Goal: Task Accomplishment & Management: Manage account settings

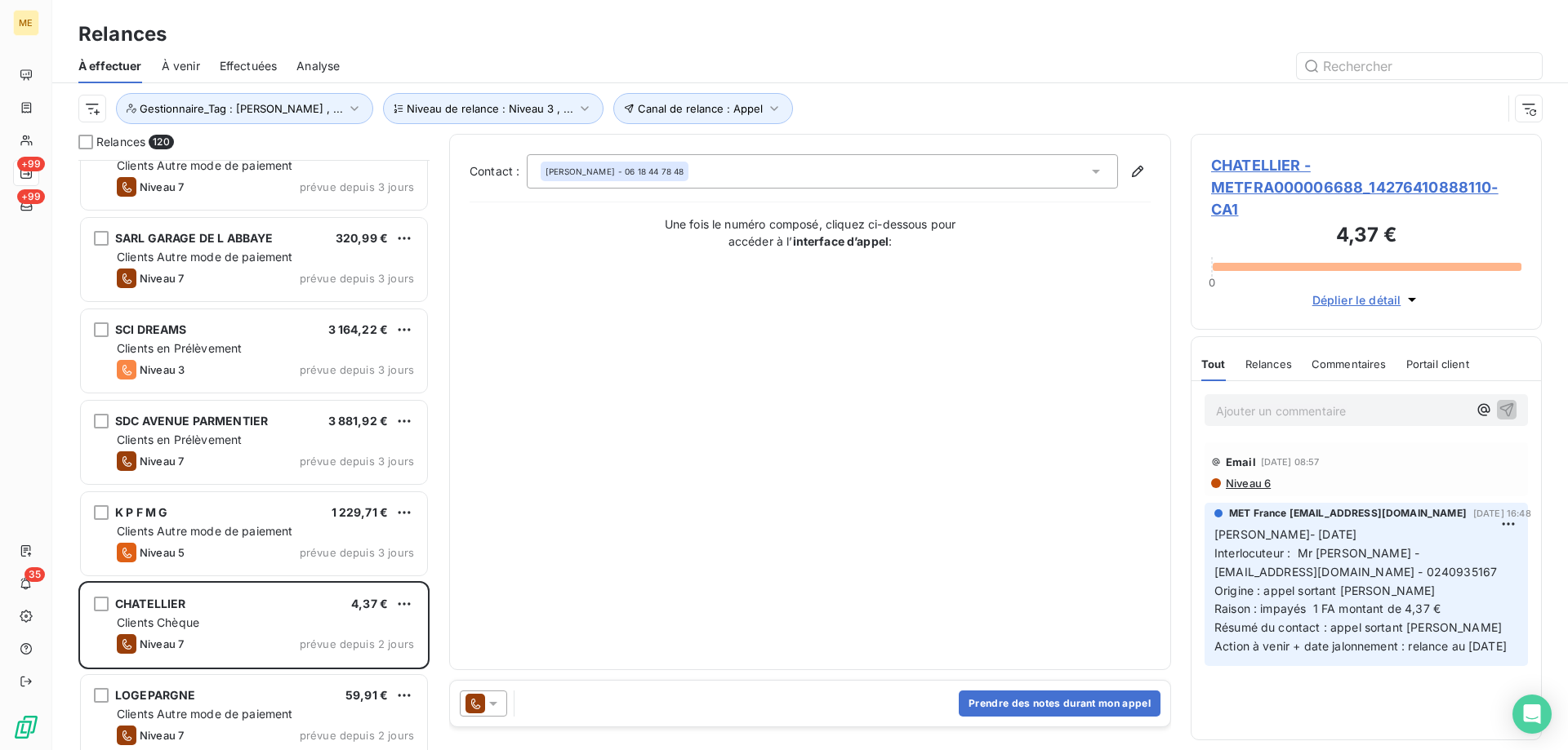
scroll to position [6204, 0]
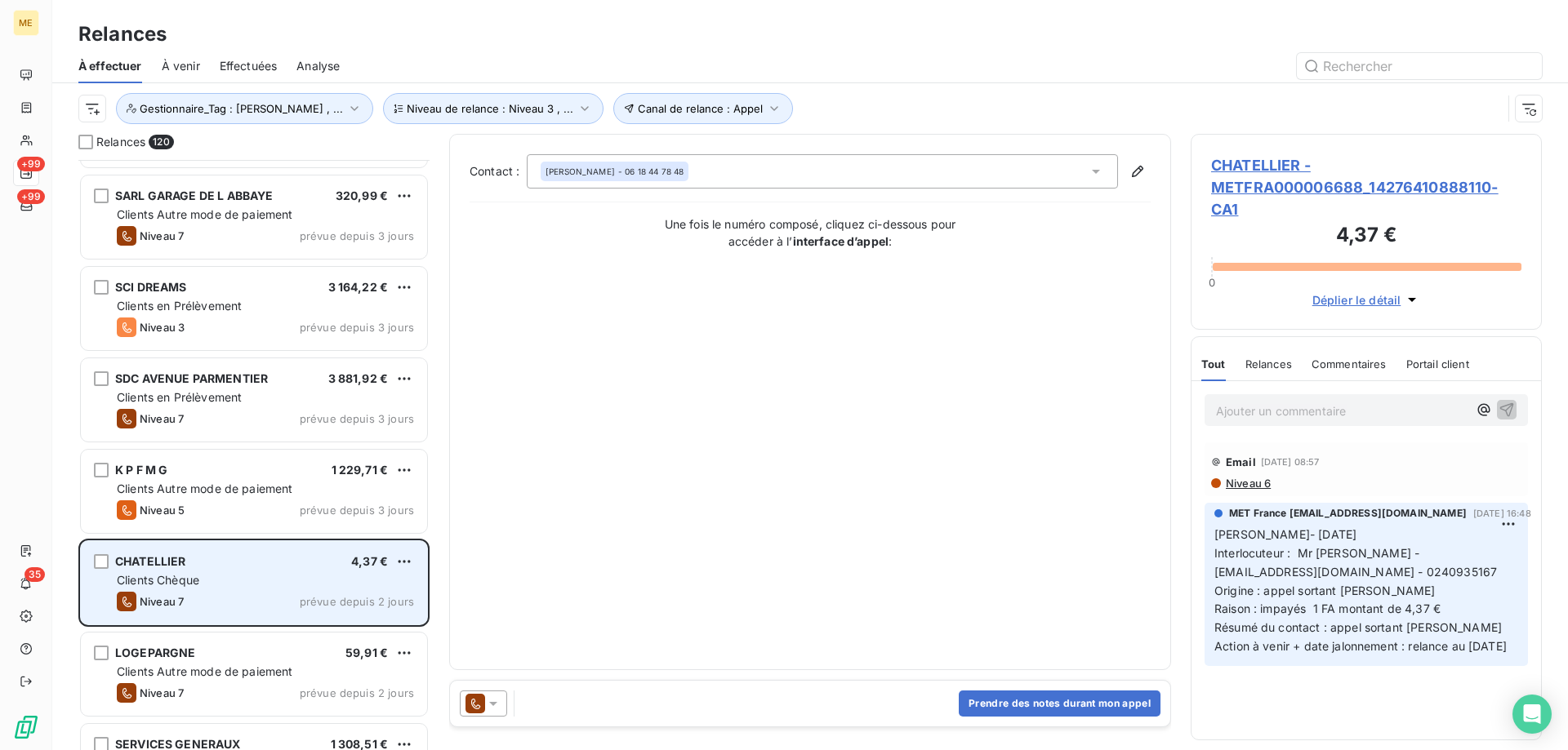
click at [309, 588] on div "Clients Chèque" at bounding box center [265, 580] width 297 height 16
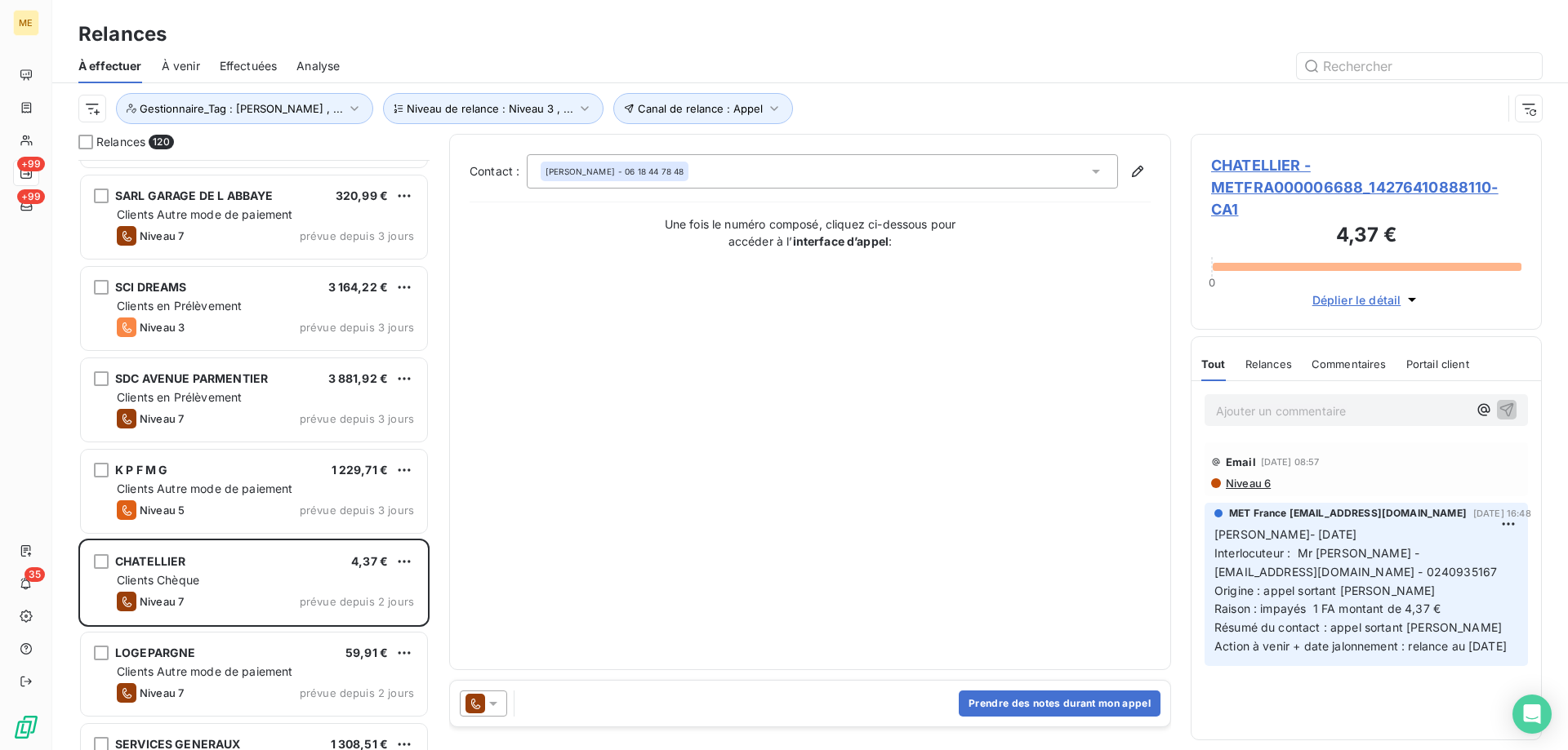
click at [499, 701] on icon at bounding box center [493, 703] width 16 height 16
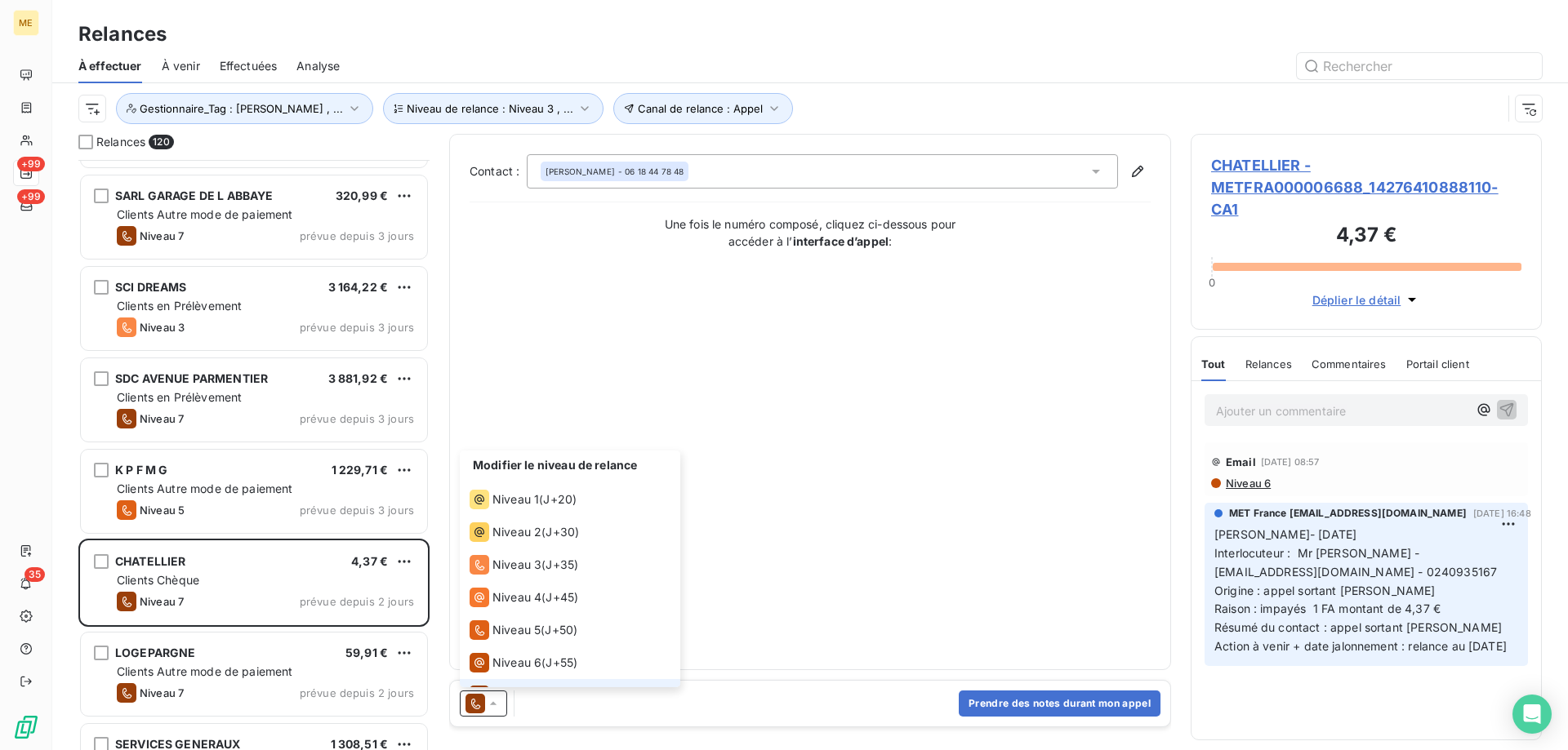
scroll to position [24, 0]
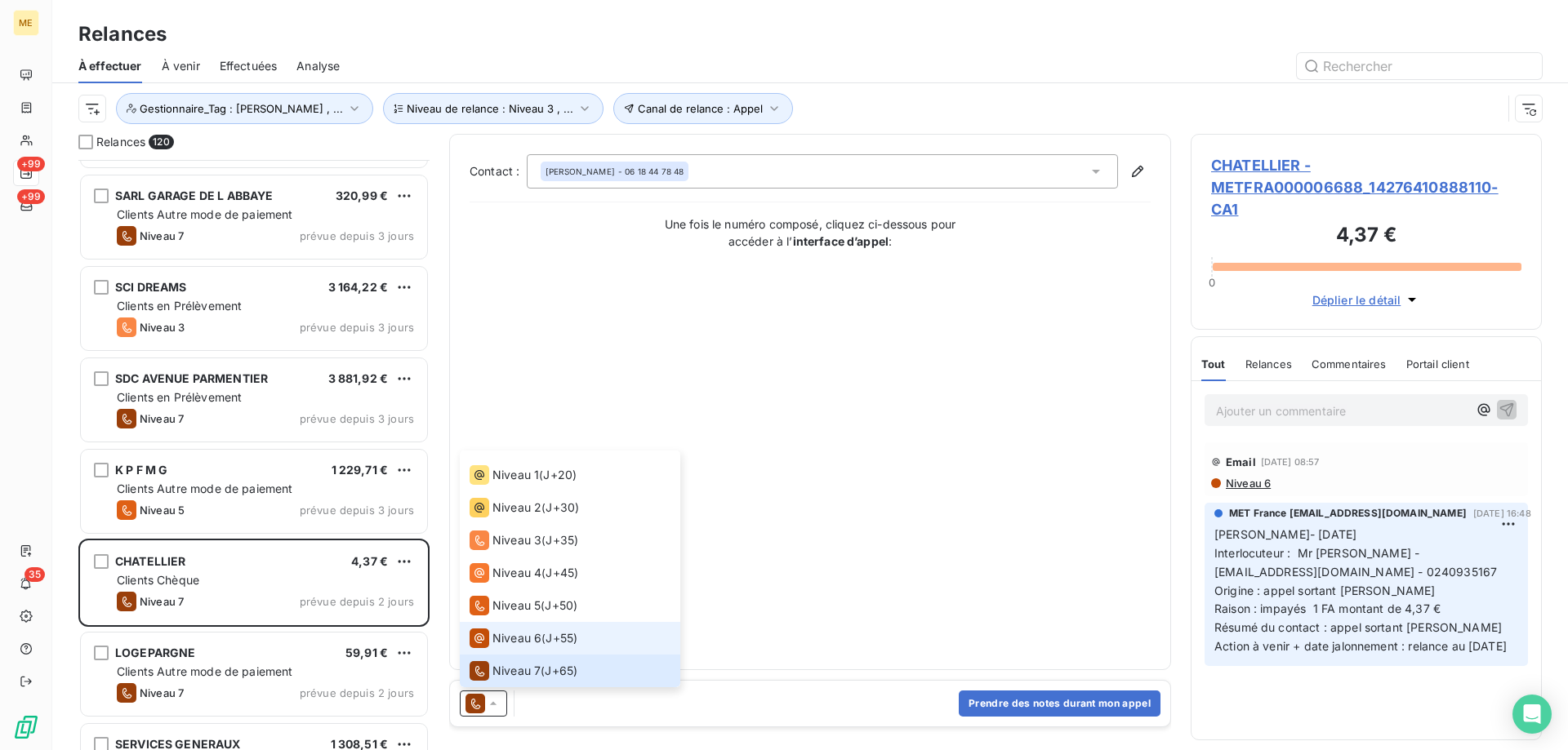
click at [514, 643] on span "Niveau 6" at bounding box center [517, 638] width 49 height 16
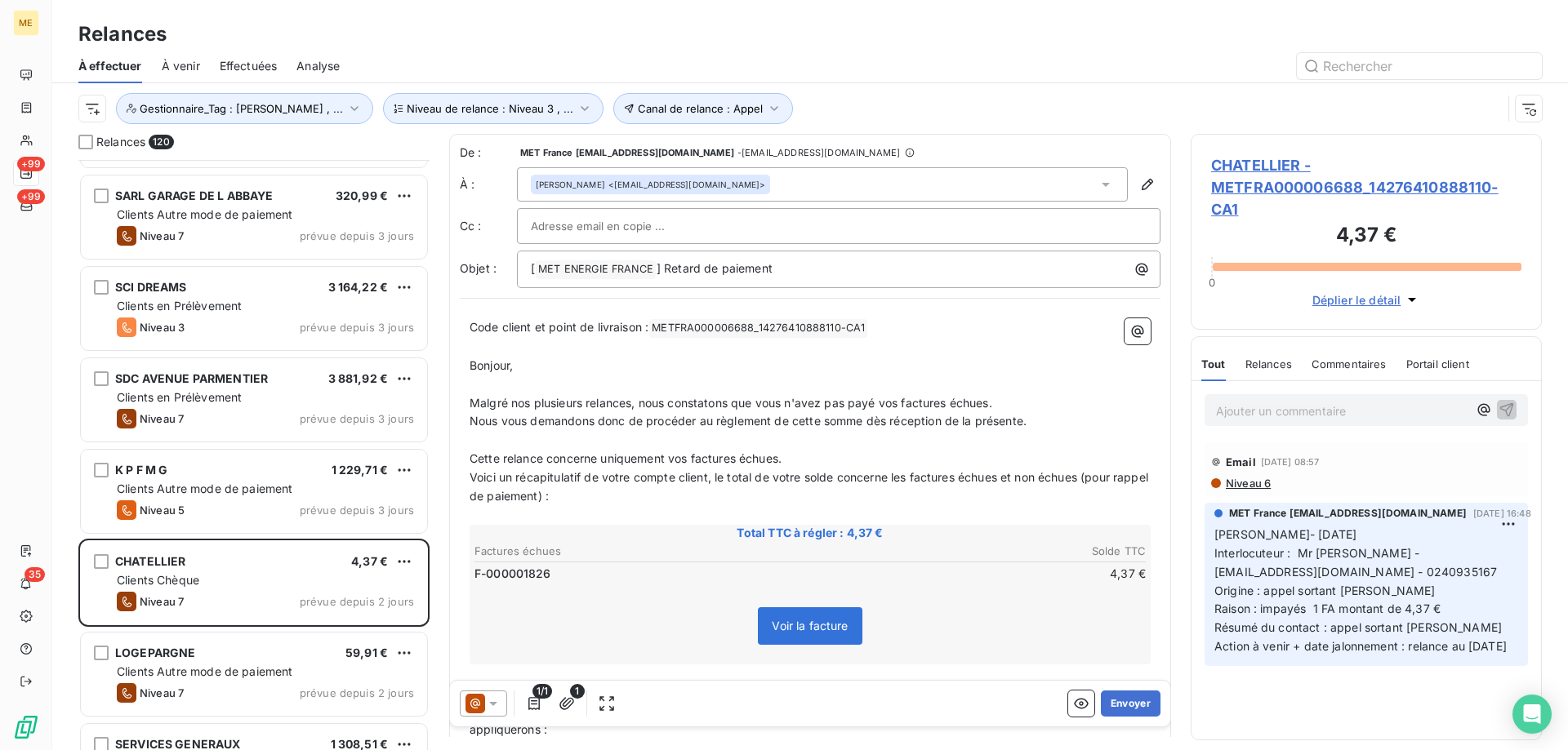
scroll to position [578, 338]
click at [1124, 698] on button "Envoyer" at bounding box center [1130, 703] width 60 height 26
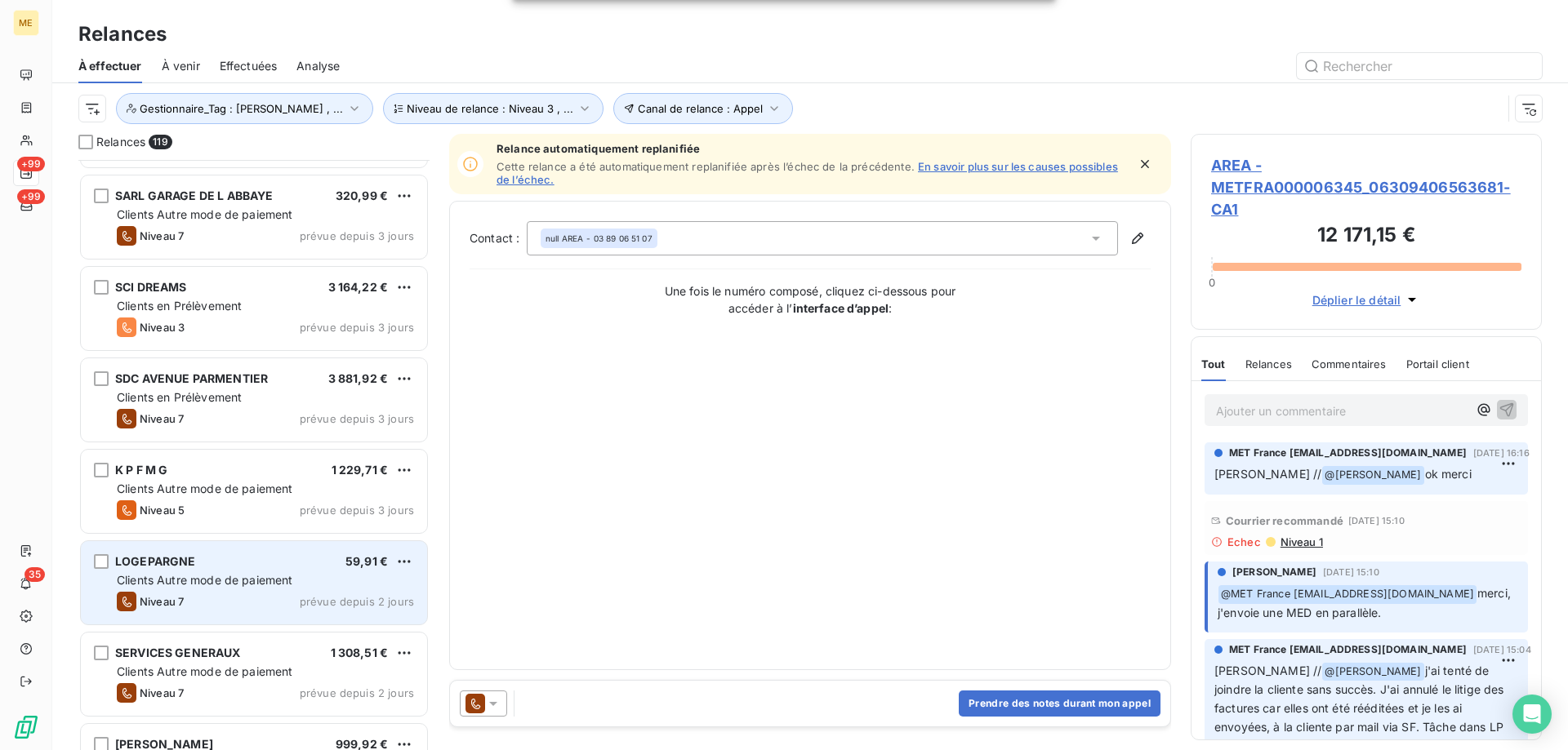
click at [385, 585] on div "Clients Autre mode de paiement" at bounding box center [265, 580] width 297 height 16
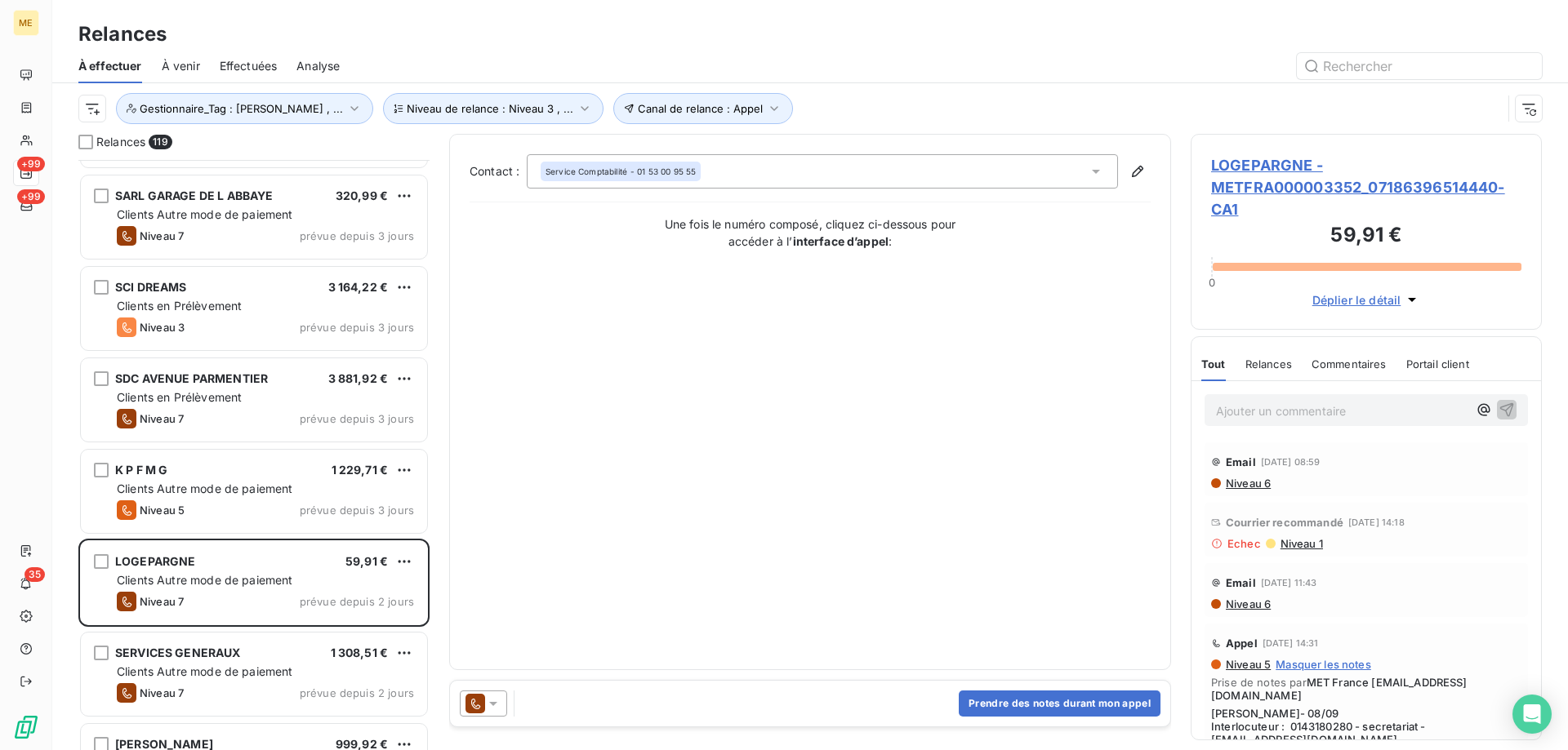
click at [497, 708] on icon at bounding box center [493, 703] width 16 height 16
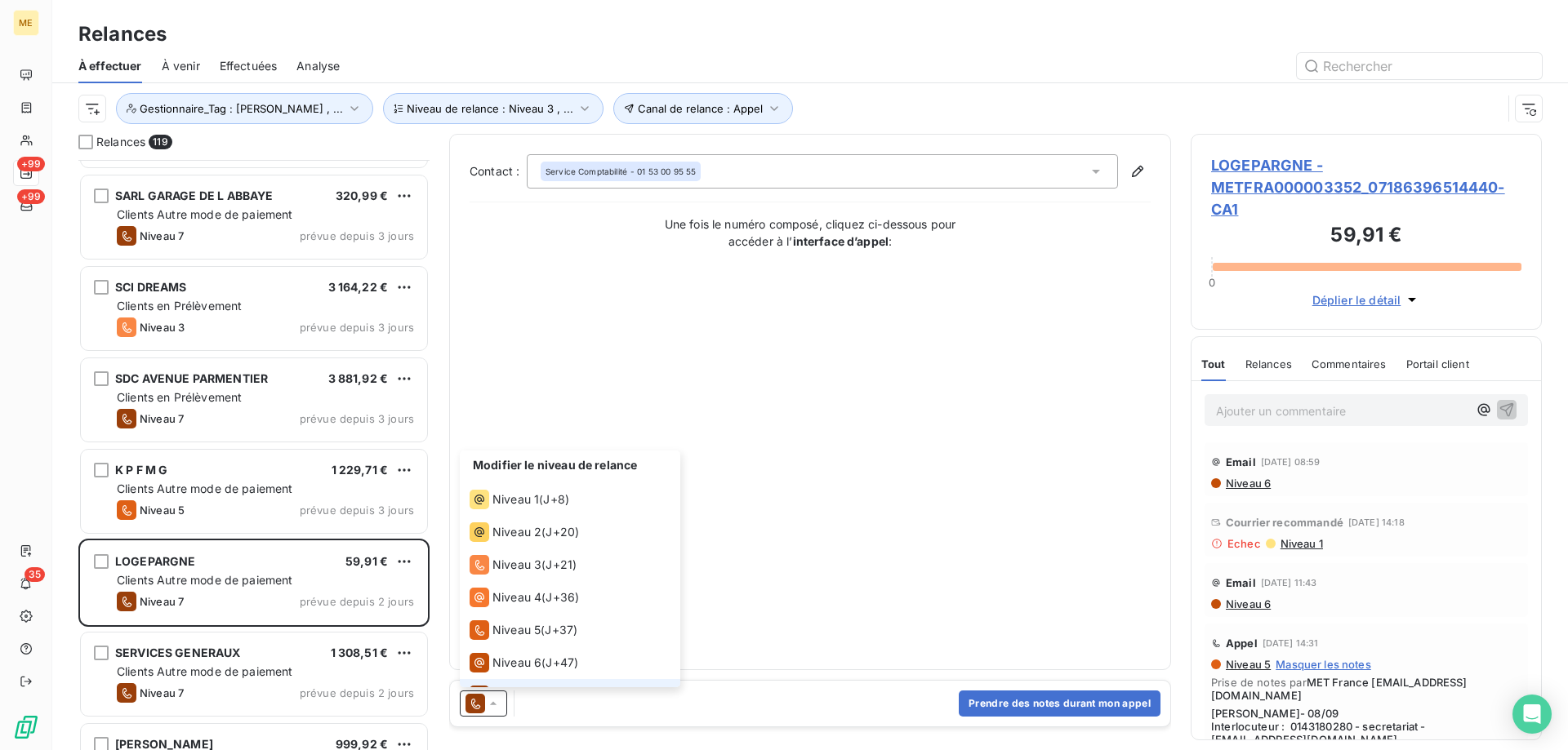
scroll to position [24, 0]
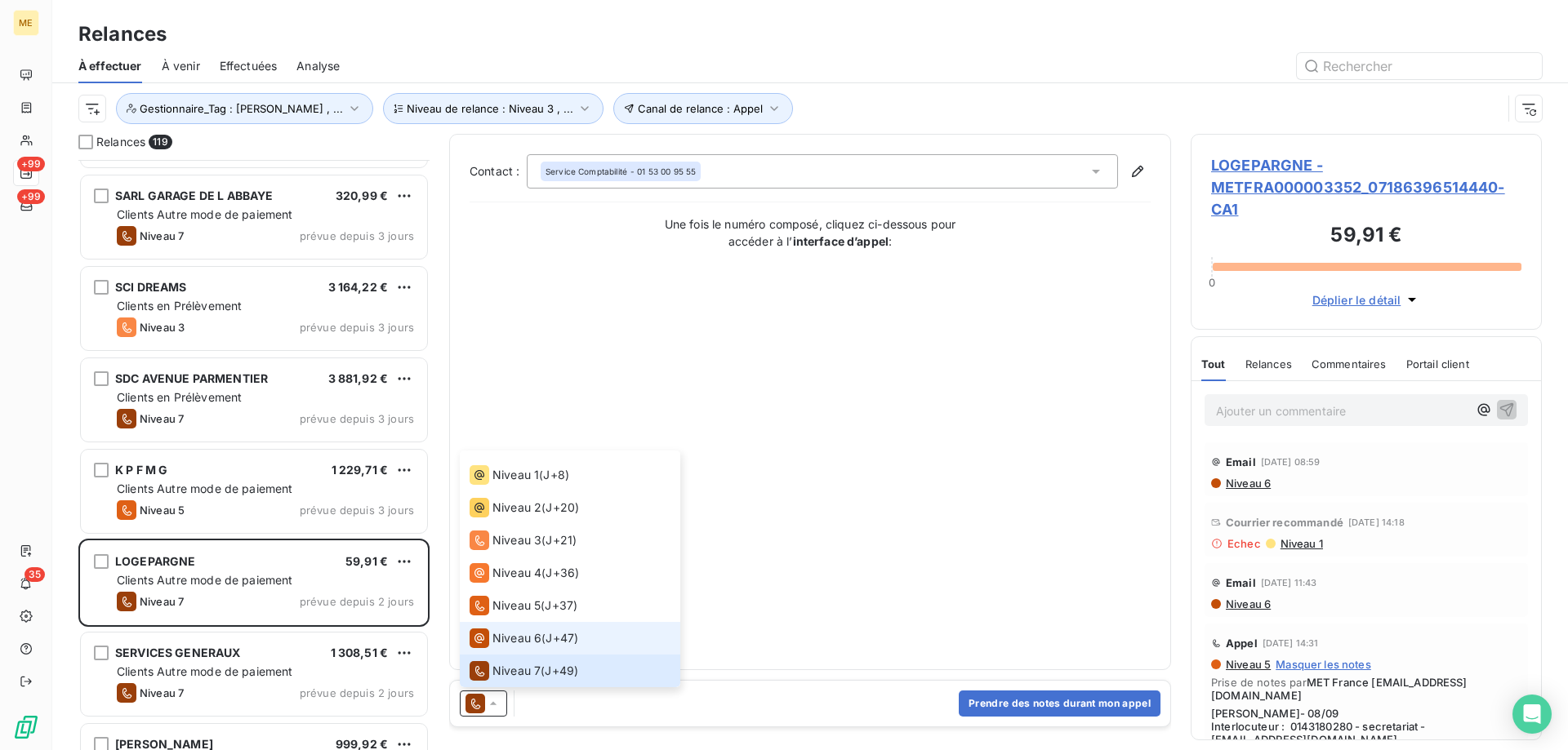
click at [489, 643] on div "Niveau 6" at bounding box center [505, 638] width 72 height 20
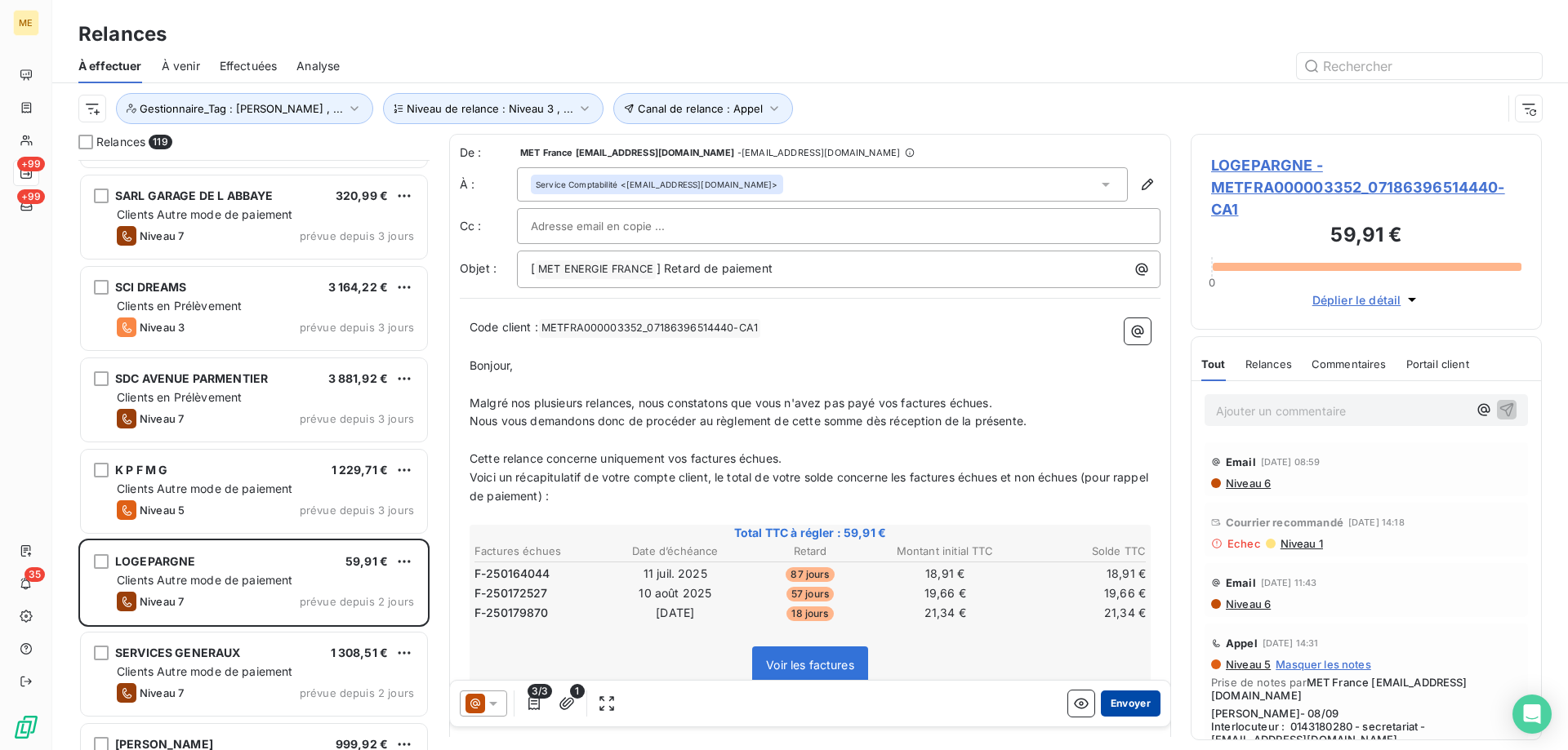
click at [1114, 711] on button "Envoyer" at bounding box center [1130, 703] width 60 height 26
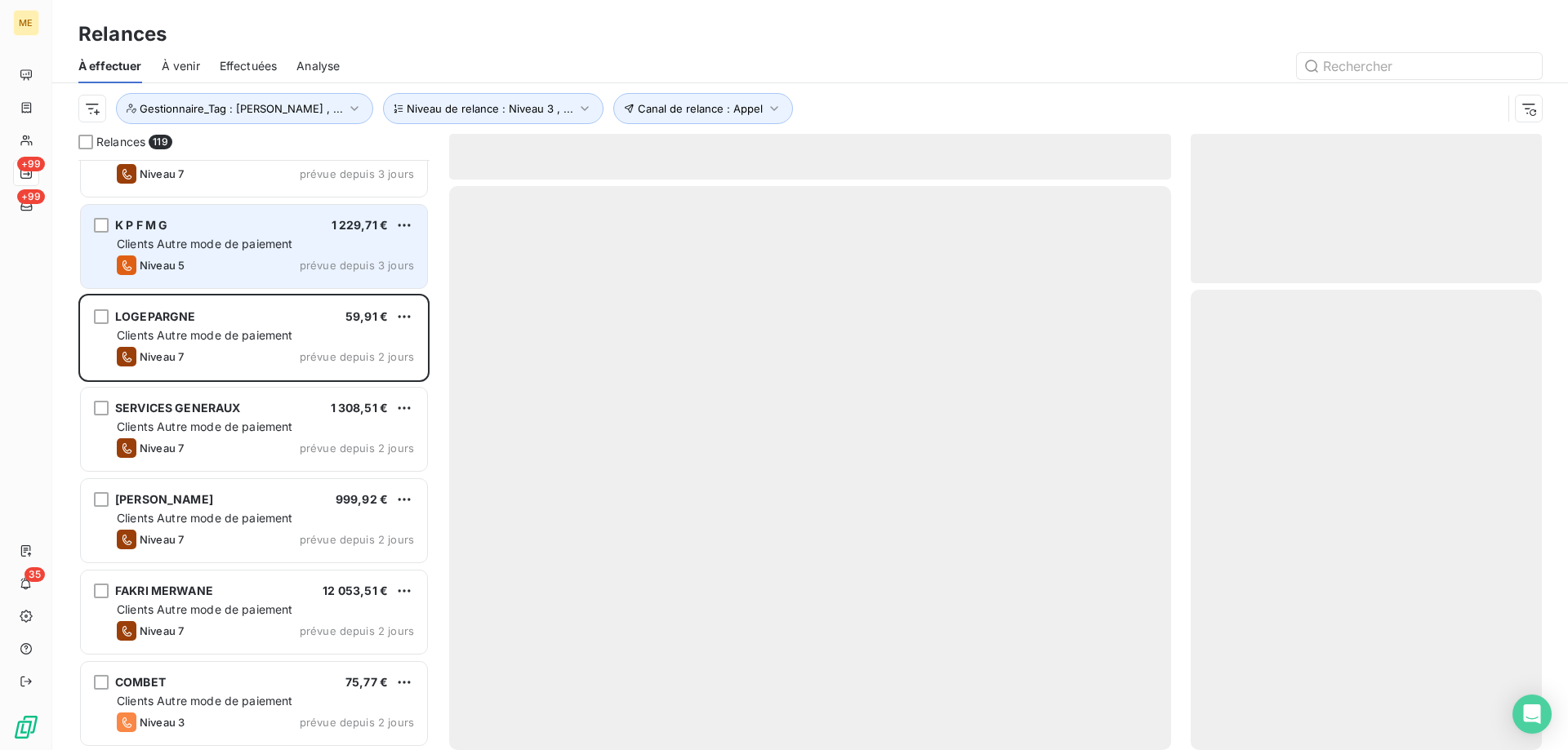
scroll to position [6531, 0]
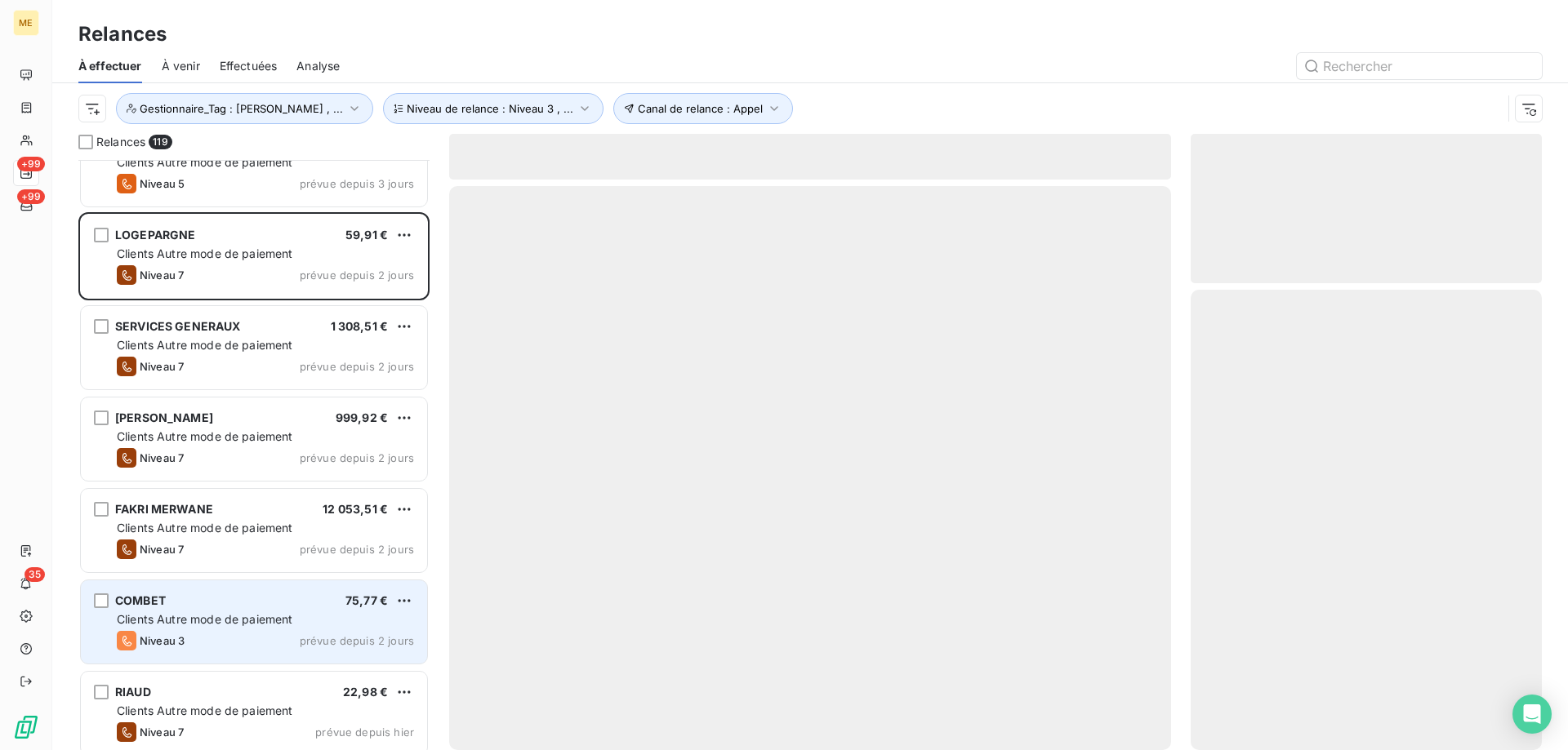
click at [263, 605] on div "COMBET 75,77 €" at bounding box center [265, 601] width 297 height 14
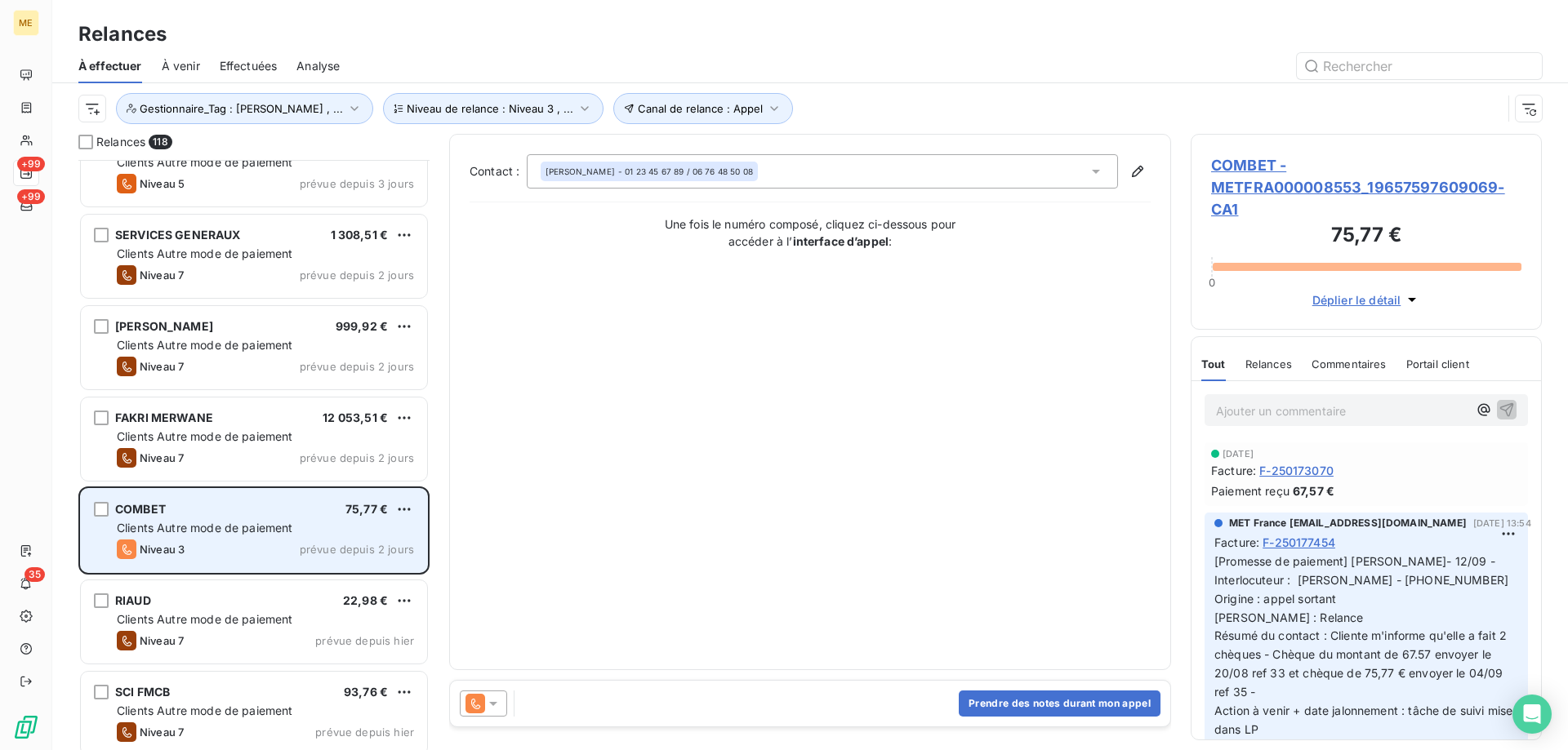
click at [324, 524] on div "Clients Autre mode de paiement" at bounding box center [265, 528] width 297 height 16
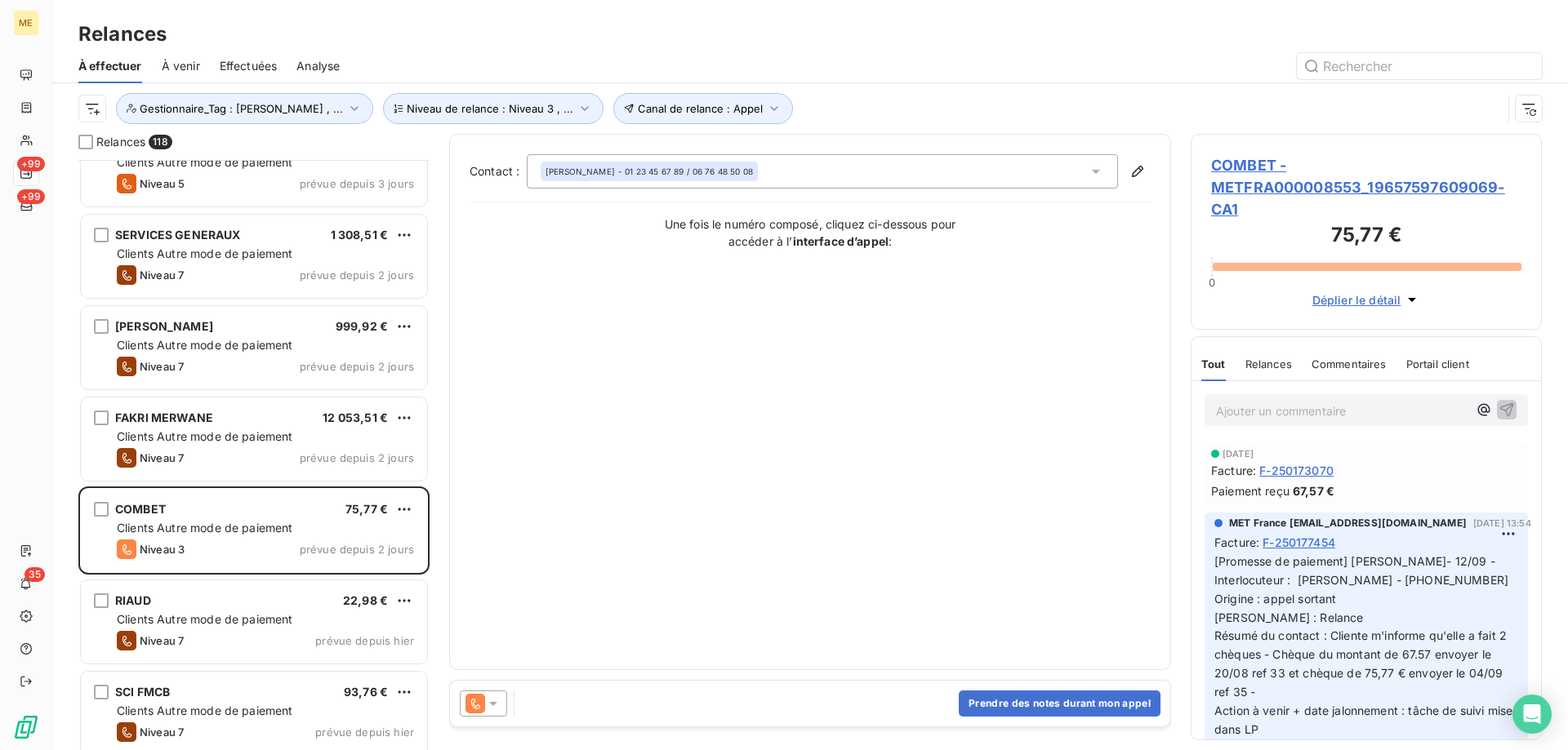
click at [498, 698] on icon at bounding box center [493, 703] width 16 height 16
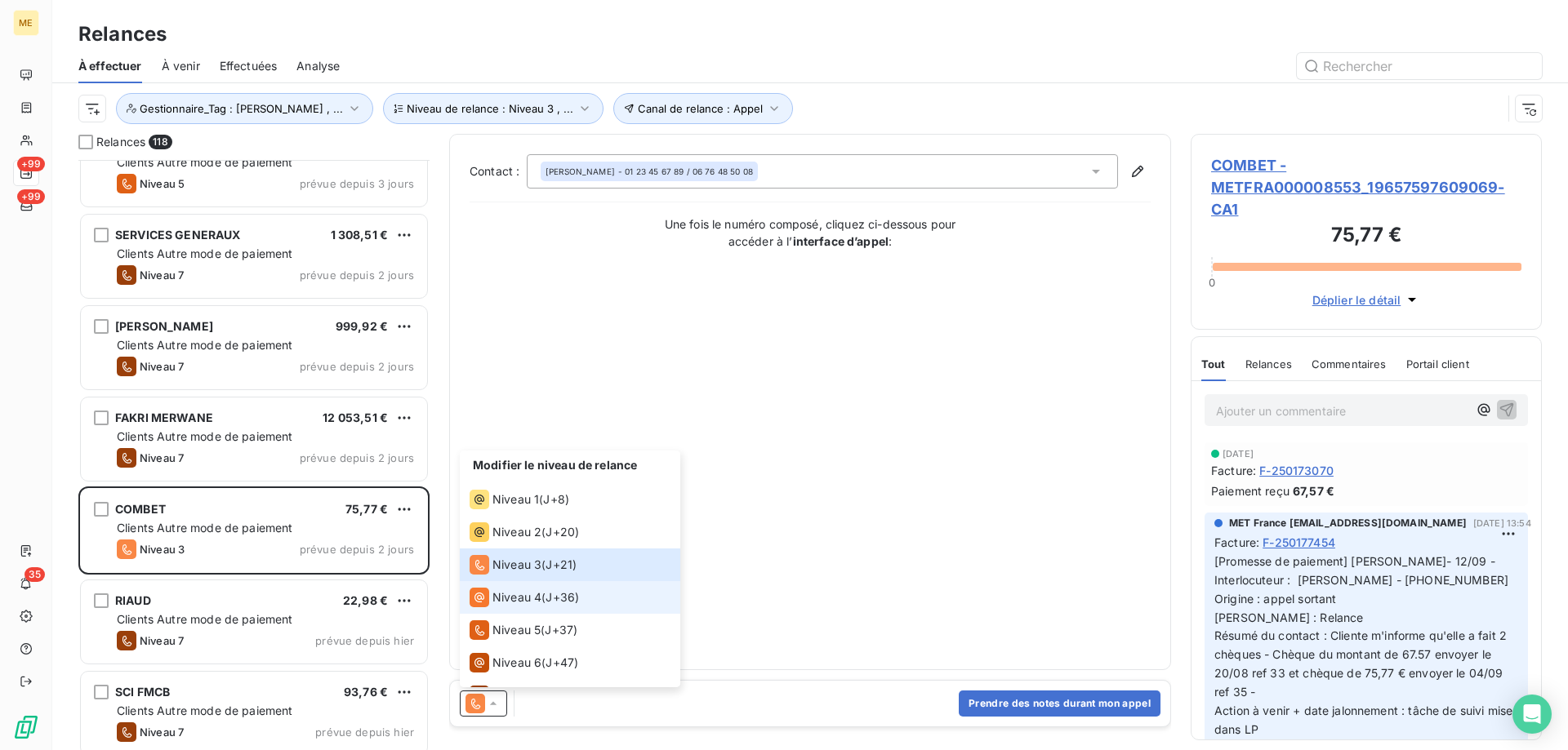
click at [521, 599] on span "Niveau 4" at bounding box center [517, 597] width 49 height 16
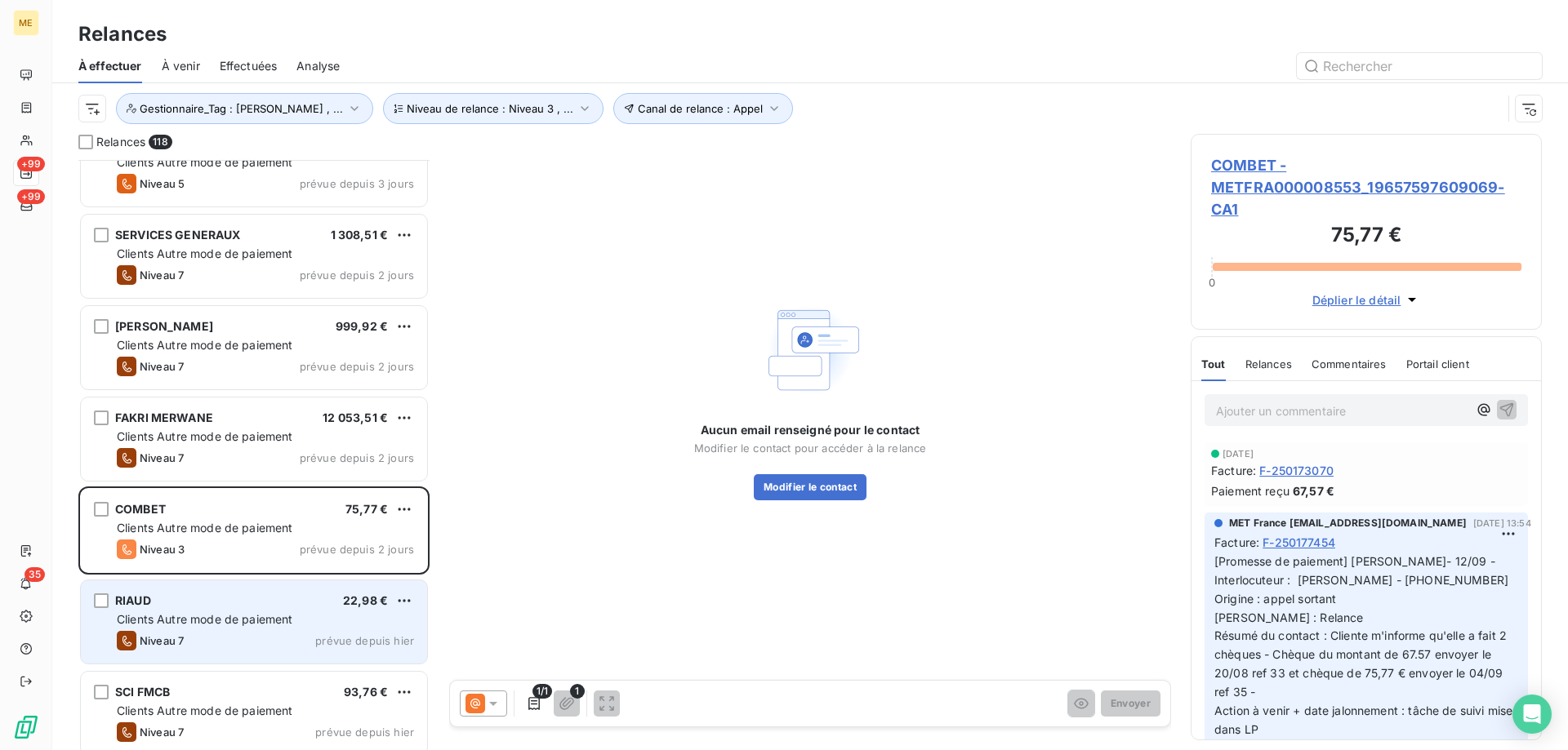
click at [230, 617] on span "Clients Autre mode de paiement" at bounding box center [204, 619] width 176 height 14
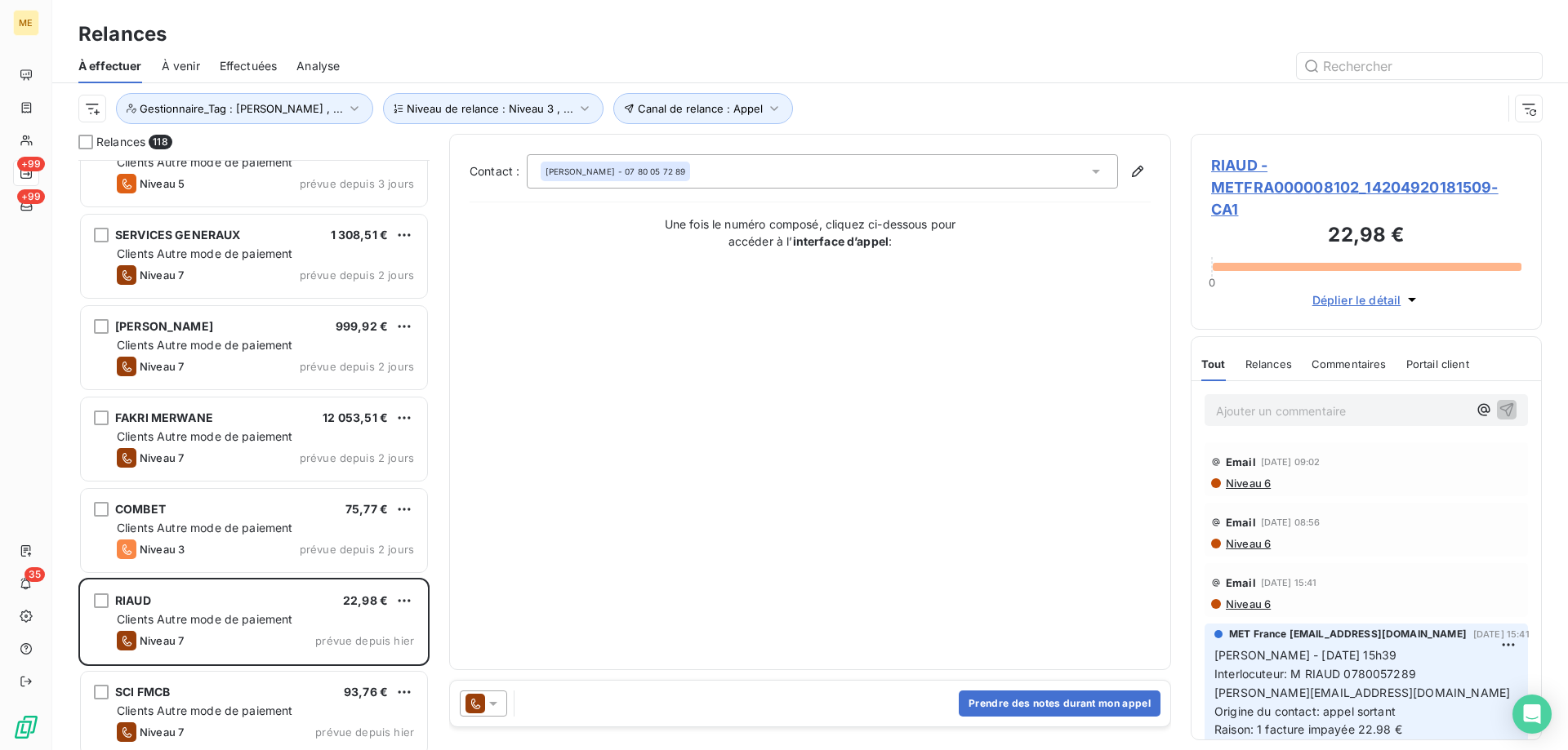
click at [489, 700] on icon at bounding box center [493, 703] width 16 height 16
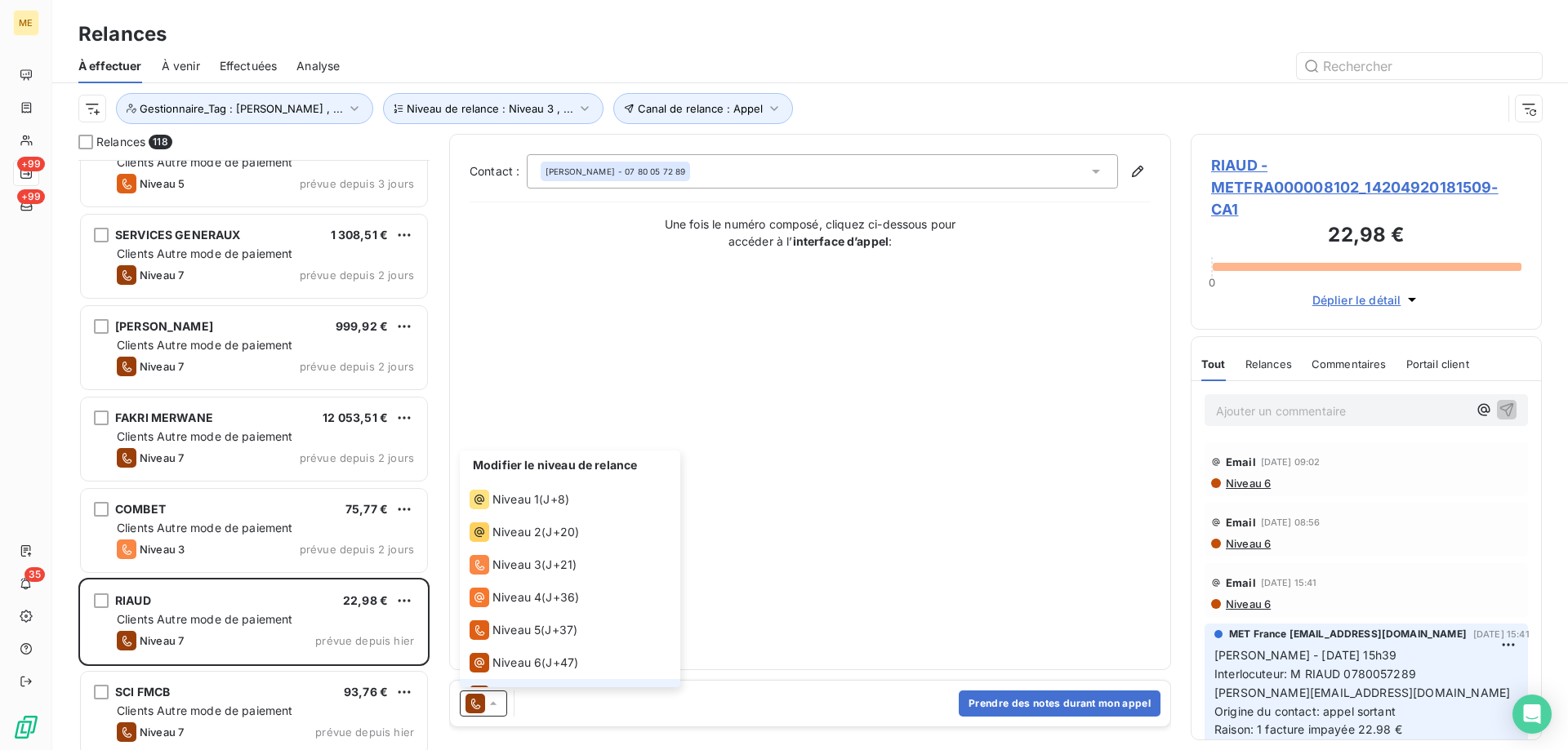
scroll to position [24, 0]
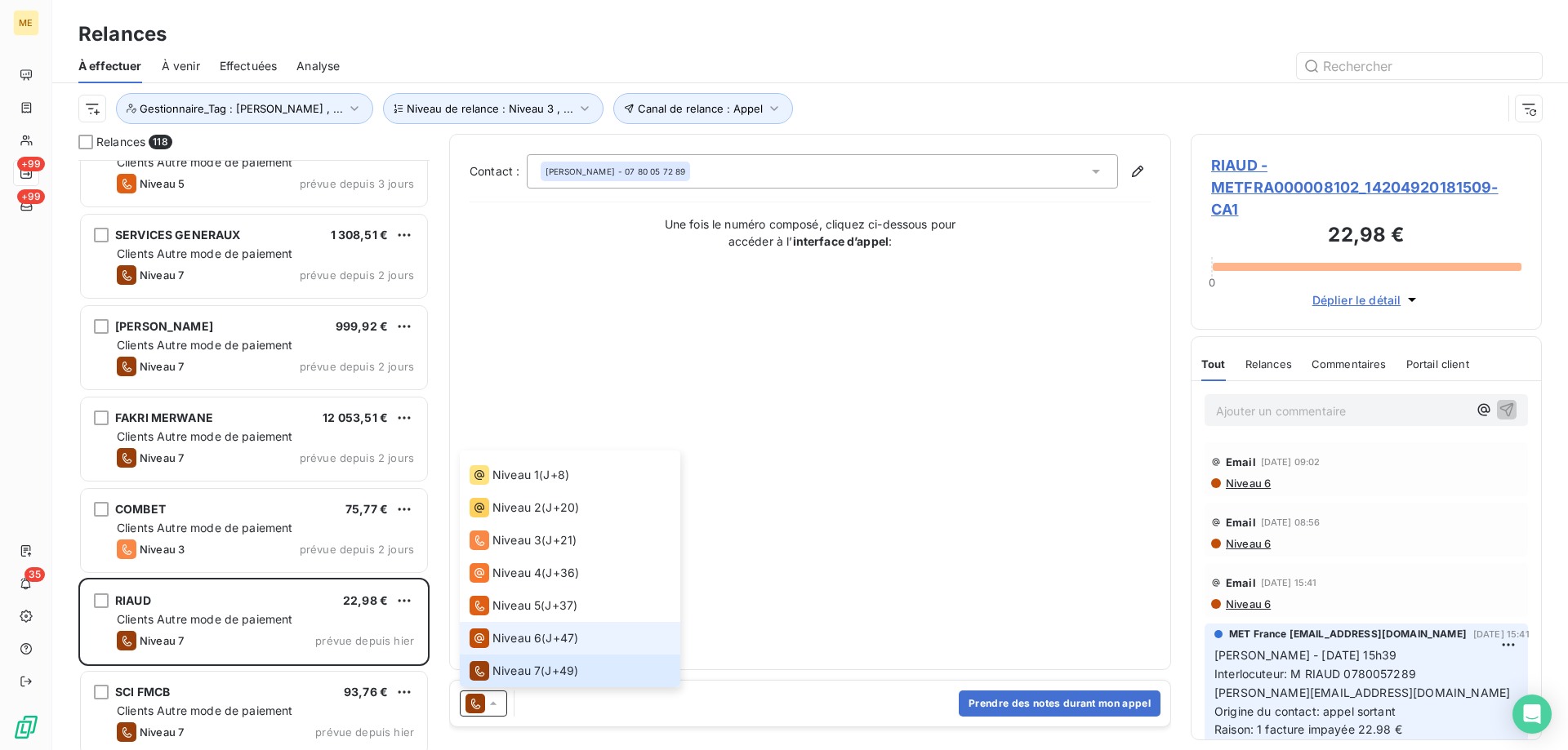
click at [515, 638] on span "Niveau 6" at bounding box center [517, 638] width 49 height 16
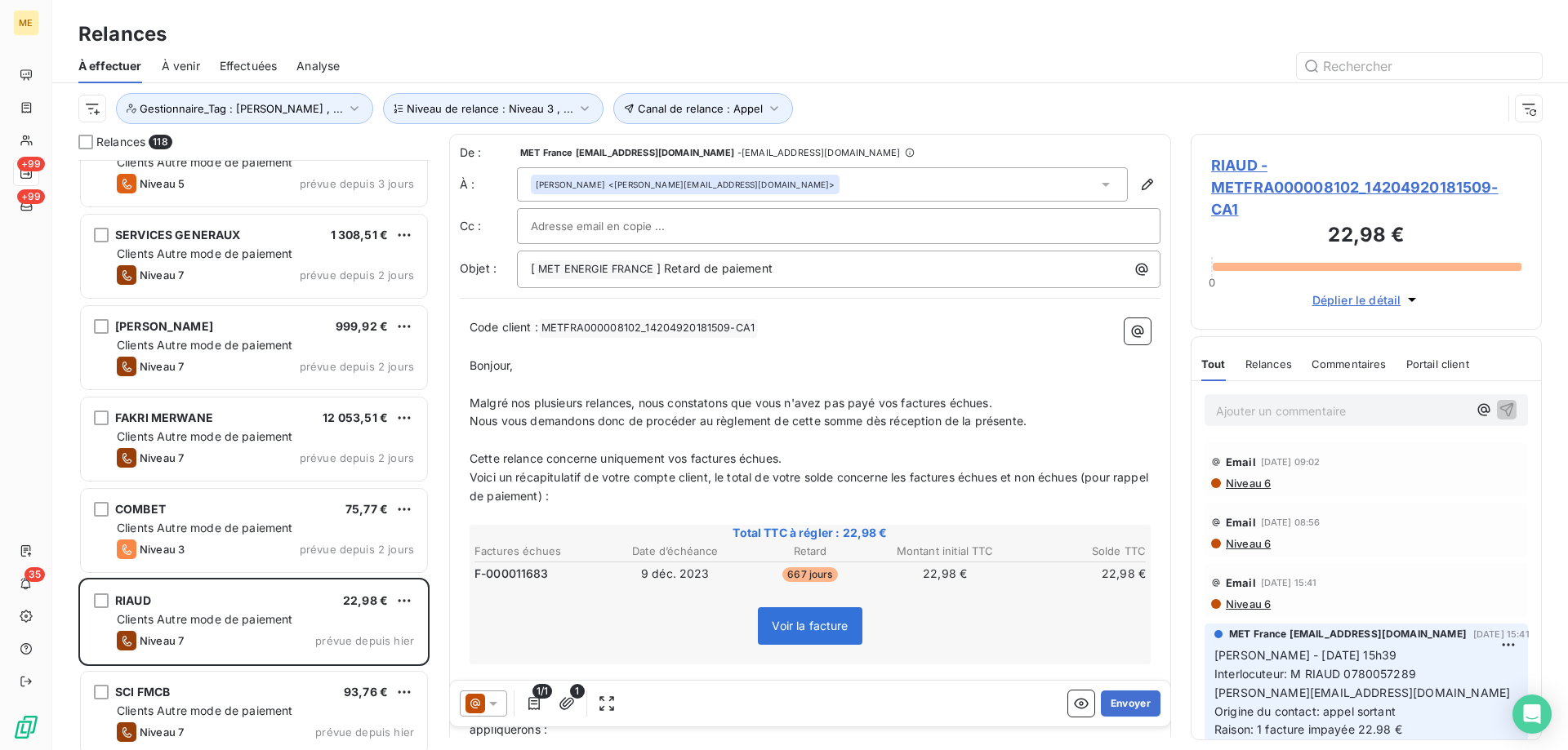
scroll to position [578, 338]
click at [1115, 709] on button "Envoyer" at bounding box center [1130, 703] width 60 height 26
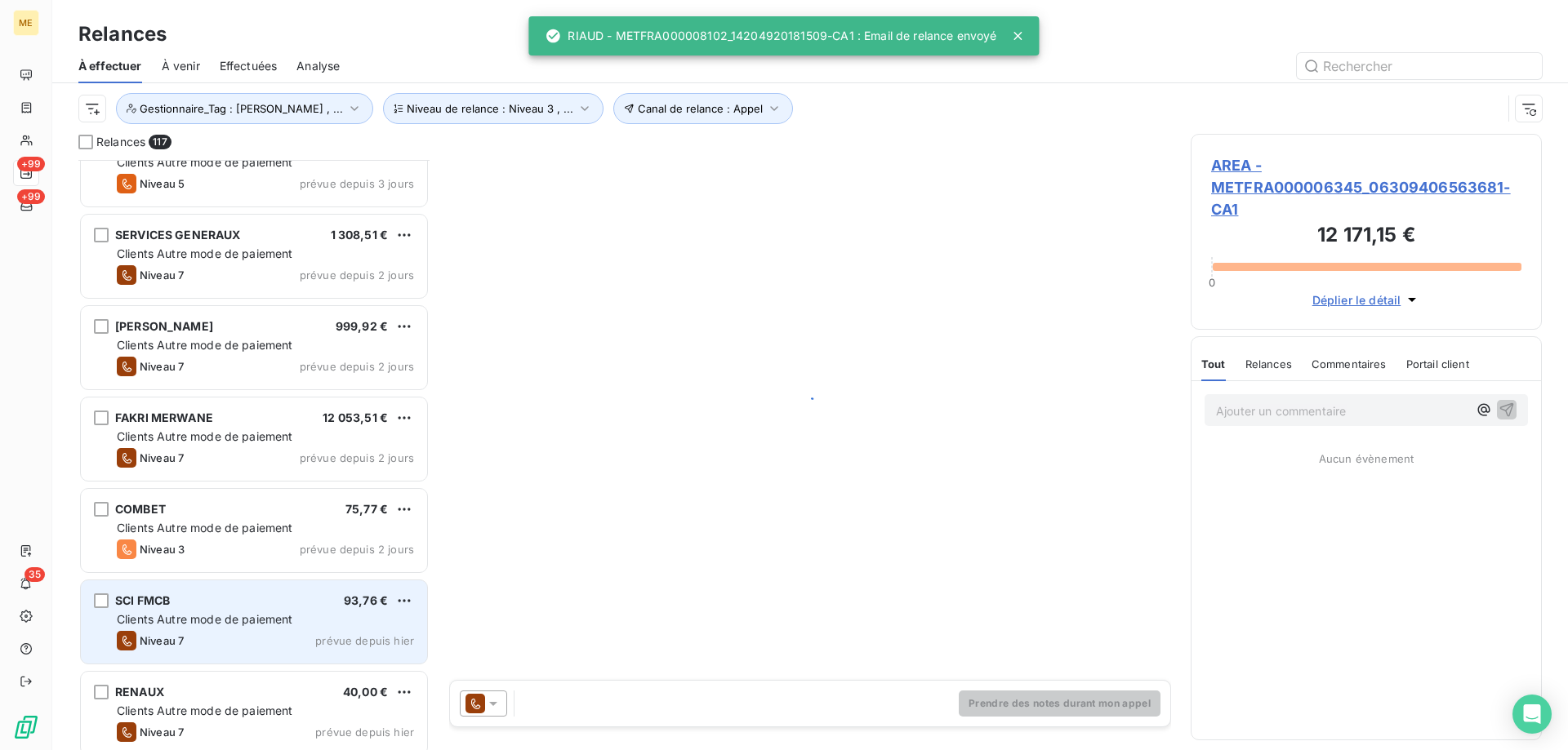
click at [393, 618] on div "Clients Autre mode de paiement" at bounding box center [265, 619] width 297 height 16
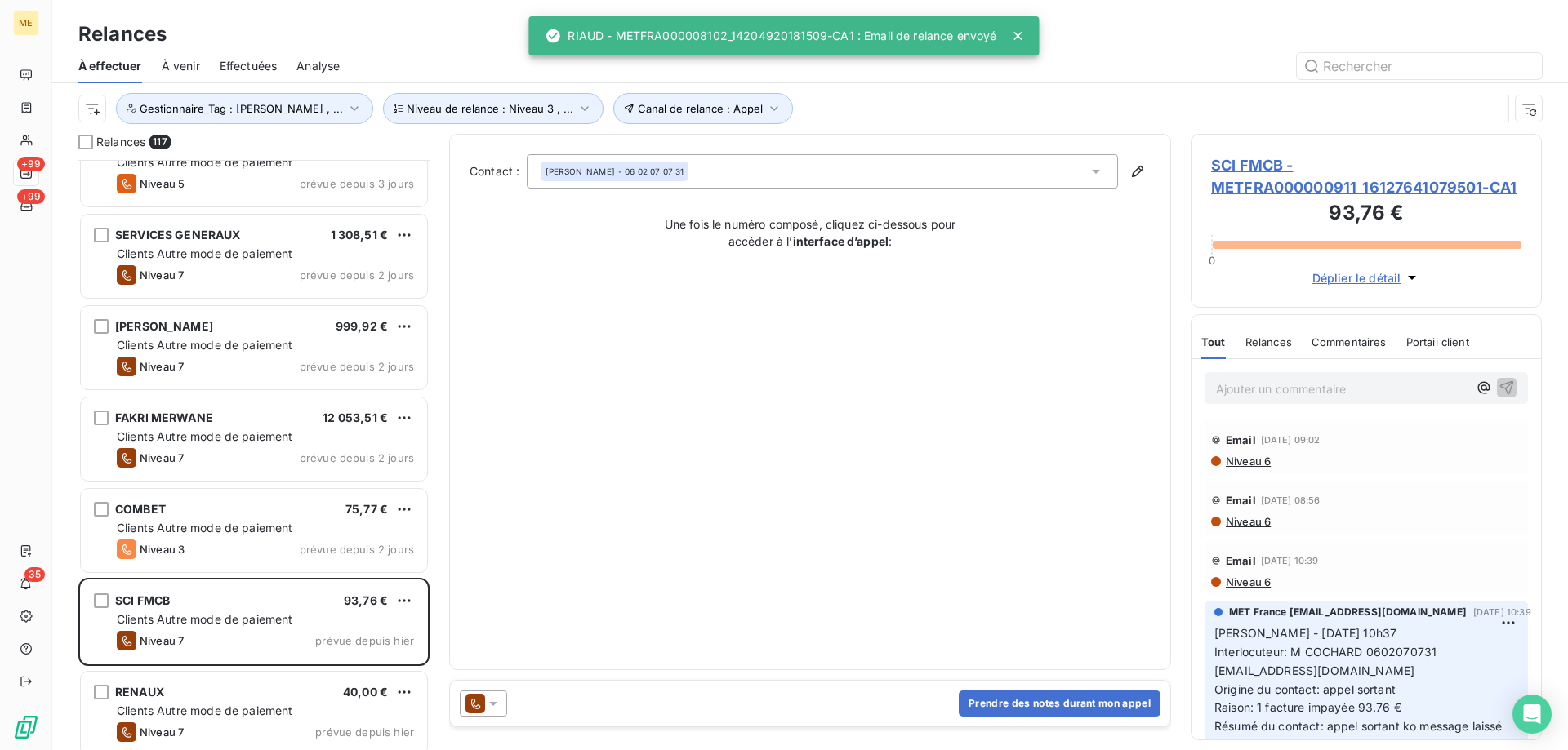
click at [496, 712] on div at bounding box center [483, 703] width 47 height 26
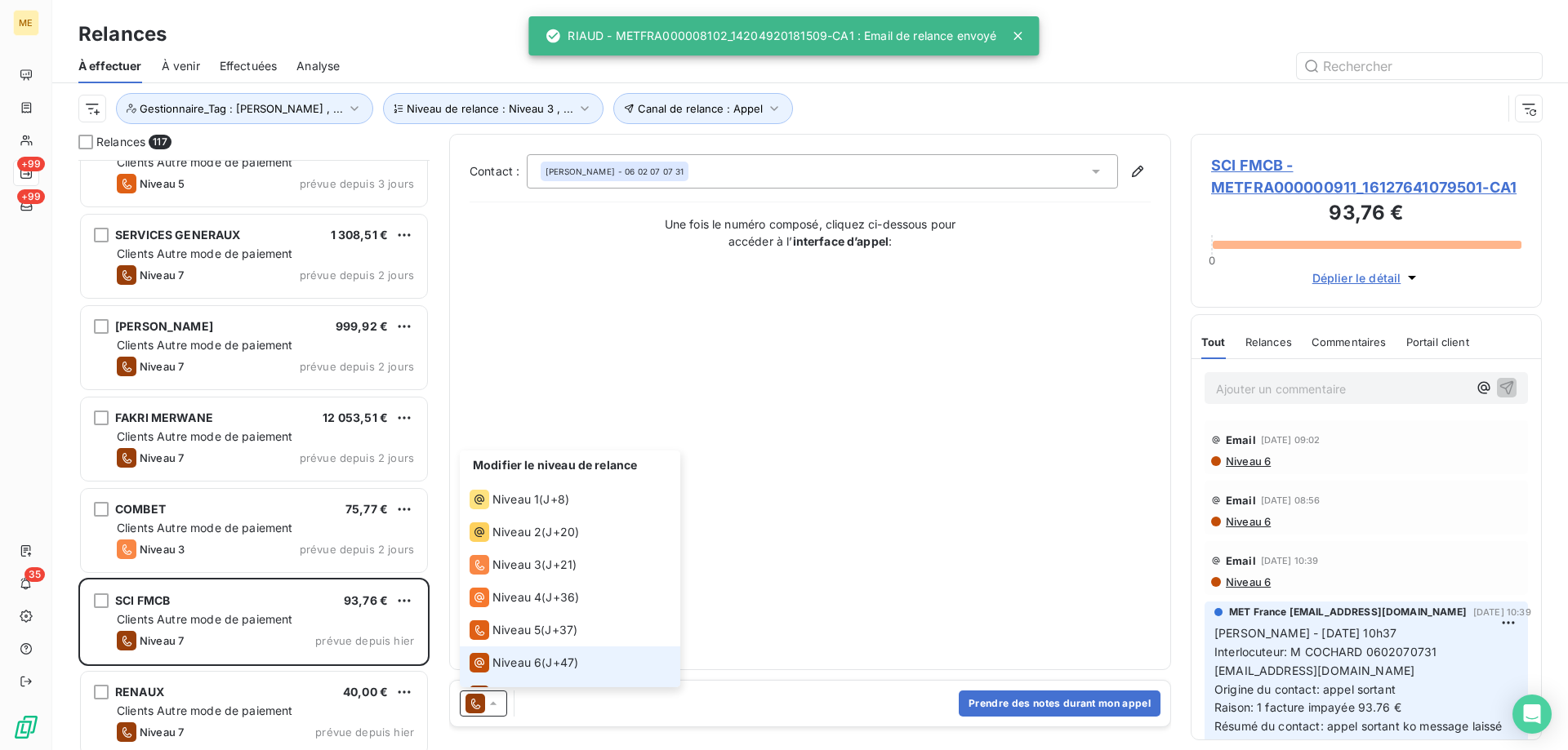
scroll to position [24, 0]
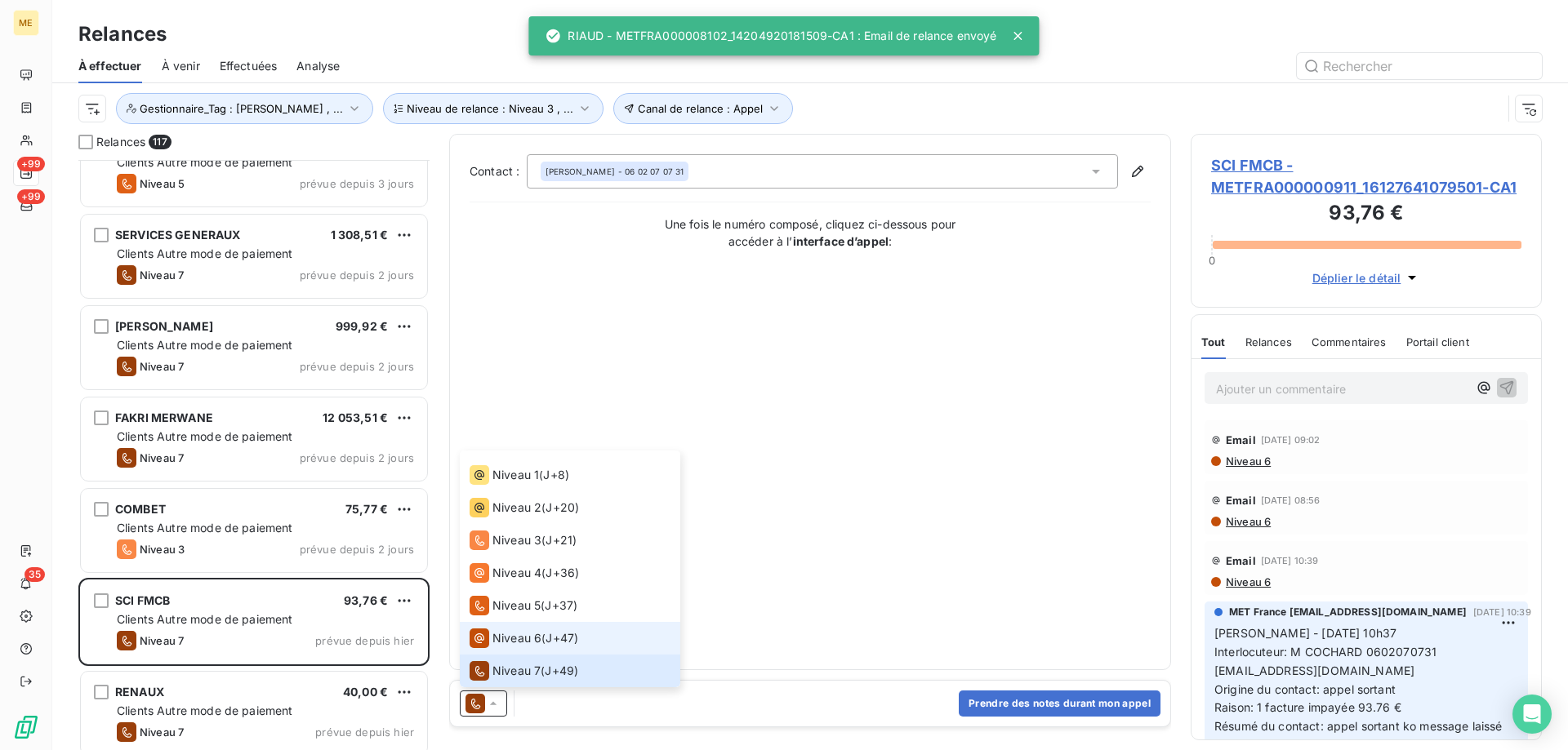
click at [514, 632] on span "Niveau 6" at bounding box center [517, 638] width 49 height 16
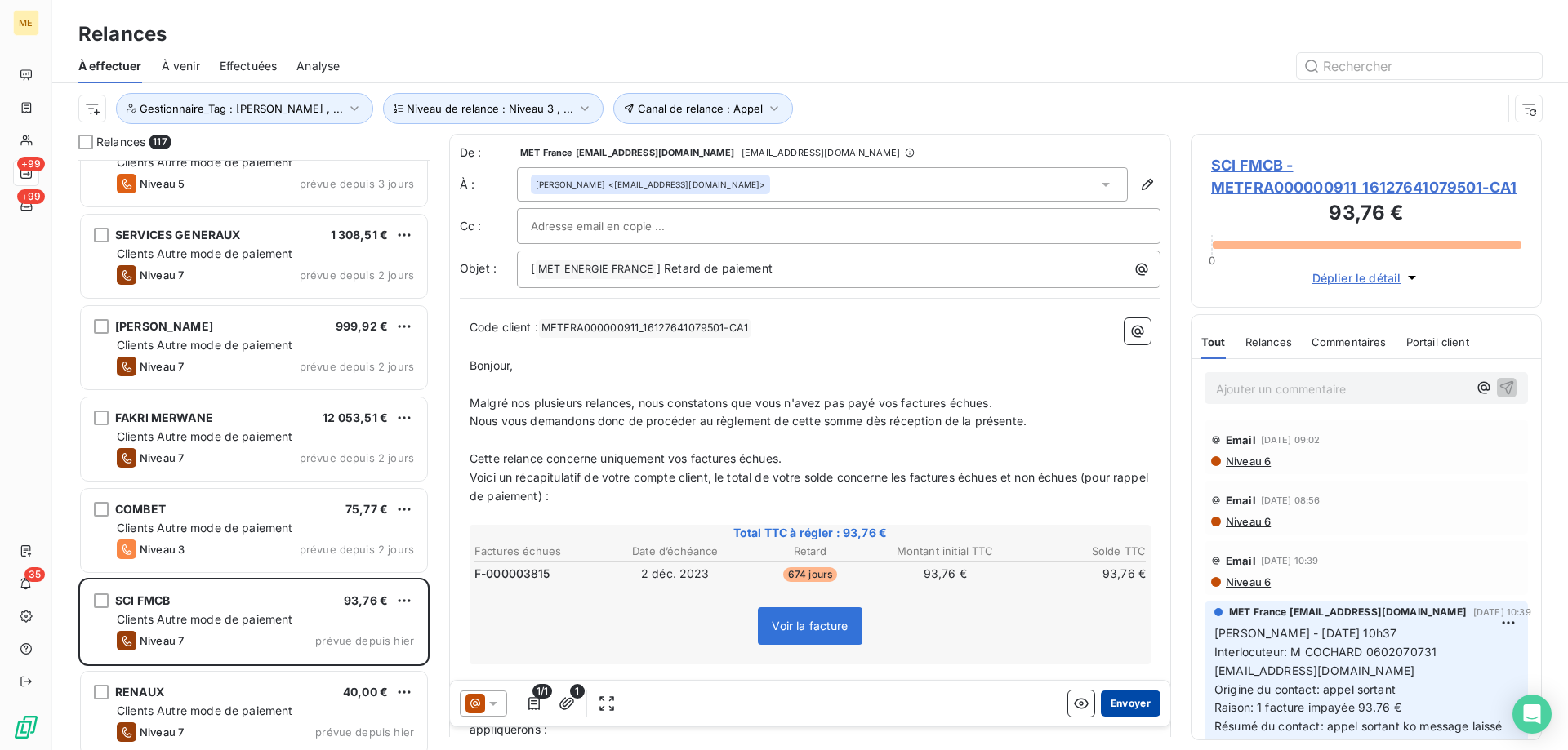
click at [1109, 706] on button "Envoyer" at bounding box center [1130, 703] width 60 height 26
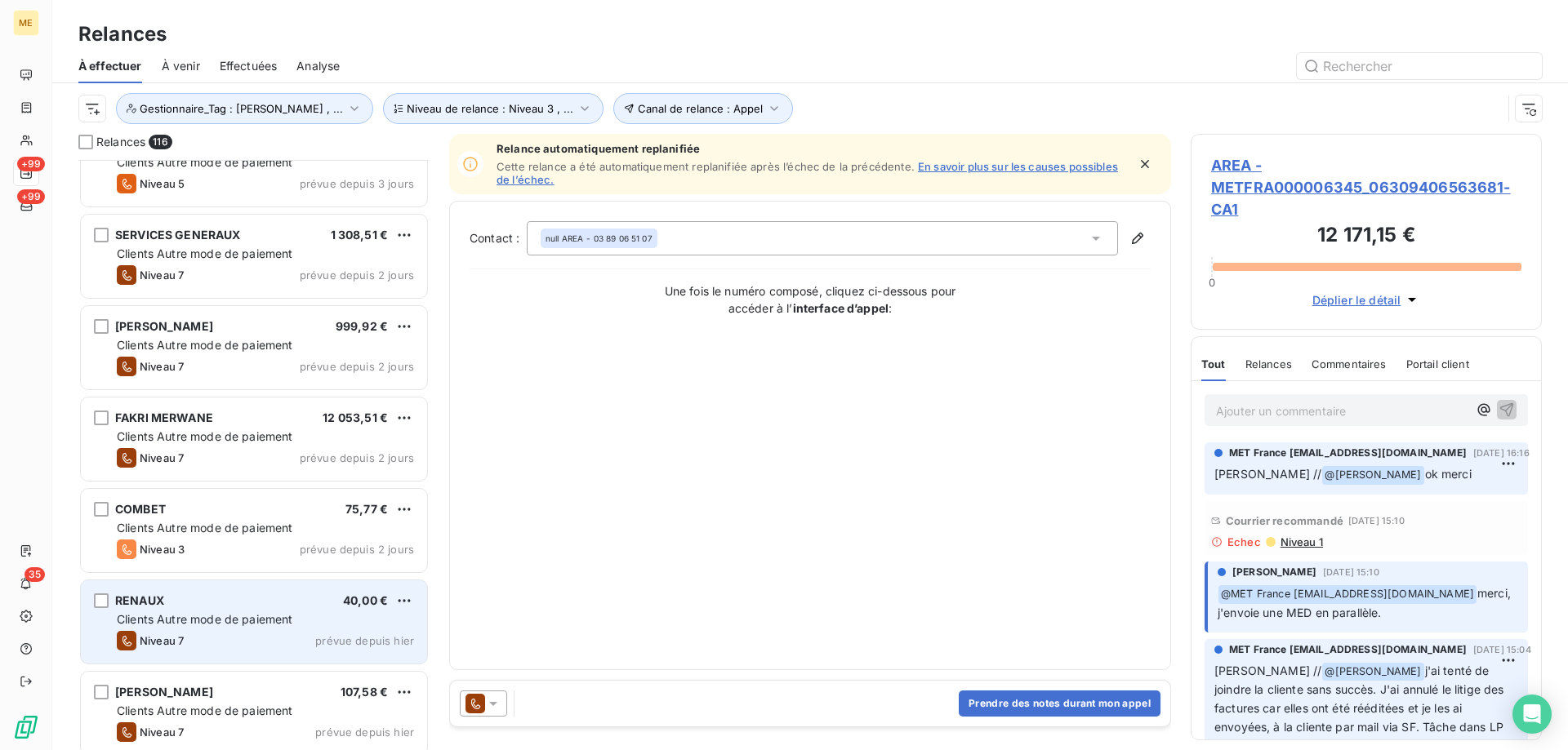
click at [282, 609] on div "RENAUX 40,00 € Clients Autre mode de paiement Niveau 7 prévue depuis hier" at bounding box center [253, 621] width 347 height 83
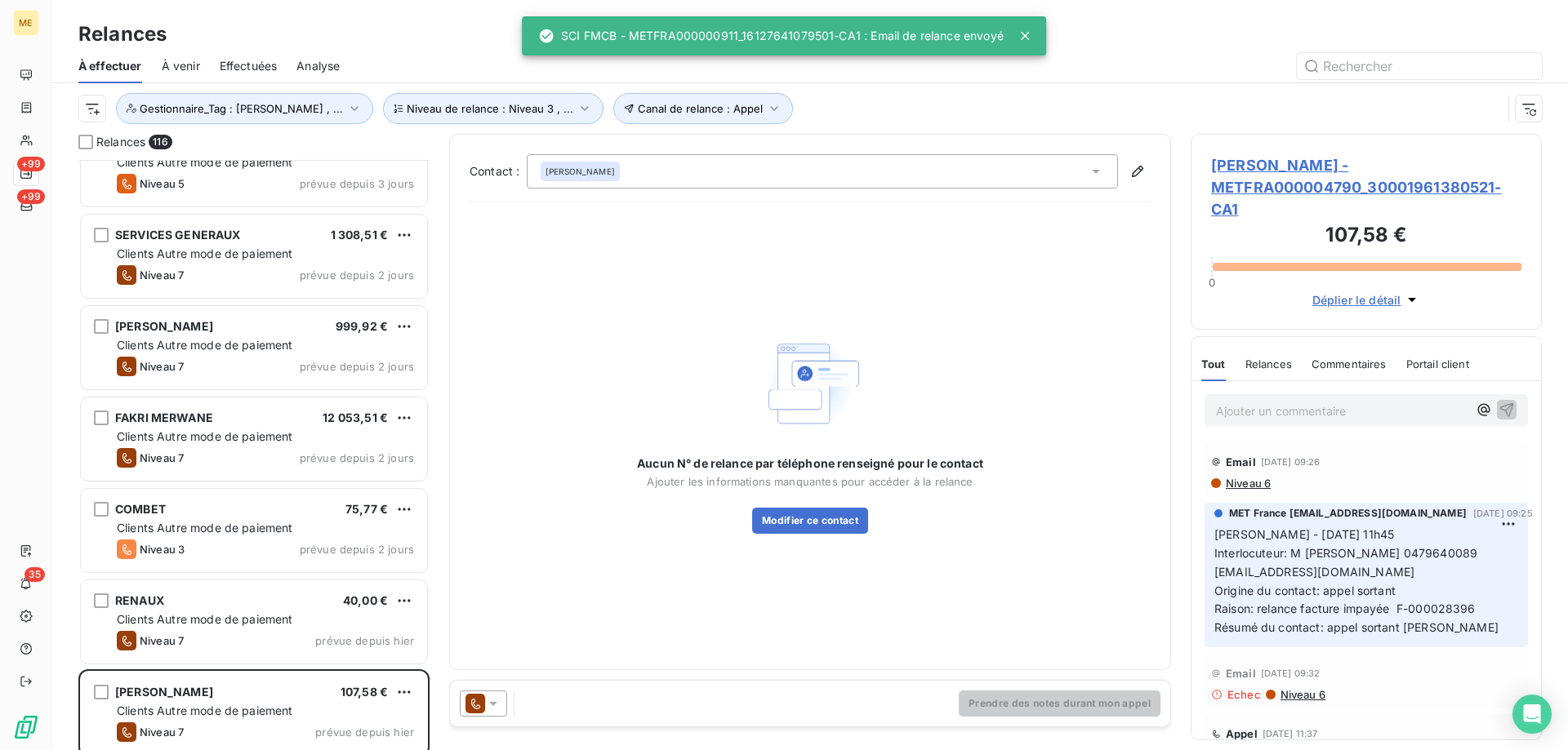
click at [495, 703] on icon at bounding box center [493, 703] width 8 height 4
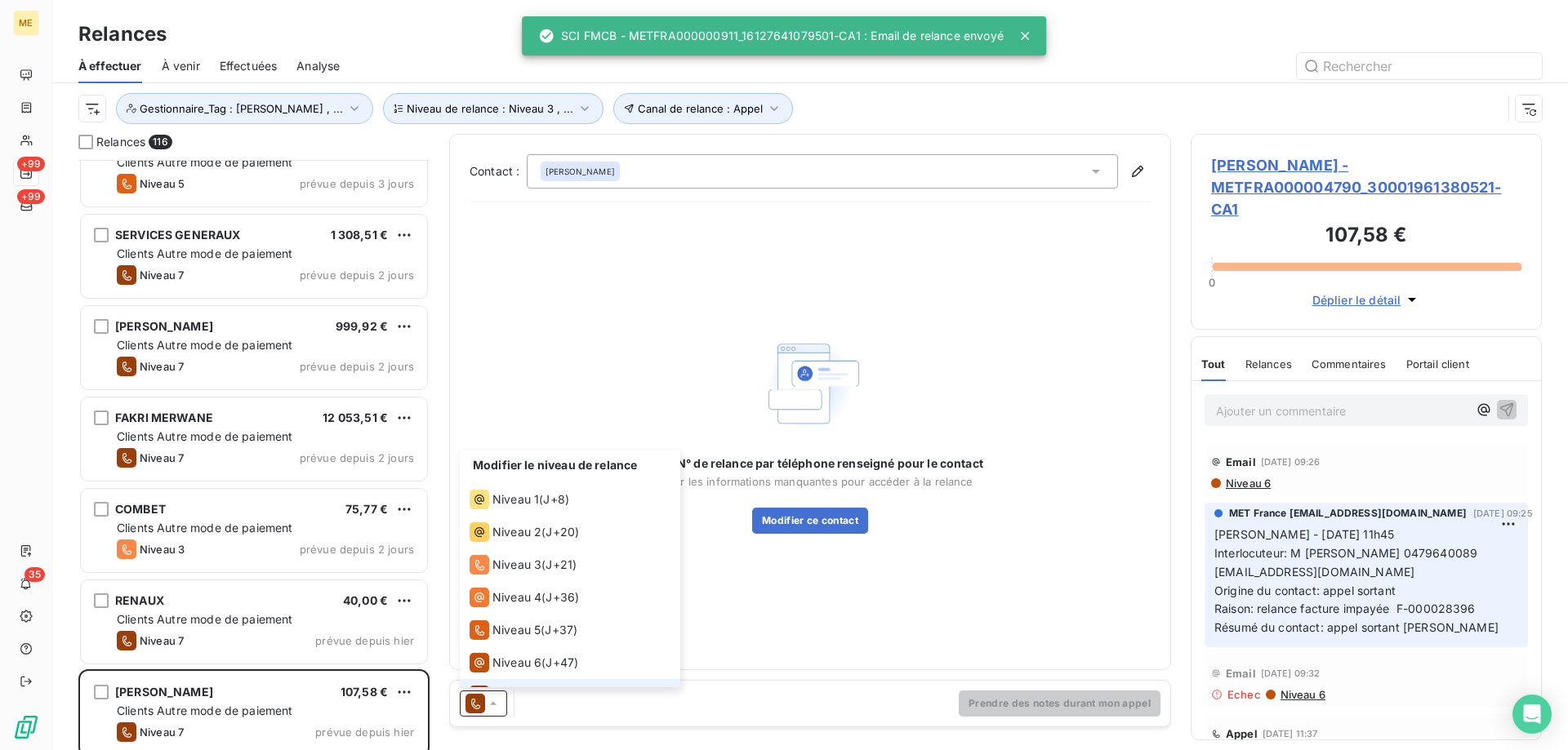
scroll to position [24, 0]
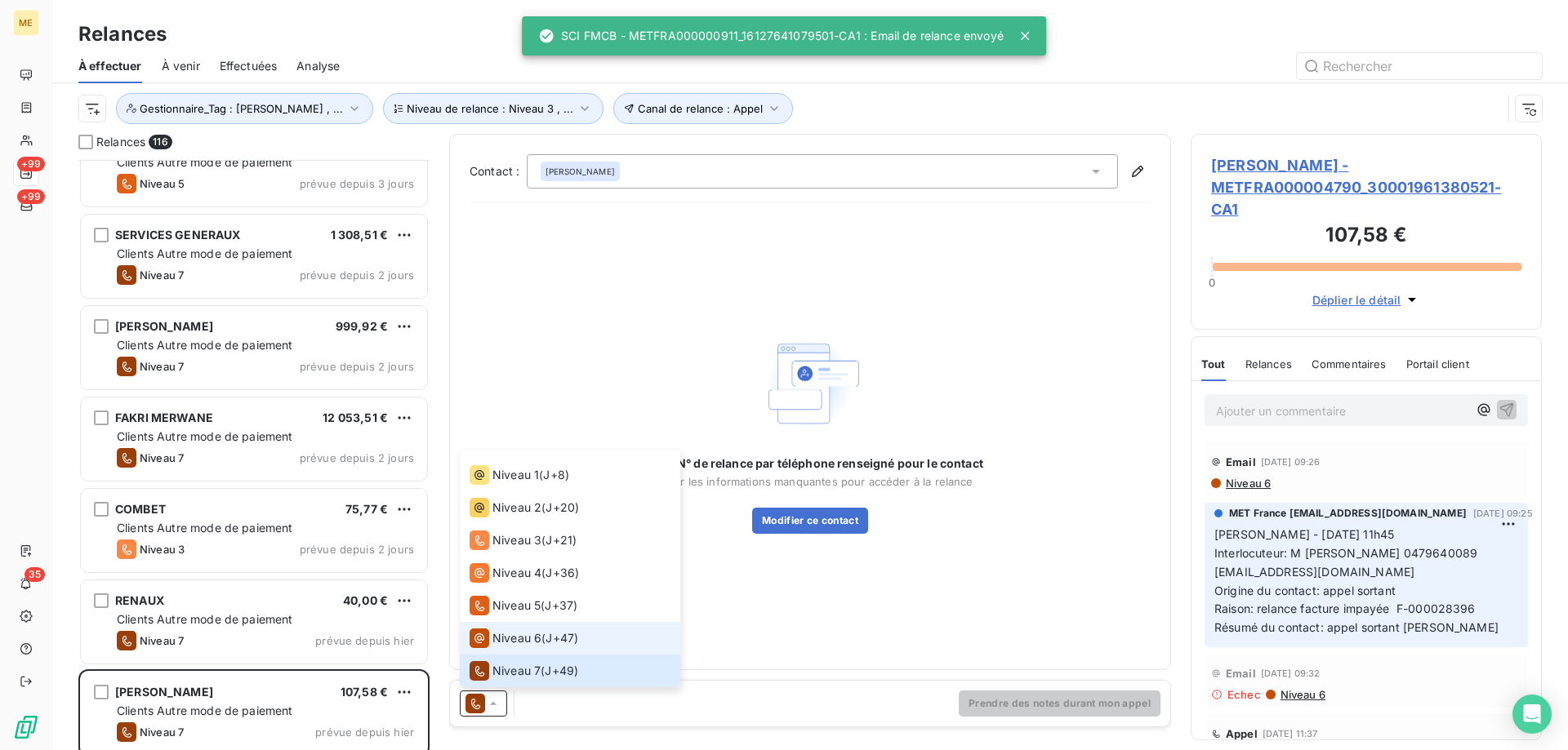
click at [504, 636] on span "Niveau 6" at bounding box center [517, 638] width 49 height 16
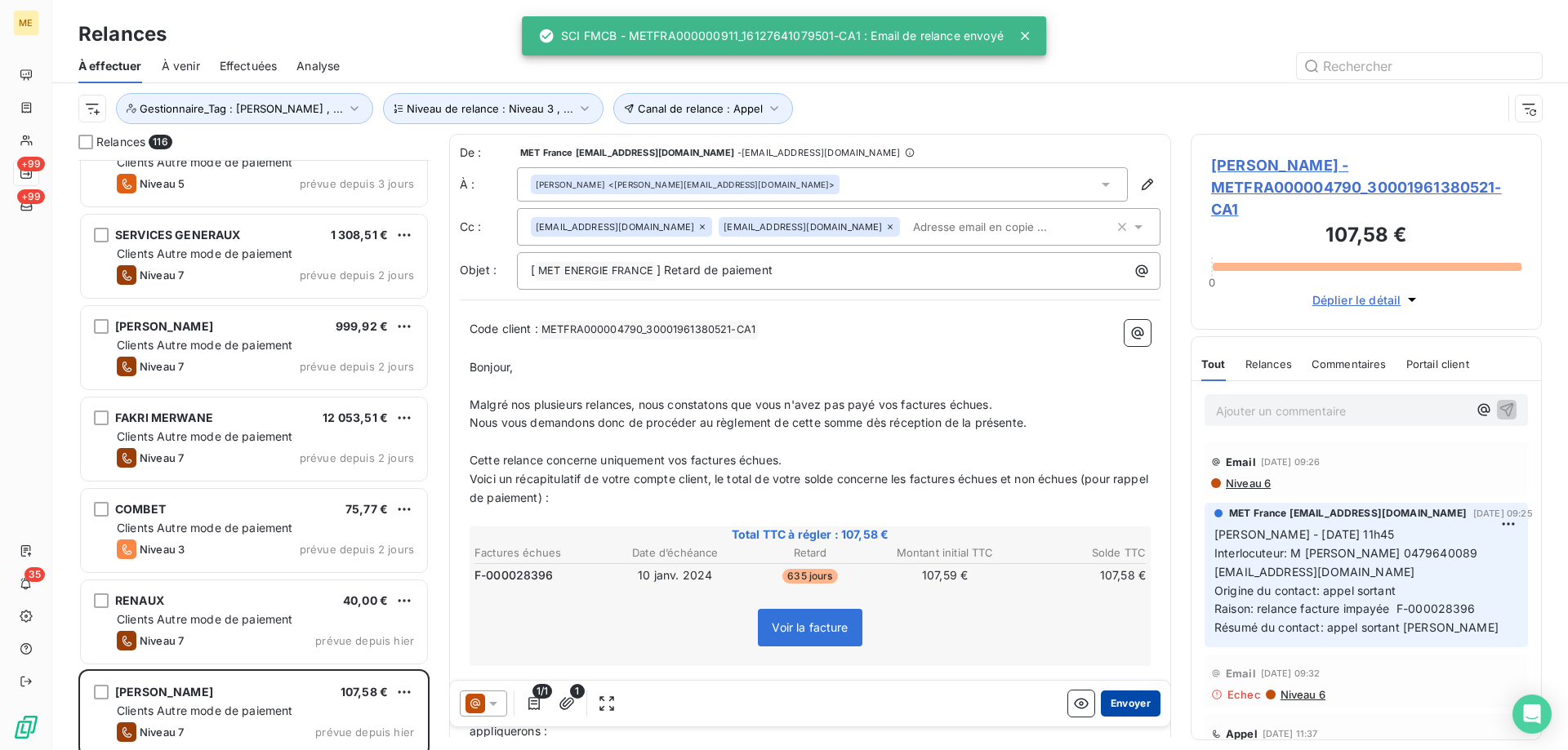
click at [1137, 703] on button "Envoyer" at bounding box center [1130, 703] width 60 height 26
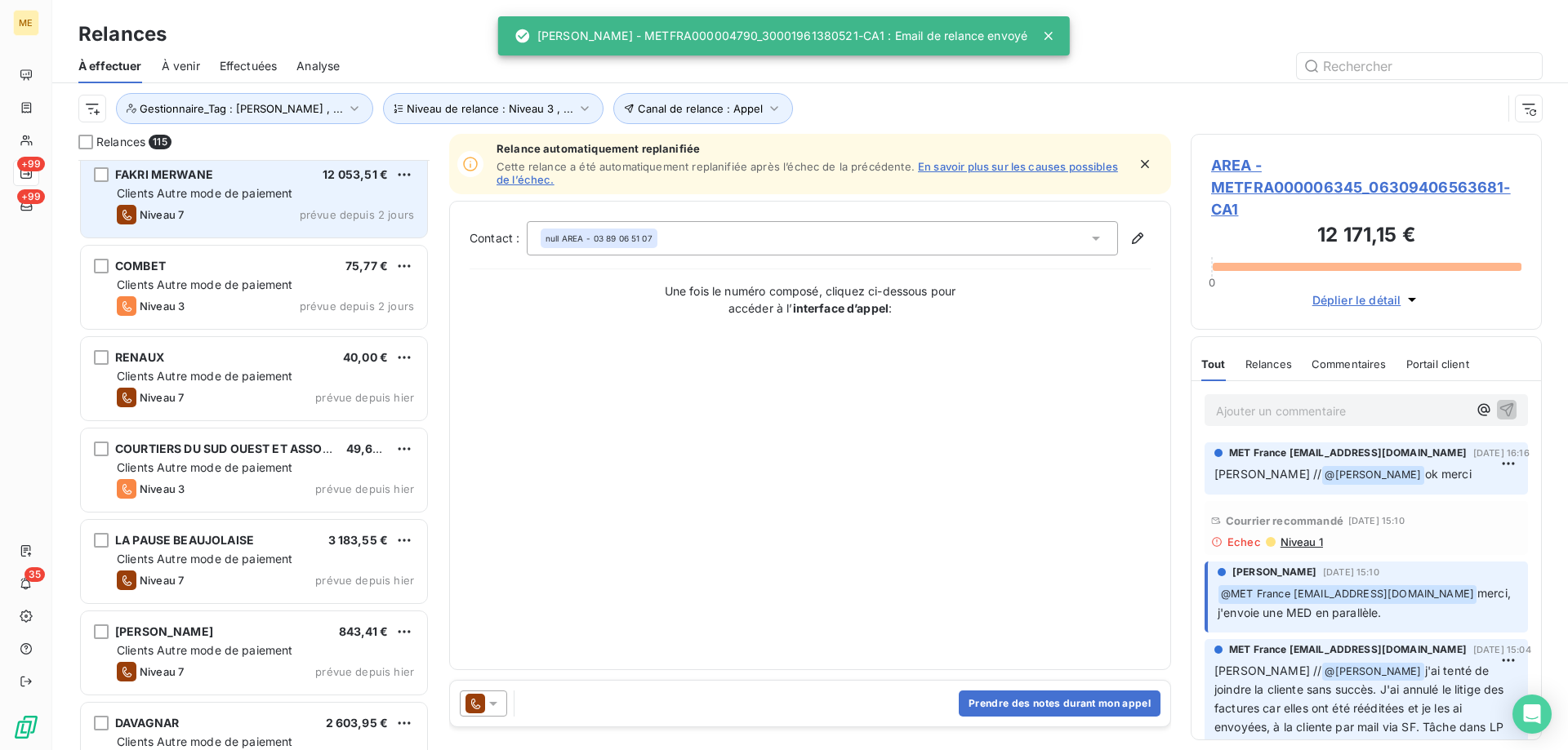
scroll to position [6776, 0]
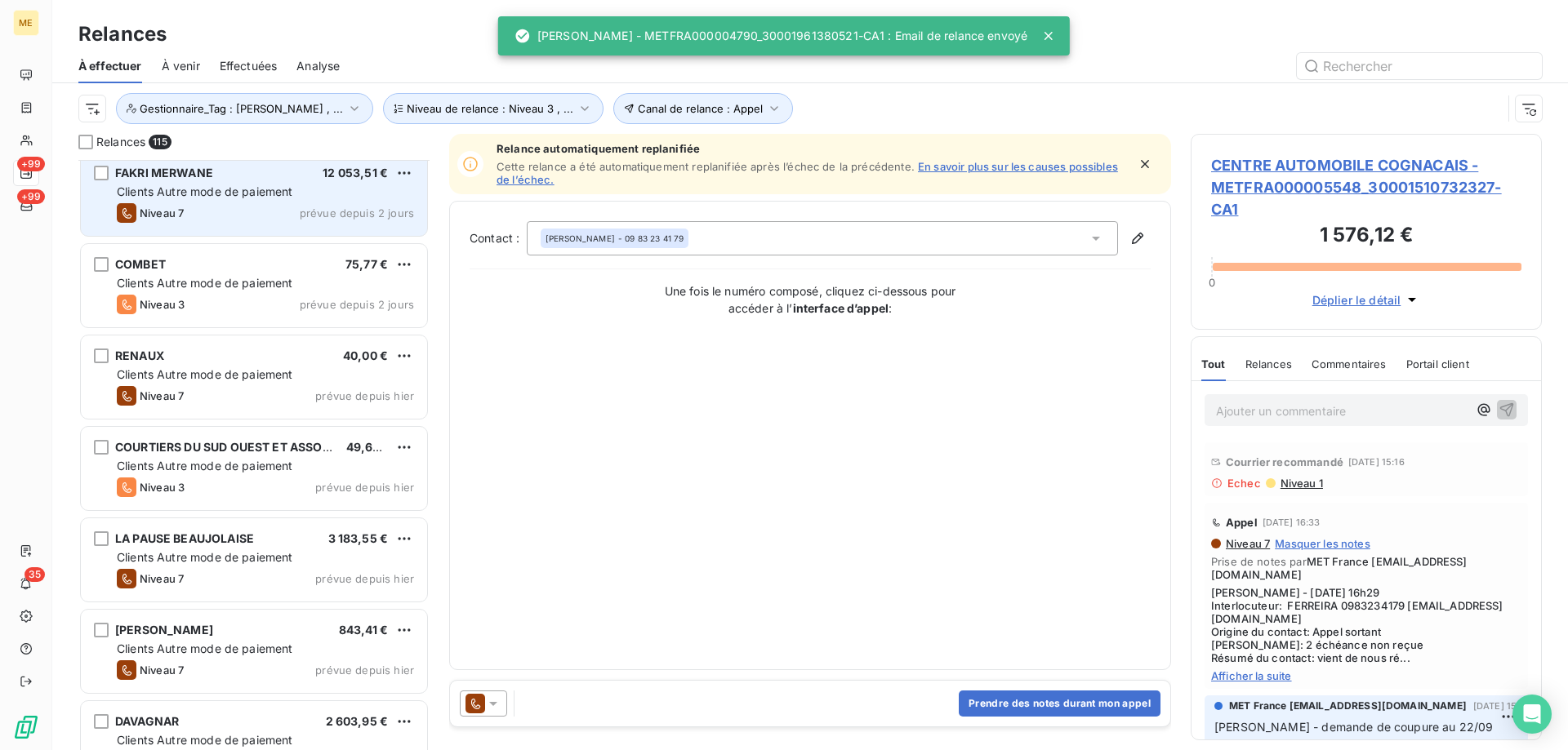
click at [342, 461] on div "Clients Autre mode de paiement" at bounding box center [265, 466] width 297 height 16
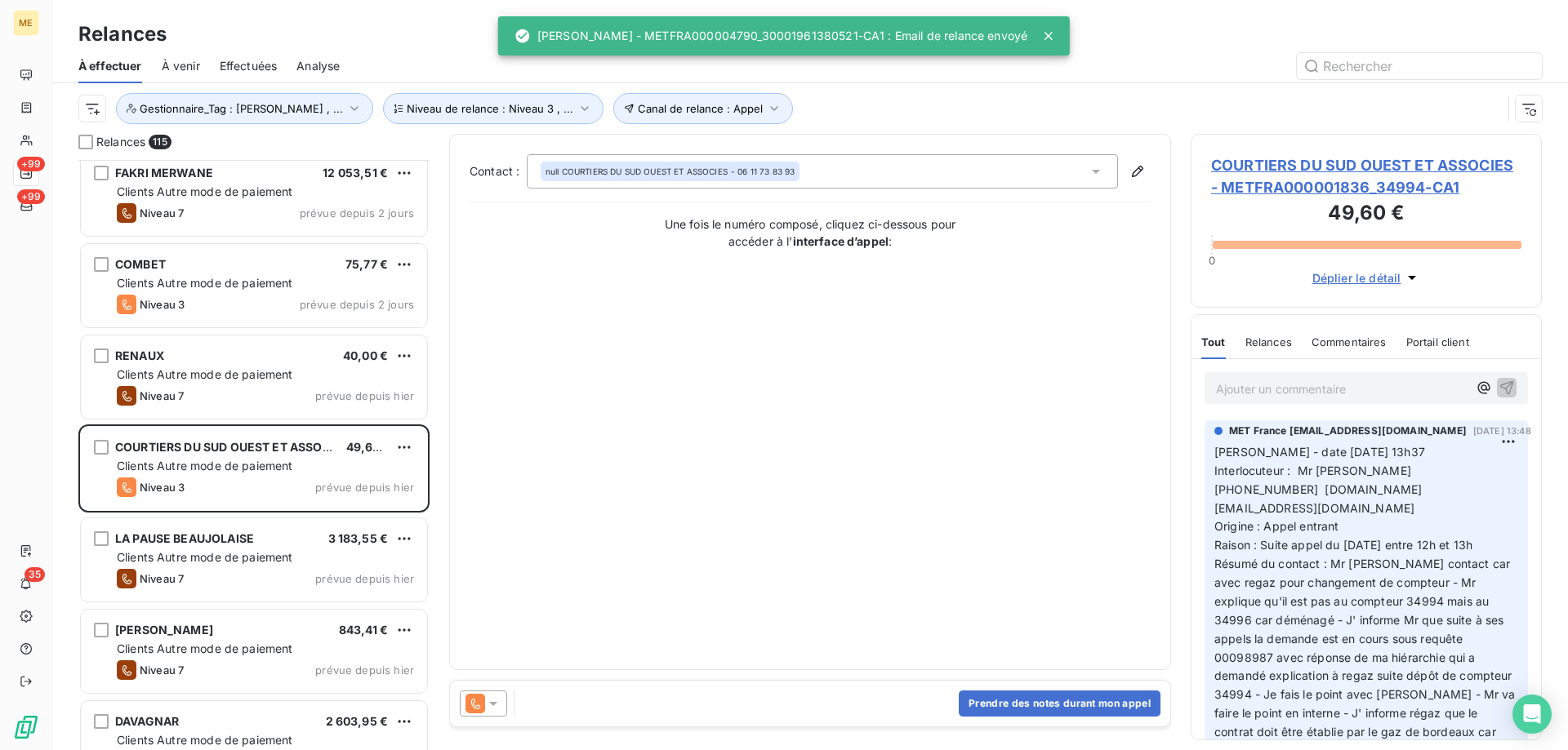
click at [501, 700] on div at bounding box center [483, 703] width 47 height 26
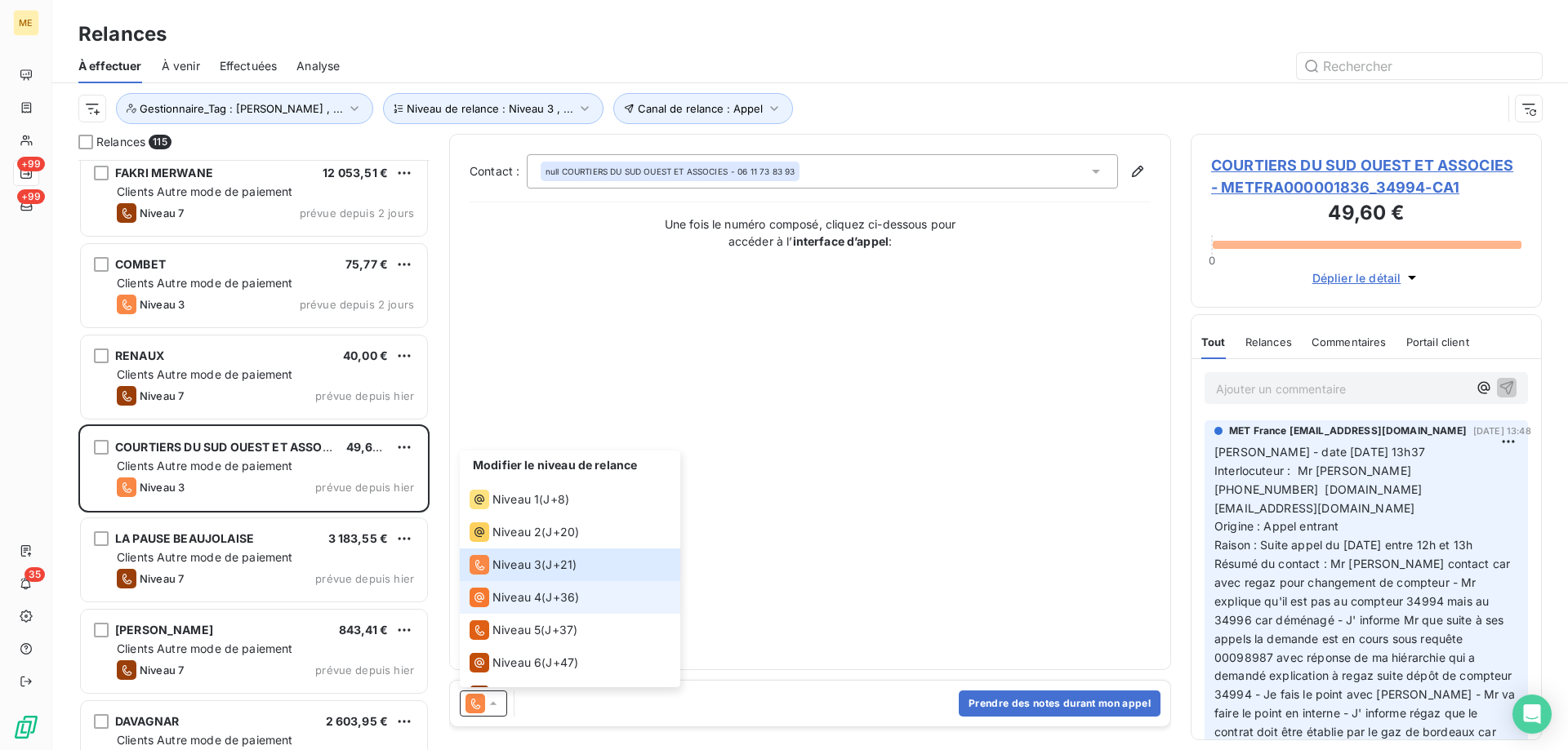
click at [506, 609] on li "Niveau 4 ( J+36 )" at bounding box center [570, 597] width 220 height 32
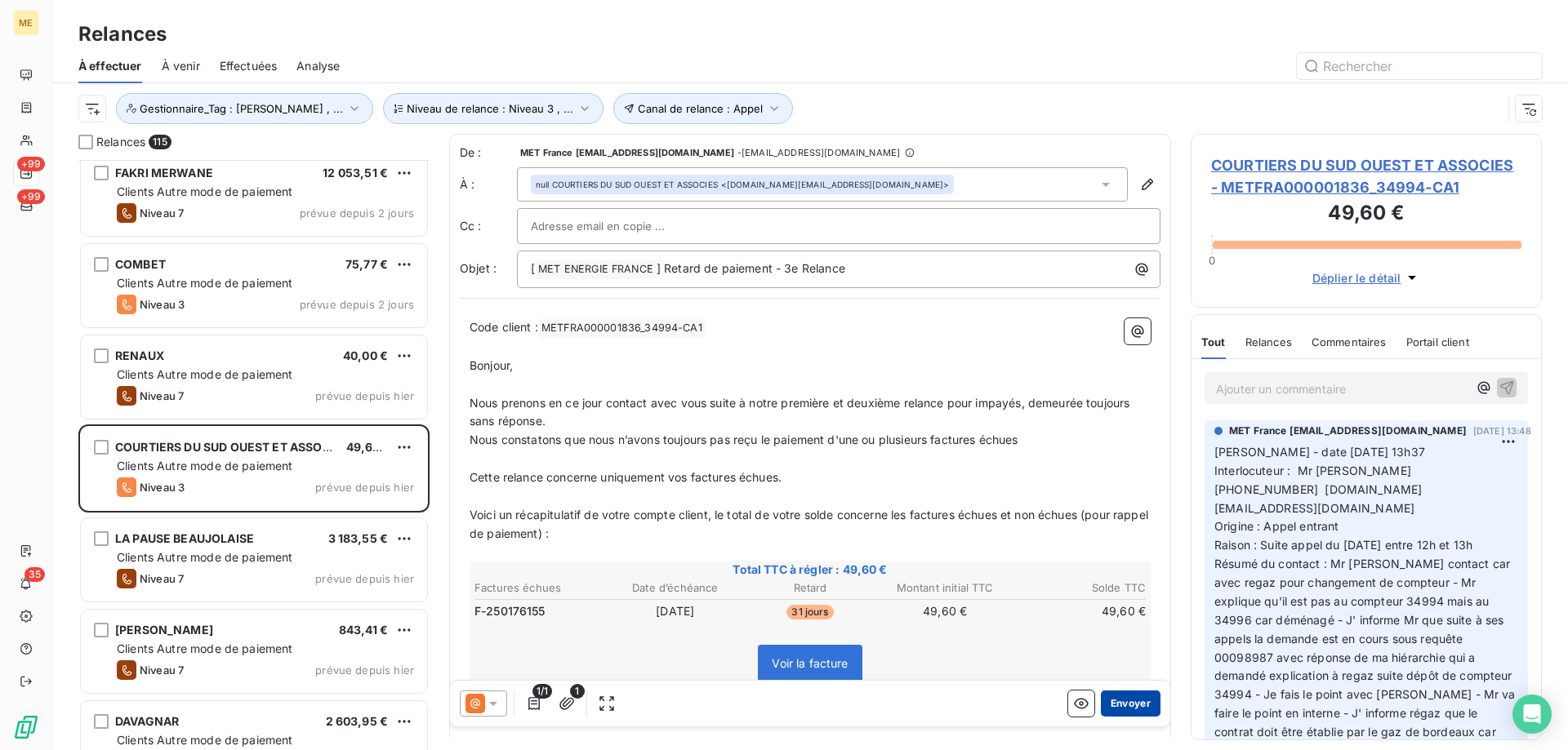
click at [1137, 703] on button "Envoyer" at bounding box center [1130, 703] width 60 height 26
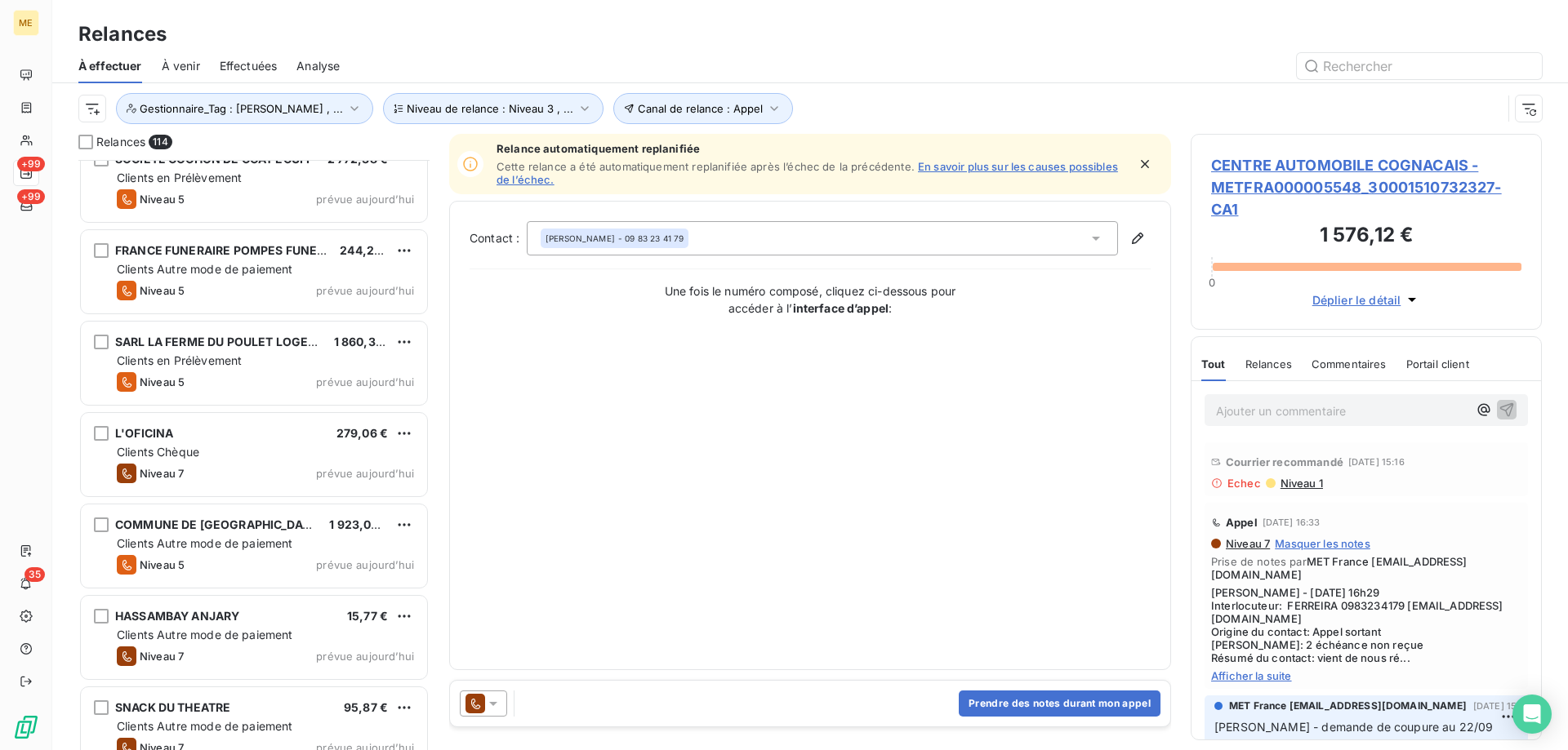
scroll to position [7918, 0]
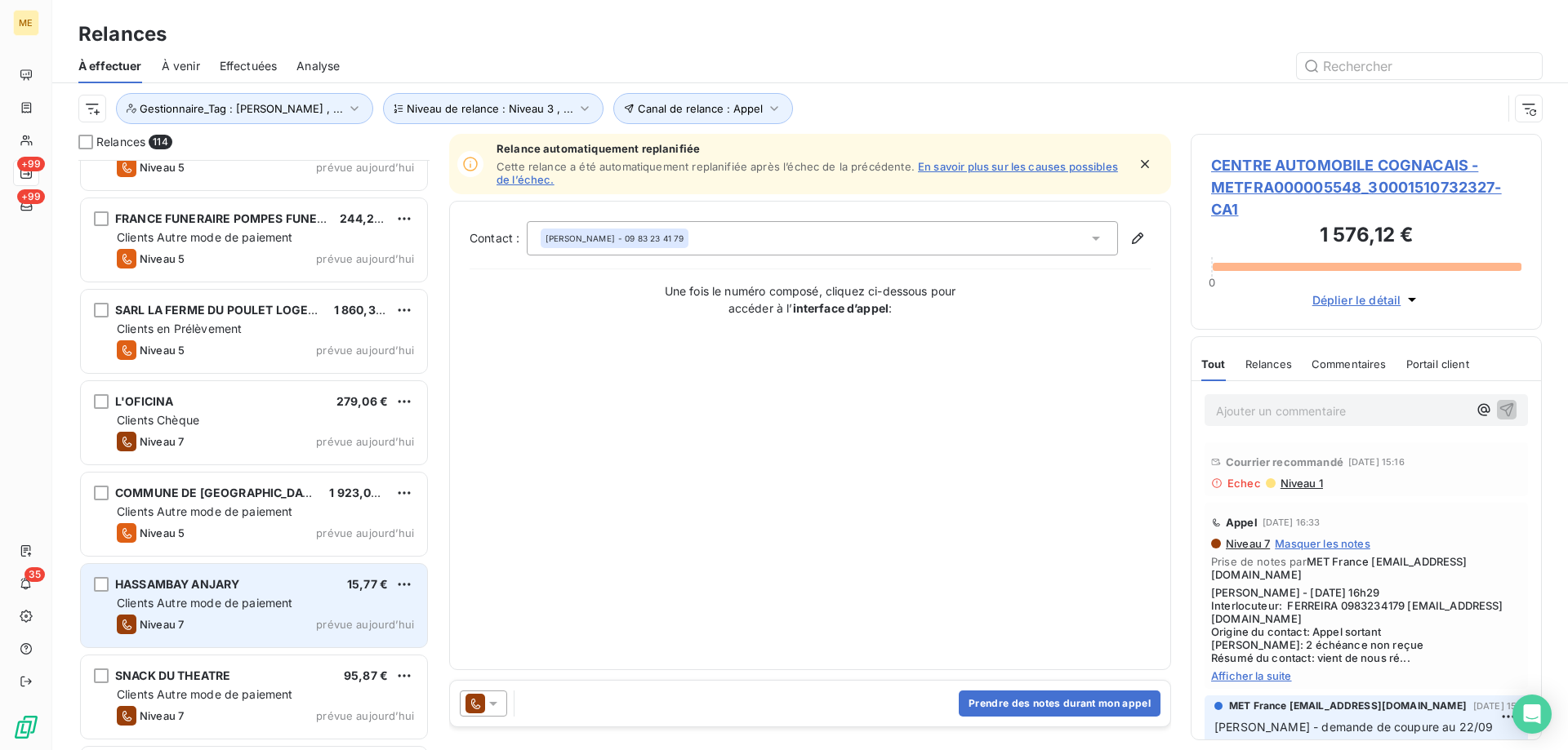
click at [325, 611] on div "HASSAMBAY ANJARY 15,77 € Clients Autre mode de paiement Niveau 7 prévue aujourd…" at bounding box center [253, 605] width 347 height 83
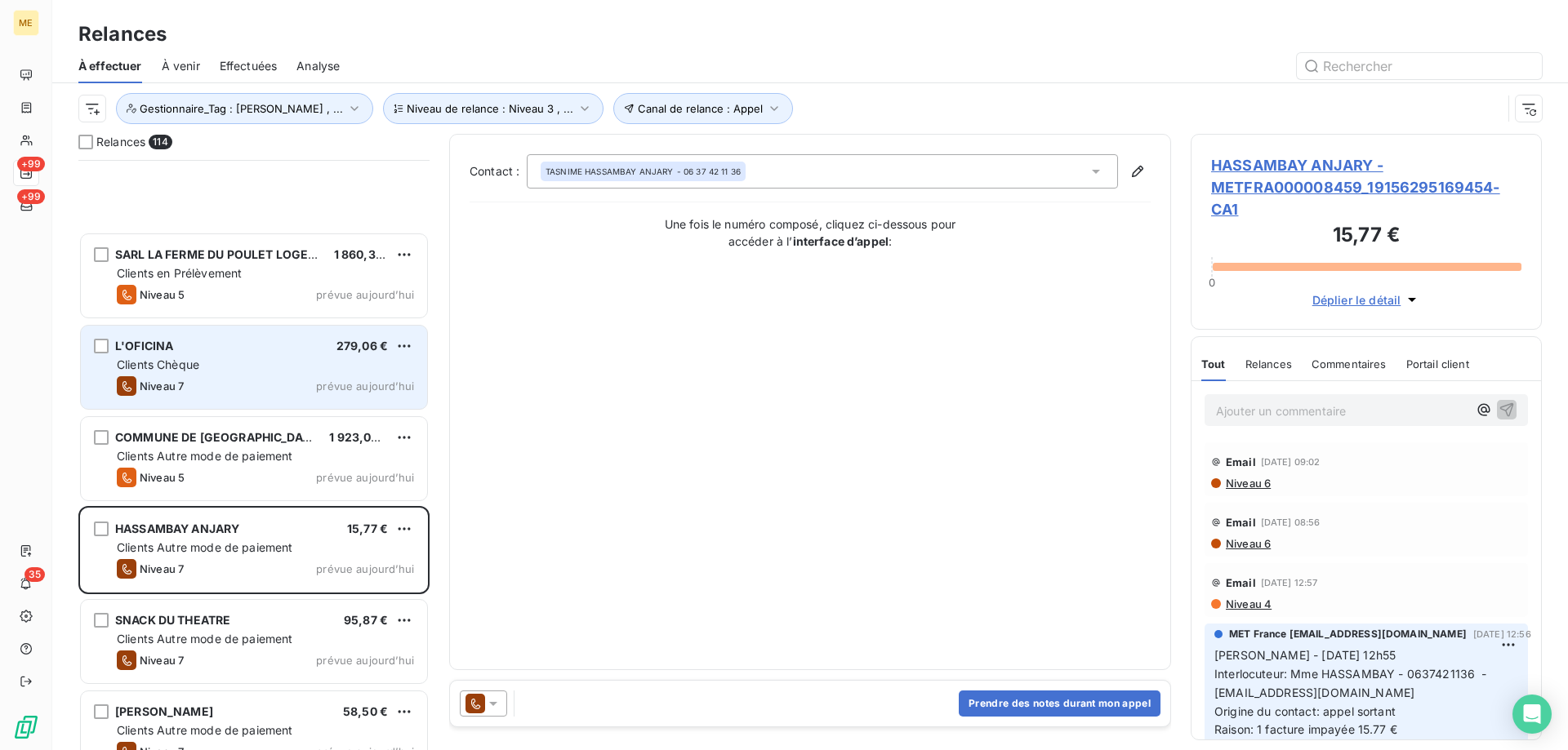
scroll to position [8163, 0]
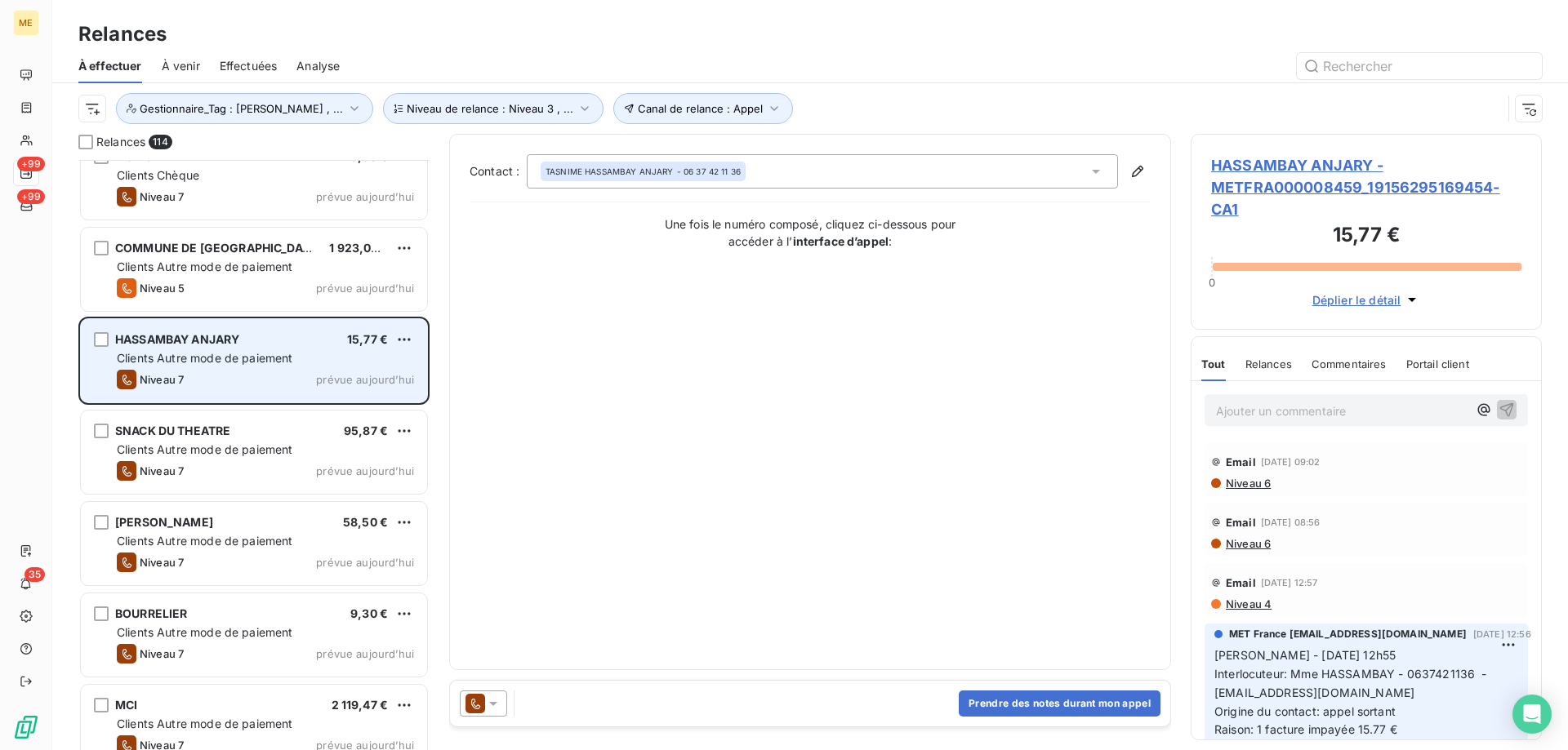
click at [332, 357] on div "Clients Autre mode de paiement" at bounding box center [265, 358] width 297 height 16
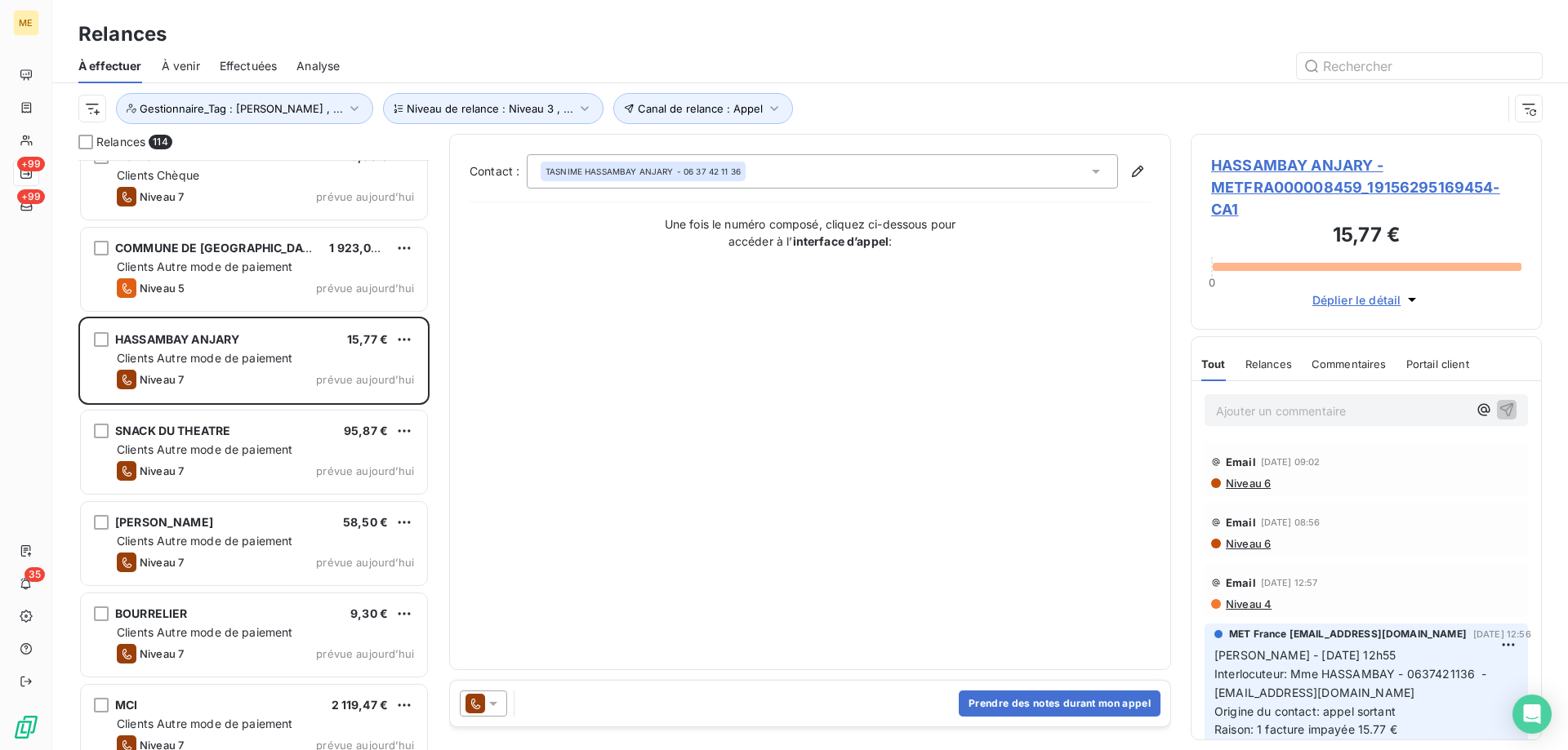
click at [506, 704] on div at bounding box center [483, 703] width 47 height 26
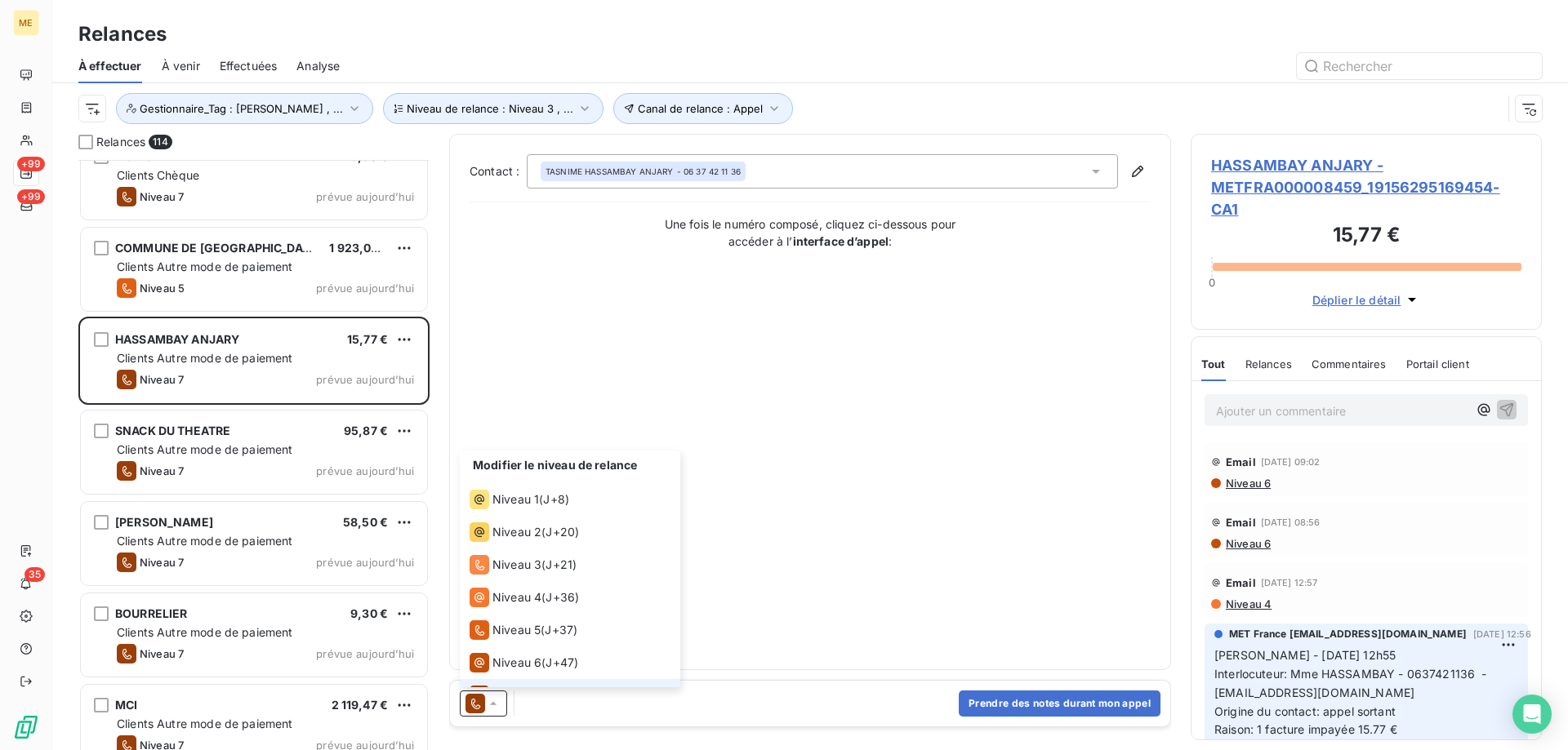
scroll to position [24, 0]
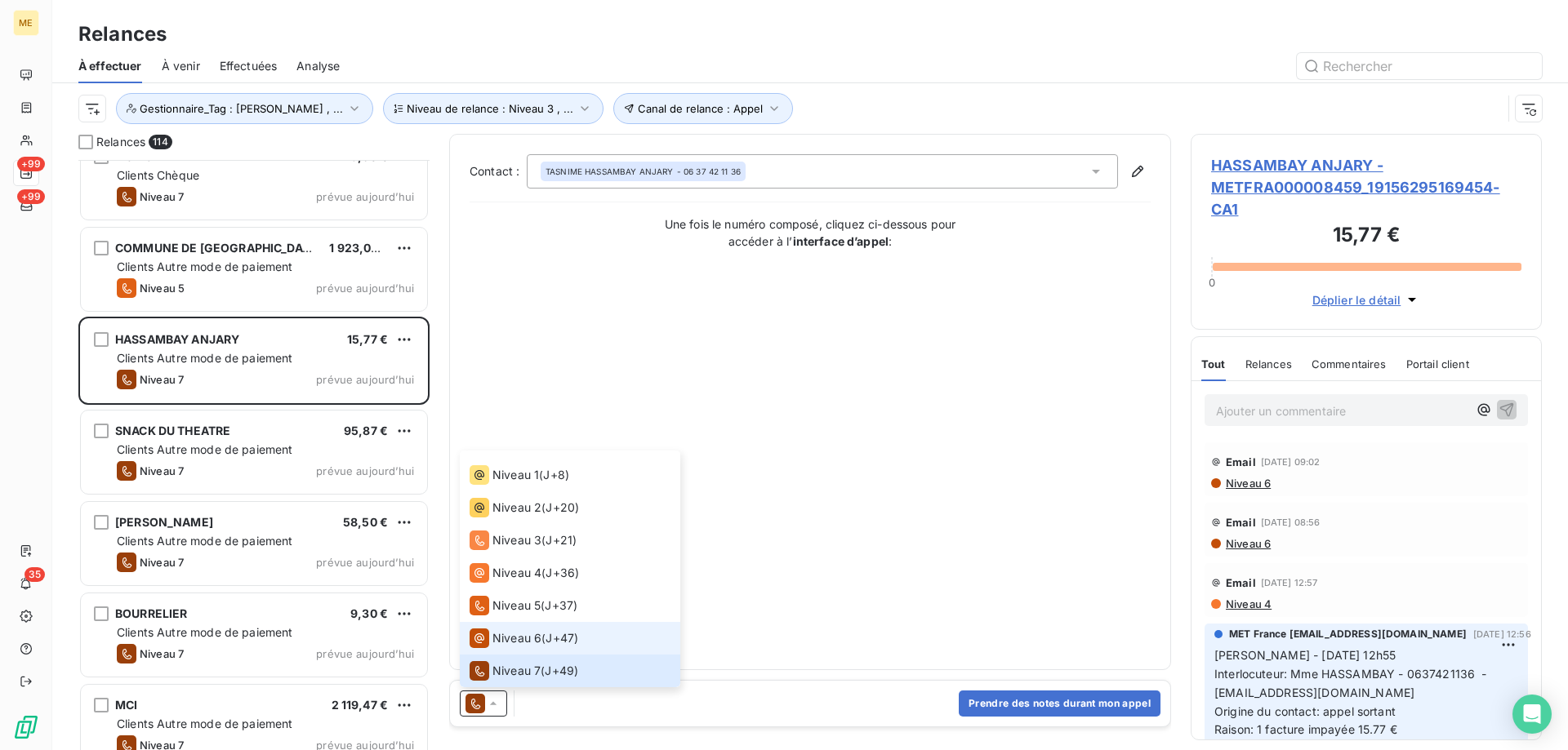
click at [508, 644] on span "Niveau 6" at bounding box center [517, 638] width 49 height 16
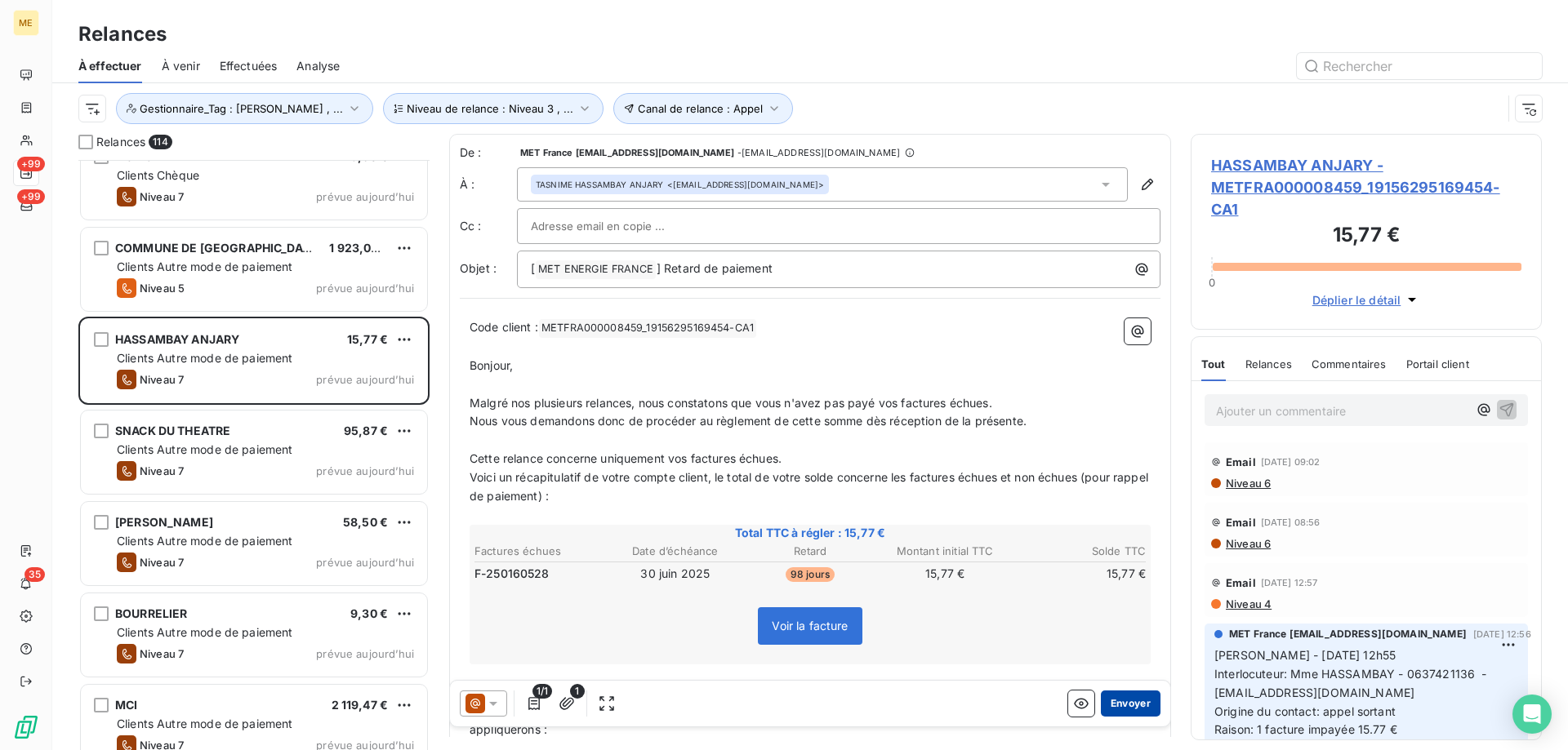
click at [1136, 703] on button "Envoyer" at bounding box center [1130, 703] width 60 height 26
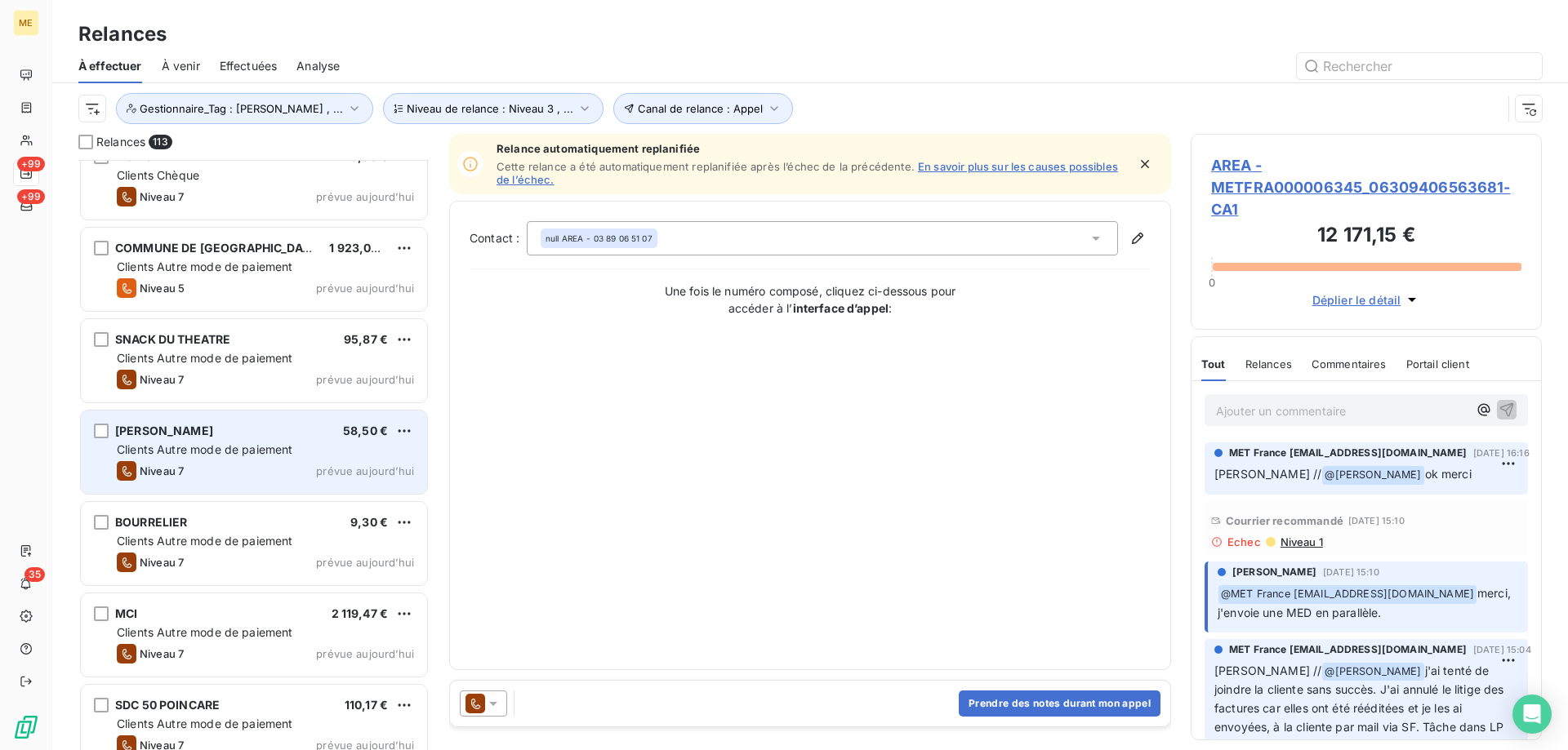
click at [348, 467] on span "prévue aujourd’hui" at bounding box center [364, 471] width 98 height 13
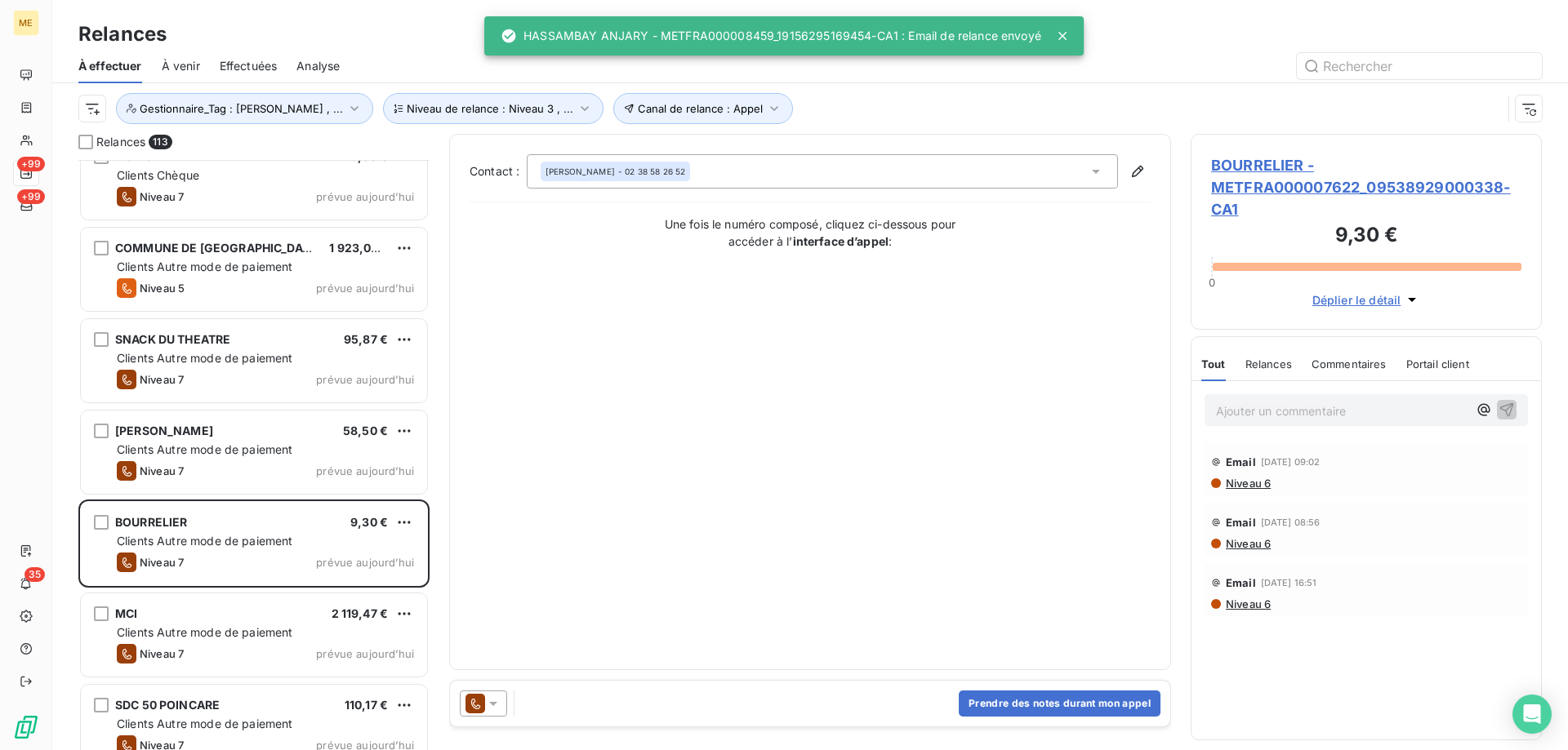
click at [495, 700] on icon at bounding box center [493, 703] width 16 height 16
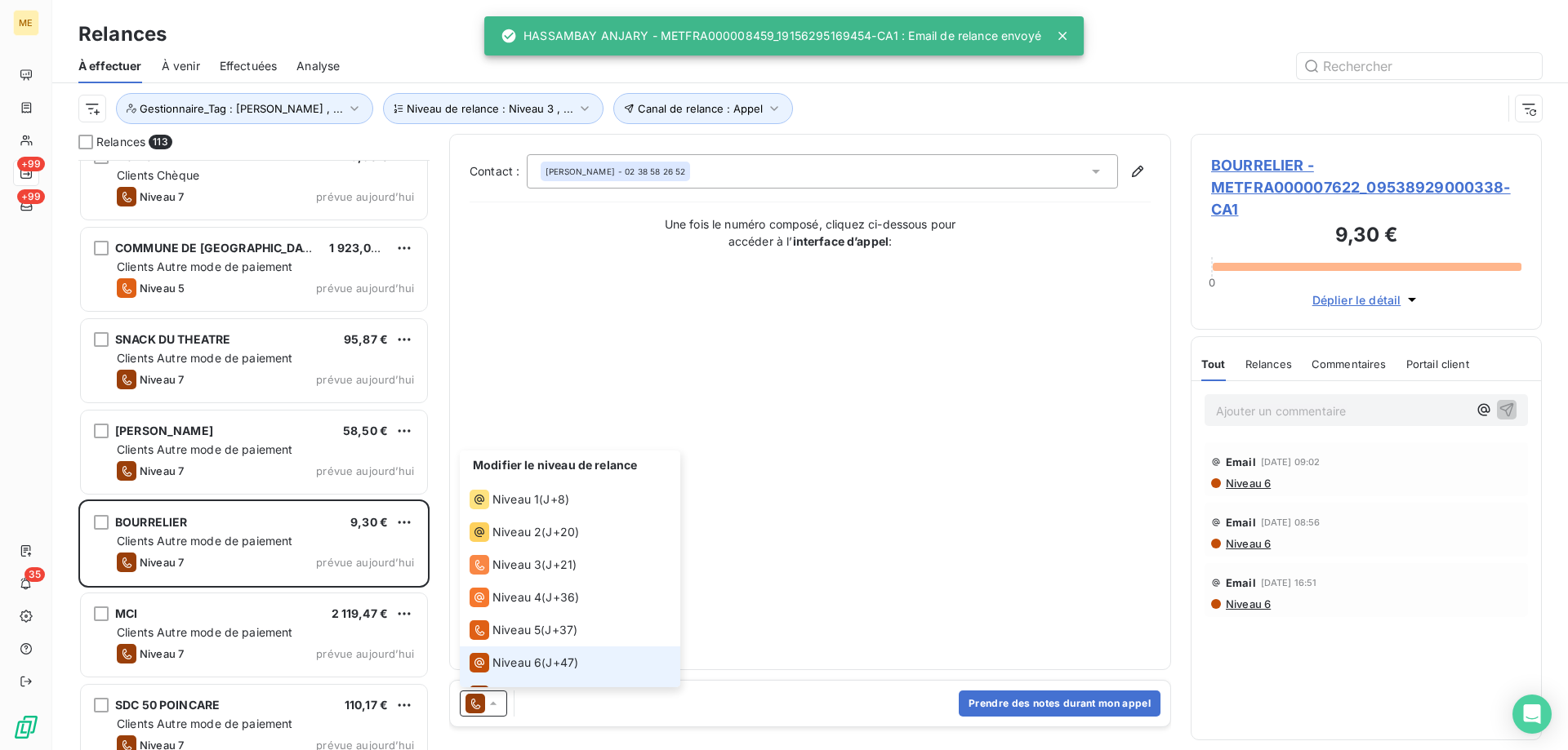
scroll to position [24, 0]
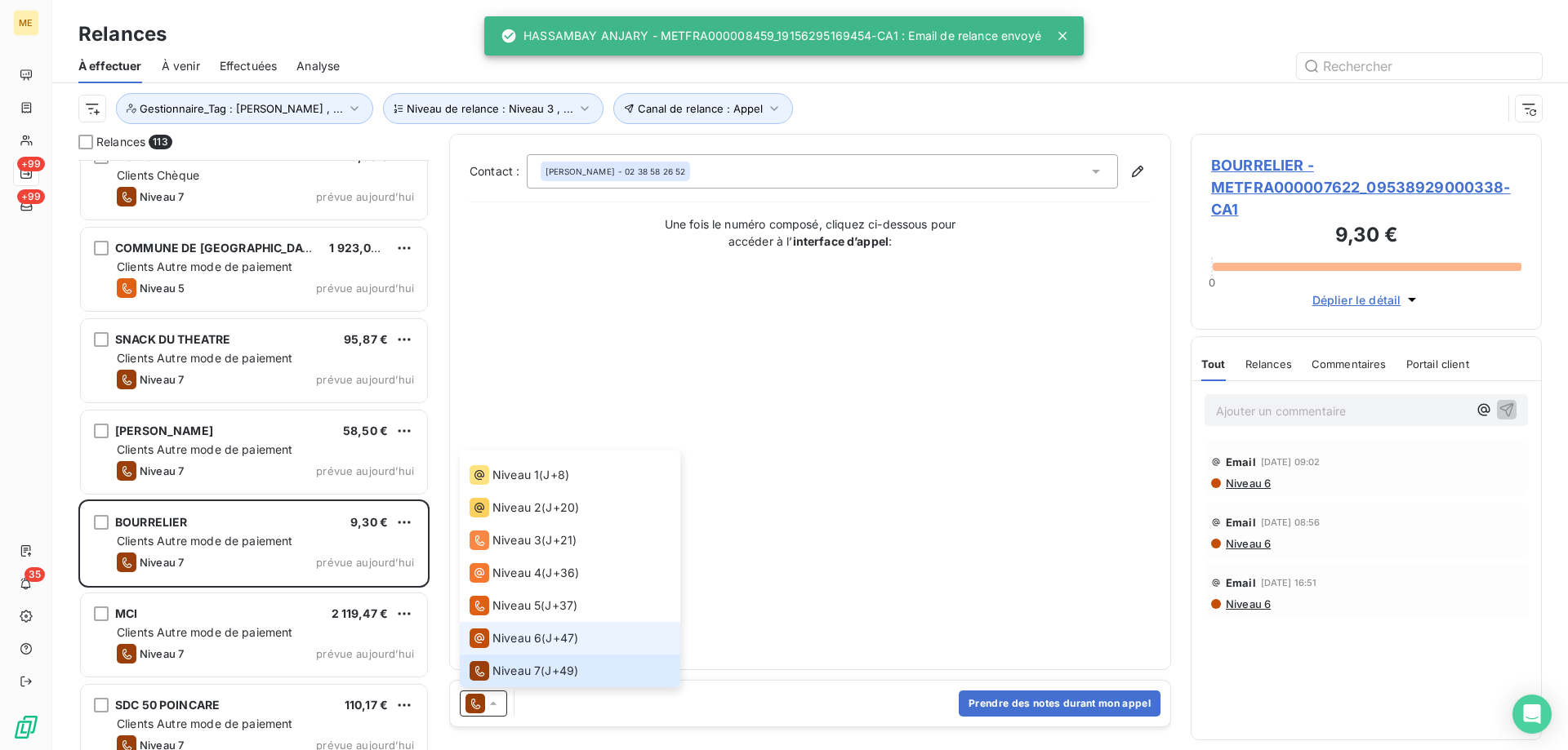
click at [500, 639] on span "Niveau 6" at bounding box center [517, 638] width 49 height 16
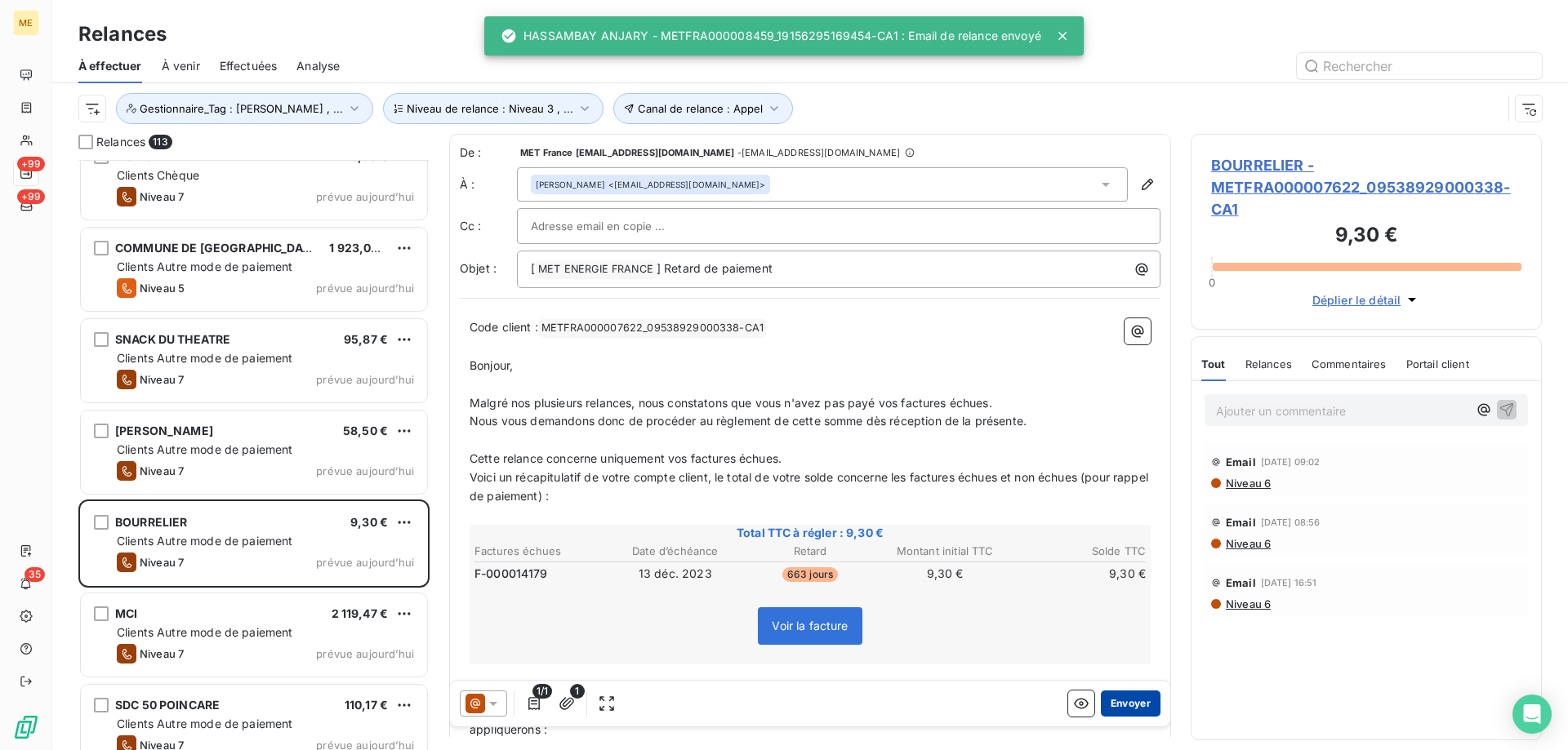
click at [1110, 701] on button "Envoyer" at bounding box center [1130, 703] width 60 height 26
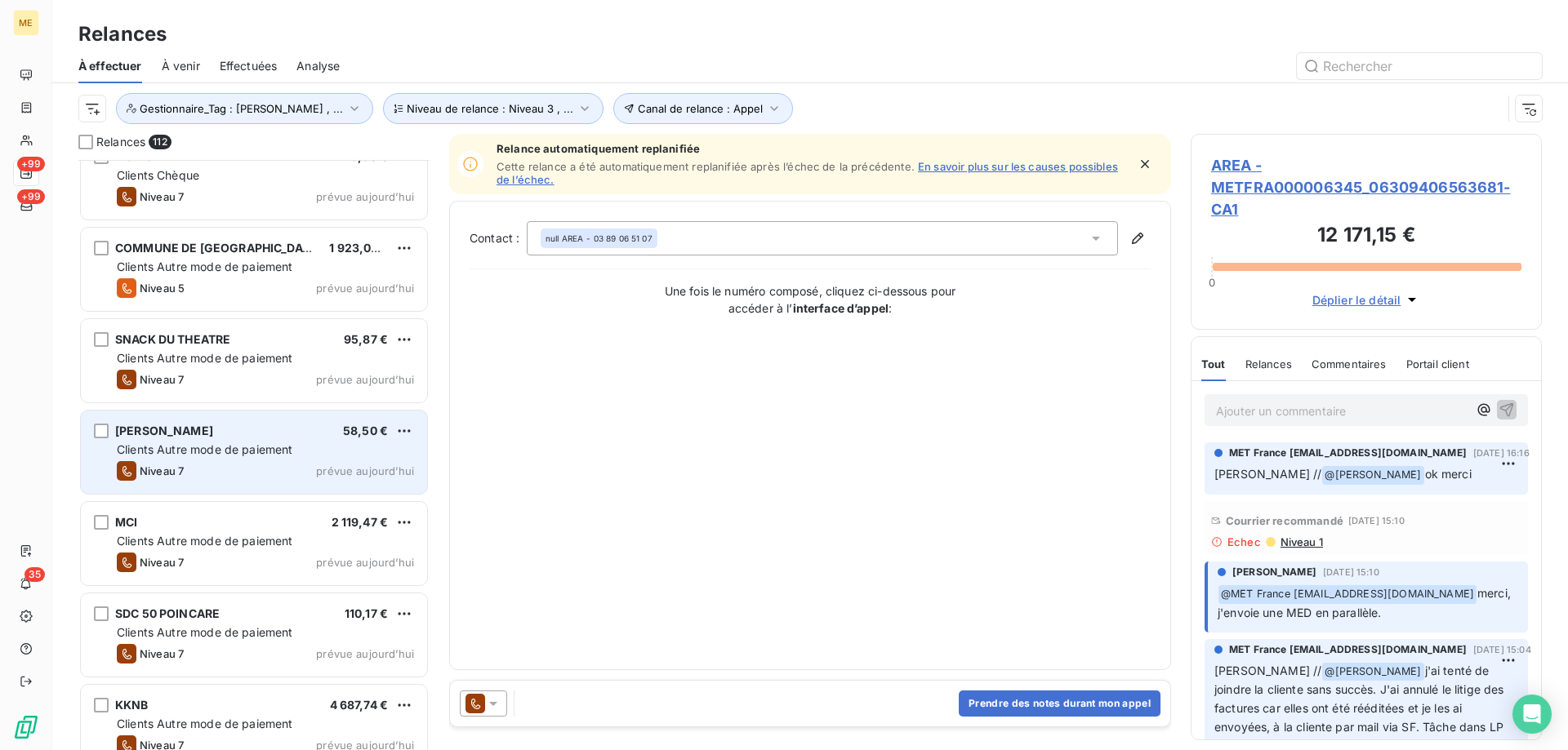
click at [378, 467] on span "prévue aujourd’hui" at bounding box center [364, 471] width 98 height 13
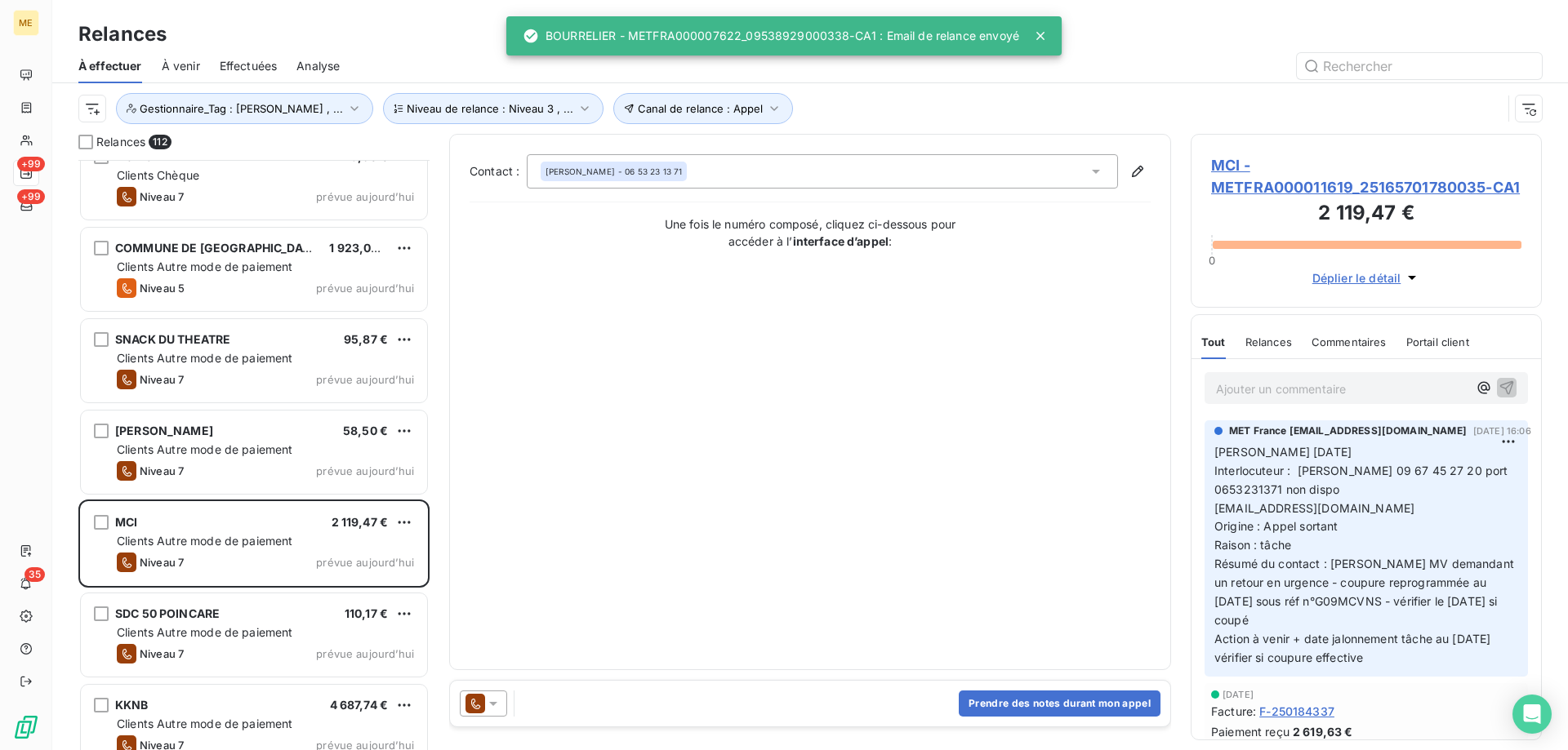
click at [490, 705] on icon at bounding box center [493, 703] width 16 height 16
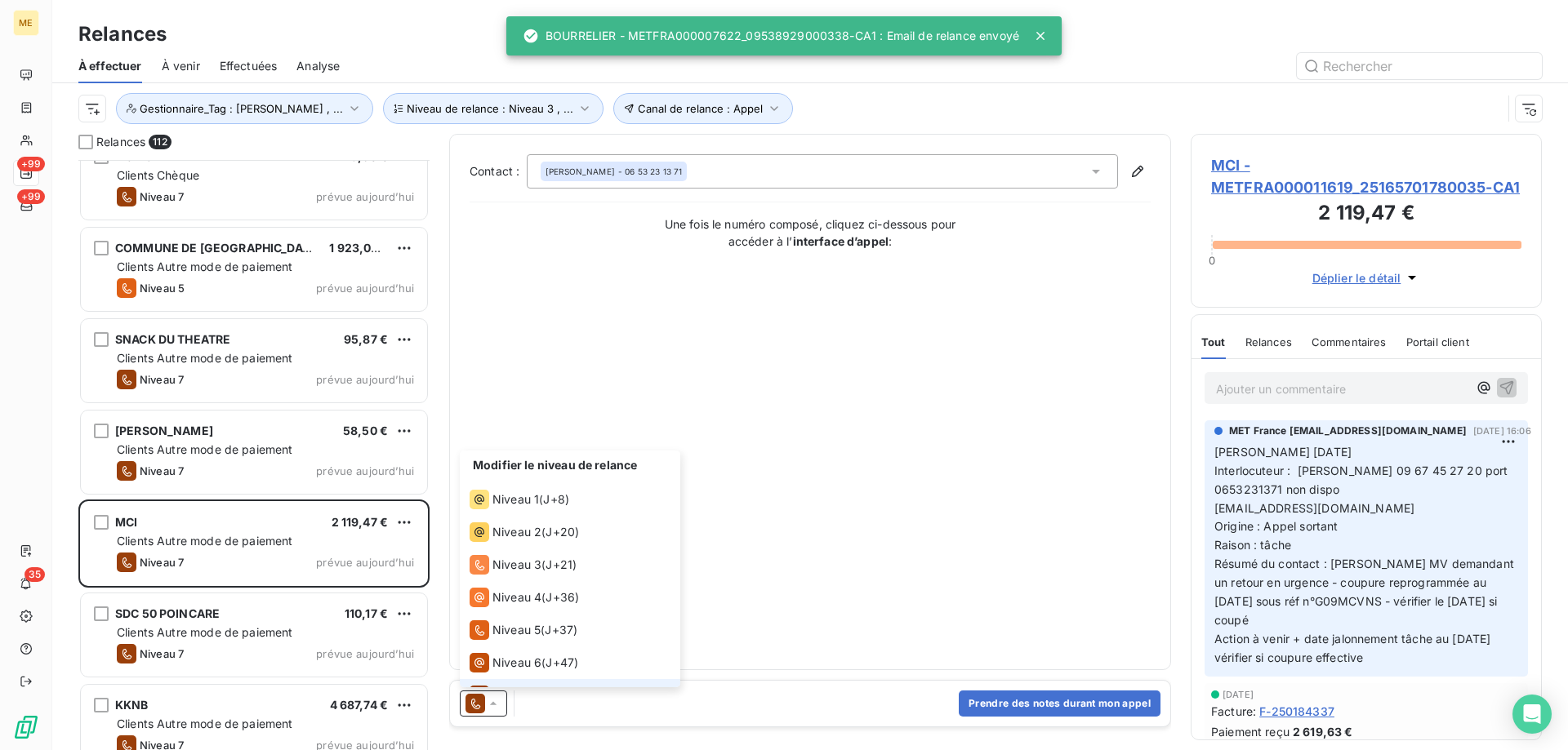
scroll to position [24, 0]
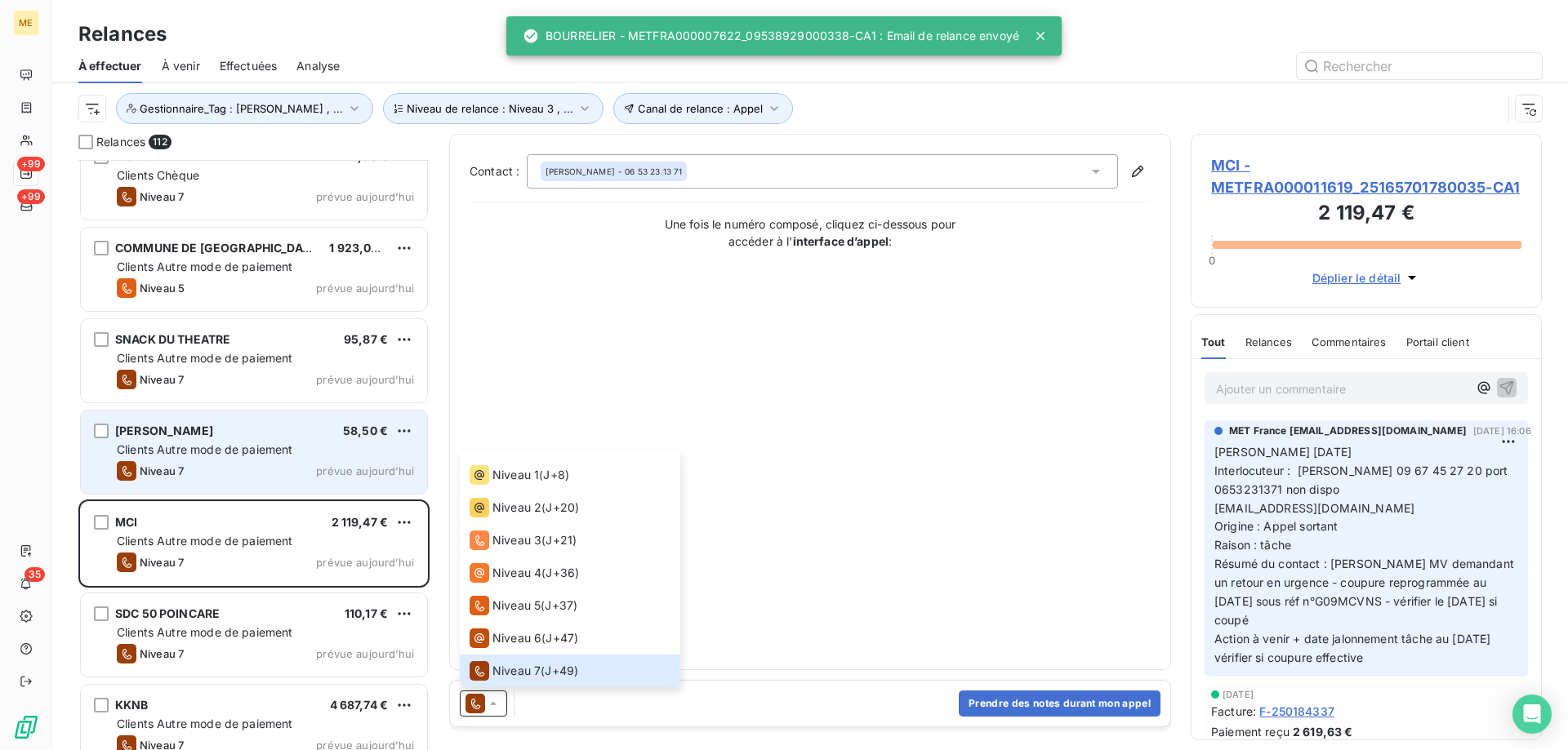
click at [317, 420] on div "FONCIA COLBERT 58,50 € Clients Autre mode de paiement Niveau 7 prévue aujourd’h…" at bounding box center [253, 452] width 347 height 83
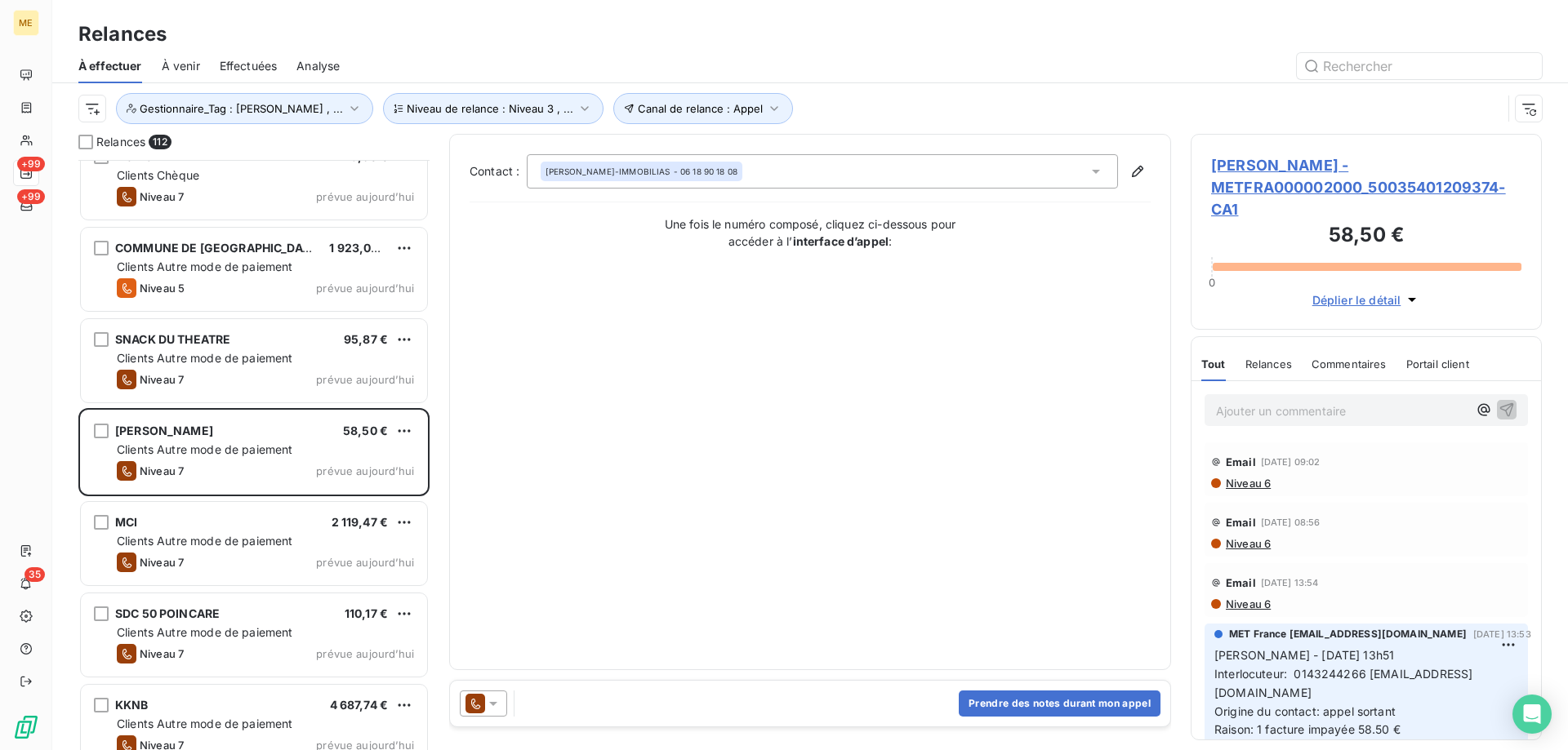
click at [497, 690] on div "Prendre des notes durant mon appel" at bounding box center [810, 703] width 720 height 46
click at [500, 697] on icon at bounding box center [493, 703] width 16 height 16
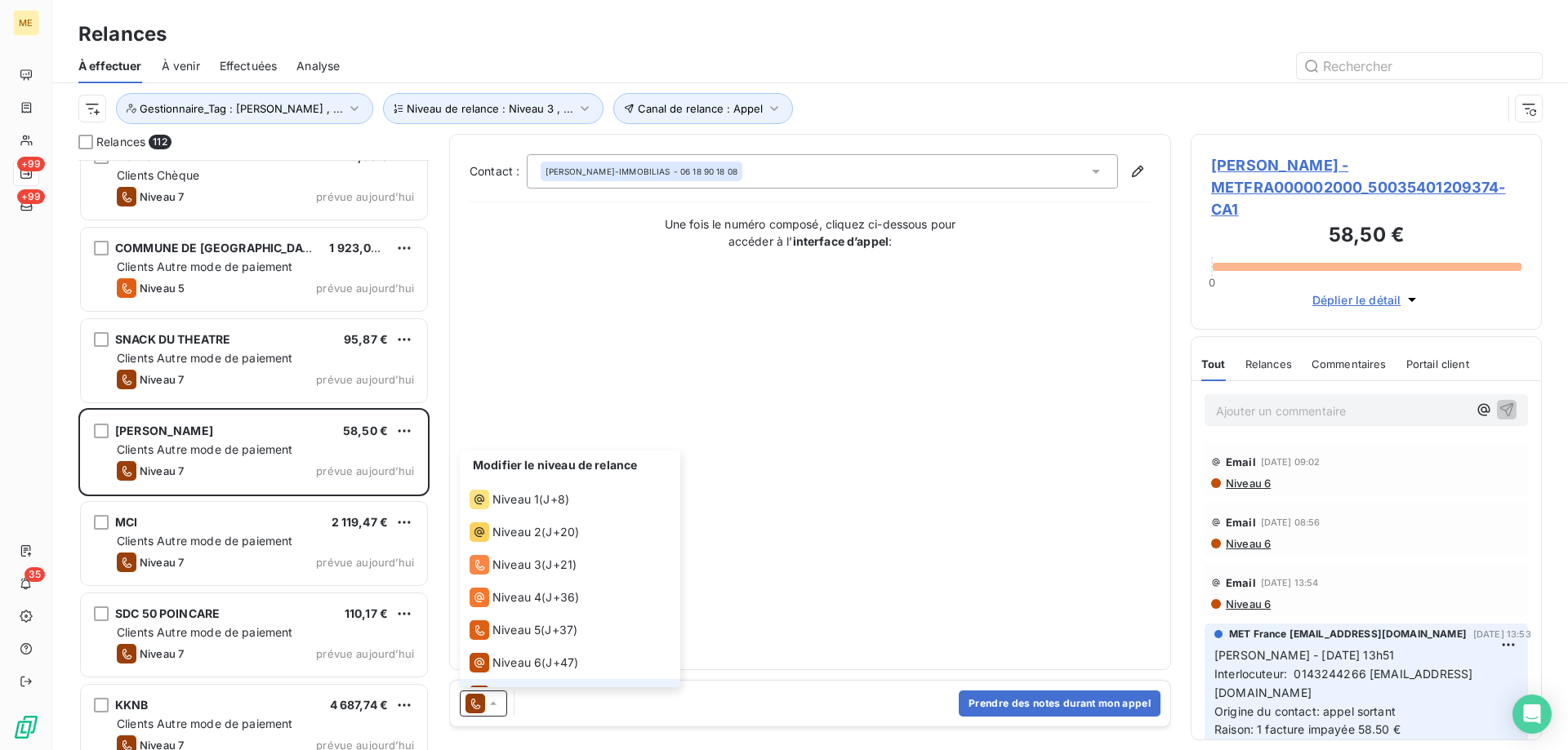
scroll to position [24, 0]
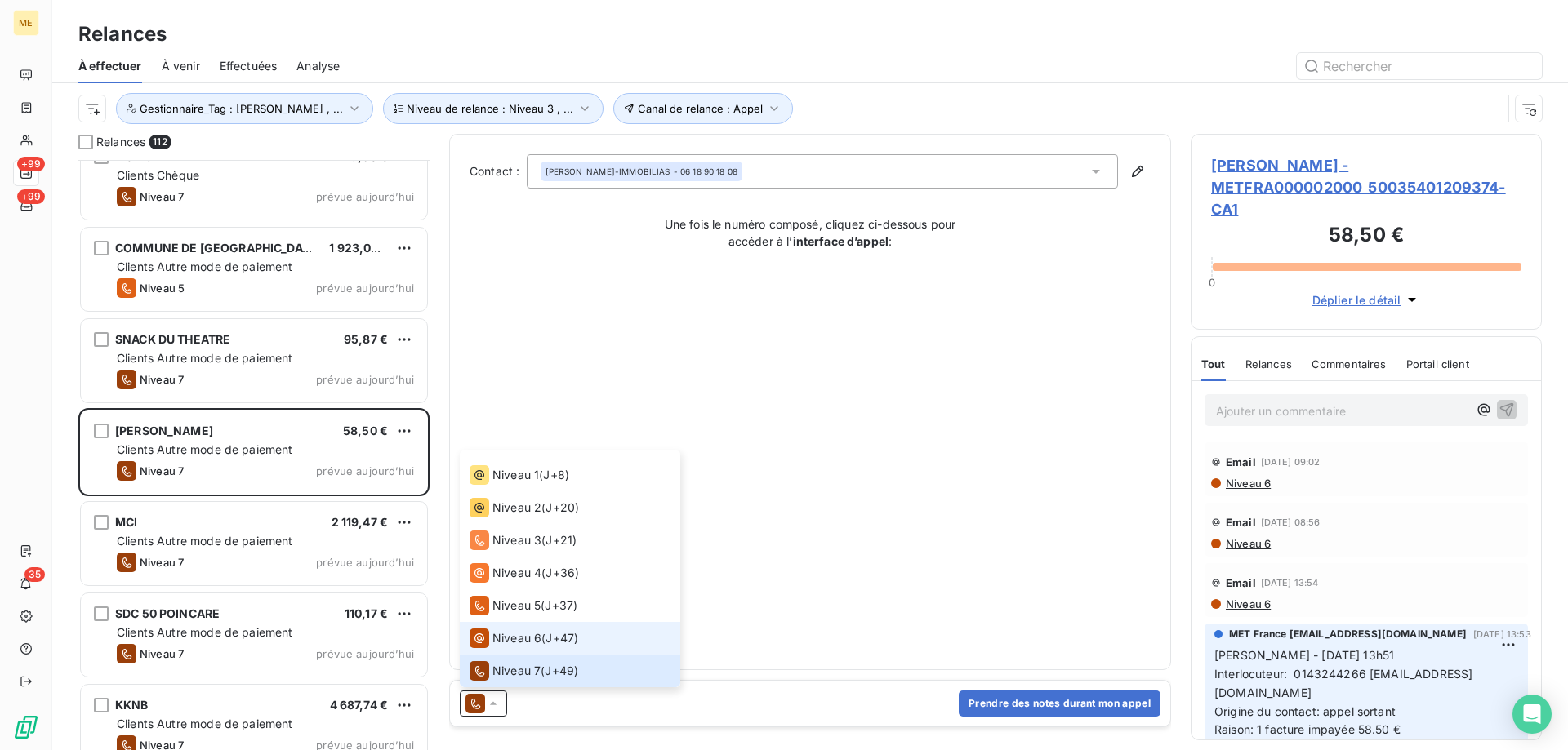
click at [508, 652] on li "Niveau 6 ( J+47 )" at bounding box center [570, 638] width 220 height 32
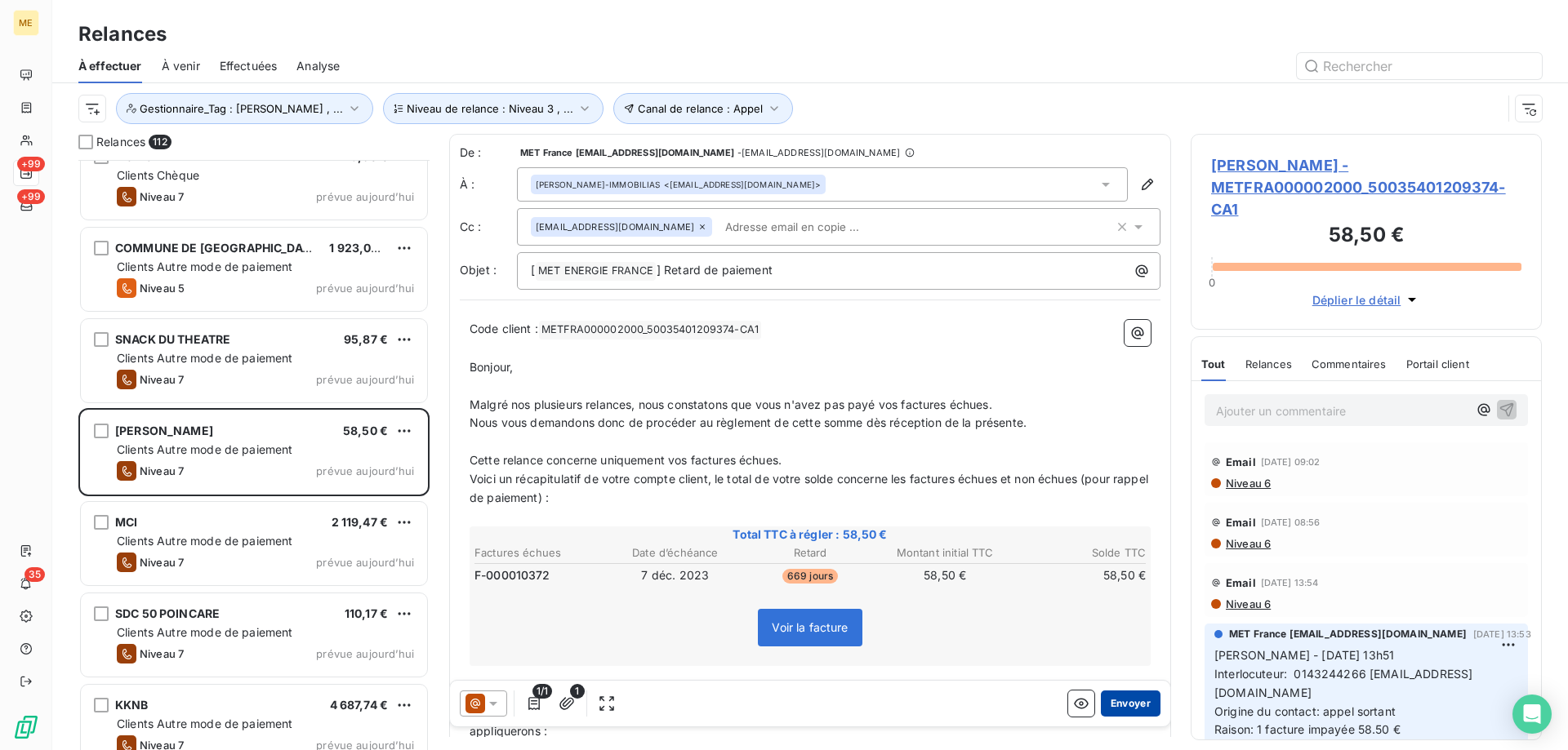
click at [1118, 706] on button "Envoyer" at bounding box center [1130, 703] width 60 height 26
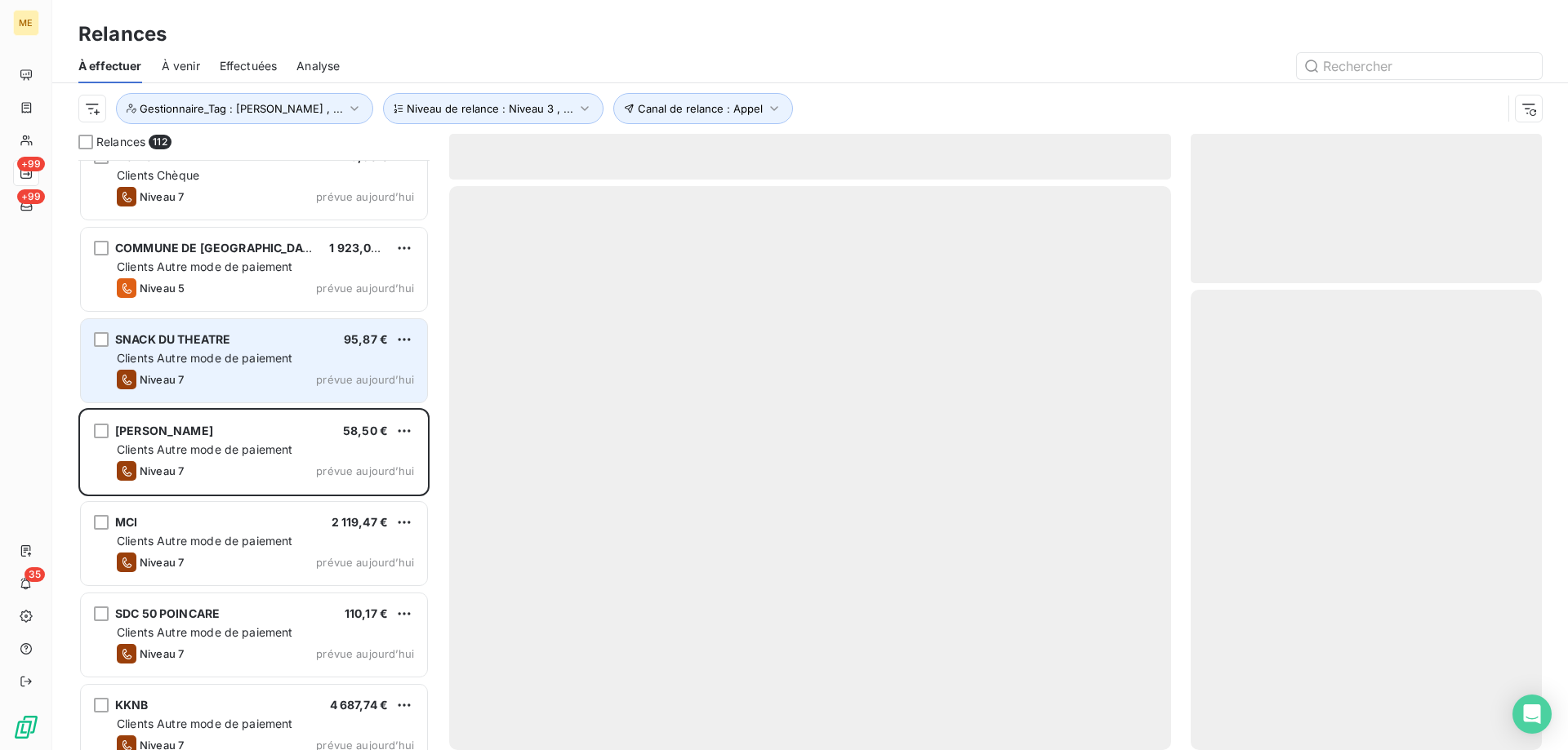
click at [298, 356] on div "Clients Autre mode de paiement" at bounding box center [265, 358] width 297 height 16
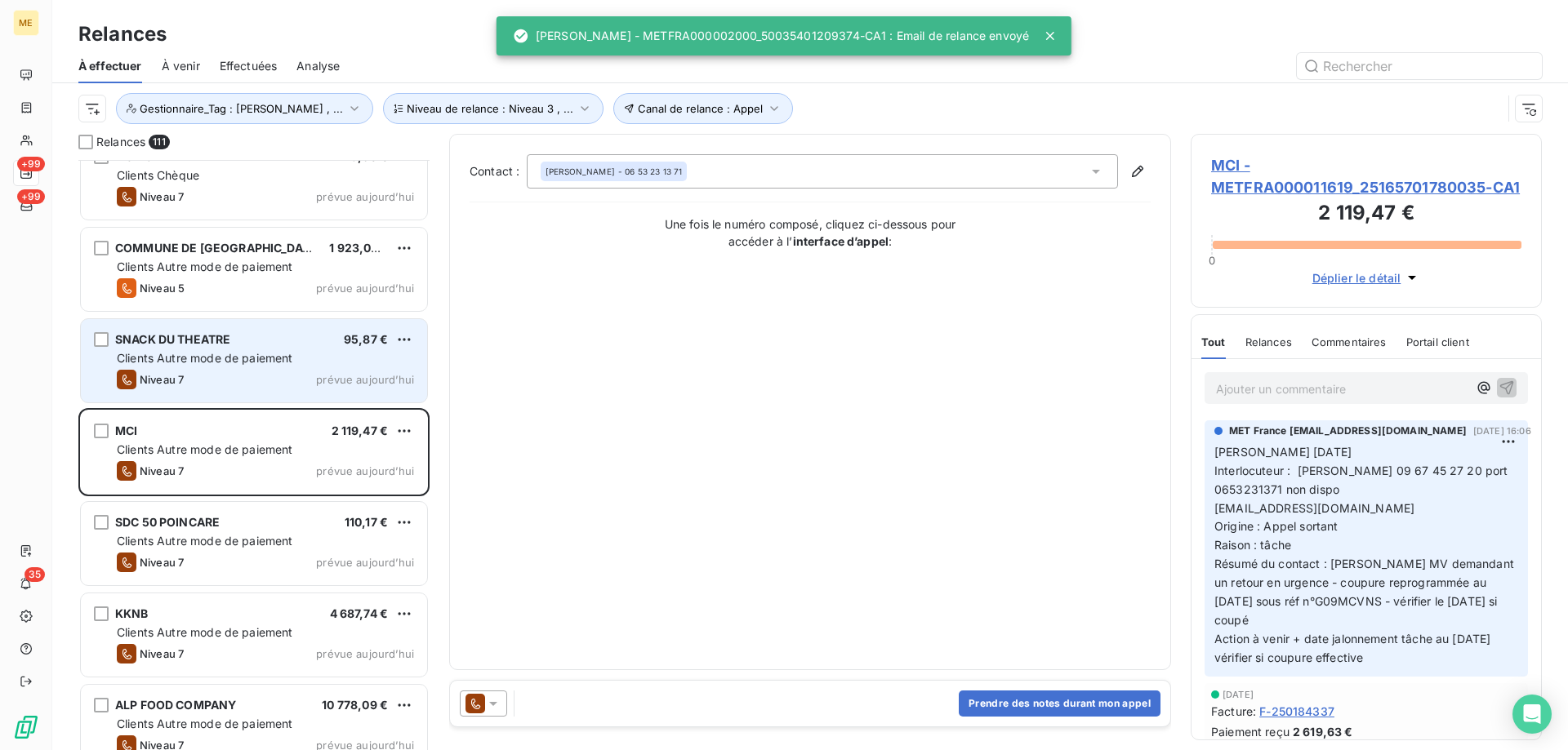
click at [328, 360] on div "Clients Autre mode de paiement" at bounding box center [265, 358] width 297 height 16
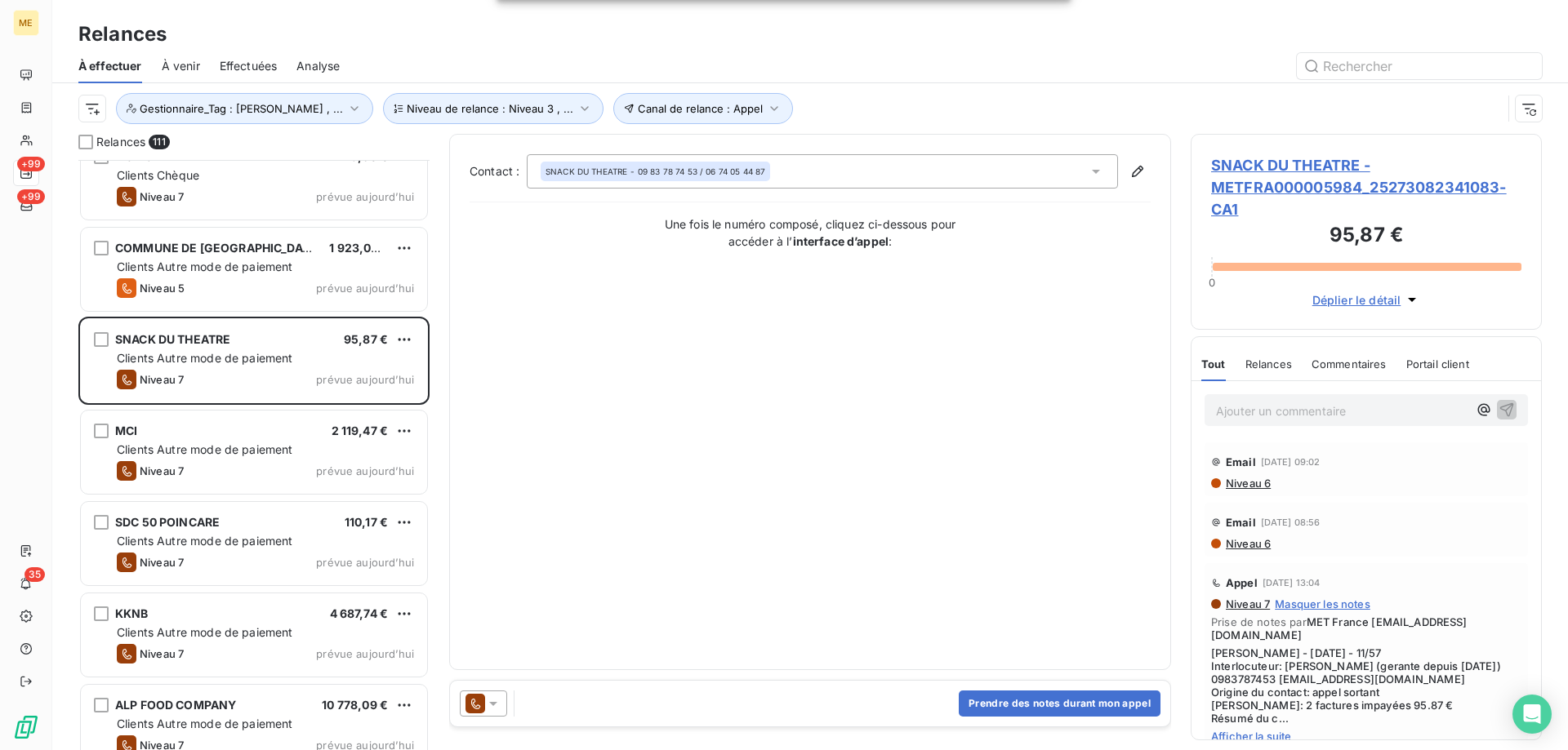
click at [494, 709] on icon at bounding box center [493, 703] width 16 height 16
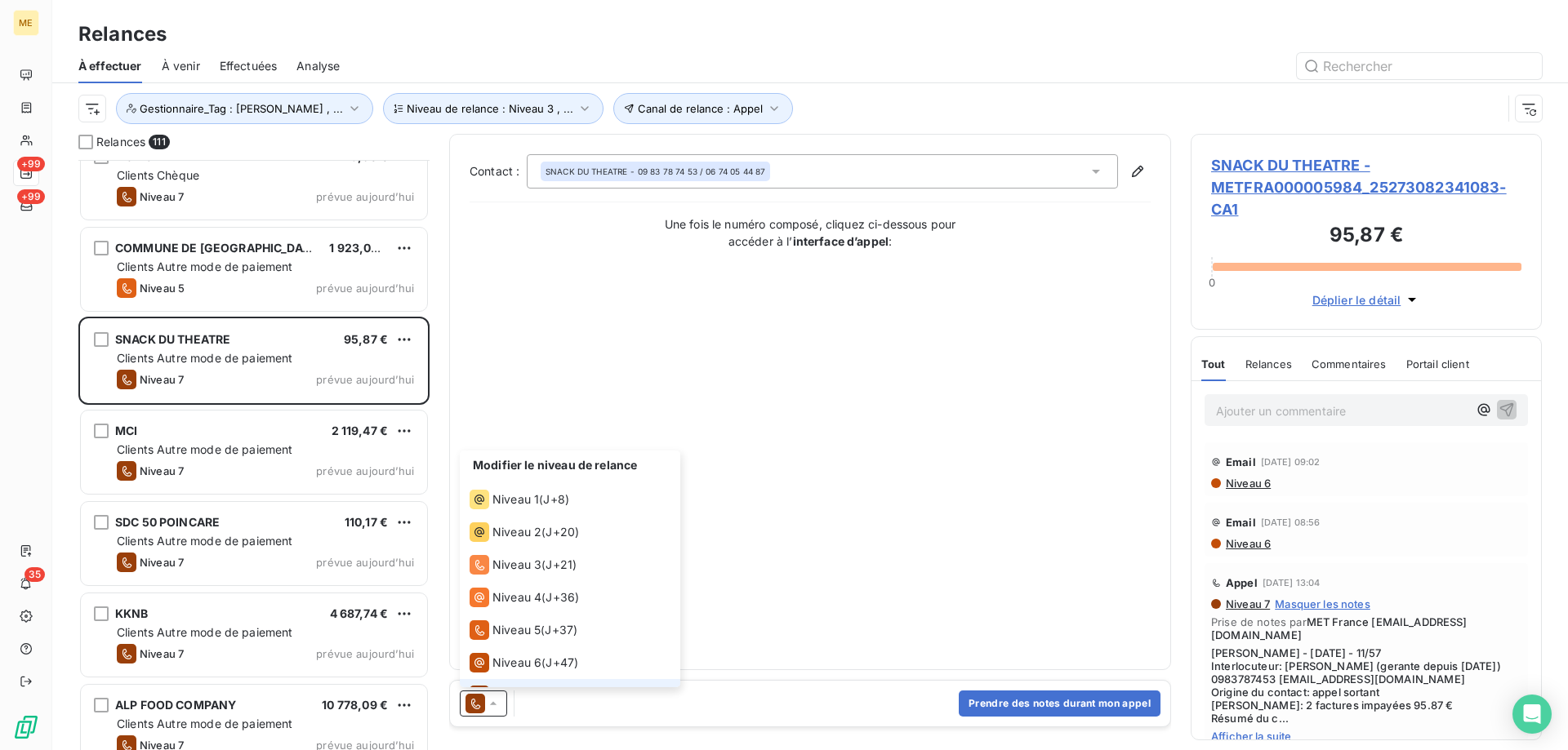
scroll to position [24, 0]
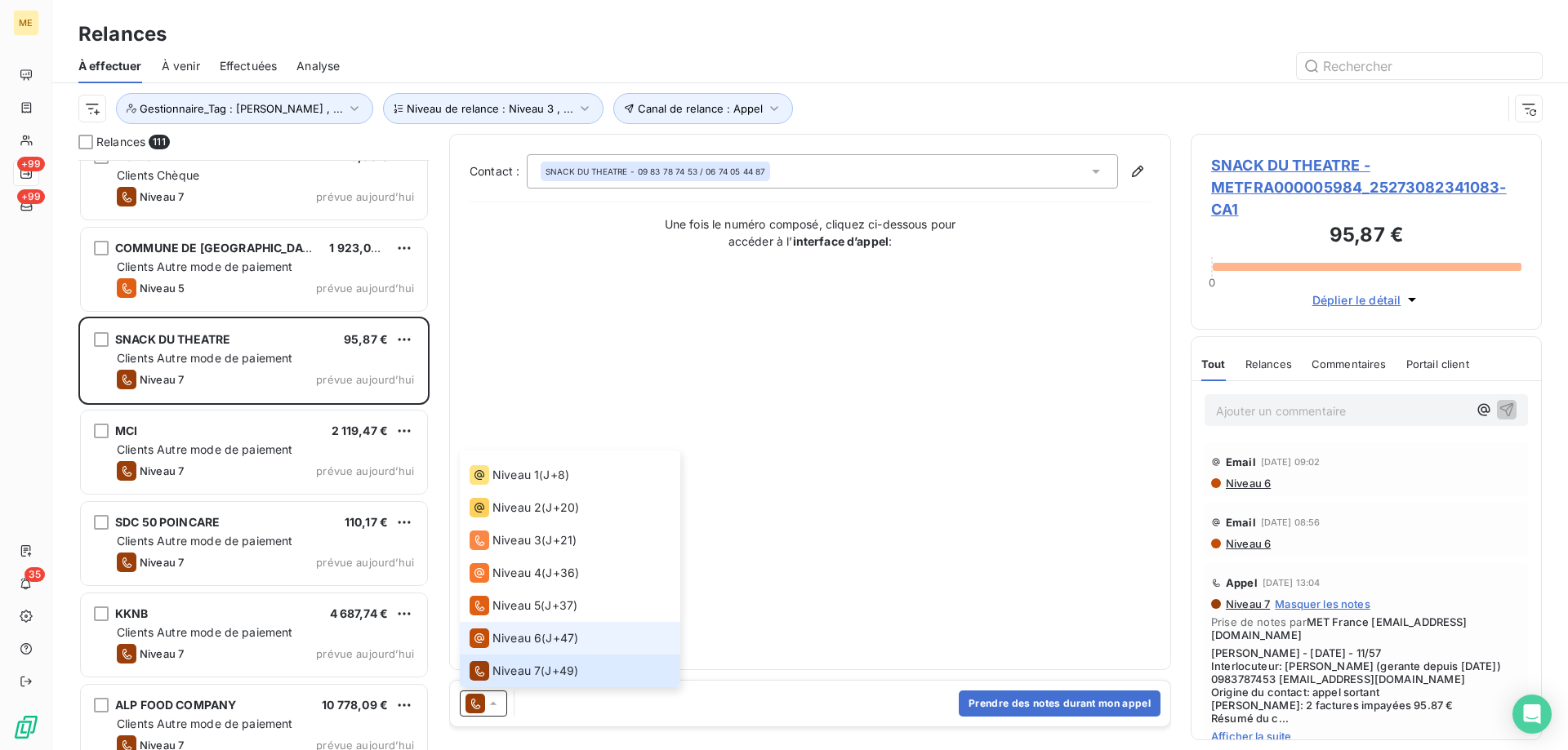
click at [509, 647] on div "Niveau 6" at bounding box center [505, 638] width 72 height 20
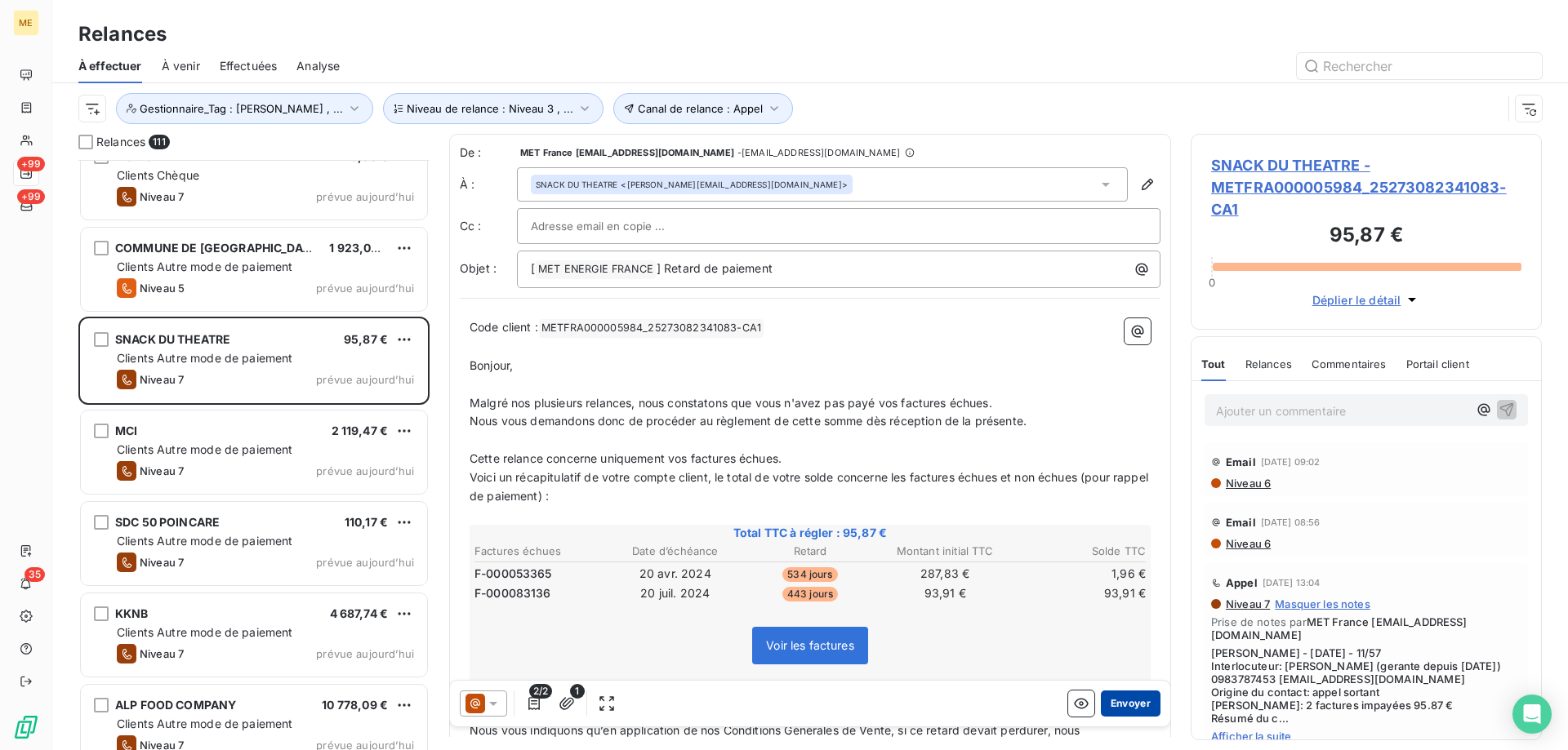
click at [1133, 697] on button "Envoyer" at bounding box center [1130, 703] width 60 height 26
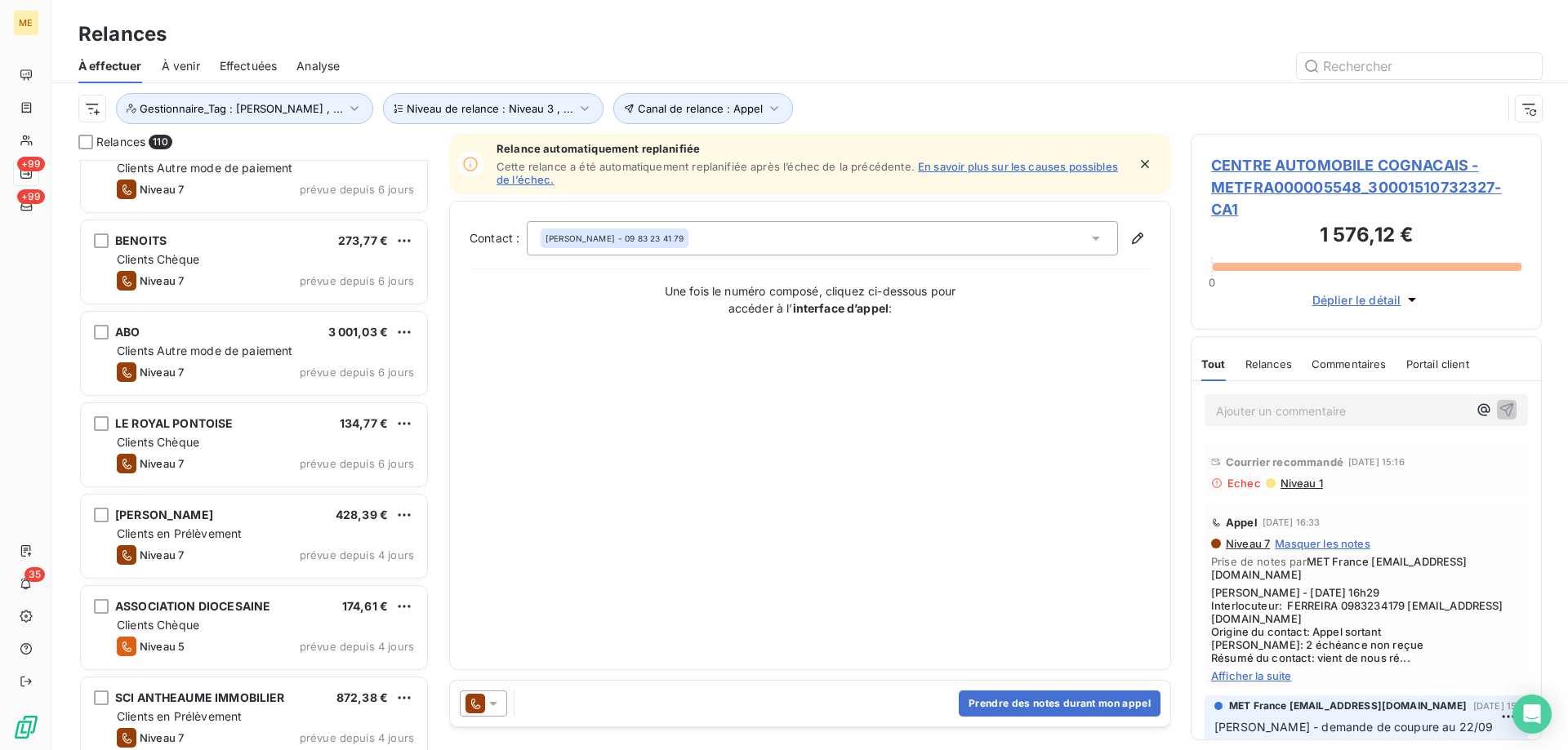
scroll to position [5141, 0]
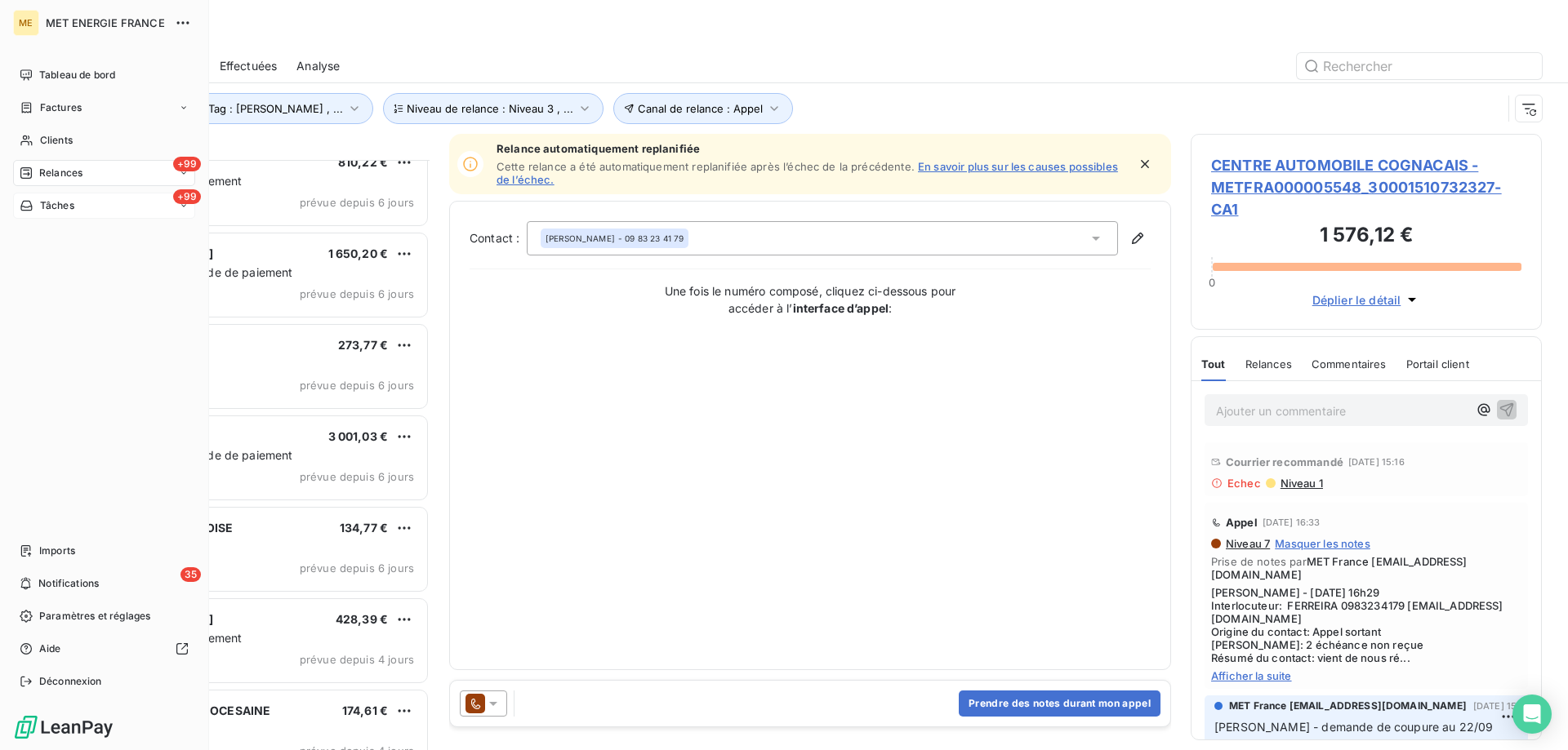
click at [40, 201] on span "Tâches" at bounding box center [57, 206] width 34 height 14
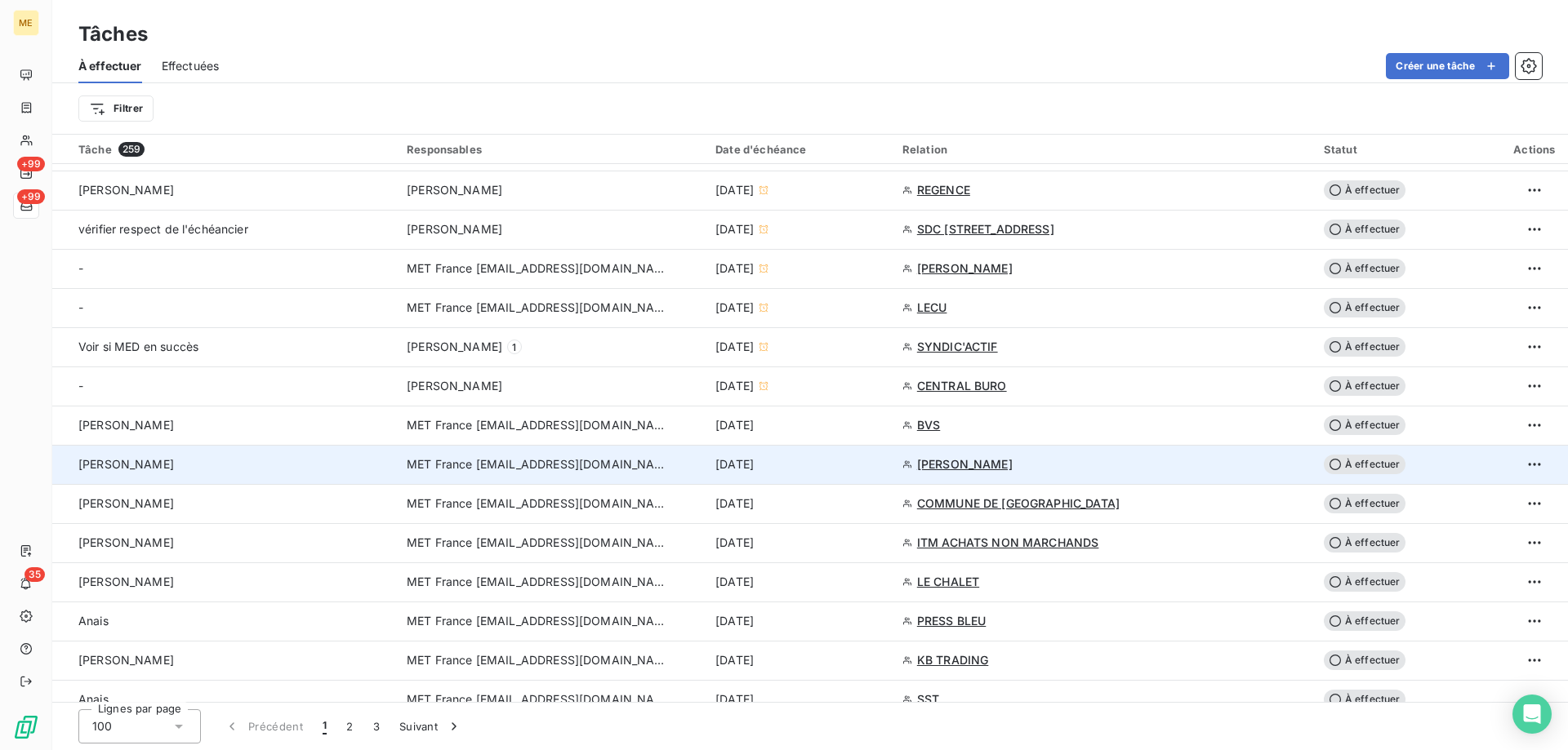
scroll to position [898, 0]
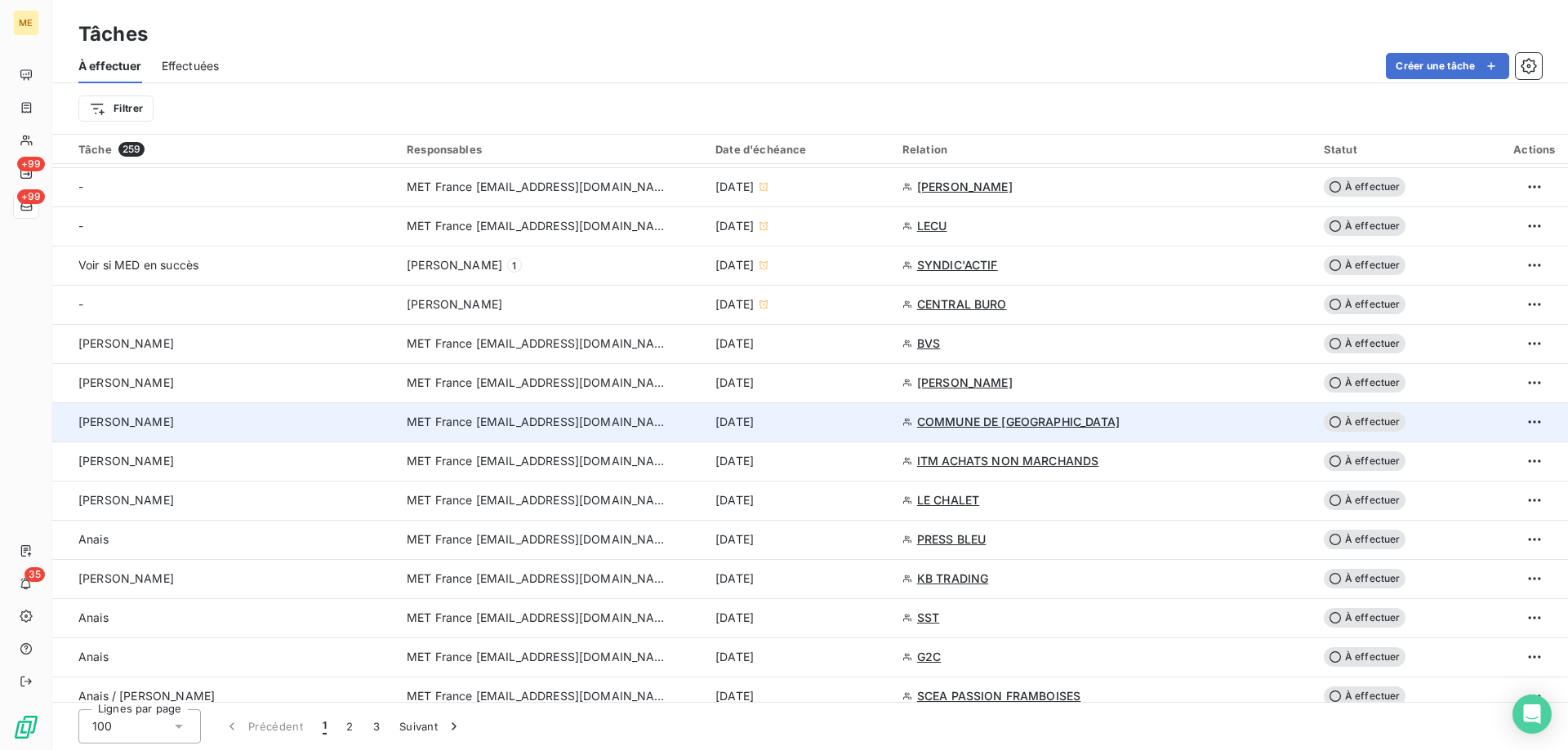
click at [545, 425] on span "MET France [EMAIL_ADDRESS][DOMAIN_NAME]" at bounding box center [537, 422] width 261 height 16
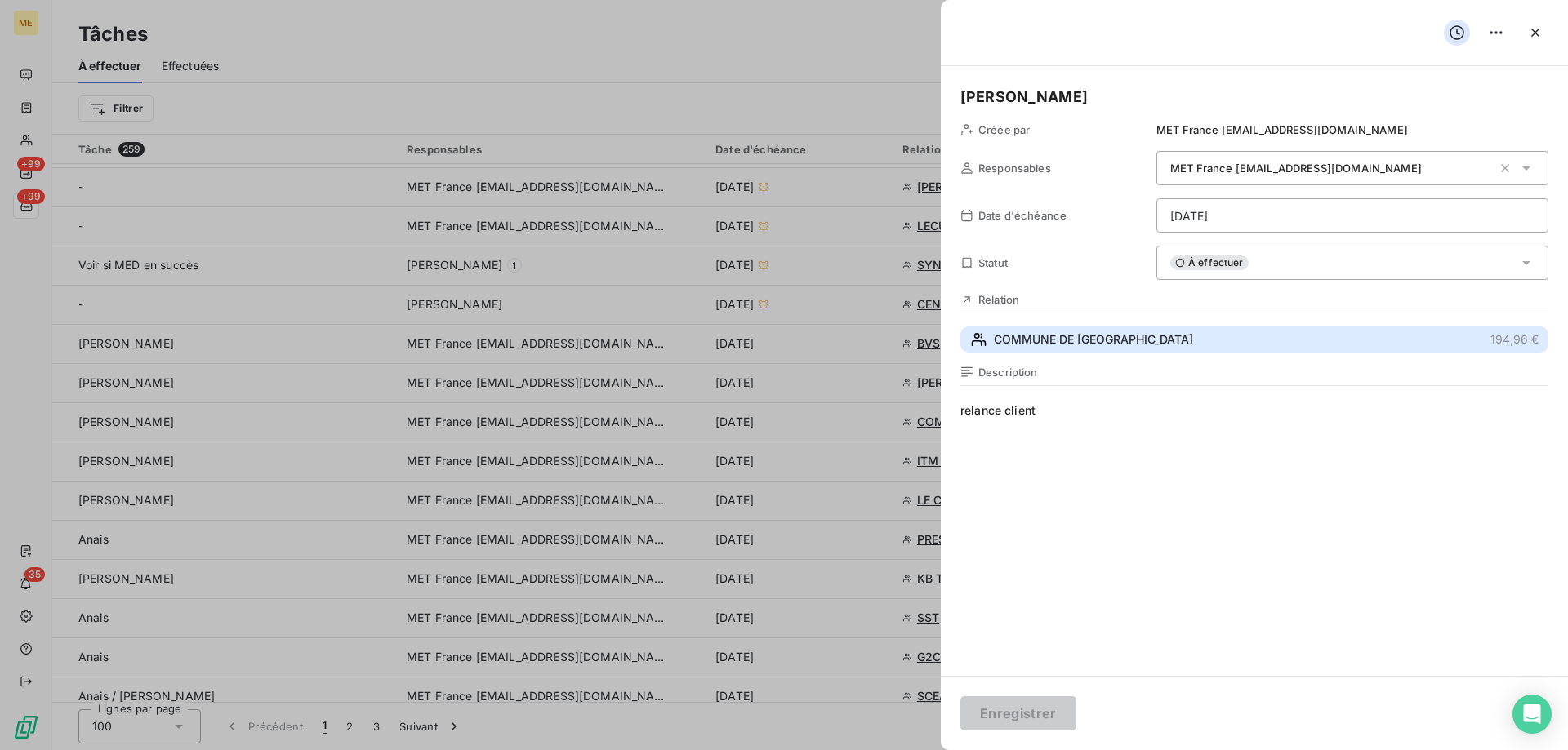
click at [1033, 335] on span "COMMUNE DE CHAMPIGNY SUR MARNE" at bounding box center [1093, 339] width 200 height 16
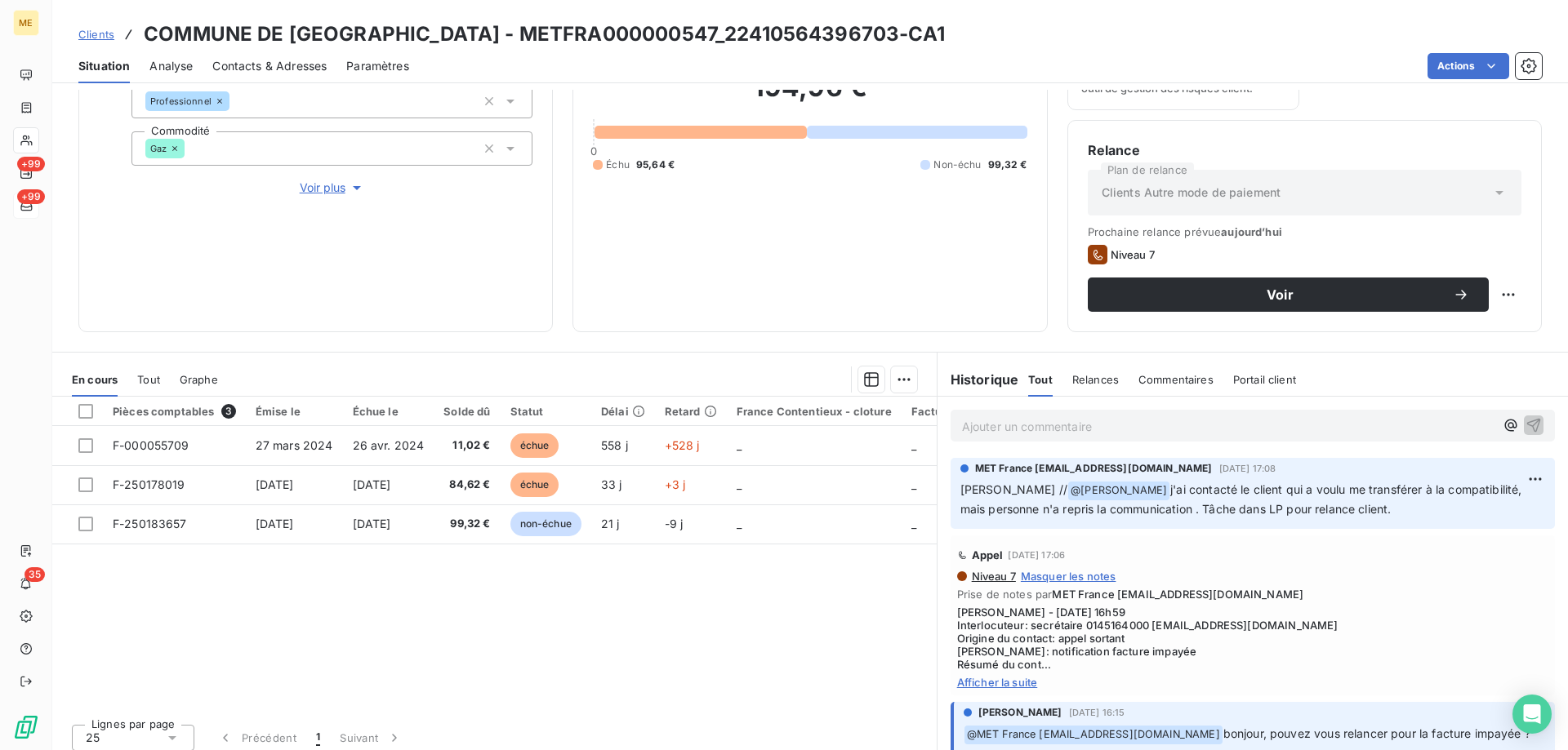
scroll to position [218, 0]
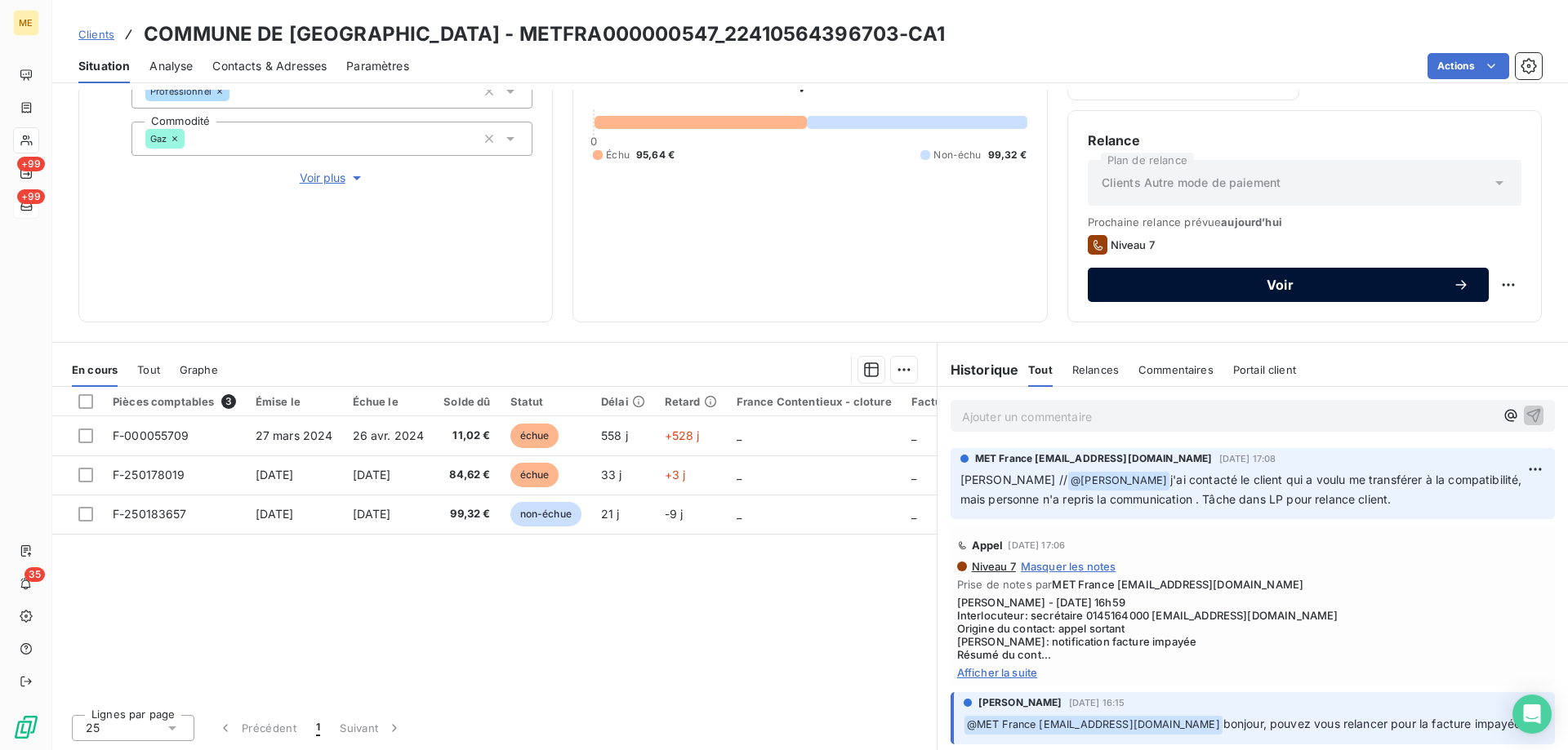
click at [1203, 296] on button "Voir" at bounding box center [1289, 285] width 401 height 34
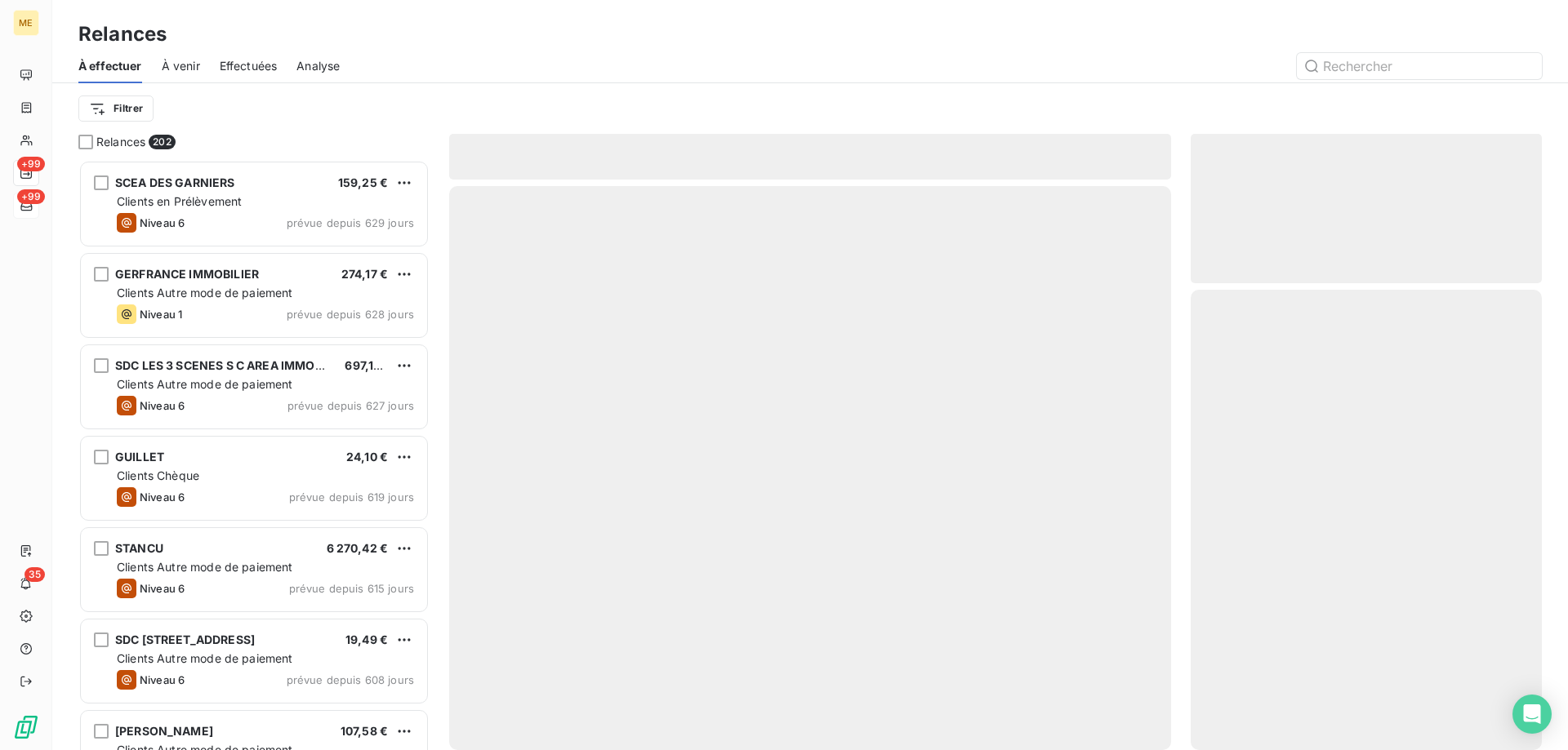
scroll to position [578, 338]
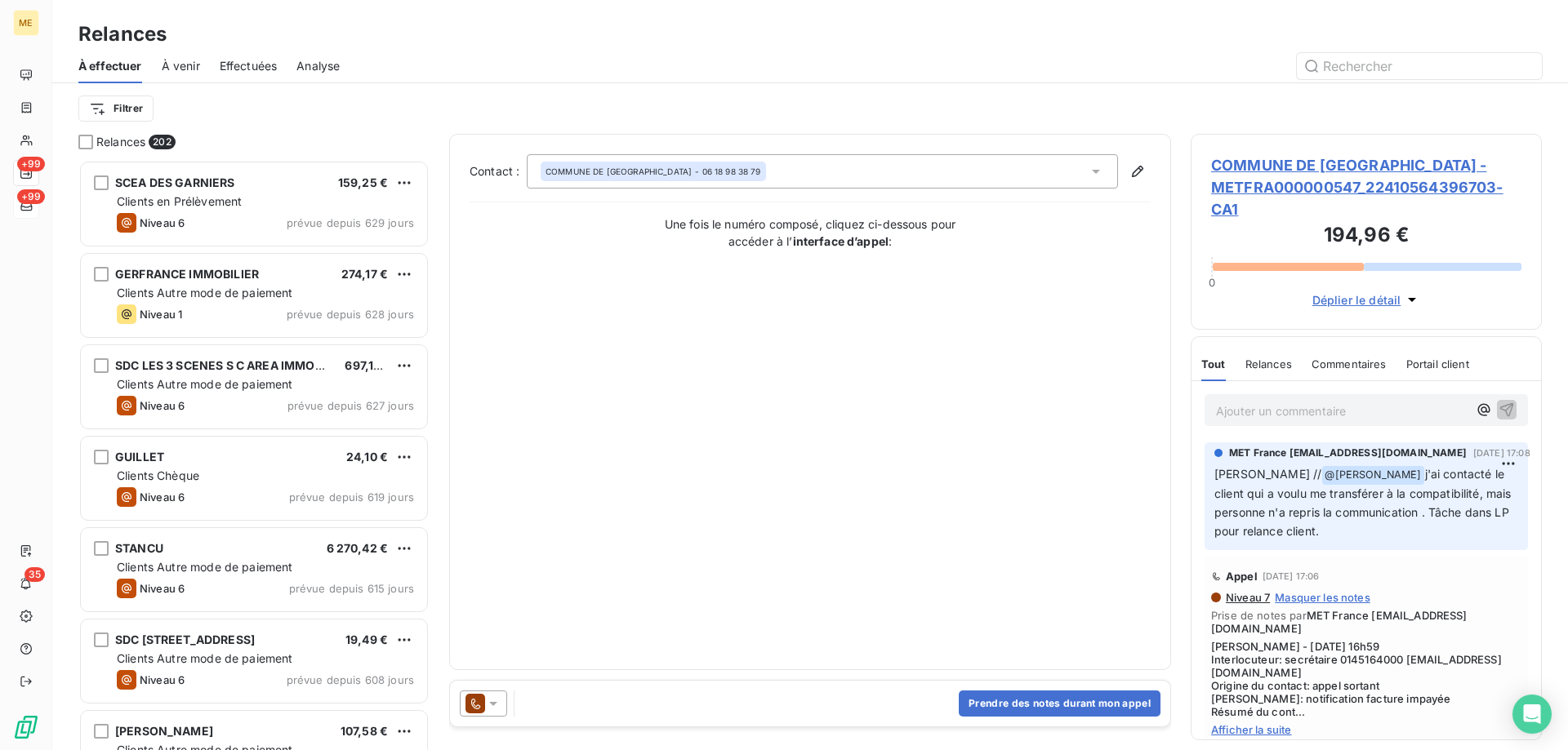
click at [500, 703] on icon at bounding box center [493, 703] width 16 height 16
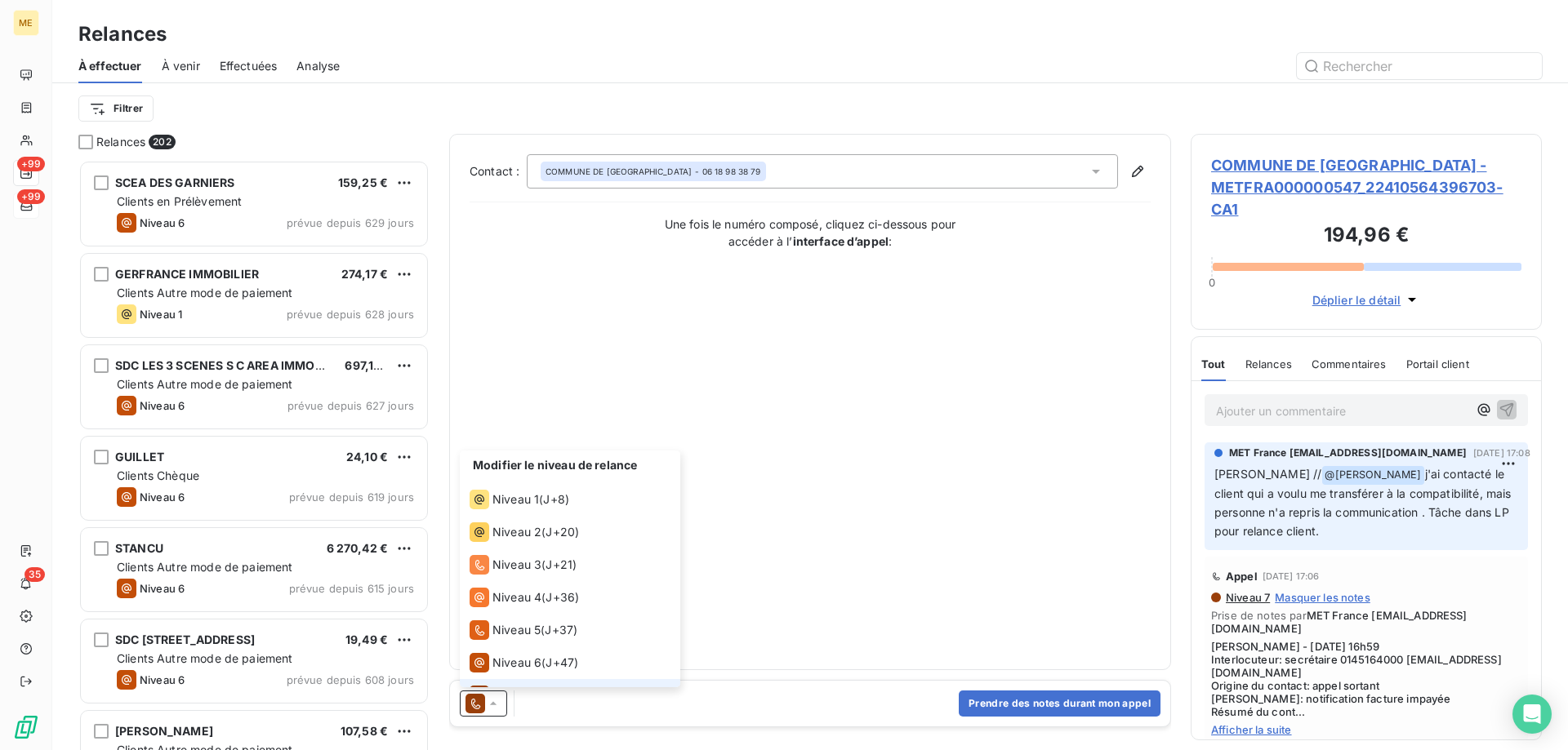
scroll to position [24, 0]
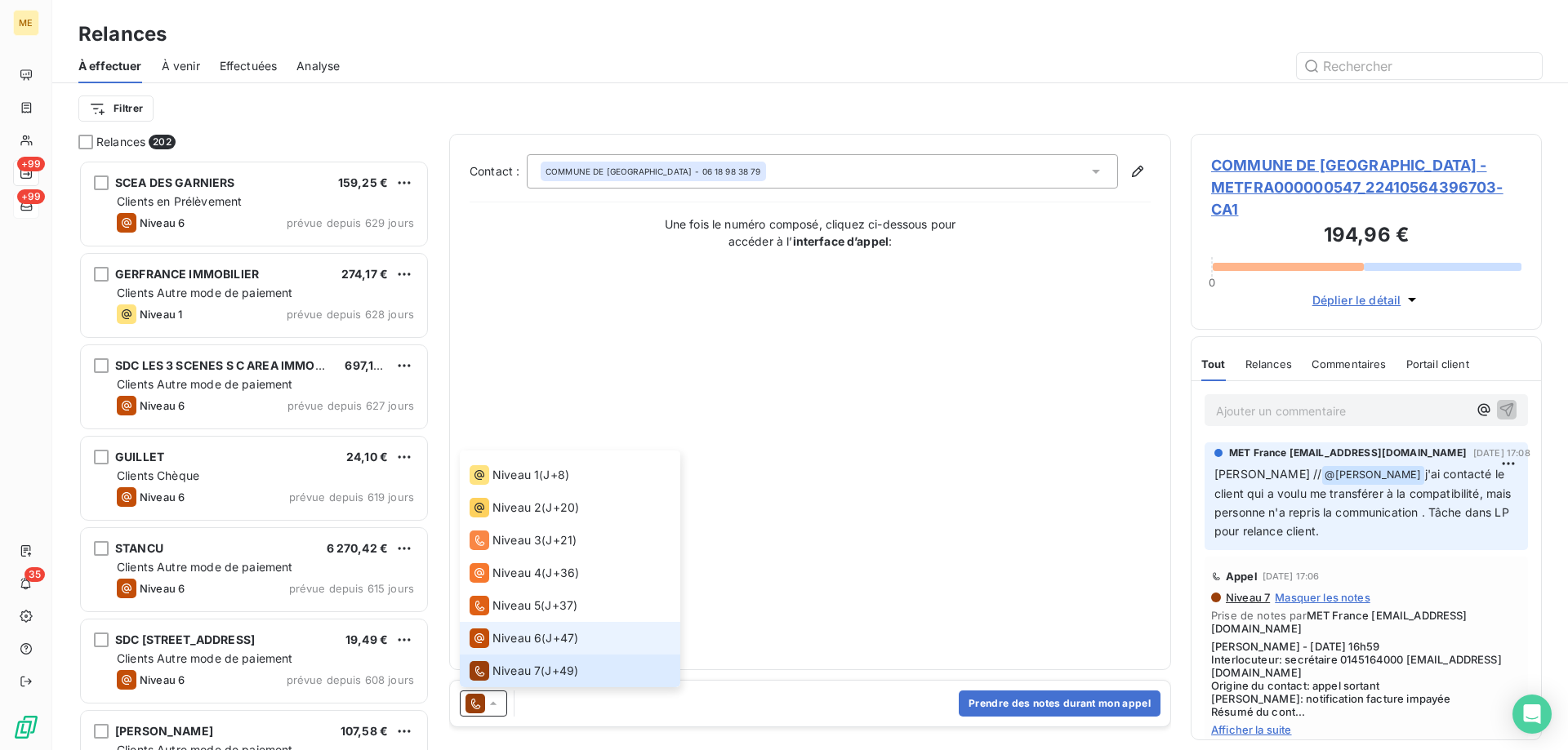
click at [511, 645] on span "Niveau 6" at bounding box center [517, 638] width 49 height 16
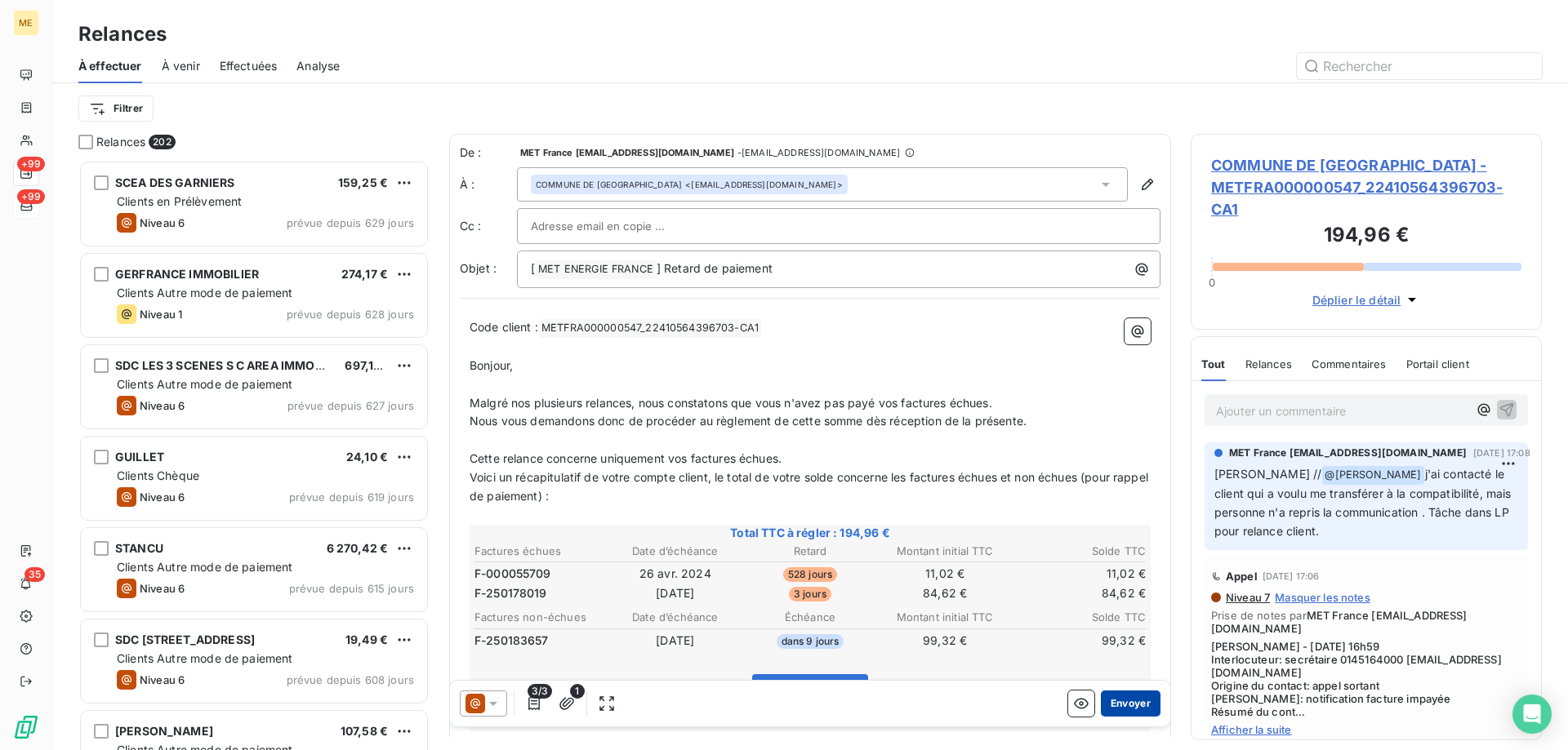
click at [1128, 702] on button "Envoyer" at bounding box center [1130, 703] width 60 height 26
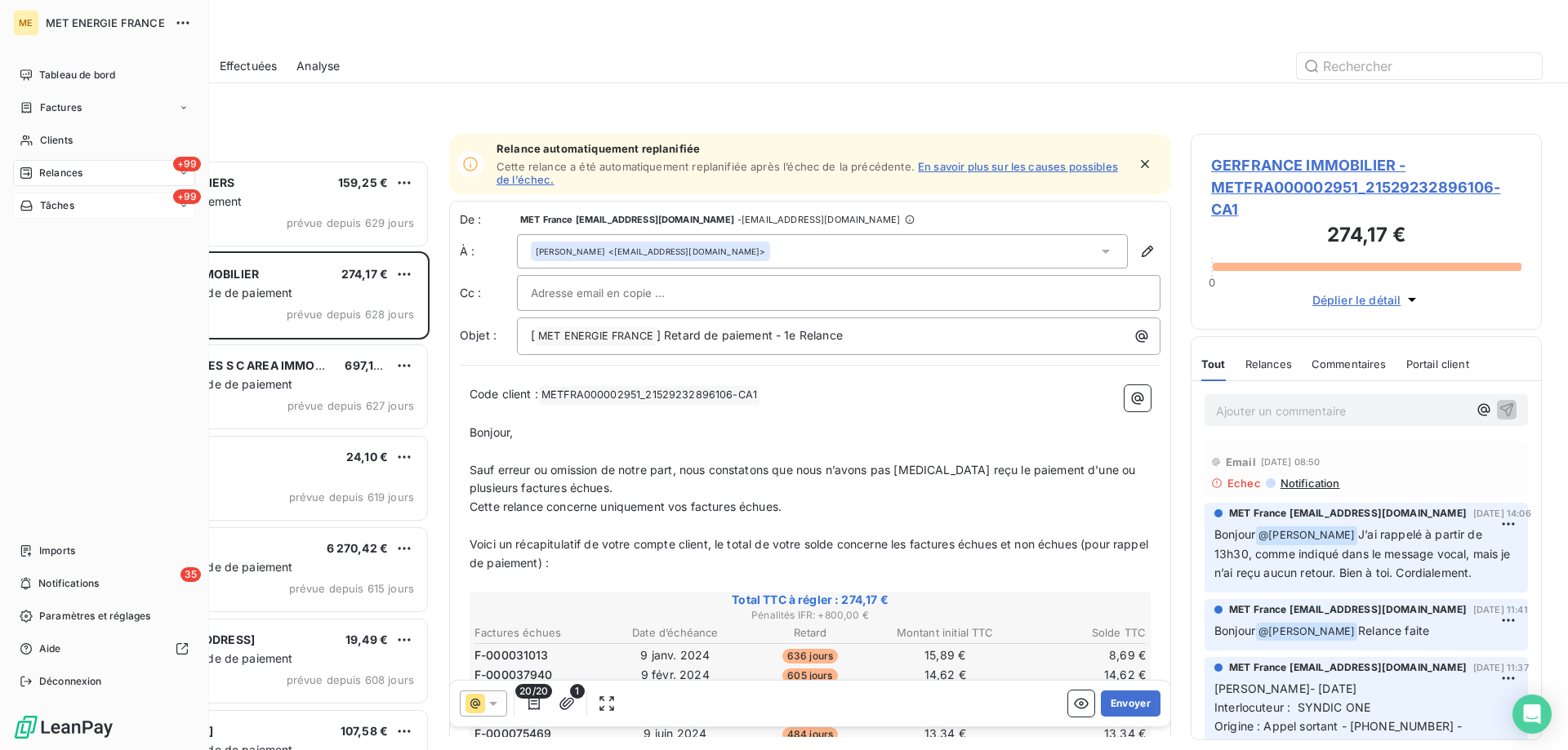
click at [53, 214] on div "+99 Tâches" at bounding box center [104, 205] width 182 height 26
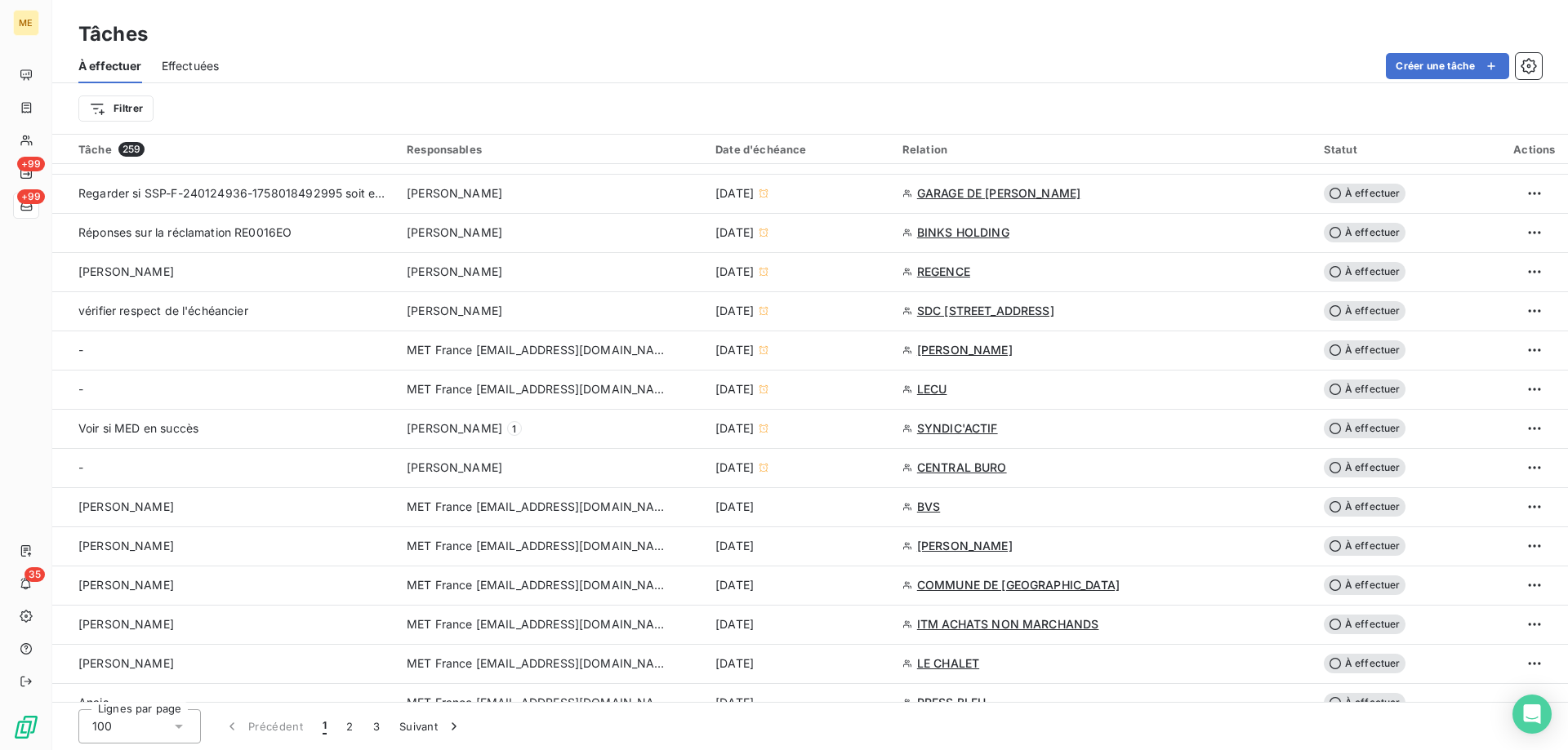
scroll to position [898, 0]
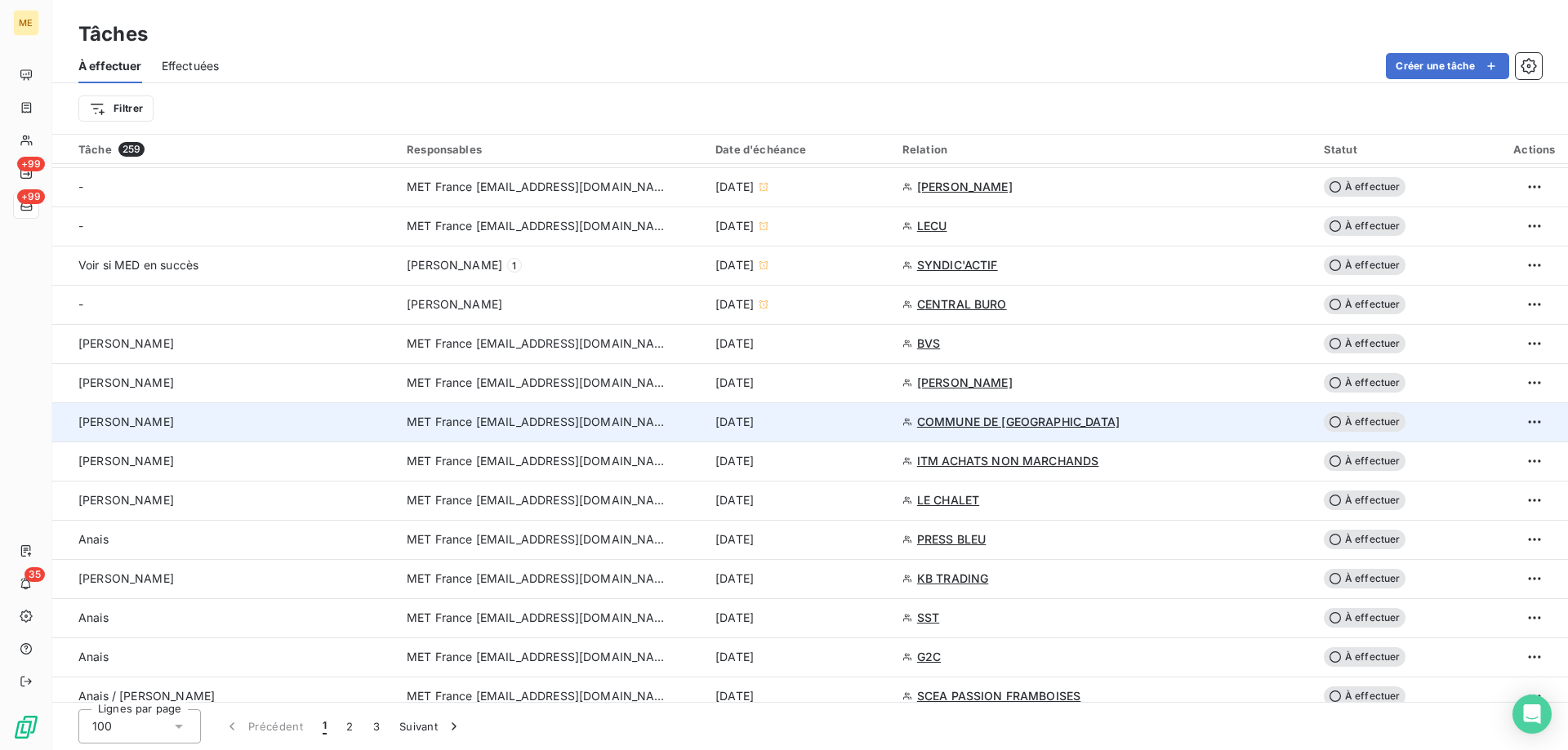
click at [528, 419] on span "MET France [EMAIL_ADDRESS][DOMAIN_NAME]" at bounding box center [537, 422] width 261 height 16
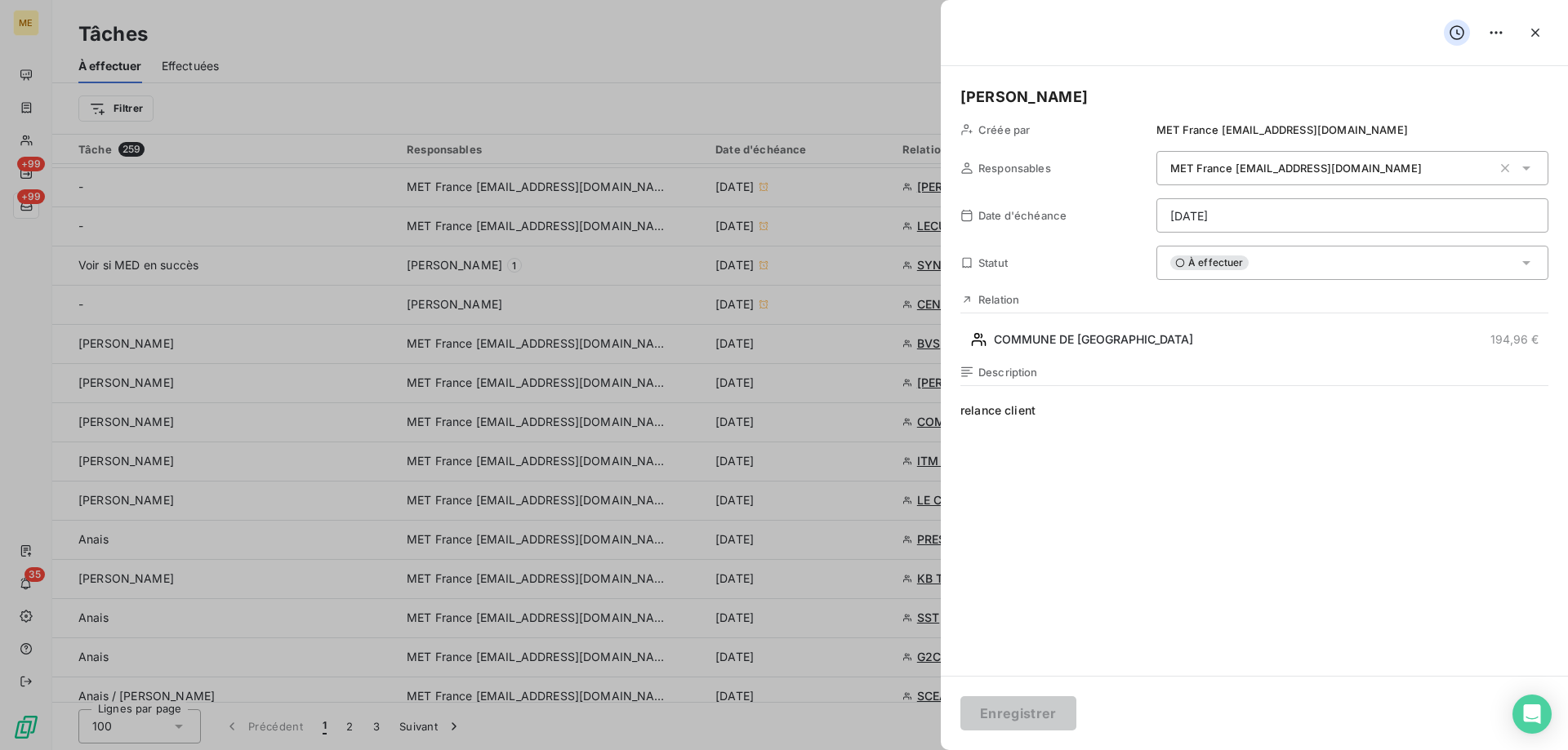
click at [1284, 278] on div "À effectuer" at bounding box center [1352, 263] width 392 height 34
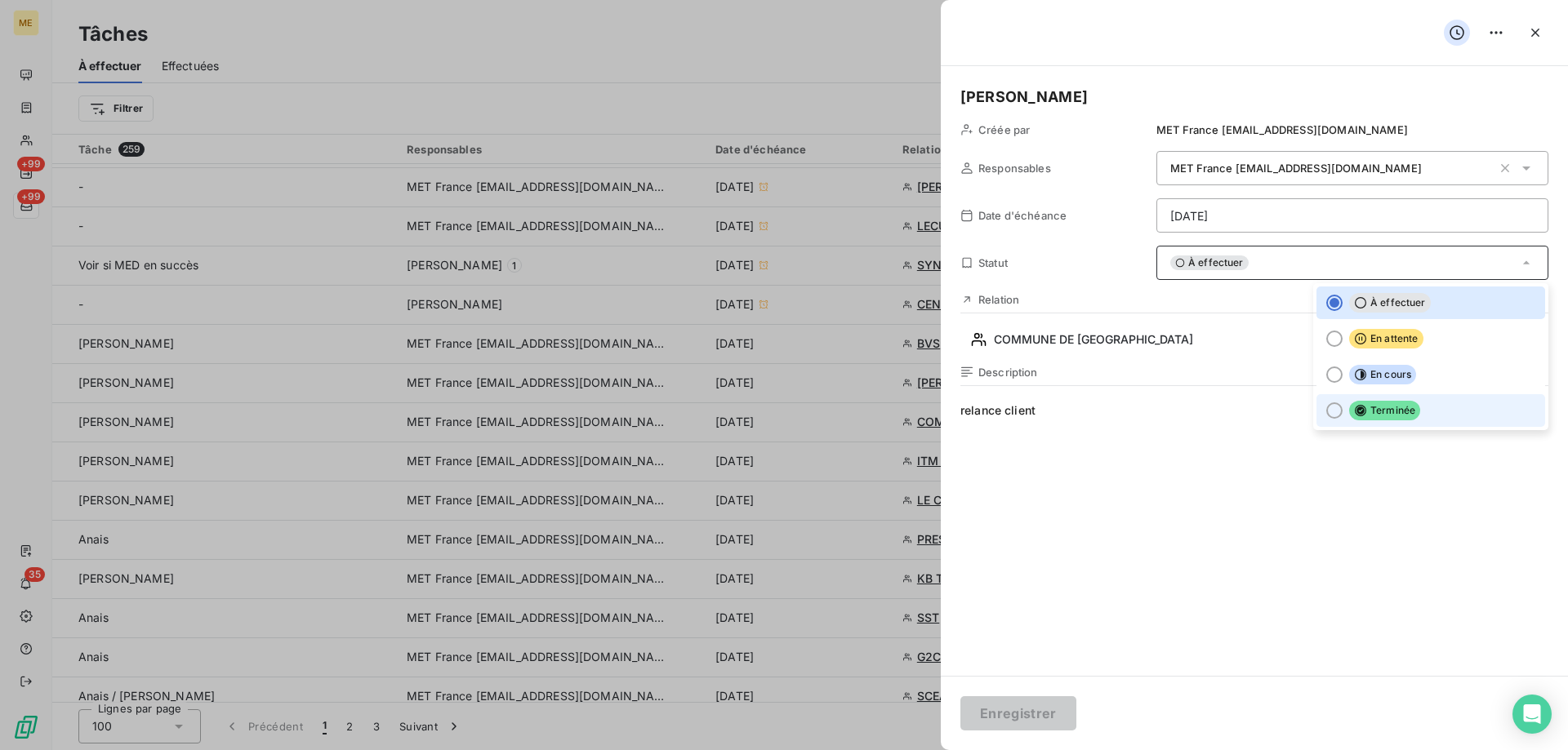
click at [1331, 416] on li "Terminée" at bounding box center [1430, 411] width 228 height 32
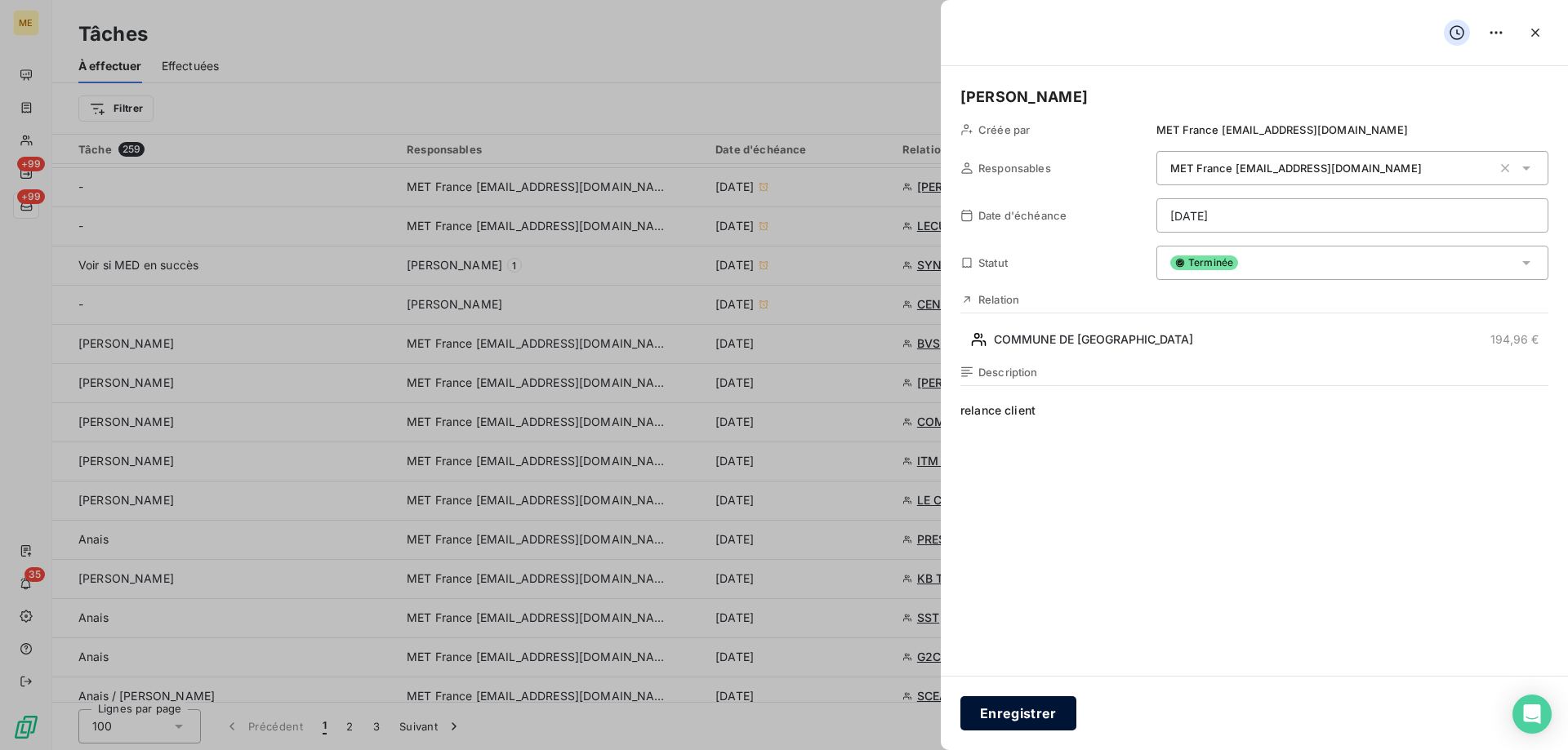
click at [998, 714] on button "Enregistrer" at bounding box center [1019, 713] width 116 height 34
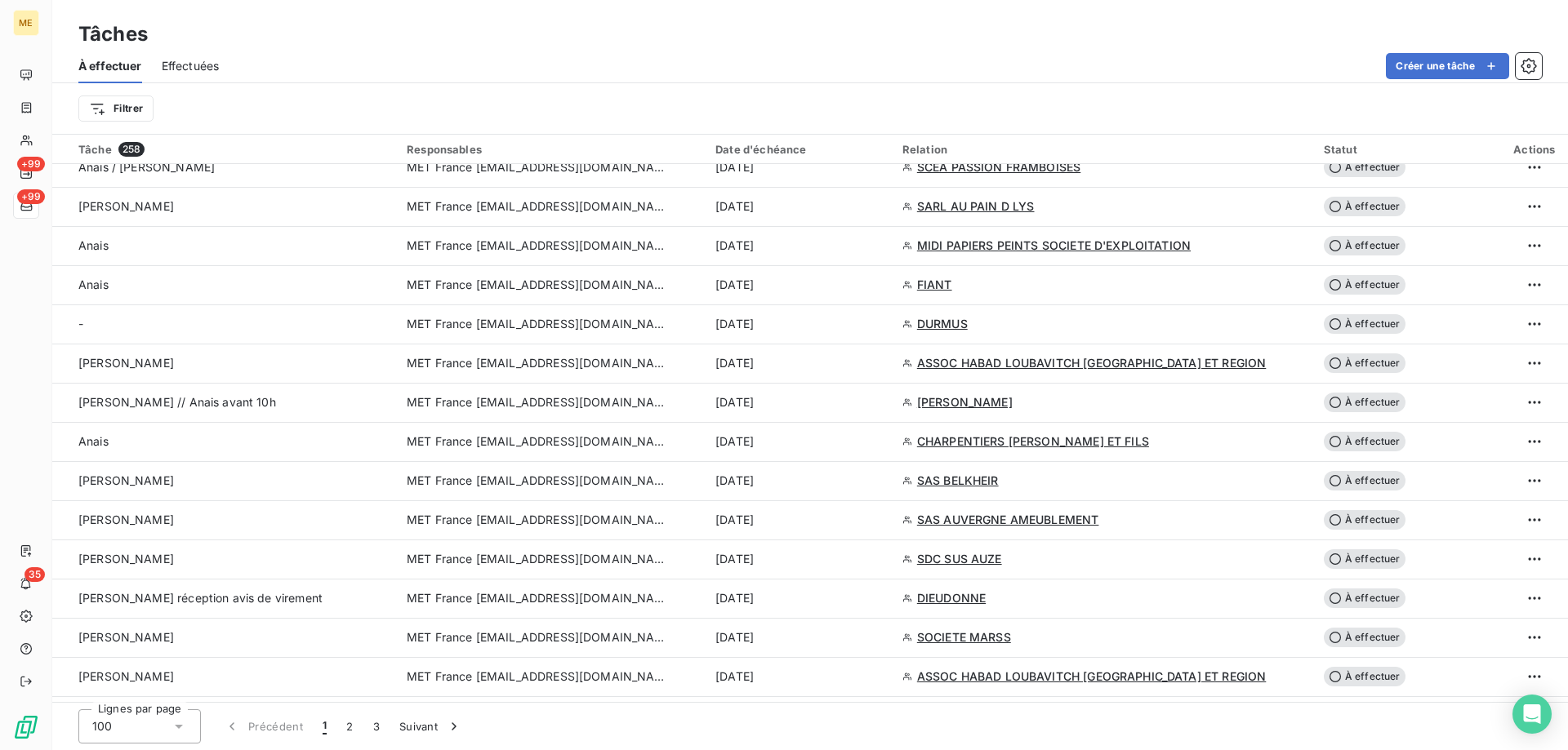
scroll to position [1551, 0]
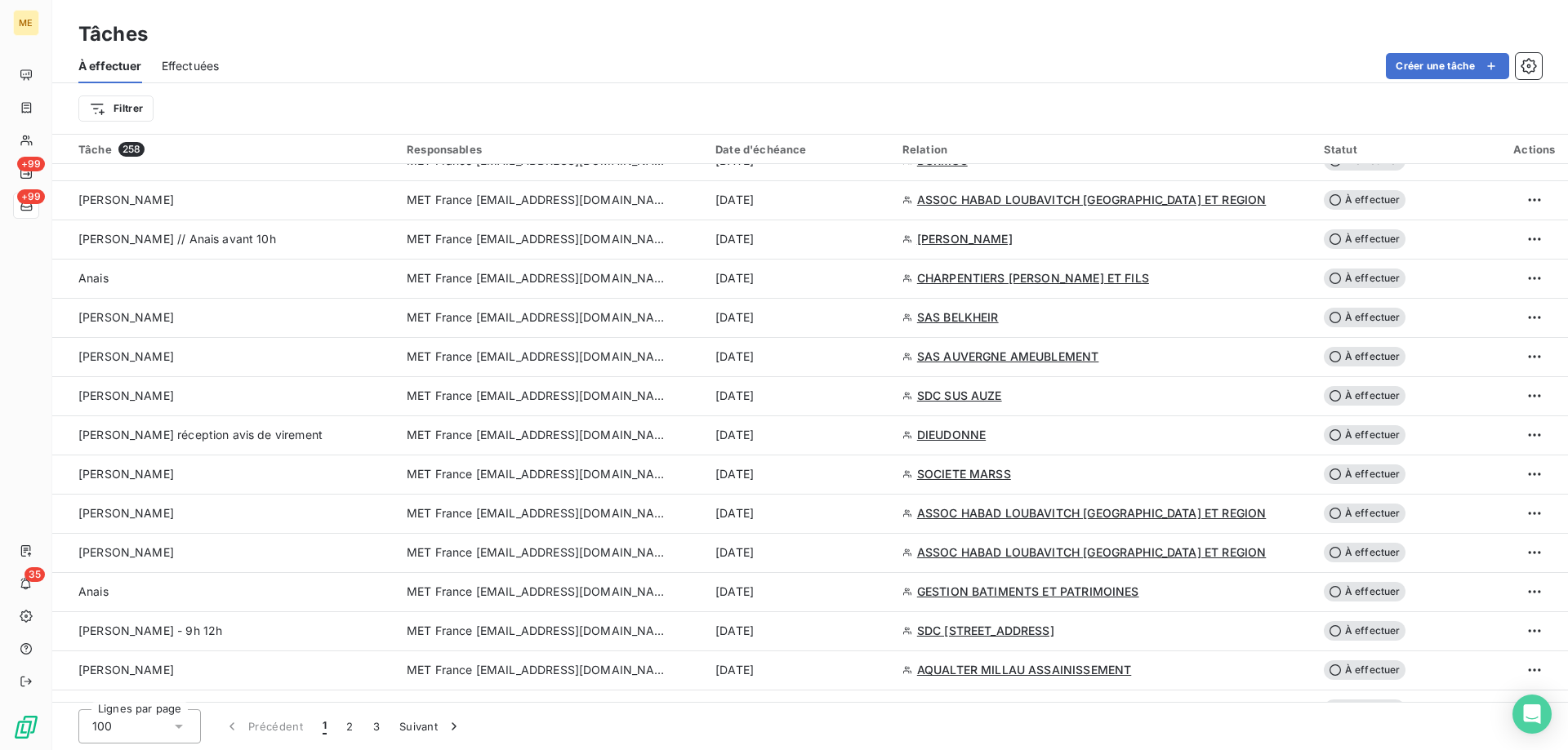
click at [579, 433] on span "MET France [EMAIL_ADDRESS][DOMAIN_NAME]" at bounding box center [537, 435] width 261 height 16
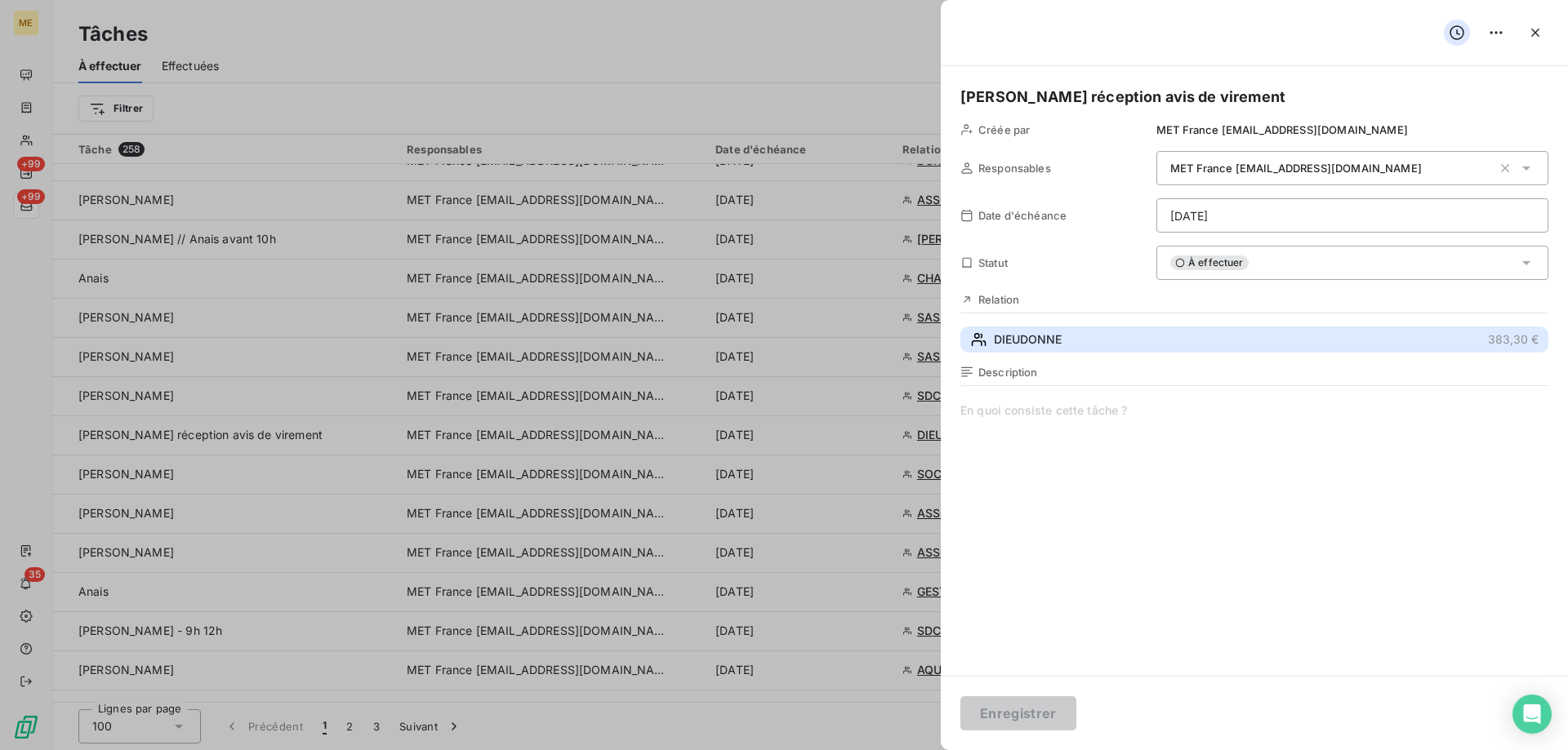
click at [1013, 338] on span "DIEUDONNE" at bounding box center [1028, 339] width 68 height 16
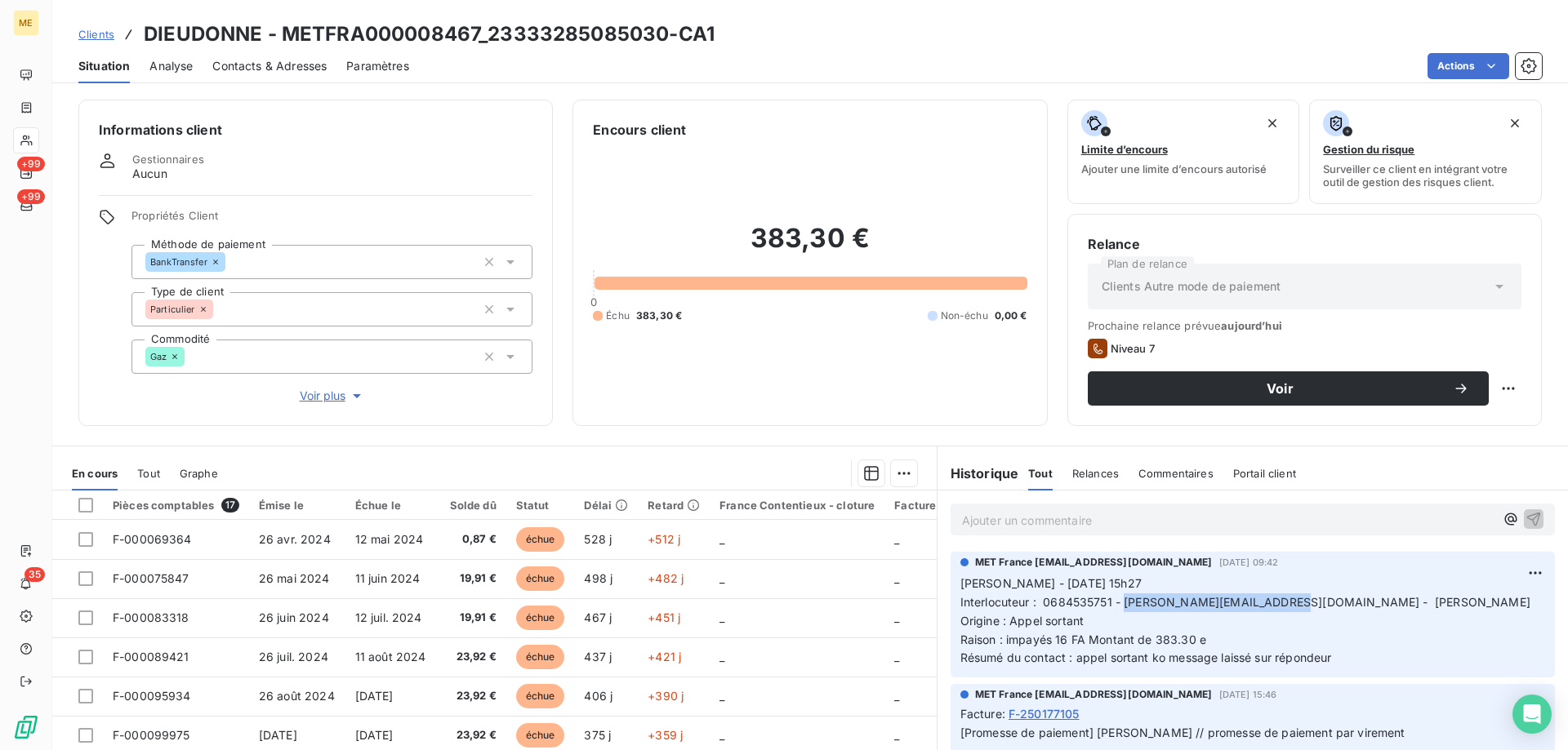
drag, startPoint x: 1118, startPoint y: 601, endPoint x: 1279, endPoint y: 595, distance: 161.1
click at [1279, 595] on span "Interlocuteur : 0684535751 - chantaldieudonne@orange.fr - Mme DIEUDONNE" at bounding box center [1246, 602] width 570 height 14
copy span "chantaldieudonne@orange.fr"
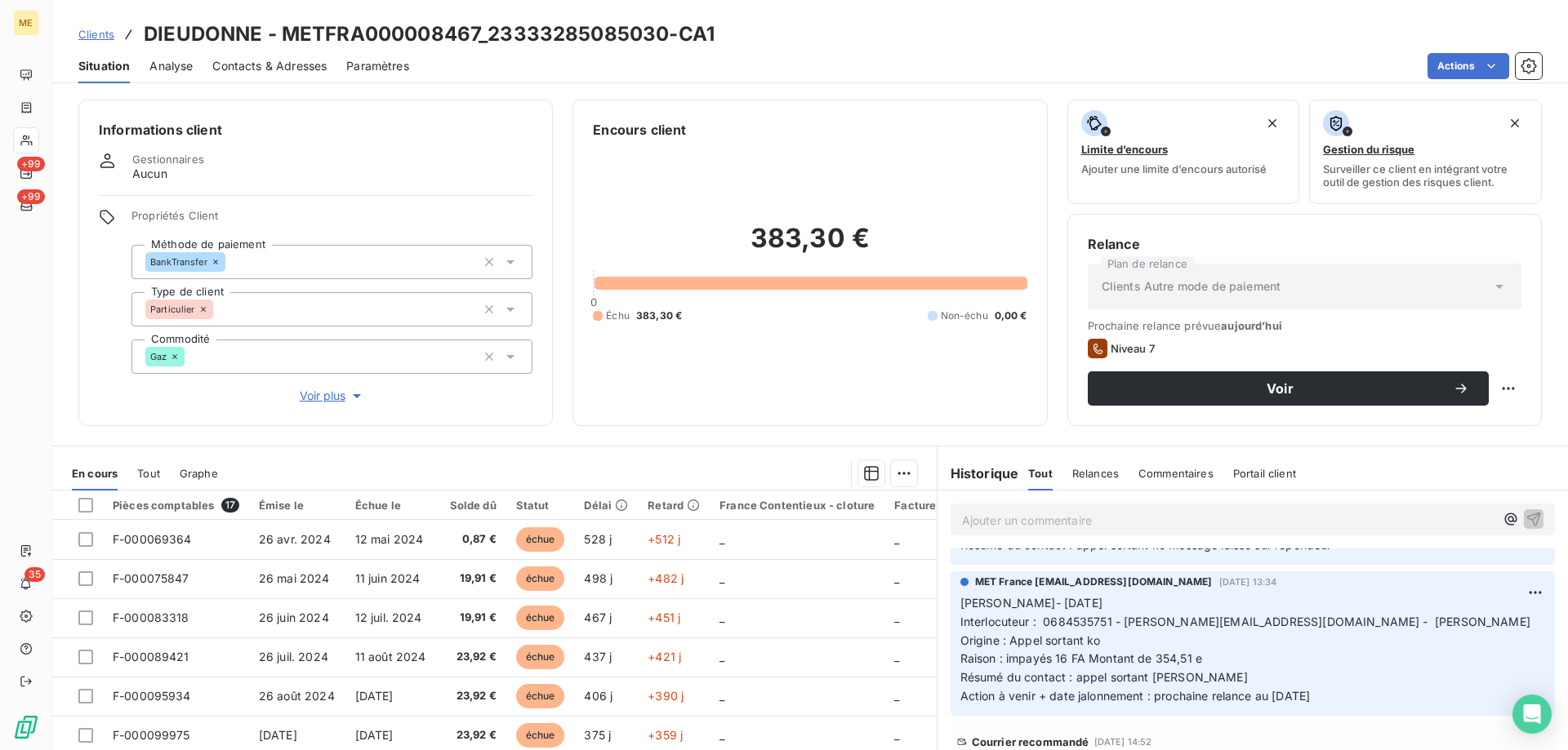
scroll to position [2530, 0]
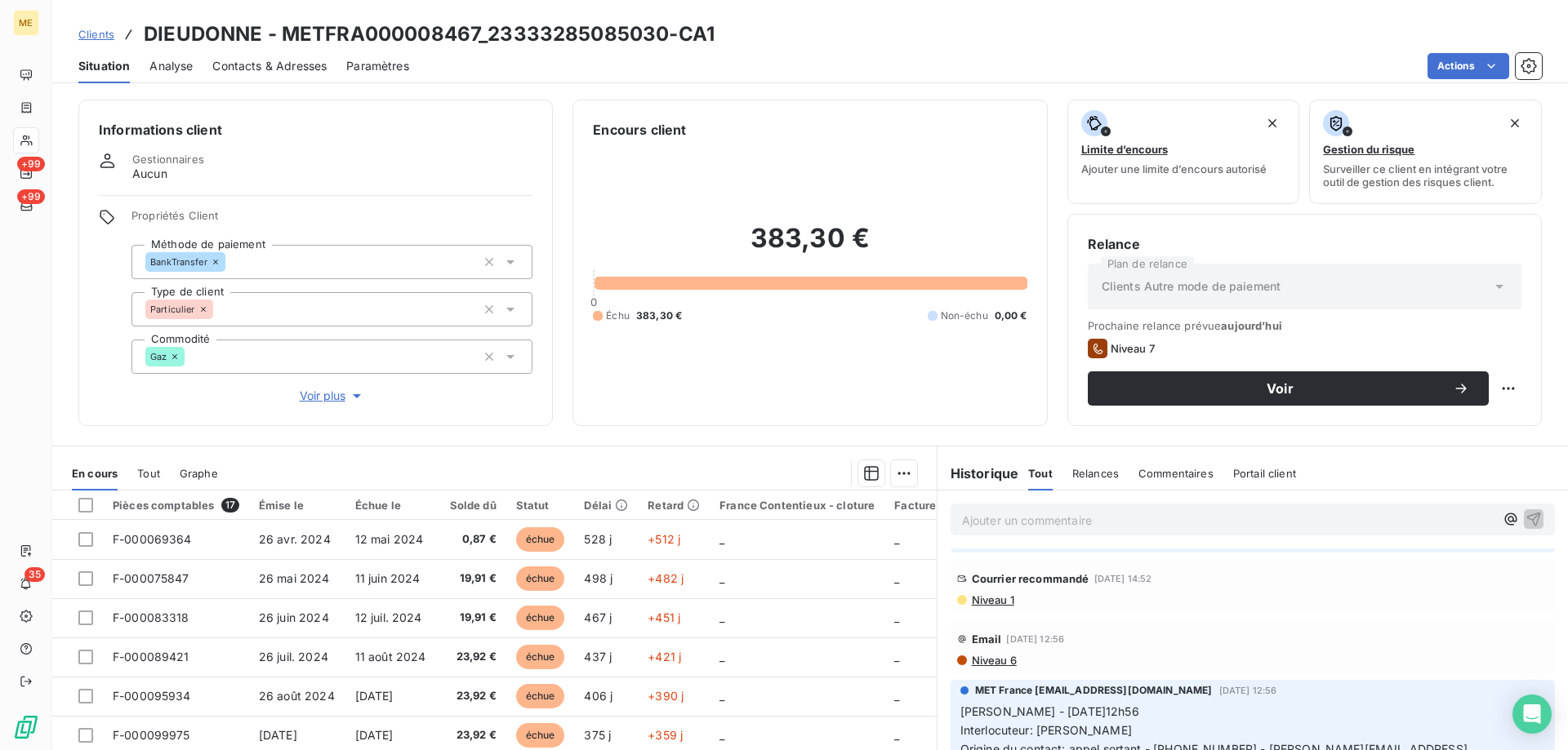
click at [987, 607] on span "Niveau 1" at bounding box center [991, 600] width 44 height 13
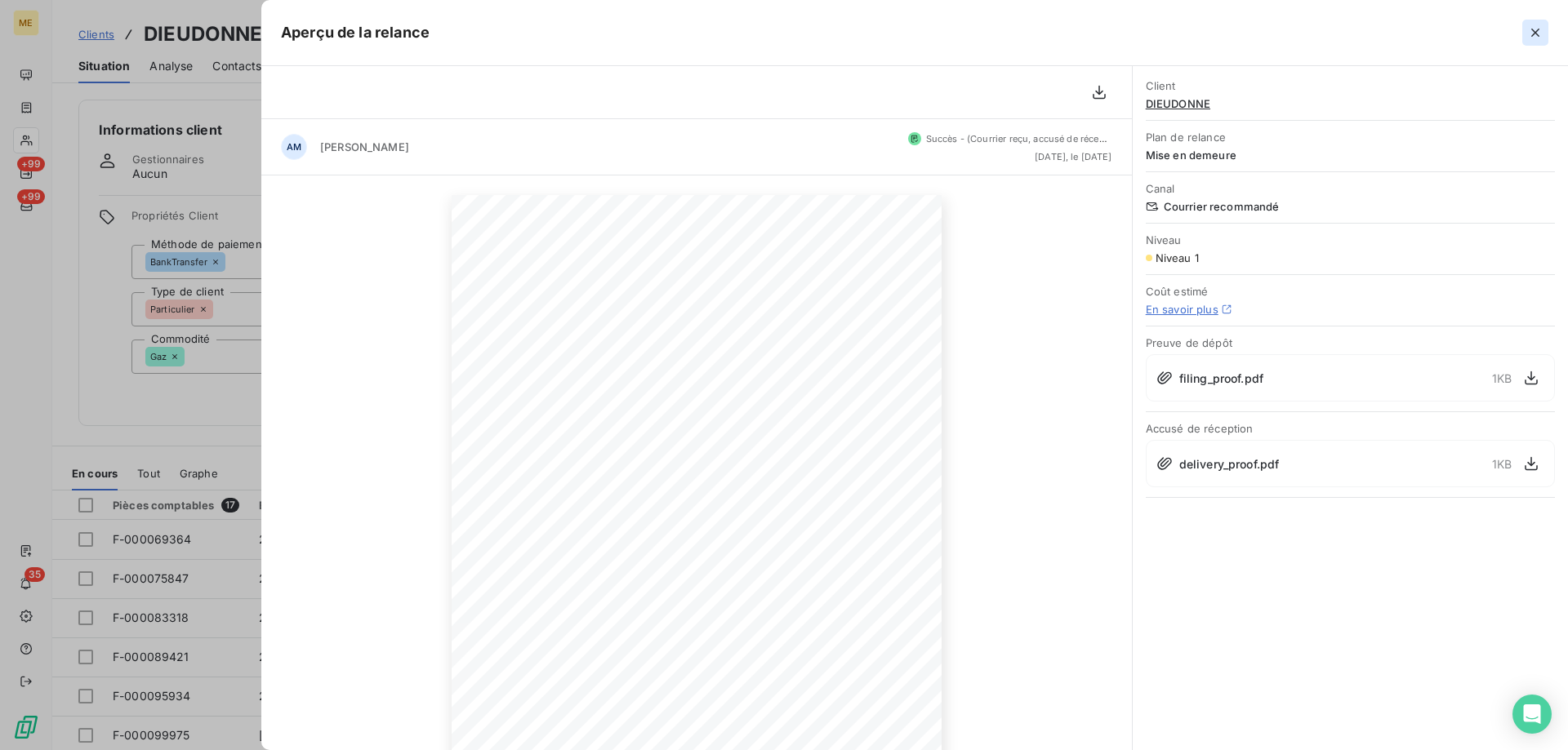
click at [1538, 30] on icon "button" at bounding box center [1535, 32] width 8 height 8
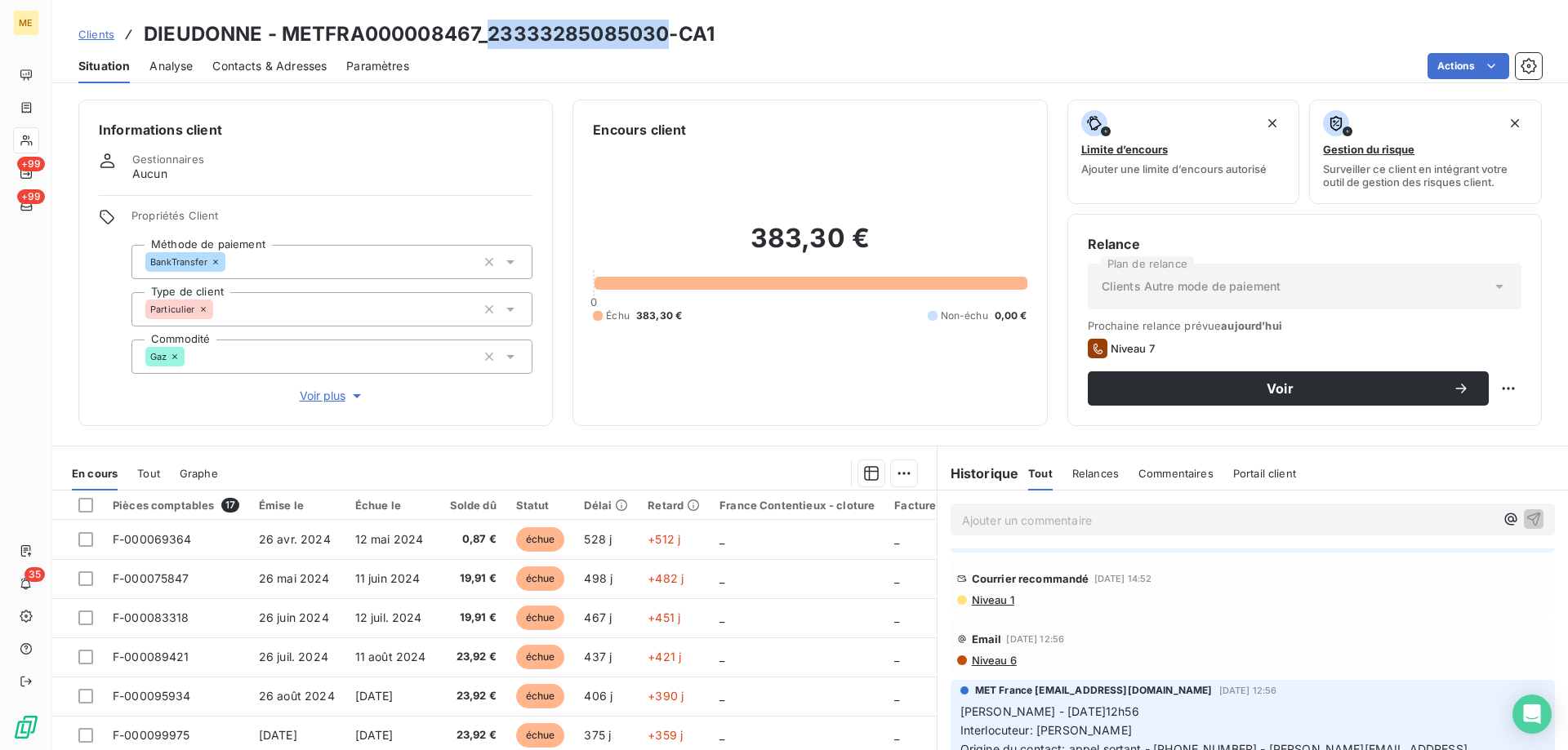
drag, startPoint x: 491, startPoint y: 38, endPoint x: 664, endPoint y: 43, distance: 173.1
click at [664, 43] on h3 "DIEUDONNE - METFRA000008467_23333285085030-CA1" at bounding box center [429, 34] width 570 height 30
copy h3 "23333285085030"
click at [304, 389] on span "Voir plus" at bounding box center [332, 396] width 65 height 16
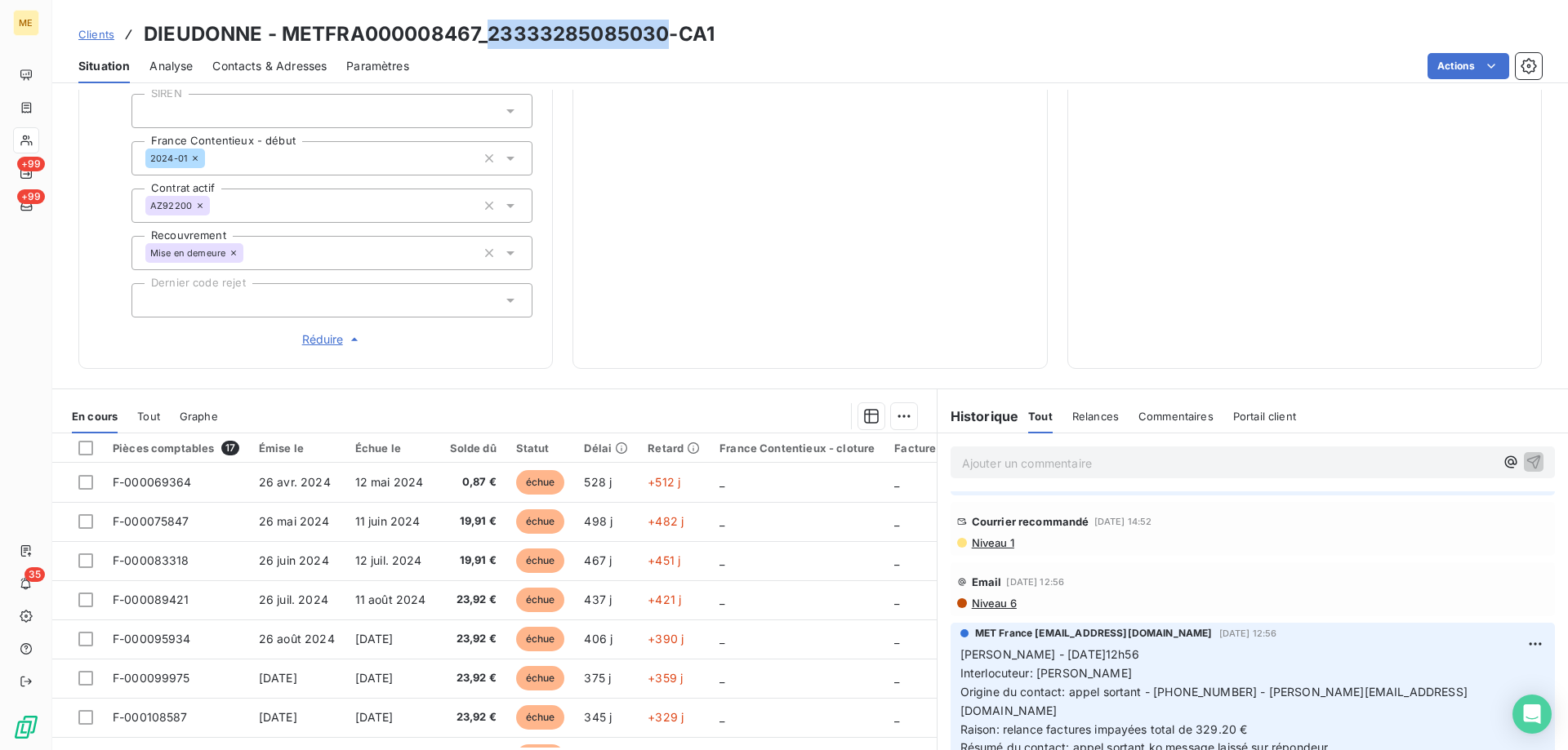
scroll to position [519, 0]
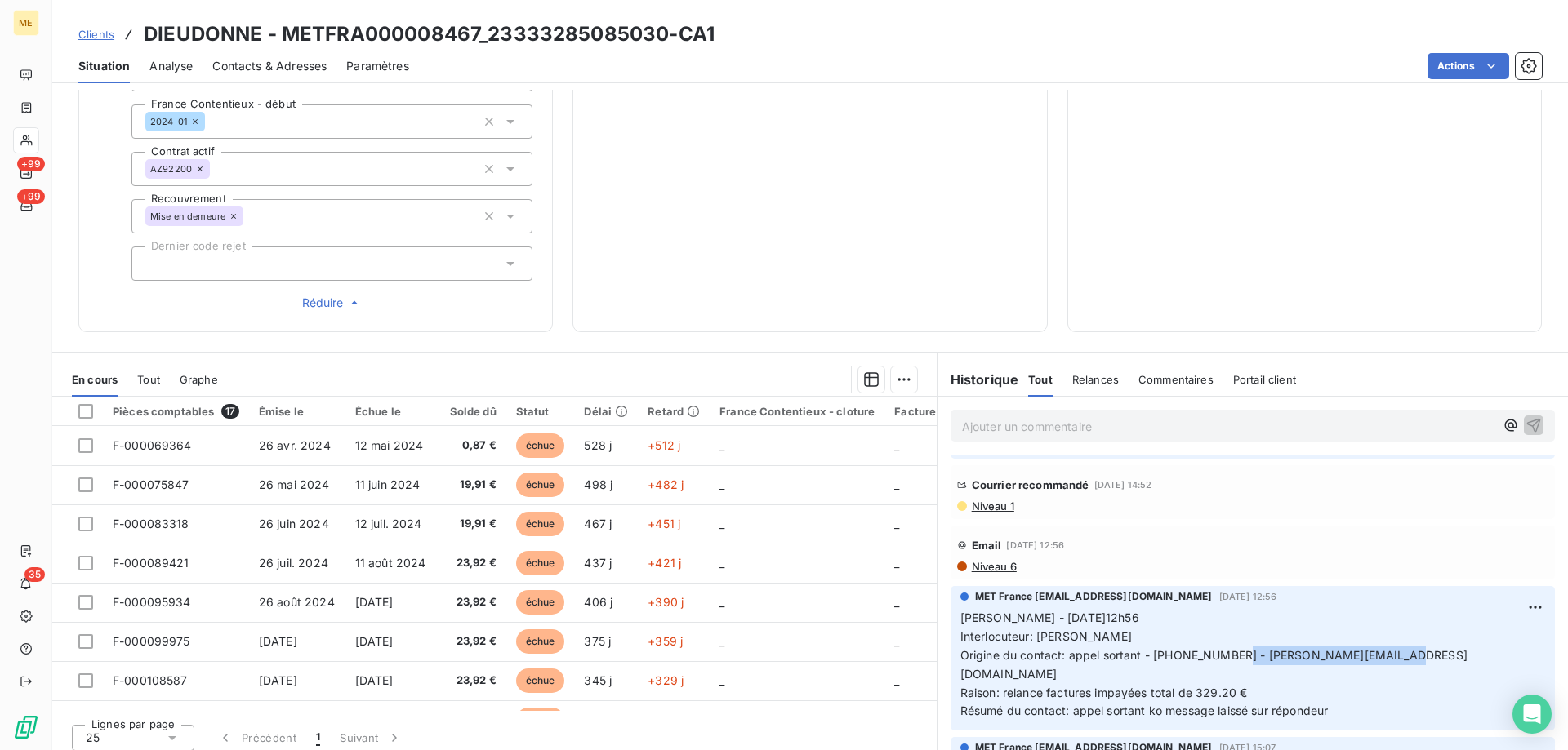
drag, startPoint x: 1229, startPoint y: 663, endPoint x: 1391, endPoint y: 666, distance: 162.0
click at [1391, 666] on p "Sylvain - 28/07/2025 -12h56 Interlocuteur: Mme DIEUDONNE Origine du contact: ap…" at bounding box center [1253, 664] width 585 height 112
copy span "chantaldieudonne@orange.fr"
drag, startPoint x: 1146, startPoint y: 662, endPoint x: 1212, endPoint y: 662, distance: 66.0
click at [1212, 662] on span "Origine du contact: appel sortant - 0684535751 - chantaldieudonne@orange.fr" at bounding box center [1214, 664] width 507 height 32
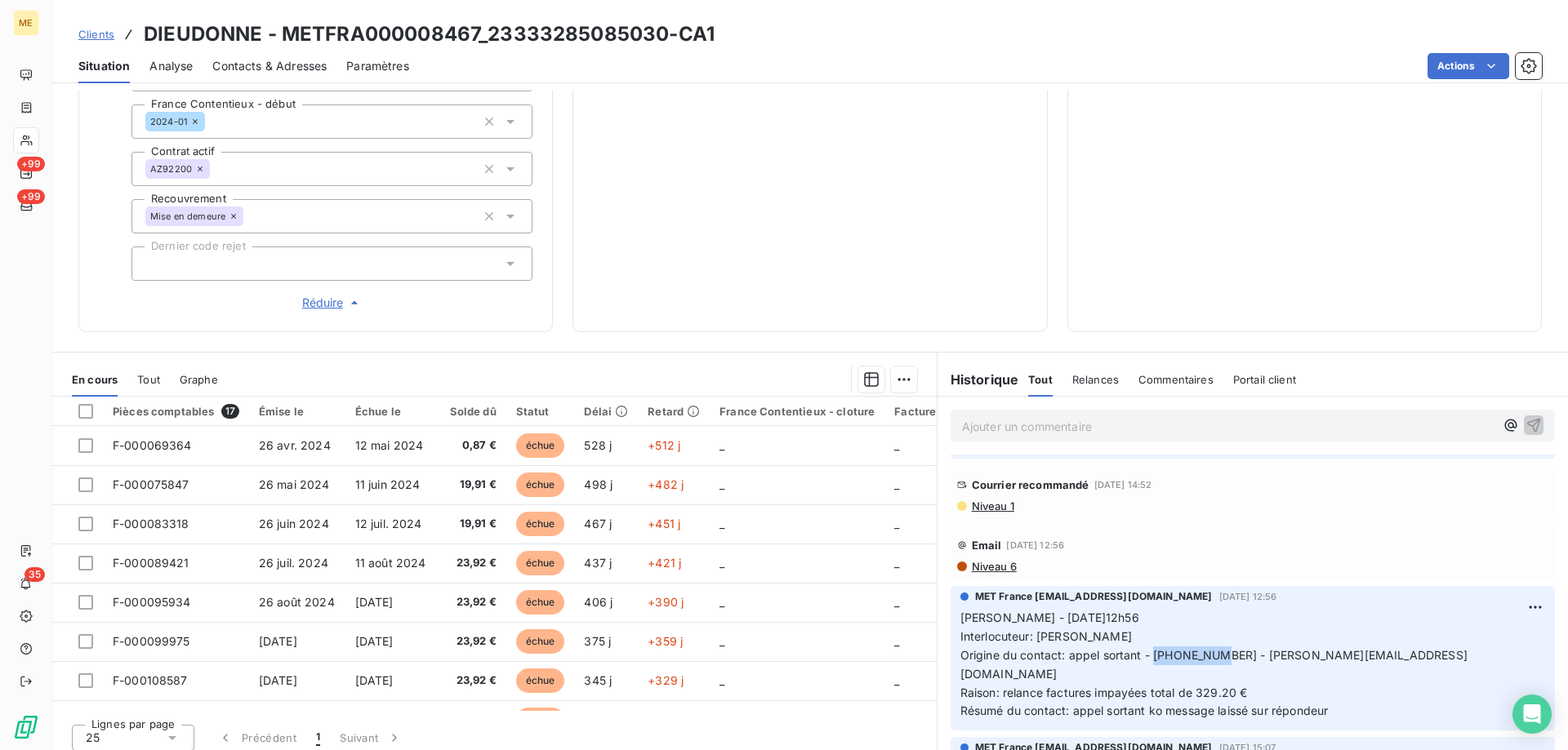
copy span "0684535751"
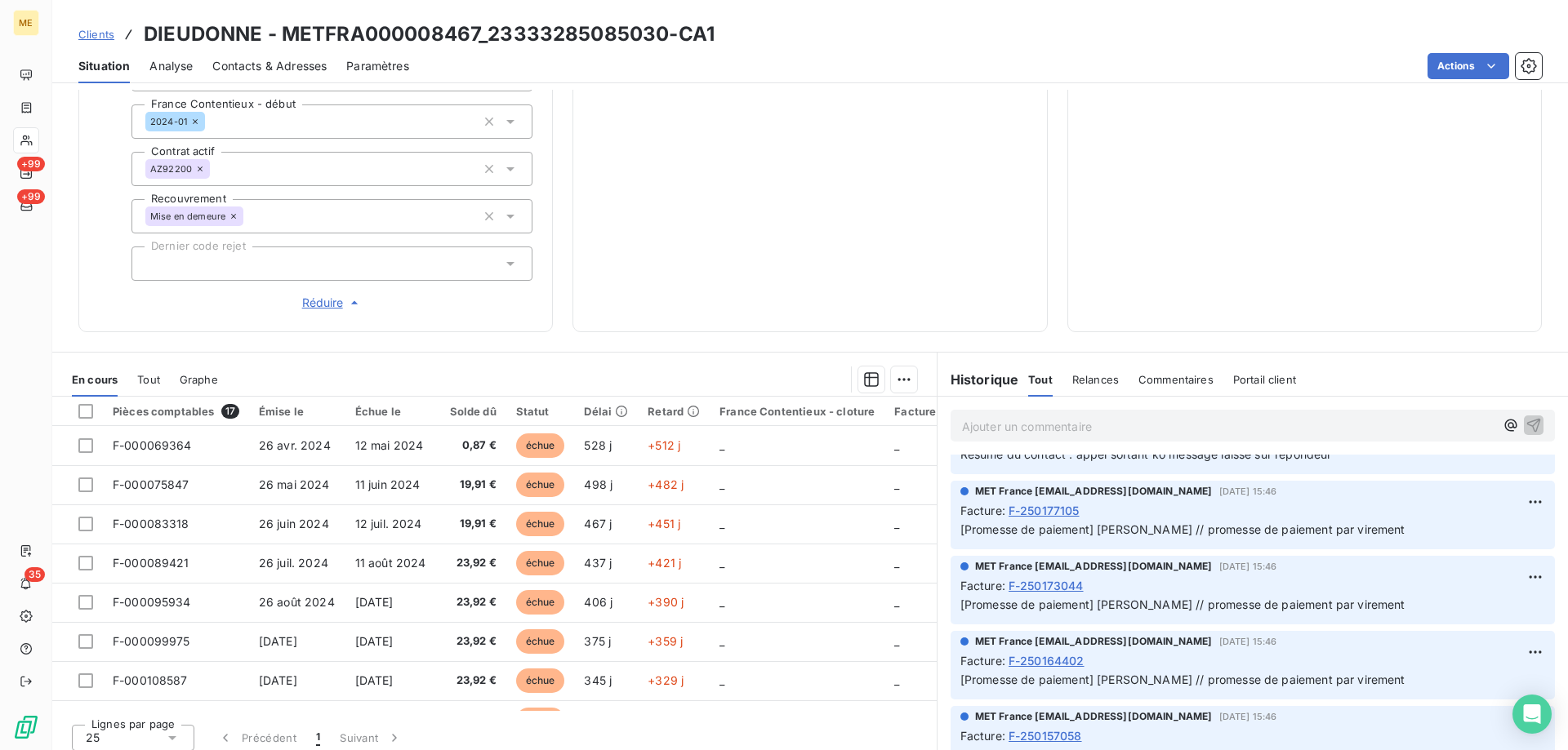
scroll to position [0, 0]
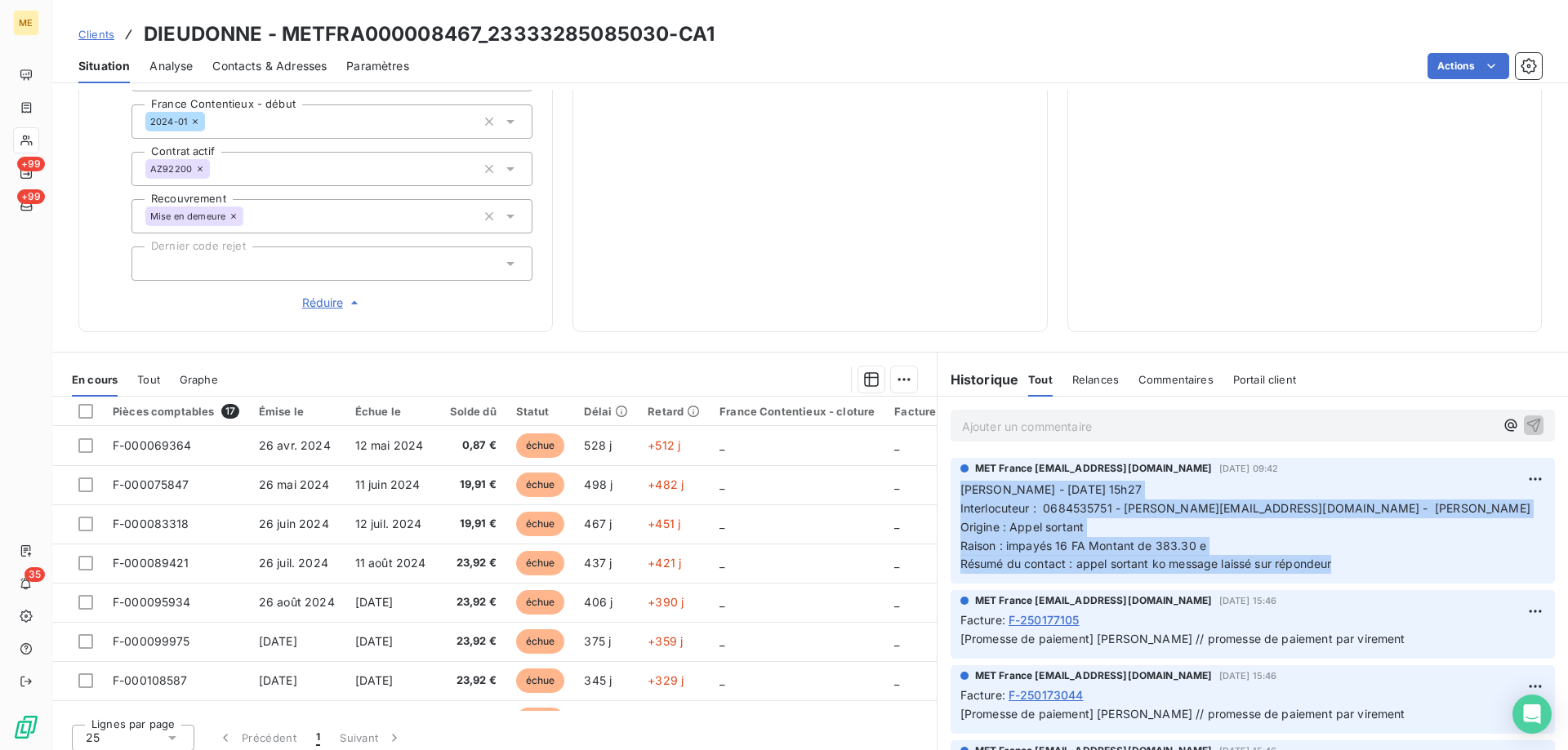
drag, startPoint x: 1332, startPoint y: 557, endPoint x: 947, endPoint y: 479, distance: 392.8
click at [951, 479] on div "MET France met-france@recouvrement.met.com 3 oct. 2025, 09:42 Sylvain - 03/10/2…" at bounding box center [1253, 521] width 604 height 125
copy p "Sylvain - 03/10/2025 - 15h27 Interlocuteur : 0684535751 - chantaldieudonne@oran…"
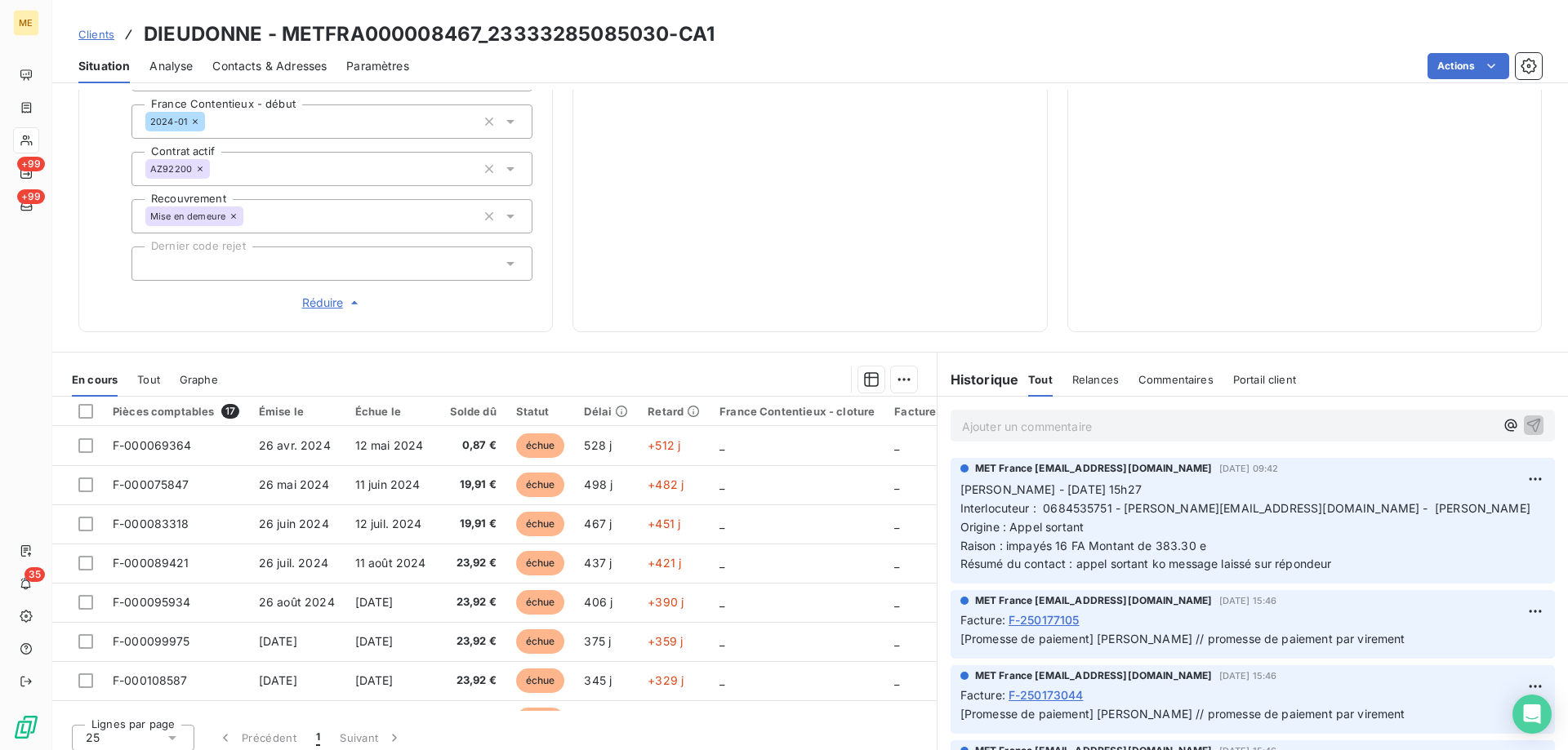
click at [979, 419] on p "Ajouter un commentaire ﻿" at bounding box center [1228, 426] width 533 height 21
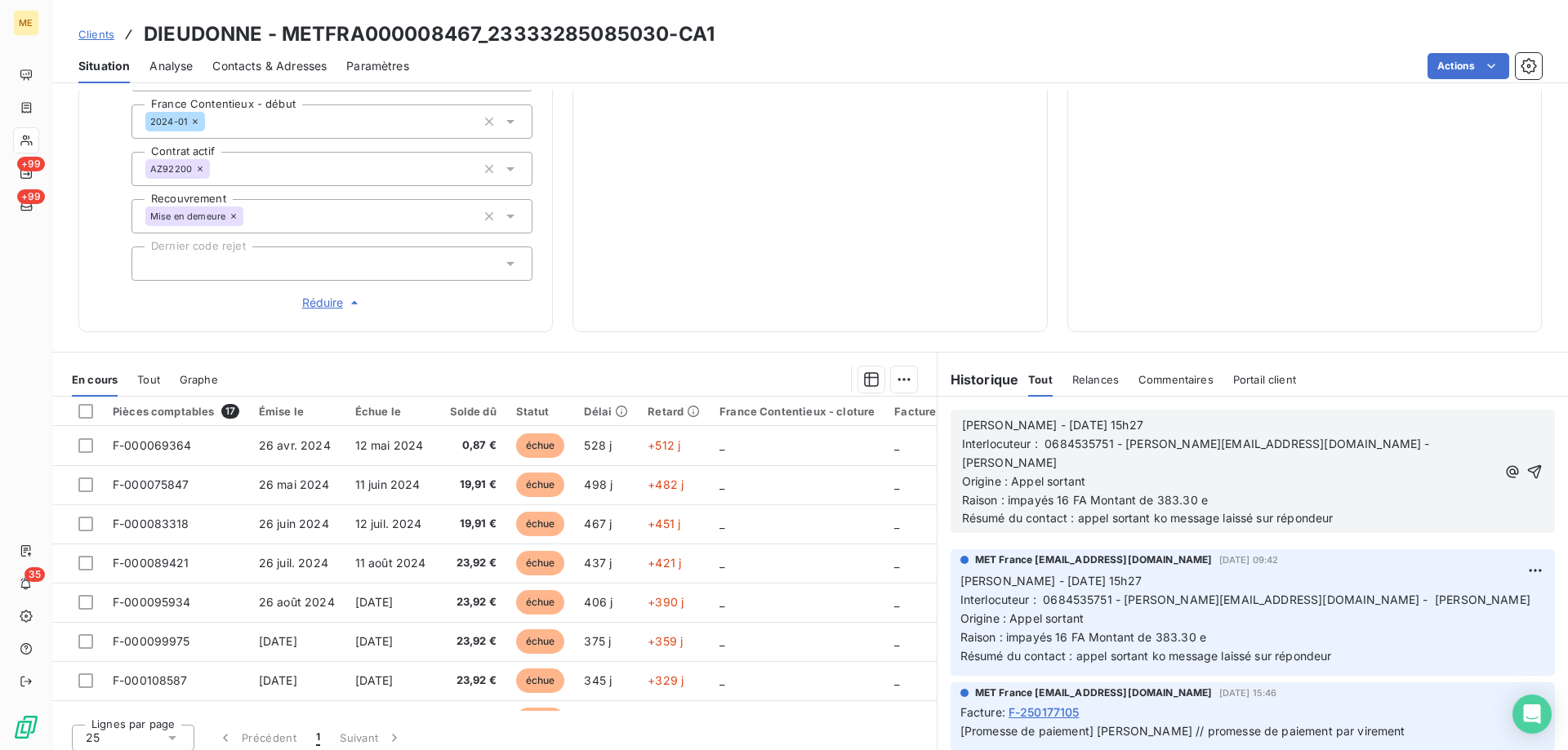
click at [1016, 418] on span "Sylvain - 03/10/2025 - 15h27" at bounding box center [1052, 425] width 181 height 14
click at [1140, 420] on p "Sylvain - 06/10/2025 - 15h27" at bounding box center [1229, 425] width 535 height 19
click at [1527, 464] on icon "button" at bounding box center [1534, 472] width 14 height 14
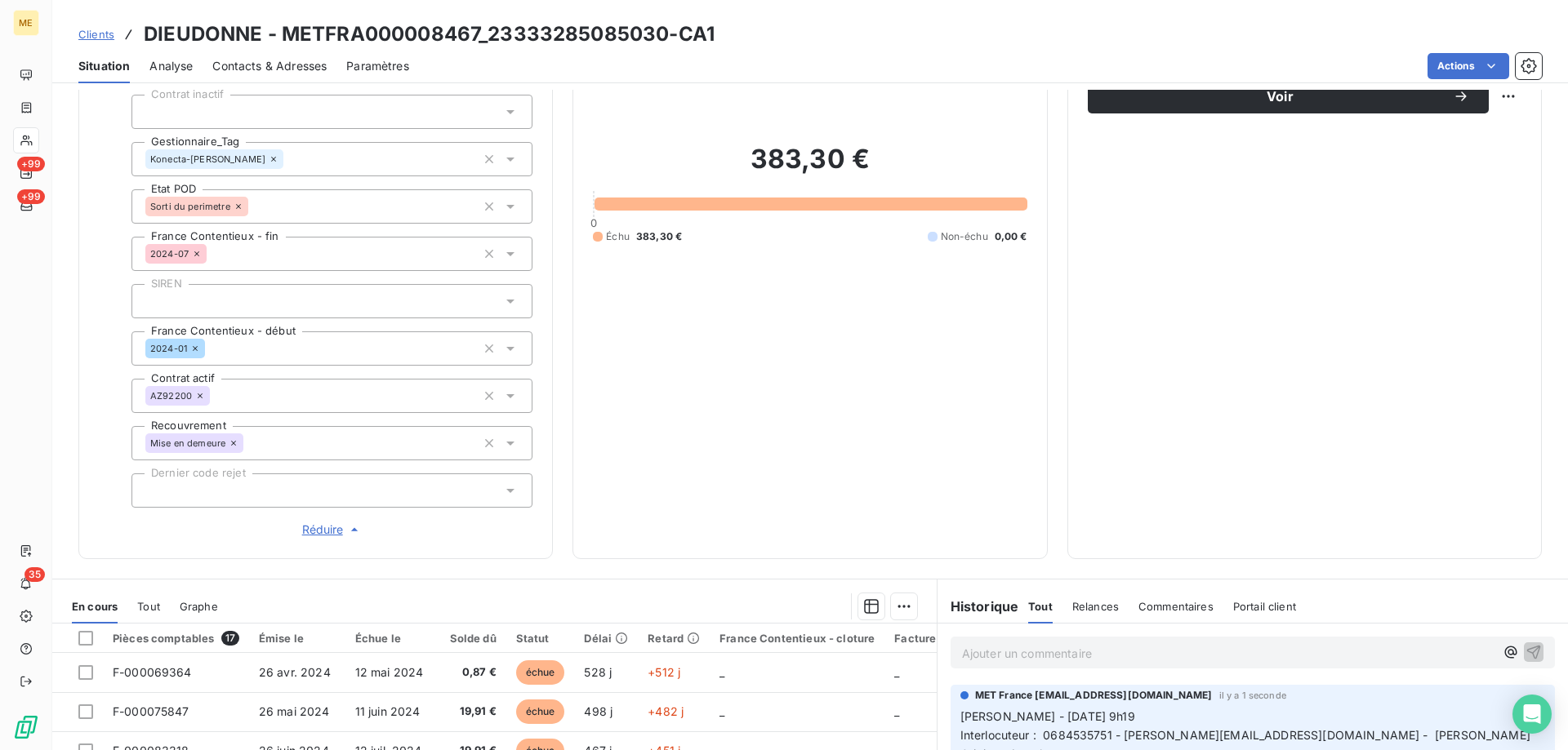
scroll to position [30, 0]
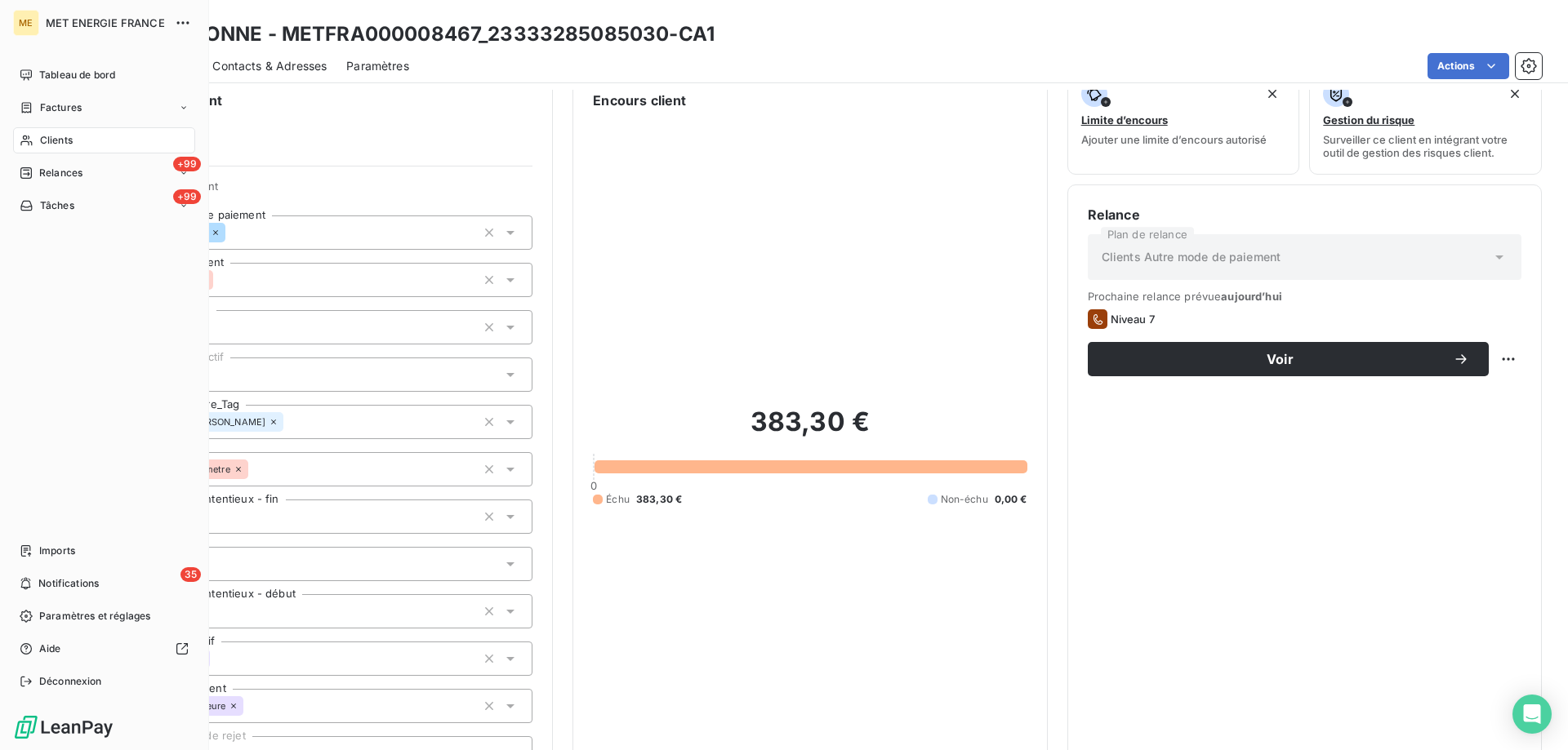
click at [70, 211] on span "Tâches" at bounding box center [57, 206] width 34 height 14
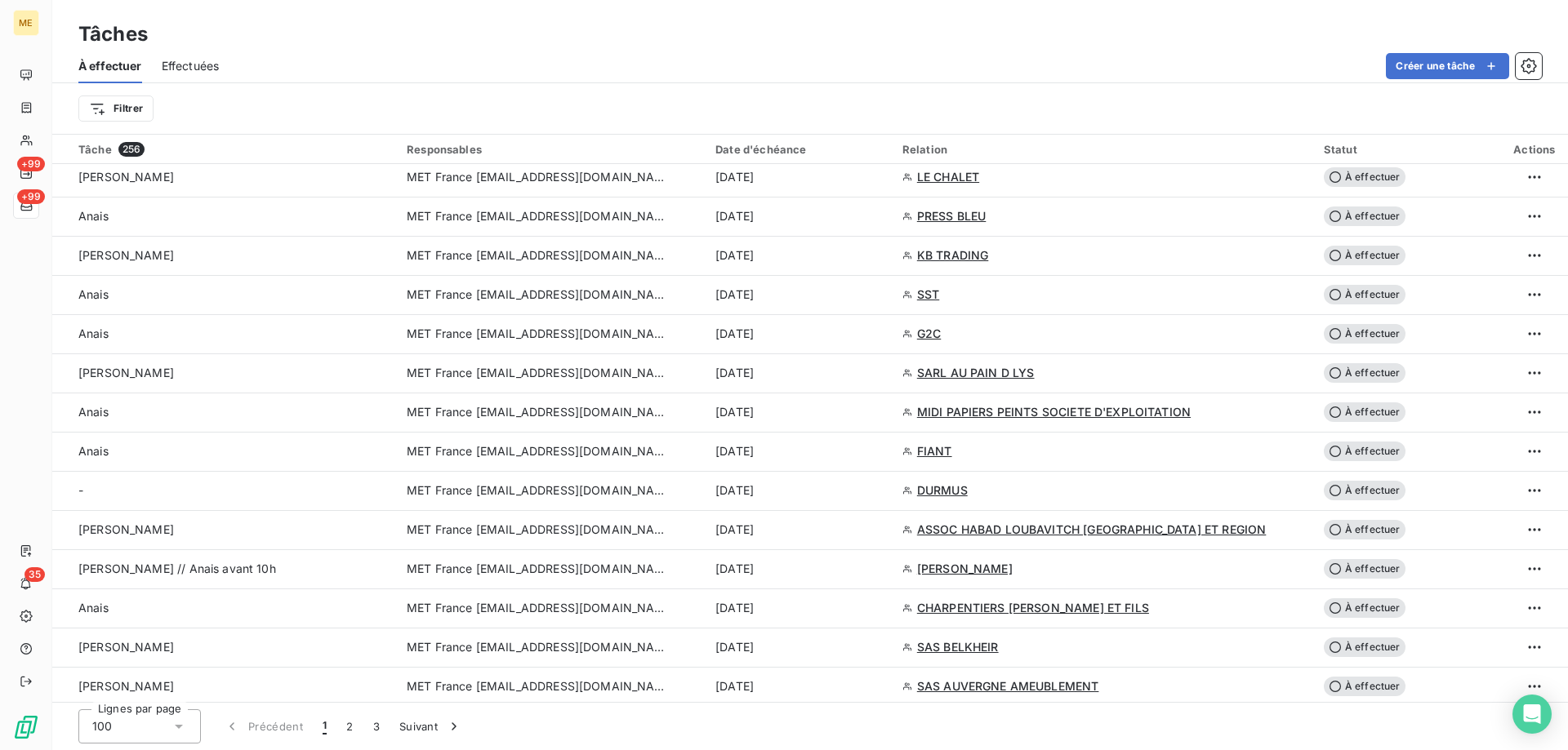
scroll to position [1306, 0]
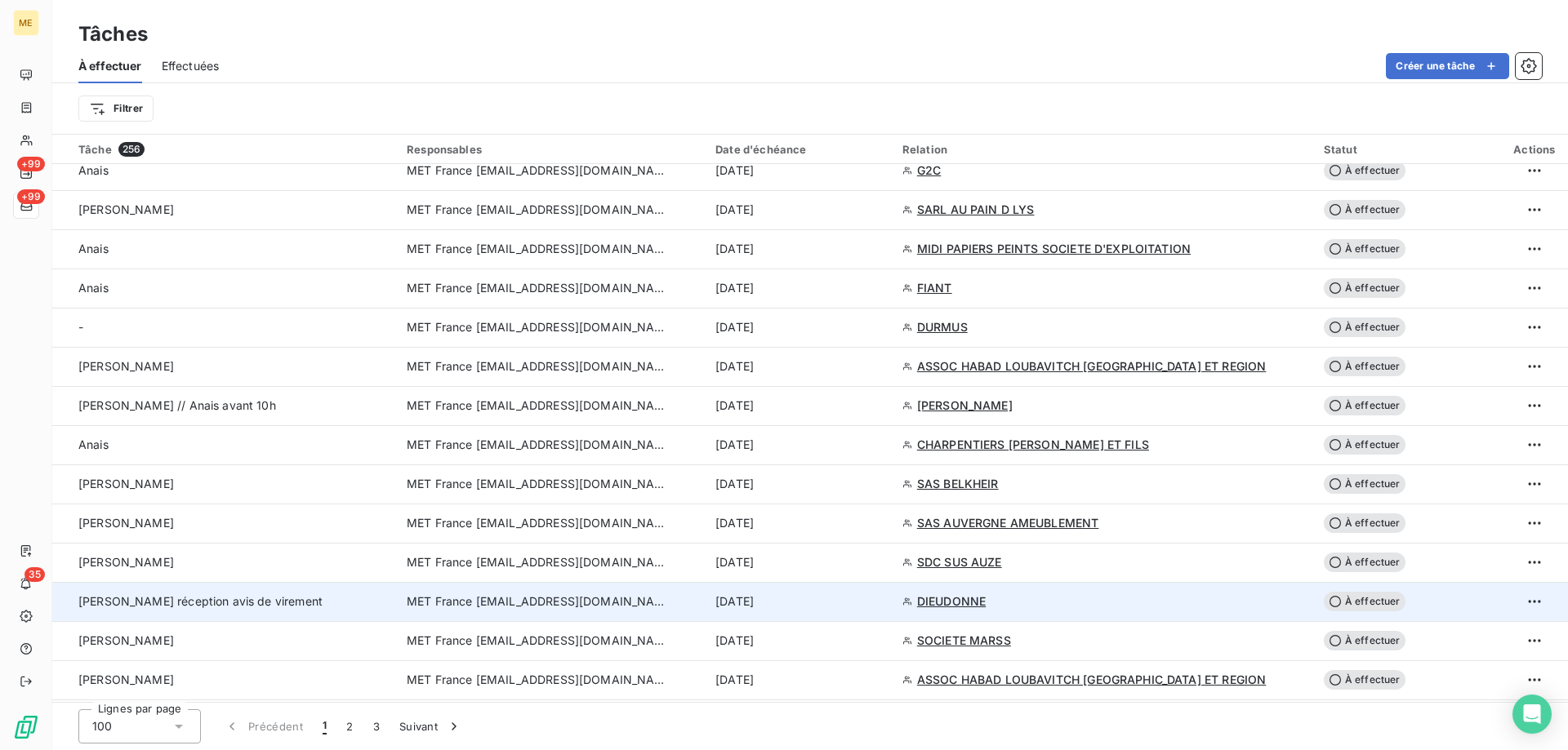
click at [493, 616] on td "MET France [EMAIL_ADDRESS][DOMAIN_NAME]" at bounding box center [551, 601] width 309 height 39
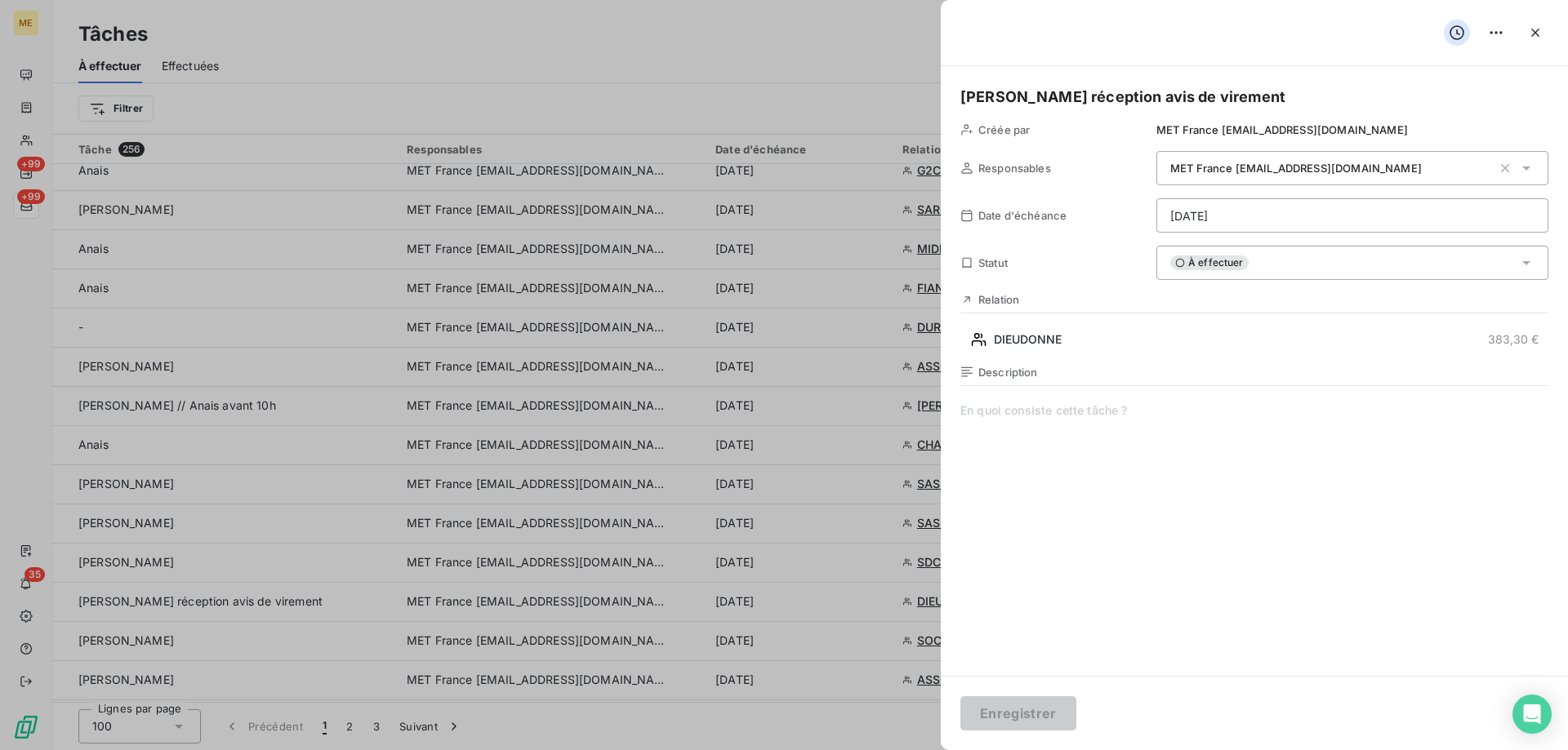
click at [1282, 266] on div "À effectuer" at bounding box center [1352, 263] width 392 height 34
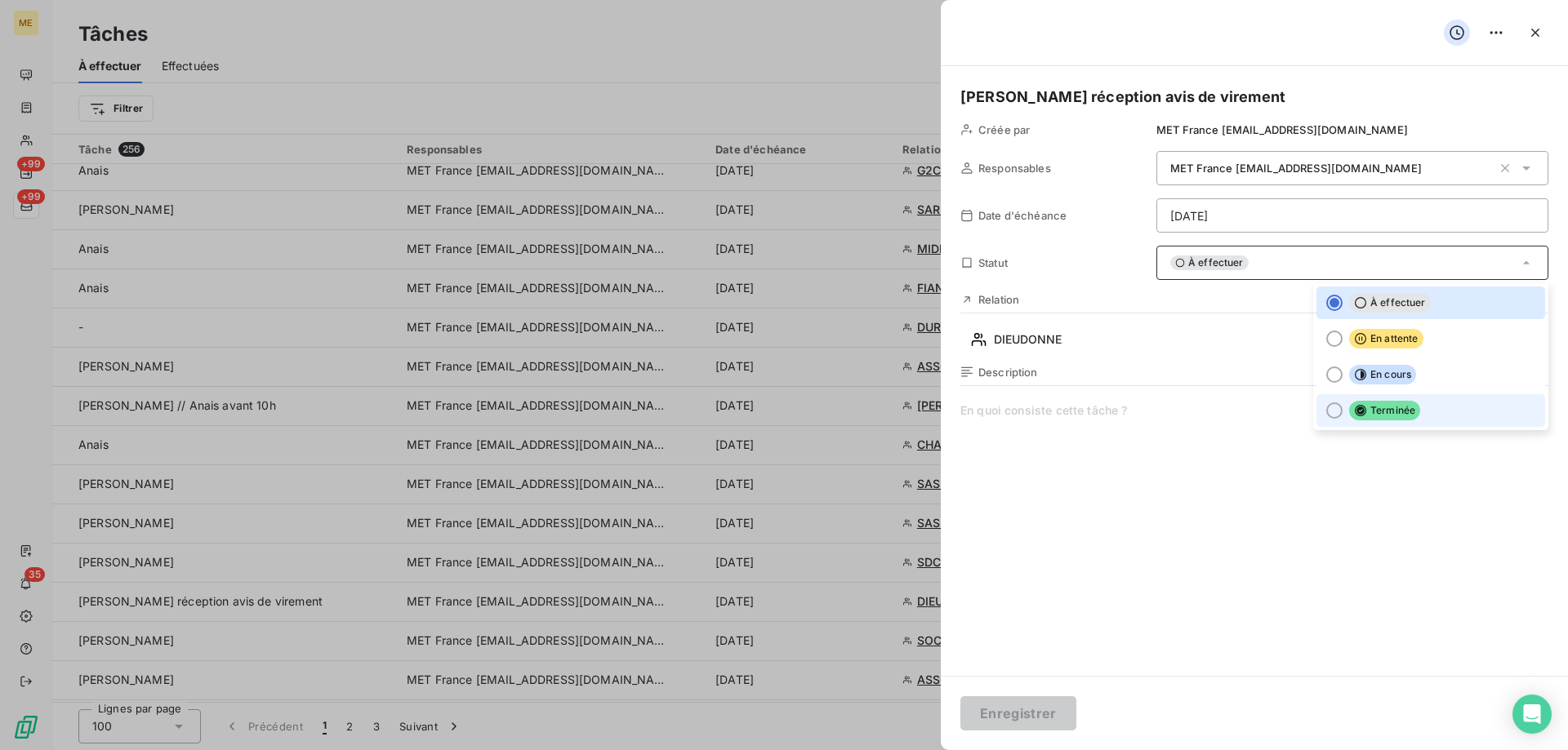
click at [1326, 413] on div at bounding box center [1334, 411] width 16 height 16
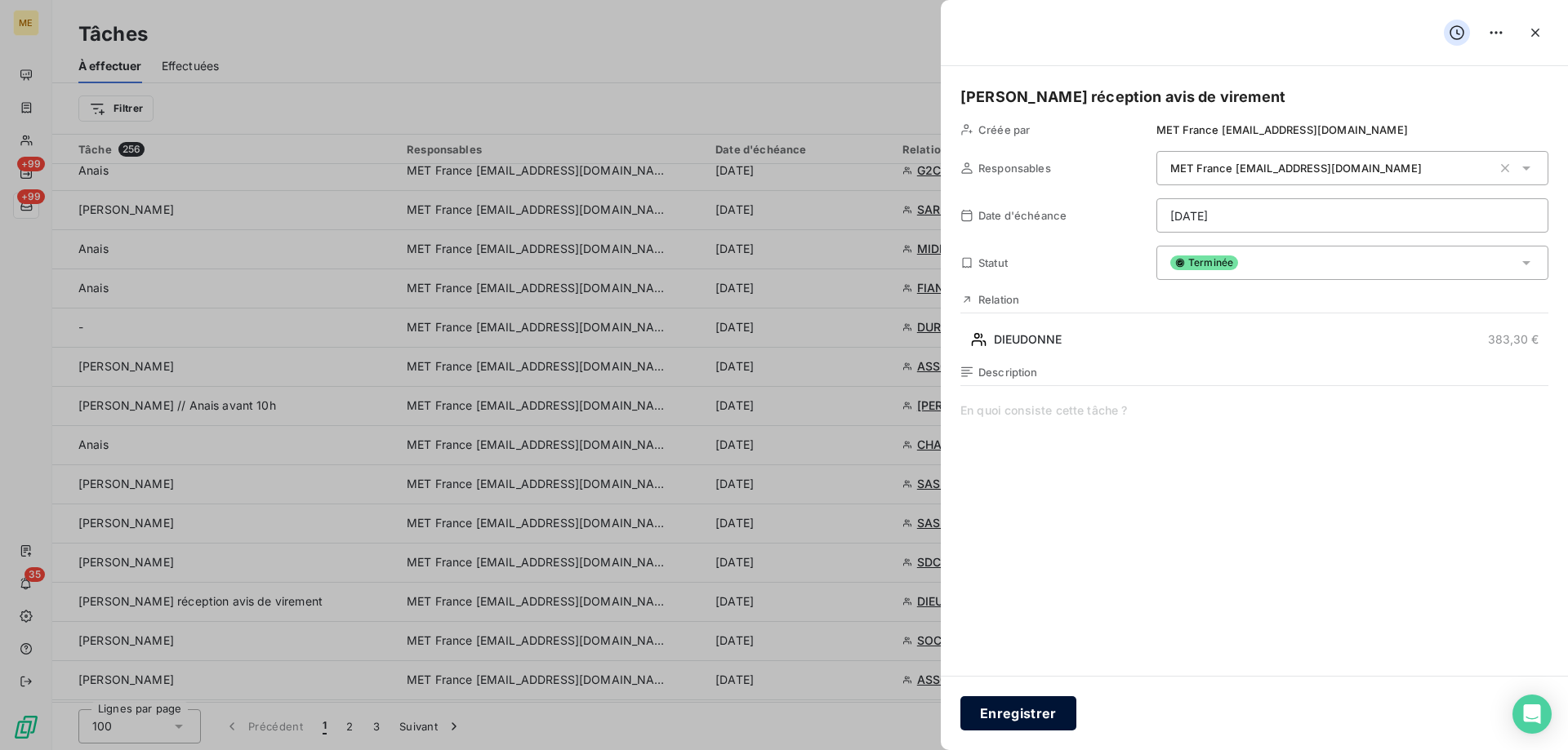
click at [1029, 710] on button "Enregistrer" at bounding box center [1019, 713] width 116 height 34
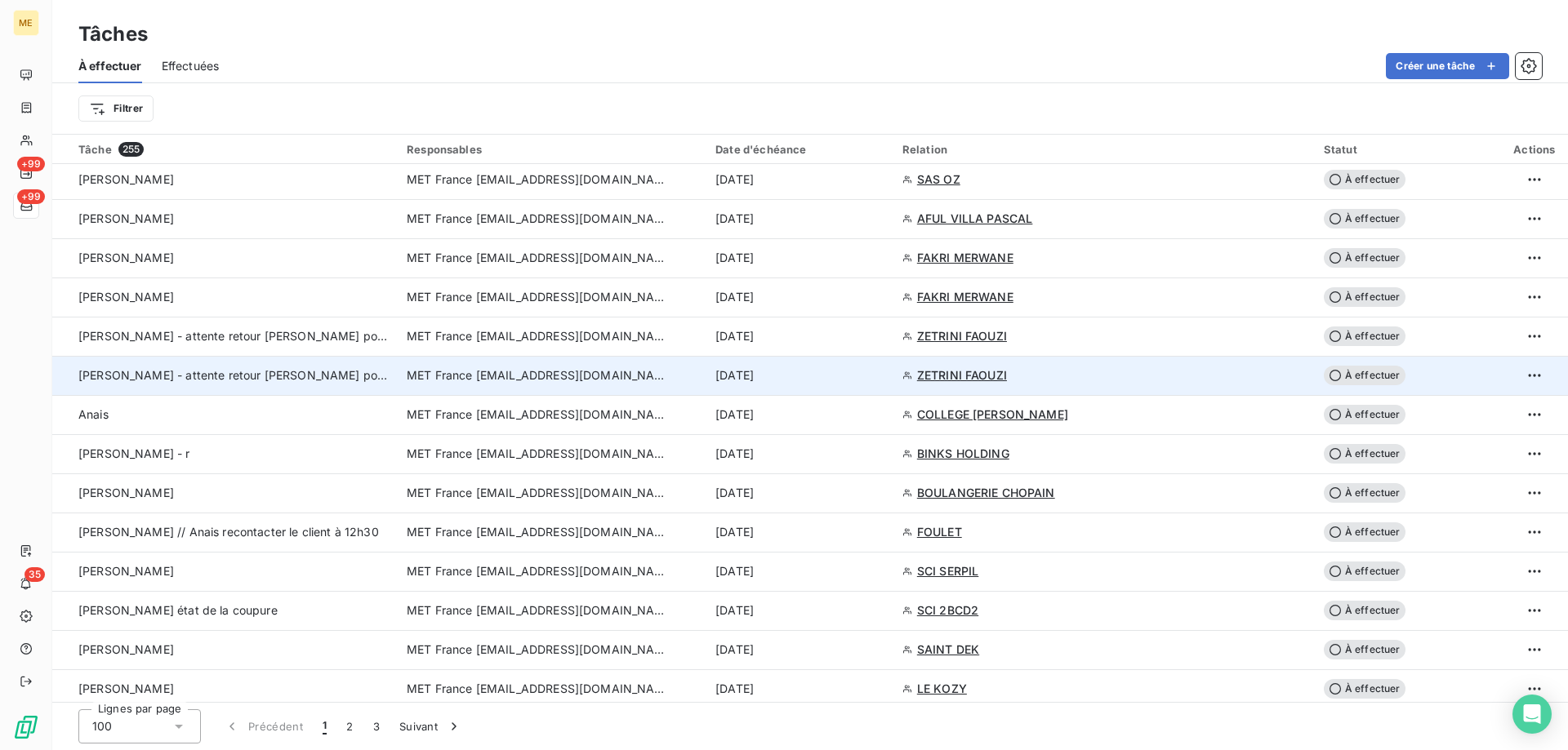
scroll to position [2973, 0]
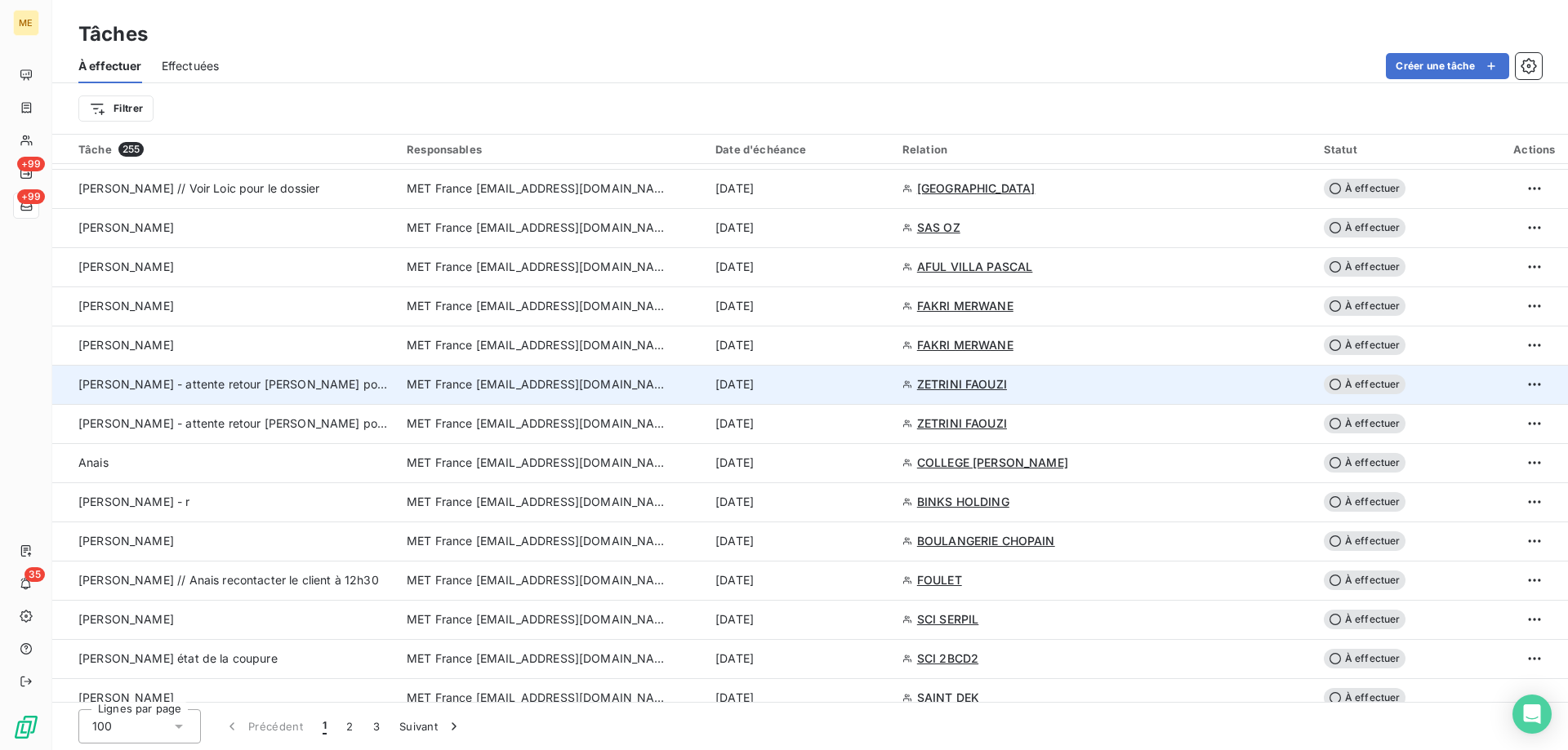
click at [488, 390] on span "MET France met-france@recouvrement.met.com" at bounding box center [537, 384] width 261 height 16
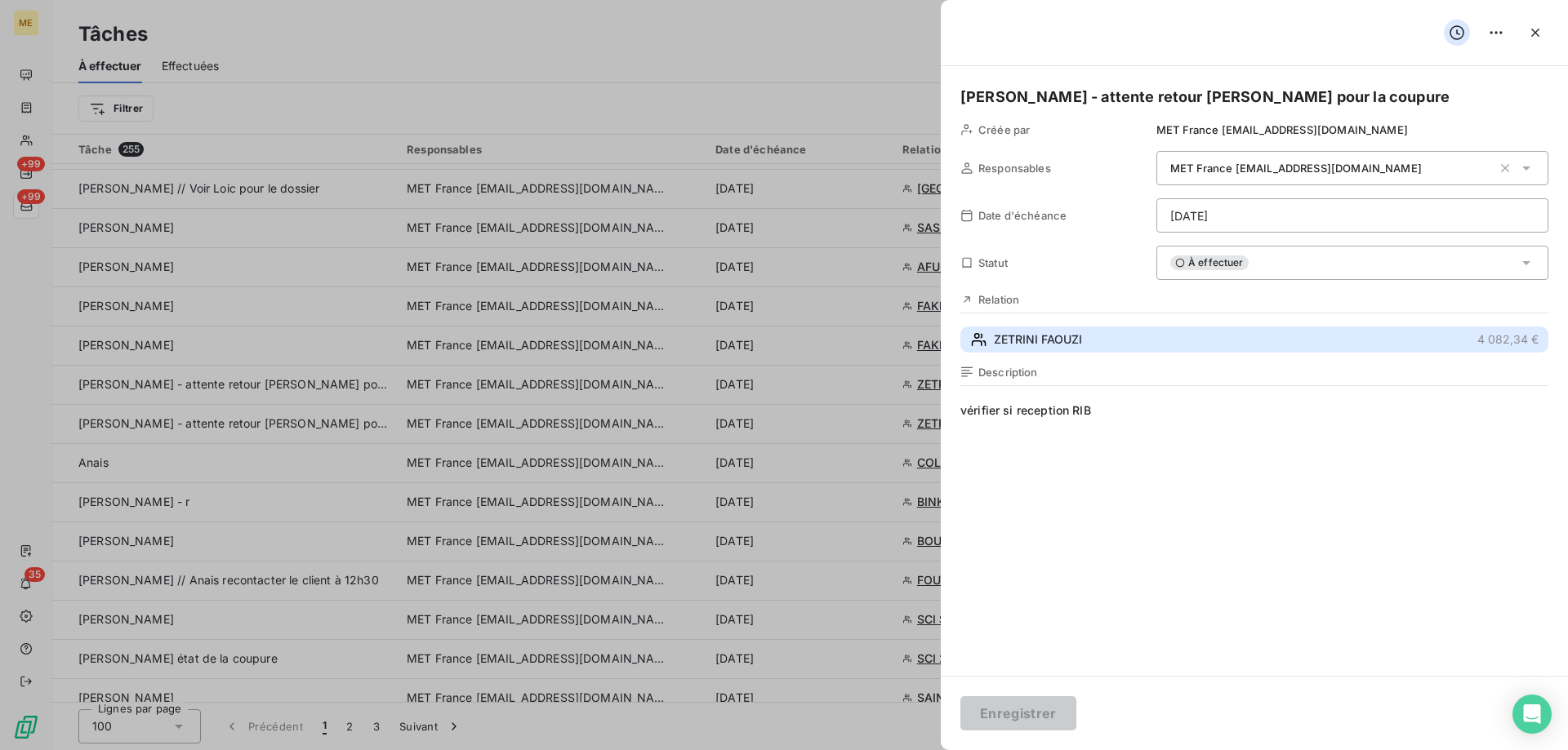
click at [1053, 336] on span "ZETRINI FAOUZI" at bounding box center [1038, 339] width 88 height 16
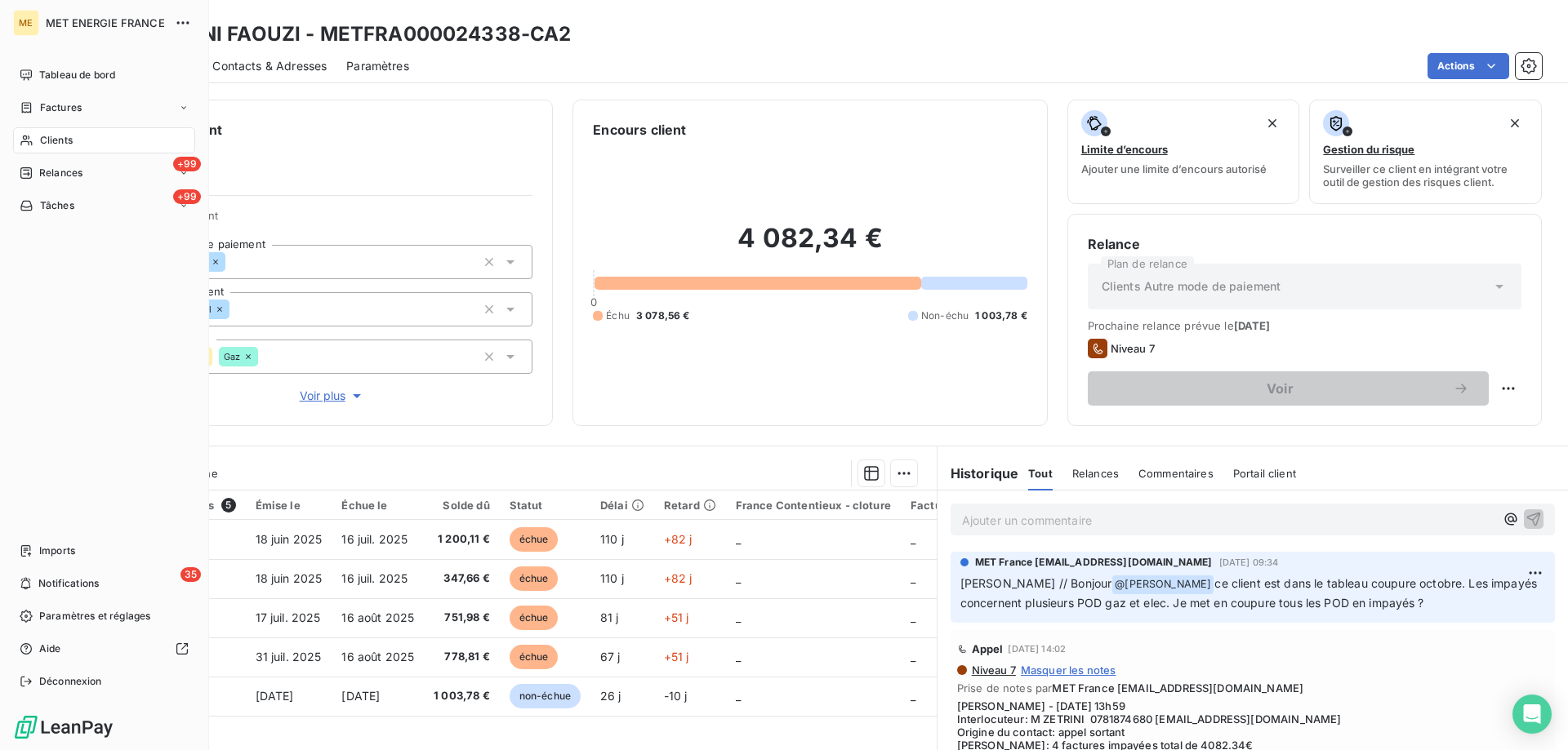
click at [49, 207] on span "Tâches" at bounding box center [57, 206] width 34 height 14
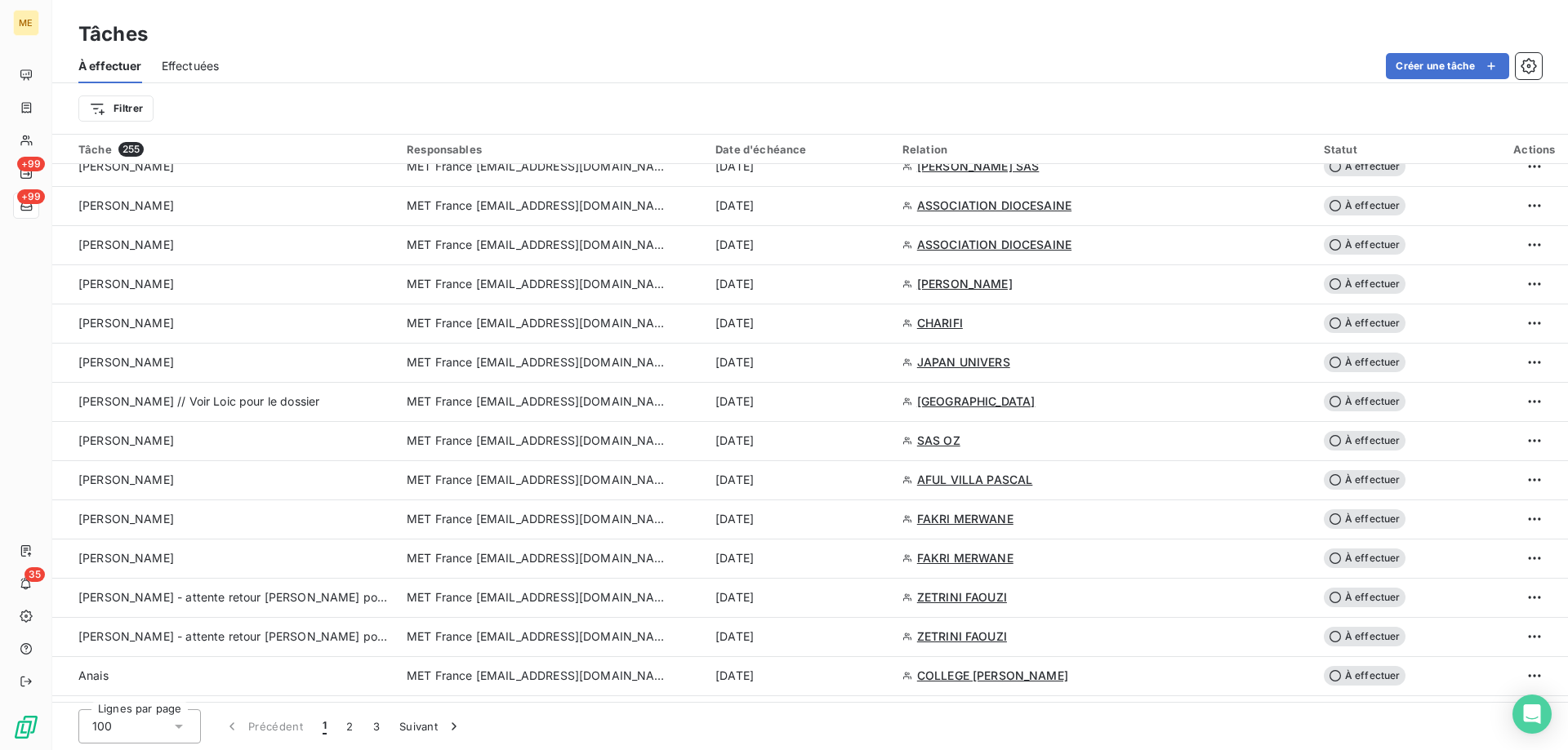
scroll to position [2775, 0]
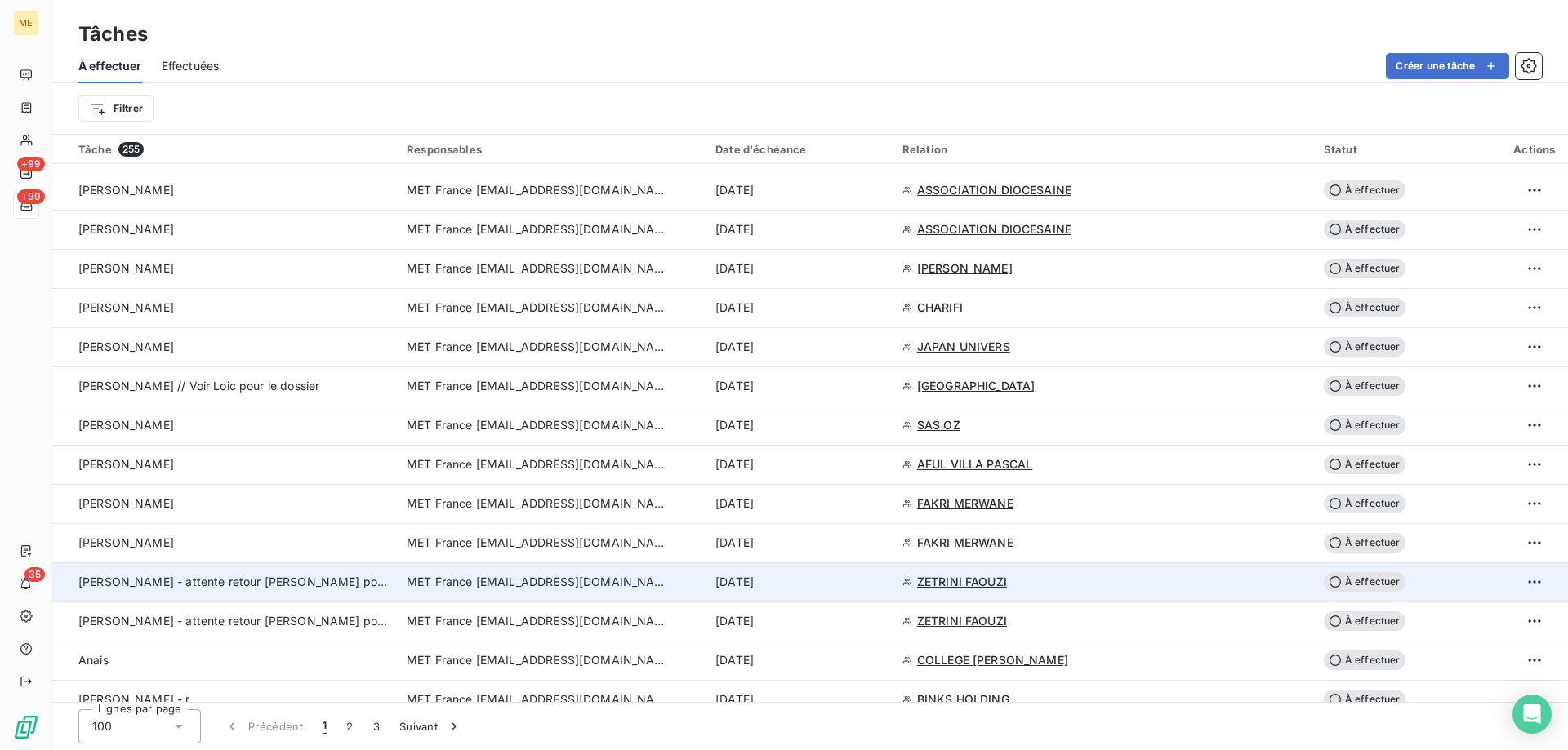
click at [534, 592] on td "MET France met-france@recouvrement.met.com" at bounding box center [551, 582] width 309 height 39
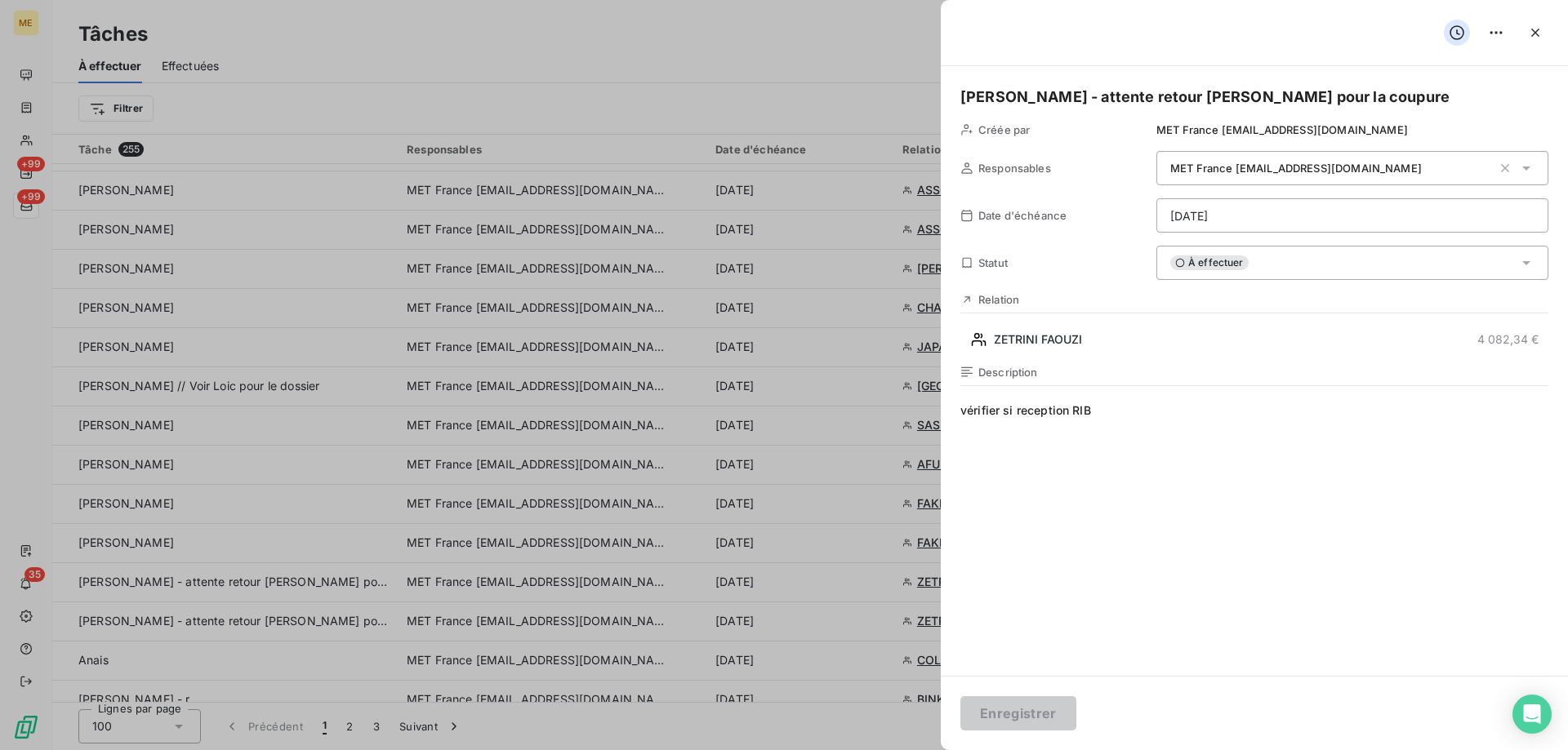
click at [1246, 222] on html "ME +99 +99 35 Tâches À effectuer Effectuées Créer une tâche Filtrer Tâche 255 R…" at bounding box center [784, 456] width 1568 height 914
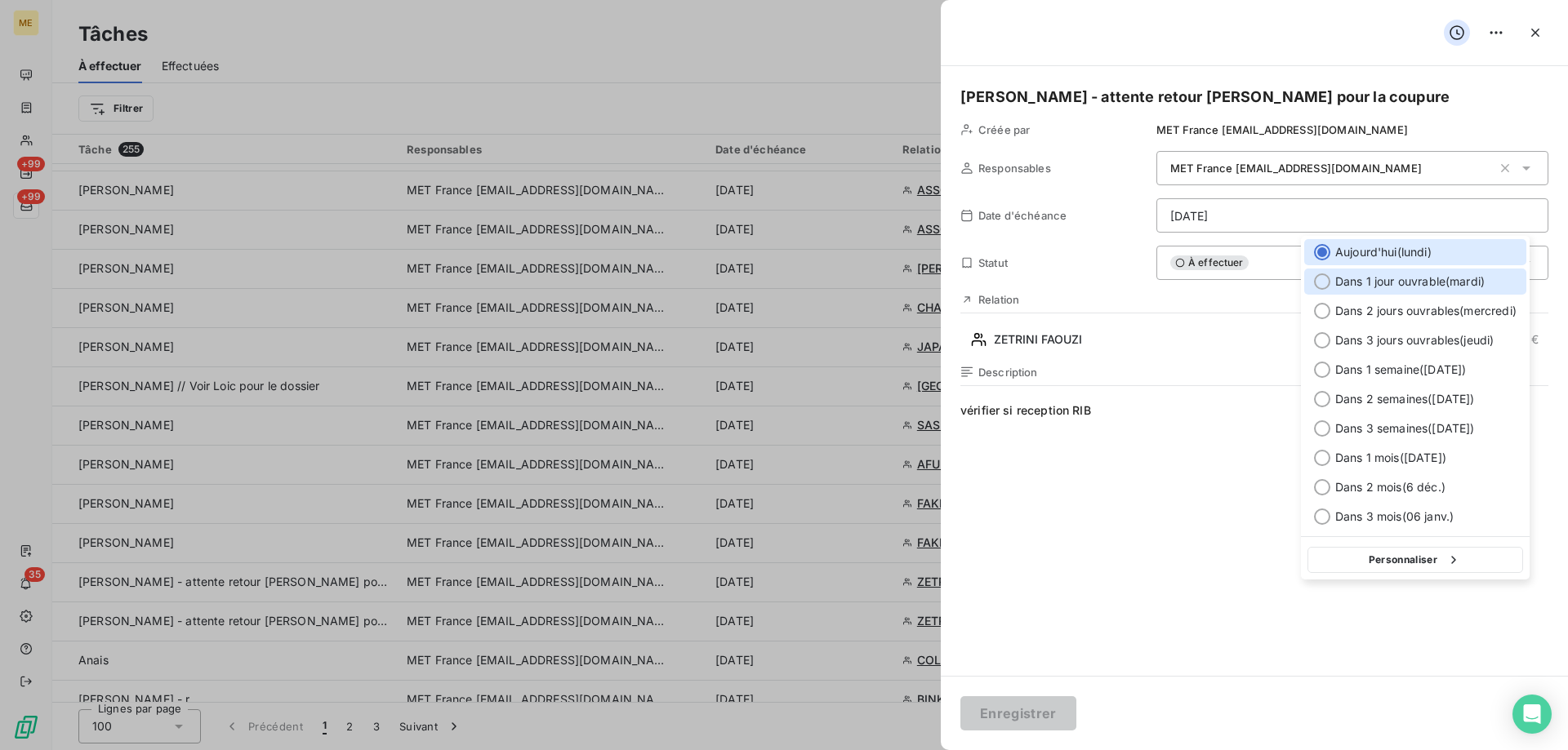
click at [1315, 280] on div at bounding box center [1322, 282] width 16 height 16
type input "07/10/2025"
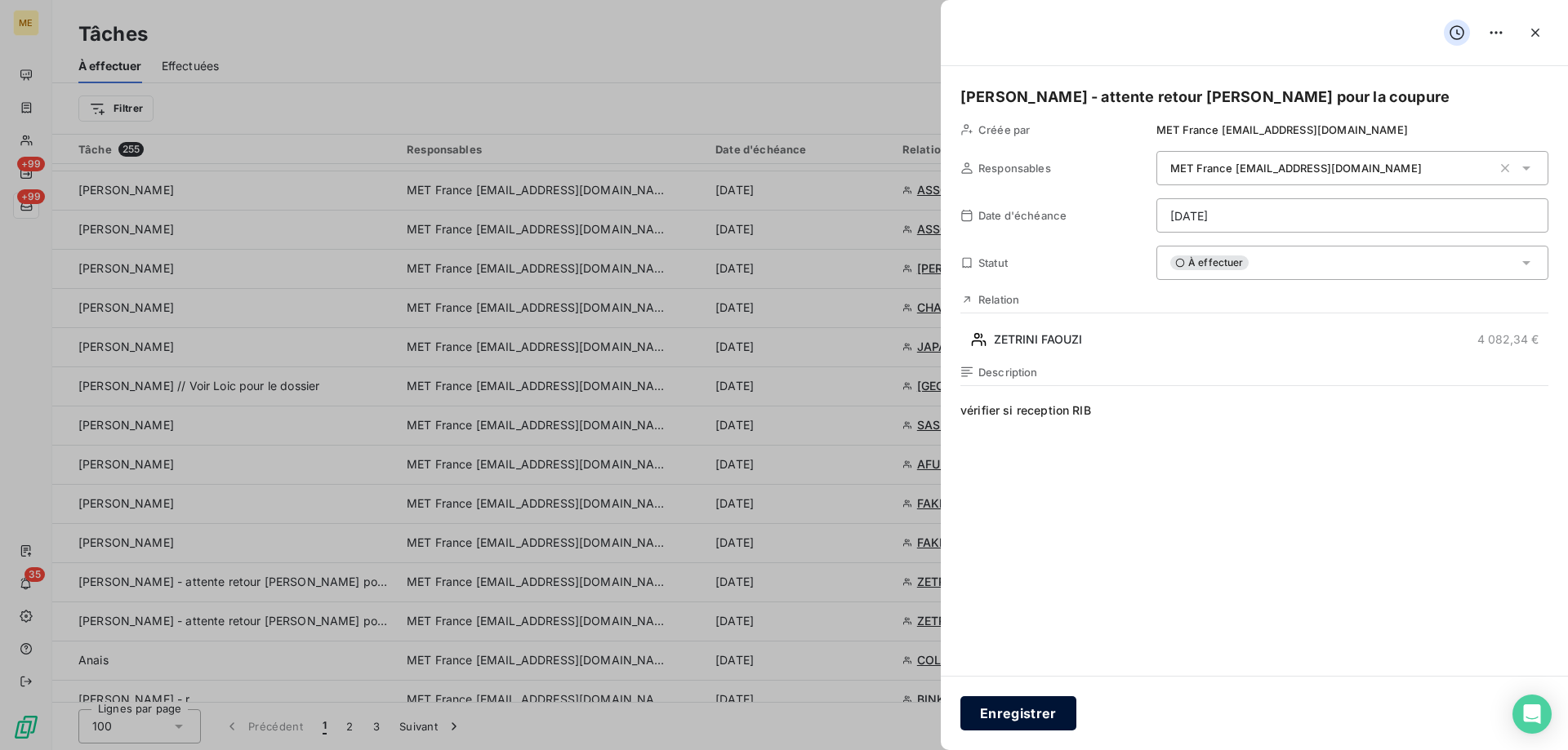
click at [1025, 724] on button "Enregistrer" at bounding box center [1019, 713] width 116 height 34
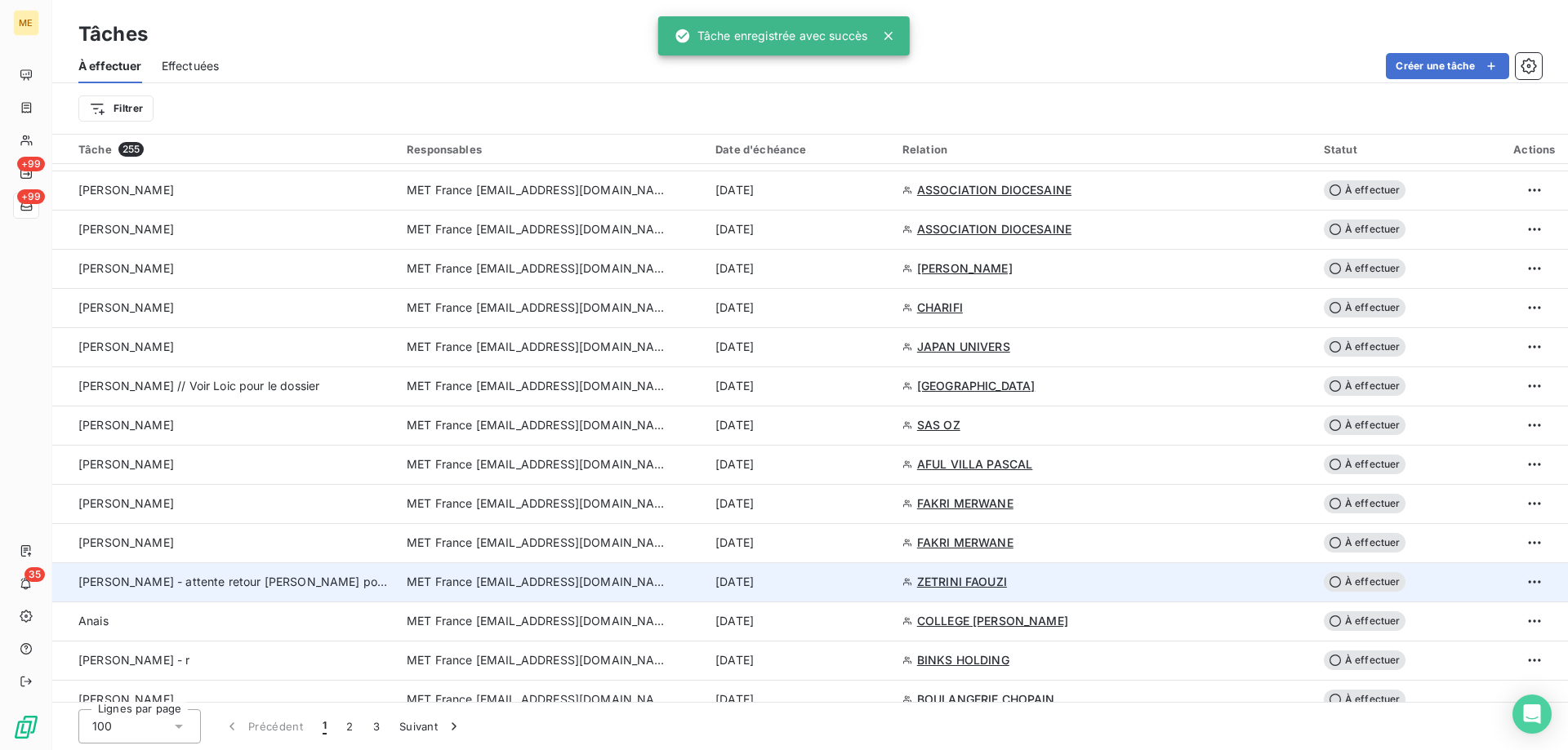
click at [569, 593] on td "MET France [EMAIL_ADDRESS][DOMAIN_NAME]" at bounding box center [551, 582] width 309 height 39
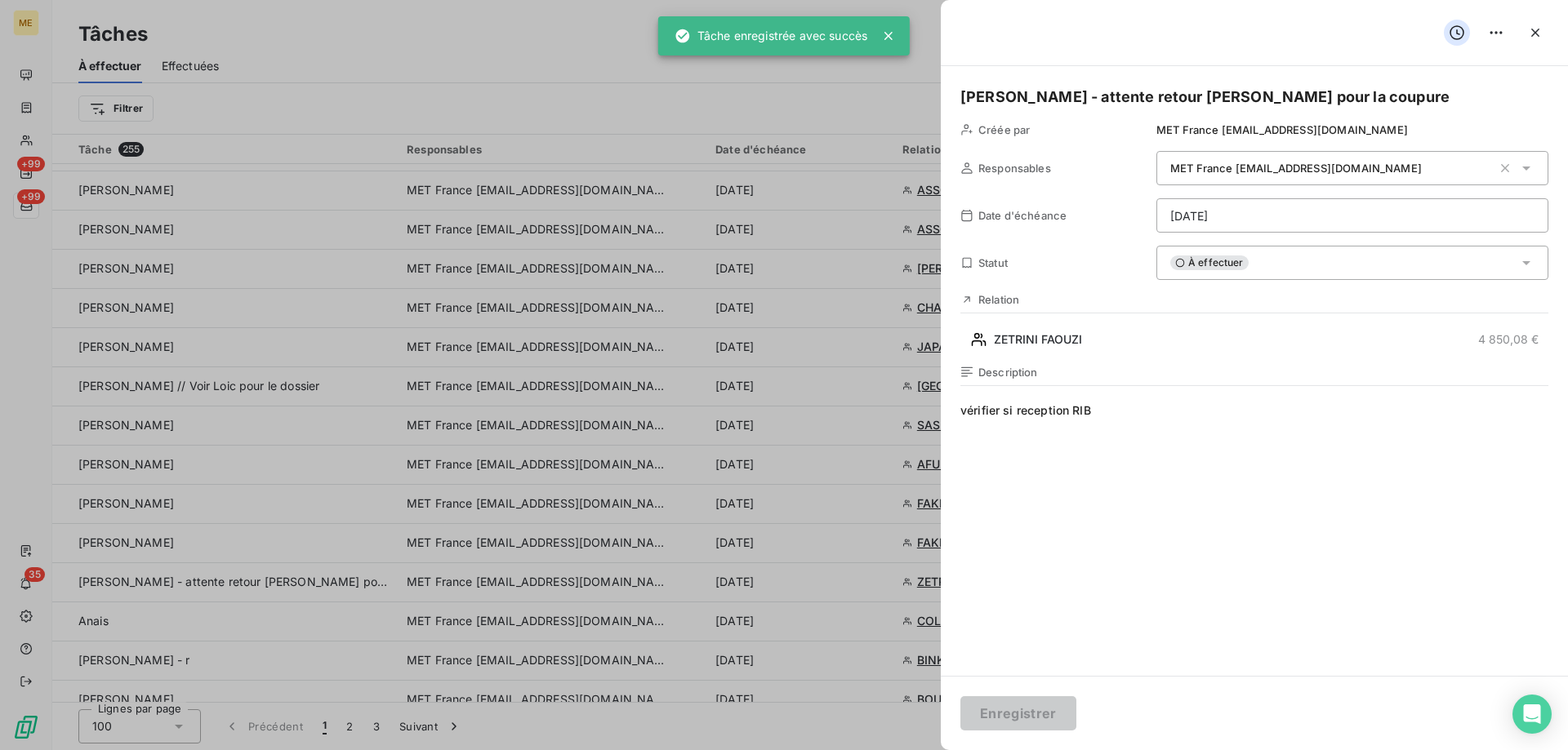
click at [1244, 222] on html "ME +99 +99 35 Tâches À effectuer Effectuées Créer une tâche Filtrer Tâche 255 R…" at bounding box center [784, 456] width 1568 height 914
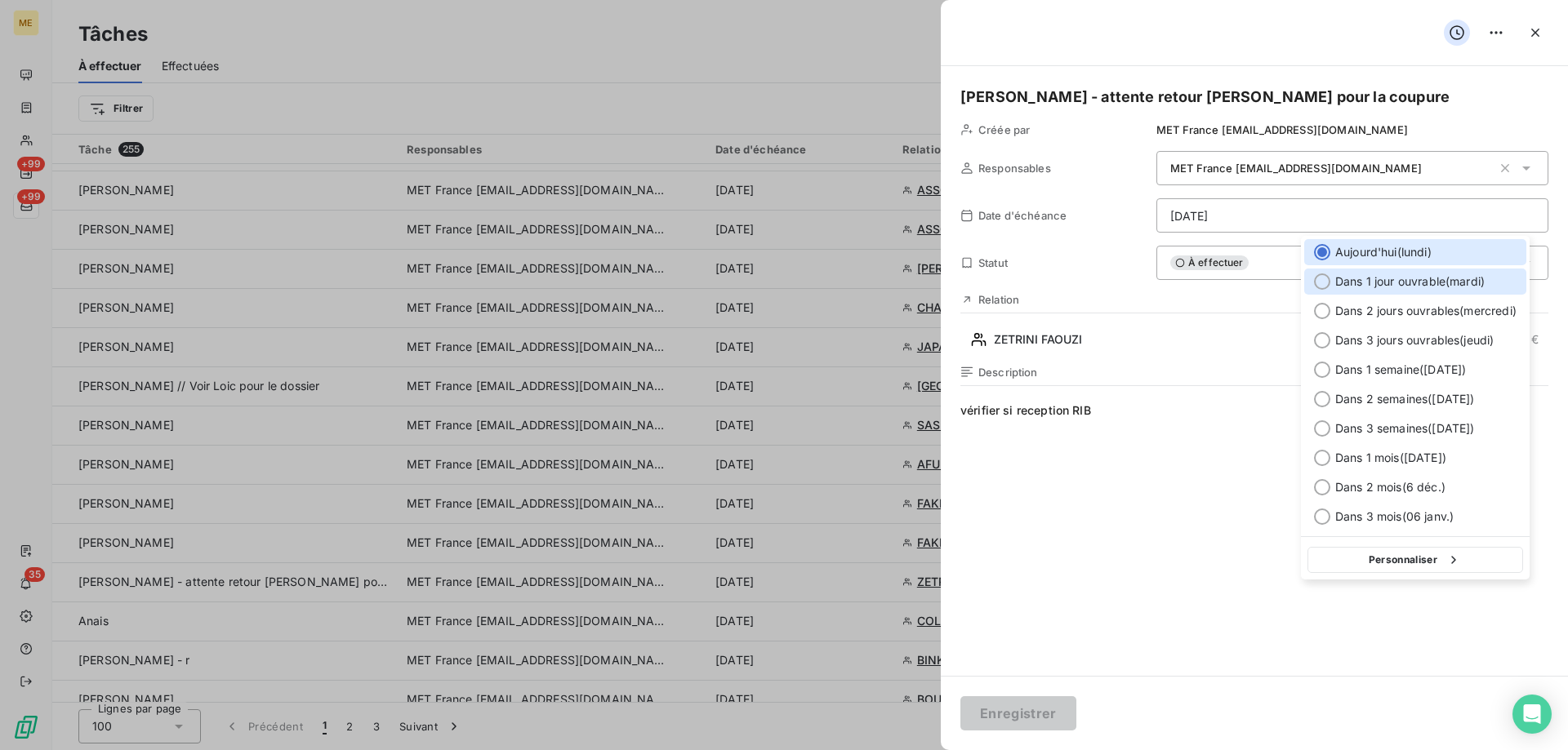
click at [1320, 271] on div "Dans 1 jour ouvrable ( mardi )" at bounding box center [1415, 281] width 222 height 26
type input "07/10/2025"
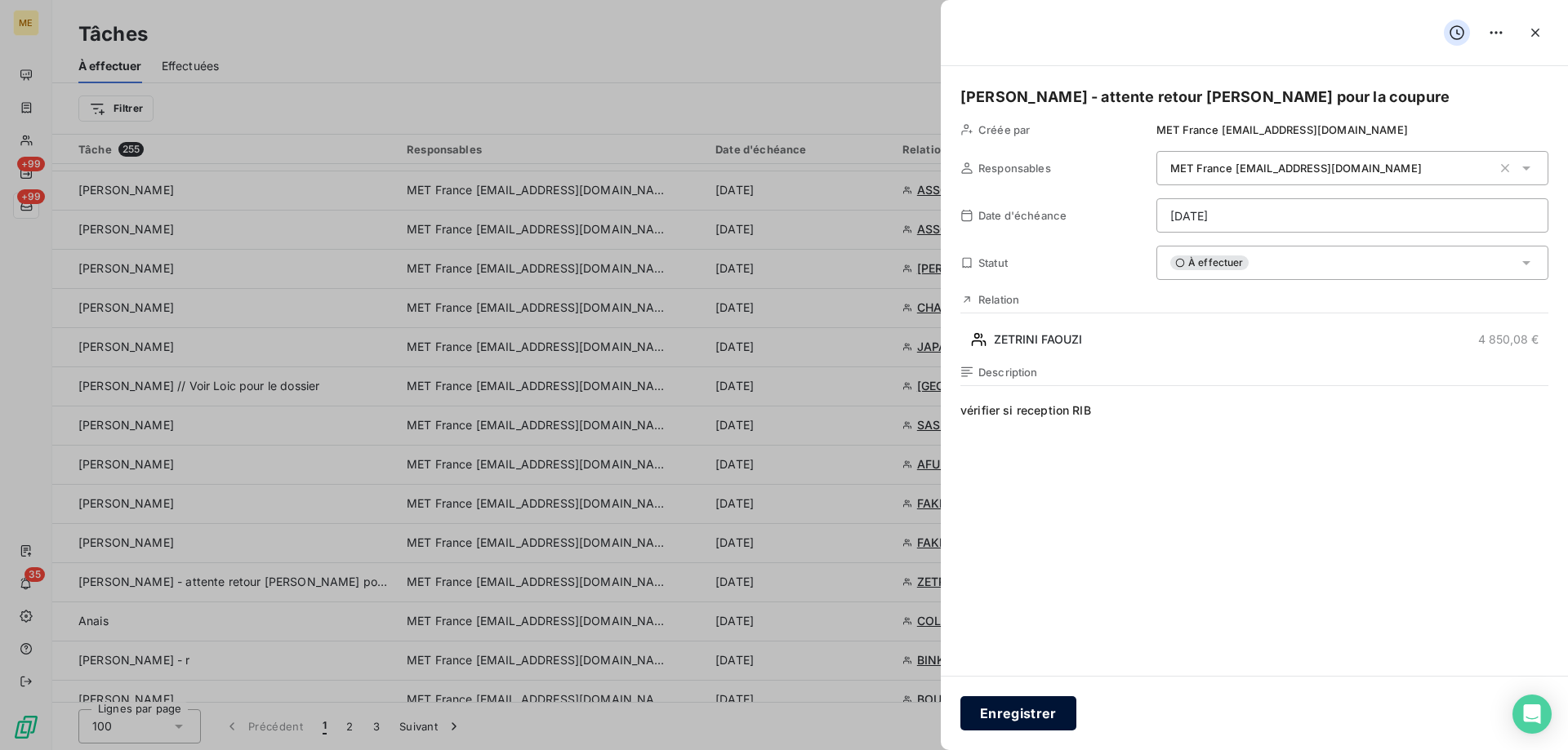
click at [1010, 716] on button "Enregistrer" at bounding box center [1019, 713] width 116 height 34
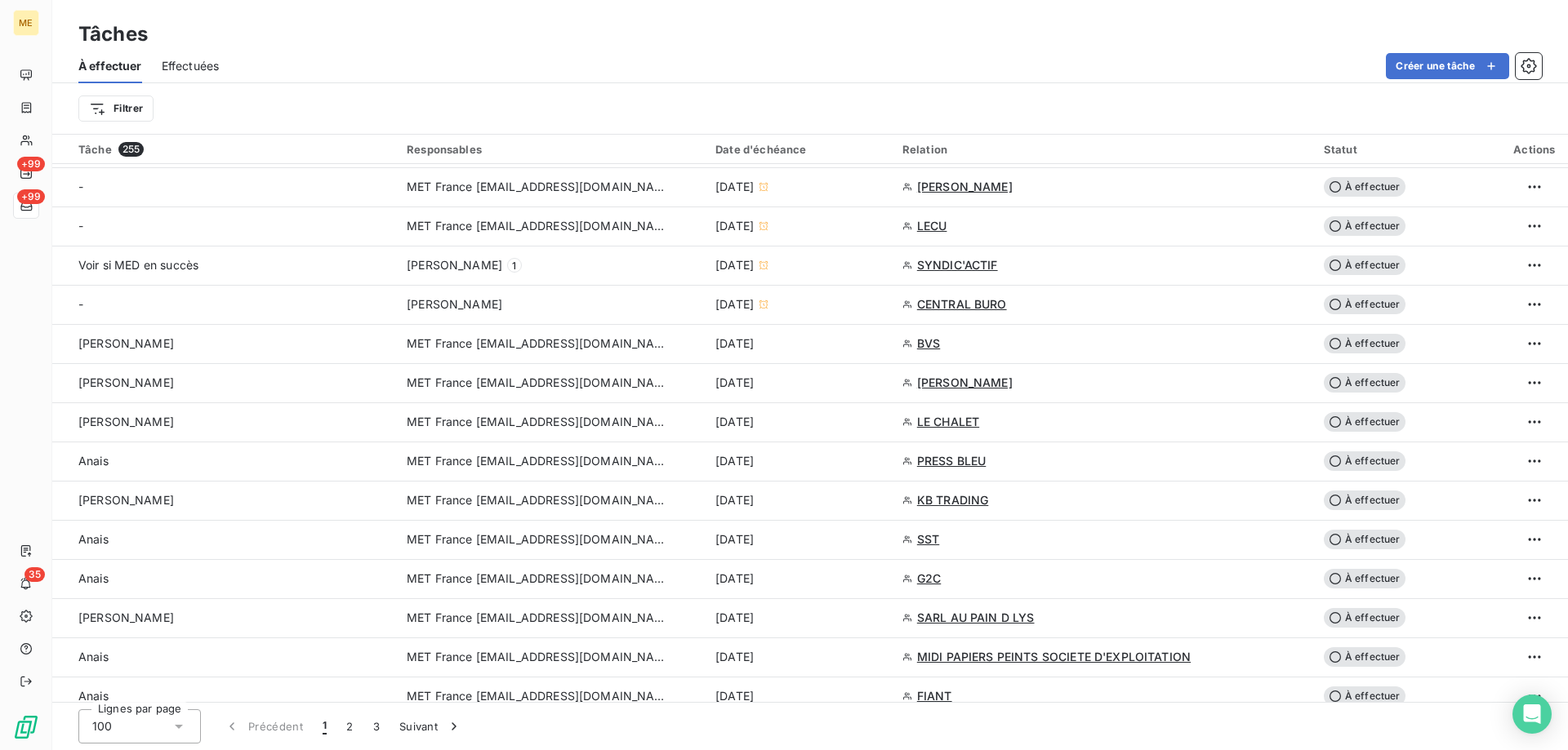
scroll to position [816, 0]
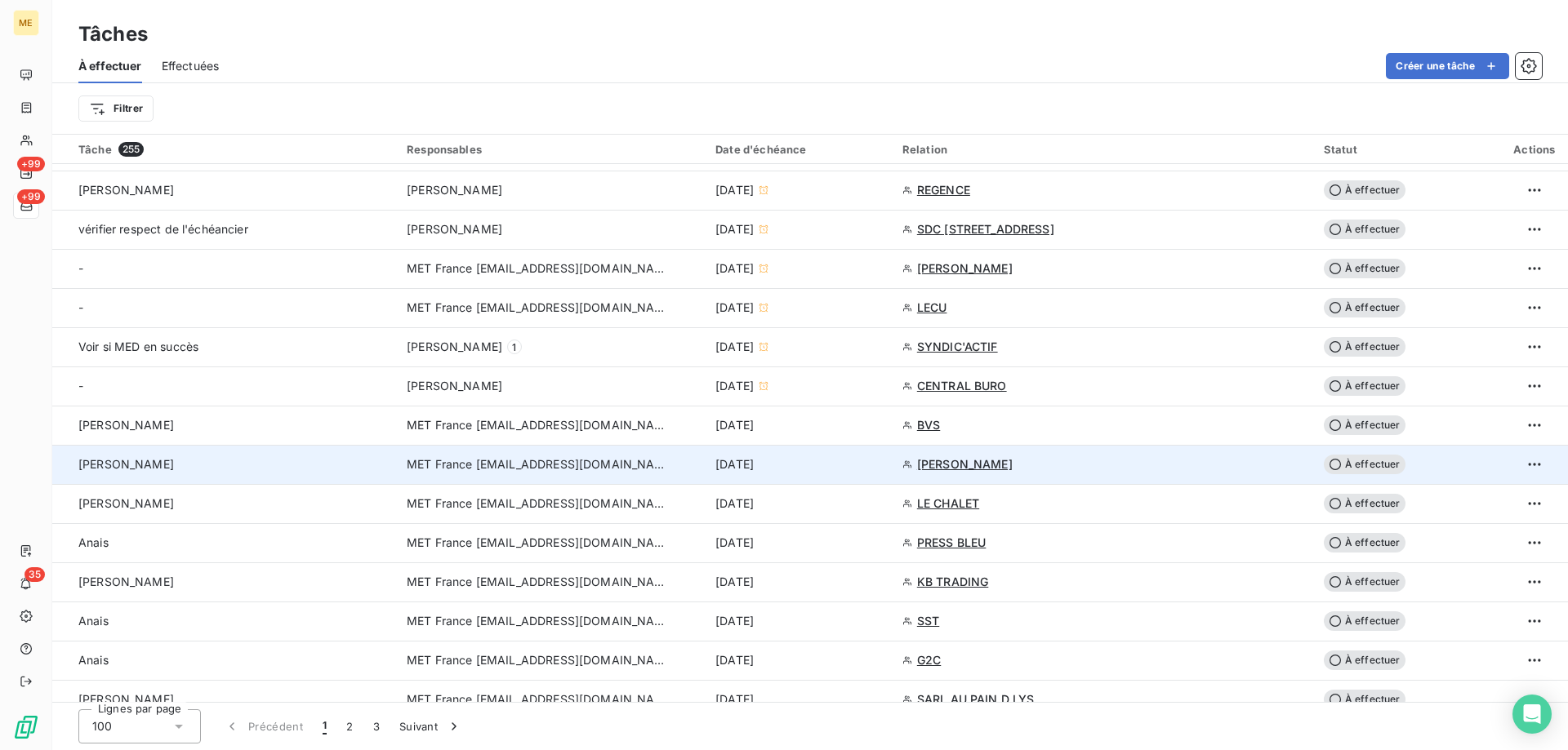
click at [518, 471] on span "MET France met-france@recouvrement.met.com" at bounding box center [537, 464] width 261 height 16
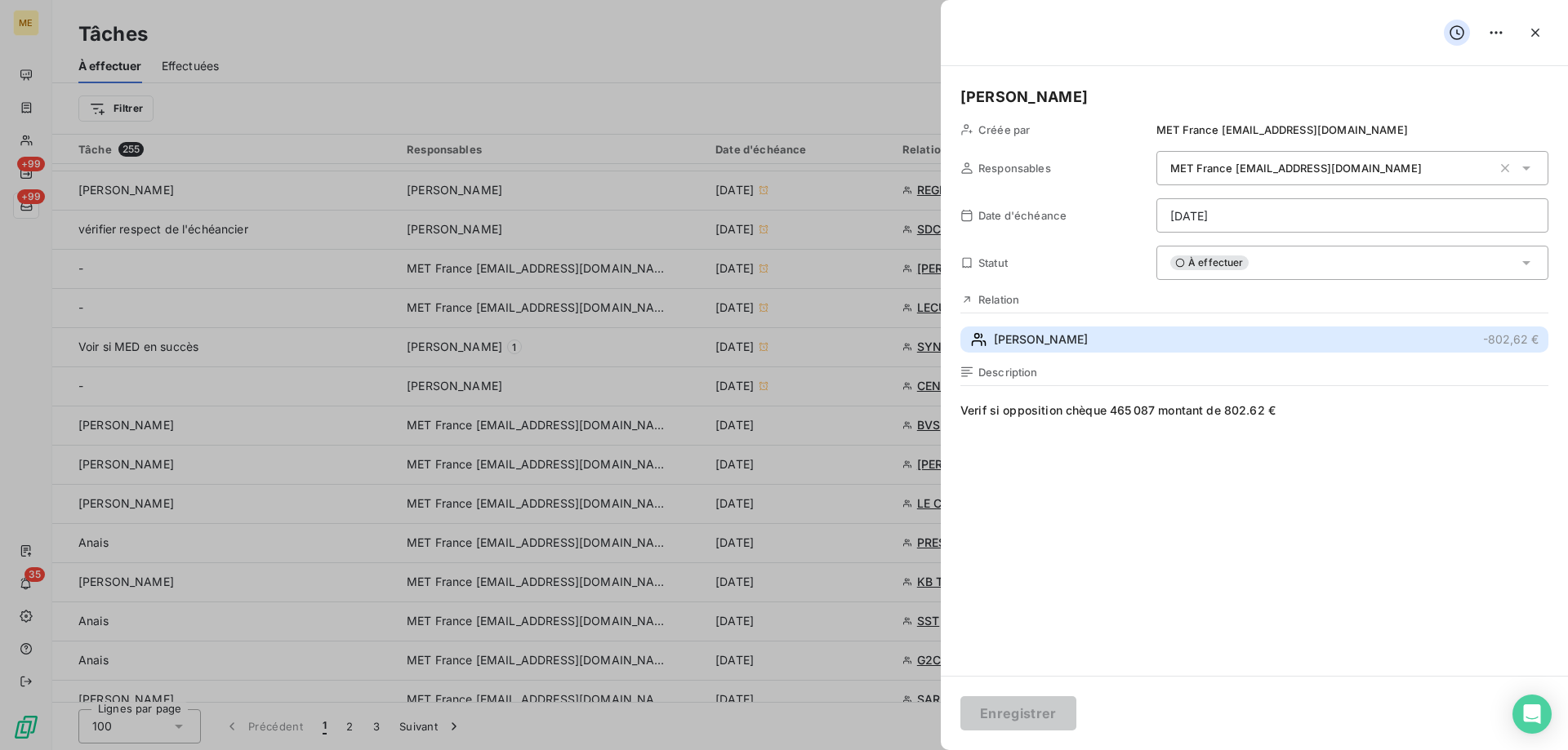
click at [1018, 336] on span "MEYER" at bounding box center [1041, 339] width 94 height 16
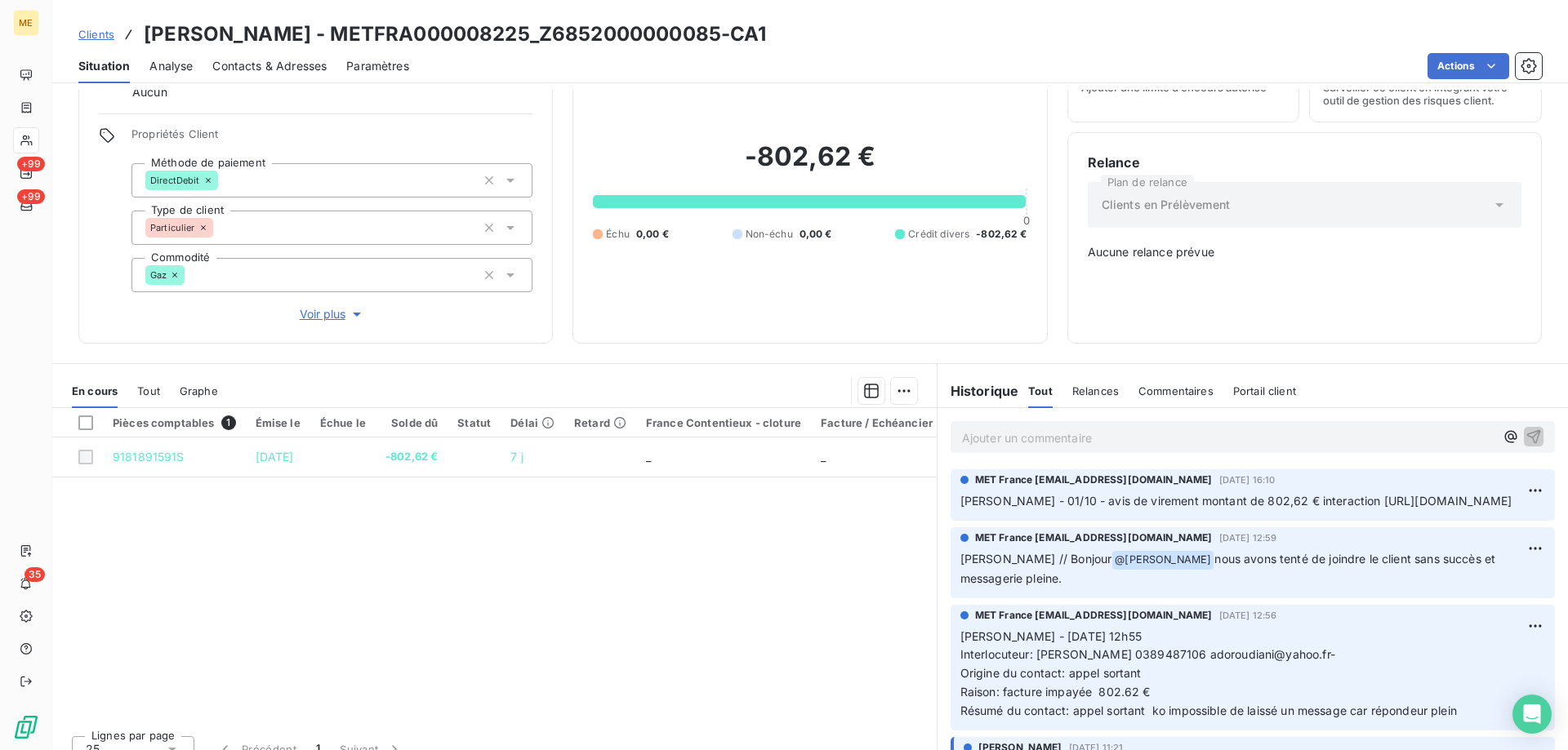
scroll to position [93, 0]
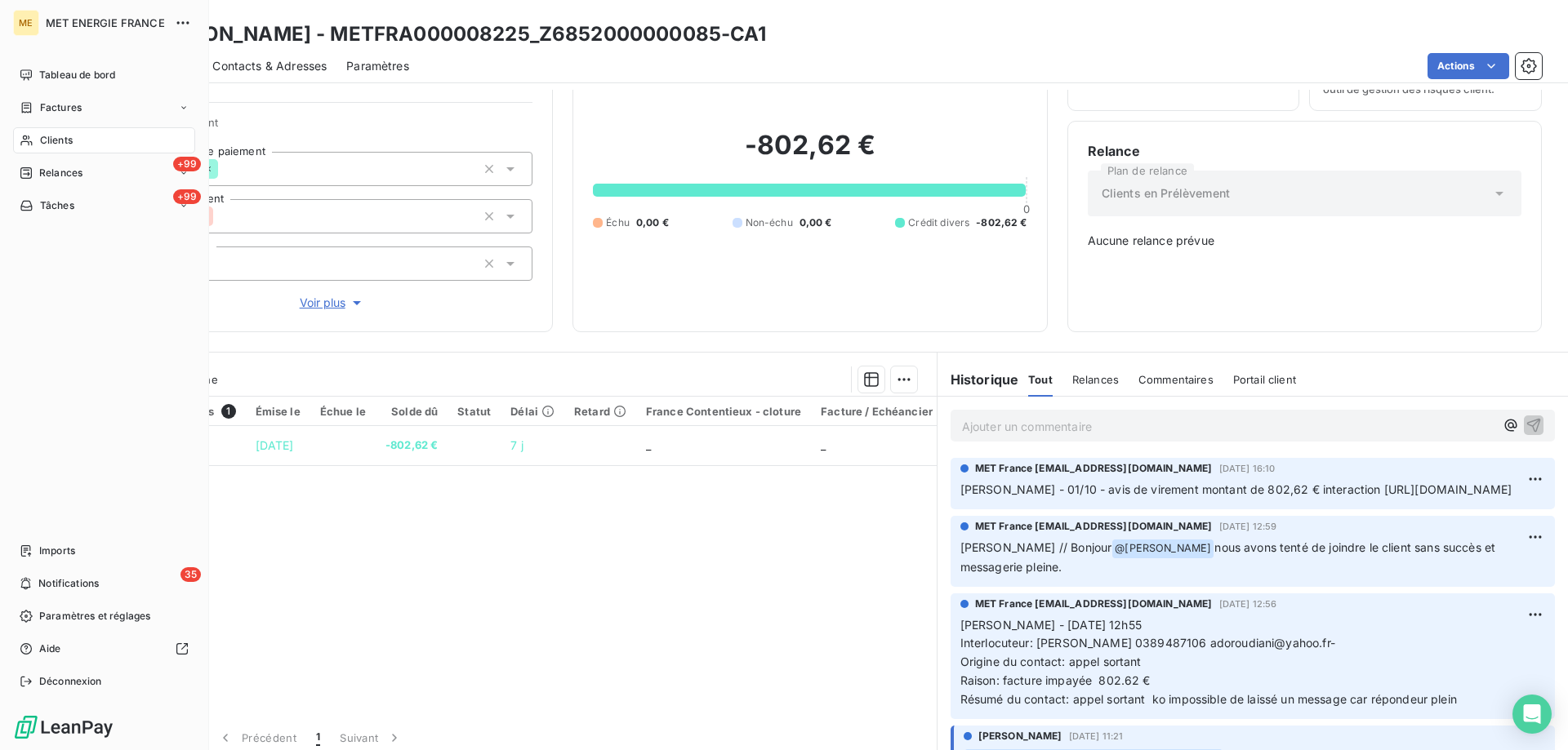
click at [56, 207] on span "Tâches" at bounding box center [57, 206] width 34 height 14
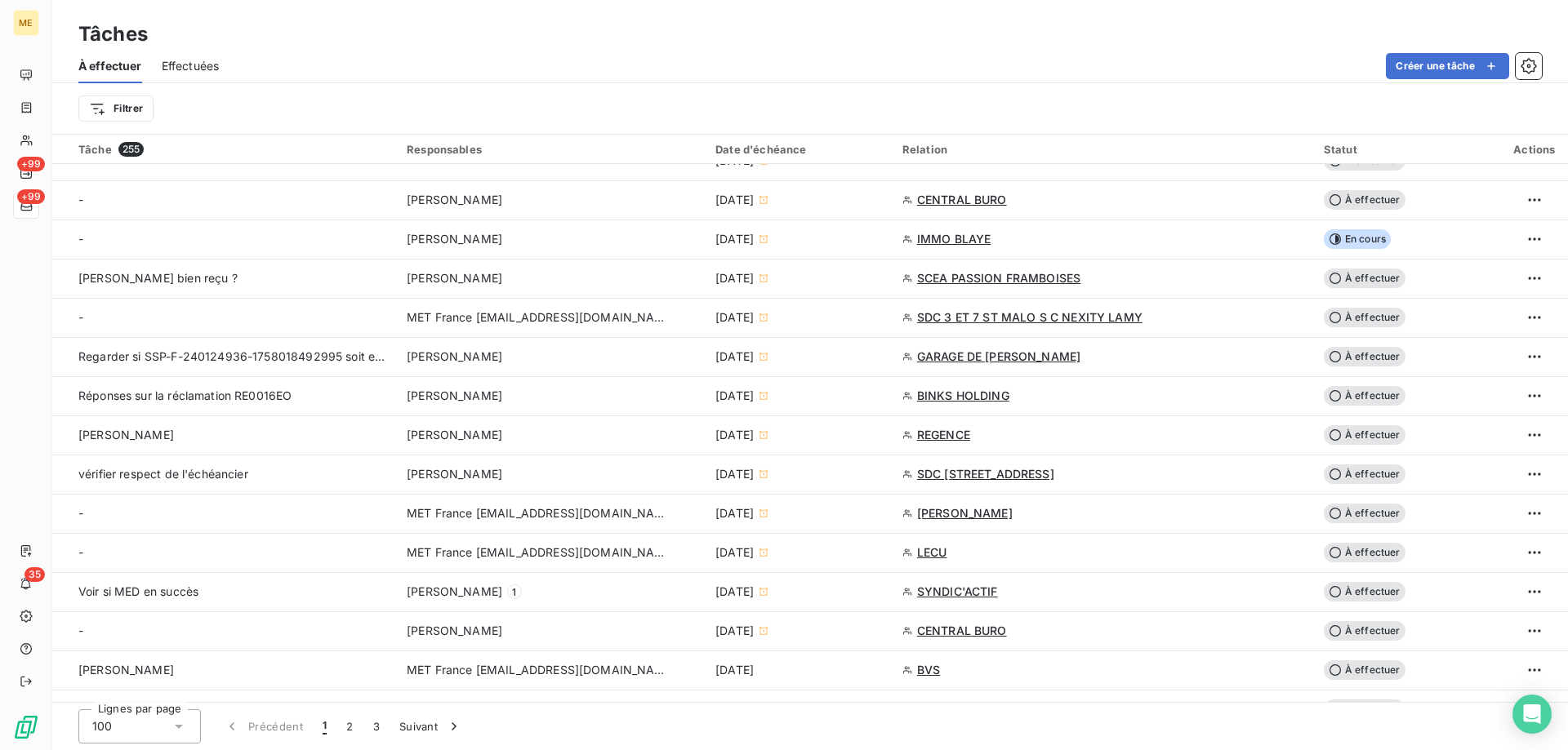
scroll to position [653, 0]
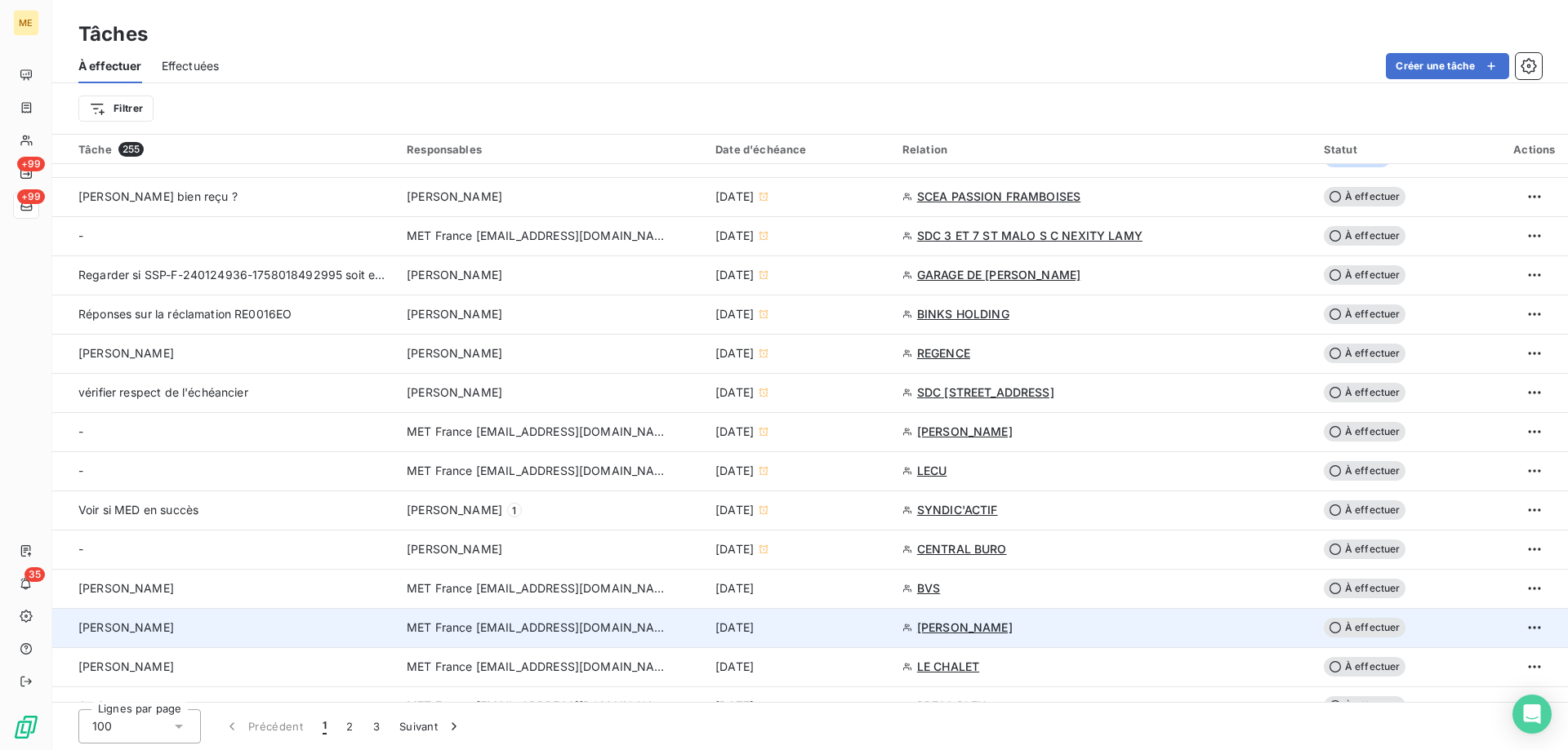
click at [519, 631] on span "MET France met-france@recouvrement.met.com" at bounding box center [537, 627] width 261 height 16
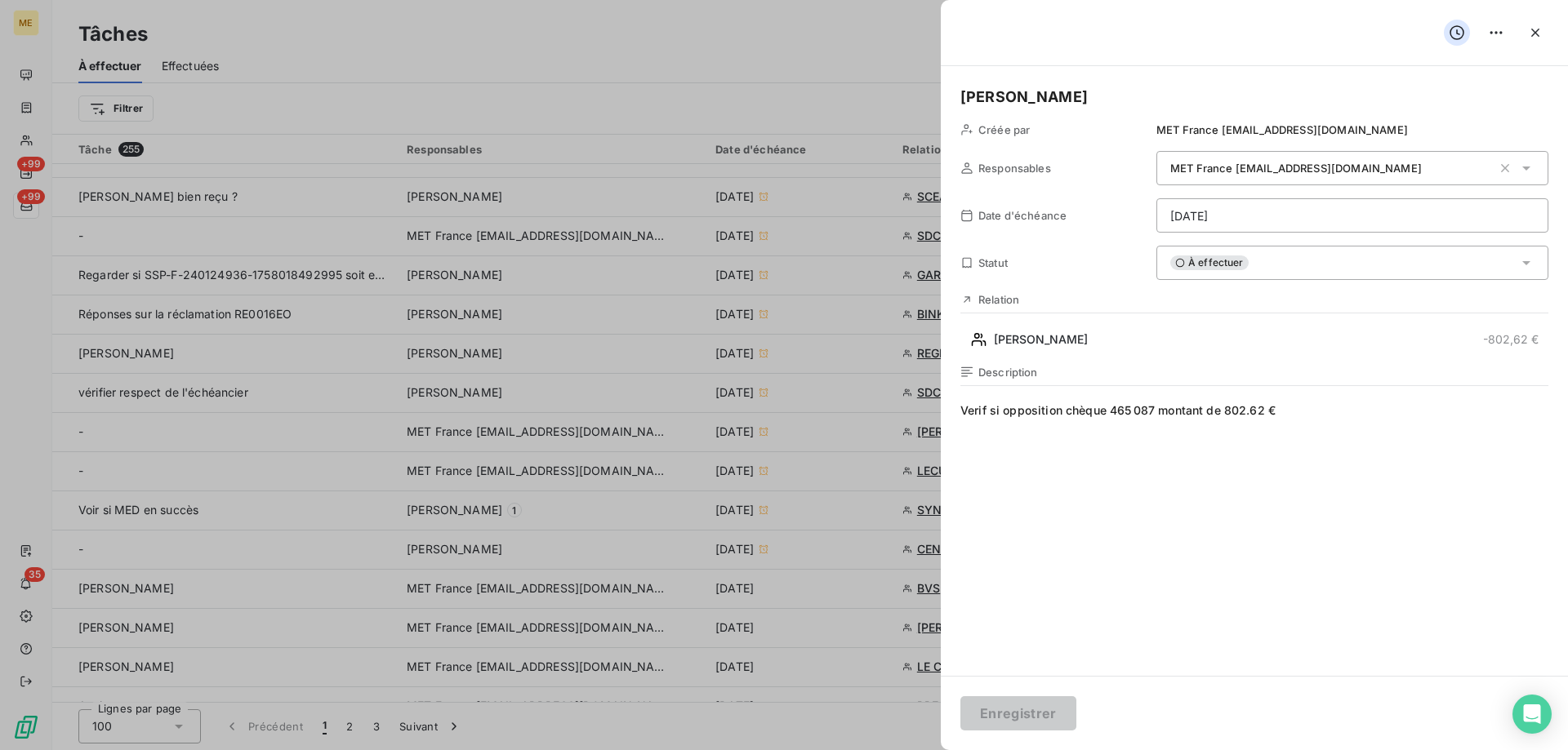
drag, startPoint x: 1373, startPoint y: 422, endPoint x: 789, endPoint y: 385, distance: 585.2
click at [1262, 268] on div "À effectuer" at bounding box center [1352, 263] width 392 height 34
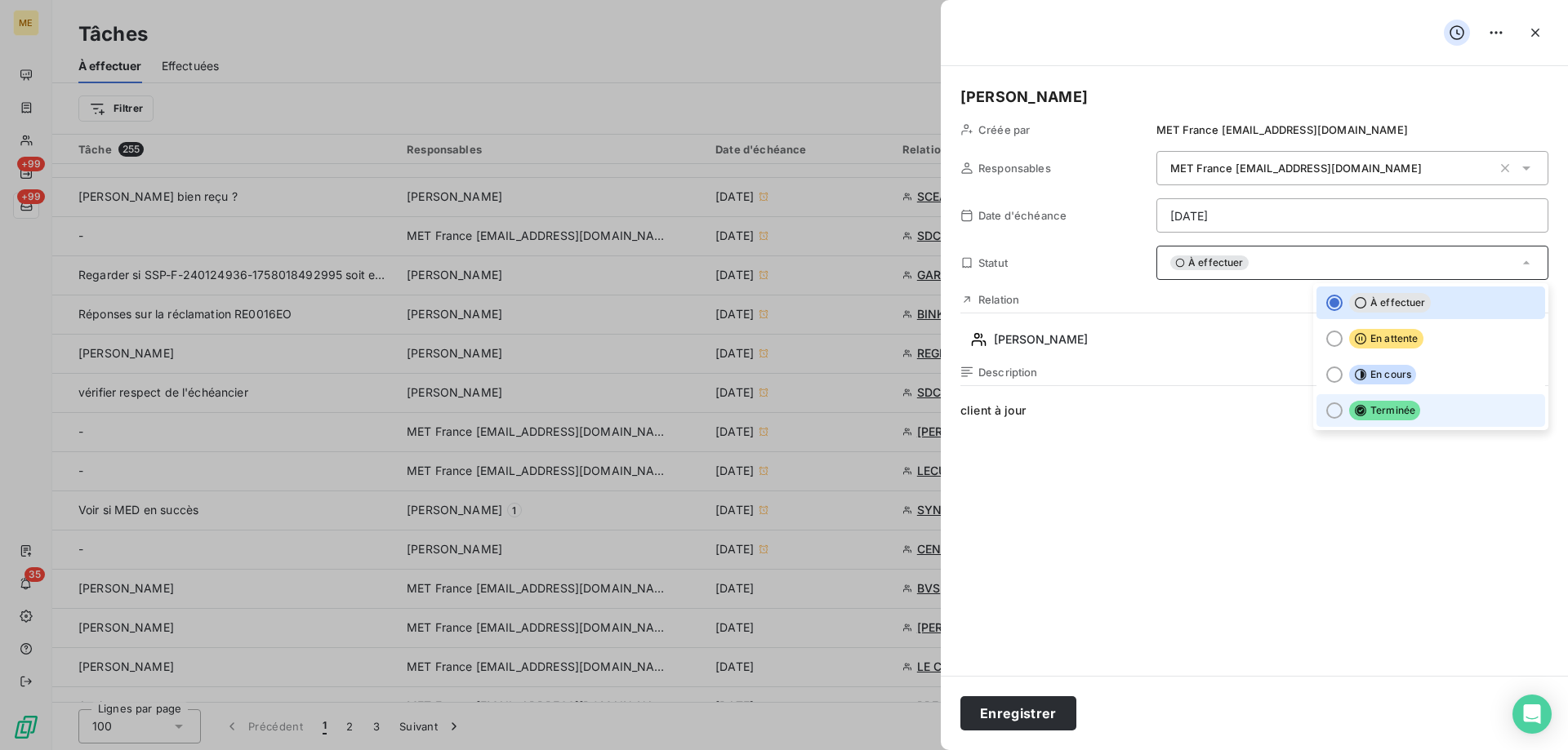
click at [1354, 410] on icon at bounding box center [1360, 410] width 13 height 13
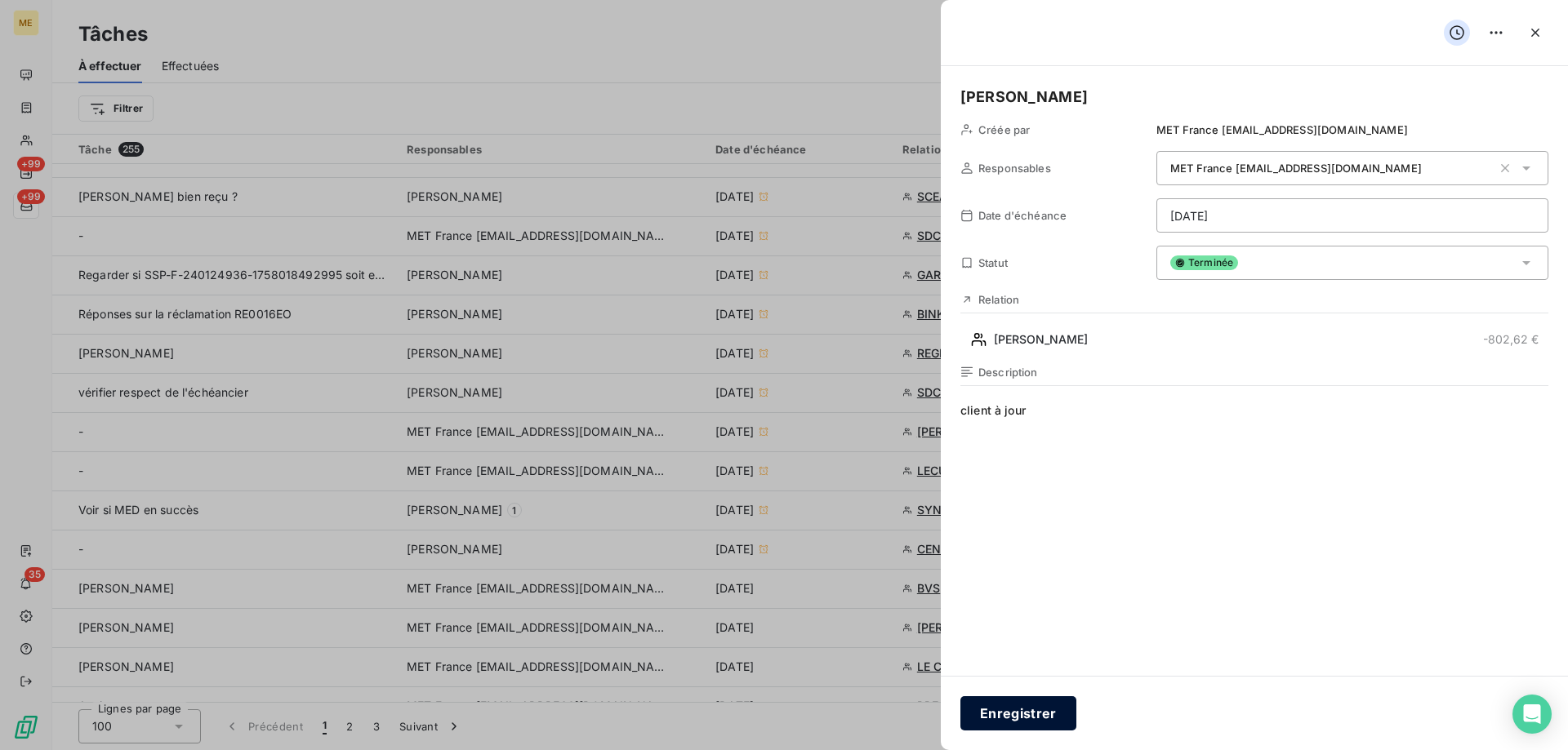
click at [1028, 715] on button "Enregistrer" at bounding box center [1019, 713] width 116 height 34
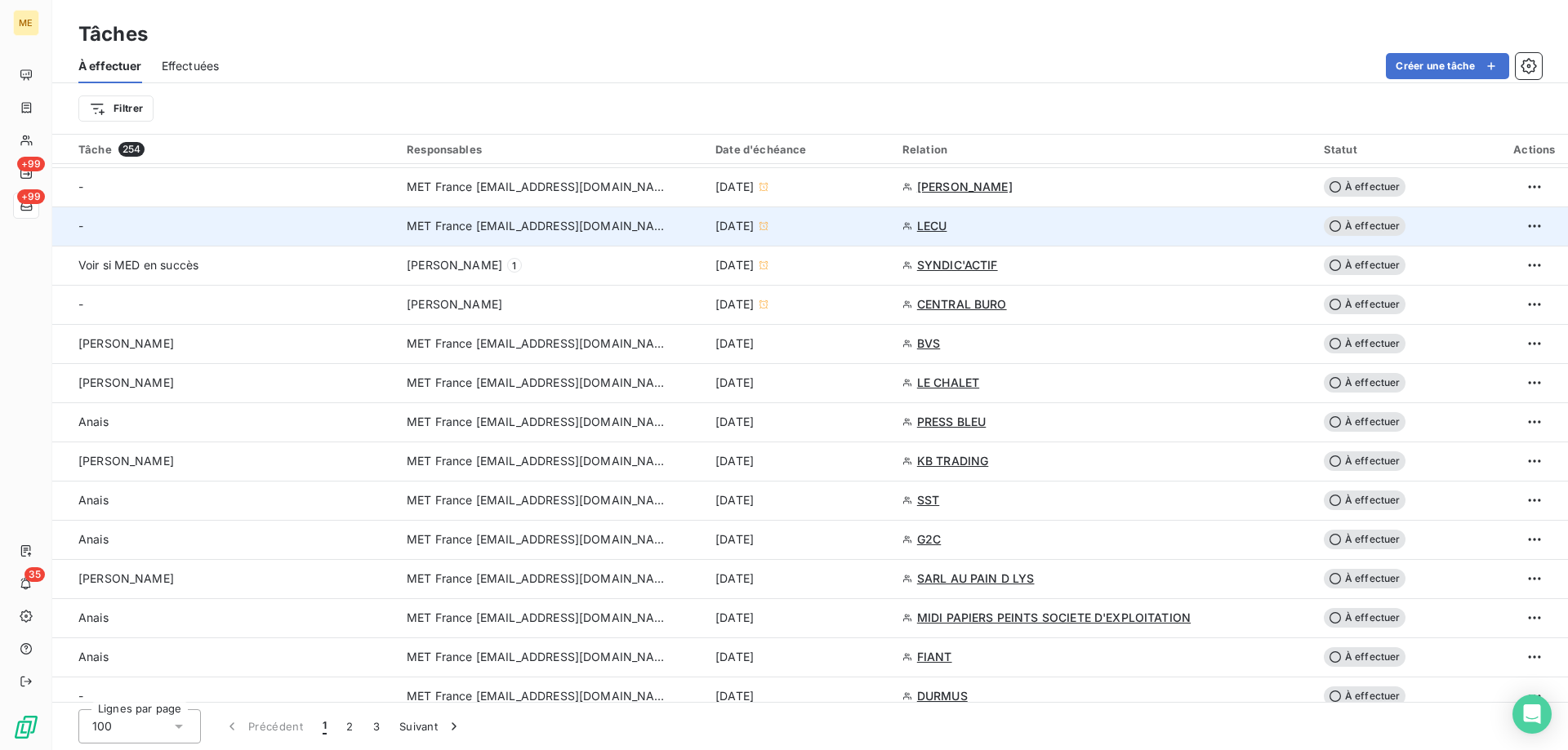
scroll to position [1061, 0]
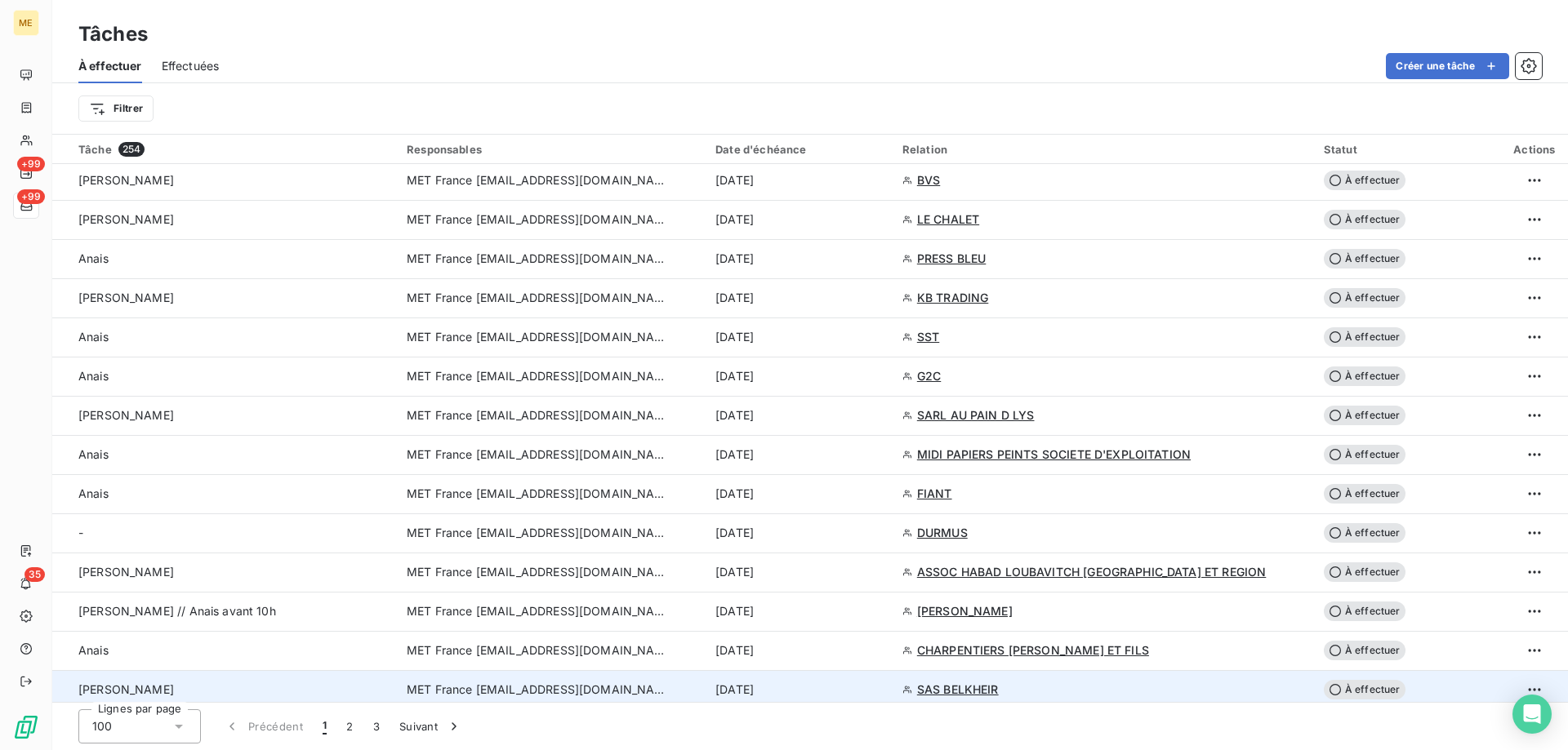
click at [523, 687] on span "MET France [EMAIL_ADDRESS][DOMAIN_NAME]" at bounding box center [537, 690] width 261 height 16
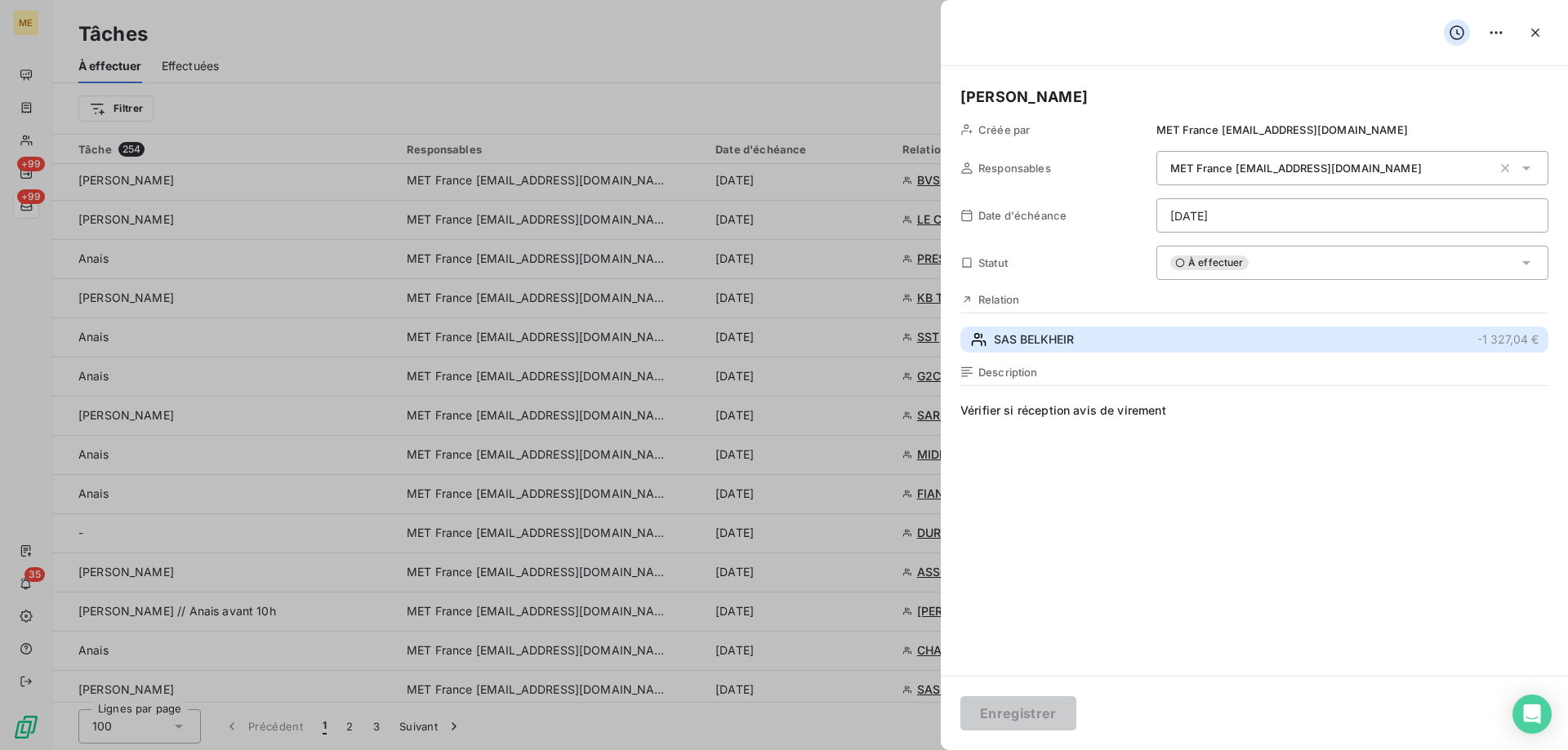
click at [1024, 338] on span "SAS BELKHEIR" at bounding box center [1033, 339] width 80 height 16
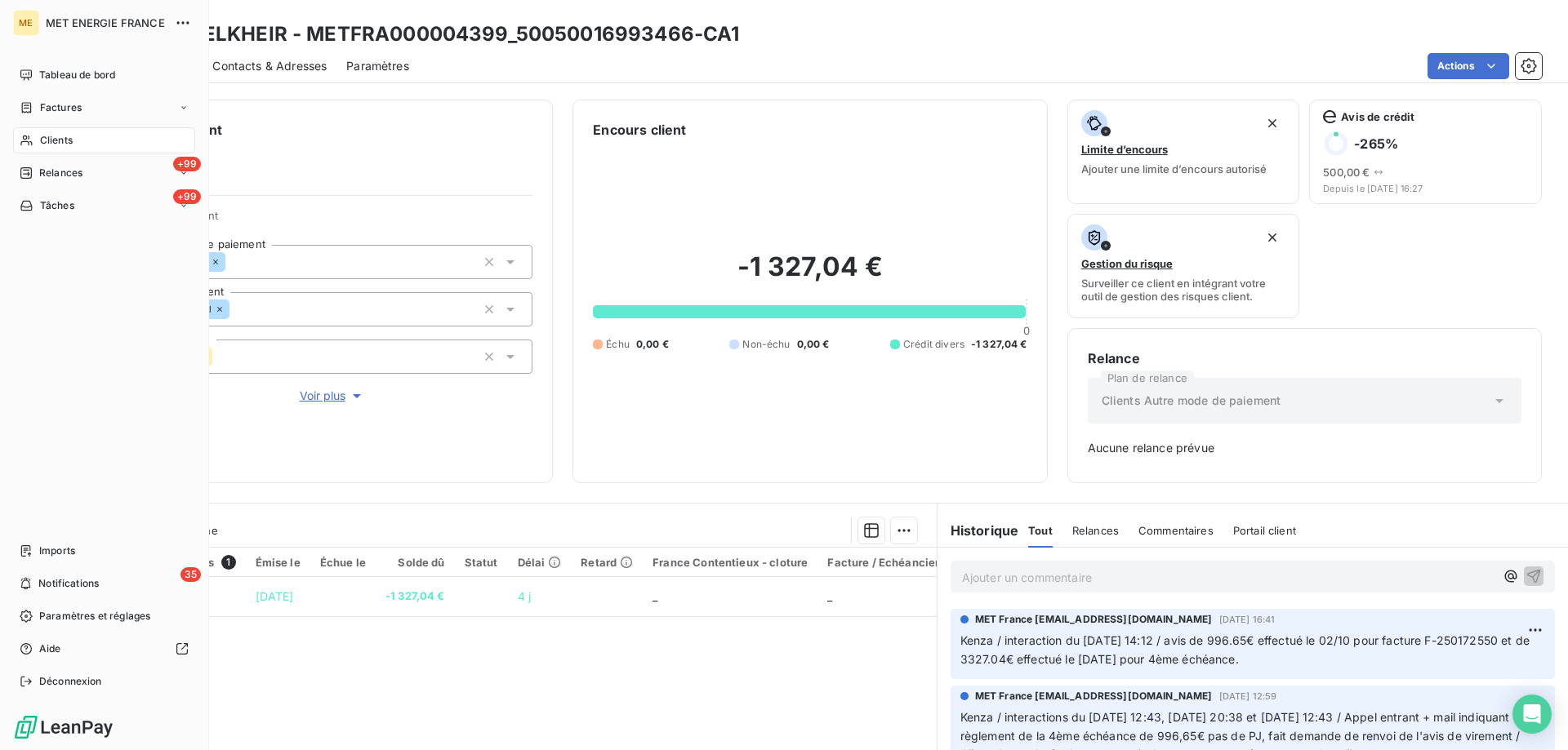
click at [60, 209] on span "Tâches" at bounding box center [57, 206] width 34 height 14
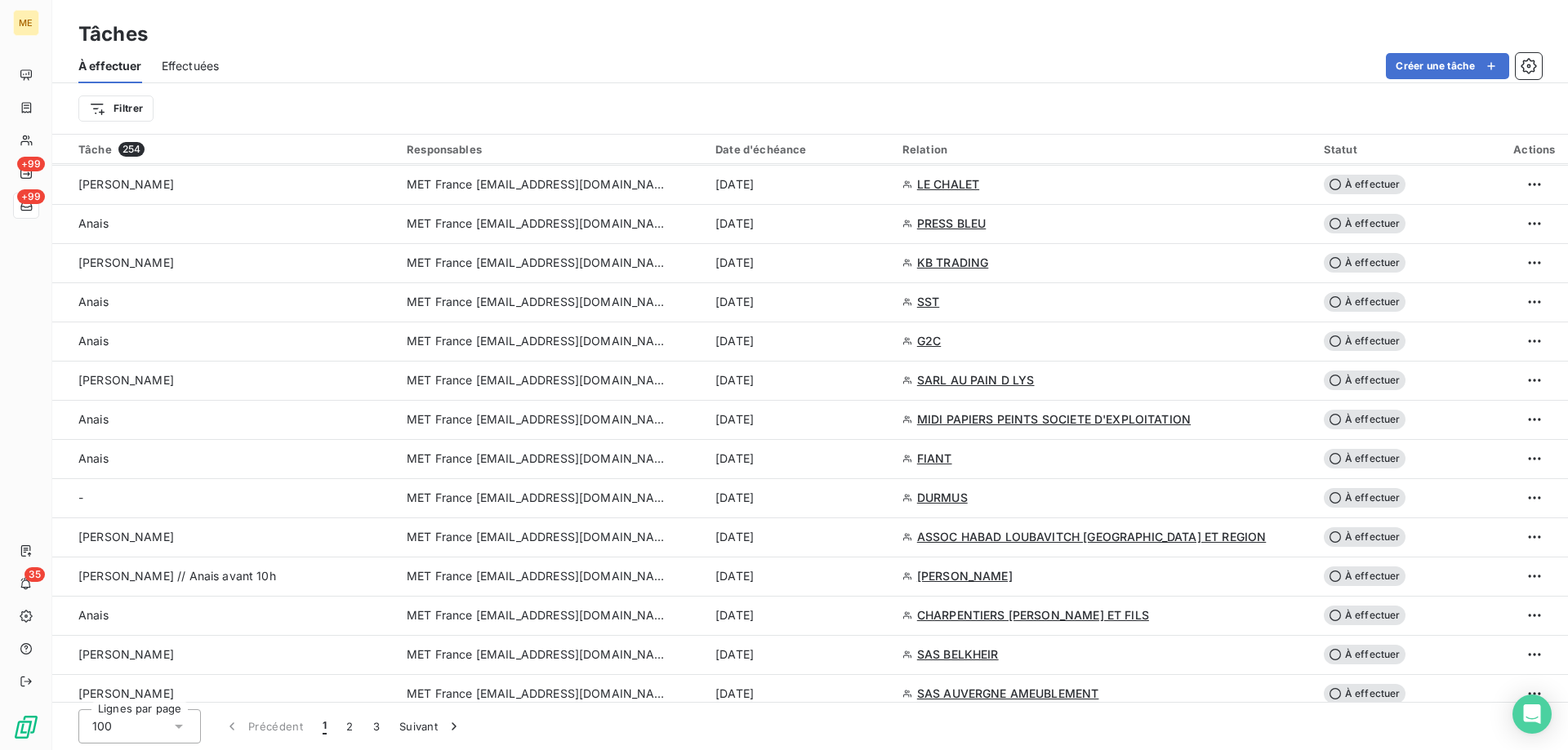
scroll to position [1143, 0]
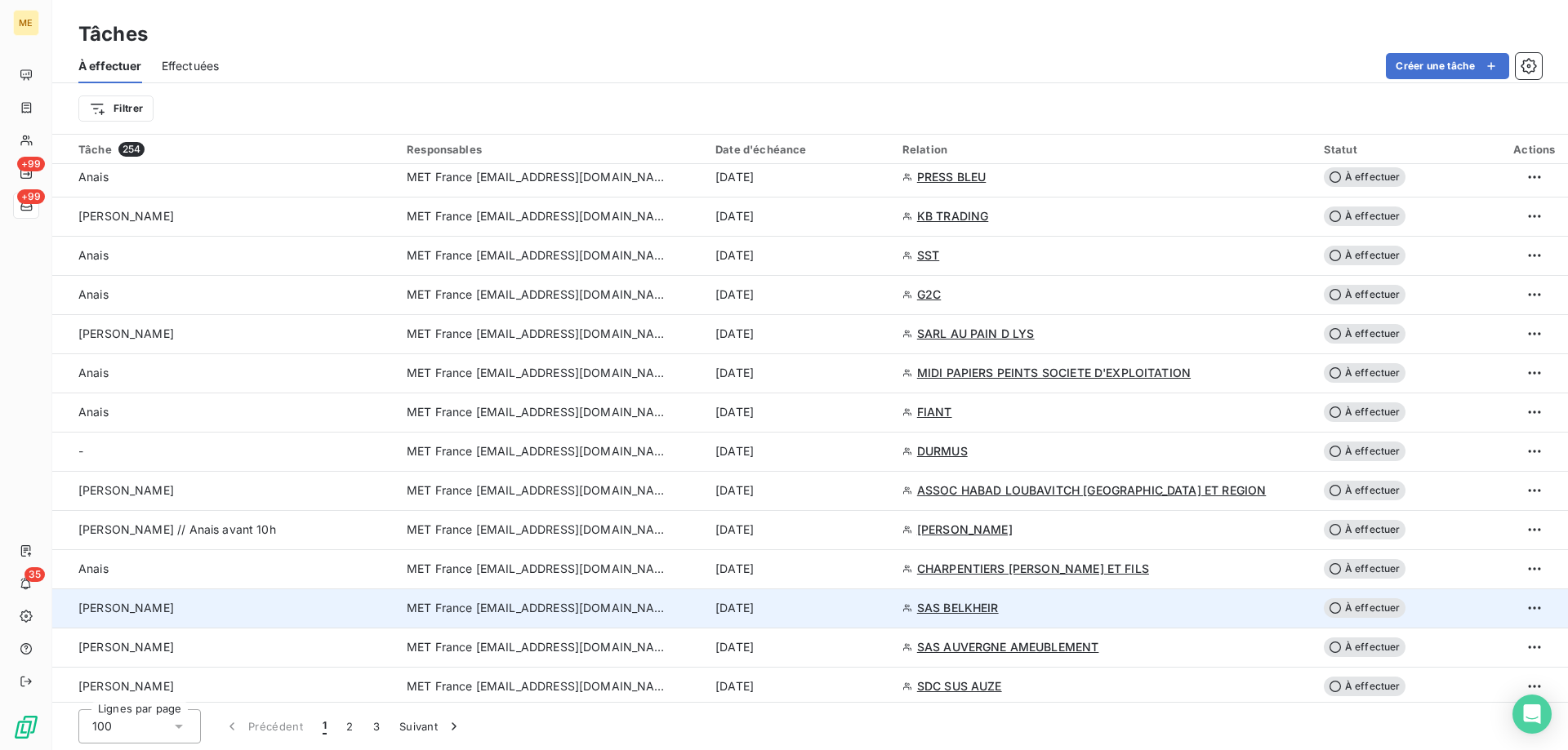
click at [585, 609] on span "MET France [EMAIL_ADDRESS][DOMAIN_NAME]" at bounding box center [537, 608] width 261 height 16
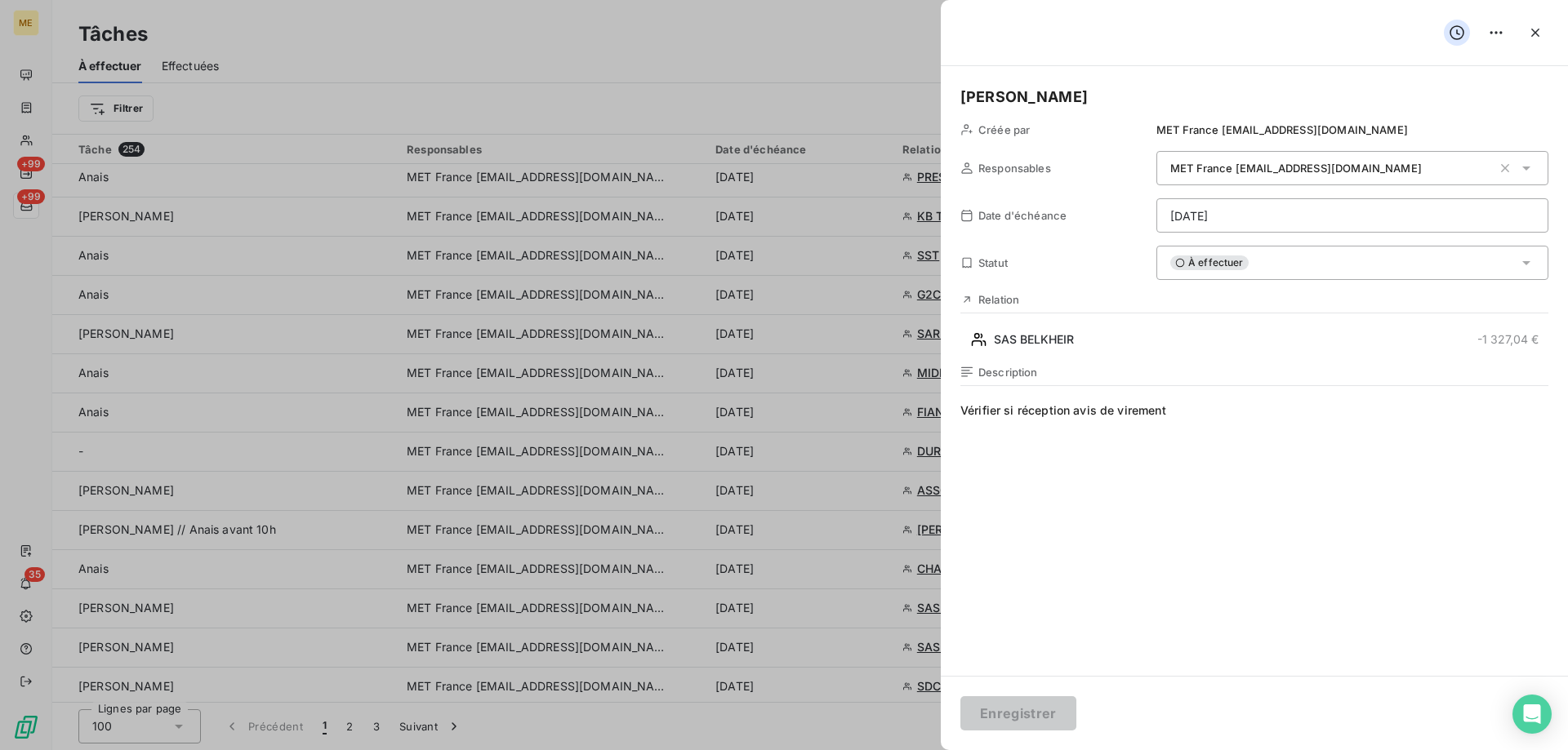
click at [1251, 412] on span "Vérifier si réception avis de virement" at bounding box center [1255, 559] width 588 height 313
click at [1235, 271] on div "À effectuer" at bounding box center [1352, 263] width 392 height 34
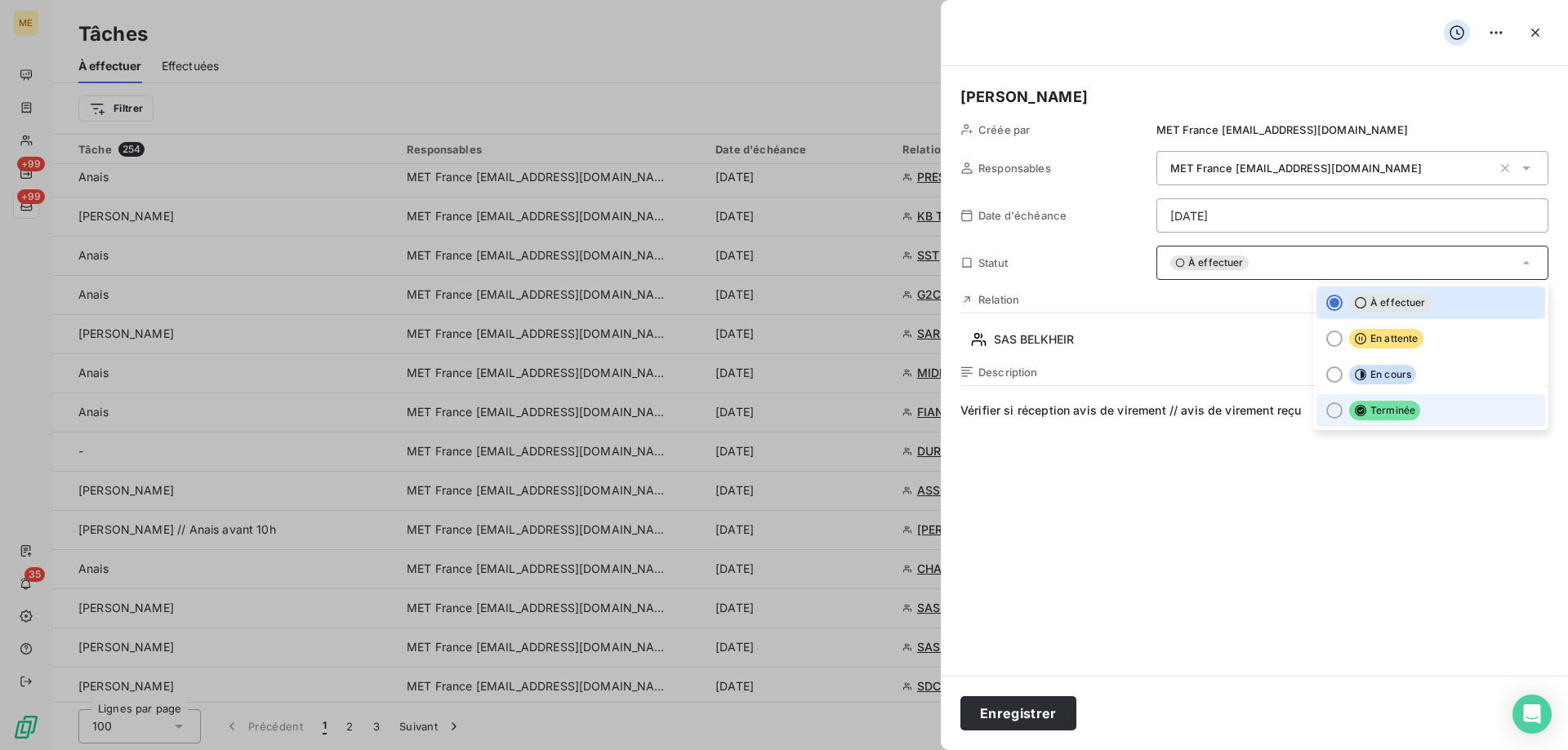
click at [1365, 413] on span "Terminée" at bounding box center [1384, 411] width 71 height 20
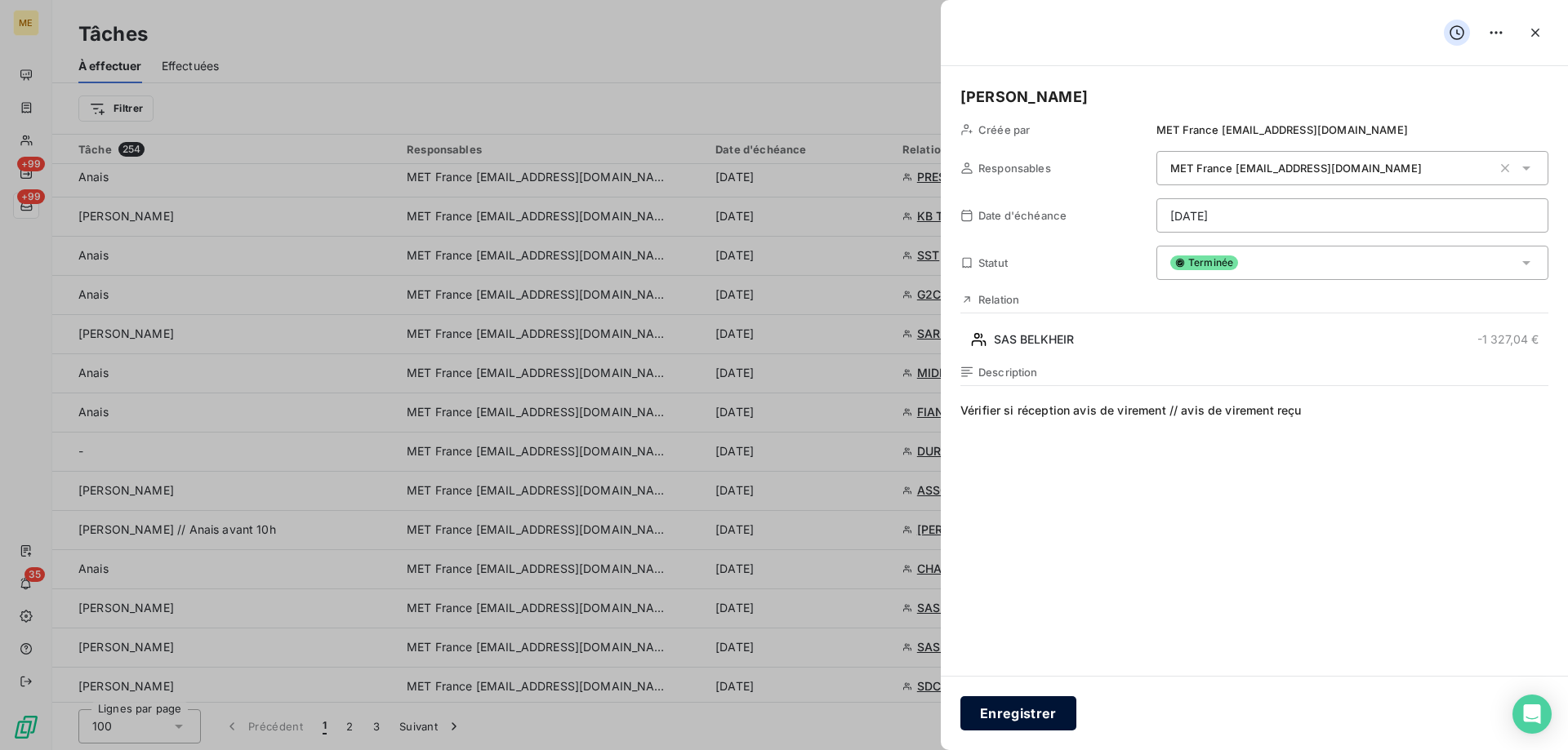
click at [1009, 711] on button "Enregistrer" at bounding box center [1019, 713] width 116 height 34
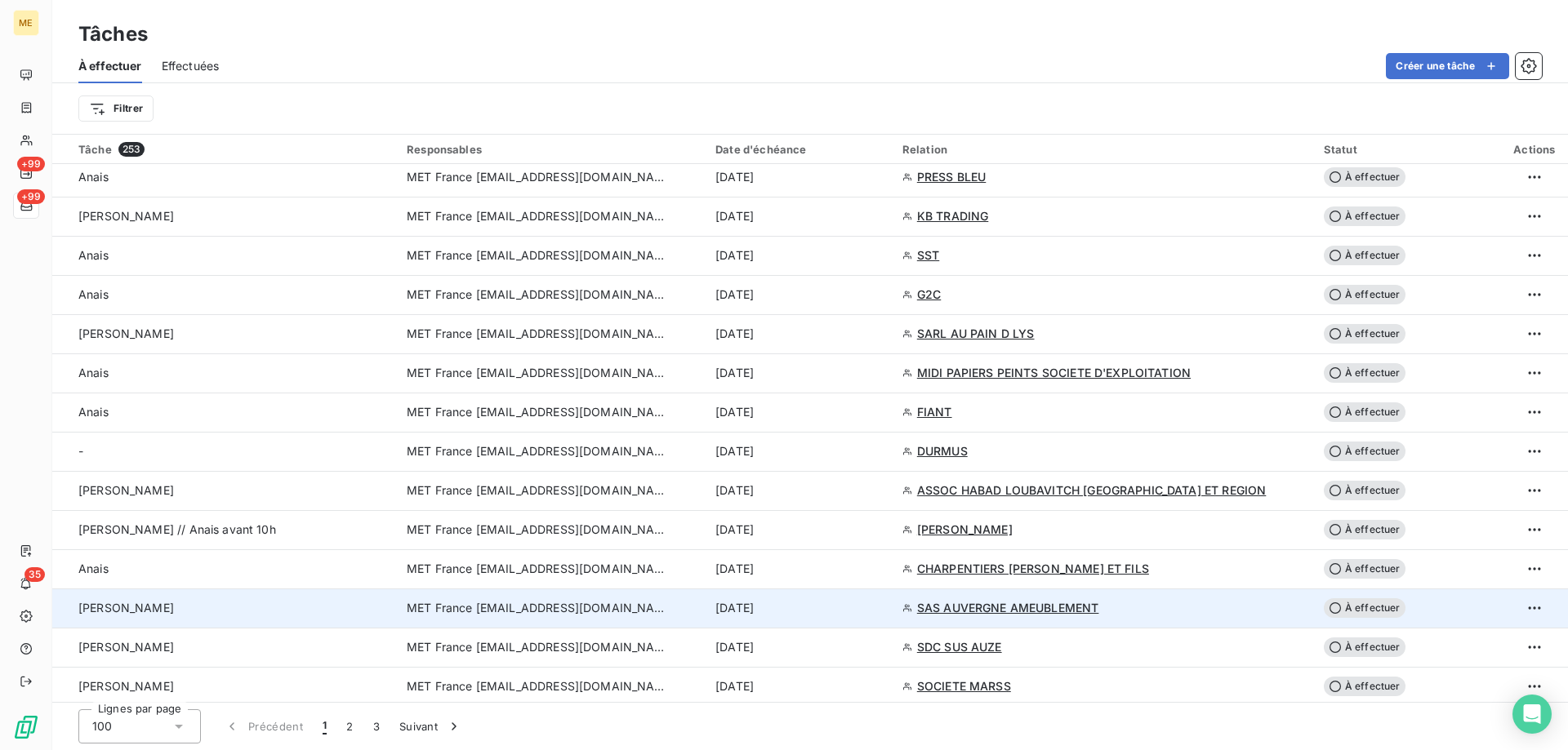
click at [493, 603] on span "MET France [EMAIL_ADDRESS][DOMAIN_NAME]" at bounding box center [537, 608] width 261 height 16
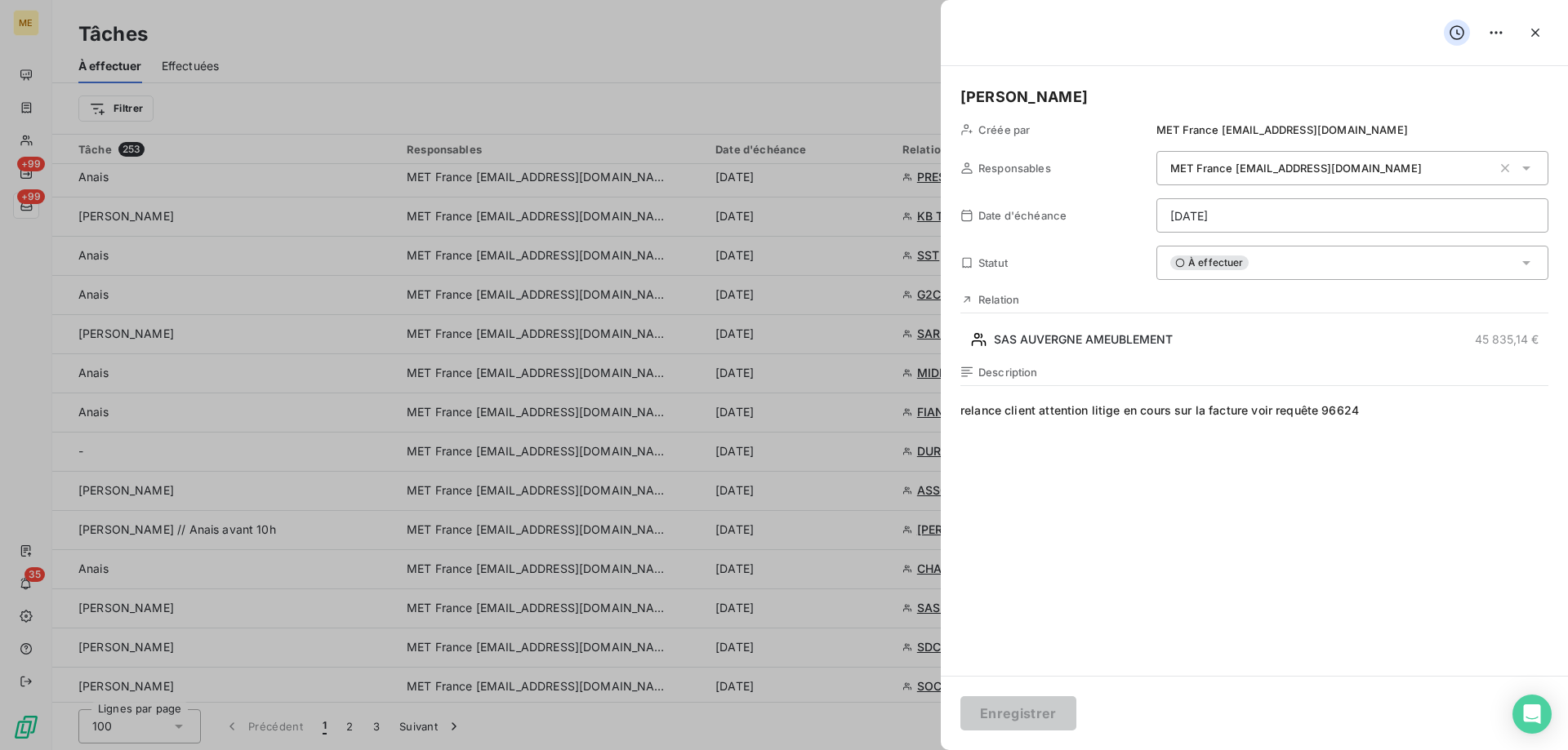
click at [1278, 217] on html "ME +99 +99 35 Tâches À effectuer Effectuées Créer une tâche Filtrer Tâche 253 R…" at bounding box center [784, 456] width 1568 height 914
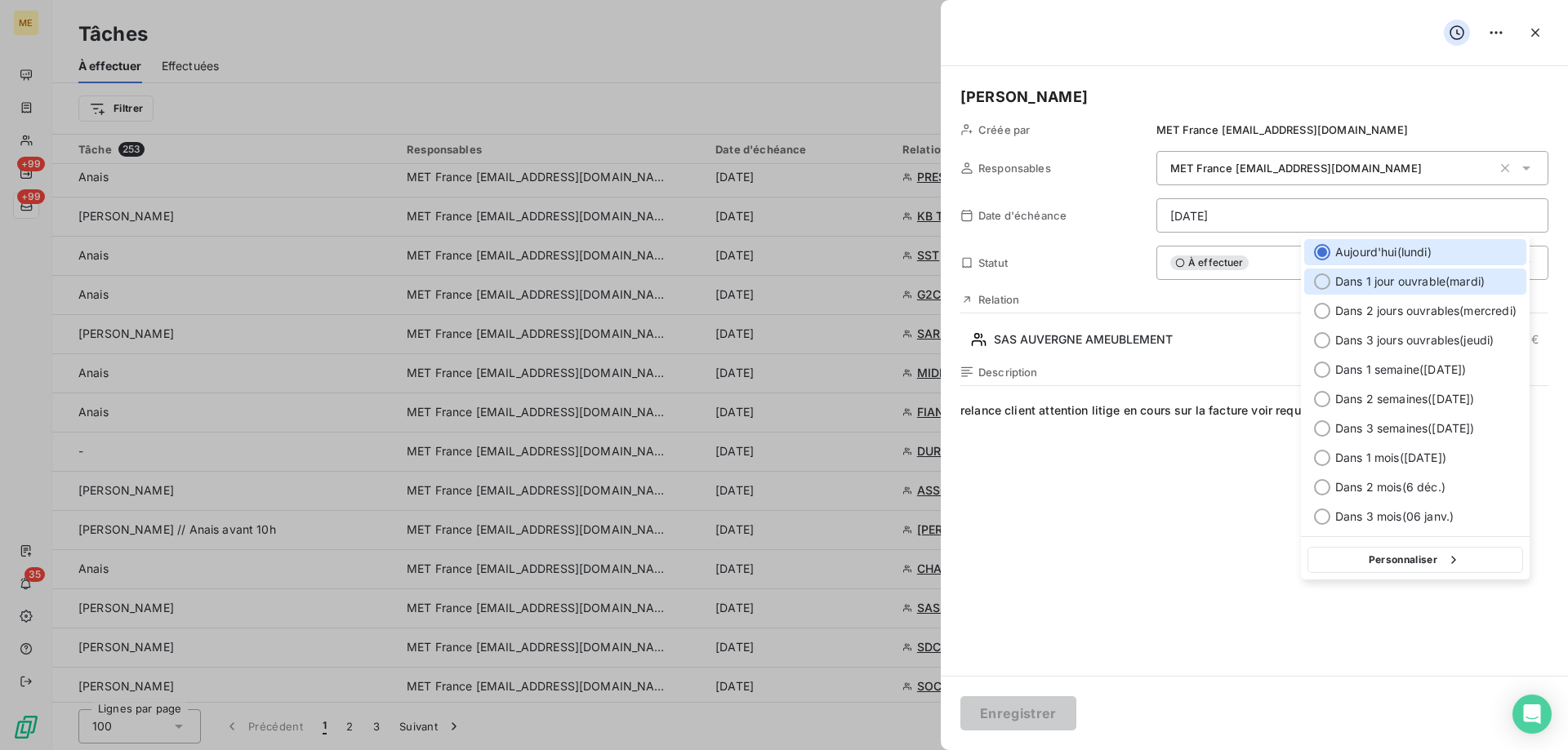
click at [1319, 283] on div at bounding box center [1322, 282] width 16 height 16
type input "07/10/2025"
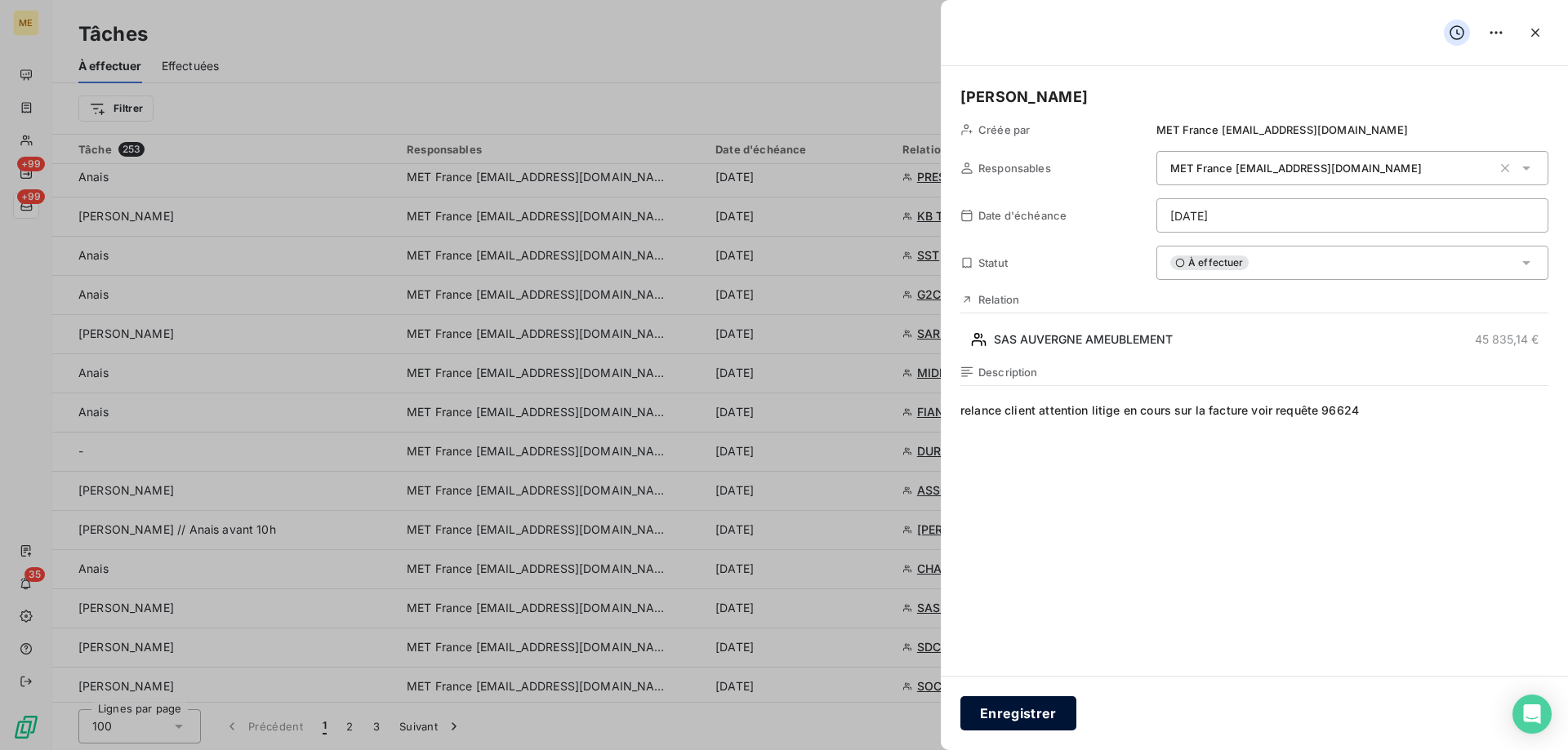
click at [1024, 722] on button "Enregistrer" at bounding box center [1019, 713] width 116 height 34
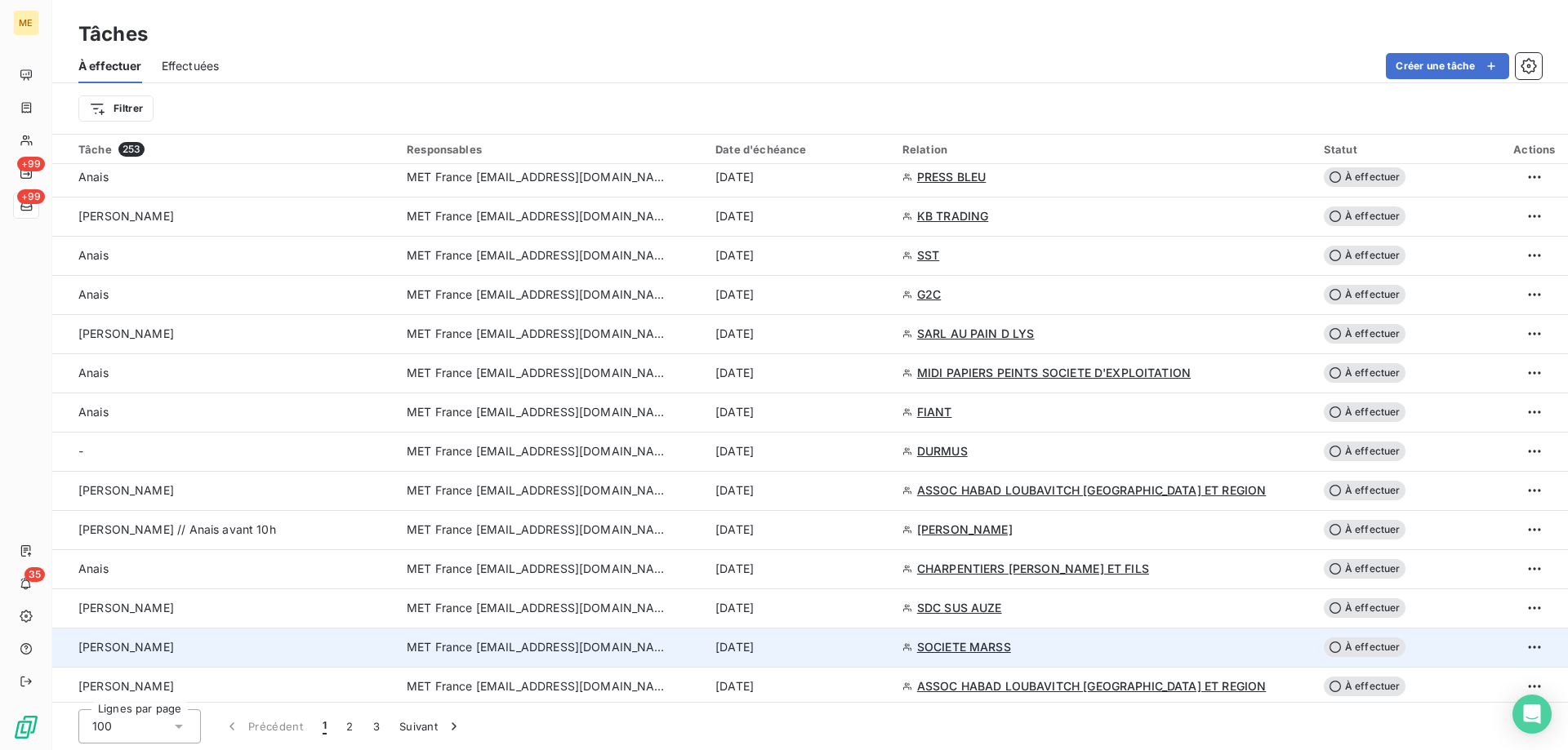
click at [475, 653] on span "MET France [EMAIL_ADDRESS][DOMAIN_NAME]" at bounding box center [537, 647] width 261 height 16
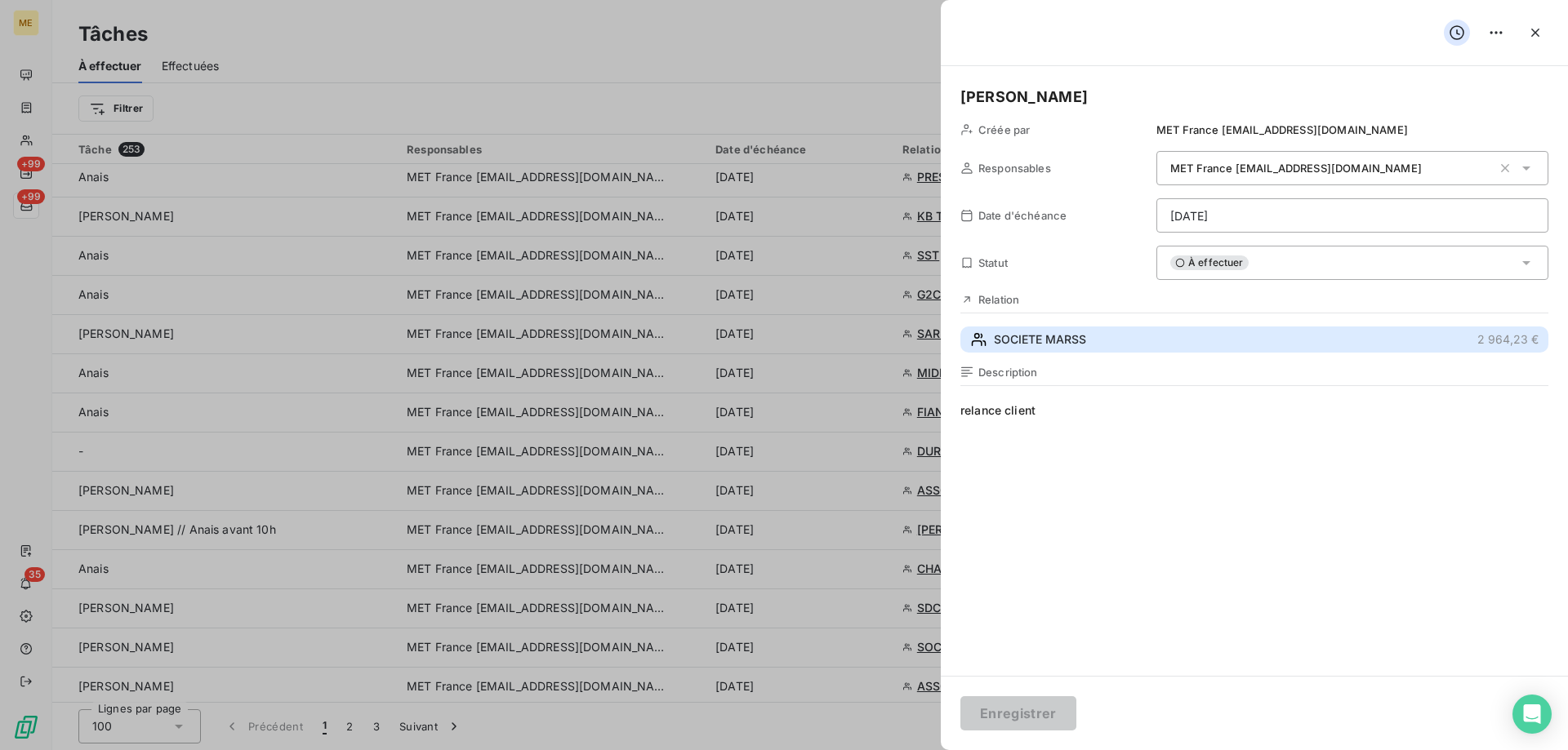
click at [1047, 339] on span "SOCIETE MARSS" at bounding box center [1040, 339] width 92 height 16
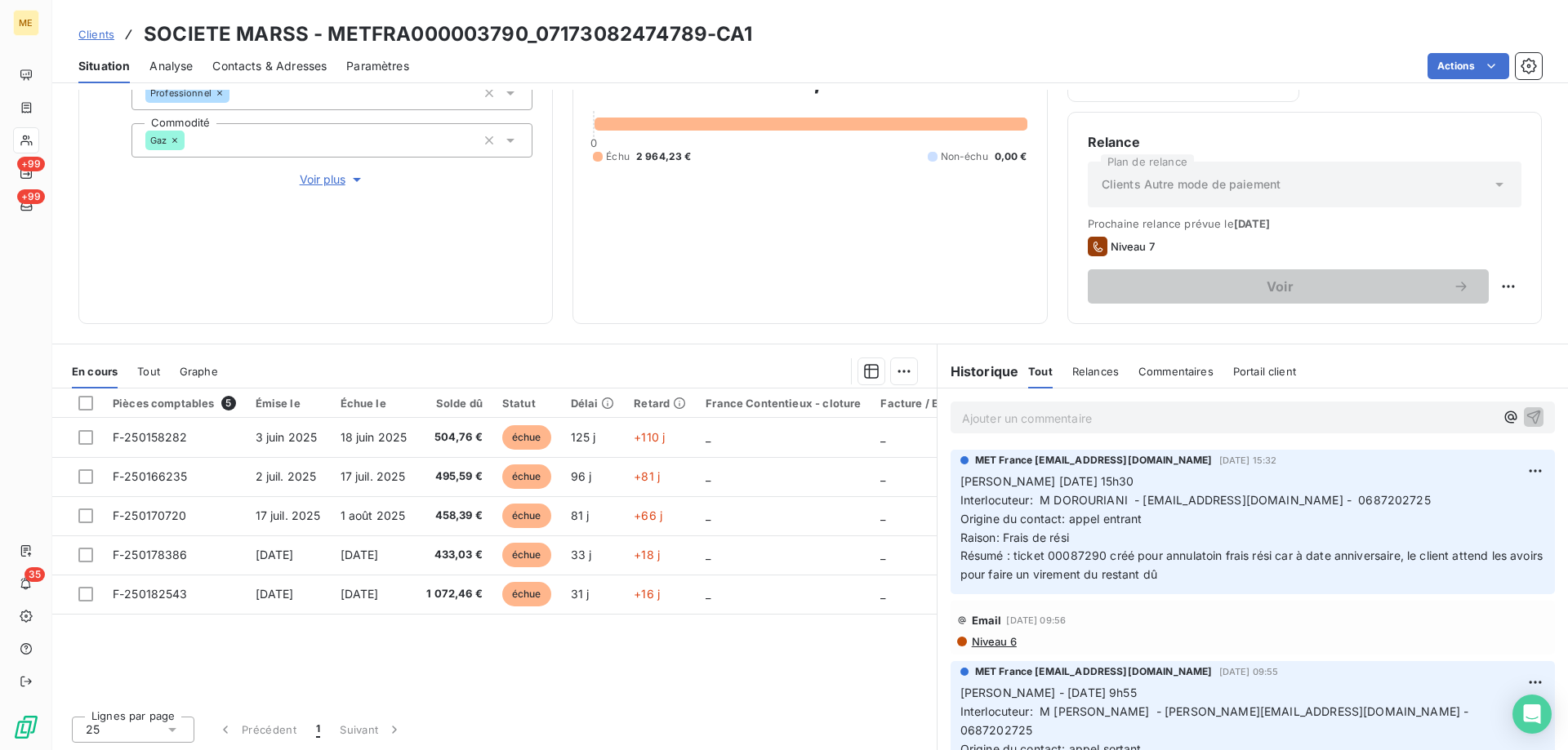
scroll to position [218, 0]
click at [320, 170] on span "Voir plus" at bounding box center [332, 178] width 65 height 16
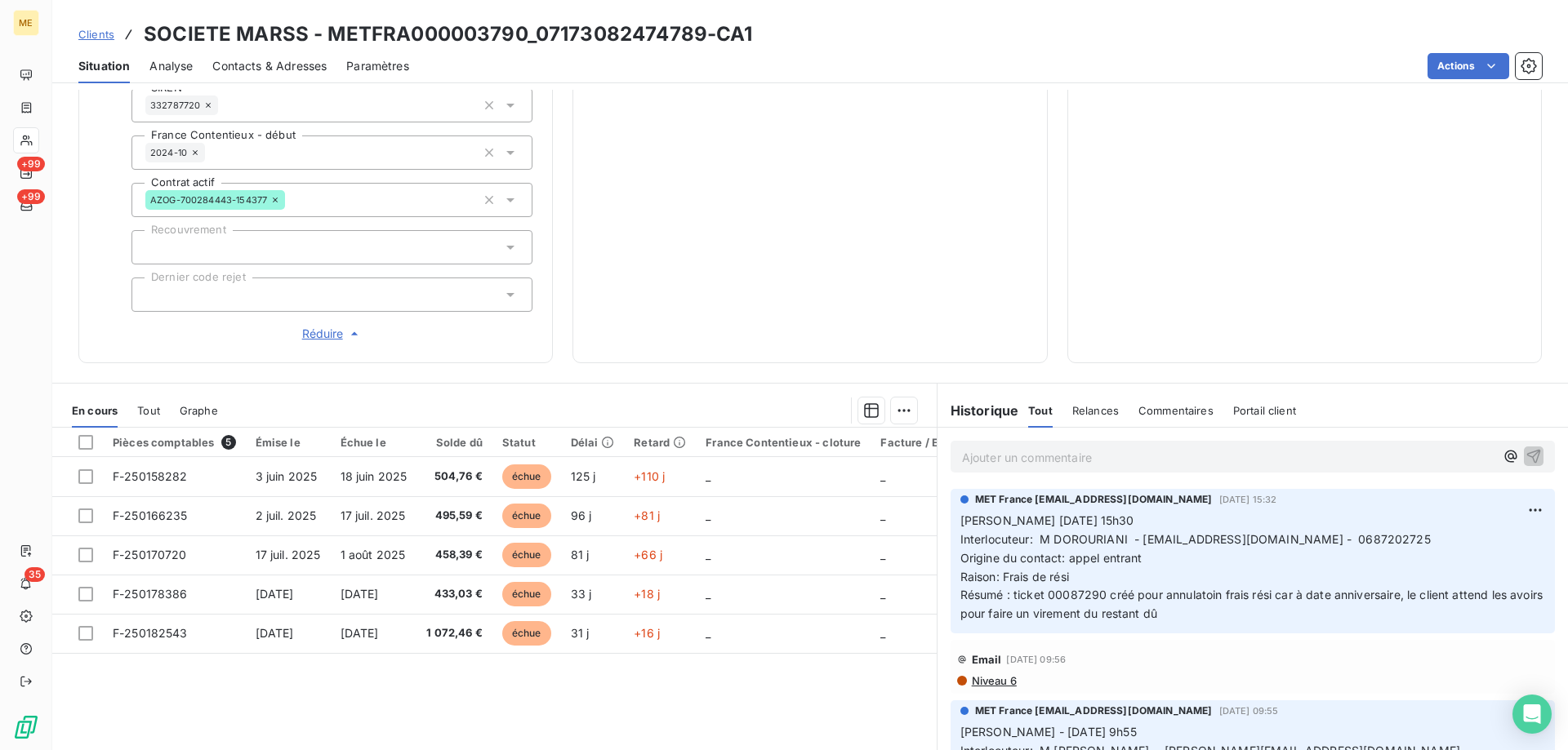
scroll to position [490, 0]
drag, startPoint x: 1307, startPoint y: 528, endPoint x: 1378, endPoint y: 526, distance: 71.0
click at [1378, 526] on span "Nicolas-Paul 30/09/2025 15h30 Interlocuteur: M DOROURIANI - DOROUDIANIAL@YAHOO.…" at bounding box center [1195, 528] width 470 height 32
copy span "0687202725"
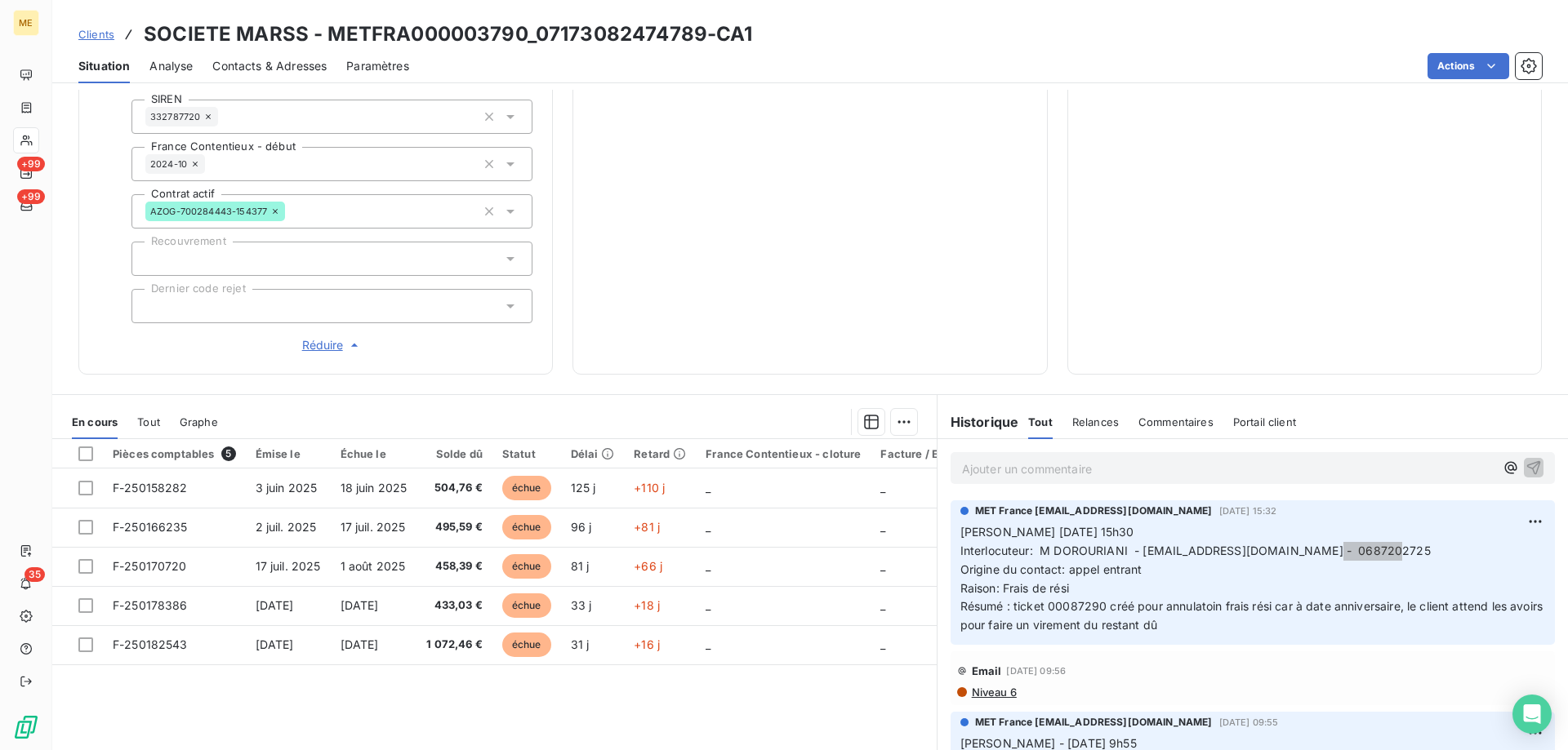
scroll to position [519, 0]
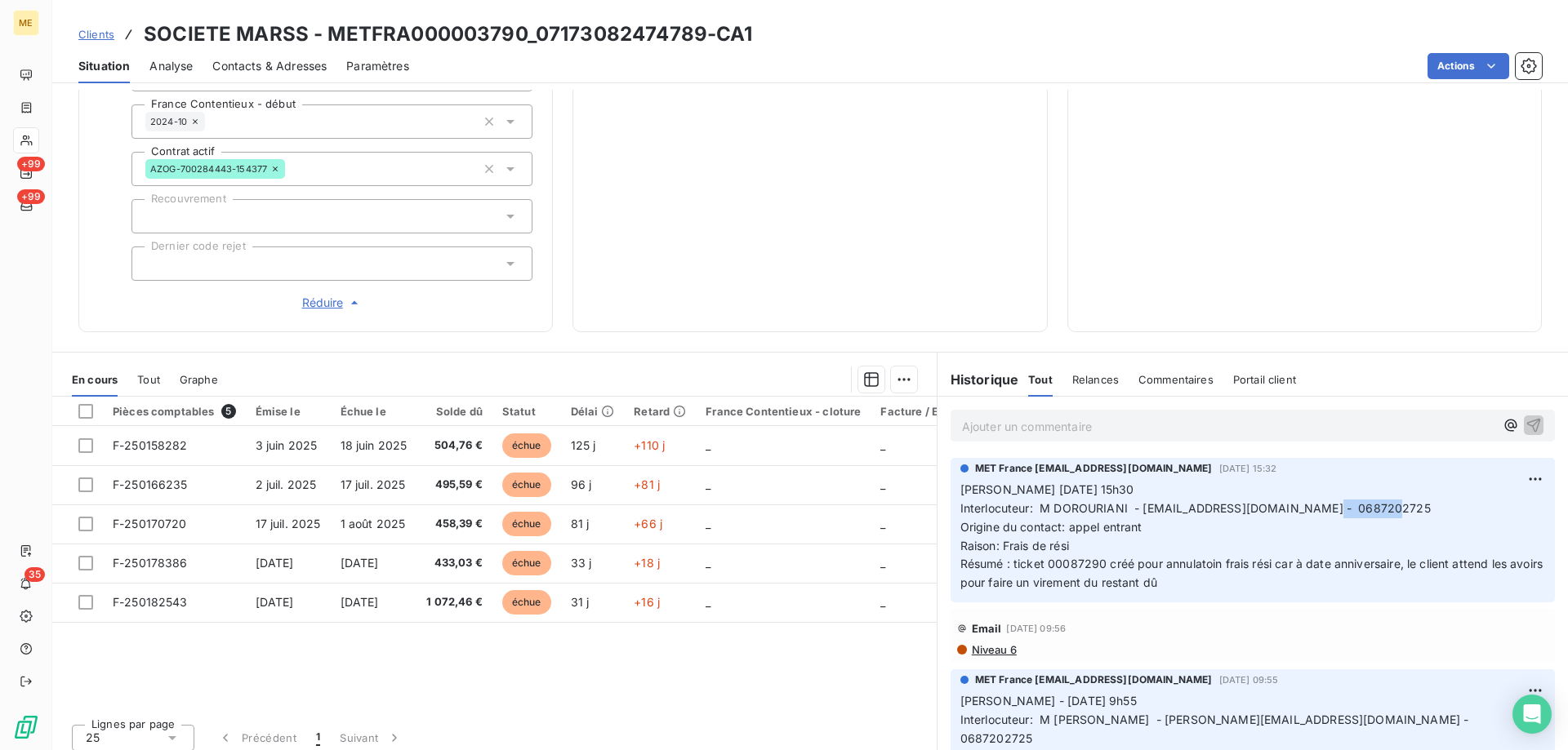
drag, startPoint x: 1193, startPoint y: 581, endPoint x: 954, endPoint y: 500, distance: 252.4
click at [961, 500] on p "Nicolas-Paul 30/09/2025 15h30 Interlocuteur: M DOROURIANI - DOROUDIANIAL@YAHOO.…" at bounding box center [1253, 536] width 585 height 112
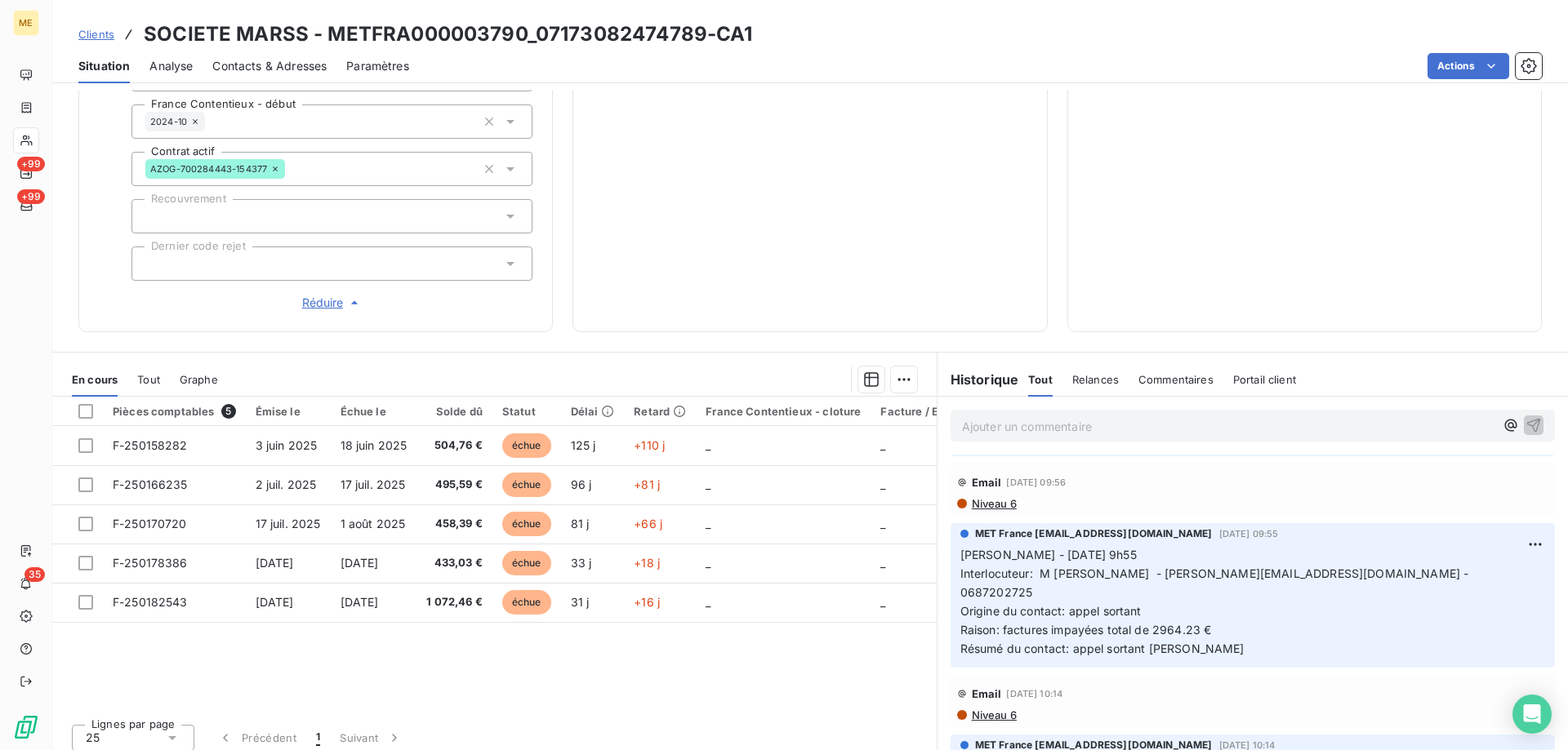
scroll to position [163, 0]
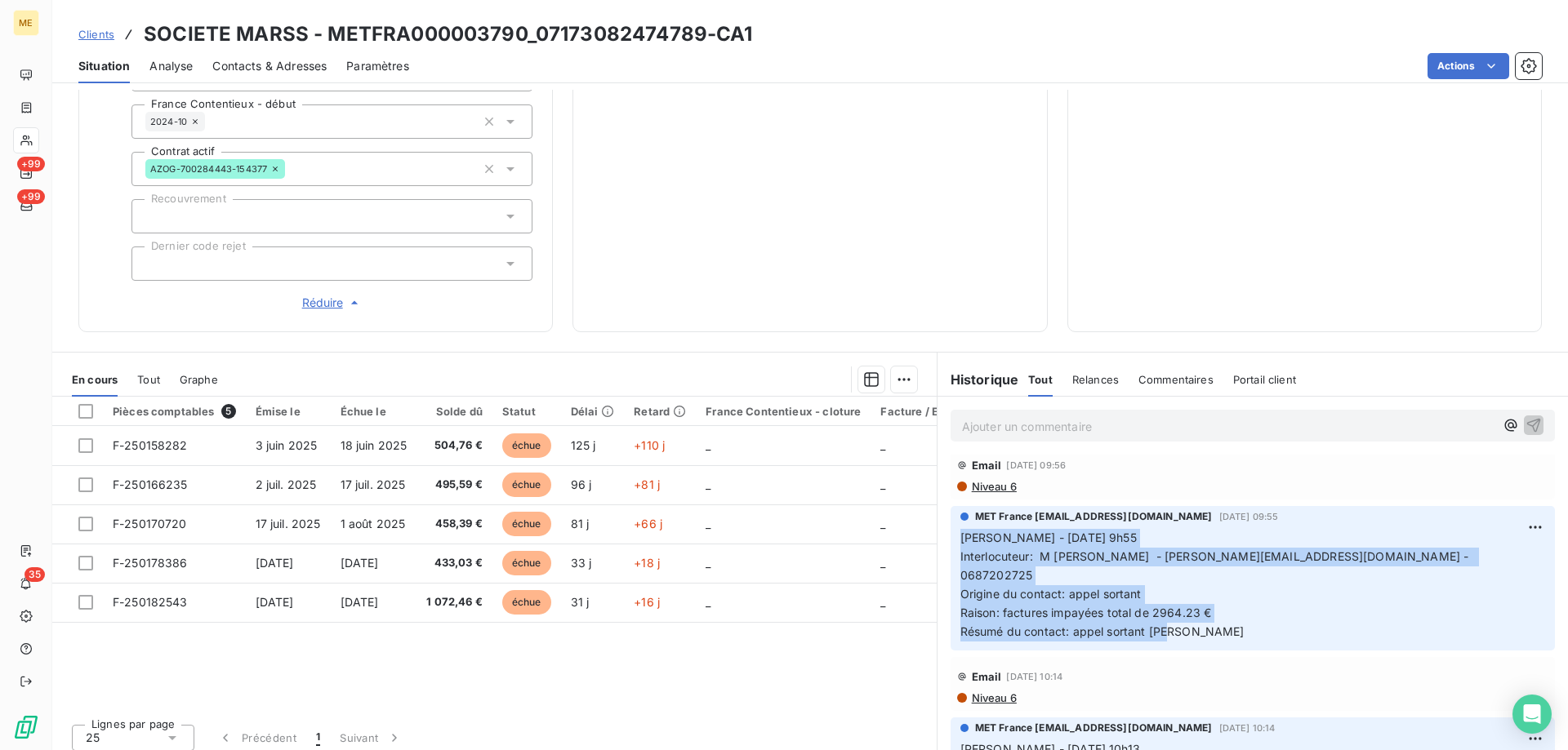
drag, startPoint x: 1160, startPoint y: 606, endPoint x: 943, endPoint y: 524, distance: 232.0
click at [951, 524] on div "MET France met-france@recouvrement.met.com 30 sept. 2025, 09:55 Sylvain - 30/09…" at bounding box center [1253, 577] width 604 height 144
copy p "Sylvain - 30/09/2025 - 9h55 Interlocuteur: M DOROURIANI - DOROUDIANIAL@YAHOO.FR…"
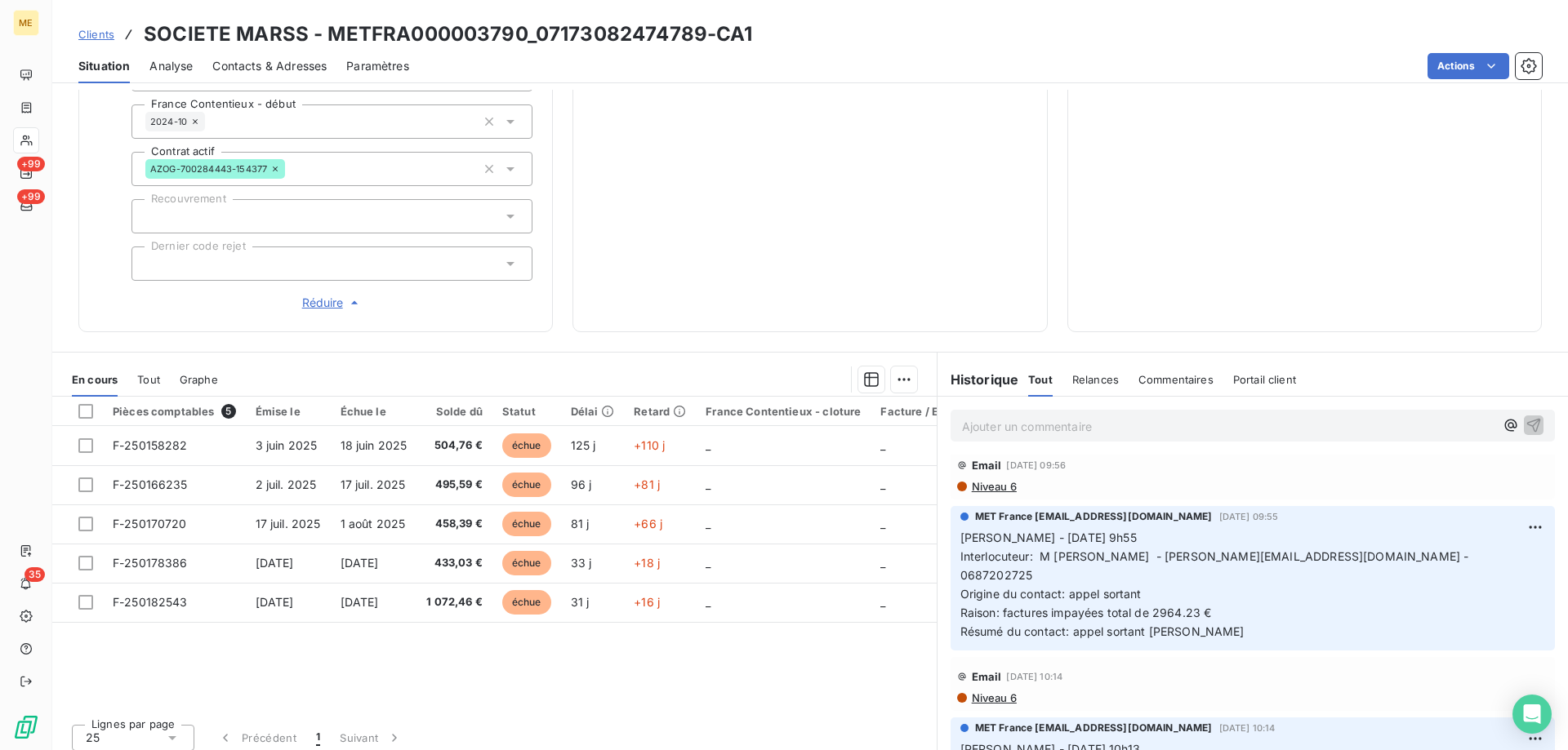
click at [980, 421] on p "Ajouter un commentaire ﻿" at bounding box center [1228, 426] width 533 height 21
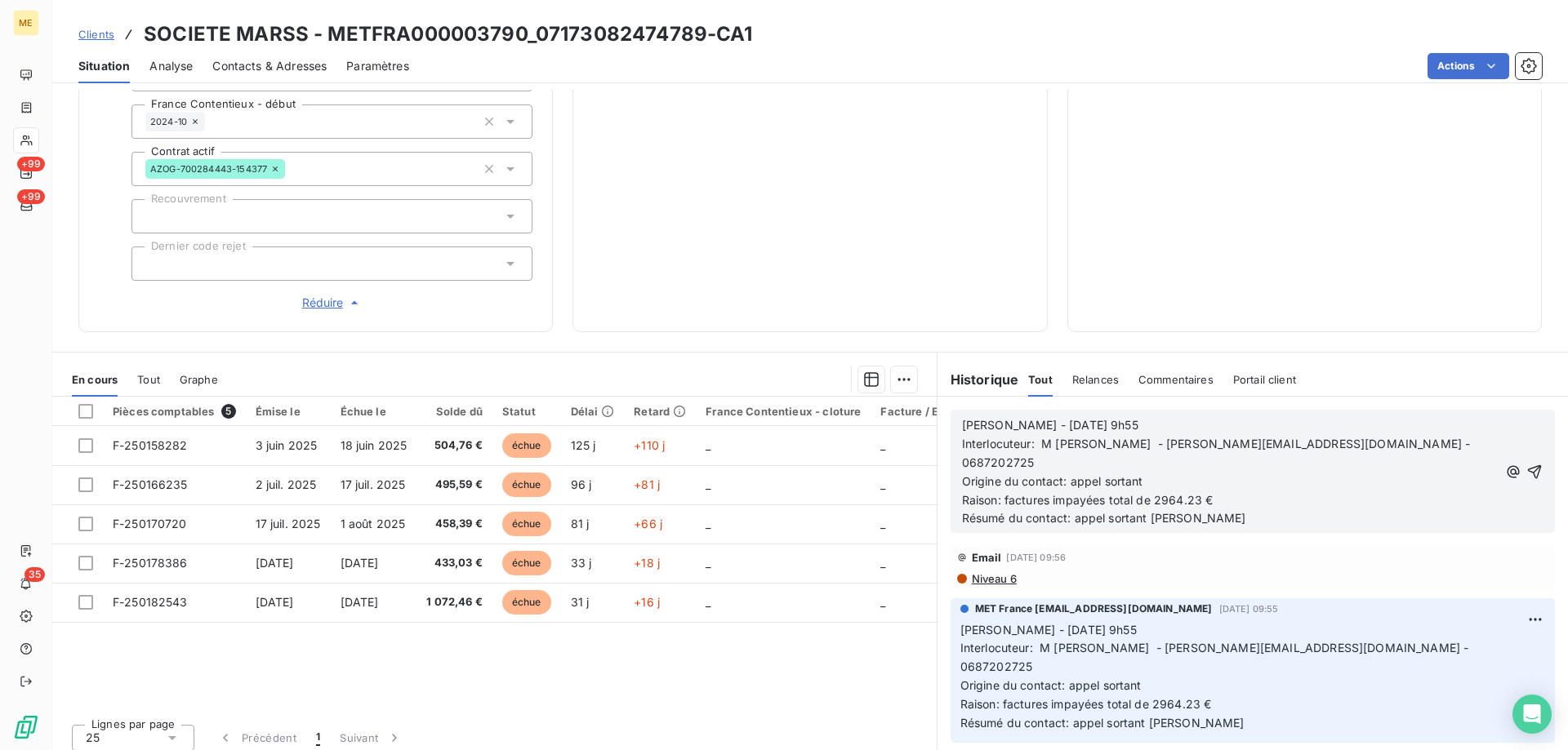
scroll to position [236, 0]
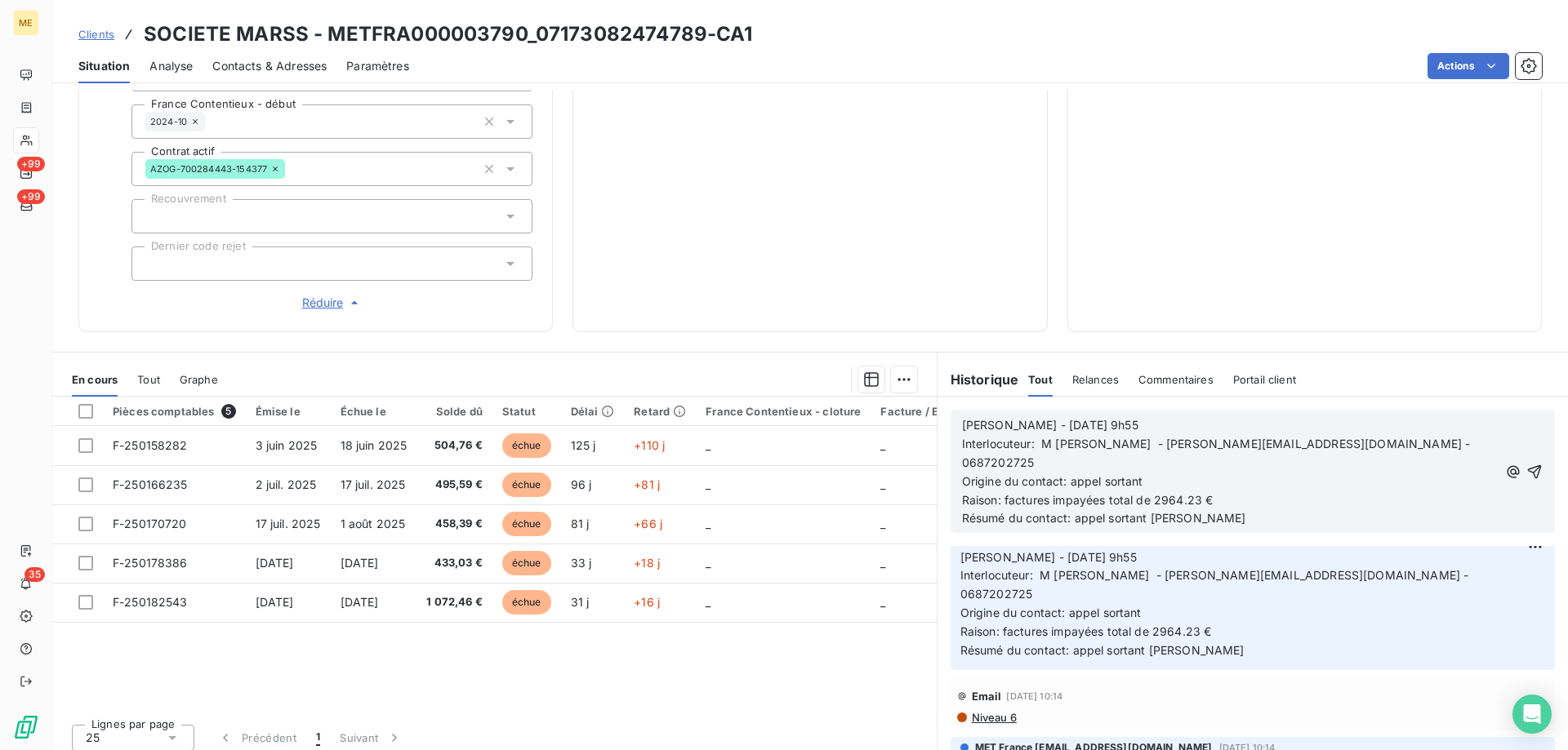
click at [1049, 418] on span "Sylvain - 30/09/2025 - 9h55" at bounding box center [1050, 425] width 176 height 14
click at [1045, 418] on span "Sylvain - 30/09/2025 - 9h55" at bounding box center [1050, 425] width 176 height 14
click at [1166, 416] on p "Sylvain - 06/102025 - 9h55" at bounding box center [1230, 425] width 536 height 19
click at [1527, 464] on icon "button" at bounding box center [1535, 472] width 16 height 16
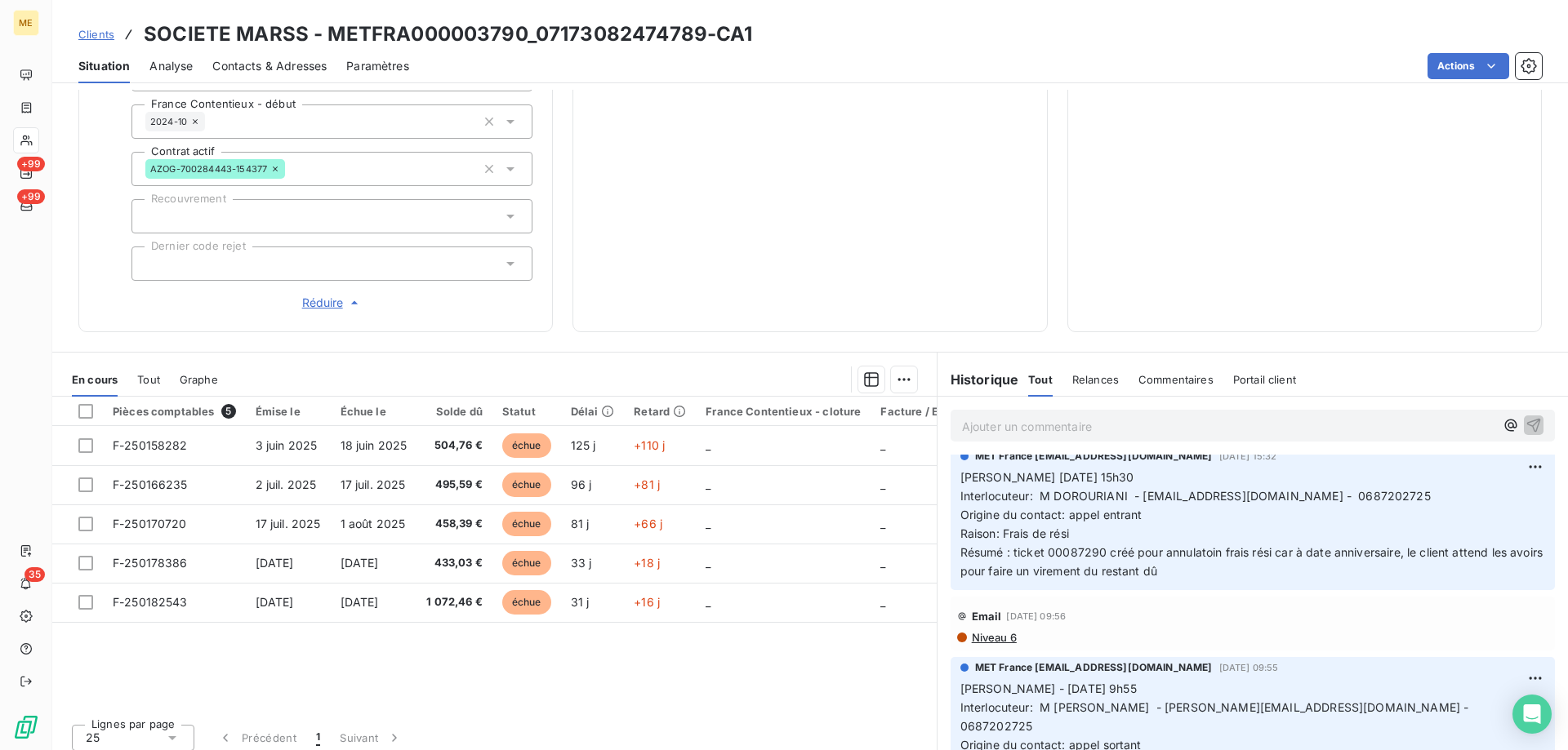
scroll to position [295, 0]
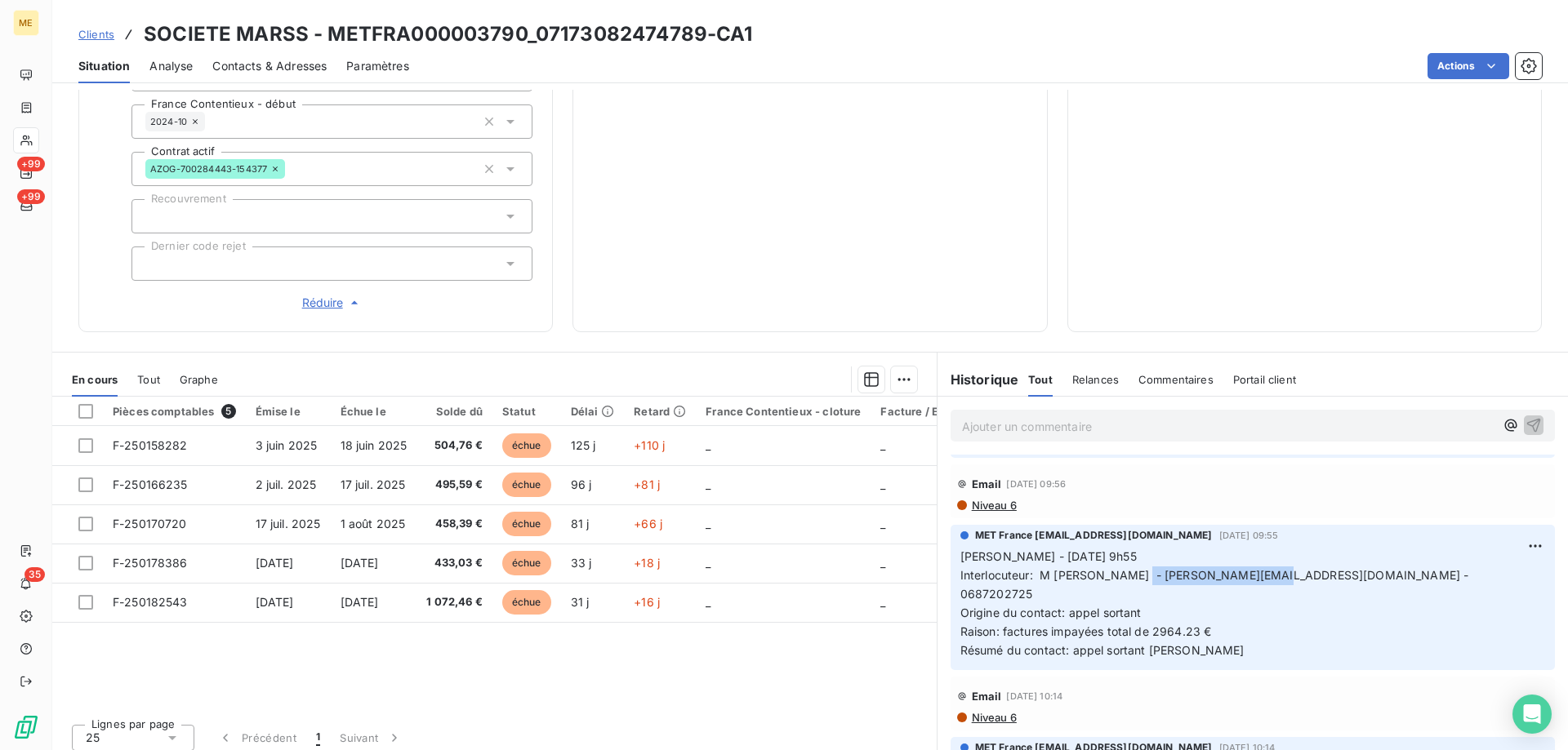
drag, startPoint x: 1136, startPoint y: 546, endPoint x: 1291, endPoint y: 541, distance: 155.1
click at [1291, 568] on span "Interlocuteur: M DOROURIANI - DOROUDIANIAL@YAHOO.FR - 0687202725" at bounding box center [1218, 584] width 515 height 32
copy span "DOROUDIANIAL@YAHOO.FR"
click at [90, 31] on span "Clients" at bounding box center [97, 34] width 36 height 13
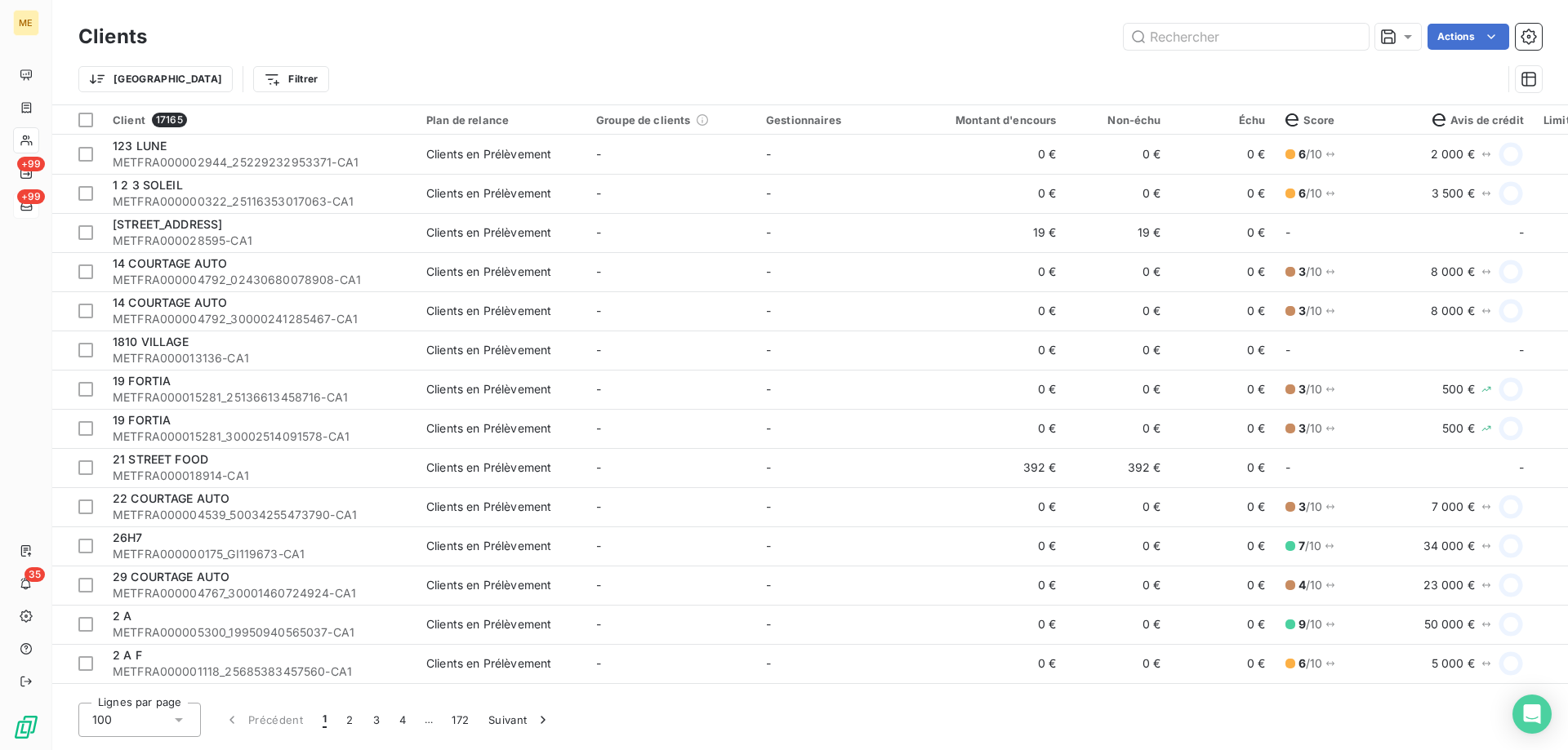
click at [37, 199] on span "+99" at bounding box center [30, 197] width 28 height 14
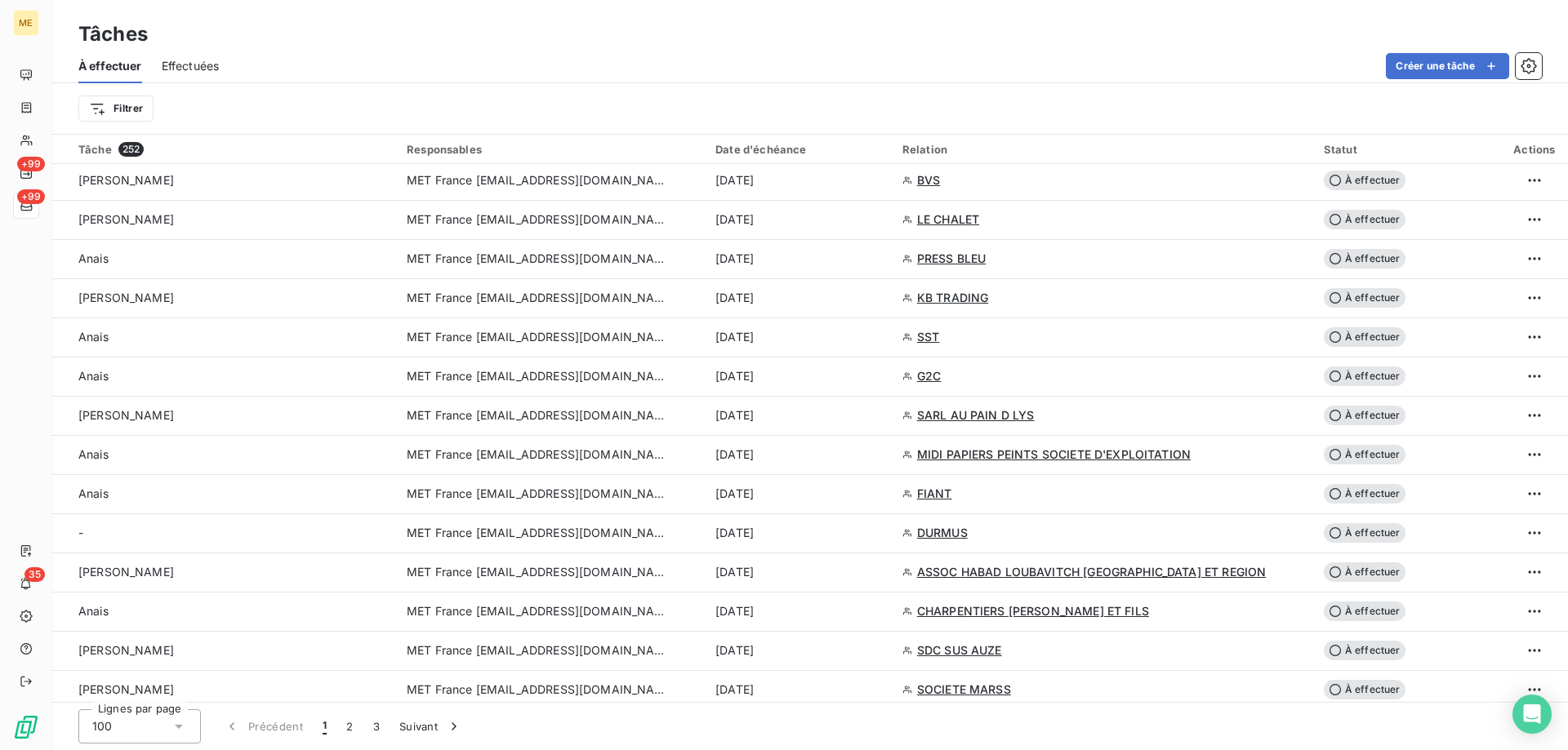
scroll to position [1143, 0]
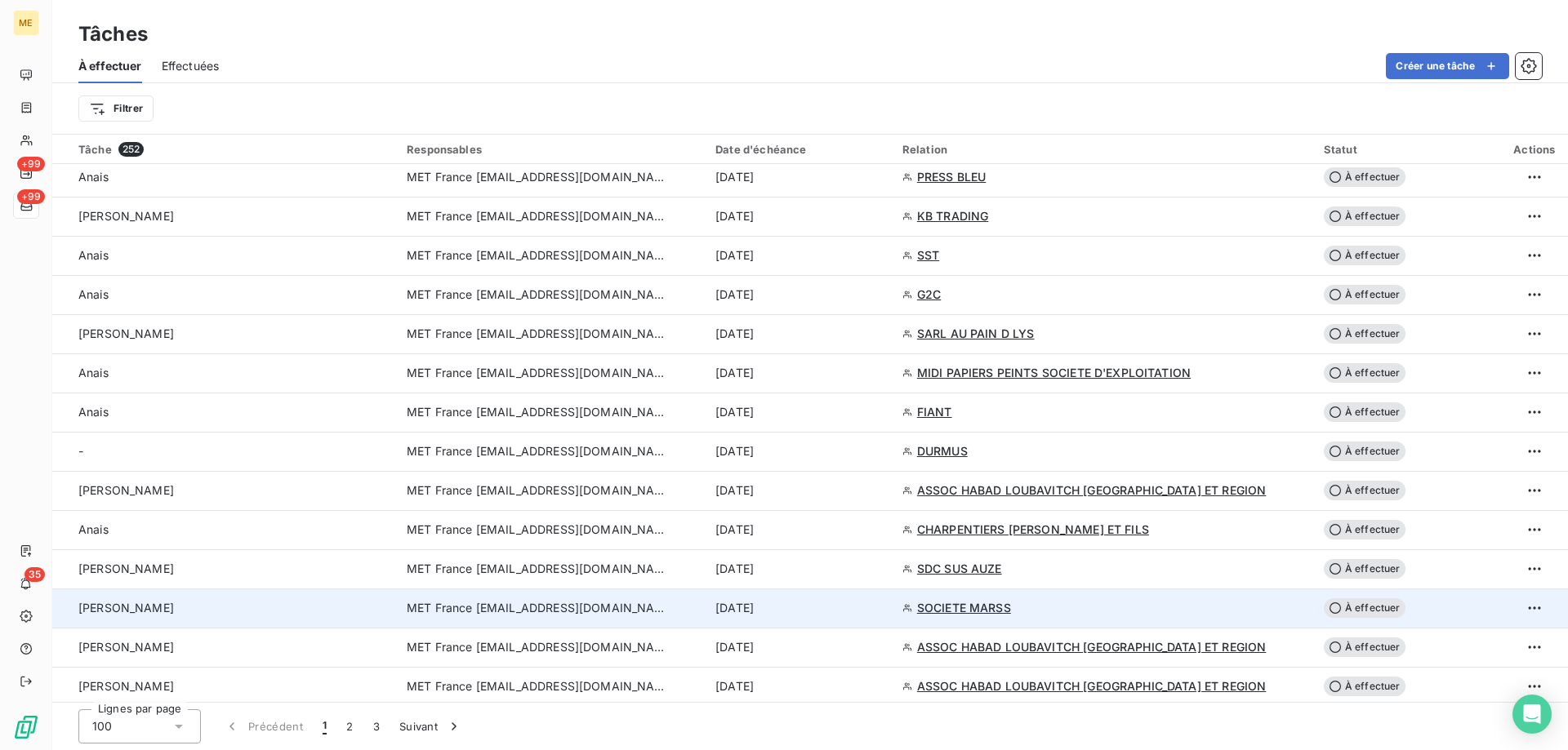
click at [536, 608] on span "MET France [EMAIL_ADDRESS][DOMAIN_NAME]" at bounding box center [537, 608] width 261 height 16
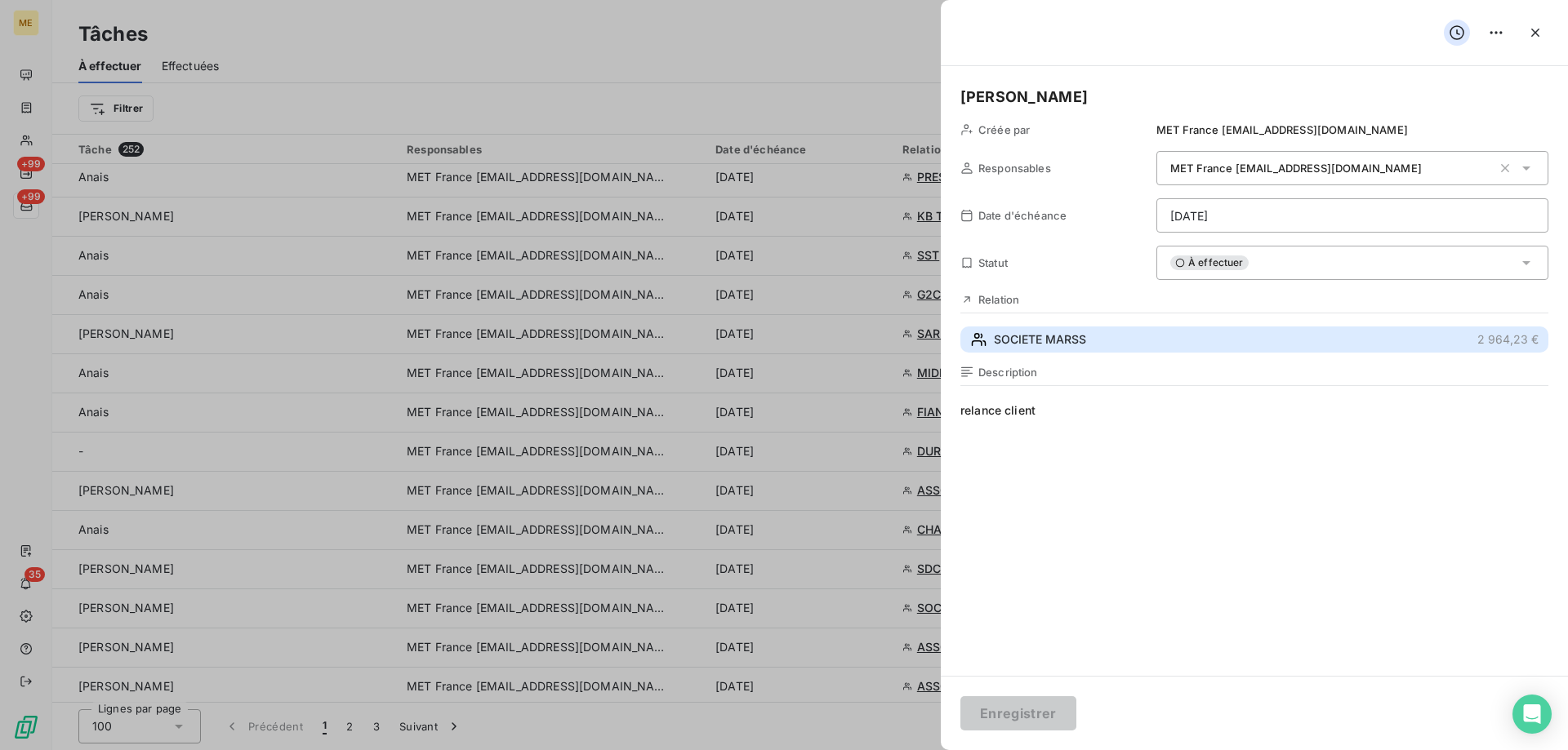
click at [1015, 347] on span "SOCIETE MARSS" at bounding box center [1040, 339] width 92 height 16
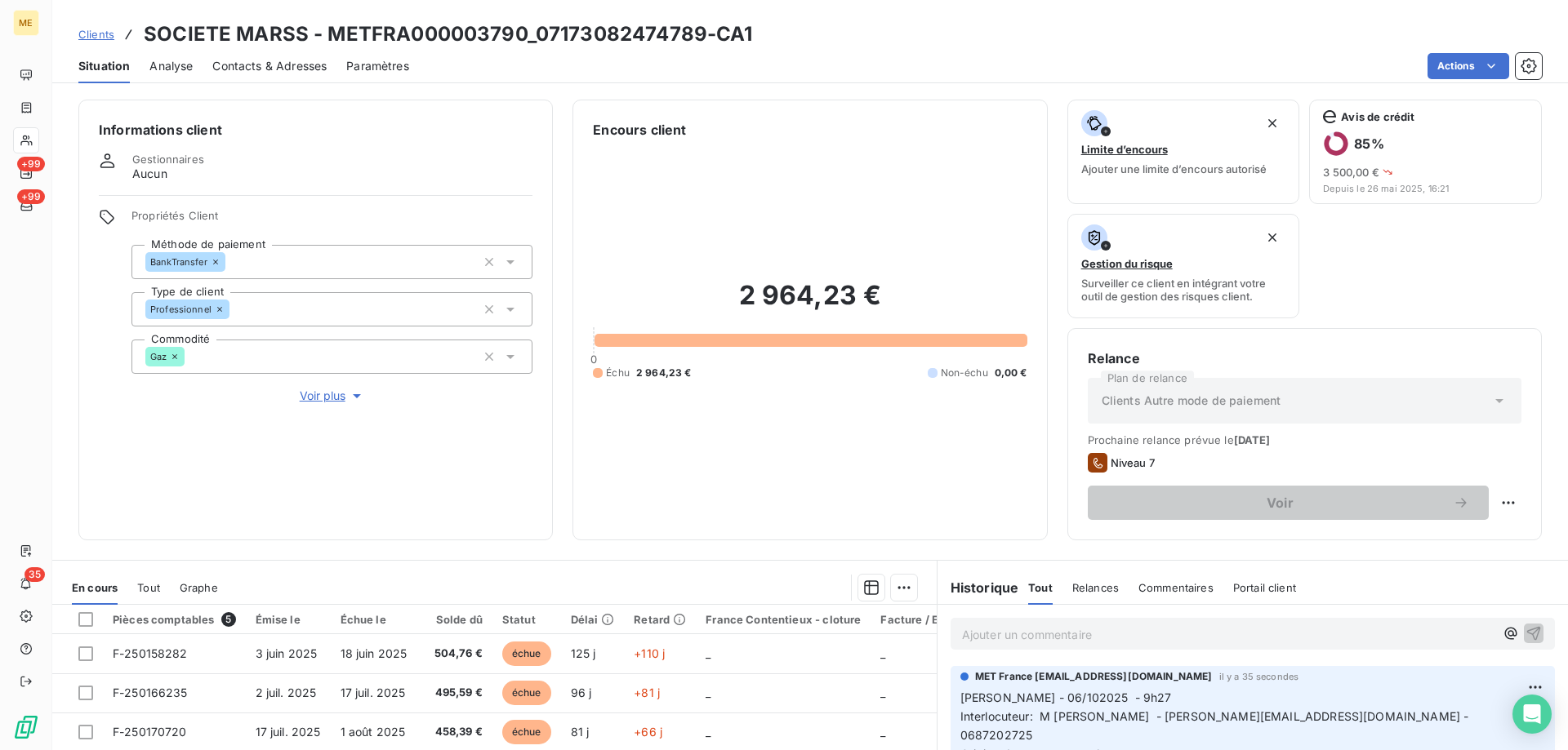
click at [261, 54] on div "Contacts & Adresses" at bounding box center [270, 66] width 115 height 34
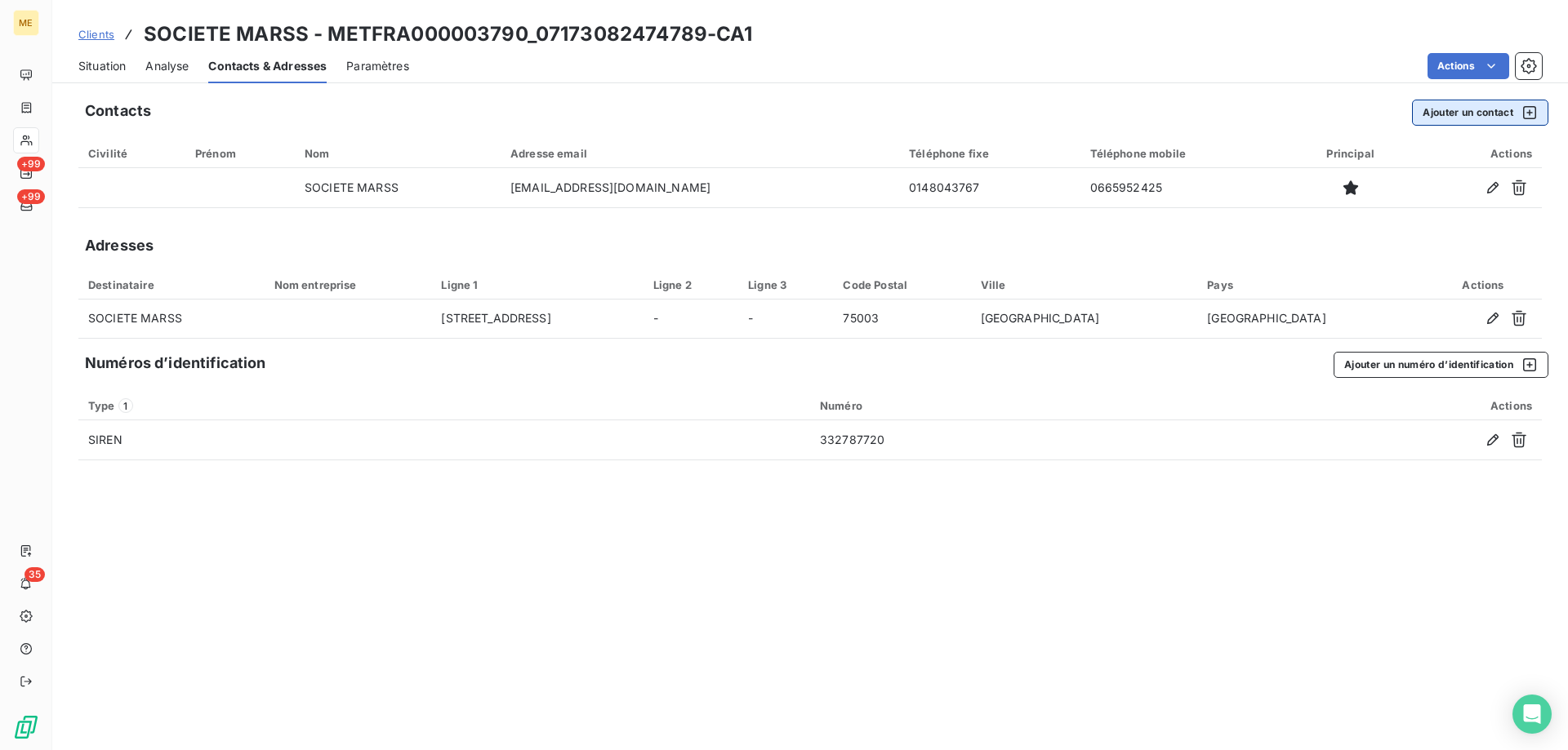
click at [1446, 116] on button "Ajouter un contact" at bounding box center [1480, 112] width 136 height 26
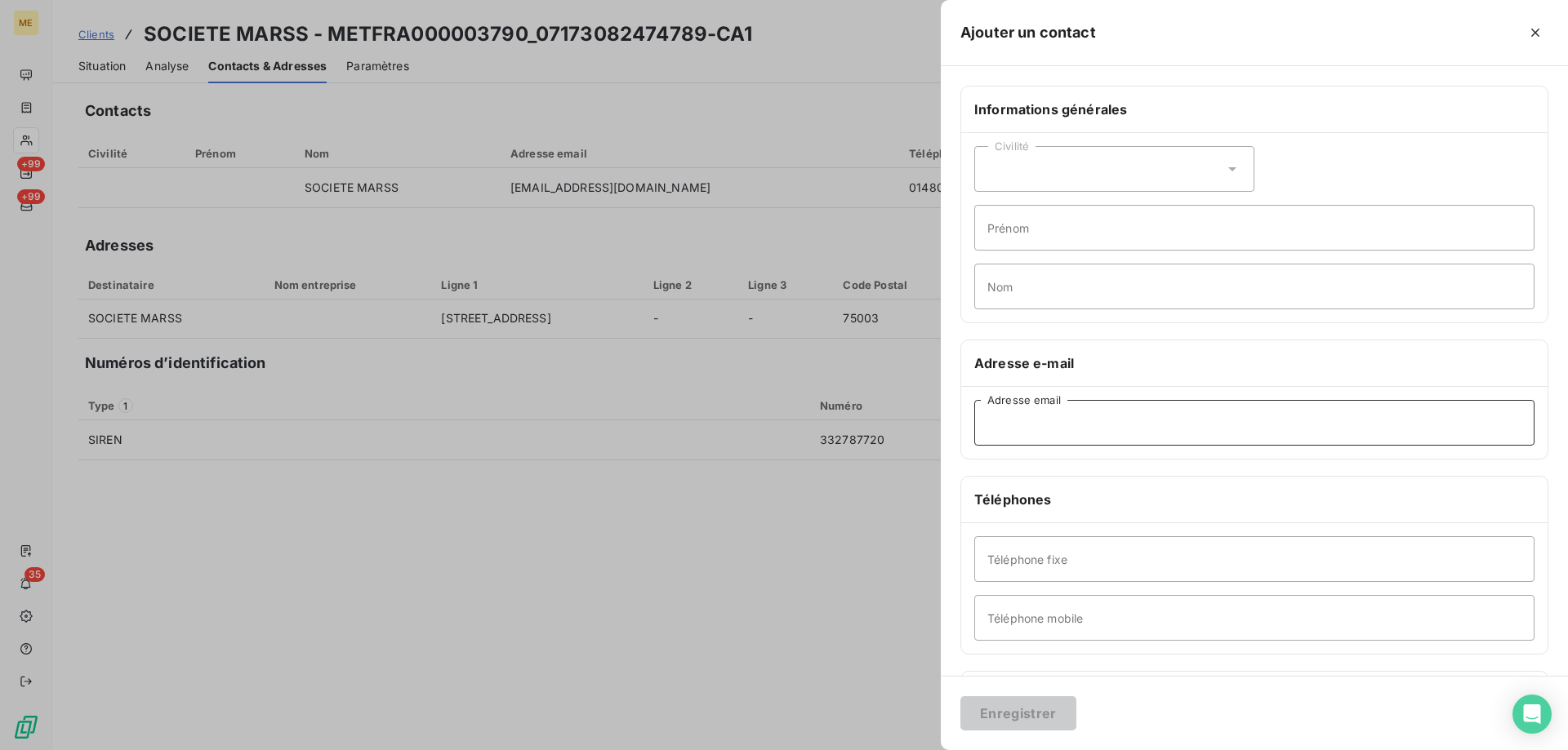
click at [989, 429] on input "Adresse email" at bounding box center [1255, 422] width 561 height 46
paste input "DOROUDIANIAL@YAHOO.FR"
type input "DOROUDIANIAL@YAHOO.FR"
click at [983, 701] on button "Enregistrer" at bounding box center [1019, 713] width 116 height 34
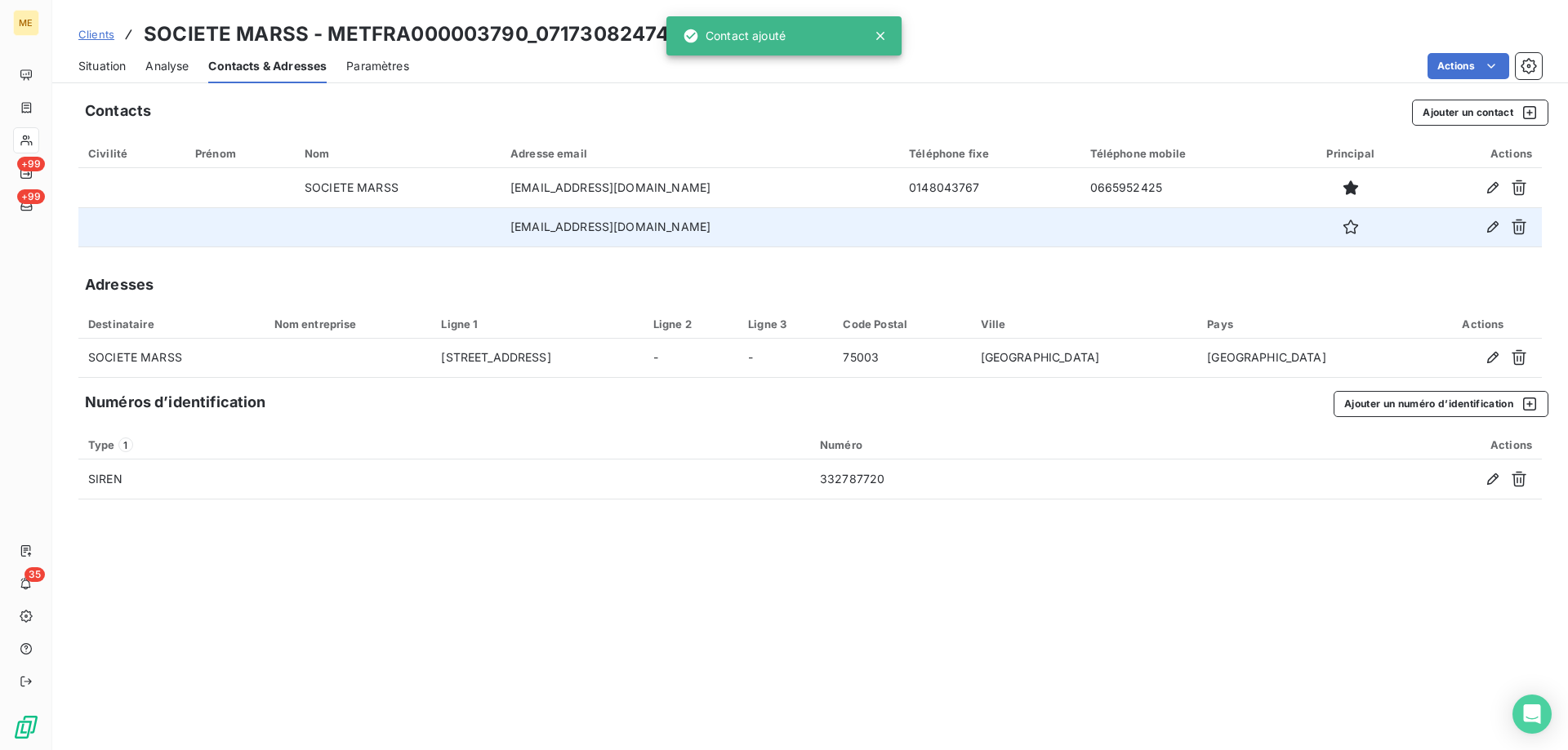
click at [419, 230] on td at bounding box center [398, 227] width 206 height 39
click at [1343, 233] on icon "button" at bounding box center [1350, 226] width 14 height 14
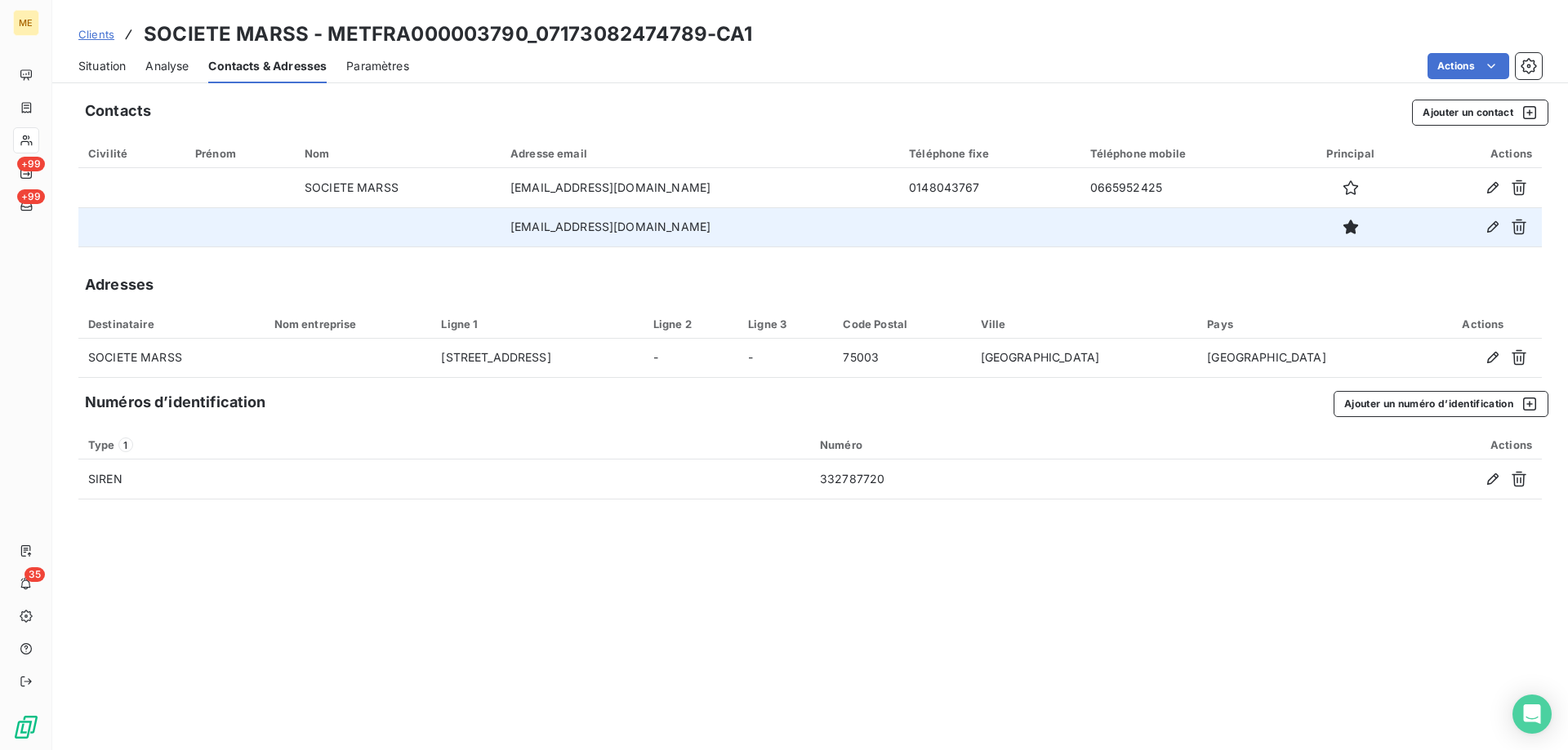
click at [89, 79] on div "Situation" at bounding box center [102, 66] width 47 height 34
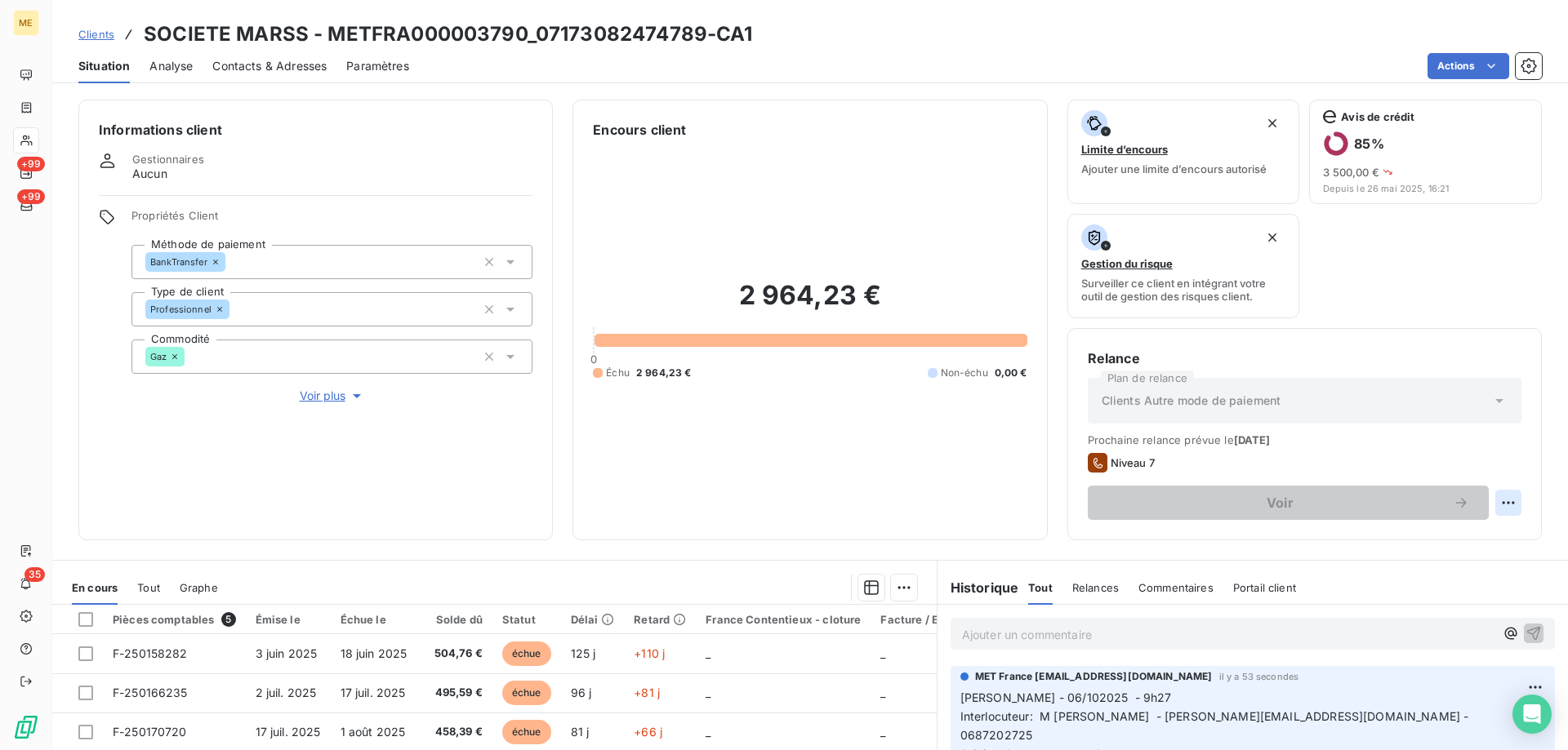
click at [1499, 498] on html "ME +99 +99 35 Clients SOCIETE MARSS - METFRA000003790_07173082474789-CA1 Situat…" at bounding box center [784, 456] width 1568 height 914
click at [1468, 541] on div "Replanifier cette action" at bounding box center [1428, 538] width 146 height 26
select select "9"
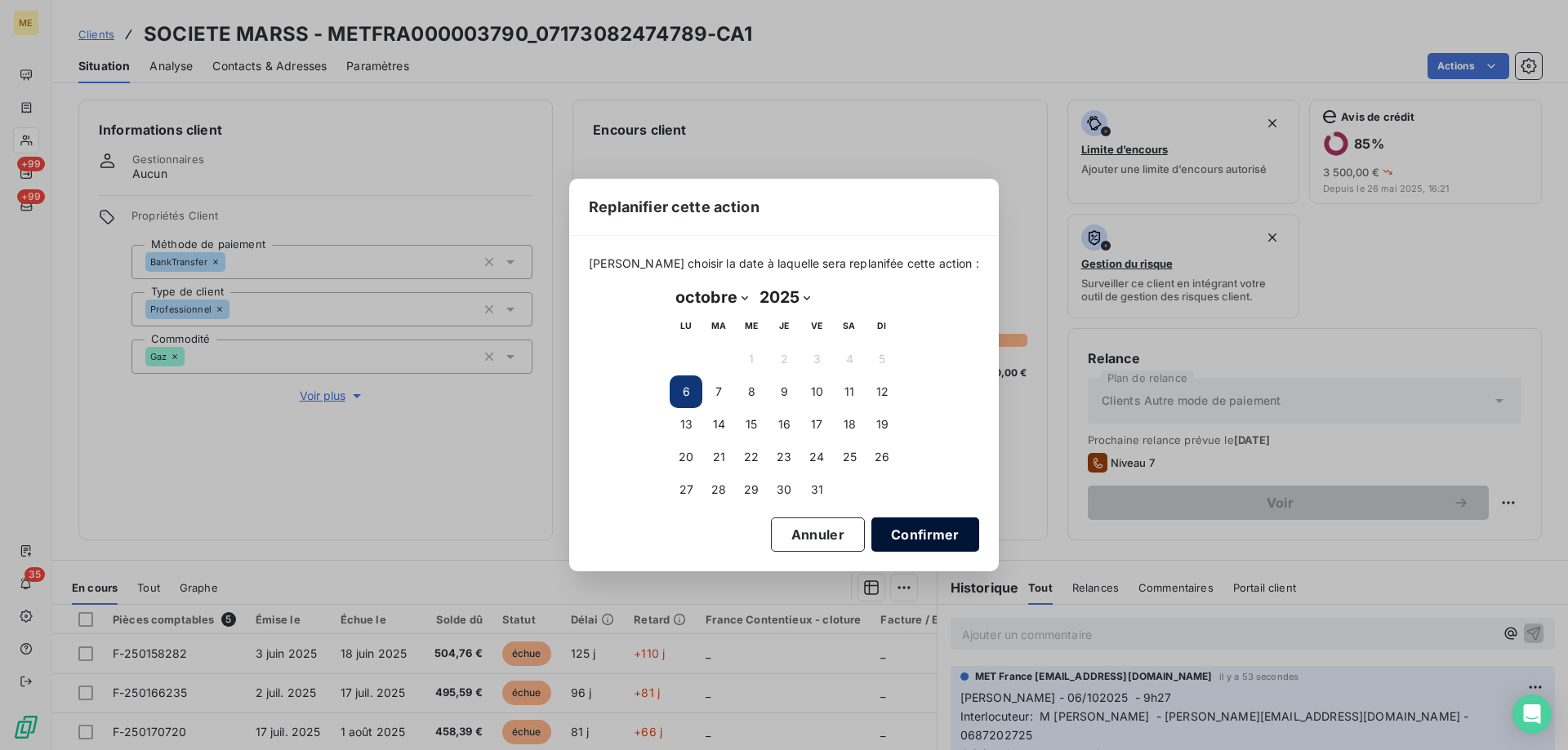
click at [906, 536] on button "Confirmer" at bounding box center [925, 534] width 107 height 34
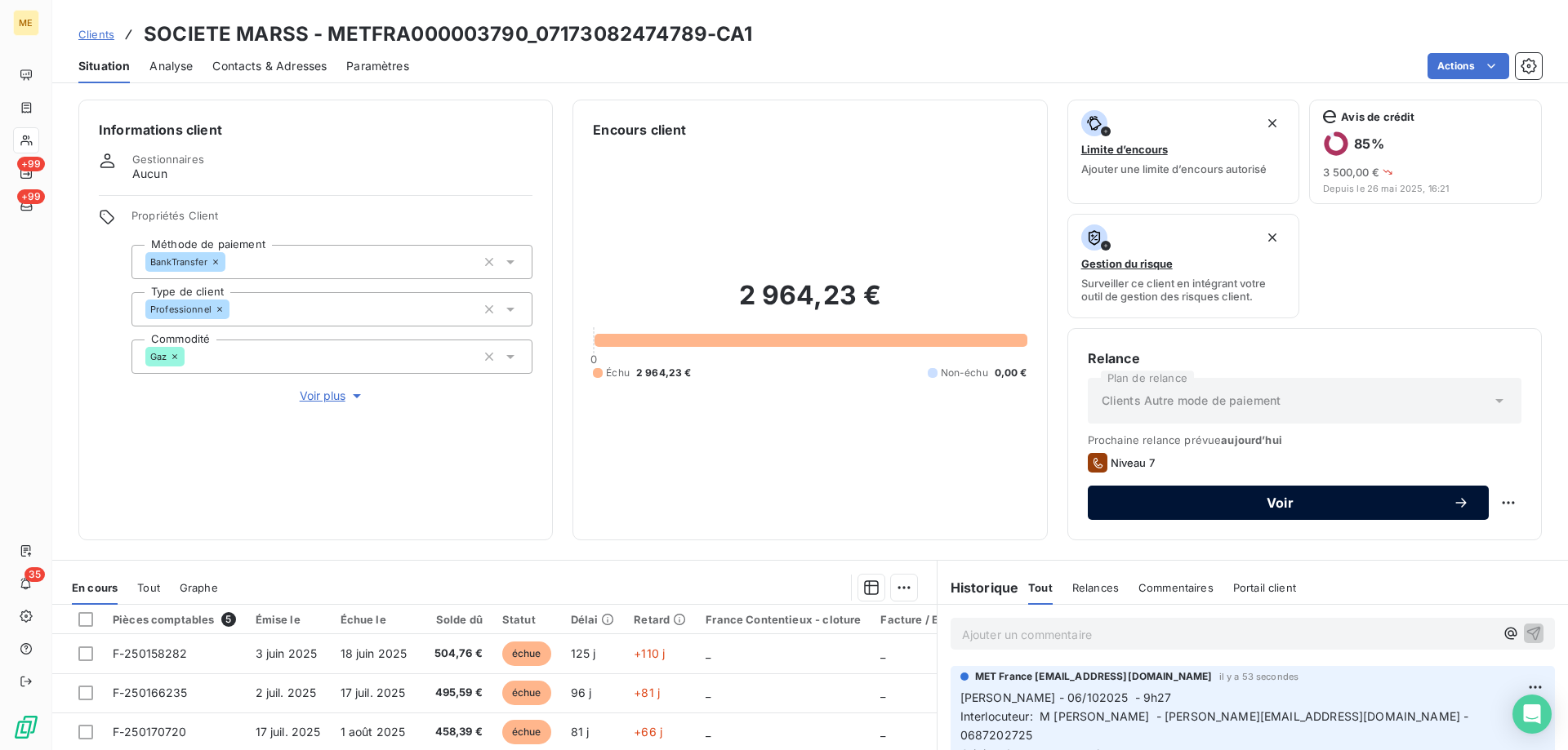
click at [1241, 511] on button "Voir" at bounding box center [1289, 503] width 401 height 34
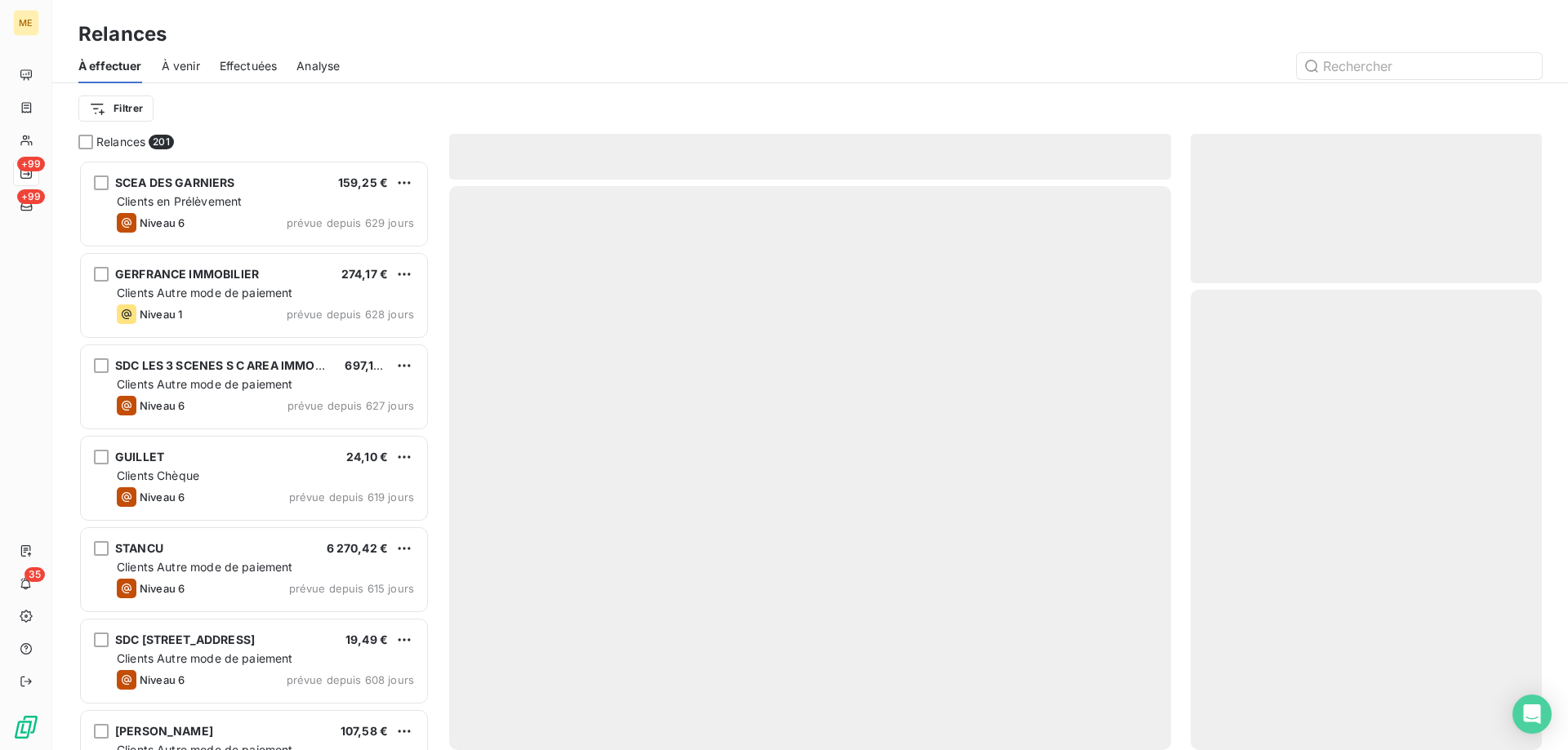
scroll to position [578, 338]
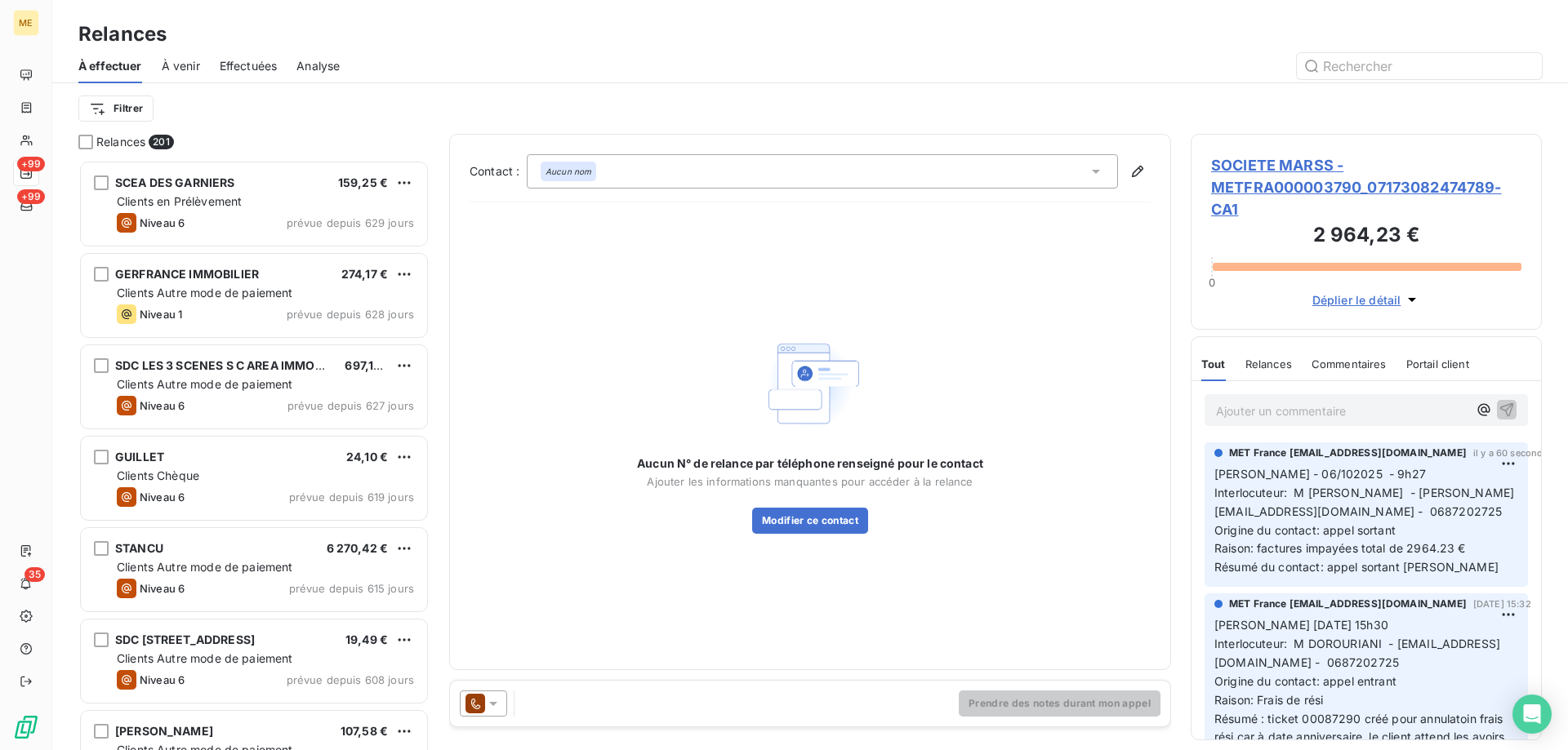
click at [478, 700] on icon at bounding box center [476, 703] width 20 height 20
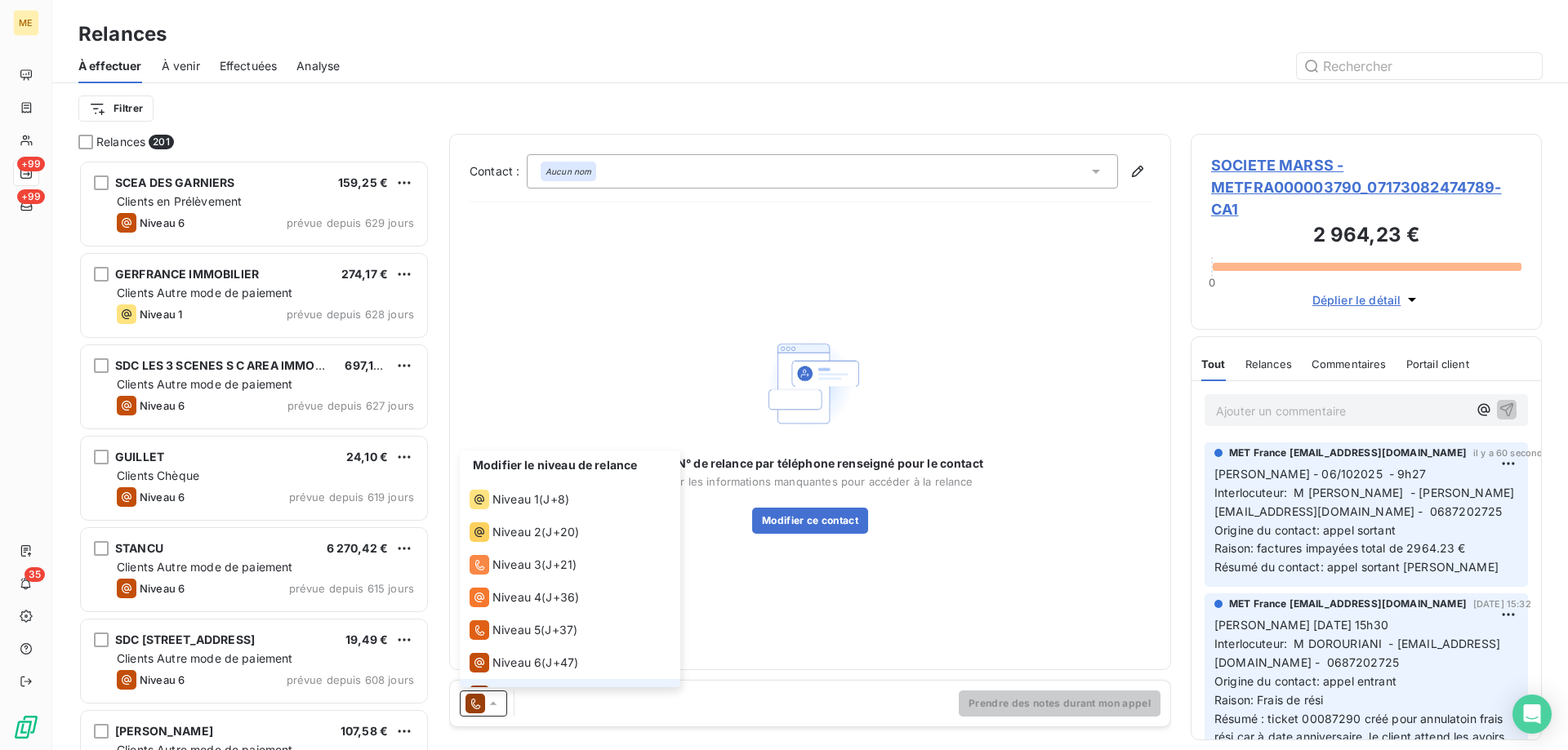
scroll to position [24, 0]
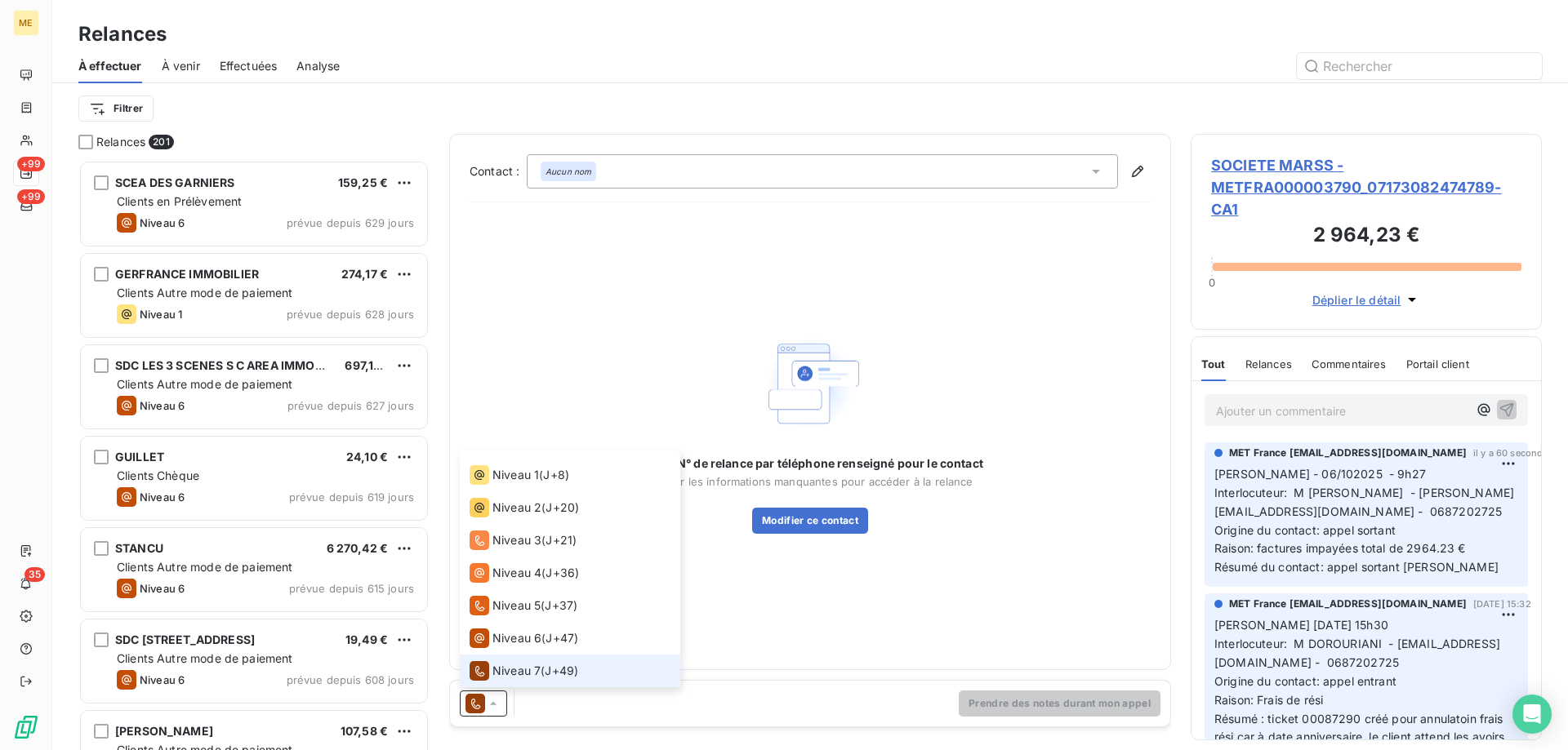
click at [503, 654] on li "Niveau 7 ( J+49 )" at bounding box center [570, 670] width 220 height 32
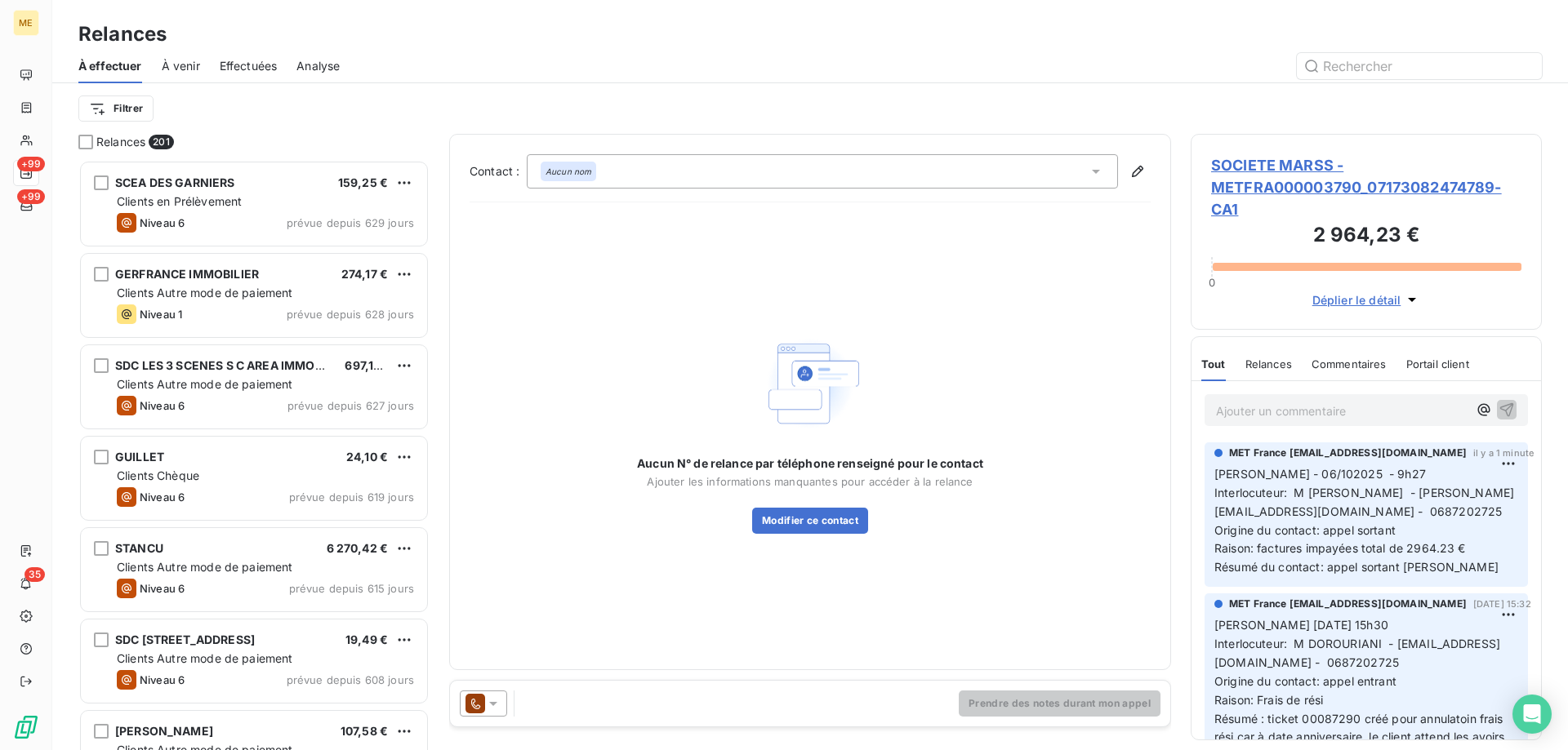
click at [494, 700] on icon at bounding box center [493, 703] width 16 height 16
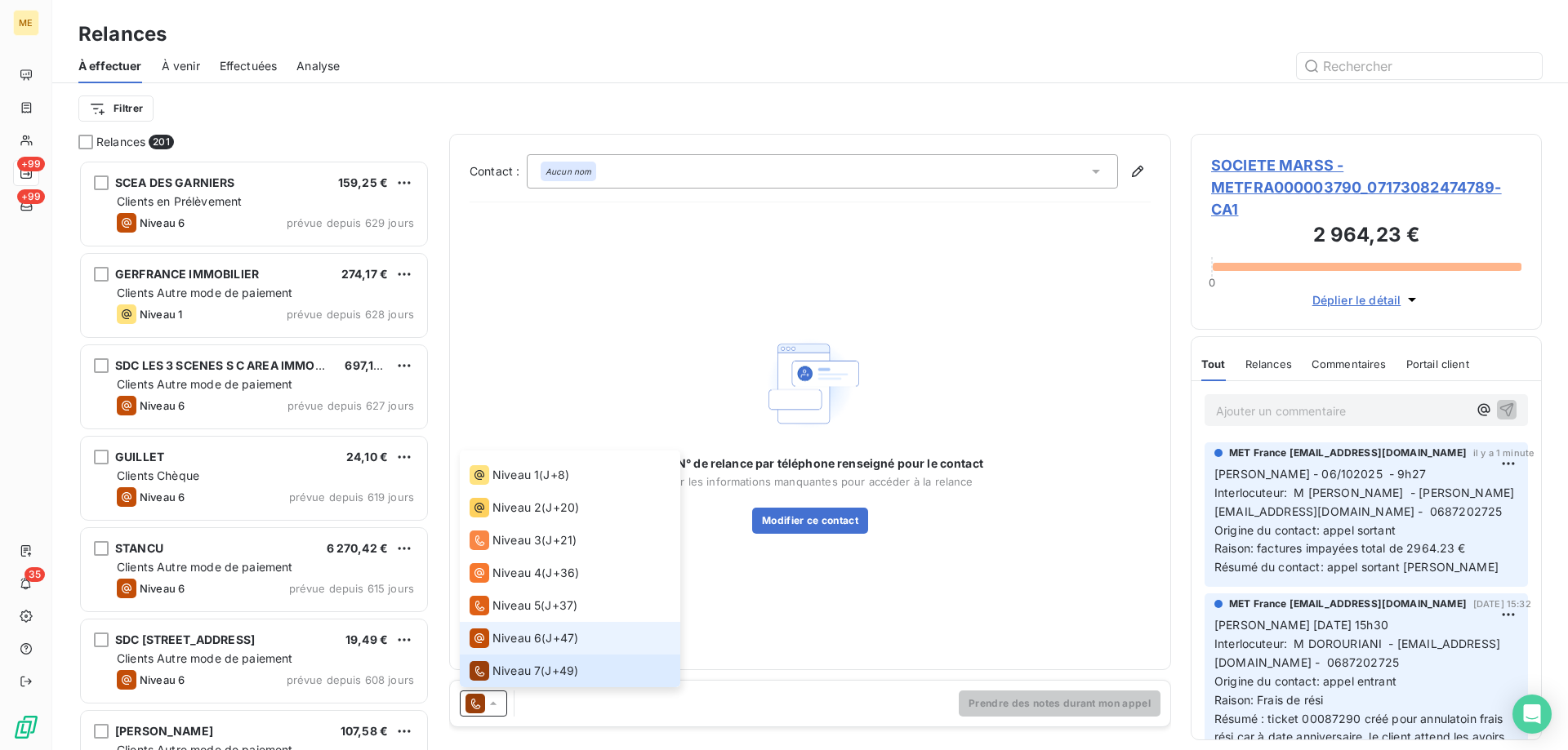
click at [497, 642] on span "Niveau 6" at bounding box center [517, 638] width 49 height 16
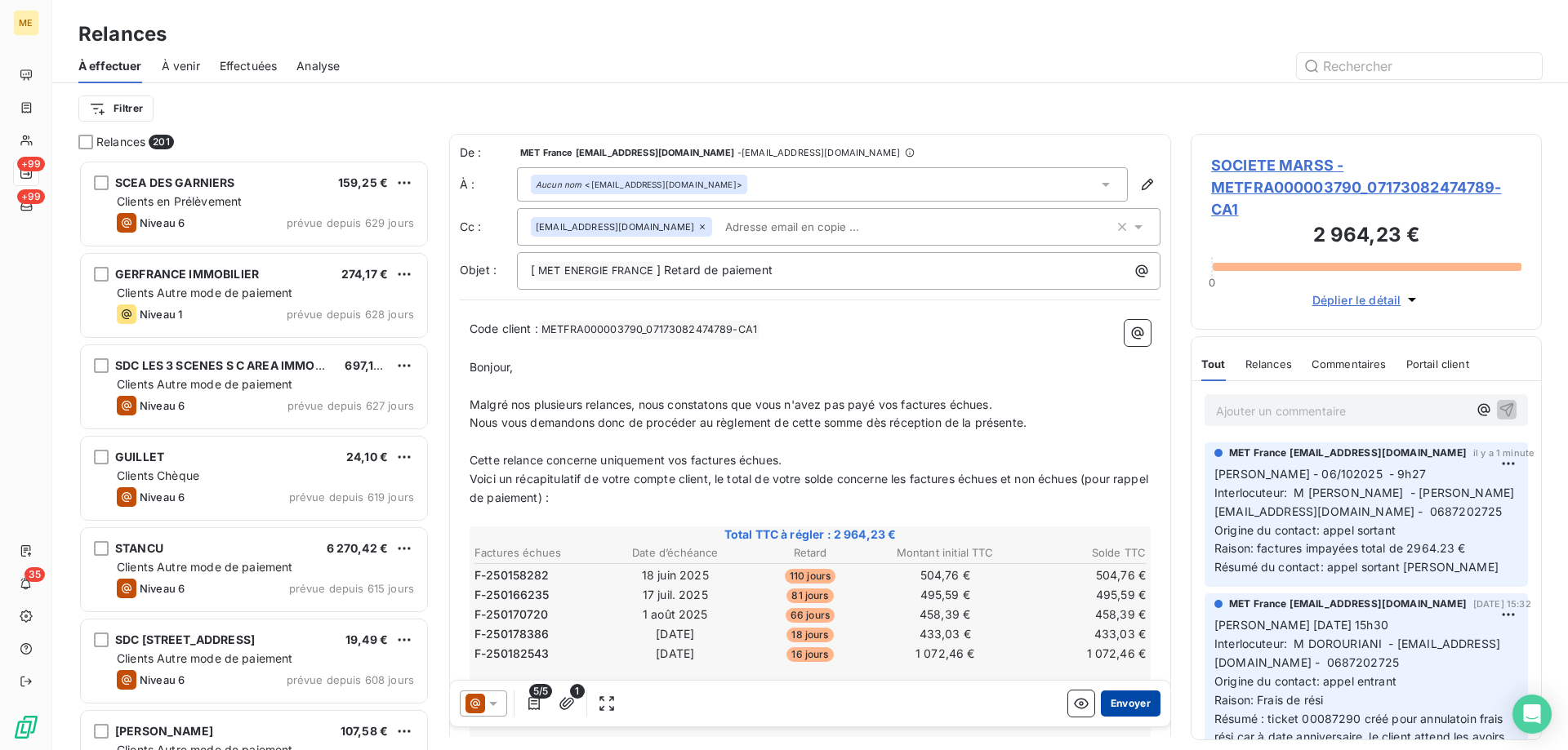
click at [1119, 707] on button "Envoyer" at bounding box center [1130, 703] width 60 height 26
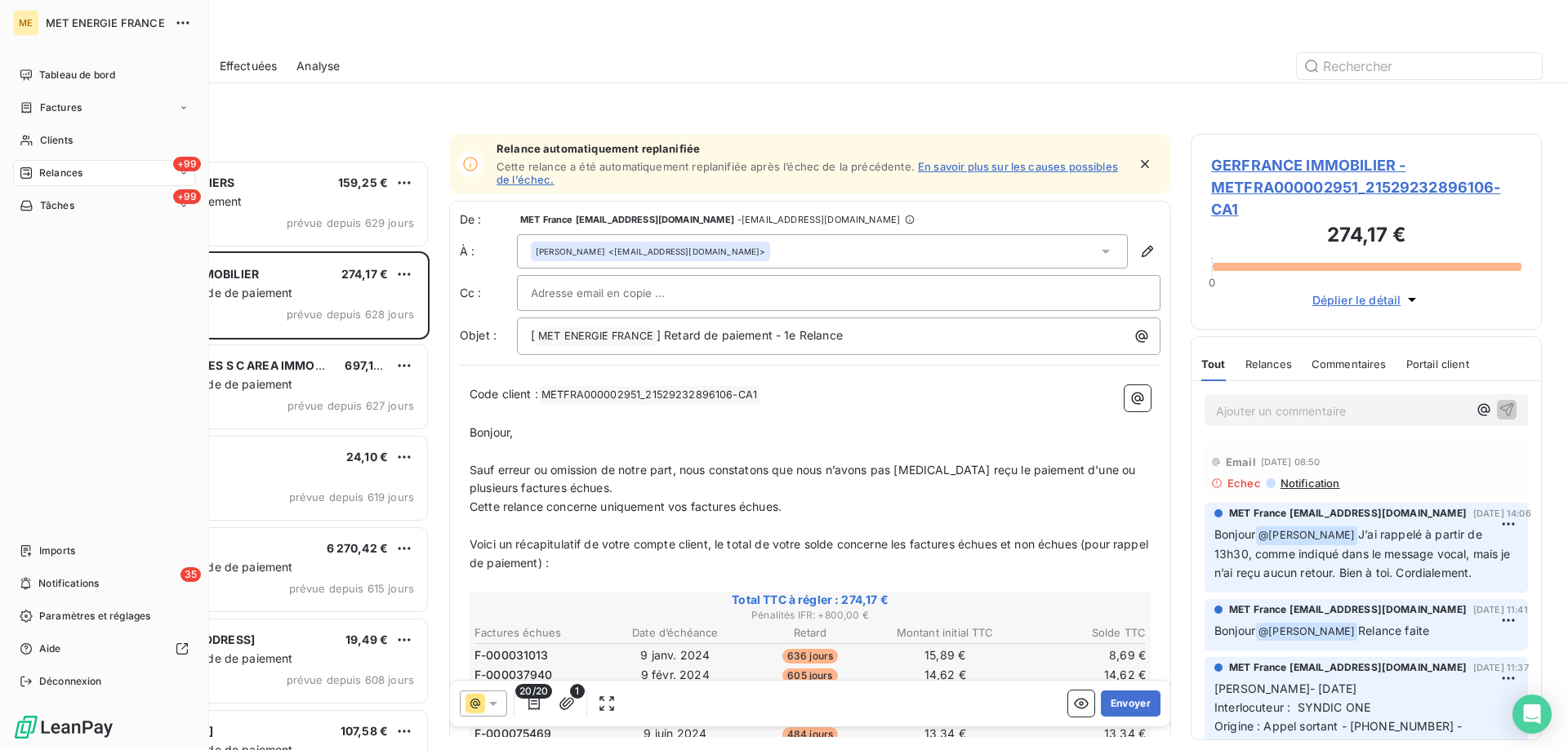
click at [39, 205] on div "Tâches" at bounding box center [47, 206] width 55 height 14
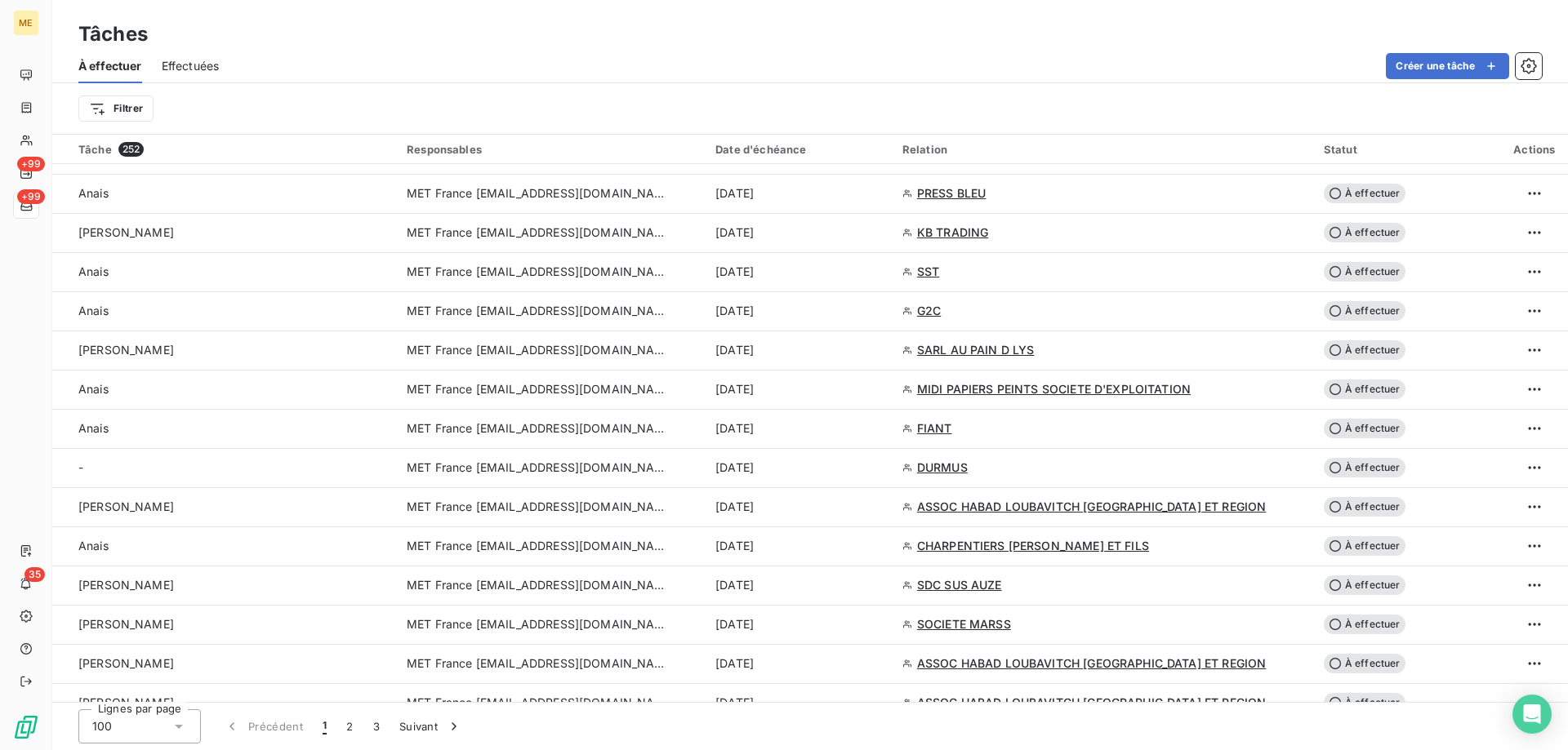
scroll to position [1143, 0]
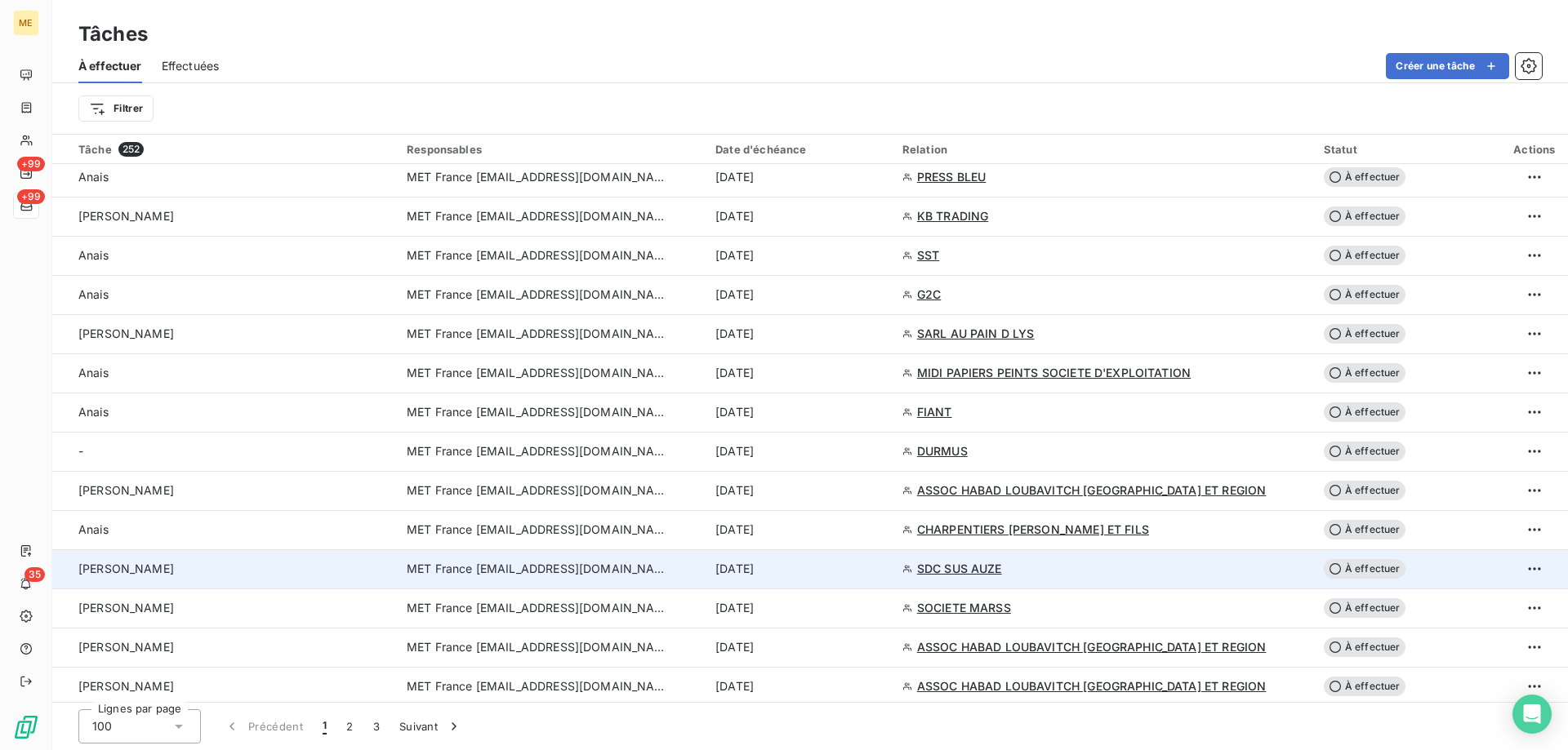
click at [545, 586] on td "MET France [EMAIL_ADDRESS][DOMAIN_NAME]" at bounding box center [551, 569] width 309 height 39
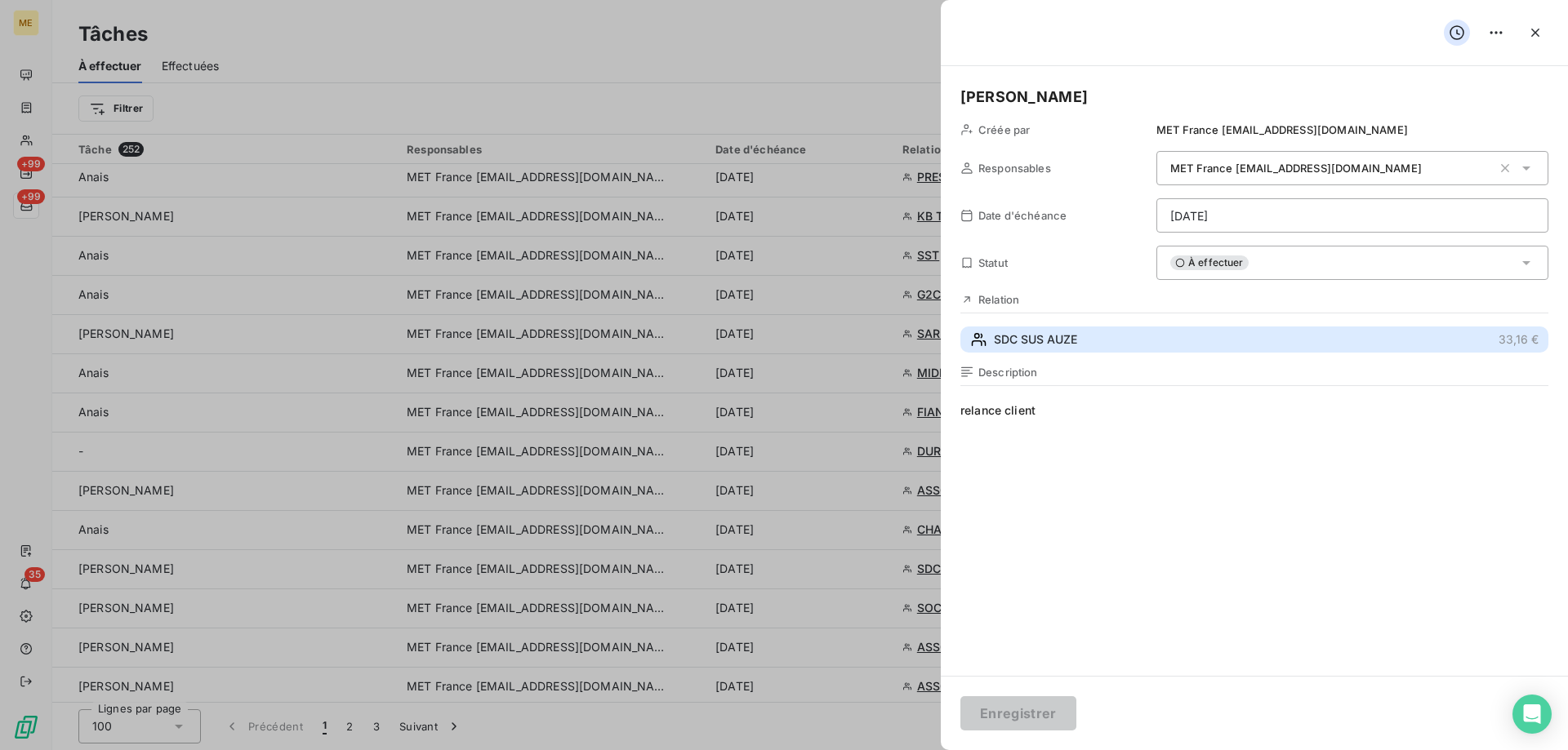
click at [1044, 348] on span "SDC SUS AUZE" at bounding box center [1035, 339] width 83 height 16
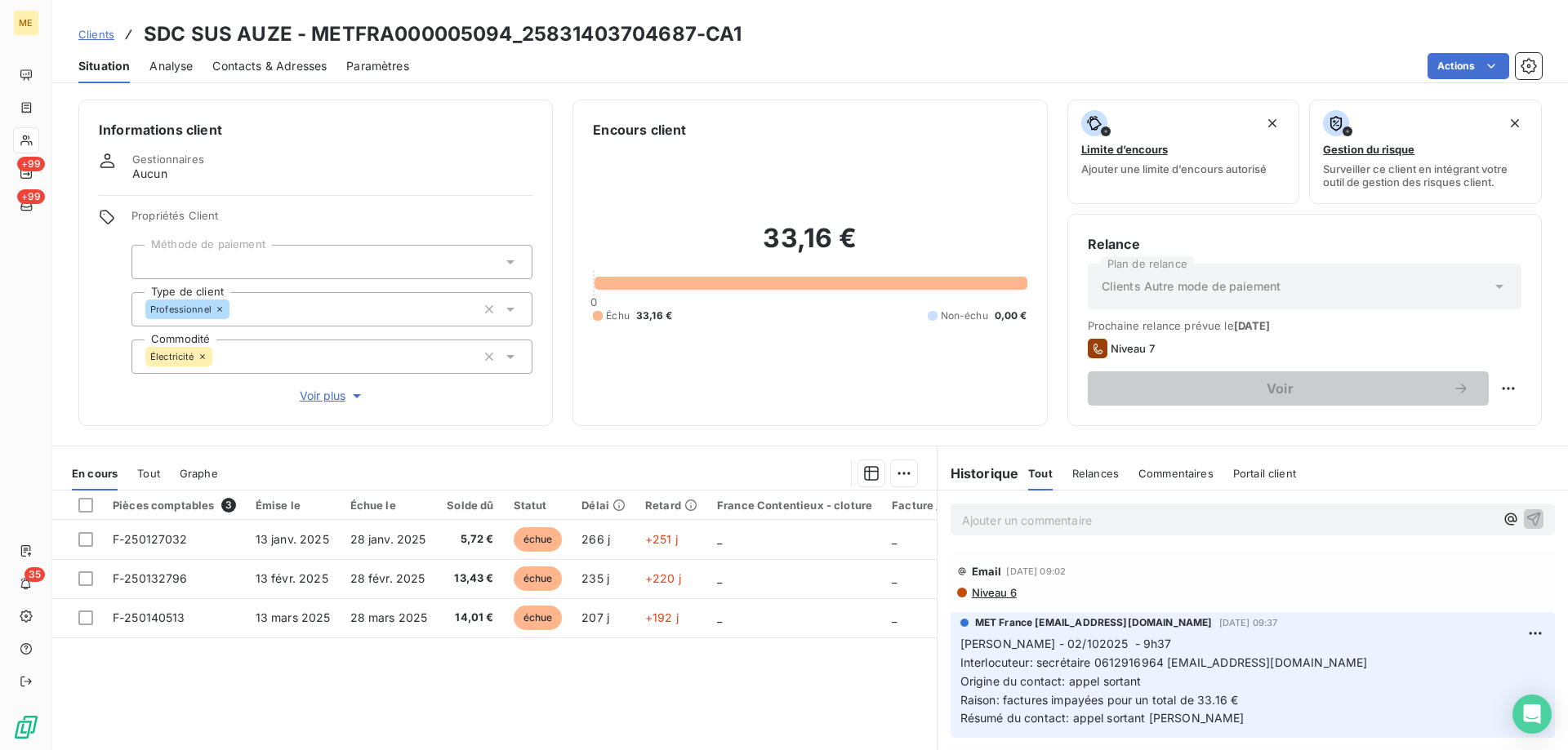
click at [306, 388] on span "Voir plus" at bounding box center [332, 396] width 65 height 16
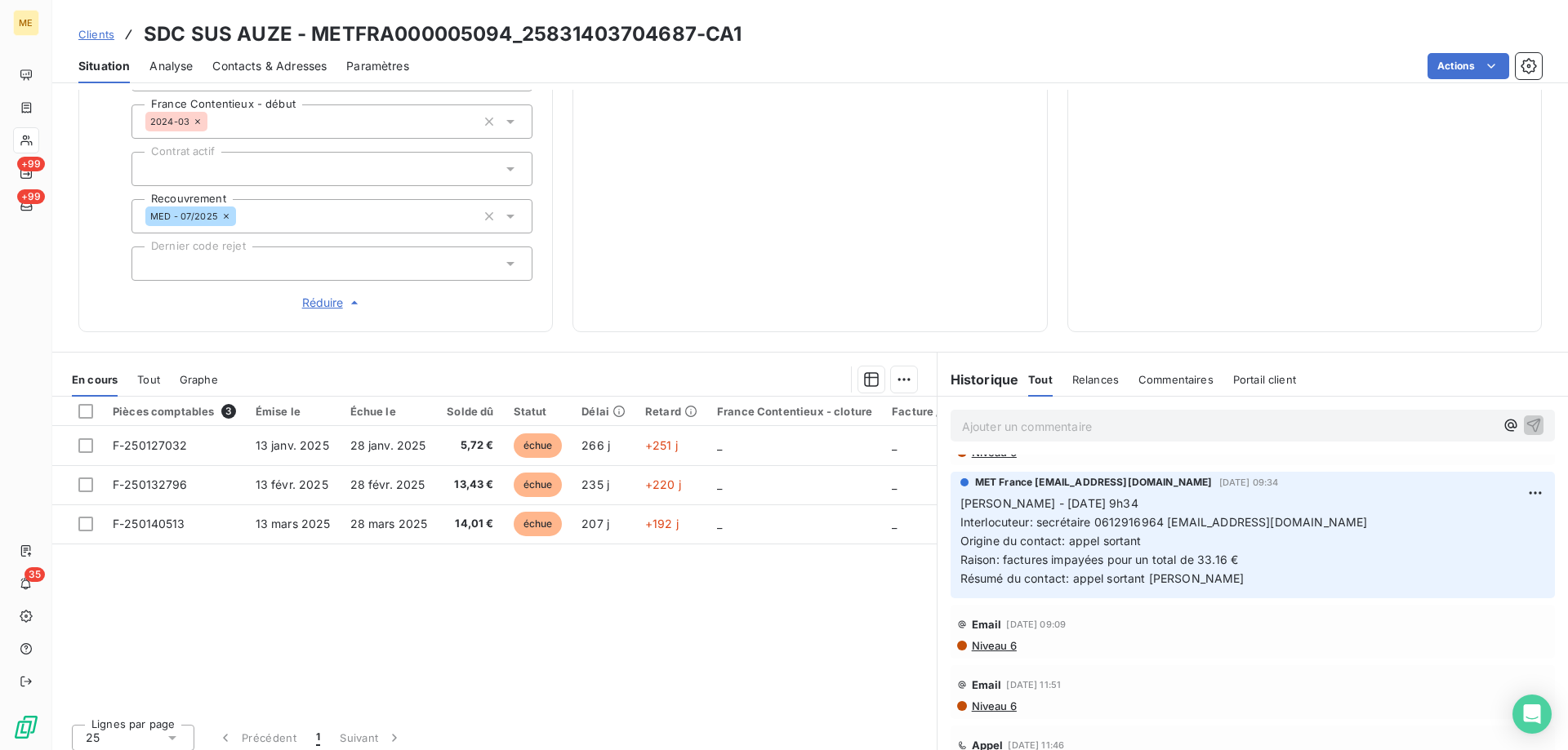
scroll to position [245, 0]
drag, startPoint x: 1161, startPoint y: 510, endPoint x: 1368, endPoint y: 510, distance: 207.0
click at [1368, 510] on p "Sylvain - 22/09/2025 - 9h34 Interlocuteur: secrétaire 0612916964 GGOMEZ@SYNDICA…" at bounding box center [1253, 535] width 585 height 93
copy span "GGOMEZ@SYNDICACTIF.COM"
click at [92, 38] on span "Clients" at bounding box center [97, 34] width 36 height 13
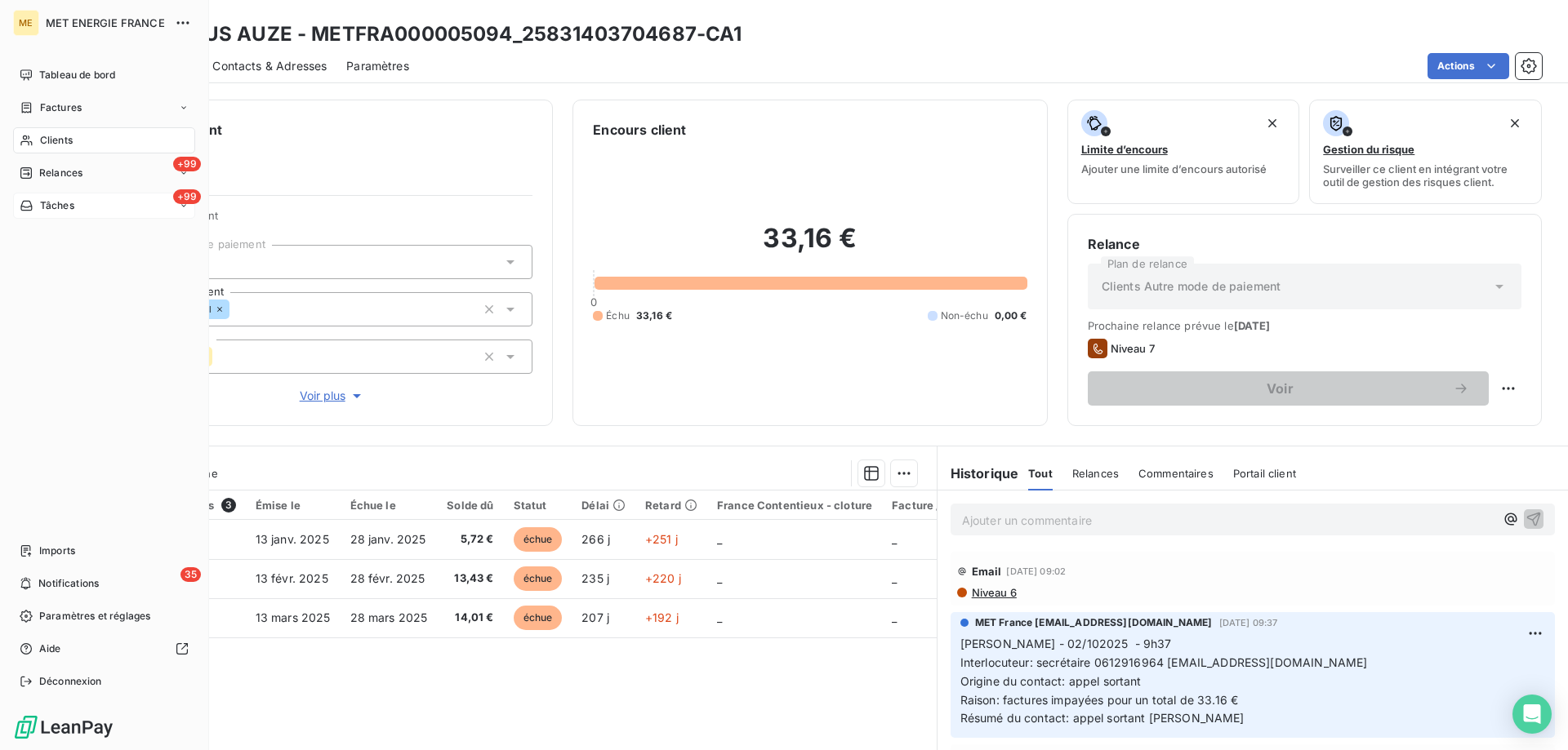
click at [36, 203] on div "Tâches" at bounding box center [47, 206] width 55 height 14
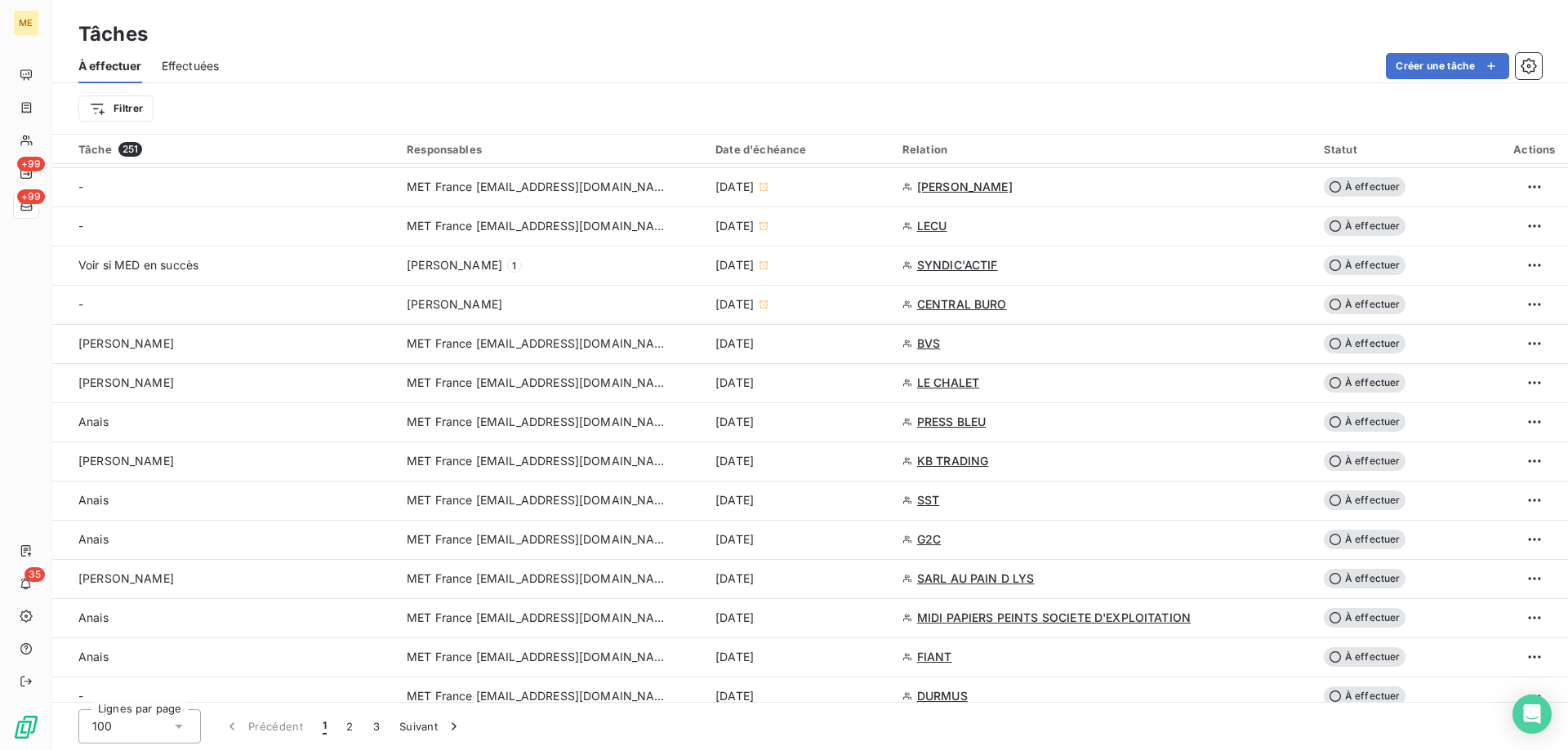
scroll to position [1061, 0]
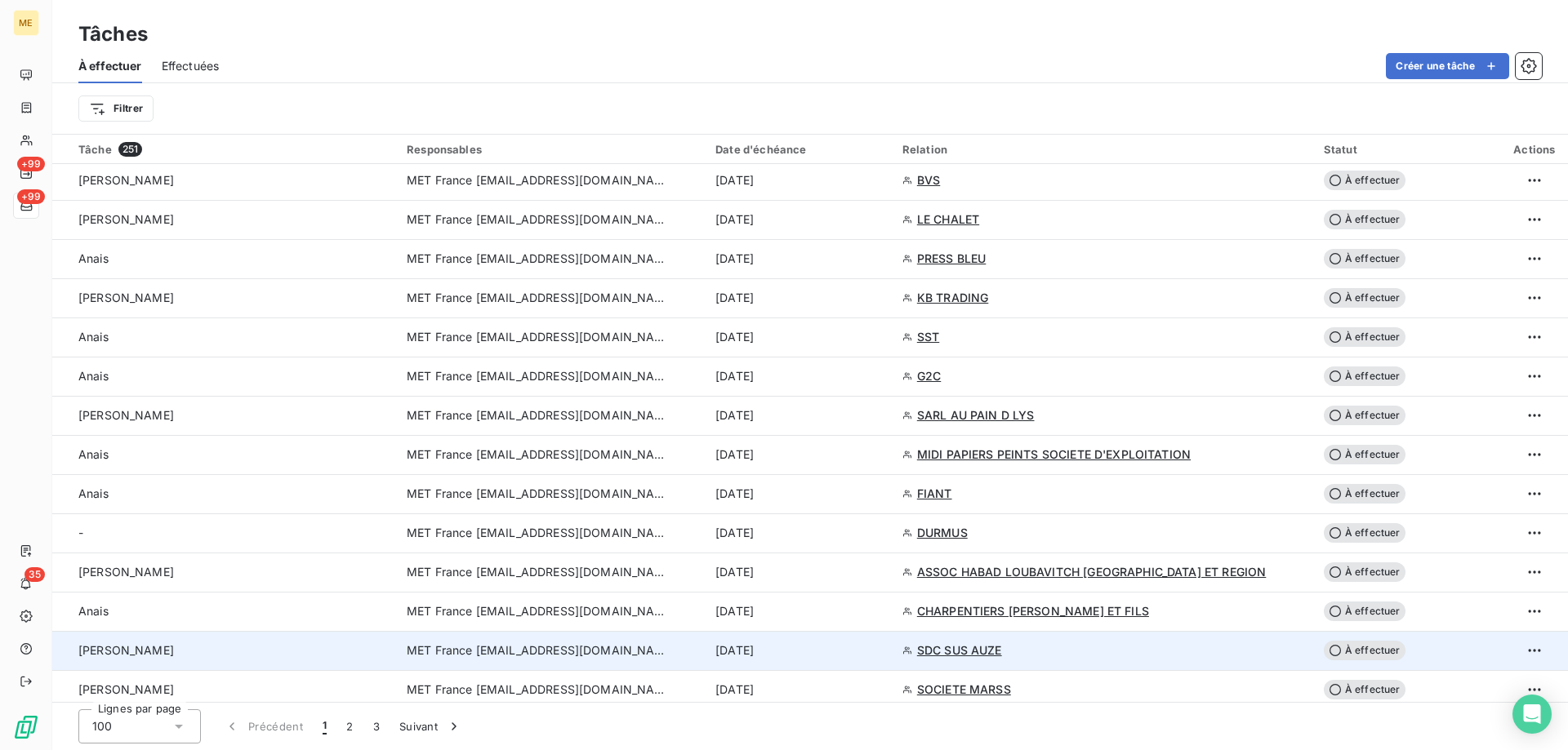
click at [561, 654] on span "MET France [EMAIL_ADDRESS][DOMAIN_NAME]" at bounding box center [537, 651] width 261 height 16
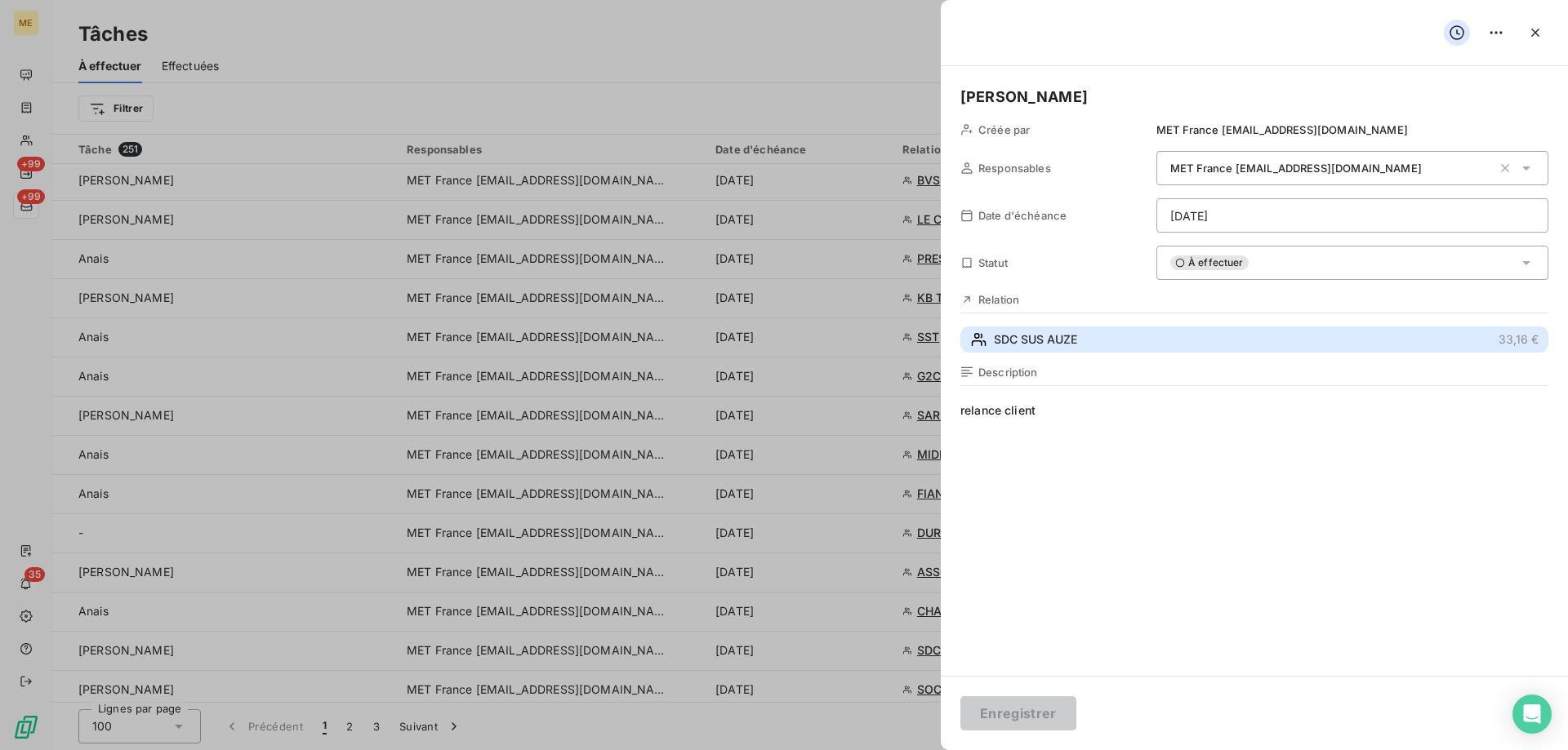
click at [1063, 343] on span "SDC SUS AUZE" at bounding box center [1035, 339] width 83 height 16
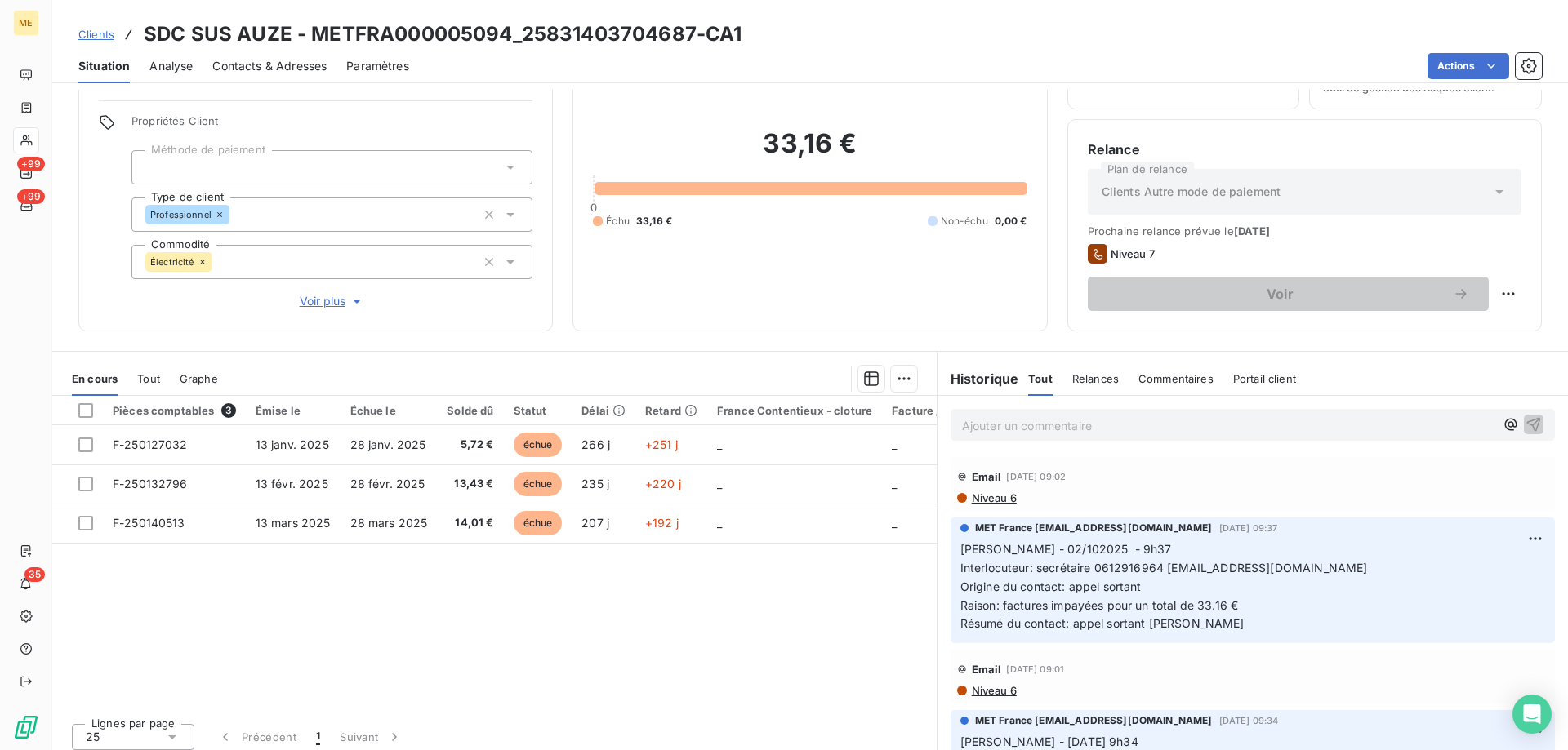
scroll to position [104, 0]
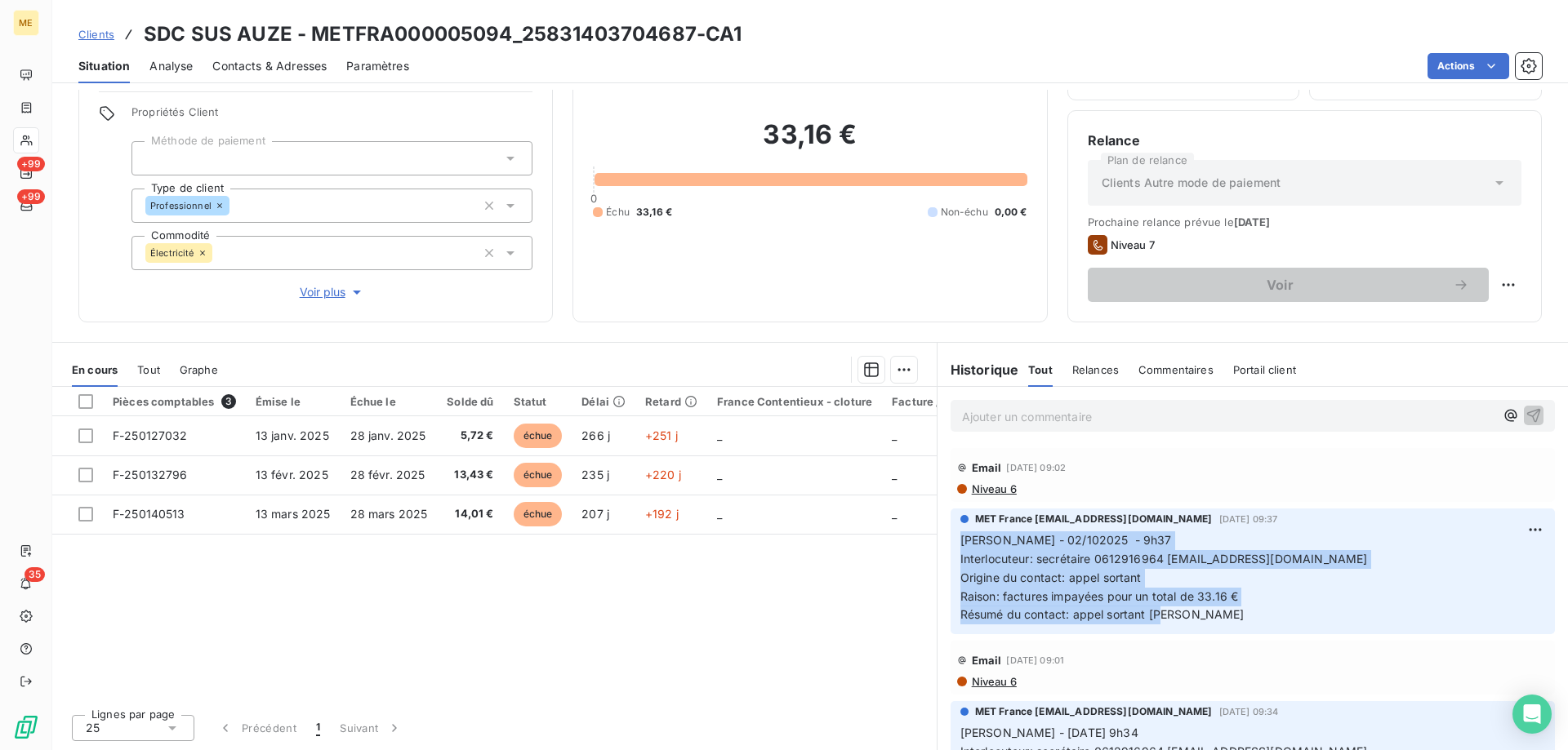
drag, startPoint x: 1155, startPoint y: 620, endPoint x: 951, endPoint y: 550, distance: 215.7
click at [951, 550] on div "MET France met-france@recouvrement.met.com 2 oct. 2025, 09:37 Sylvain - 02/1020…" at bounding box center [1253, 571] width 604 height 125
copy p "Sylvain - 02/102025 - 9h37 Interlocuteur: secrétaire 0612916964 GGOMEZ@SYNDICAC…"
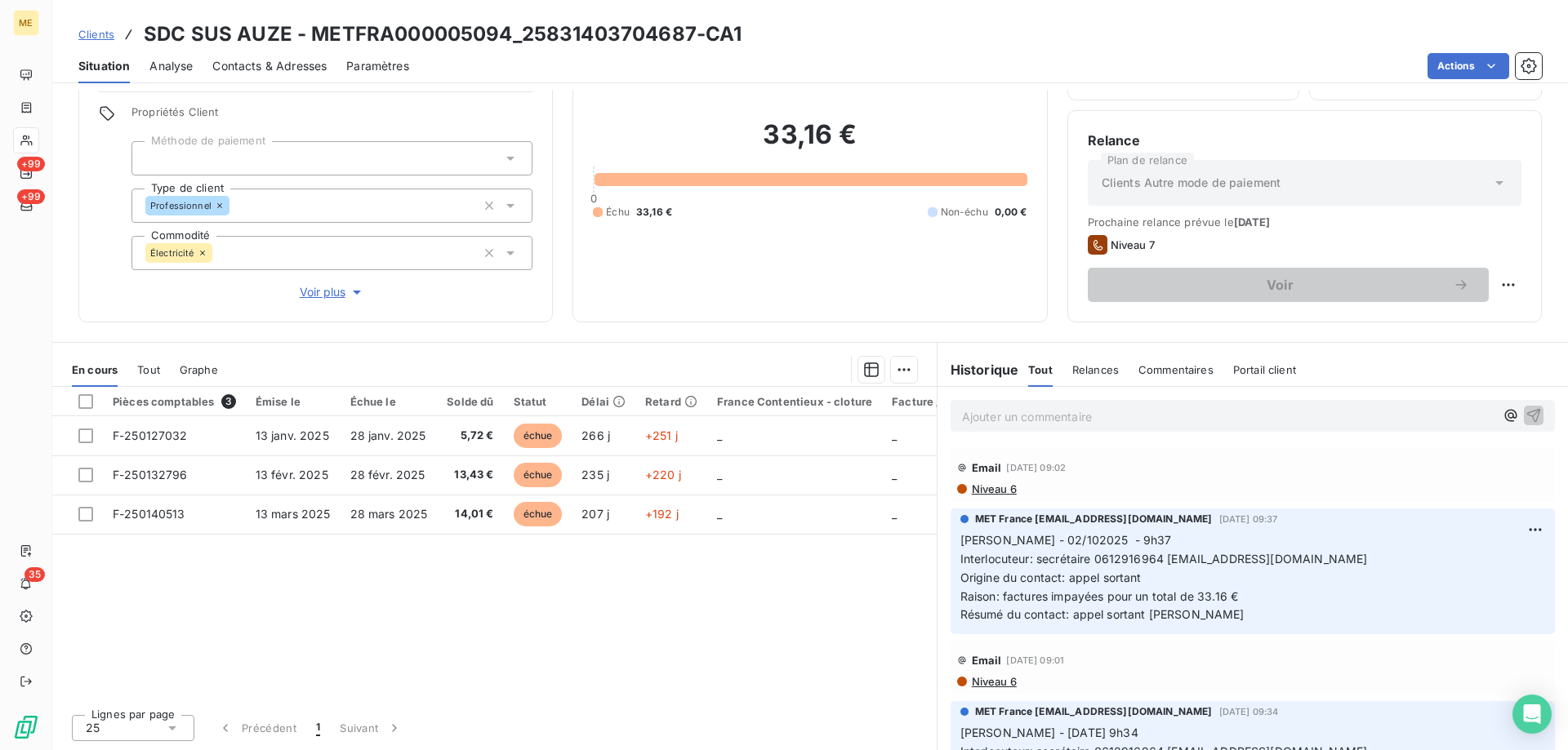
click at [1016, 426] on p "Ajouter un commentaire ﻿" at bounding box center [1228, 416] width 533 height 21
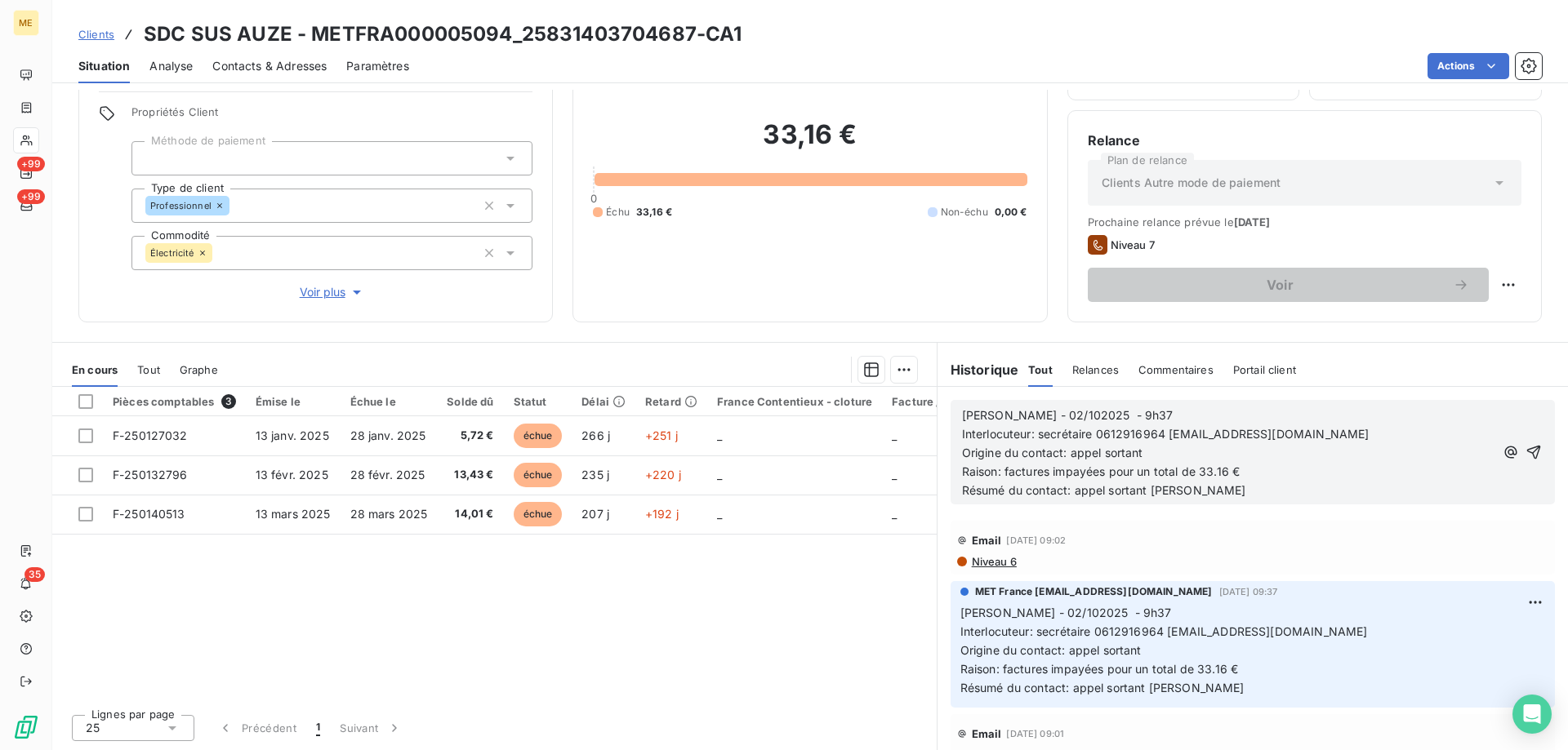
click at [1017, 411] on span "Sylvain - 02/102025 - 9h37" at bounding box center [1067, 415] width 211 height 14
click at [1129, 413] on p "Sylvain - 06/102025 - 9h37" at bounding box center [1228, 415] width 533 height 19
click at [1526, 457] on icon "button" at bounding box center [1534, 452] width 16 height 16
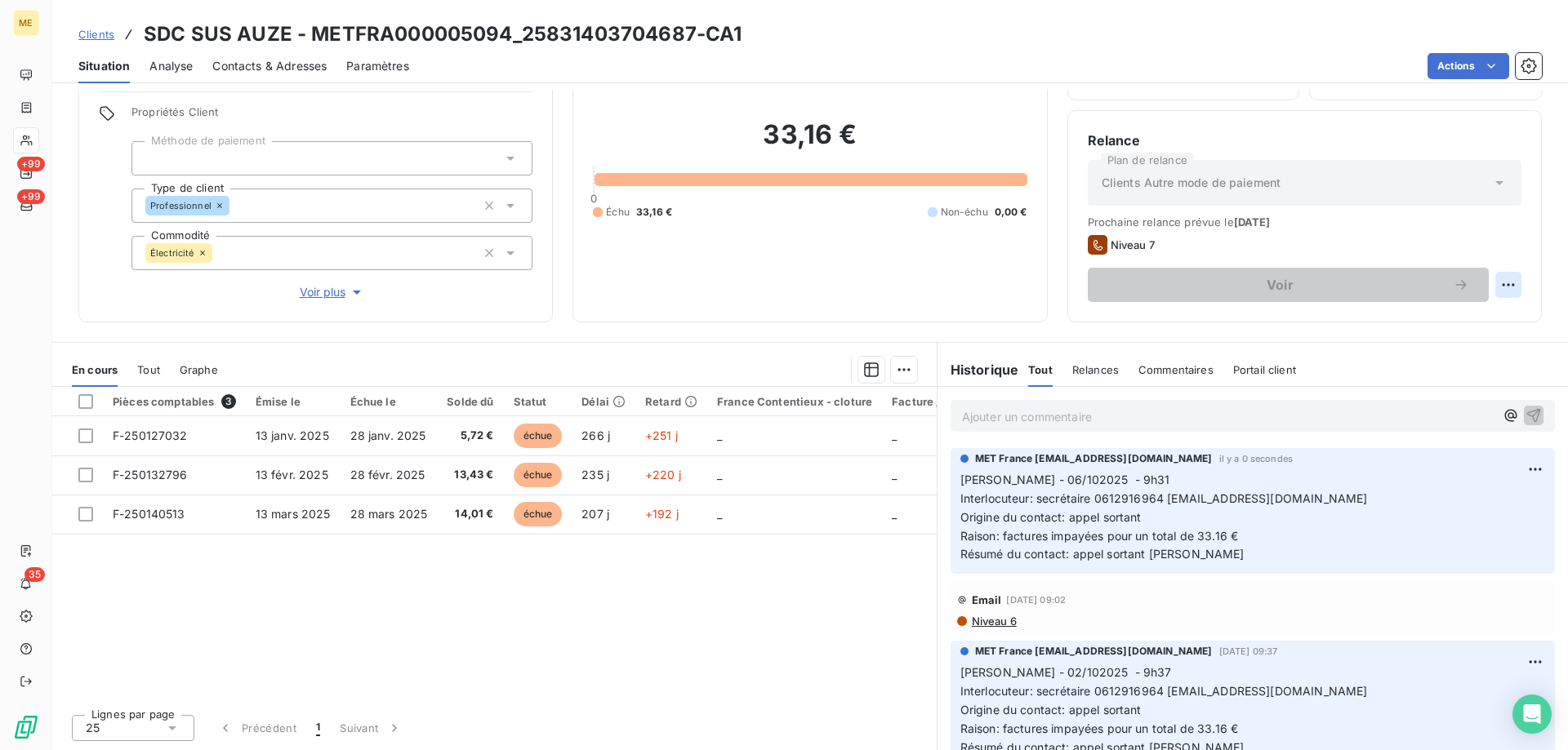
click at [1495, 280] on html "ME +99 +99 35 Clients SDC SUS AUZE - METFRA000005094_25831403704687-CA1 Situati…" at bounding box center [784, 456] width 1568 height 914
click at [1436, 319] on div "Replanifier cette action" at bounding box center [1428, 320] width 146 height 26
select select "9"
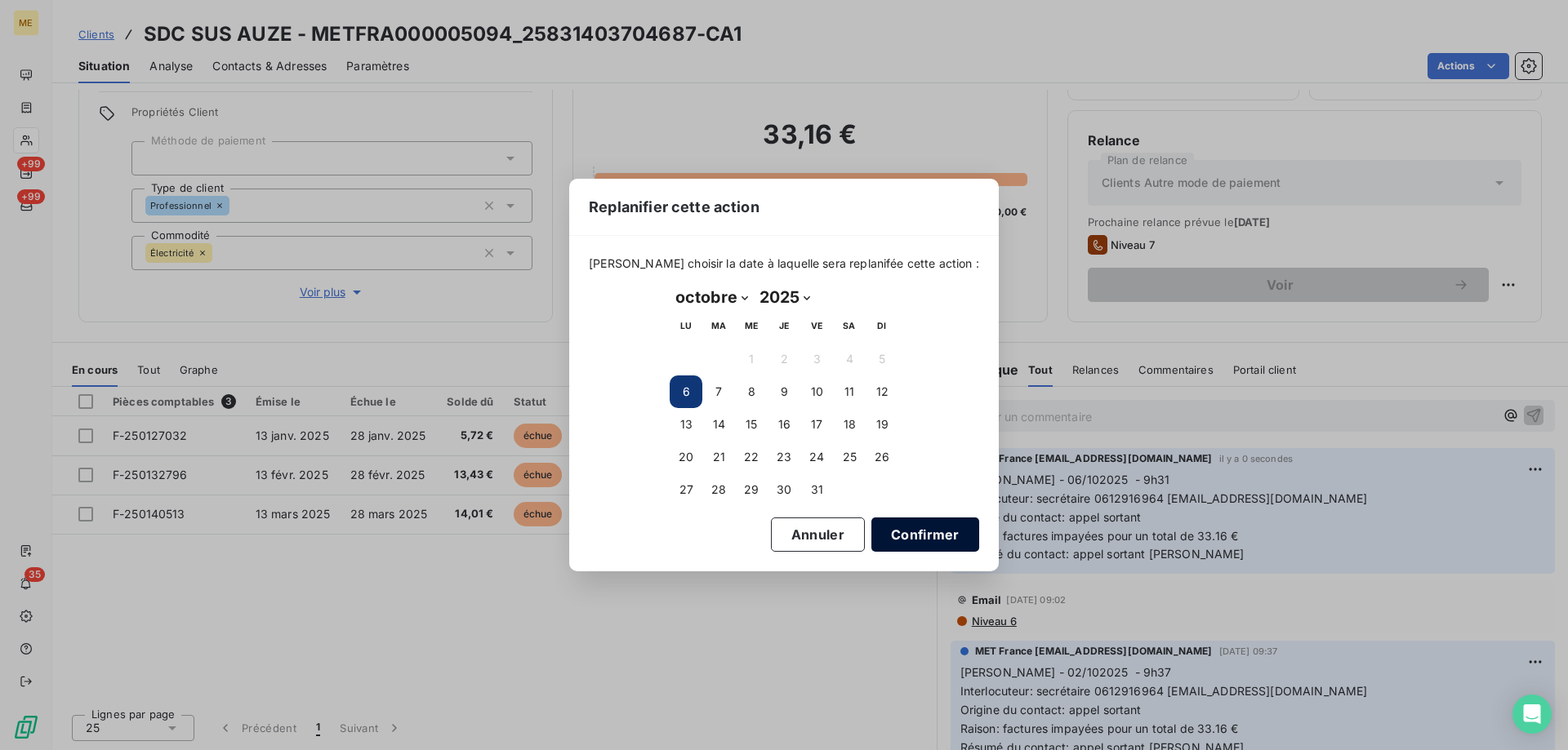
click at [897, 534] on button "Confirmer" at bounding box center [925, 534] width 107 height 34
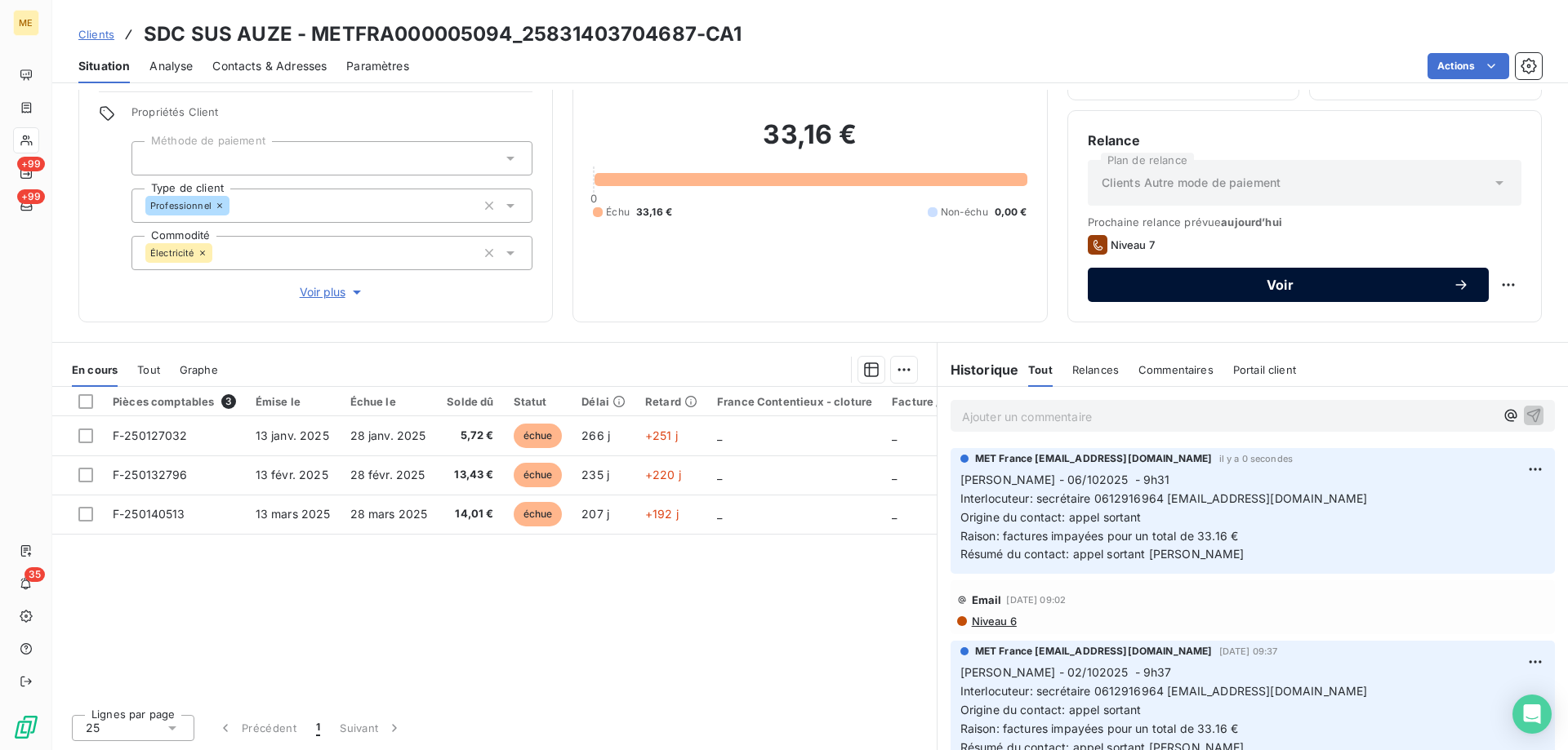
click at [1270, 278] on span "Voir" at bounding box center [1281, 285] width 346 height 13
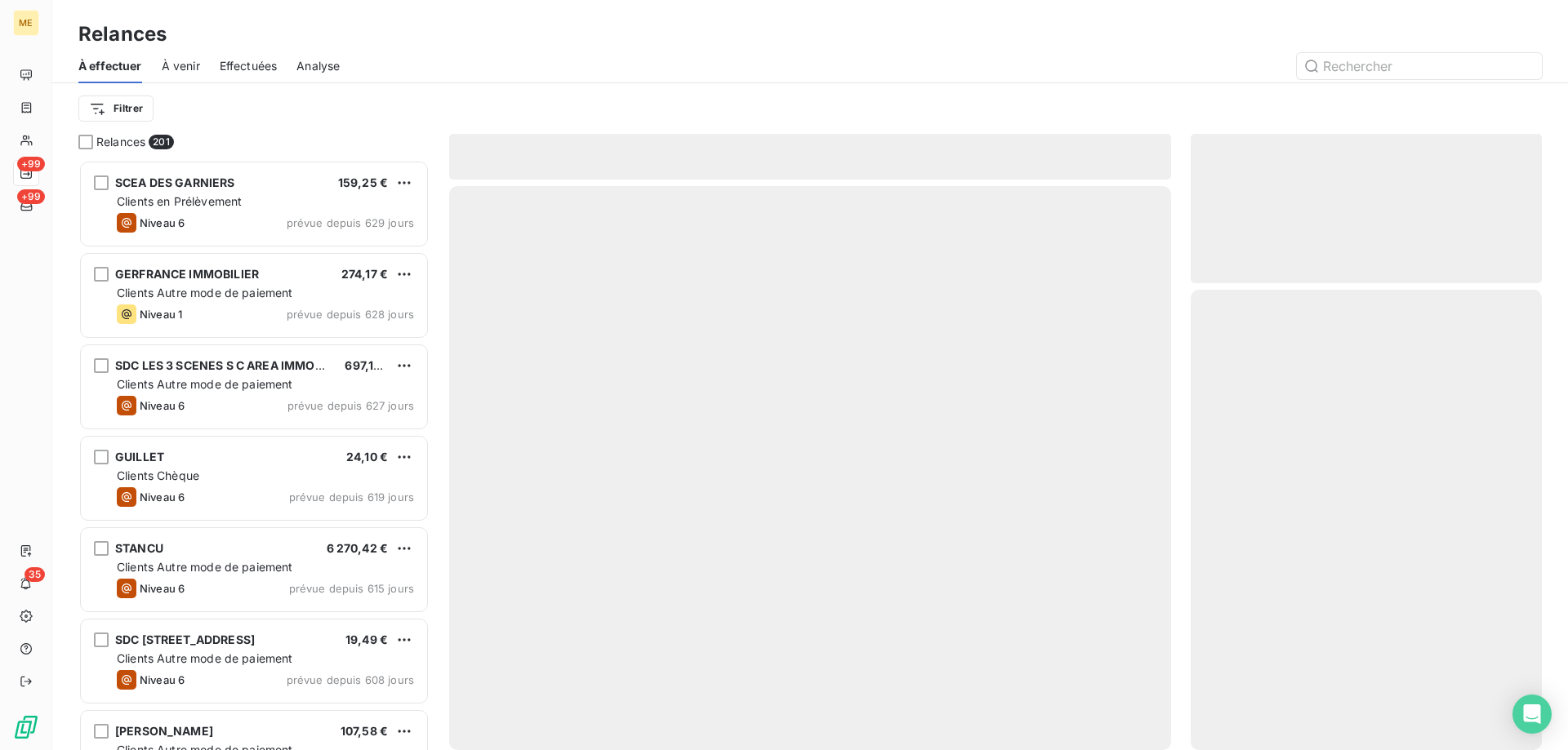
scroll to position [578, 338]
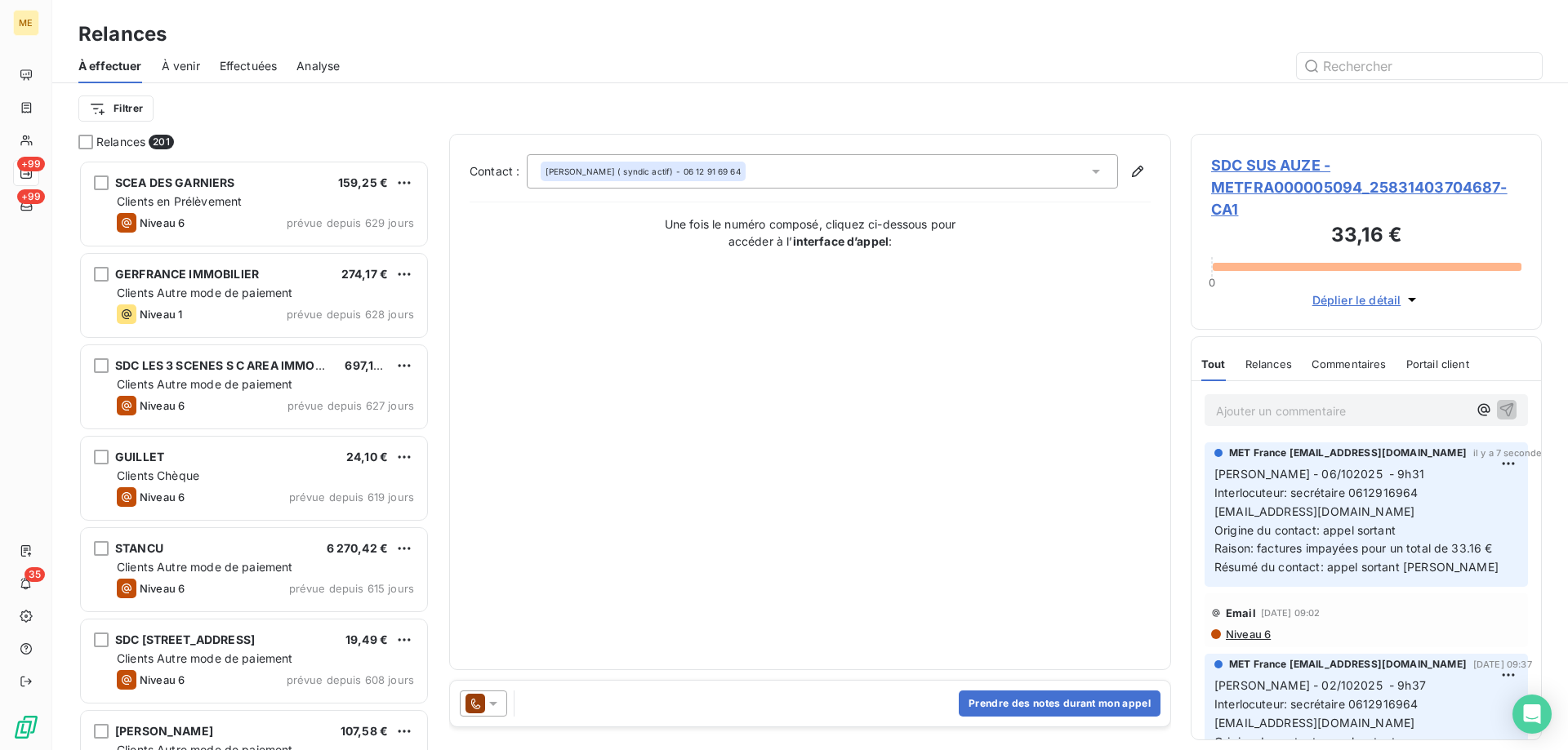
click at [486, 699] on icon at bounding box center [493, 703] width 16 height 16
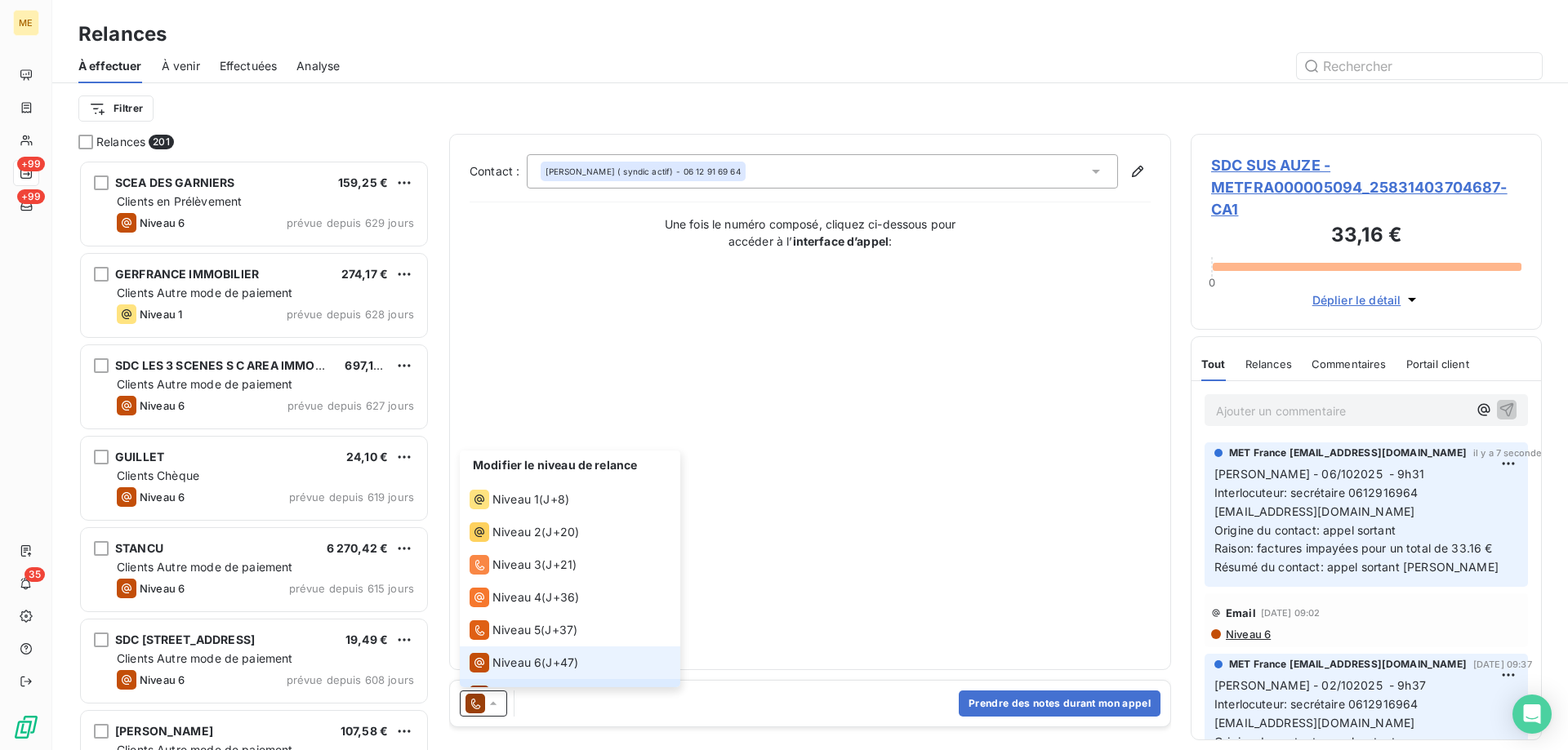
scroll to position [24, 0]
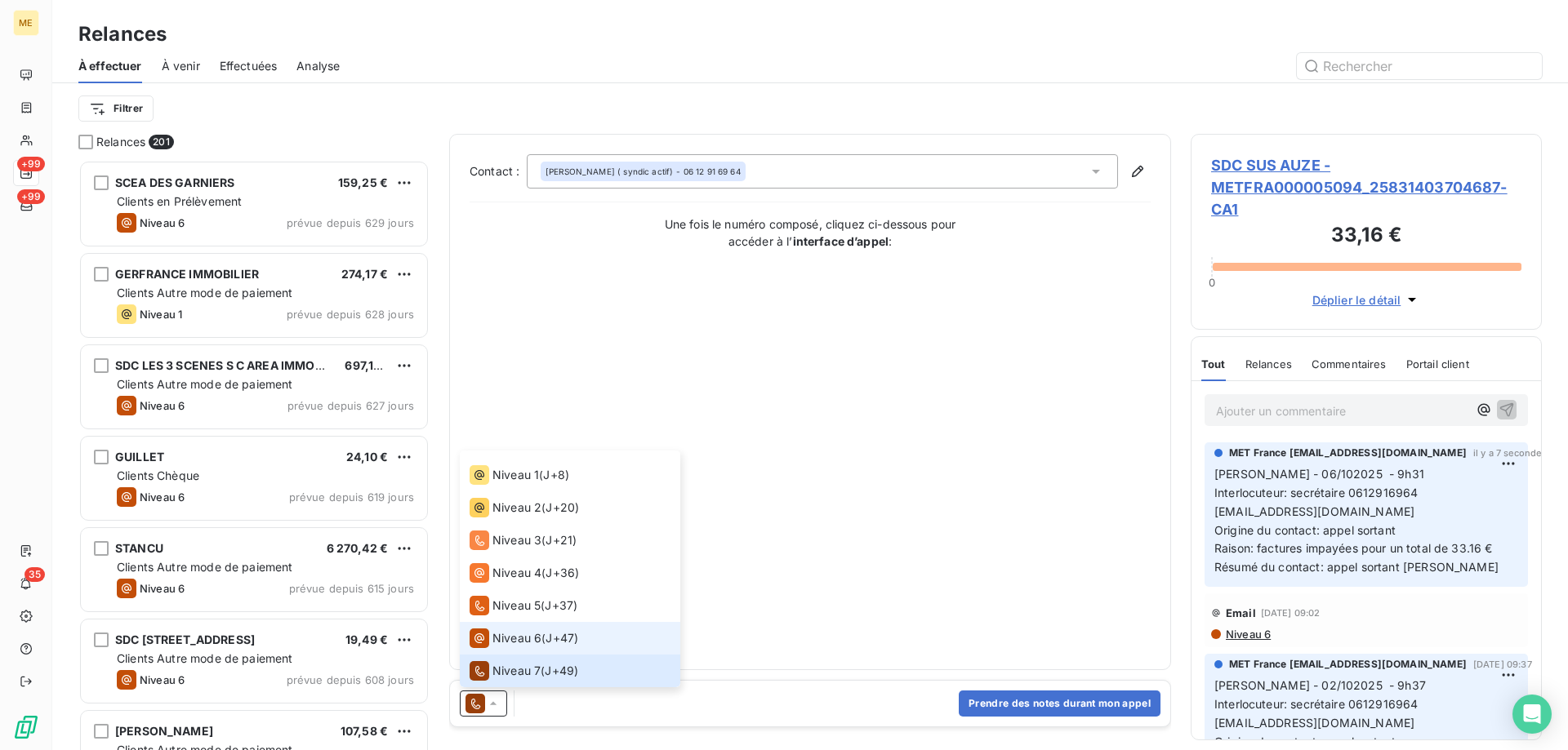
click at [502, 637] on span "Niveau 6" at bounding box center [517, 638] width 49 height 16
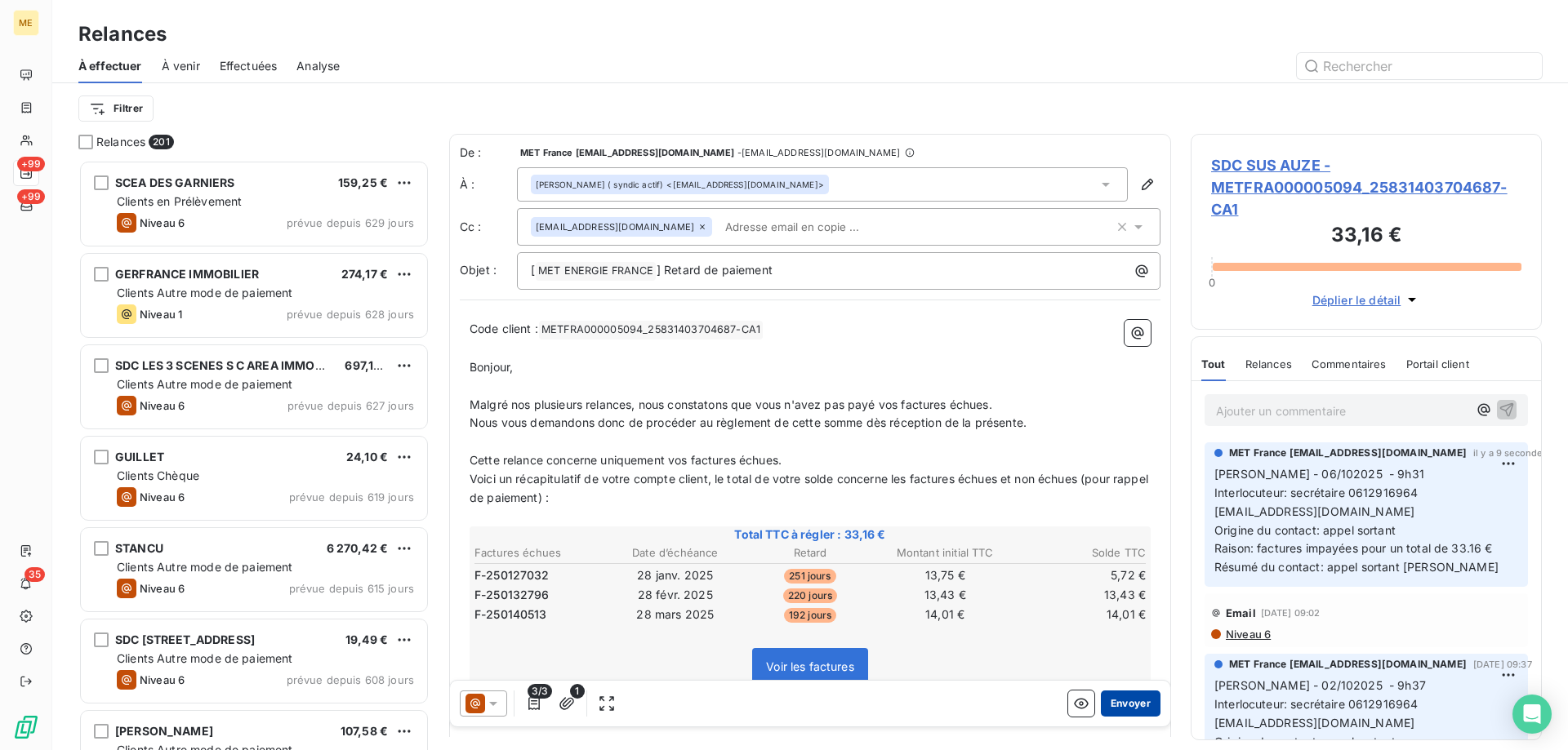
click at [1119, 705] on button "Envoyer" at bounding box center [1130, 703] width 60 height 26
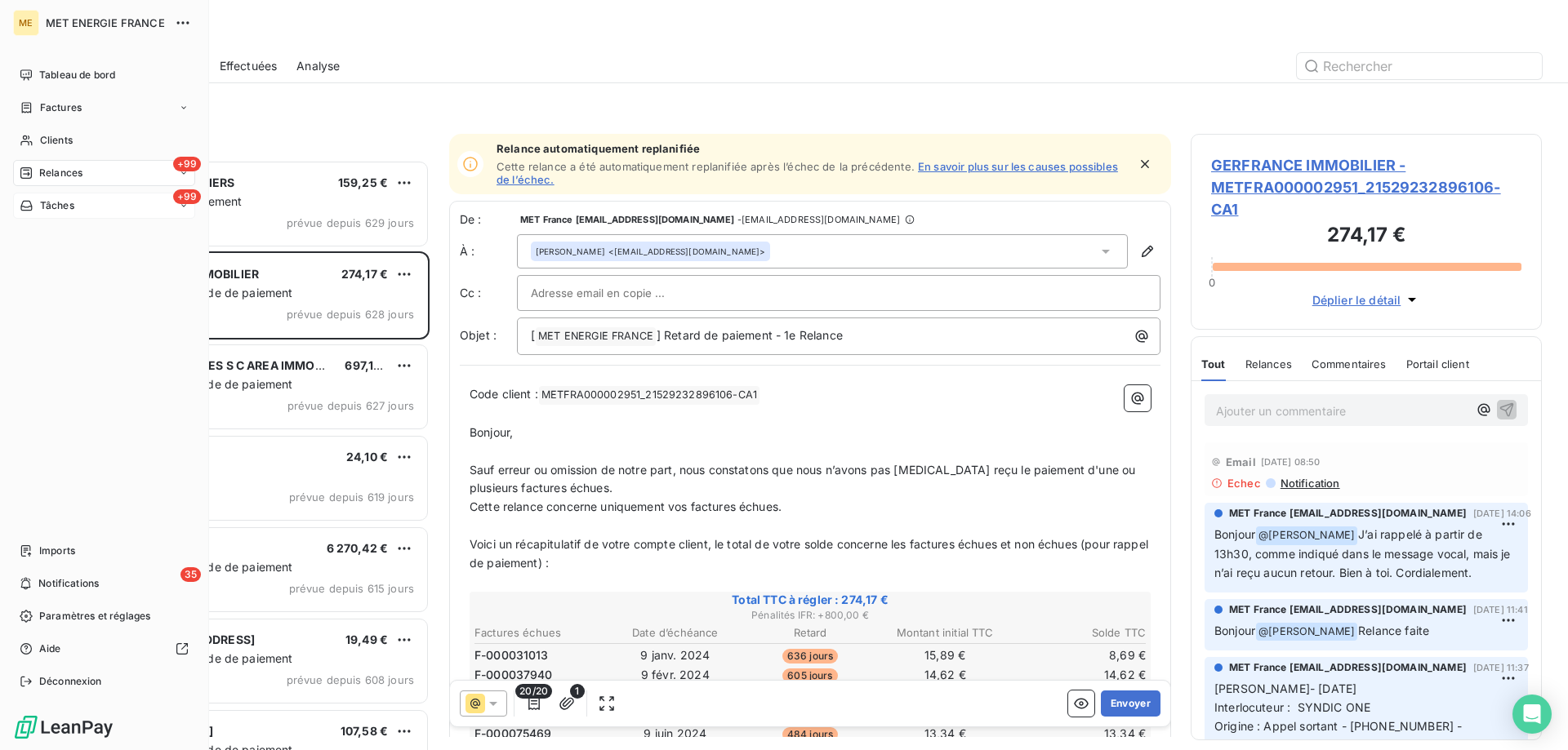
click at [60, 200] on span "Tâches" at bounding box center [57, 206] width 34 height 14
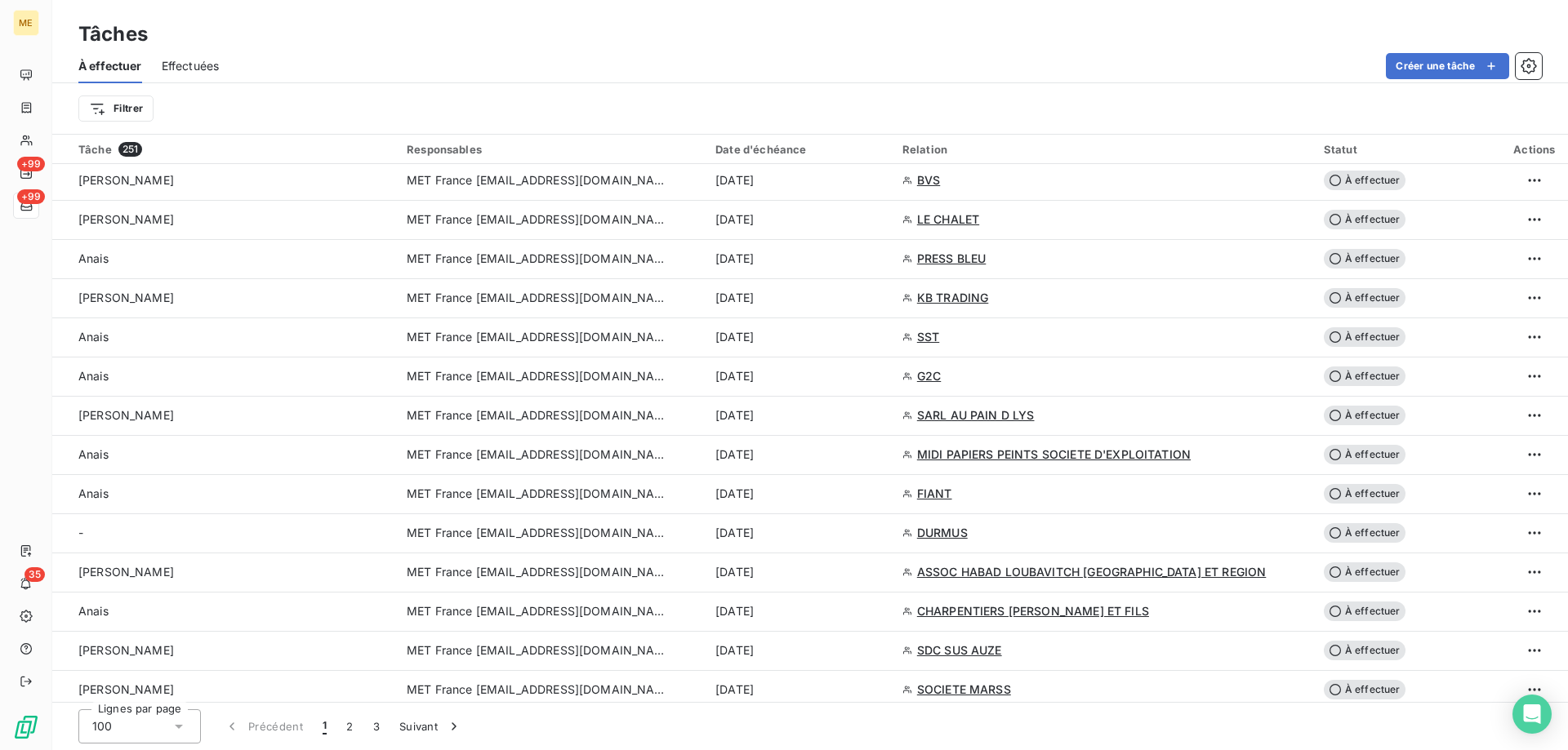
scroll to position [1224, 0]
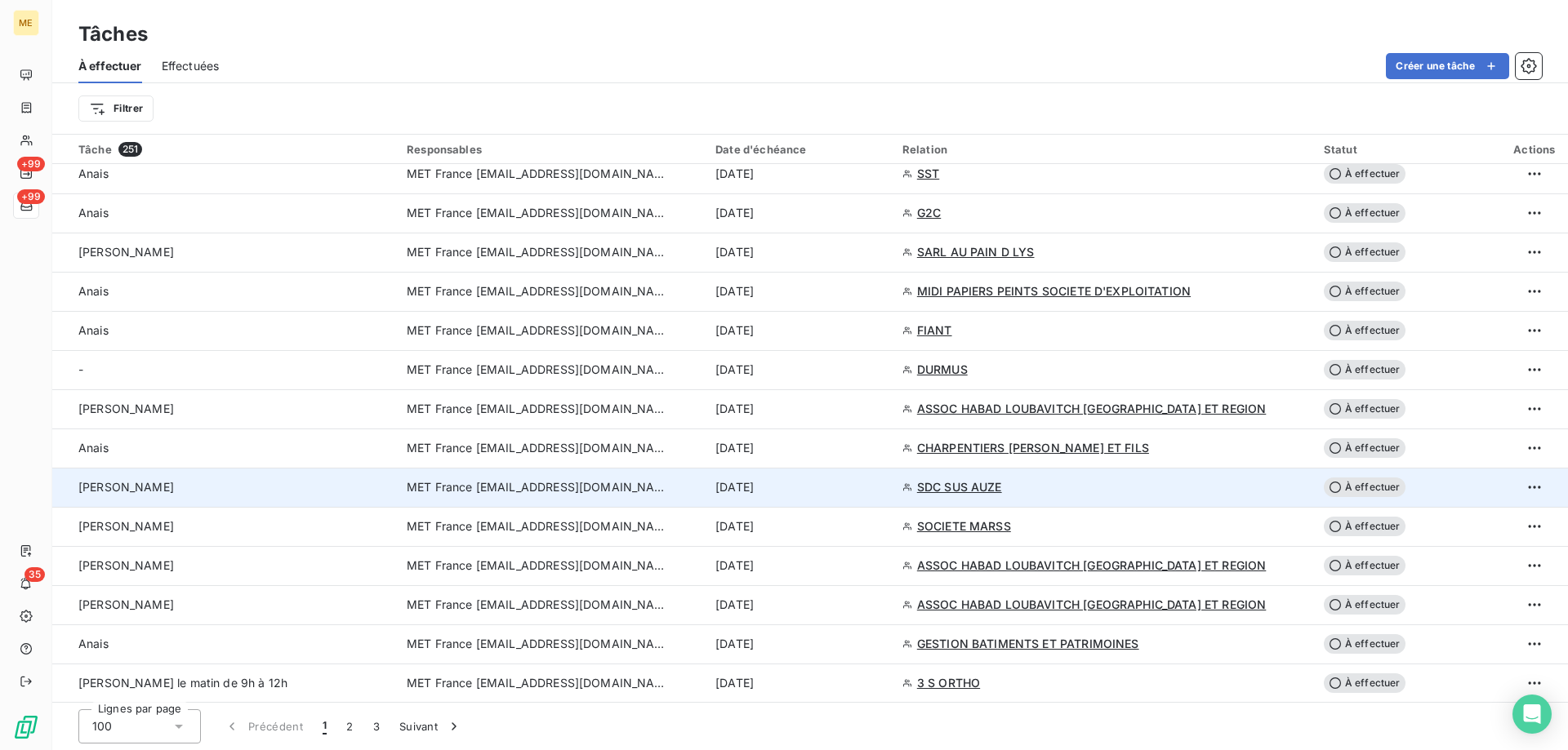
click at [471, 490] on span "MET France [EMAIL_ADDRESS][DOMAIN_NAME]" at bounding box center [537, 487] width 261 height 16
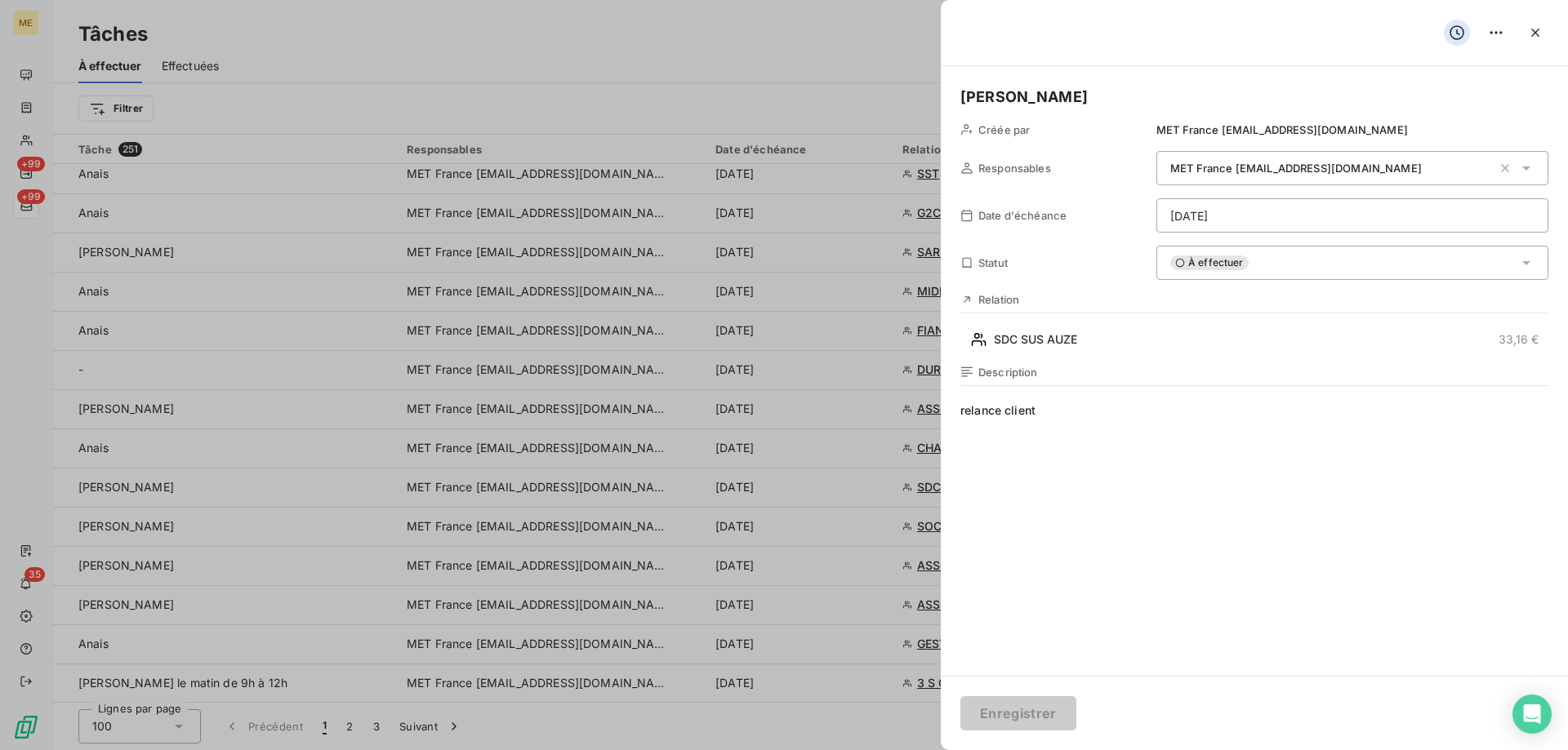
click at [1241, 214] on html "ME +99 +99 35 Tâches À effectuer Effectuées Créer une tâche Filtrer Tâche 251 R…" at bounding box center [784, 456] width 1568 height 914
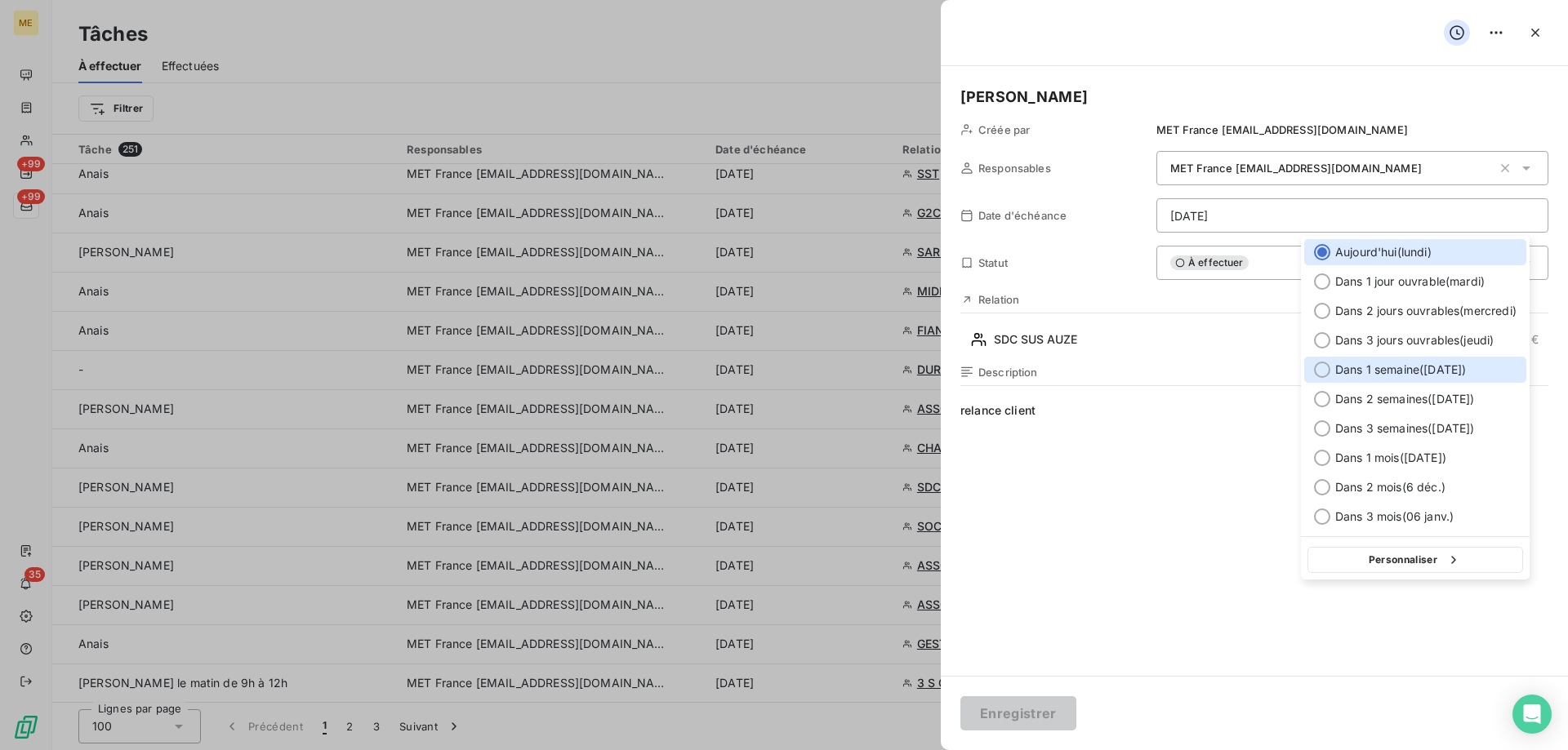
click at [1321, 371] on div at bounding box center [1322, 370] width 16 height 16
type input "13/10/2025"
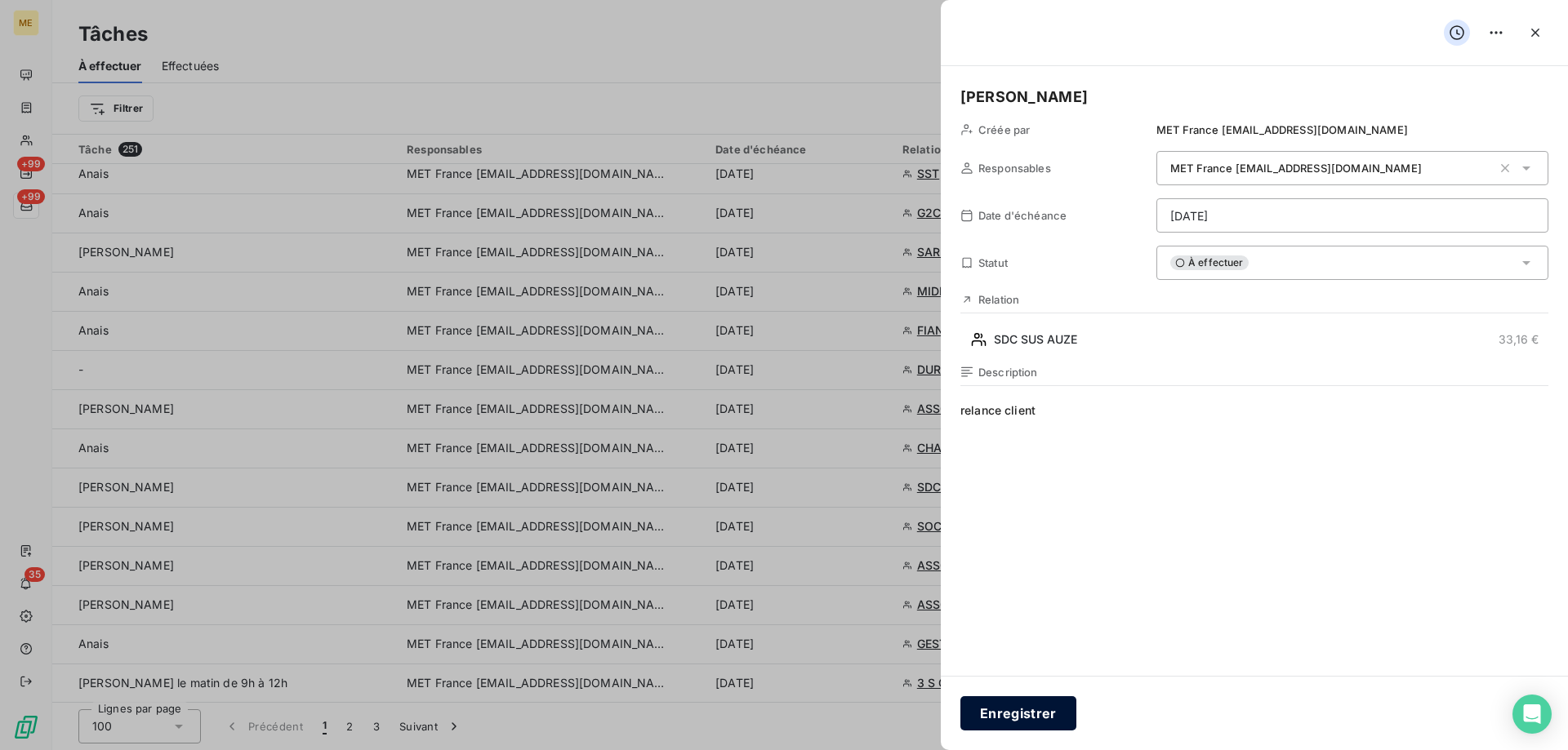
click at [1015, 724] on button "Enregistrer" at bounding box center [1019, 713] width 116 height 34
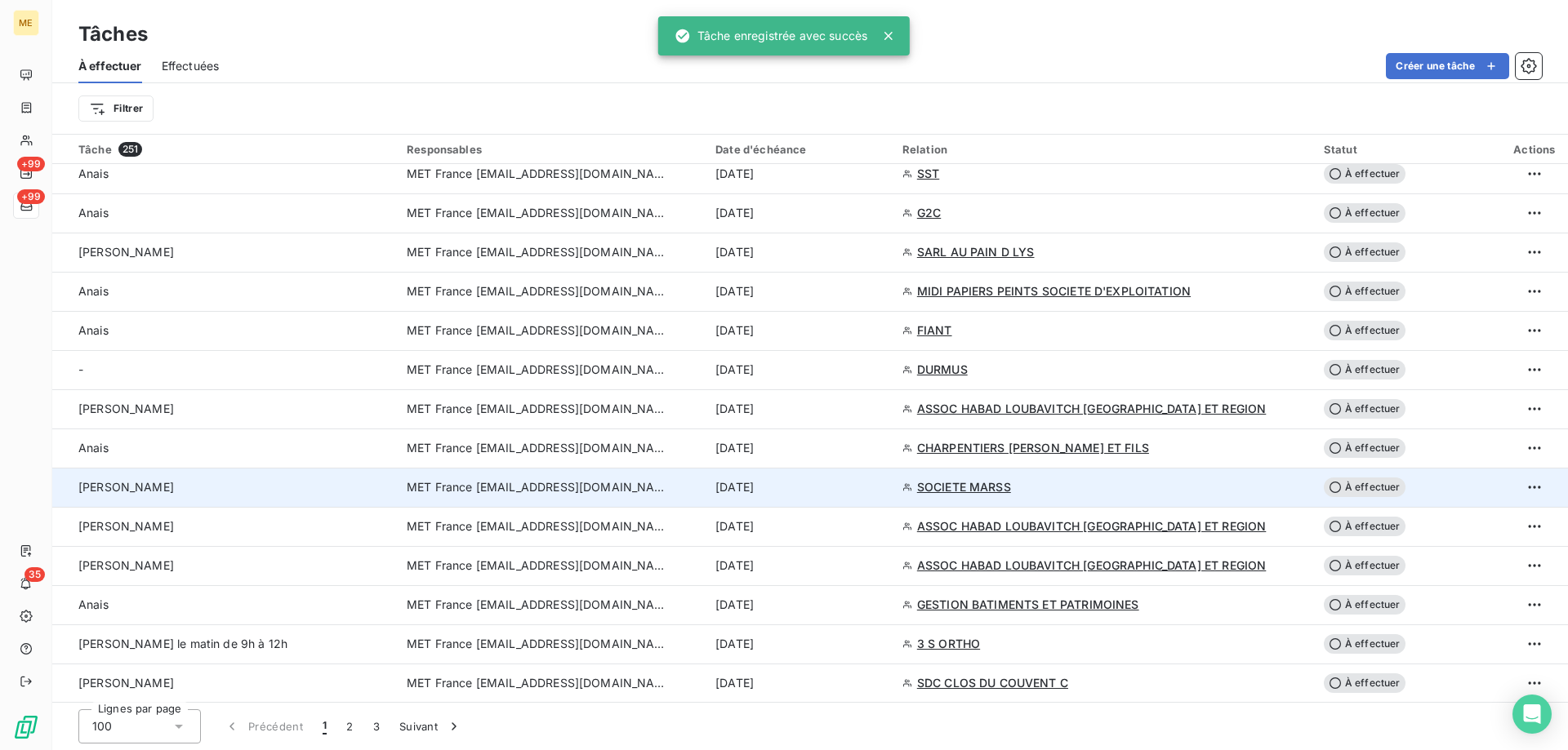
click at [498, 483] on span "MET France [EMAIL_ADDRESS][DOMAIN_NAME]" at bounding box center [537, 487] width 261 height 16
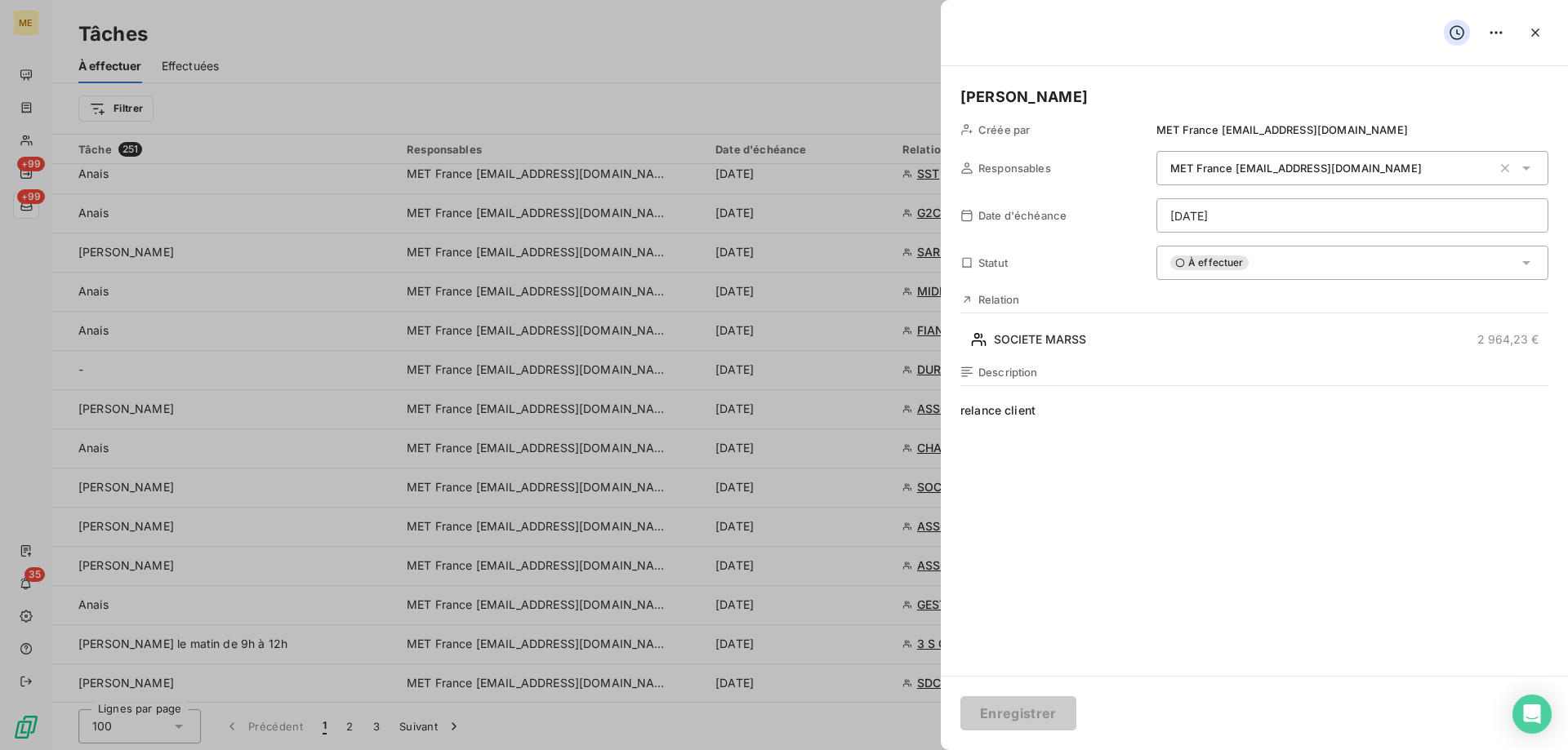
click at [1204, 204] on html "ME +99 +99 35 Tâches À effectuer Effectuées Créer une tâche Filtrer Tâche 251 R…" at bounding box center [784, 456] width 1568 height 914
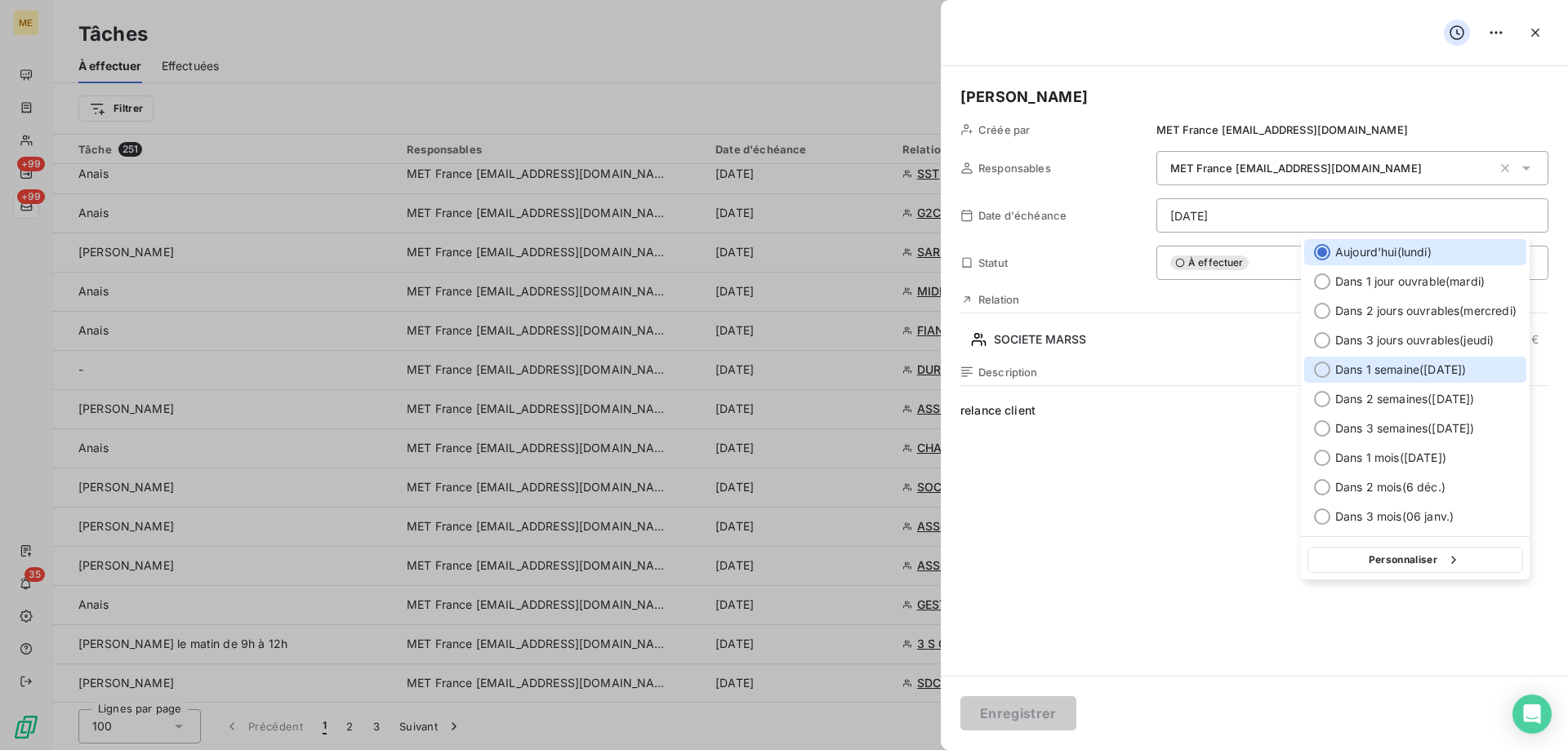
click at [1324, 368] on div at bounding box center [1322, 370] width 16 height 16
type input "13/10/2025"
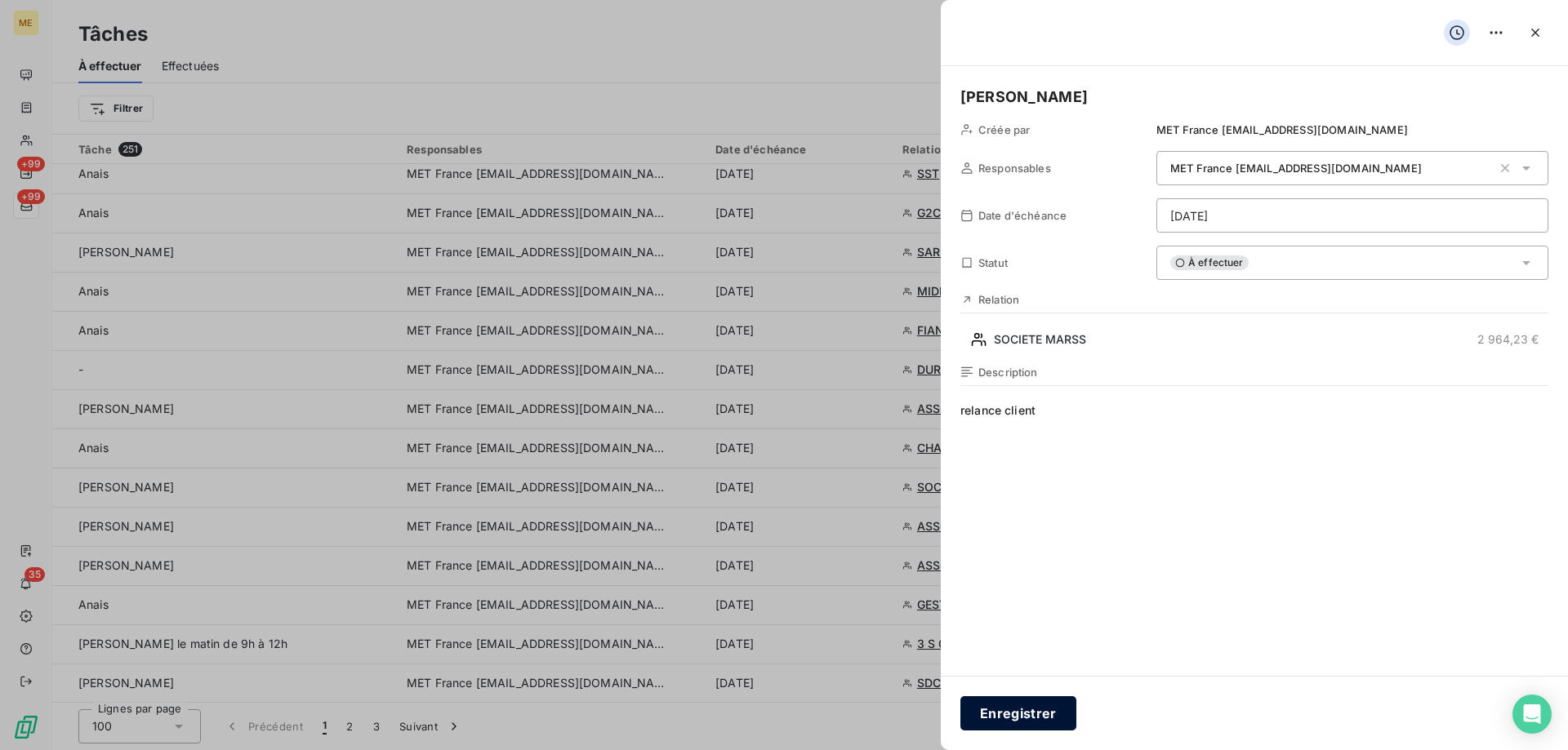
click at [1005, 718] on button "Enregistrer" at bounding box center [1019, 713] width 116 height 34
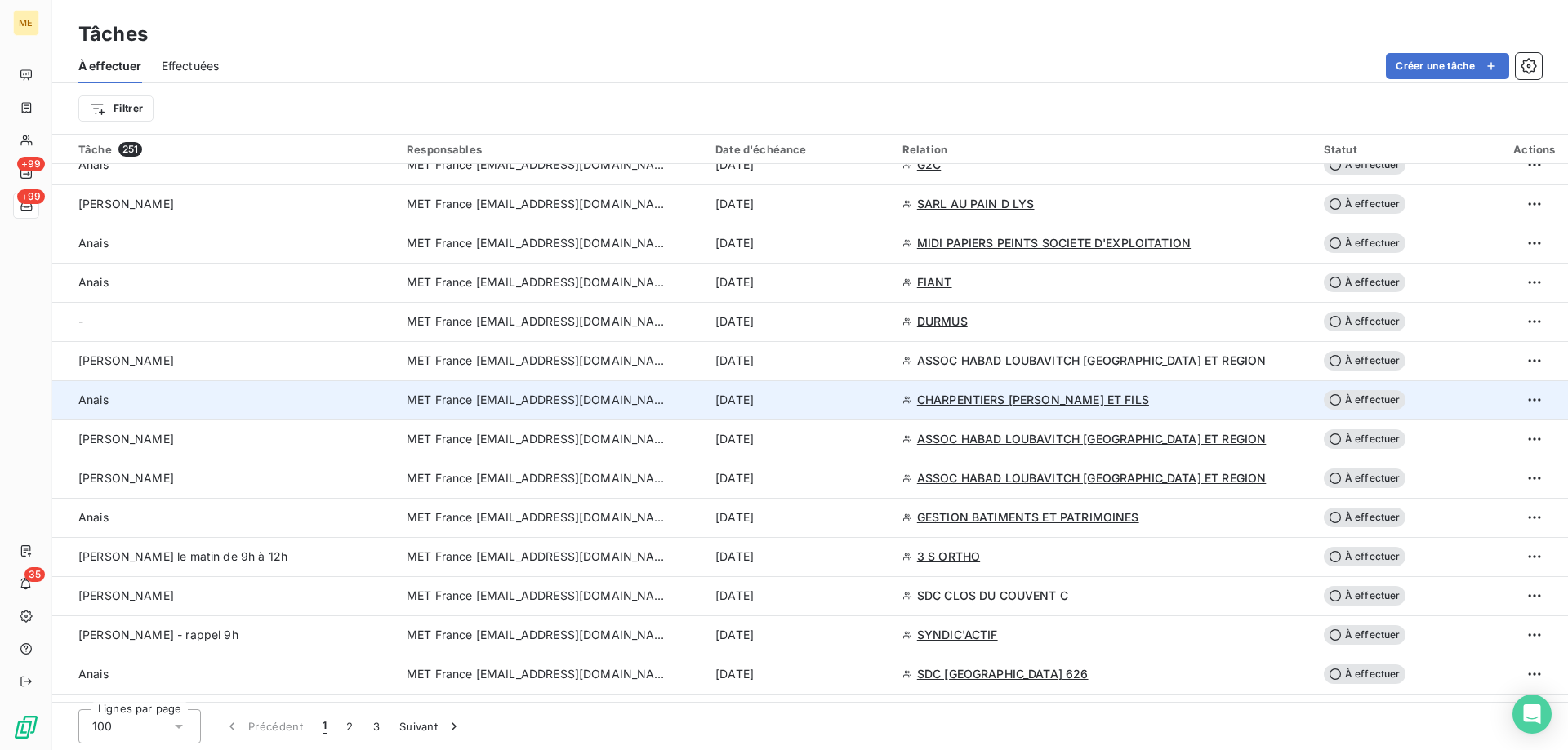
scroll to position [1306, 0]
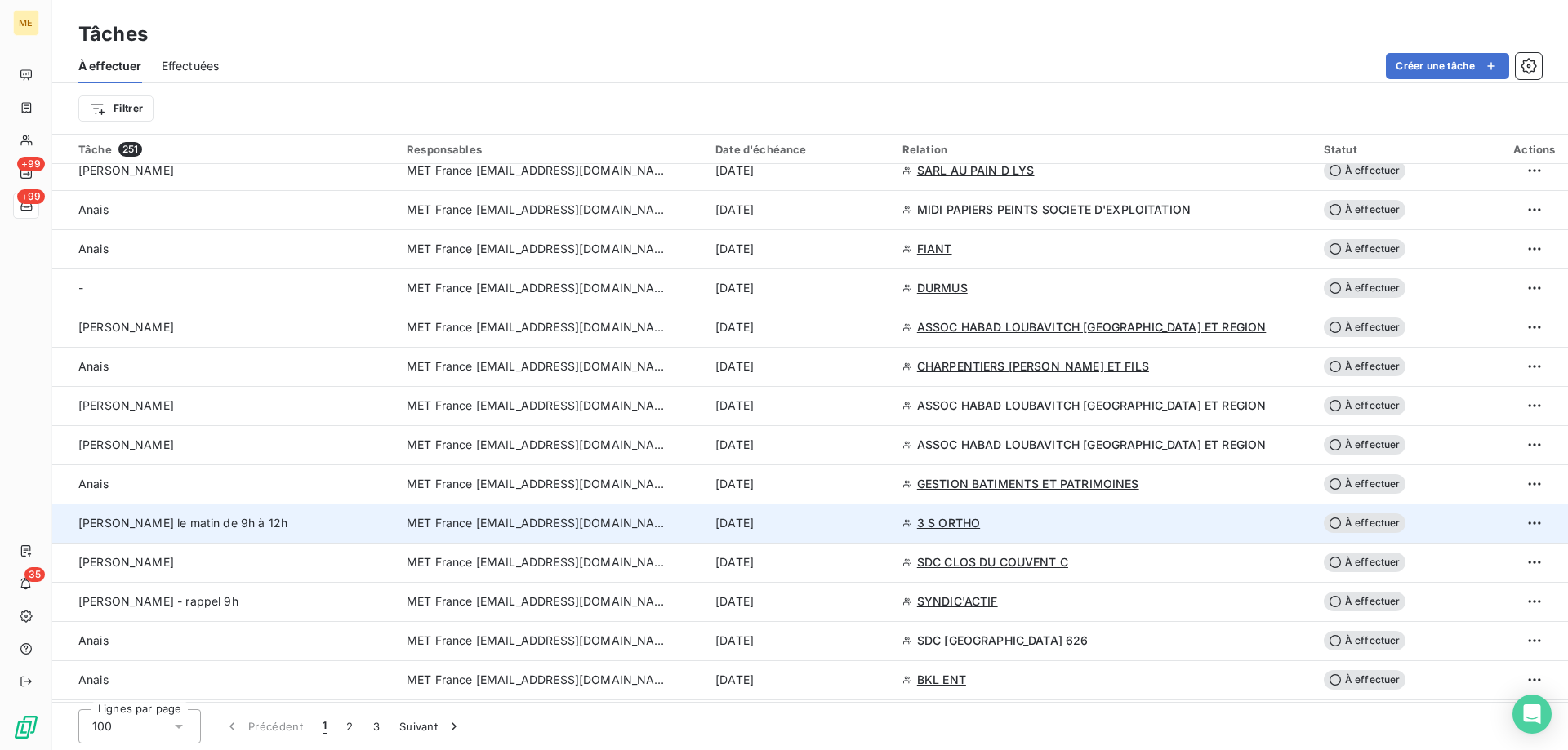
click at [563, 526] on span "MET France [EMAIL_ADDRESS][DOMAIN_NAME]" at bounding box center [537, 523] width 261 height 16
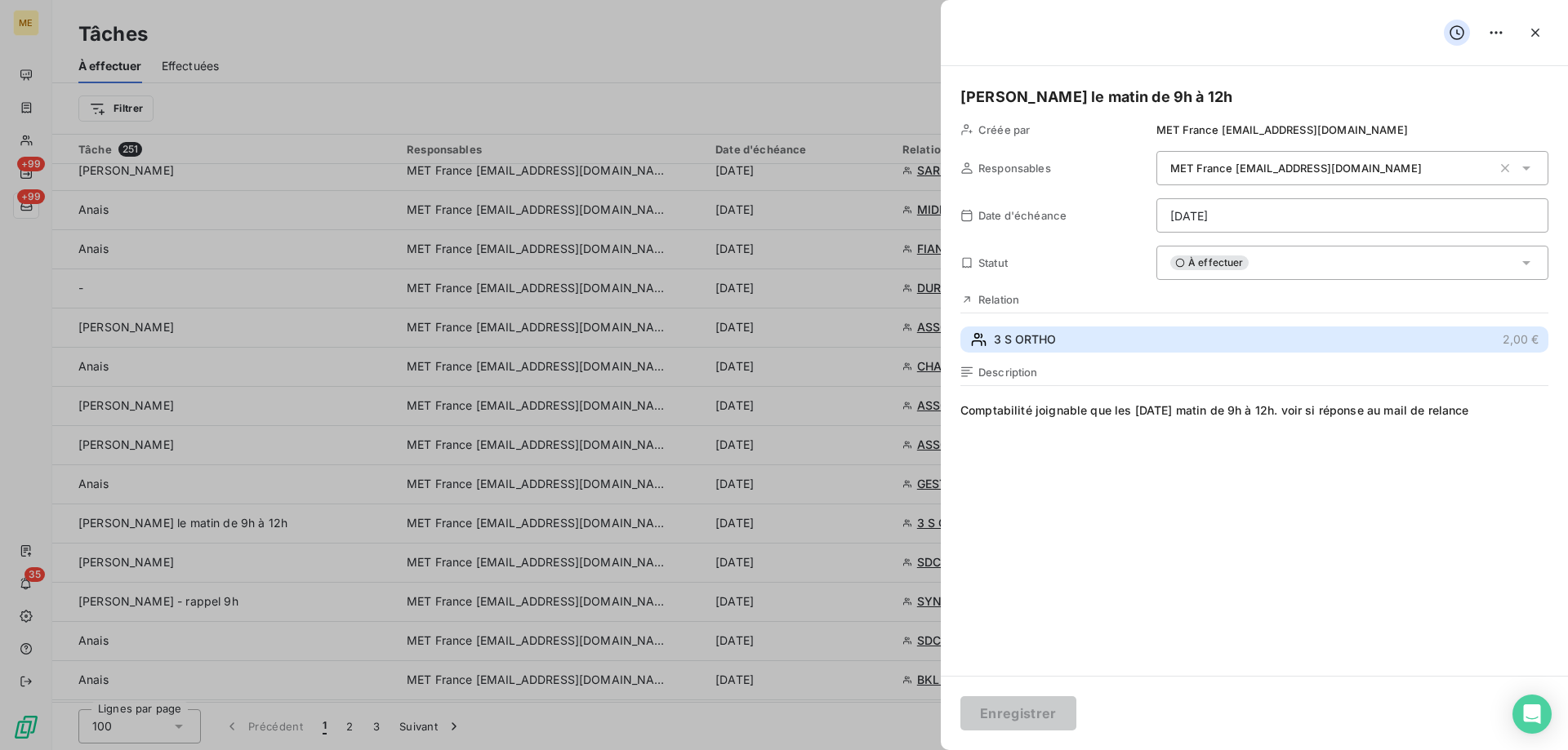
click at [1010, 336] on span "3 S ORTHO" at bounding box center [1024, 339] width 62 height 16
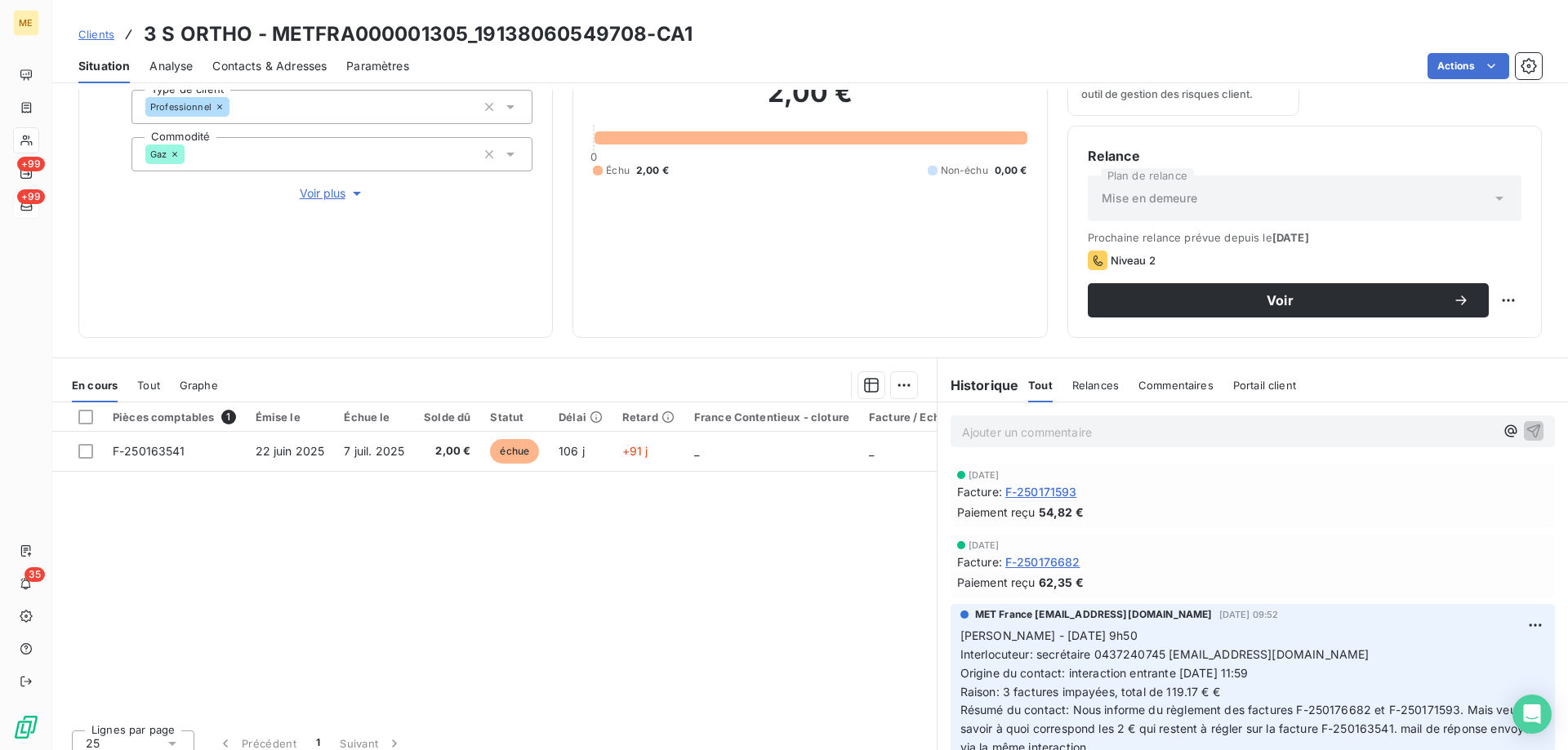
scroll to position [218, 0]
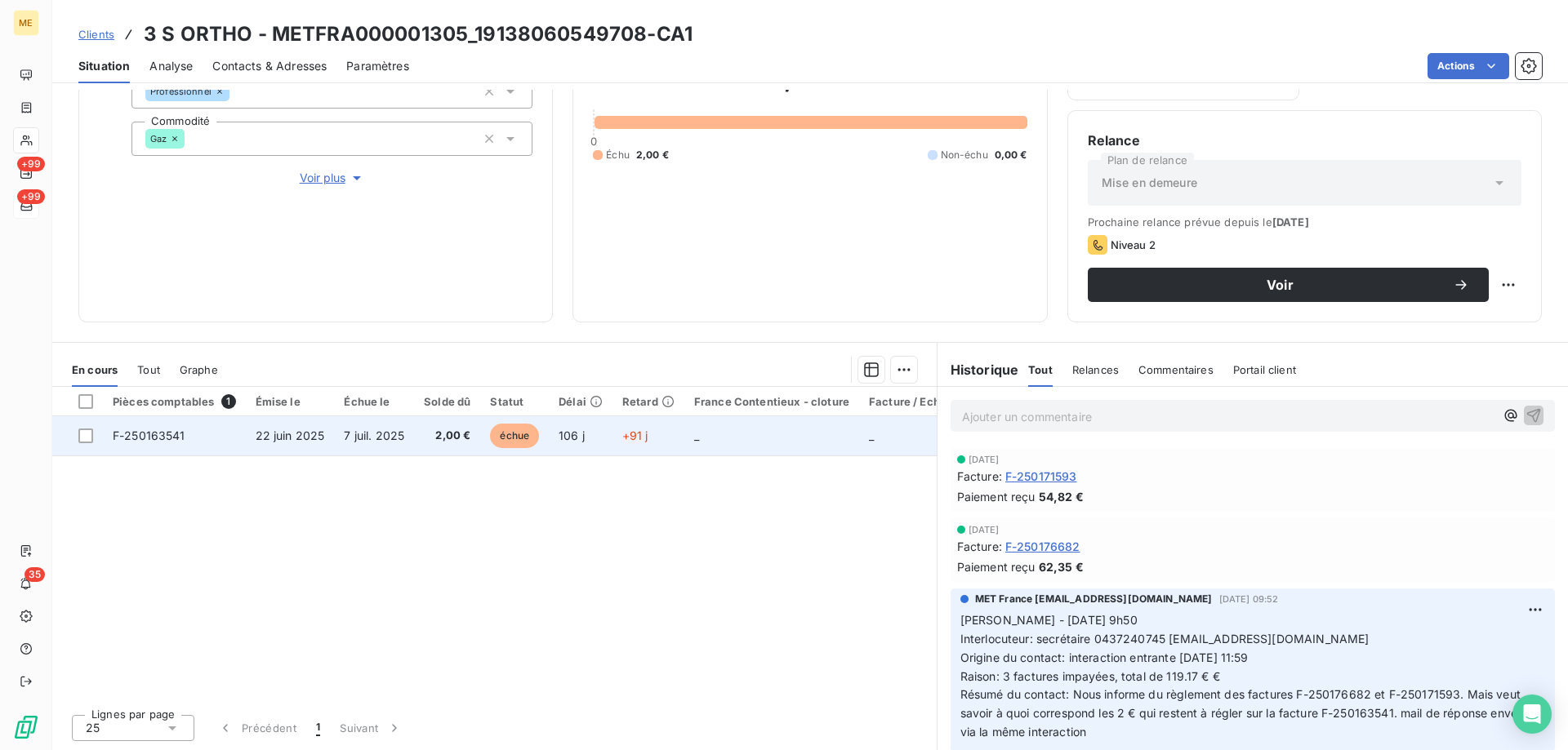
click at [174, 429] on span "F-250163541" at bounding box center [149, 436] width 73 height 14
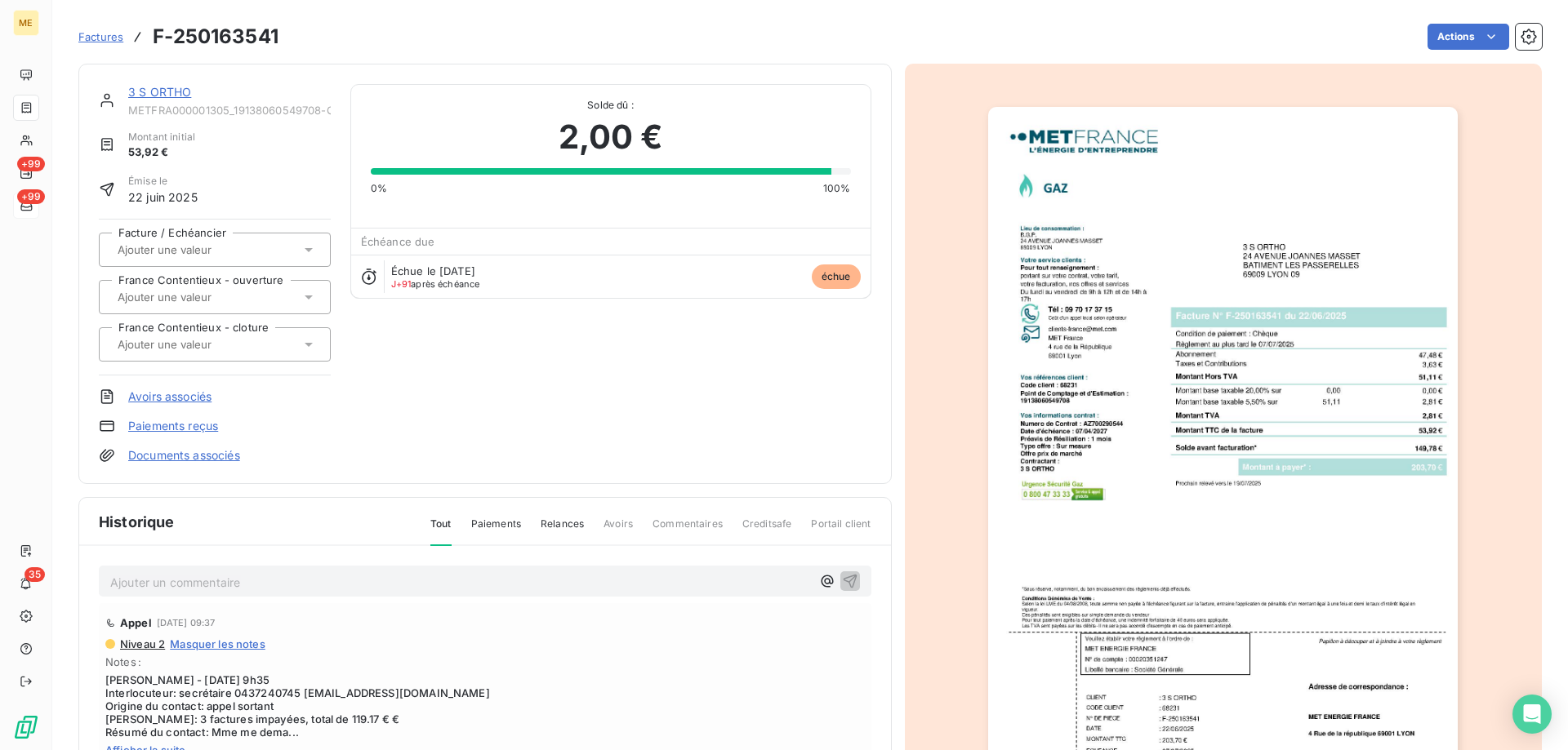
click at [172, 94] on link "3 S ORTHO" at bounding box center [159, 92] width 63 height 14
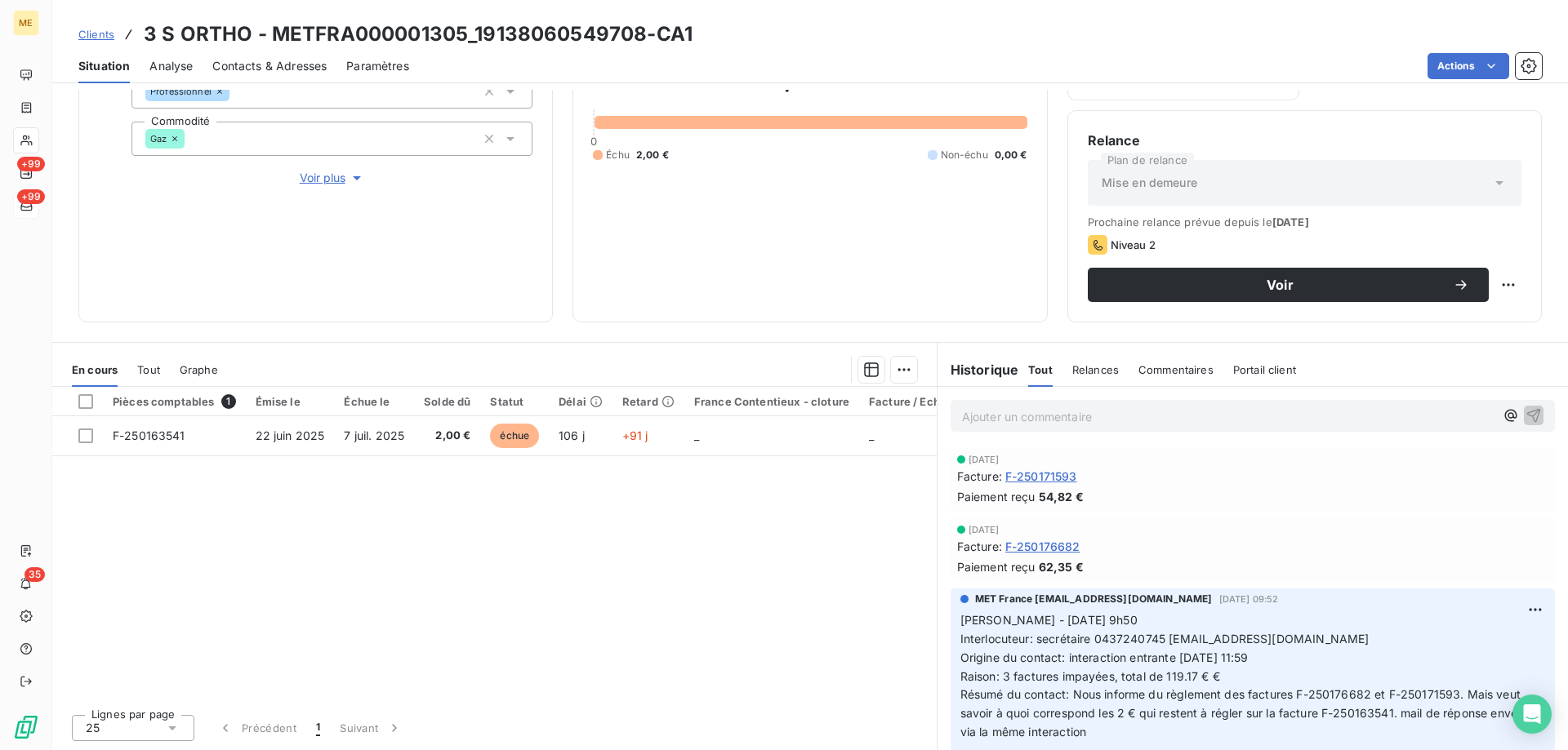
scroll to position [81, 0]
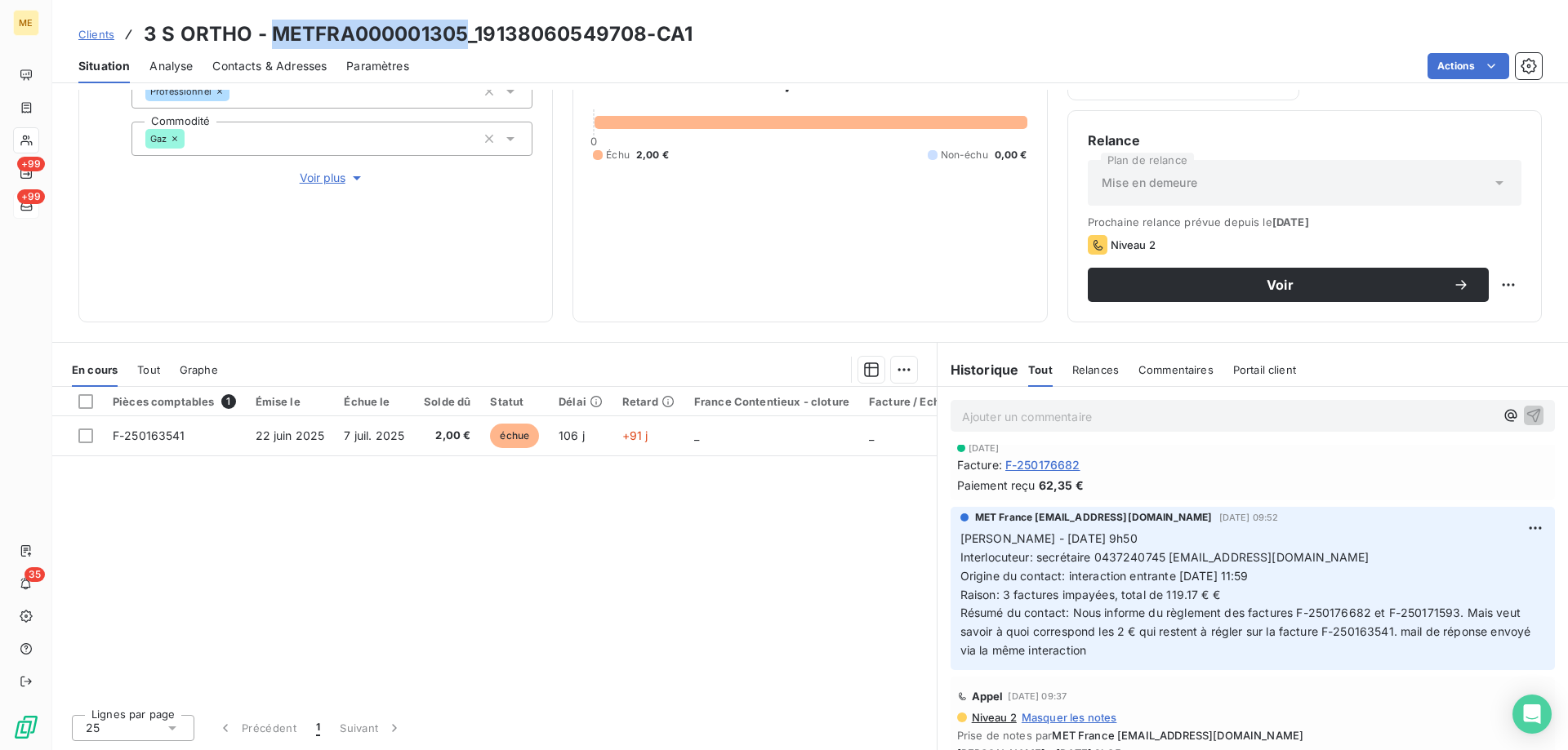
drag, startPoint x: 270, startPoint y: 32, endPoint x: 465, endPoint y: 27, distance: 195.1
click at [465, 27] on h3 "3 S ORTHO - METFRA000001305_19138060549708-CA1" at bounding box center [418, 34] width 549 height 30
click at [374, 614] on div "Pièces comptables 1 Émise le Échue le Solde dû Statut Délai Retard France Conte…" at bounding box center [494, 543] width 885 height 314
click at [241, 67] on span "Contacts & Adresses" at bounding box center [270, 66] width 115 height 16
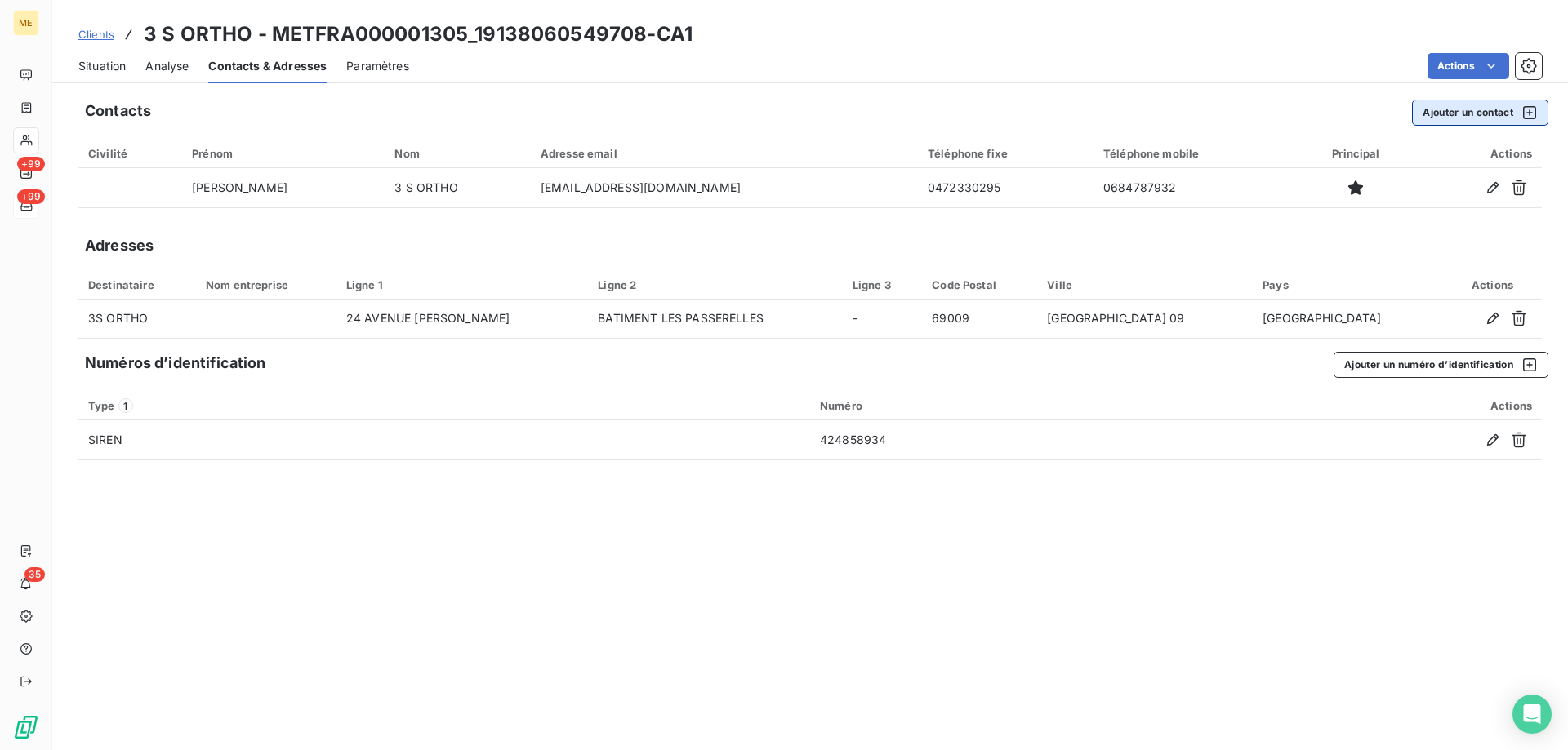
click at [1443, 123] on button "Ajouter un contact" at bounding box center [1480, 112] width 136 height 26
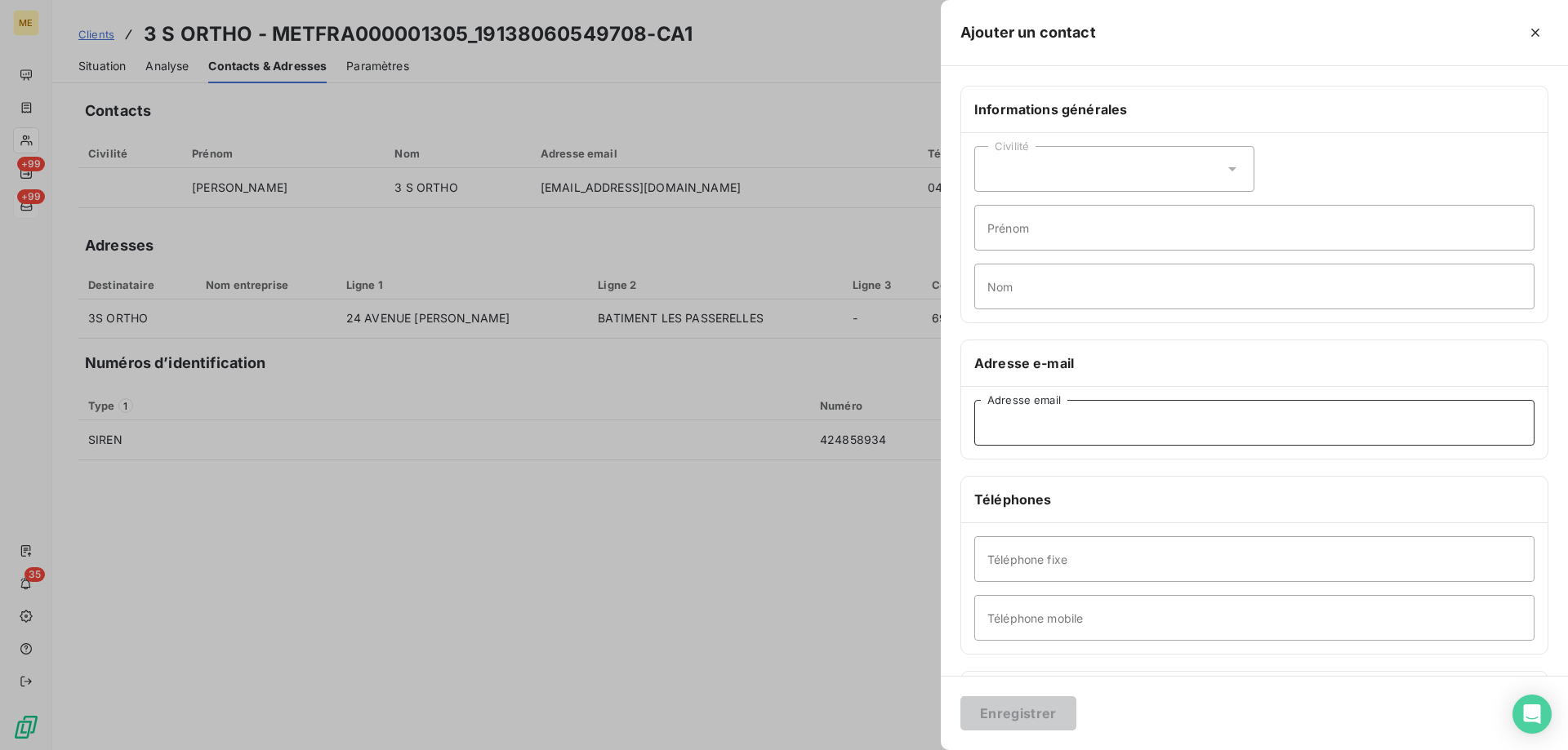
click at [998, 430] on input "Adresse email" at bounding box center [1255, 422] width 561 height 46
paste input "factures.fournisseurs@groupe-lepine.com"
type input "factures.fournisseurs@groupe-lepine.com"
click at [1014, 712] on button "Enregistrer" at bounding box center [1019, 713] width 116 height 34
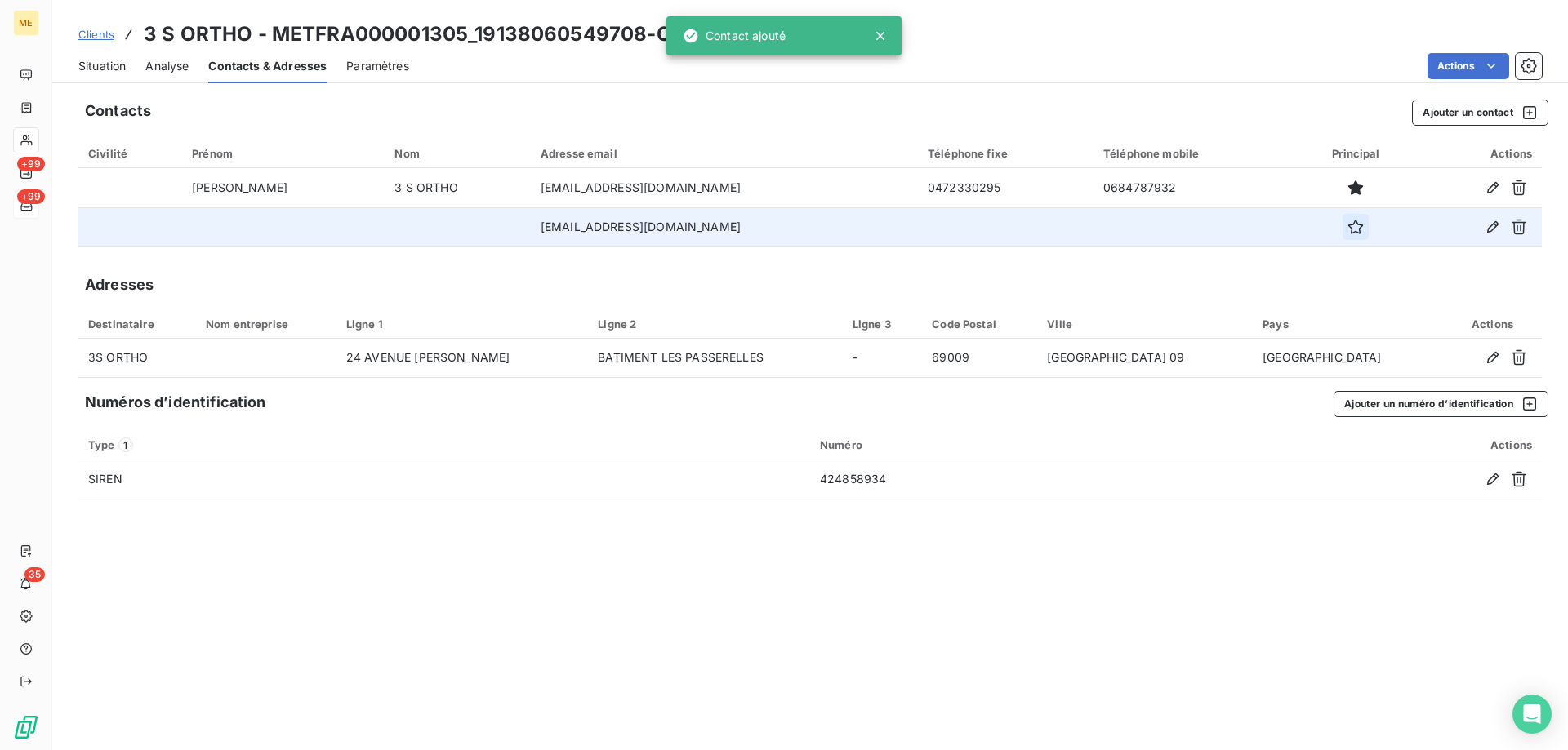
click at [1353, 223] on icon "button" at bounding box center [1356, 226] width 16 height 16
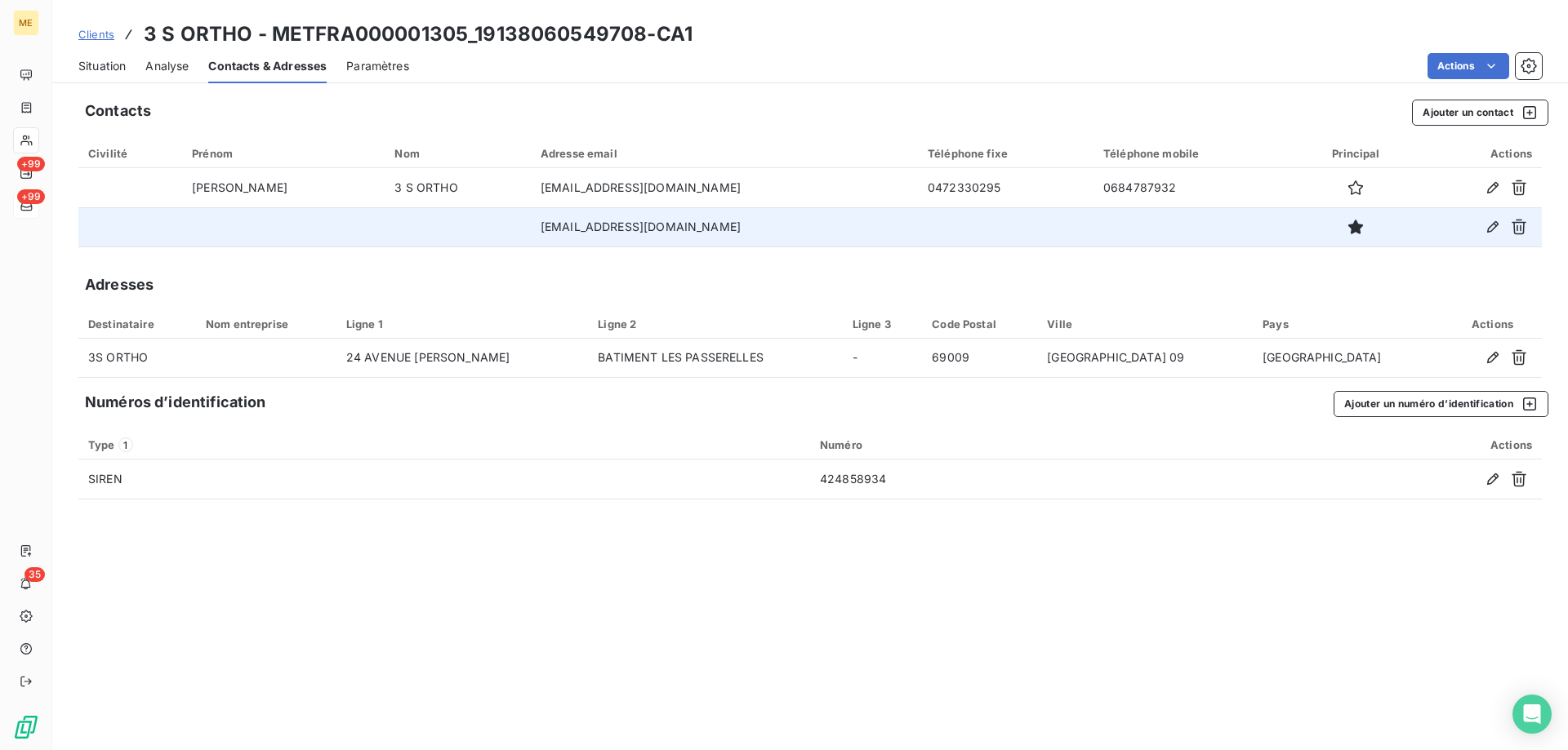
click at [124, 77] on div "Situation" at bounding box center [102, 66] width 47 height 34
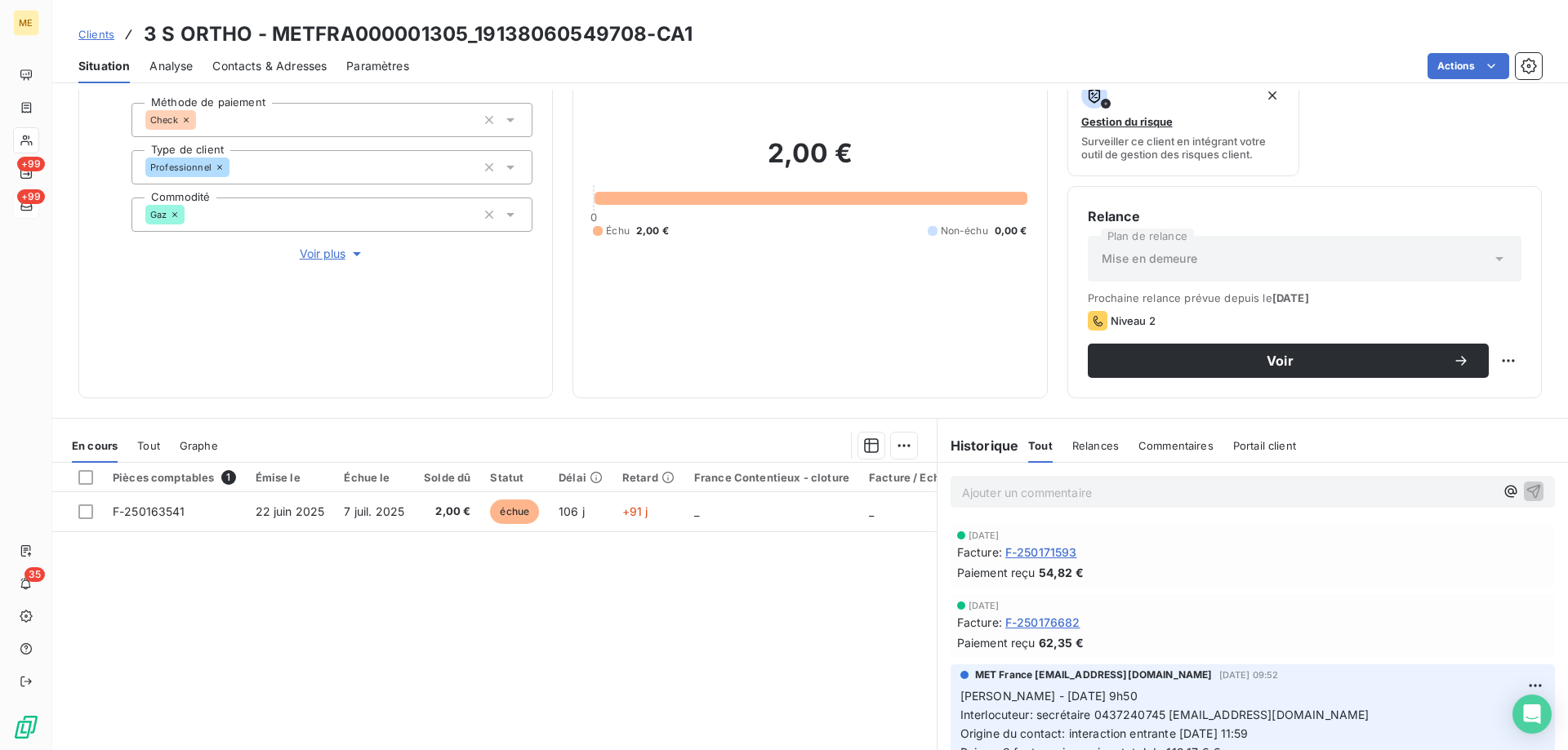
scroll to position [218, 0]
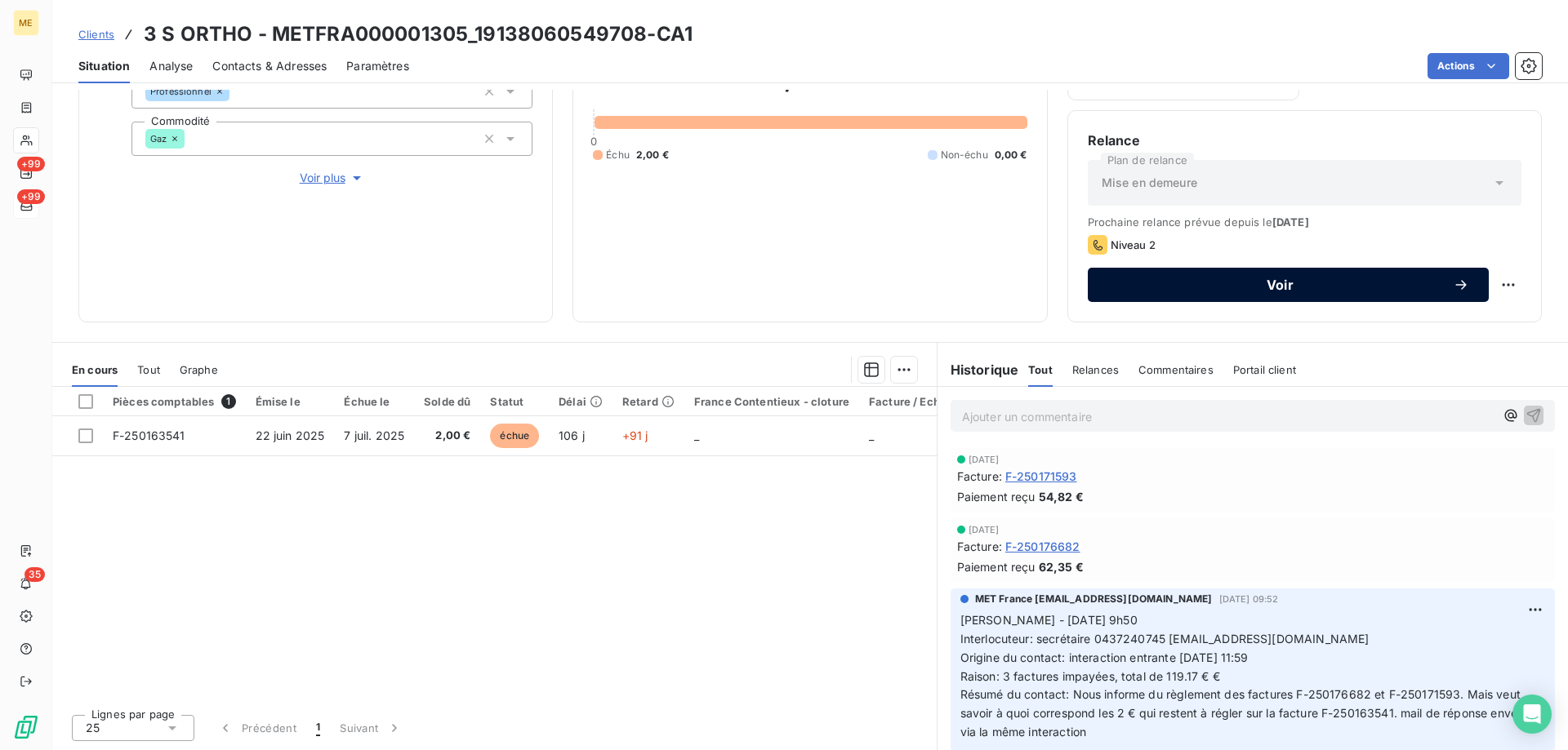
click at [1269, 283] on span "Voir" at bounding box center [1281, 285] width 346 height 13
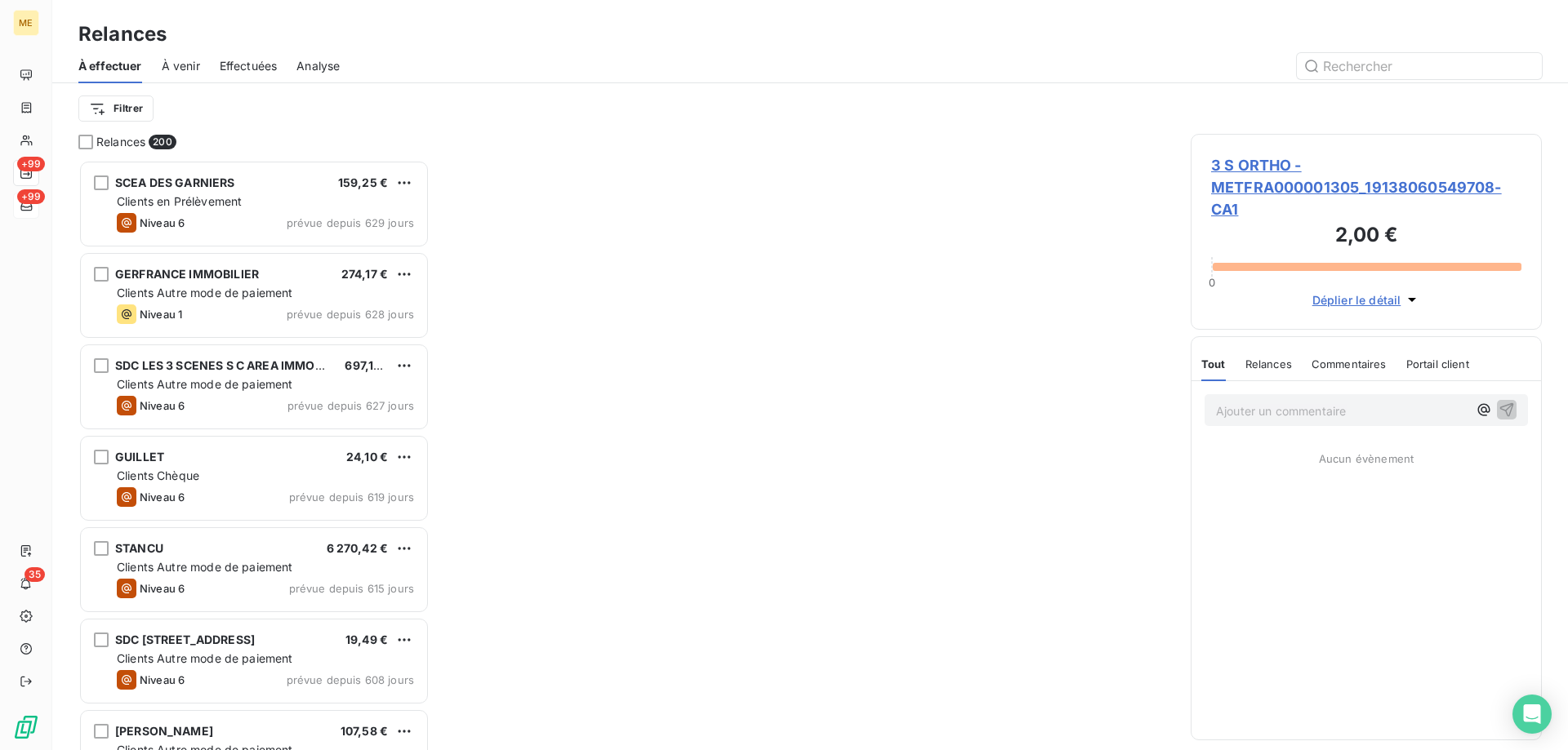
scroll to position [578, 338]
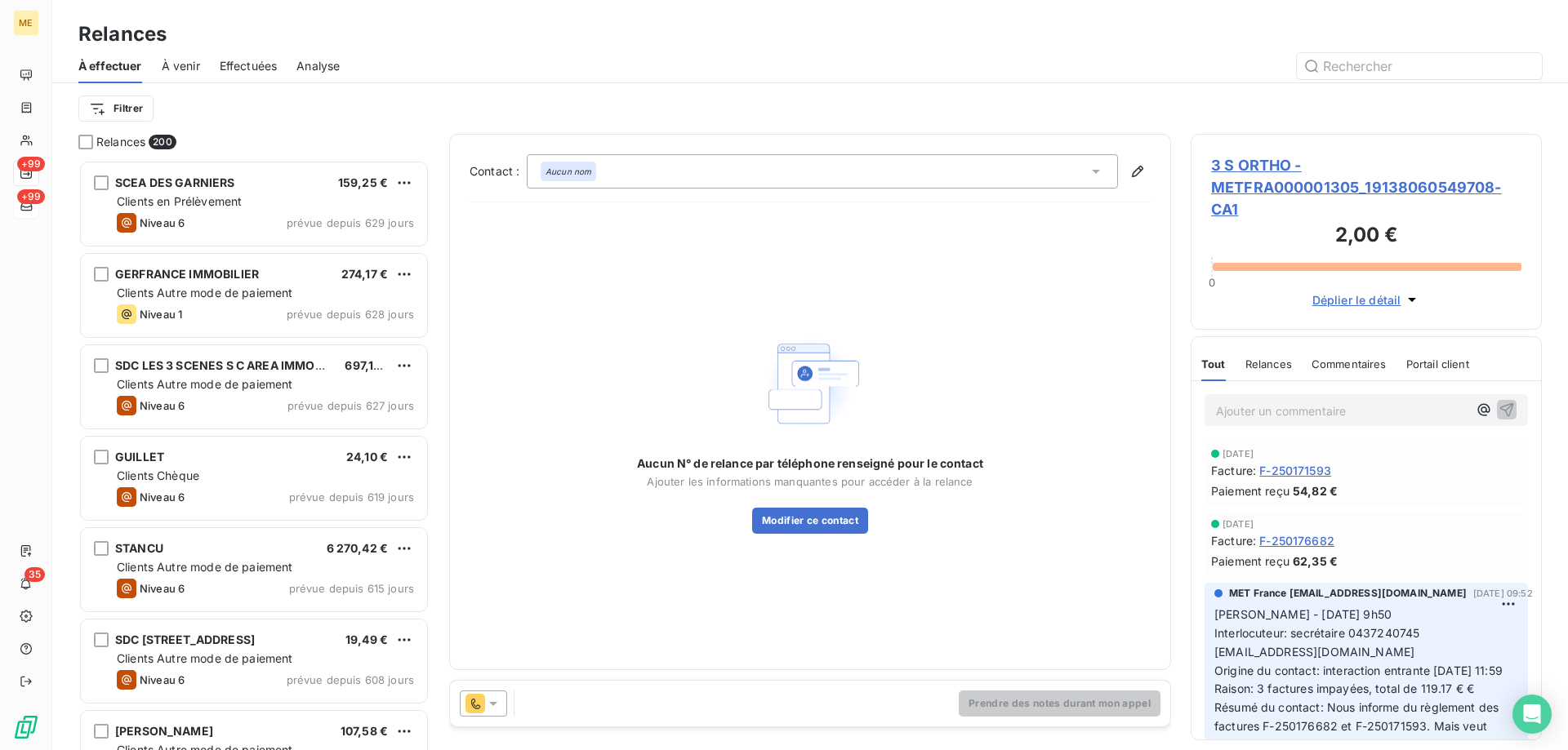
click at [498, 698] on icon at bounding box center [493, 703] width 16 height 16
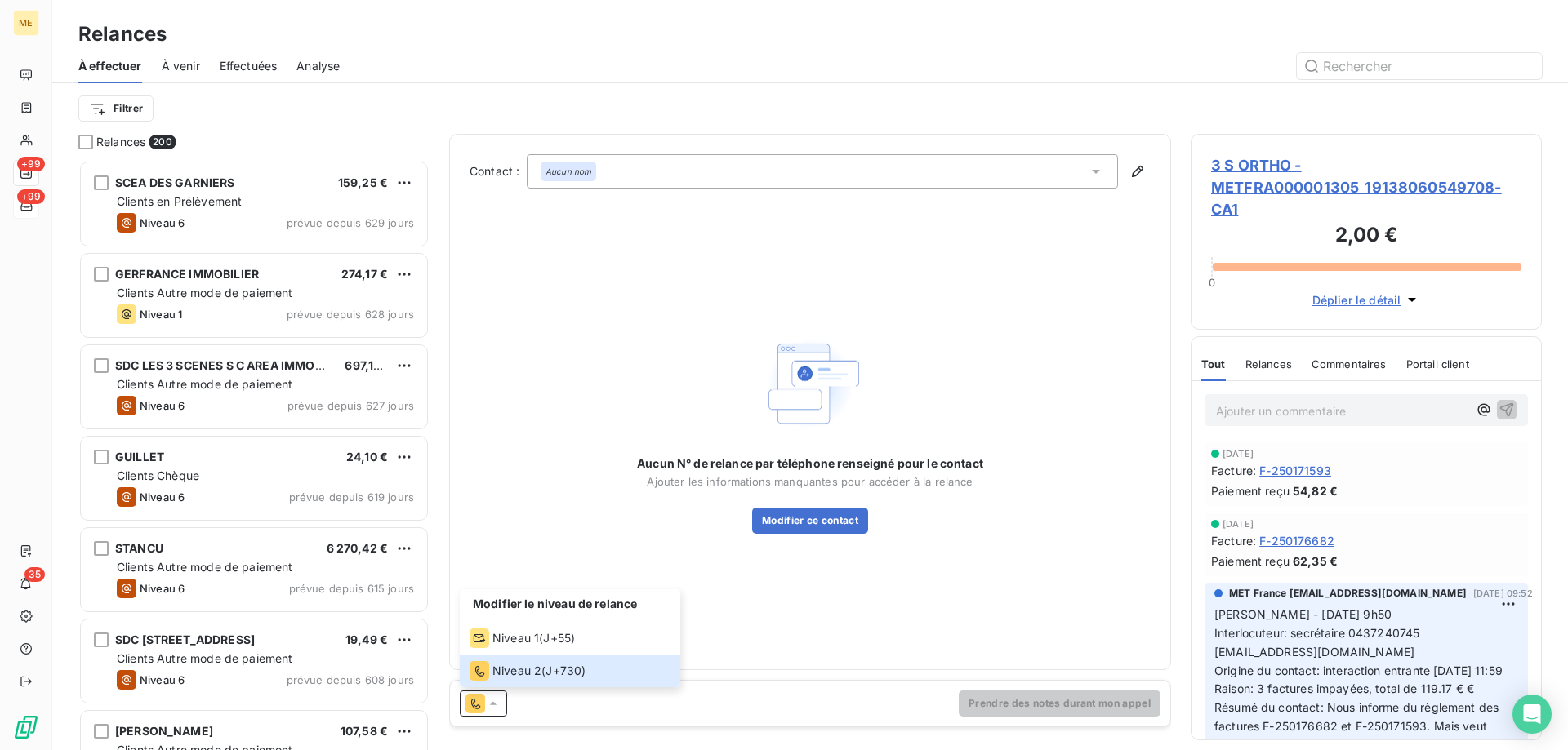
click at [1010, 588] on div "Aucun N° de relance par téléphone renseigné pour le contact Ajouter les informa…" at bounding box center [810, 432] width 681 height 434
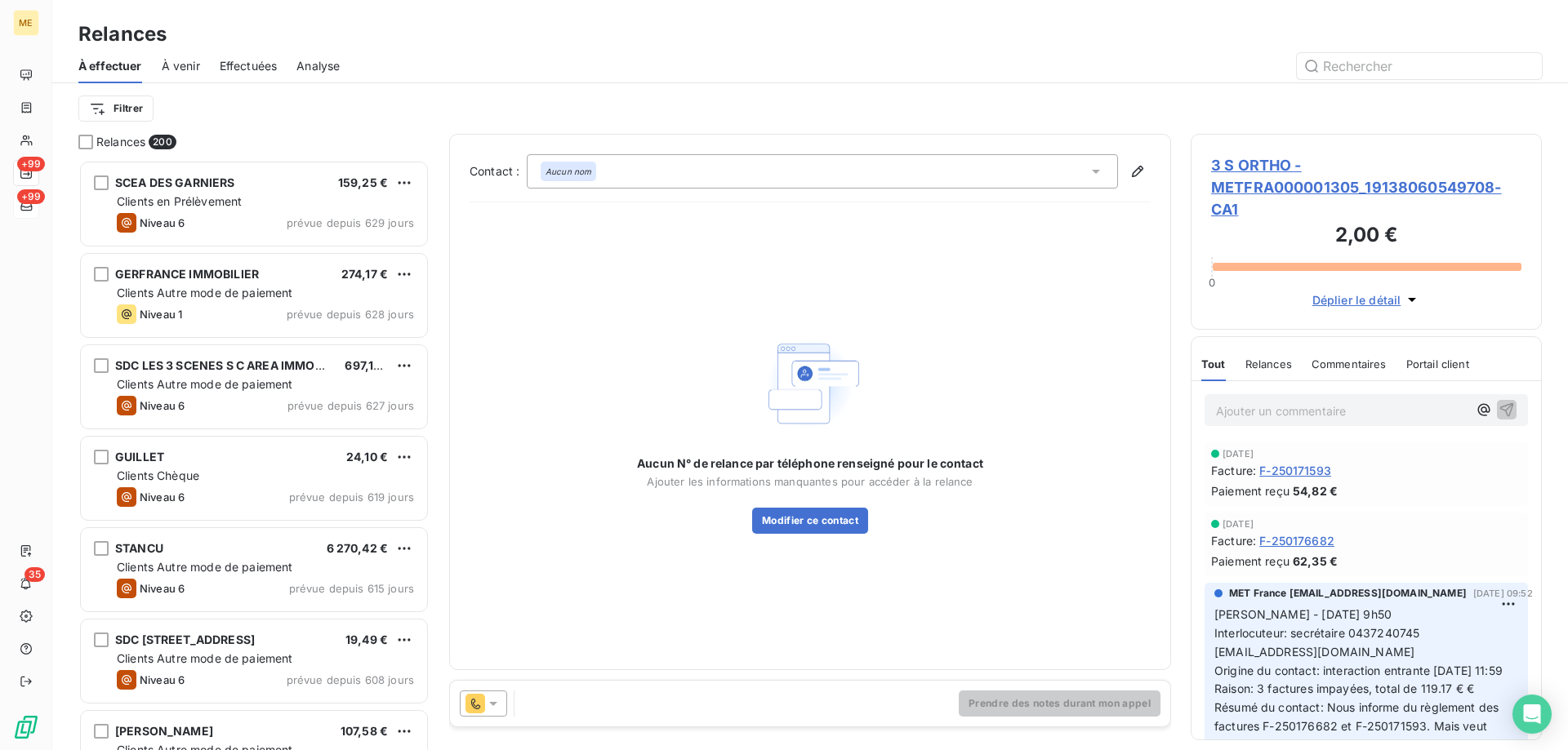
click at [1283, 179] on span "3 S ORTHO - METFRA000001305_19138060549708-CA1" at bounding box center [1367, 187] width 311 height 66
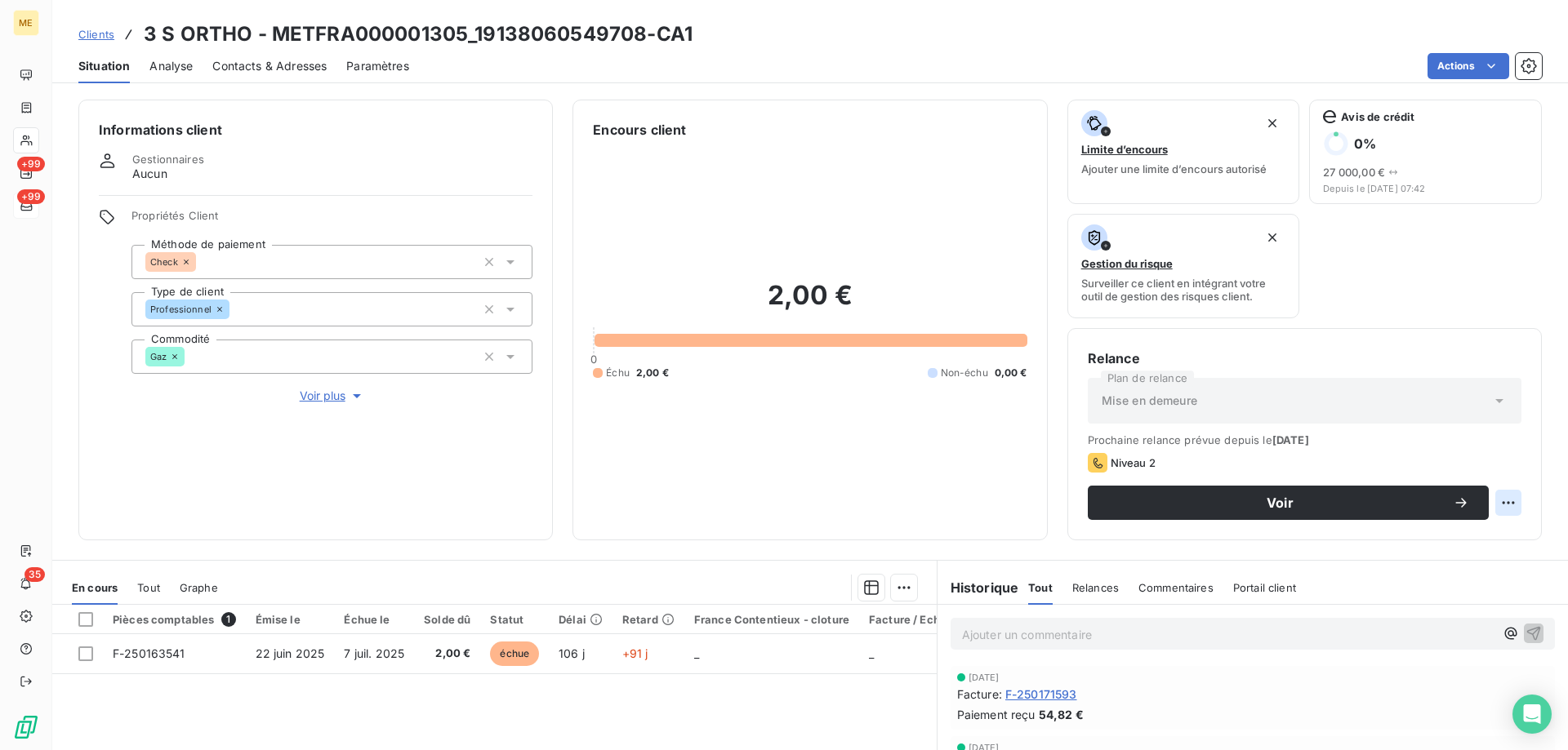
click at [1499, 499] on html "ME +99 +99 35 Clients 3 S ORTHO - METFRA000001305_19138060549708-CA1 Situation …" at bounding box center [784, 456] width 1568 height 914
click at [1486, 527] on div "Replanifier cette action" at bounding box center [1428, 538] width 146 height 26
select select "9"
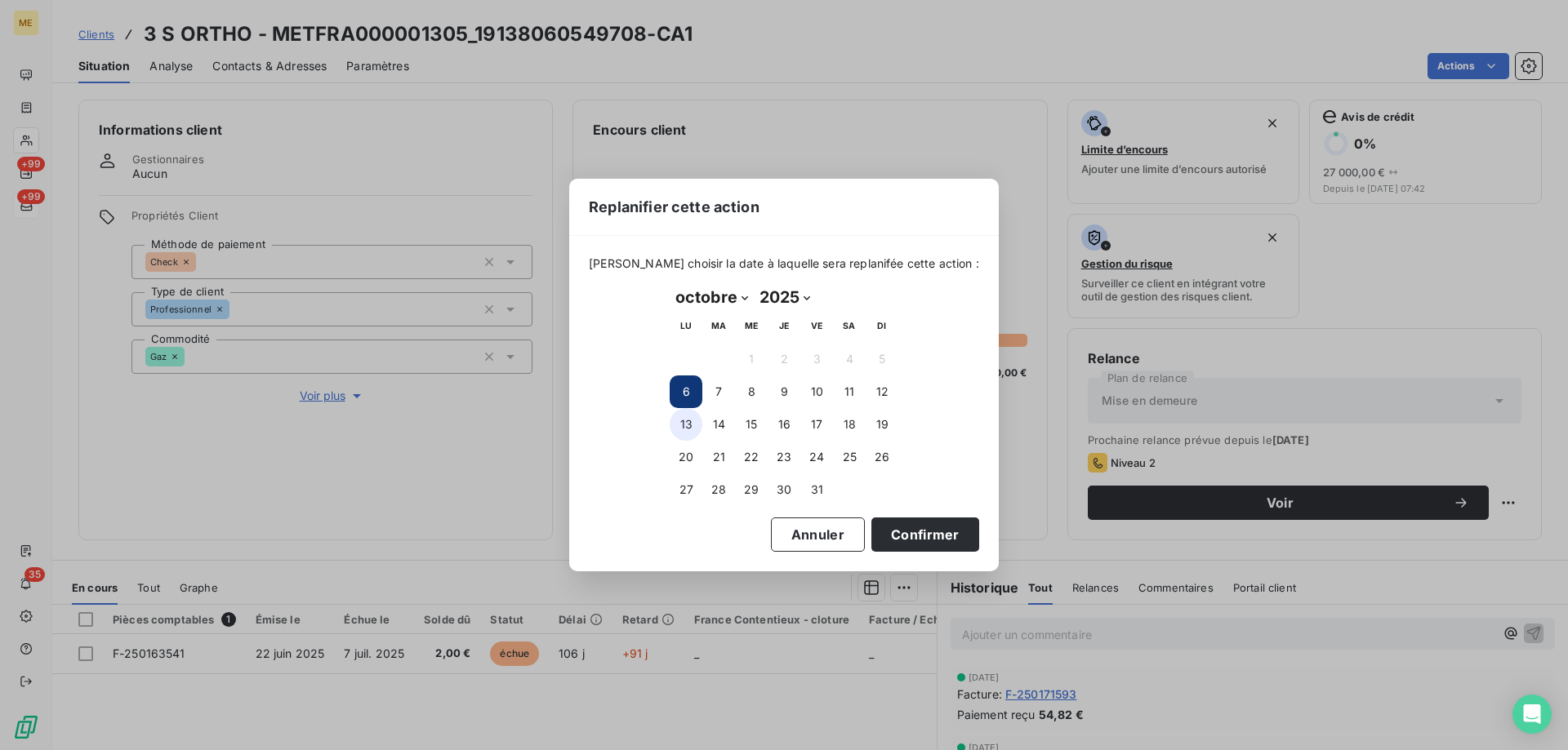
click at [690, 419] on button "13" at bounding box center [686, 424] width 32 height 32
click at [923, 536] on button "Confirmer" at bounding box center [925, 534] width 107 height 34
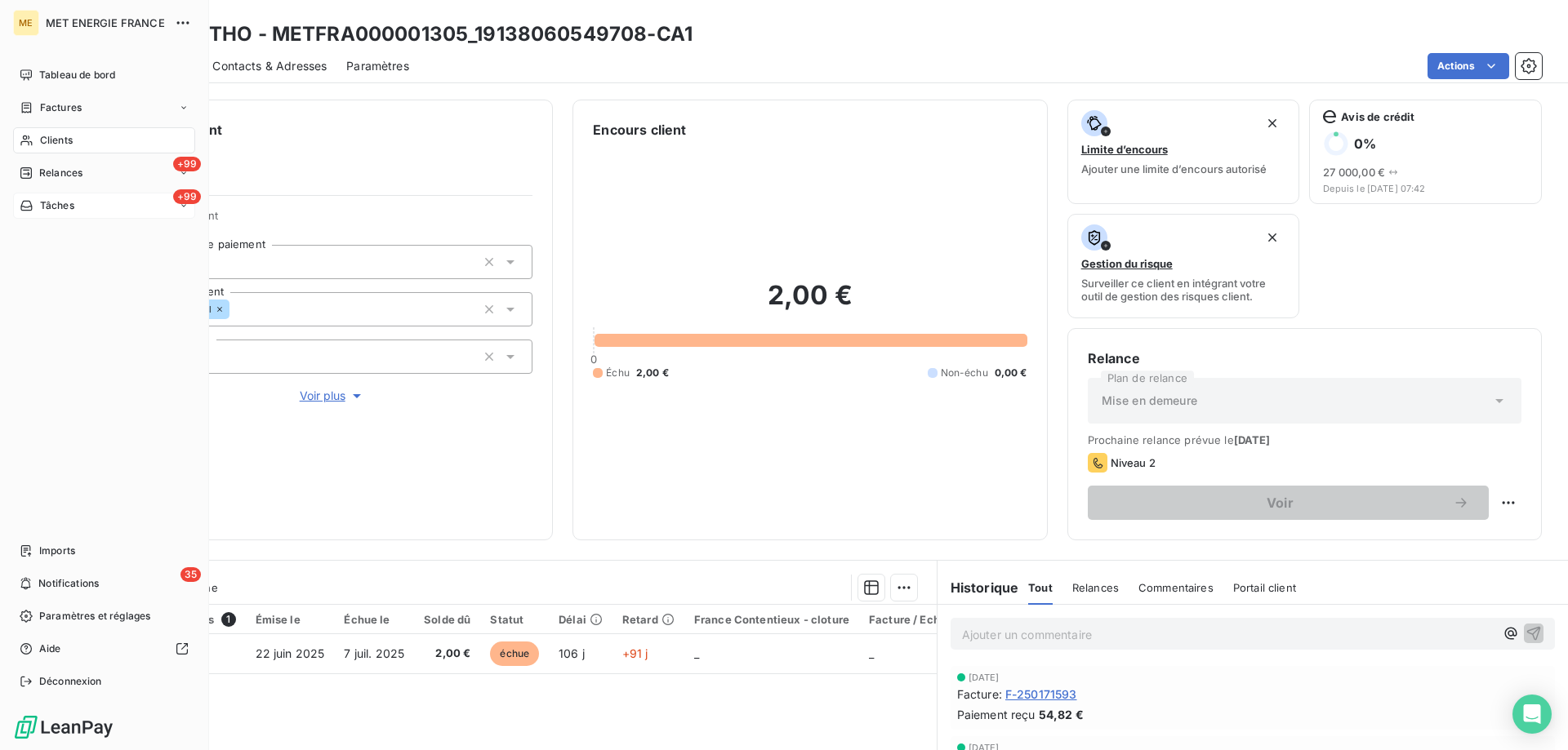
click at [37, 207] on div "Tâches" at bounding box center [47, 206] width 55 height 14
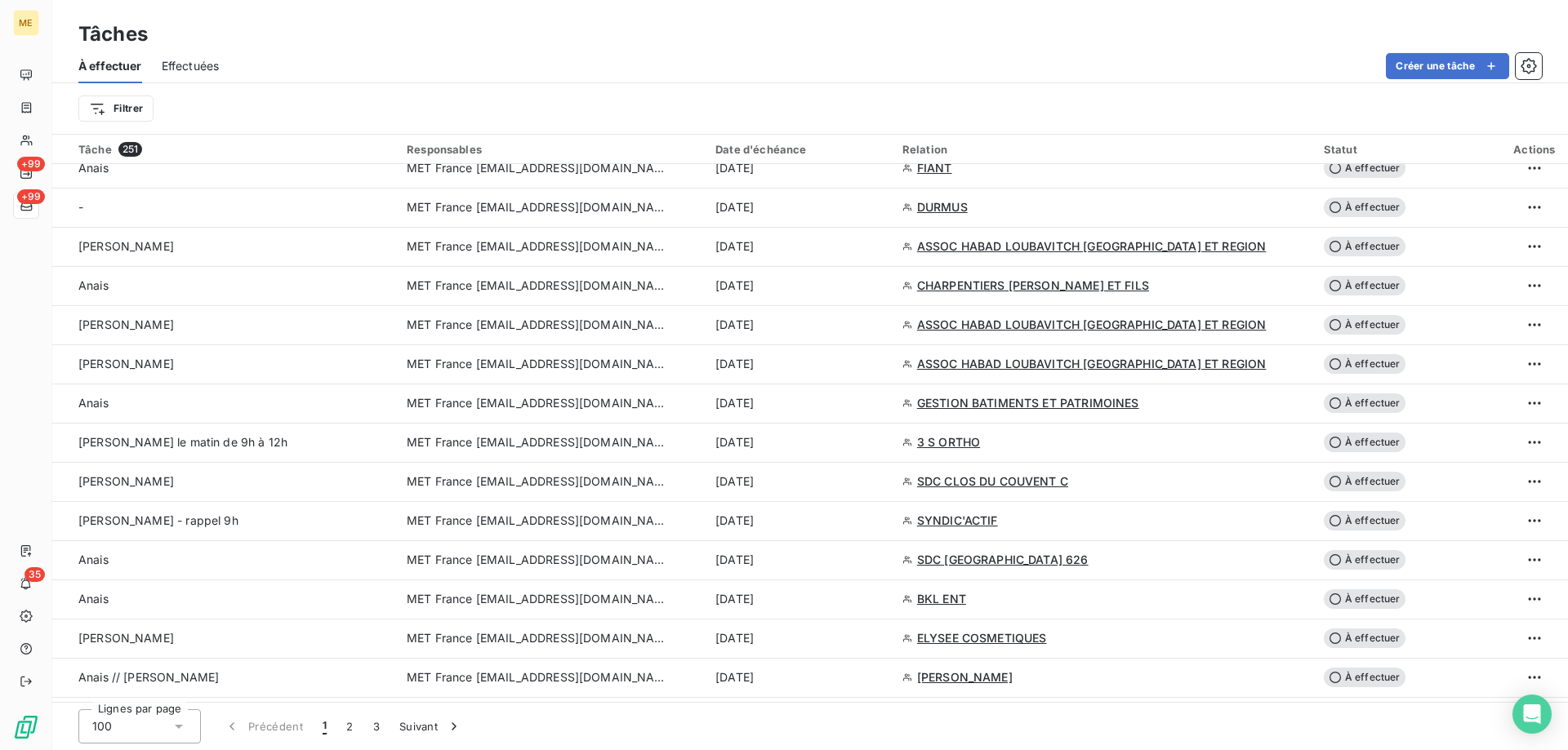
scroll to position [1387, 0]
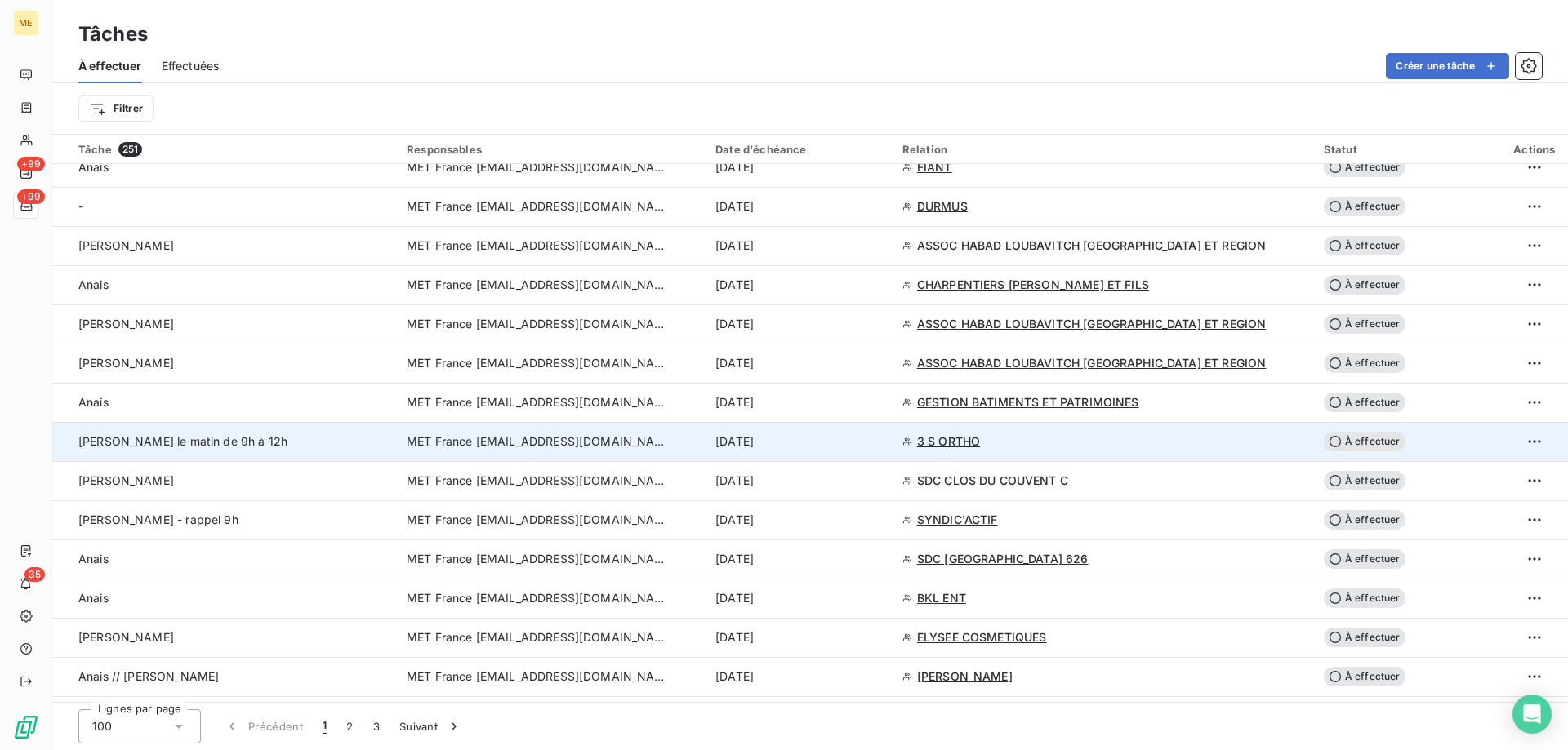
click at [548, 430] on td "MET France [EMAIL_ADDRESS][DOMAIN_NAME]" at bounding box center [551, 442] width 309 height 39
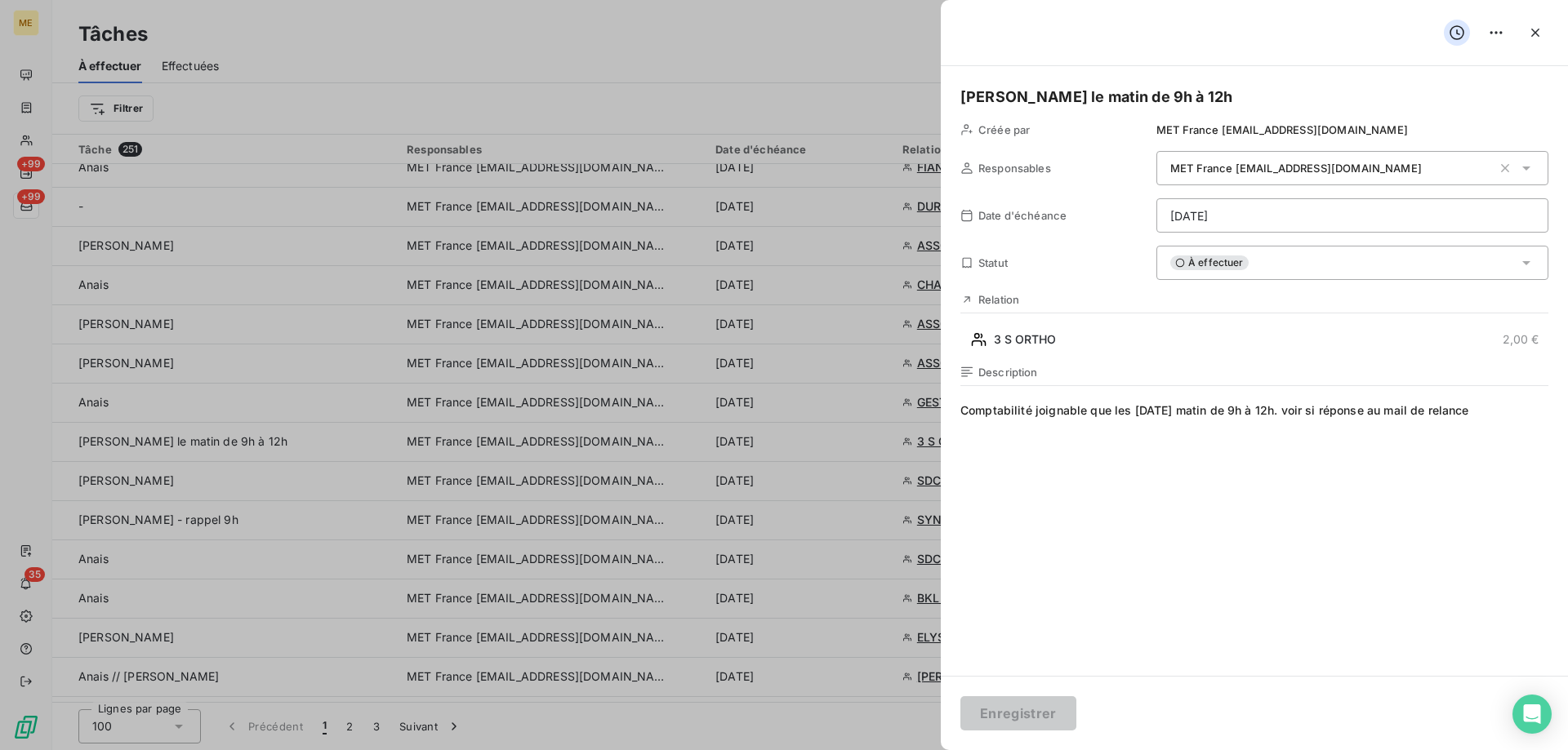
click at [1244, 209] on html "ME +99 +99 35 Tâches À effectuer Effectuées Créer une tâche Filtrer Tâche 251 R…" at bounding box center [784, 456] width 1568 height 914
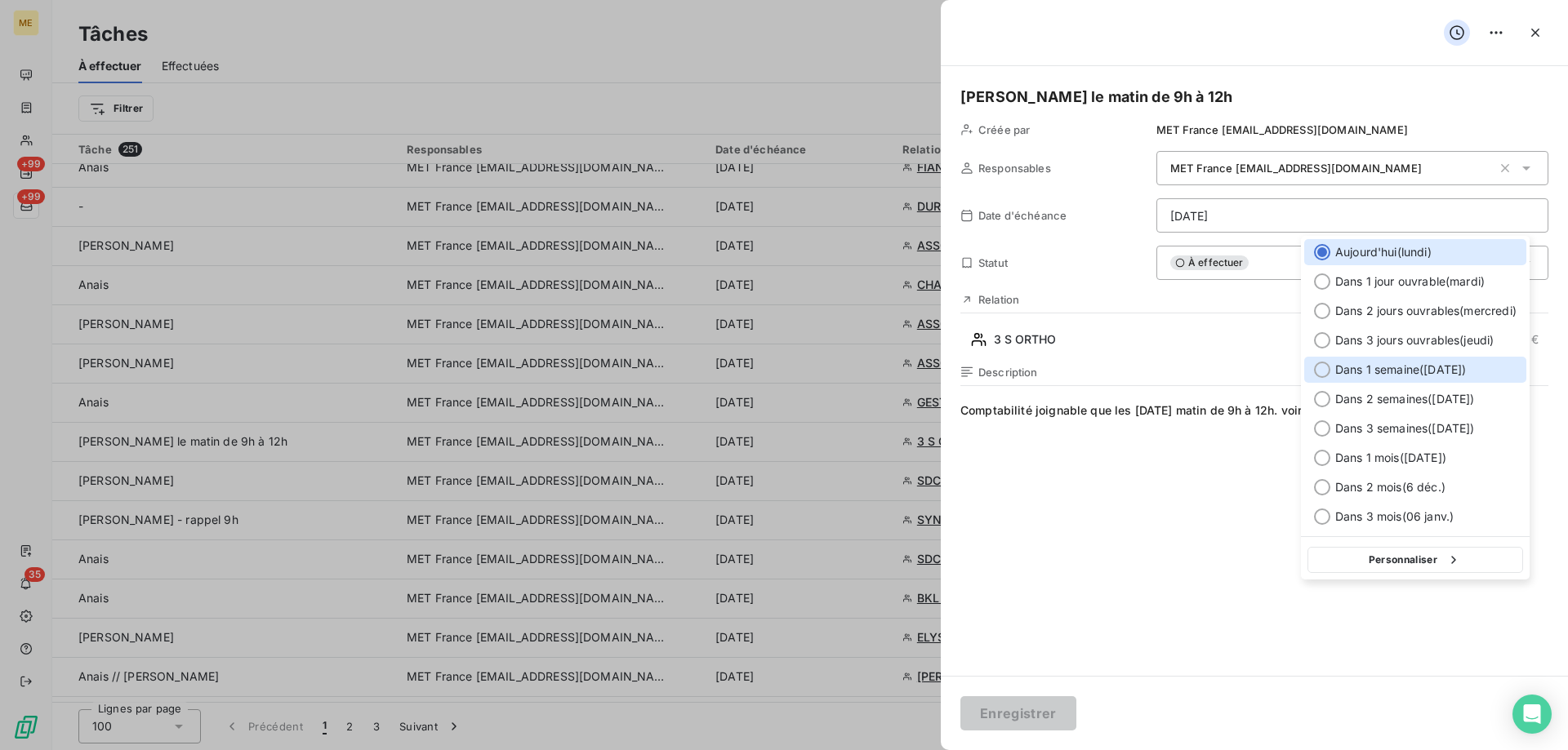
click at [1360, 371] on span "Dans 1 semaine ( 13 oct. )" at bounding box center [1401, 370] width 131 height 16
type input "13/10/2025"
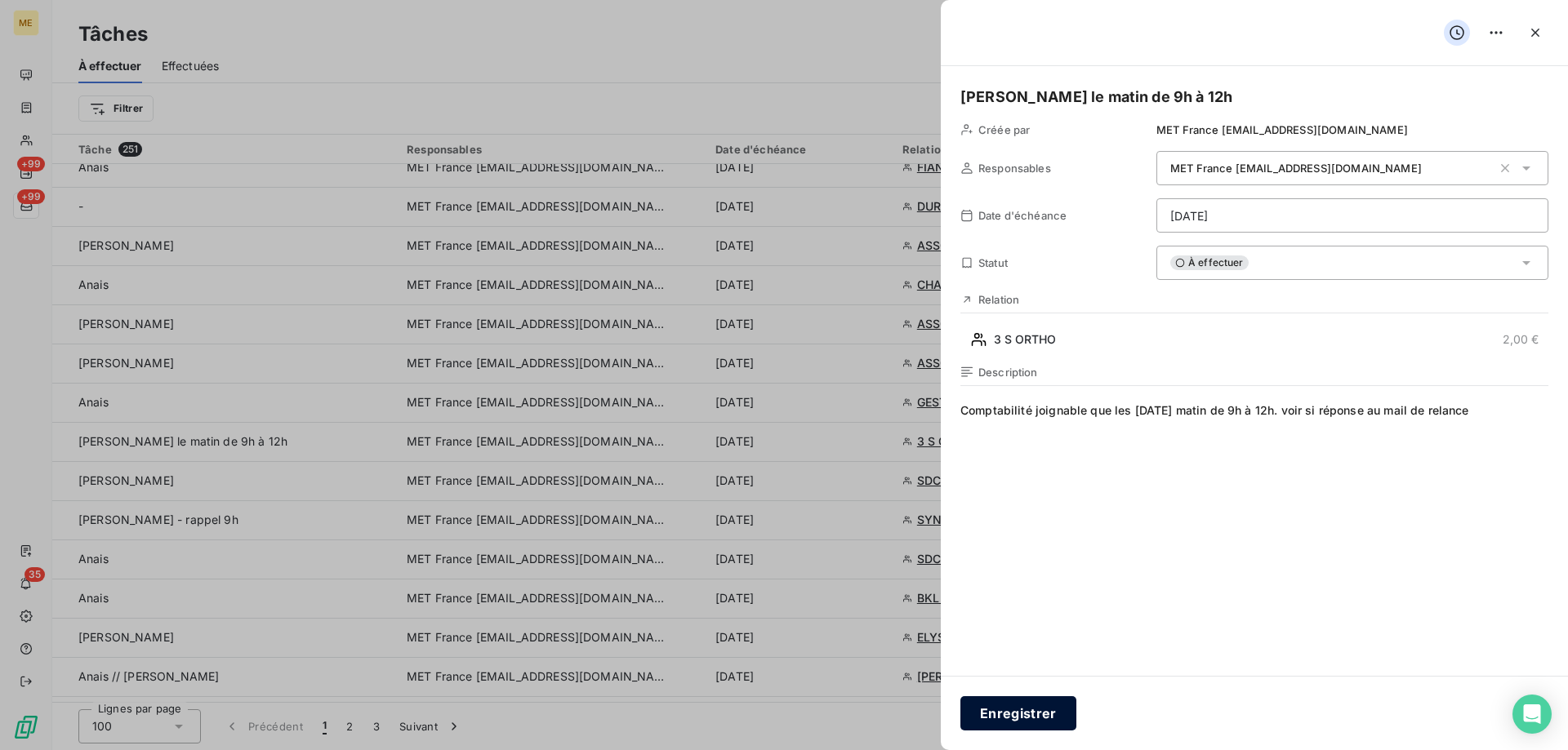
click at [1050, 712] on button "Enregistrer" at bounding box center [1019, 713] width 116 height 34
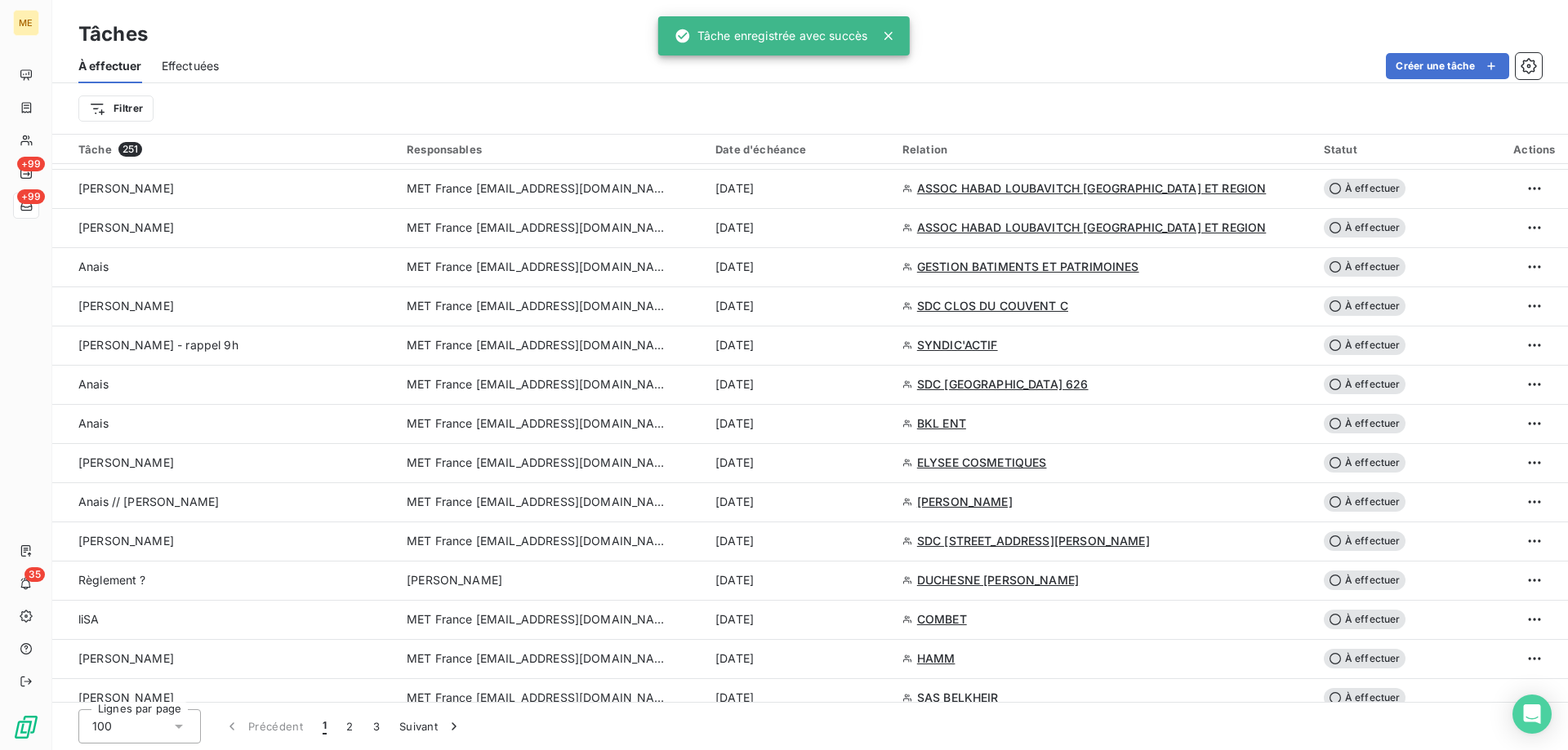
scroll to position [1551, 0]
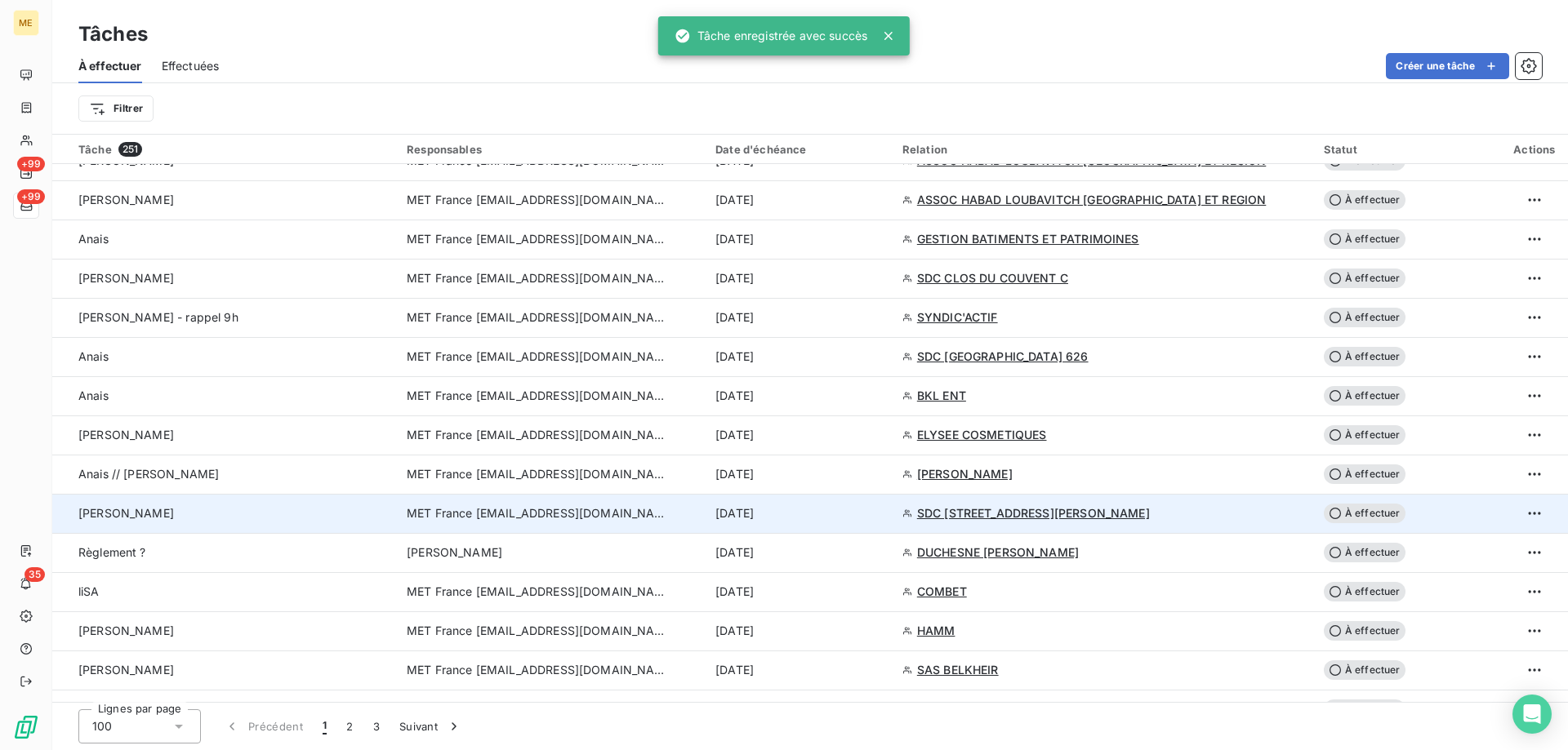
click at [536, 515] on span "MET France [EMAIL_ADDRESS][DOMAIN_NAME]" at bounding box center [537, 514] width 261 height 16
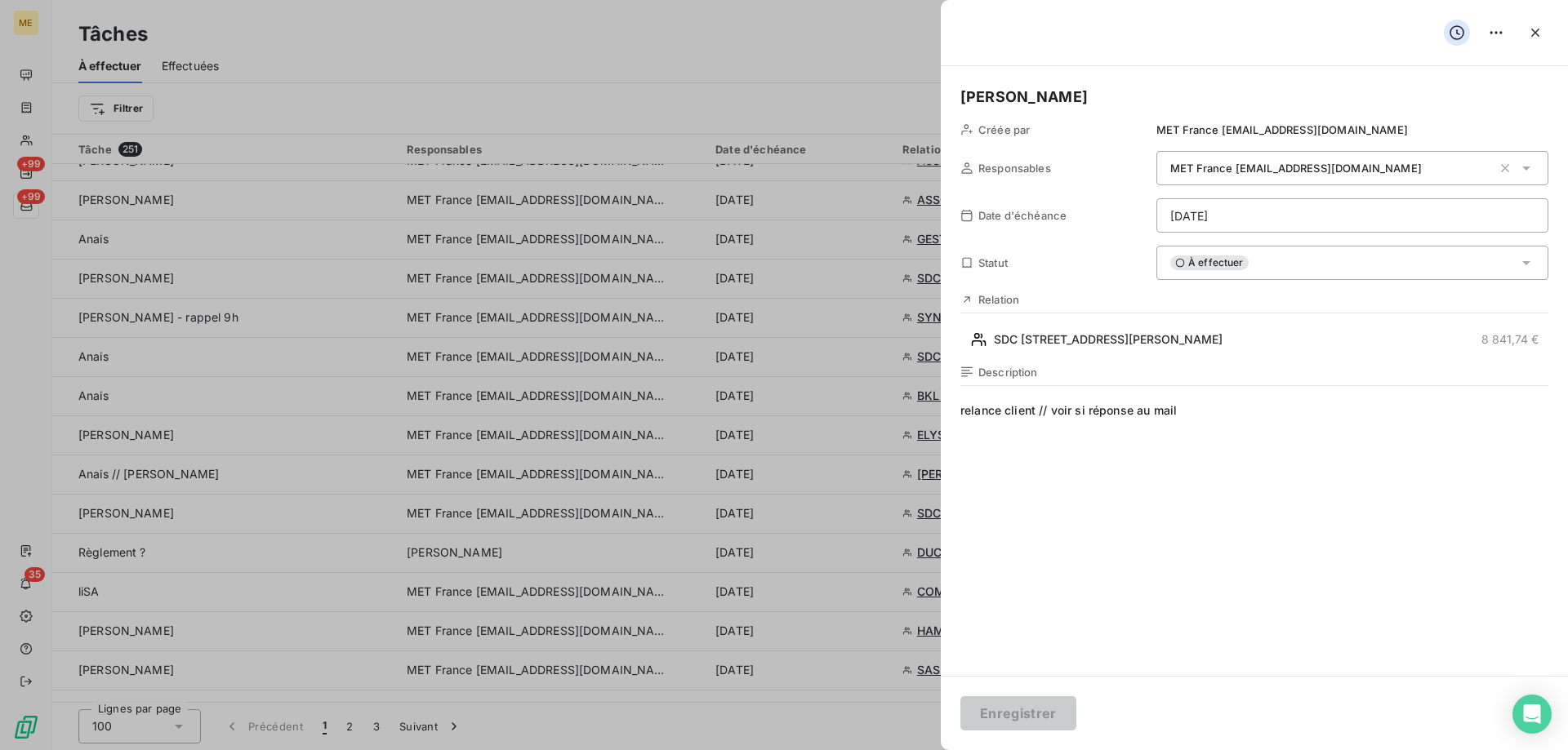
click at [1001, 322] on div "Relation SDC 96 AVENUE VICTOR HUGO 8 841,74 €" at bounding box center [1255, 322] width 588 height 60
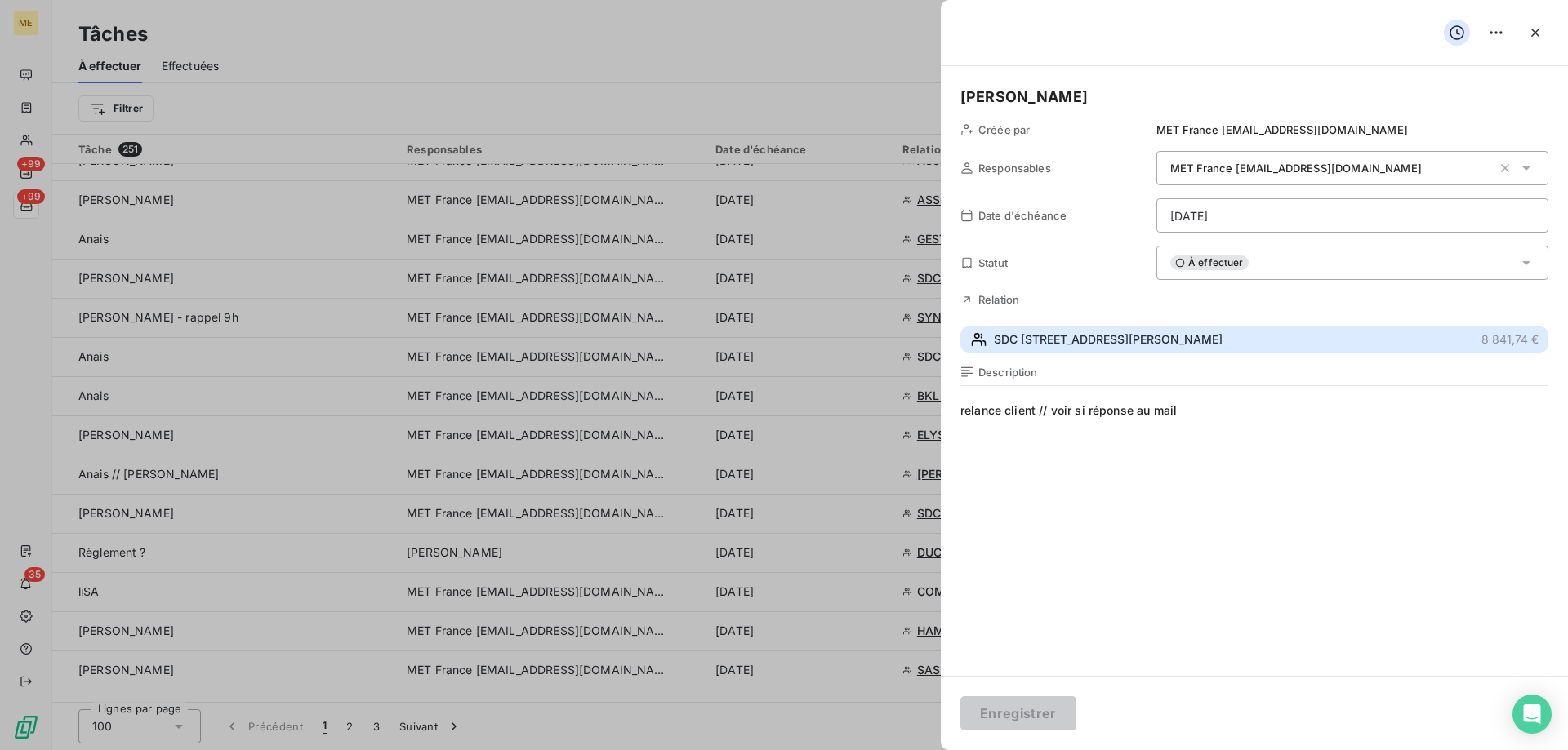
click at [1016, 340] on span "SDC 96 AVENUE VICTOR HUGO" at bounding box center [1108, 339] width 228 height 16
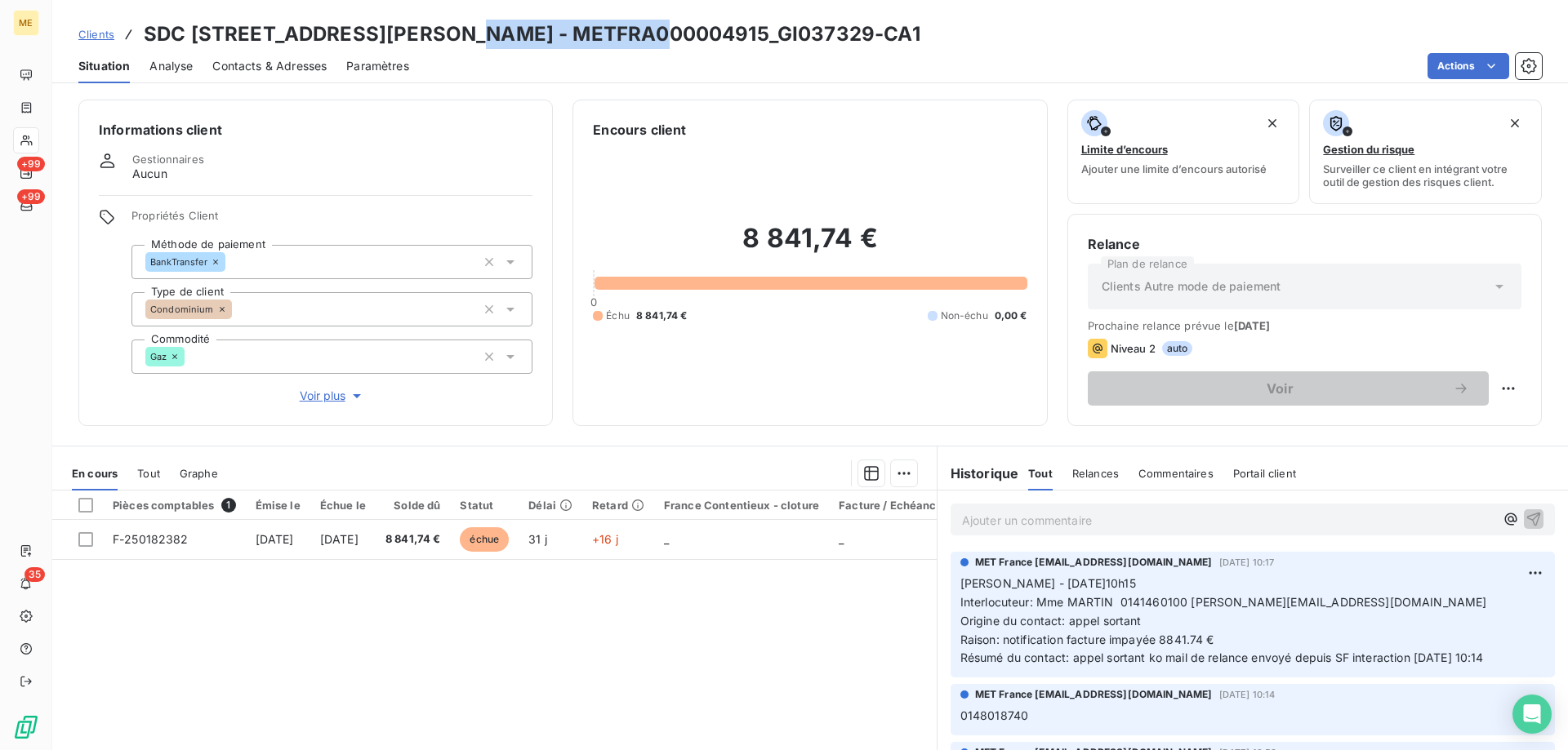
drag, startPoint x: 467, startPoint y: 38, endPoint x: 659, endPoint y: 35, distance: 192.0
click at [659, 35] on h3 "SDC 96 AVENUE VICTOR HUGO - METFRA000004915_GI037329-CA1" at bounding box center [532, 34] width 776 height 30
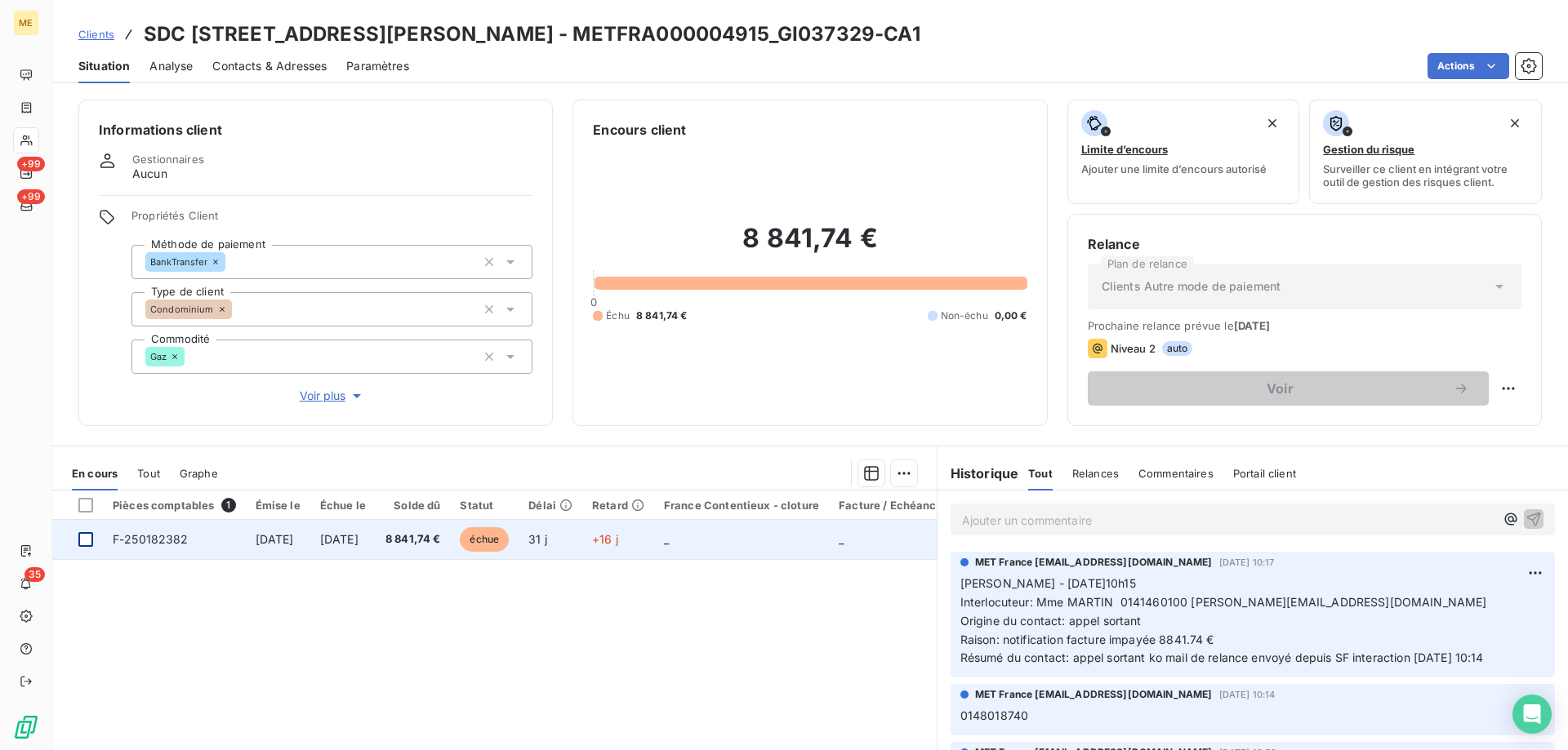
click at [83, 545] on div at bounding box center [86, 540] width 14 height 14
click at [164, 540] on span "F-250182382" at bounding box center [150, 540] width 76 height 14
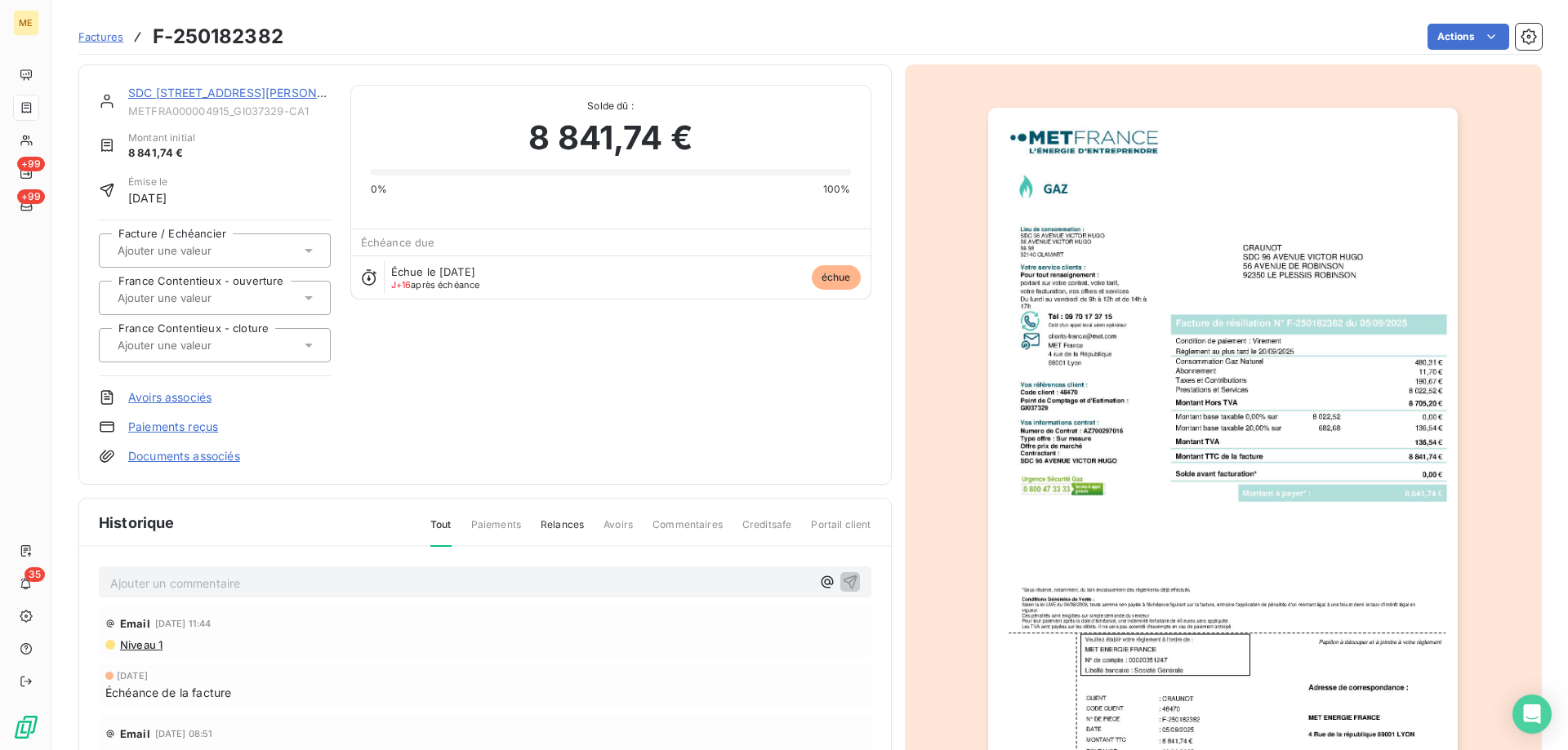
scroll to position [153, 0]
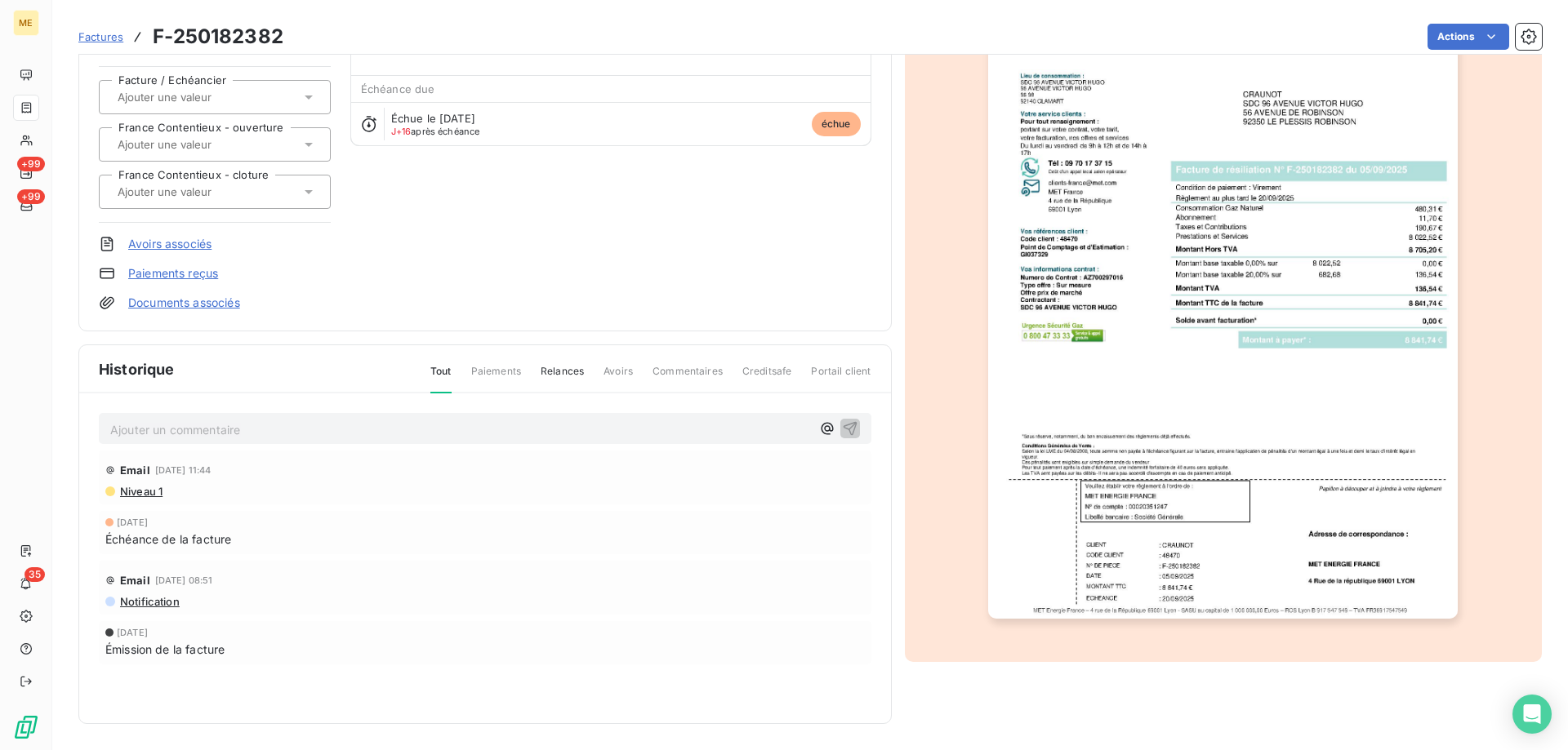
click at [1139, 377] on img "button" at bounding box center [1223, 286] width 469 height 664
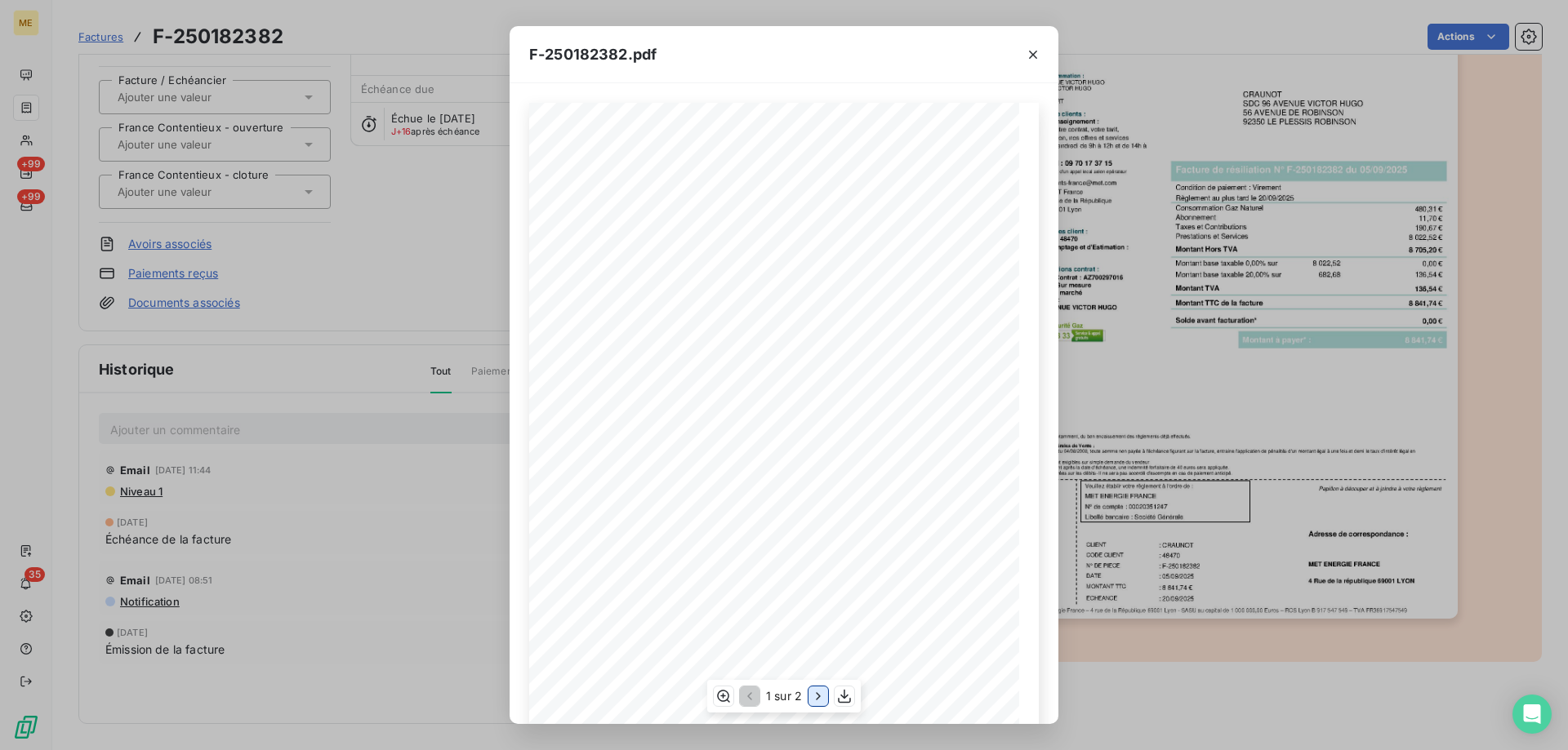
click at [815, 705] on button "button" at bounding box center [818, 696] width 20 height 20
click at [736, 366] on span at bounding box center [772, 367] width 224 height 5
click at [1032, 47] on icon "button" at bounding box center [1033, 55] width 16 height 16
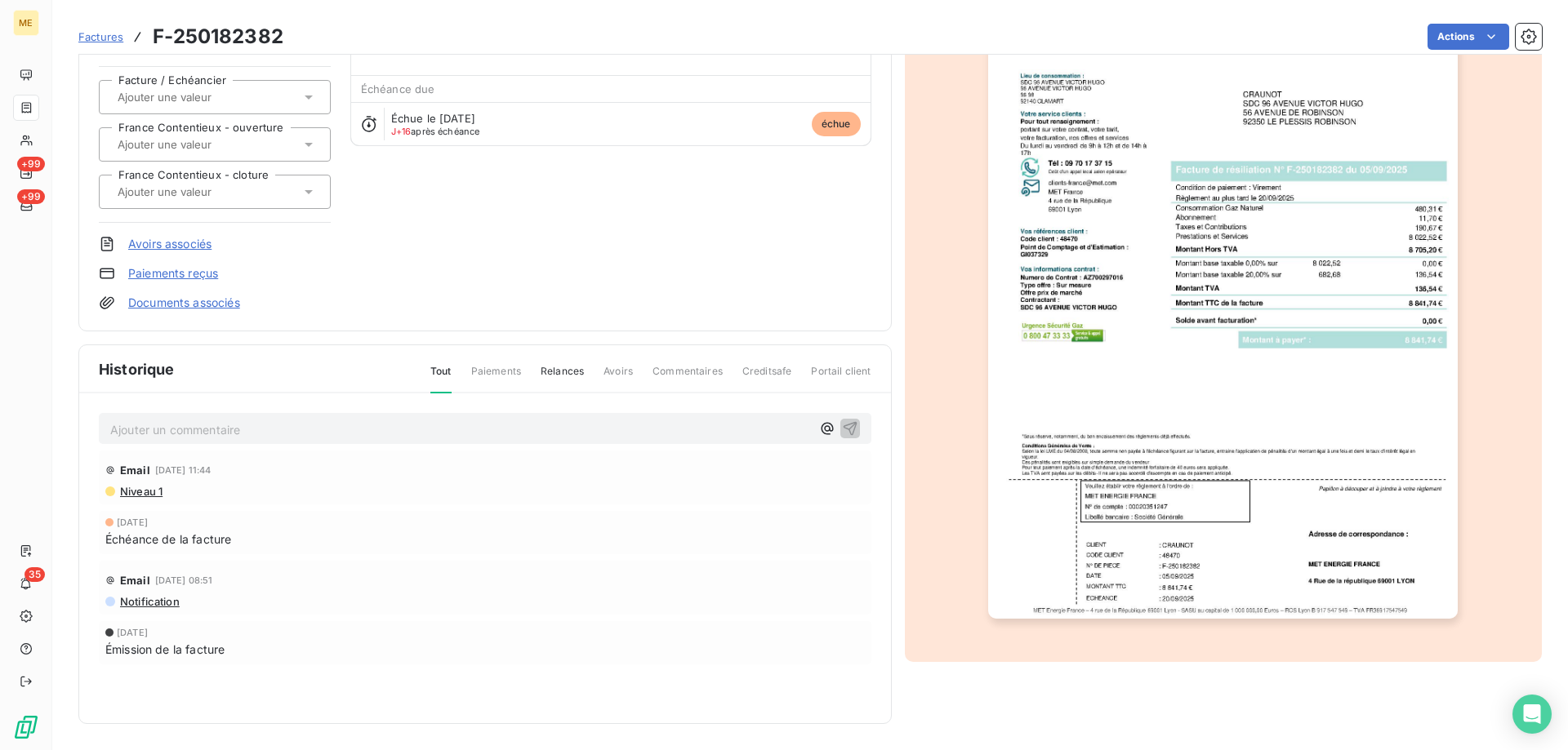
scroll to position [0, 0]
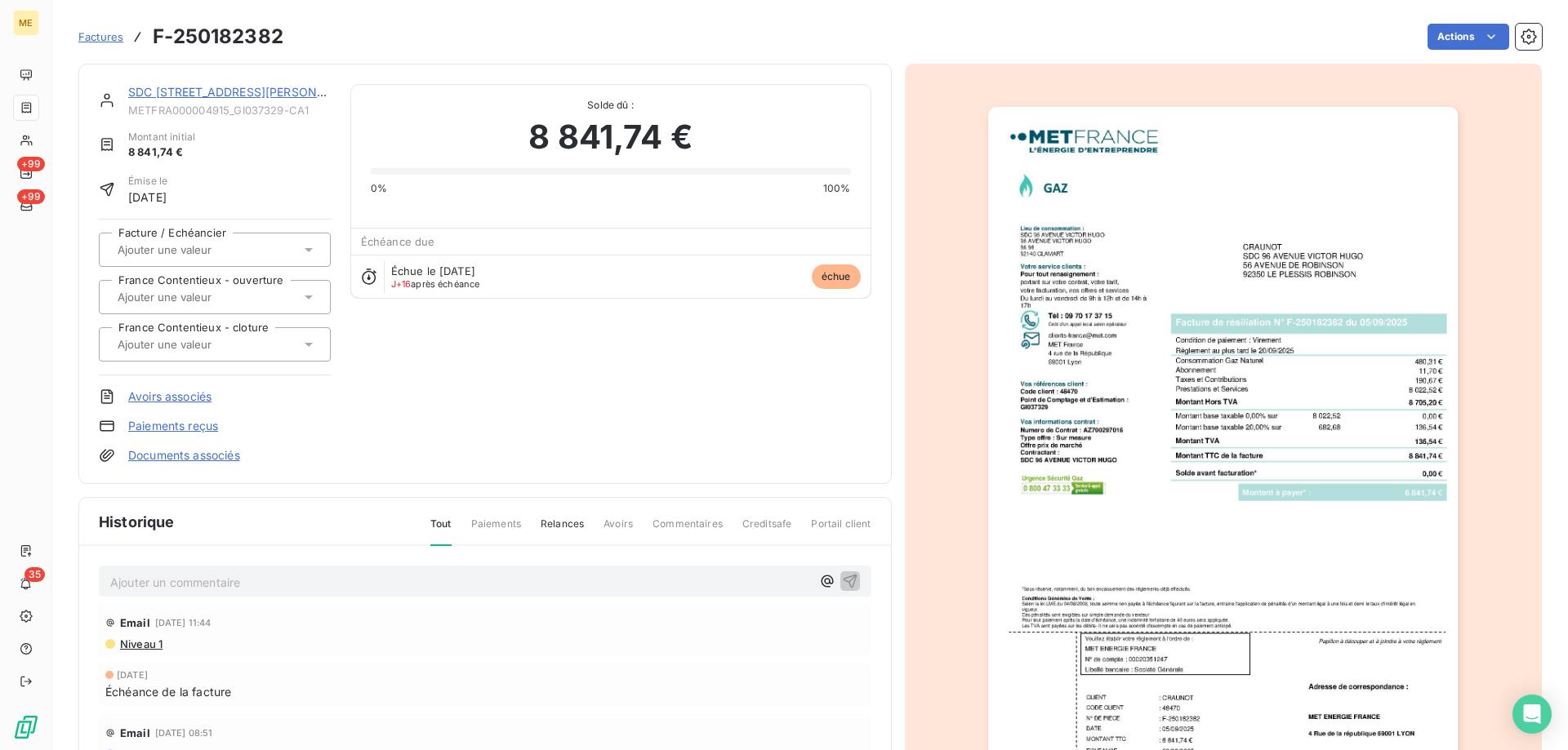
click at [263, 95] on link "SDC 96 AVENUE VICTOR HUGO" at bounding box center [244, 92] width 233 height 14
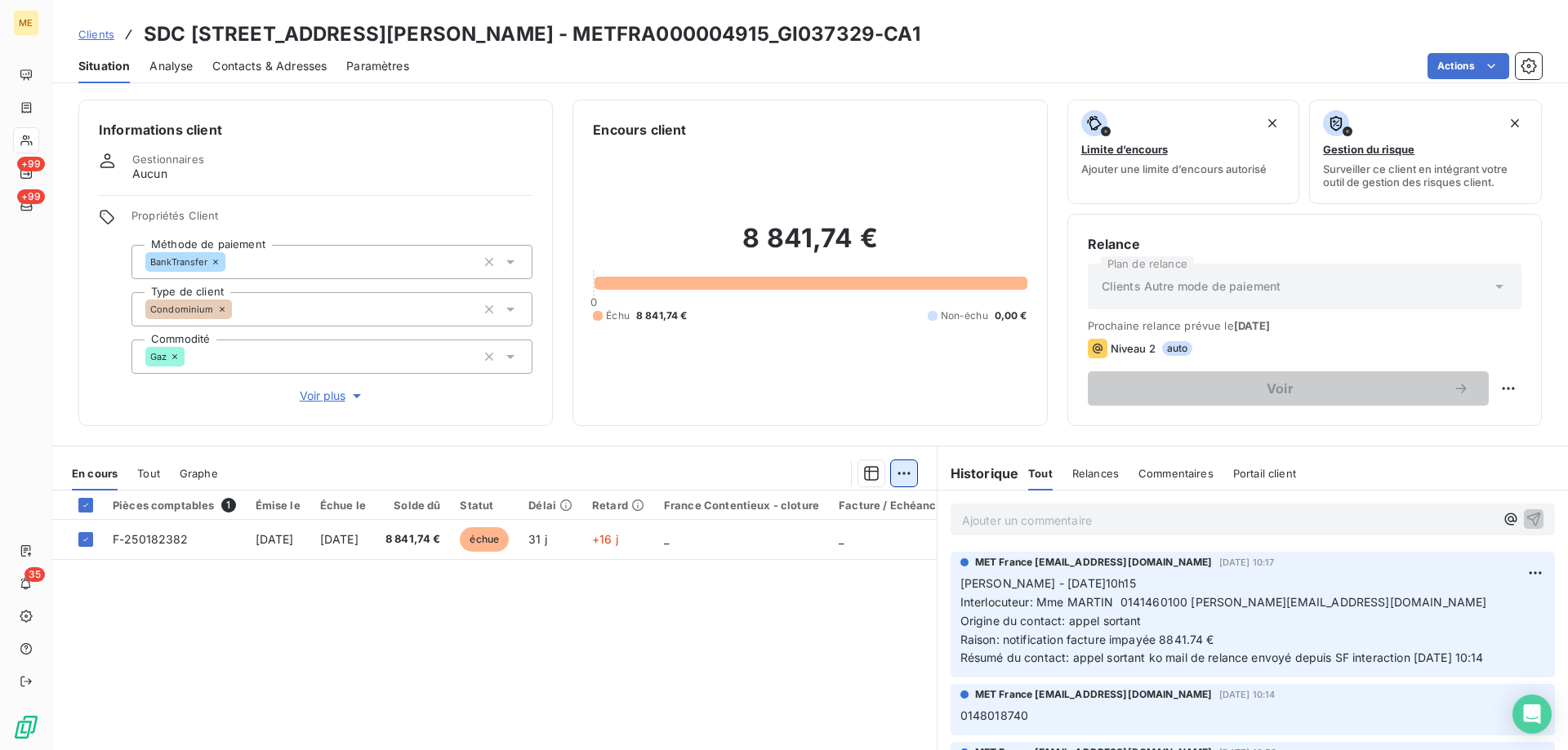
click at [902, 470] on html "ME +99 +99 35 Clients SDC 96 AVENUE VICTOR HUGO - METFRA000004915_GI037329-CA1 …" at bounding box center [784, 456] width 1568 height 914
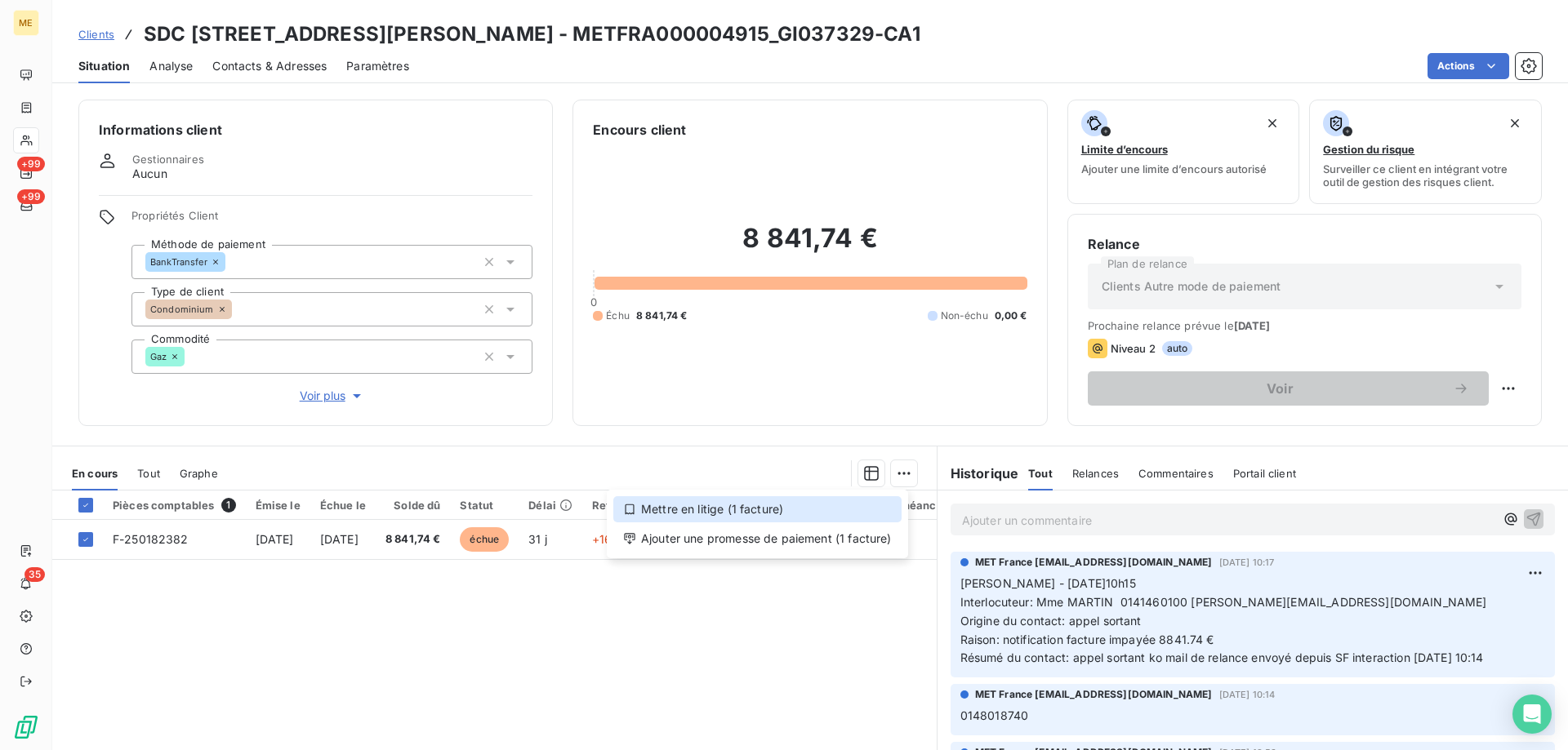
click at [727, 515] on div "Mettre en litige (1 facture)" at bounding box center [758, 509] width 288 height 26
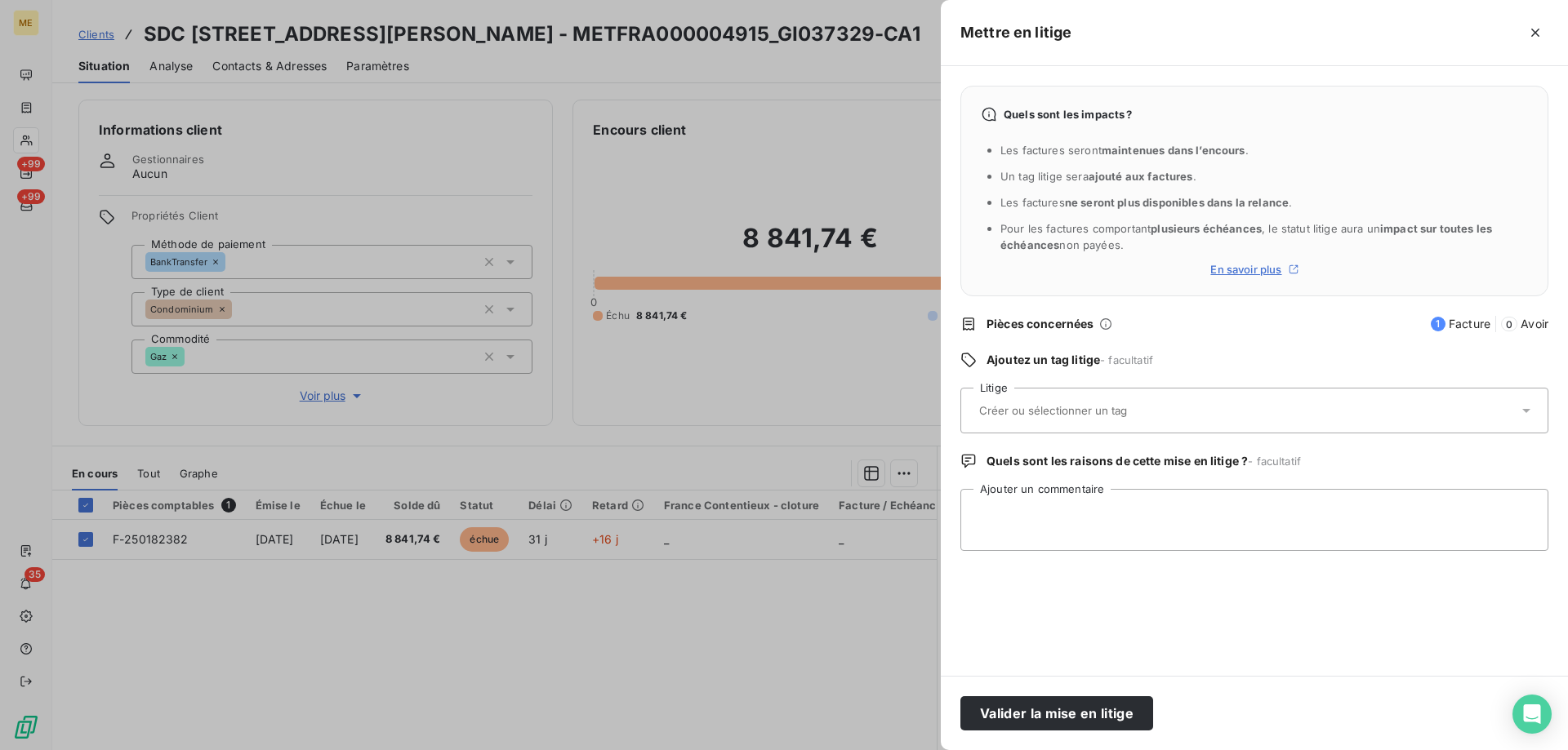
click at [1061, 396] on div at bounding box center [1246, 411] width 544 height 34
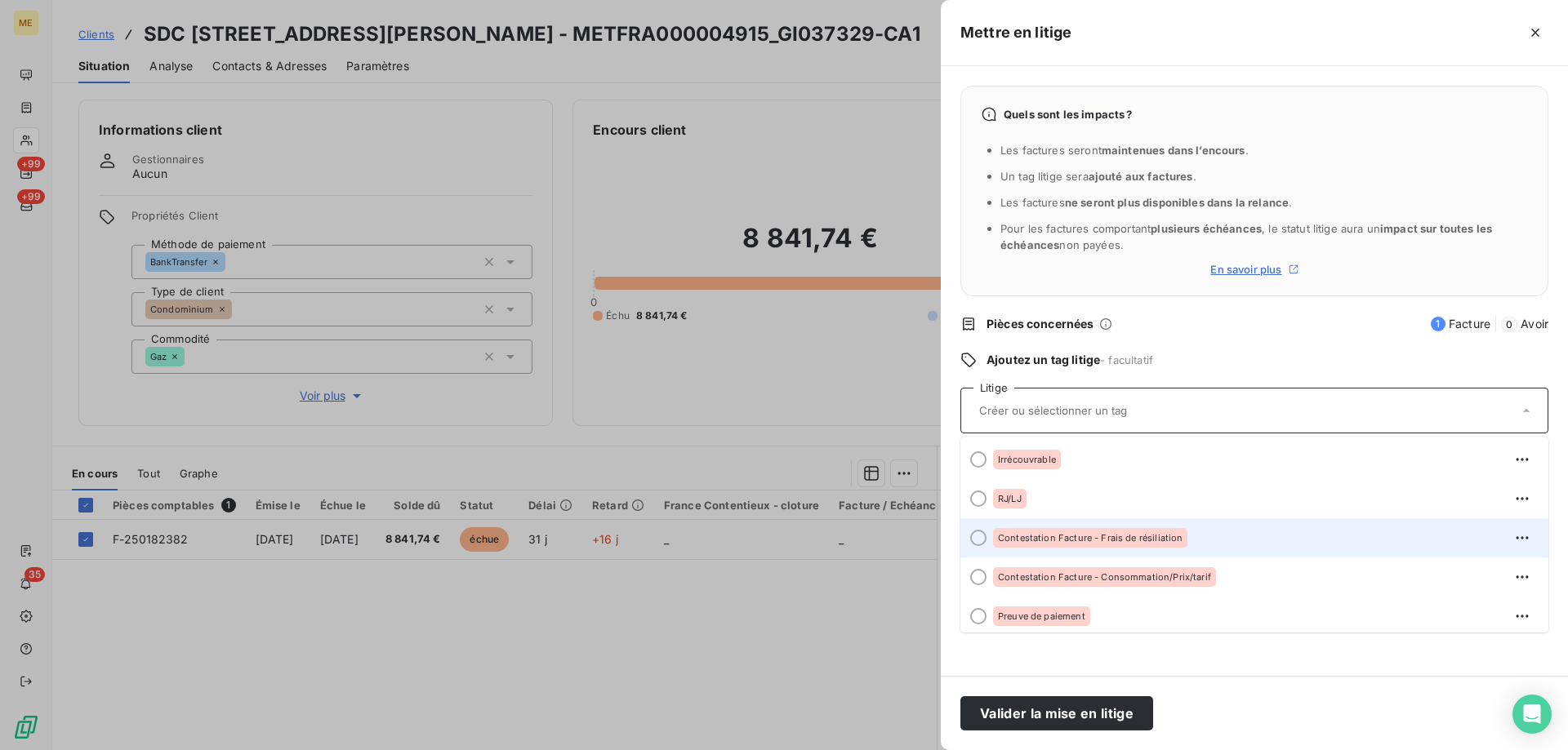
click at [980, 540] on div at bounding box center [978, 538] width 16 height 16
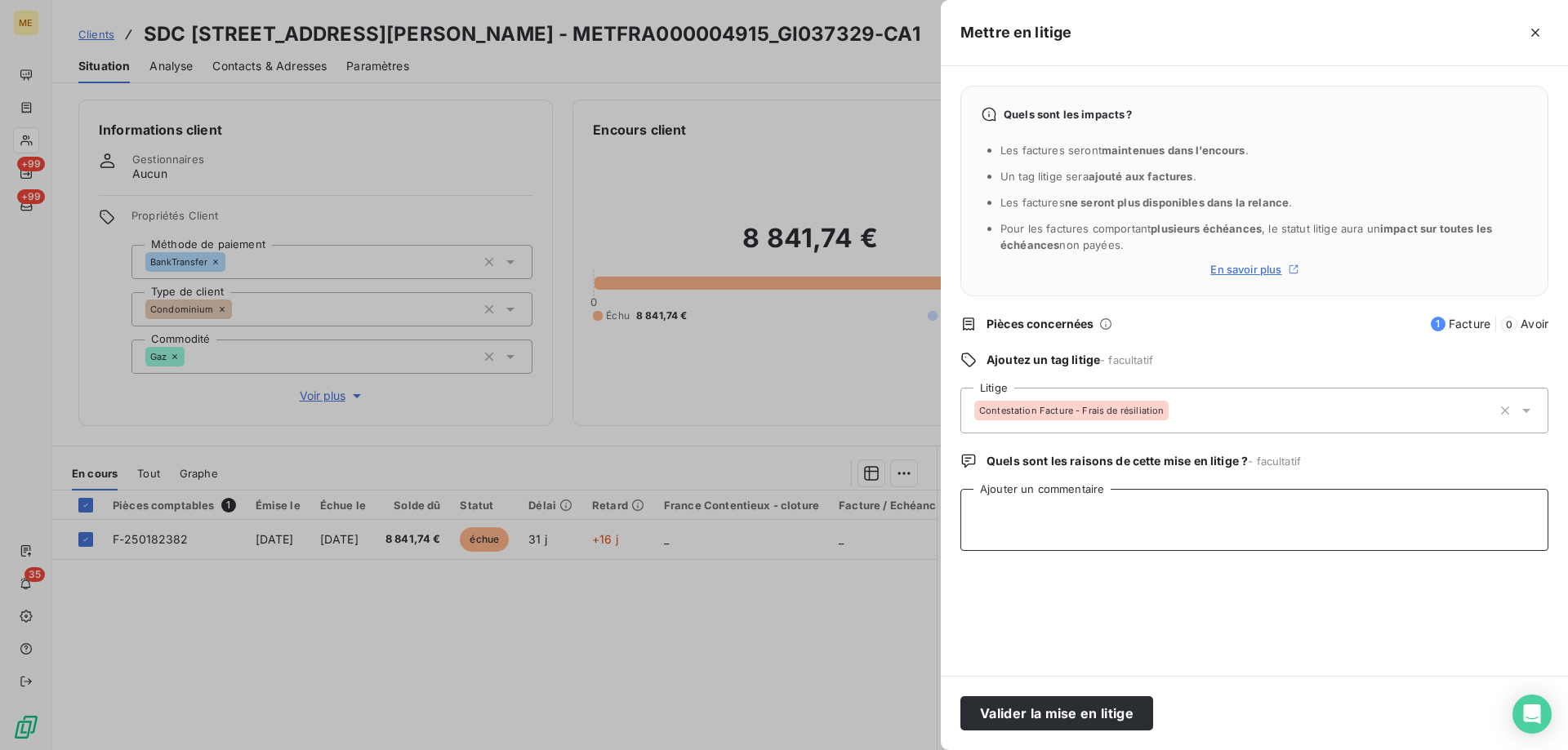
click at [992, 533] on textarea "Ajouter un commentaire" at bounding box center [1255, 519] width 588 height 62
type textarea "Sylvain // contestation des frais de résiliation requête en cours n° 99102"
click at [1127, 704] on button "Valider la mise en litige" at bounding box center [1057, 713] width 193 height 34
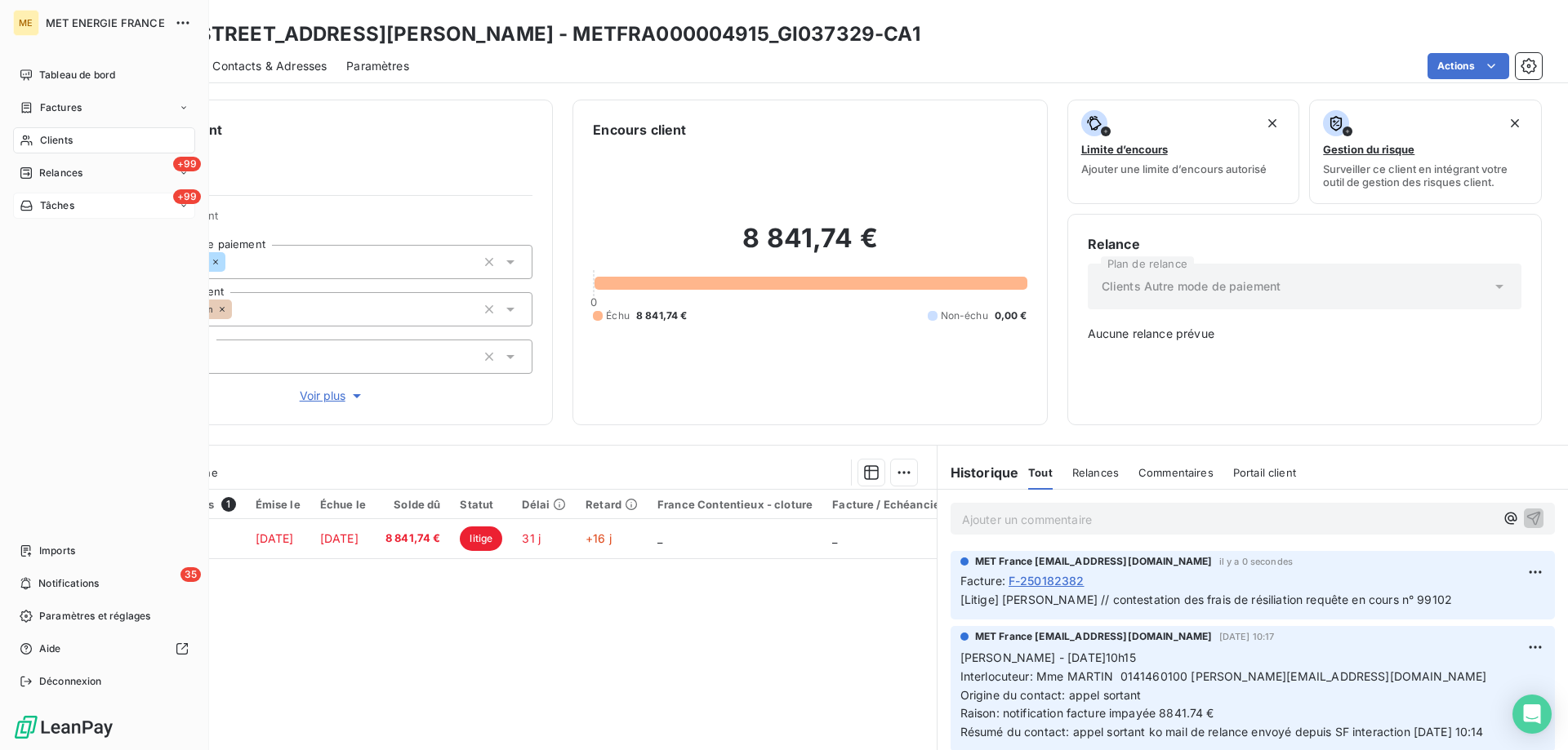
click at [46, 203] on span "Tâches" at bounding box center [57, 206] width 34 height 14
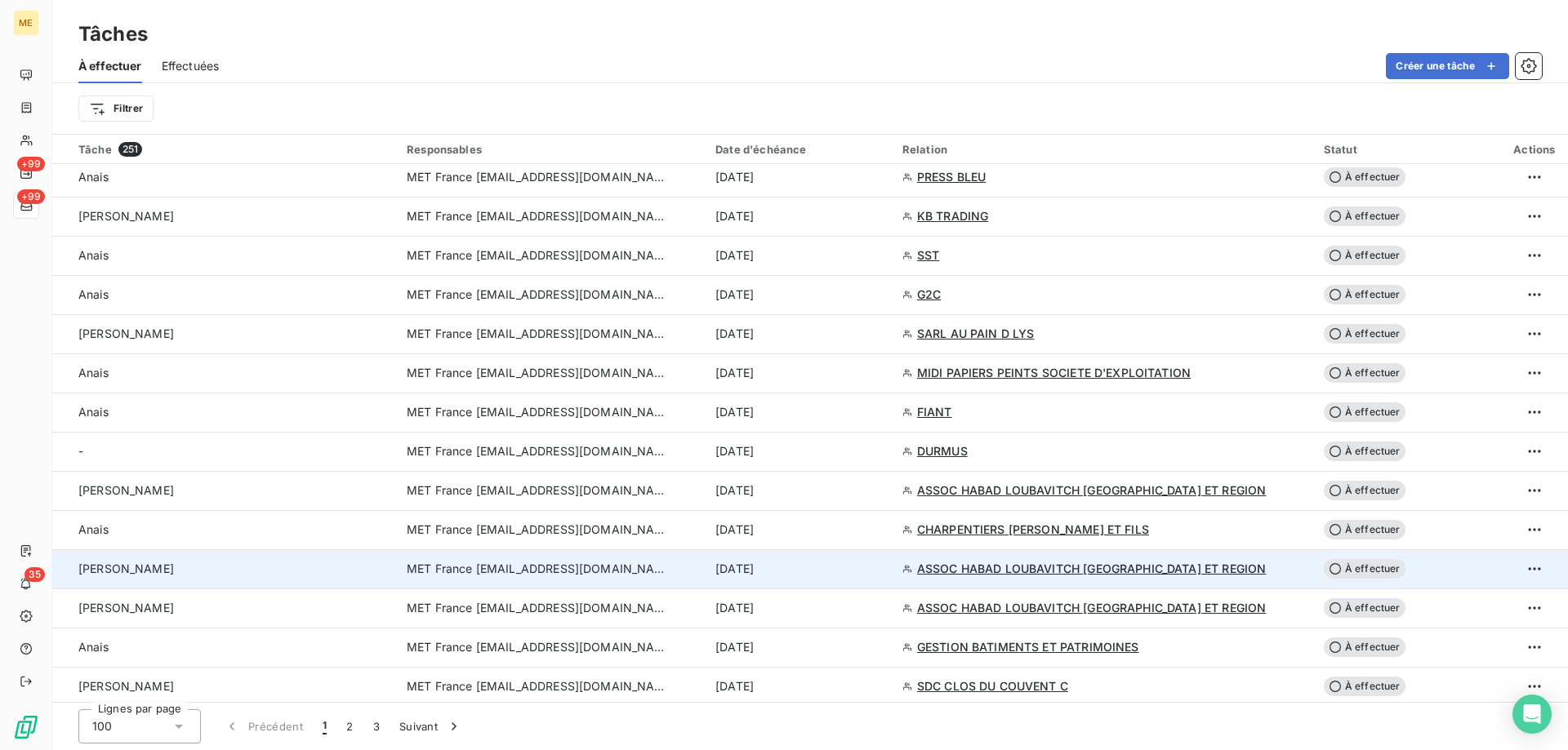
scroll to position [1224, 0]
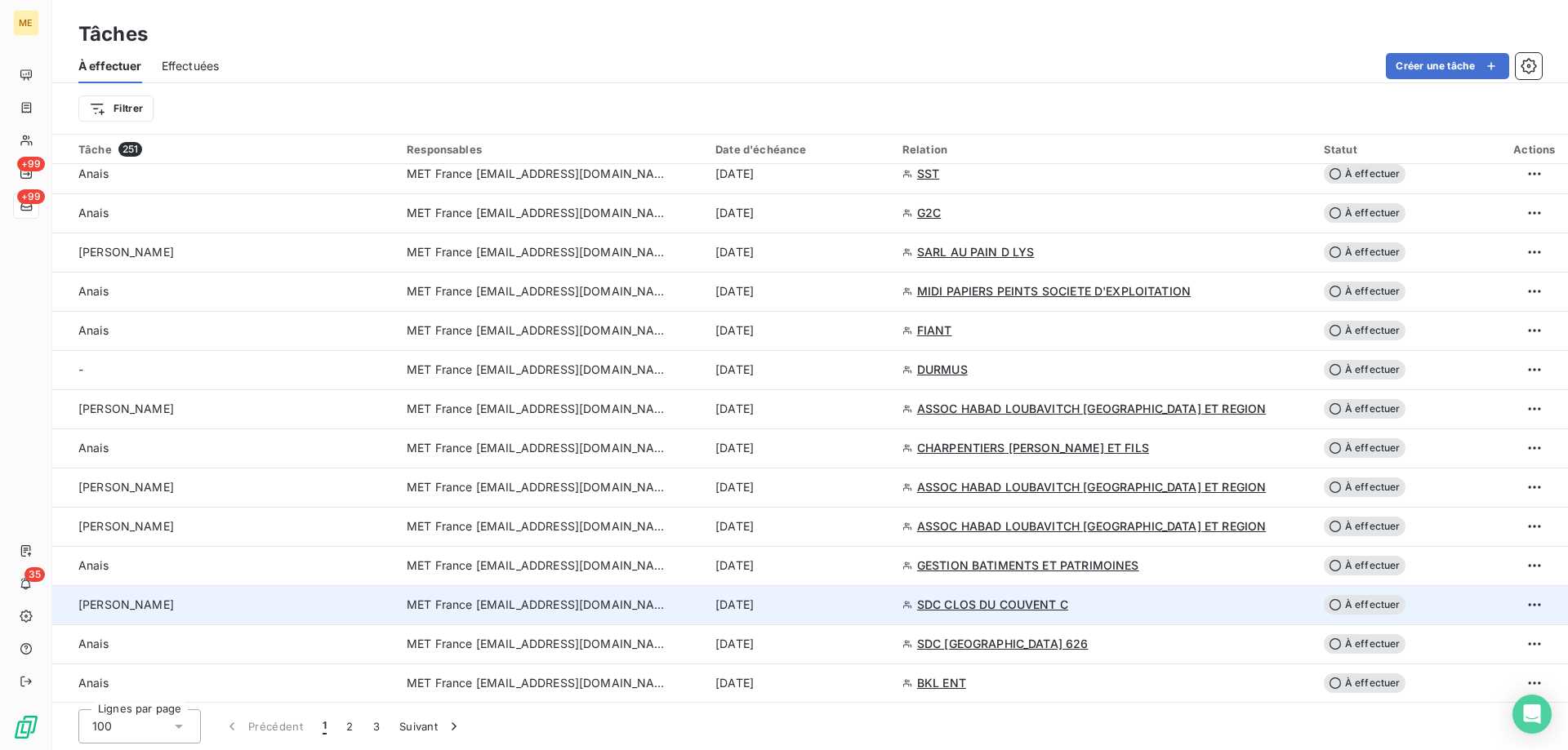
click at [459, 601] on span "MET France [EMAIL_ADDRESS][DOMAIN_NAME]" at bounding box center [537, 605] width 261 height 16
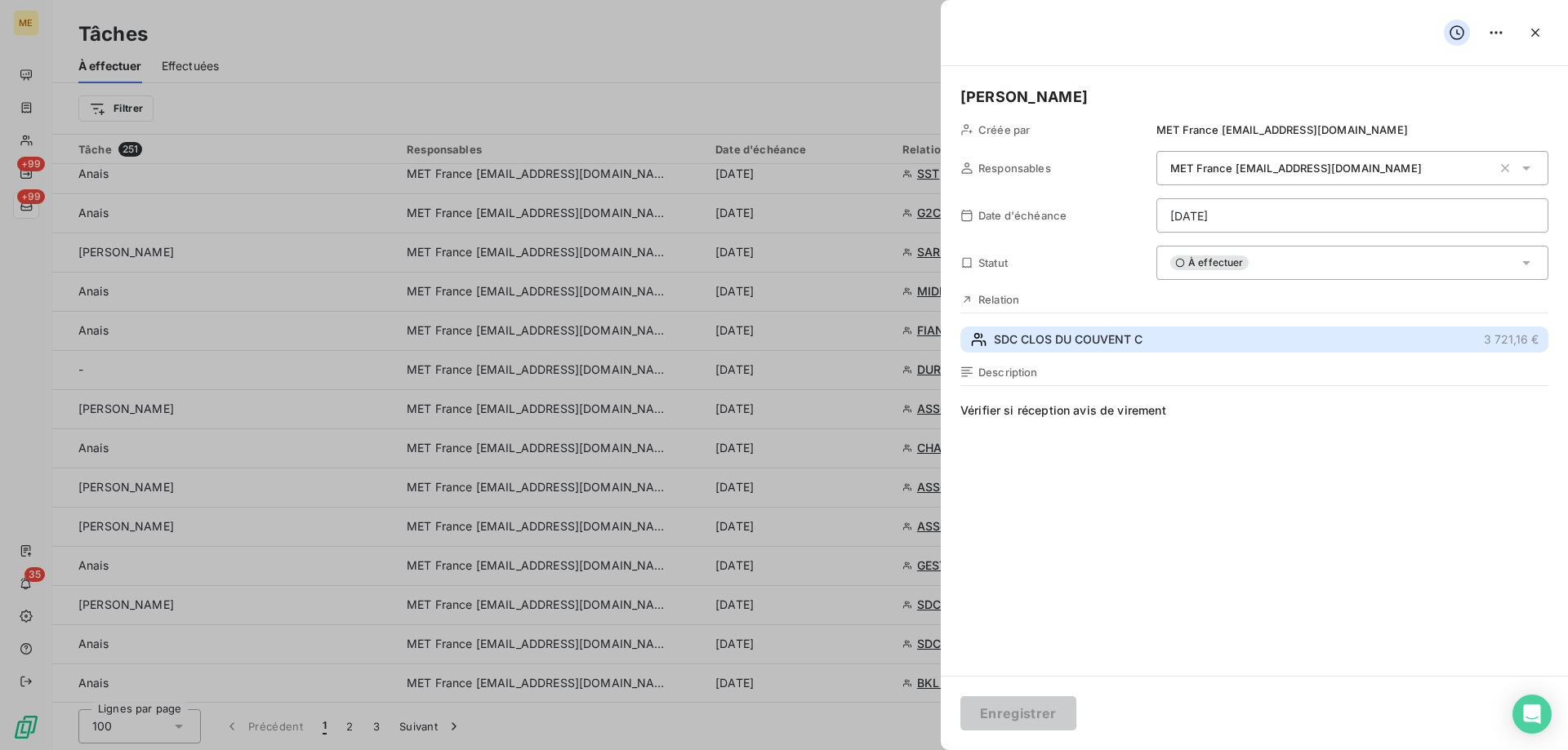
click at [1074, 338] on span "SDC CLOS DU COUVENT C" at bounding box center [1068, 339] width 149 height 16
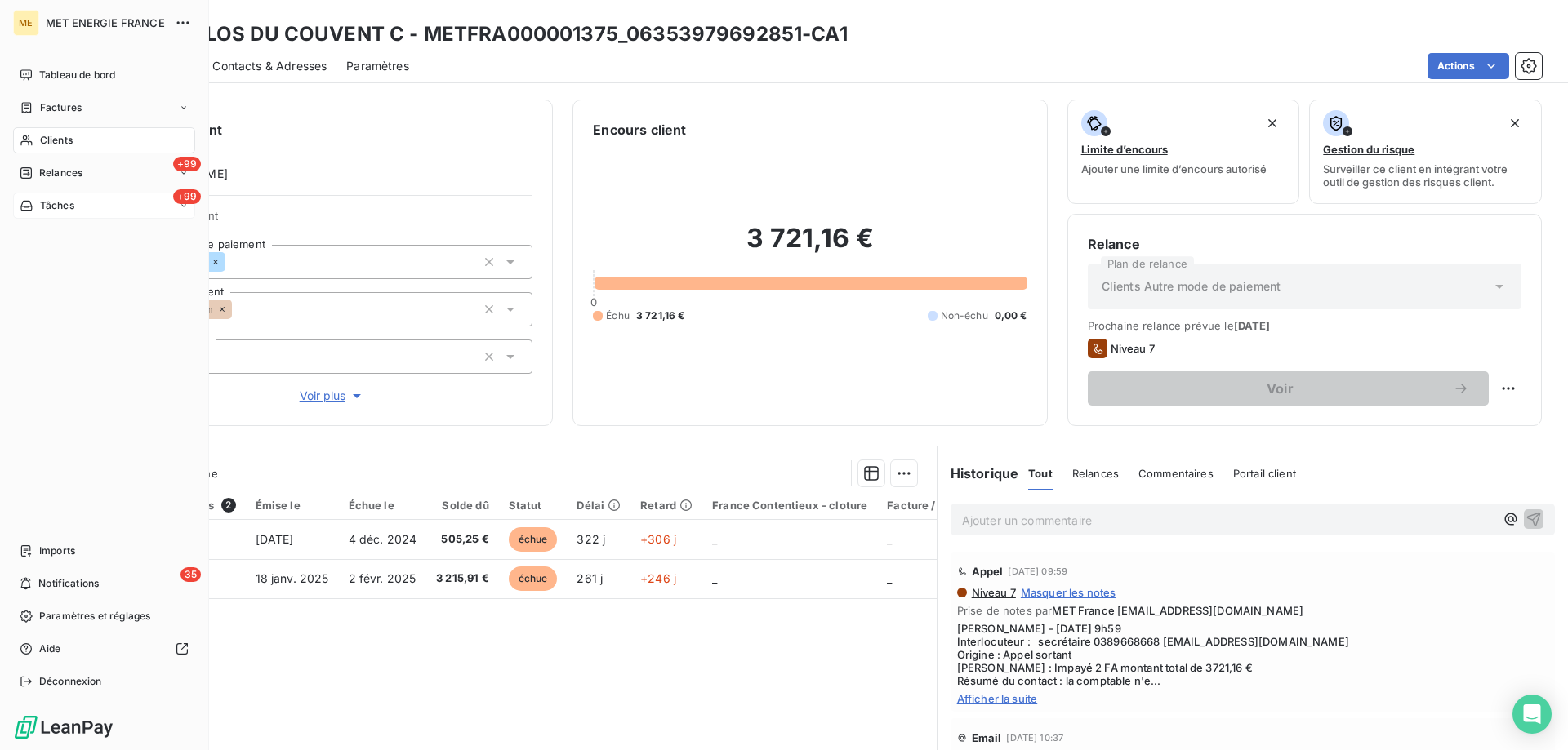
click at [76, 209] on div "+99 Tâches" at bounding box center [104, 205] width 182 height 26
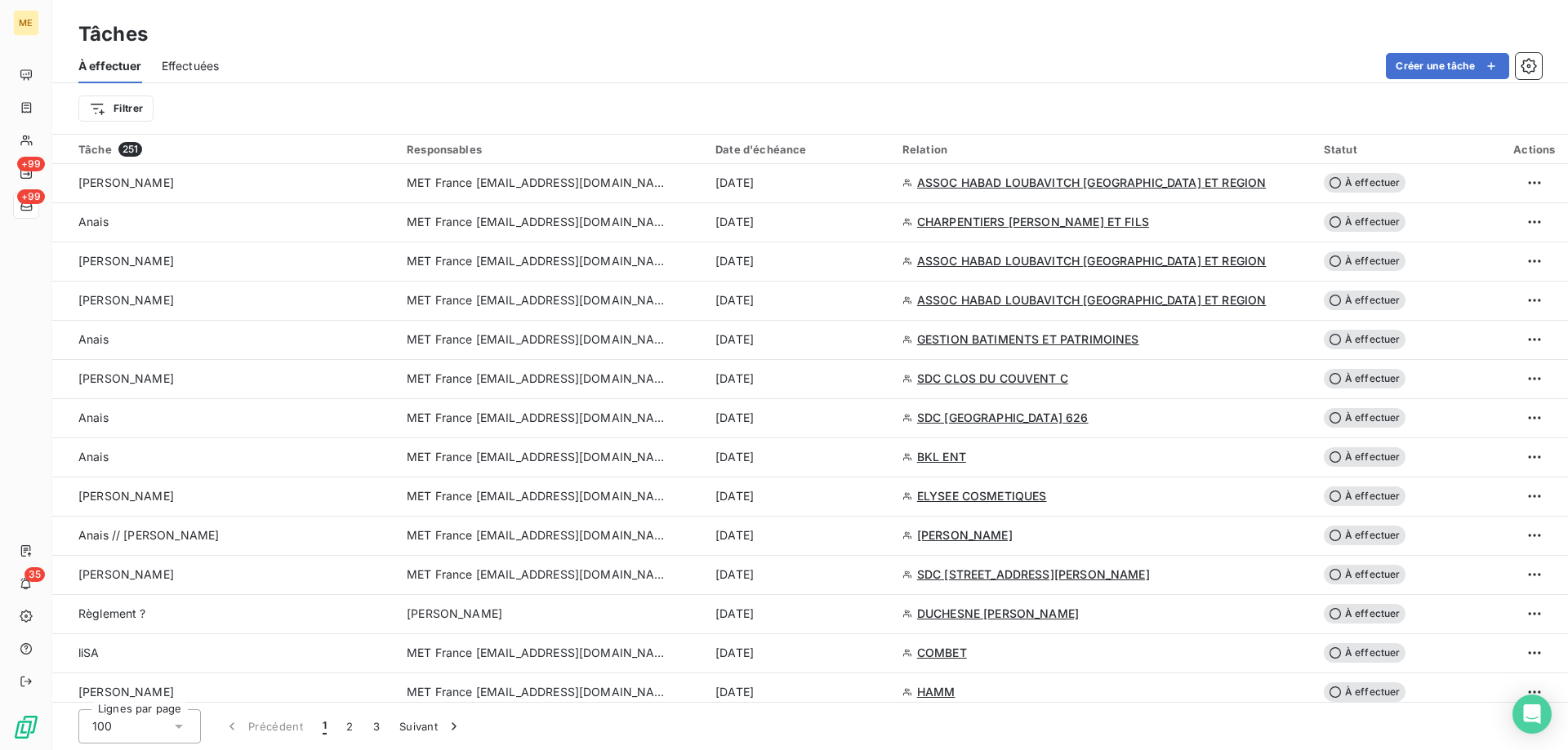
scroll to position [1470, 0]
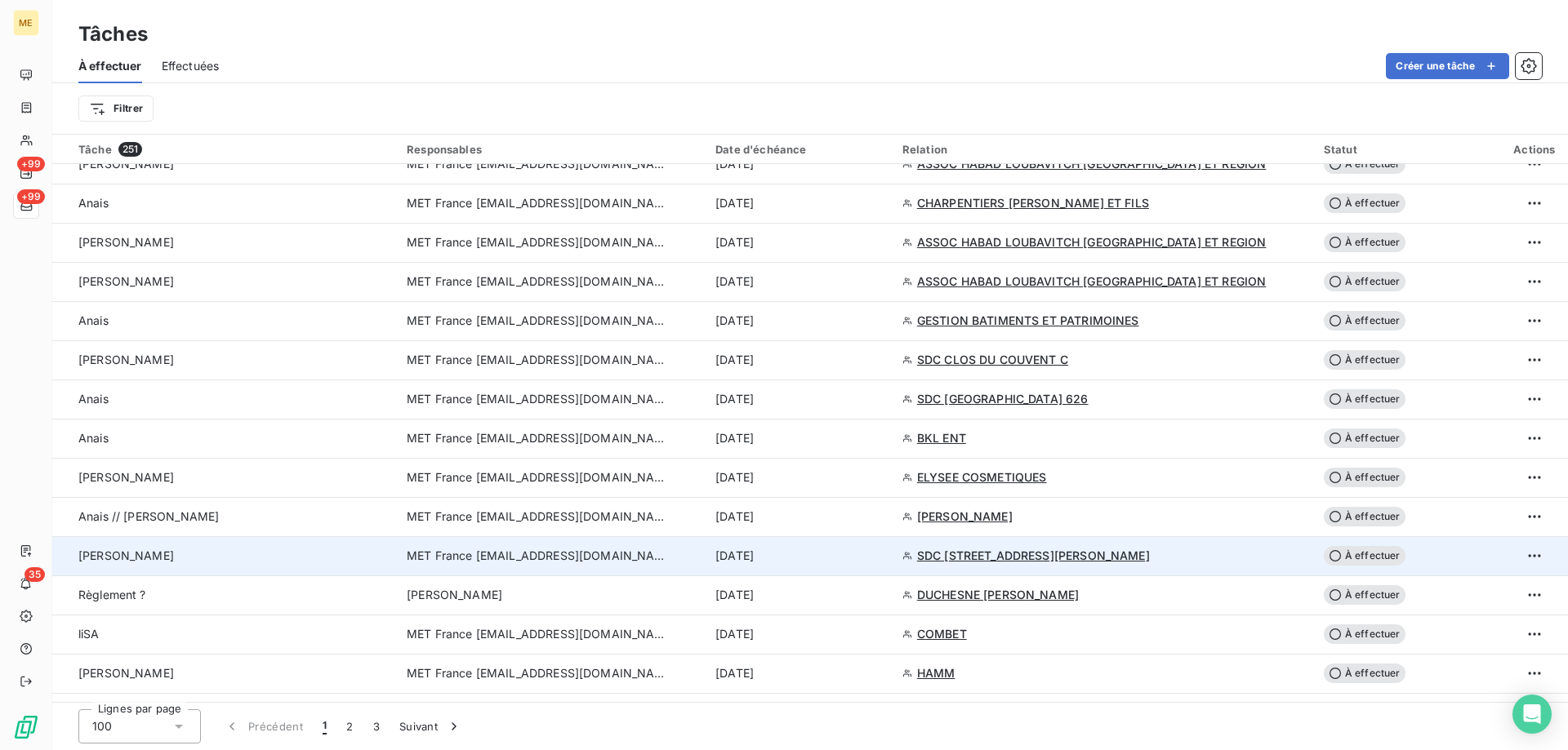
click at [637, 559] on span "MET France [EMAIL_ADDRESS][DOMAIN_NAME]" at bounding box center [537, 556] width 261 height 16
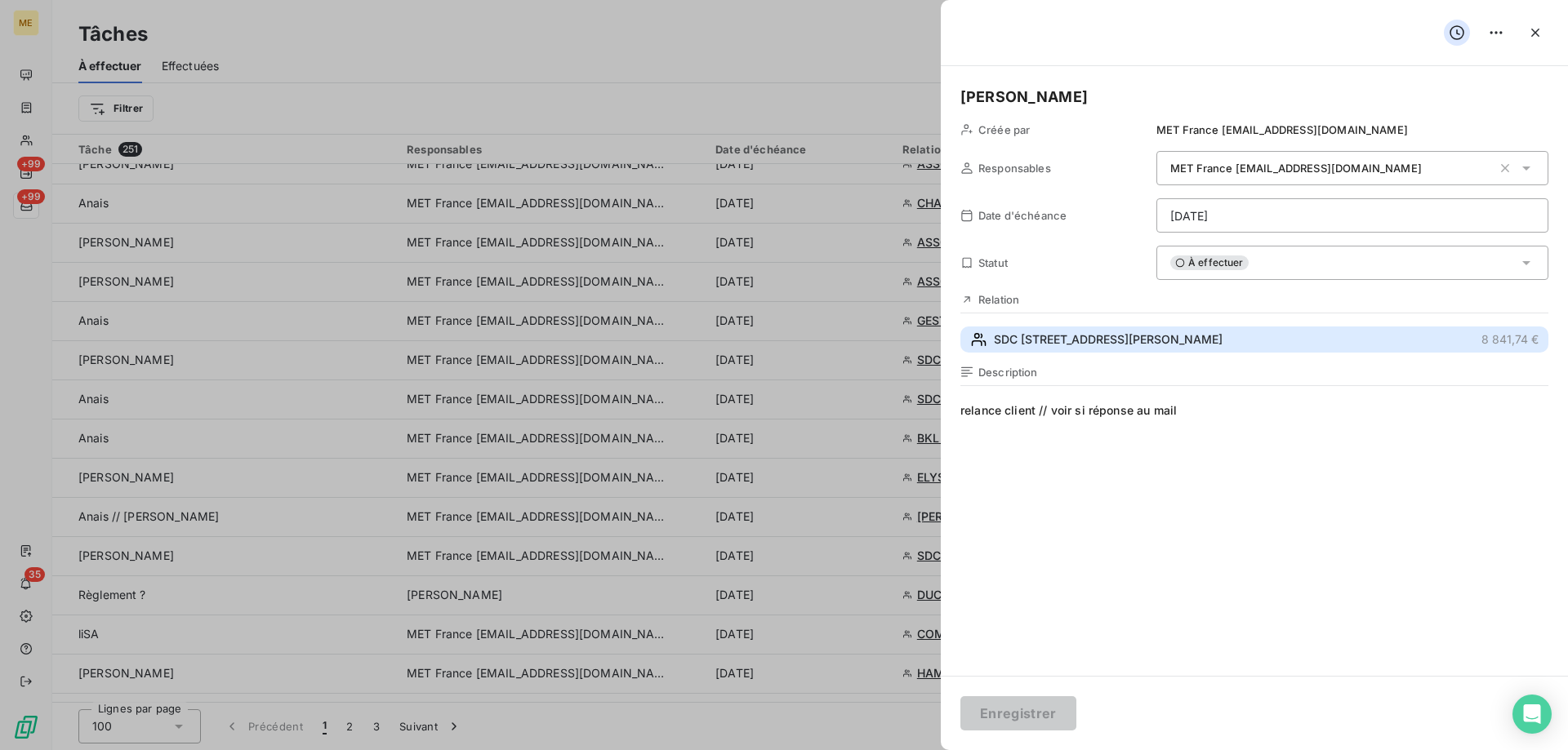
click at [1119, 332] on span "SDC 96 AVENUE VICTOR HUGO" at bounding box center [1108, 339] width 228 height 16
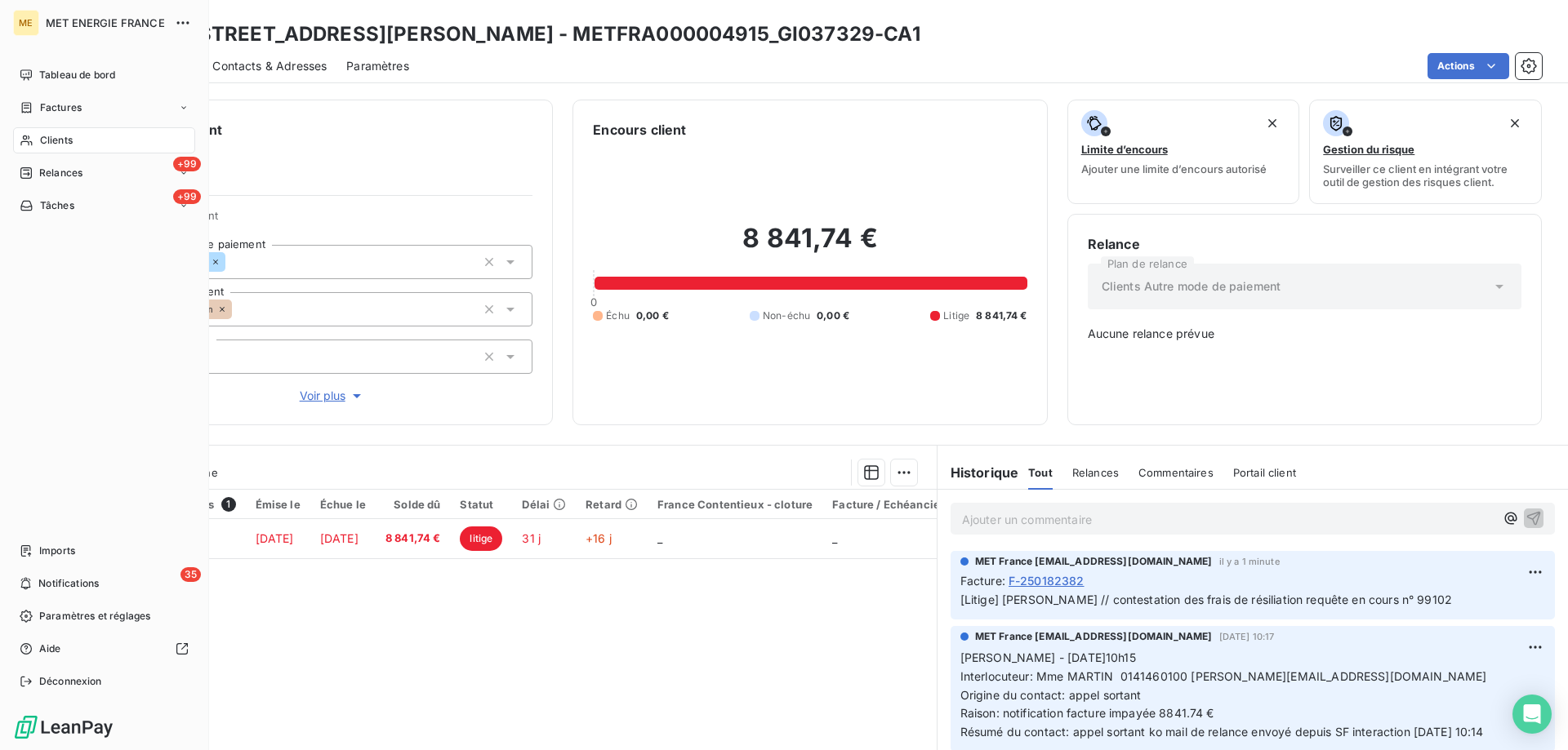
click at [40, 200] on span "Tâches" at bounding box center [57, 206] width 34 height 14
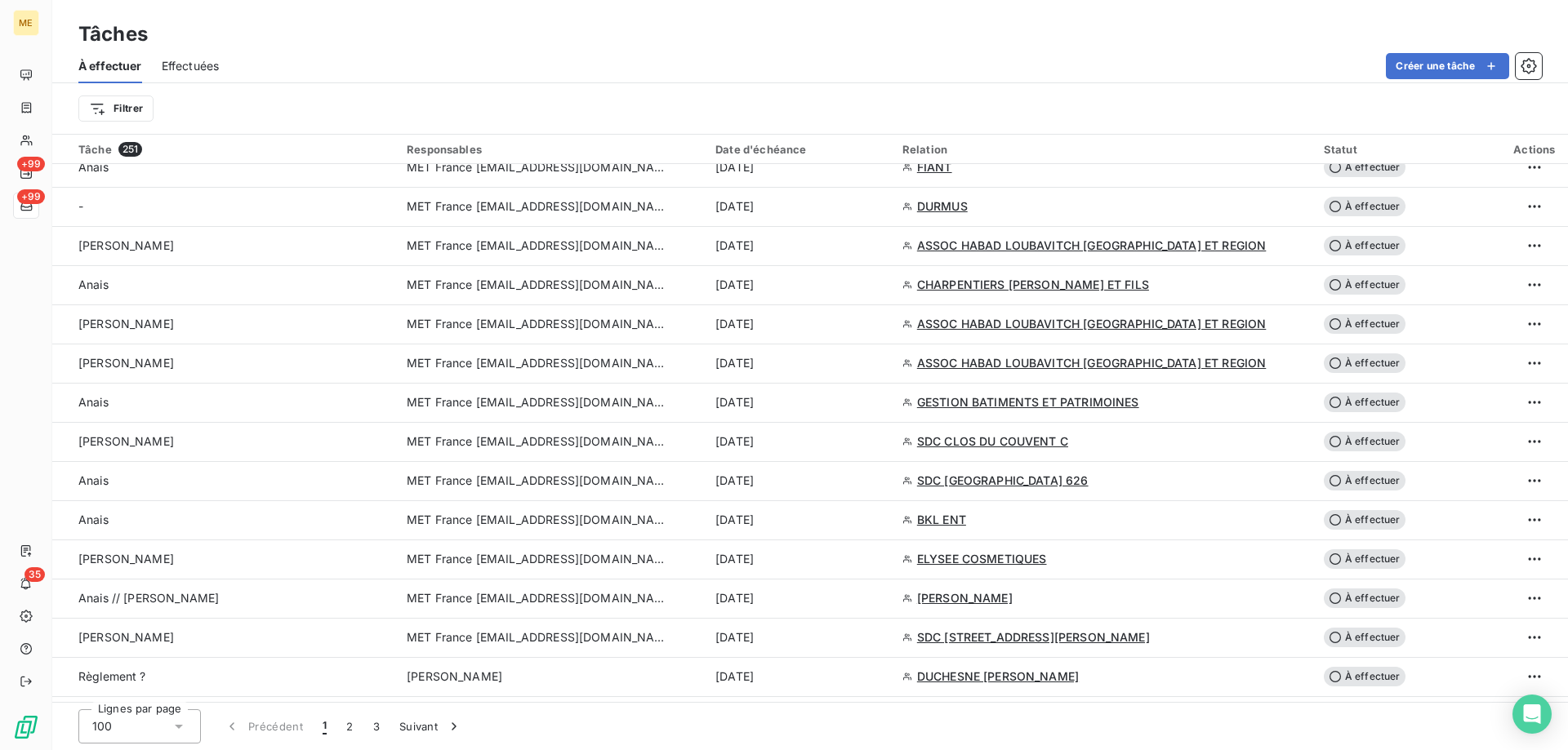
scroll to position [1551, 0]
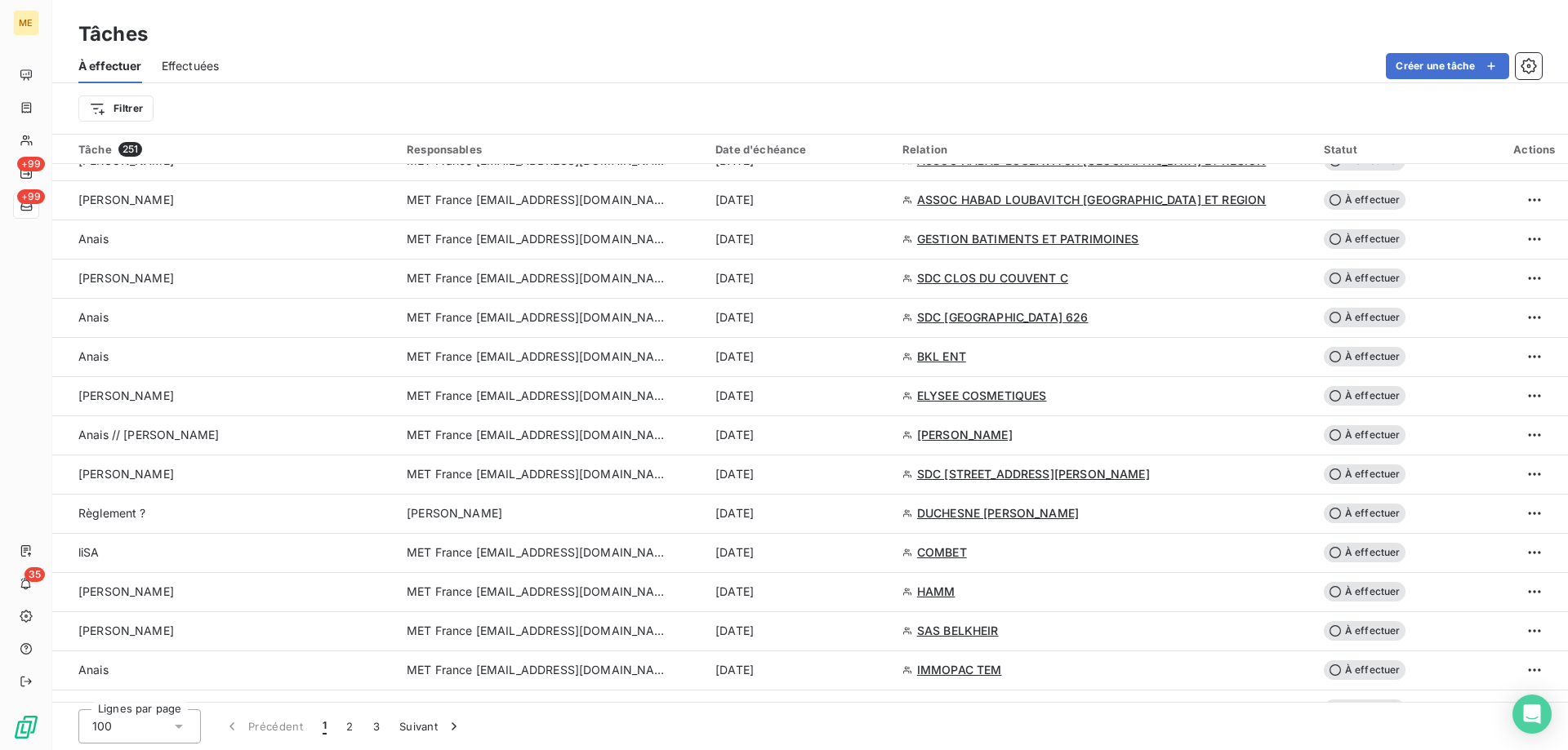
click at [370, 488] on td "Sylvain" at bounding box center [224, 474] width 345 height 39
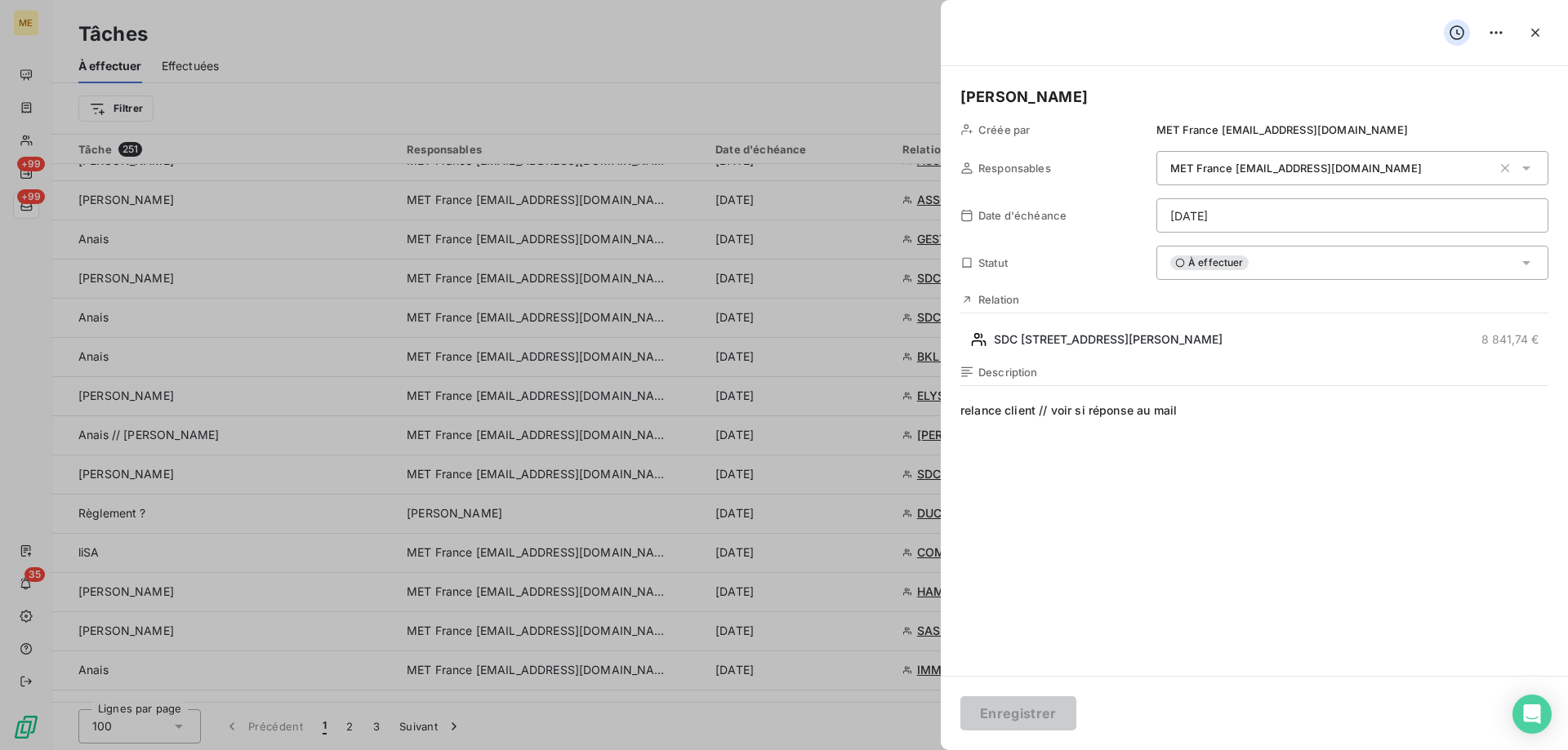
click at [1363, 268] on div "À effectuer" at bounding box center [1352, 263] width 392 height 34
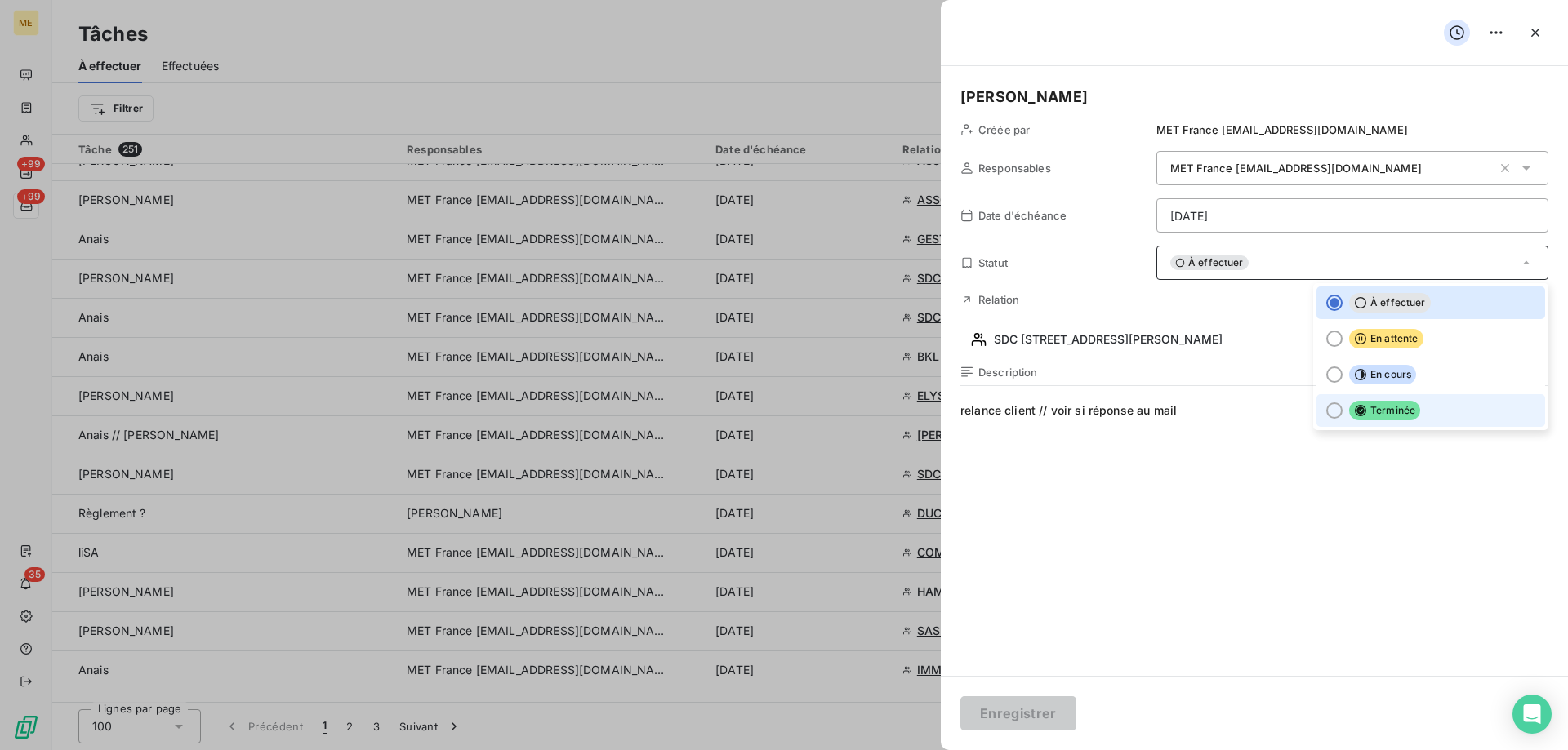
click at [1350, 407] on span "Terminée" at bounding box center [1384, 411] width 71 height 20
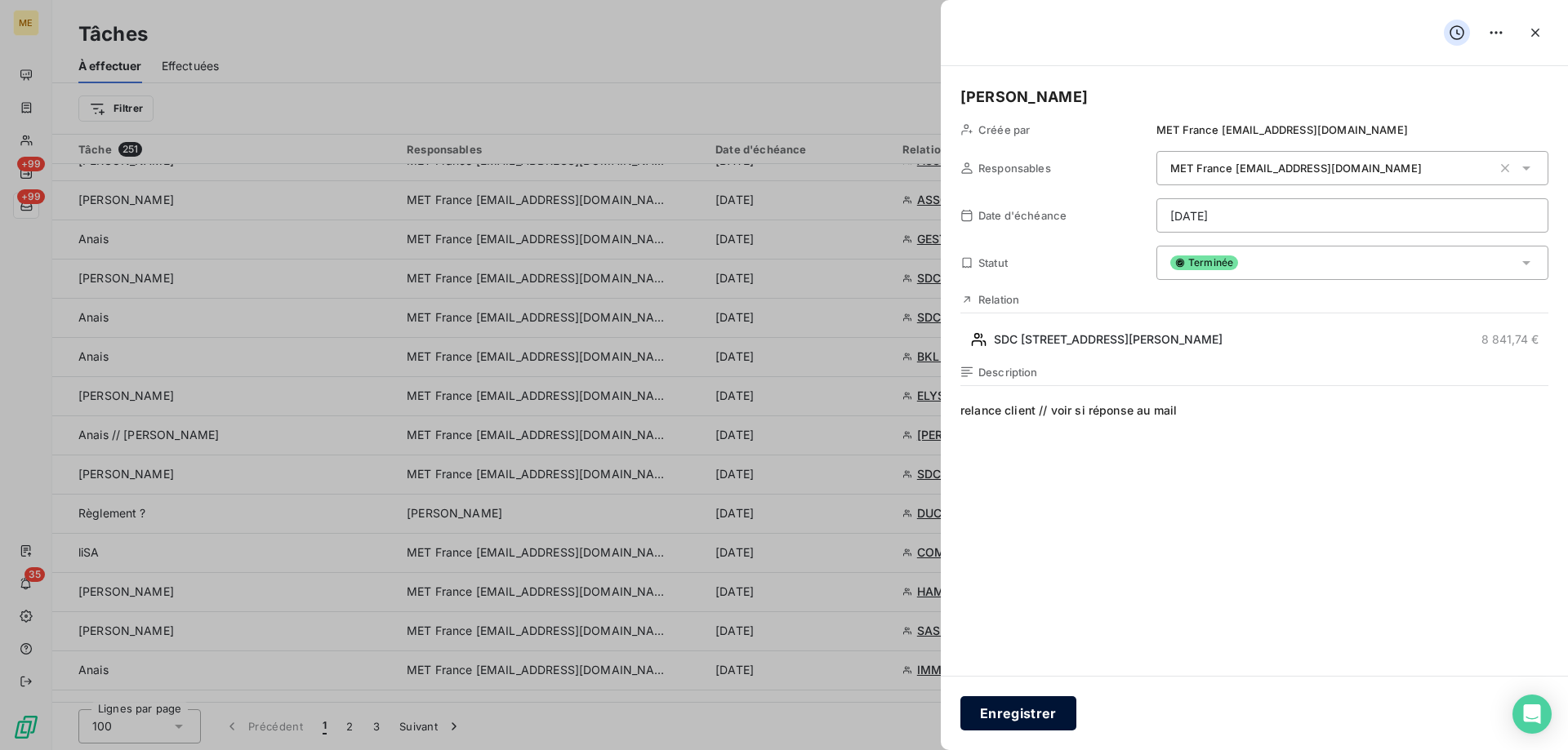
click at [1001, 721] on button "Enregistrer" at bounding box center [1019, 713] width 116 height 34
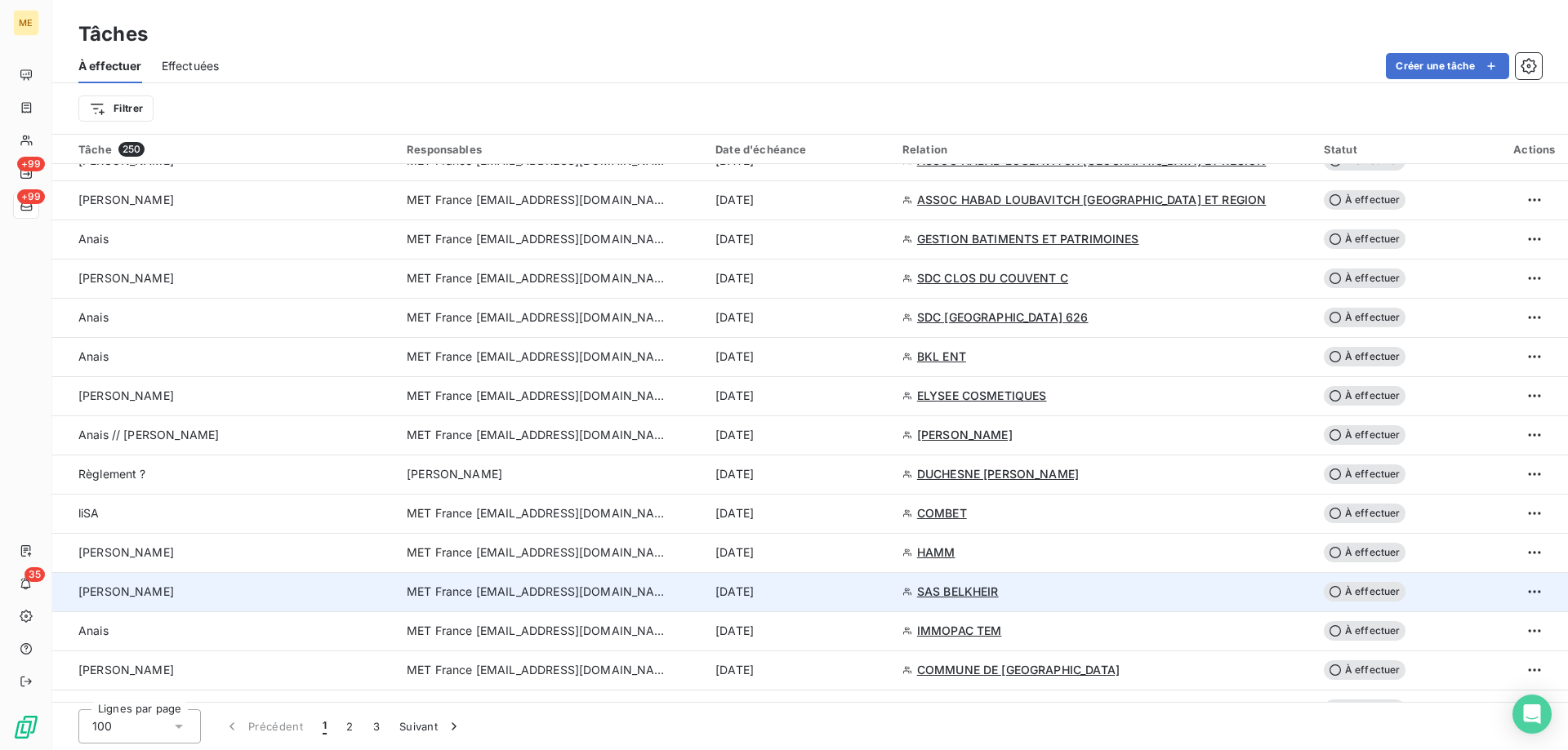
click at [518, 590] on span "MET France [EMAIL_ADDRESS][DOMAIN_NAME]" at bounding box center [537, 592] width 261 height 16
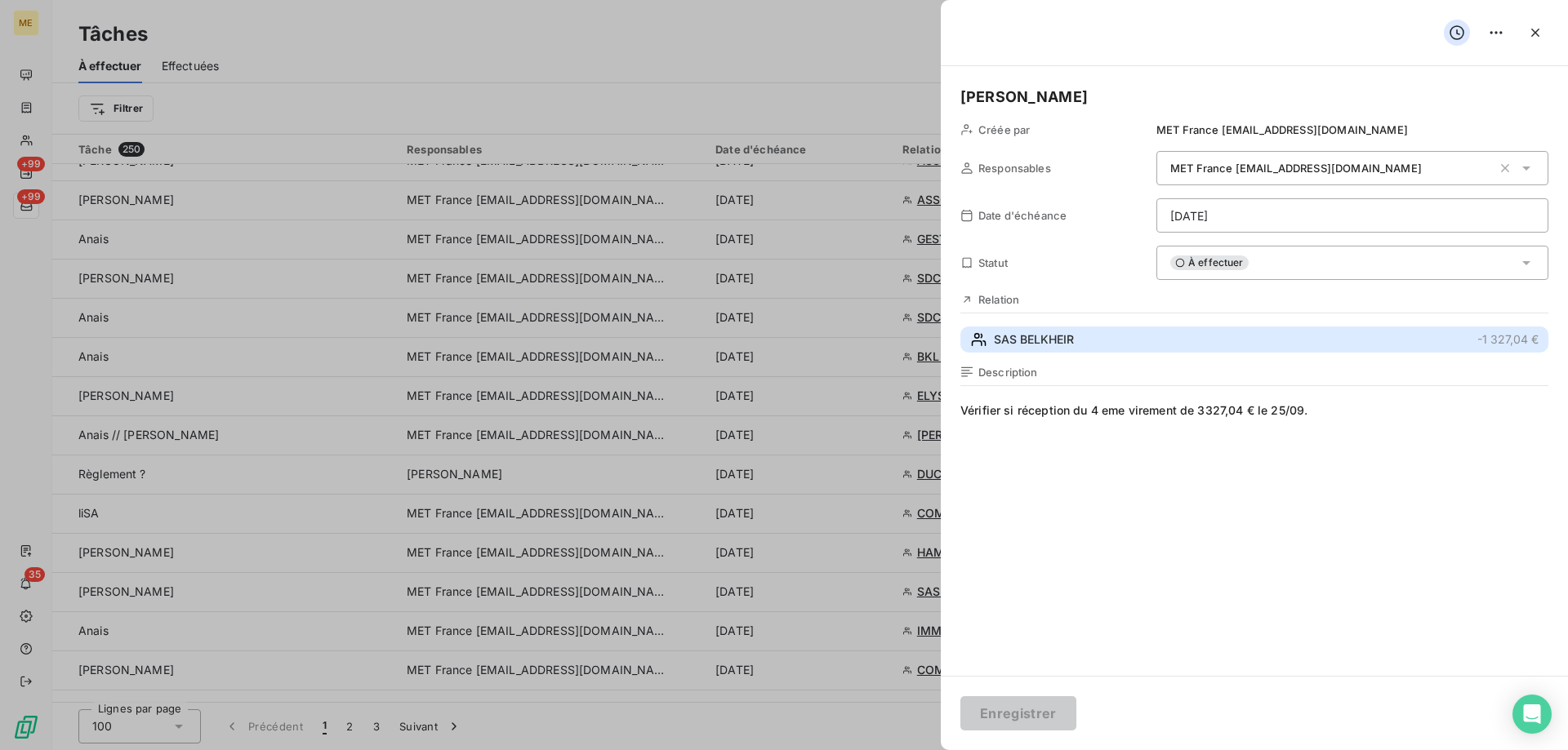
click at [1016, 345] on span "SAS BELKHEIR" at bounding box center [1033, 339] width 80 height 16
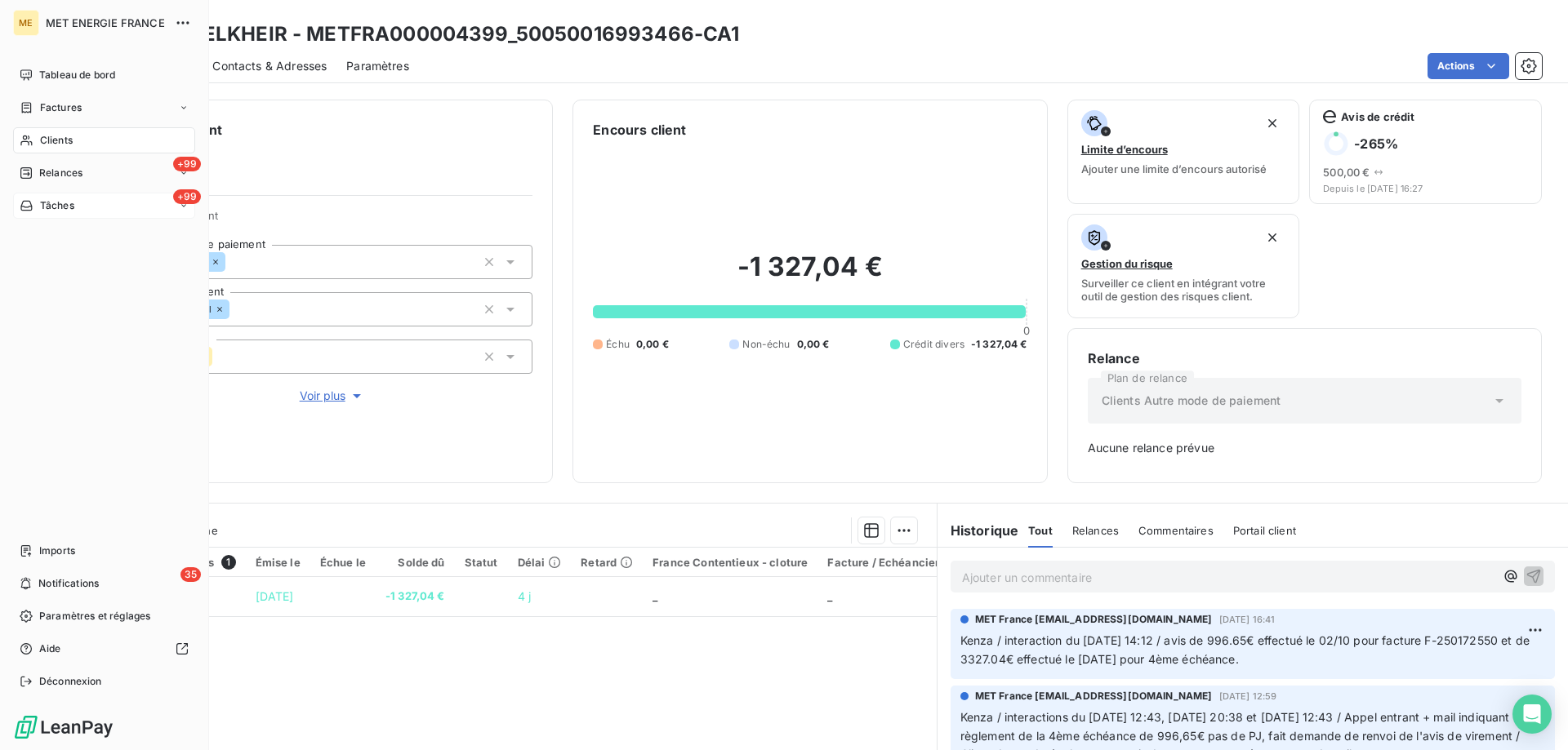
click at [83, 200] on div "+99 Tâches" at bounding box center [104, 205] width 182 height 26
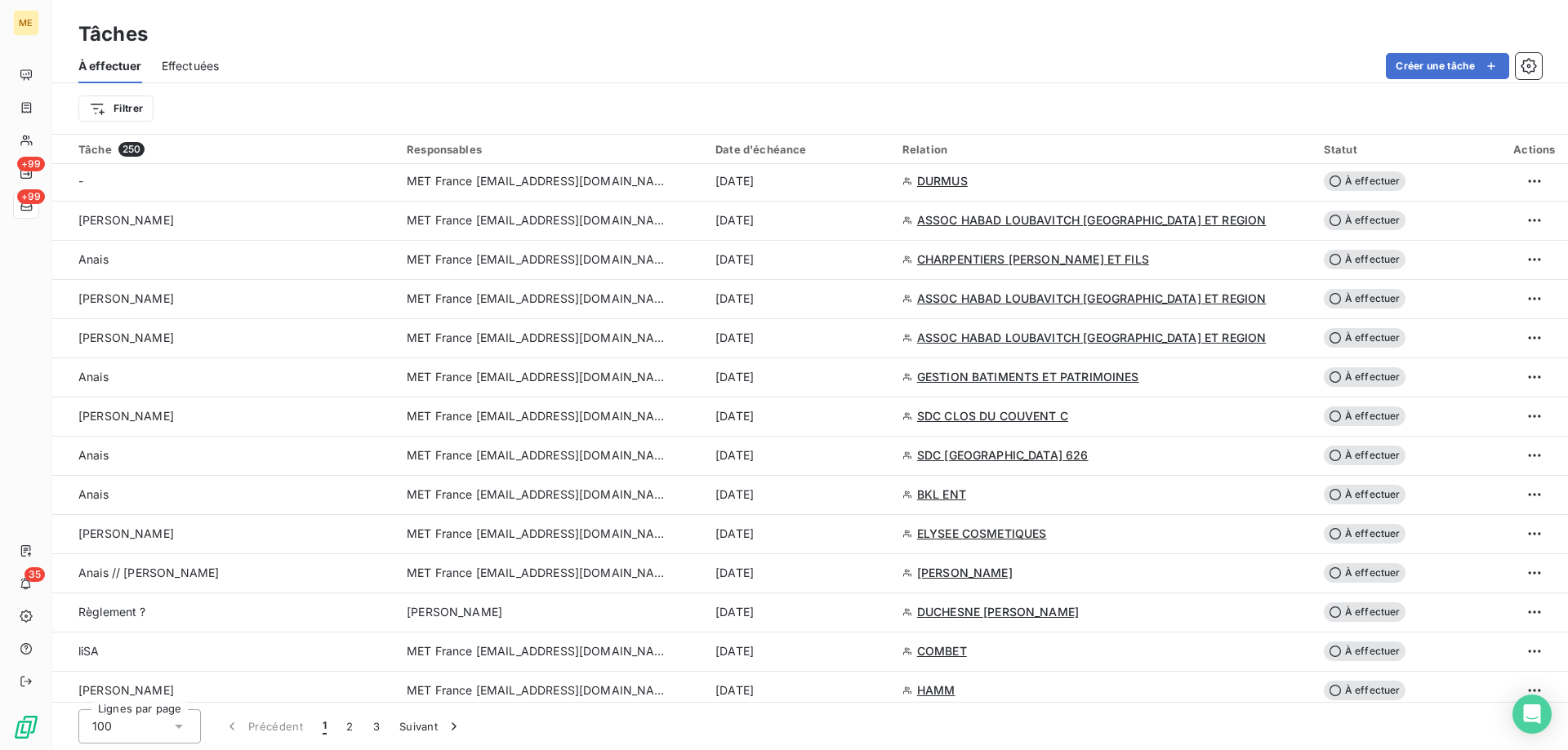
scroll to position [1470, 0]
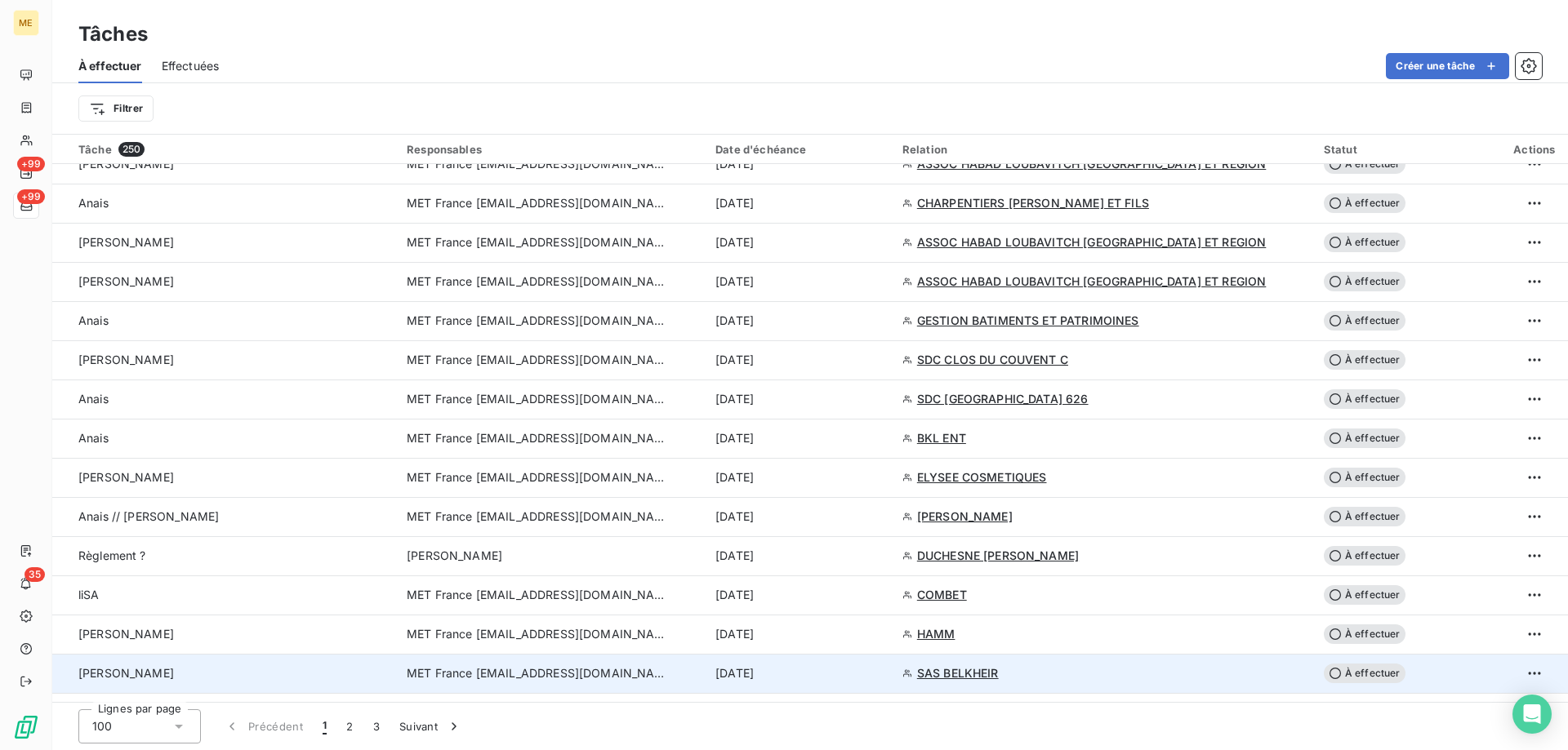
click at [559, 668] on span "MET France [EMAIL_ADDRESS][DOMAIN_NAME]" at bounding box center [537, 673] width 261 height 16
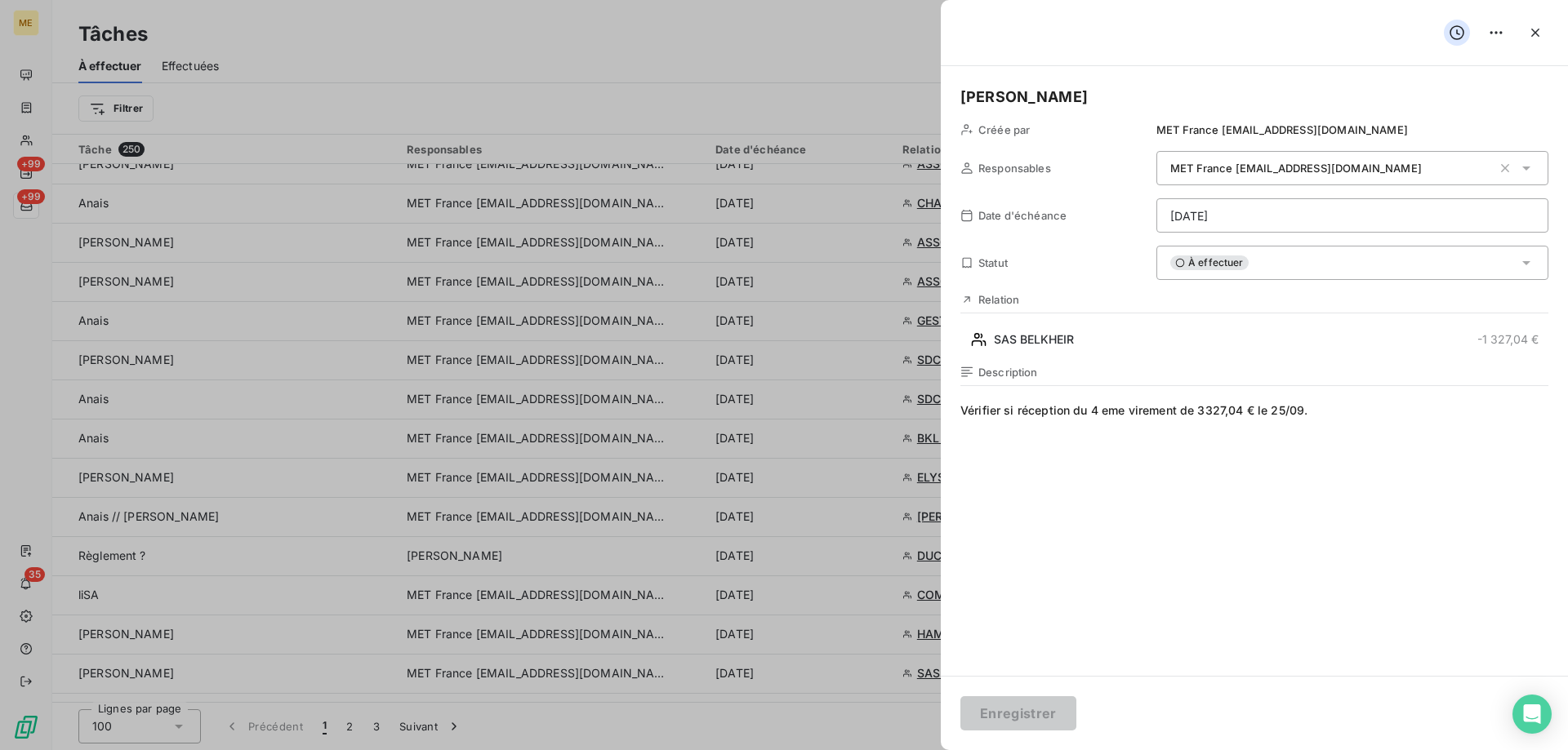
click at [1441, 420] on span "Vérifier si réception du 4 eme virement de 3327,04 € le 25/09." at bounding box center [1255, 559] width 588 height 313
click at [1264, 271] on div "À effectuer" at bounding box center [1352, 263] width 392 height 34
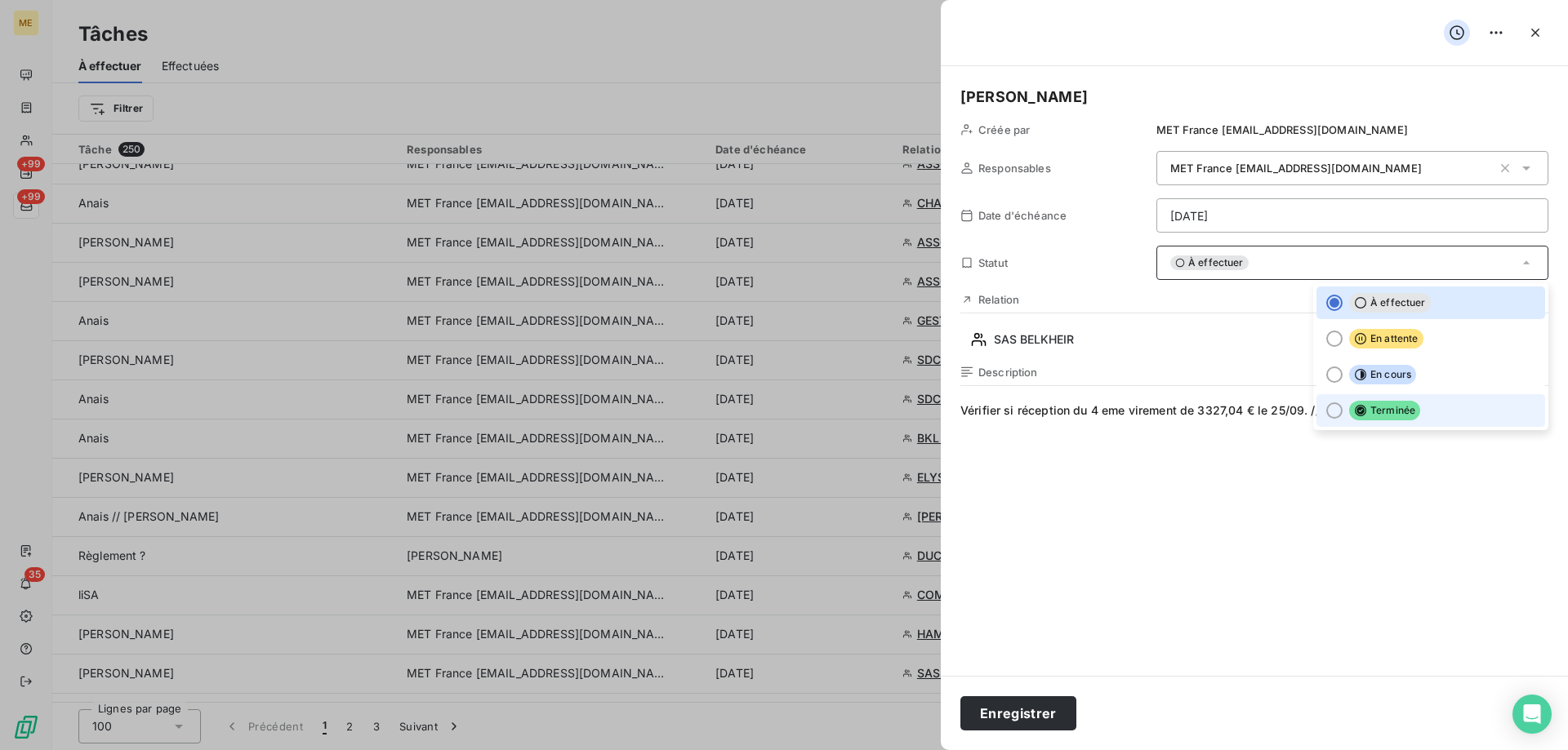
click at [1395, 405] on span "Terminée" at bounding box center [1384, 411] width 71 height 20
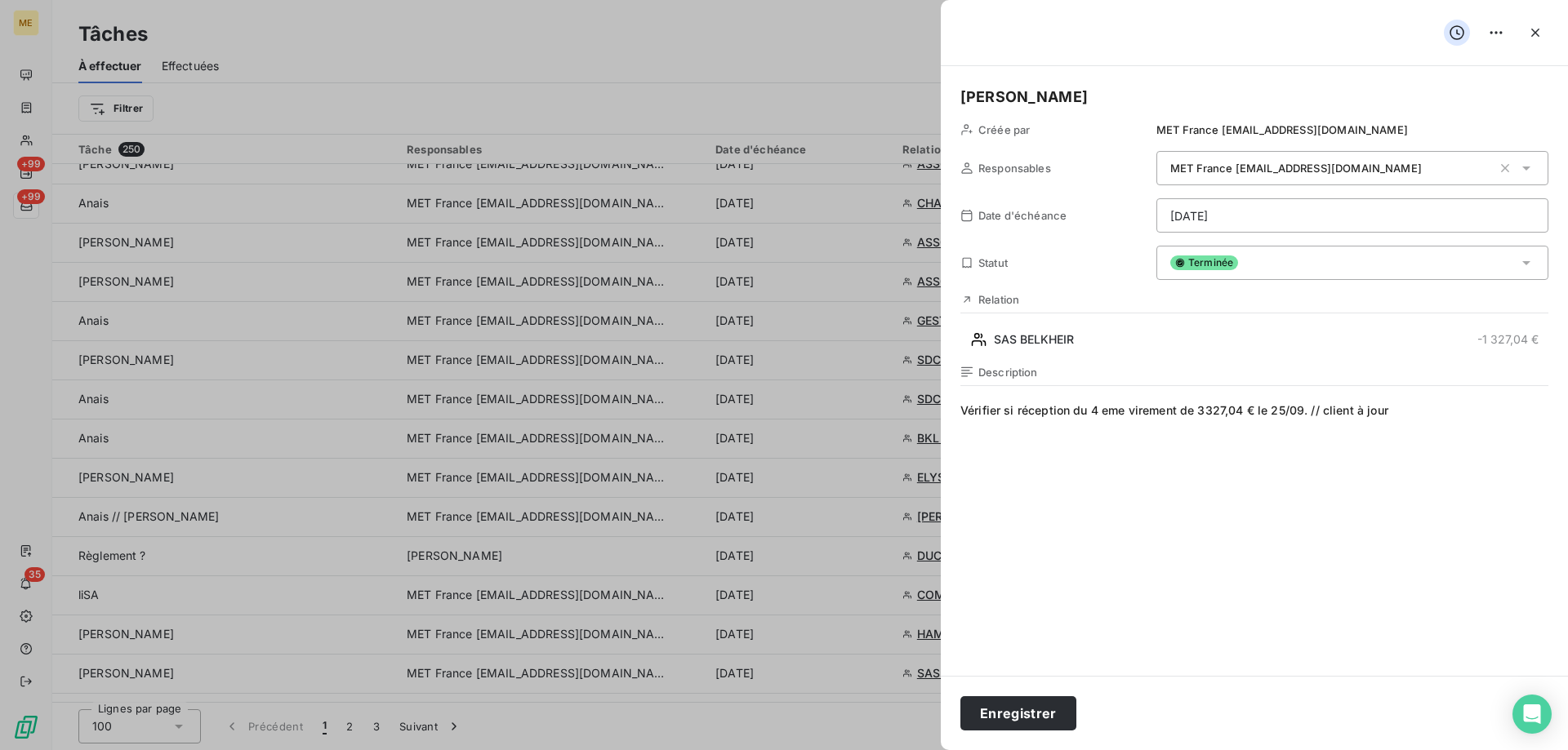
click at [1323, 567] on span "Vérifier si réception du 4 eme virement de 3327,04 € le 25/09. // client à jour" at bounding box center [1255, 559] width 588 height 313
click at [973, 722] on button "Enregistrer" at bounding box center [1019, 713] width 116 height 34
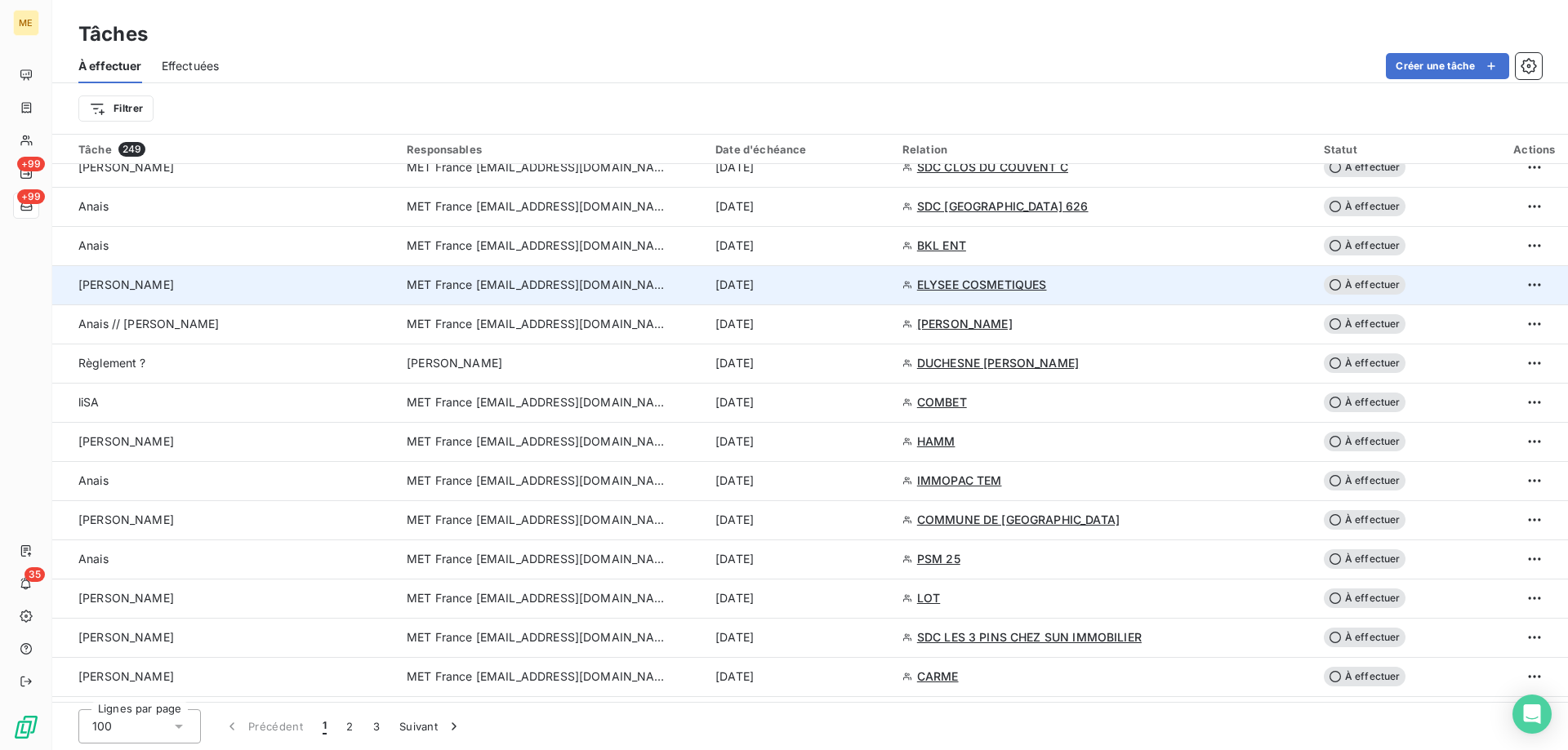
scroll to position [1632, 0]
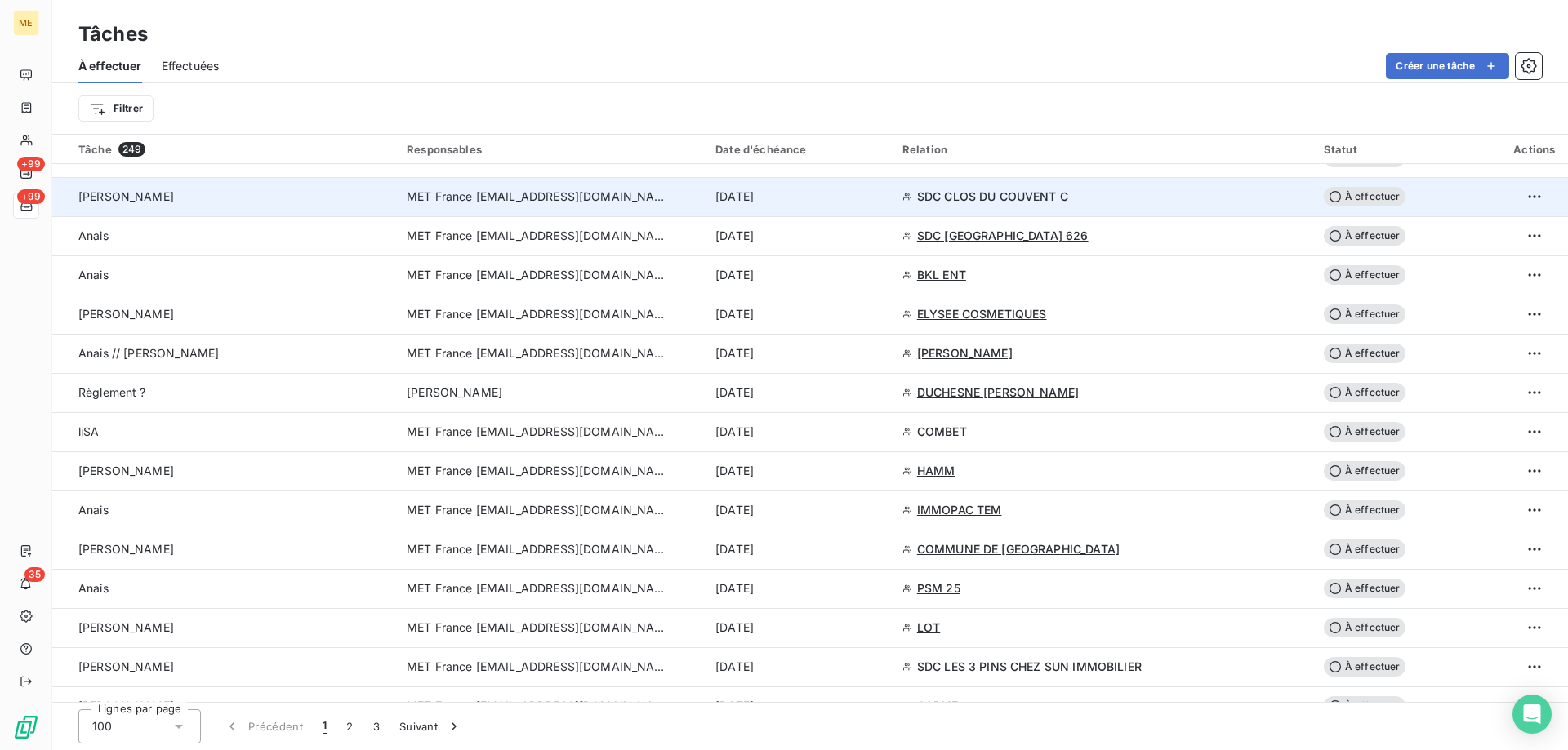
click at [589, 201] on span "MET France [EMAIL_ADDRESS][DOMAIN_NAME]" at bounding box center [537, 197] width 261 height 16
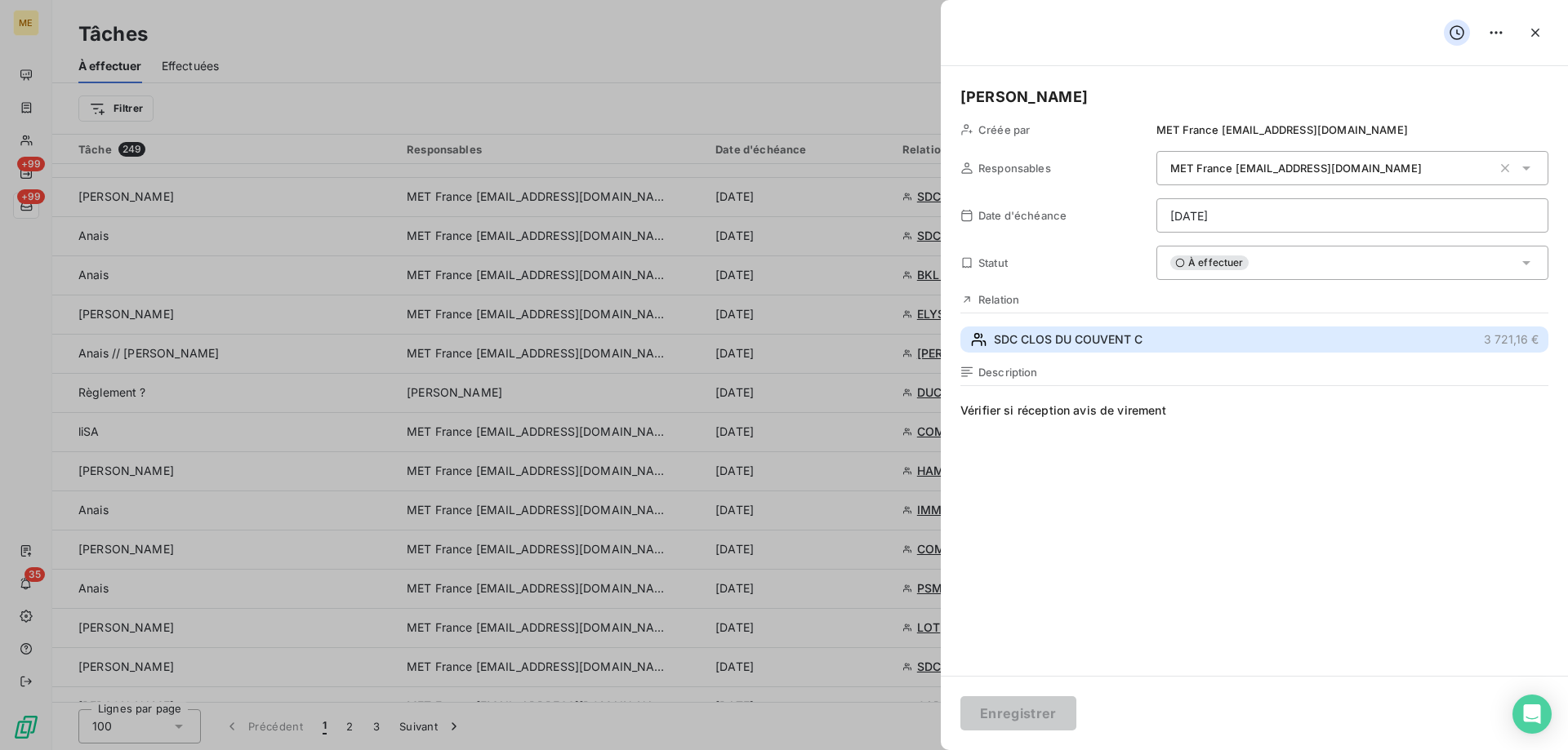
click at [1066, 342] on span "SDC CLOS DU COUVENT C" at bounding box center [1068, 339] width 149 height 16
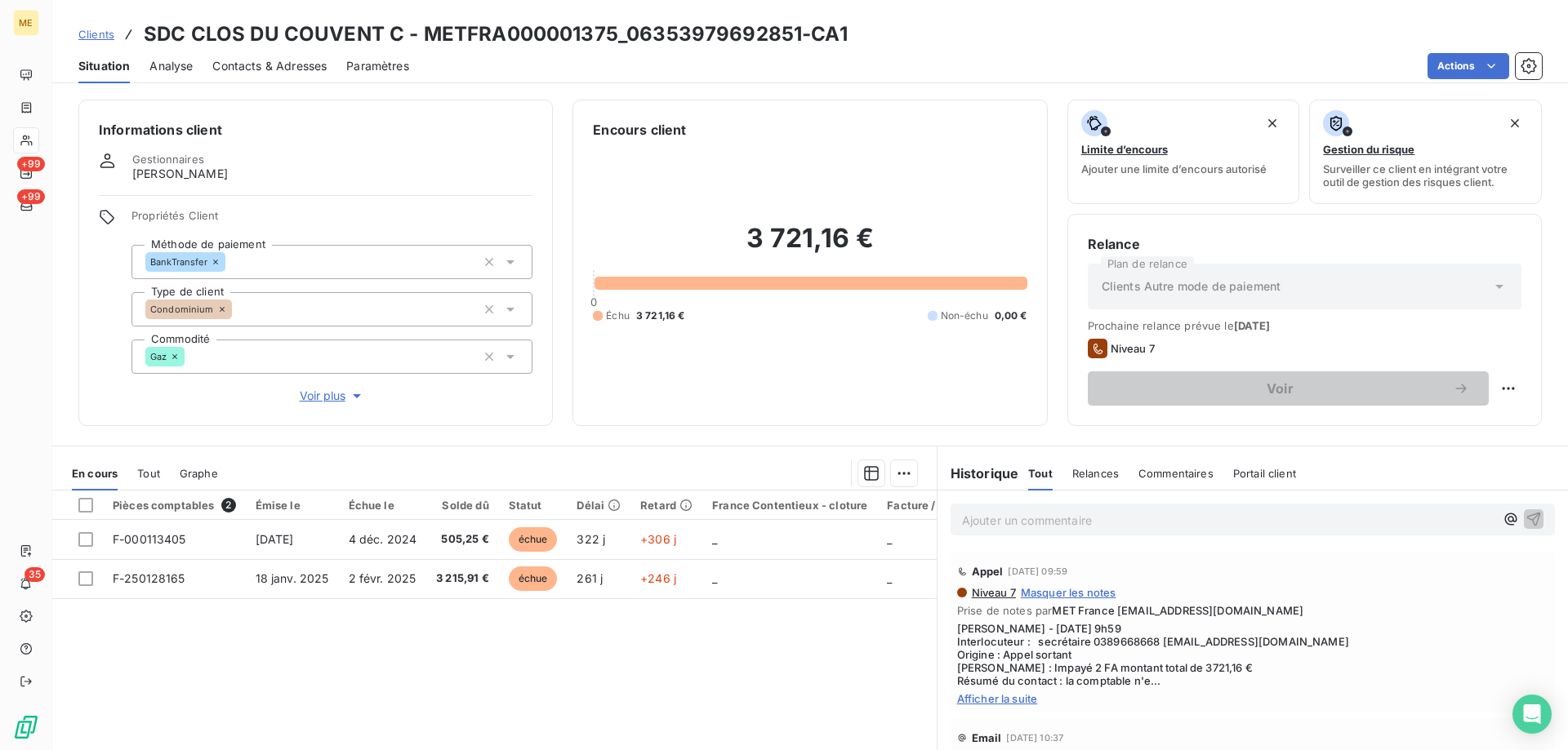
click at [321, 389] on span "Voir plus" at bounding box center [332, 396] width 65 height 16
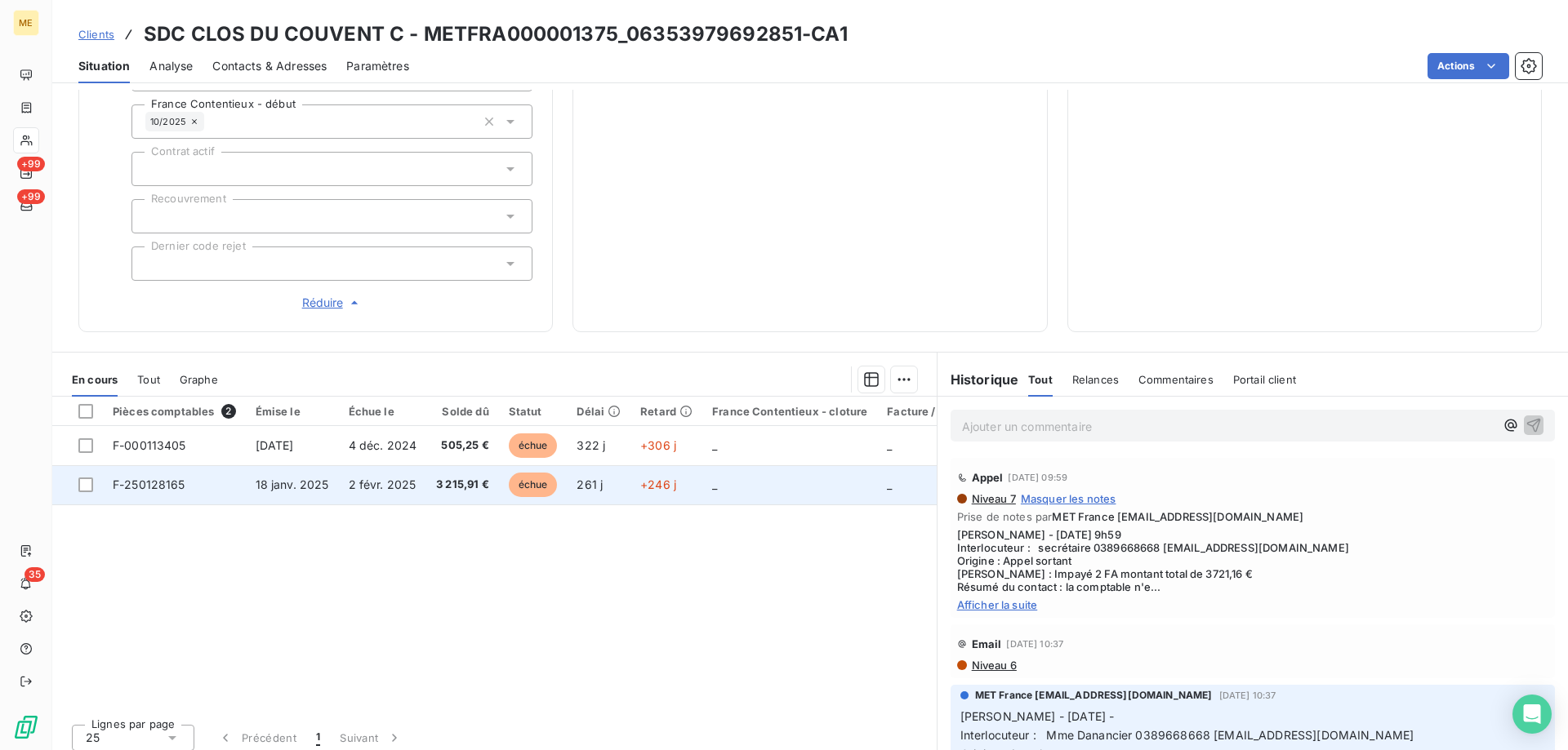
scroll to position [438, 0]
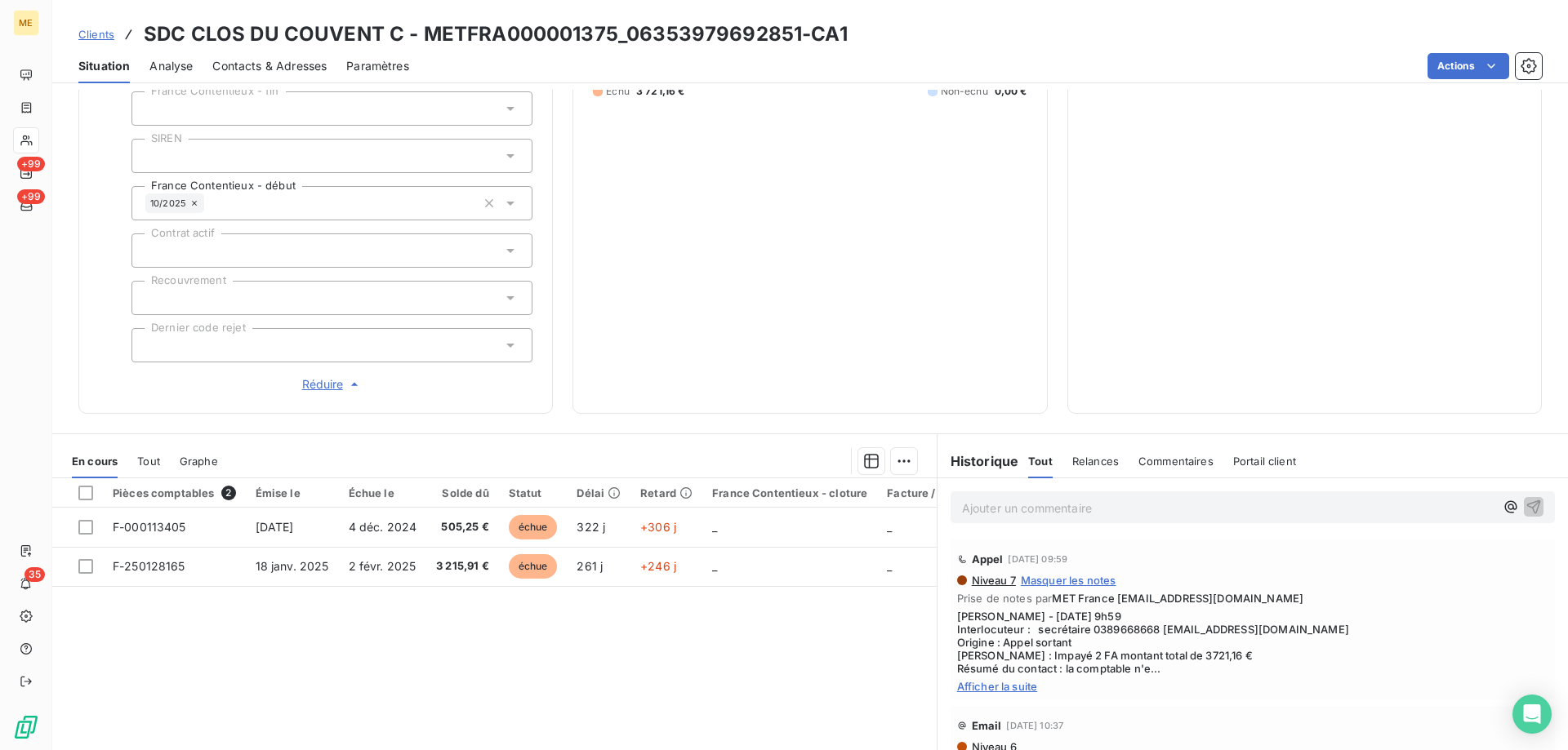
click at [999, 504] on p "Ajouter un commentaire ﻿" at bounding box center [1228, 507] width 533 height 21
click at [938, 444] on div "Historique Tout Relances Commentaires Portail client Tout Relances Commentaires…" at bounding box center [1253, 461] width 630 height 34
click at [981, 499] on span "Sylvaiun dossiuer au CTX" at bounding box center [1032, 507] width 140 height 14
click at [0, 0] on lt-span "Sylvai n" at bounding box center [0, 0] width 0 height 0
click at [1037, 499] on span "Sylvain dossiuer au CTX" at bounding box center [1032, 507] width 140 height 14
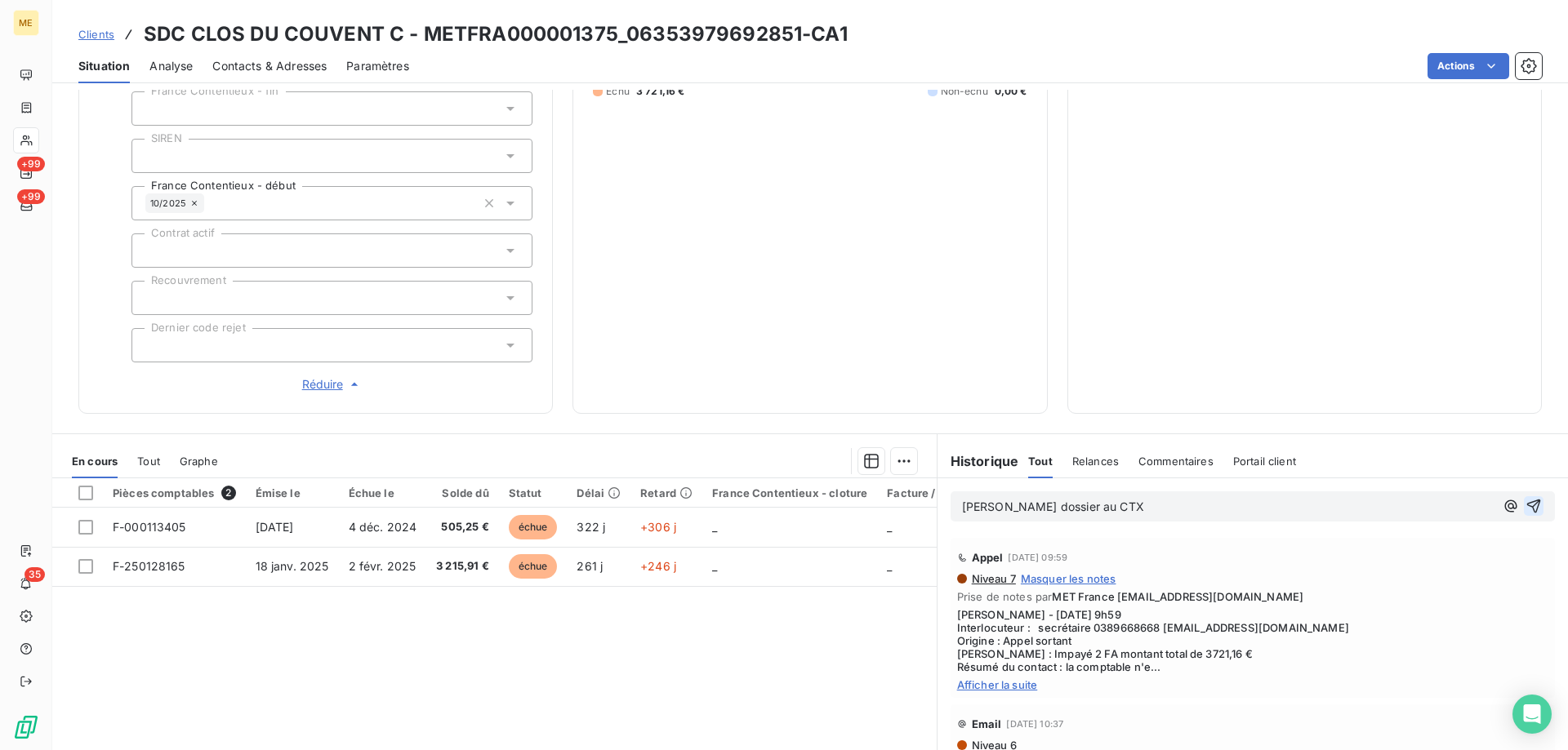
click at [1526, 504] on icon "button" at bounding box center [1534, 506] width 16 height 16
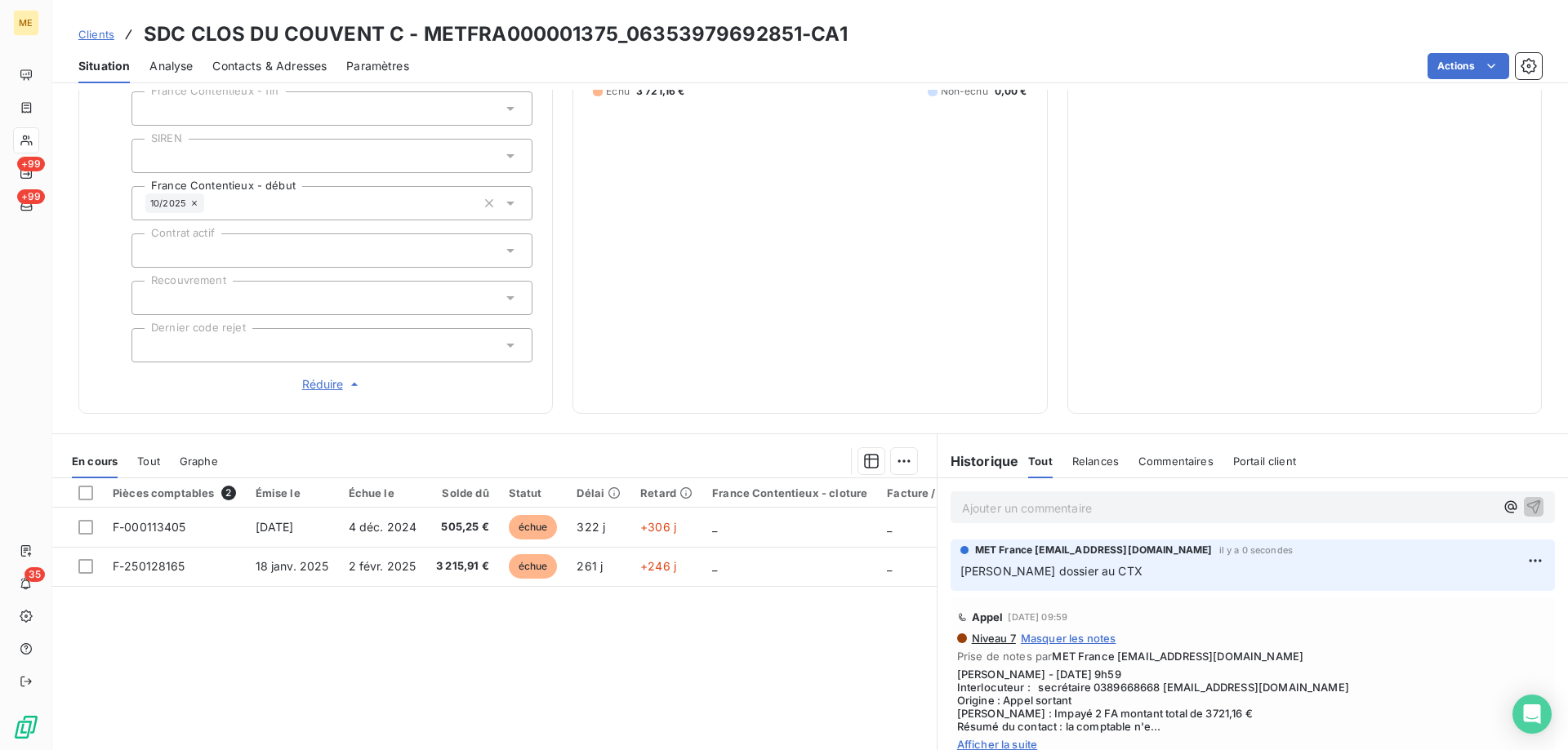
scroll to position [30, 0]
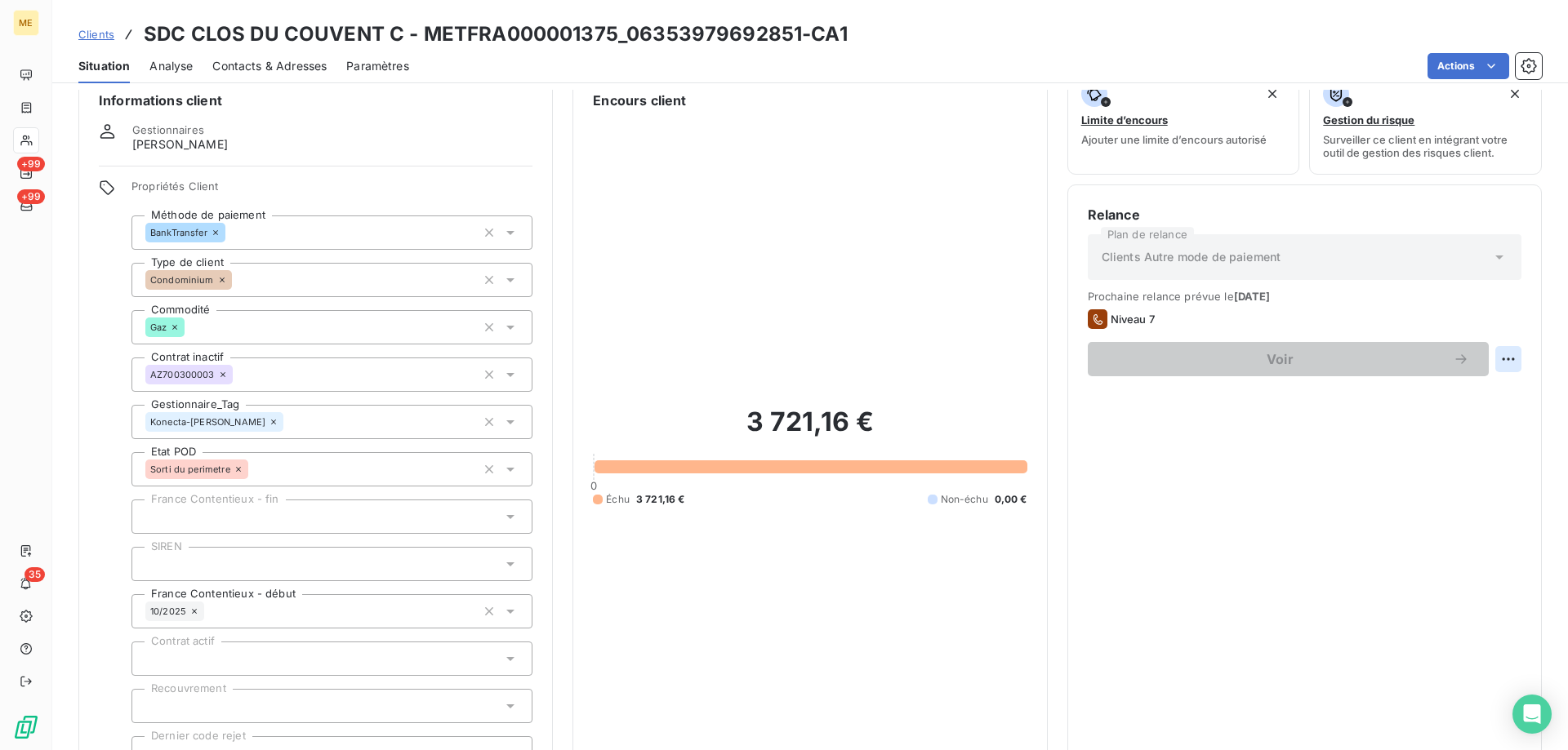
click at [1498, 363] on html "ME +99 +99 35 Clients SDC CLOS DU COUVENT C - METFRA000001375_06353979692851-CA…" at bounding box center [784, 456] width 1568 height 914
click at [1468, 395] on div "Replanifier cette action" at bounding box center [1428, 395] width 146 height 26
select select "9"
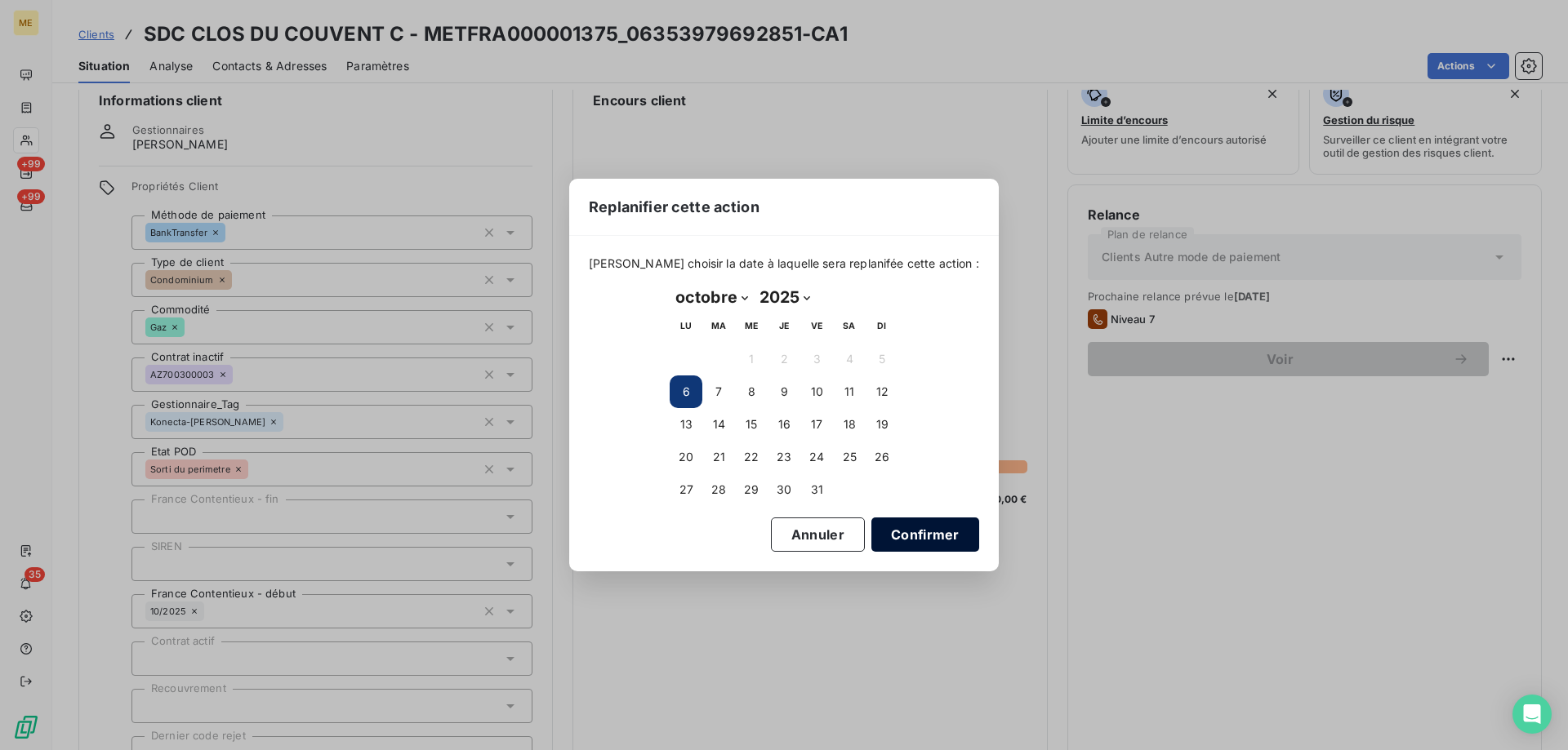
click at [878, 547] on button "Confirmer" at bounding box center [925, 534] width 107 height 34
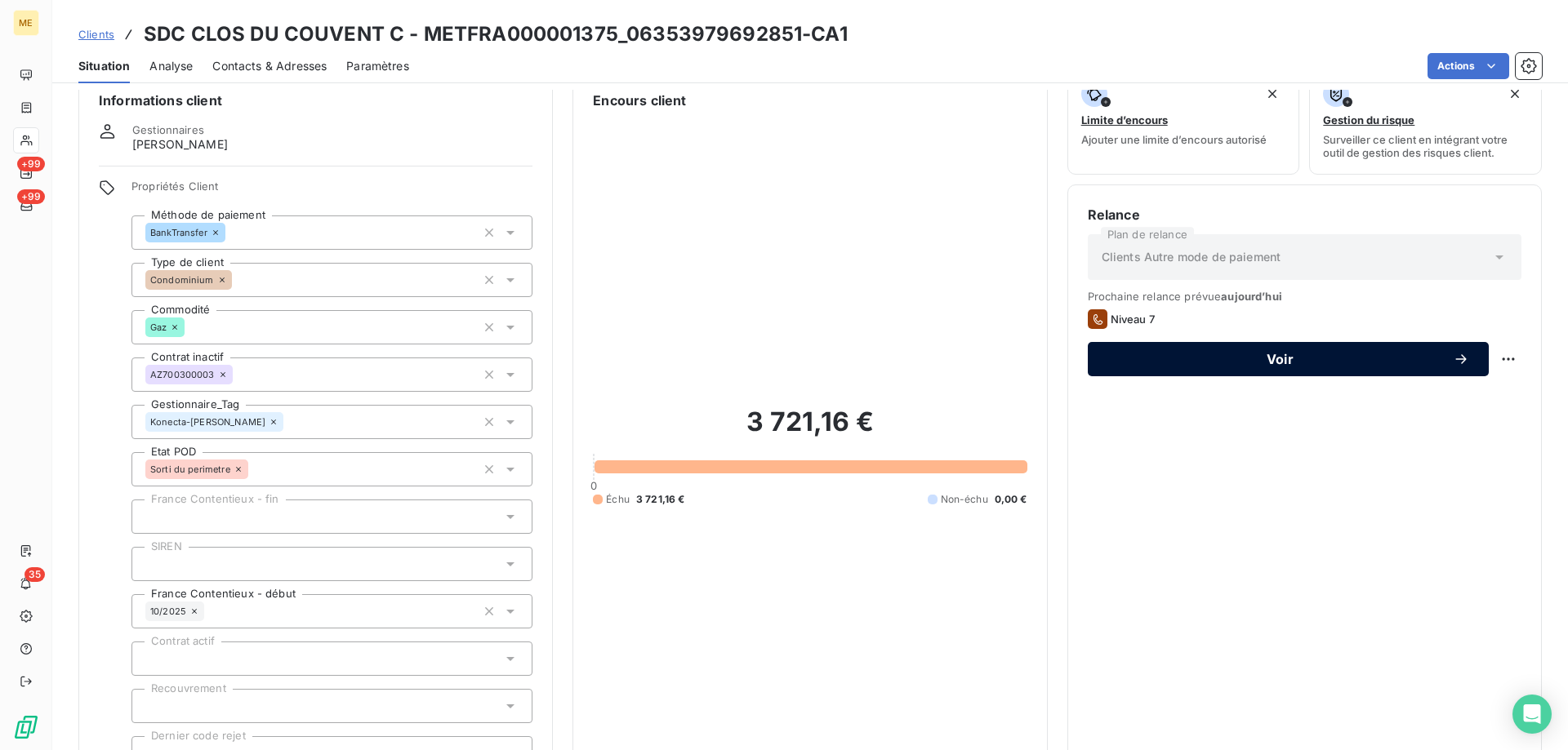
click at [1231, 364] on span "Voir" at bounding box center [1281, 359] width 346 height 13
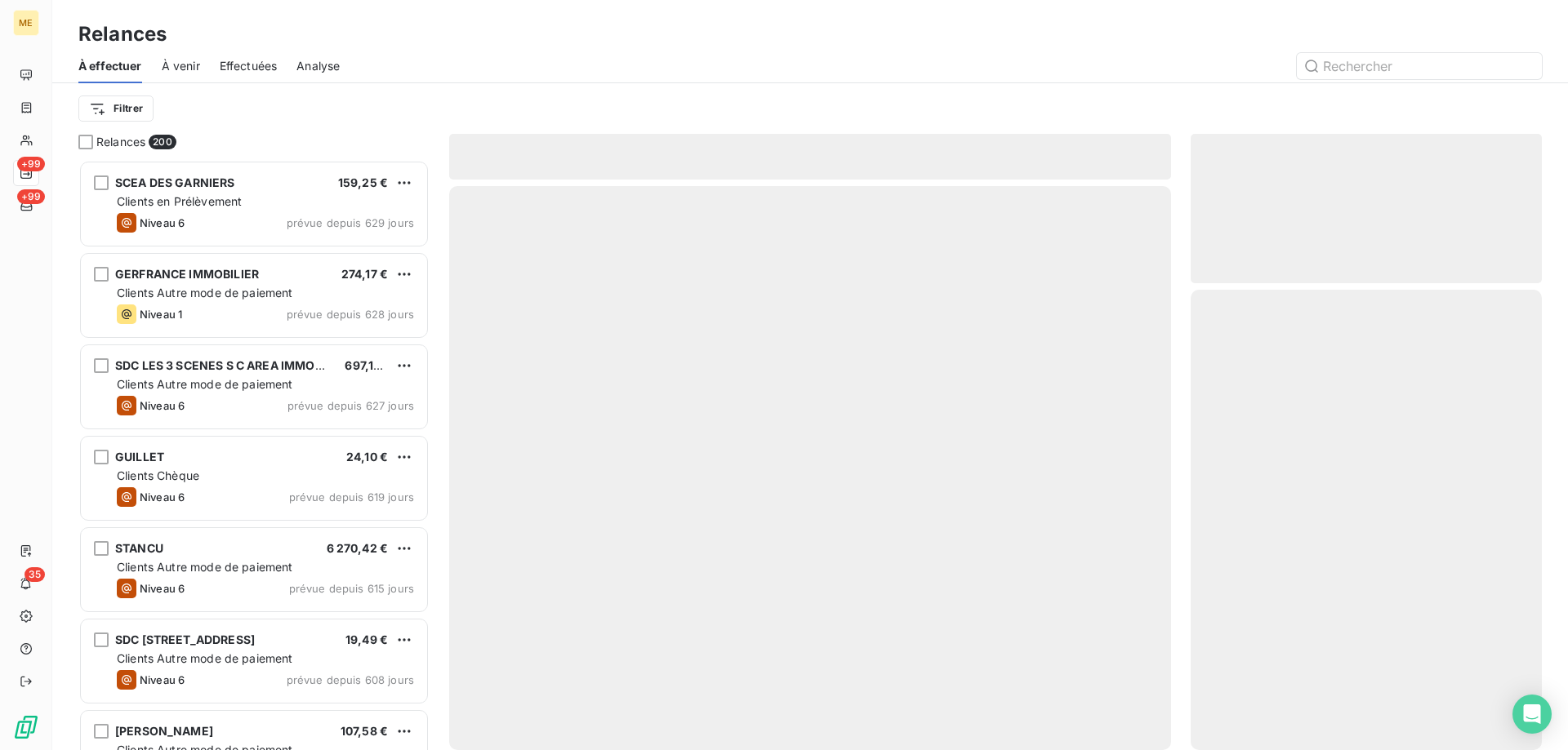
scroll to position [578, 338]
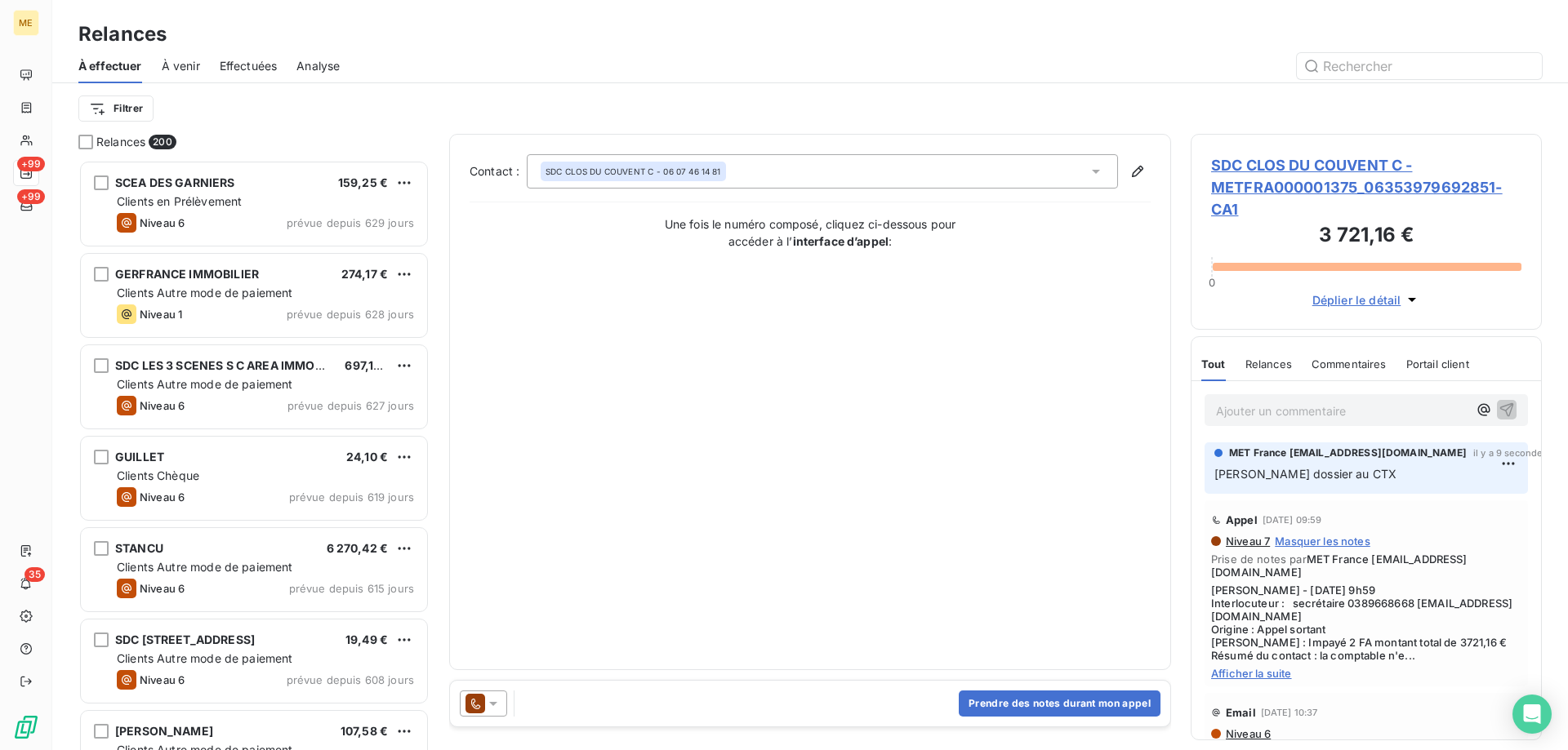
click at [490, 703] on icon at bounding box center [493, 703] width 8 height 4
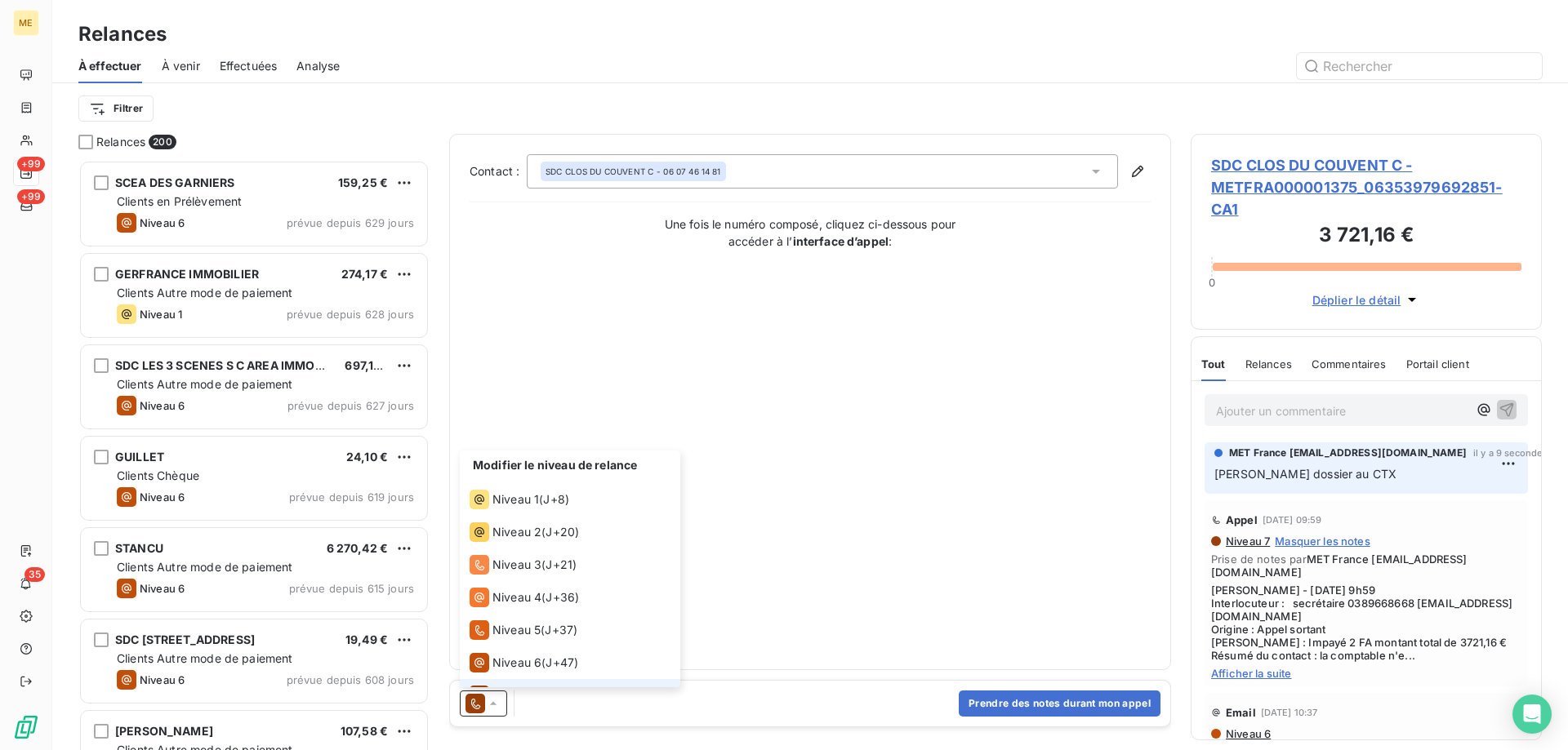
scroll to position [24, 0]
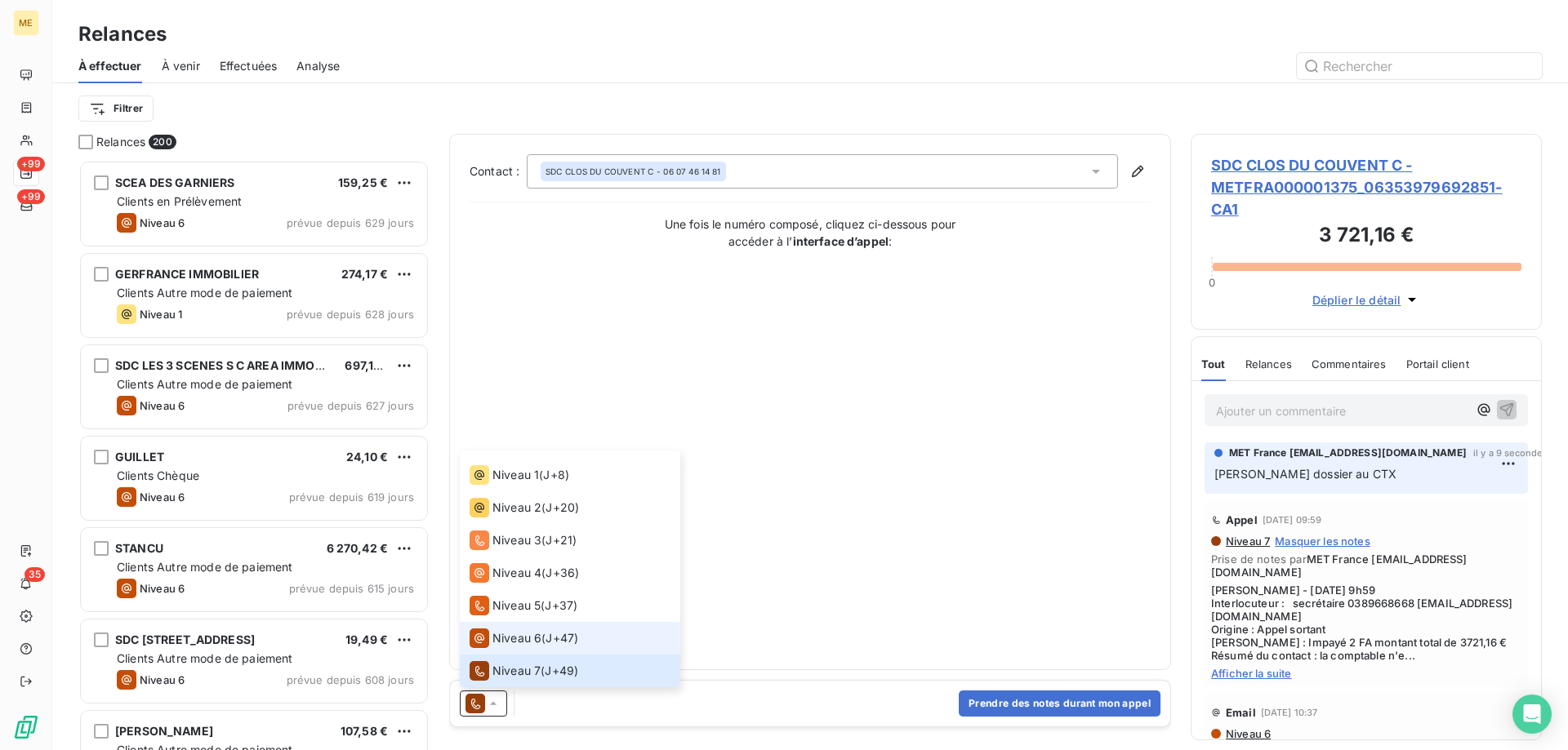
click at [498, 641] on span "Niveau 6" at bounding box center [517, 638] width 49 height 16
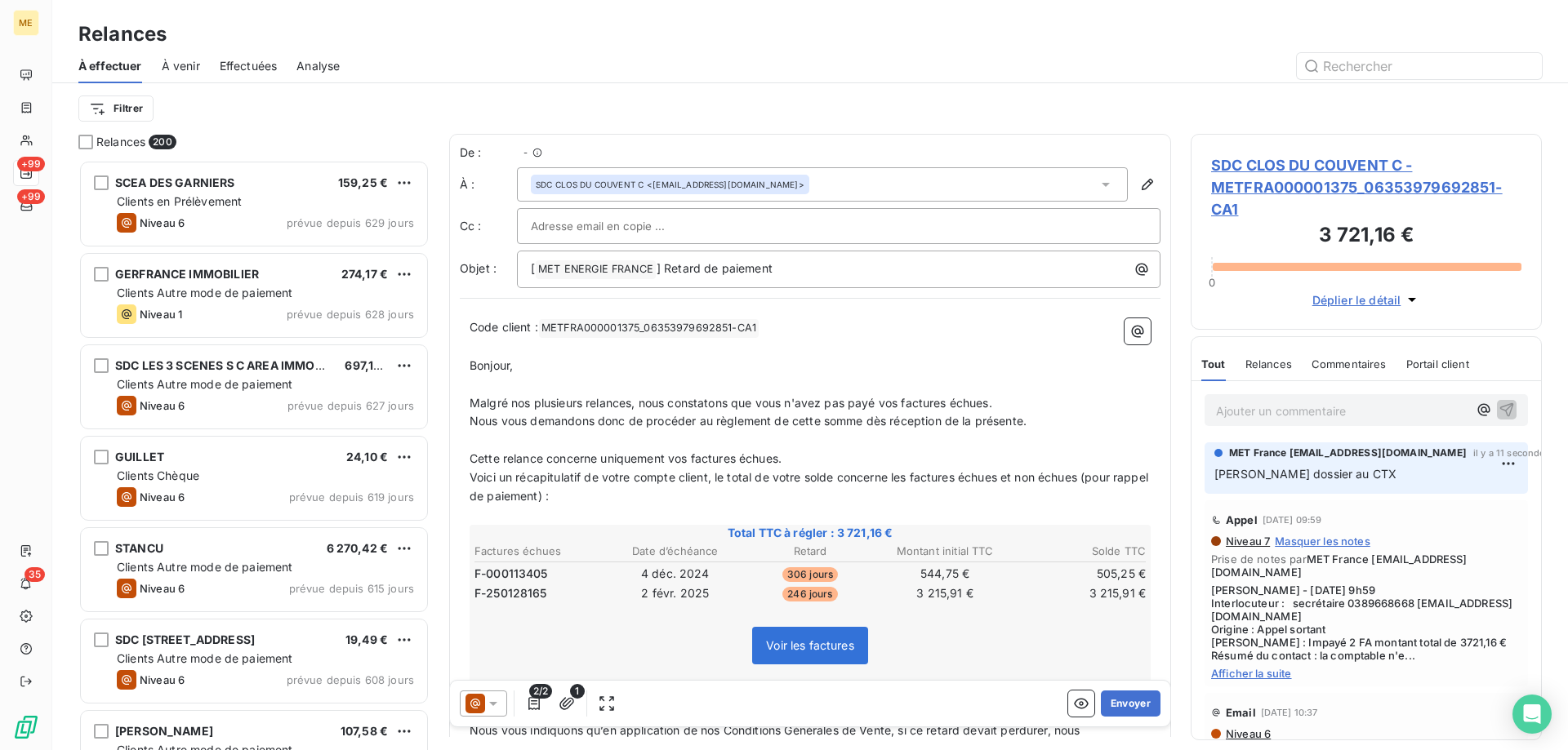
scroll to position [578, 338]
click at [1130, 704] on button "Envoyer" at bounding box center [1130, 703] width 60 height 26
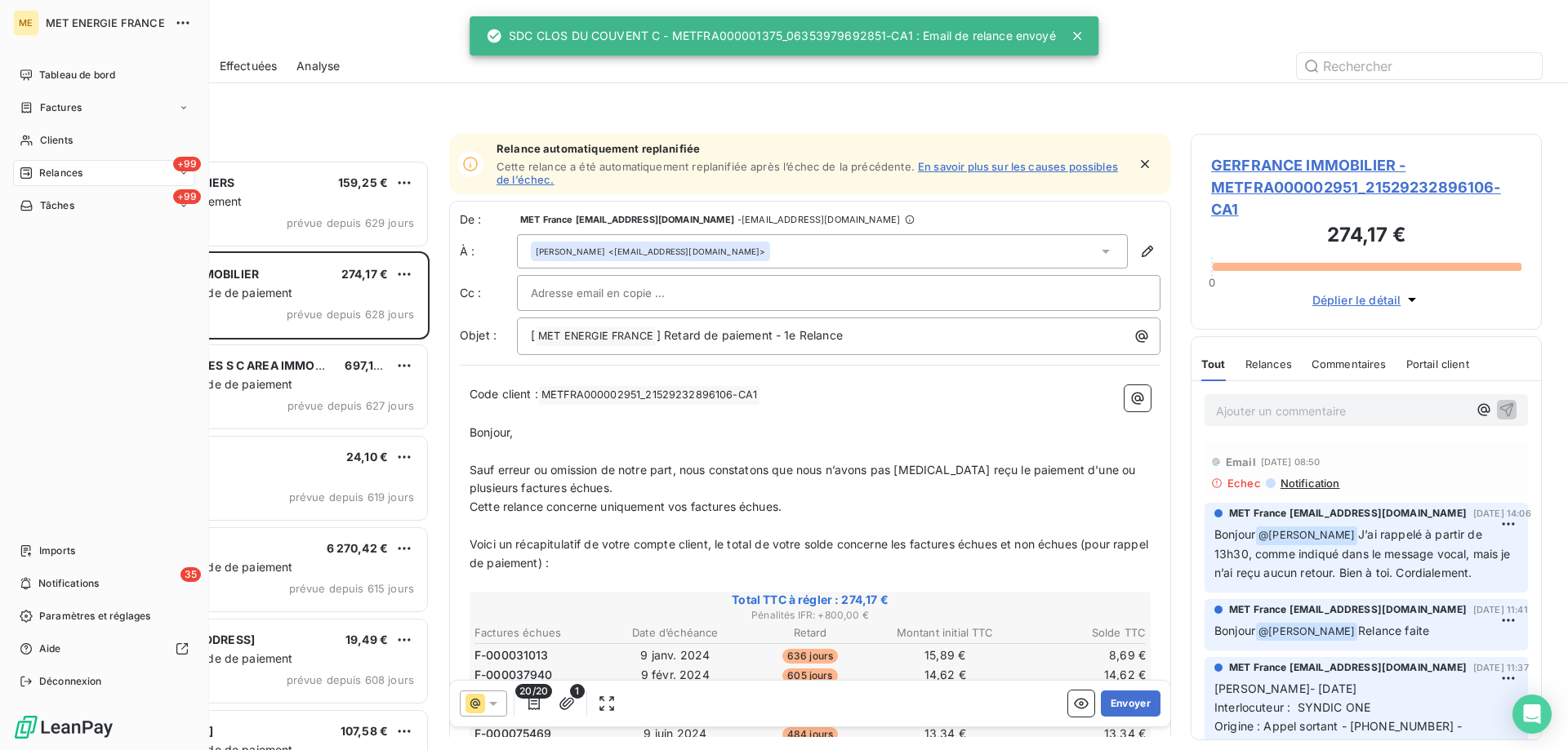
click at [47, 204] on span "Tâches" at bounding box center [57, 206] width 34 height 14
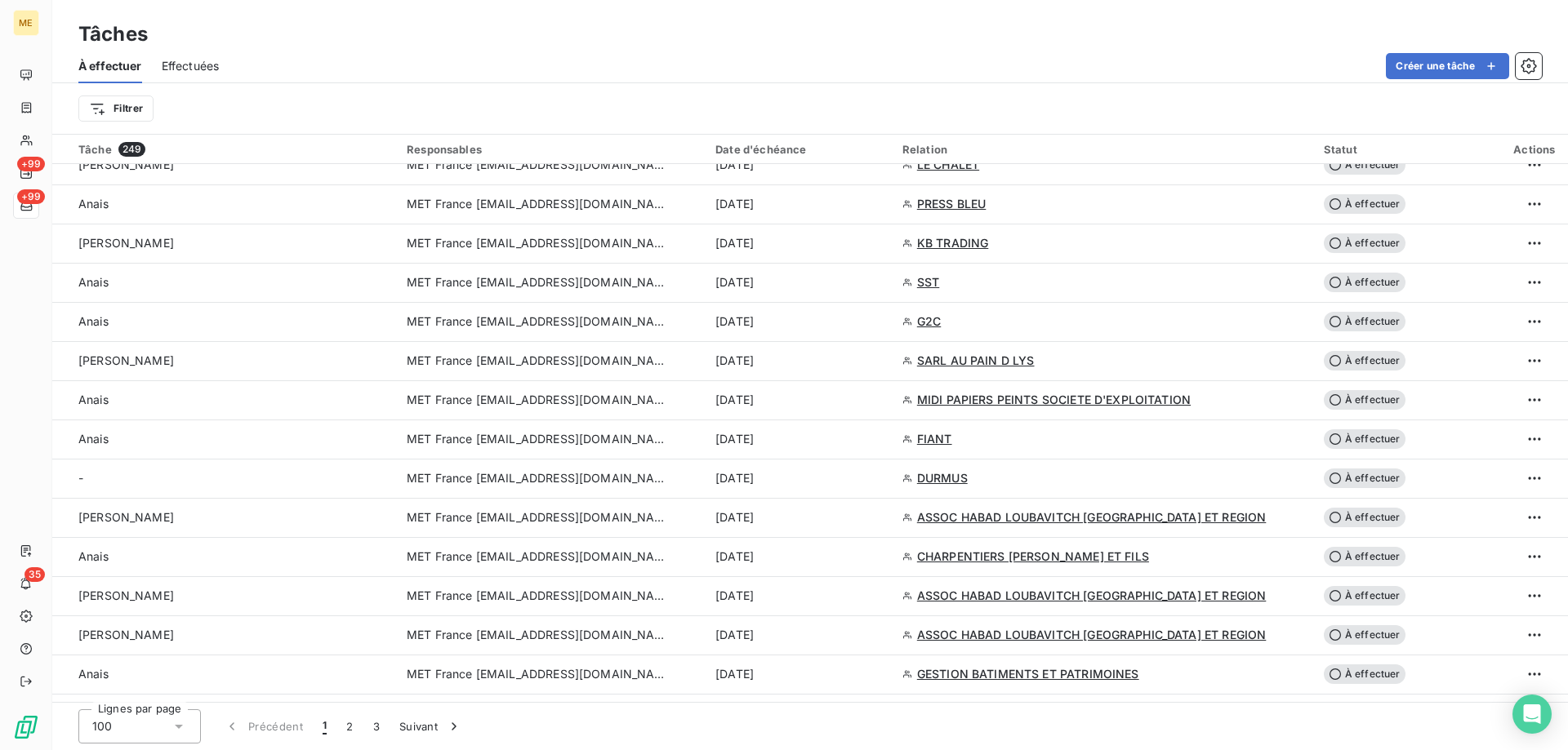
scroll to position [1143, 0]
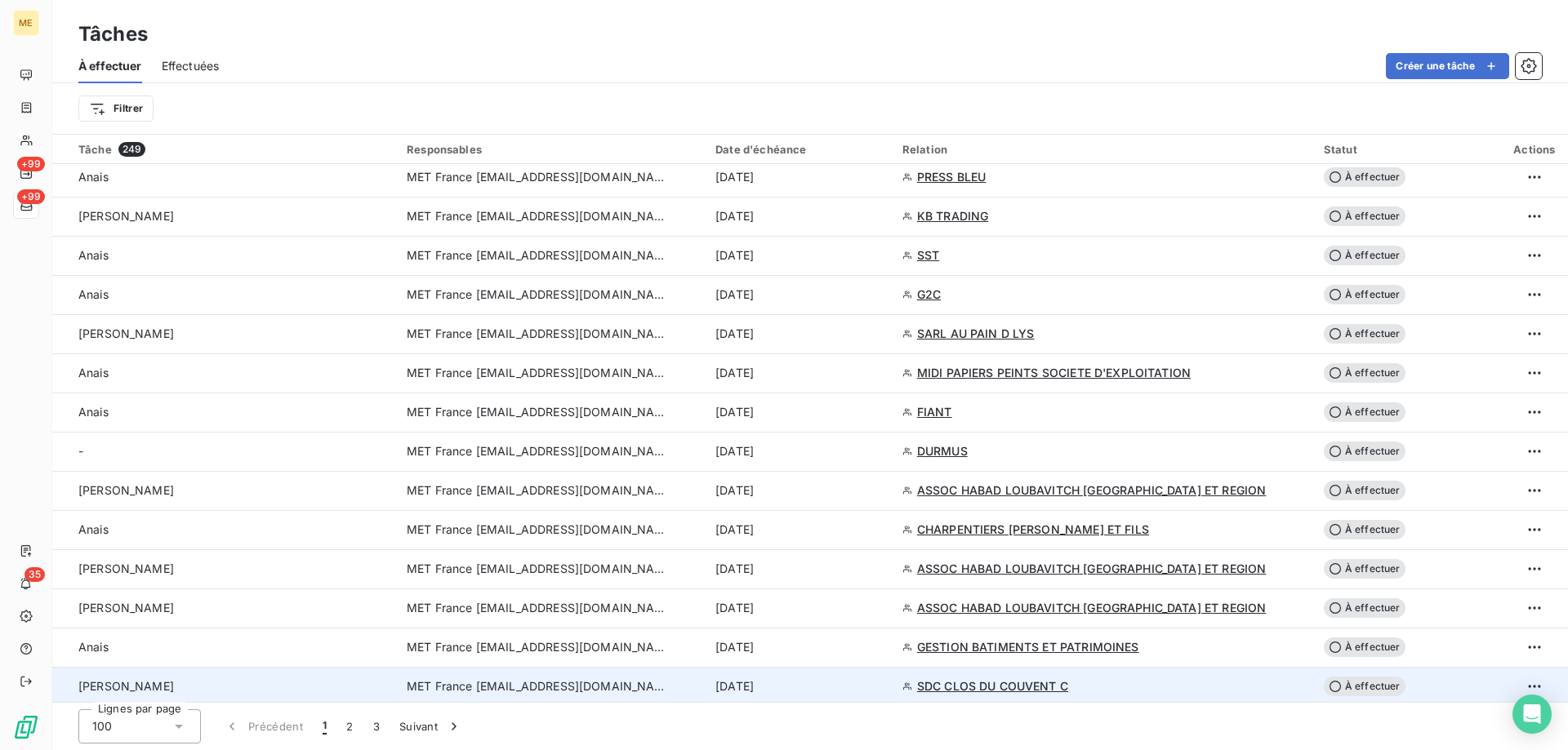
click at [523, 687] on span "MET France [EMAIL_ADDRESS][DOMAIN_NAME]" at bounding box center [537, 686] width 261 height 16
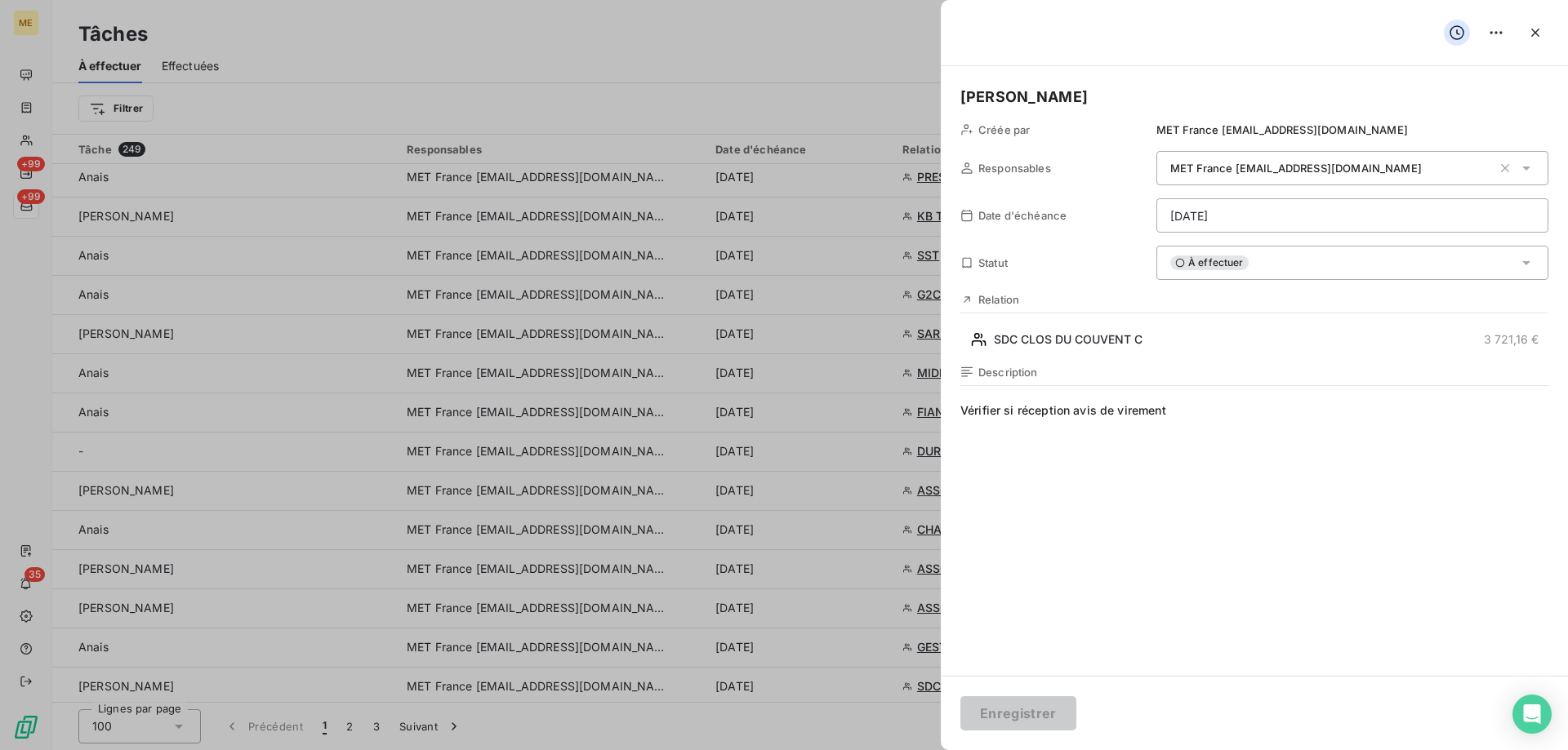
click at [1274, 247] on div "À effectuer" at bounding box center [1352, 263] width 392 height 34
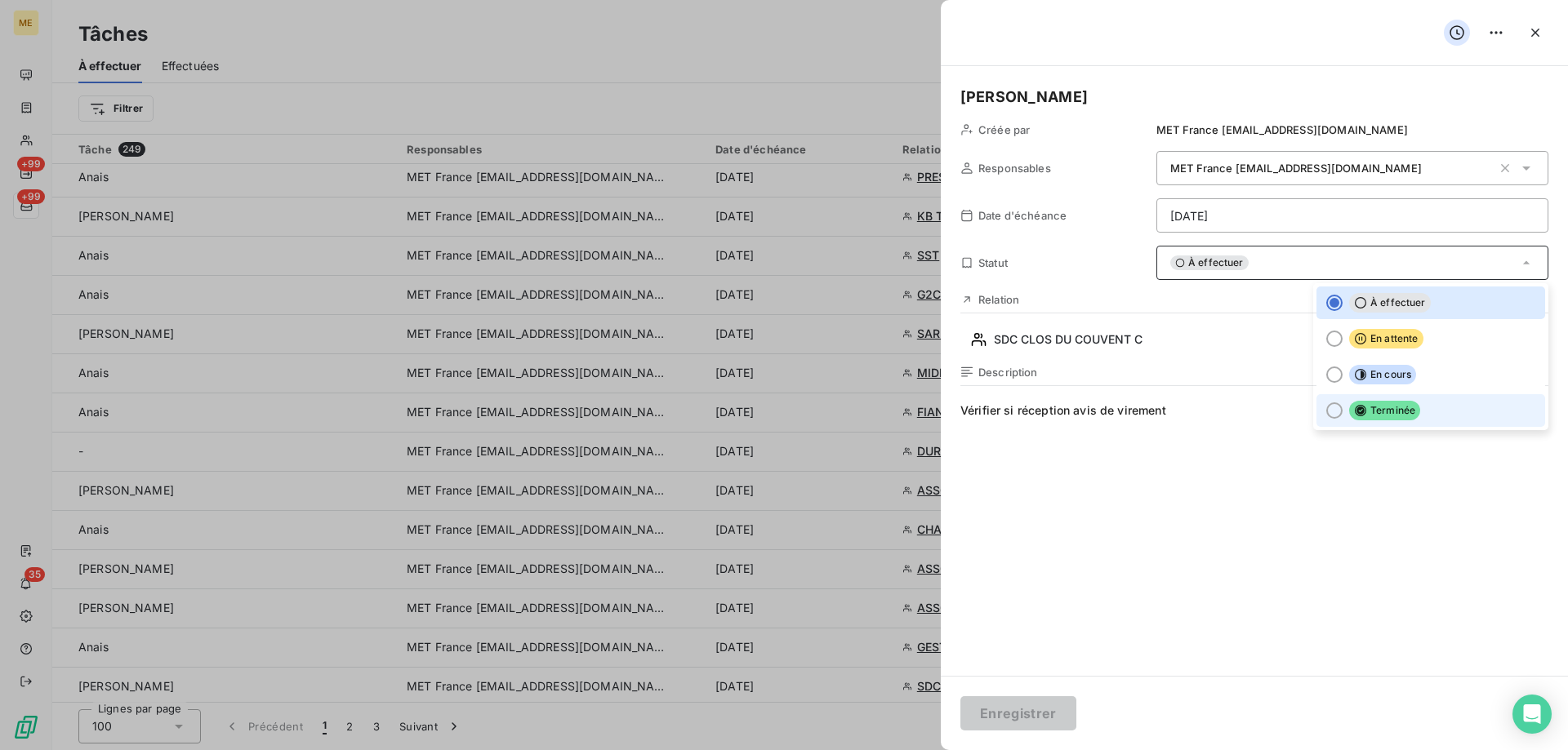
click at [1340, 418] on li "Terminée" at bounding box center [1430, 411] width 228 height 32
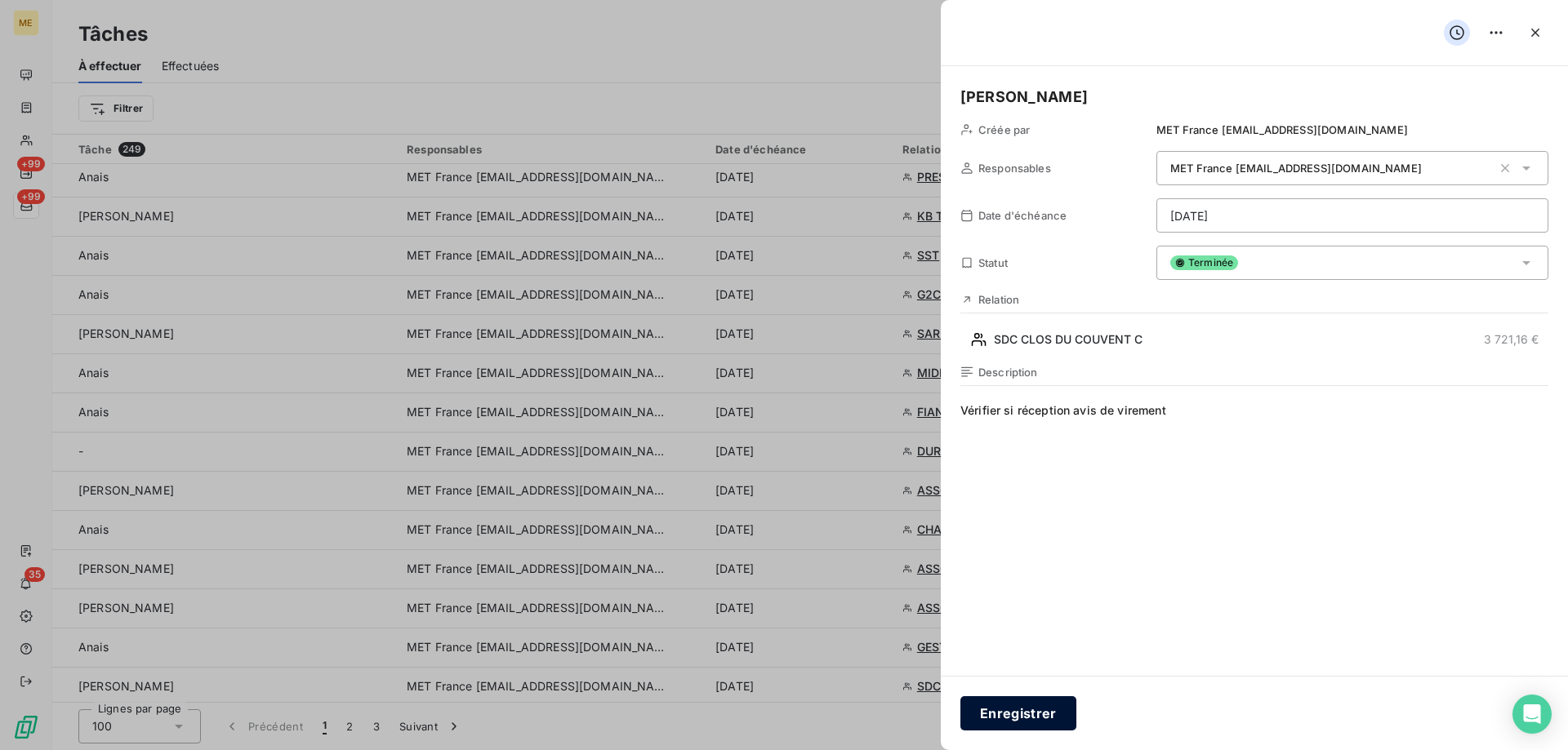
click at [1030, 721] on button "Enregistrer" at bounding box center [1019, 713] width 116 height 34
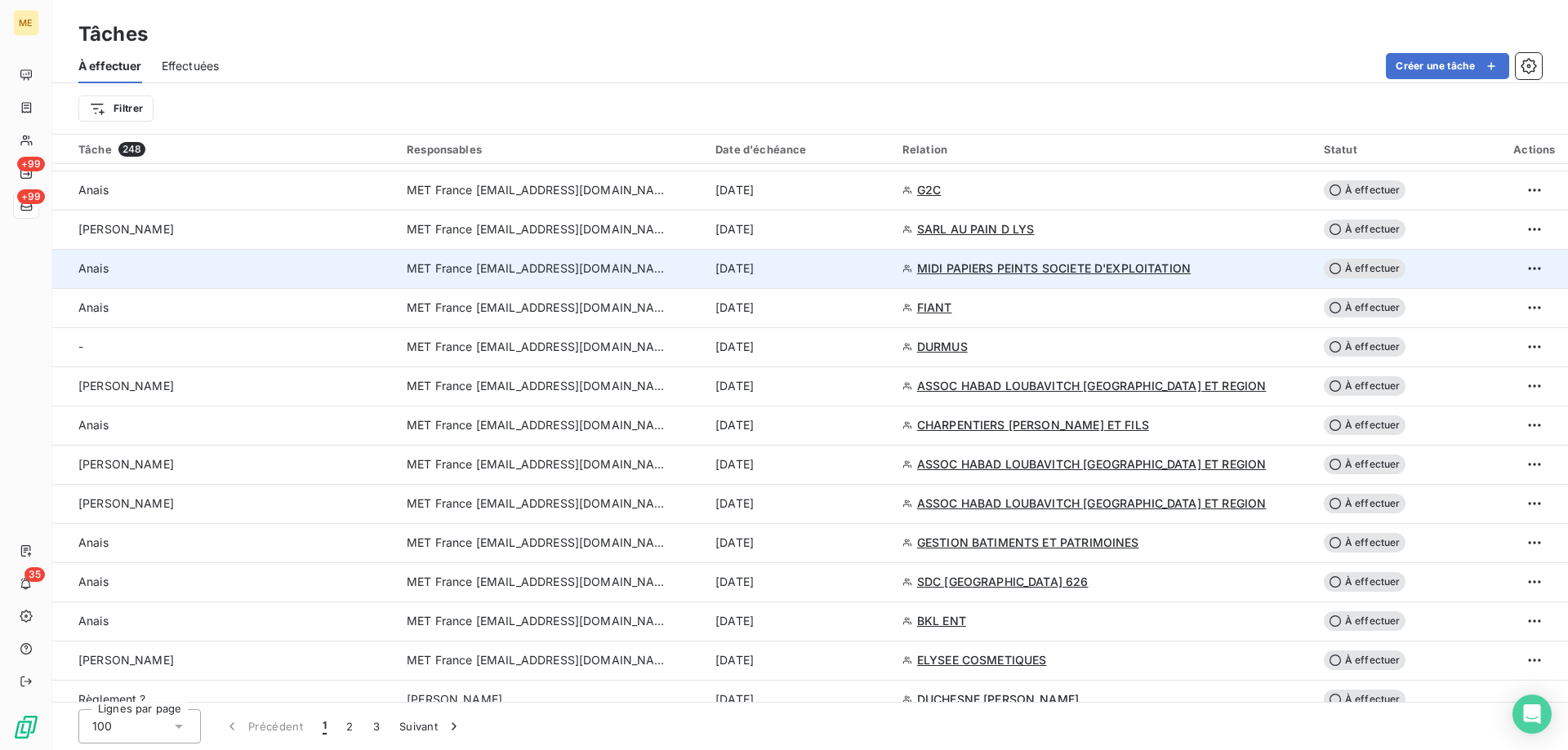
scroll to position [1224, 0]
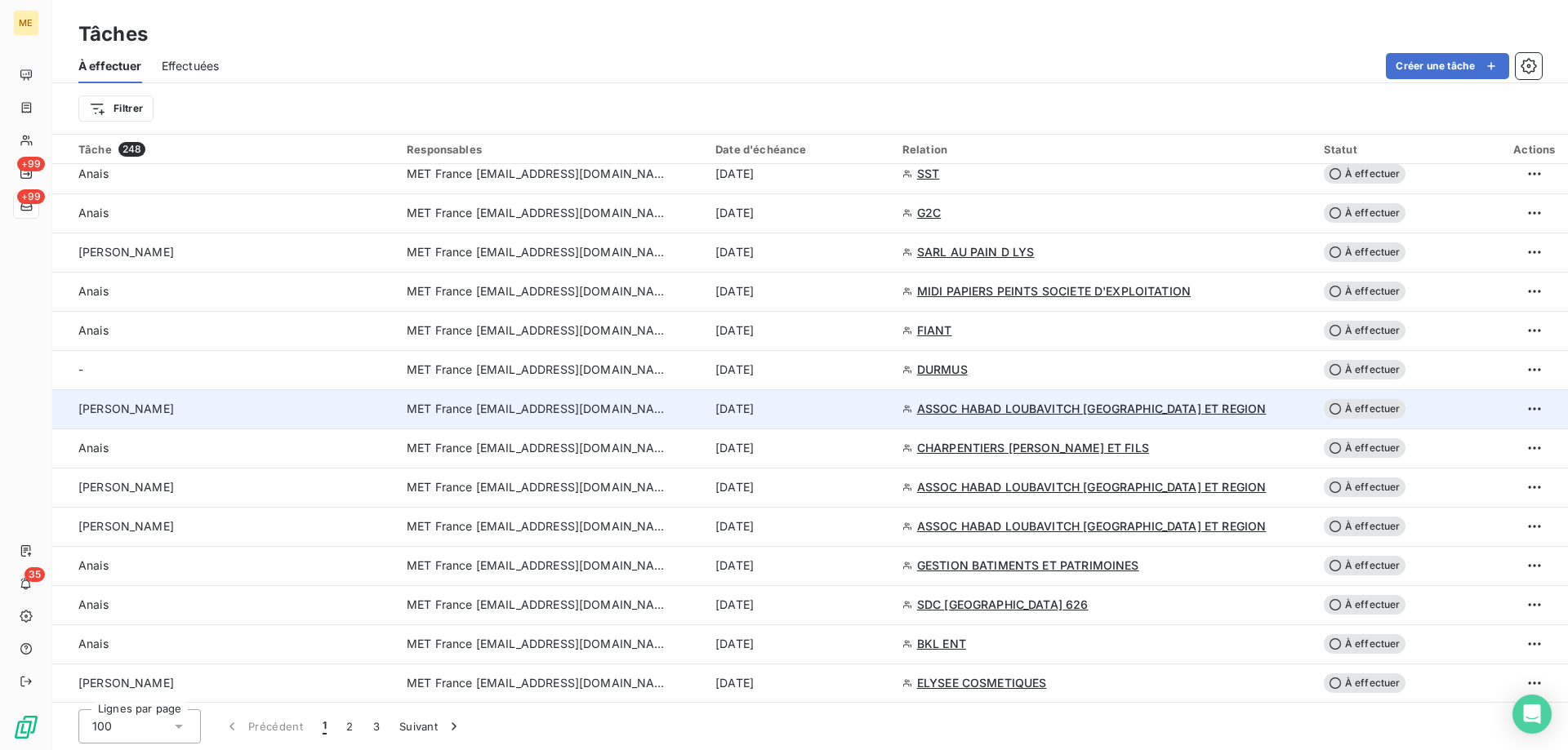
click at [992, 413] on span "ASSOC HABAD LOUBAVITCH NICE ET REGION" at bounding box center [1092, 409] width 349 height 16
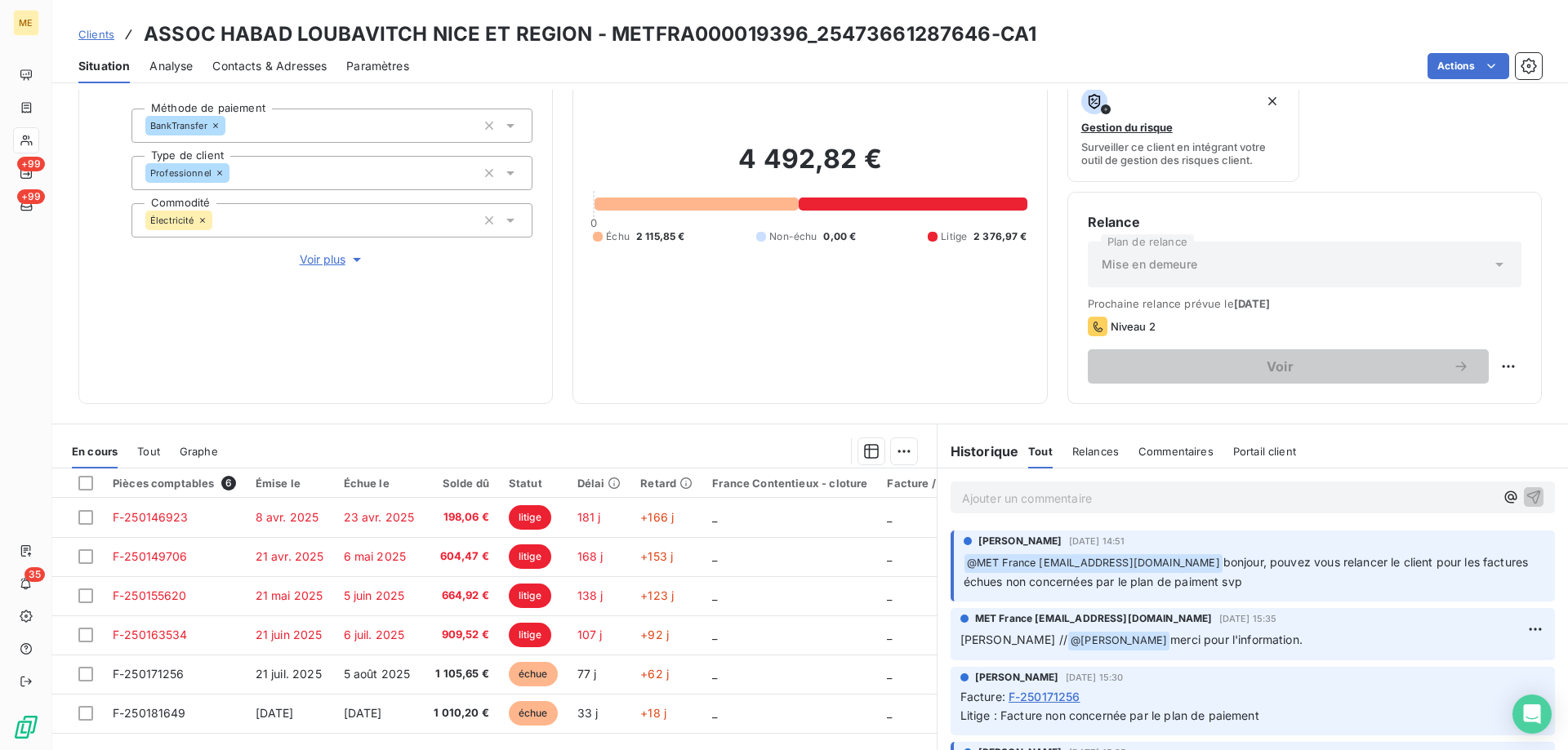
scroll to position [571, 0]
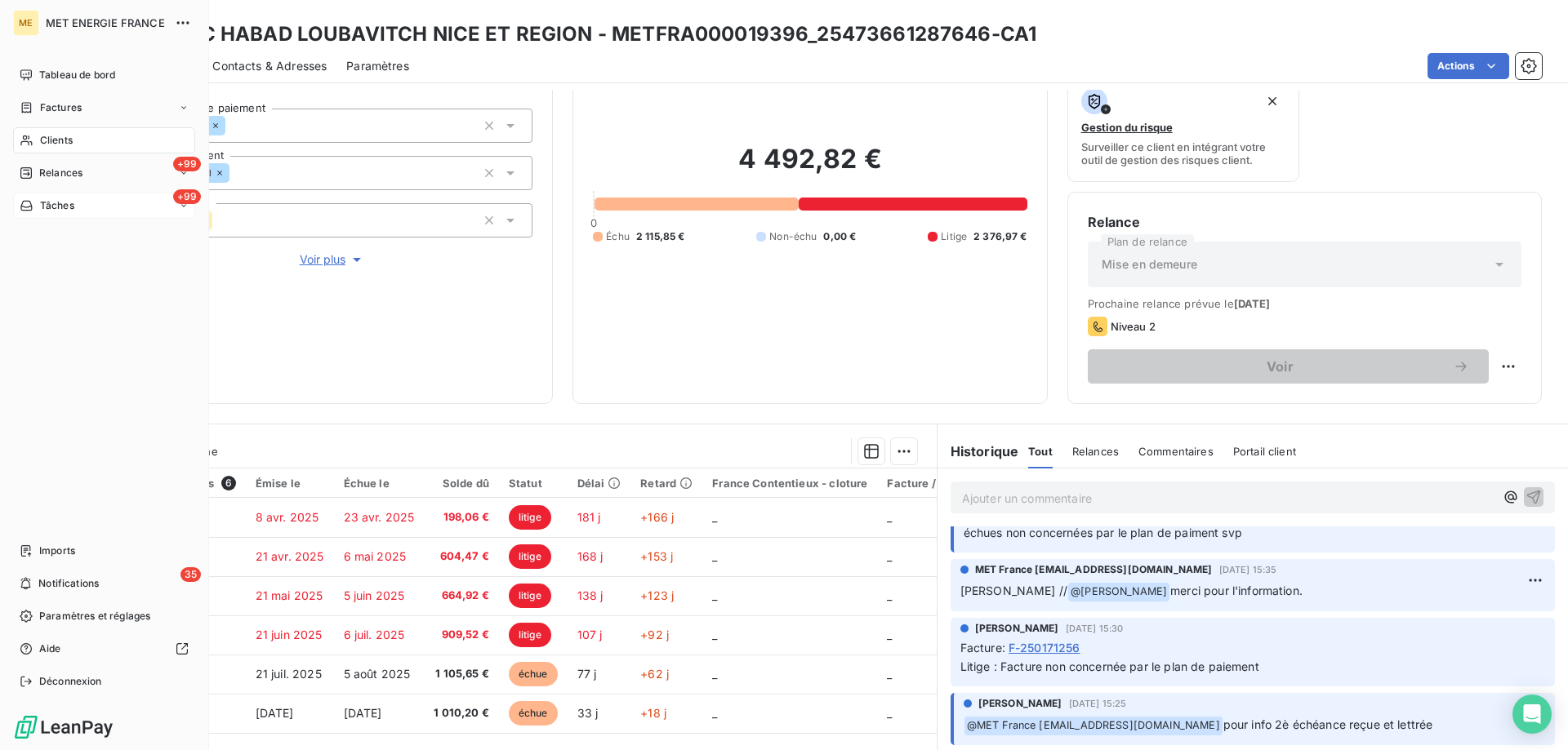
click at [42, 215] on div "+99 Tâches" at bounding box center [104, 205] width 182 height 26
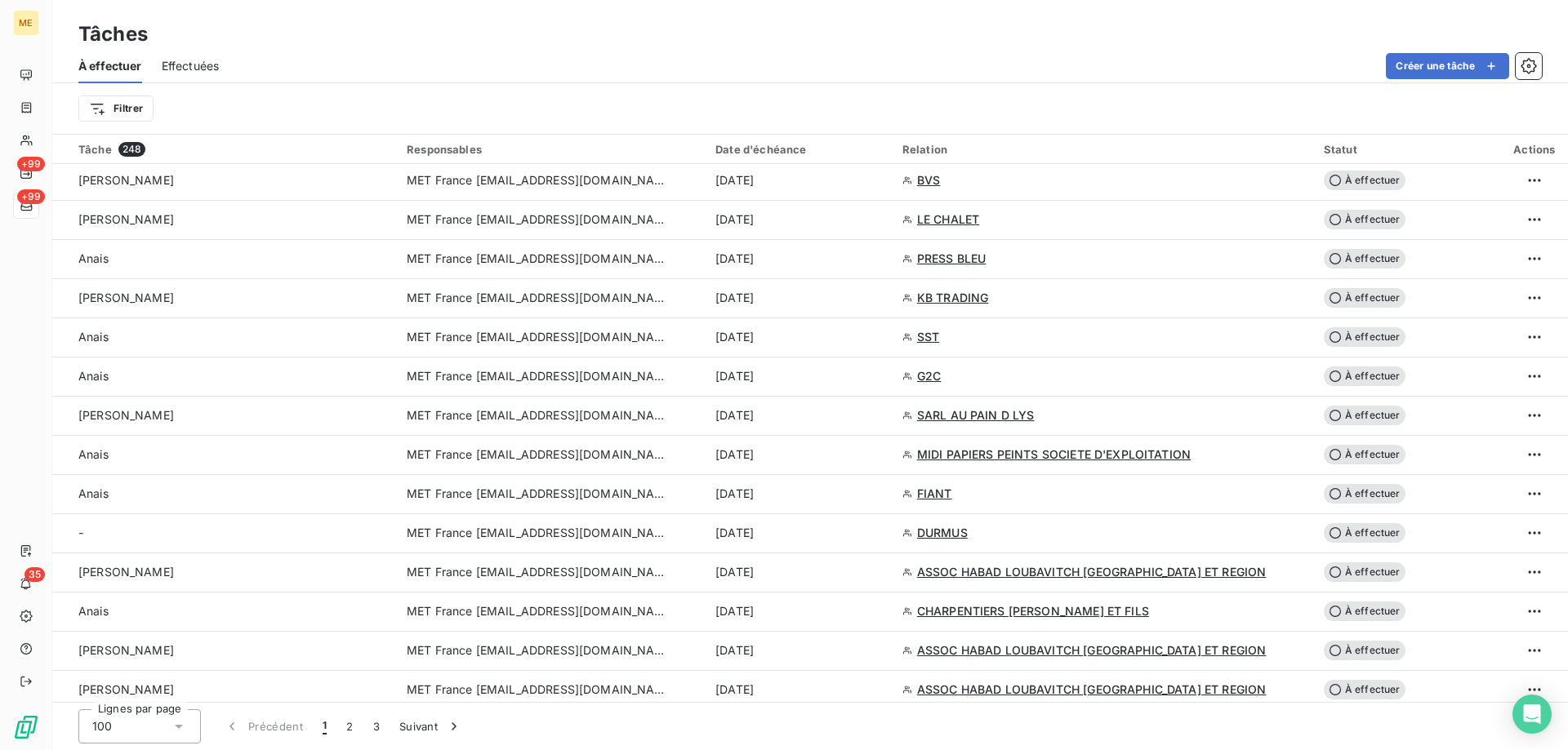
scroll to position [1143, 0]
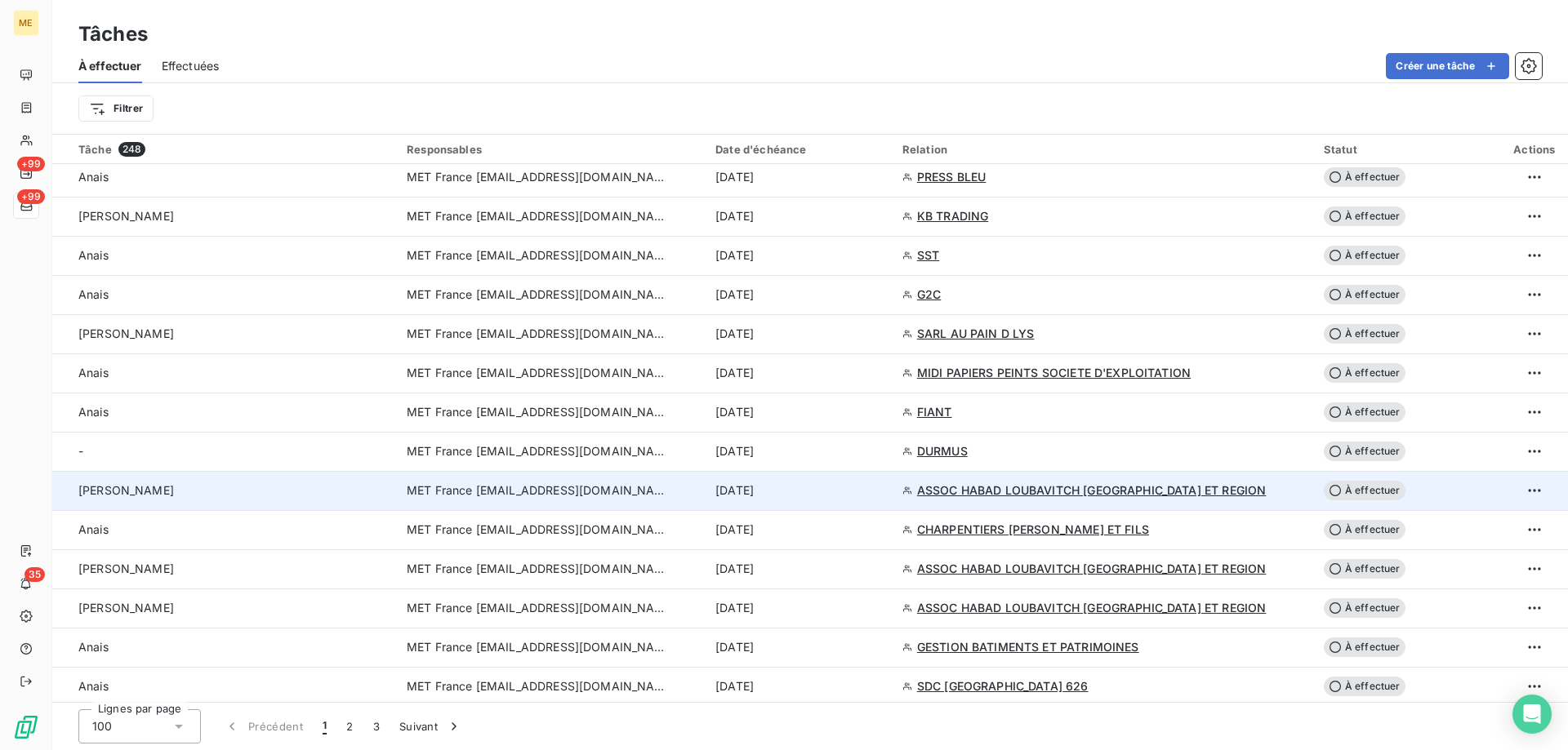
click at [988, 493] on span "ASSOC HABAD LOUBAVITCH NICE ET REGION" at bounding box center [1092, 490] width 349 height 16
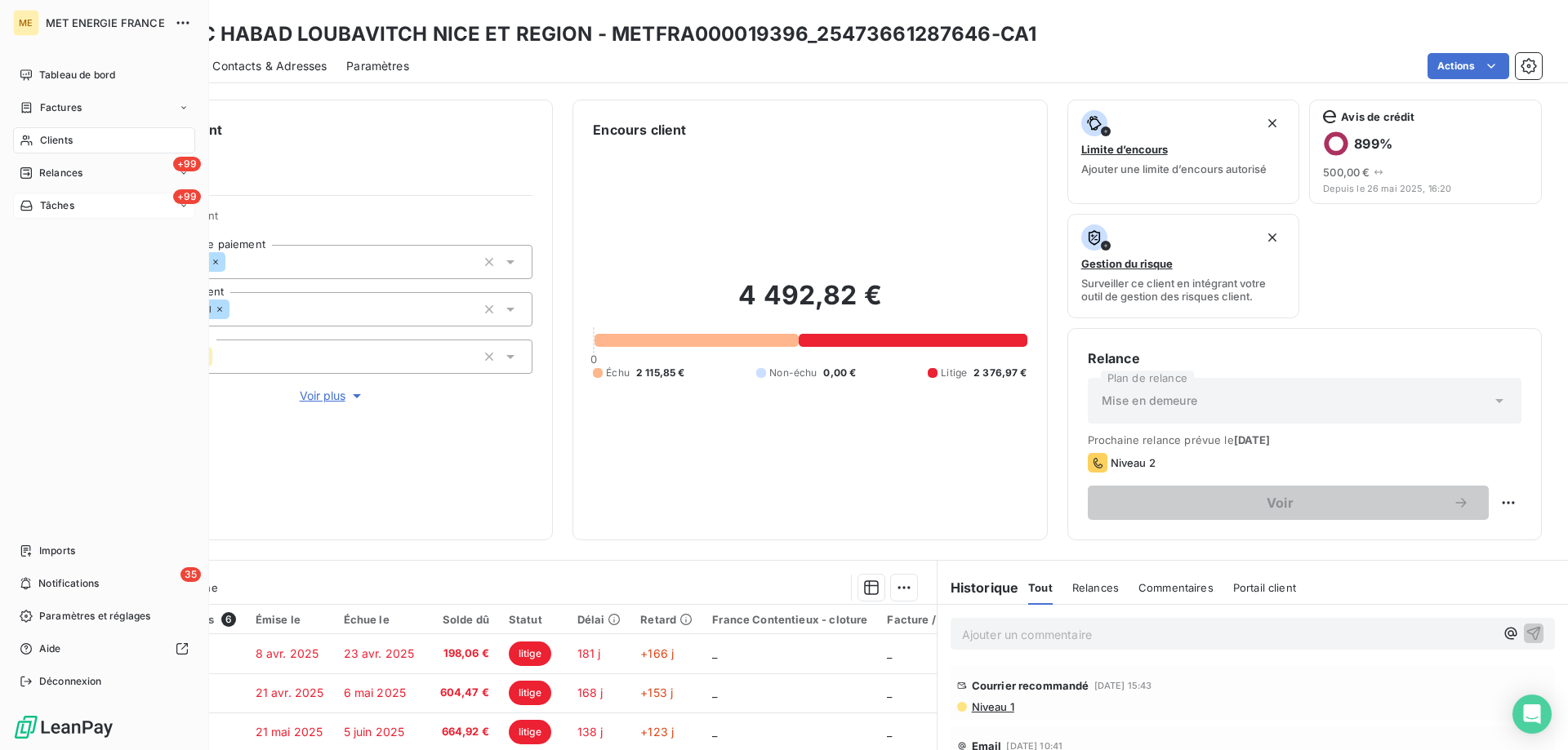
click at [78, 211] on div "+99 Tâches" at bounding box center [104, 205] width 182 height 26
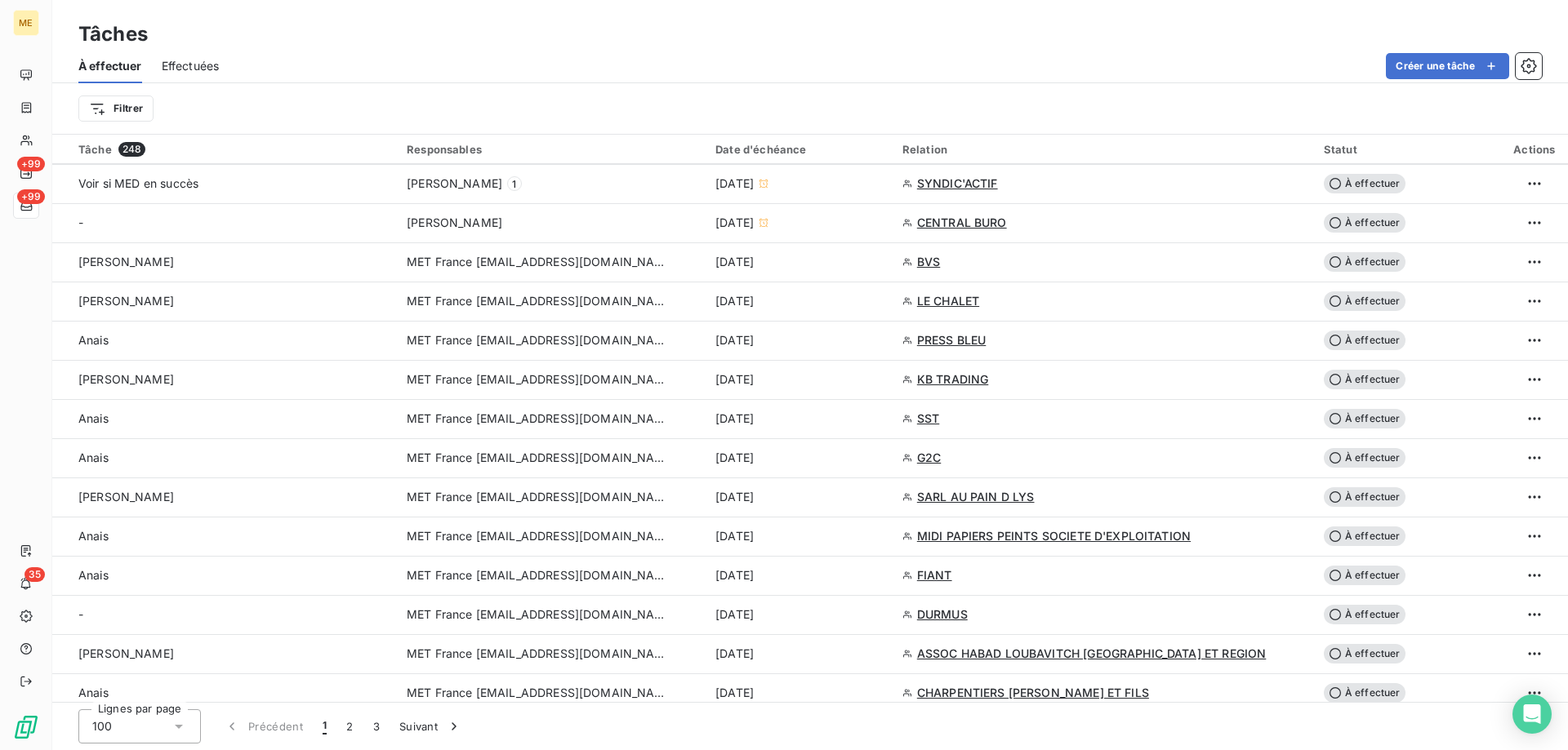
scroll to position [1224, 0]
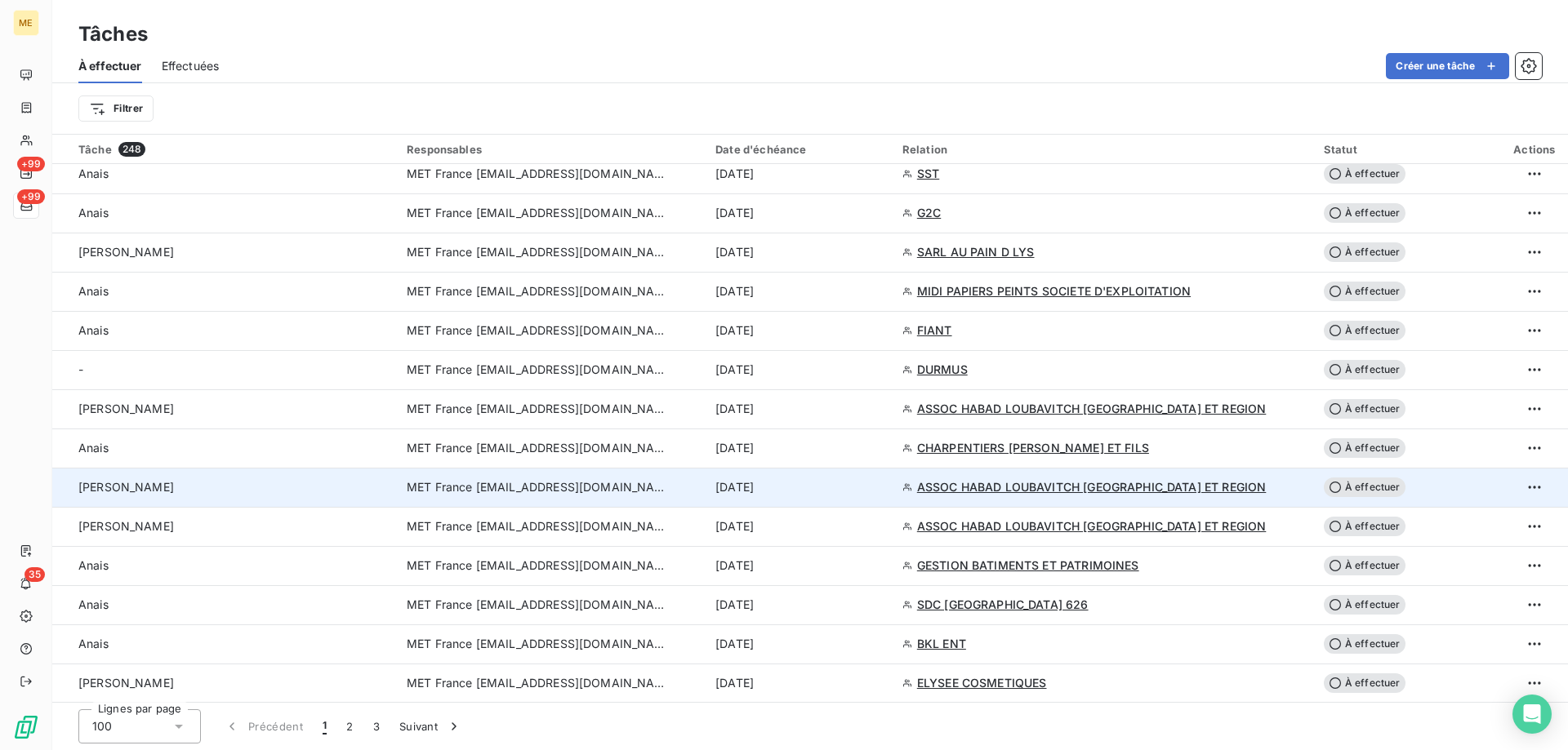
click at [942, 486] on span "ASSOC HABAD LOUBAVITCH NICE ET REGION" at bounding box center [1092, 487] width 349 height 16
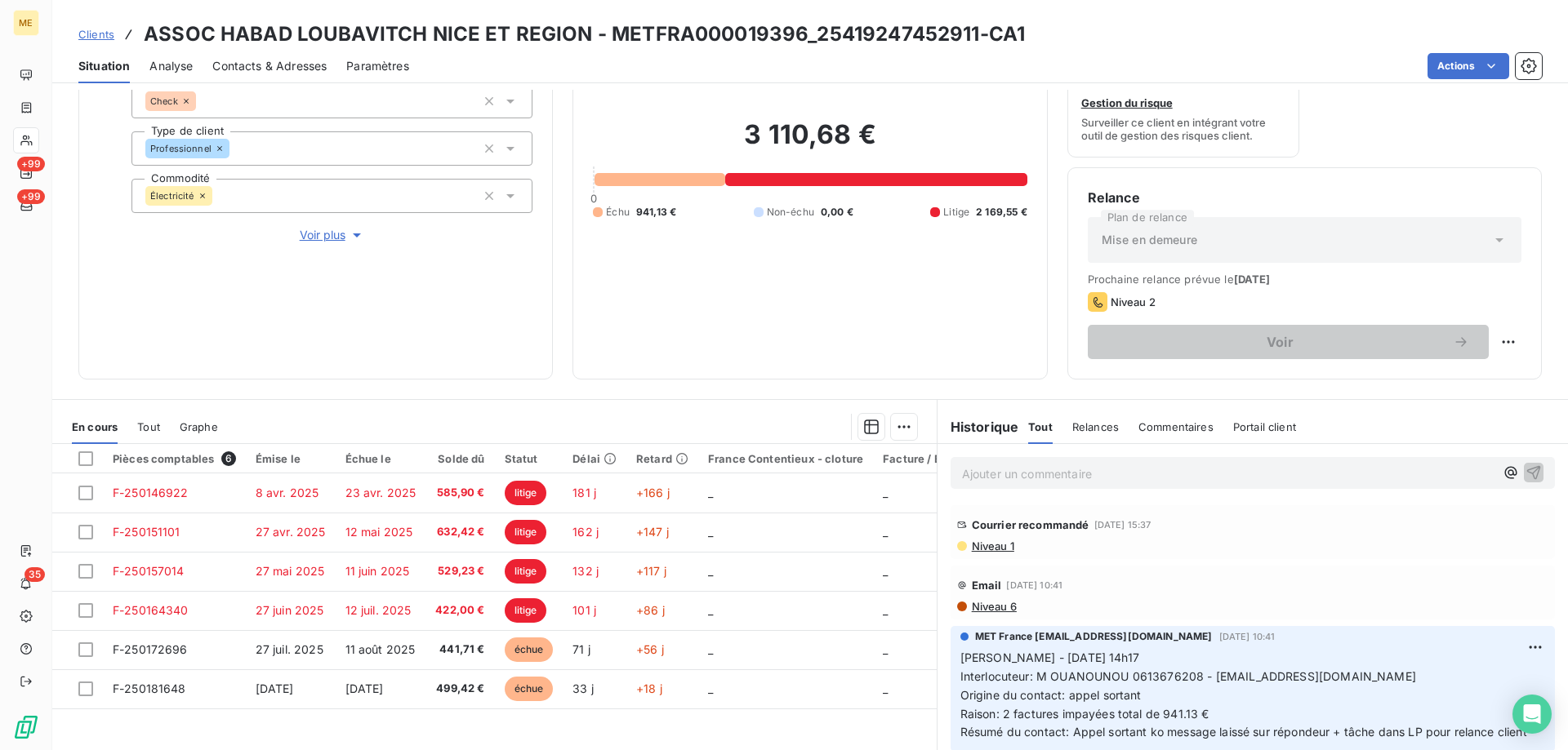
scroll to position [218, 0]
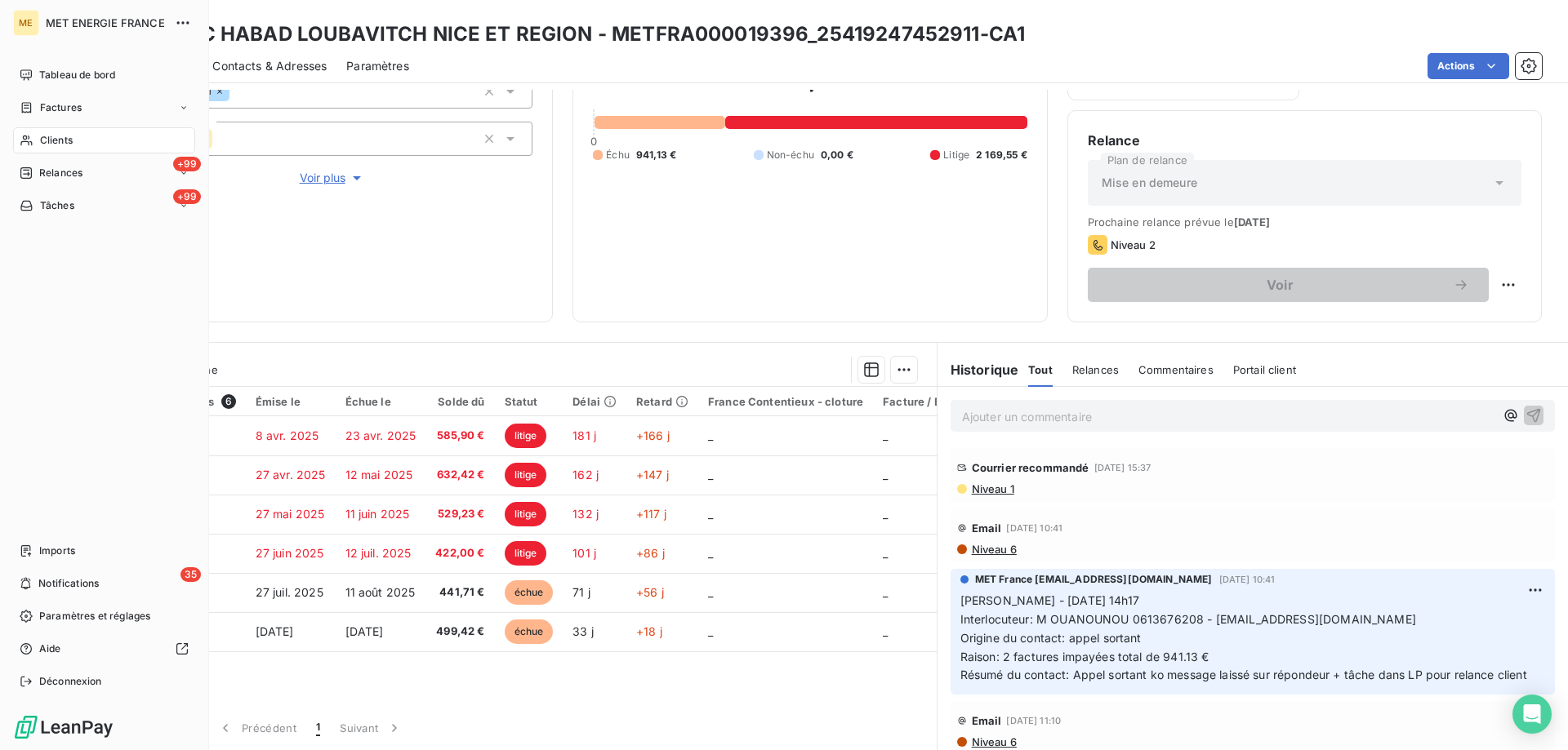
click at [31, 208] on icon at bounding box center [27, 206] width 14 height 13
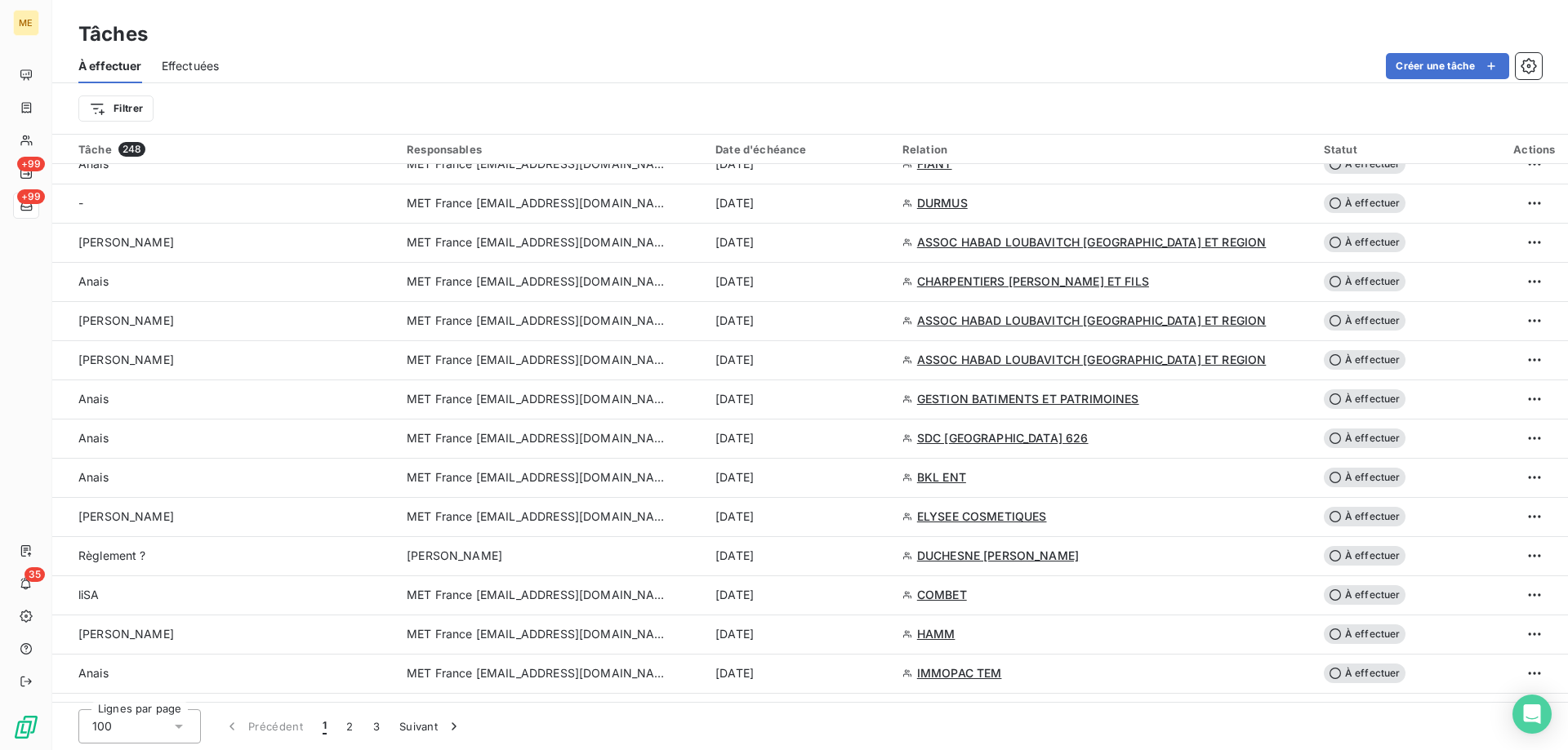
scroll to position [1387, 0]
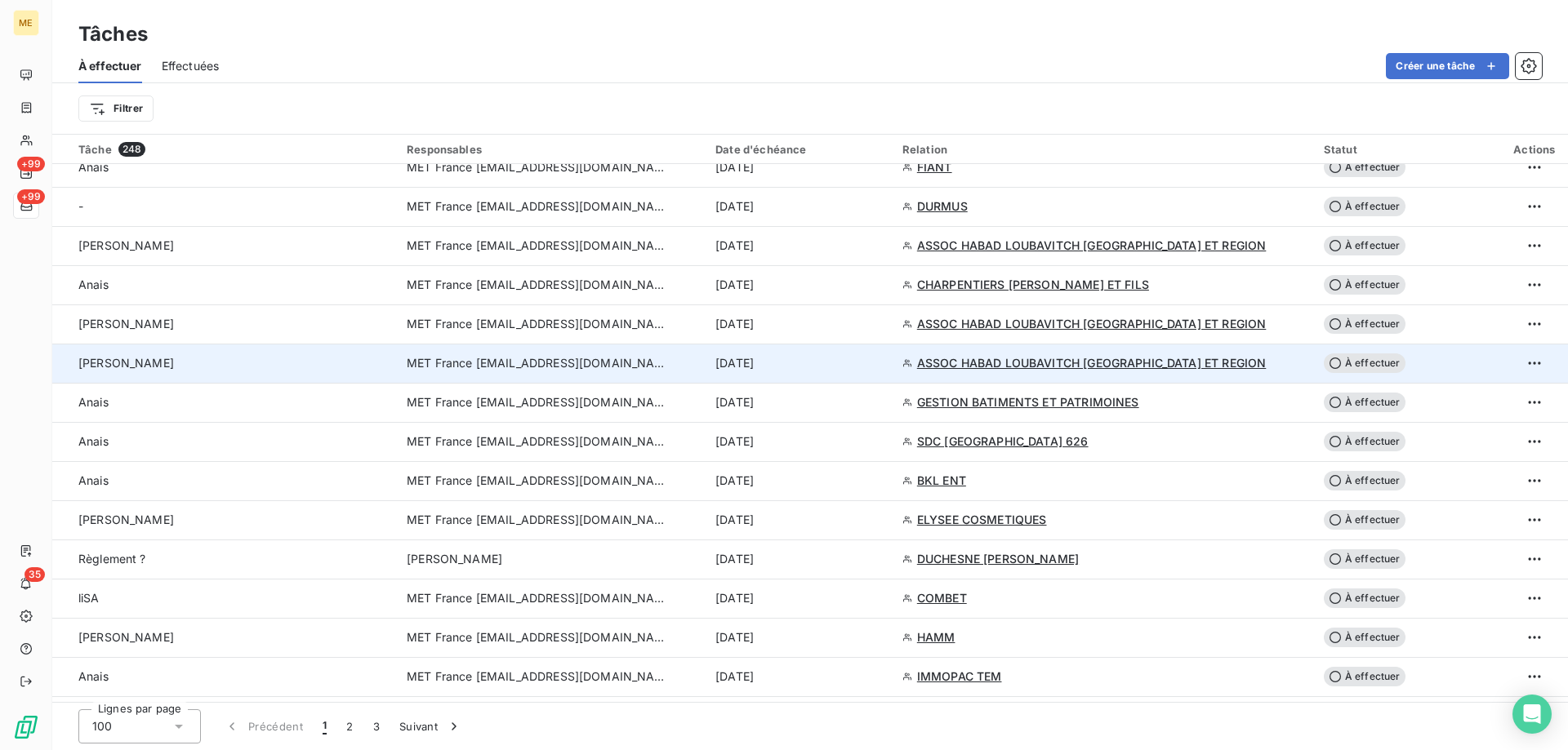
click at [961, 367] on span "ASSOC HABAD LOUBAVITCH NICE ET REGION" at bounding box center [1092, 363] width 349 height 16
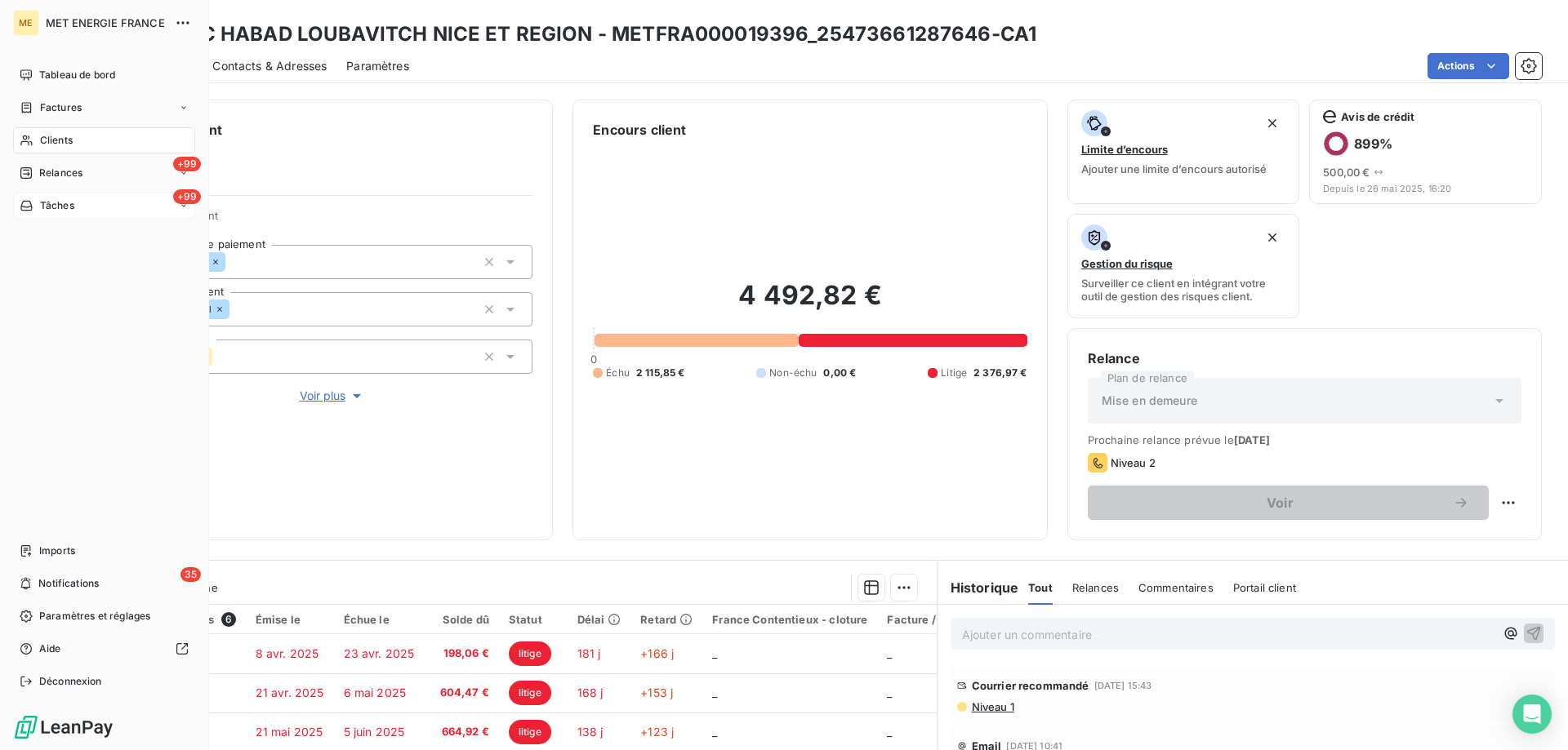
click at [40, 205] on span "Tâches" at bounding box center [57, 206] width 34 height 14
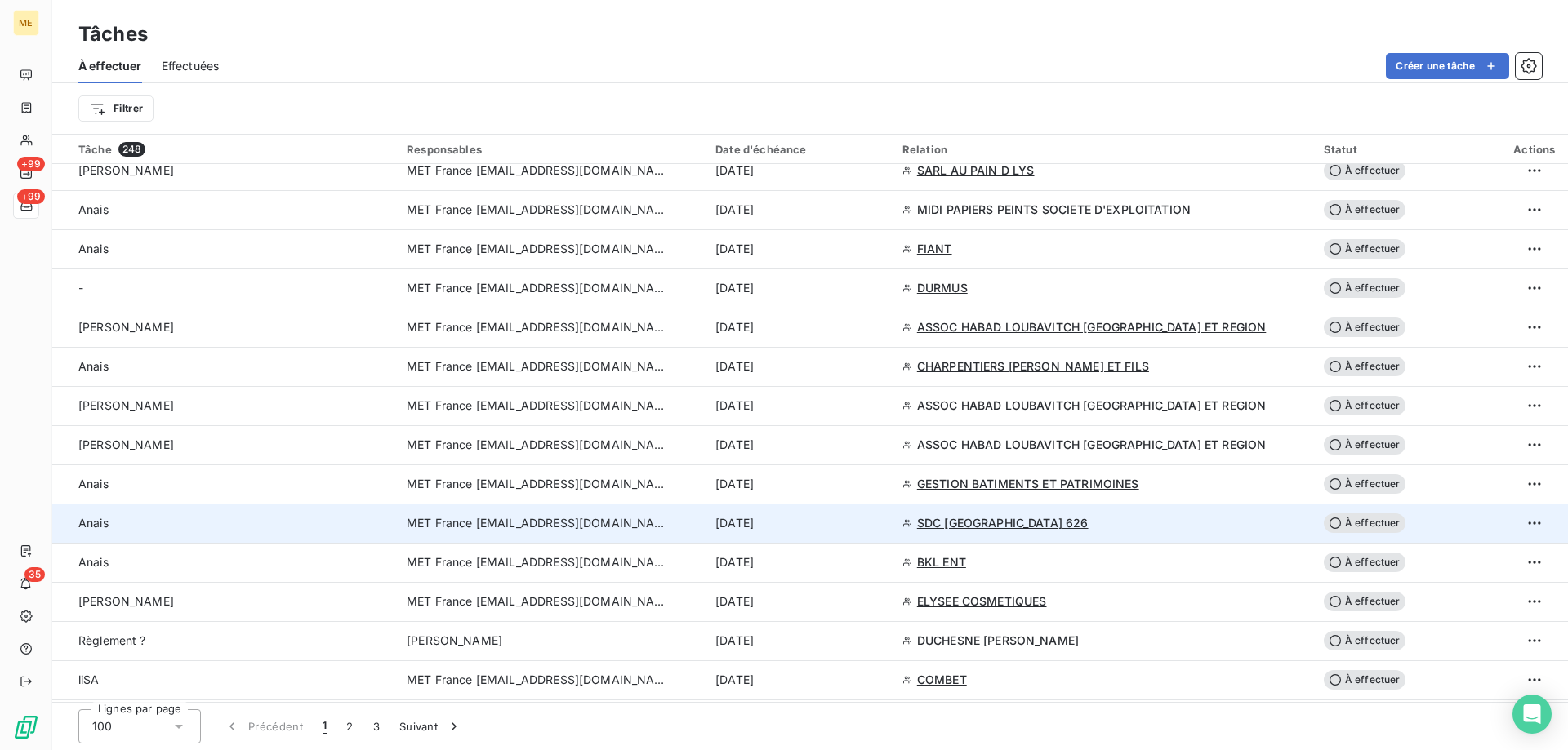
scroll to position [1387, 0]
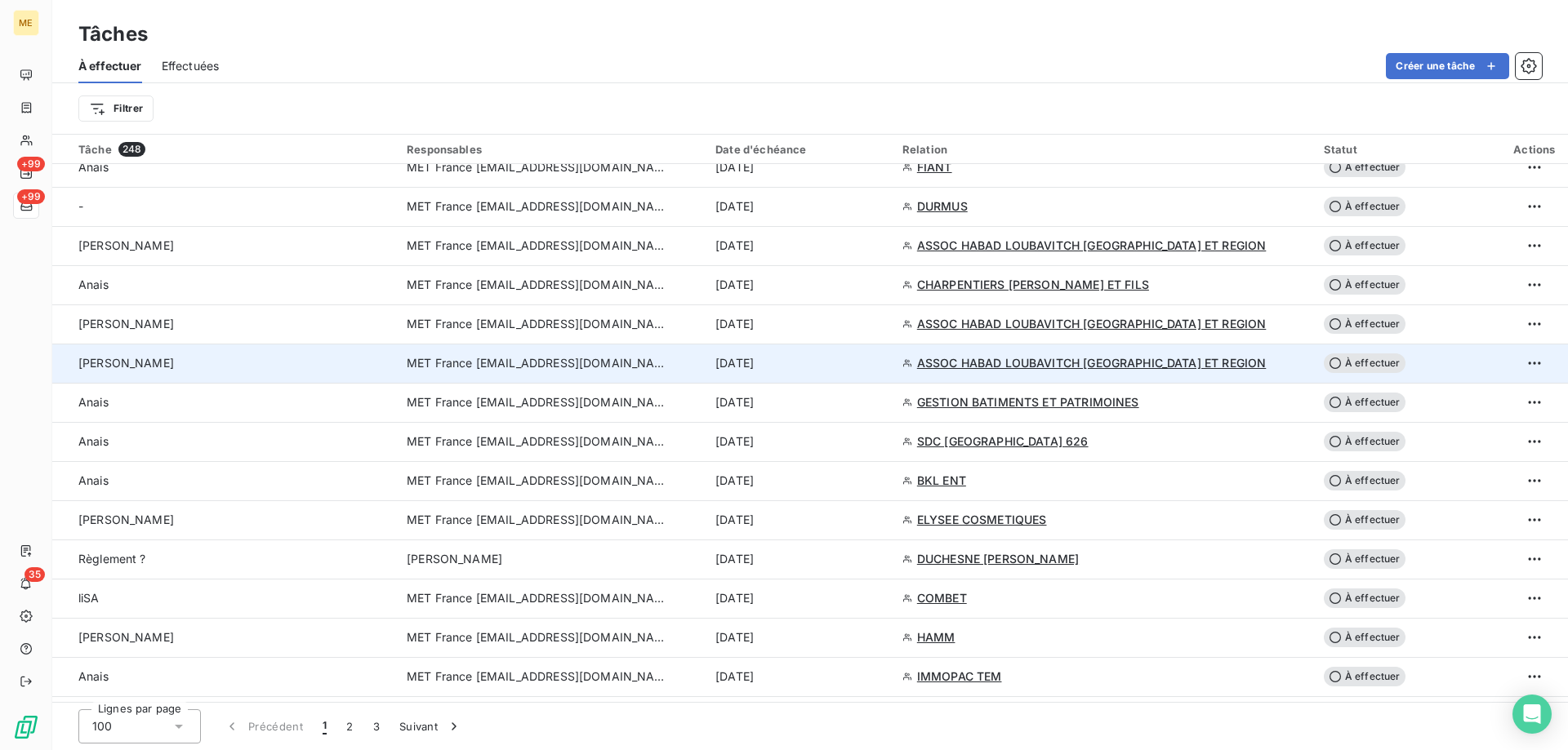
click at [525, 371] on td "MET France [EMAIL_ADDRESS][DOMAIN_NAME]" at bounding box center [551, 363] width 309 height 39
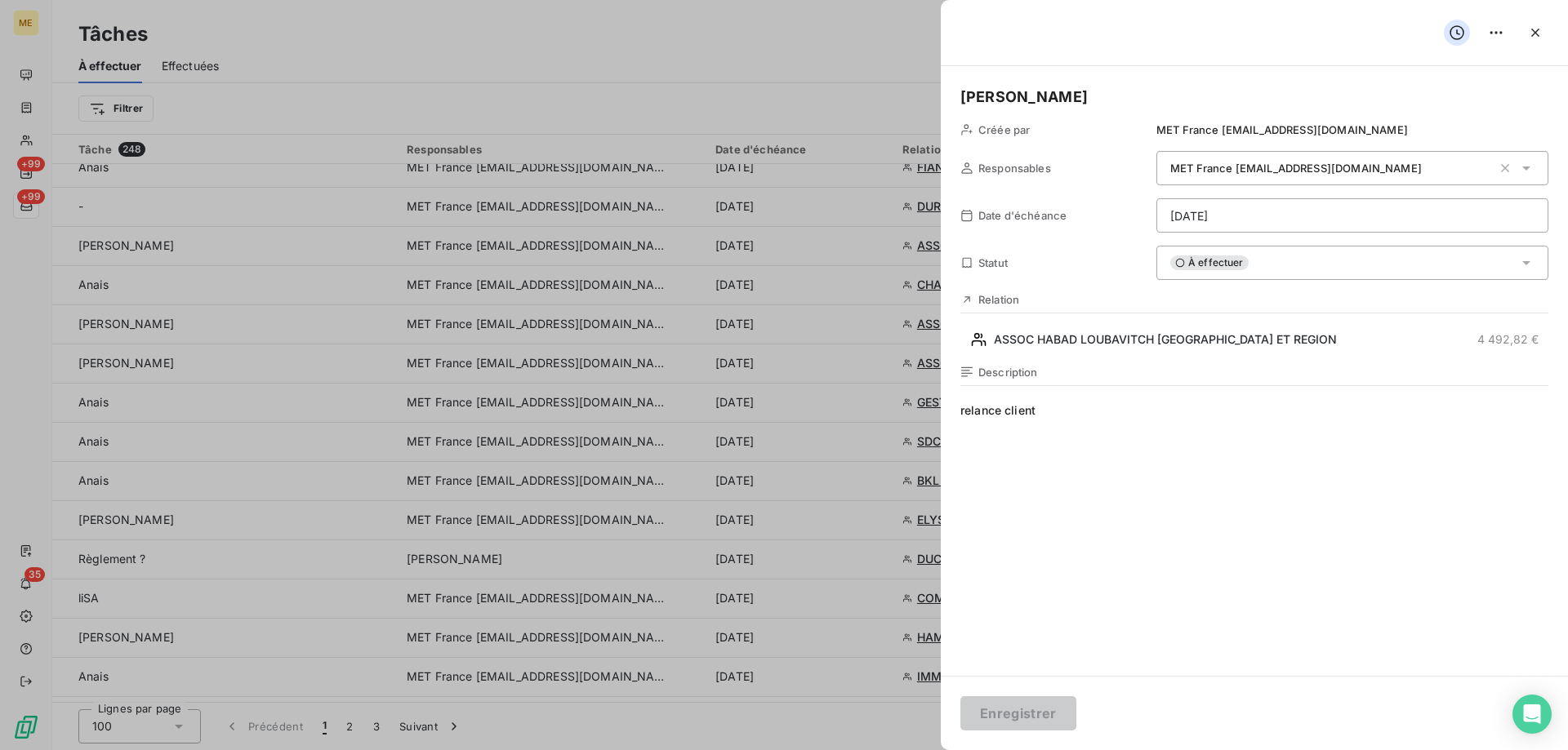
click at [1235, 283] on div "Sylvain Créée par MET France met-france@recouvrement.met.com Responsables MET F…" at bounding box center [1255, 371] width 627 height 609
click at [1229, 268] on span "À effectuer" at bounding box center [1210, 262] width 79 height 14
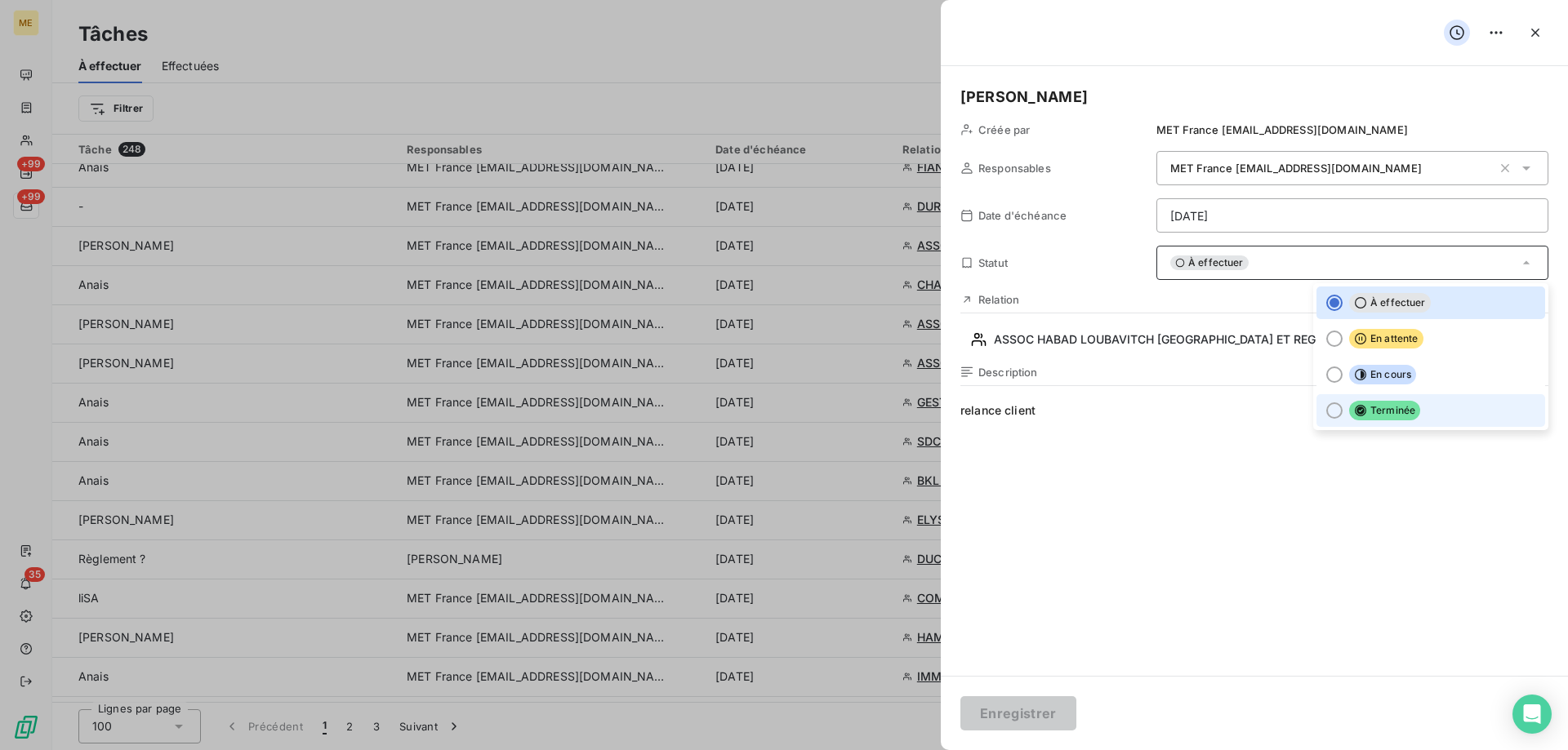
click at [1354, 404] on icon at bounding box center [1360, 410] width 13 height 13
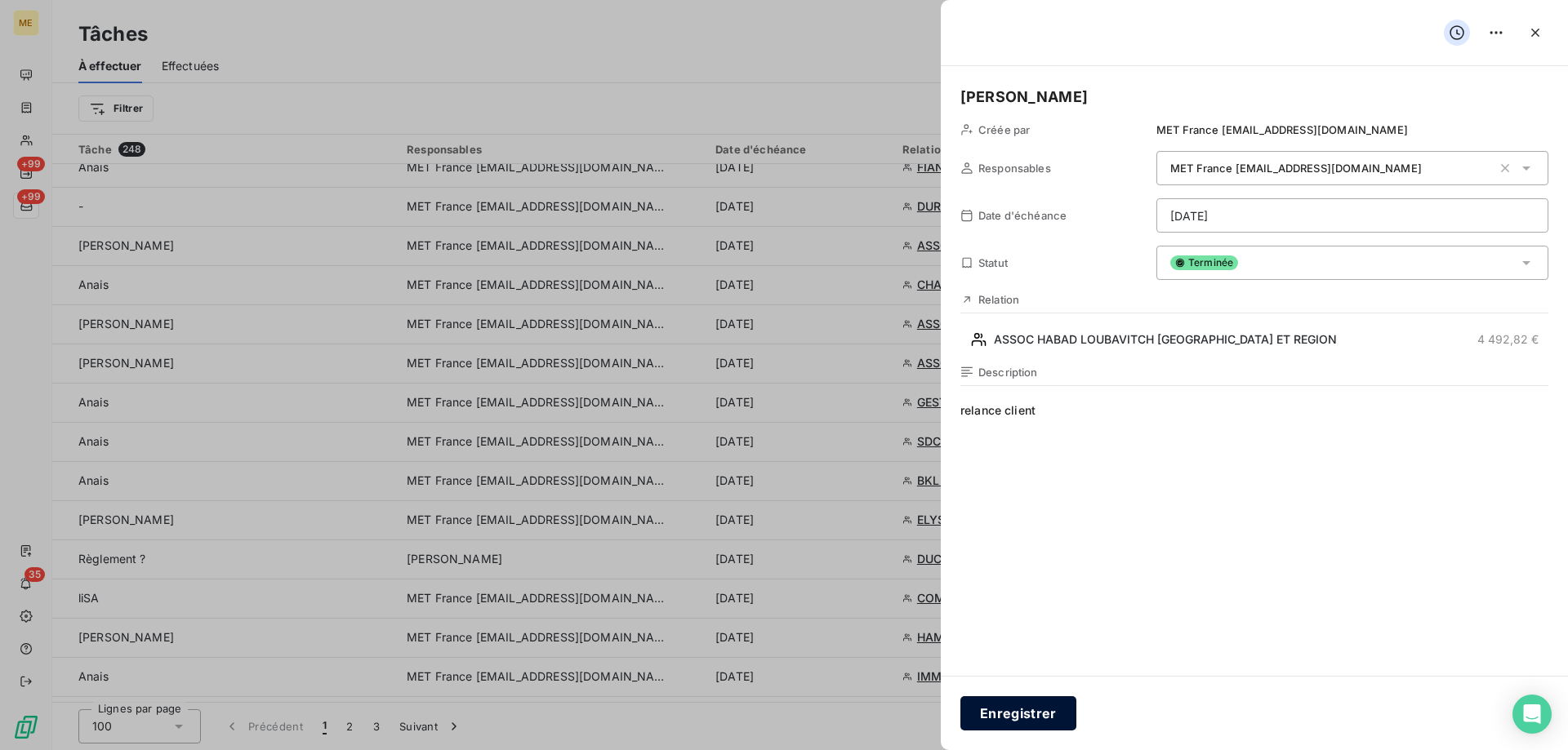
click at [1017, 728] on button "Enregistrer" at bounding box center [1019, 713] width 116 height 34
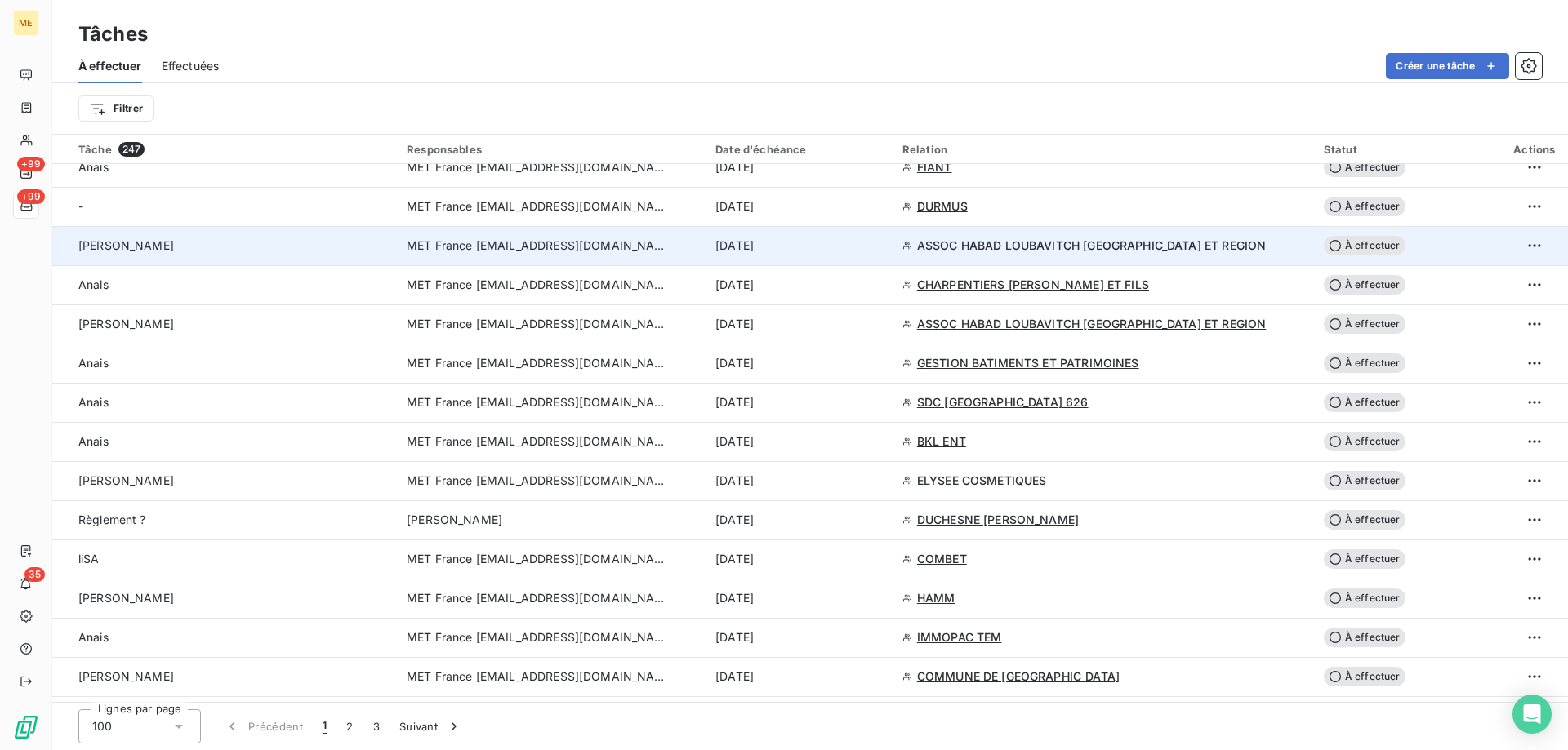
click at [989, 251] on span "ASSOC HABAD LOUBAVITCH NICE ET REGION" at bounding box center [1092, 245] width 349 height 16
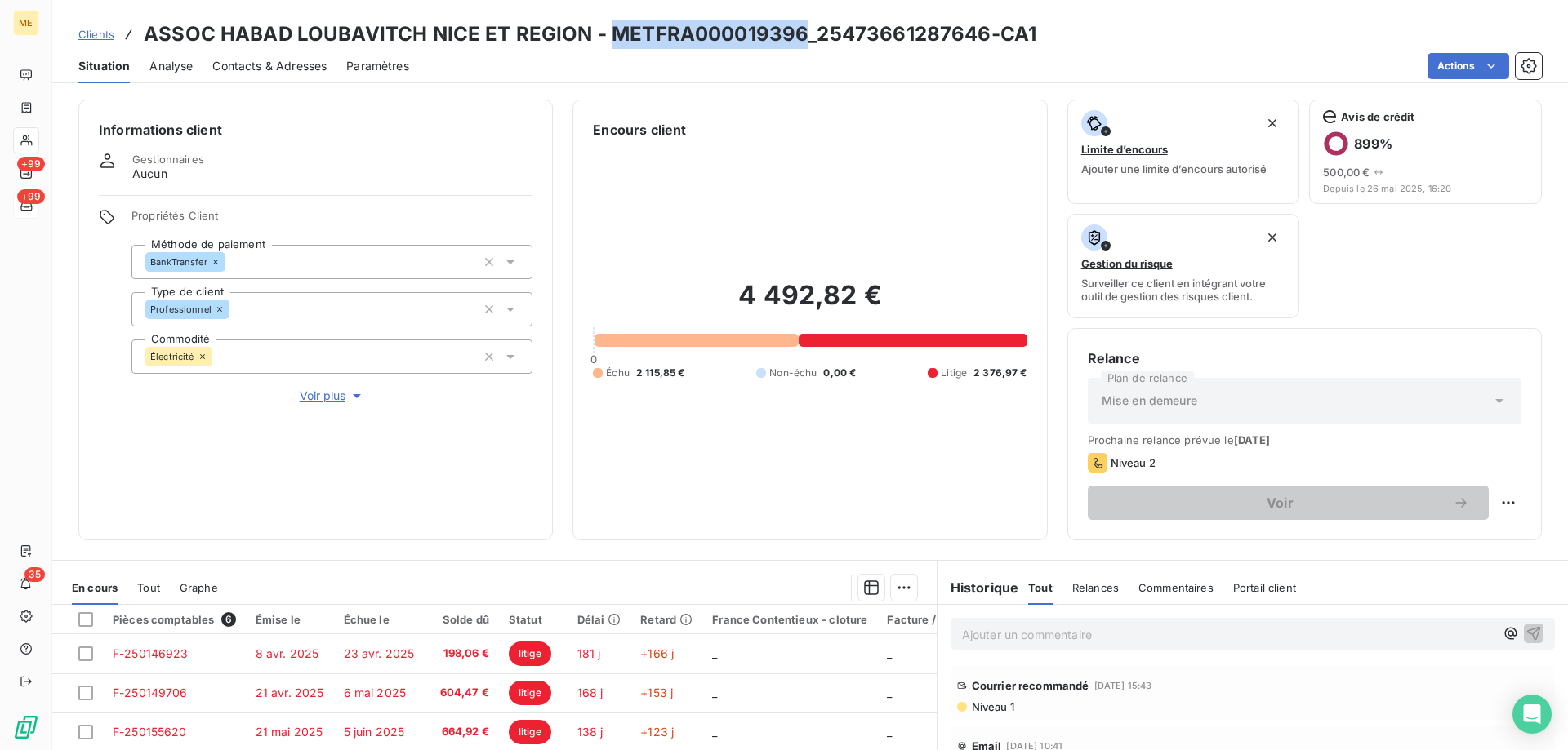
drag, startPoint x: 607, startPoint y: 30, endPoint x: 801, endPoint y: 30, distance: 194.0
click at [801, 30] on h3 "ASSOC HABAD LOUBAVITCH NICE ET REGION - METFRA000019396_25473661287646-CA1" at bounding box center [590, 34] width 893 height 30
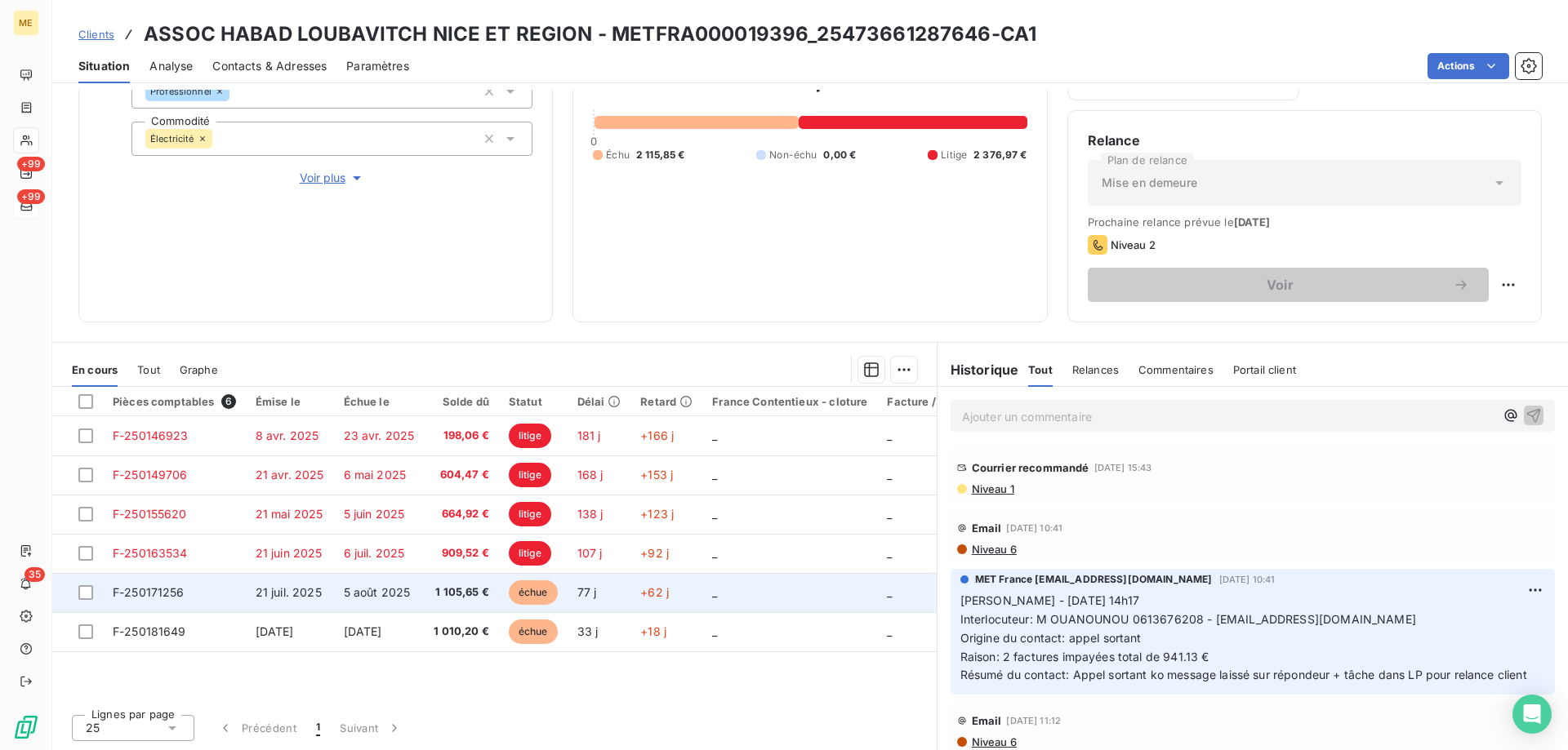
click at [160, 592] on span "F-250171256" at bounding box center [149, 592] width 72 height 14
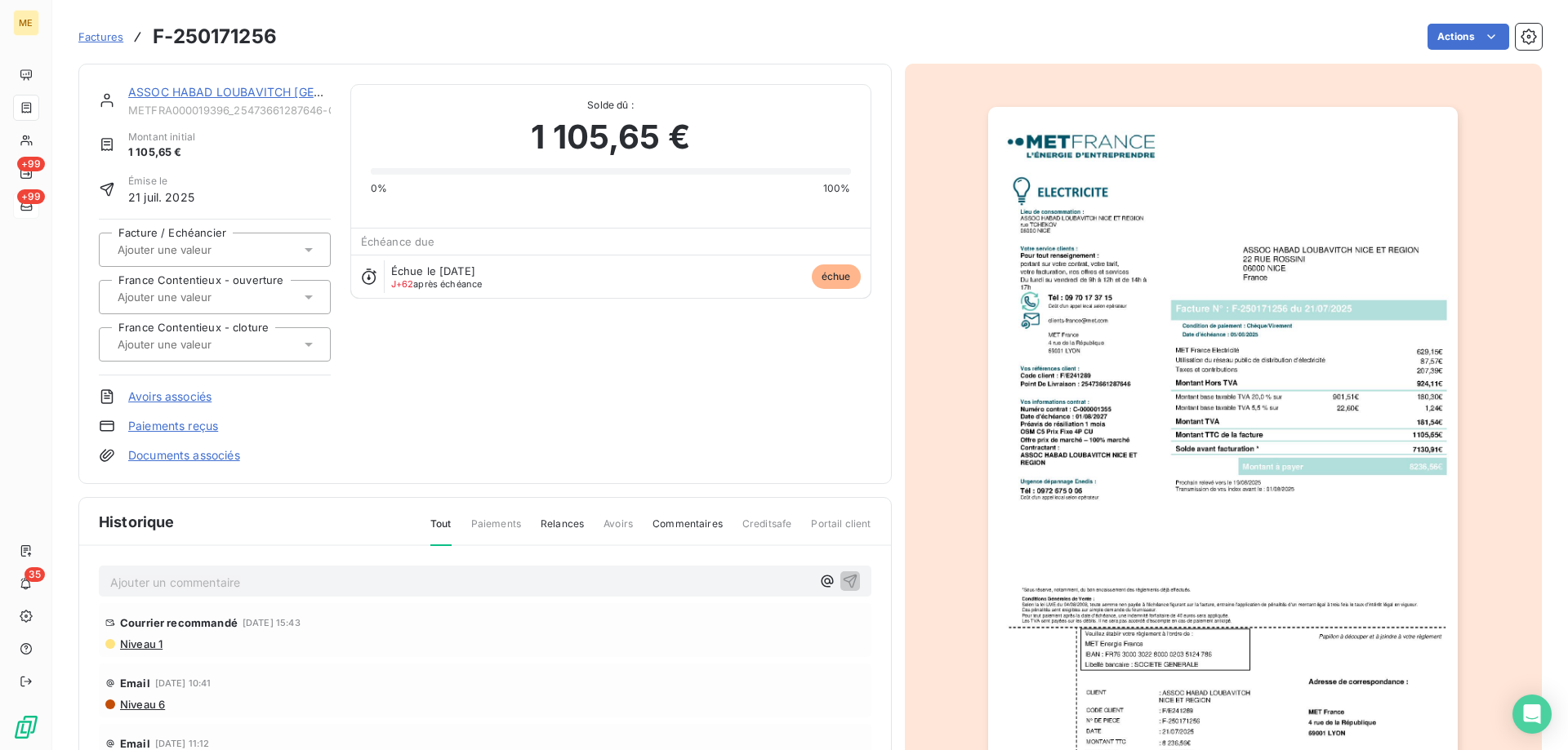
click at [210, 98] on div "ASSOC HABAD LOUBAVITCH NICE ET REGION" at bounding box center [229, 92] width 202 height 16
click at [206, 94] on link "ASSOC HABAD LOUBAVITCH NICE ET REGION" at bounding box center [303, 92] width 350 height 14
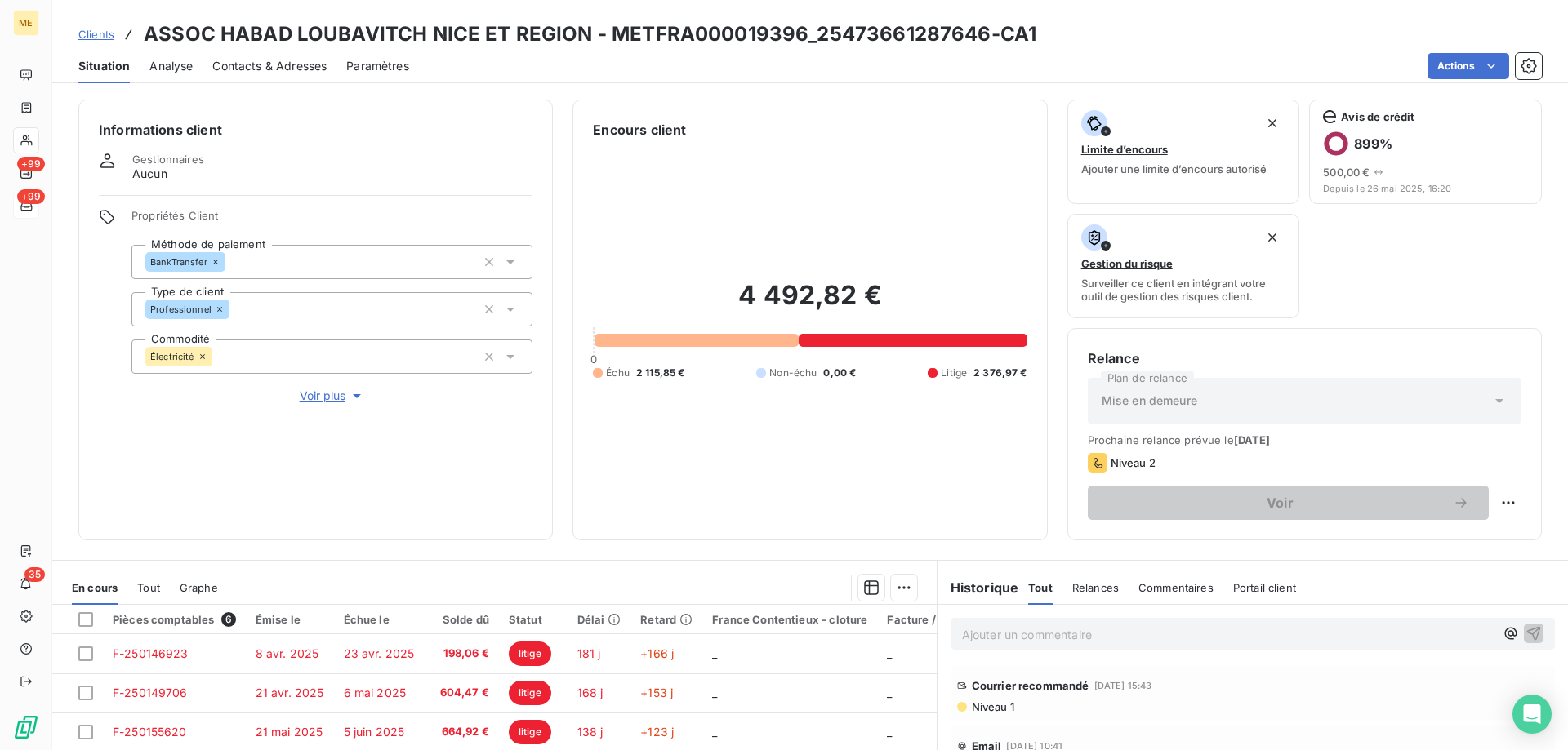
scroll to position [218, 0]
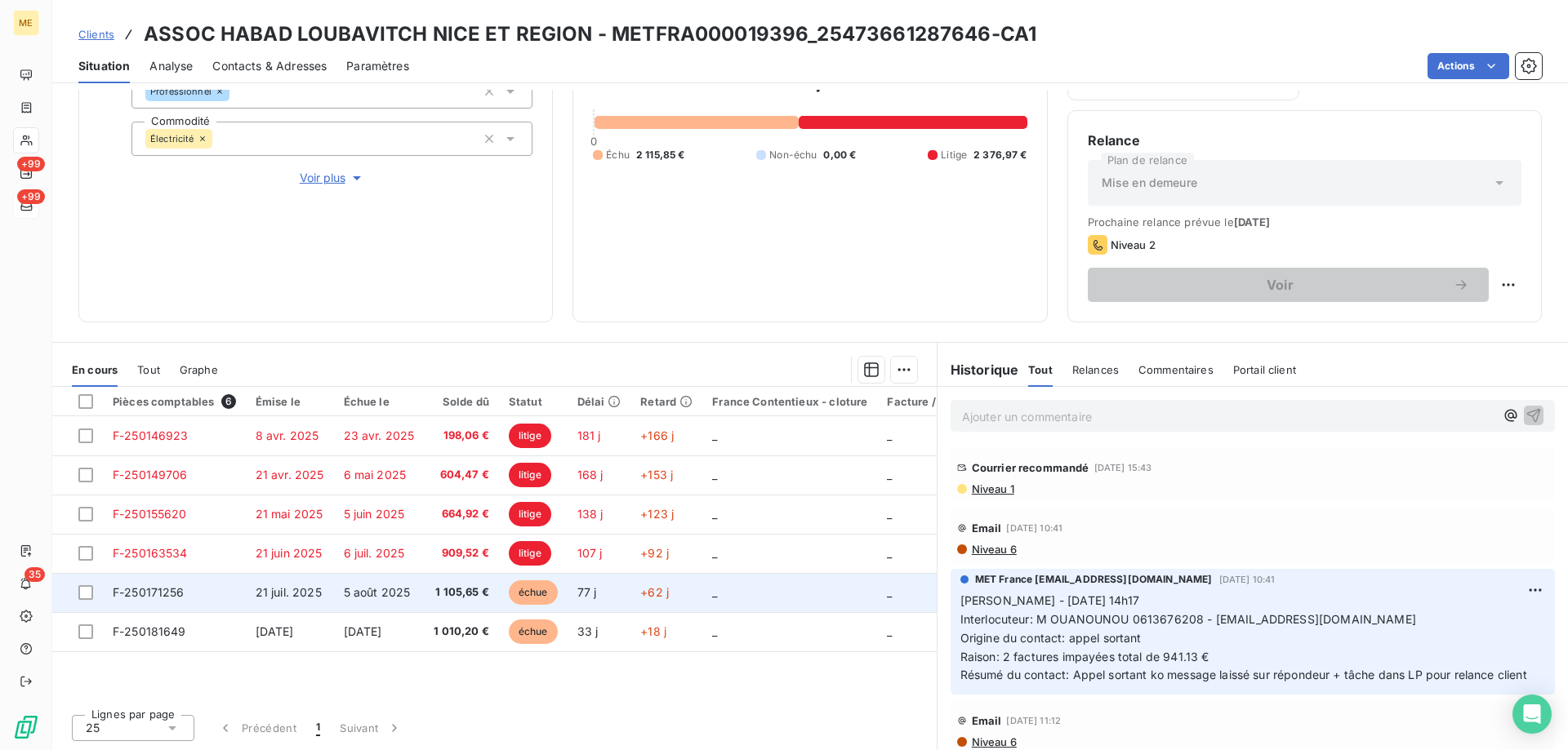
click at [160, 584] on td "F-250171256" at bounding box center [175, 592] width 143 height 39
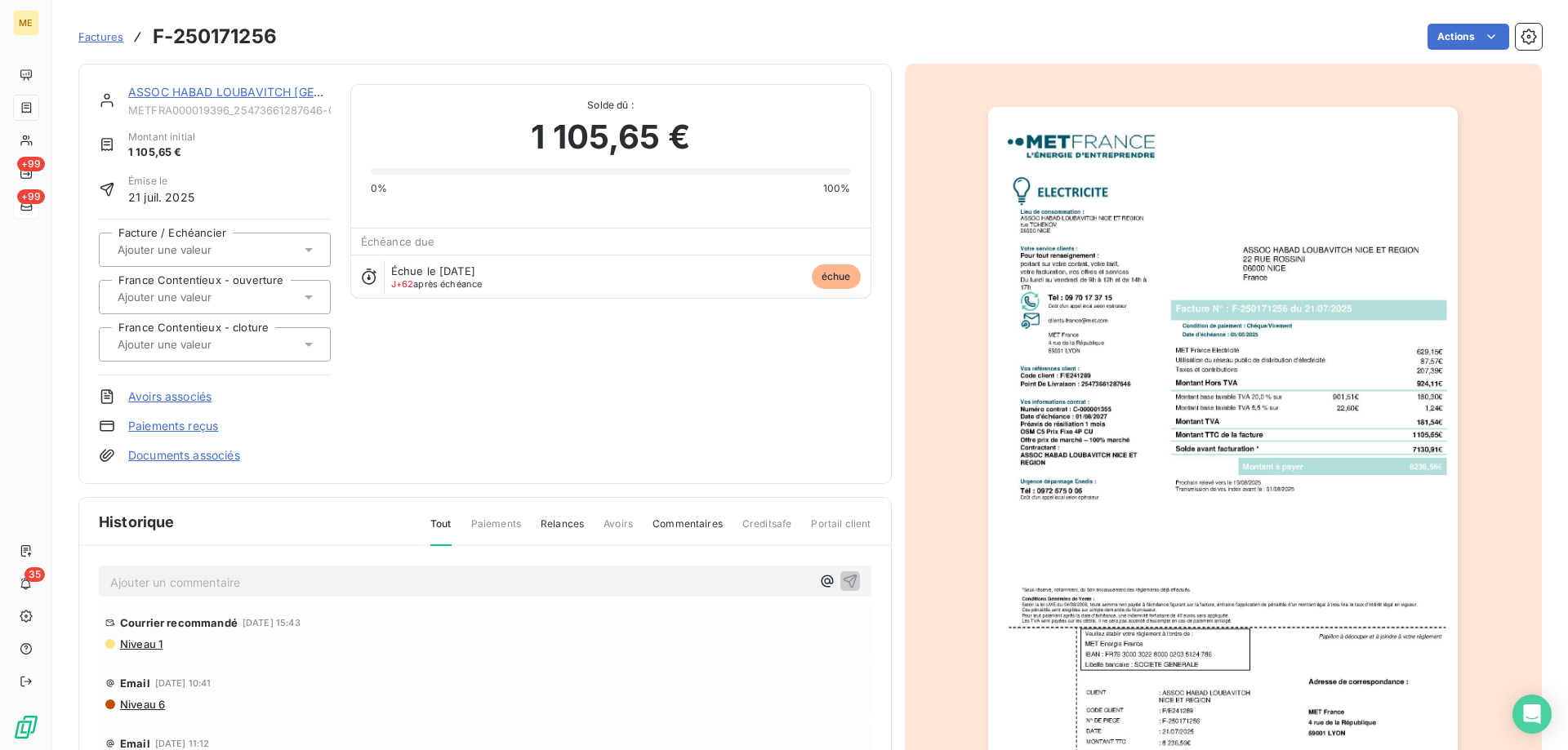
click at [1132, 322] on img "button" at bounding box center [1223, 439] width 469 height 664
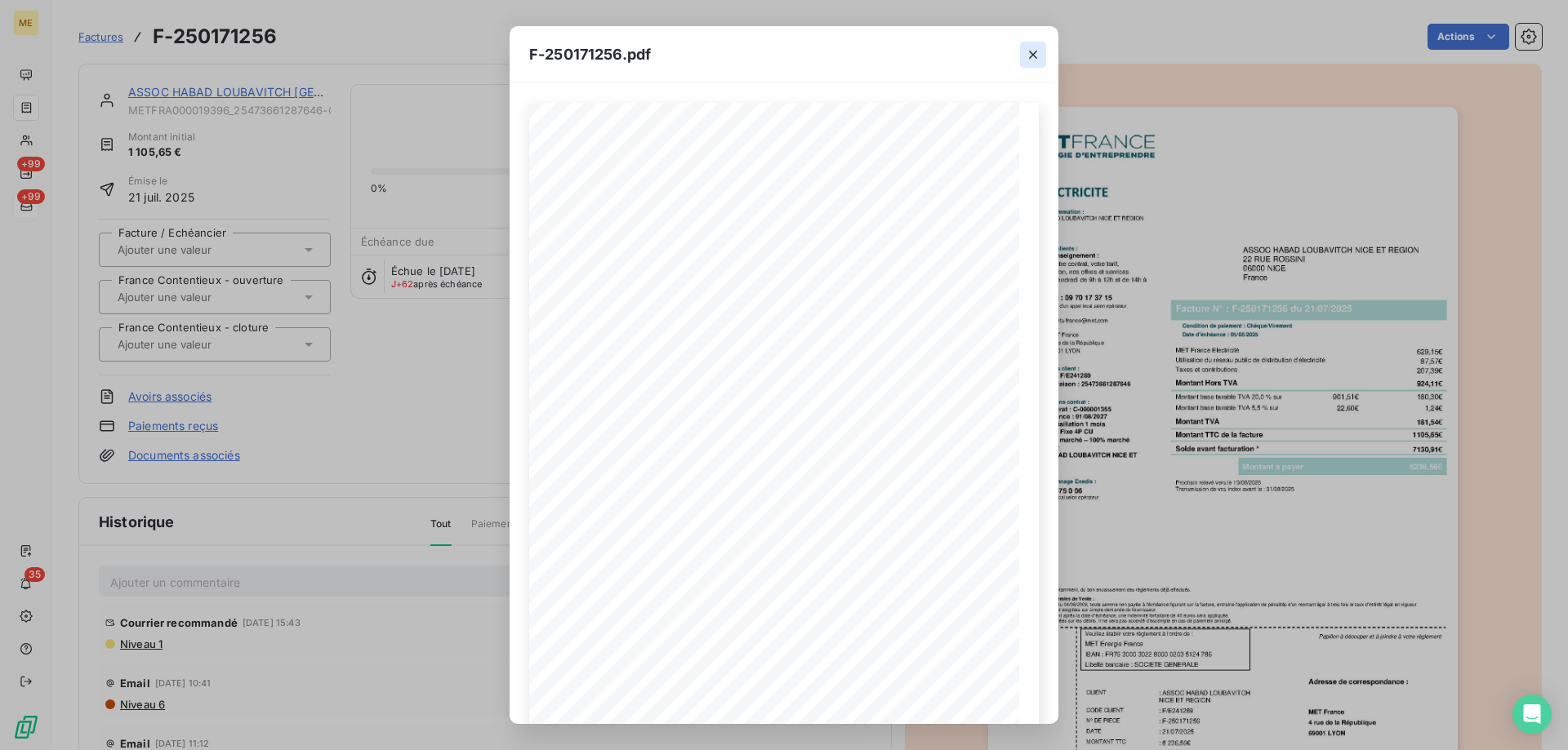
click at [1032, 55] on icon "button" at bounding box center [1032, 55] width 8 height 8
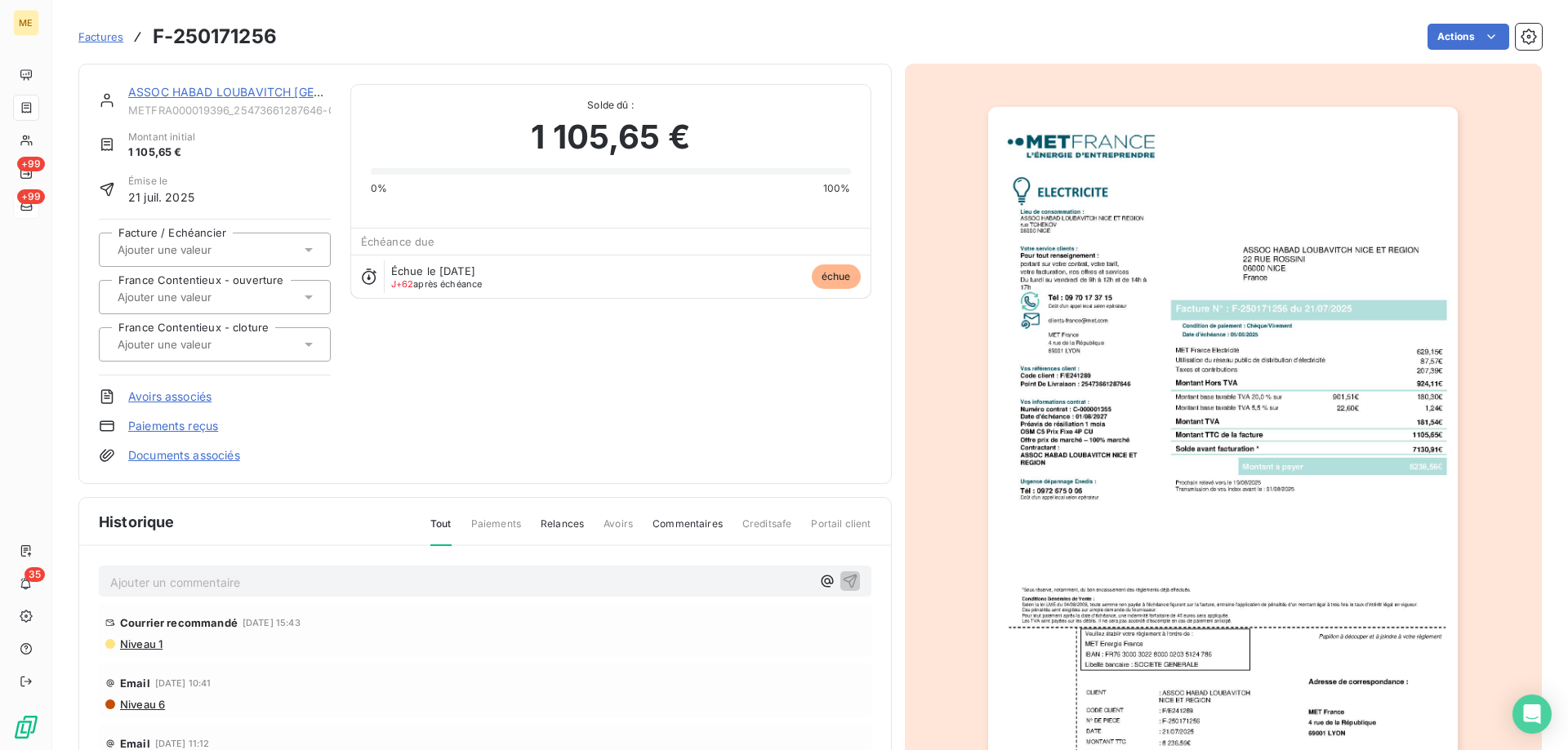
click at [292, 89] on link "ASSOC HABAD LOUBAVITCH NICE ET REGION" at bounding box center [303, 92] width 350 height 14
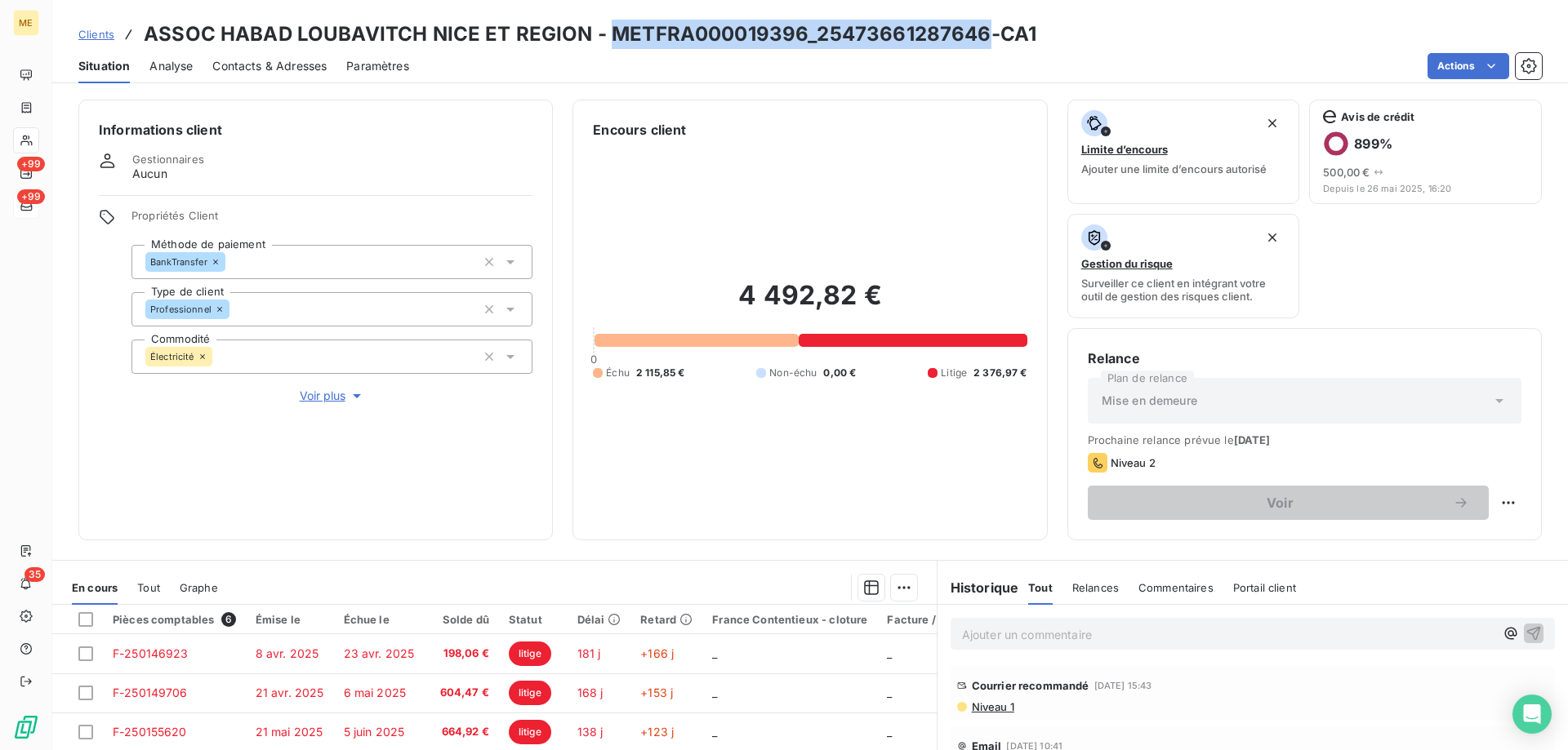
drag, startPoint x: 604, startPoint y: 38, endPoint x: 981, endPoint y: 38, distance: 377.0
click at [981, 38] on h3 "ASSOC HABAD LOUBAVITCH NICE ET REGION - METFRA000019396_25473661287646-CA1" at bounding box center [590, 34] width 893 height 30
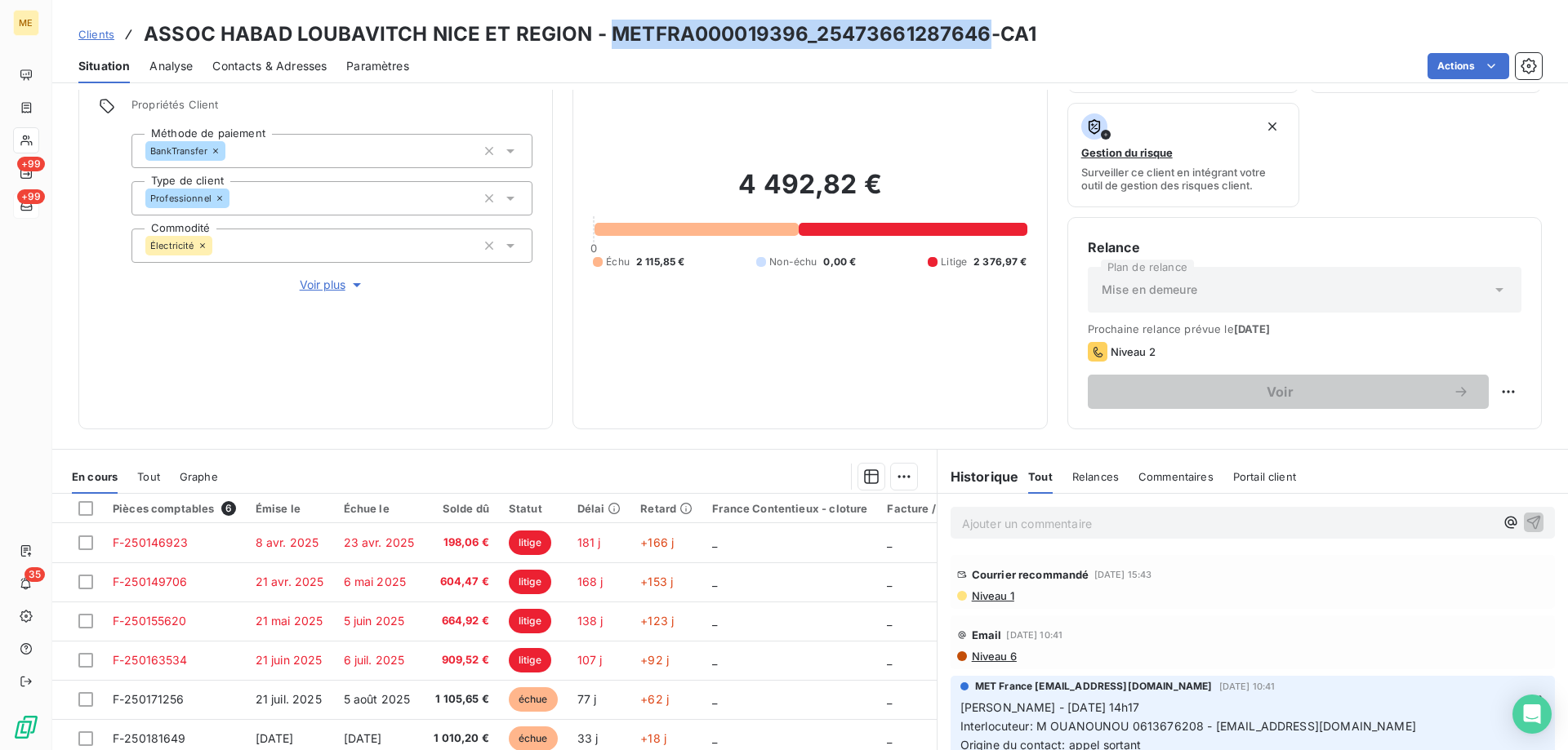
scroll to position [218, 0]
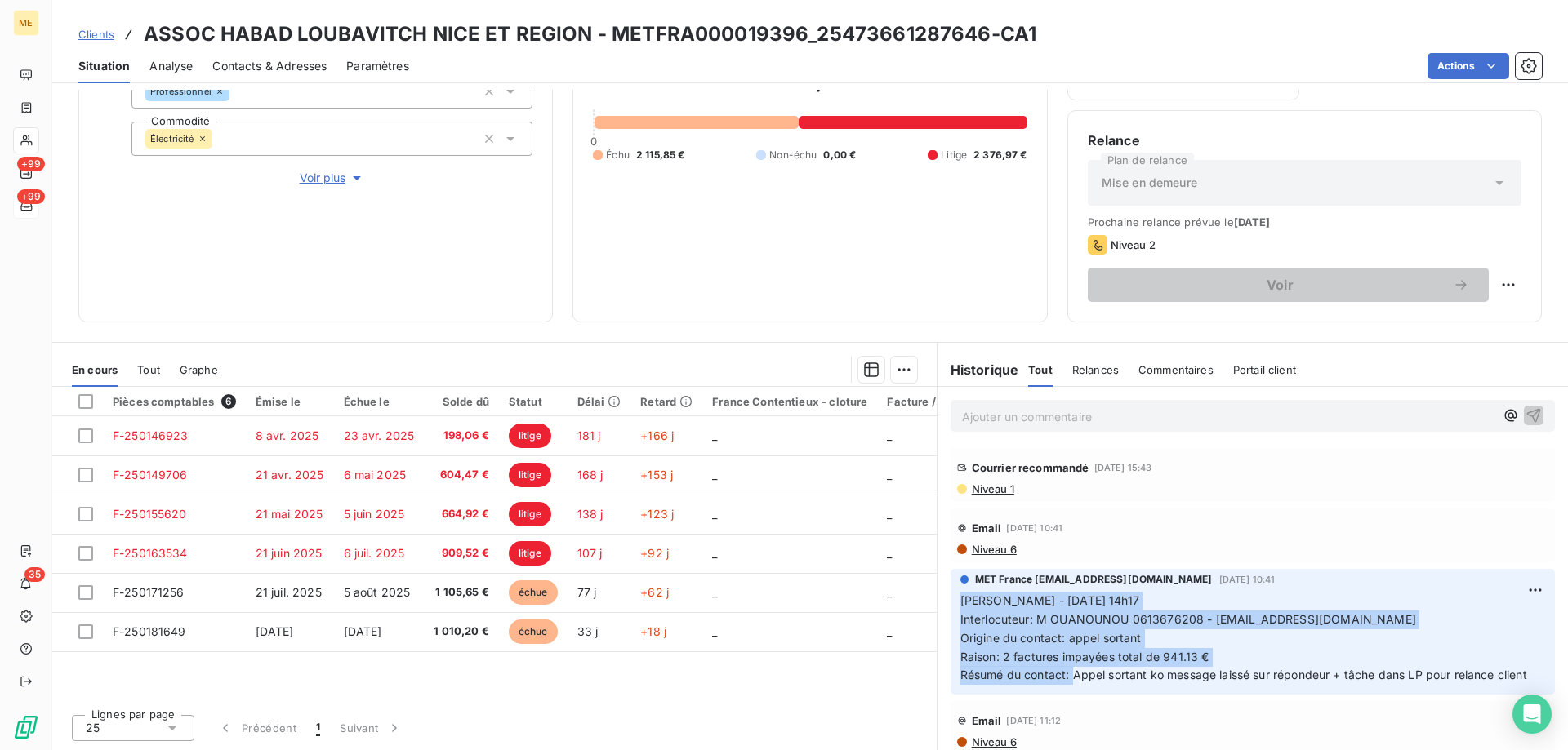
drag, startPoint x: 1065, startPoint y: 676, endPoint x: 951, endPoint y: 600, distance: 137.0
click at [951, 600] on div "MET France met-france@recouvrement.met.com 29 sept. 2025, 10:41 Sylvain - 25/09…" at bounding box center [1253, 632] width 604 height 125
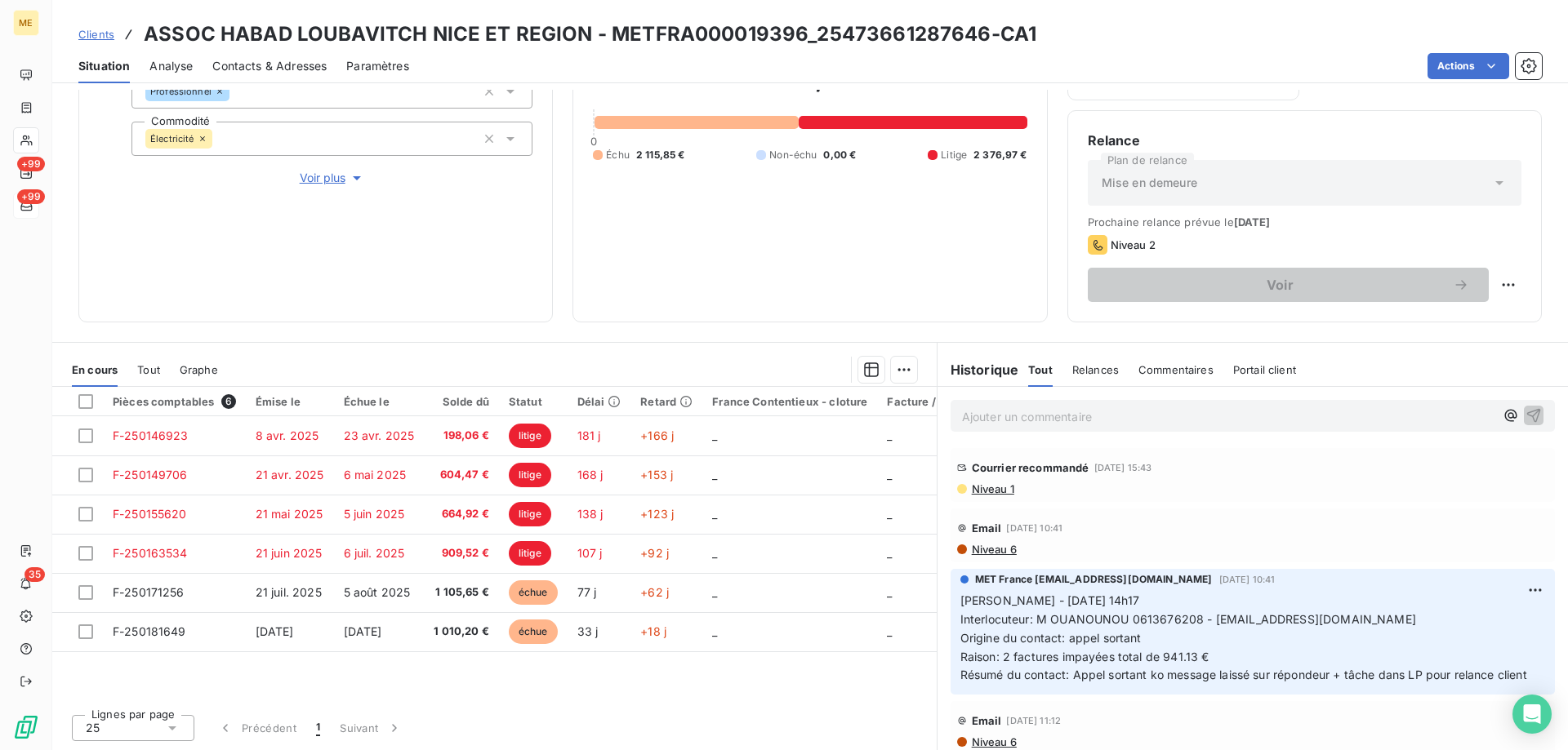
click at [1013, 413] on p "Ajouter un commentaire ﻿" at bounding box center [1228, 416] width 533 height 21
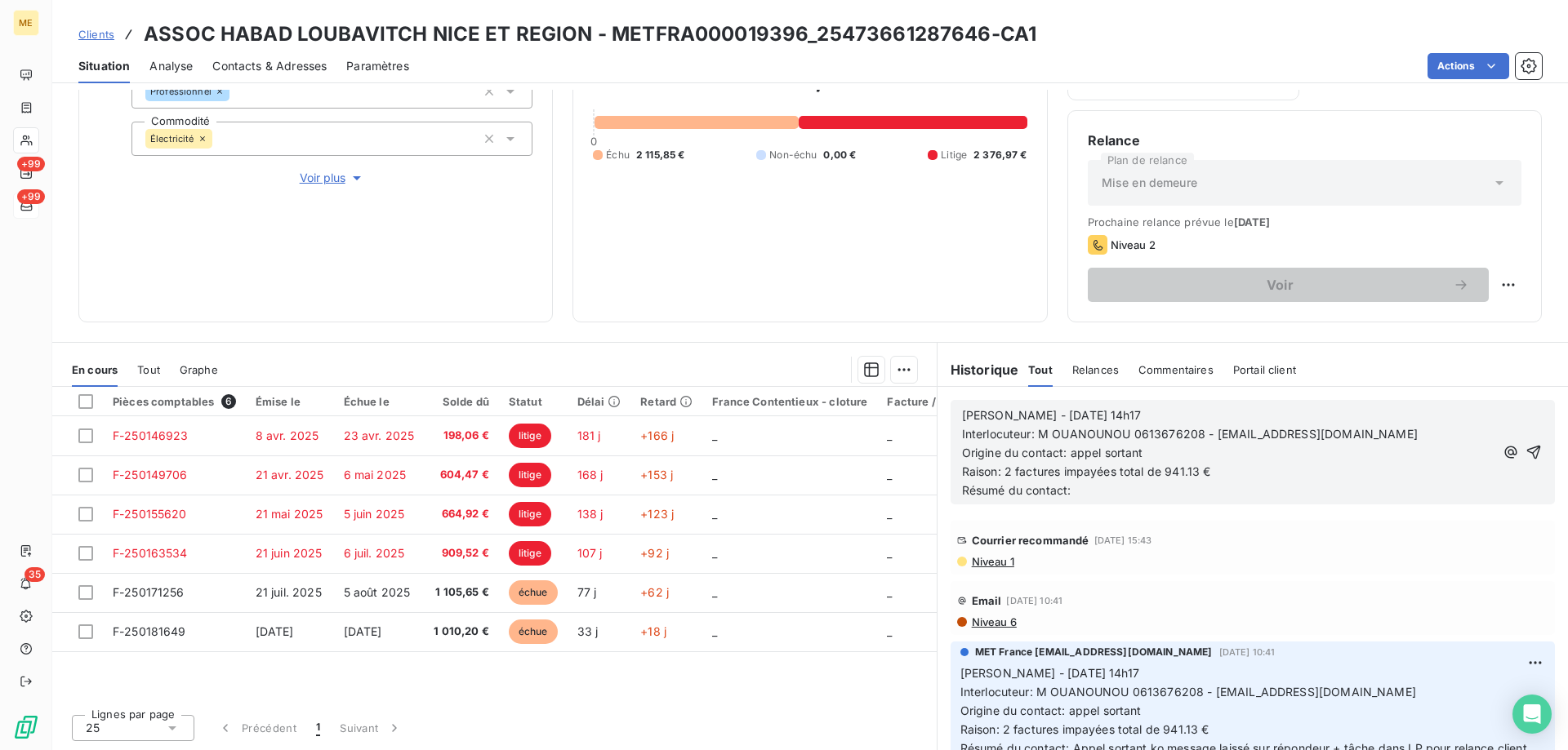
click at [1036, 411] on span "Sylvain - 25/09/2025 - 14h17" at bounding box center [1051, 415] width 179 height 14
click at [1152, 404] on div "Sylvain - 06/10/2025 - 14h17 Interlocuteur: M OUANOUNOU 0613676208 - habadnice@…" at bounding box center [1253, 452] width 604 height 105
click at [1164, 415] on p "Sylvain - 06/10/2025 - 14h17" at bounding box center [1228, 415] width 533 height 19
click at [1189, 468] on span "Raison: 2 factures impayées total de 941.13 €" at bounding box center [1086, 472] width 249 height 14
click at [1151, 479] on p "Raison: 2 factures impayées total de 2215.85 €" at bounding box center [1228, 472] width 533 height 19
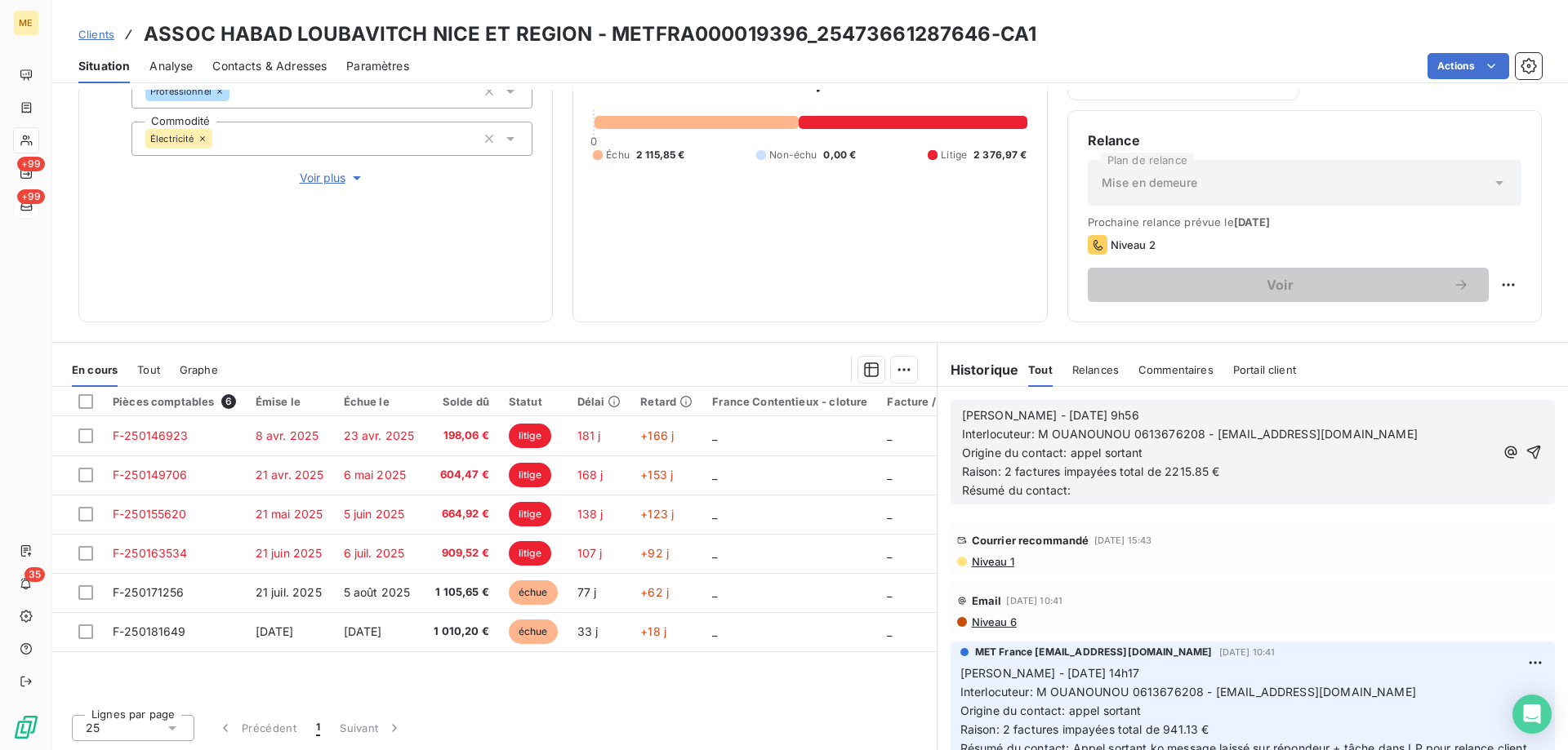
click at [1123, 498] on p "Résumé du contact:" at bounding box center [1228, 490] width 533 height 19
click at [1213, 489] on span "Résumé du contact: M me demande de envoyé le duplicata des factures par mail" at bounding box center [1184, 490] width 444 height 14
click at [0, 0] on lt-em "d'envoyé" at bounding box center [0, 0] width 0 height 0
click at [1178, 492] on span "Résumé du contact: M me demande d'envoyé le duplicata des factures par mail" at bounding box center [1180, 490] width 438 height 14
click at [0, 0] on lt-span "envoy er" at bounding box center [0, 0] width 0 height 0
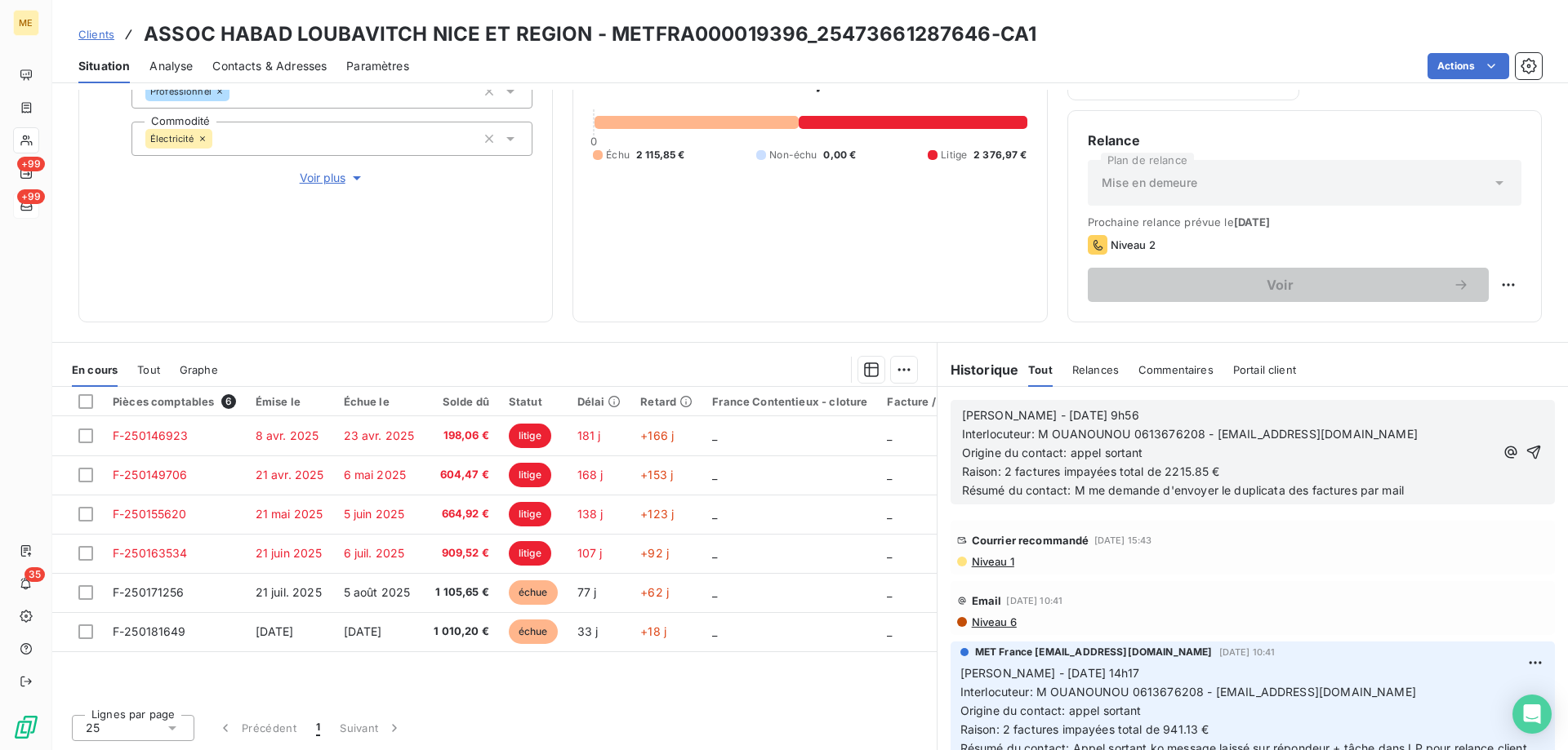
click at [1415, 492] on p "Résumé du contact: M me demande d'envoyer le duplicata des factures par mail" at bounding box center [1228, 490] width 533 height 19
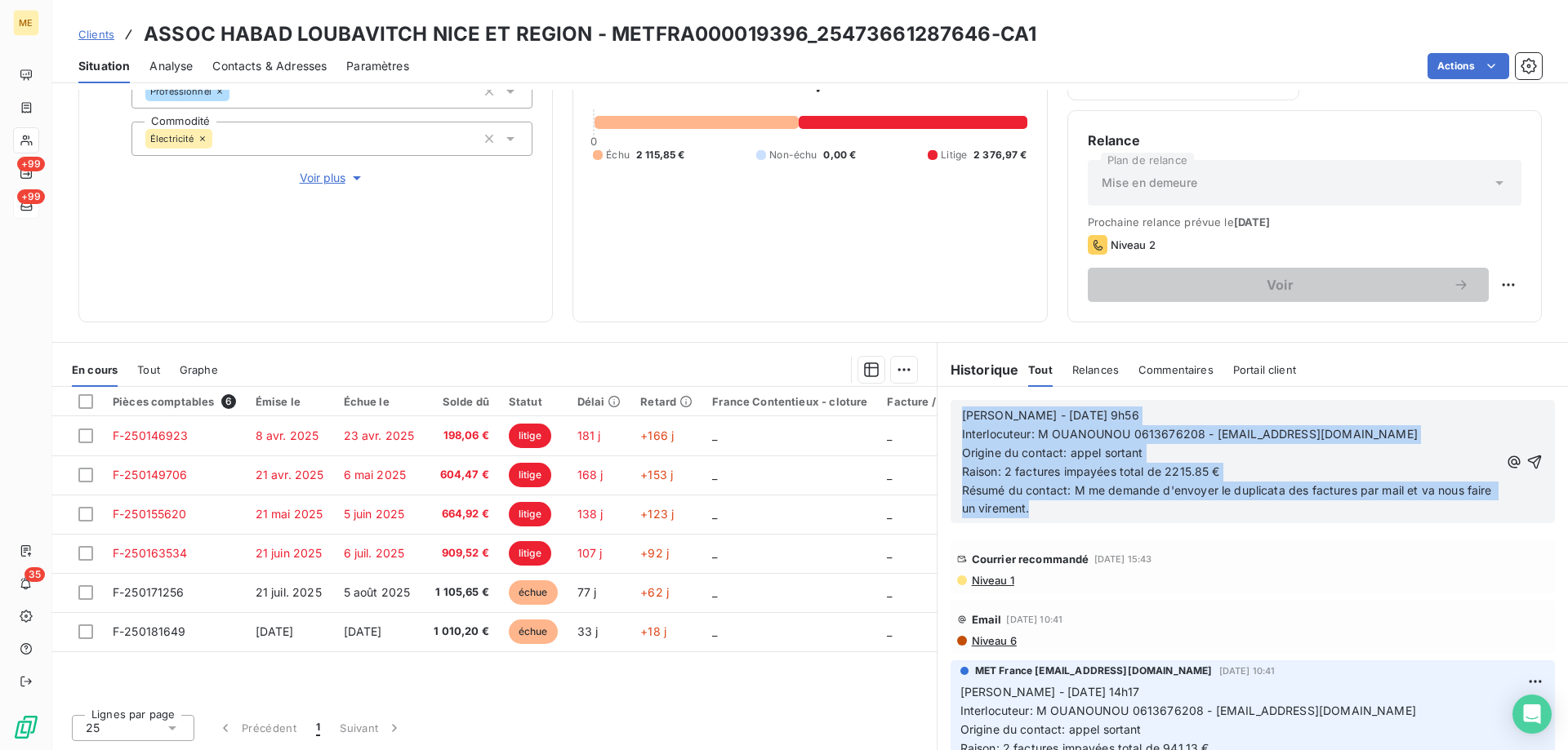
drag, startPoint x: 1065, startPoint y: 508, endPoint x: 882, endPoint y: 404, distance: 210.5
click at [882, 404] on div "En cours Tout Graphe Pièces comptables 6 Émise le Échue le Solde dû Statut Déla…" at bounding box center [810, 546] width 1516 height 408
click at [1527, 461] on icon "button" at bounding box center [1535, 462] width 16 height 16
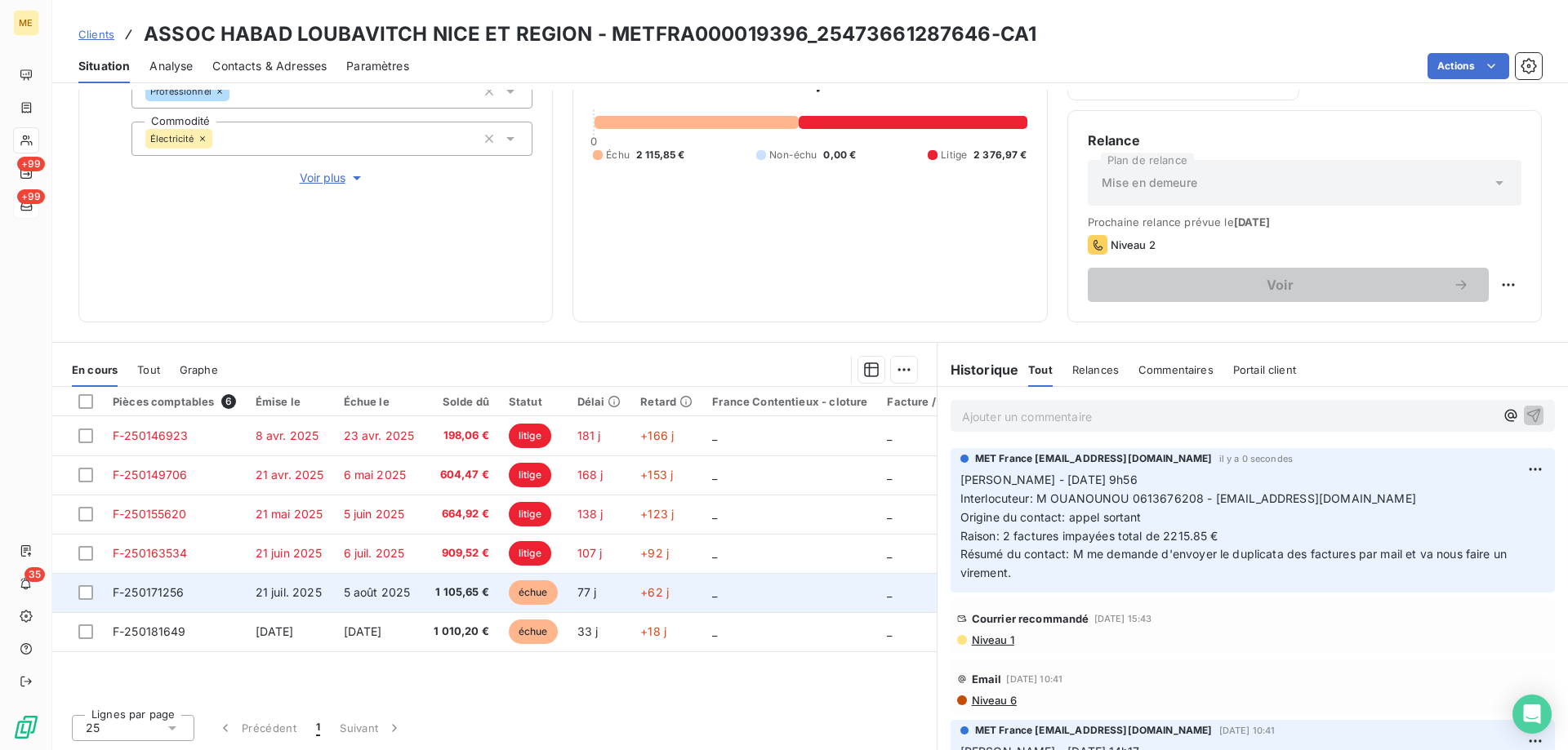
click at [234, 596] on td "F-250171256" at bounding box center [175, 592] width 143 height 39
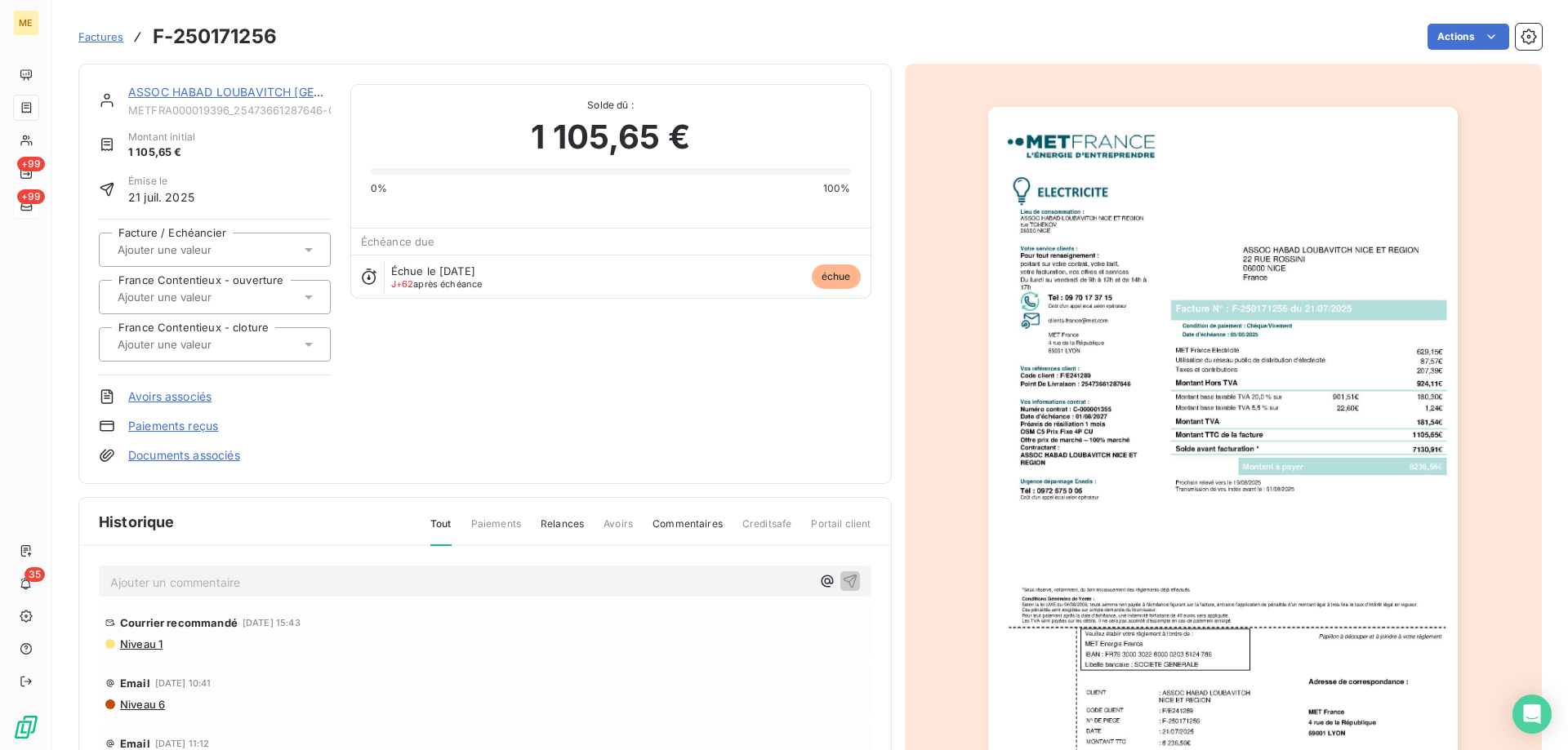
click at [1141, 320] on img "button" at bounding box center [1223, 439] width 469 height 664
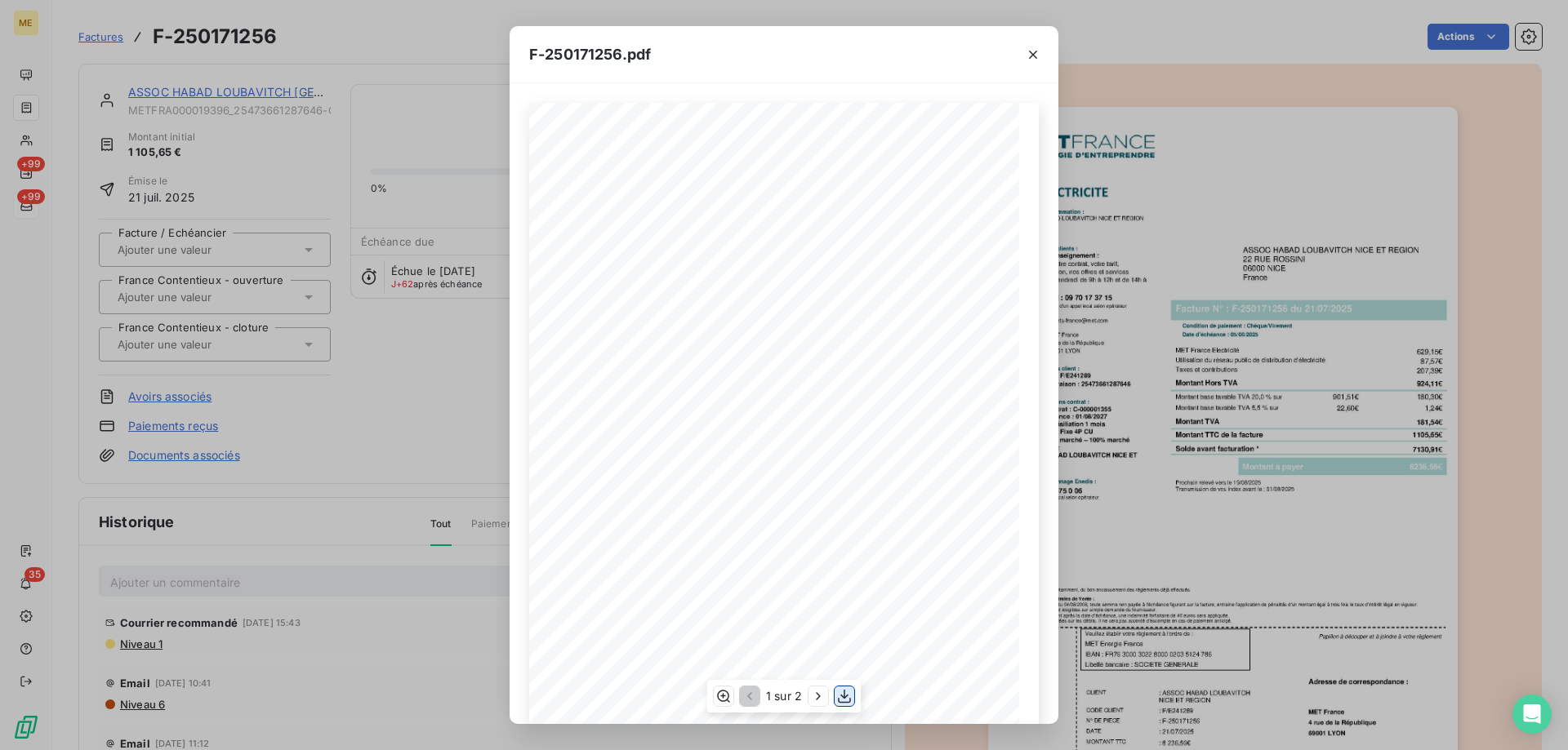
click at [849, 701] on icon "button" at bounding box center [844, 696] width 16 height 16
drag, startPoint x: 382, startPoint y: 399, endPoint x: 330, endPoint y: 182, distance: 223.1
click at [381, 398] on div "F-250171256.pdf *Sous réserve, notamment, du bon encaissement des règlements dé…" at bounding box center [784, 375] width 1568 height 750
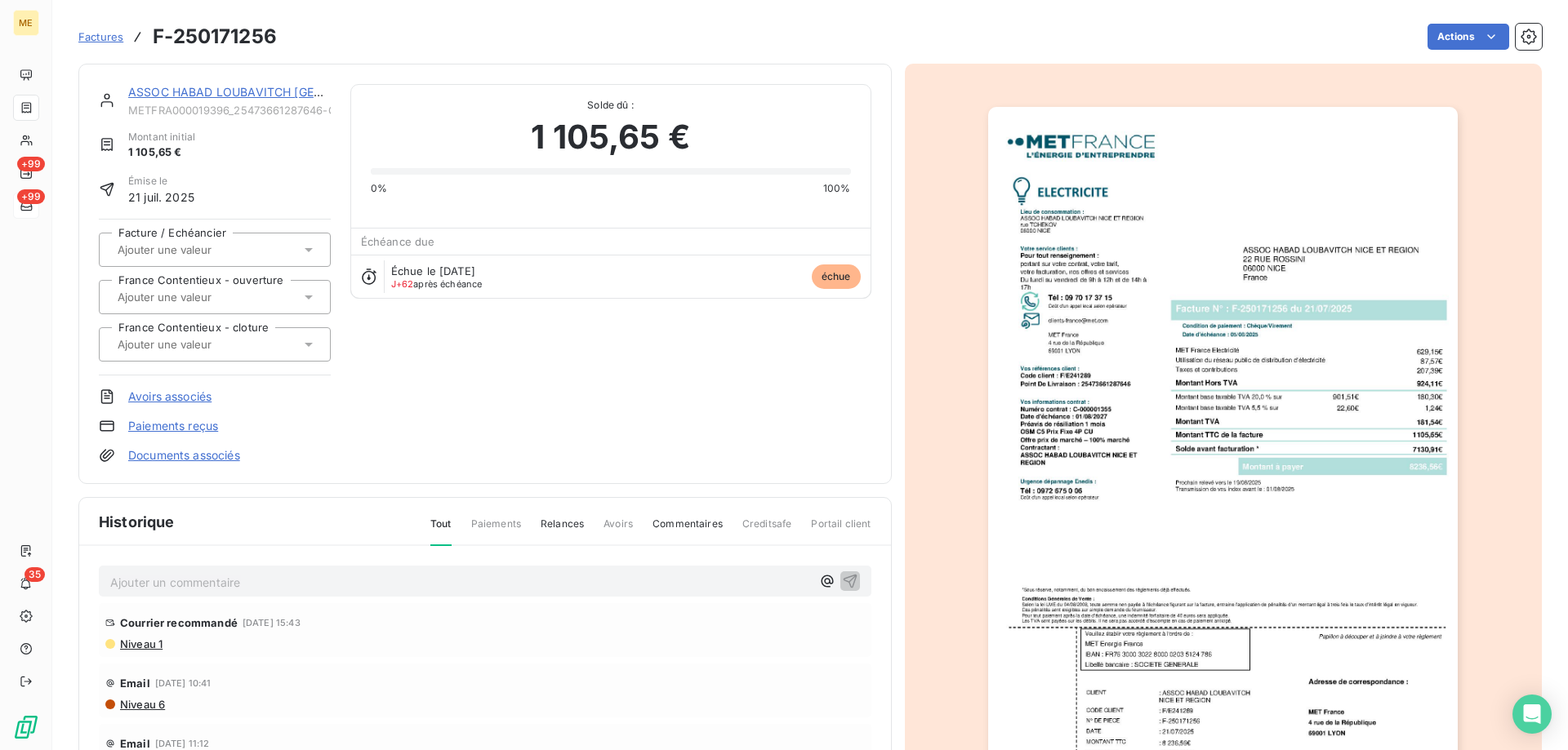
click at [201, 92] on link "ASSOC HABAD LOUBAVITCH NICE ET REGION" at bounding box center [303, 92] width 350 height 14
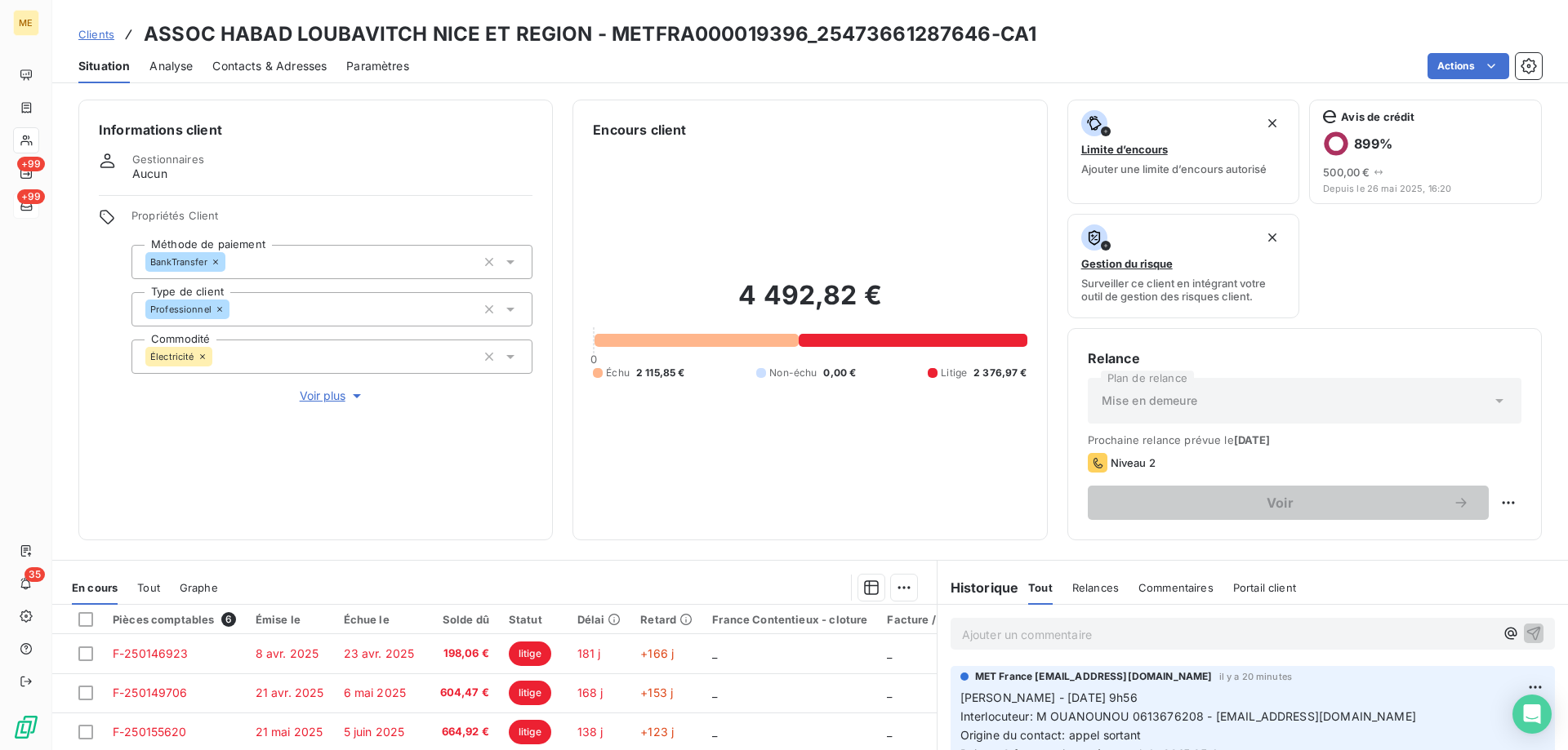
scroll to position [218, 0]
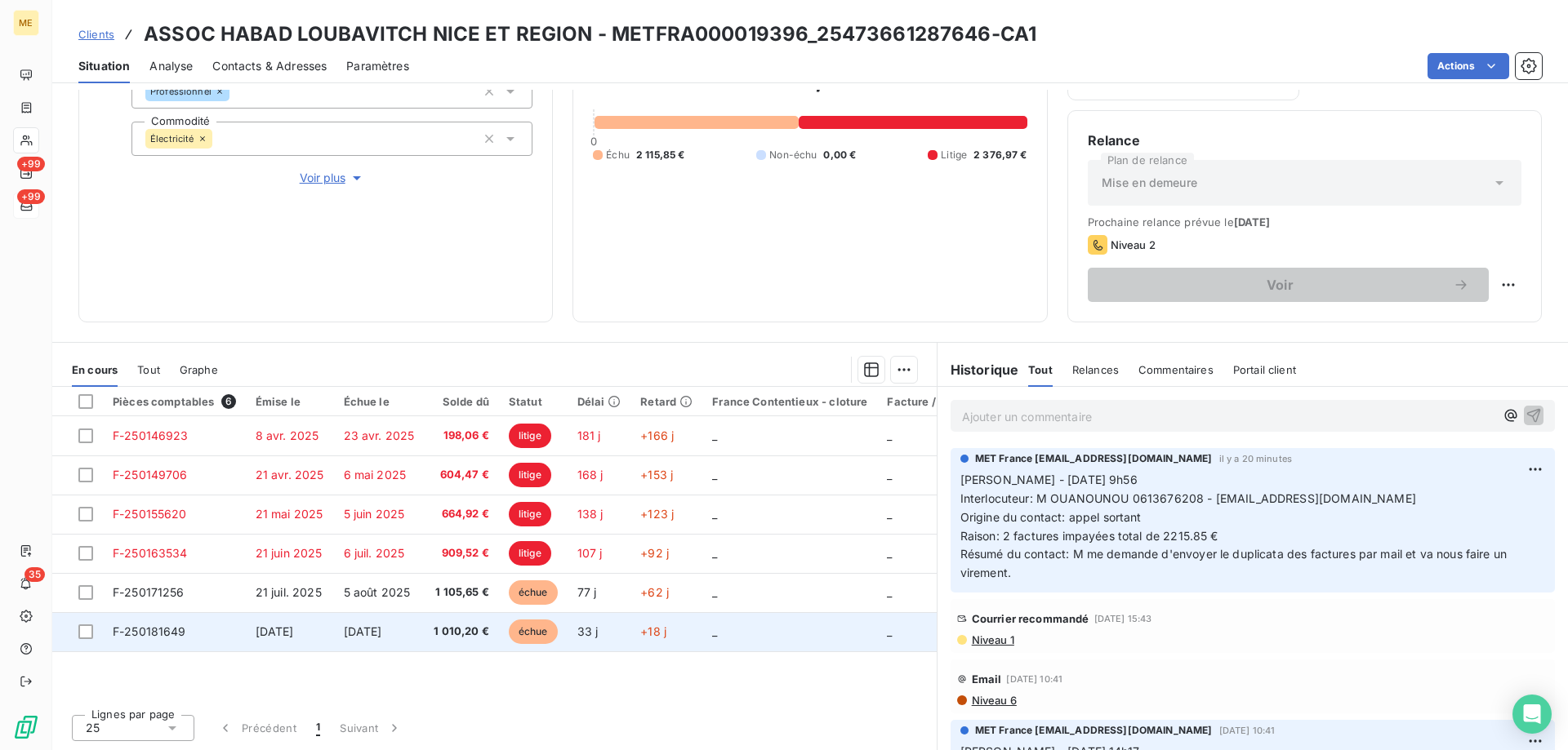
click at [147, 635] on span "F-250181649" at bounding box center [150, 632] width 73 height 14
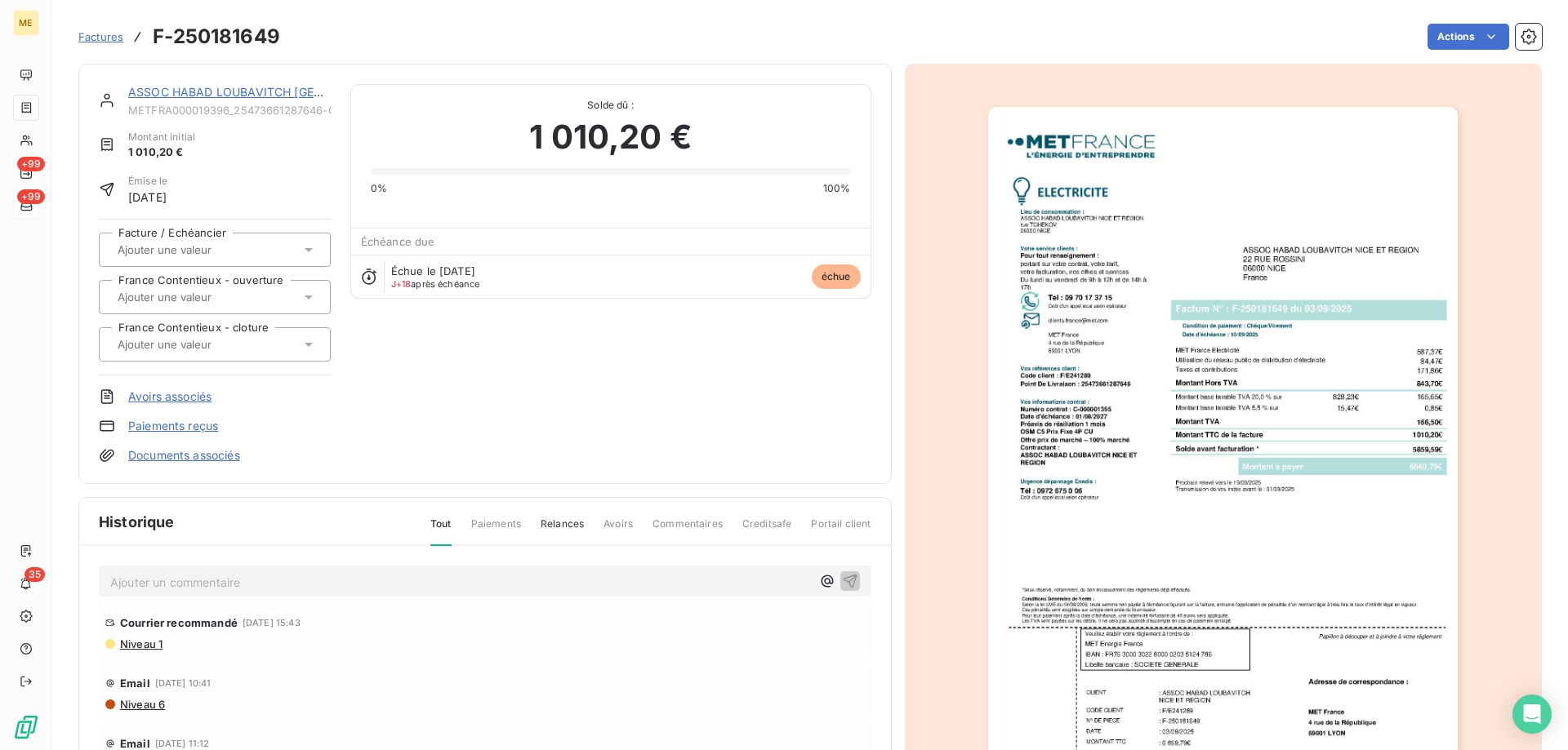
click at [1233, 417] on img "button" at bounding box center [1223, 439] width 469 height 664
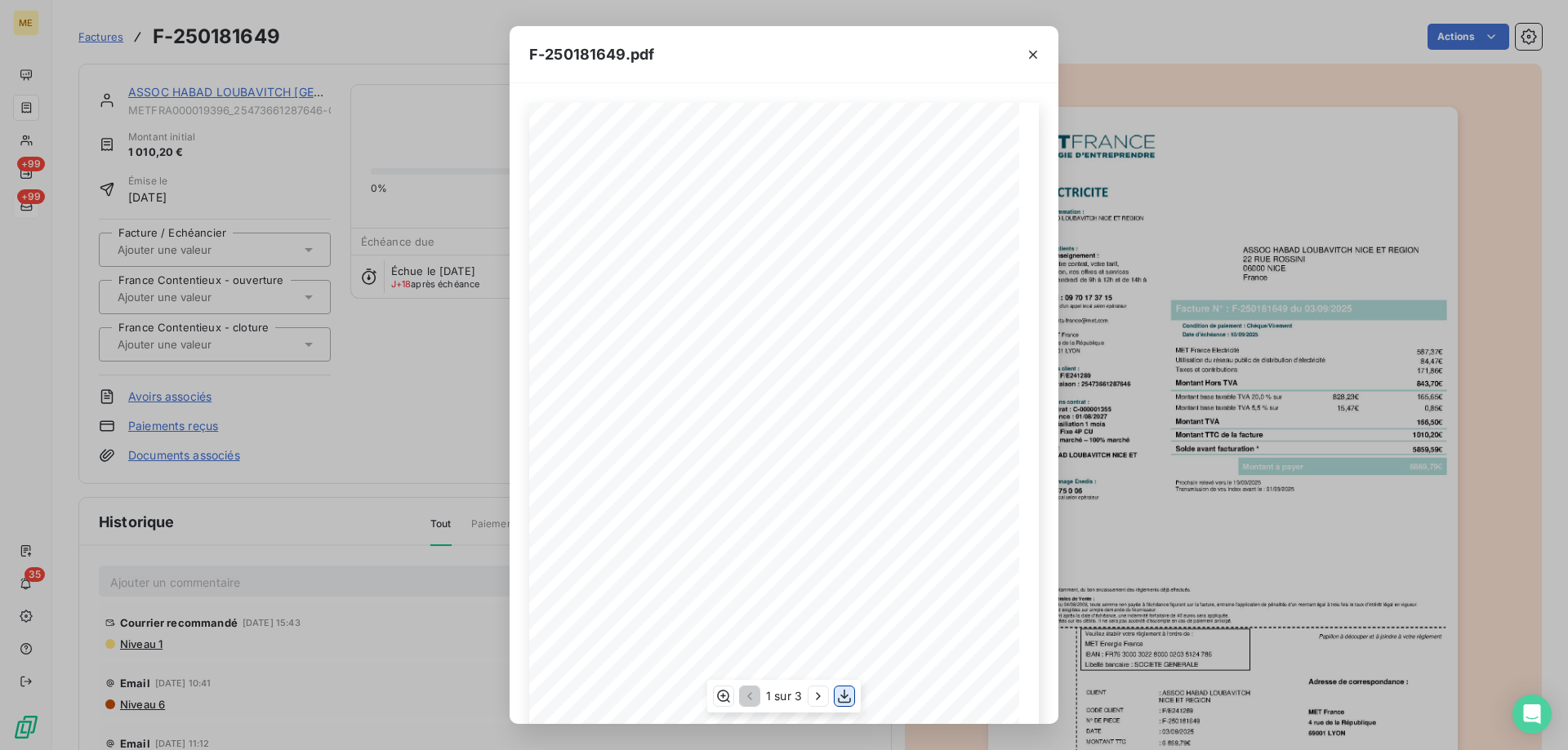
click at [849, 697] on icon "button" at bounding box center [844, 696] width 16 height 16
drag, startPoint x: 369, startPoint y: 336, endPoint x: 589, endPoint y: 79, distance: 338.3
click at [369, 336] on div "F-250181649.pdf *Sous réserve, notamment, du bon encaissement des règlements dé…" at bounding box center [784, 375] width 1568 height 750
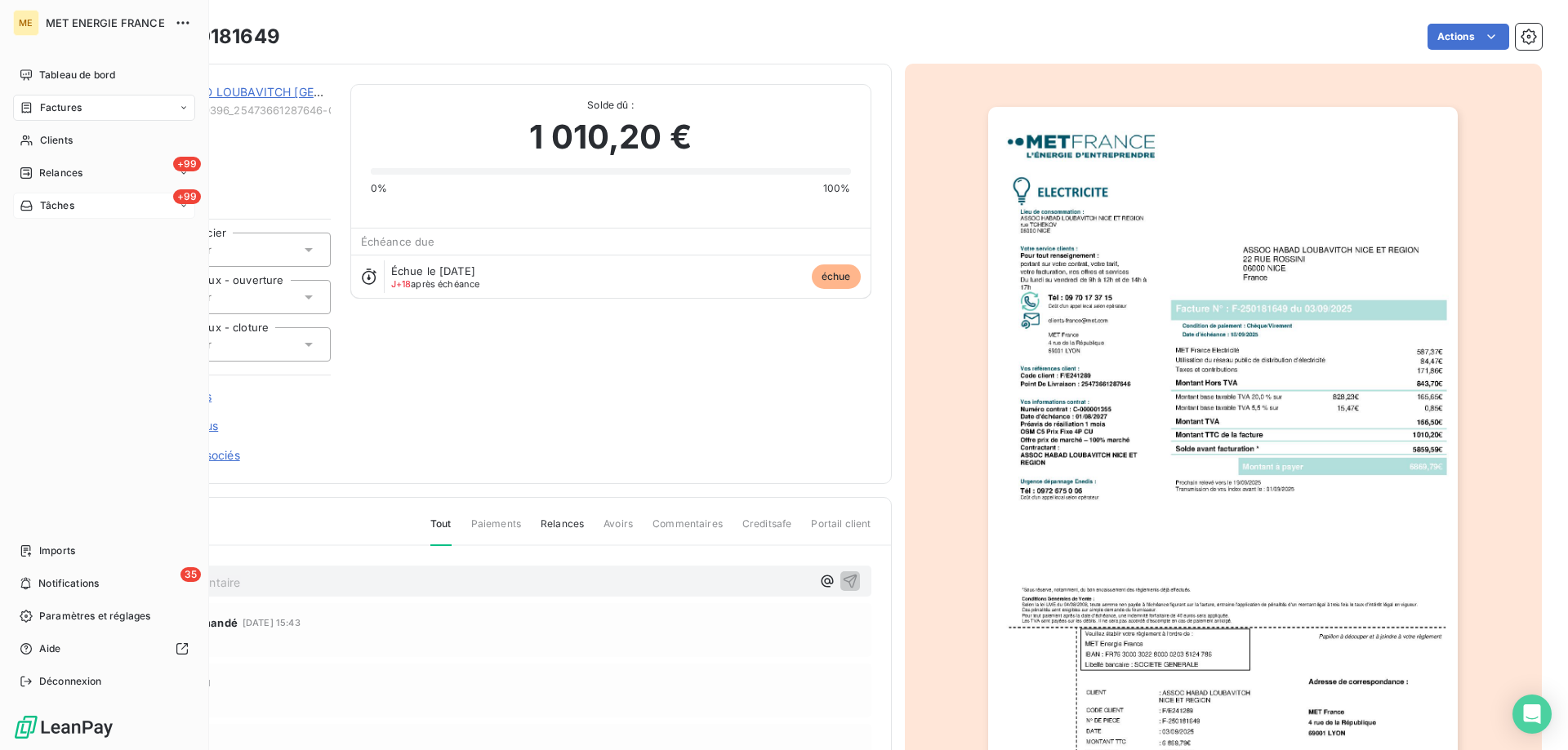
click at [47, 209] on span "Tâches" at bounding box center [57, 206] width 34 height 14
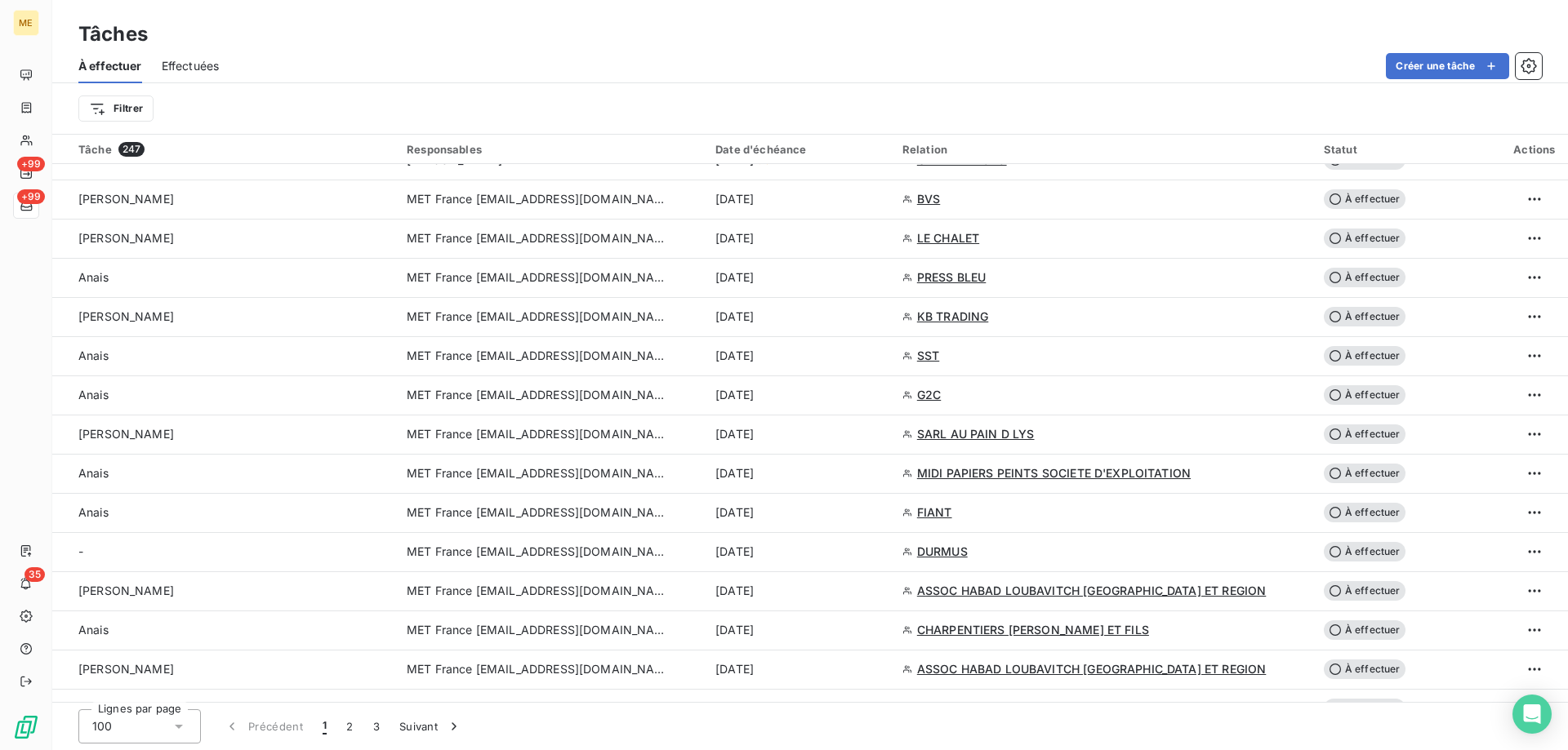
scroll to position [1224, 0]
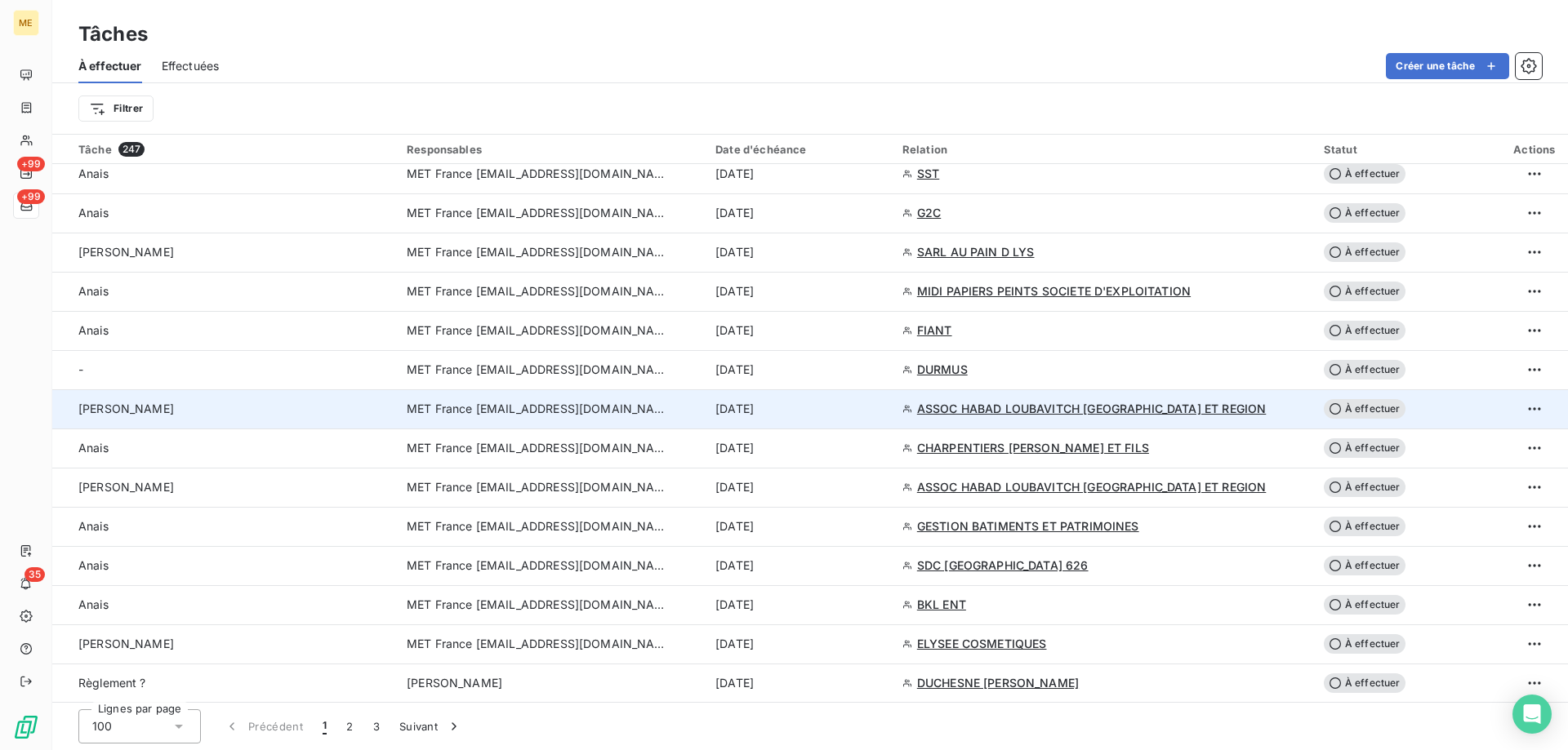
click at [455, 405] on span "MET France [EMAIL_ADDRESS][DOMAIN_NAME]" at bounding box center [537, 409] width 261 height 16
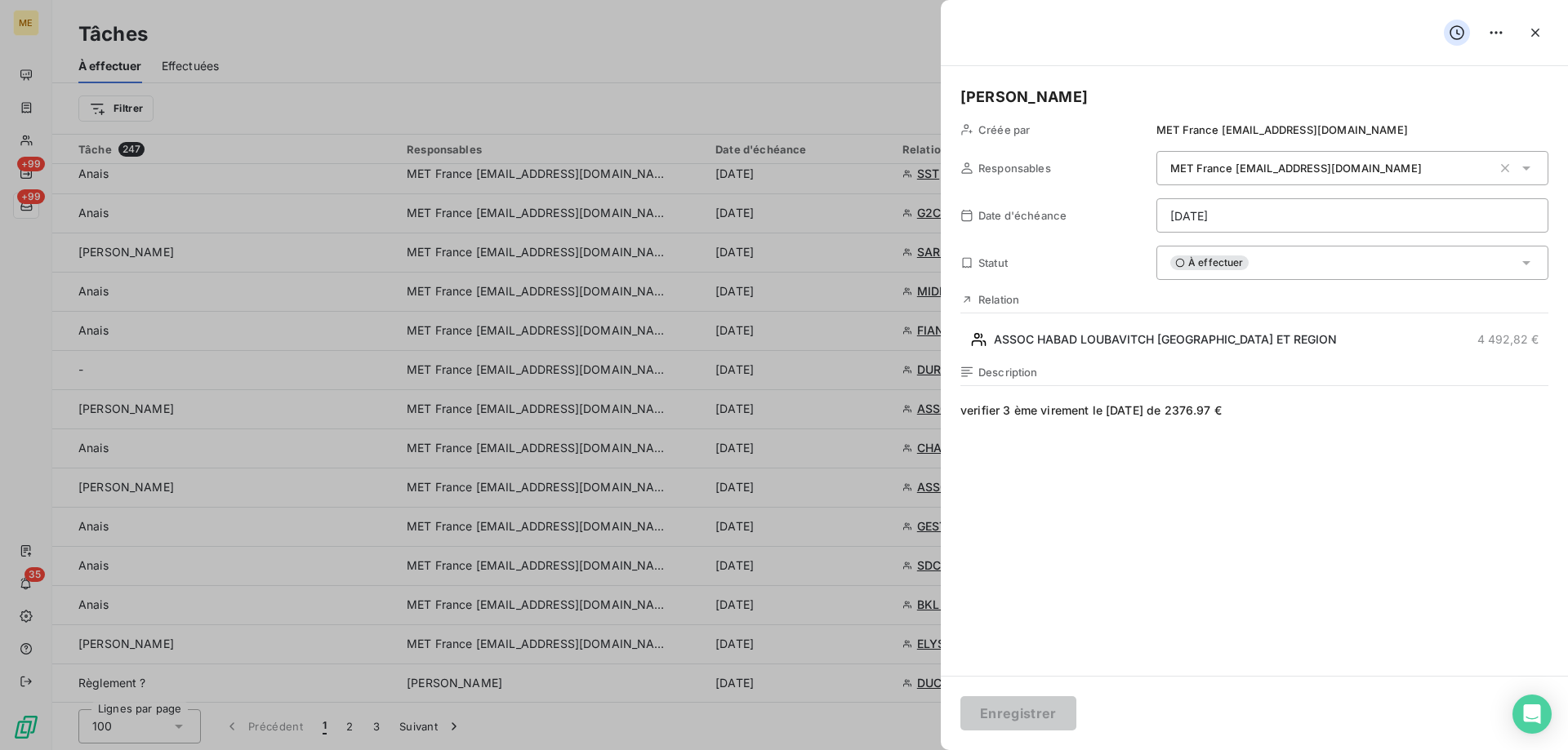
drag, startPoint x: 1276, startPoint y: 409, endPoint x: 860, endPoint y: 406, distance: 416.0
click at [1053, 98] on h5 "Sylvain" at bounding box center [1255, 98] width 588 height 23
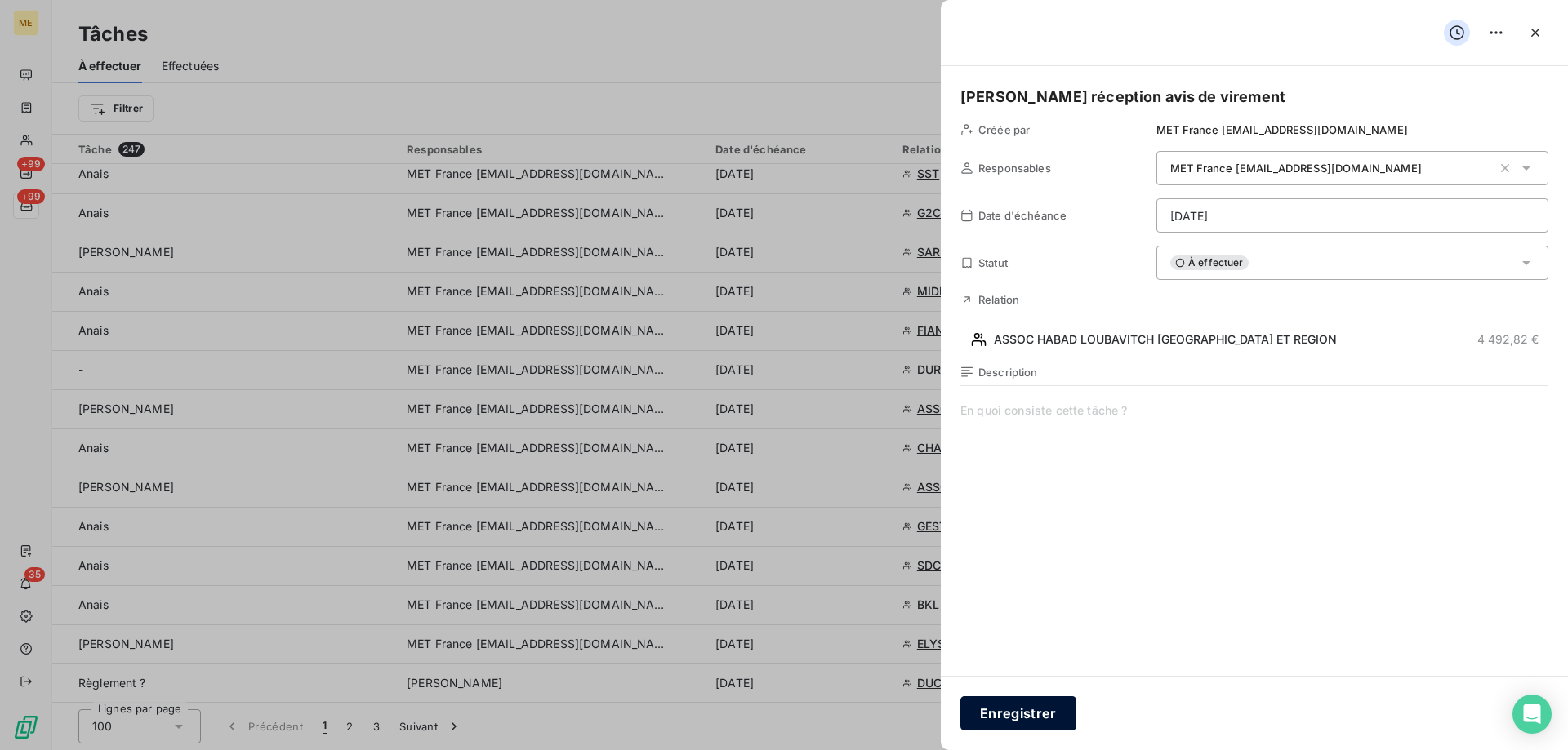
click at [1015, 715] on button "Enregistrer" at bounding box center [1019, 713] width 116 height 34
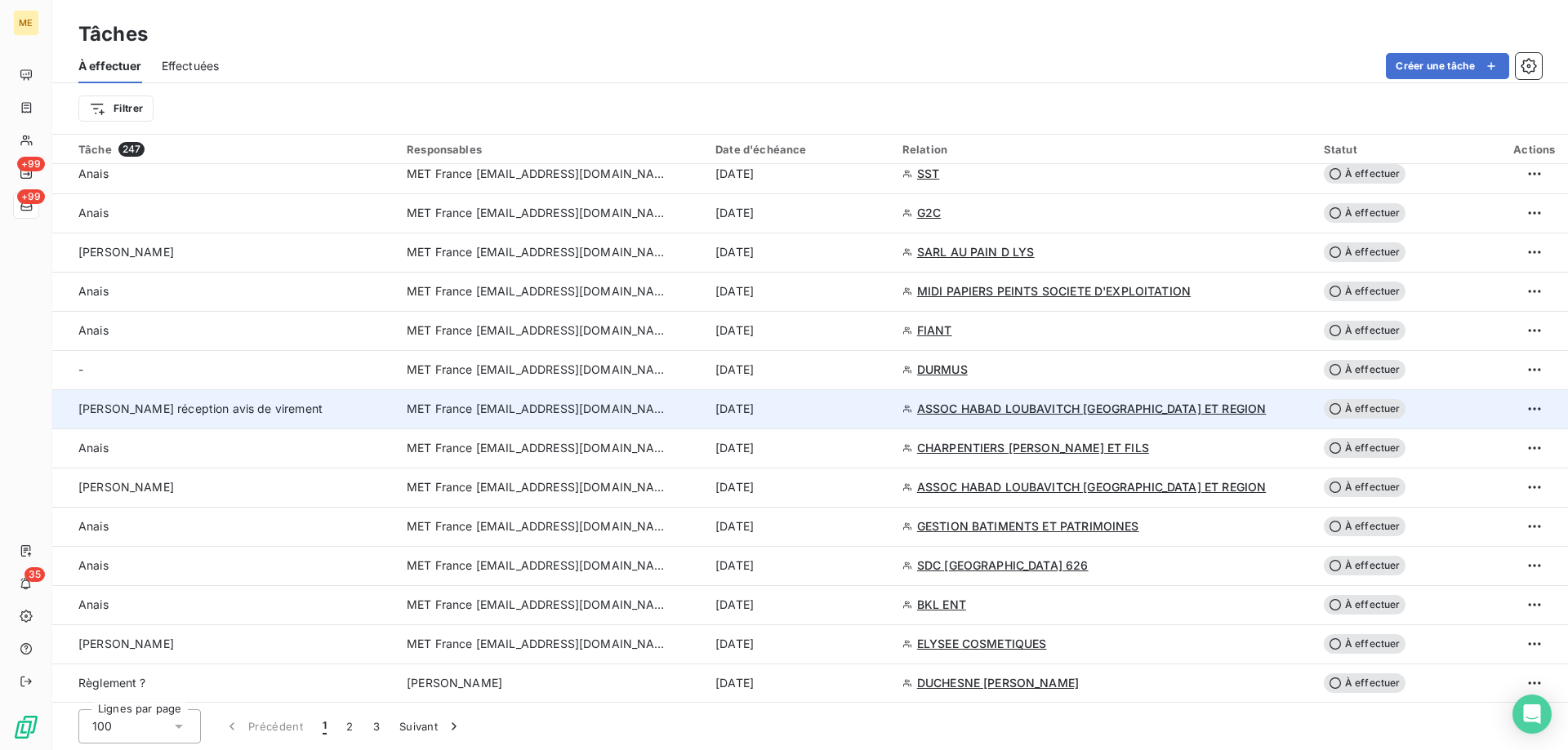
click at [622, 405] on span "MET France [EMAIL_ADDRESS][DOMAIN_NAME]" at bounding box center [537, 409] width 261 height 16
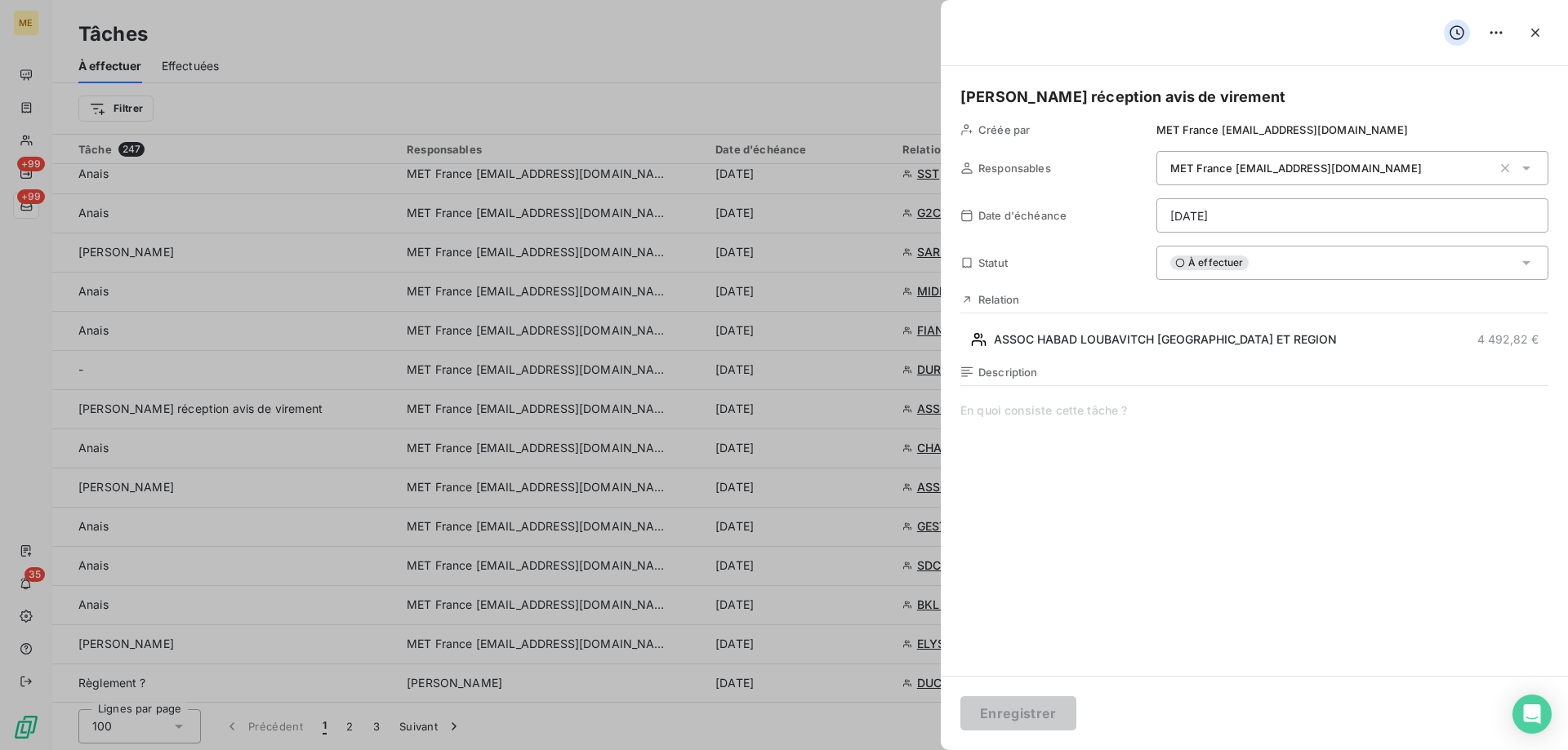
click at [1317, 262] on div "À effectuer" at bounding box center [1352, 263] width 392 height 34
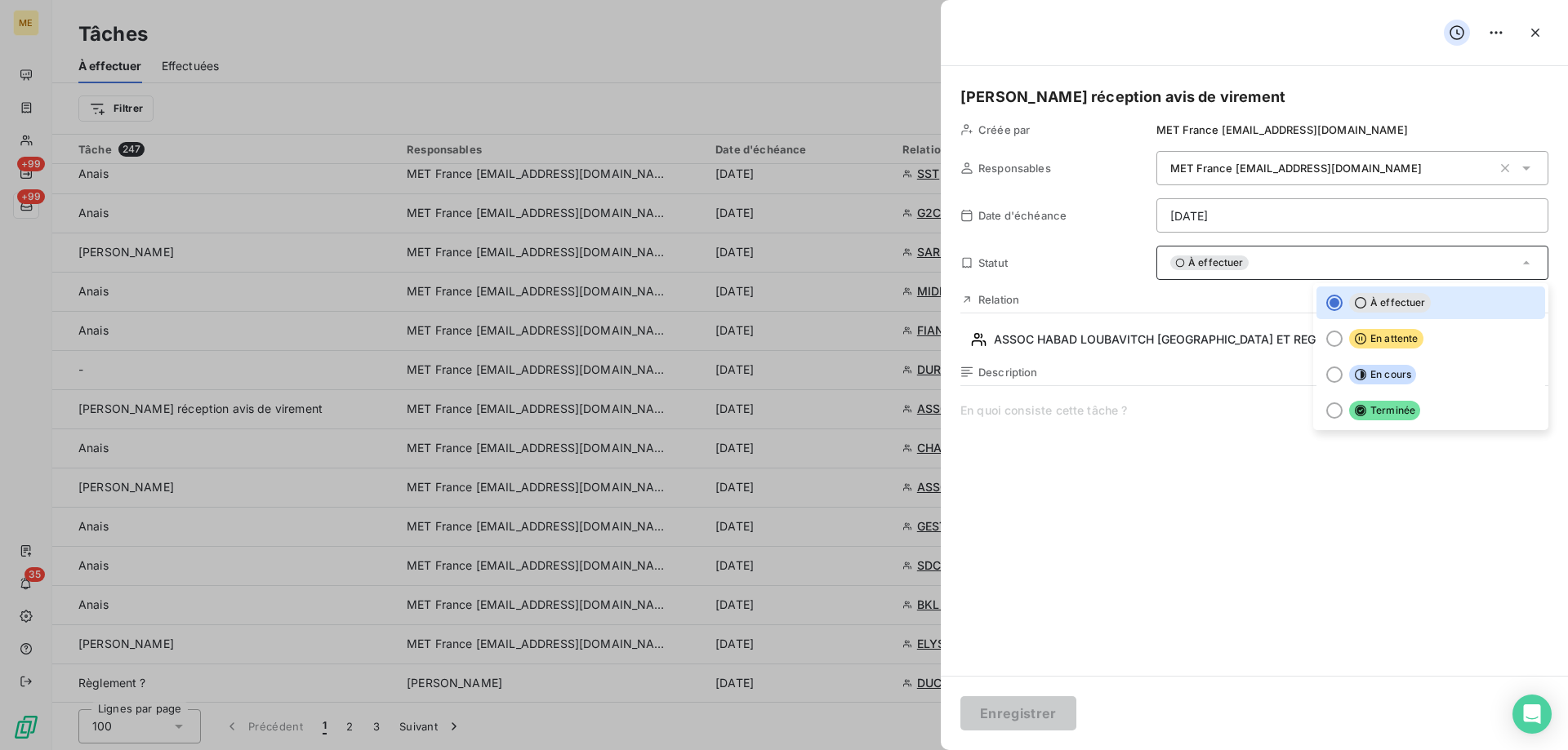
click at [1240, 203] on html "ME +99 +99 35 Tâches À effectuer Effectuées Créer une tâche Filtrer Tâche 247 R…" at bounding box center [784, 456] width 1568 height 914
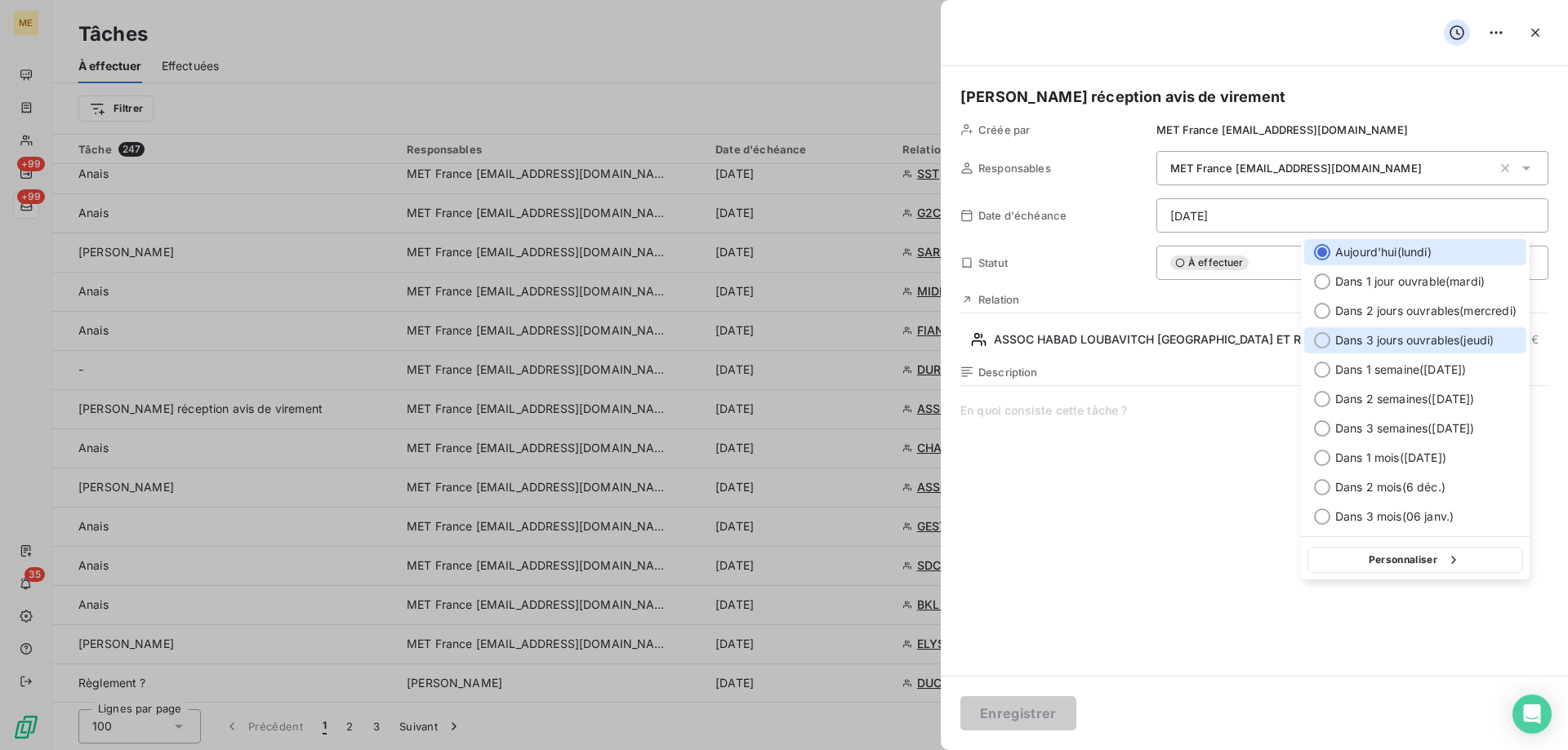
click at [1323, 338] on div at bounding box center [1322, 340] width 16 height 16
type input "09/10/2025"
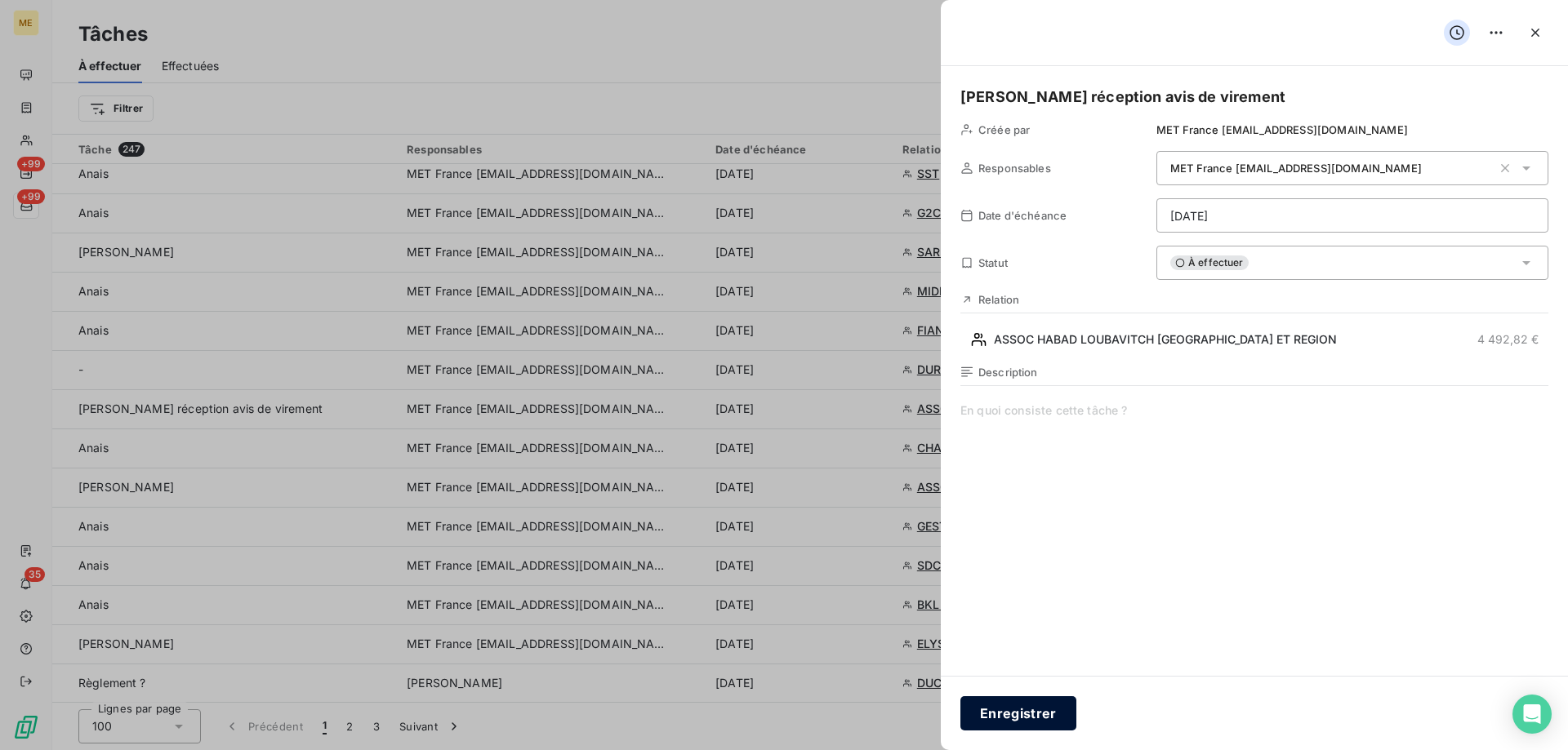
click at [1050, 708] on button "Enregistrer" at bounding box center [1019, 713] width 116 height 34
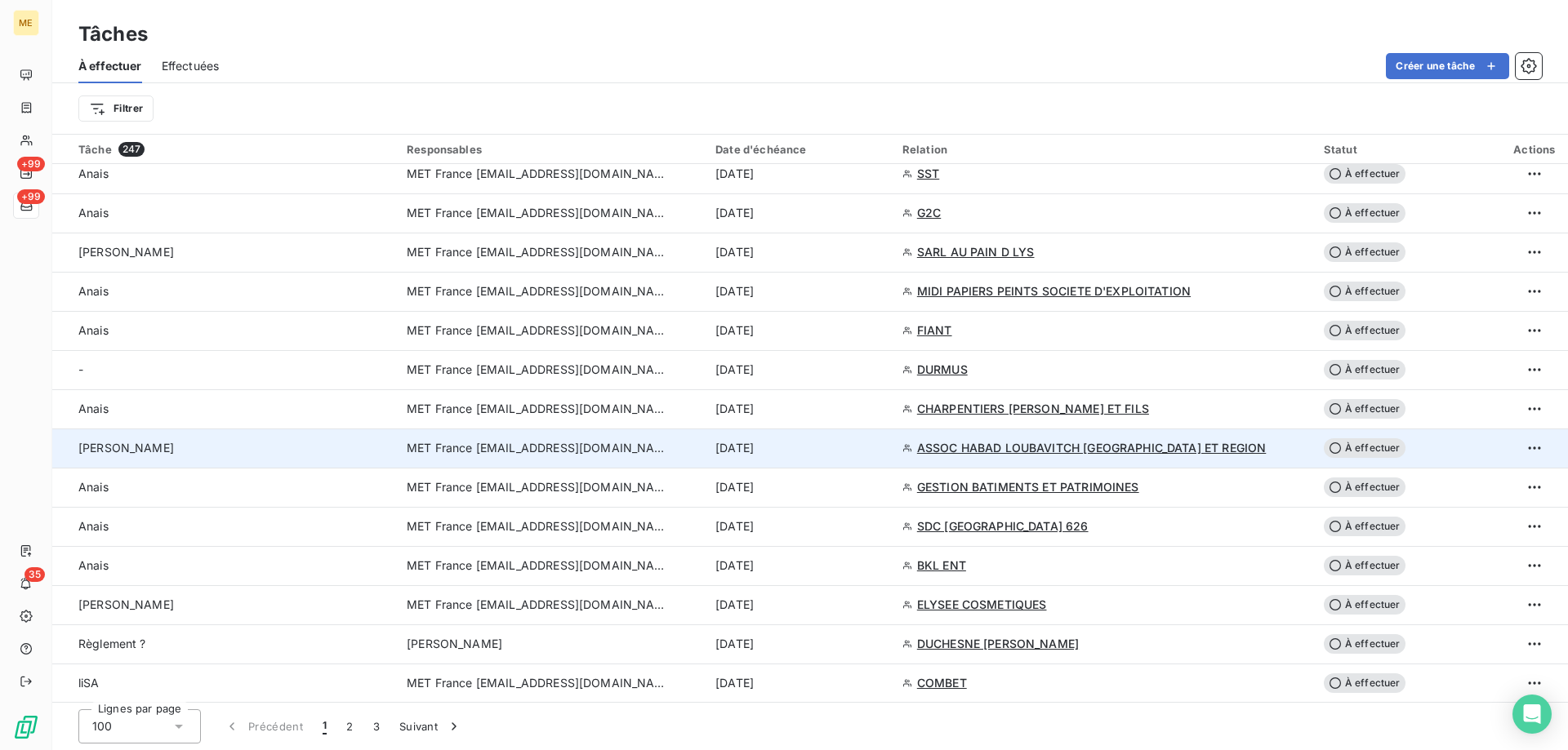
click at [467, 452] on span "MET France [EMAIL_ADDRESS][DOMAIN_NAME]" at bounding box center [537, 448] width 261 height 16
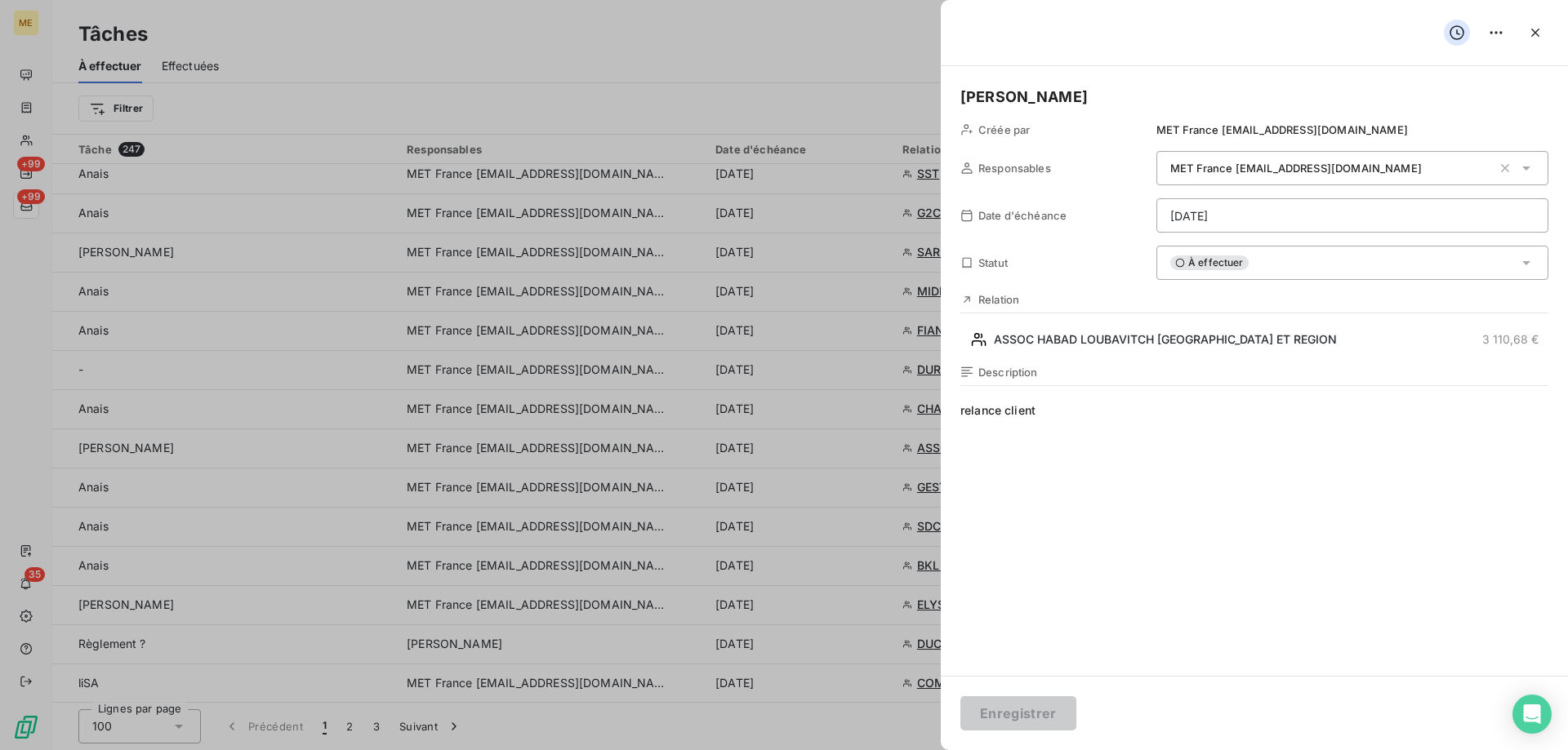
drag, startPoint x: 1066, startPoint y: 414, endPoint x: 761, endPoint y: 422, distance: 305.1
click at [1068, 94] on h5 "Sylvain" at bounding box center [1255, 98] width 588 height 23
click at [1005, 701] on button "Enregistrer" at bounding box center [1019, 713] width 116 height 34
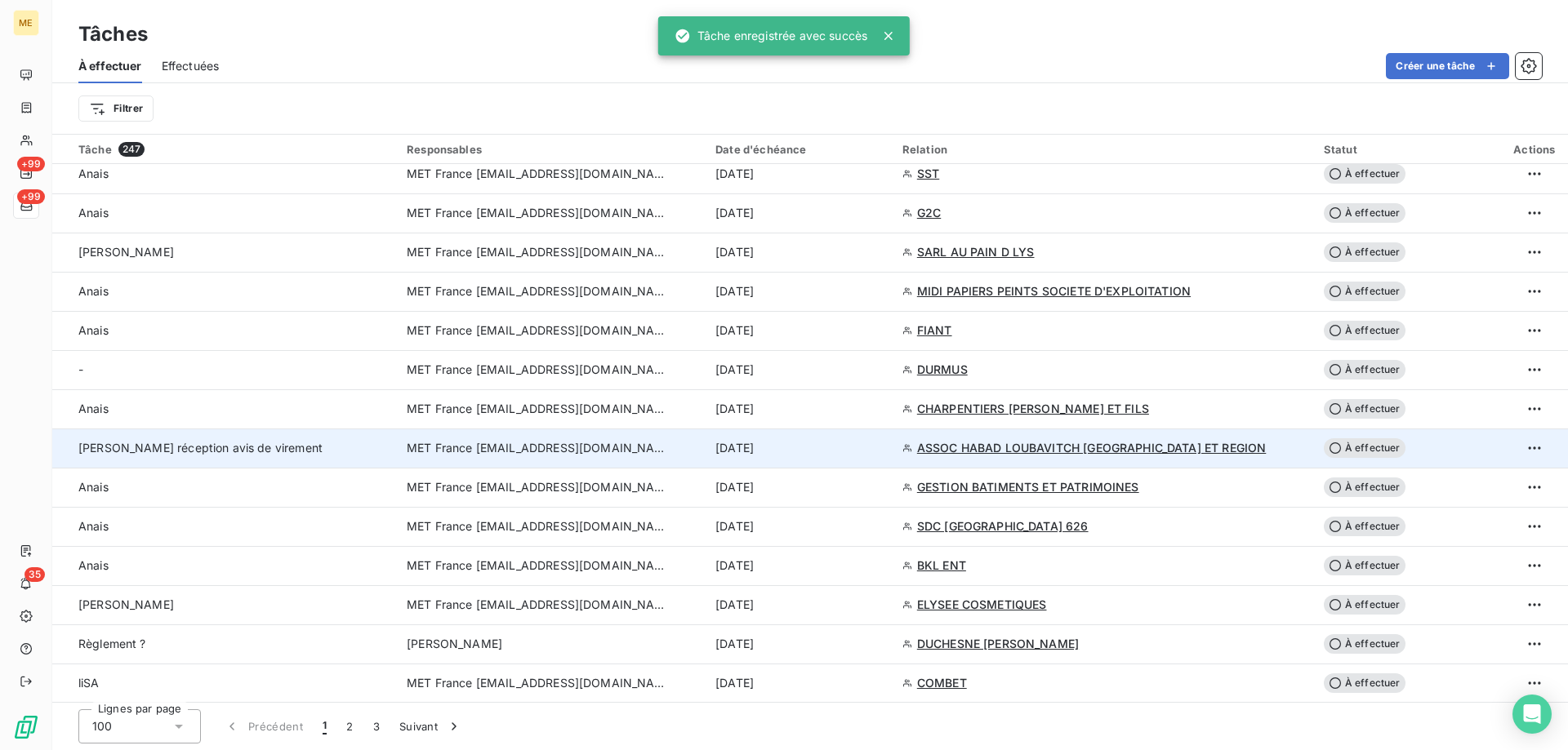
click at [532, 465] on td "MET France [EMAIL_ADDRESS][DOMAIN_NAME]" at bounding box center [551, 448] width 309 height 39
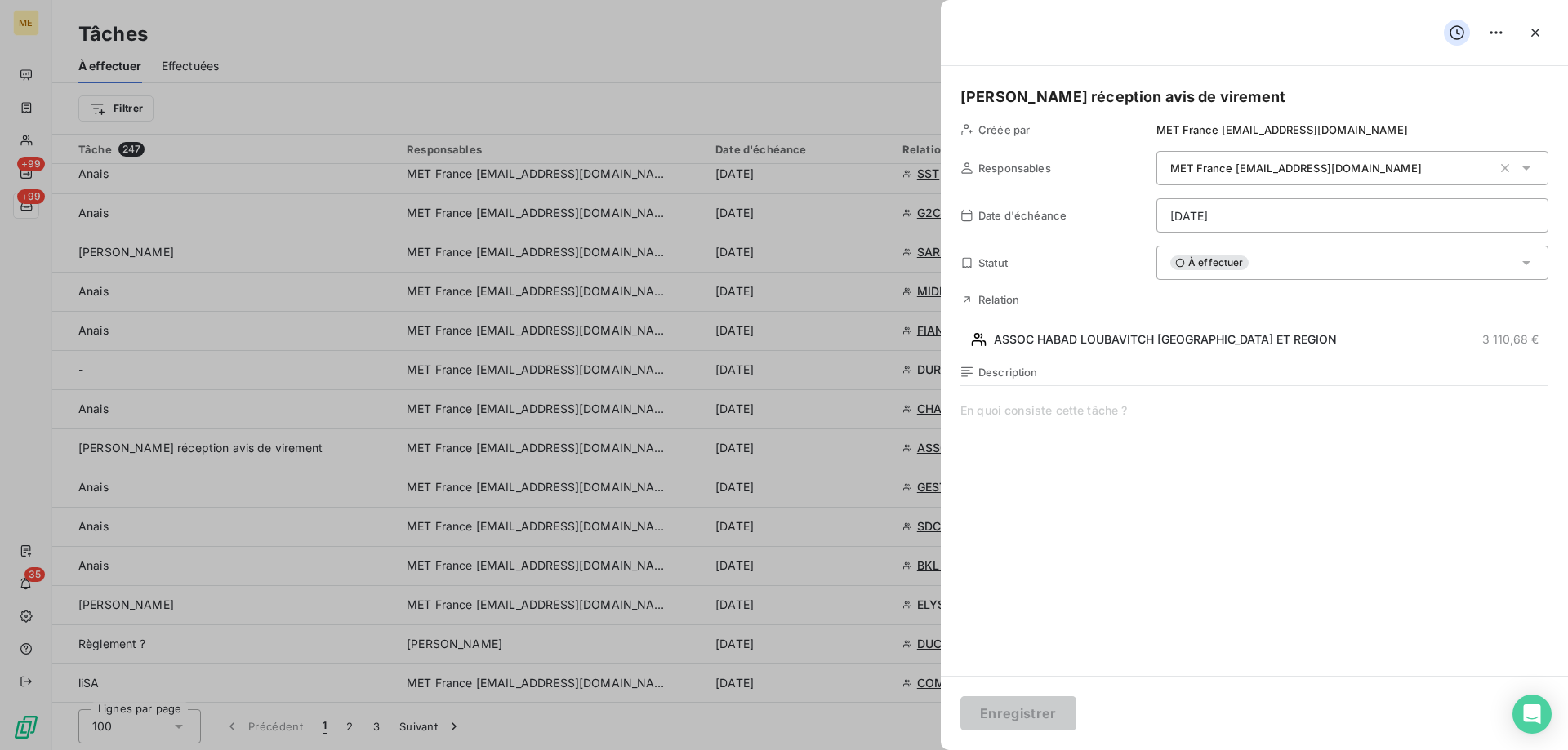
click at [1265, 216] on html "ME +99 +99 35 Tâches À effectuer Effectuées Créer une tâche Filtrer Tâche 247 R…" at bounding box center [784, 456] width 1568 height 914
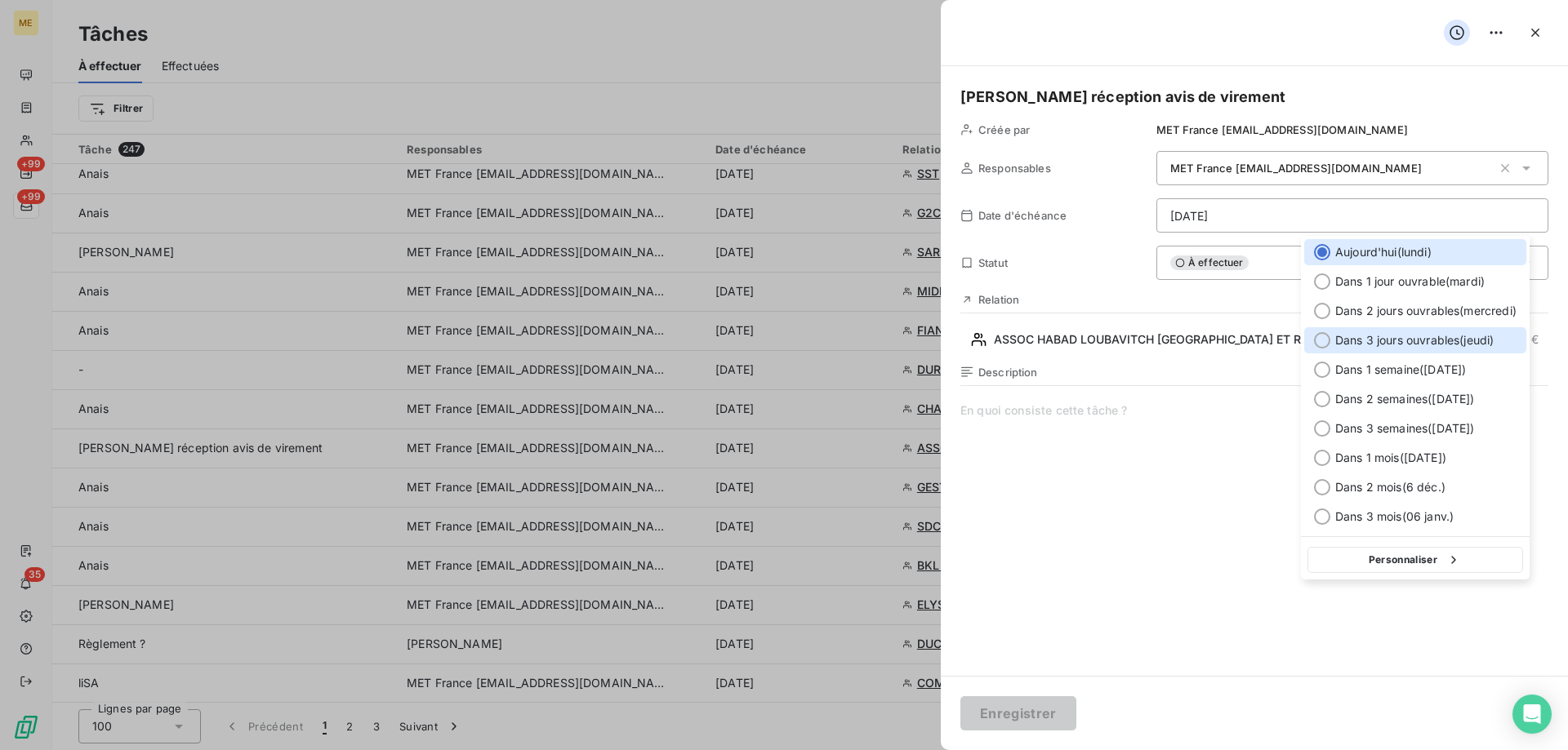
click at [1395, 347] on span "Dans 3 jours ouvrables ( jeudi )" at bounding box center [1414, 340] width 159 height 16
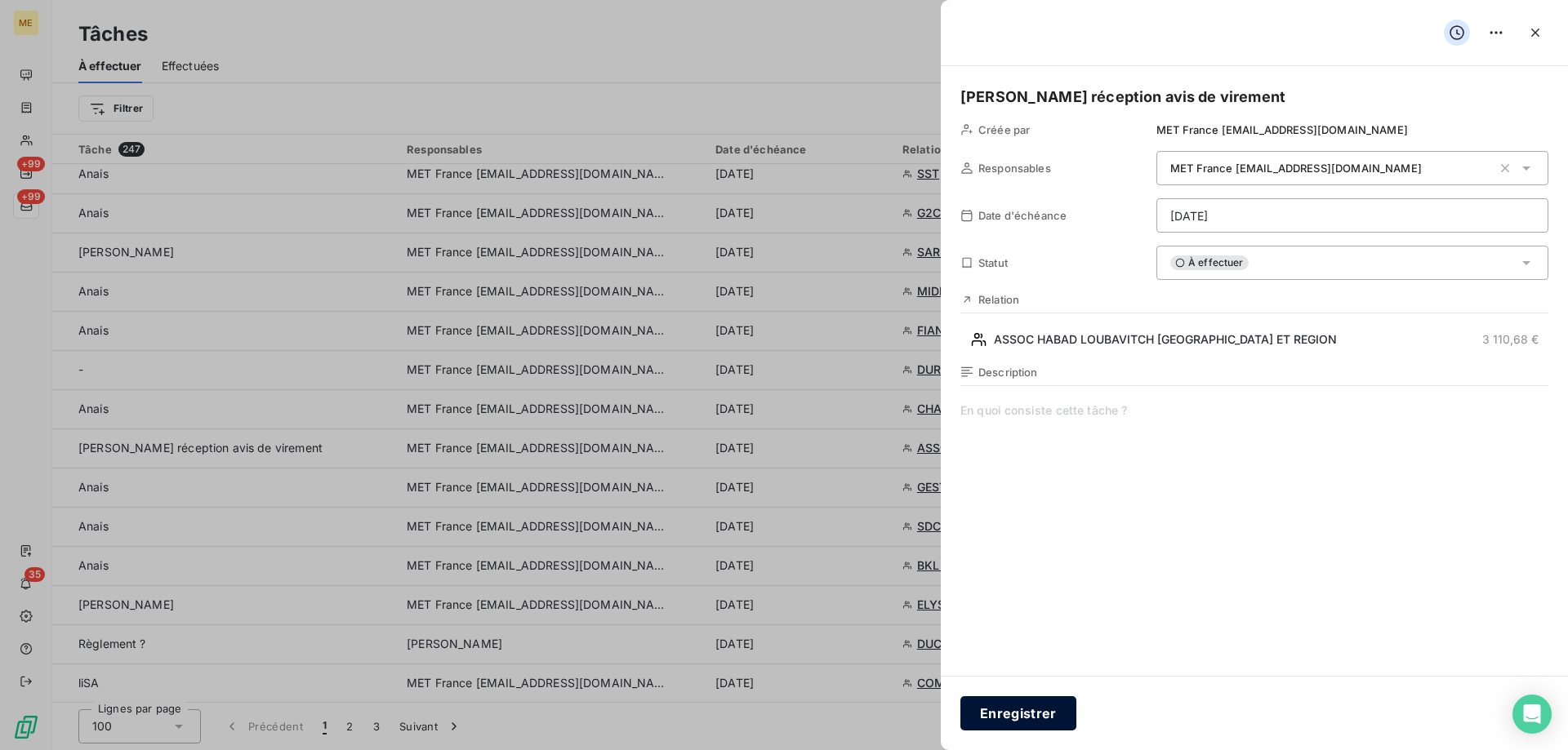
click at [1005, 717] on button "Enregistrer" at bounding box center [1019, 713] width 116 height 34
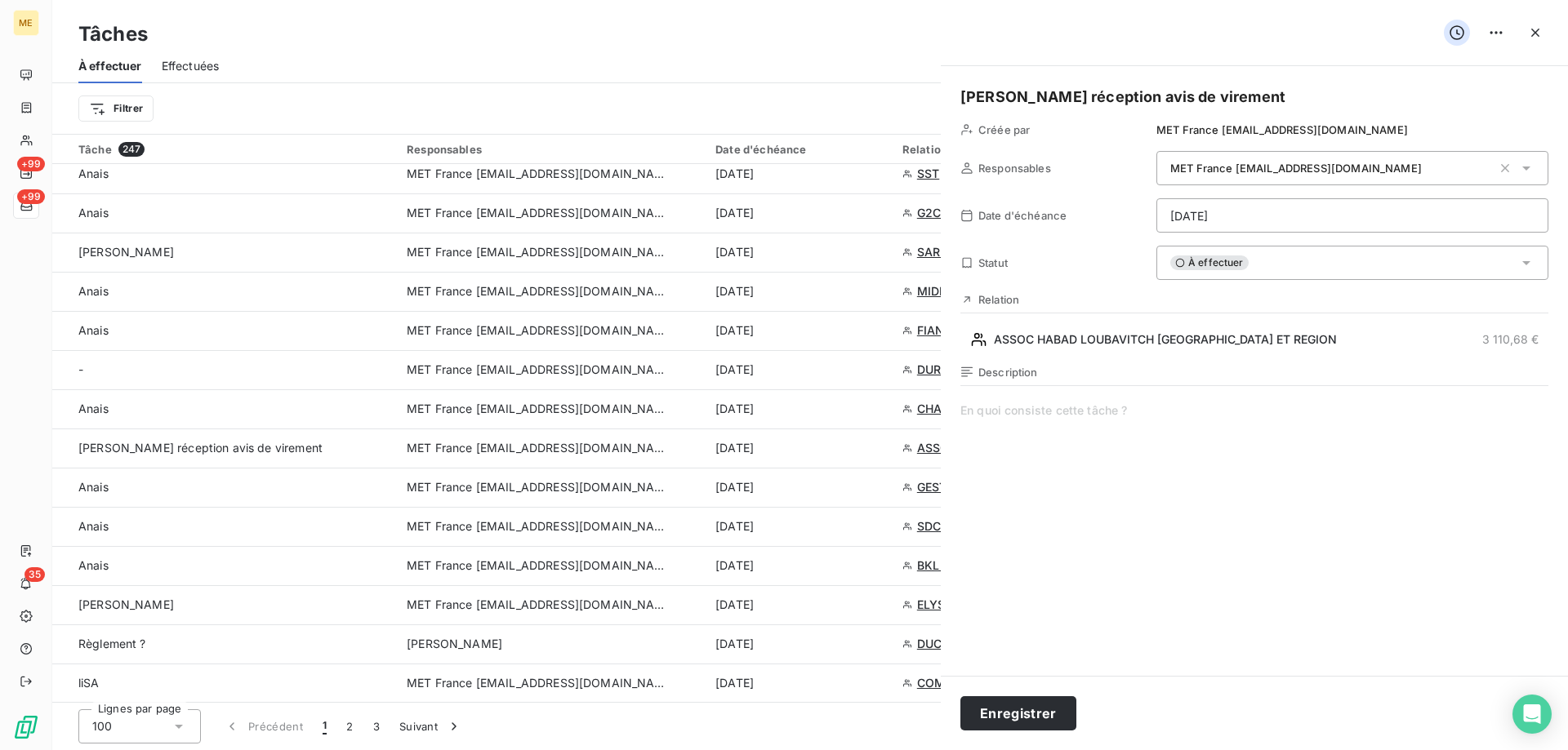
type input "06/10/2025"
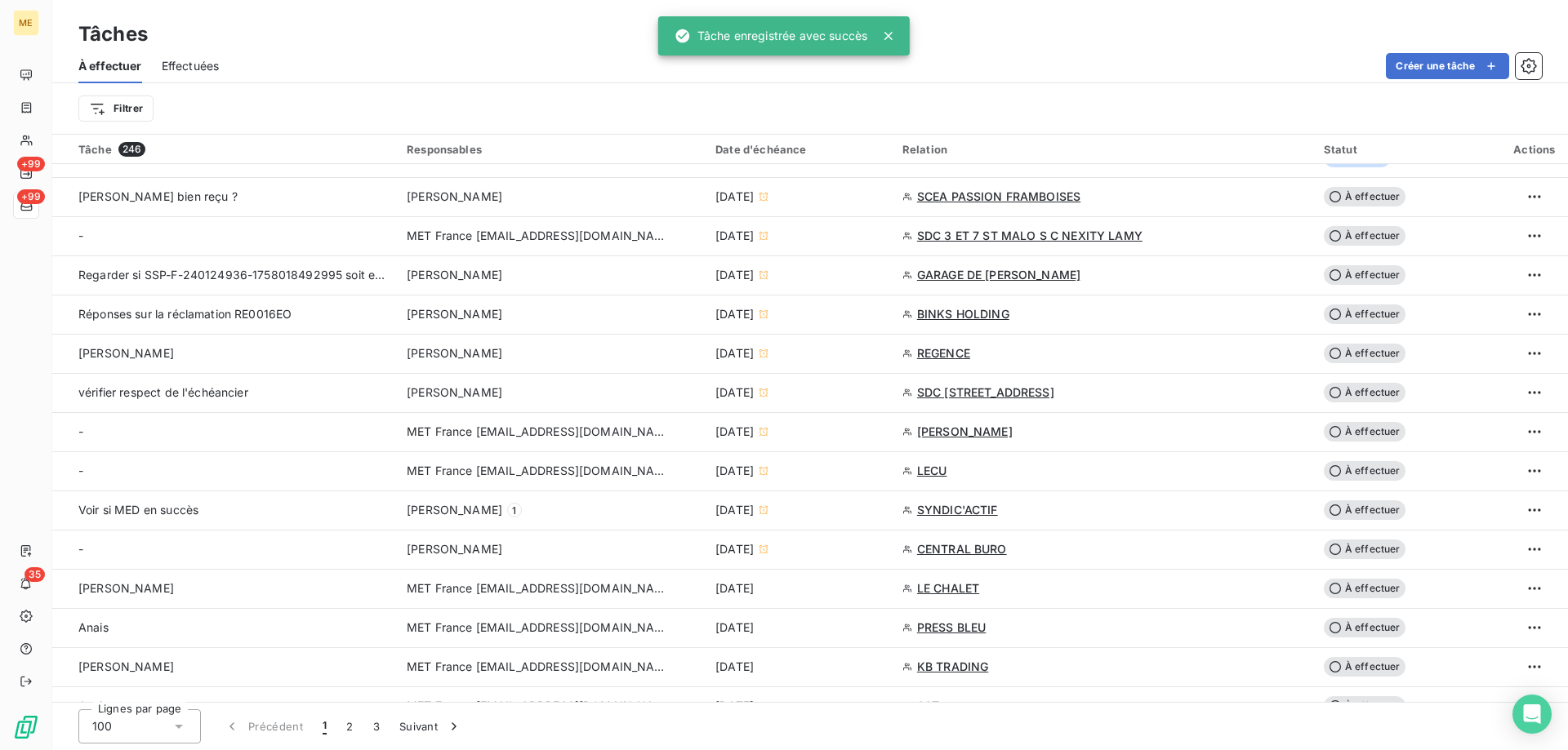
scroll to position [653, 0]
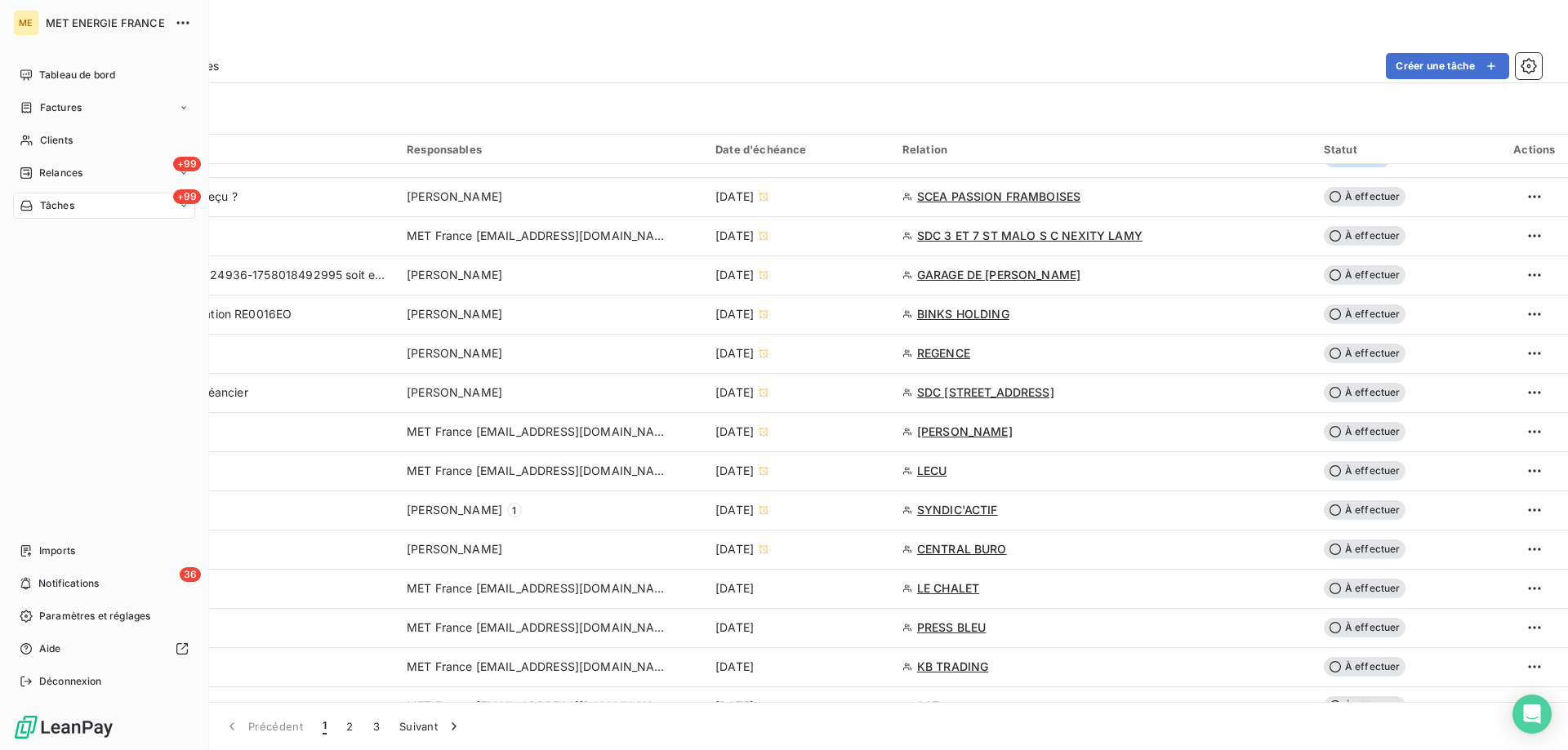
click at [66, 211] on span "Tâches" at bounding box center [57, 206] width 34 height 14
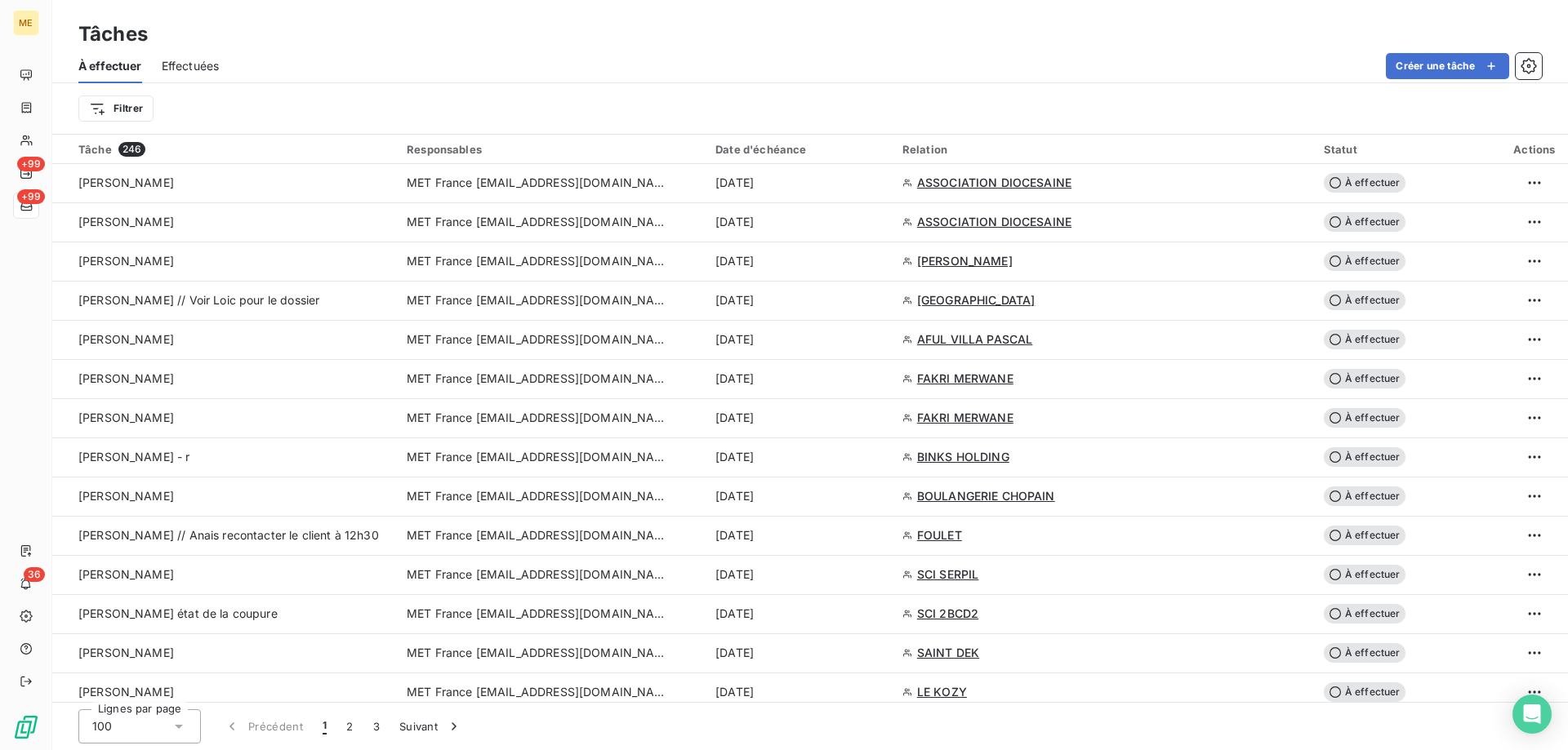
scroll to position [2041, 0]
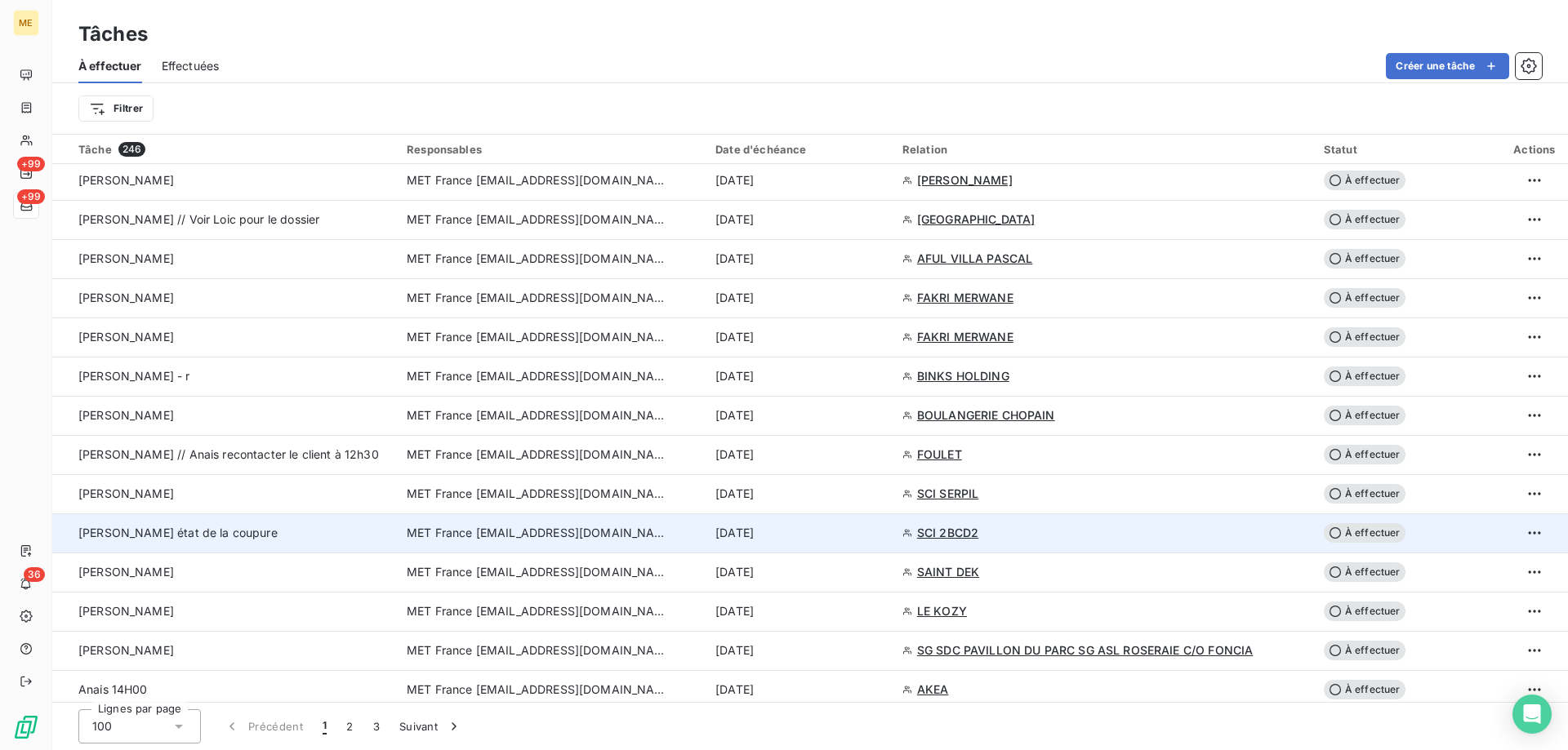
click at [582, 536] on span "MET France [EMAIL_ADDRESS][DOMAIN_NAME]" at bounding box center [537, 533] width 261 height 16
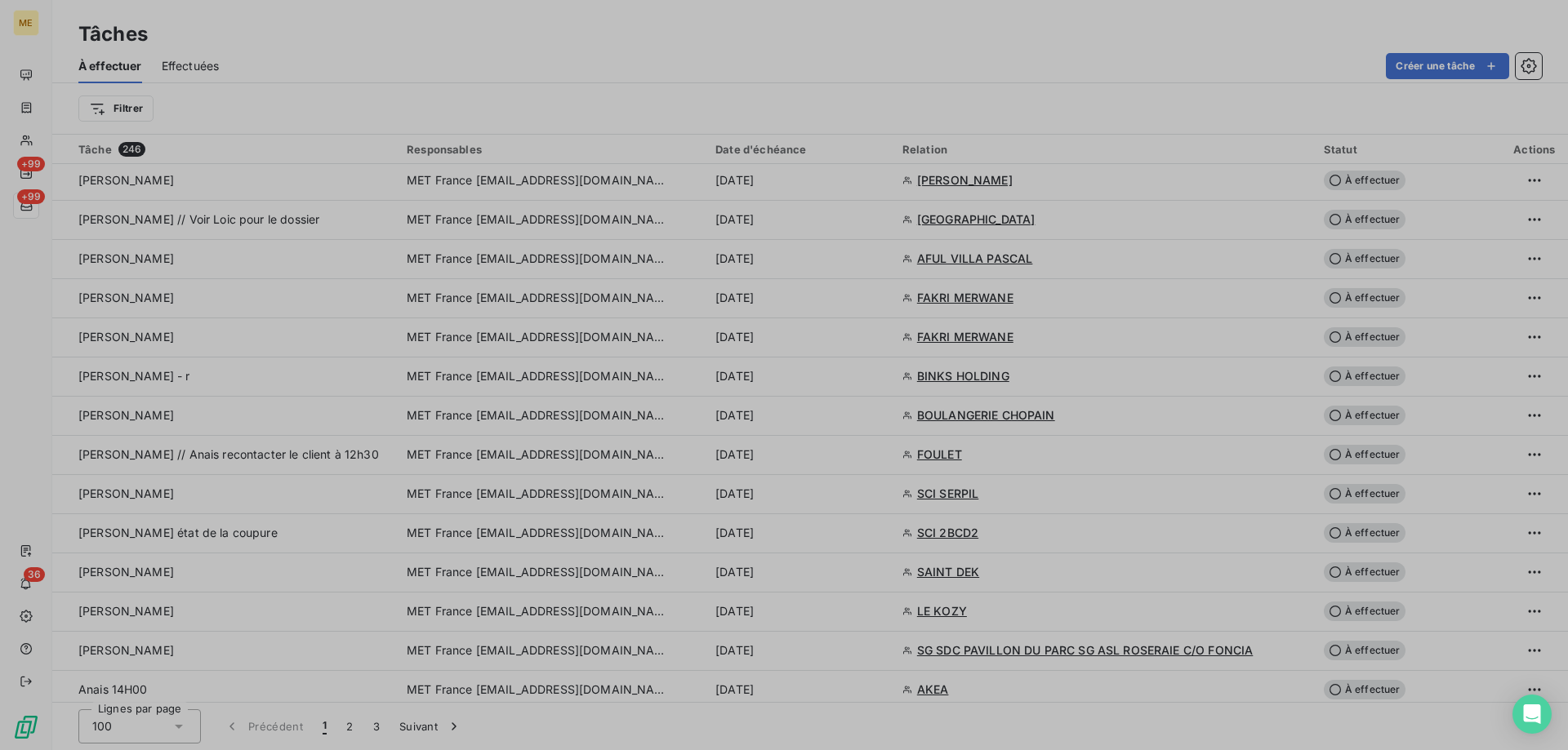
type input "07/10/2025"
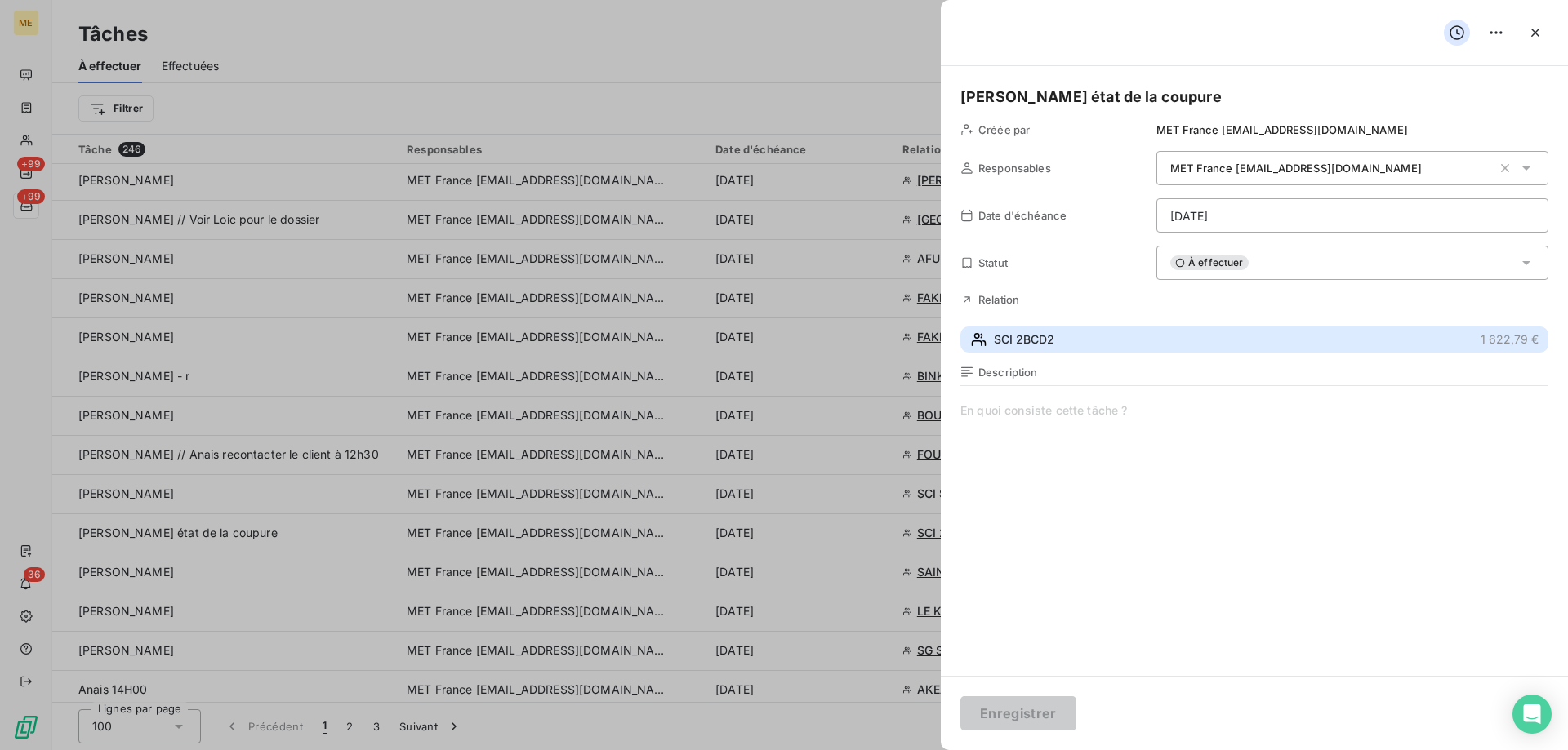
click at [1015, 330] on button "SCI 2BCD2 1 622,79 €" at bounding box center [1255, 339] width 588 height 26
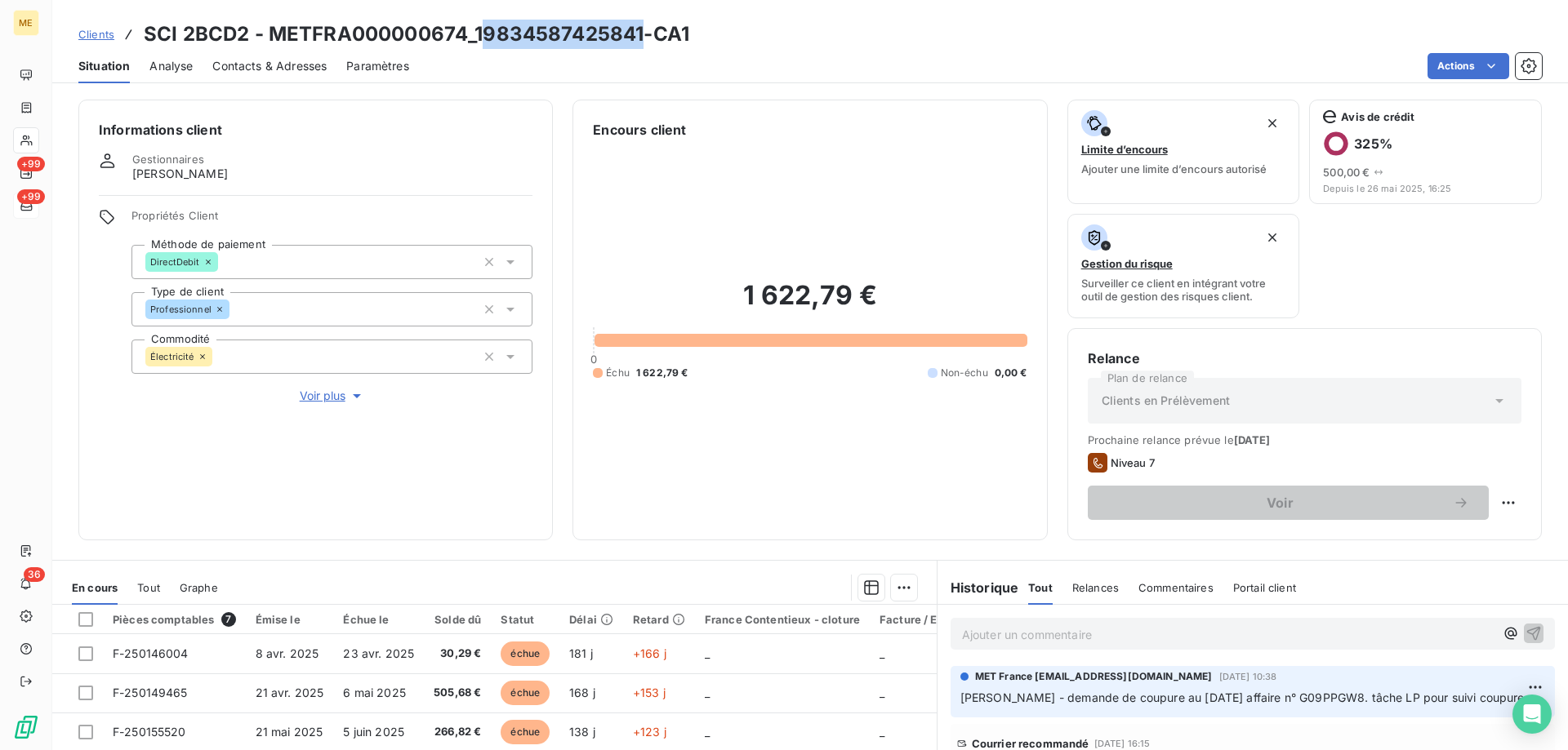
drag, startPoint x: 478, startPoint y: 35, endPoint x: 645, endPoint y: 38, distance: 167.0
click at [645, 38] on h3 "SCI 2BCD2 - METFRA000000674_19834587425841-CA1" at bounding box center [416, 34] width 545 height 30
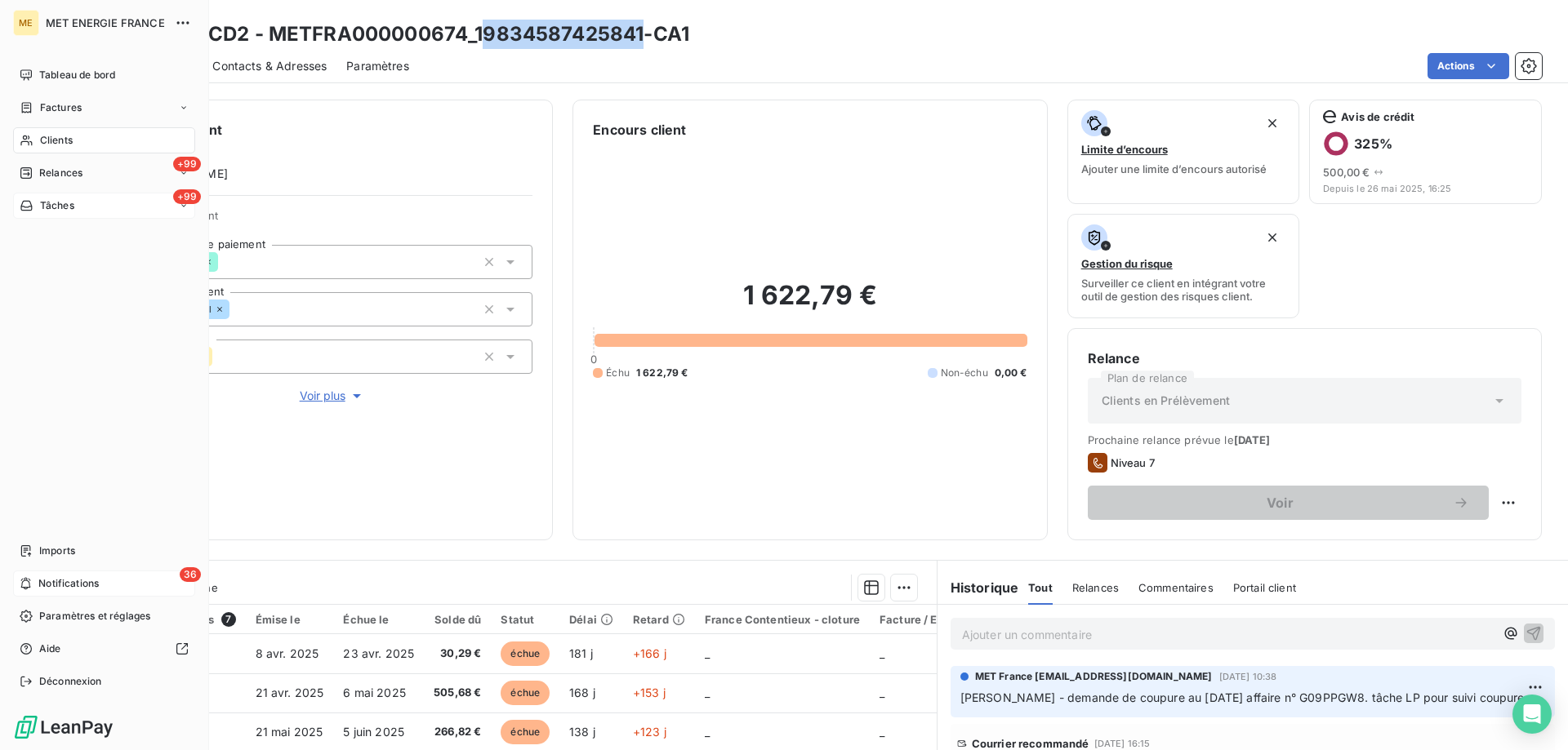
click at [39, 584] on span "Notifications" at bounding box center [68, 584] width 60 height 14
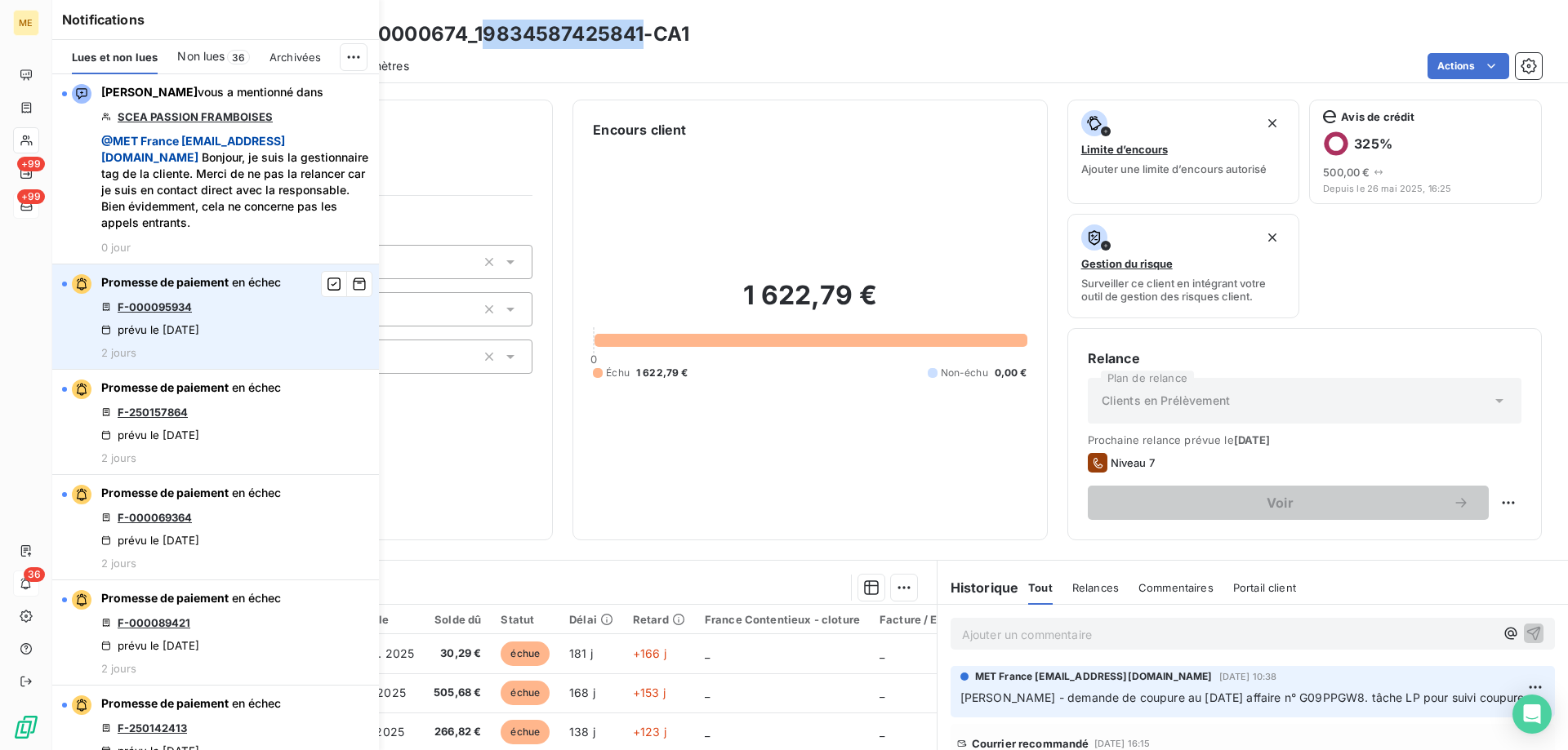
click at [172, 306] on link "F-000095934" at bounding box center [154, 307] width 74 height 13
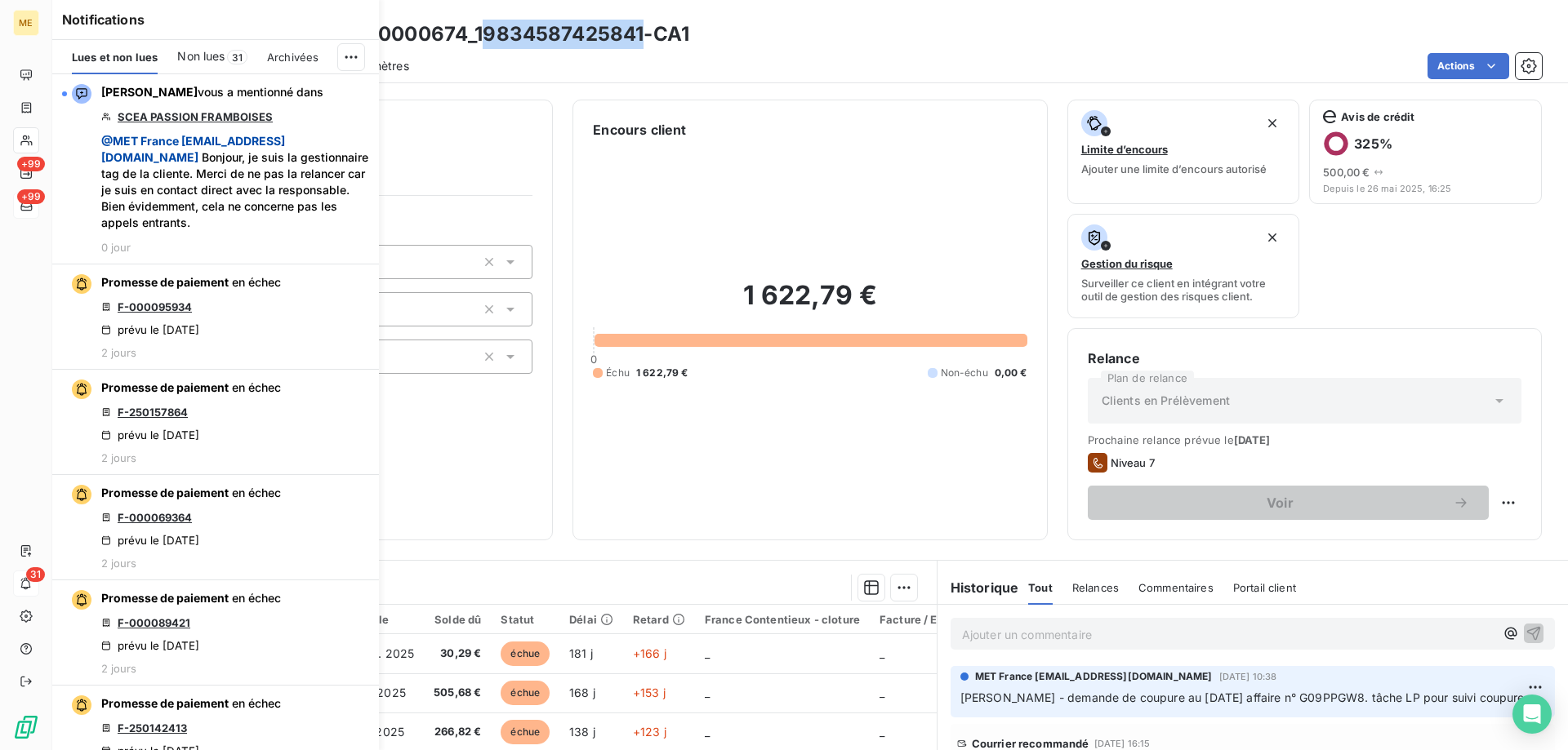
click at [210, 61] on span "Non lues" at bounding box center [201, 56] width 47 height 16
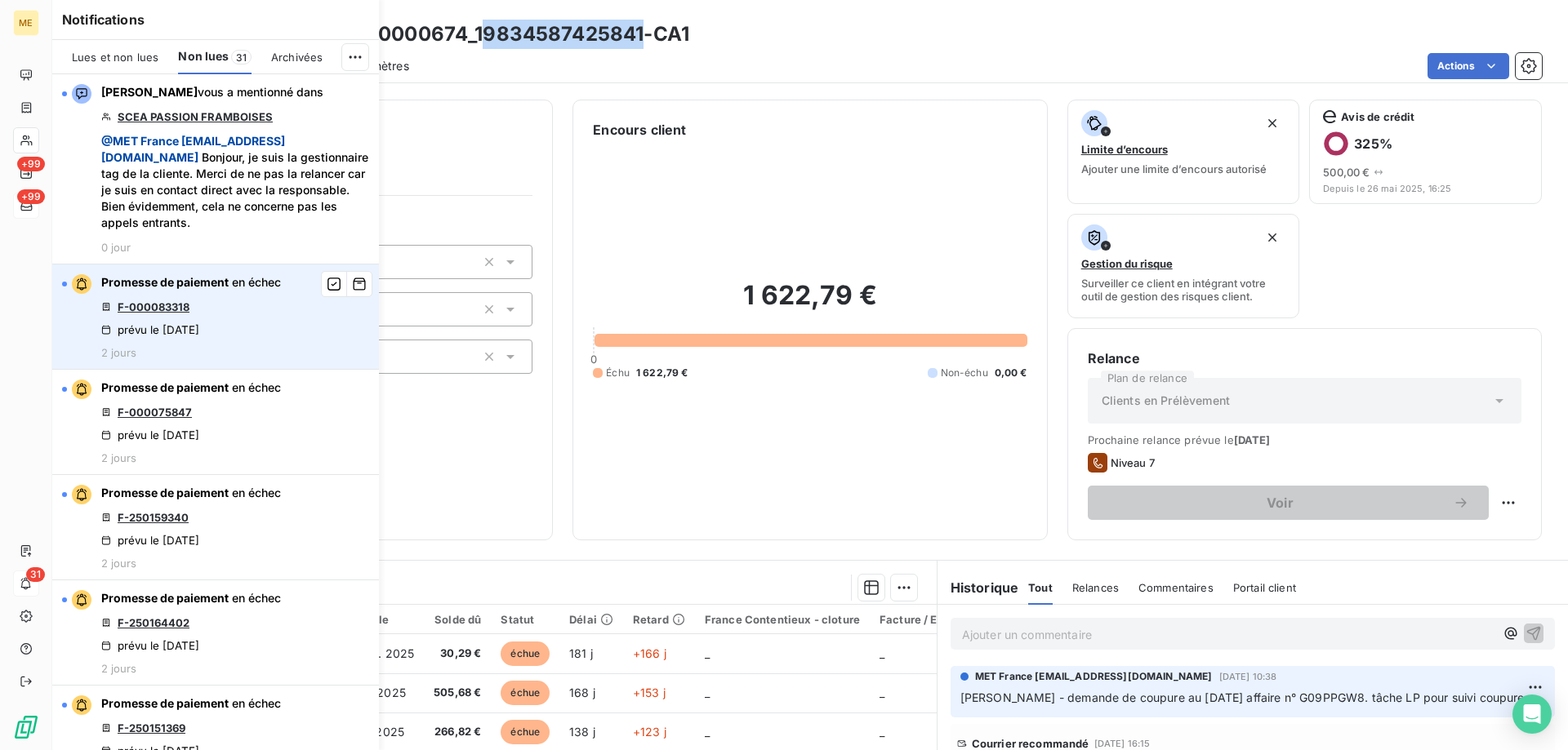
click at [140, 310] on link "F-000083318" at bounding box center [153, 307] width 72 height 13
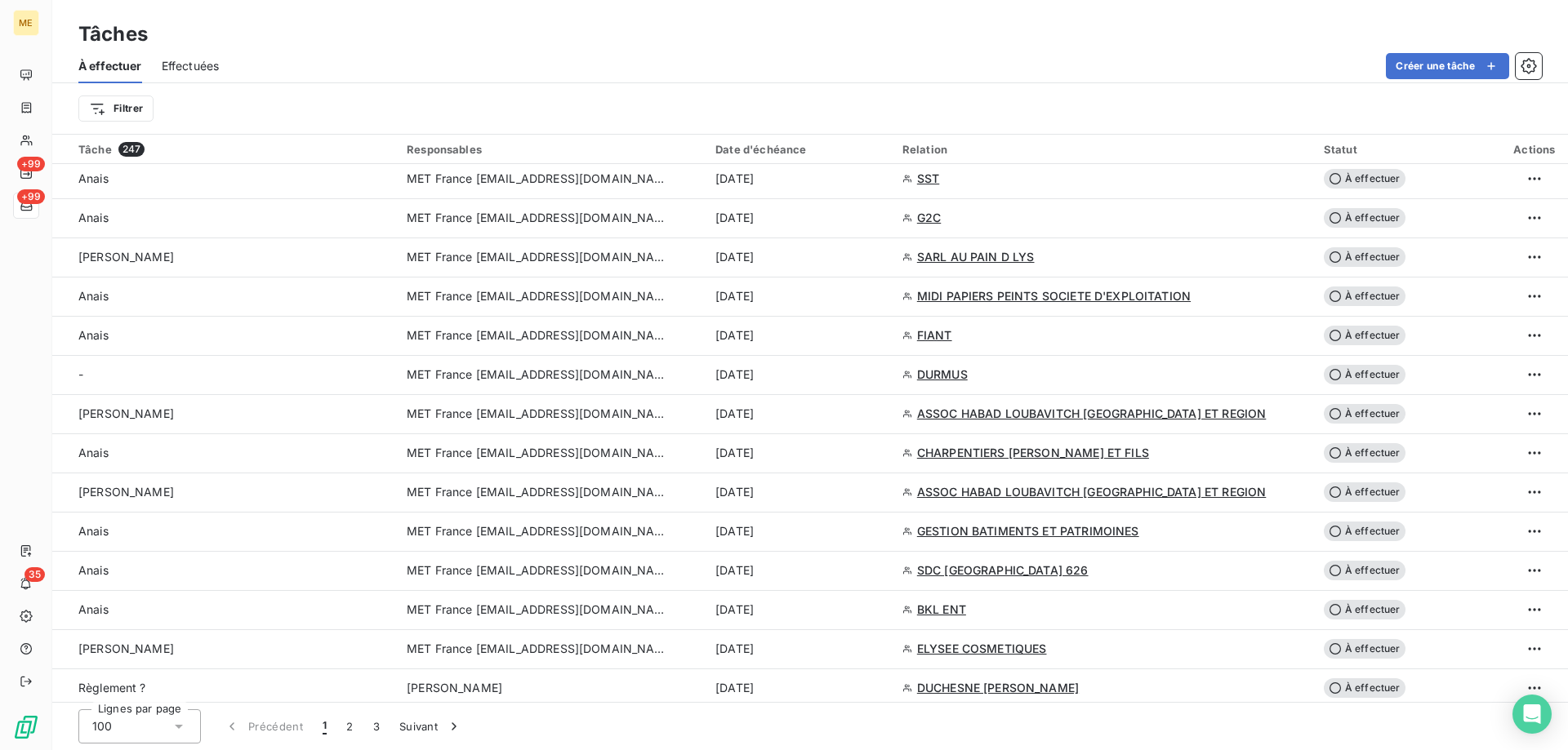
scroll to position [1224, 0]
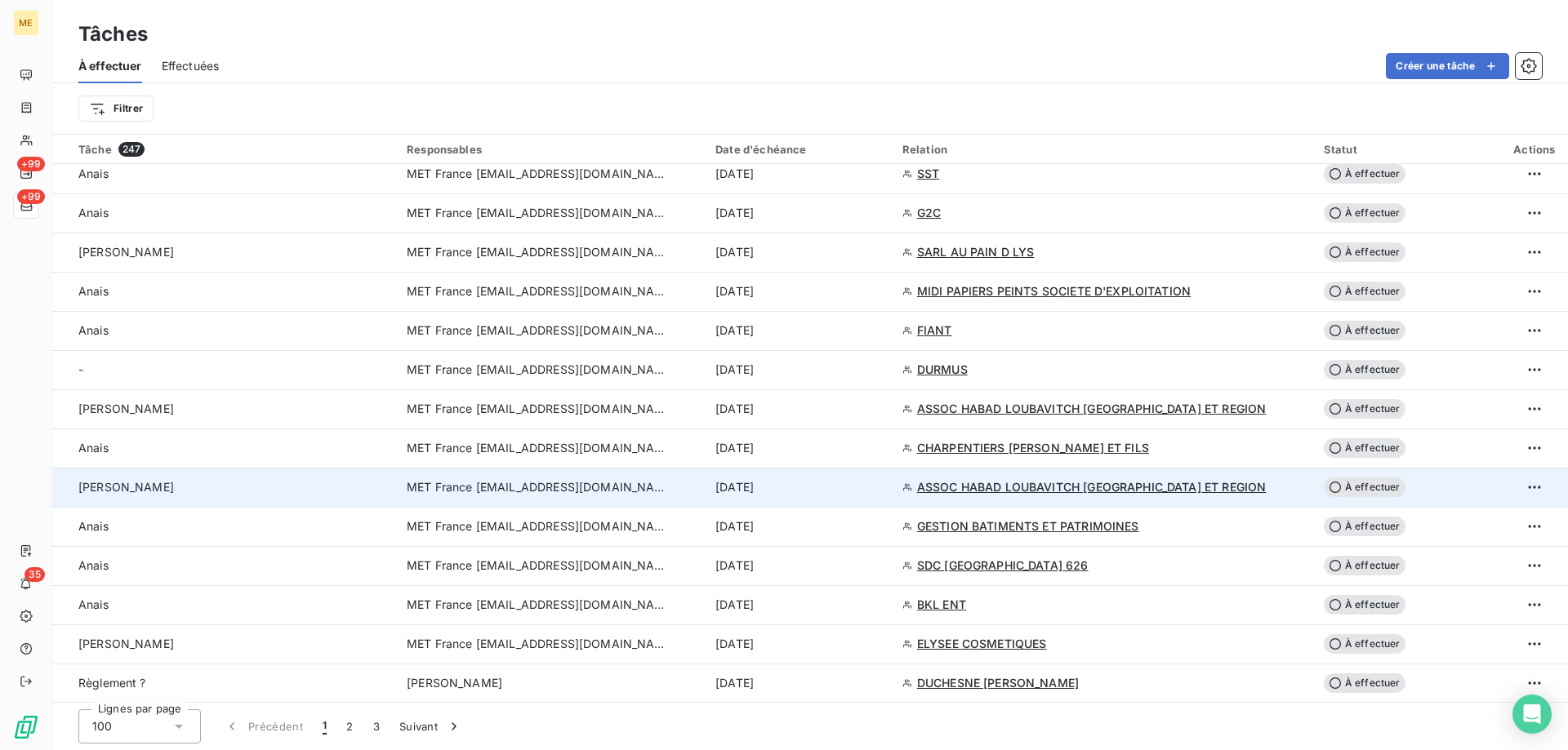
click at [988, 492] on span "ASSOC HABAD LOUBAVITCH NICE ET REGION" at bounding box center [1092, 487] width 349 height 16
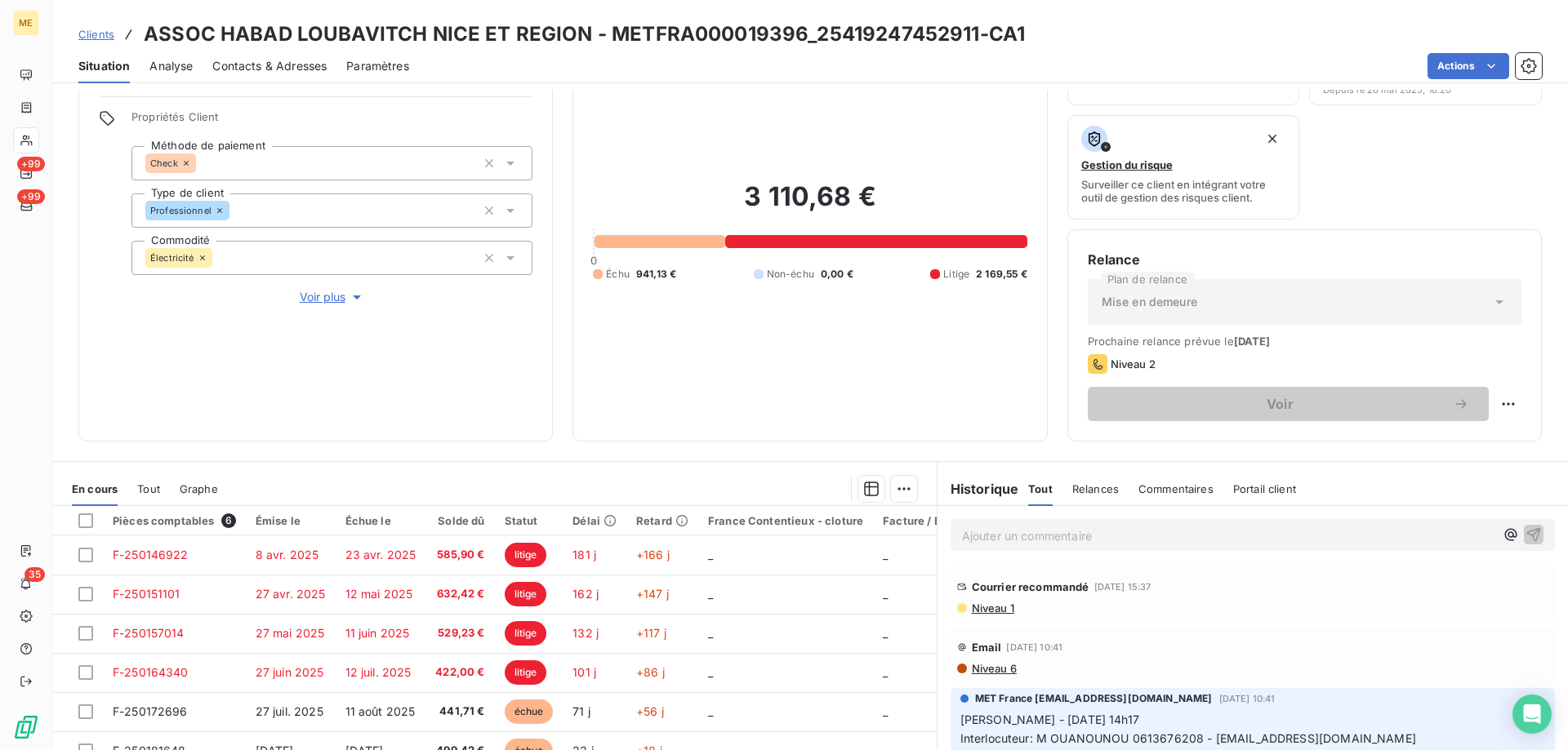
scroll to position [218, 0]
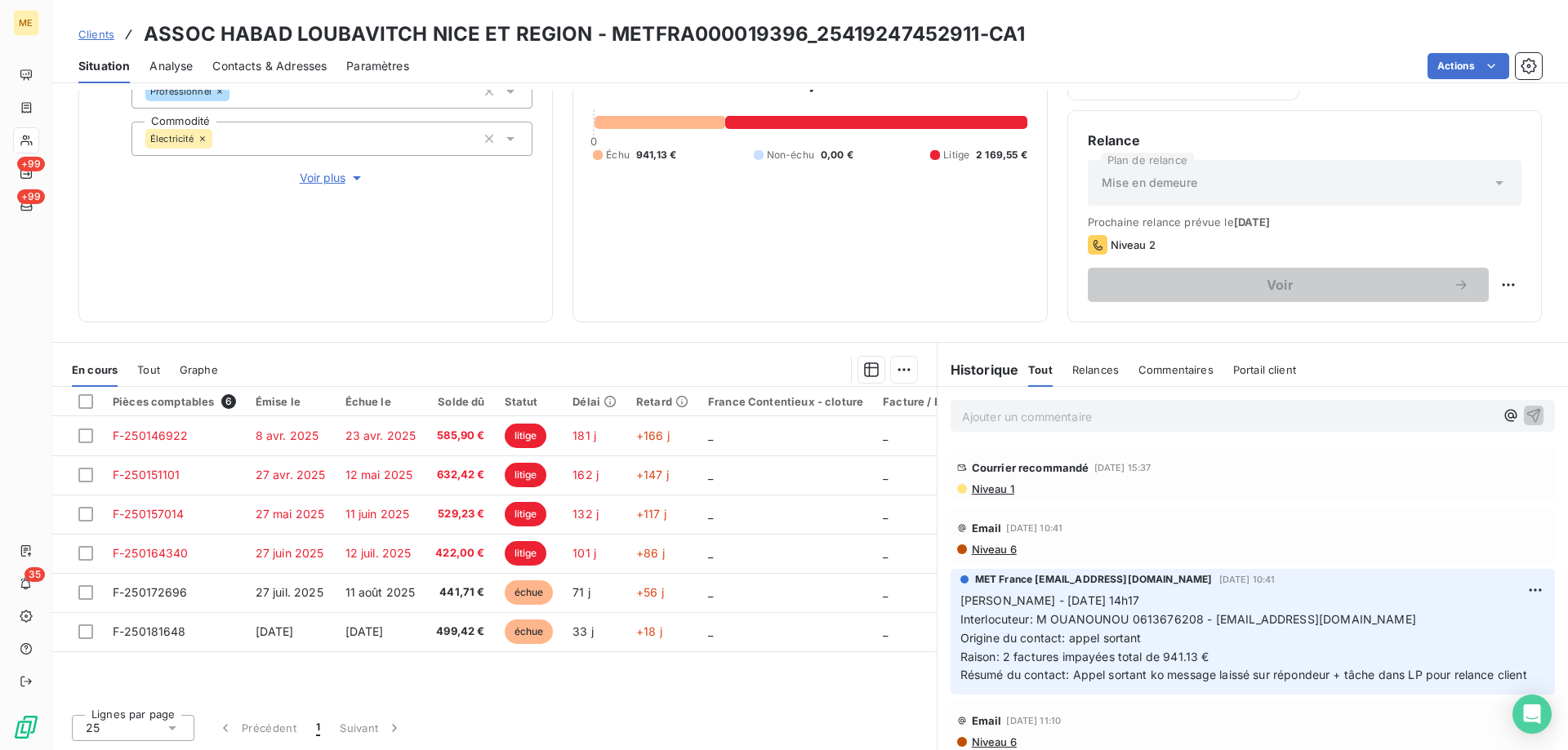
click at [1156, 623] on span "Interlocuteur: M OUANOUNOU 0613676208 - habadnice@gmail.com" at bounding box center [1188, 619] width 456 height 14
click at [1156, 623] on span "Interlocuteur: M OUANOUNOU 0613676208 - [EMAIL_ADDRESS][DOMAIN_NAME]" at bounding box center [1188, 619] width 456 height 14
copy span "0613676208"
click at [1188, 636] on p "Sylvain - 25/09/2025 - 14h17 Interlocuteur: M OUANOUNOU 0613676208 - habadnice@…" at bounding box center [1253, 638] width 585 height 93
drag, startPoint x: 1127, startPoint y: 621, endPoint x: 1194, endPoint y: 619, distance: 67.0
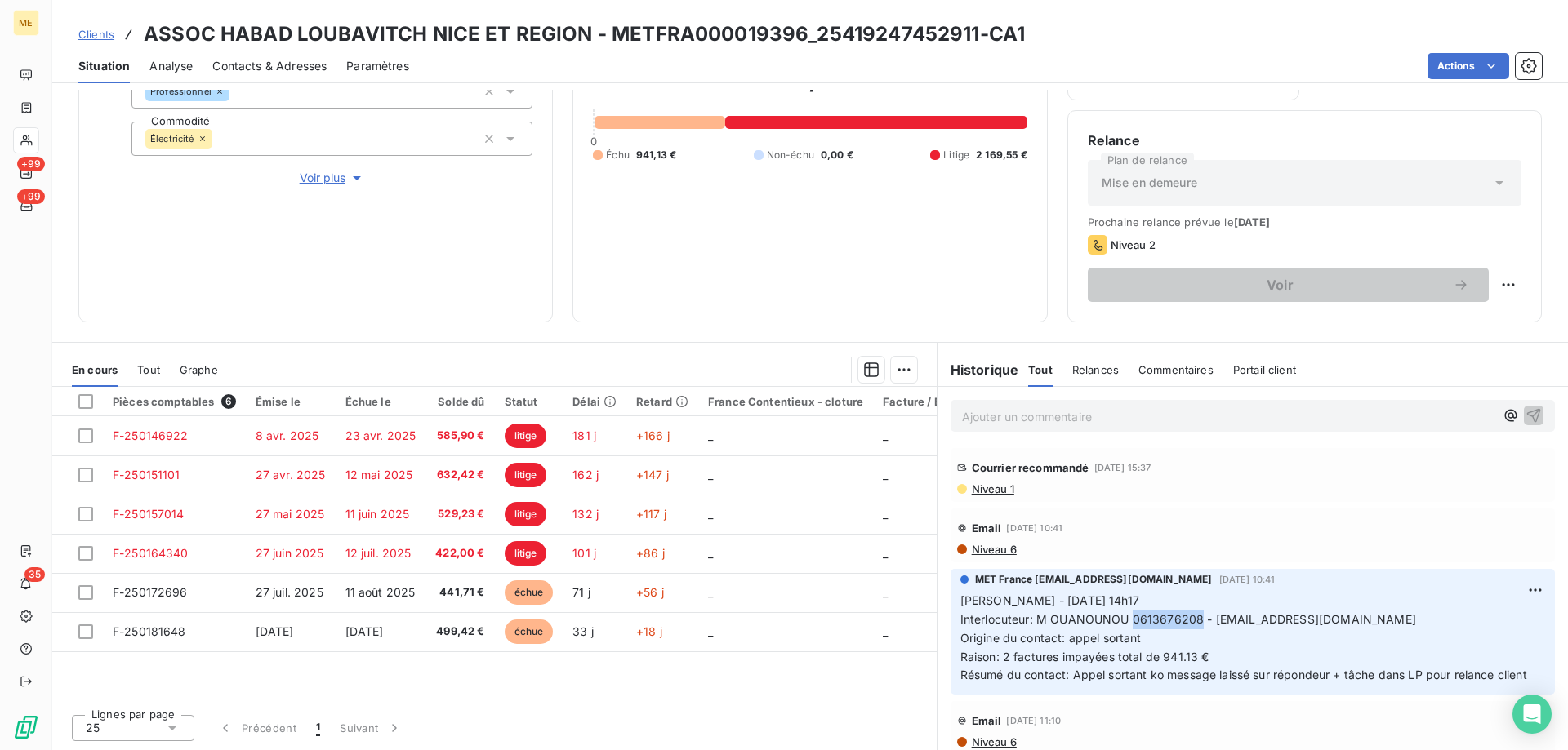
click at [1194, 619] on span "Interlocuteur: M OUANOUNOU 0613676208 - habadnice@gmail.com" at bounding box center [1188, 619] width 456 height 14
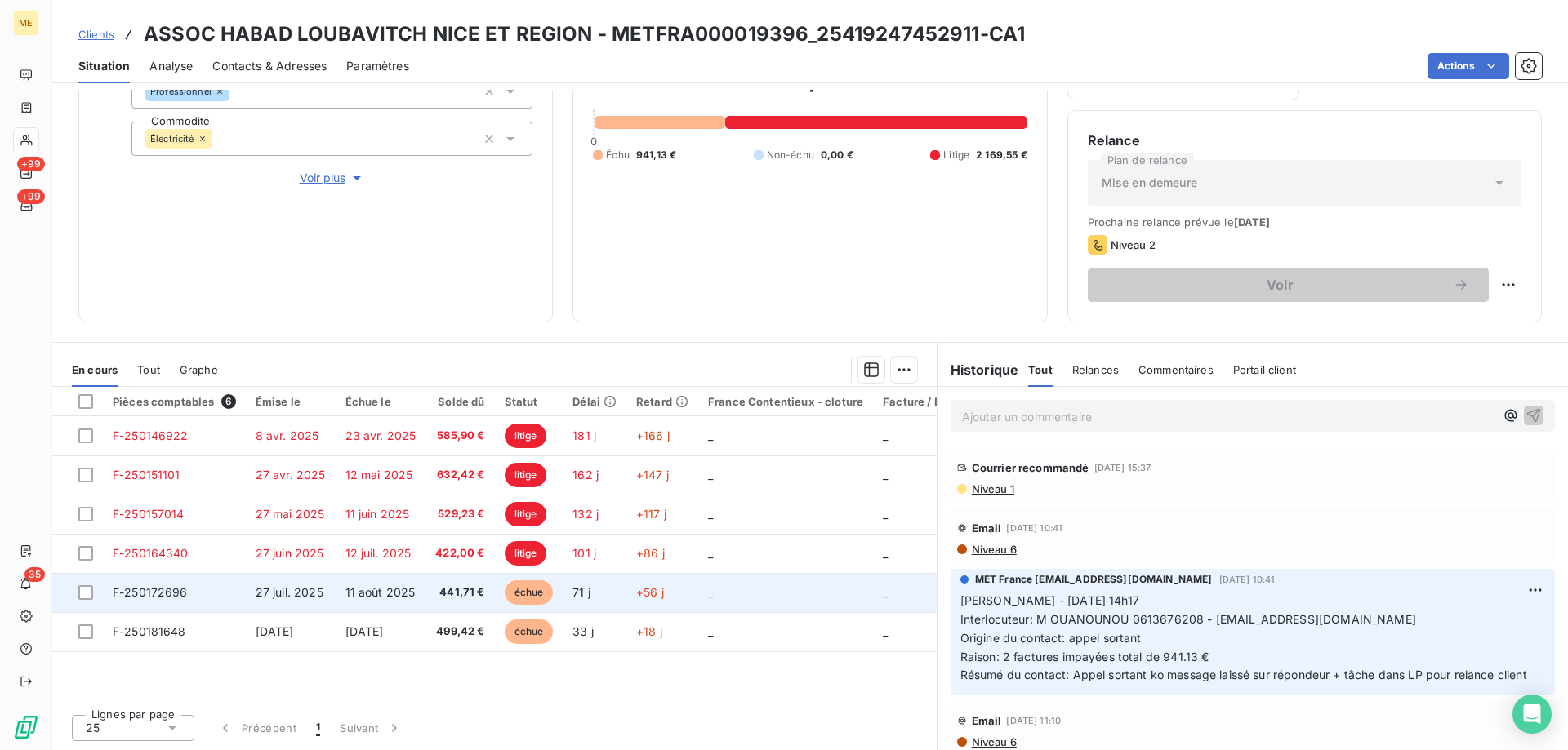
click at [283, 603] on td "27 juil. 2025" at bounding box center [291, 592] width 90 height 39
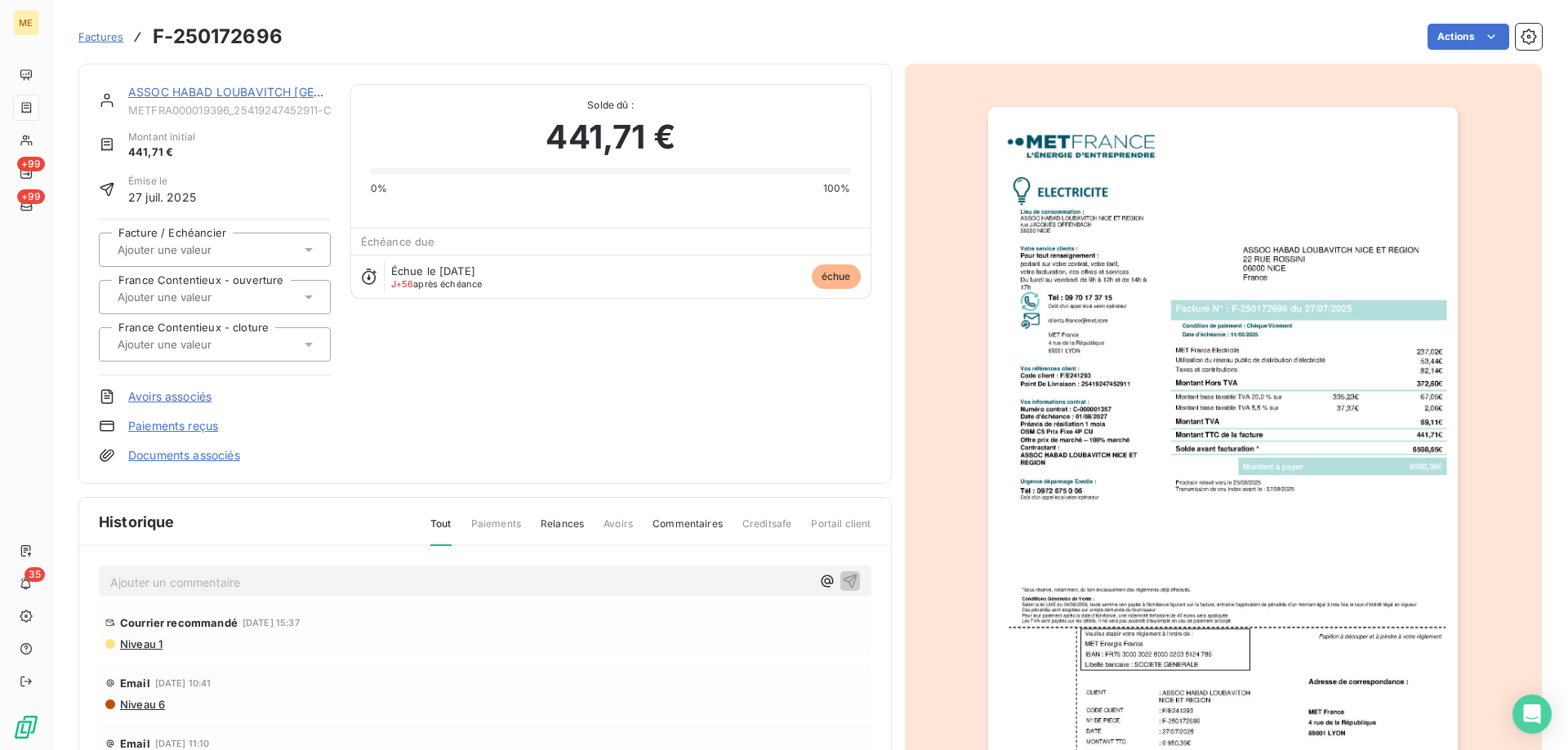
click at [189, 97] on link "ASSOC HABAD LOUBAVITCH NICE ET REGION" at bounding box center [303, 92] width 350 height 14
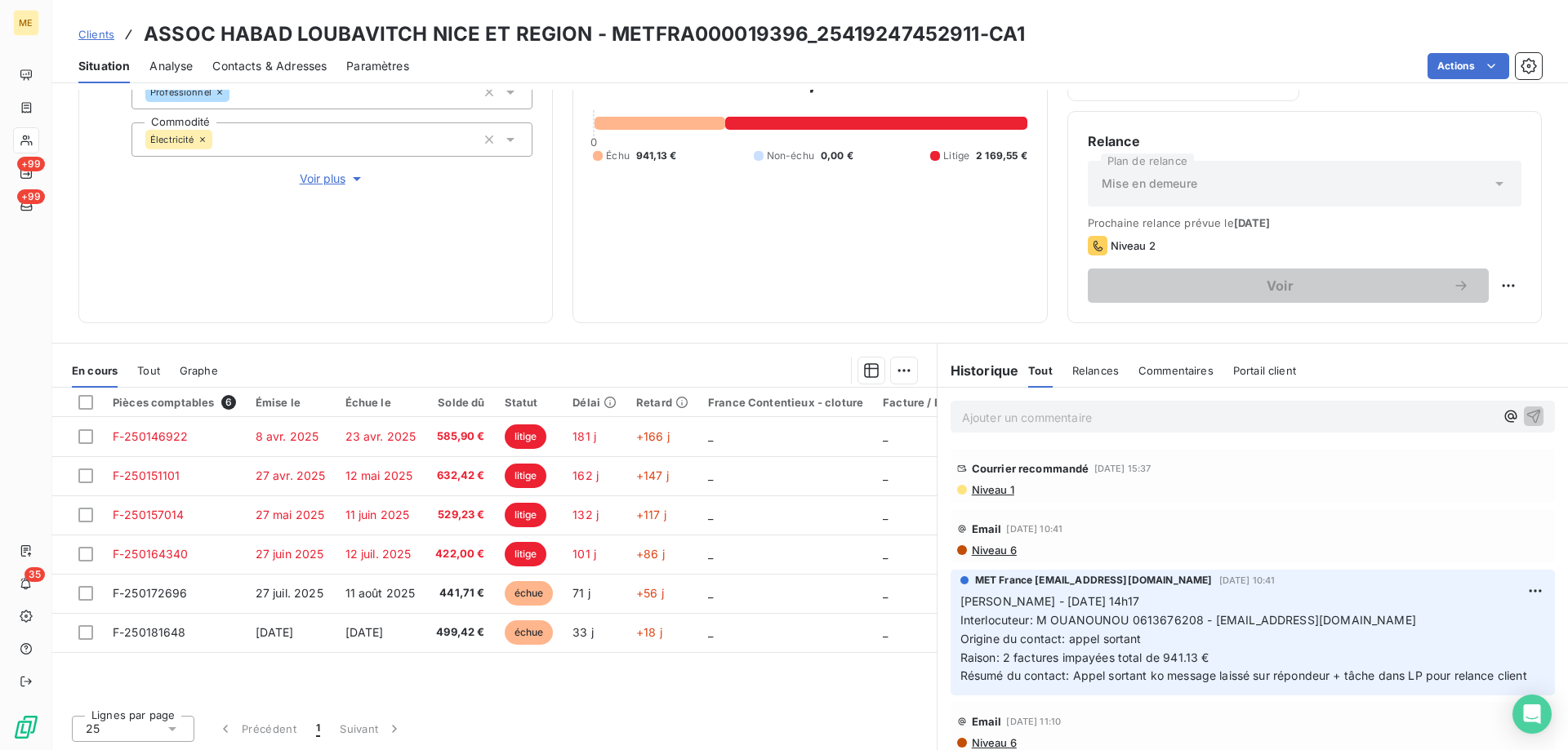
scroll to position [218, 0]
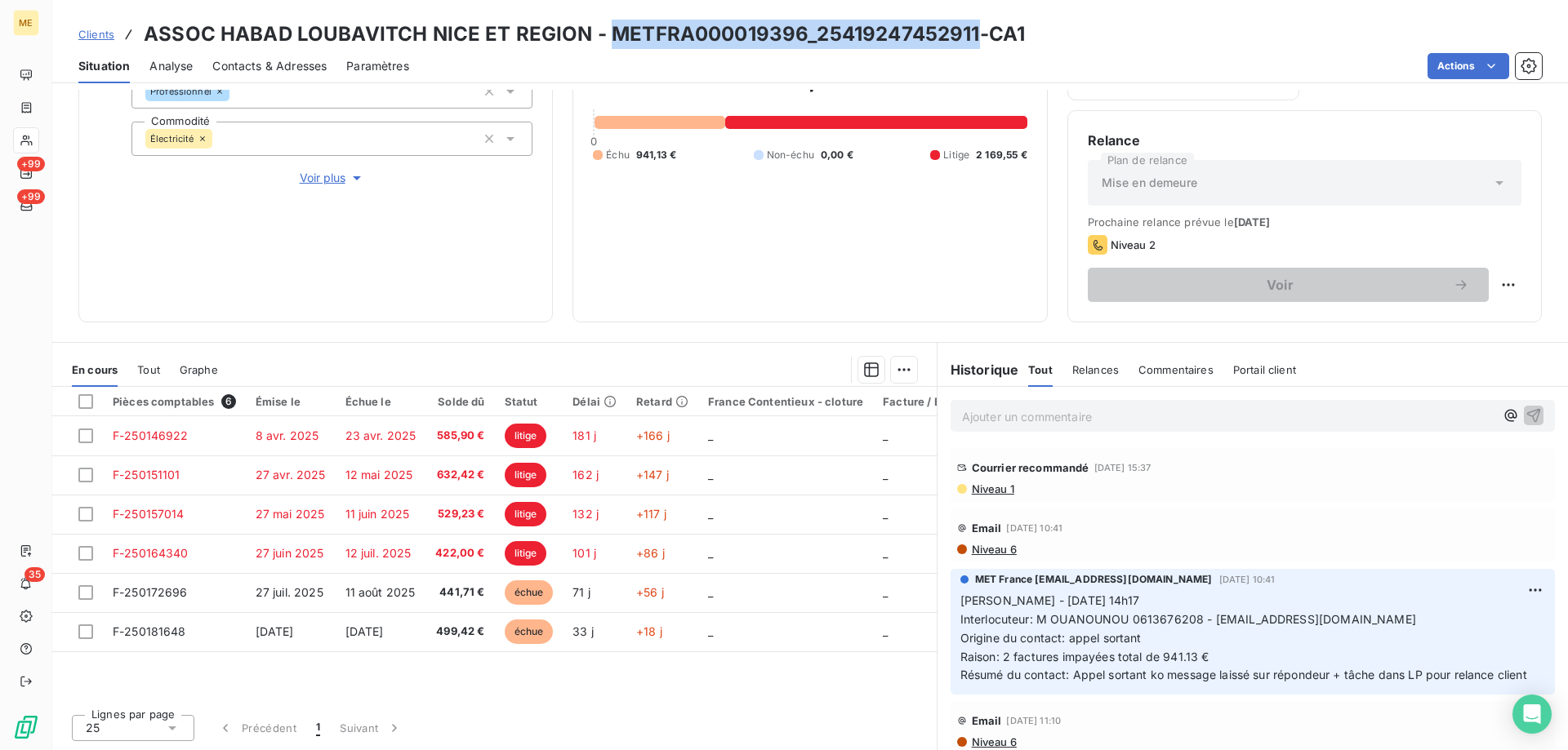
drag, startPoint x: 606, startPoint y: 31, endPoint x: 969, endPoint y: 28, distance: 363.0
click at [969, 28] on h3 "ASSOC HABAD LOUBAVITCH NICE ET REGION - METFRA000019396_25419247452911-CA1" at bounding box center [585, 34] width 881 height 30
copy h3 "METFRA000019396_25419247452911"
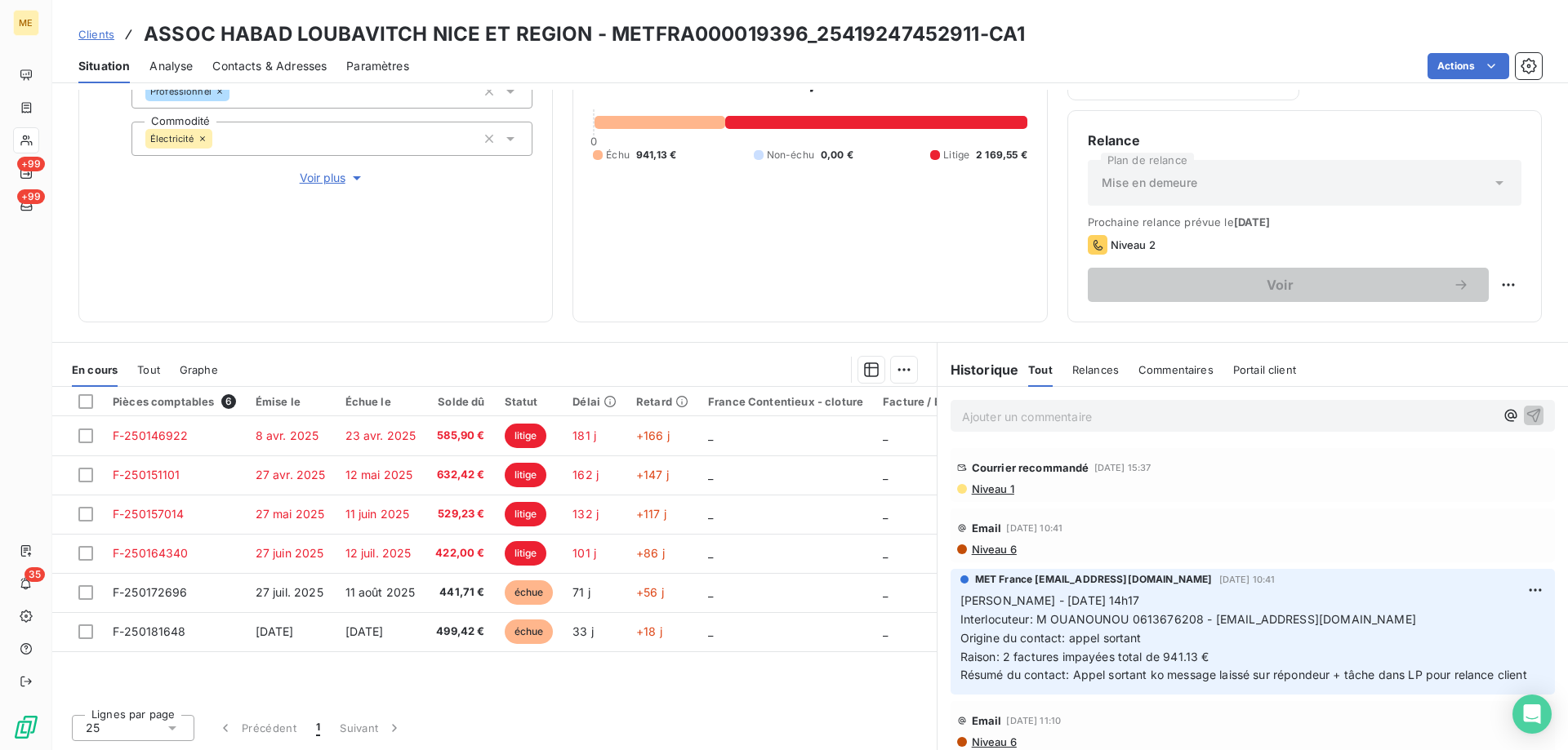
click at [984, 409] on p "Ajouter un commentaire ﻿" at bounding box center [1228, 416] width 533 height 21
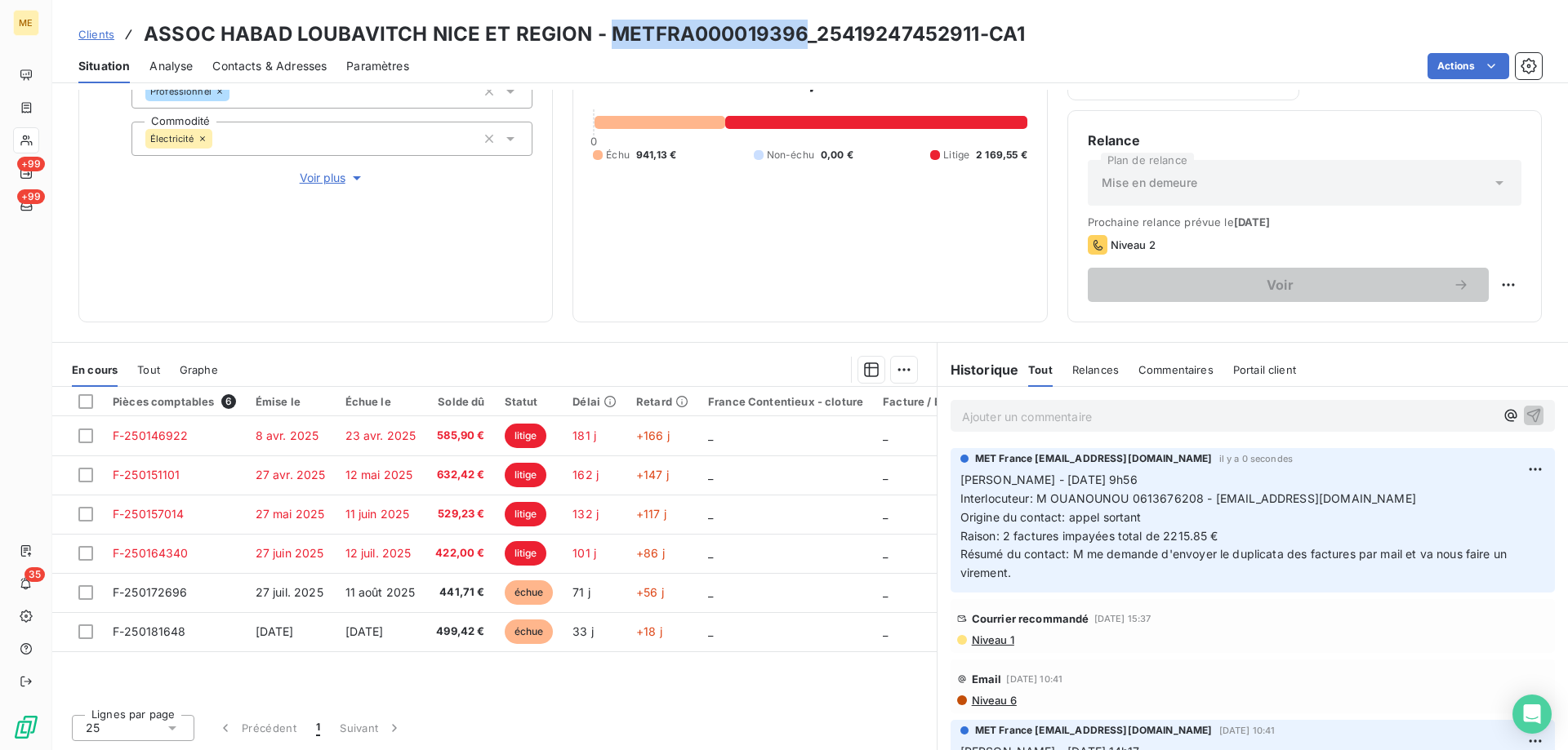
drag, startPoint x: 606, startPoint y: 31, endPoint x: 794, endPoint y: 21, distance: 188.3
click at [794, 21] on h3 "ASSOC HABAD LOUBAVITCH NICE ET REGION - METFRA000019396_25419247452911-CA1" at bounding box center [585, 34] width 881 height 30
copy h3 "METFRA000019396"
drag, startPoint x: 1208, startPoint y: 499, endPoint x: 1370, endPoint y: 503, distance: 162.0
click at [1370, 503] on p "Sylvain - 06/10/2025 - 9h56 Interlocuteur: M OUANOUNOU 0613676208 - habadnice@g…" at bounding box center [1253, 526] width 585 height 112
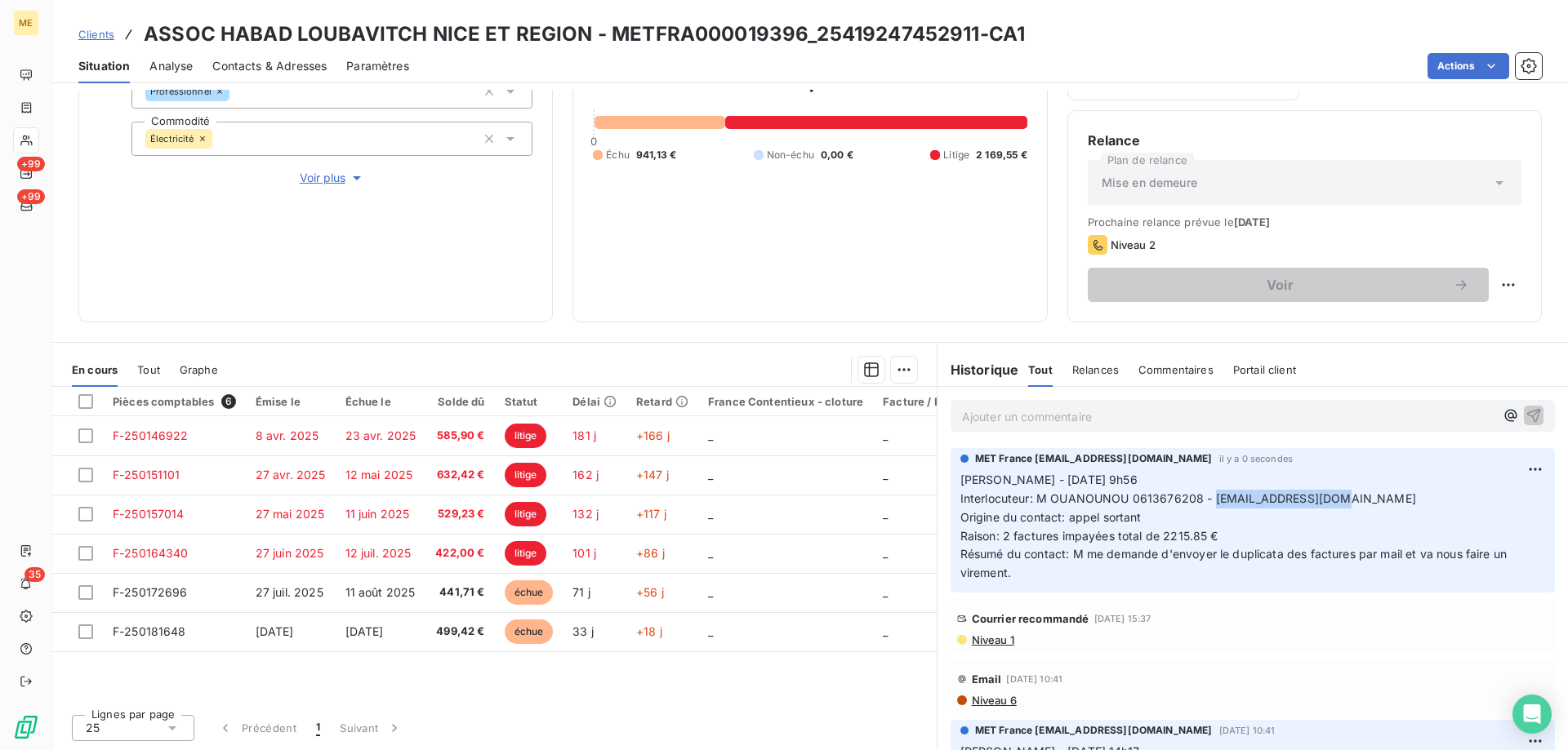
copy span "habadnice@gmail.com"
click at [1019, 573] on p "Sylvain - 06/10/2025 - 9h56 Interlocuteur: M OUANOUNOU 0613676208 - habadnice@g…" at bounding box center [1253, 526] width 585 height 112
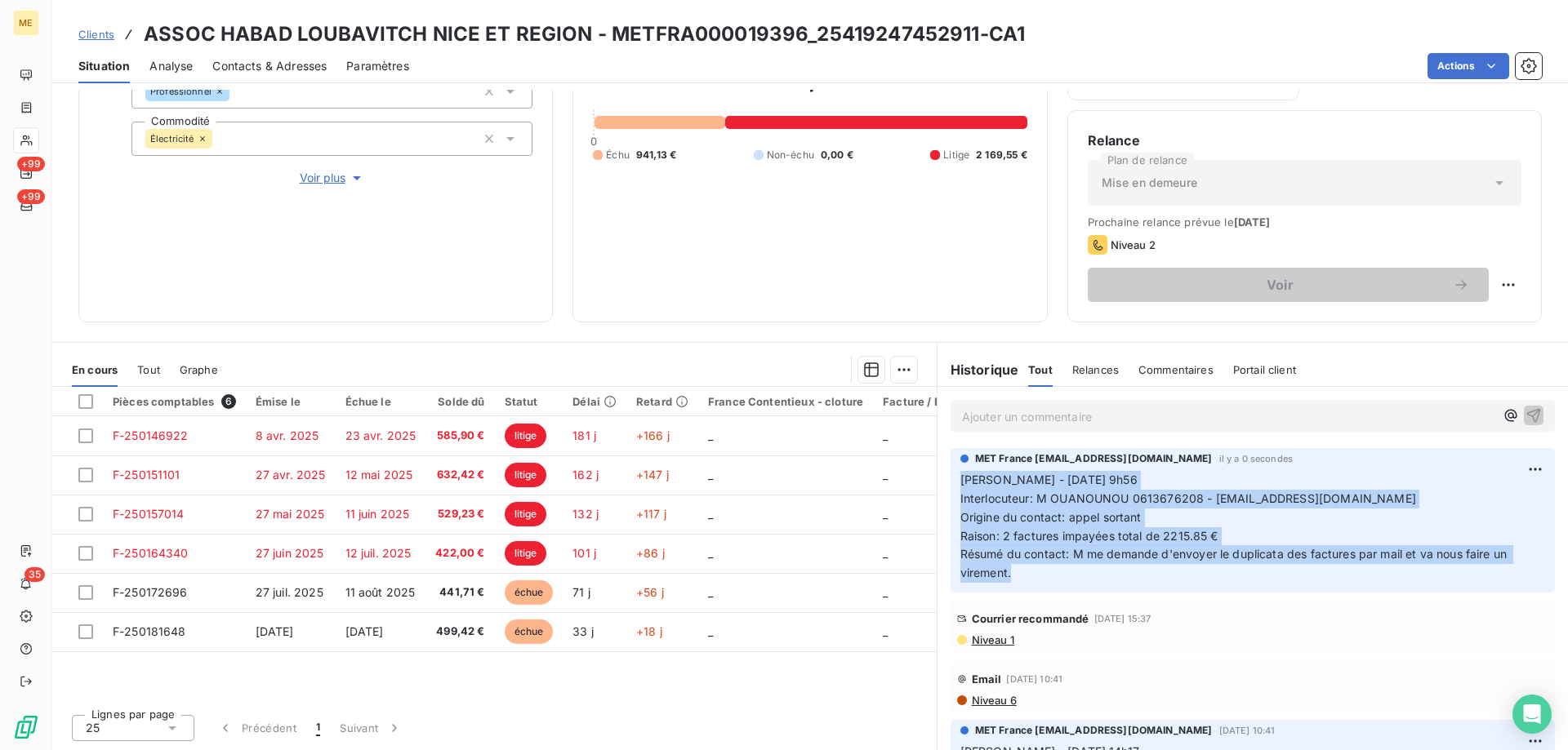
drag, startPoint x: 1031, startPoint y: 576, endPoint x: 938, endPoint y: 479, distance: 134.4
click at [938, 479] on div "MET France met-france@recouvrement.met.com il y a 0 secondes Sylvain - 06/10/20…" at bounding box center [1253, 520] width 630 height 151
click at [1503, 473] on html "ME +99 +99 35 Clients ASSOC HABAD LOUBAVITCH NICE ET REGION - METFRA000019396_2…" at bounding box center [784, 456] width 1568 height 914
click at [1446, 512] on div "Editer" at bounding box center [1471, 505] width 91 height 26
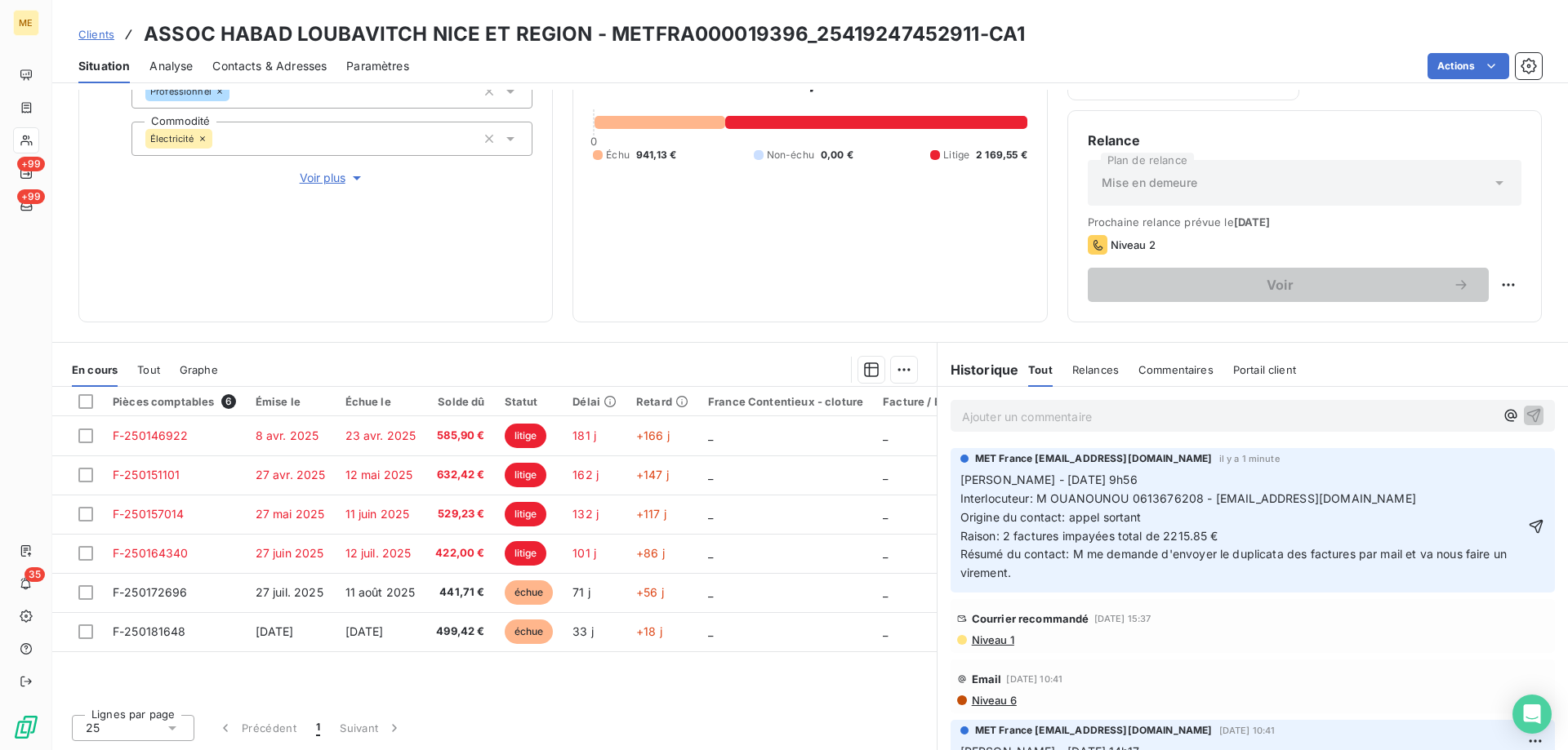
click at [1198, 534] on span "Raison: 2 factures impayées total de 2215.85 €" at bounding box center [1090, 536] width 258 height 14
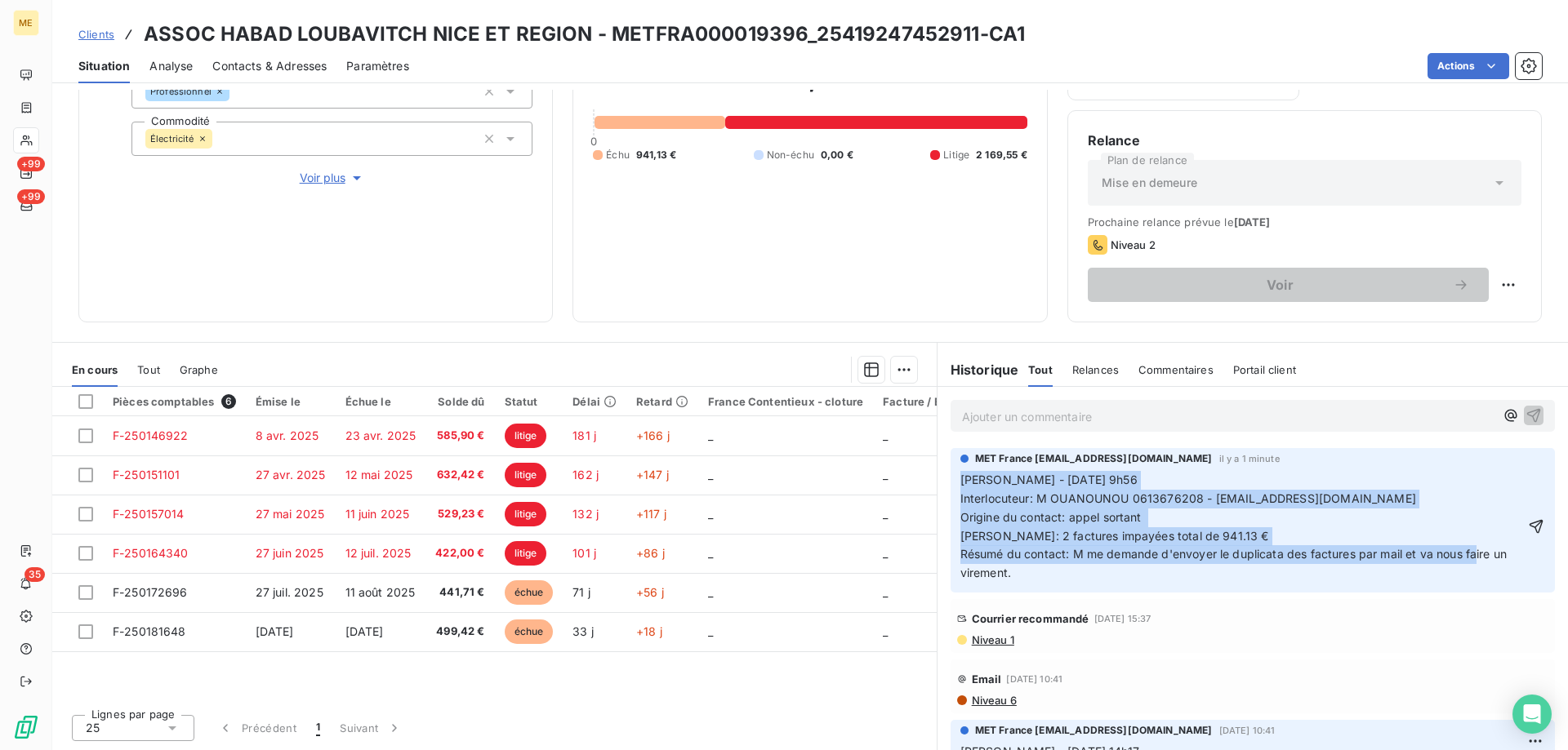
drag, startPoint x: 1056, startPoint y: 574, endPoint x: 929, endPoint y: 472, distance: 162.9
click at [937, 472] on section "Historique Tout Relances Commentaires Portail client Tout Relances Commentaires…" at bounding box center [1252, 546] width 631 height 407
copy span "Sylvain - 06/10/2025 - 9h56 Interlocuteur: M OUANOUNOU 0613676208 - habadnice@g…"
click at [1528, 527] on icon "button" at bounding box center [1536, 526] width 16 height 16
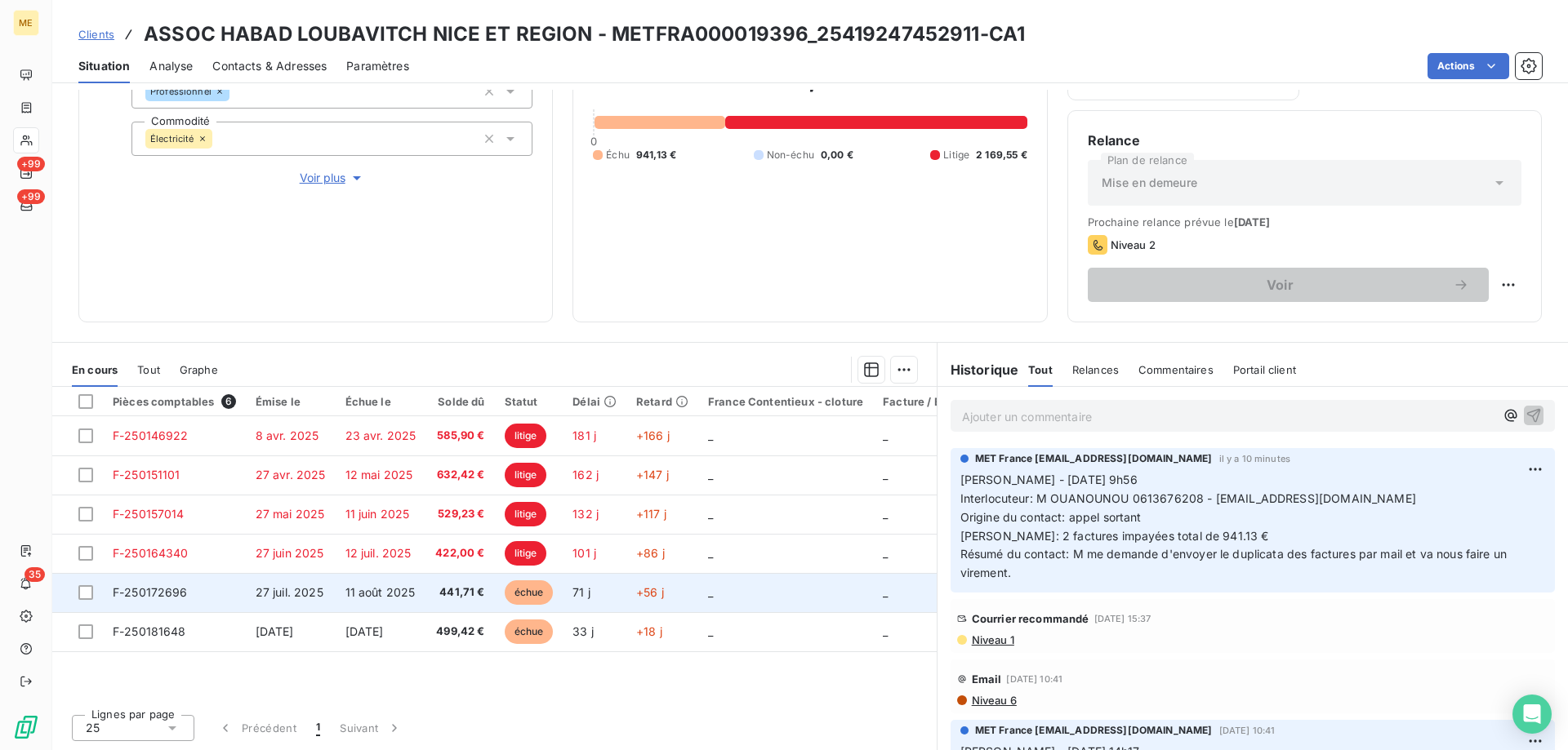
click at [161, 595] on span "F-250172696" at bounding box center [150, 592] width 75 height 14
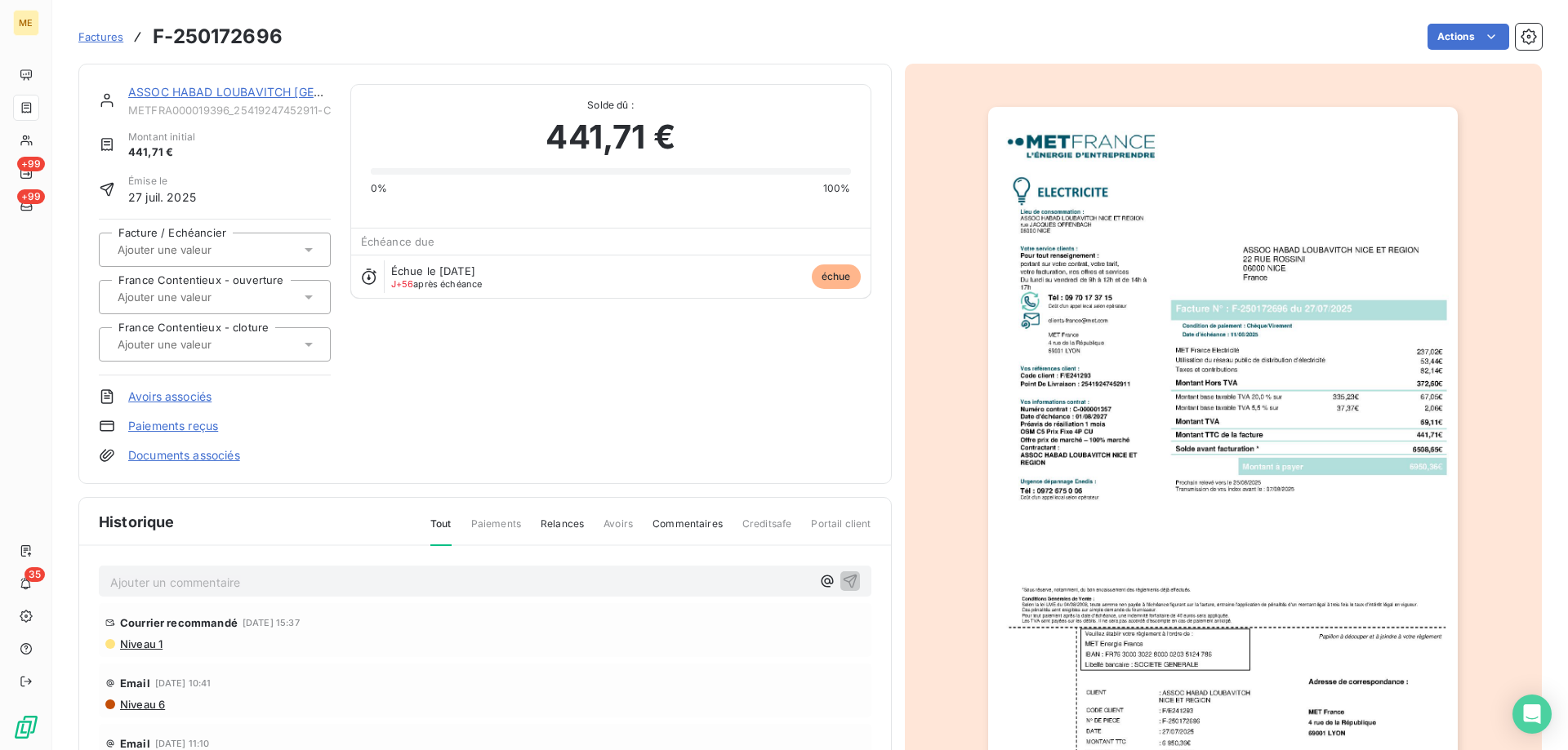
click at [1155, 449] on img "button" at bounding box center [1223, 439] width 469 height 664
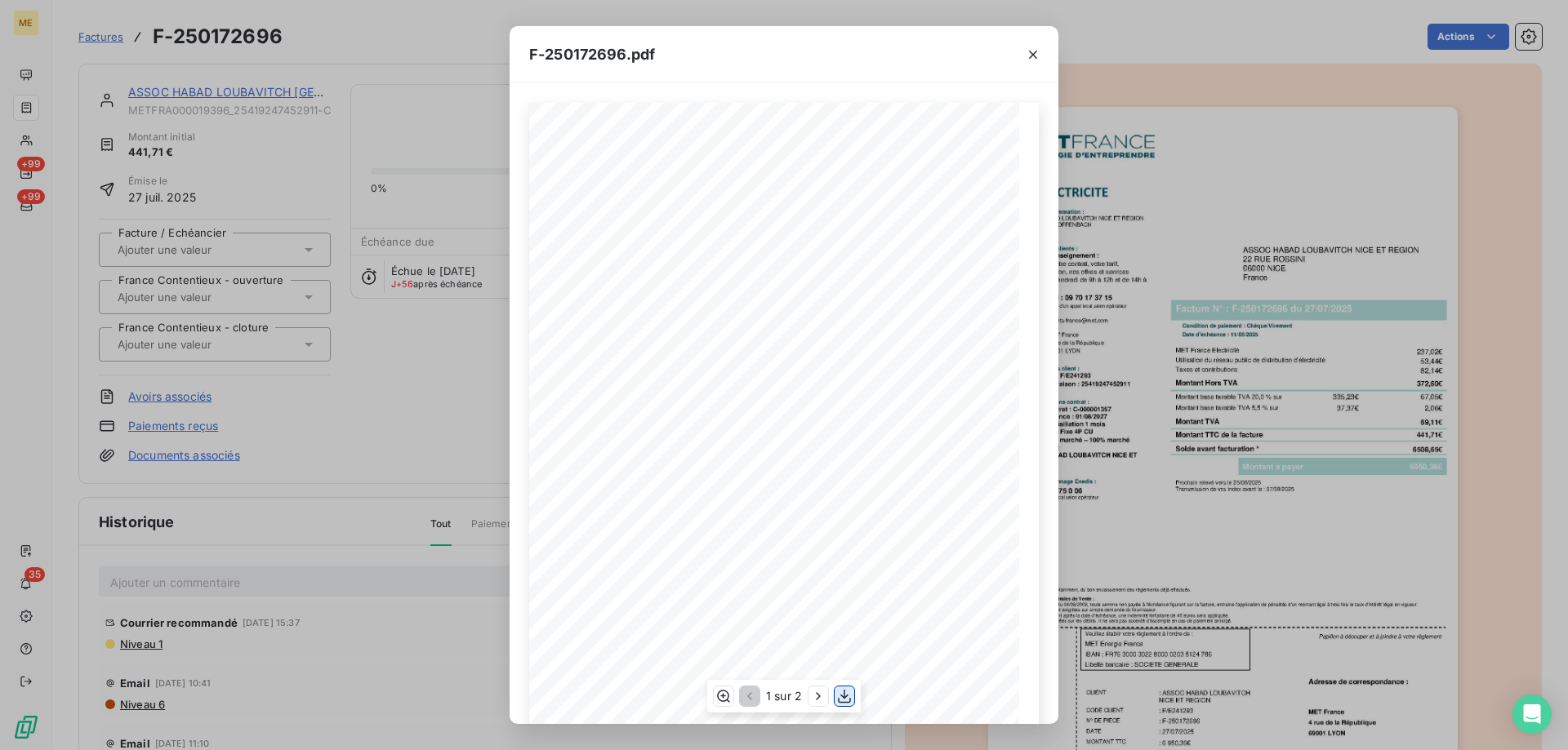
click at [840, 699] on icon "button" at bounding box center [844, 696] width 16 height 16
click at [392, 402] on div "F-250172696.pdf *Sous réserve, notamment, du bon encaissement des règlements dé…" at bounding box center [784, 375] width 1568 height 750
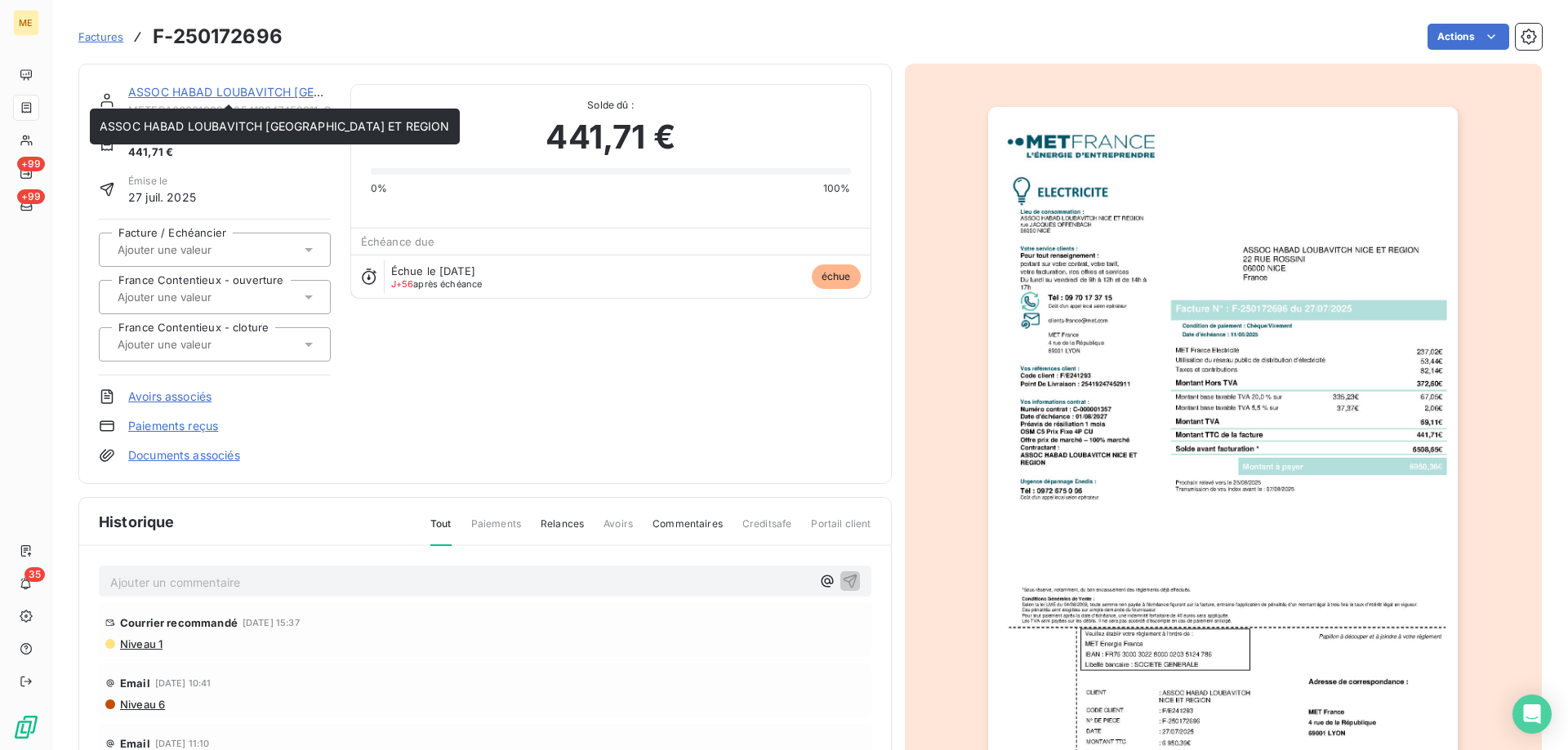
click at [247, 97] on link "ASSOC HABAD LOUBAVITCH NICE ET REGION" at bounding box center [303, 92] width 350 height 14
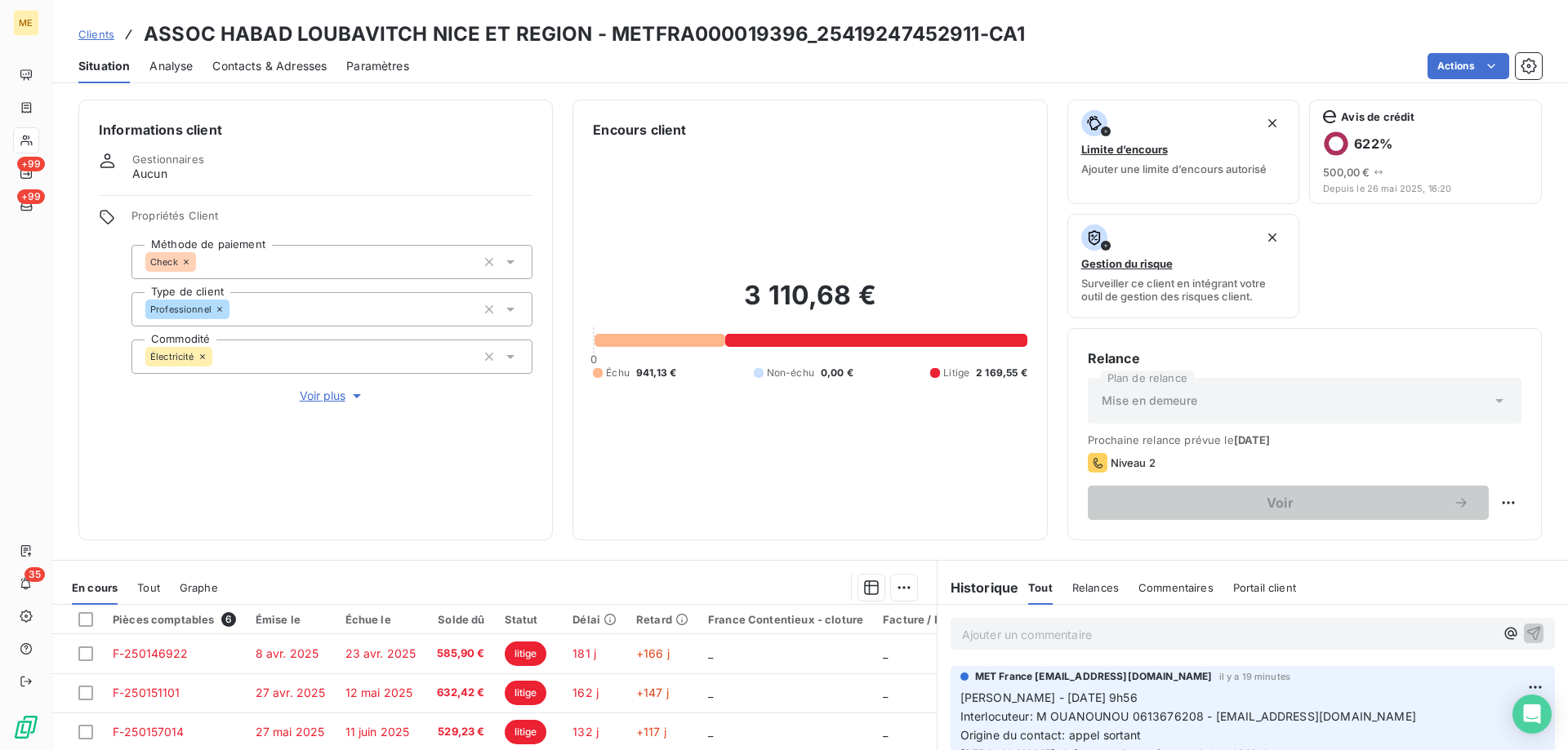
scroll to position [218, 0]
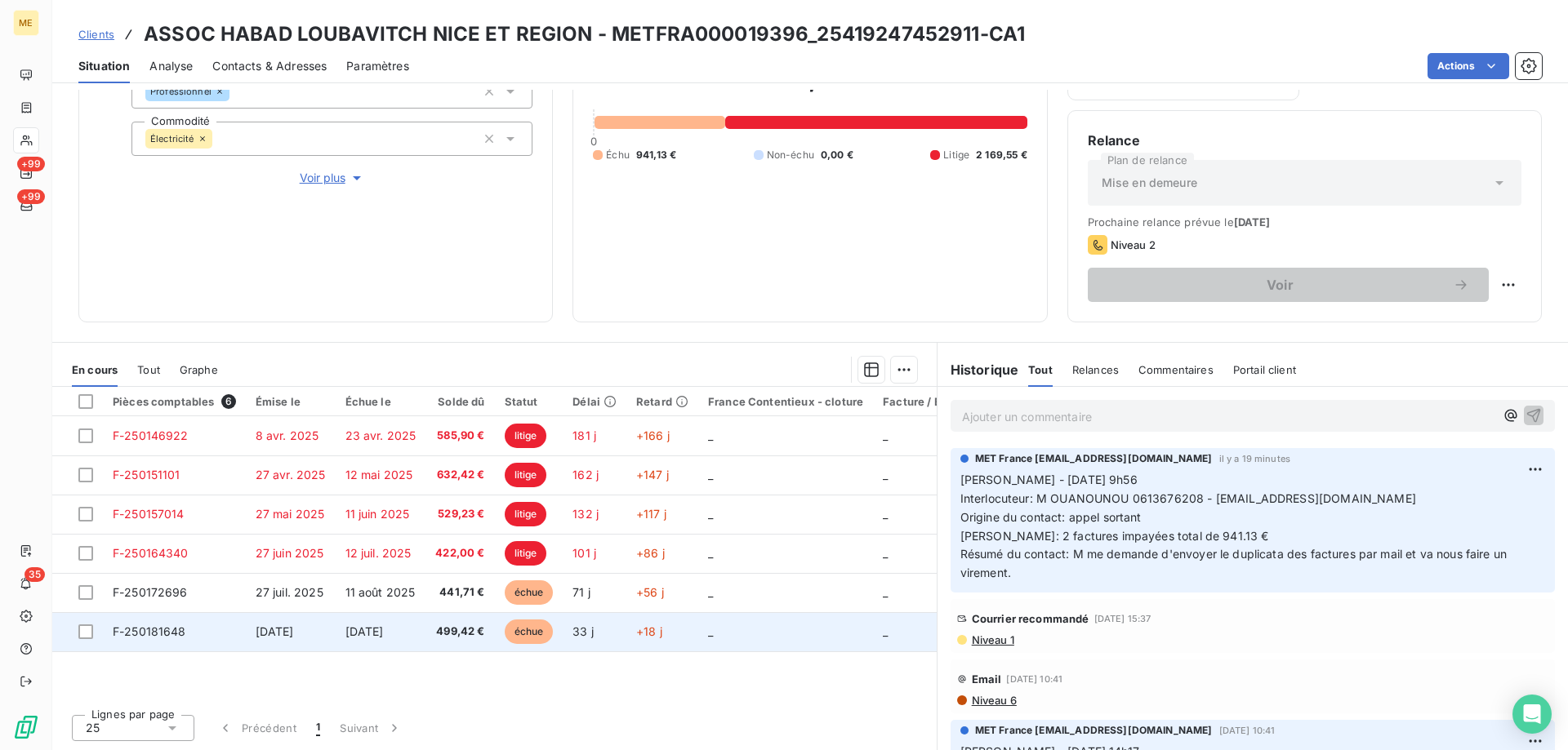
click at [171, 626] on span "F-250181648" at bounding box center [150, 632] width 73 height 14
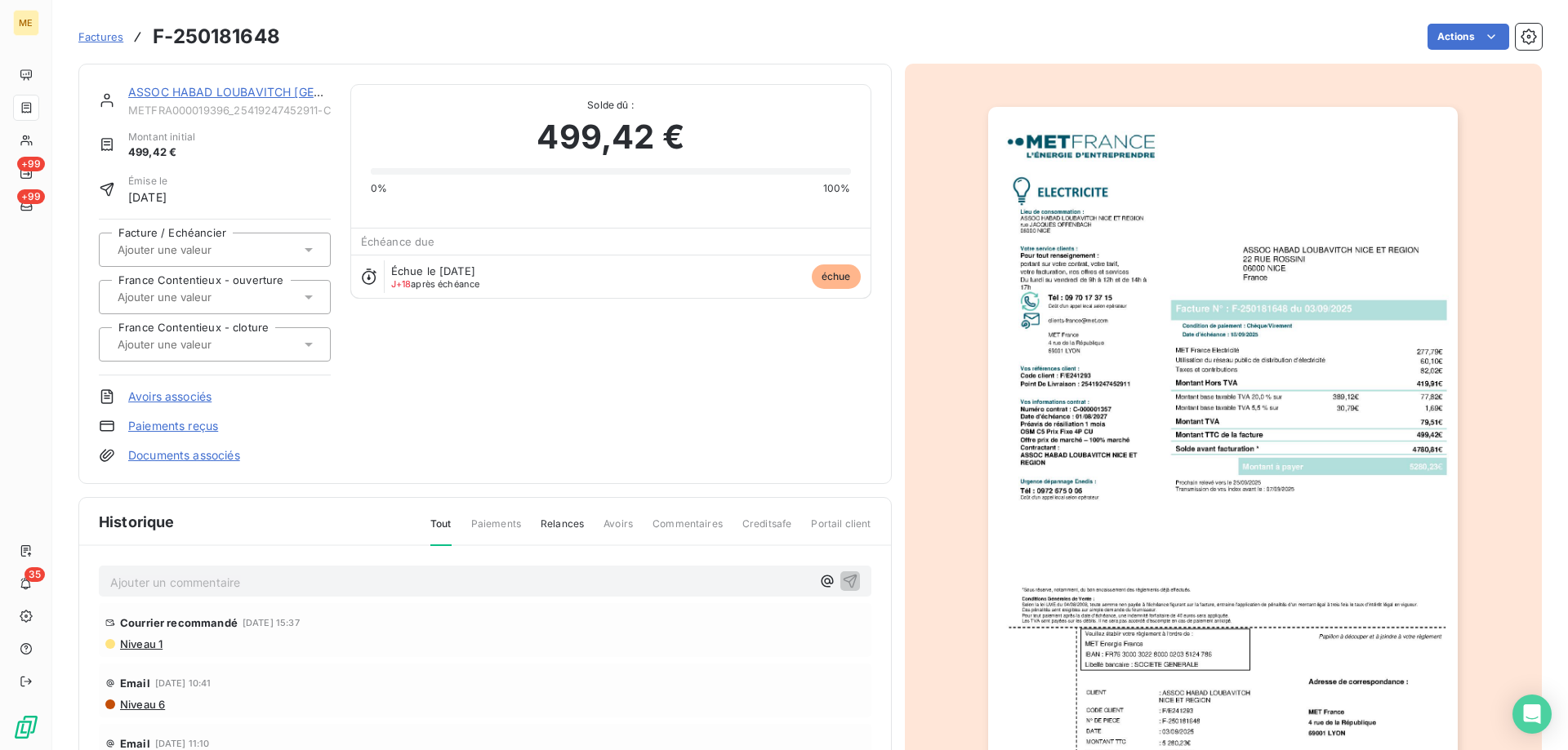
click at [1281, 401] on img "button" at bounding box center [1223, 439] width 469 height 664
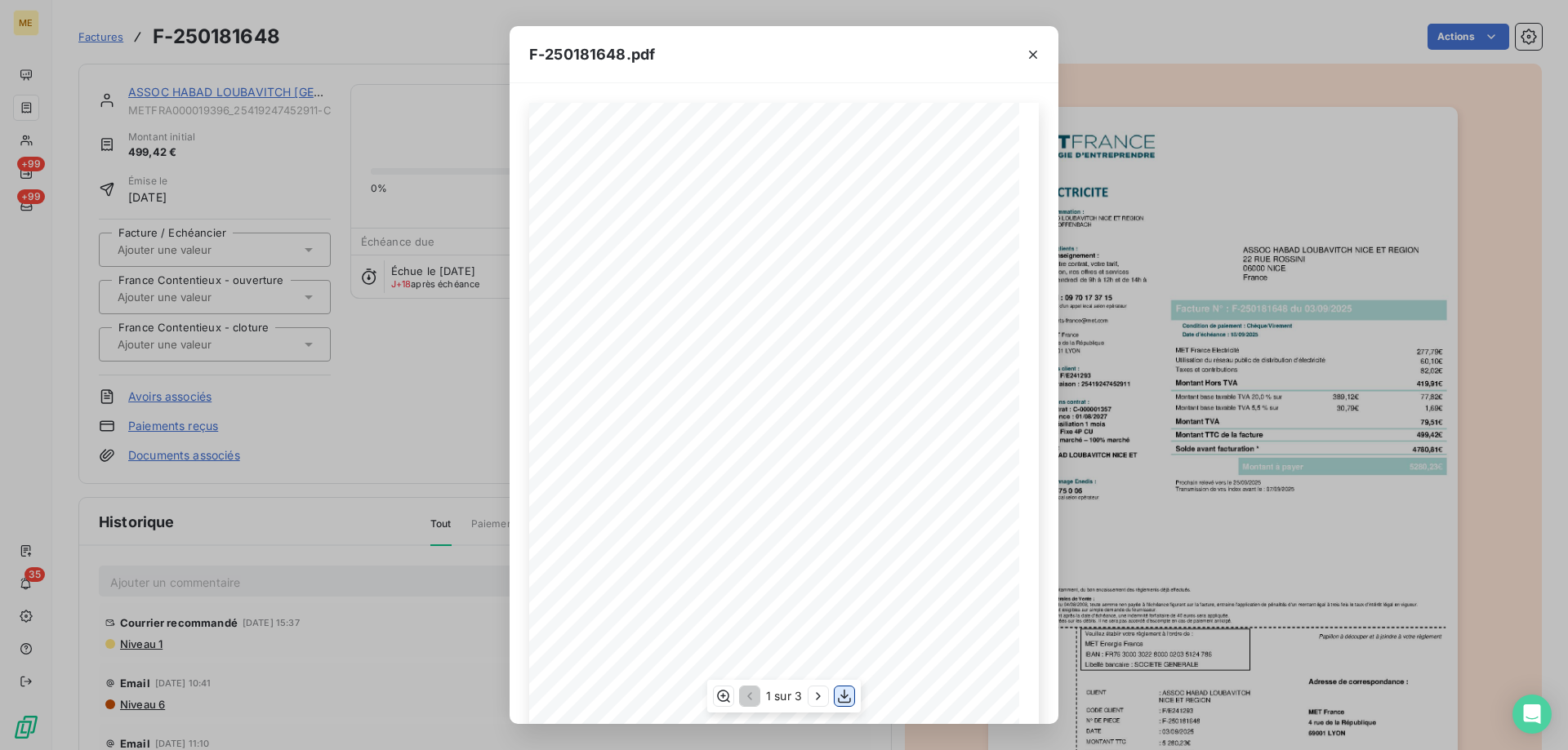
click at [846, 694] on icon "button" at bounding box center [844, 696] width 16 height 16
click at [1035, 53] on icon "button" at bounding box center [1032, 55] width 8 height 8
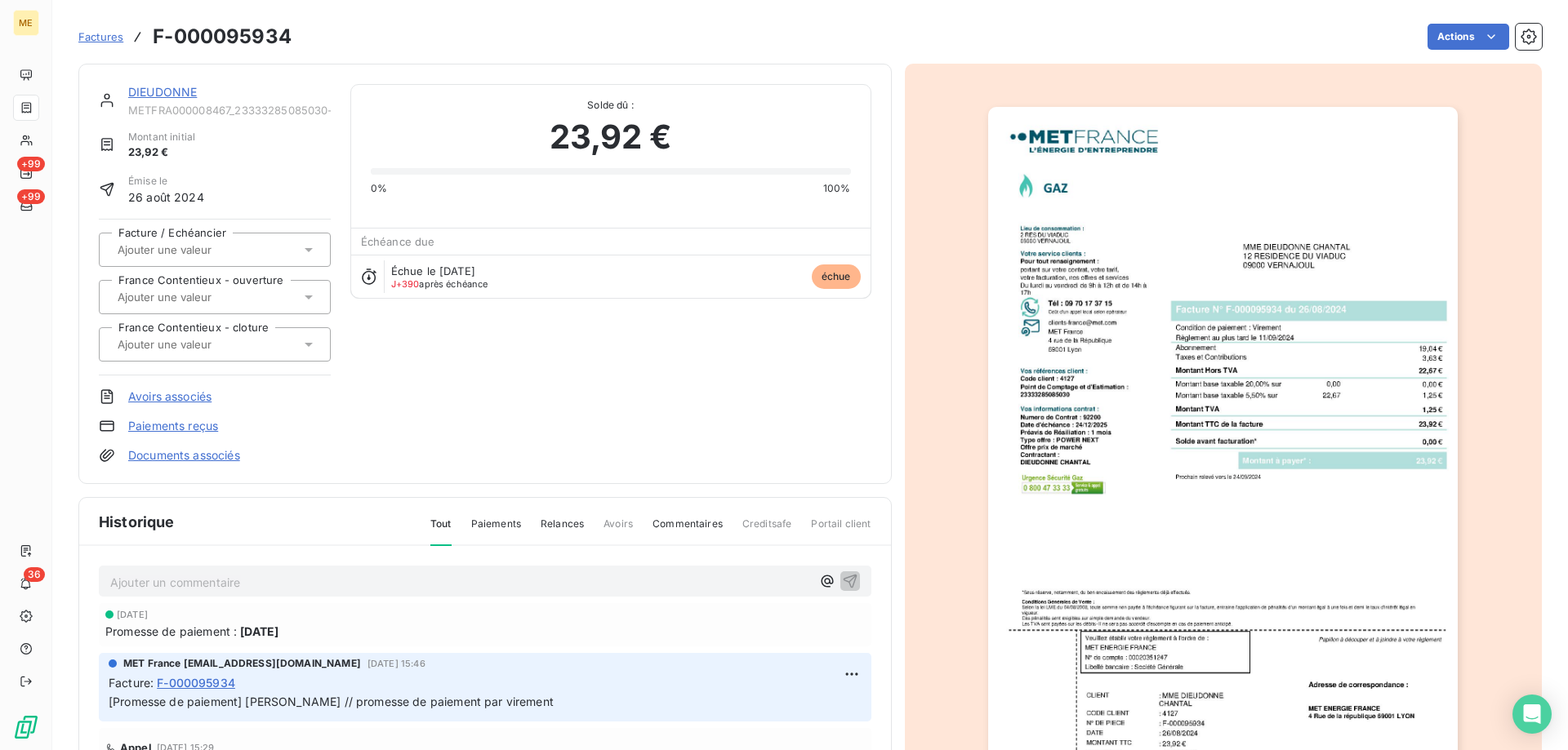
click at [191, 91] on link "DIEUDONNE" at bounding box center [162, 92] width 69 height 14
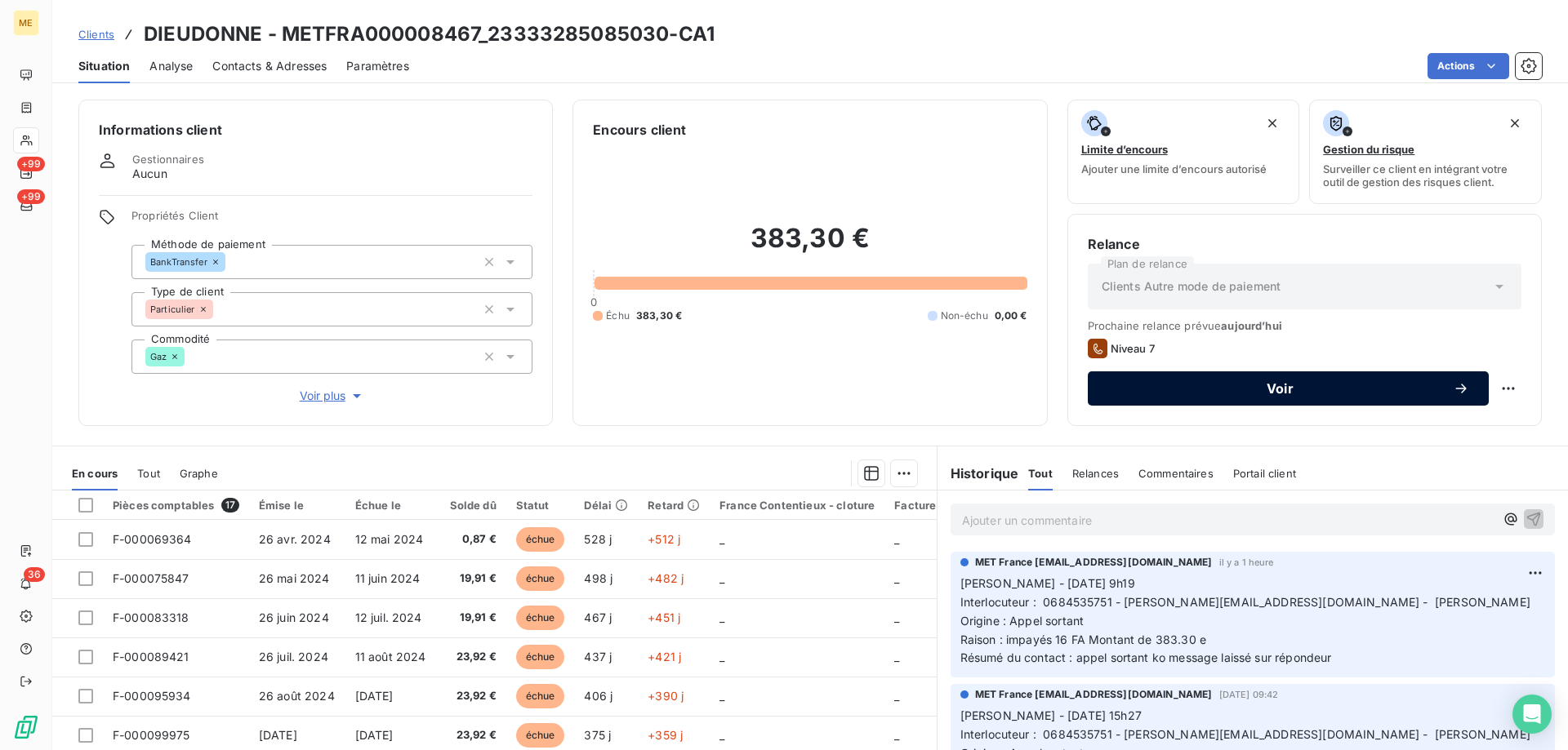
click at [1203, 396] on button "Voir" at bounding box center [1289, 388] width 401 height 34
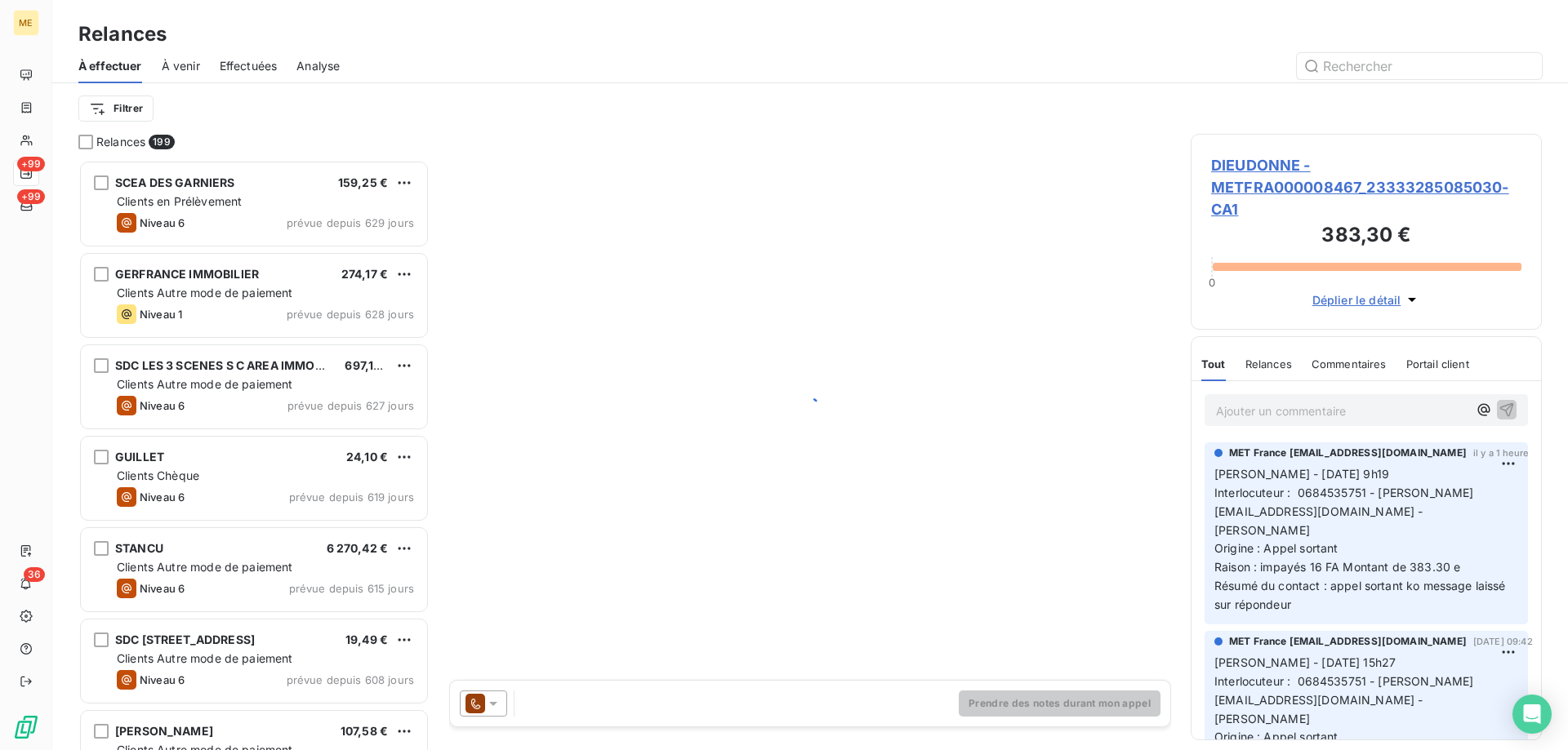
scroll to position [578, 338]
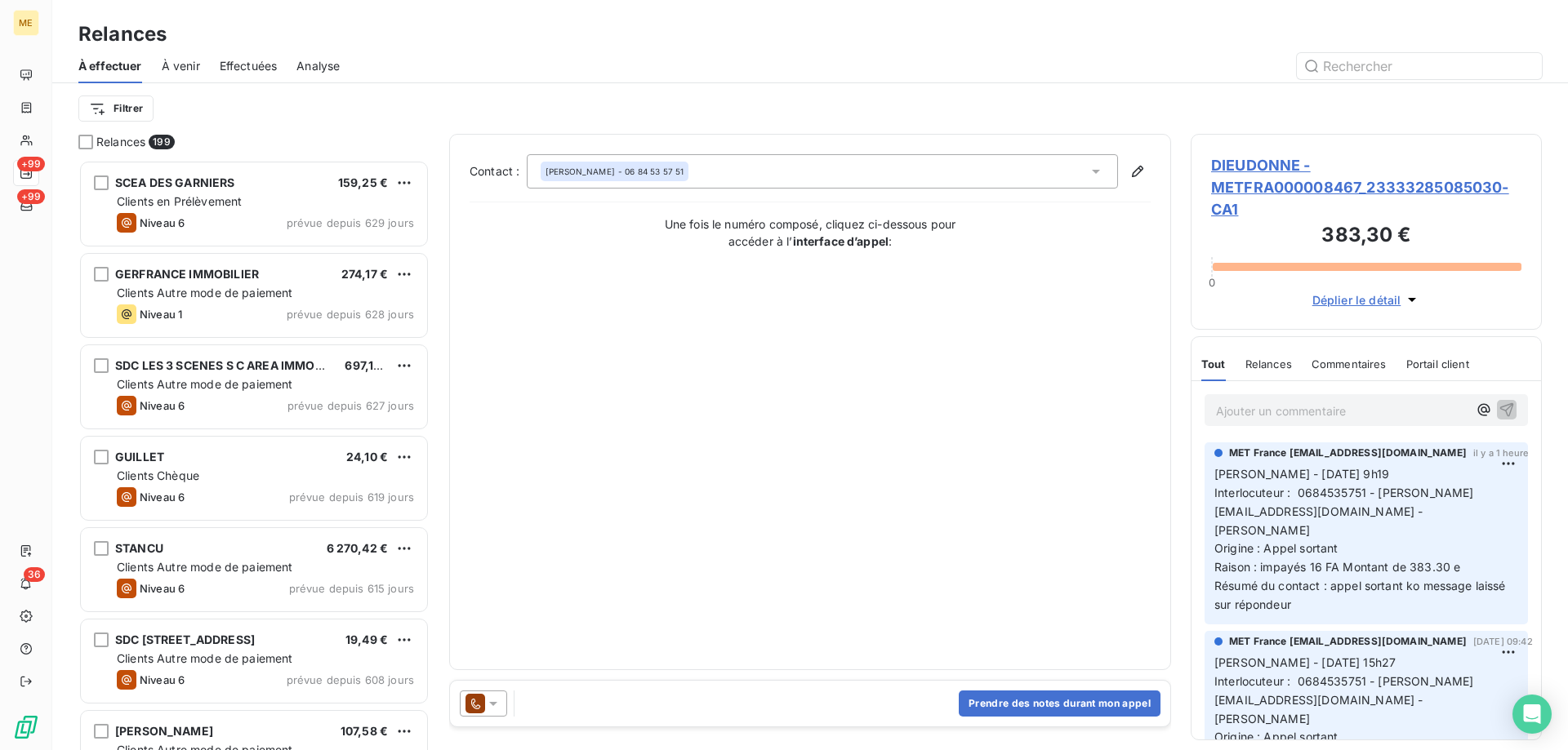
click at [491, 708] on icon at bounding box center [493, 703] width 16 height 16
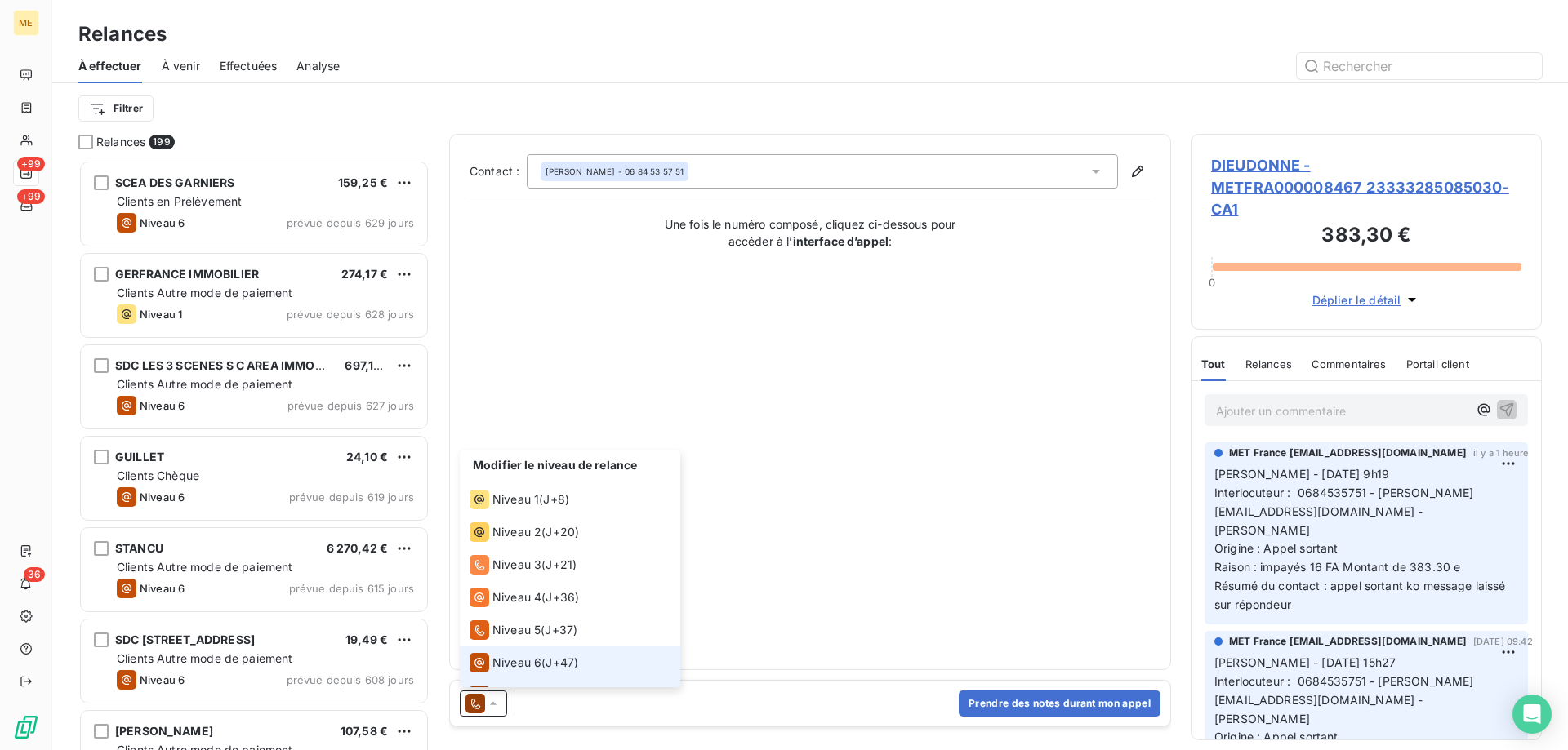
scroll to position [24, 0]
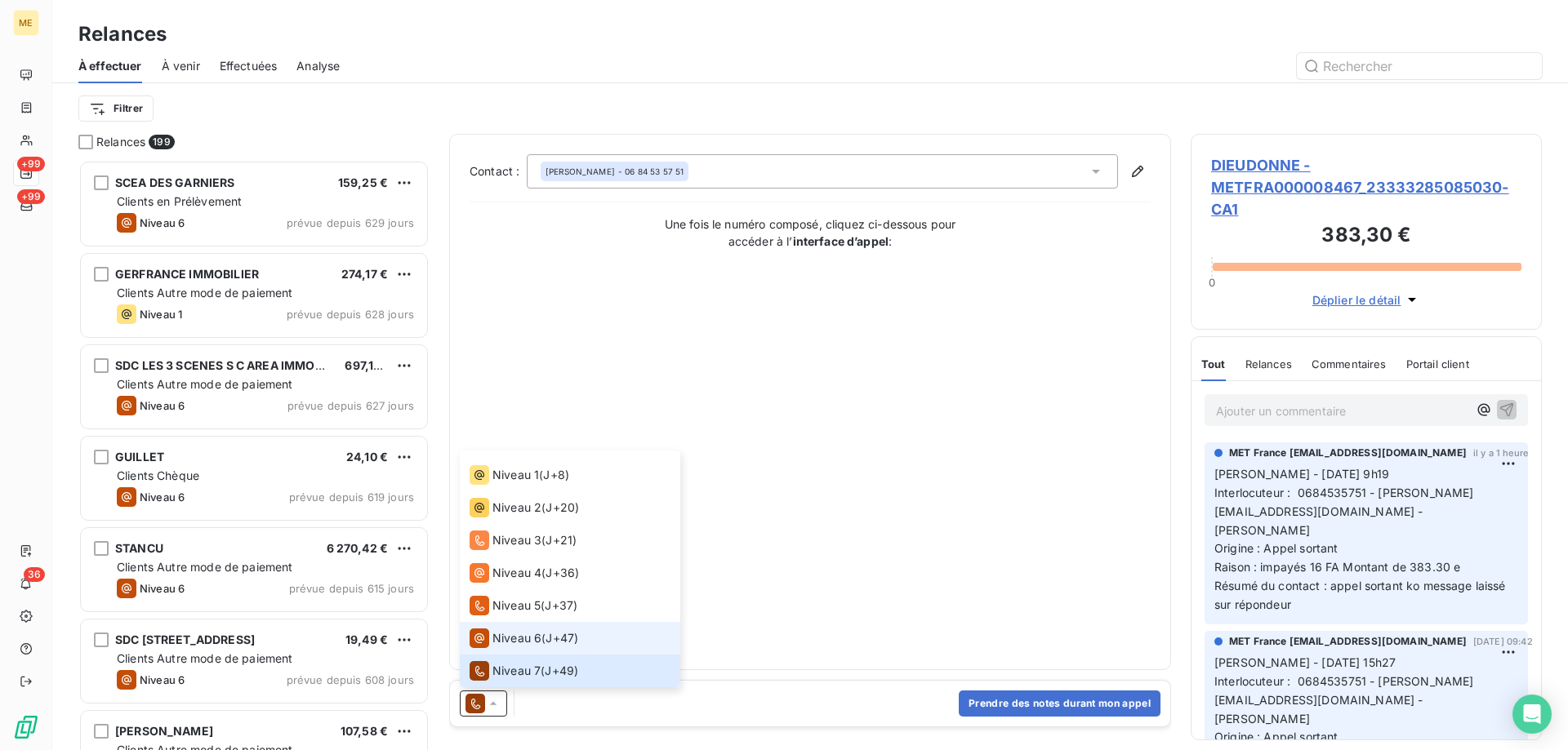
click at [497, 641] on span "Niveau 6" at bounding box center [517, 638] width 49 height 16
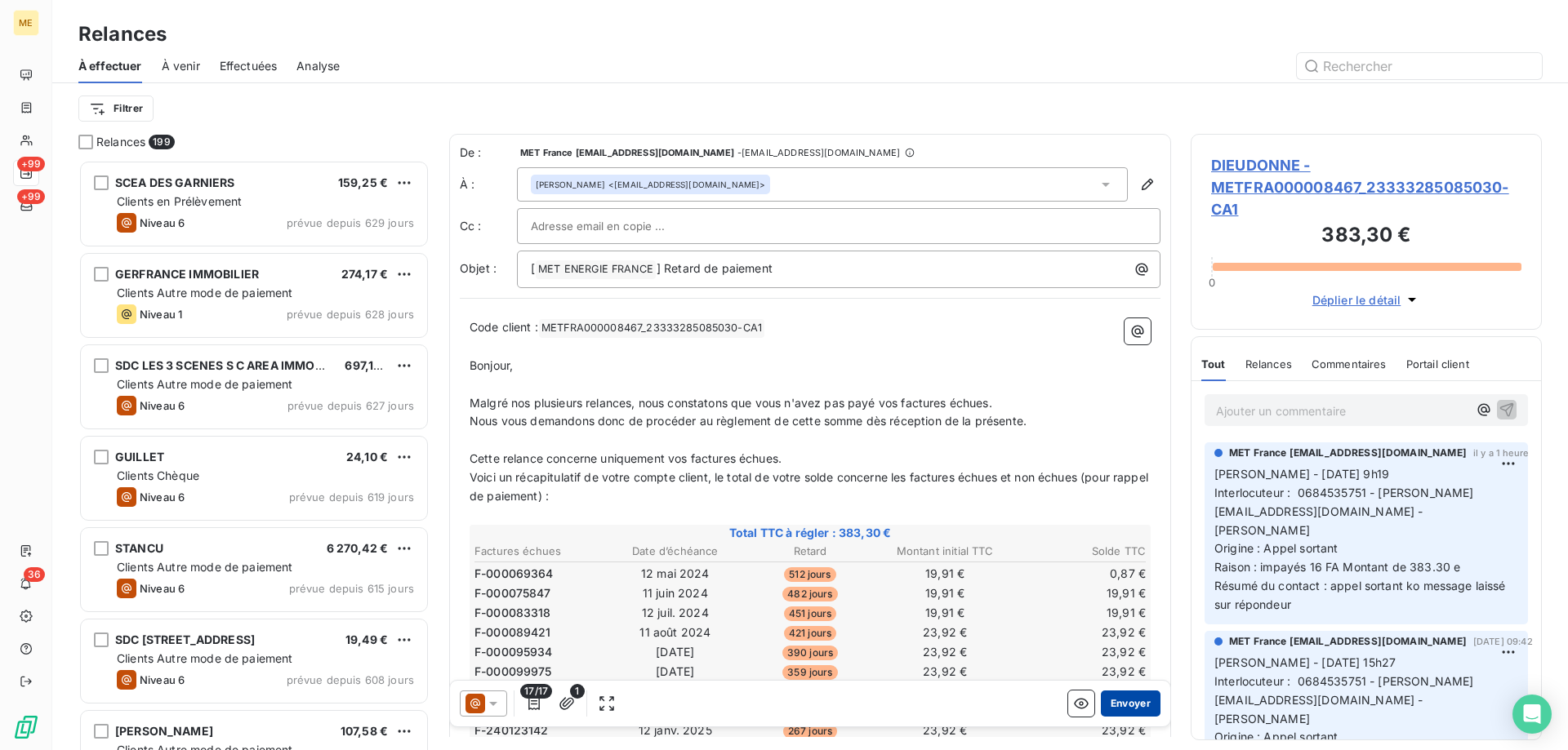
click at [1135, 704] on button "Envoyer" at bounding box center [1130, 703] width 60 height 26
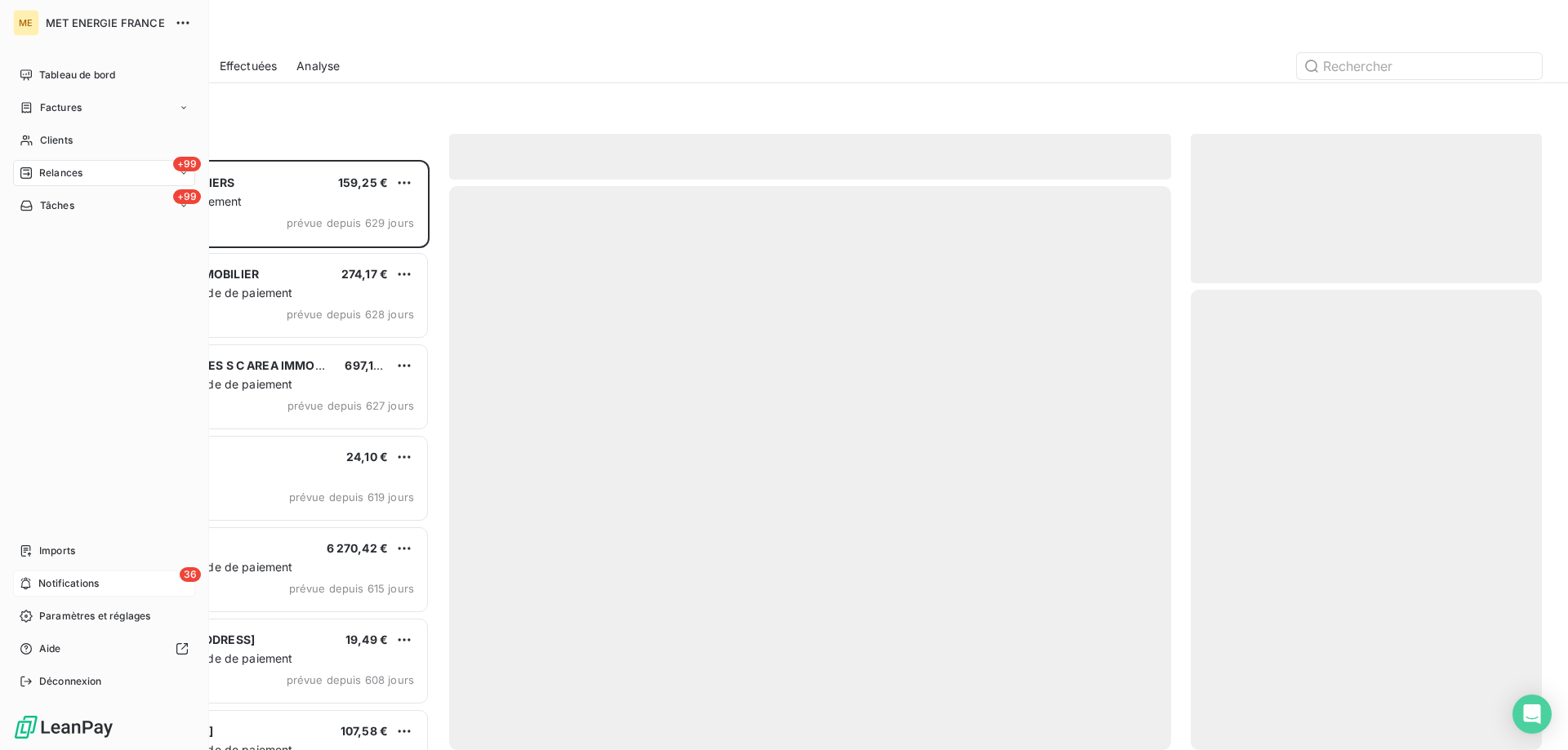
click at [64, 589] on span "Notifications" at bounding box center [68, 584] width 60 height 14
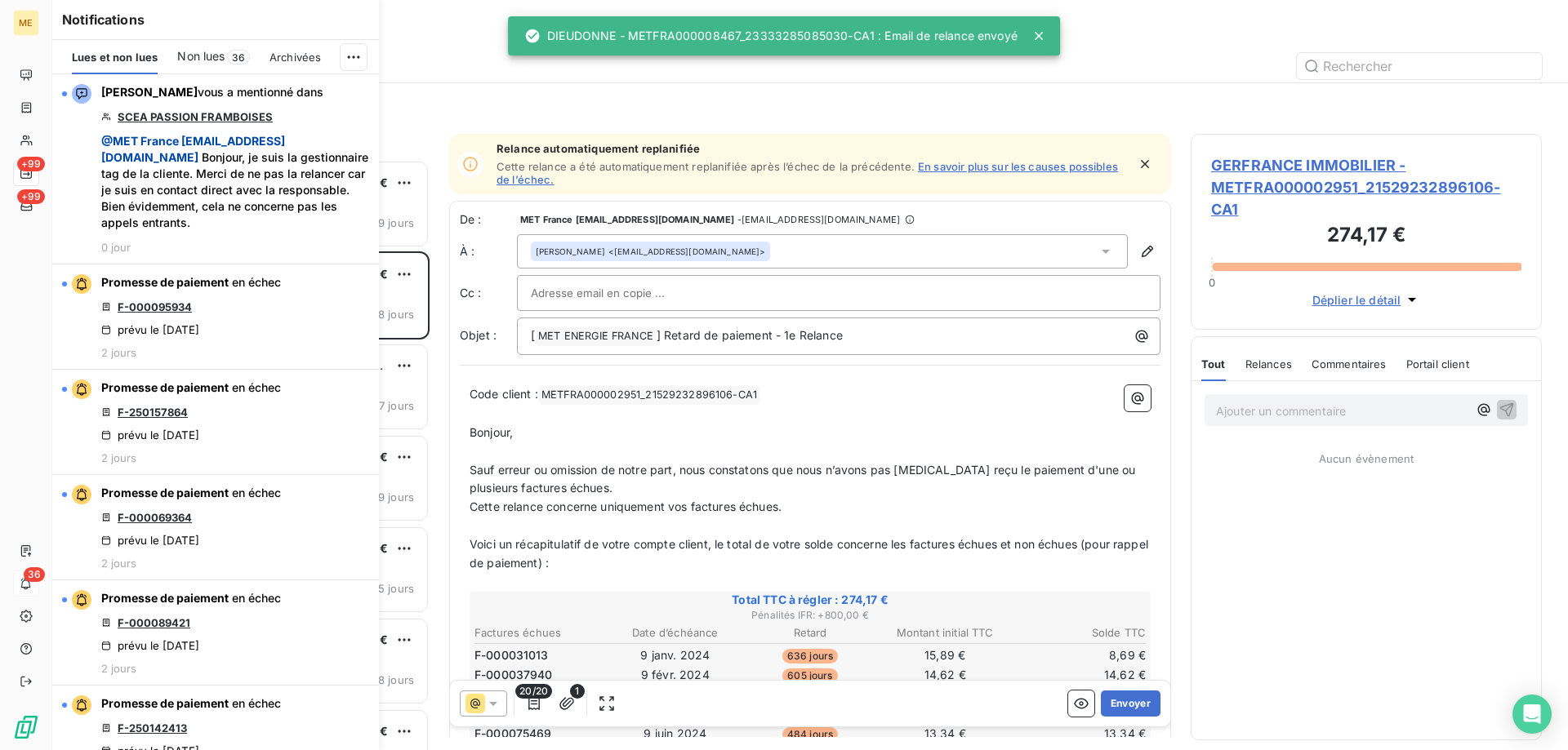
scroll to position [578, 338]
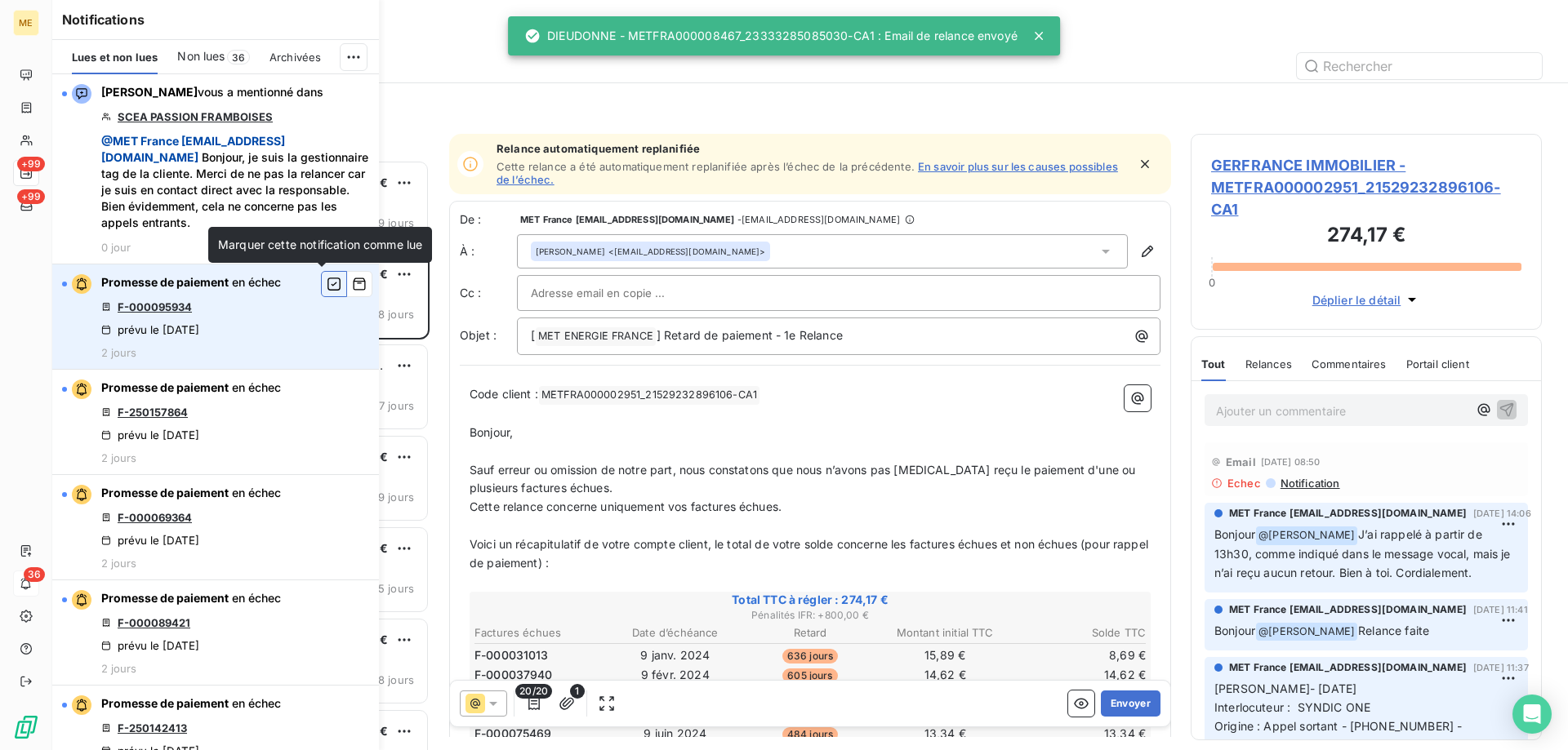
click at [327, 289] on icon "button" at bounding box center [334, 284] width 14 height 16
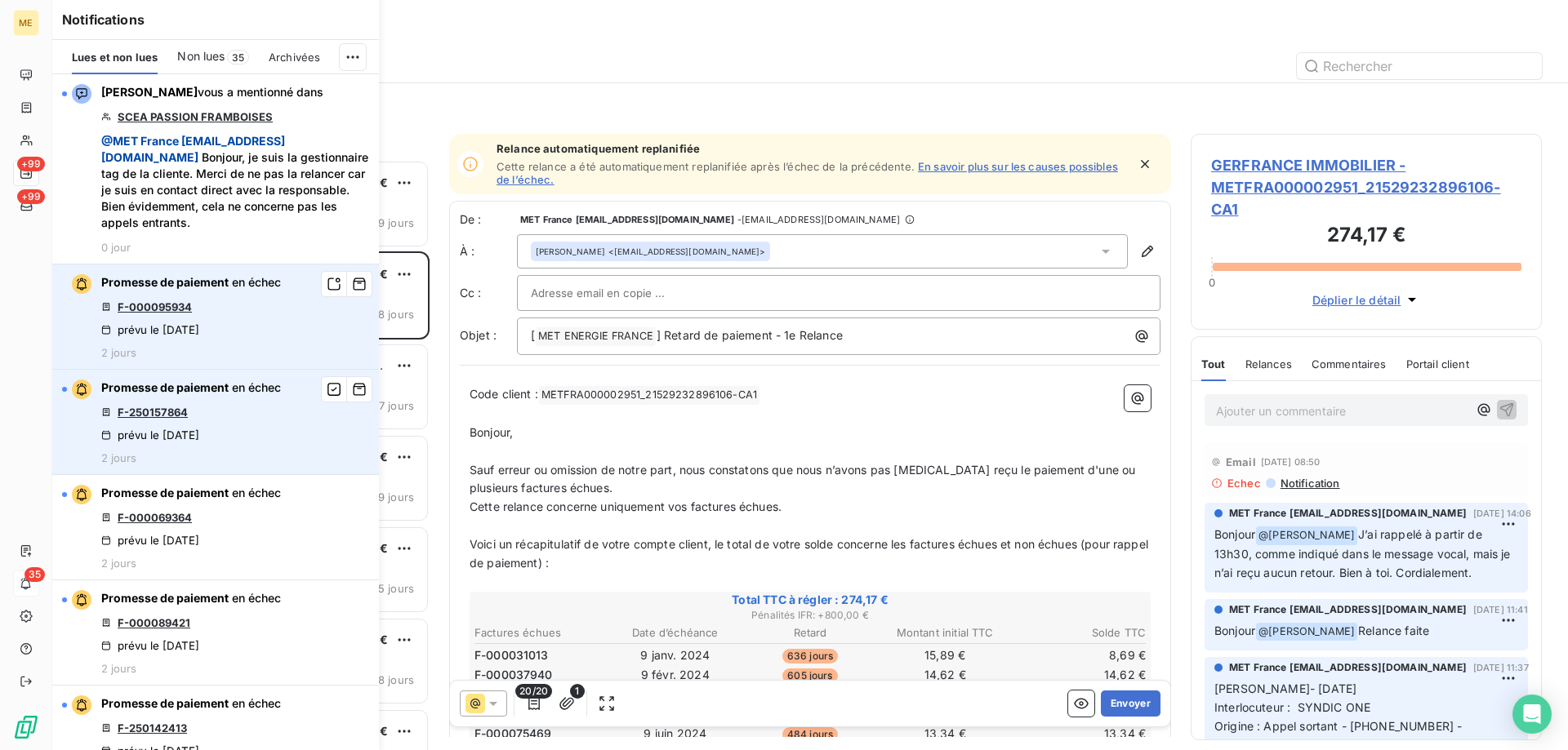
click at [172, 410] on link "F-250157864" at bounding box center [152, 412] width 70 height 13
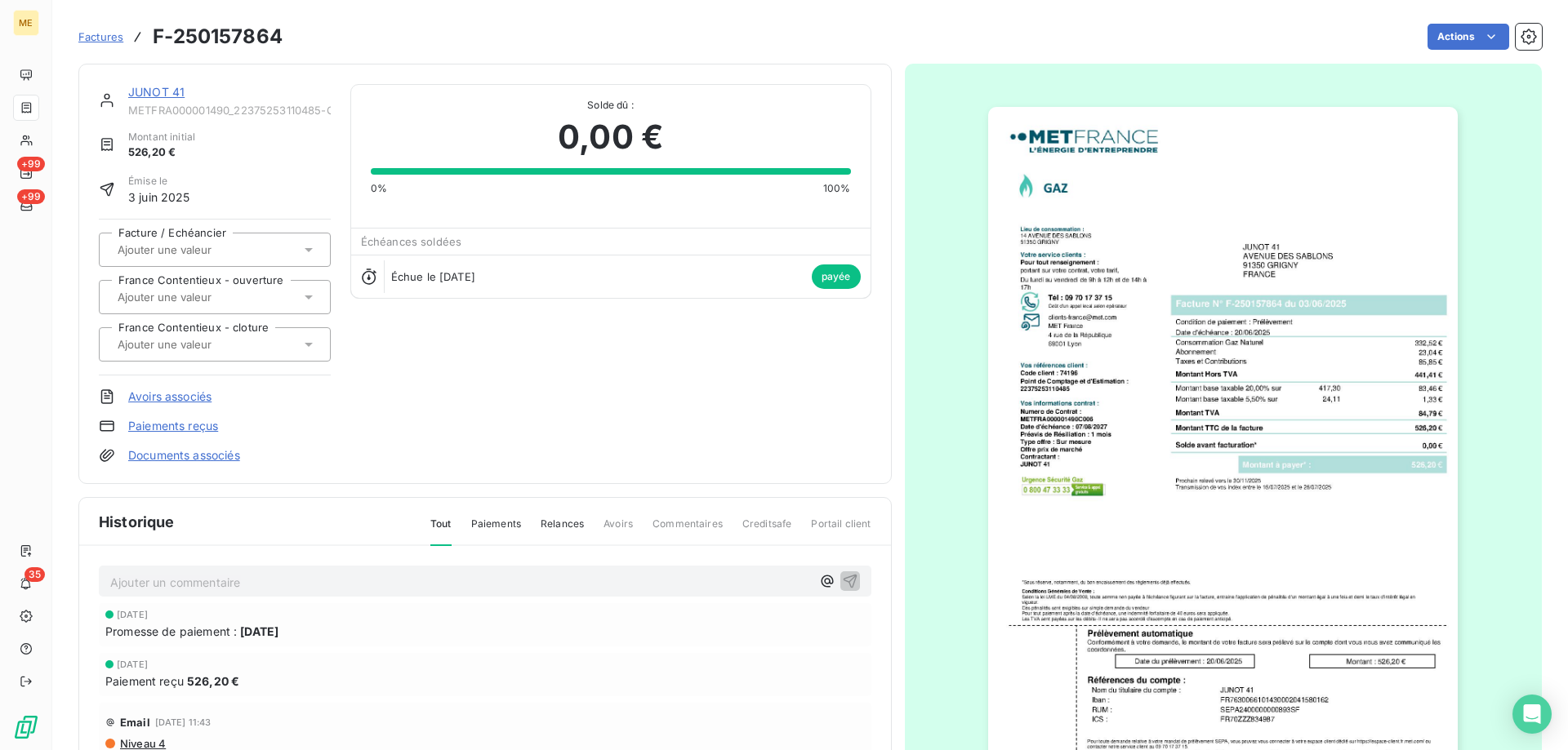
click at [167, 88] on link "JUNOT 41" at bounding box center [156, 92] width 56 height 14
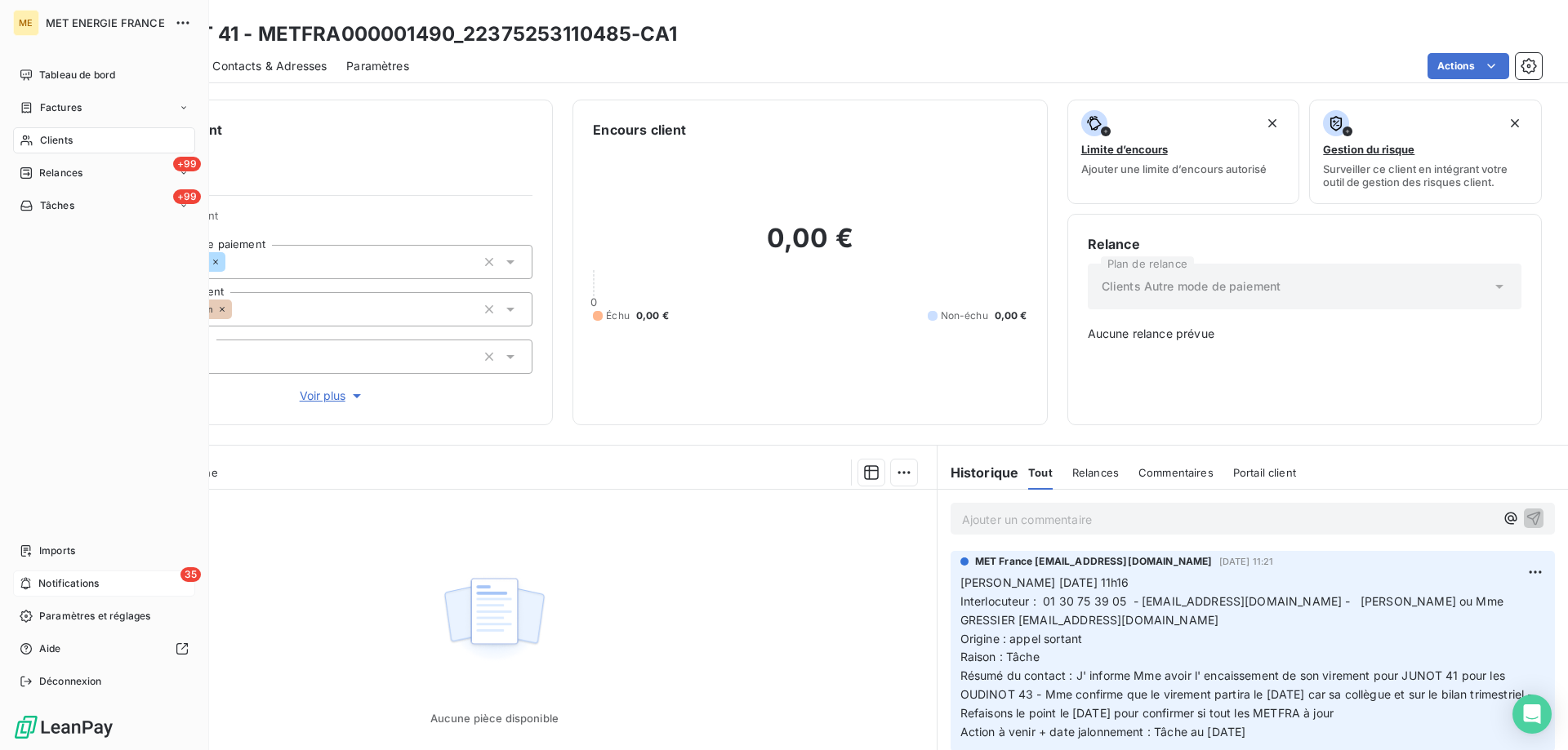
click at [32, 582] on div "35 Notifications" at bounding box center [104, 583] width 182 height 26
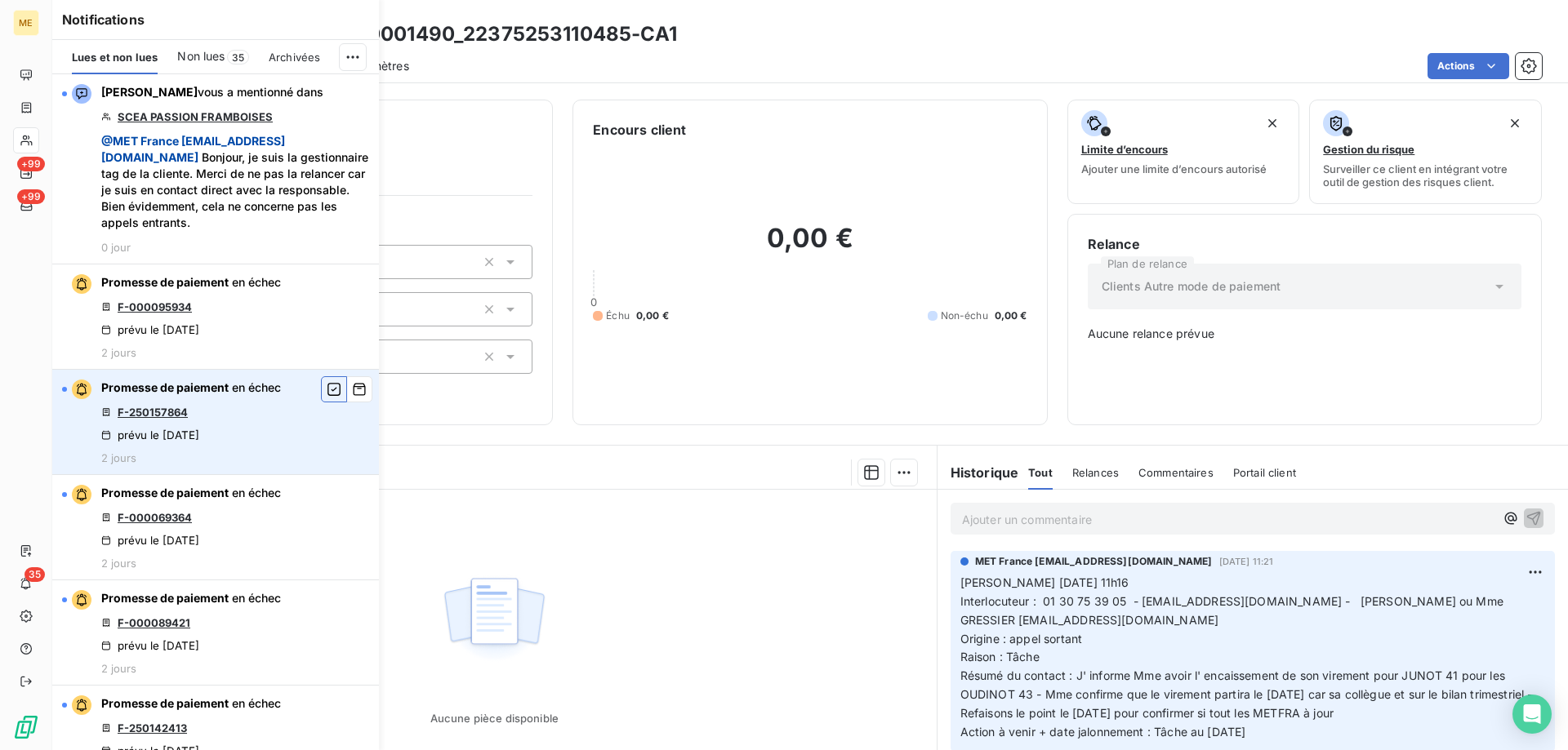
click at [327, 388] on icon "button" at bounding box center [334, 389] width 14 height 16
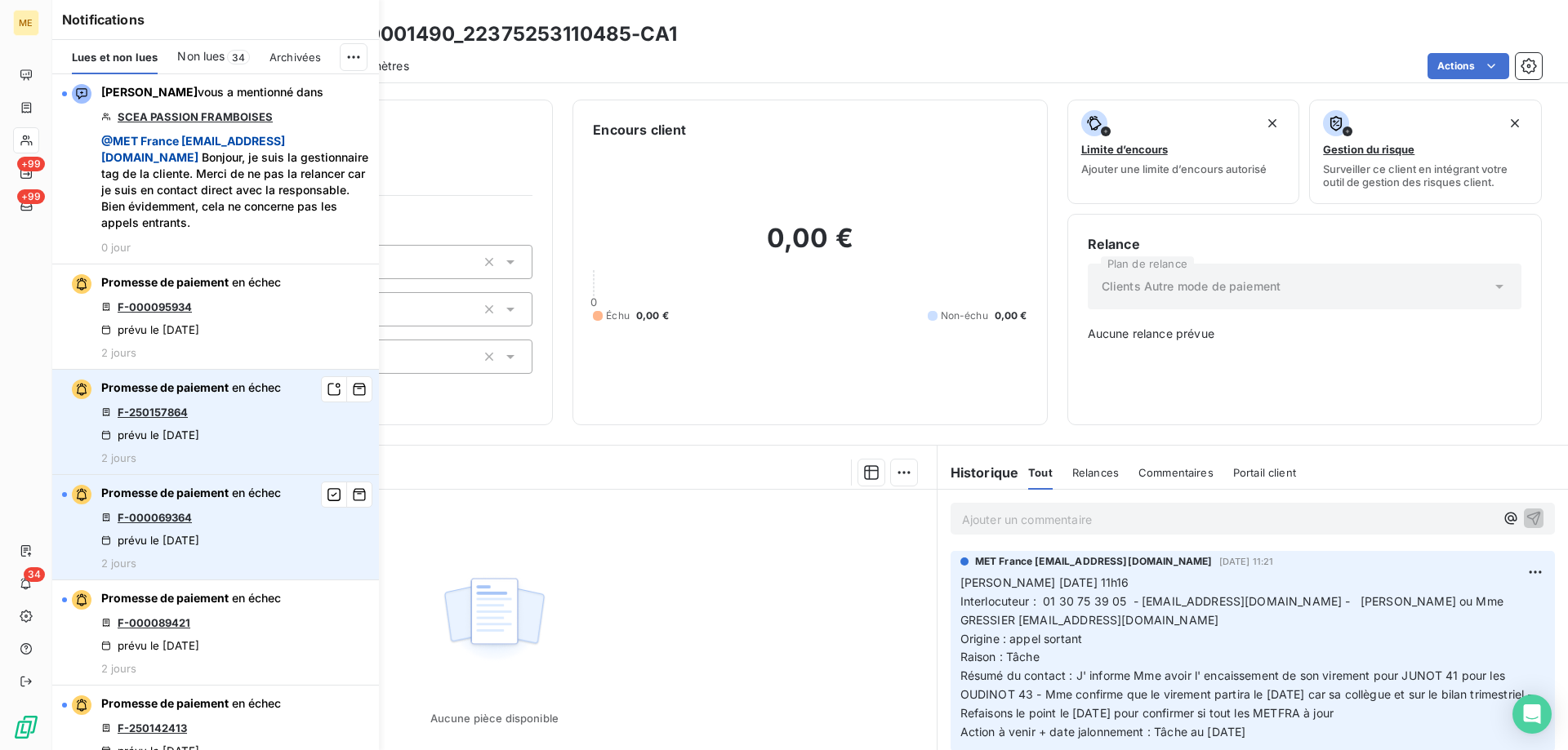
click at [142, 516] on link "F-000069364" at bounding box center [154, 517] width 74 height 13
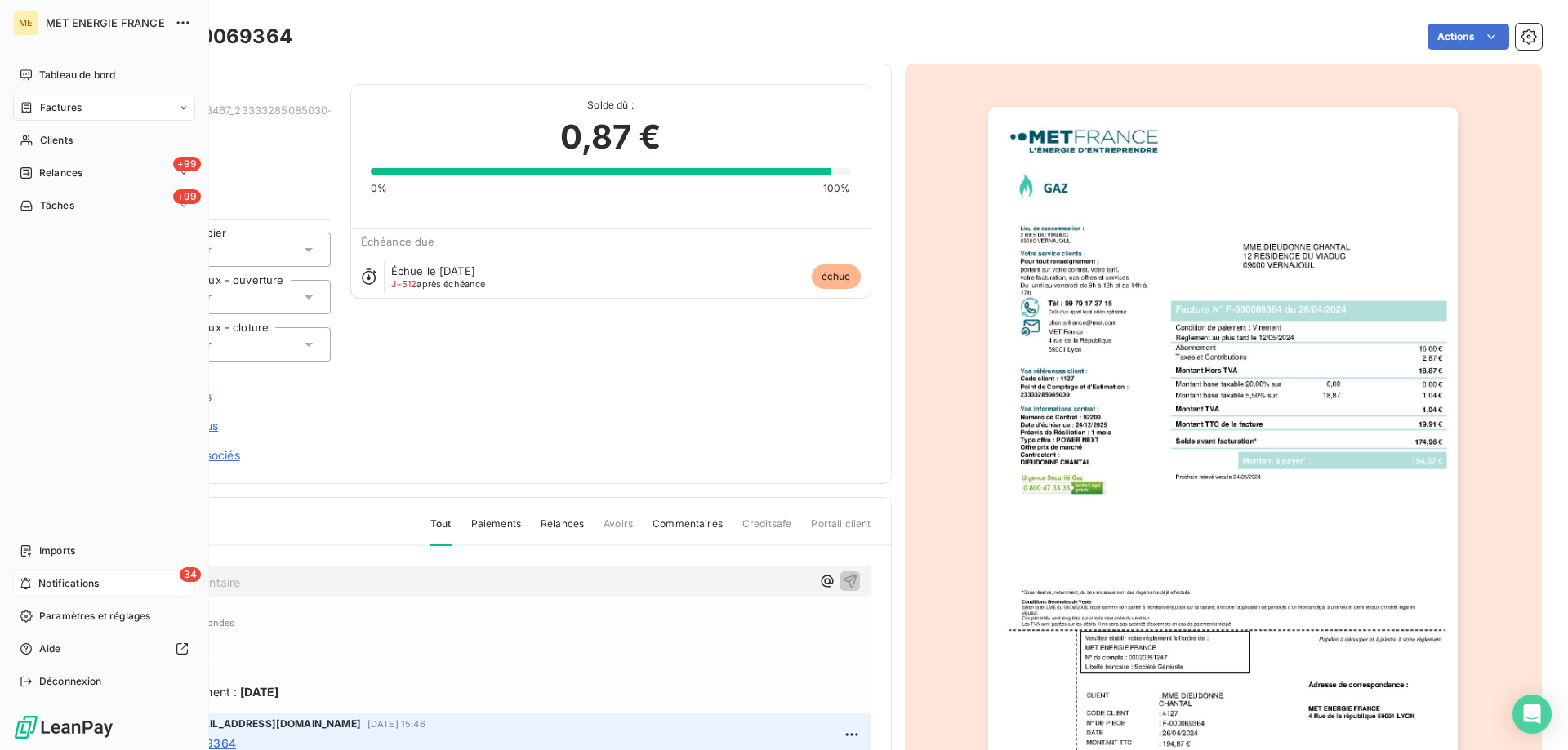
click at [45, 584] on span "Notifications" at bounding box center [68, 584] width 60 height 14
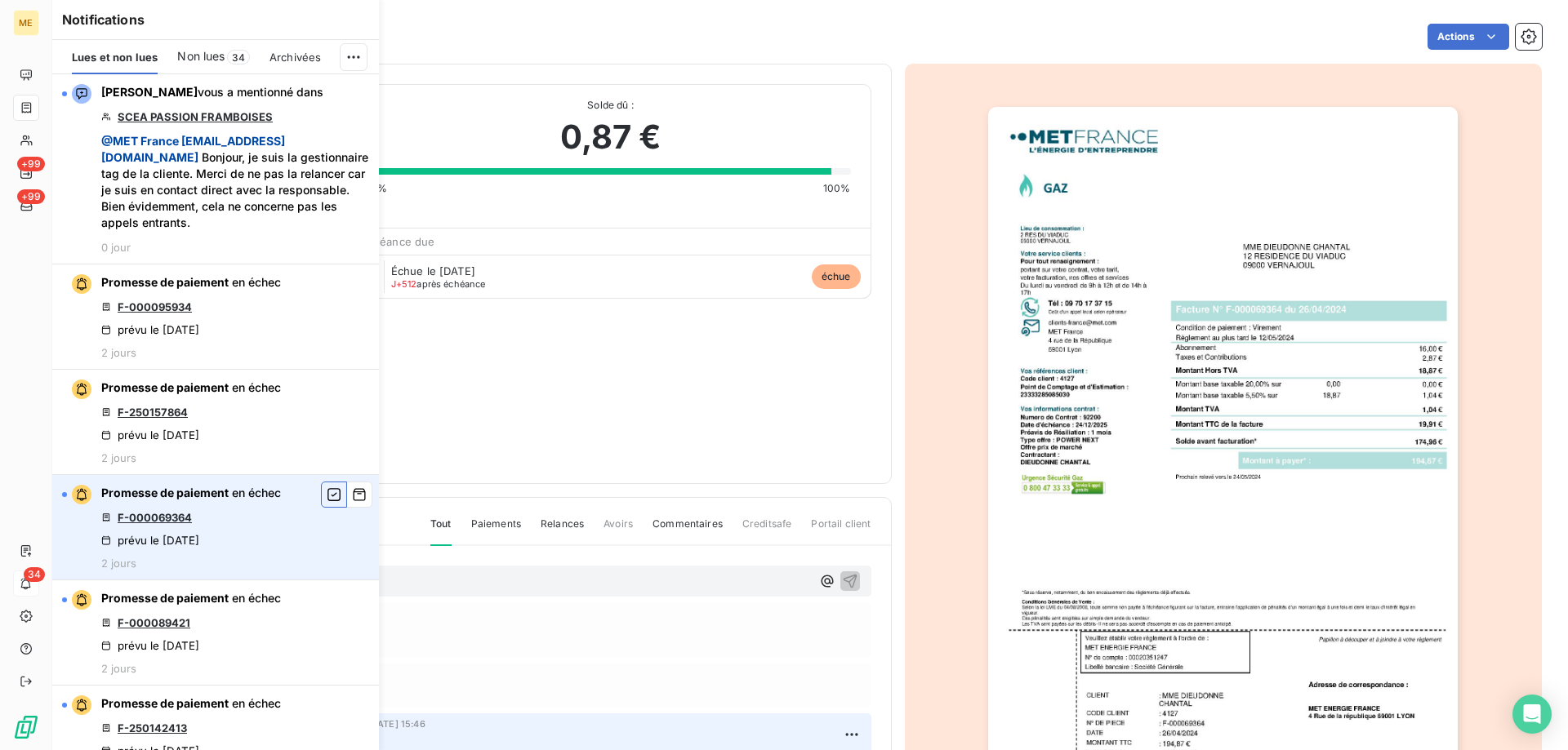
click at [327, 493] on icon "button" at bounding box center [334, 495] width 14 height 16
click at [159, 516] on link "F-000089421" at bounding box center [153, 517] width 73 height 13
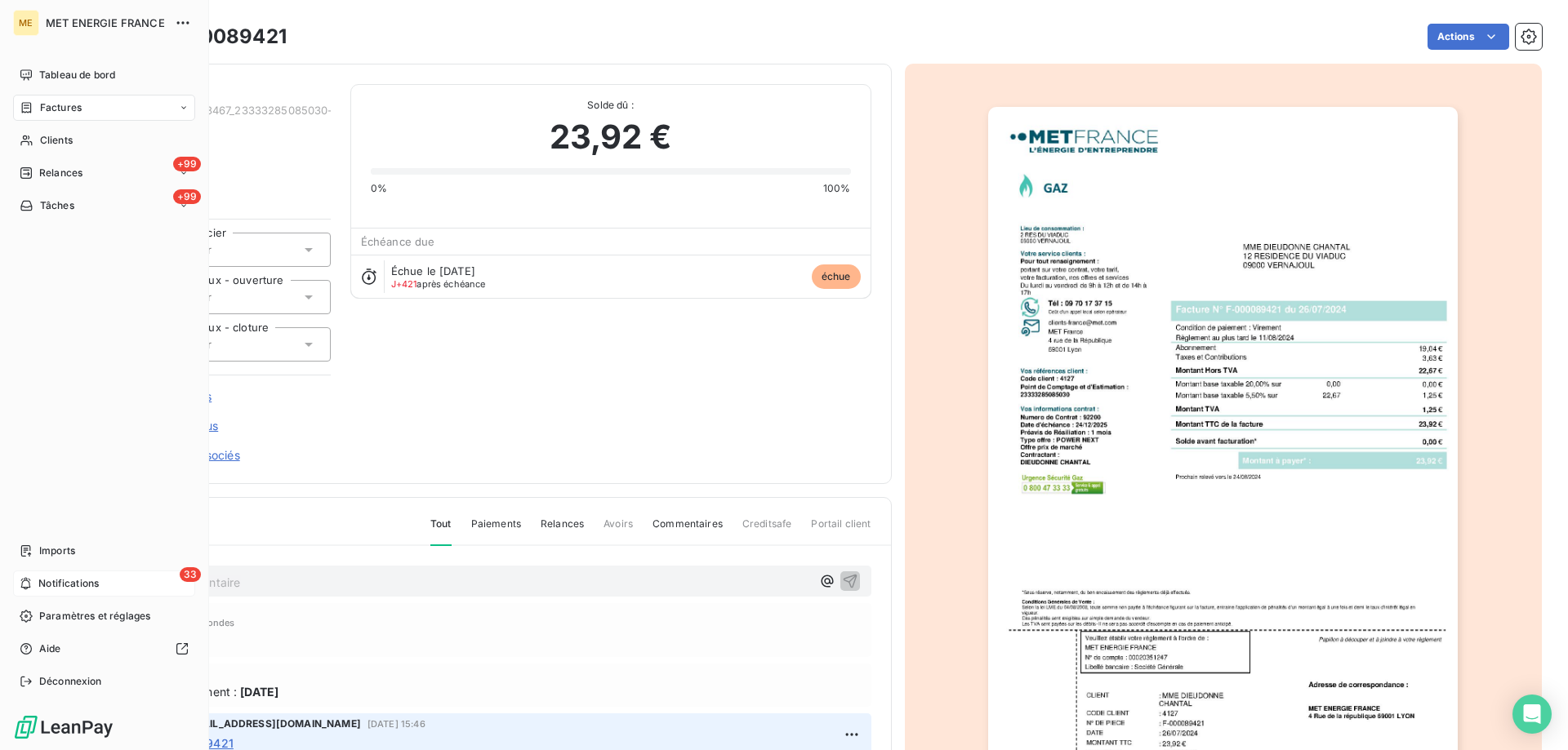
click at [47, 588] on span "Notifications" at bounding box center [68, 584] width 60 height 14
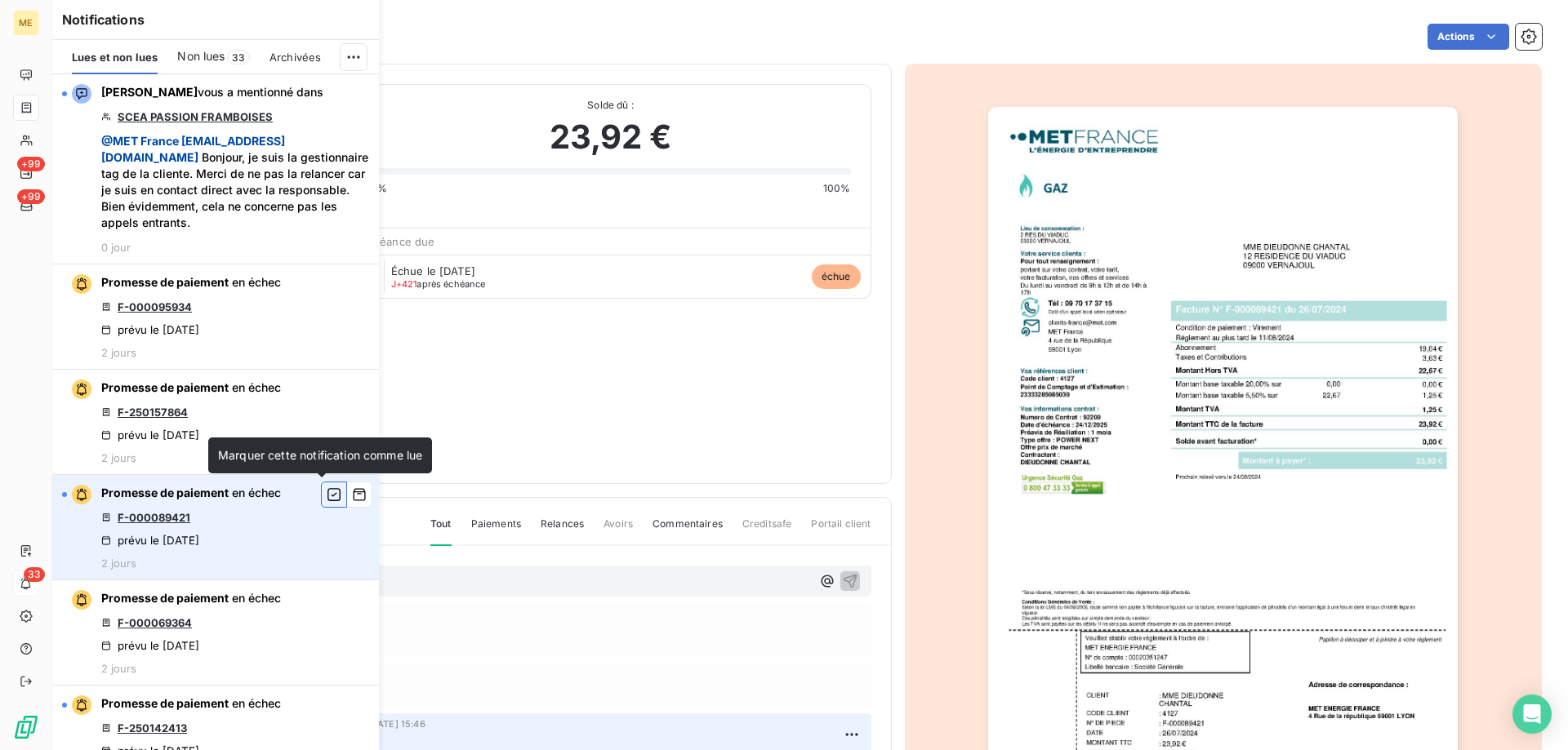
click at [327, 497] on icon "button" at bounding box center [334, 495] width 14 height 16
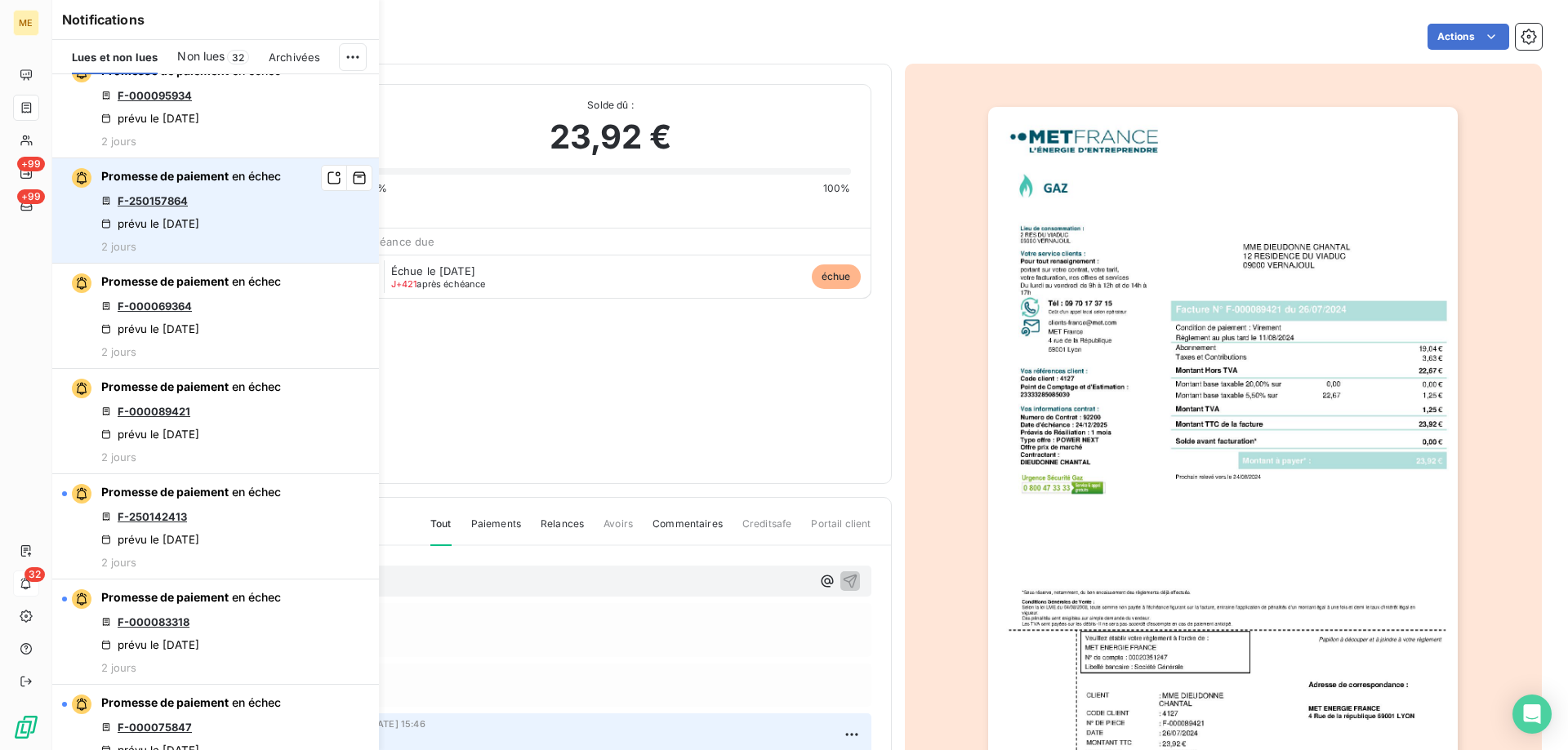
scroll to position [327, 0]
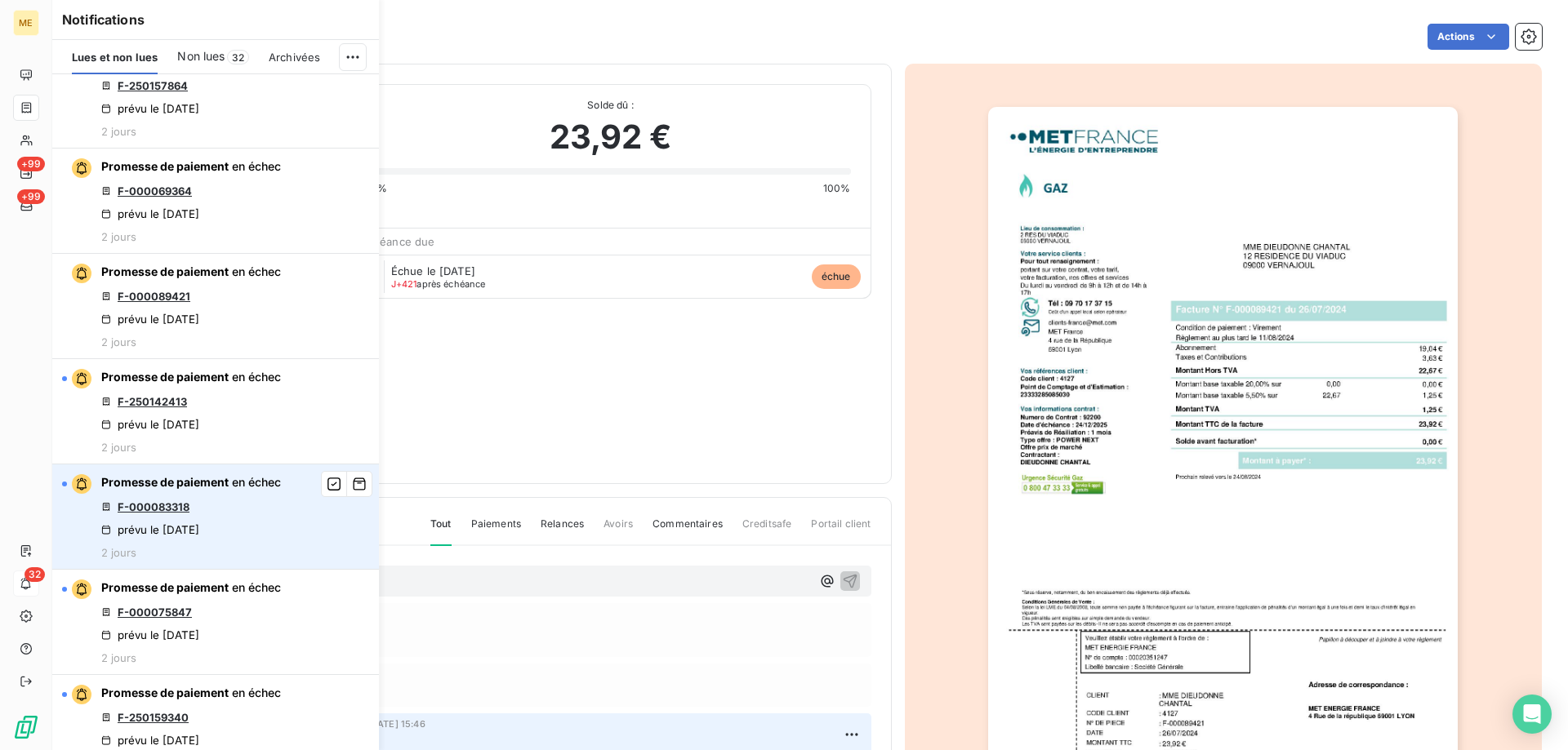
click at [153, 504] on link "F-000083318" at bounding box center [153, 507] width 72 height 13
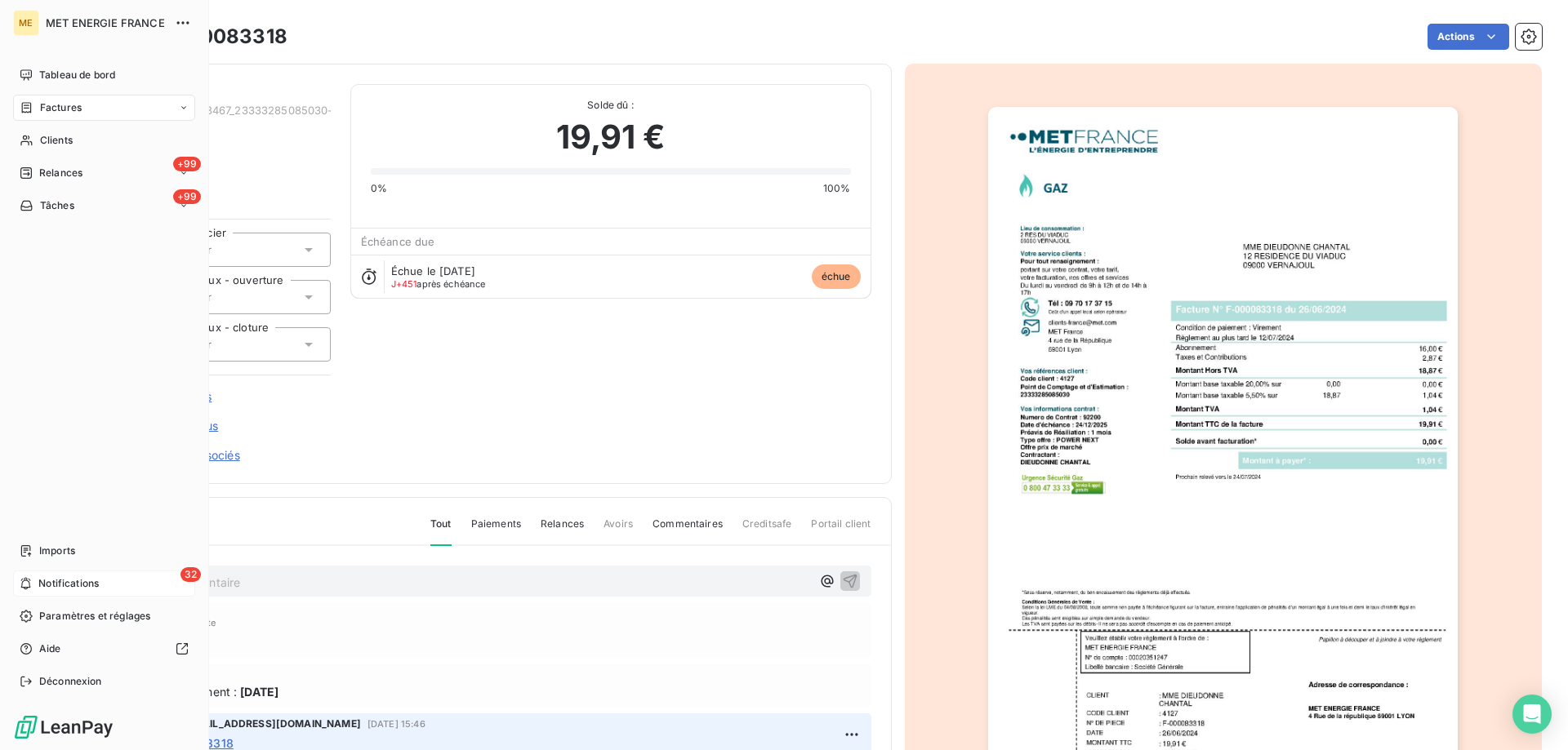
click at [34, 580] on div "32 Notifications" at bounding box center [104, 583] width 182 height 26
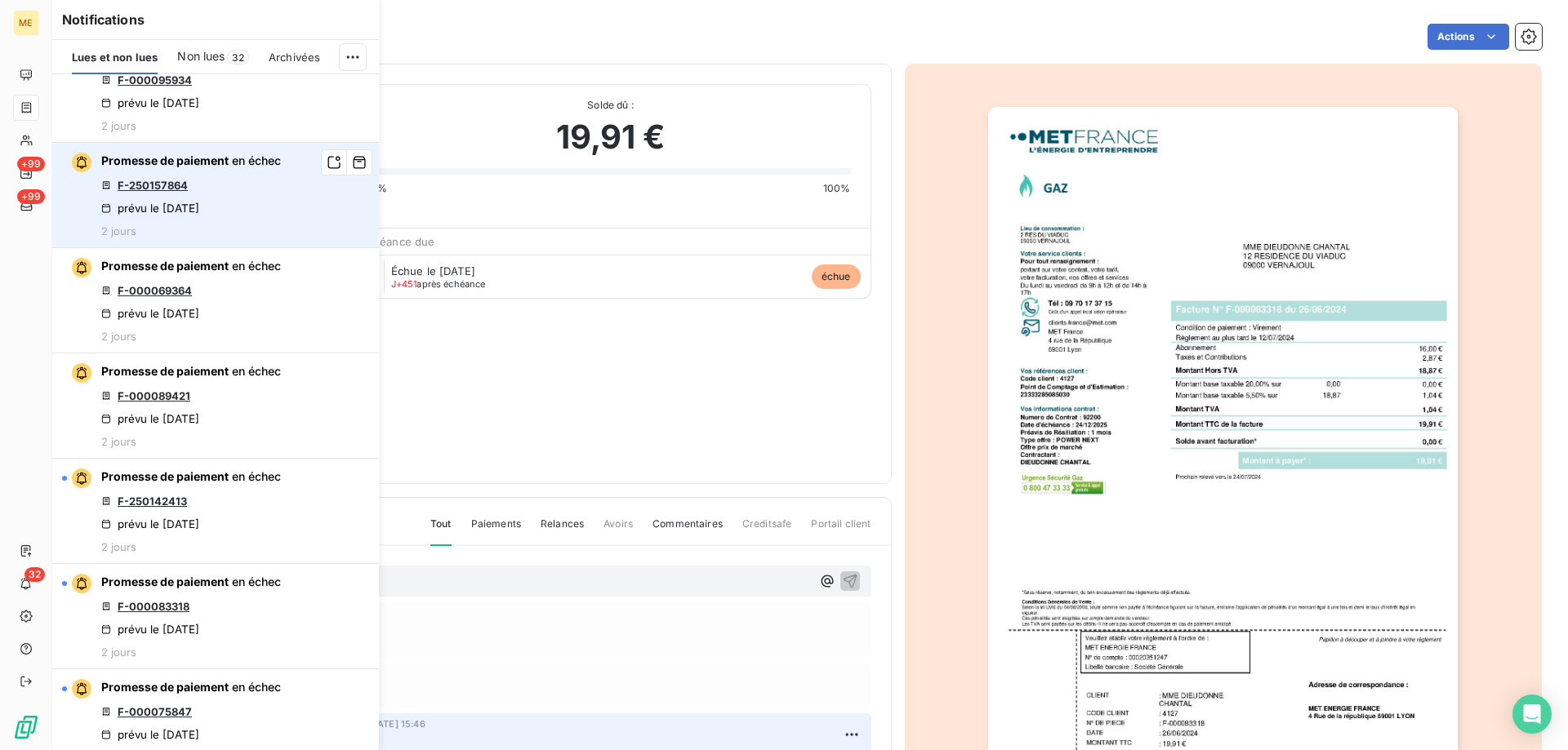
scroll to position [245, 0]
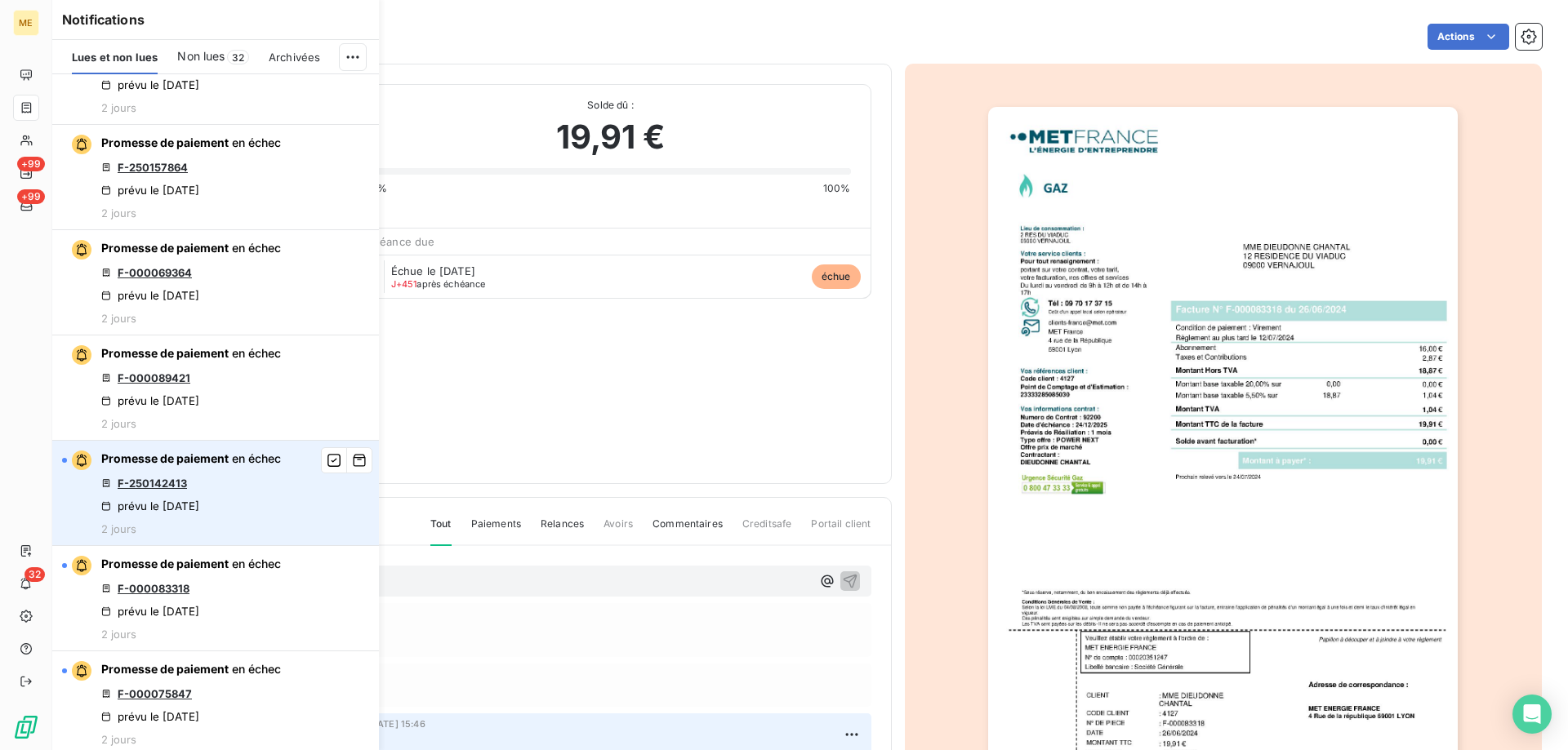
click at [134, 482] on link "F-250142413" at bounding box center [152, 483] width 70 height 13
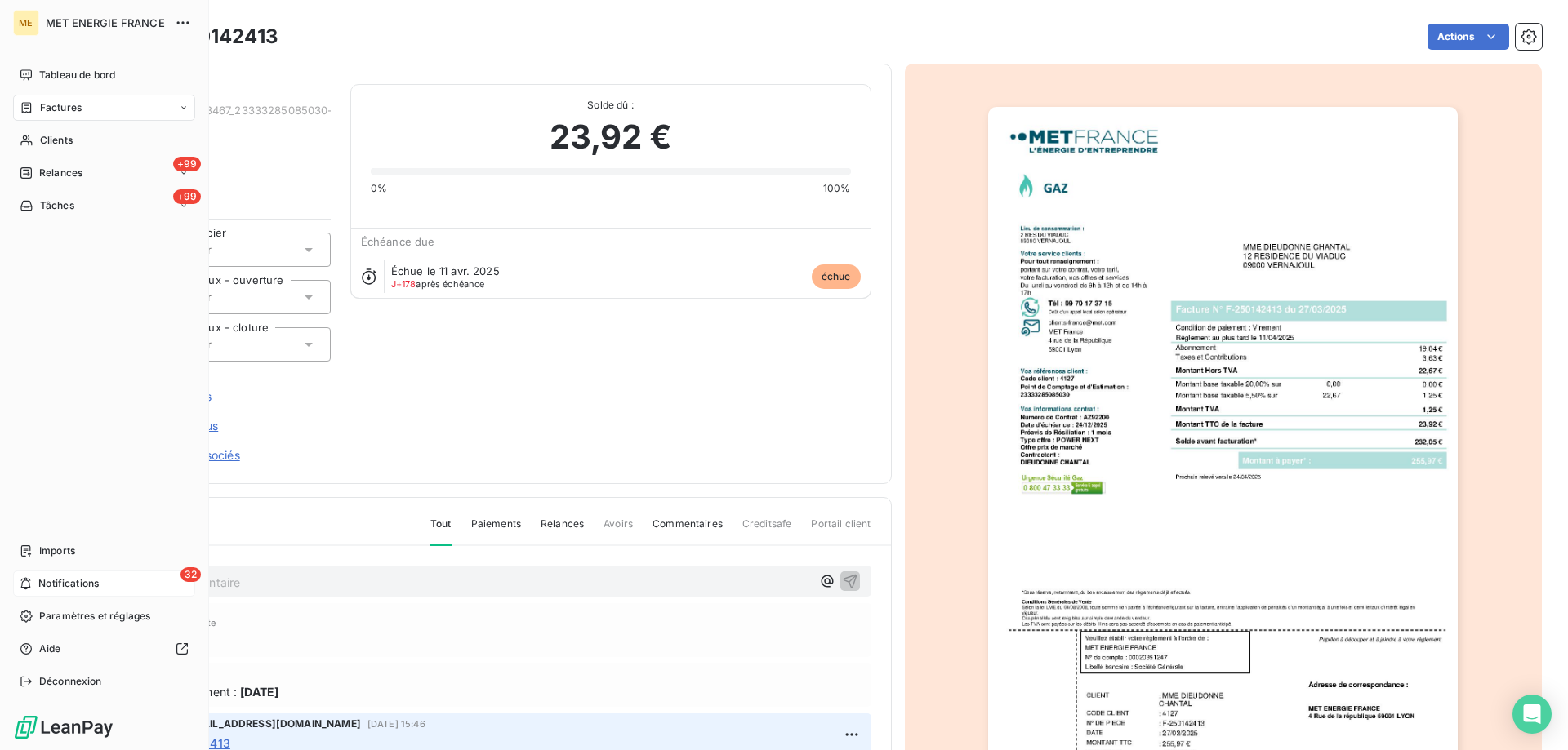
click at [73, 591] on div "32 Notifications" at bounding box center [104, 583] width 182 height 26
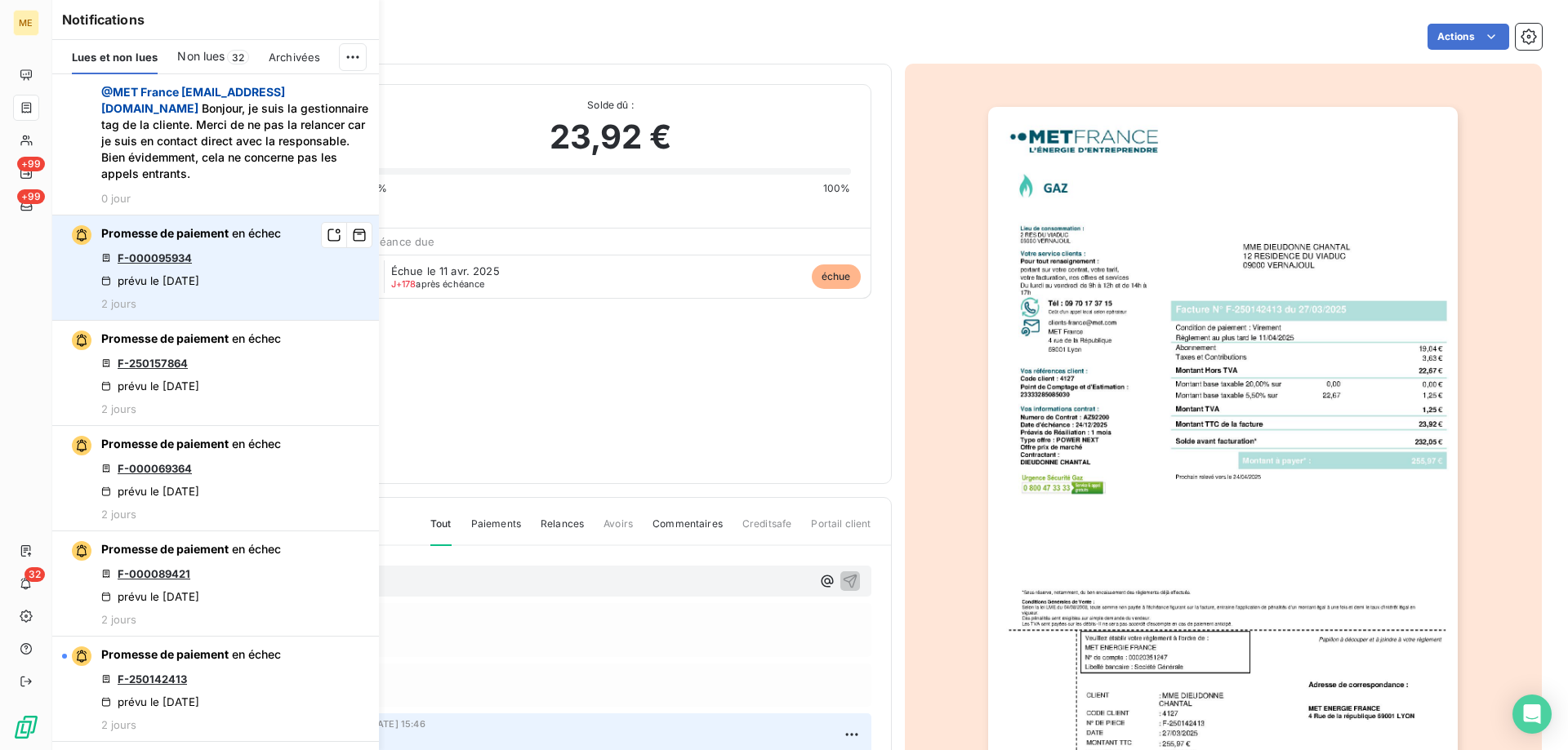
scroll to position [163, 0]
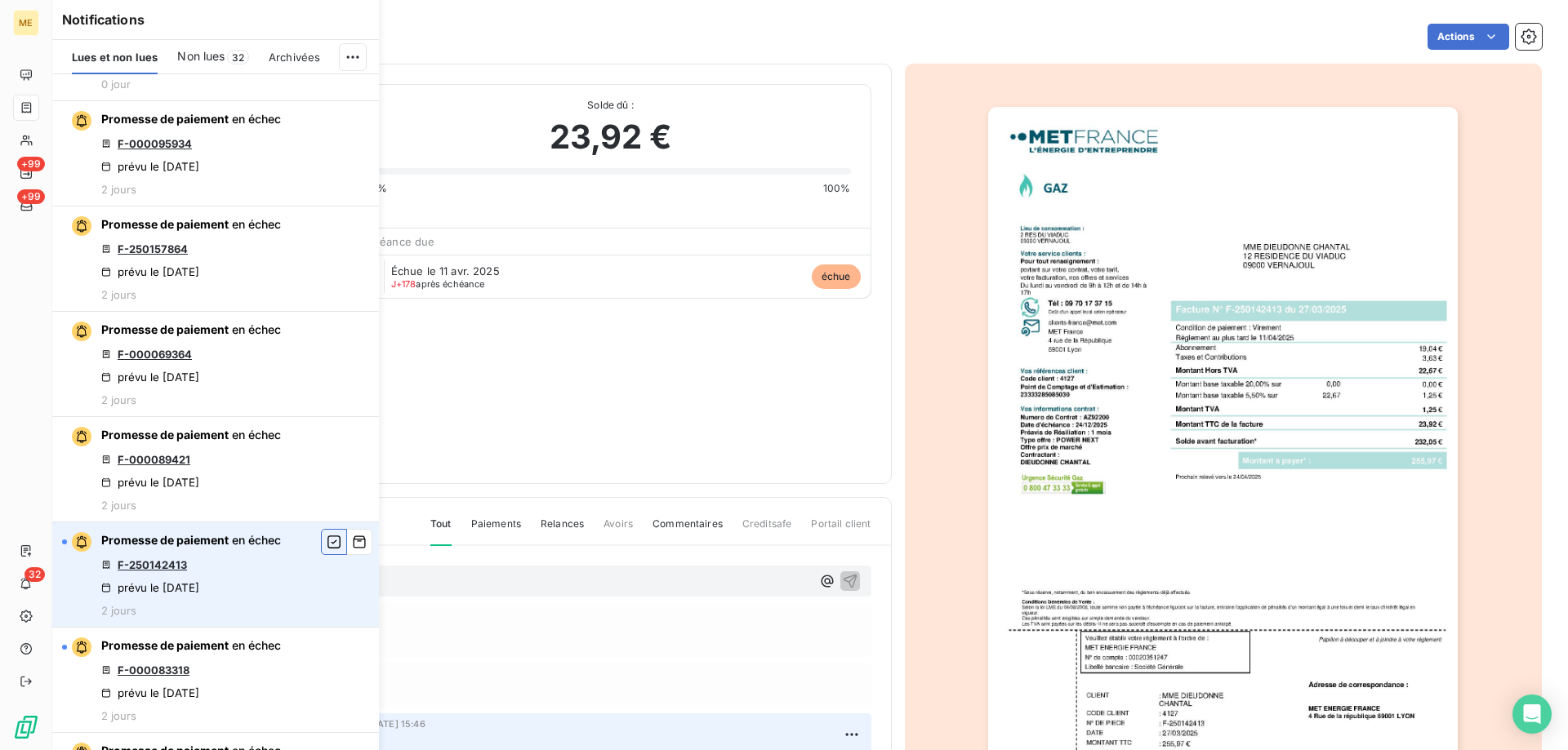
click at [327, 542] on icon "button" at bounding box center [334, 541] width 14 height 16
click at [209, 54] on span "Non lues" at bounding box center [201, 56] width 47 height 16
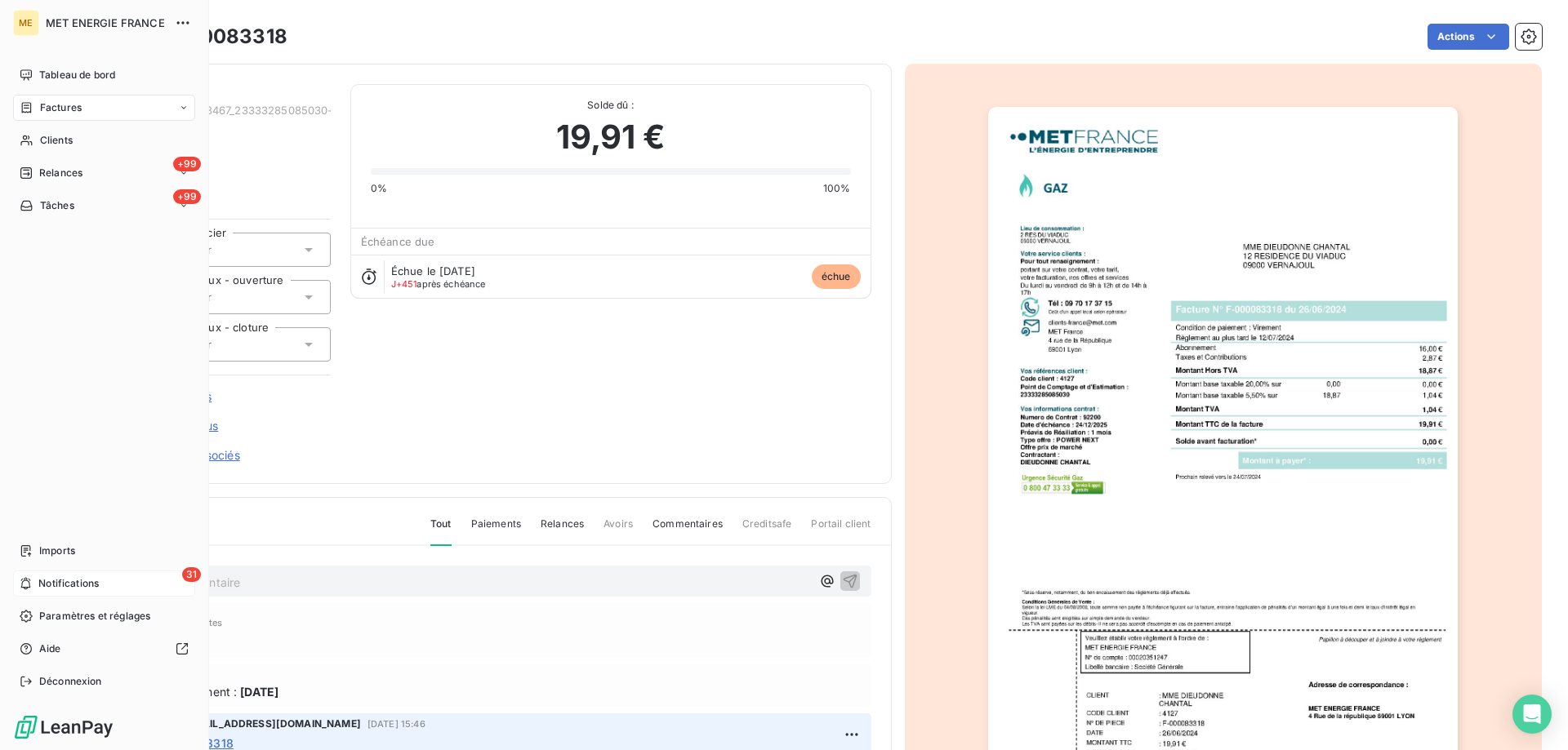
click at [56, 584] on span "Notifications" at bounding box center [68, 584] width 60 height 14
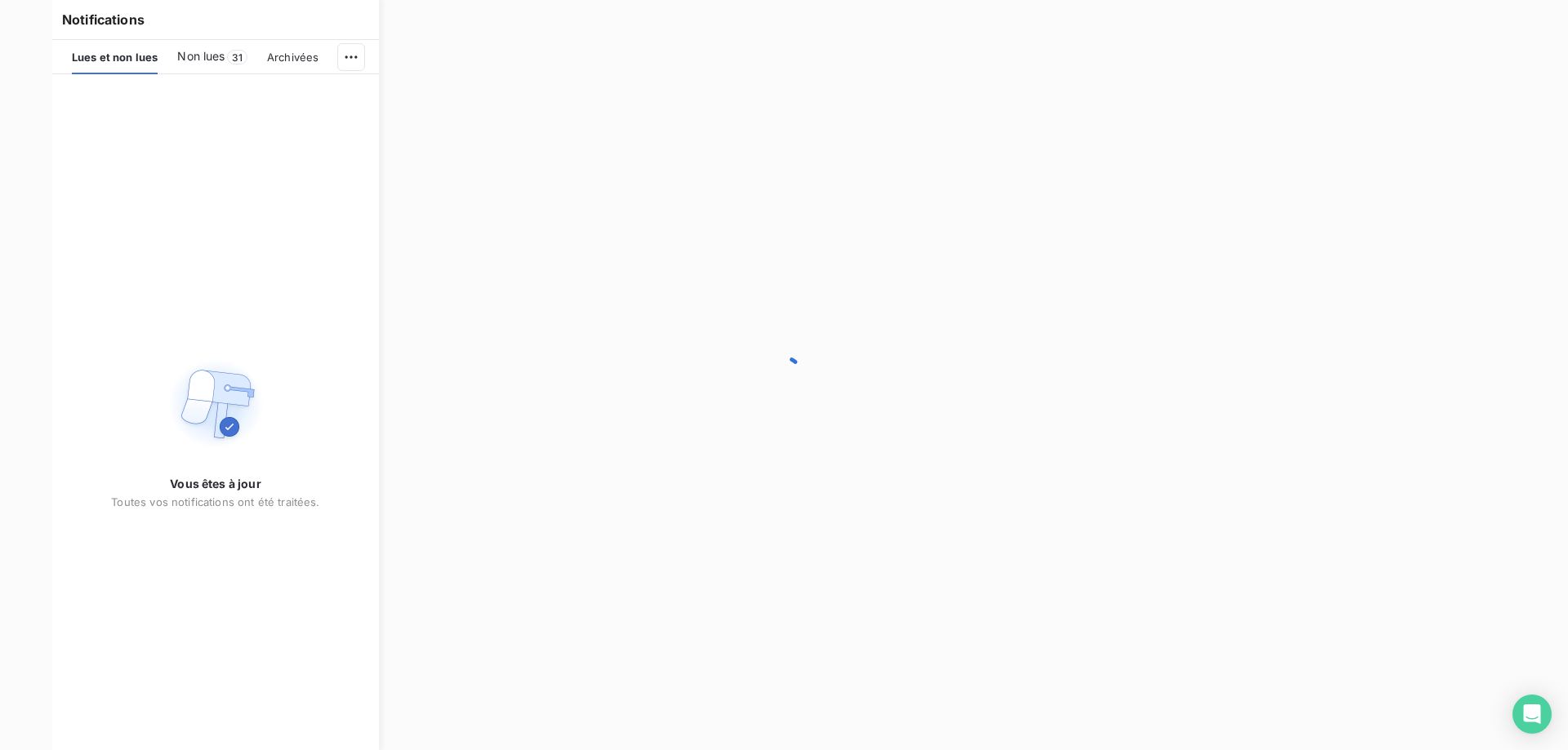
click at [206, 49] on span "Non lues" at bounding box center [201, 56] width 47 height 16
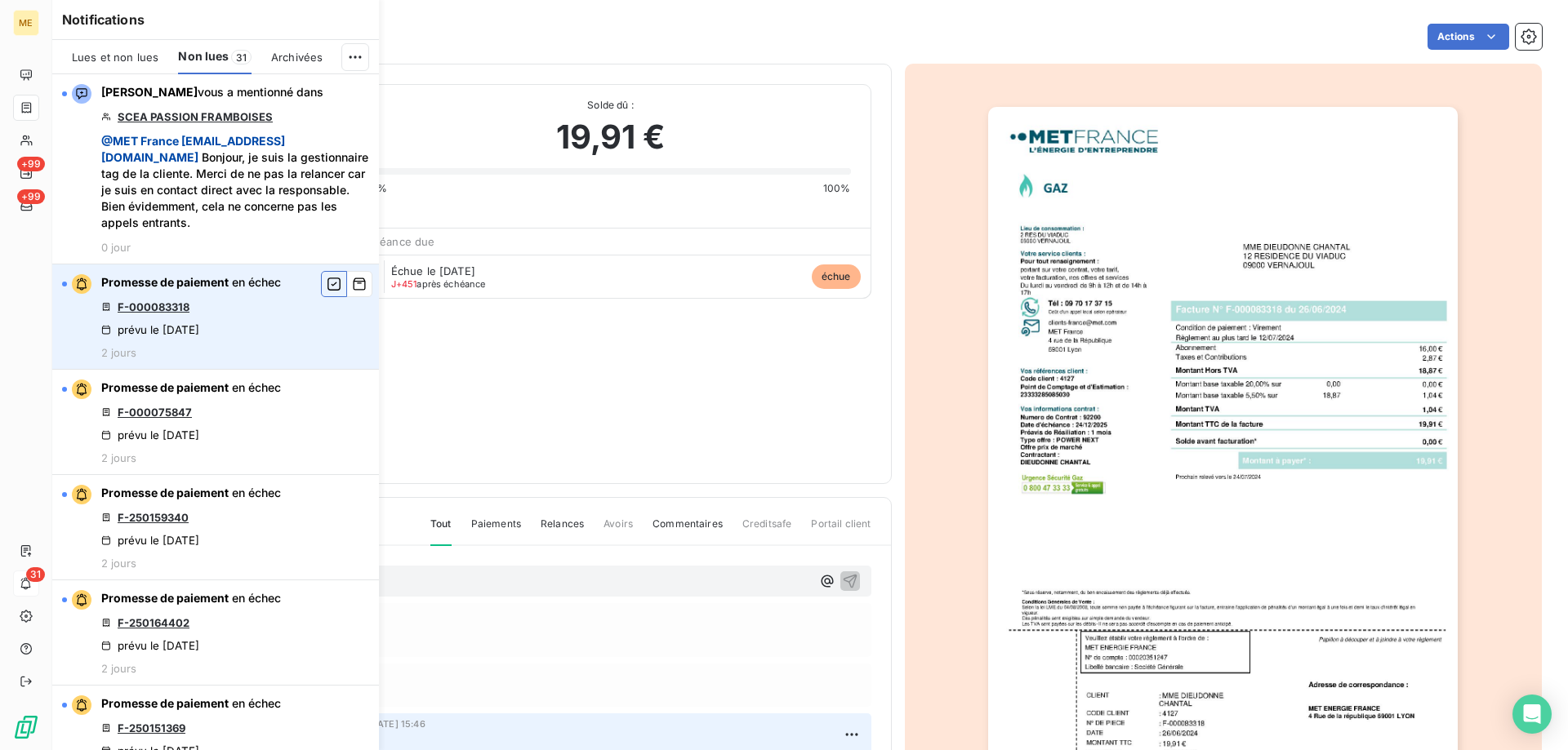
click at [327, 281] on icon "button" at bounding box center [334, 284] width 14 height 16
click at [147, 308] on link "F-000075847" at bounding box center [154, 307] width 74 height 13
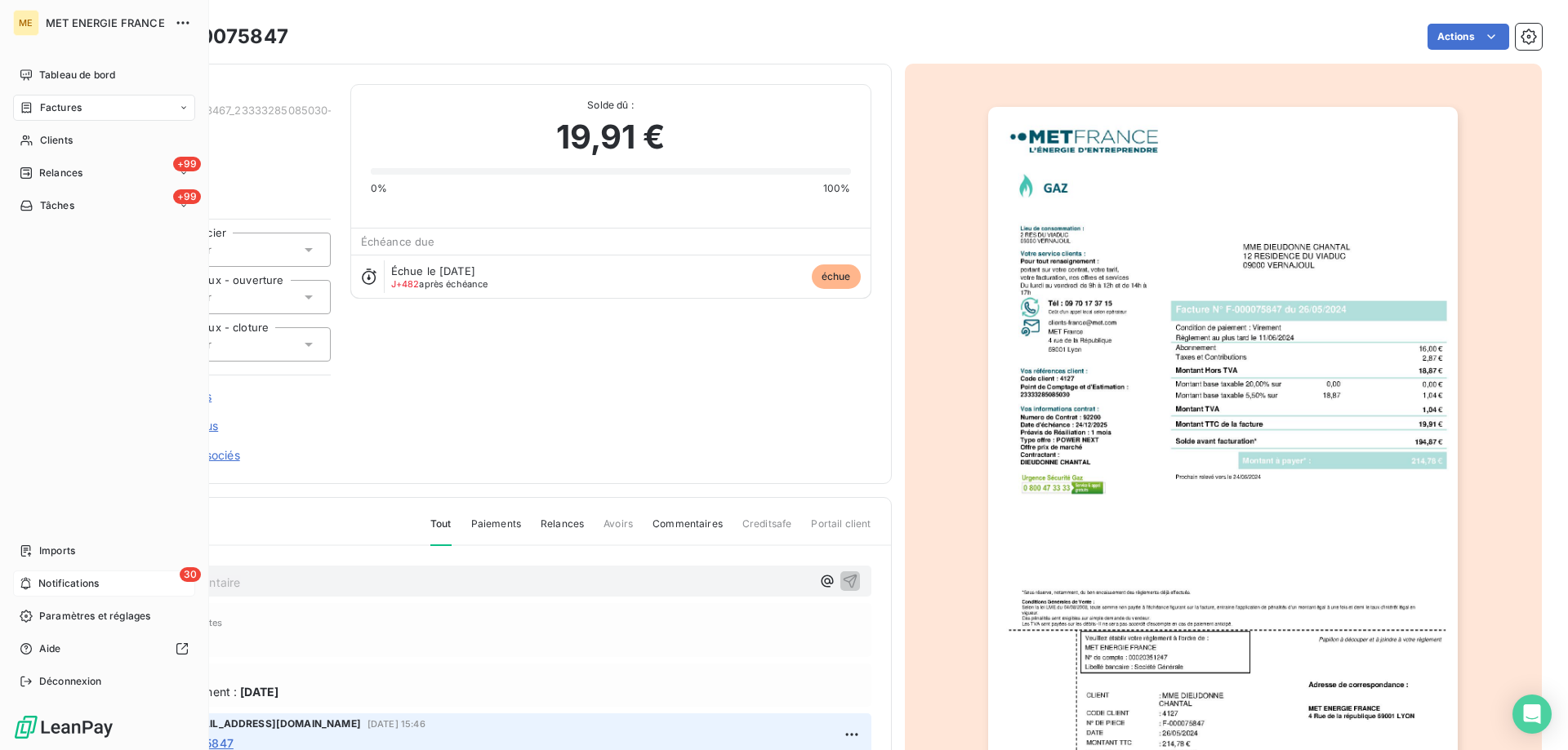
click at [75, 575] on div "30 Notifications" at bounding box center [104, 583] width 182 height 26
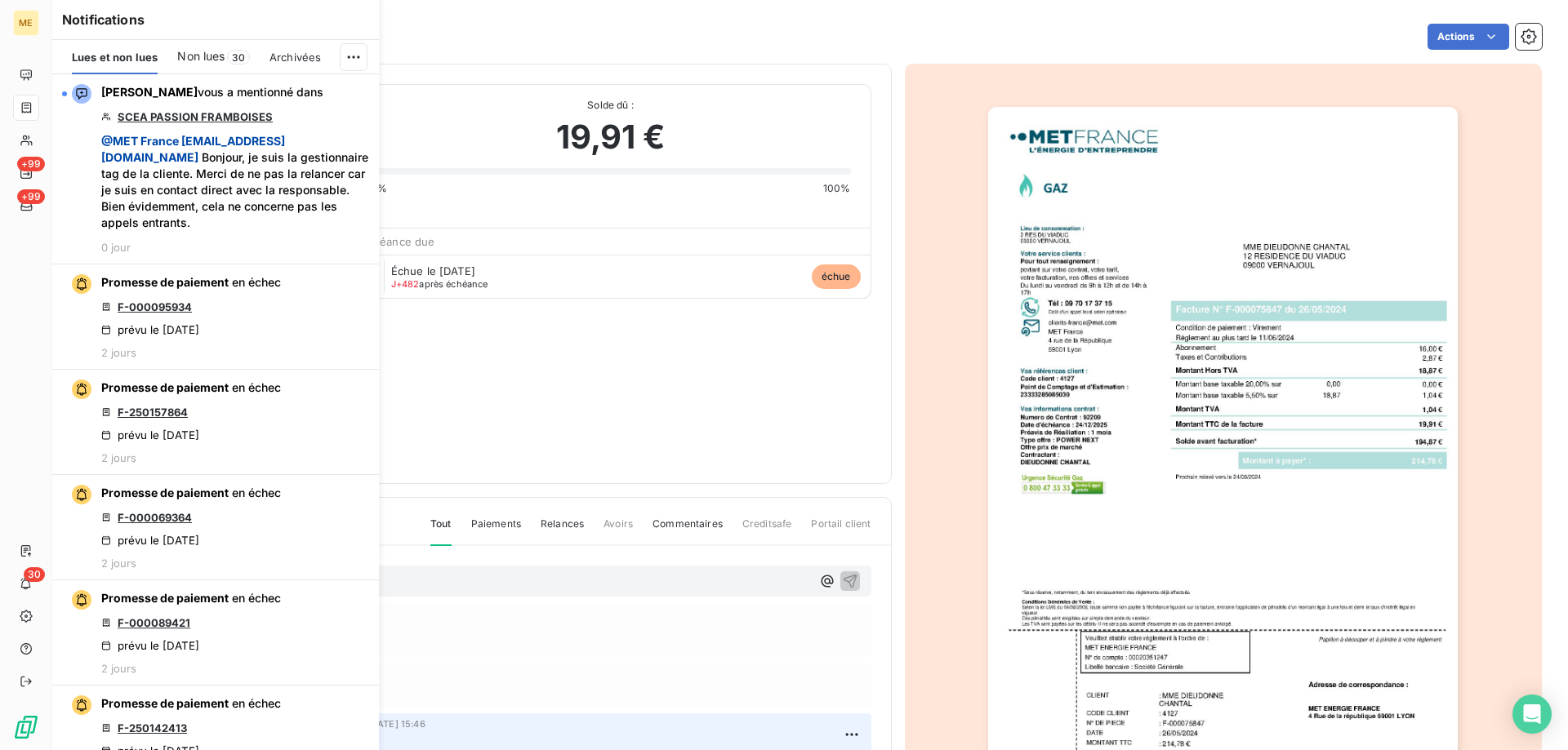
click at [201, 69] on div "Non lues 30" at bounding box center [213, 57] width 73 height 34
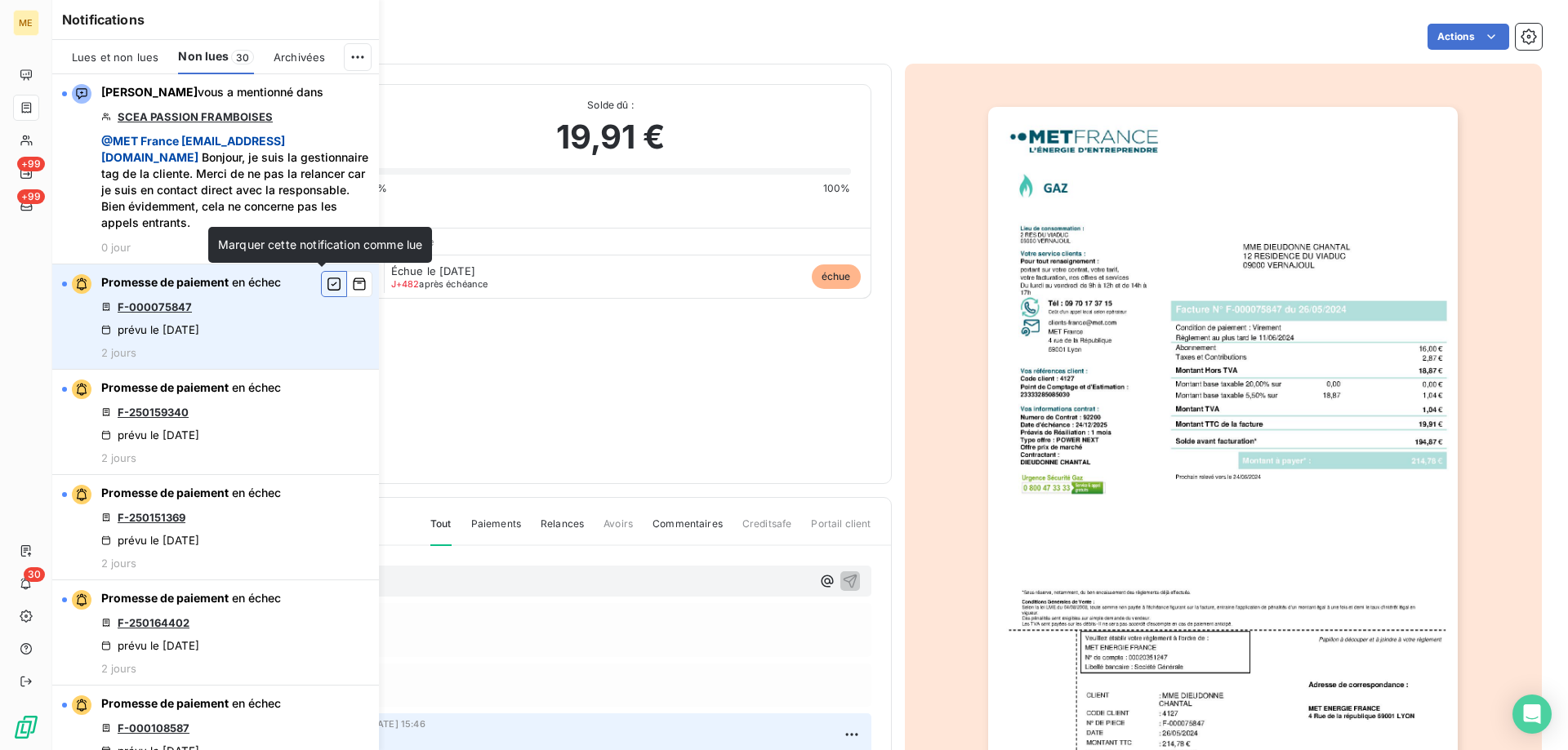
click at [327, 288] on icon "button" at bounding box center [334, 284] width 14 height 16
click at [141, 303] on link "F-250159340" at bounding box center [152, 307] width 71 height 13
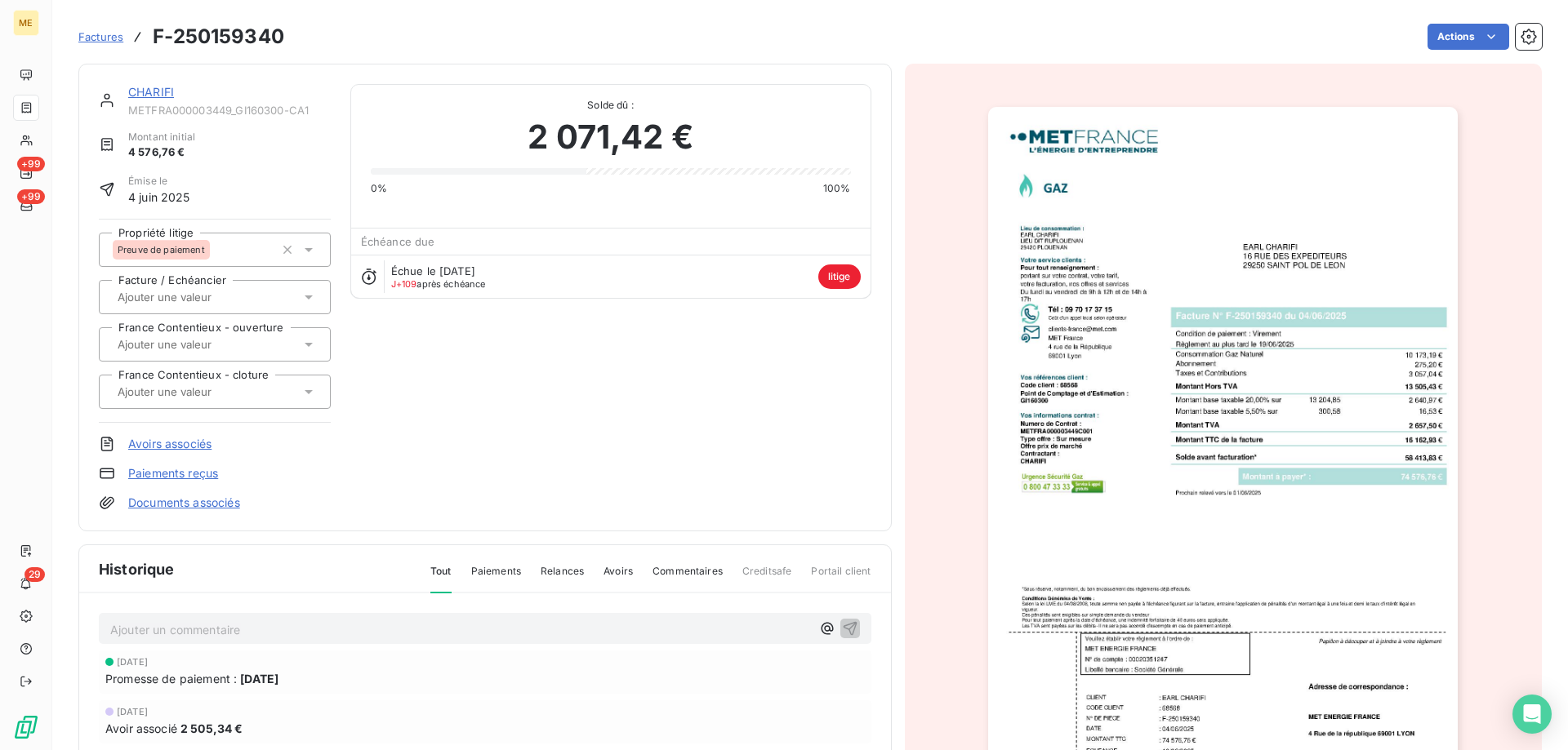
click at [159, 91] on link "CHARIFI" at bounding box center [150, 92] width 46 height 14
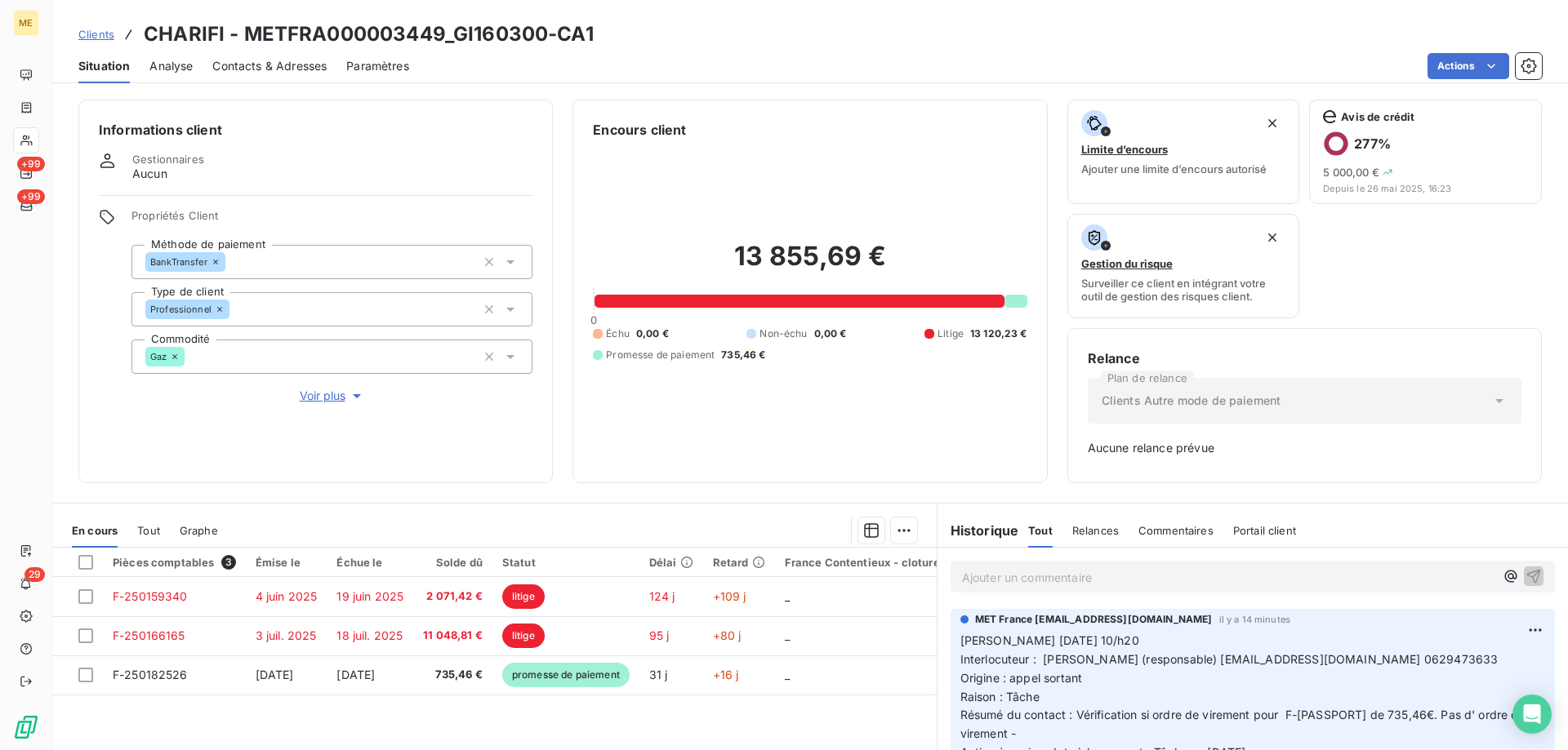
scroll to position [81, 0]
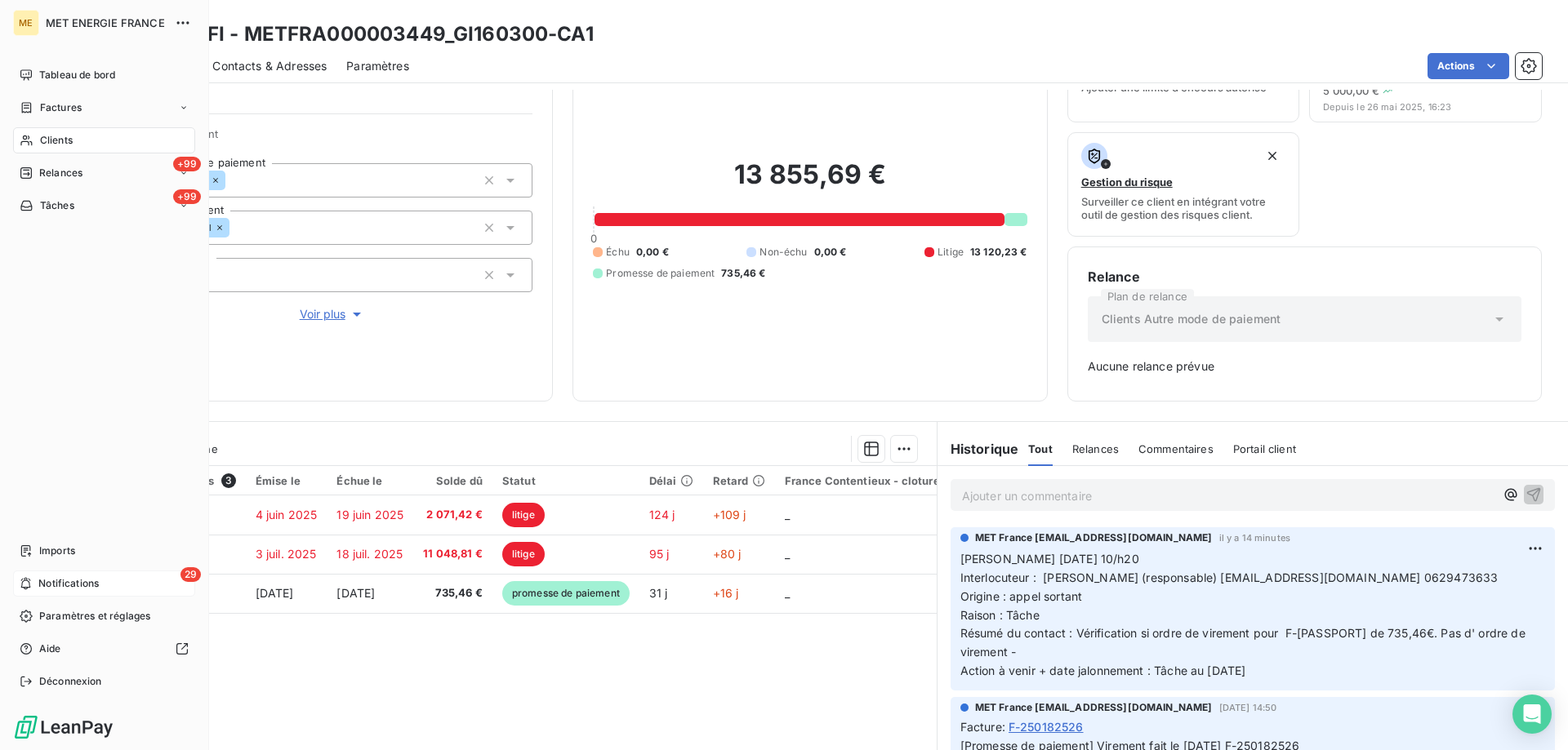
click at [51, 586] on span "Notifications" at bounding box center [68, 584] width 60 height 14
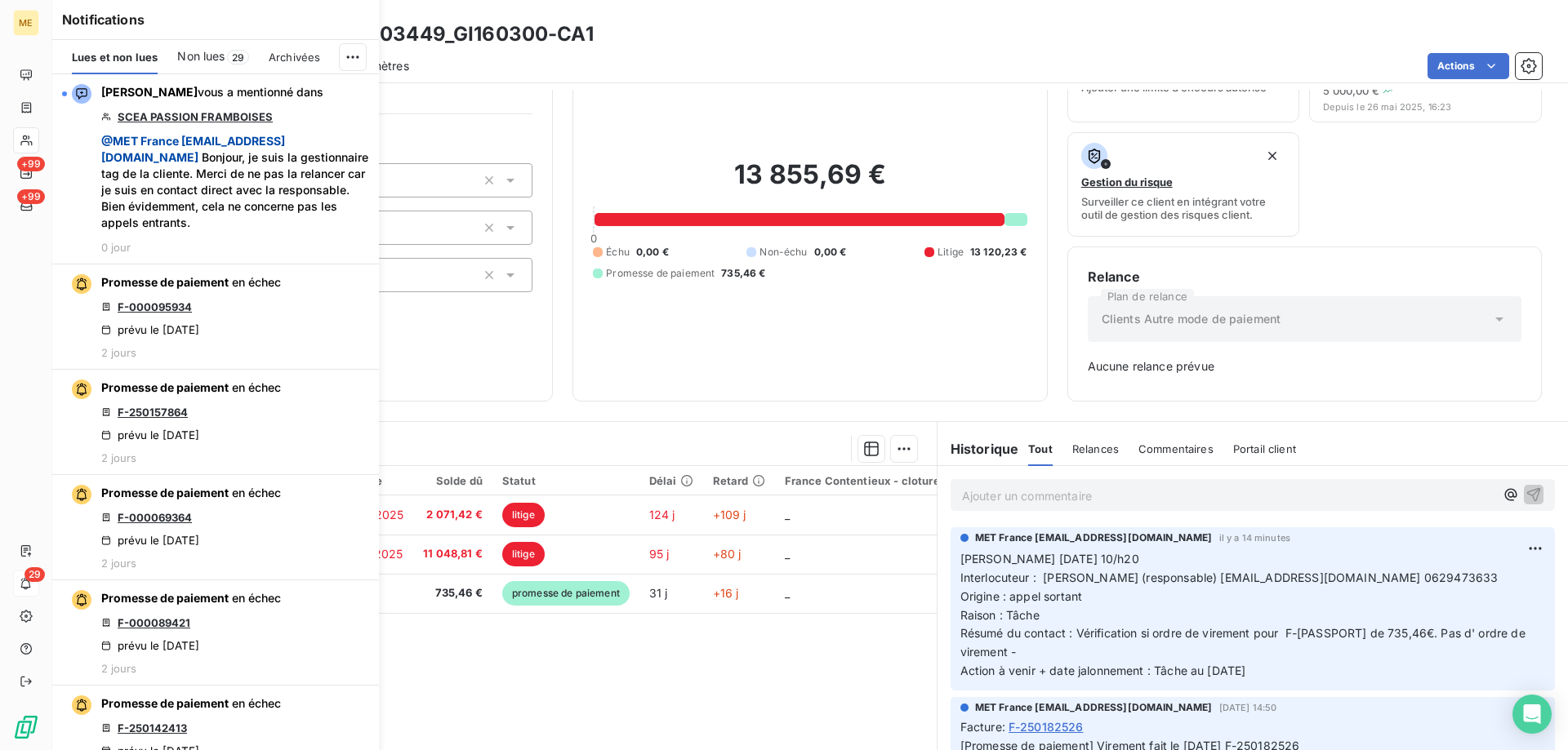
click at [213, 59] on span "Non lues" at bounding box center [201, 56] width 47 height 16
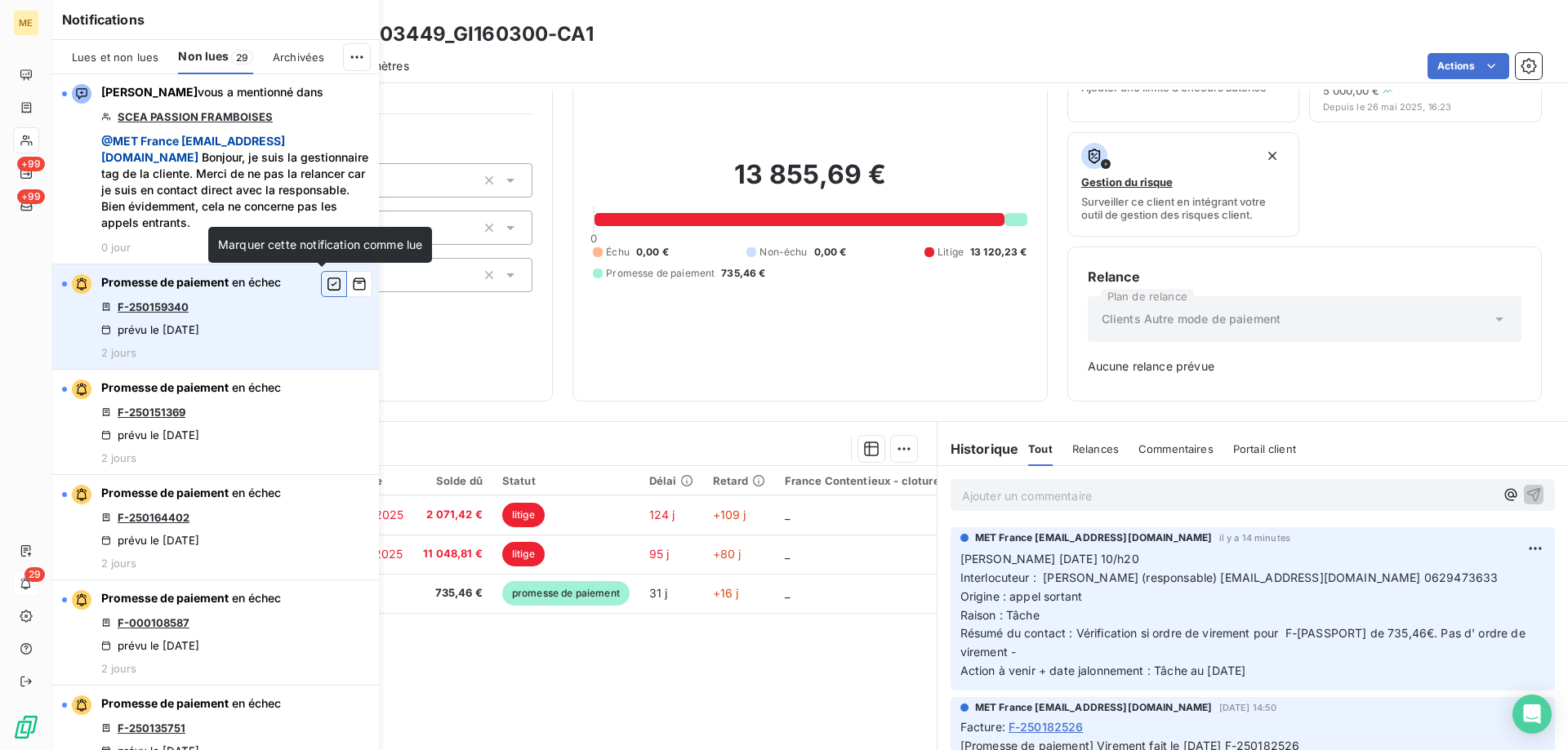
click at [327, 283] on icon "button" at bounding box center [334, 284] width 14 height 16
click at [161, 307] on link "F-250151369" at bounding box center [151, 307] width 68 height 13
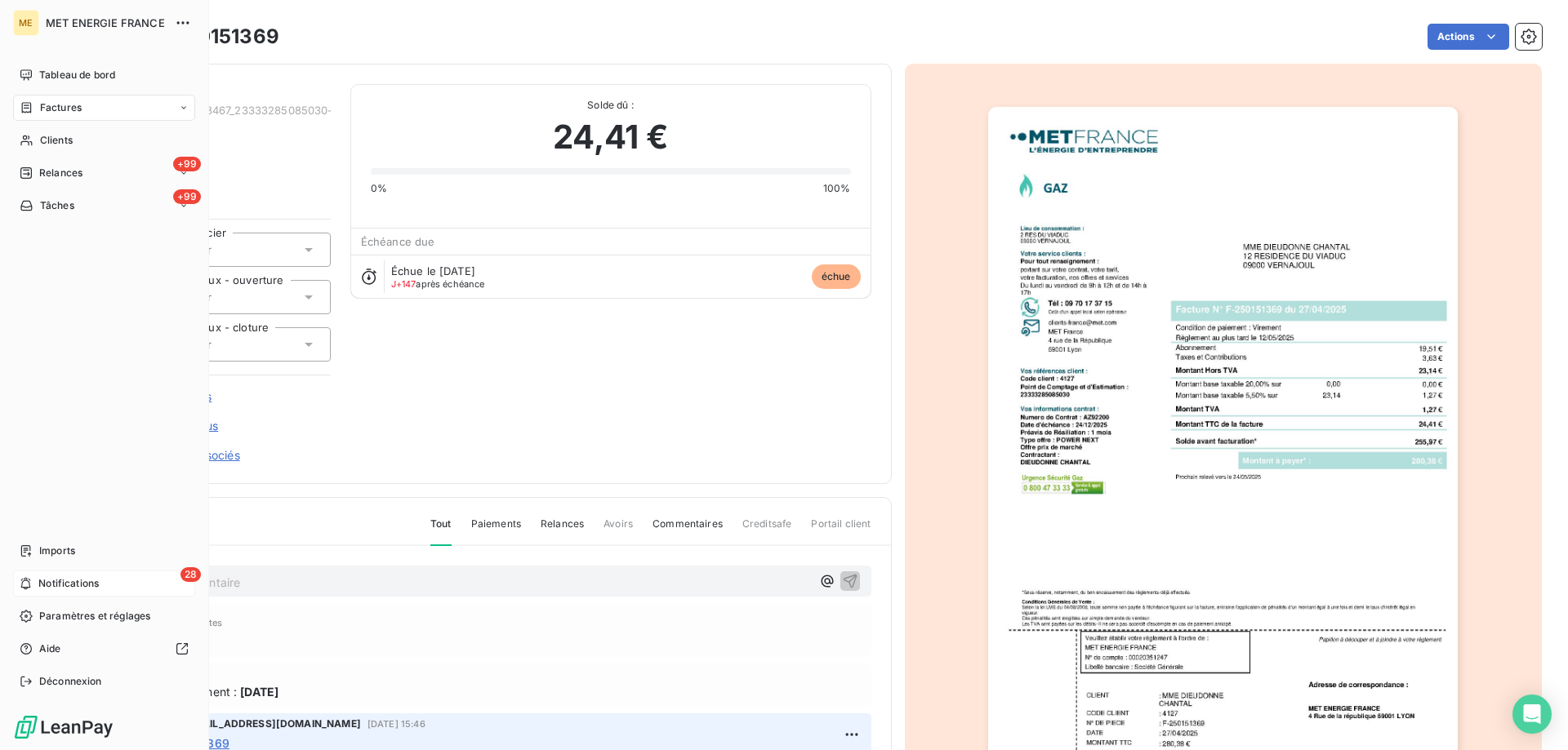
click at [63, 584] on span "Notifications" at bounding box center [68, 584] width 60 height 14
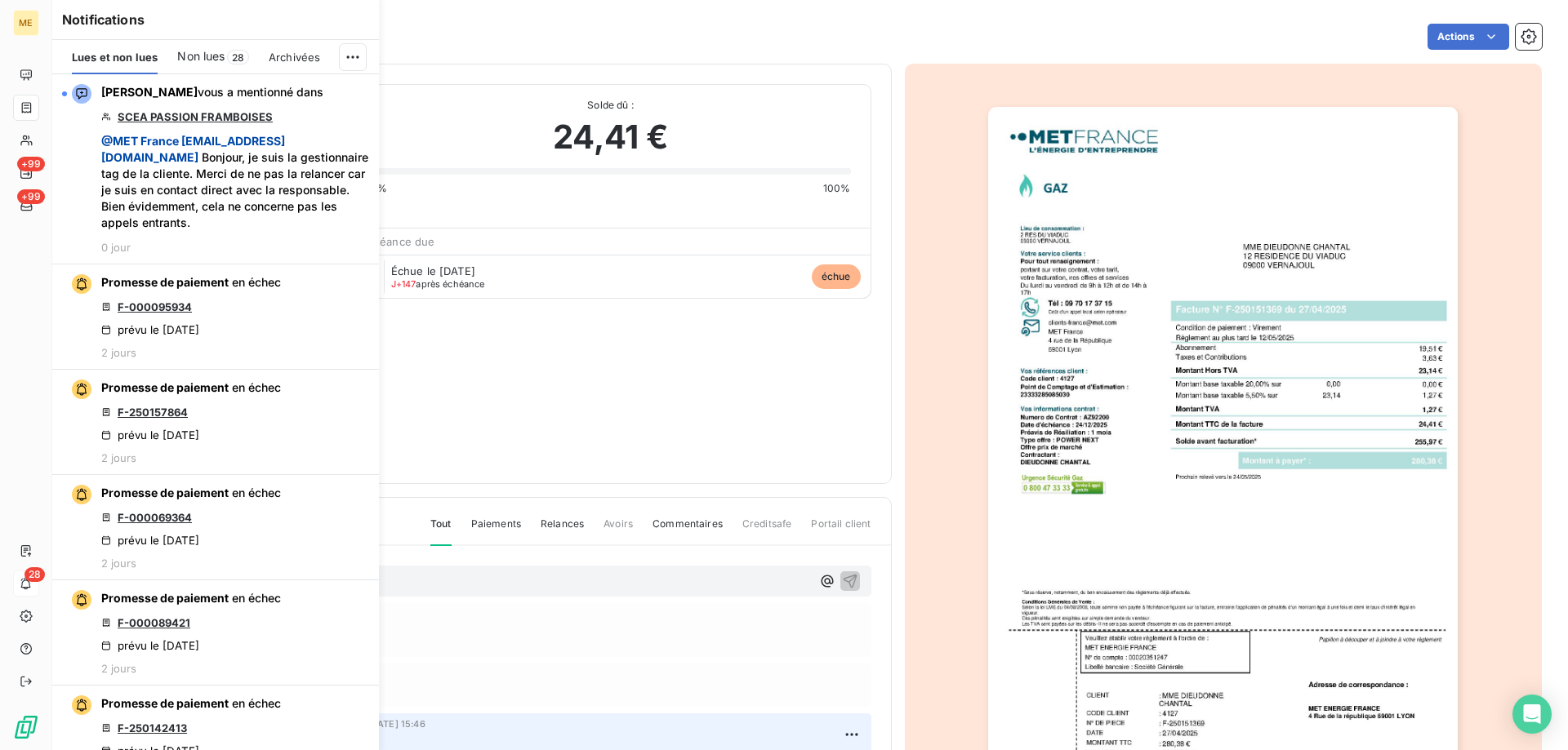
click at [204, 59] on span "Non lues" at bounding box center [201, 56] width 47 height 16
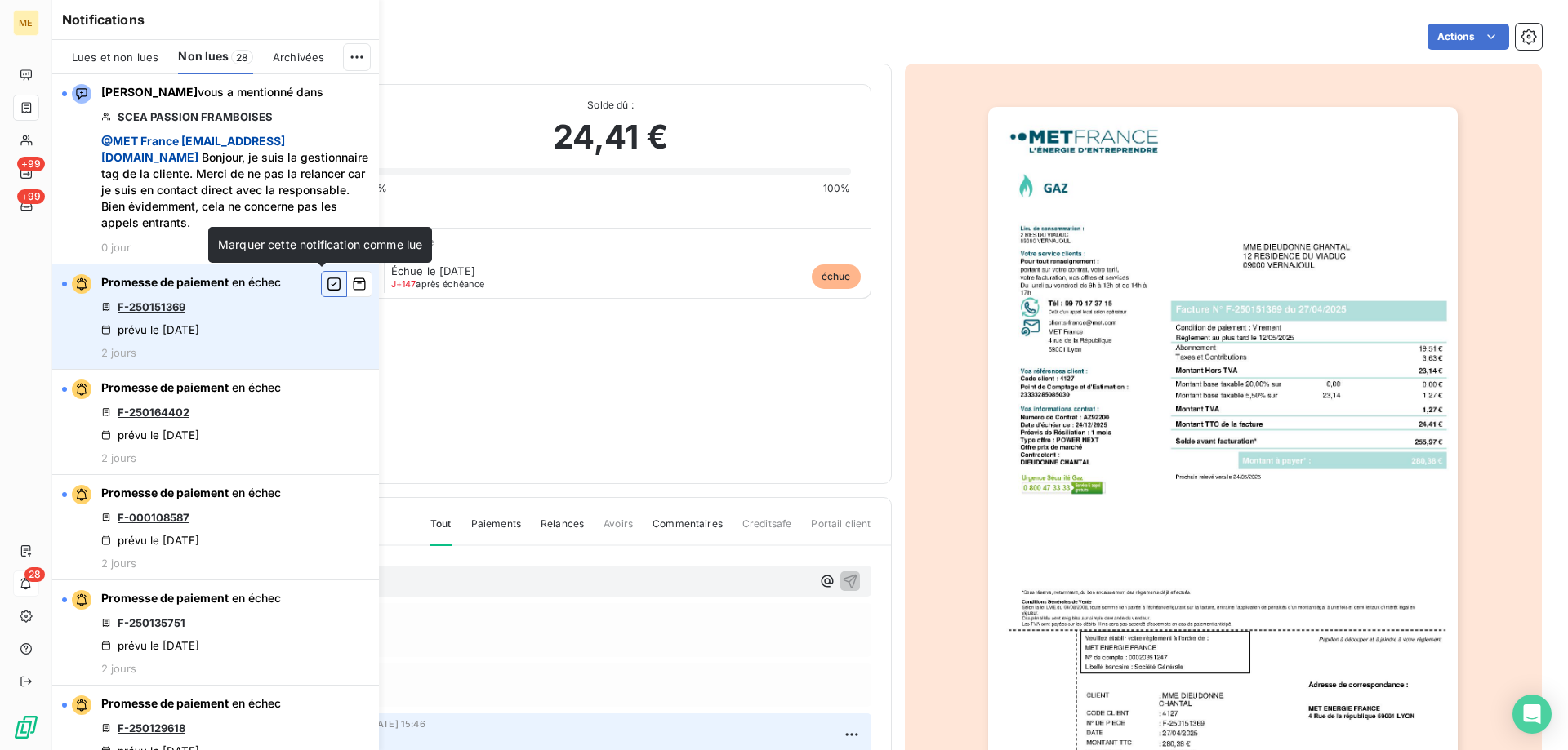
click at [327, 283] on icon "button" at bounding box center [334, 284] width 14 height 16
click at [159, 311] on link "F-250164402" at bounding box center [153, 307] width 72 height 13
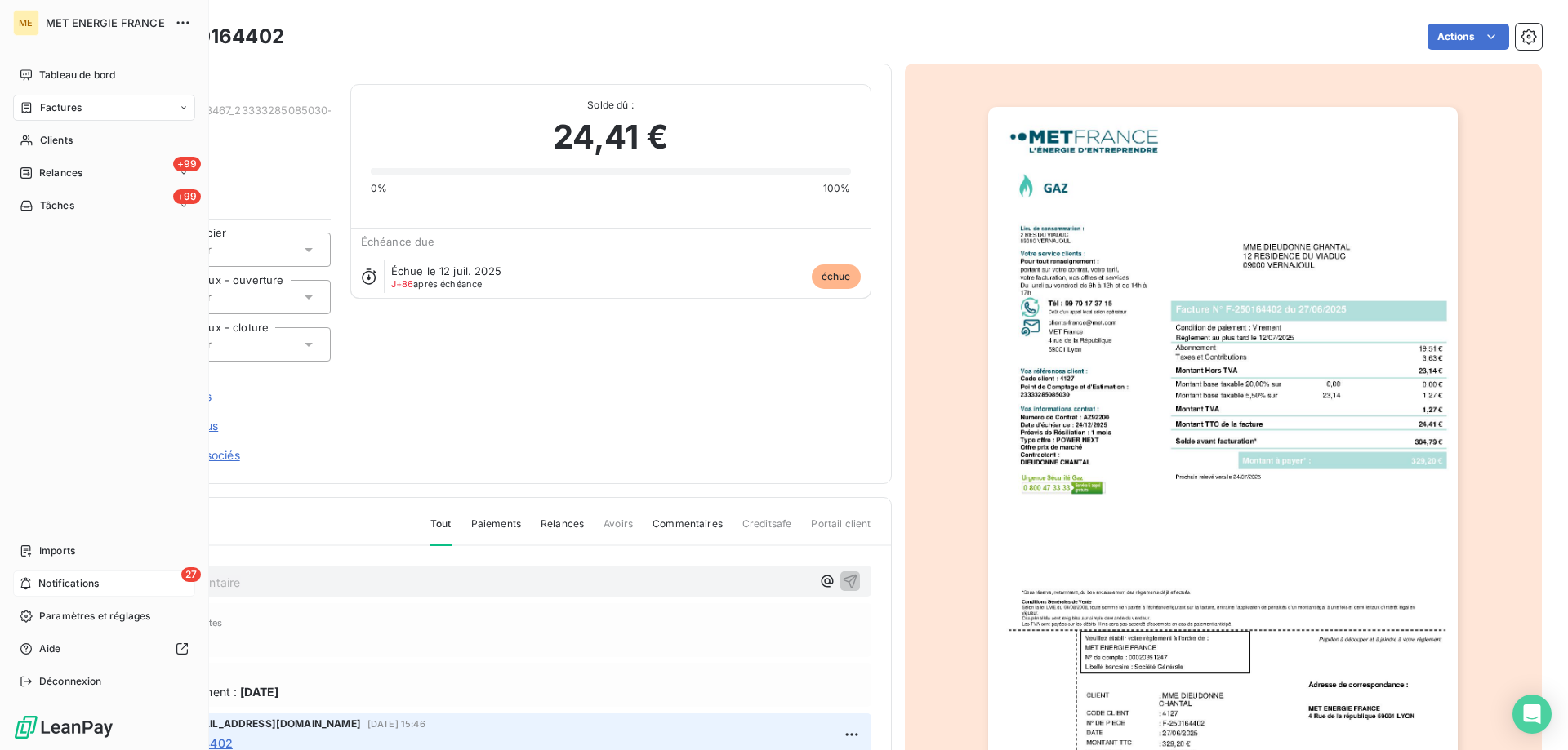
click at [70, 578] on span "Notifications" at bounding box center [68, 584] width 60 height 14
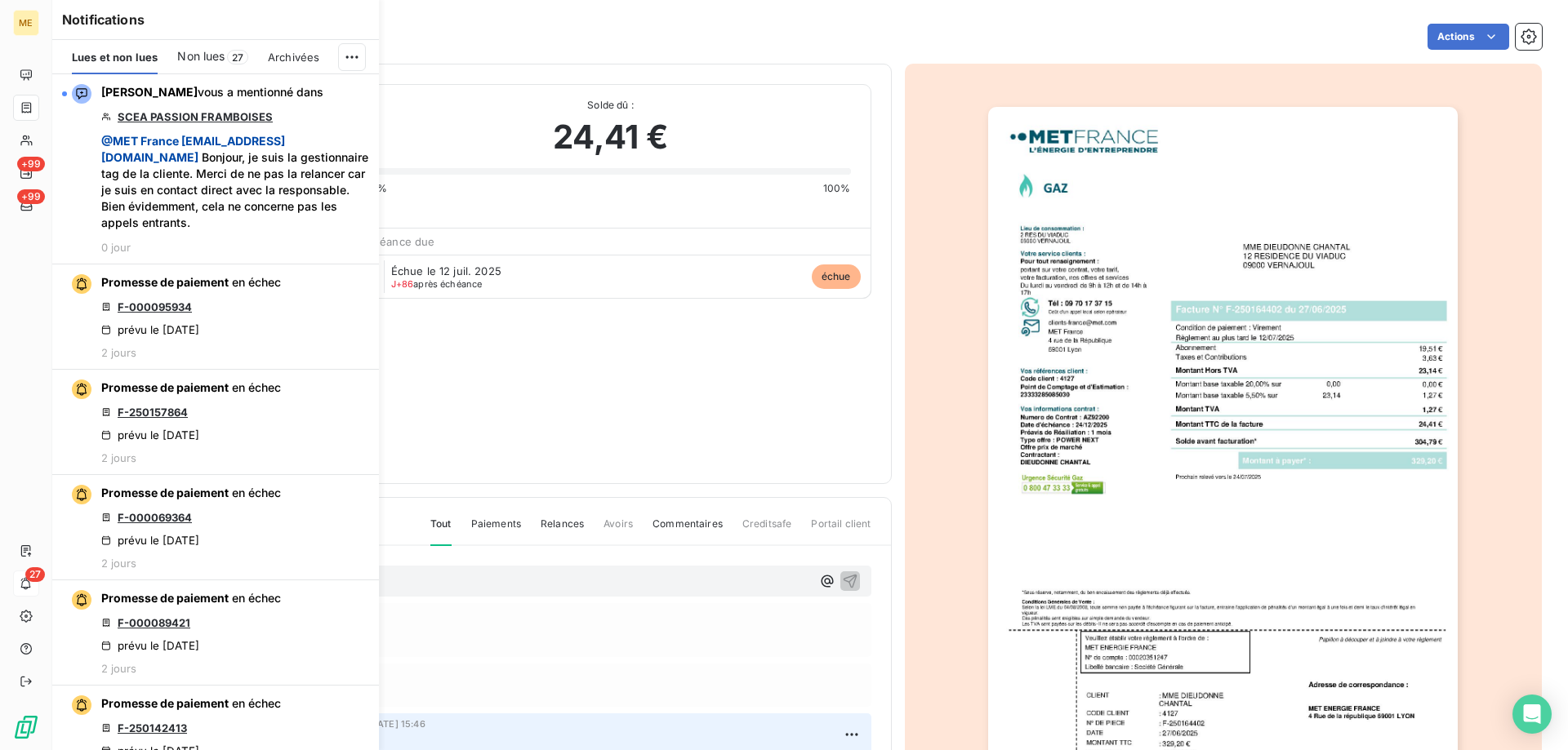
click at [203, 51] on span "Non lues" at bounding box center [201, 56] width 47 height 16
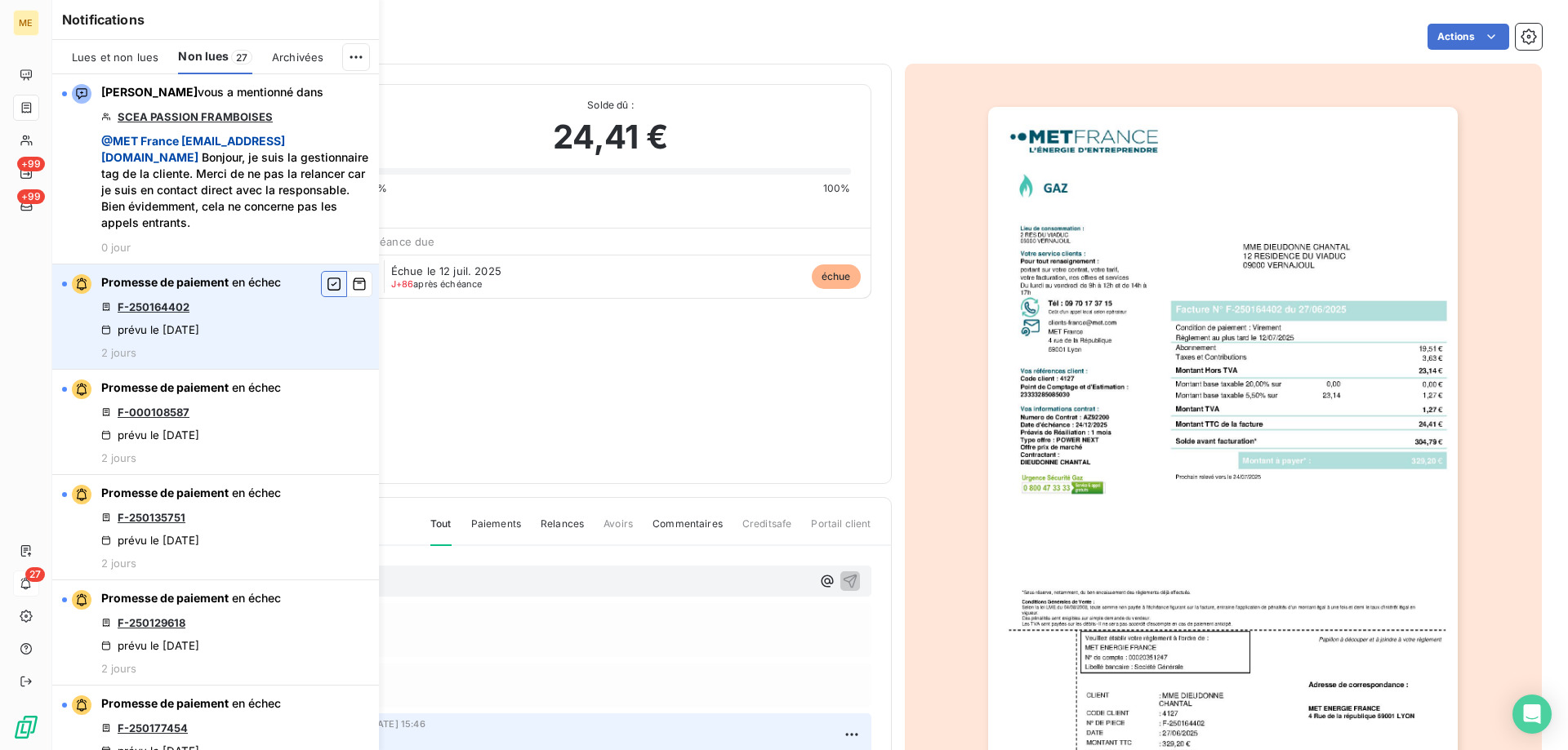
click at [328, 283] on icon "button" at bounding box center [334, 284] width 13 height 13
click at [155, 311] on link "F-000108587" at bounding box center [153, 307] width 72 height 13
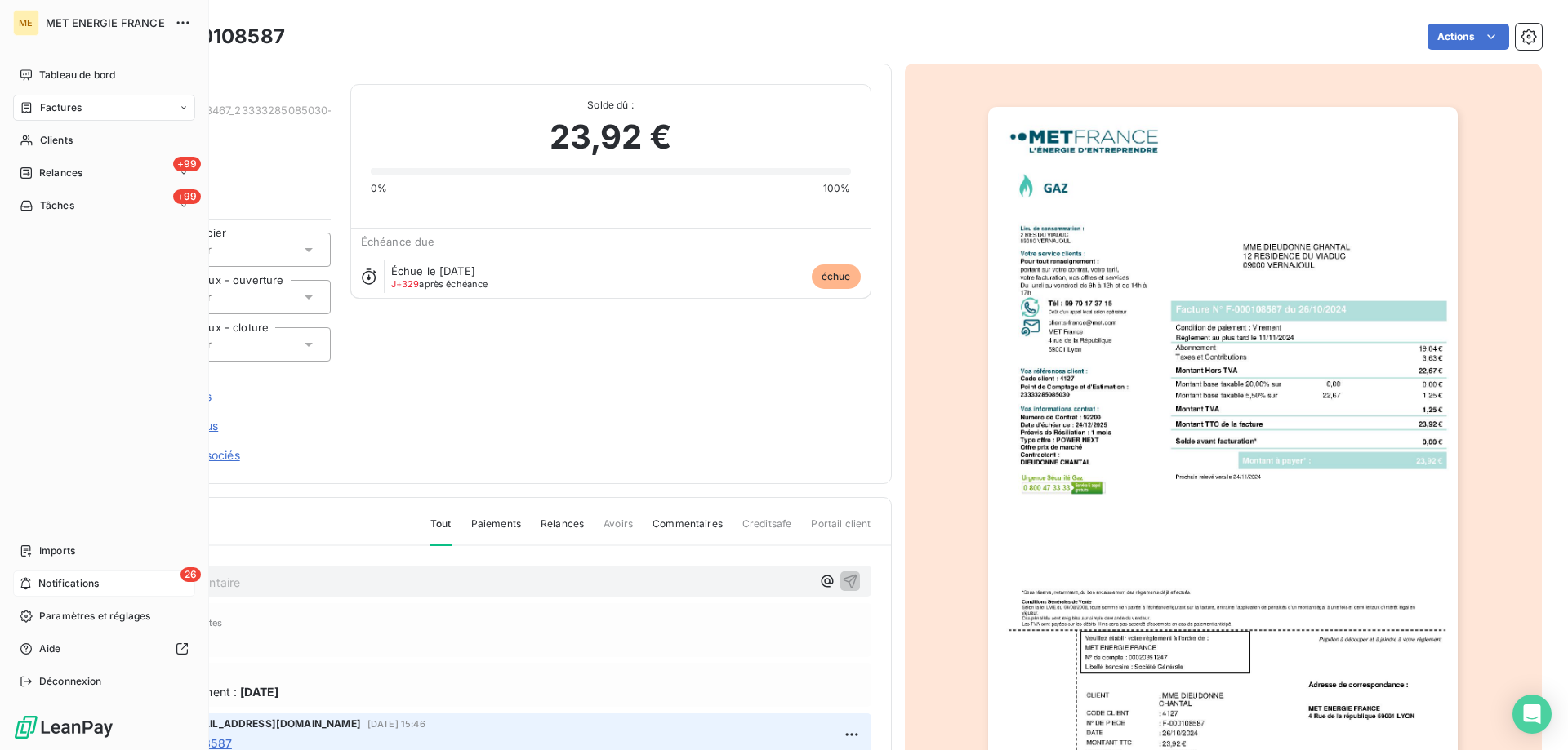
click at [48, 583] on span "Notifications" at bounding box center [68, 584] width 60 height 14
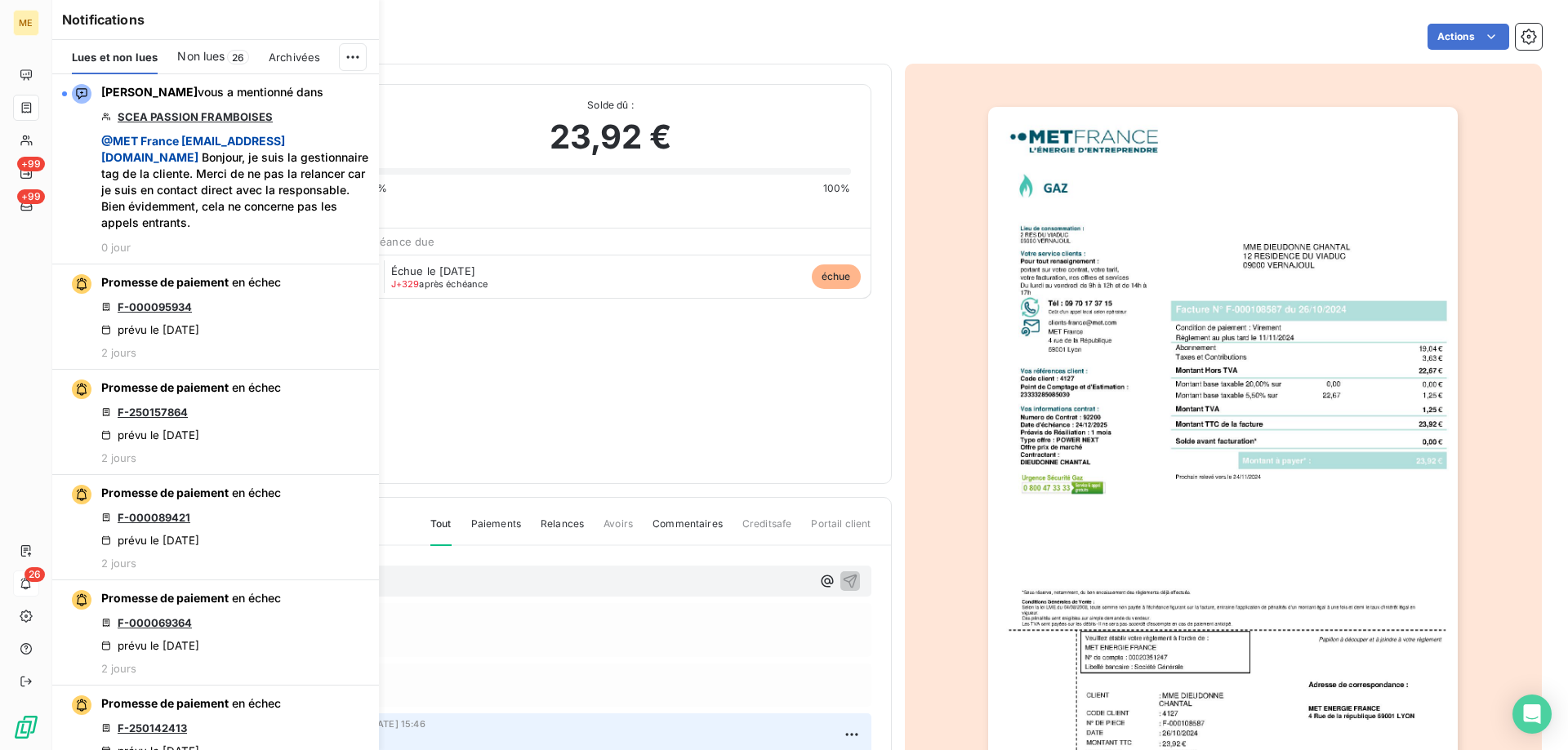
click at [209, 59] on span "Non lues" at bounding box center [201, 56] width 47 height 16
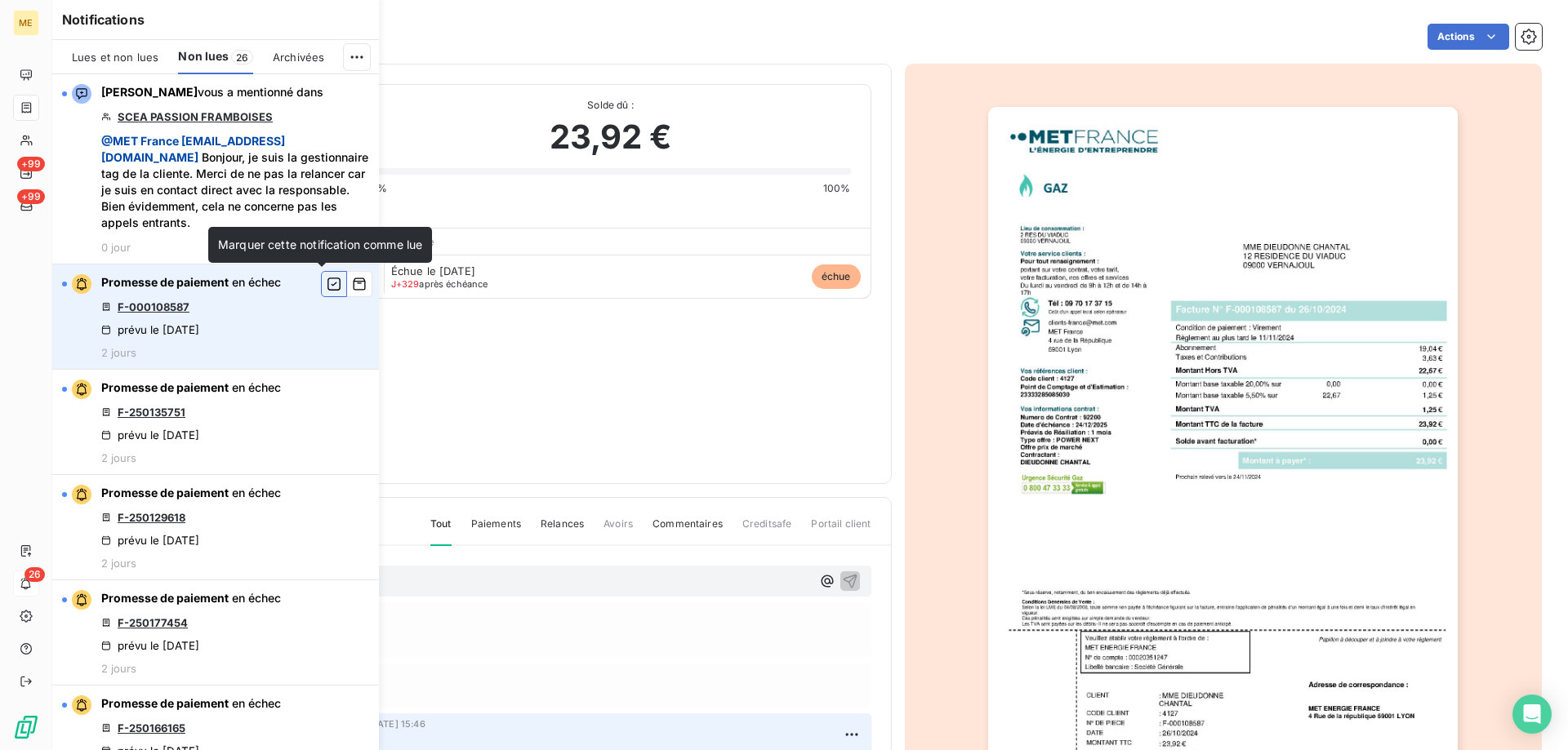
click at [327, 286] on icon "button" at bounding box center [334, 284] width 14 height 16
click at [158, 307] on link "F-250135751" at bounding box center [151, 307] width 68 height 13
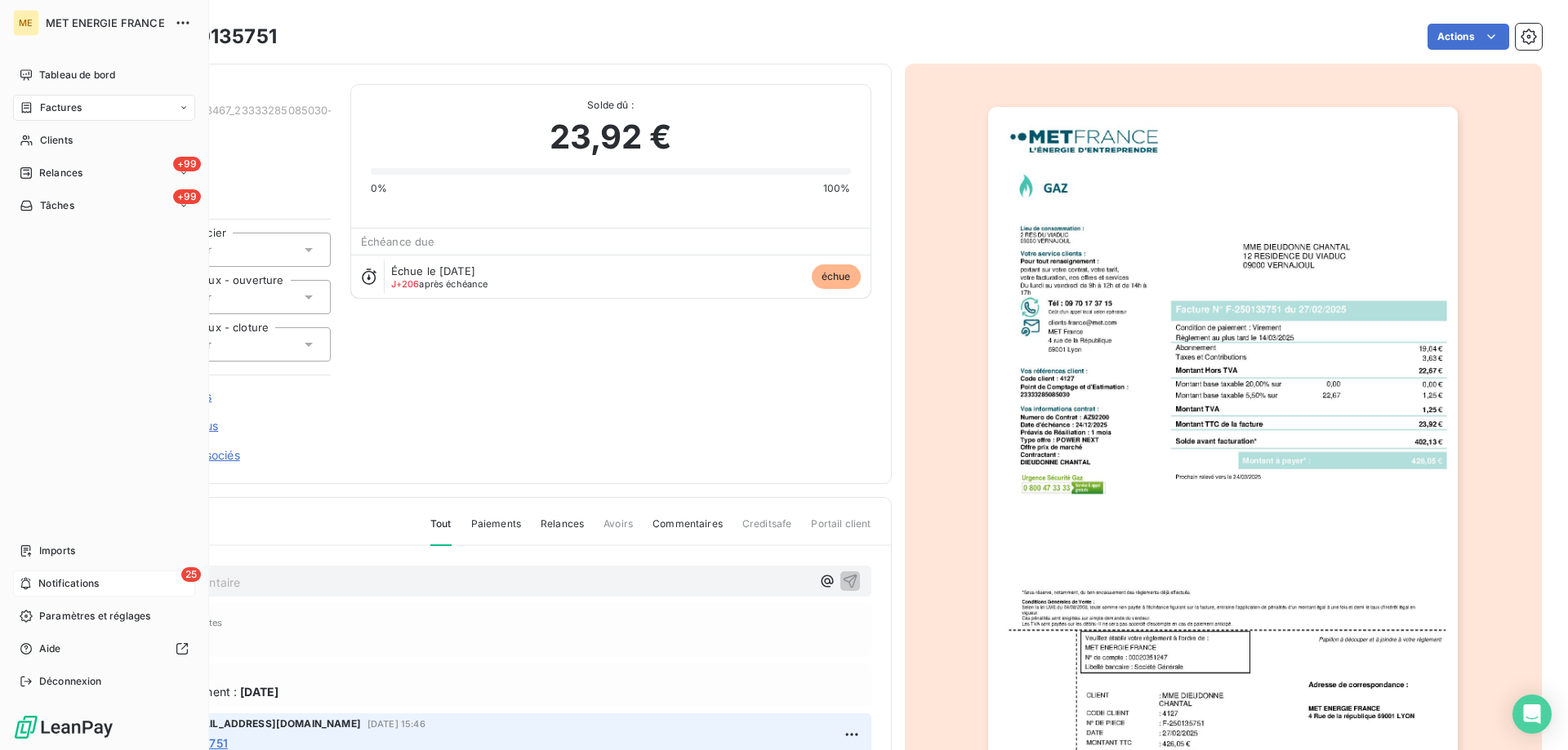
click at [72, 590] on span "Notifications" at bounding box center [68, 584] width 60 height 14
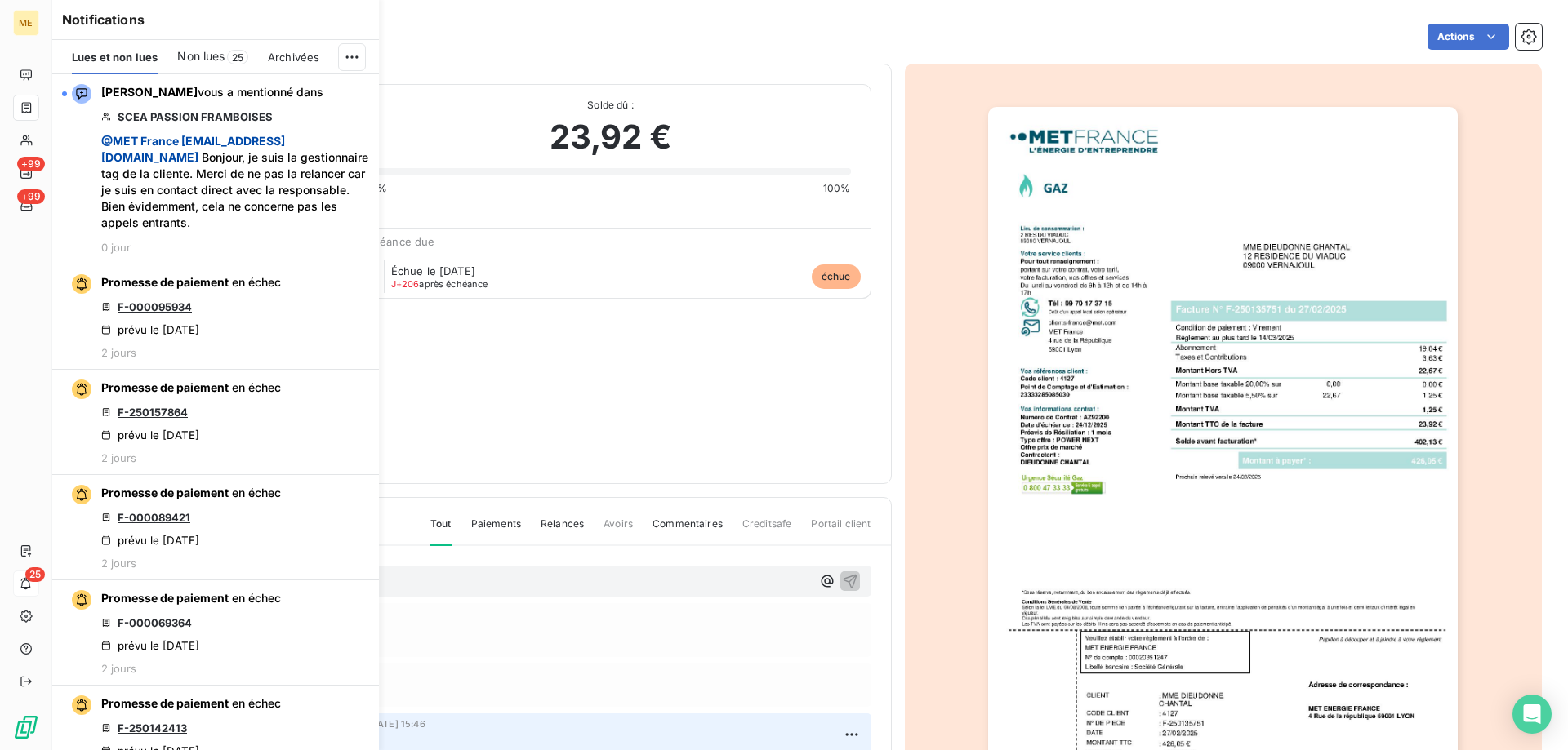
click at [209, 48] on span "Non lues" at bounding box center [201, 56] width 47 height 16
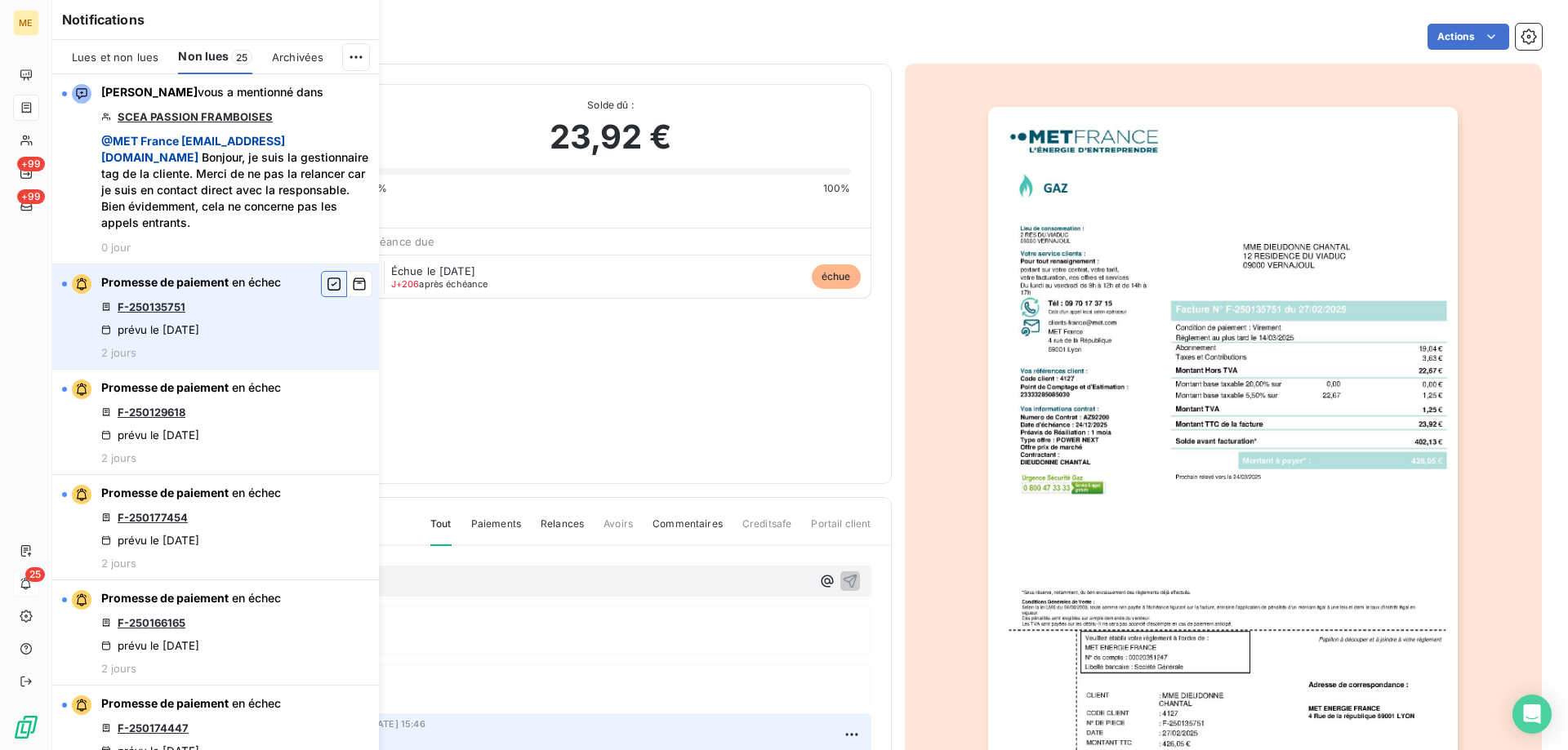
click at [327, 286] on icon "button" at bounding box center [334, 284] width 14 height 16
click at [136, 302] on link "F-250129618" at bounding box center [151, 307] width 68 height 13
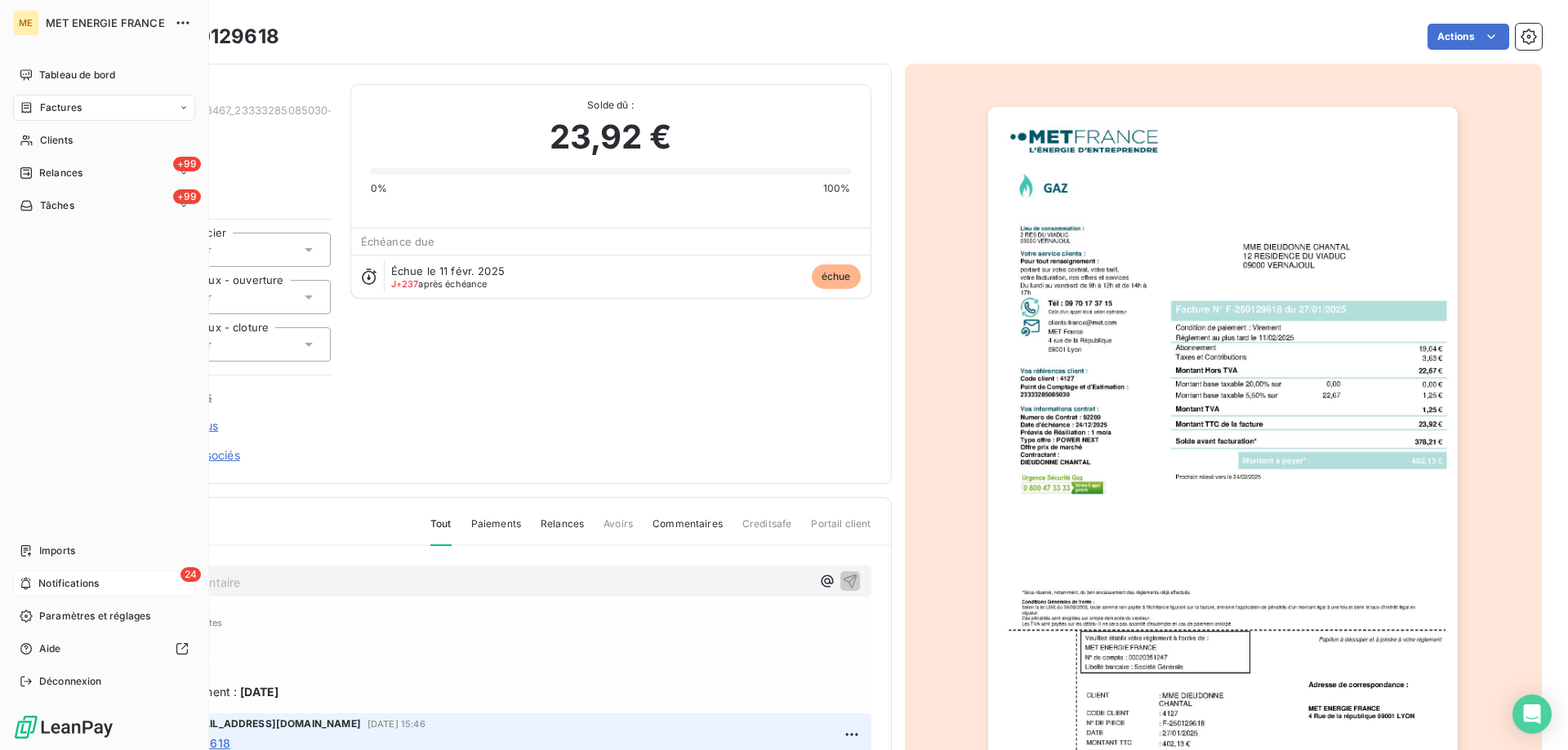
click at [87, 580] on span "Notifications" at bounding box center [68, 584] width 60 height 14
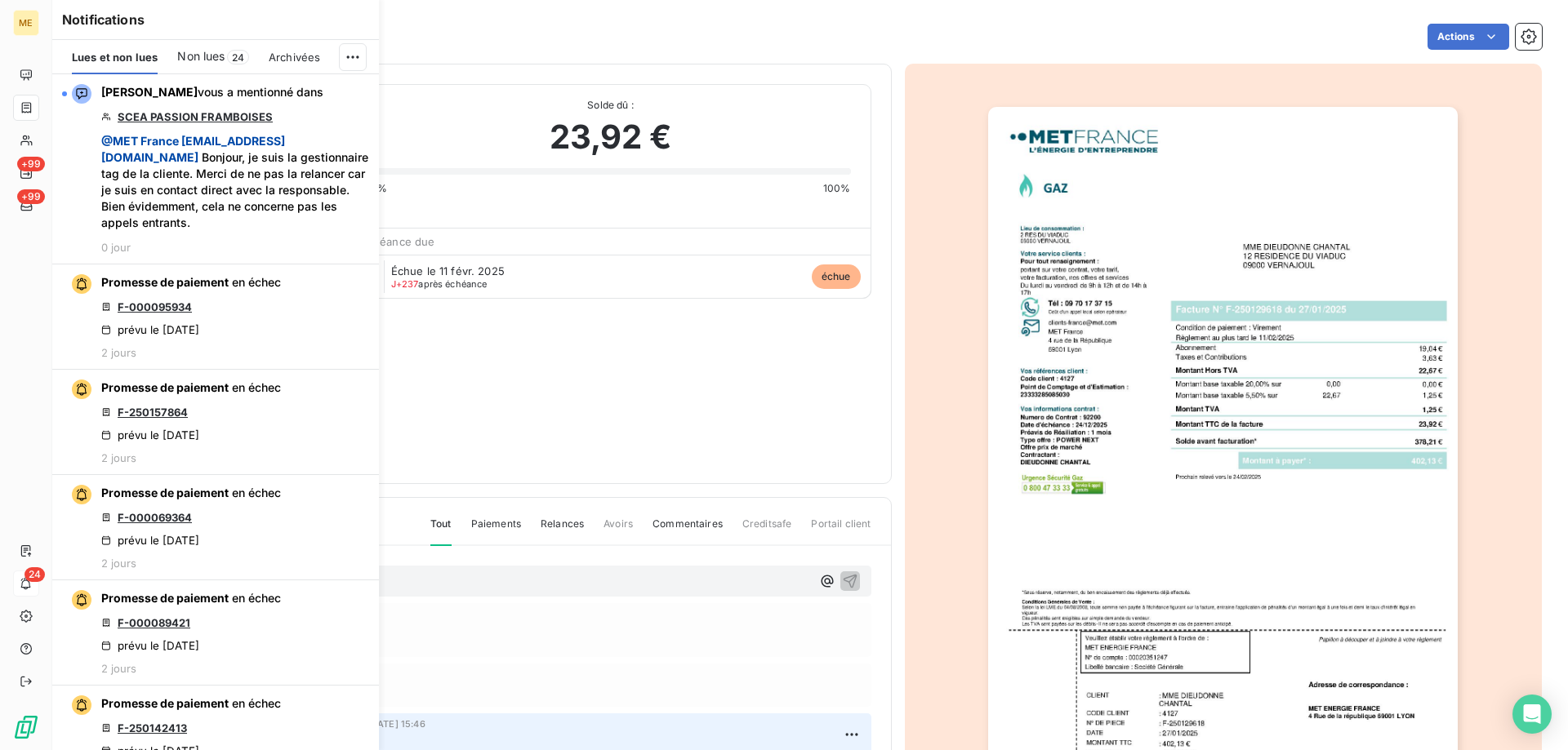
click at [201, 66] on div "Non lues 24" at bounding box center [213, 57] width 72 height 34
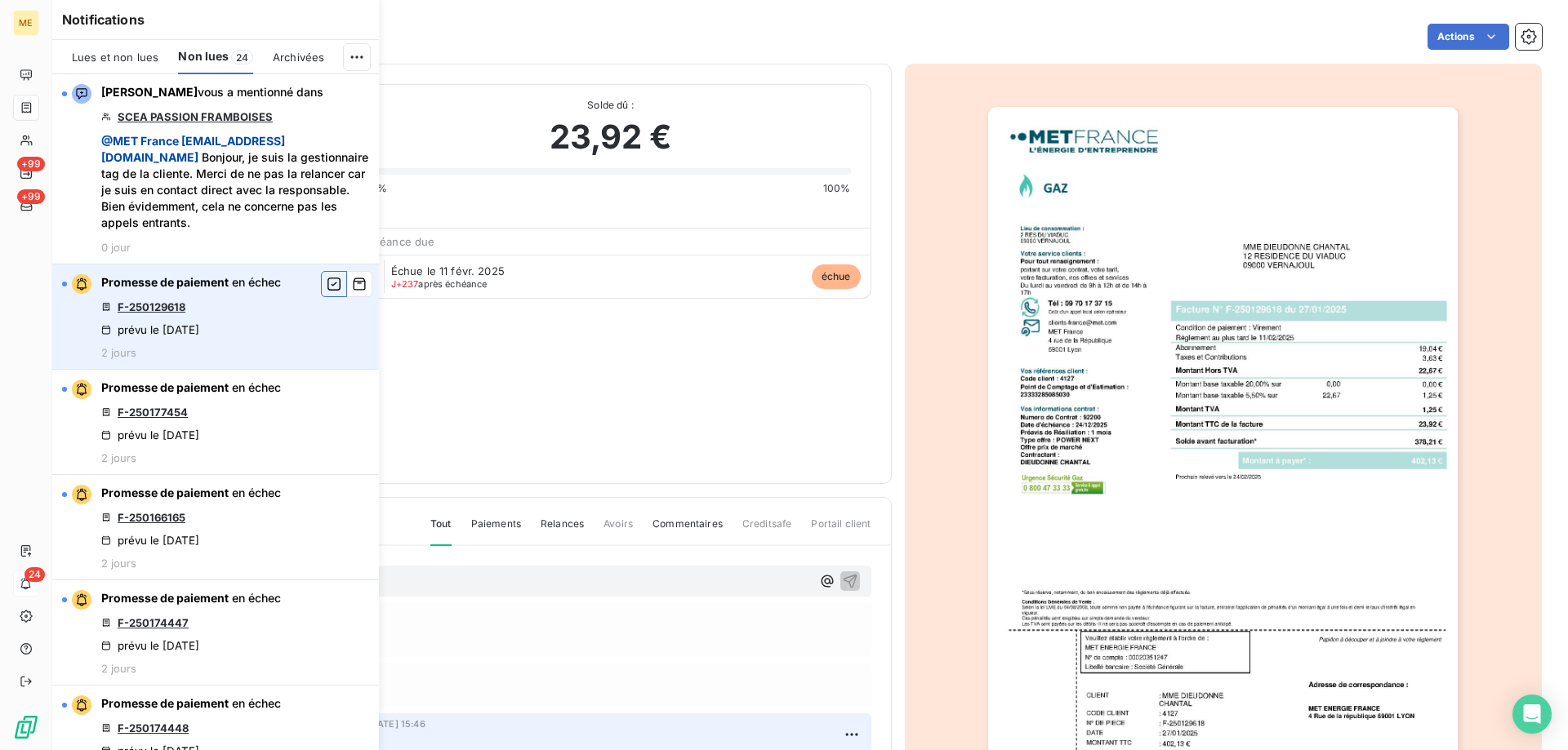
click at [327, 283] on icon "button" at bounding box center [334, 284] width 14 height 16
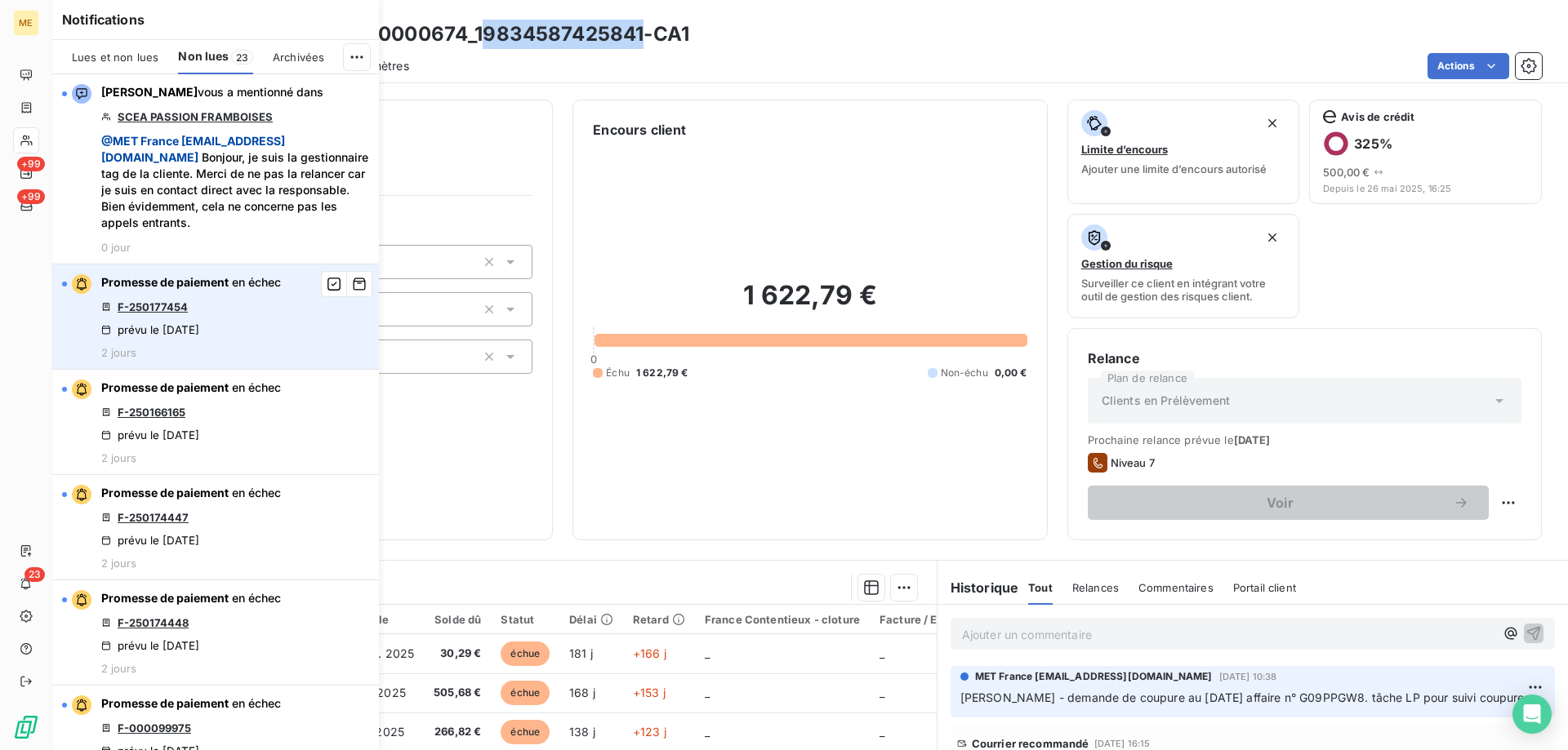
click at [165, 303] on link "F-250177454" at bounding box center [152, 307] width 70 height 13
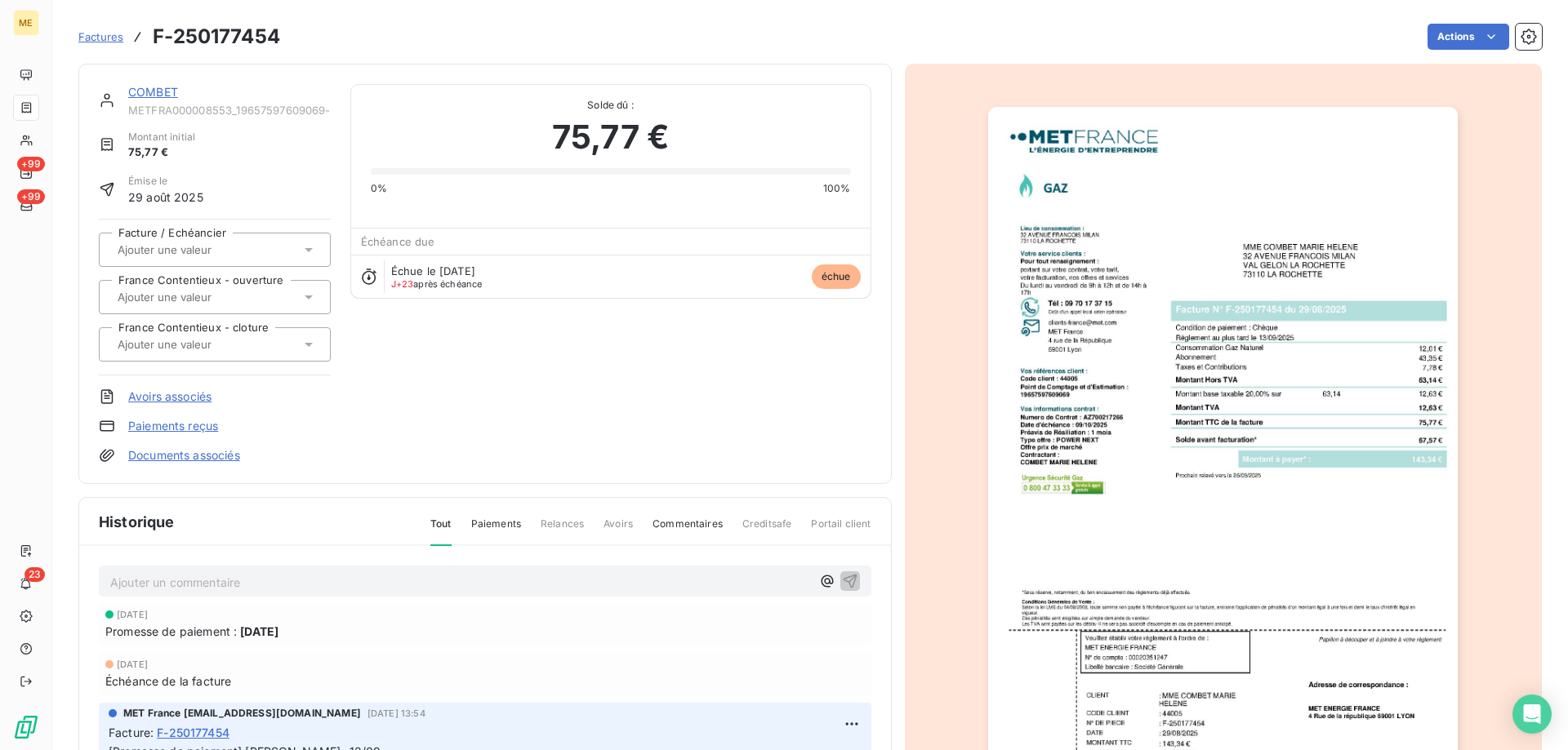
click at [161, 91] on link "COMBET" at bounding box center [153, 92] width 50 height 14
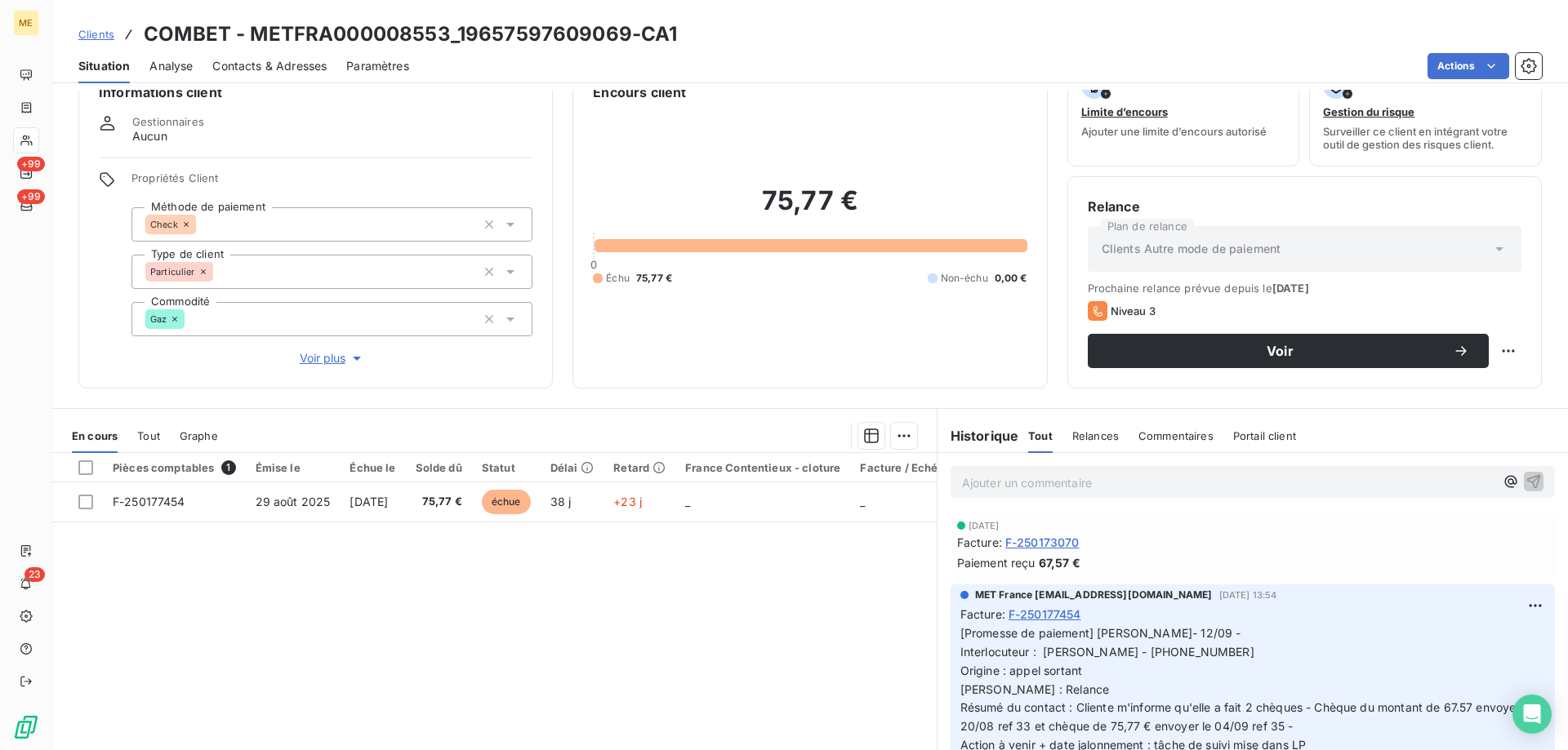
scroll to position [81, 0]
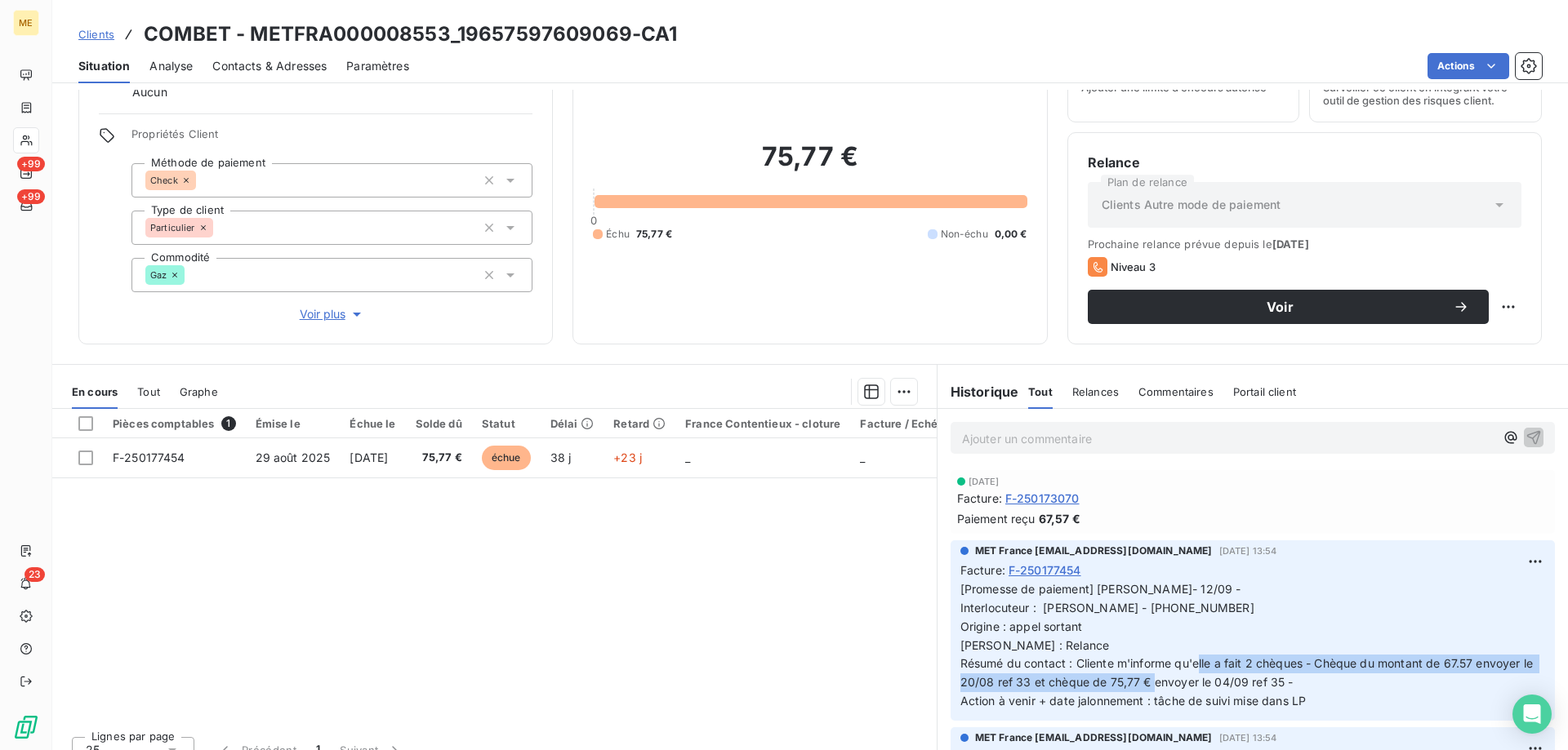
drag, startPoint x: 1314, startPoint y: 662, endPoint x: 1286, endPoint y: 679, distance: 32.8
click at [1286, 679] on span "[Promesse de paiement] [PERSON_NAME]- 12/09 - Interlocuteur : [PERSON_NAME] - […" at bounding box center [1248, 644] width 576 height 125
copy span "Chèque du montant de 67.57 envoyer le 20/08 ref 33 et chèque de 75,77 € envoyer…"
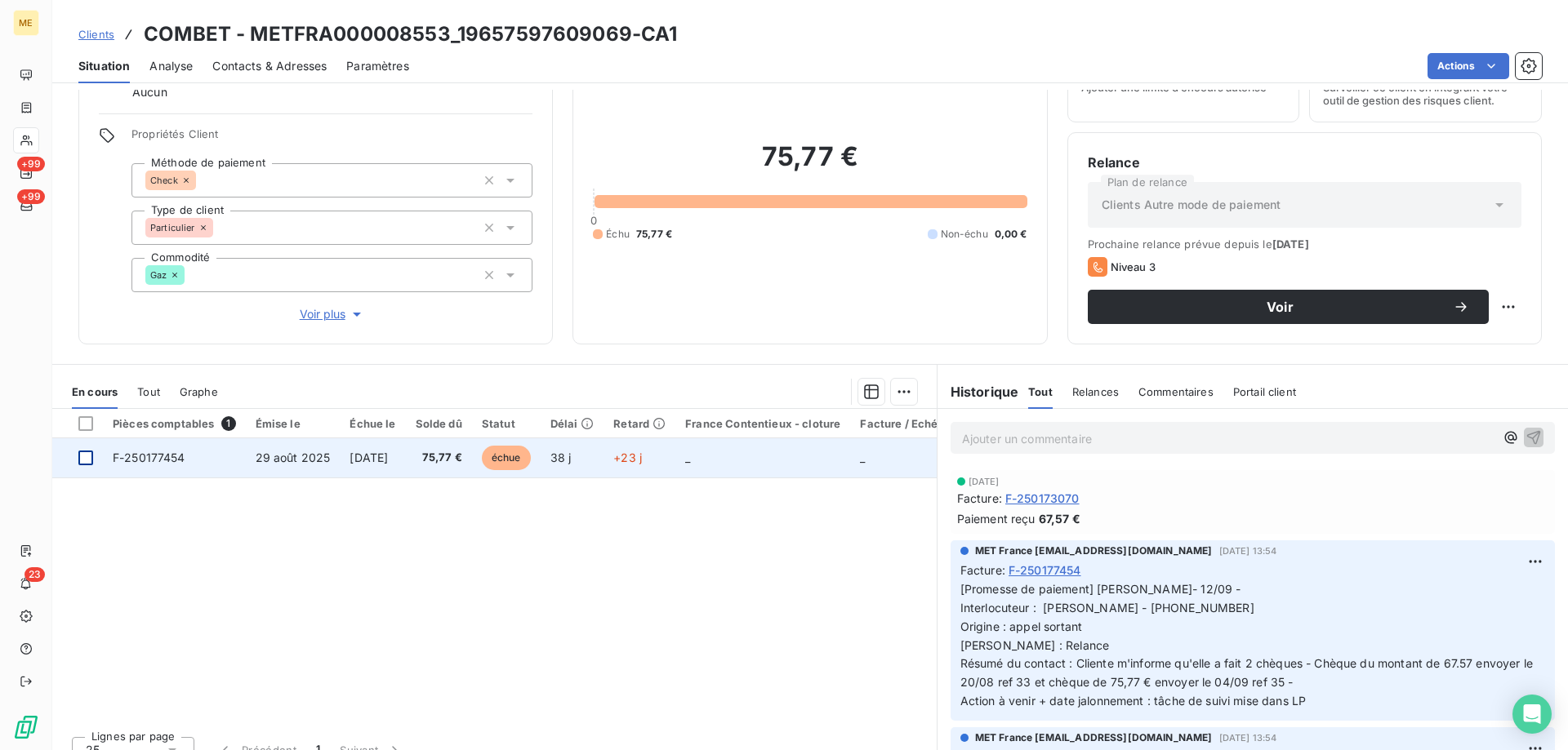
click at [90, 459] on div at bounding box center [86, 457] width 14 height 14
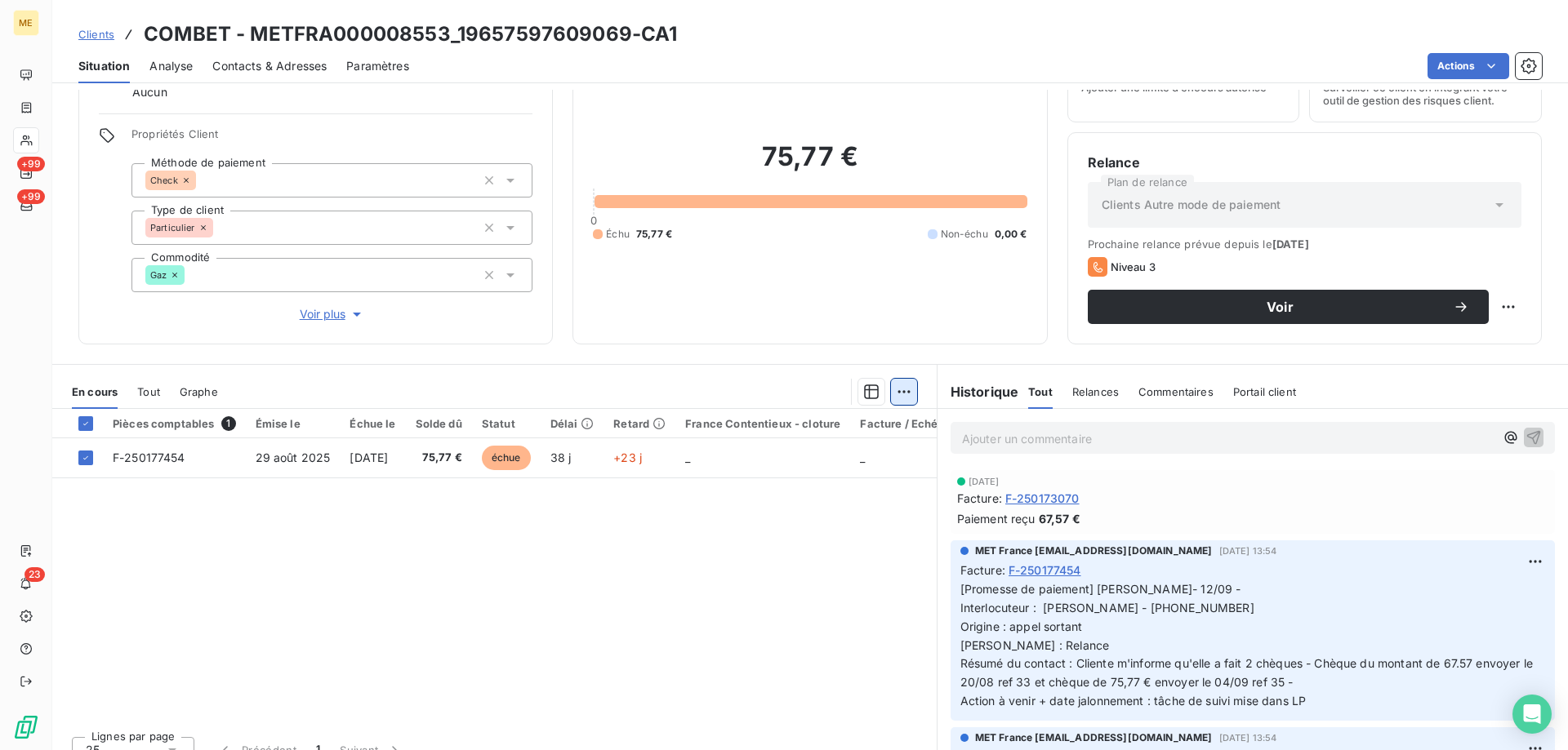
click at [896, 393] on html "ME +99 +99 23 Clients COMBET - METFRA000008553_19657597609069-CA1 Situation Ana…" at bounding box center [784, 456] width 1568 height 914
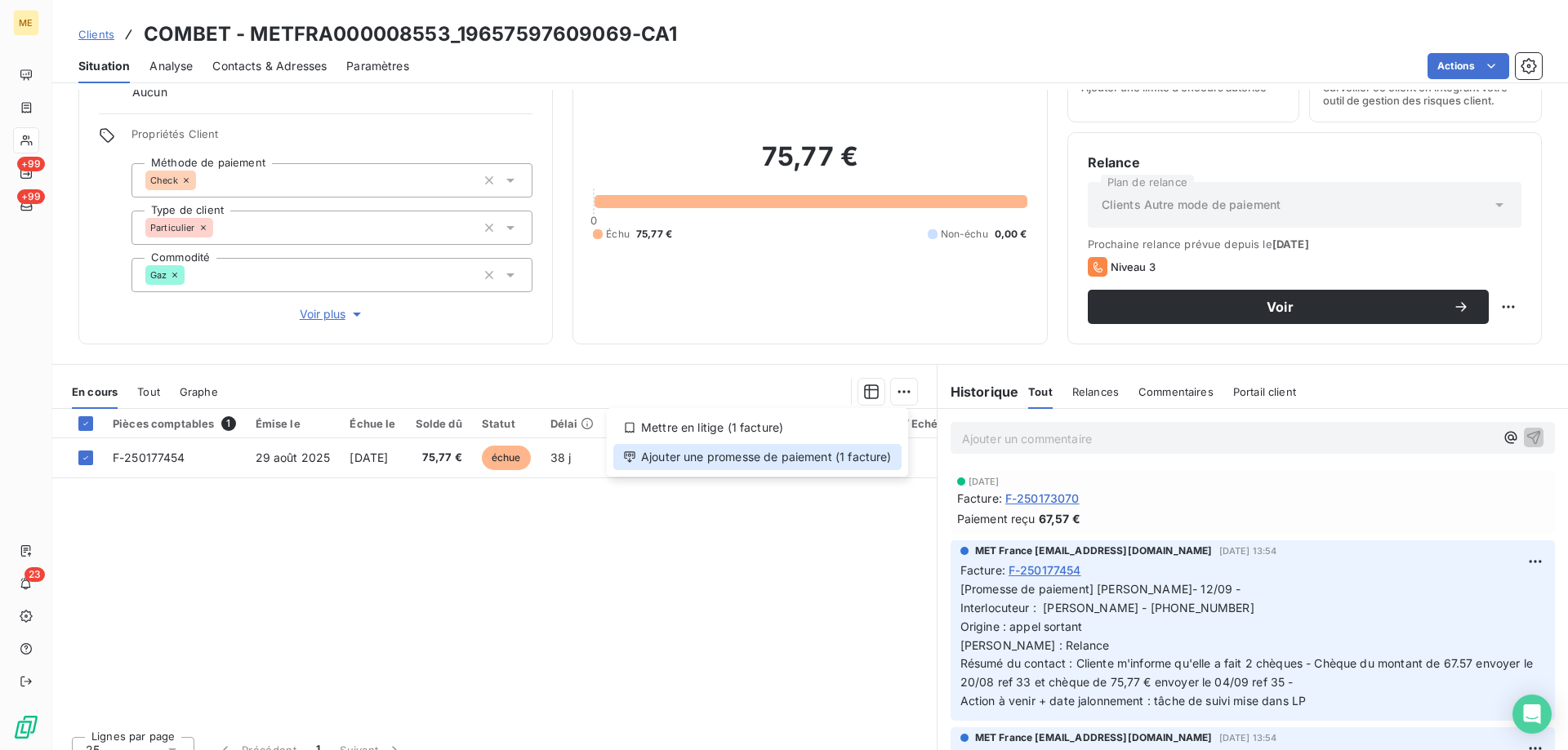
click at [689, 451] on div "Ajouter une promesse de paiement (1 facture)" at bounding box center [758, 456] width 288 height 26
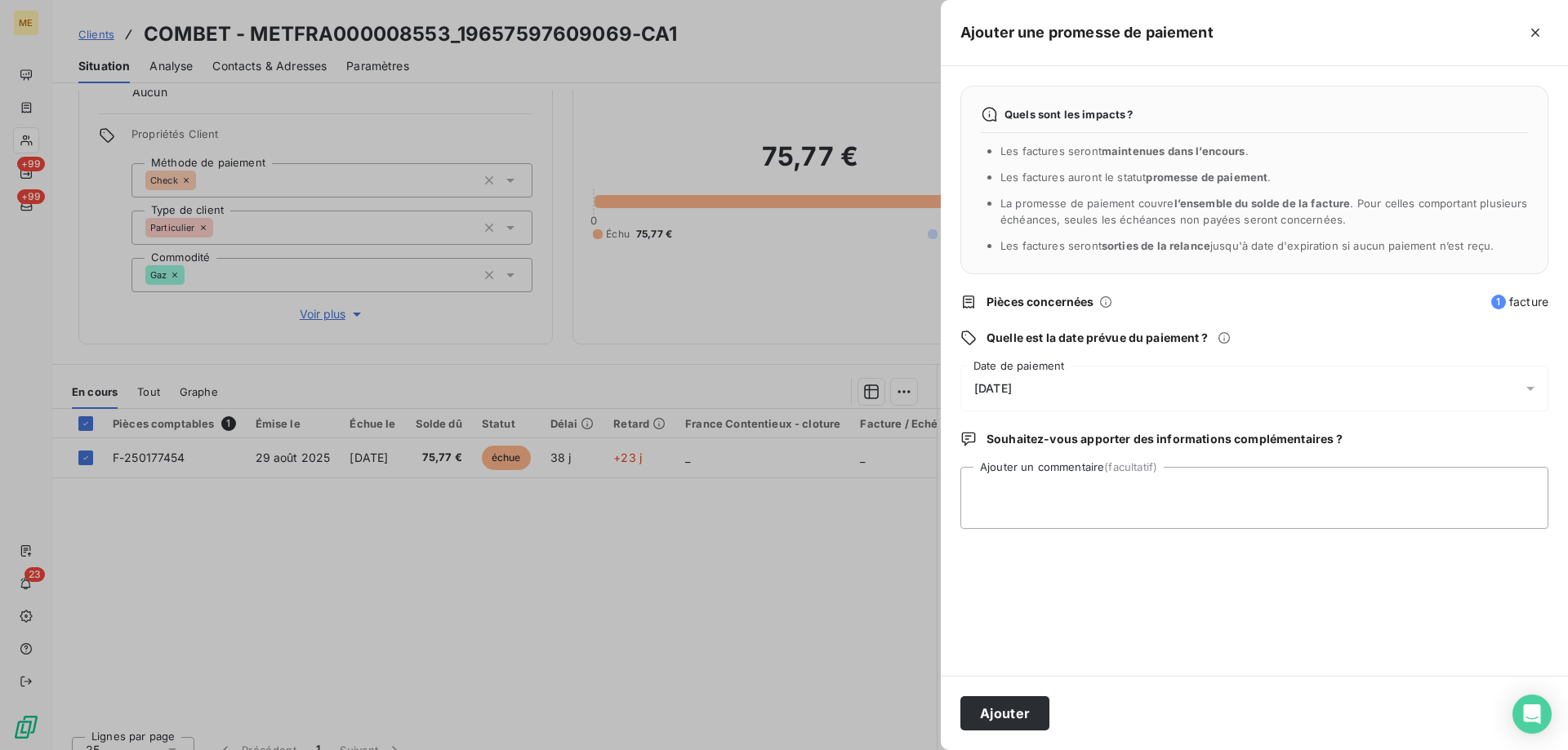
click at [1060, 401] on div "07/10/2025" at bounding box center [1255, 388] width 588 height 46
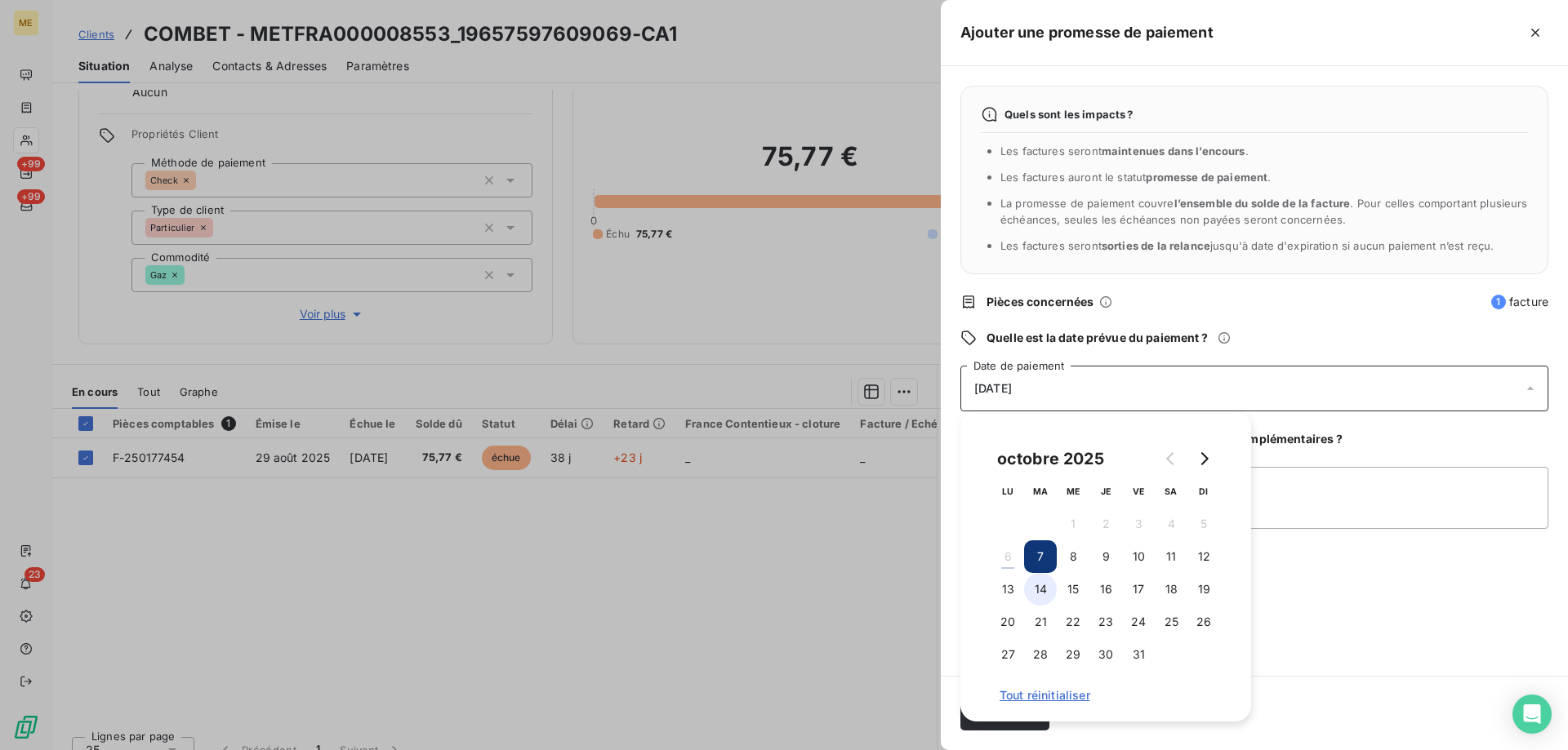
click at [1038, 586] on button "14" at bounding box center [1041, 589] width 32 height 32
click at [1289, 505] on textarea "Ajouter un commentaire (facultatif)" at bounding box center [1255, 498] width 588 height 62
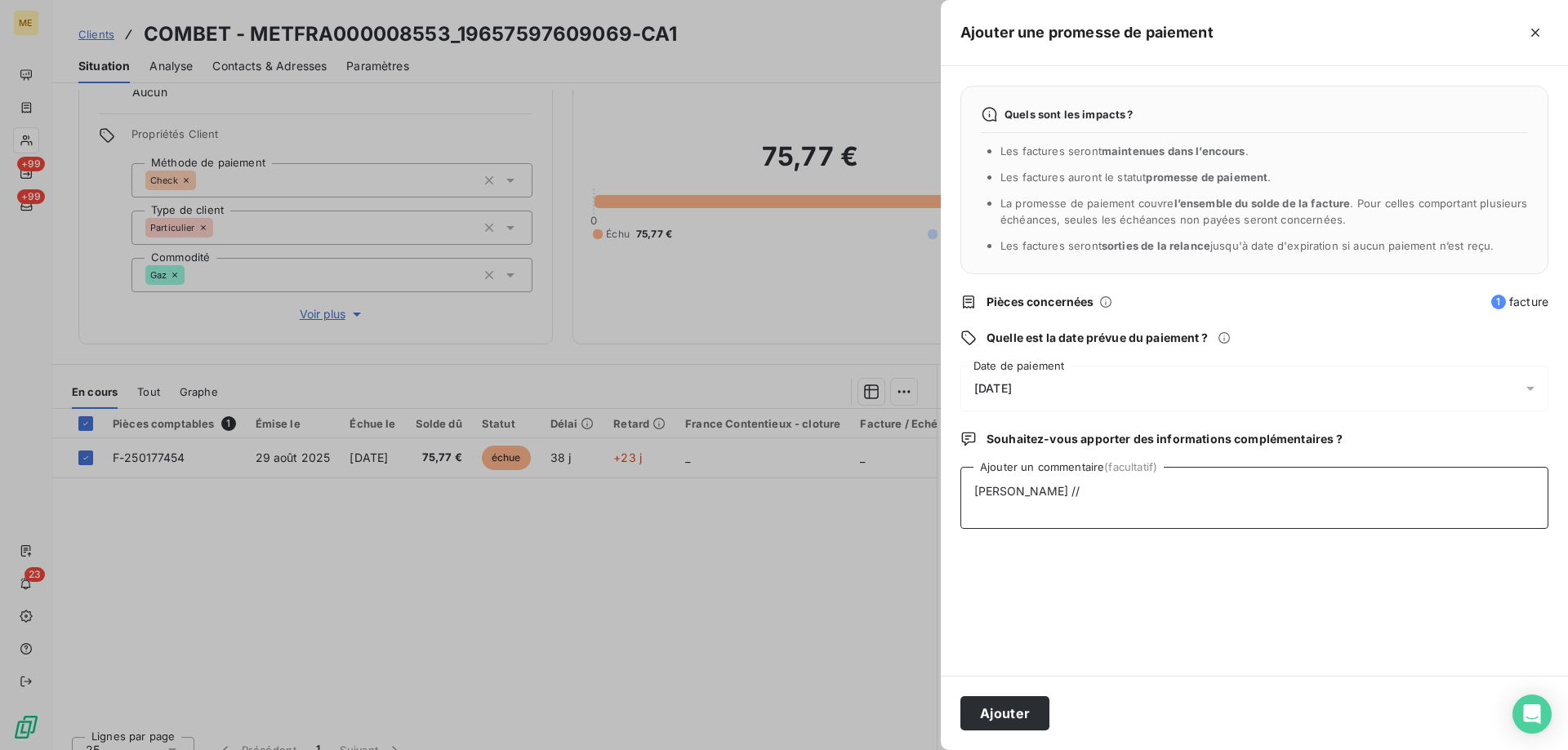
paste textarea "Chèque du montant de 67.57 envoyer le 20/08 ref 33 et chèque de 75,77 € envoyer…"
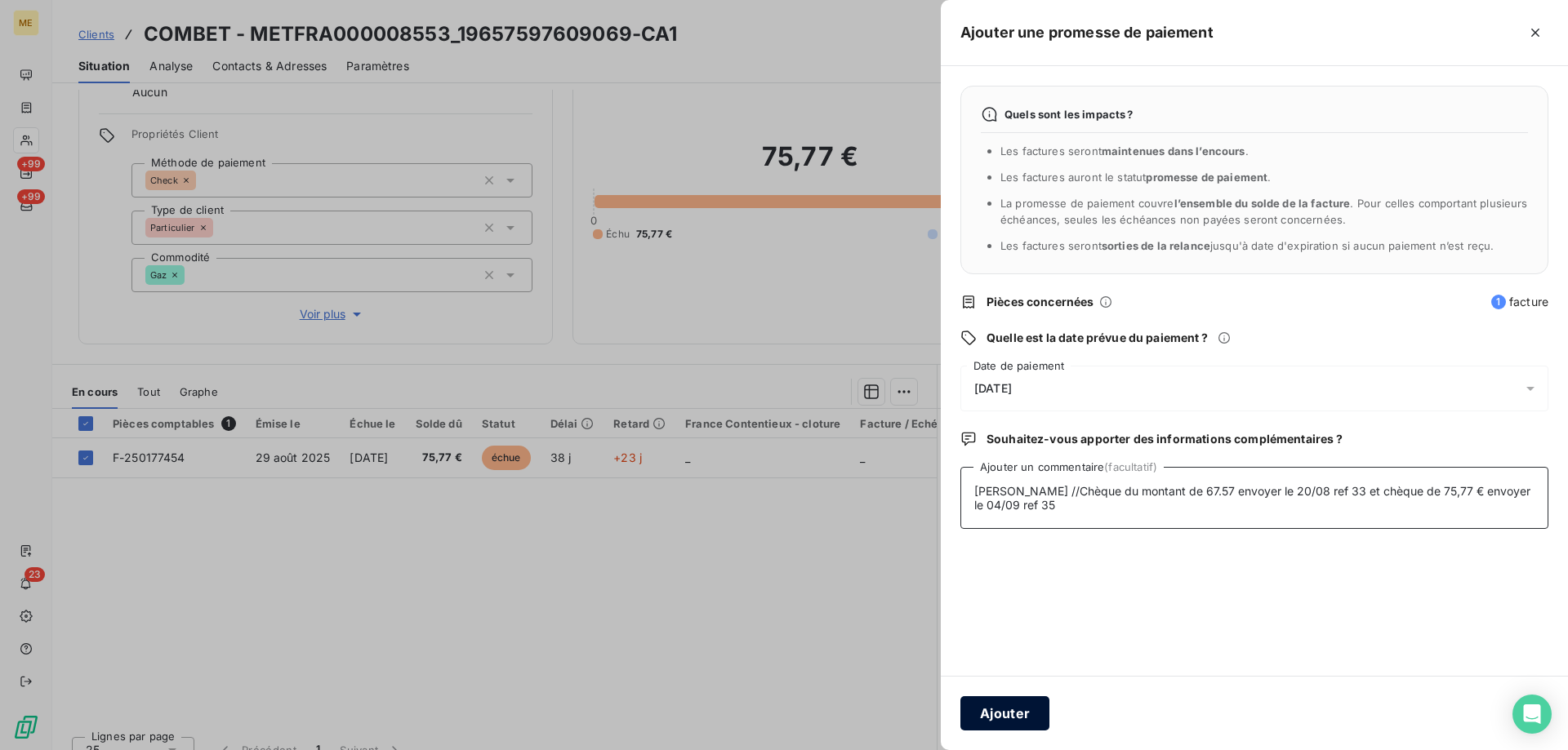
type textarea "Sylvain //Chèque du montant de 67.57 envoyer le 20/08 ref 33 et chèque de 75,77…"
click at [1023, 712] on button "Ajouter" at bounding box center [1005, 713] width 89 height 34
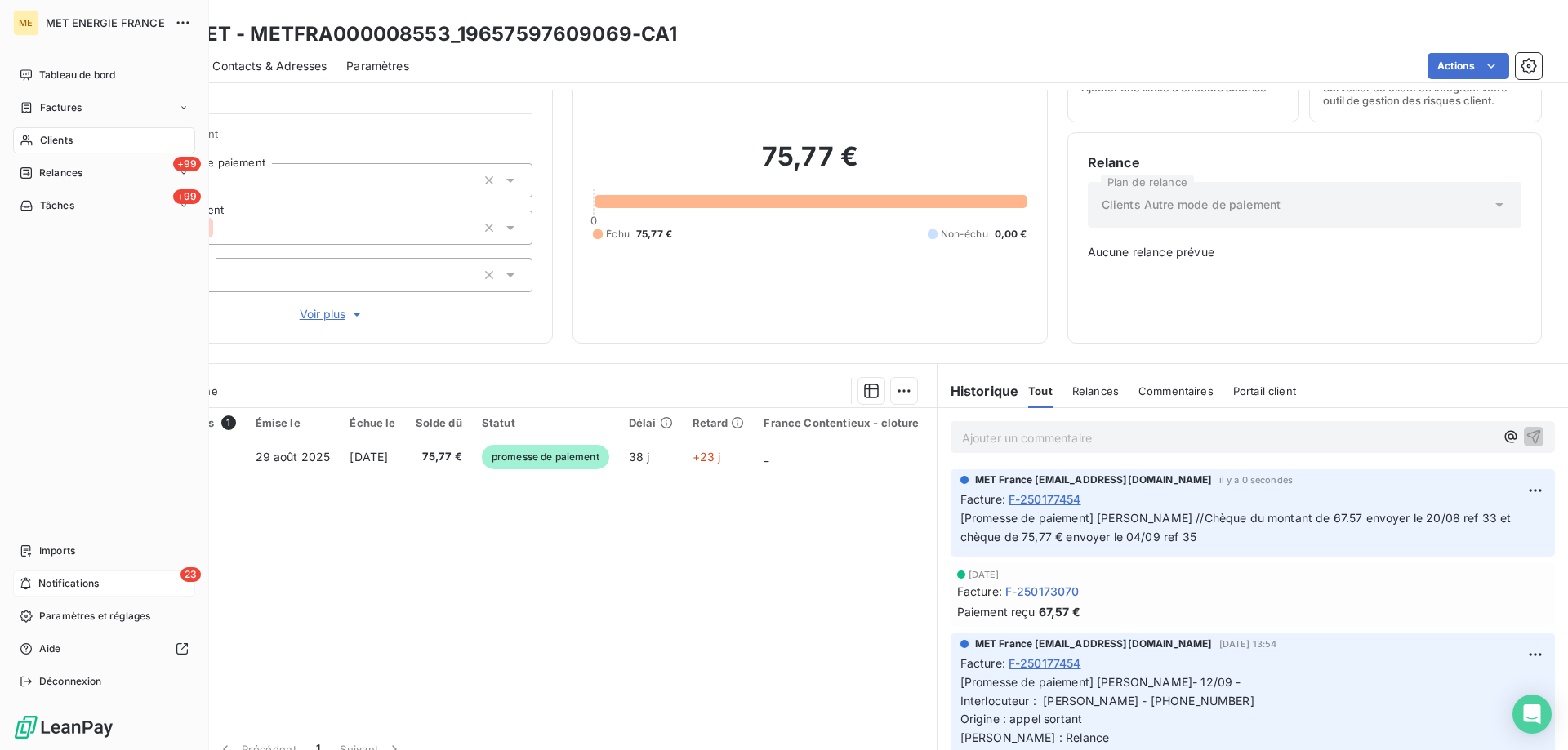
click at [59, 576] on div "23 Notifications" at bounding box center [104, 583] width 182 height 26
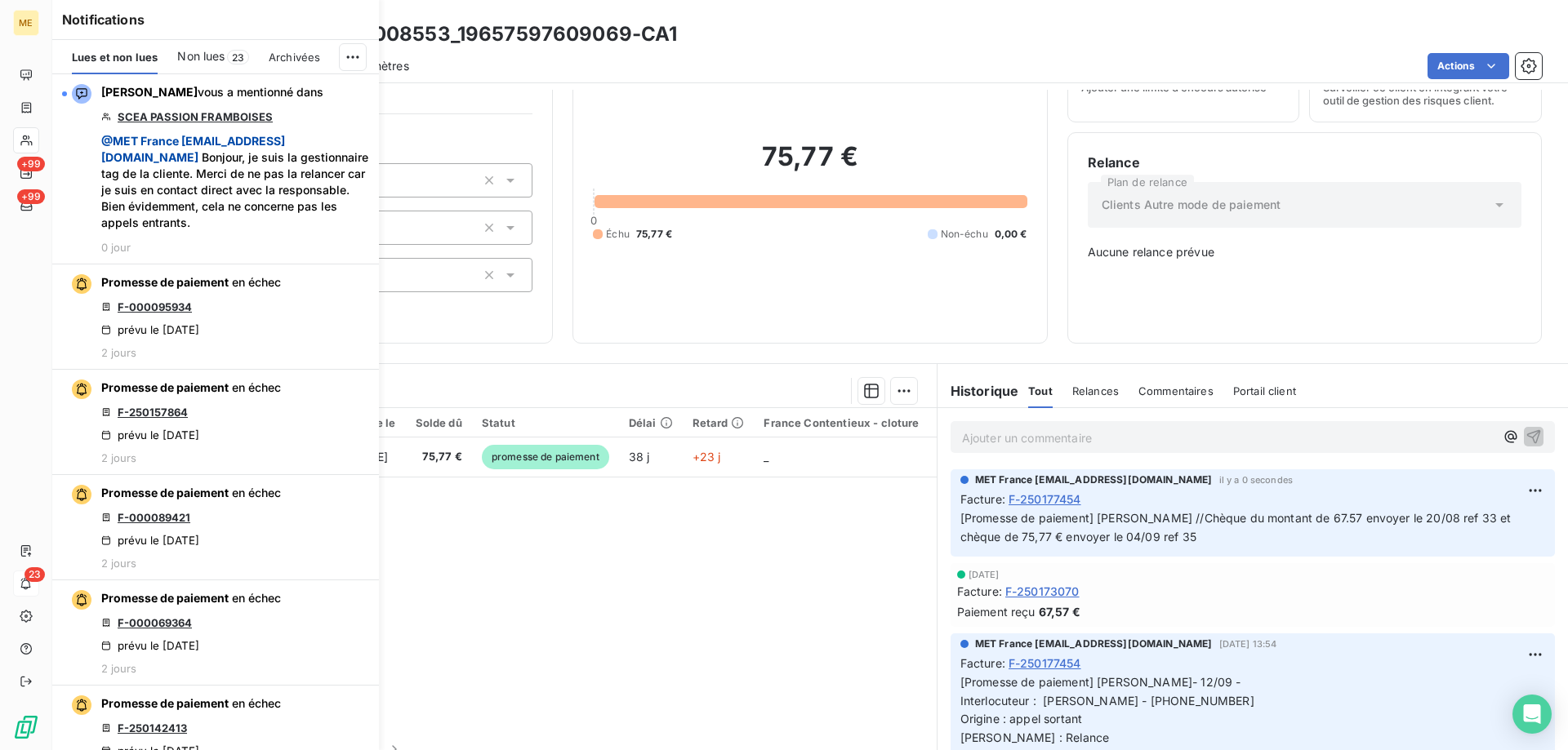
click at [193, 53] on span "Non lues" at bounding box center [201, 56] width 47 height 16
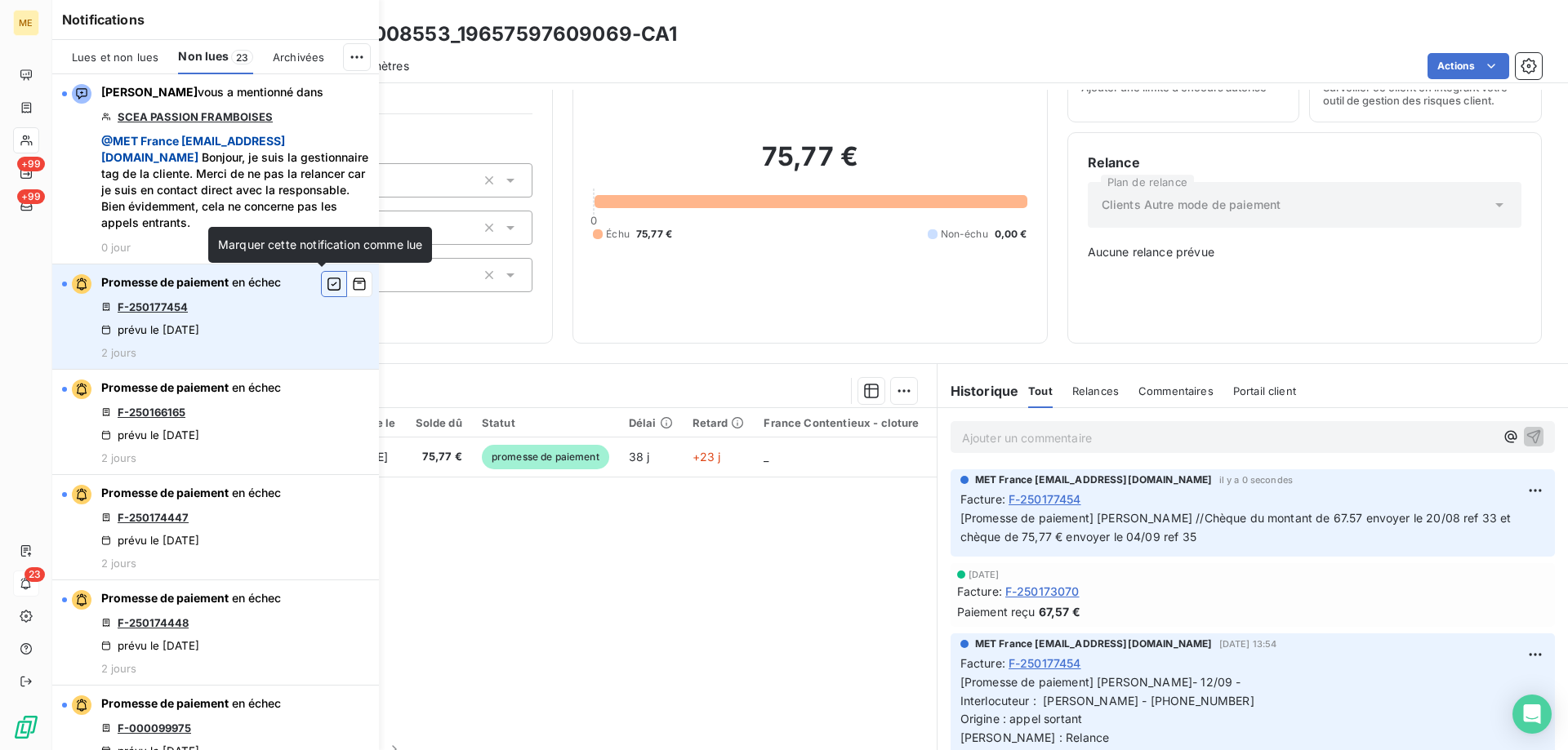
click at [328, 284] on icon "button" at bounding box center [334, 284] width 13 height 13
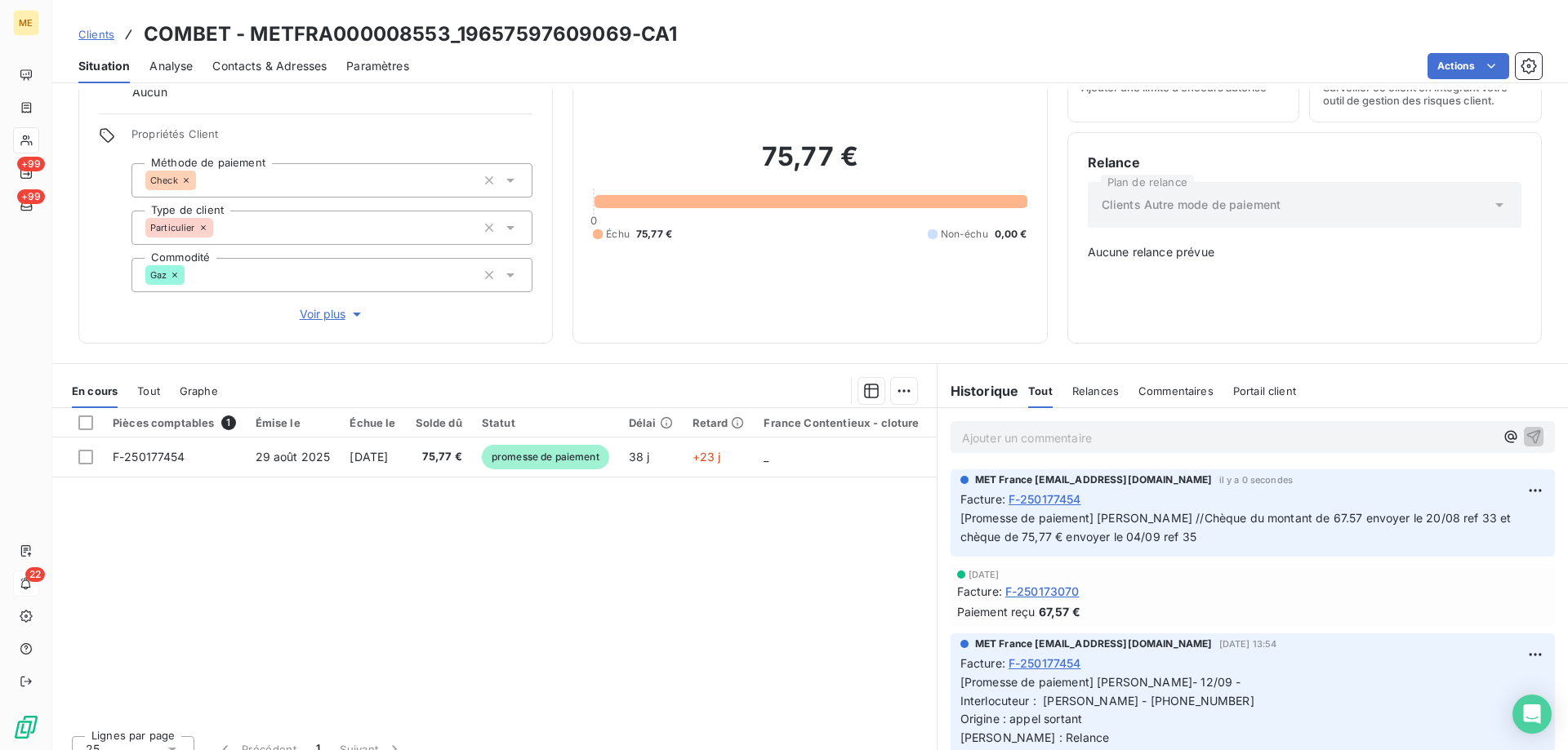
click at [706, 303] on div "75,77 € 0 Échu 75,77 € Non-échu 0,00 €" at bounding box center [810, 191] width 433 height 265
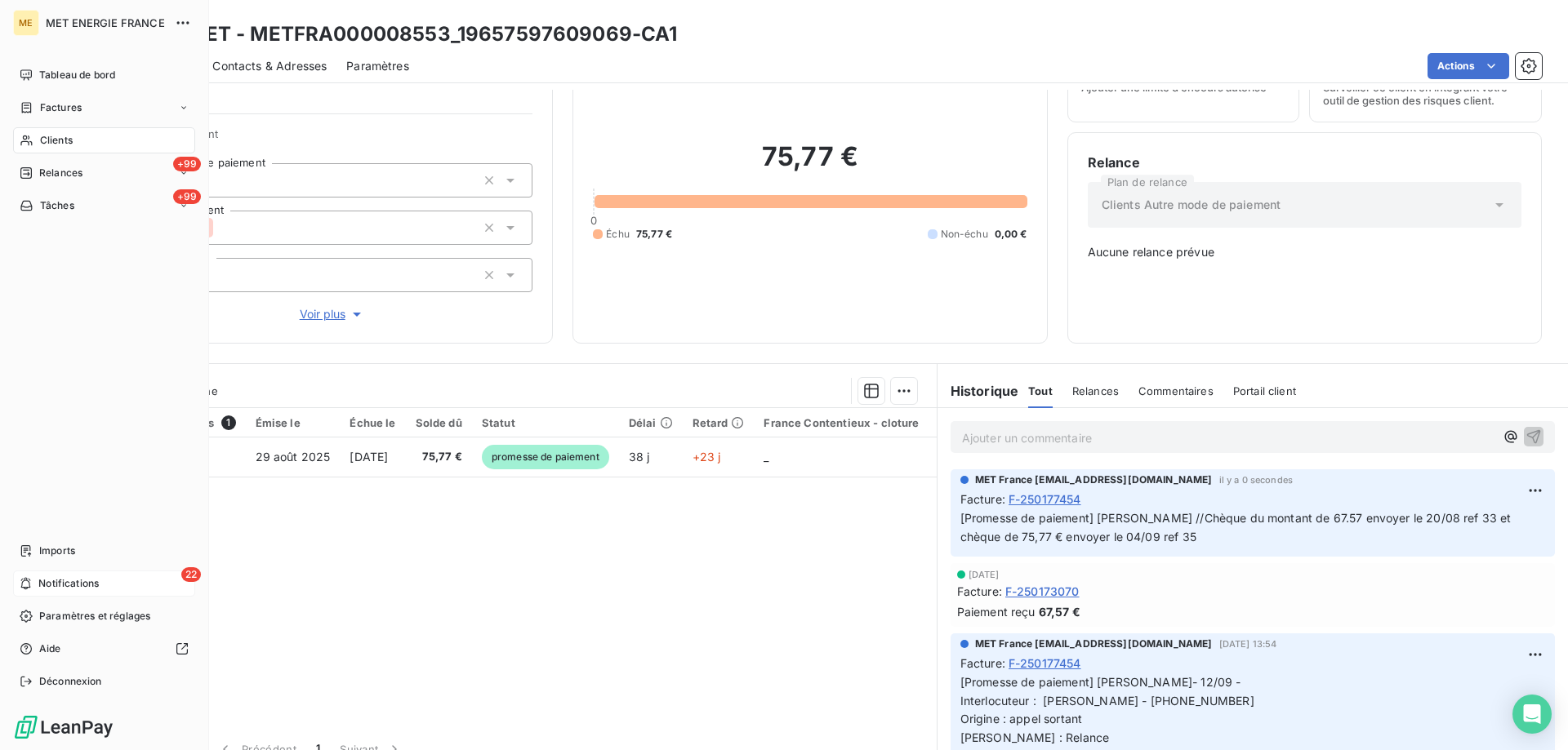
click at [56, 585] on span "Notifications" at bounding box center [68, 584] width 60 height 14
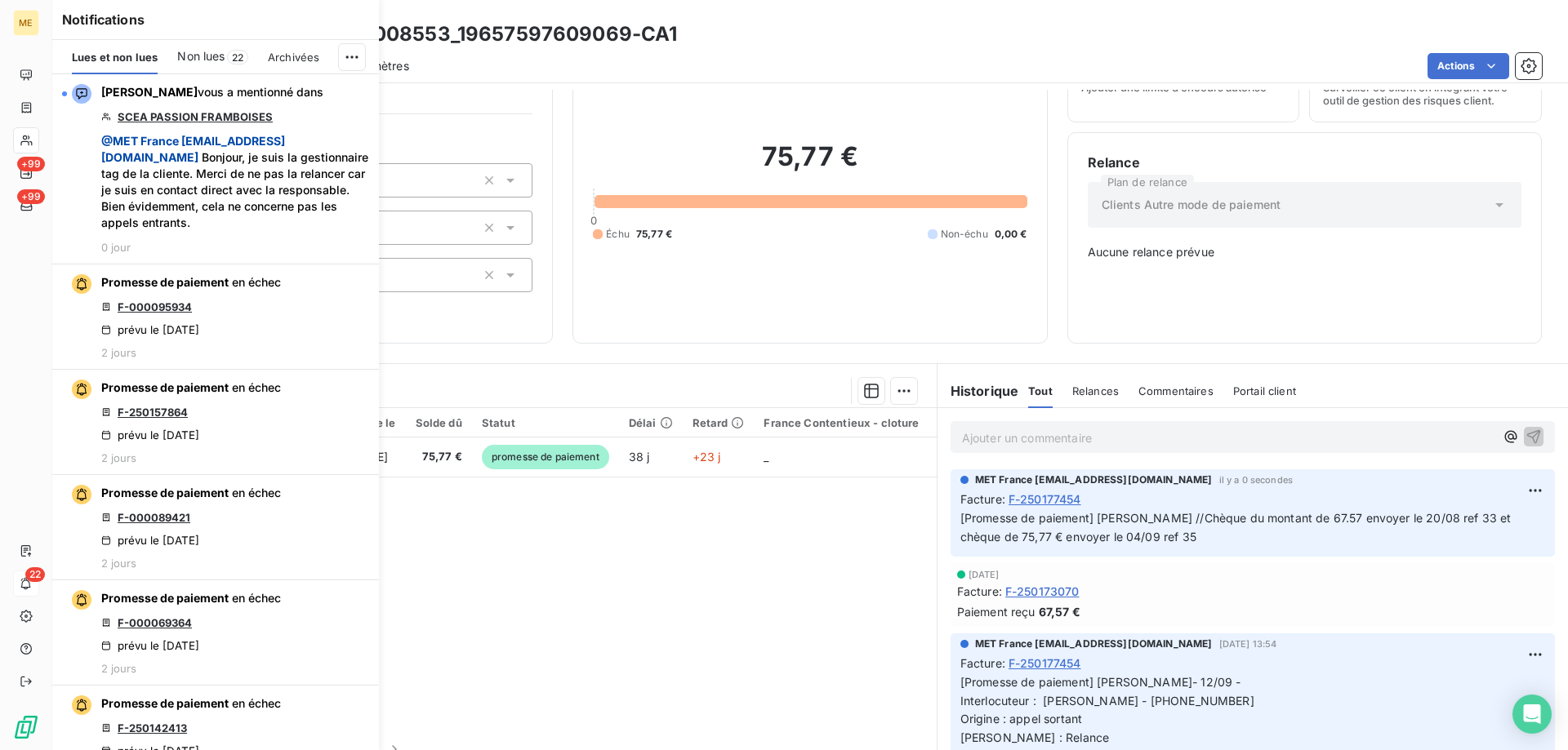
click at [207, 63] on span "Non lues" at bounding box center [201, 56] width 47 height 16
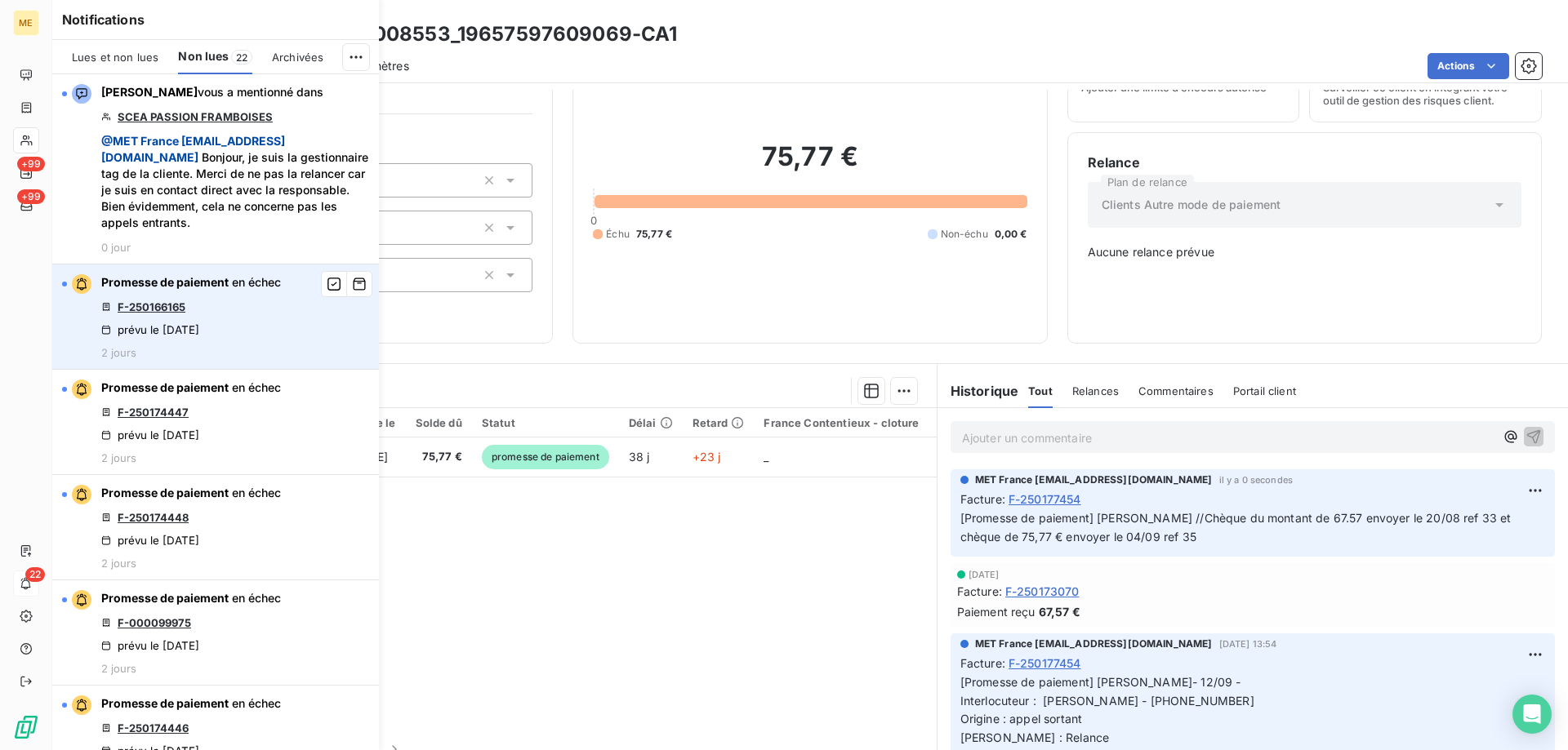
click at [133, 306] on link "F-250166165" at bounding box center [151, 307] width 68 height 13
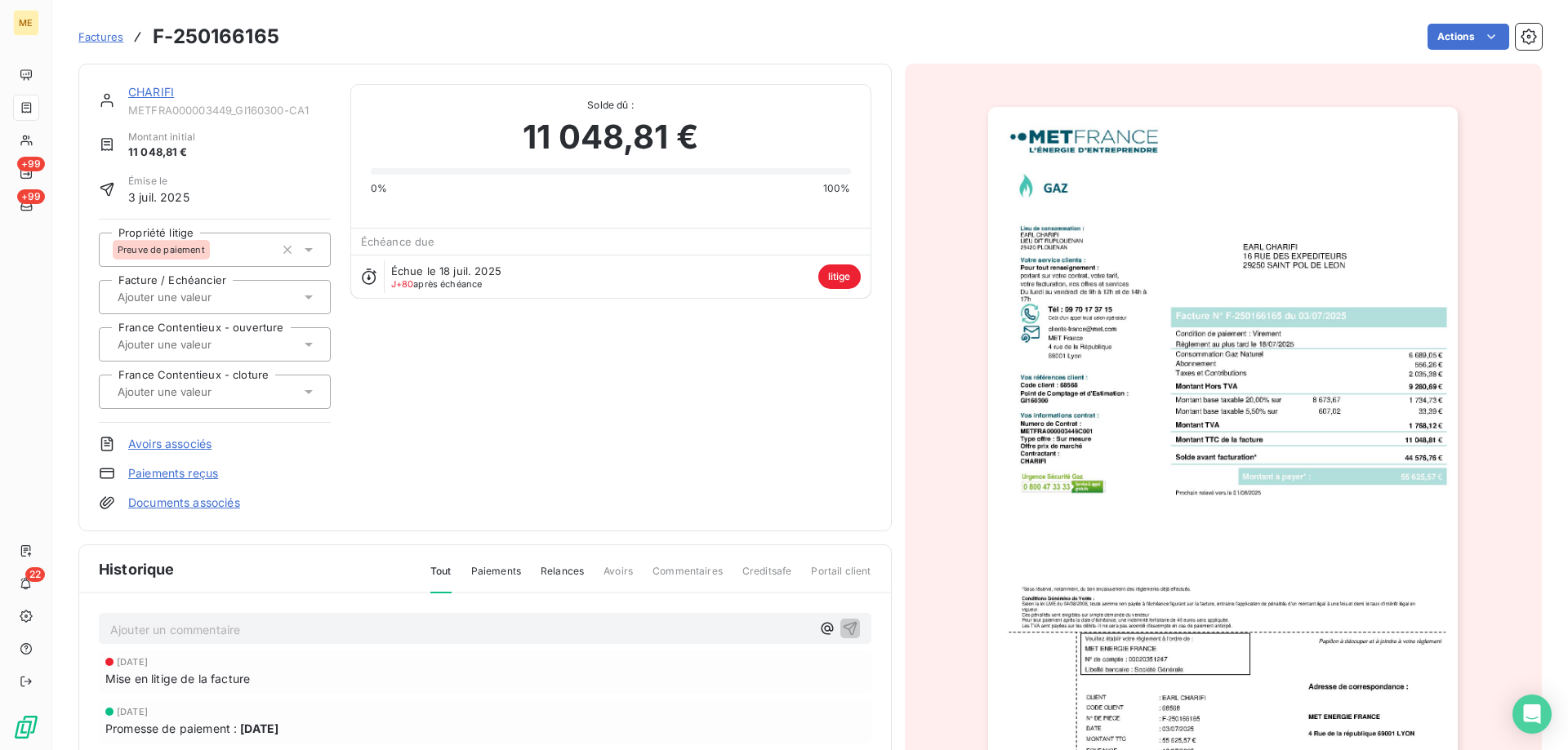
click at [151, 98] on link "CHARIFI" at bounding box center [150, 92] width 46 height 14
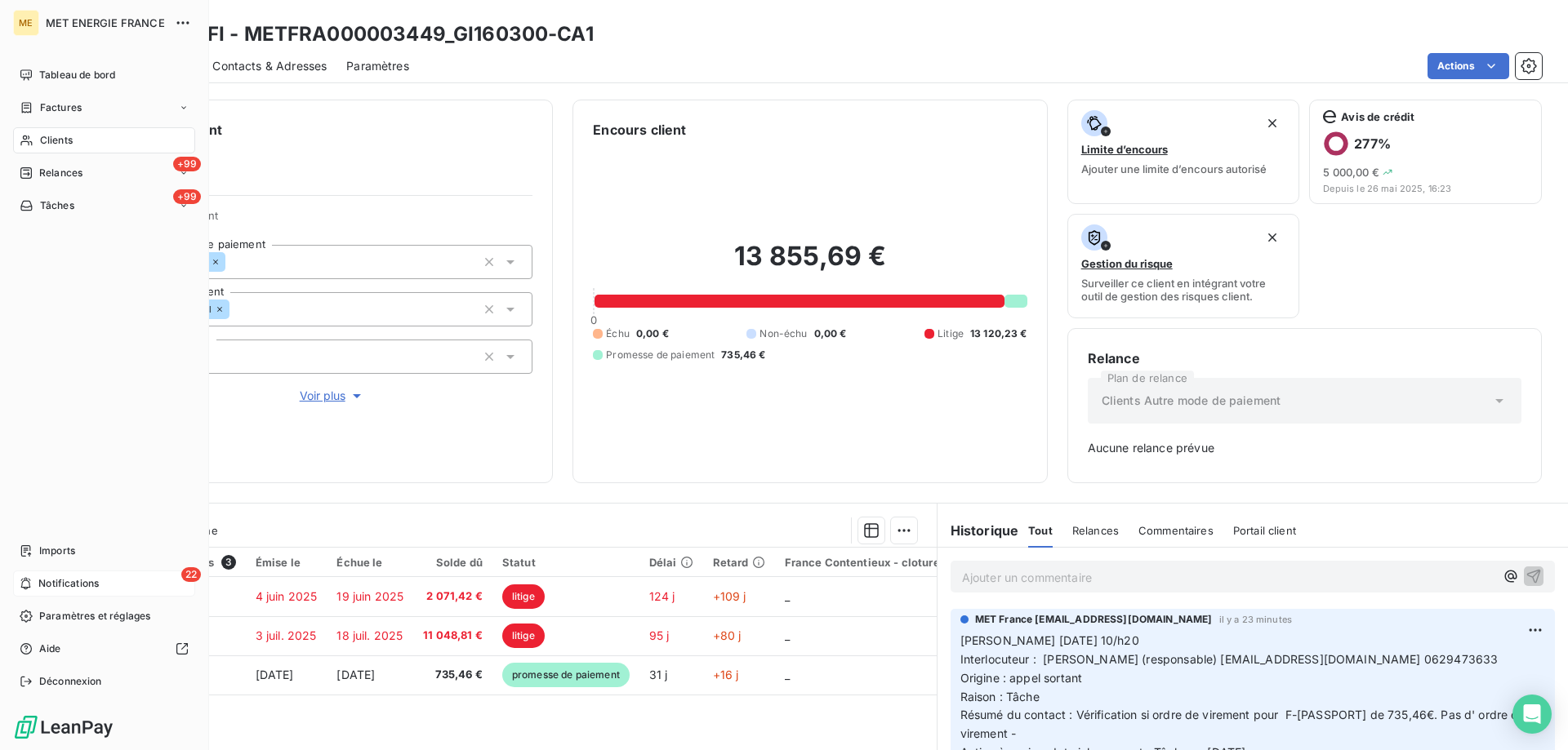
click at [47, 588] on span "Notifications" at bounding box center [68, 584] width 60 height 14
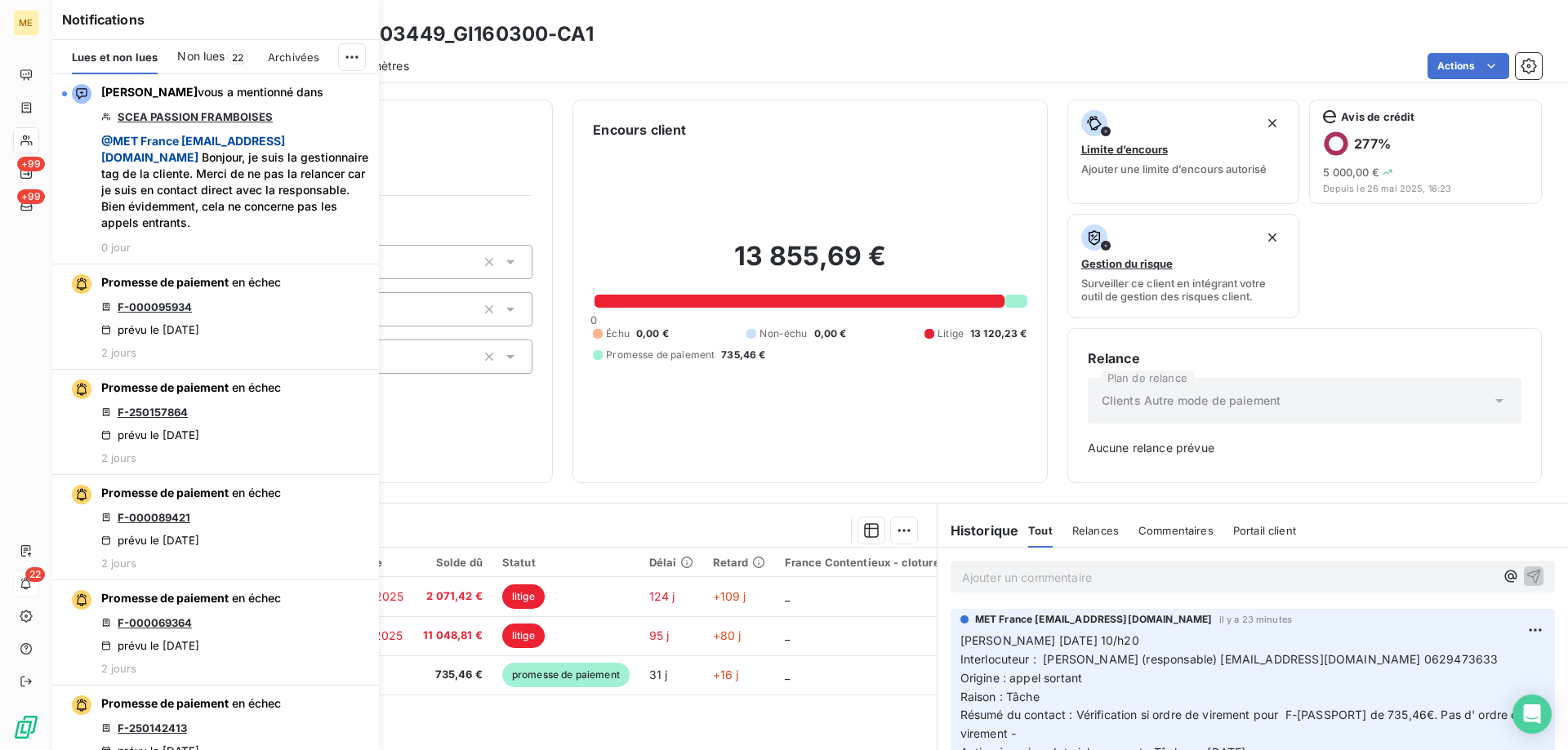
click at [196, 51] on span "Non lues" at bounding box center [201, 56] width 47 height 16
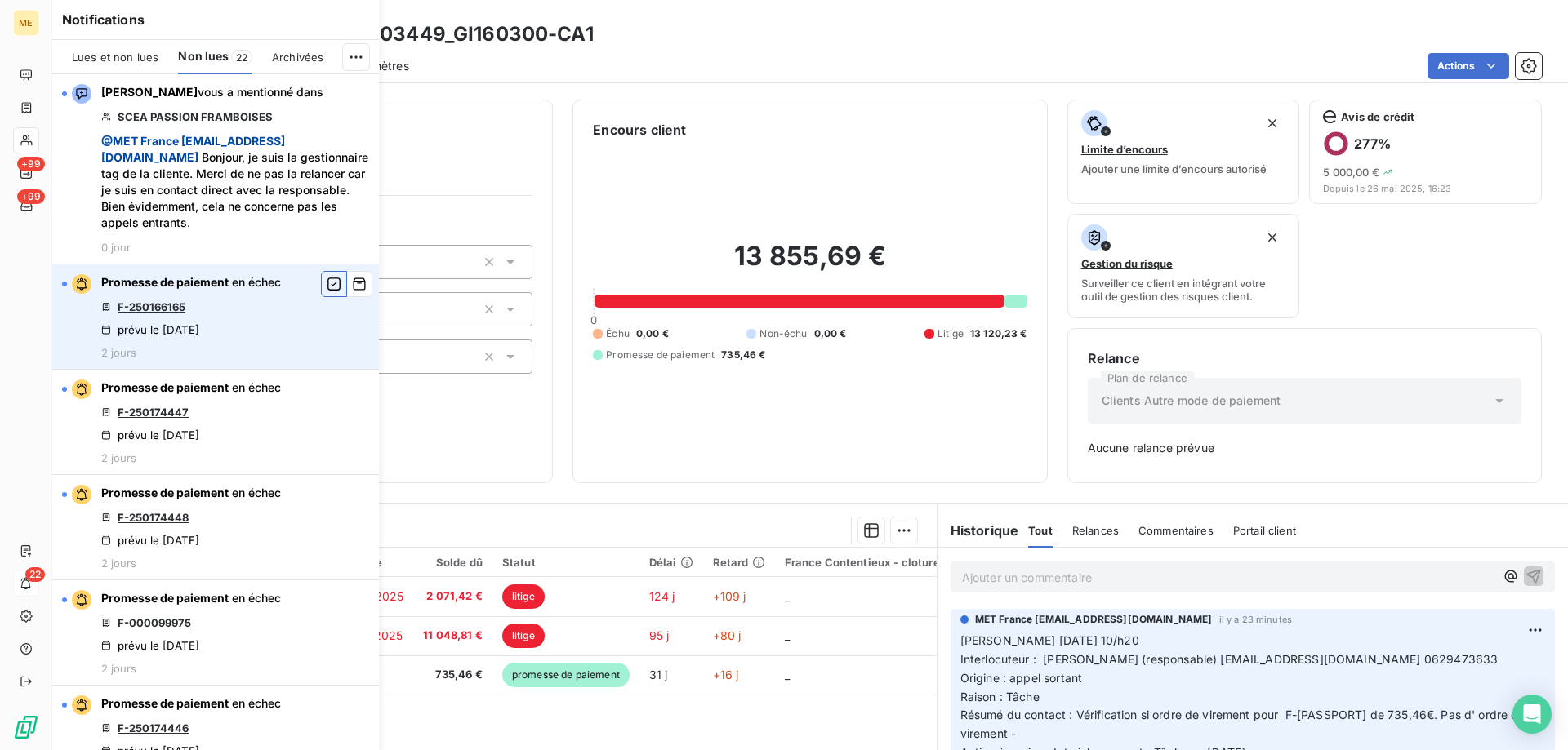
click at [327, 286] on icon "button" at bounding box center [334, 284] width 14 height 16
click at [162, 306] on link "F-250174447" at bounding box center [152, 307] width 71 height 13
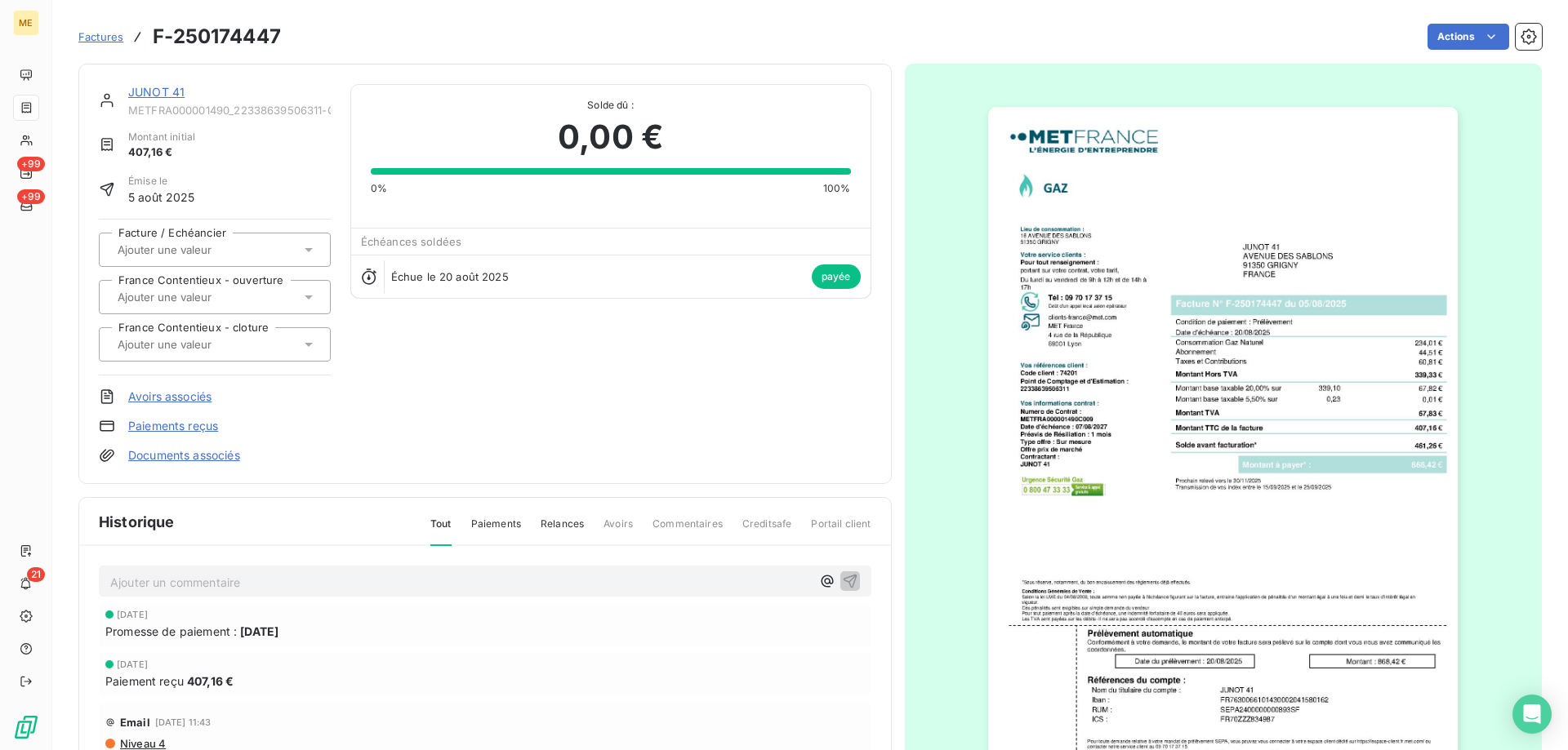
click at [167, 98] on link "JUNOT 41" at bounding box center [156, 92] width 56 height 14
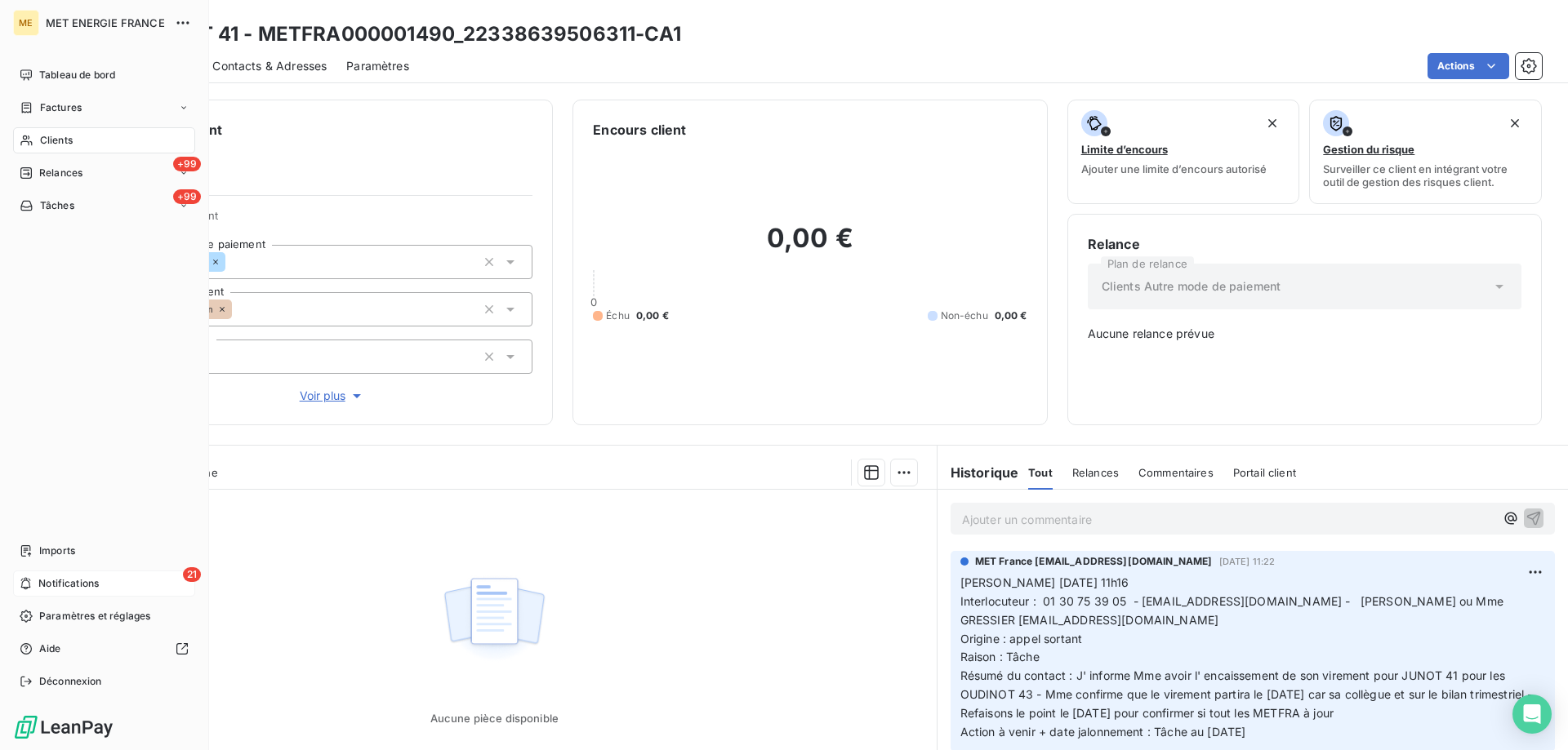
click at [61, 583] on span "Notifications" at bounding box center [68, 584] width 60 height 14
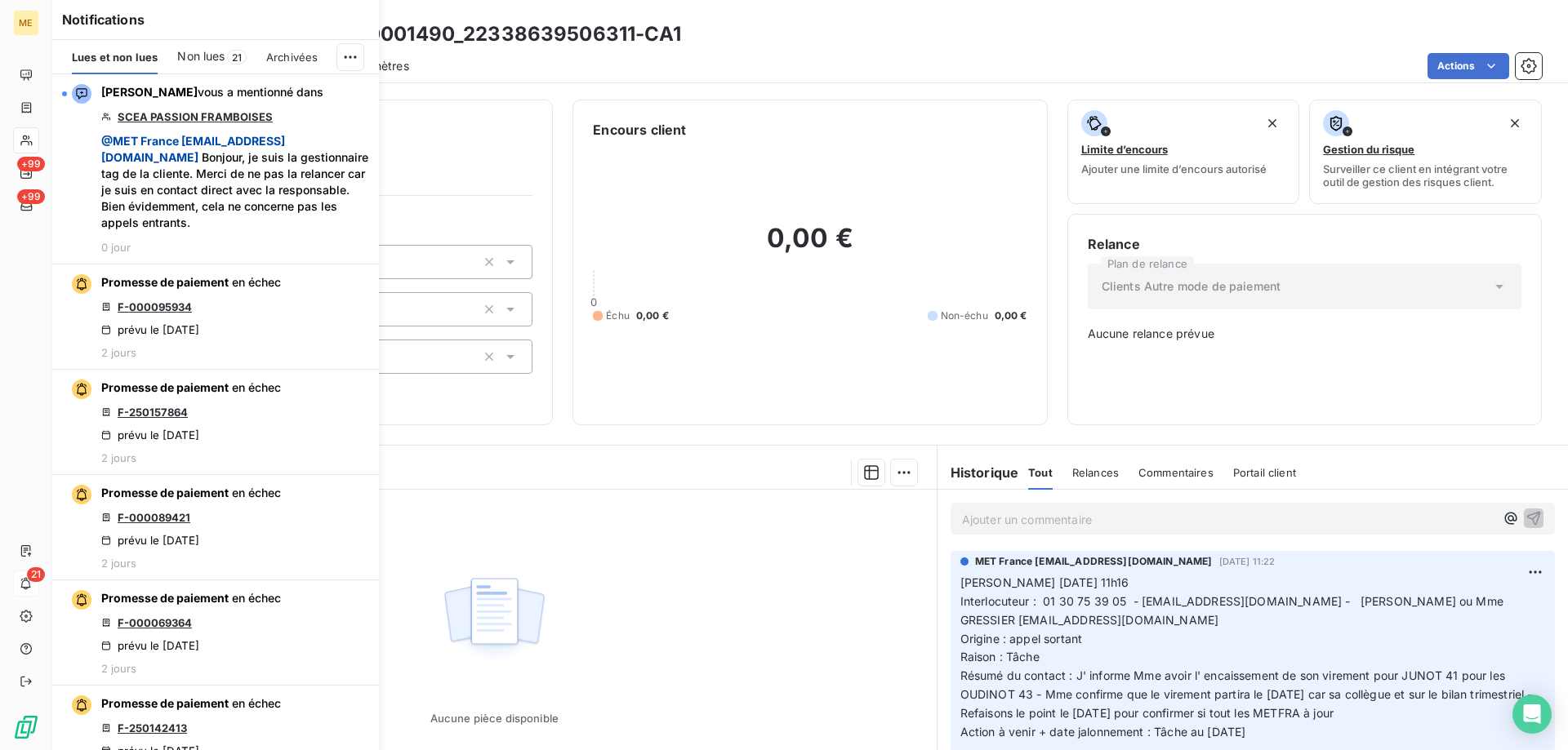
click at [213, 48] on span "Non lues" at bounding box center [201, 56] width 47 height 16
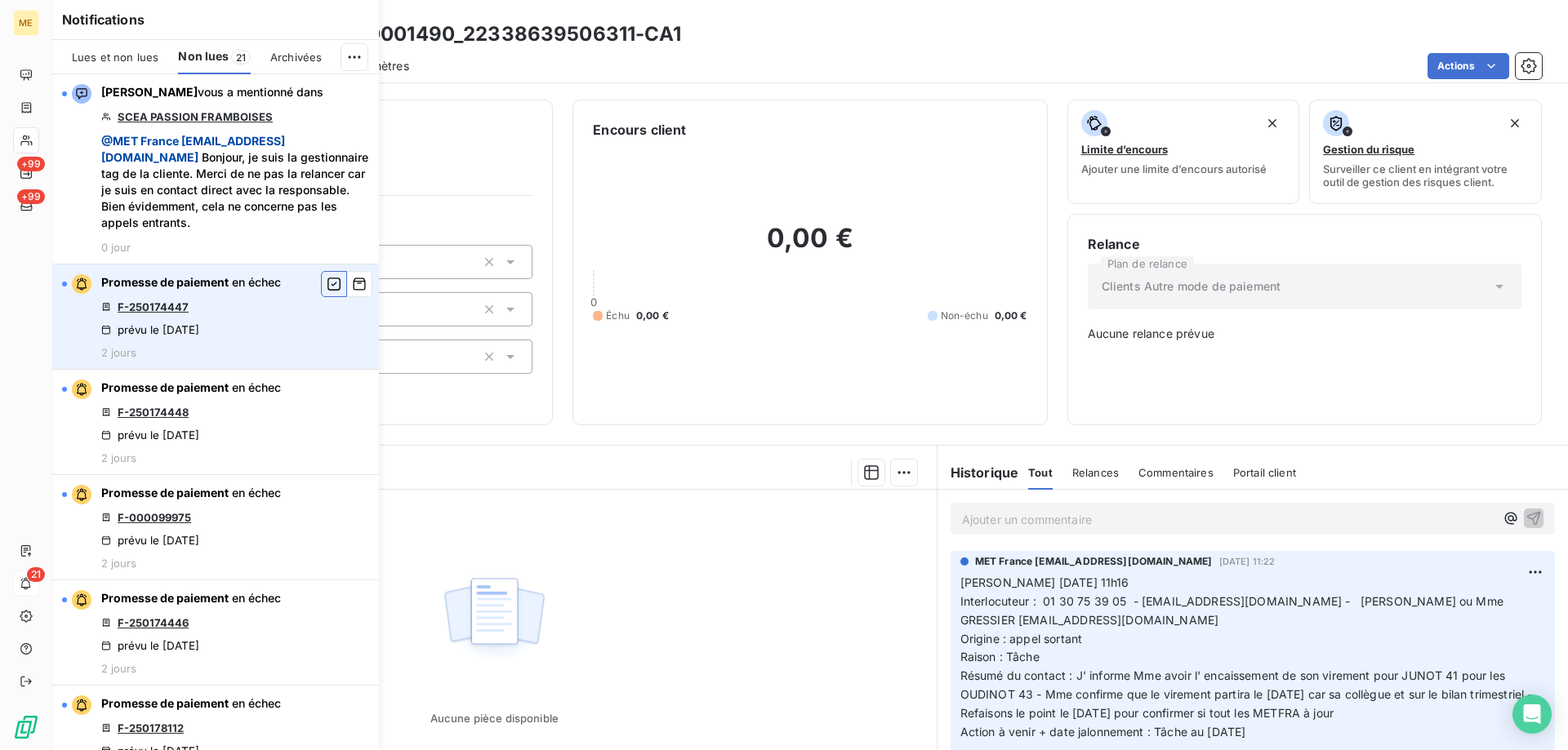
click at [327, 281] on icon "button" at bounding box center [334, 284] width 14 height 16
click at [159, 303] on link "F-250174448" at bounding box center [152, 307] width 71 height 13
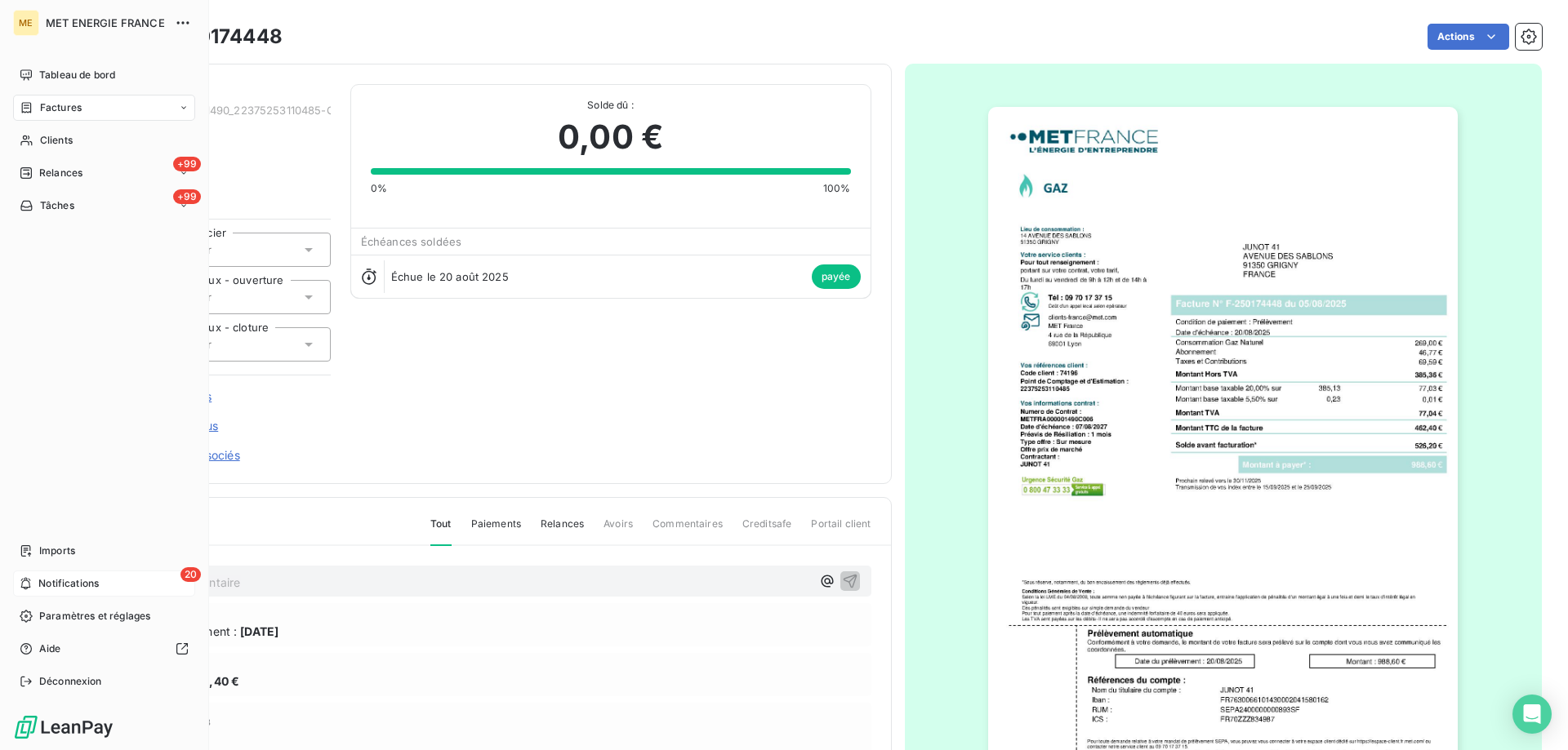
click at [61, 593] on div "20 Notifications" at bounding box center [104, 583] width 182 height 26
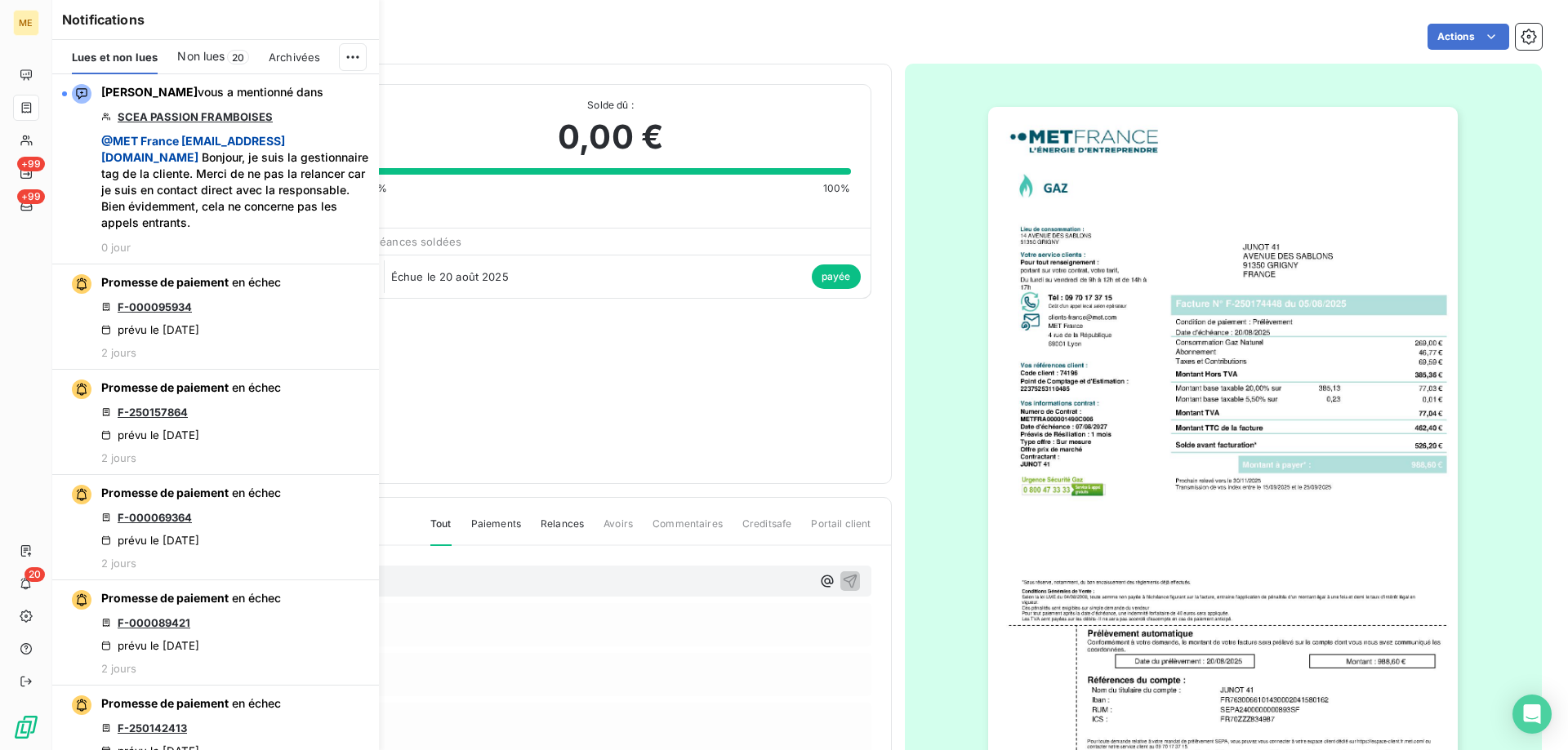
click at [201, 53] on span "Non lues" at bounding box center [201, 56] width 47 height 16
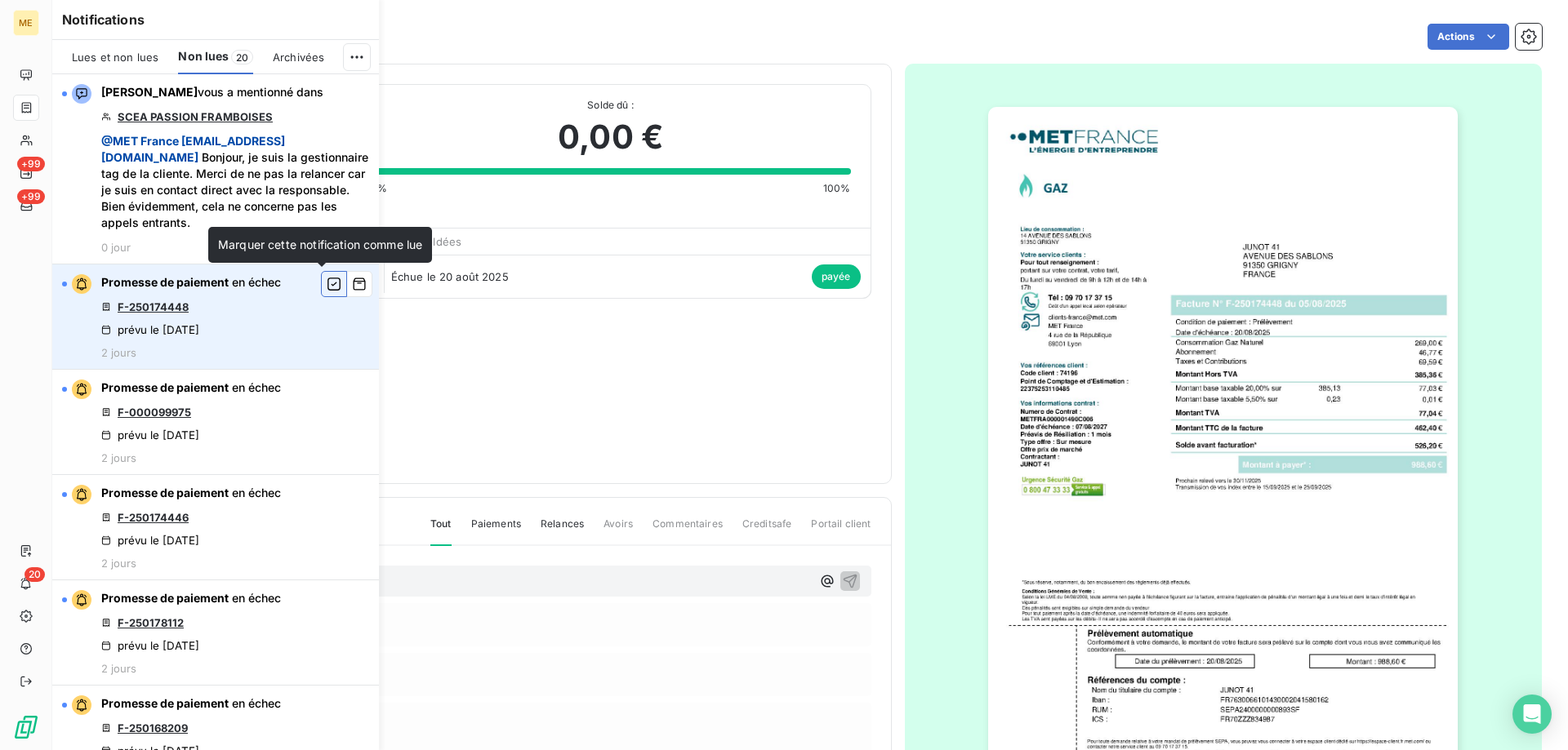
click at [327, 287] on icon "button" at bounding box center [334, 284] width 14 height 16
click at [174, 308] on link "F-000099975" at bounding box center [154, 307] width 73 height 13
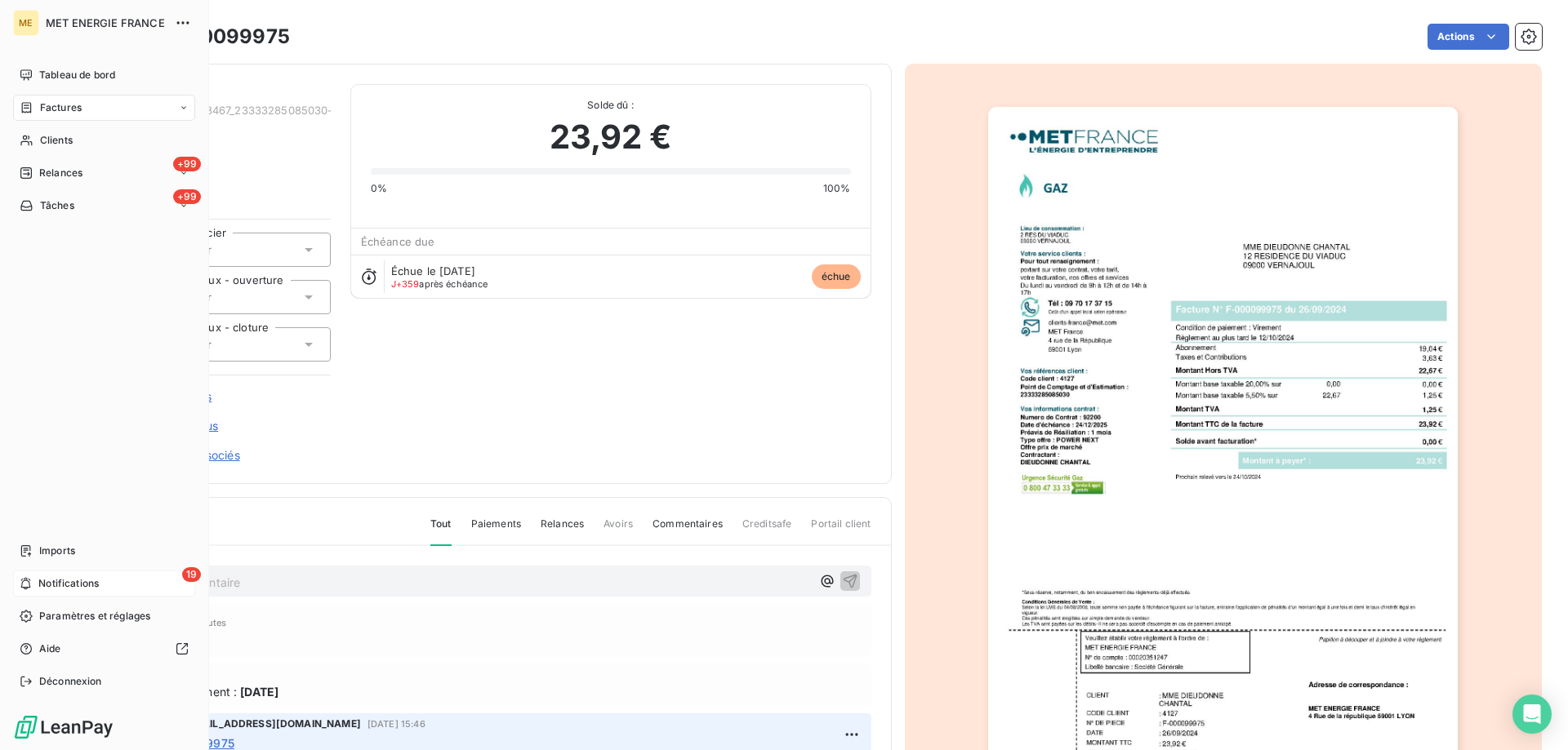
click at [65, 590] on span "Notifications" at bounding box center [68, 584] width 60 height 14
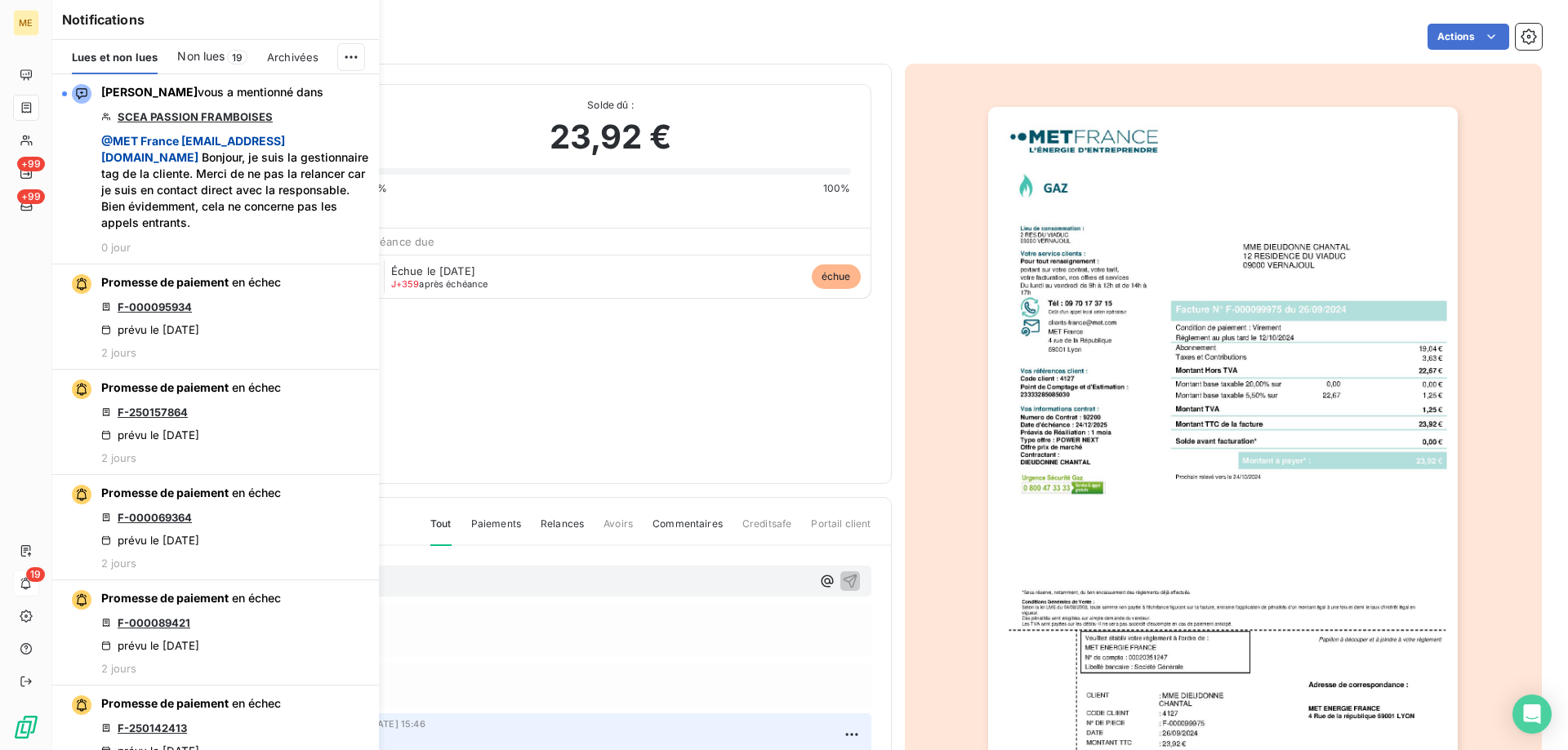
click at [201, 55] on span "Non lues" at bounding box center [201, 56] width 47 height 16
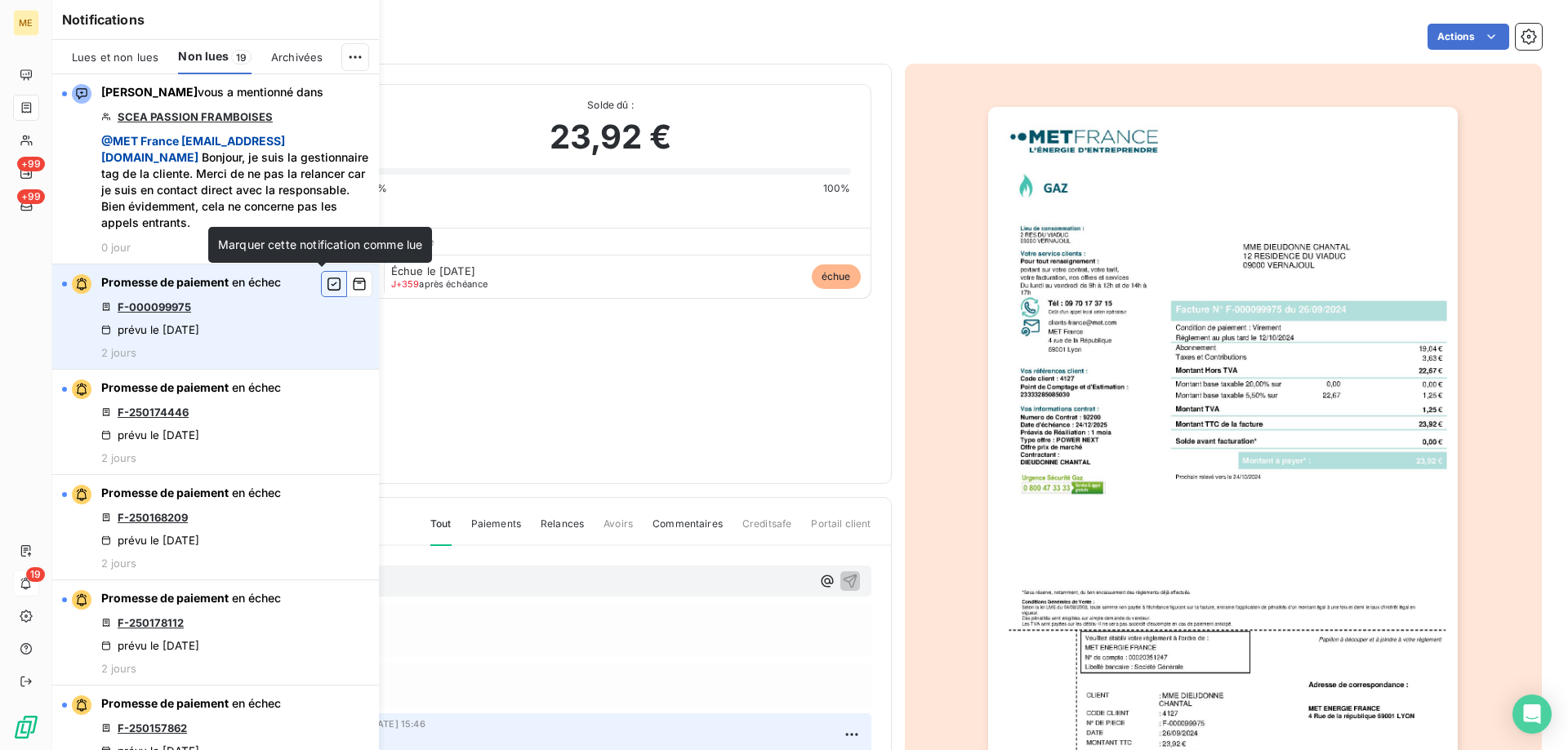
click at [327, 286] on icon "button" at bounding box center [334, 284] width 14 height 16
click at [155, 308] on link "F-250174446" at bounding box center [152, 307] width 71 height 13
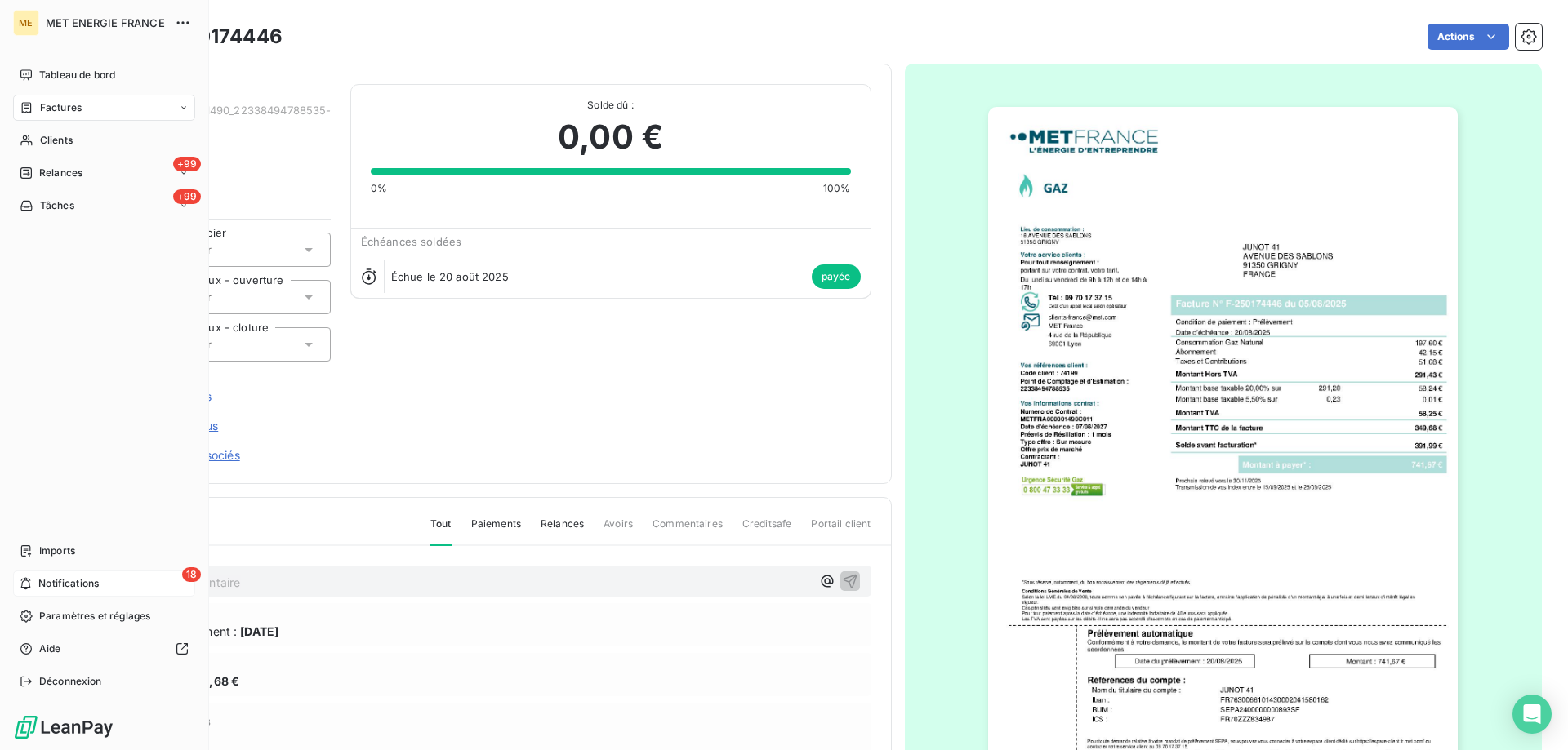
click at [83, 578] on span "Notifications" at bounding box center [68, 584] width 60 height 14
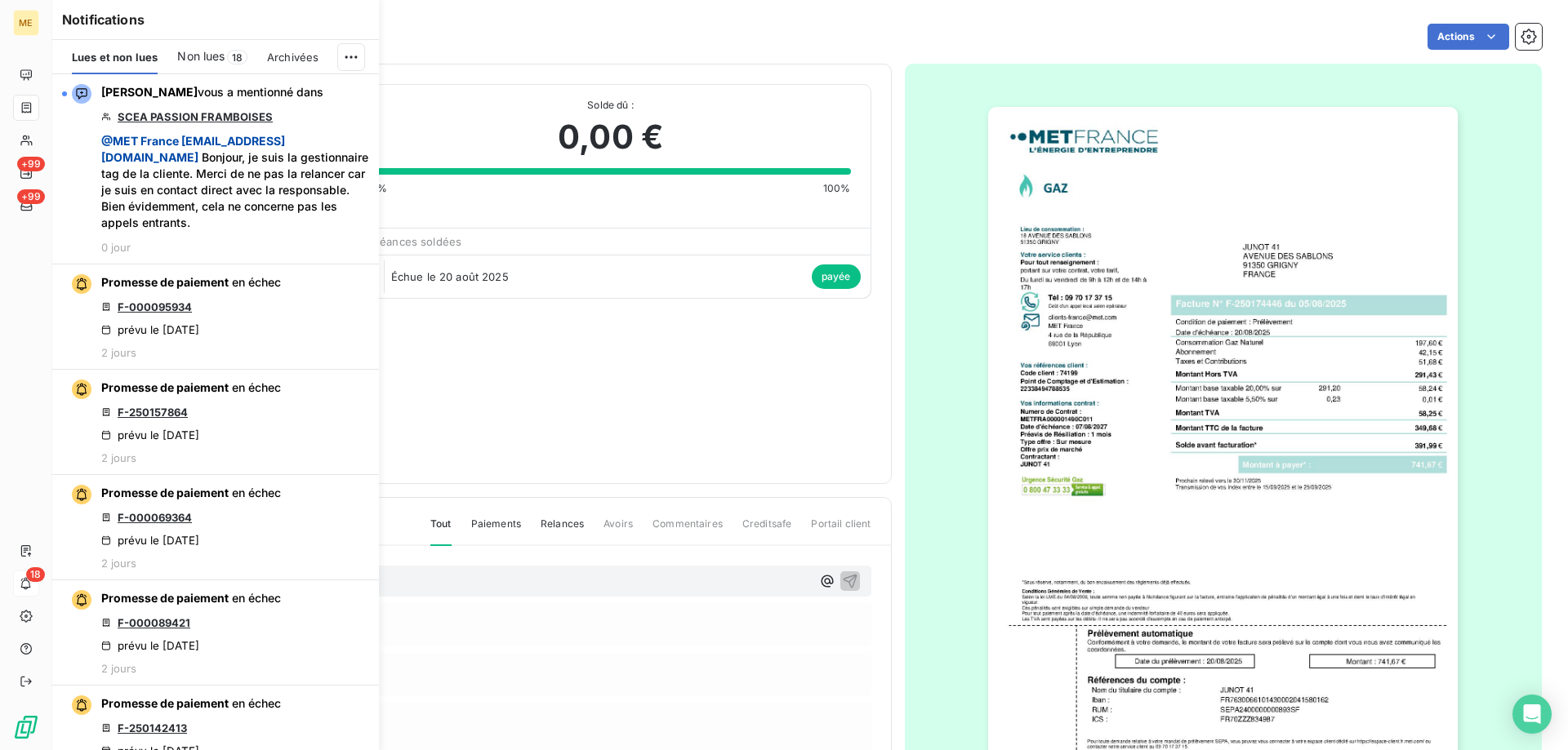
click at [206, 58] on span "Non lues" at bounding box center [201, 56] width 47 height 16
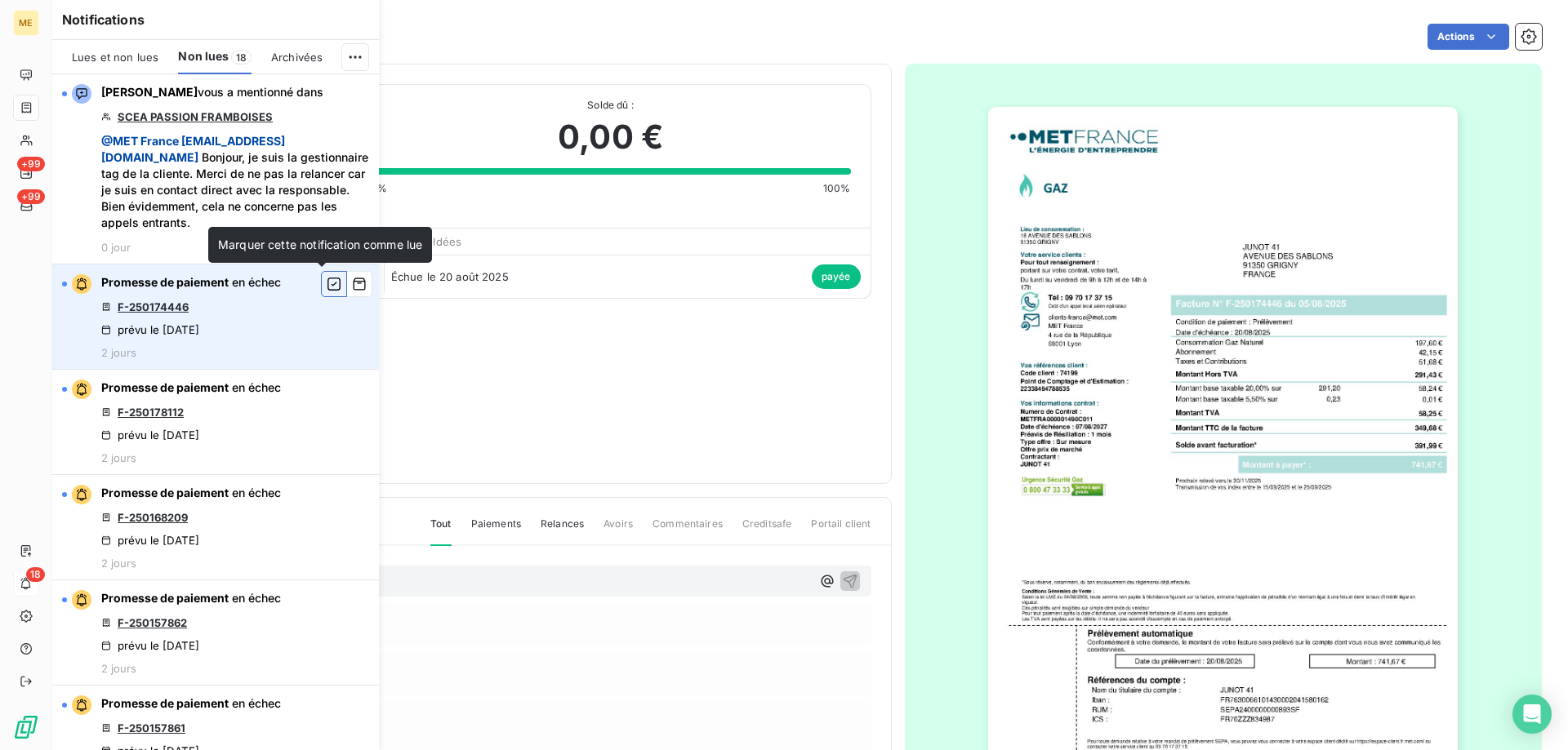
click at [327, 281] on icon "button" at bounding box center [334, 284] width 14 height 16
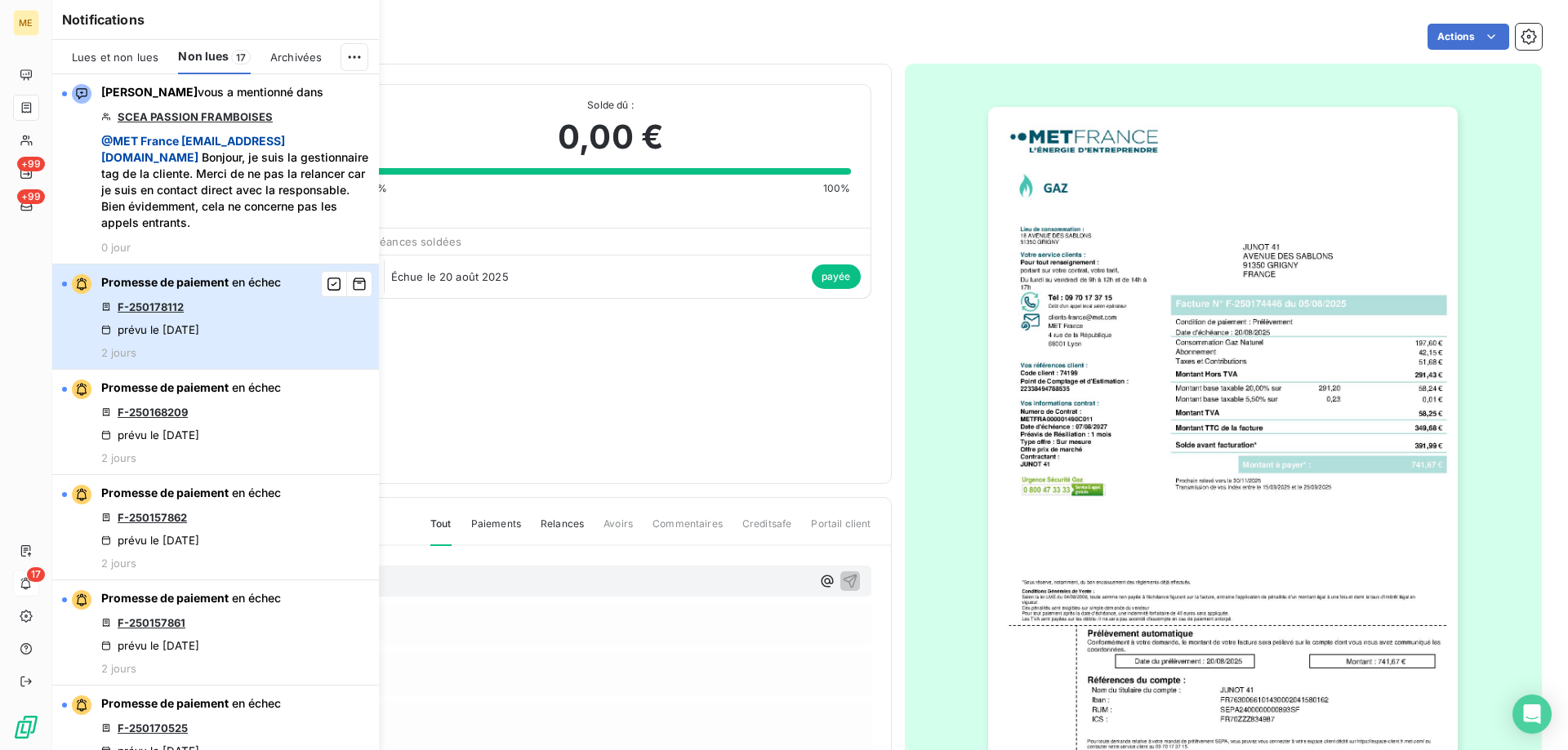
click at [147, 299] on div "Promesse de paiement en échec F-250178112 prévu le 3 oct. 2025 2 jours" at bounding box center [191, 316] width 180 height 85
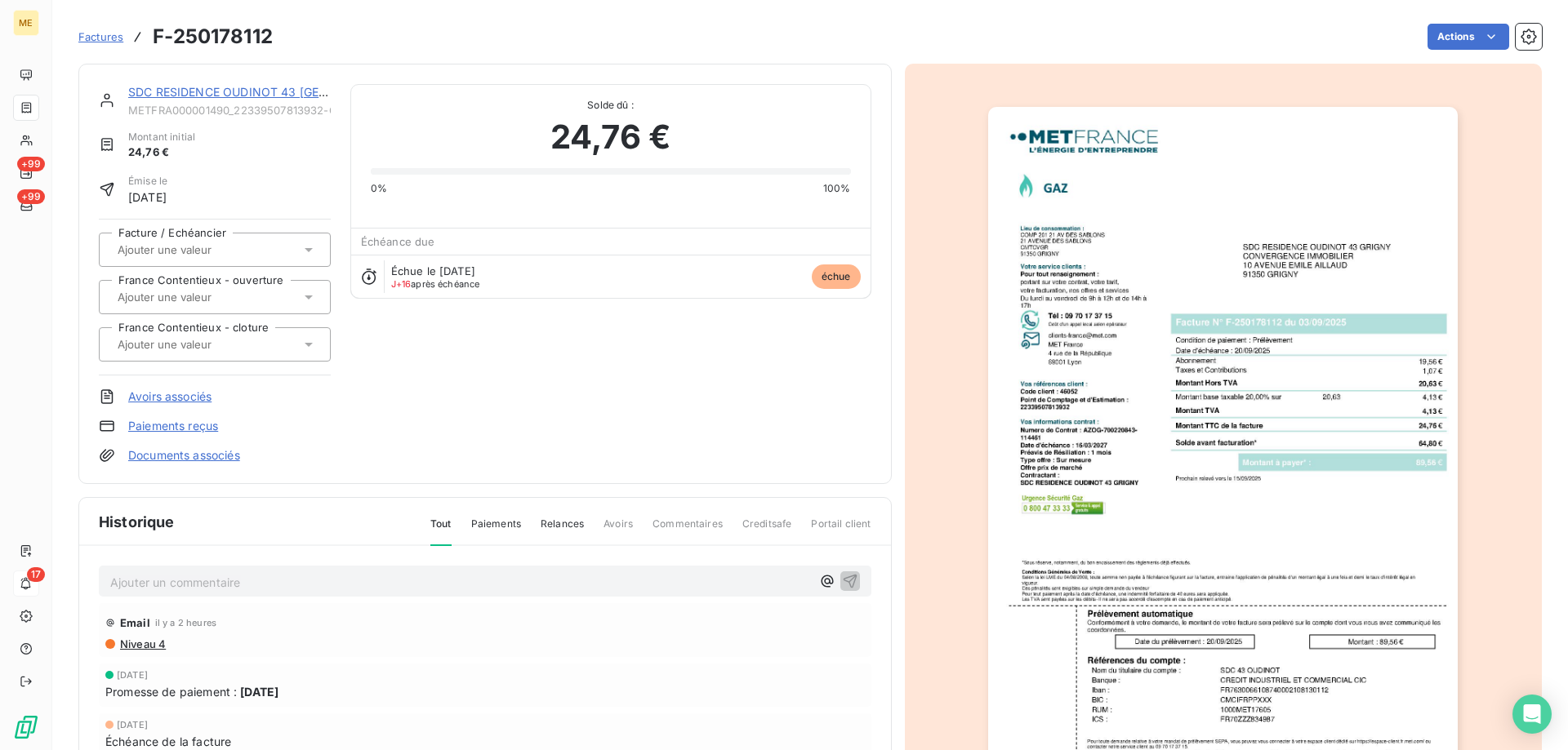
click at [195, 97] on link "SDC RESIDENCE OUDINOT 43 GRIGNY" at bounding box center [273, 92] width 290 height 14
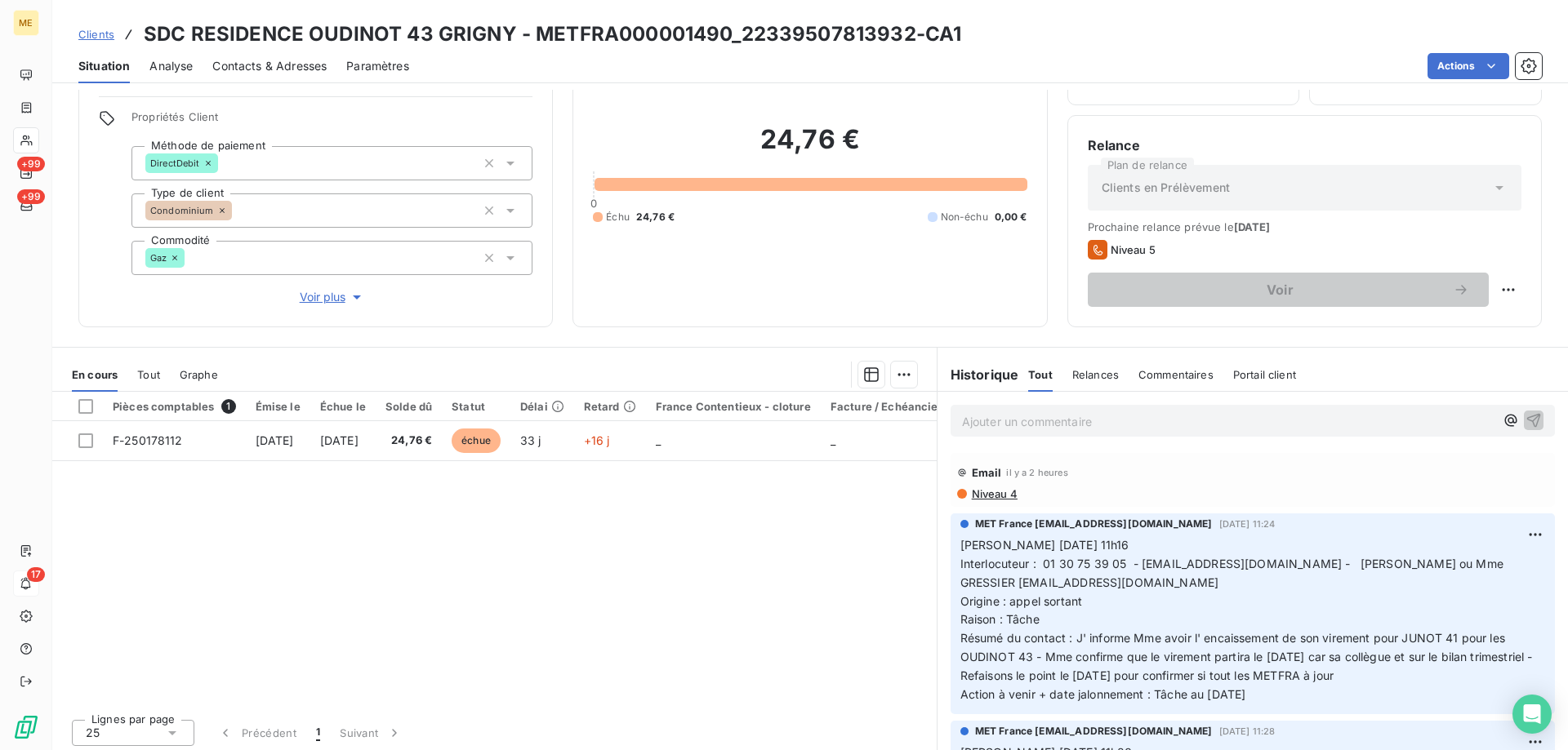
scroll to position [104, 0]
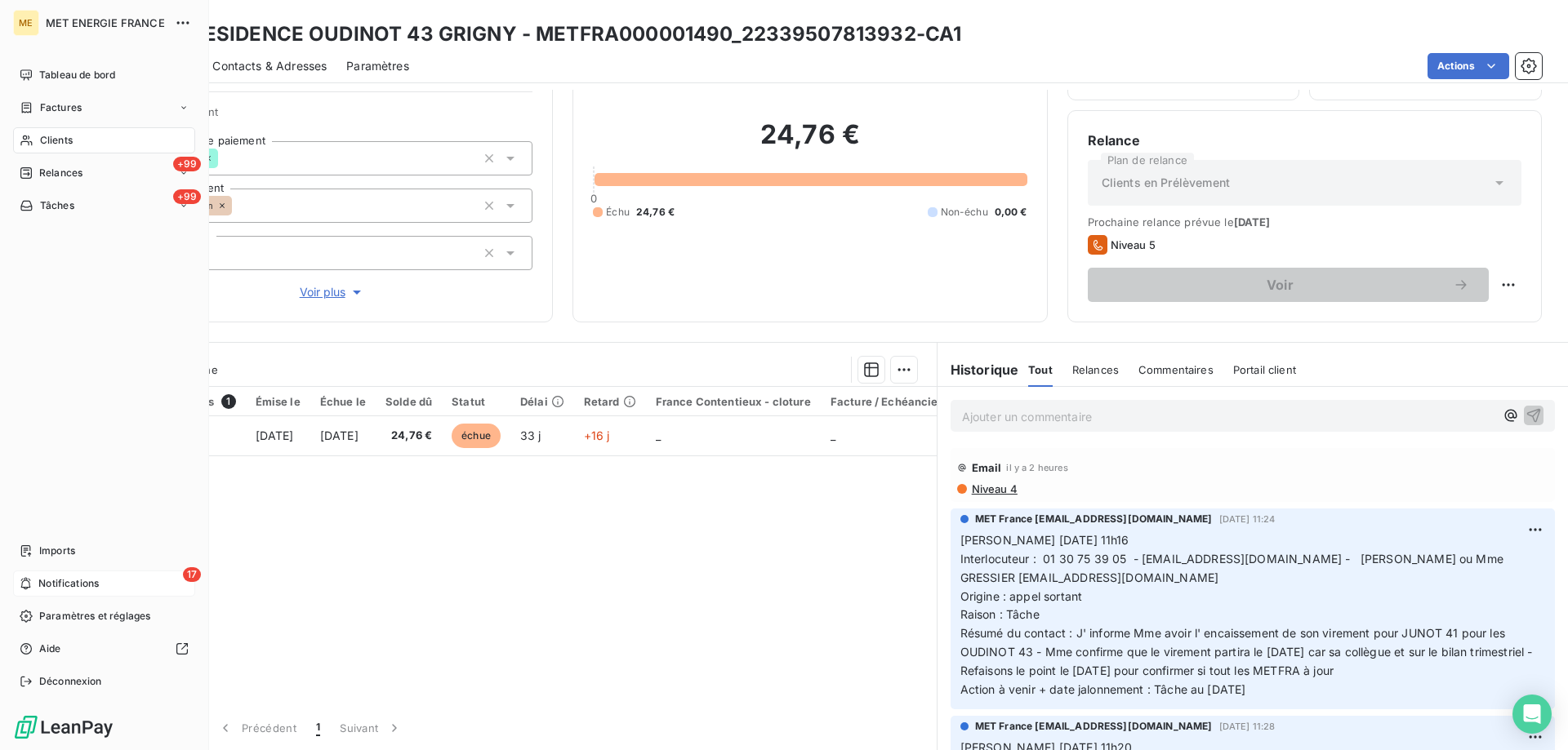
click at [48, 591] on div "17 Notifications" at bounding box center [104, 583] width 182 height 26
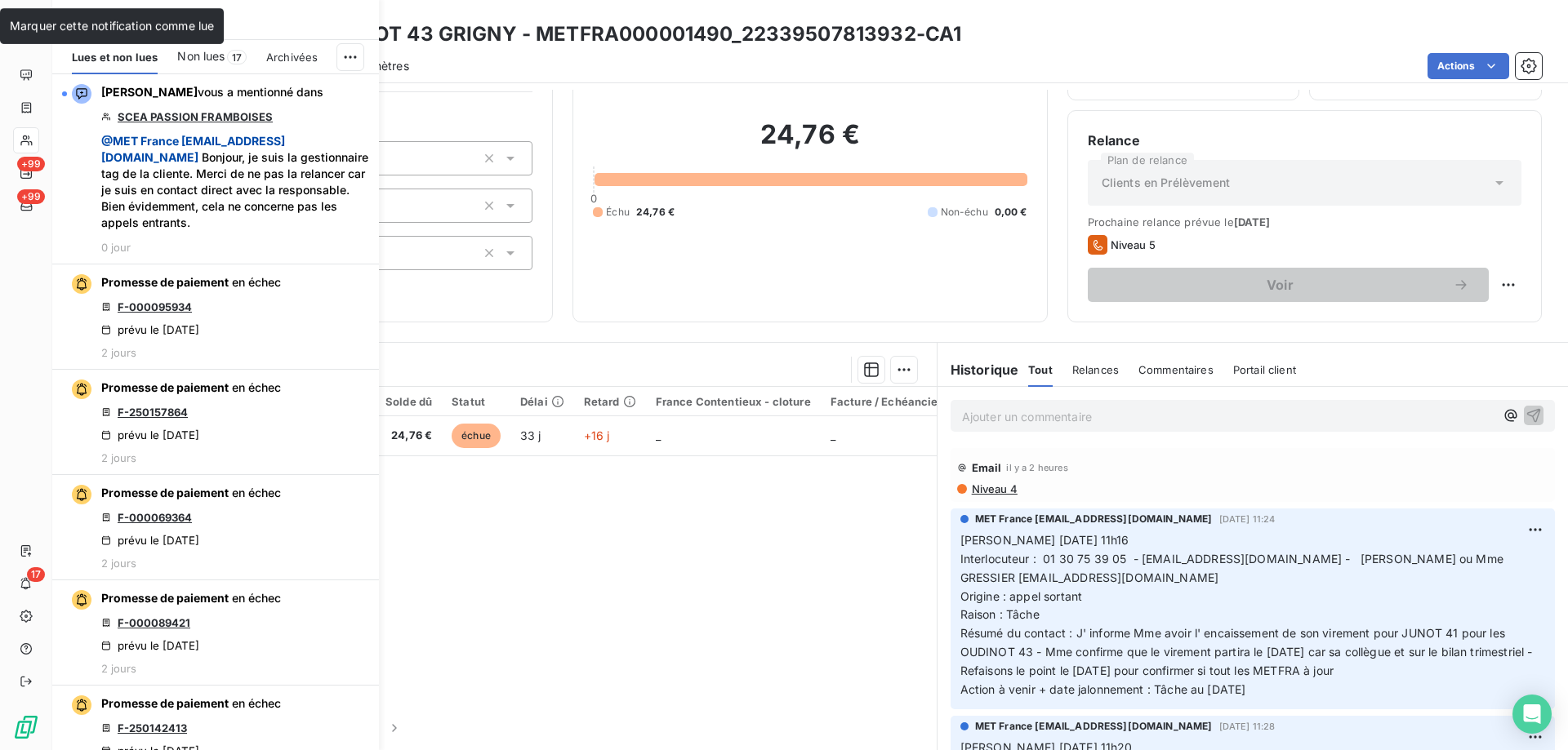
click at [210, 53] on span "Non lues" at bounding box center [201, 56] width 47 height 16
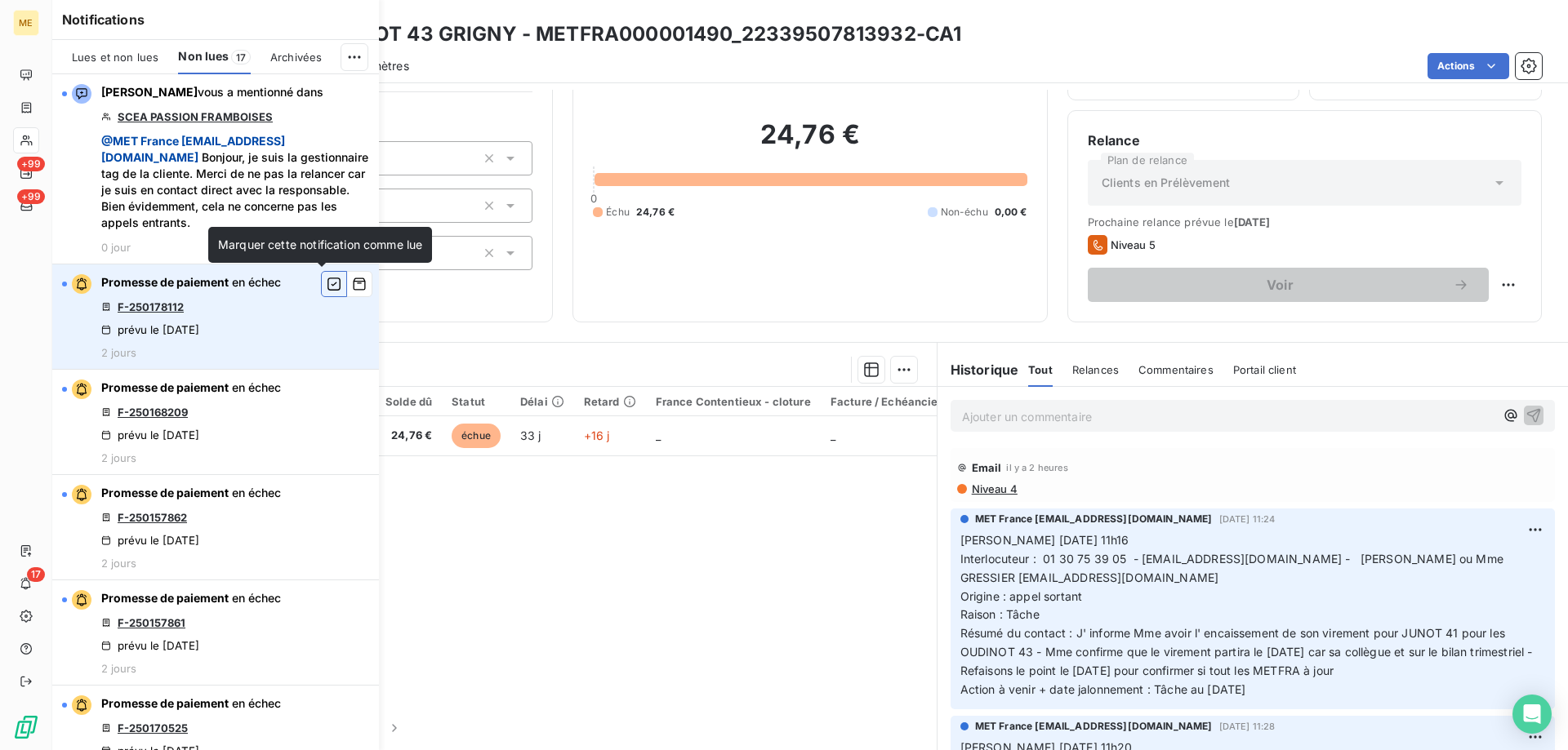
click at [327, 281] on icon "button" at bounding box center [334, 284] width 14 height 16
click at [172, 309] on link "F-250168209" at bounding box center [152, 307] width 70 height 13
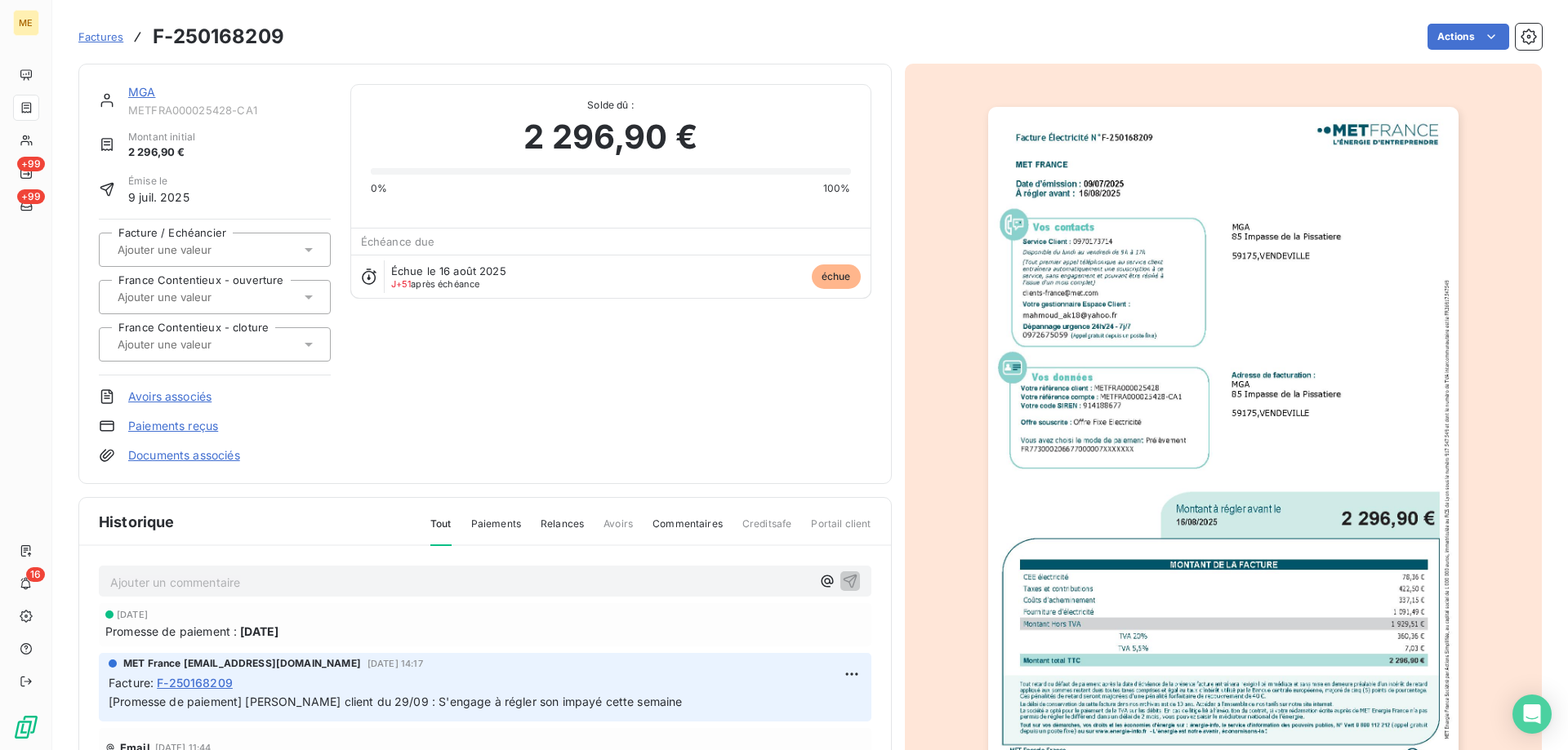
click at [136, 89] on link "MGA" at bounding box center [141, 92] width 27 height 14
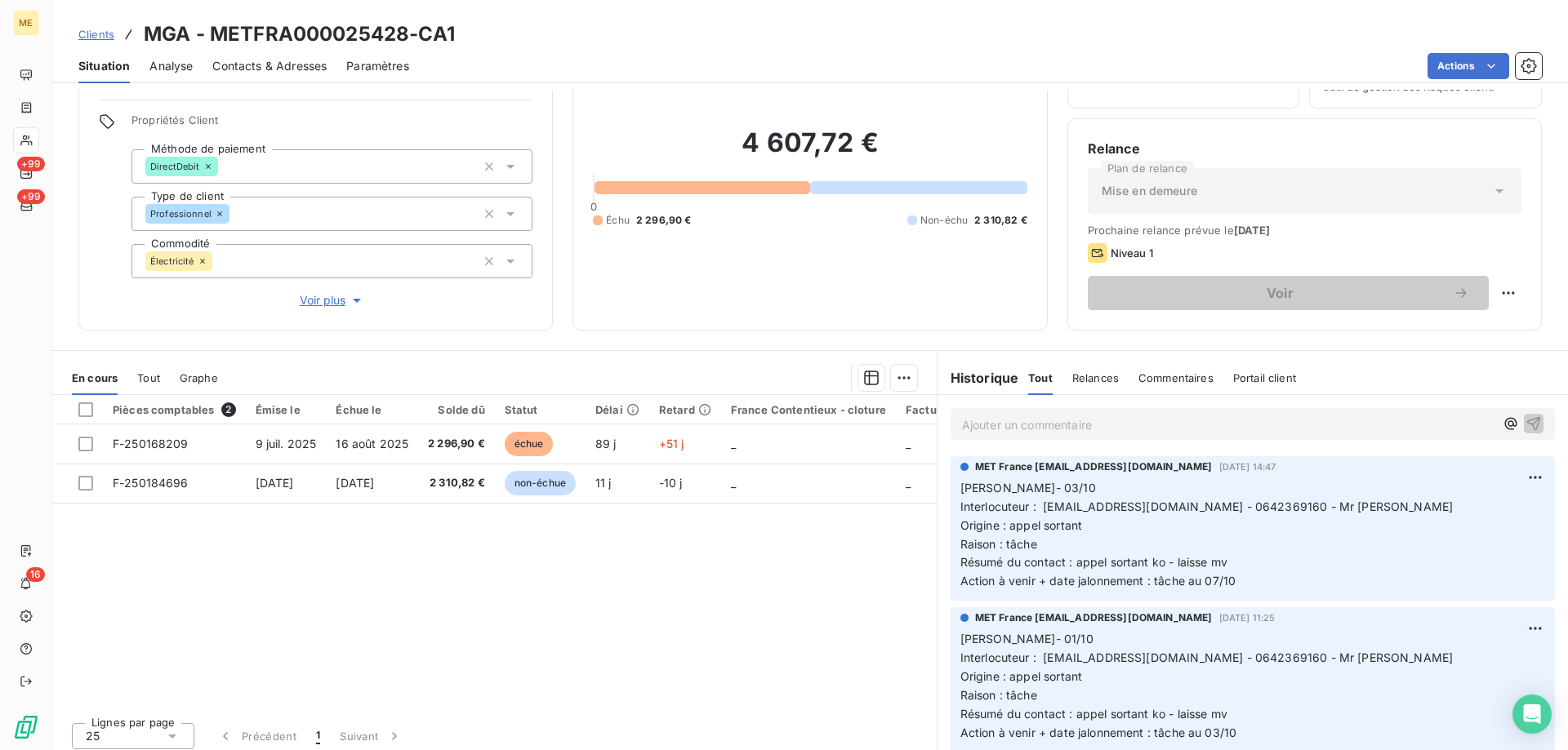
scroll to position [104, 0]
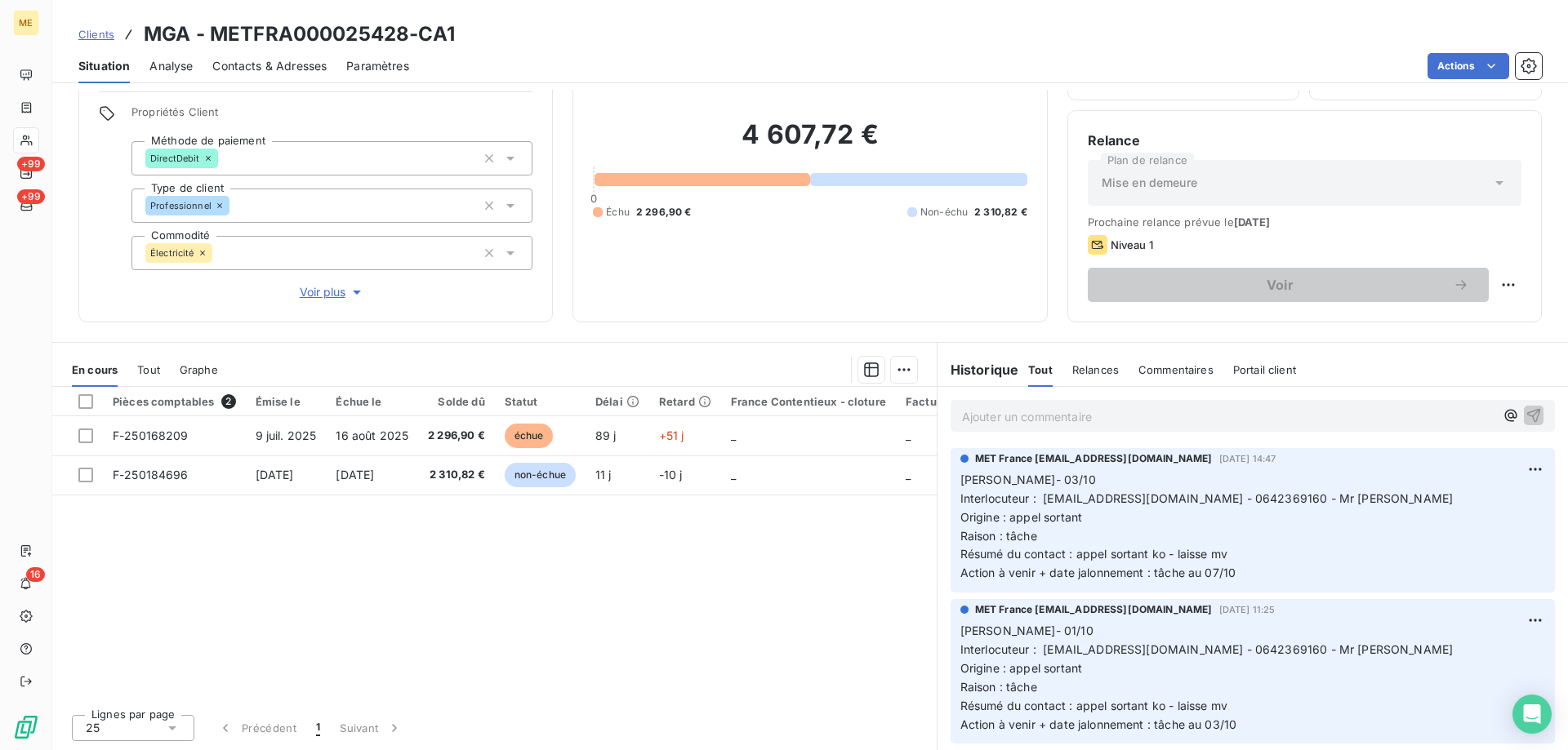
click at [330, 284] on span "Voir plus" at bounding box center [332, 292] width 65 height 16
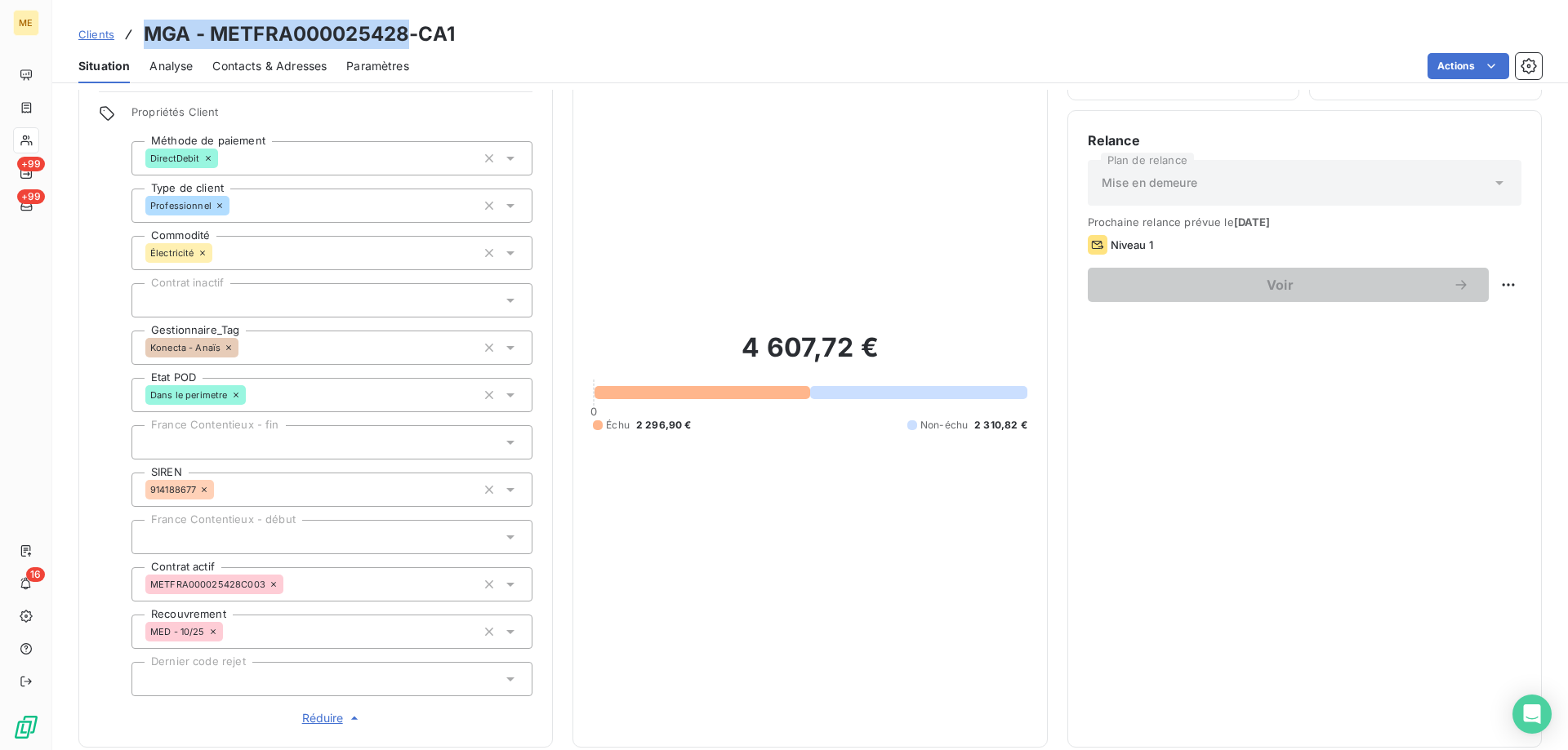
drag, startPoint x: 146, startPoint y: 36, endPoint x: 413, endPoint y: 35, distance: 267.0
click at [413, 35] on h3 "MGA - METFRA000025428-CA1" at bounding box center [299, 34] width 311 height 30
copy h3 "MGA - METFRA000025428"
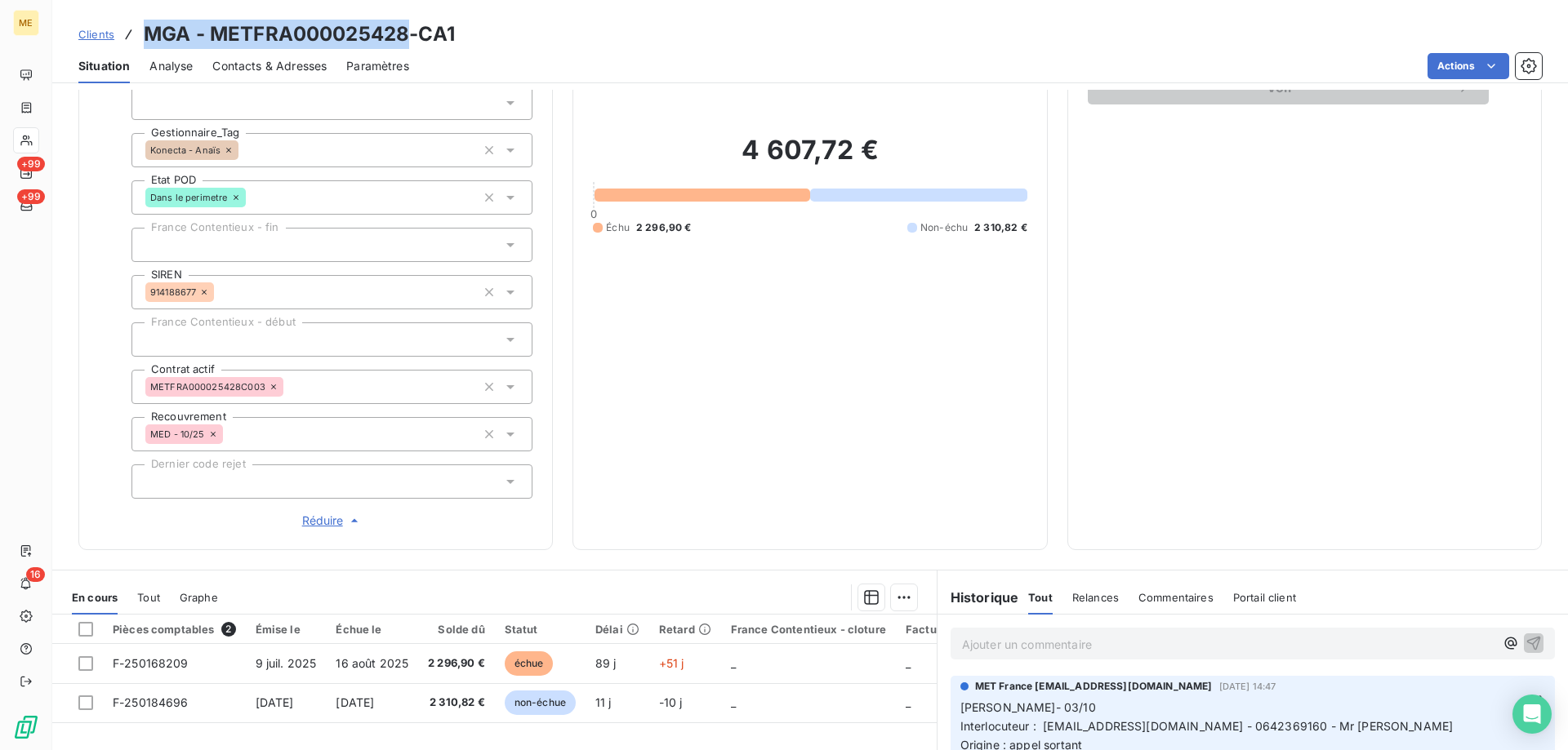
scroll to position [0, 0]
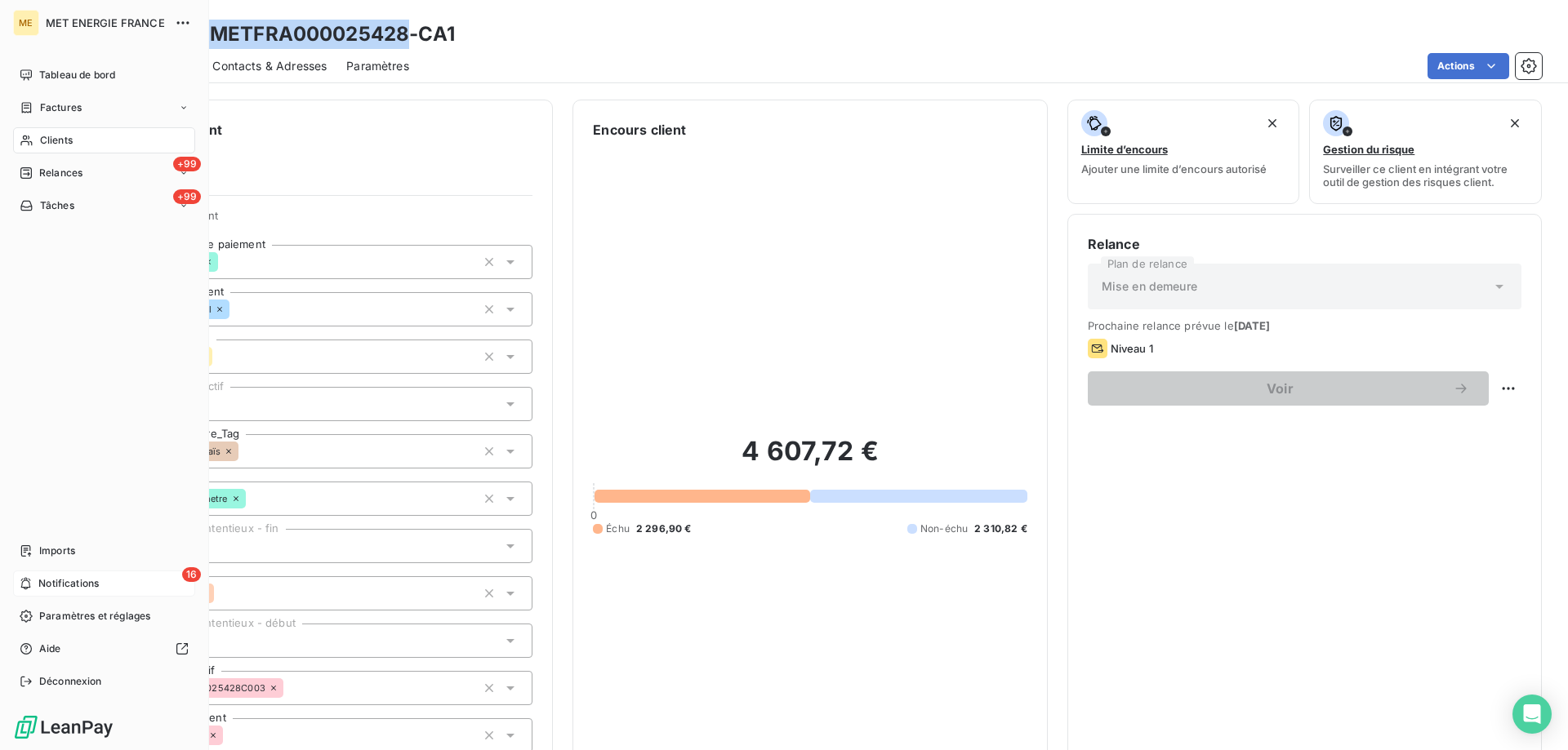
click at [37, 582] on div "16 Notifications" at bounding box center [104, 583] width 182 height 26
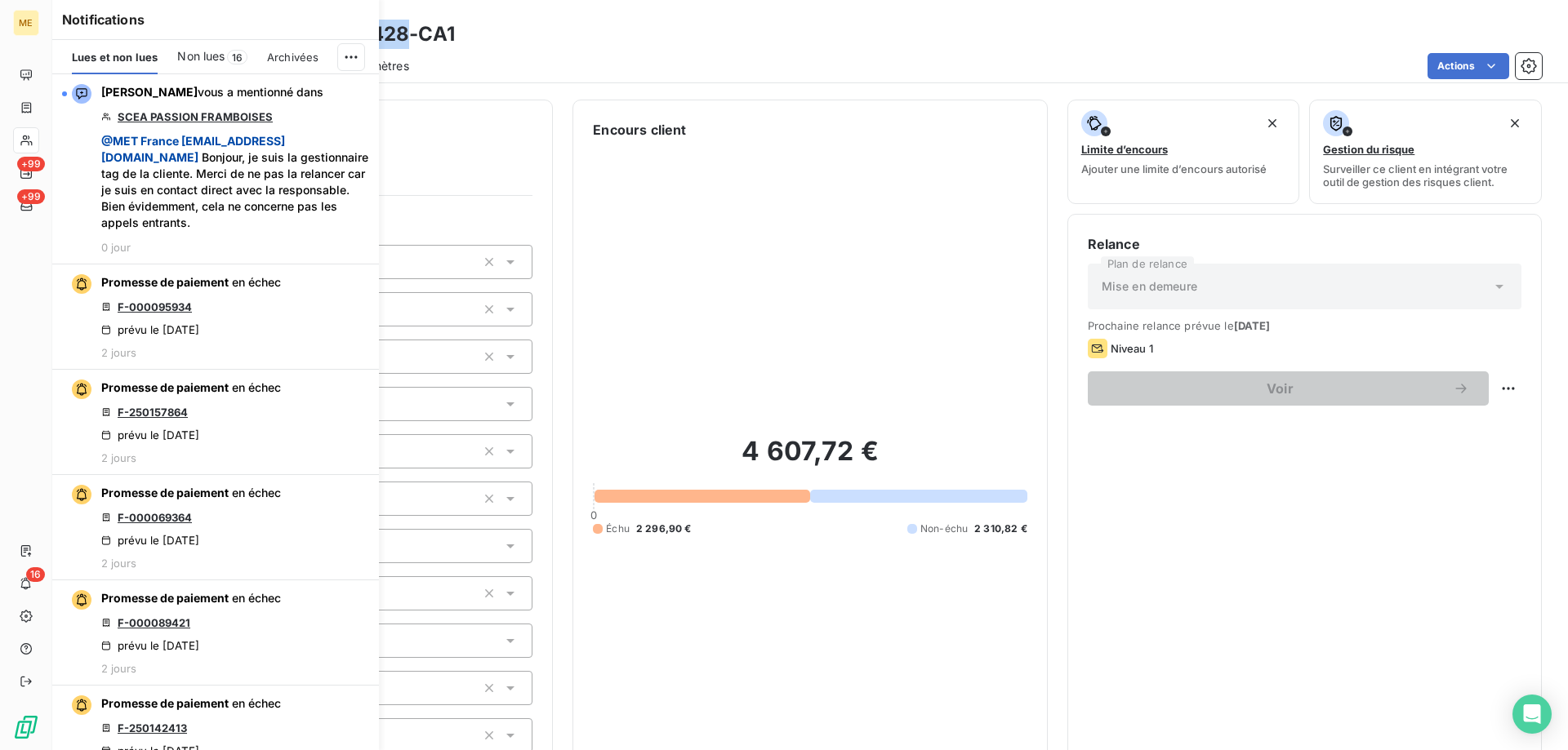
click at [205, 60] on span "Non lues" at bounding box center [201, 56] width 47 height 16
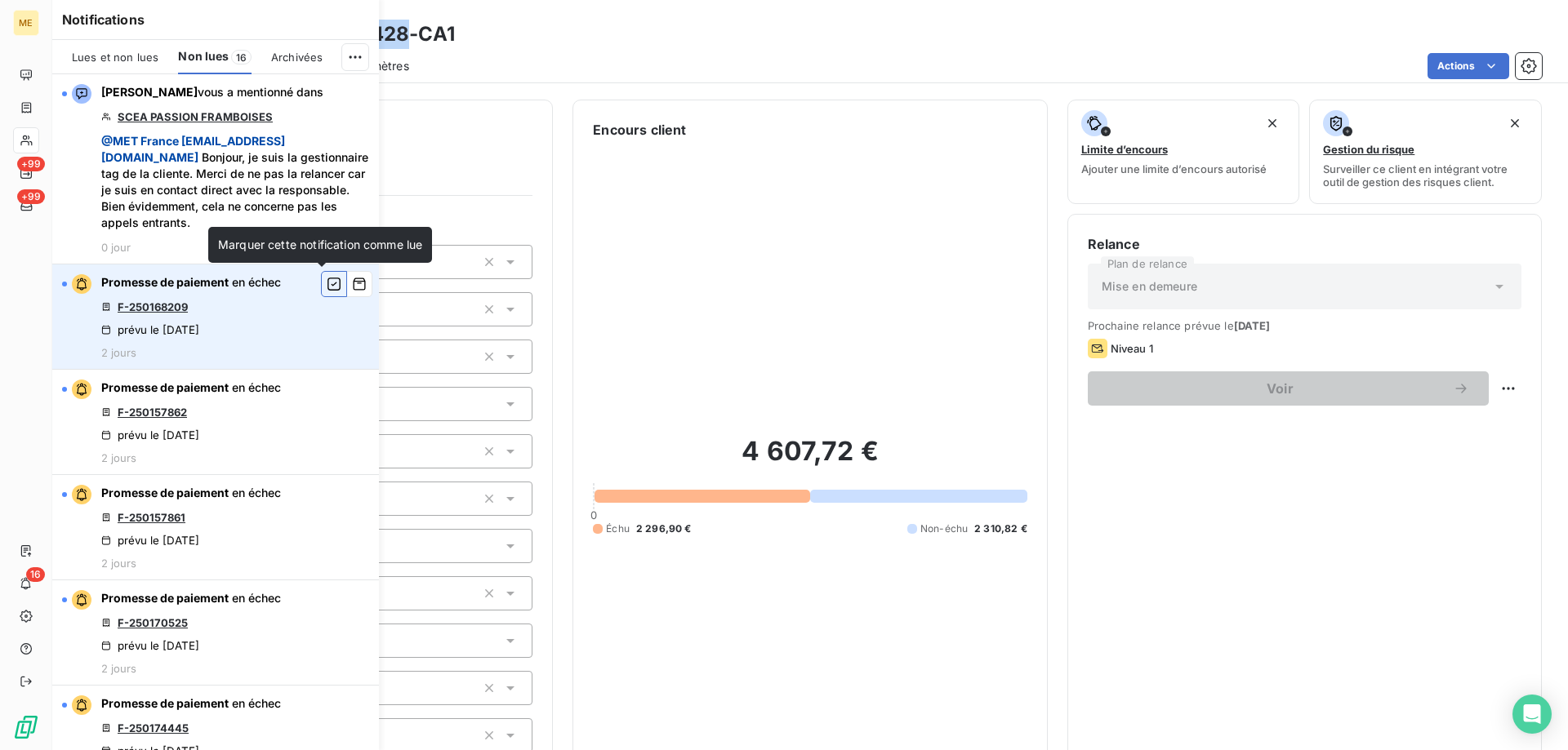
click at [327, 283] on icon "button" at bounding box center [334, 284] width 14 height 16
click at [160, 309] on link "F-250157862" at bounding box center [152, 307] width 70 height 13
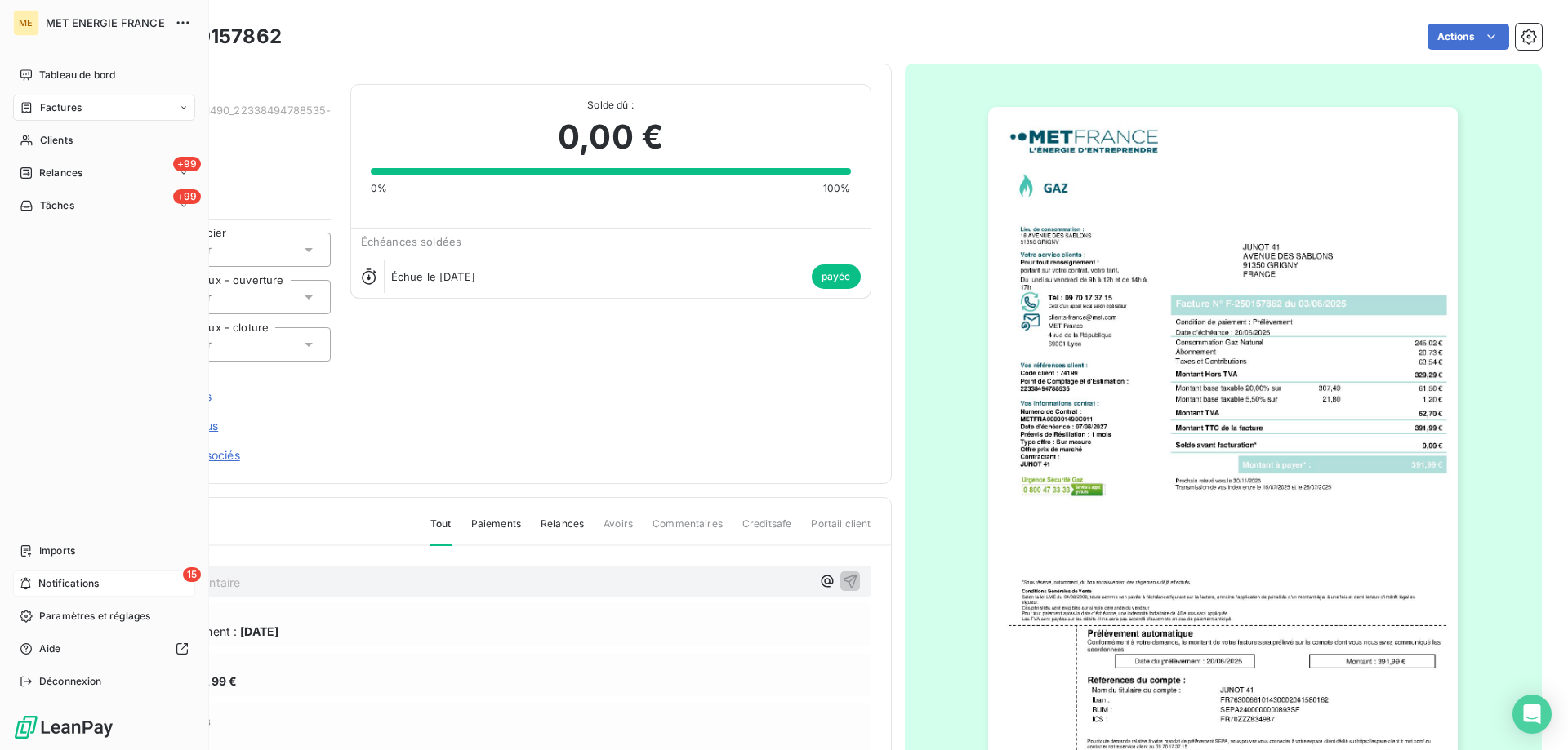
click at [45, 585] on span "Notifications" at bounding box center [68, 584] width 60 height 14
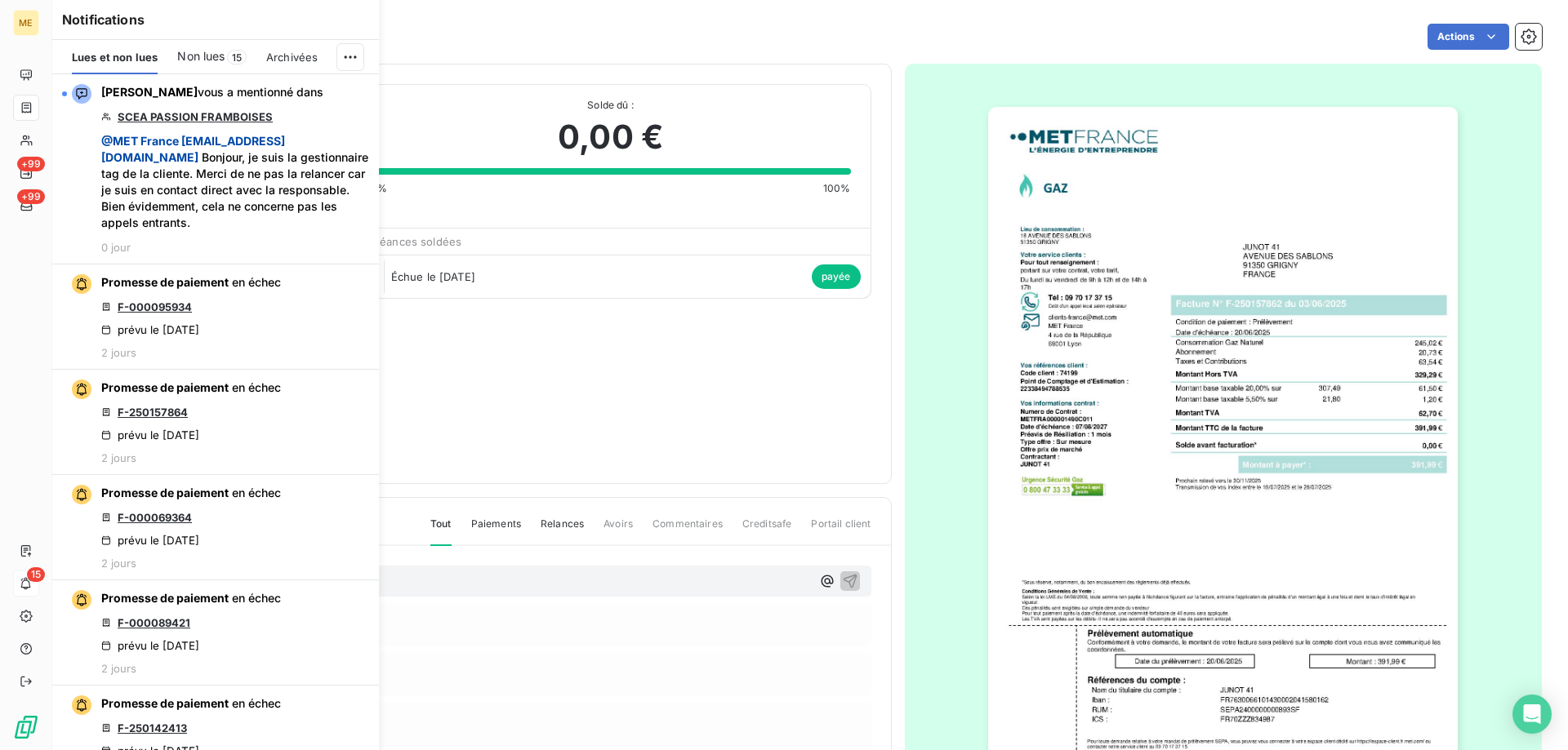
click at [218, 63] on span "Non lues" at bounding box center [201, 56] width 47 height 16
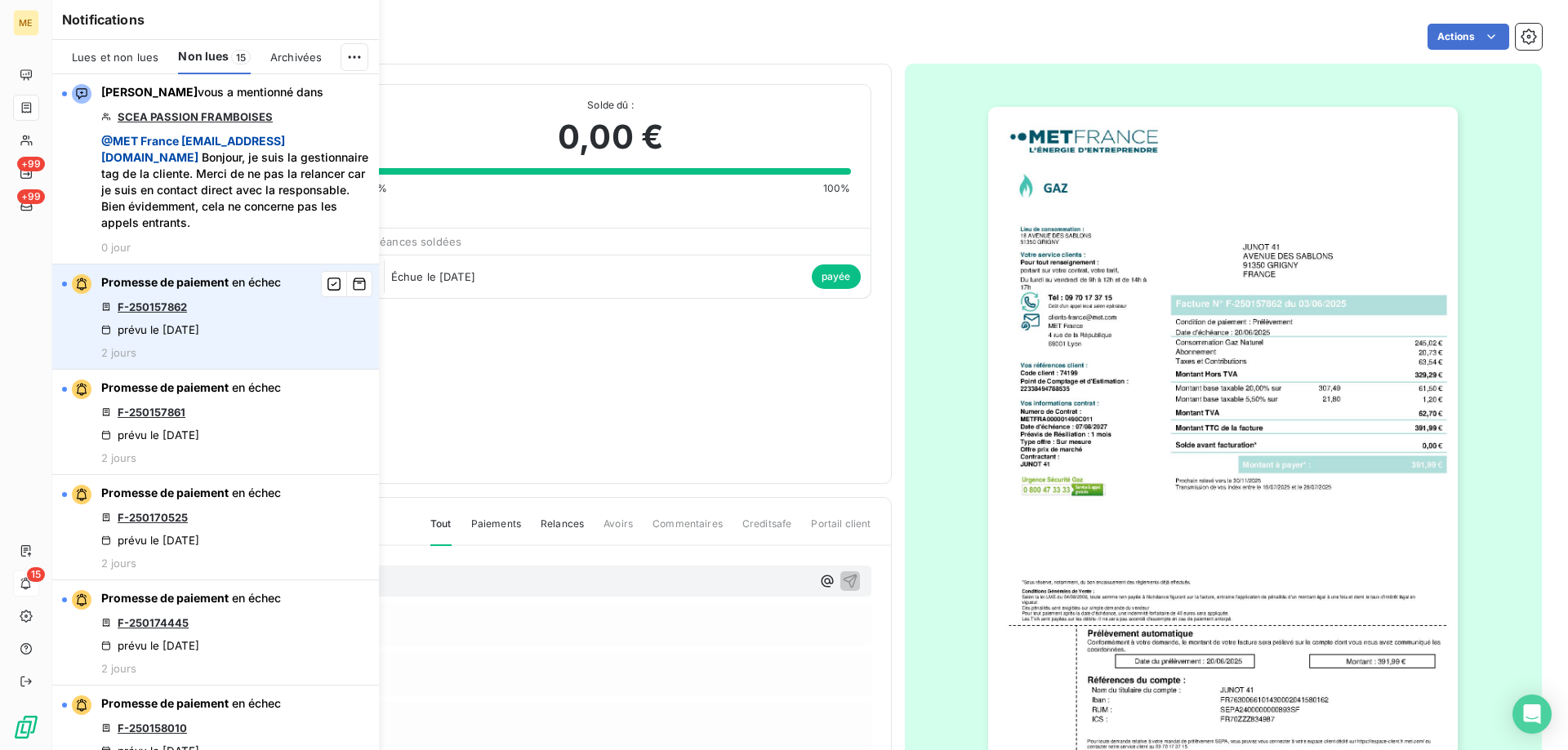
click at [153, 305] on link "F-250157862" at bounding box center [152, 307] width 70 height 13
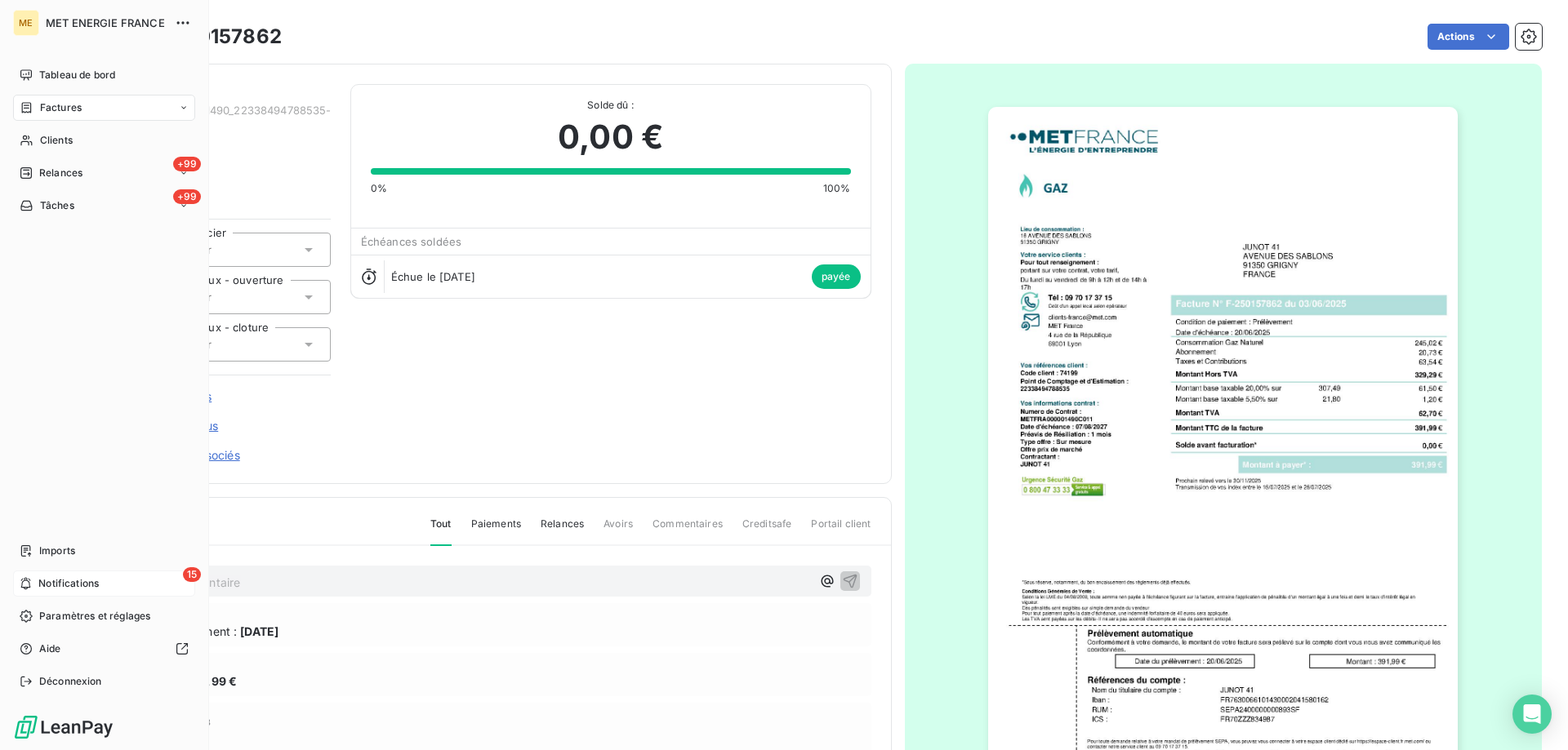
click at [90, 586] on span "Notifications" at bounding box center [68, 584] width 60 height 14
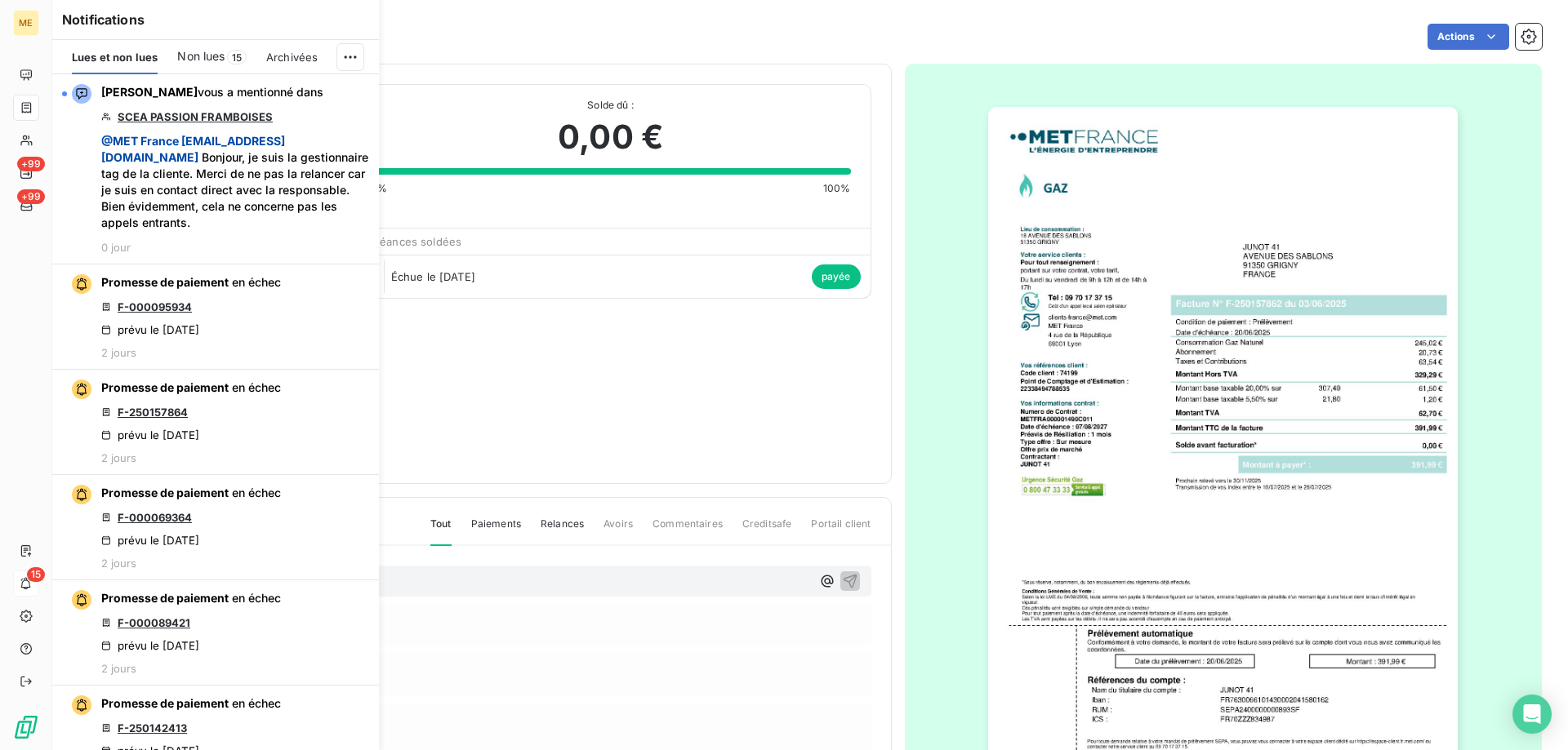
click at [186, 55] on span "Non lues" at bounding box center [201, 56] width 47 height 16
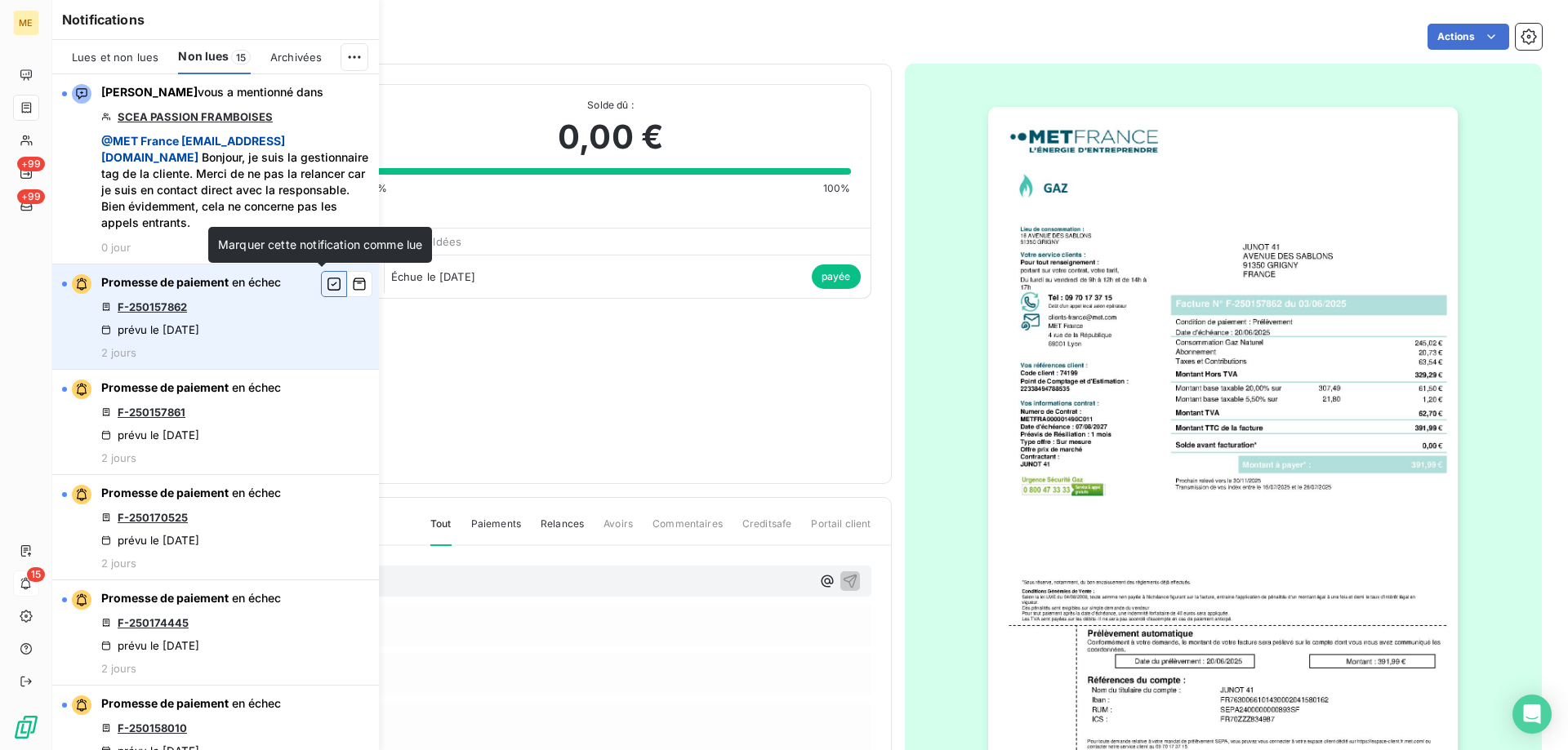
click at [327, 284] on icon "button" at bounding box center [334, 284] width 14 height 16
click at [149, 307] on link "F-250157861" at bounding box center [151, 307] width 68 height 13
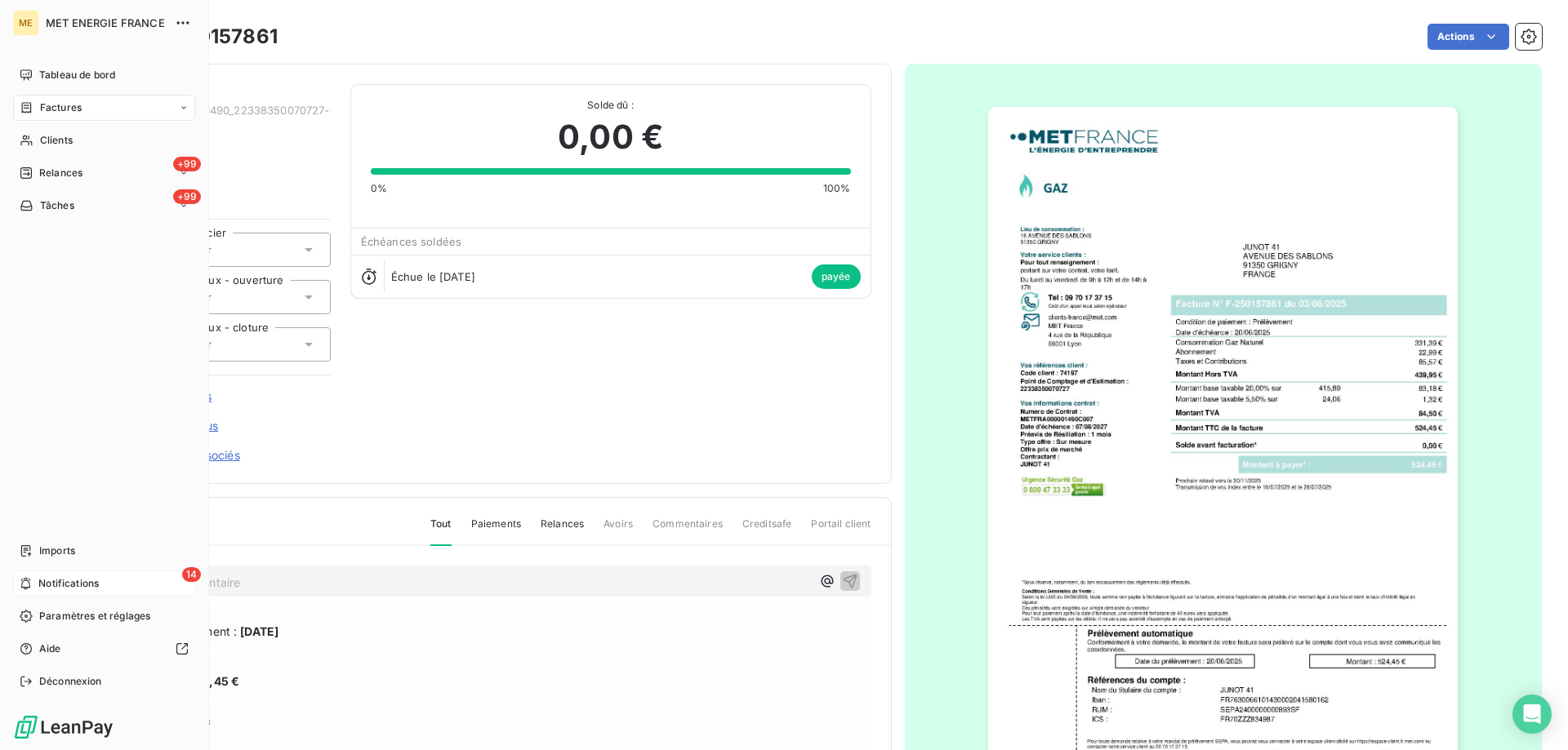
click at [50, 584] on span "Notifications" at bounding box center [68, 584] width 60 height 14
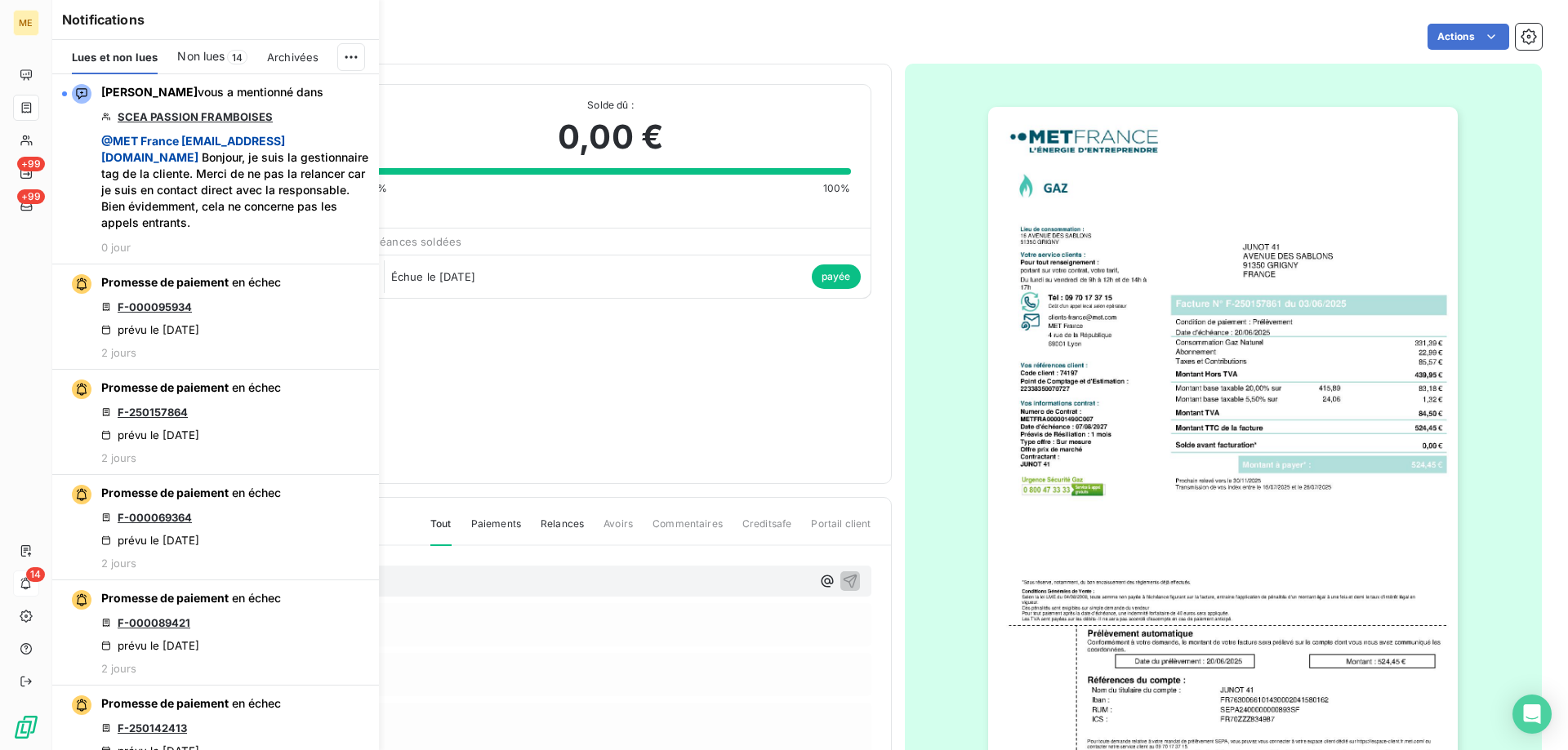
click at [208, 53] on span "Non lues" at bounding box center [201, 56] width 47 height 16
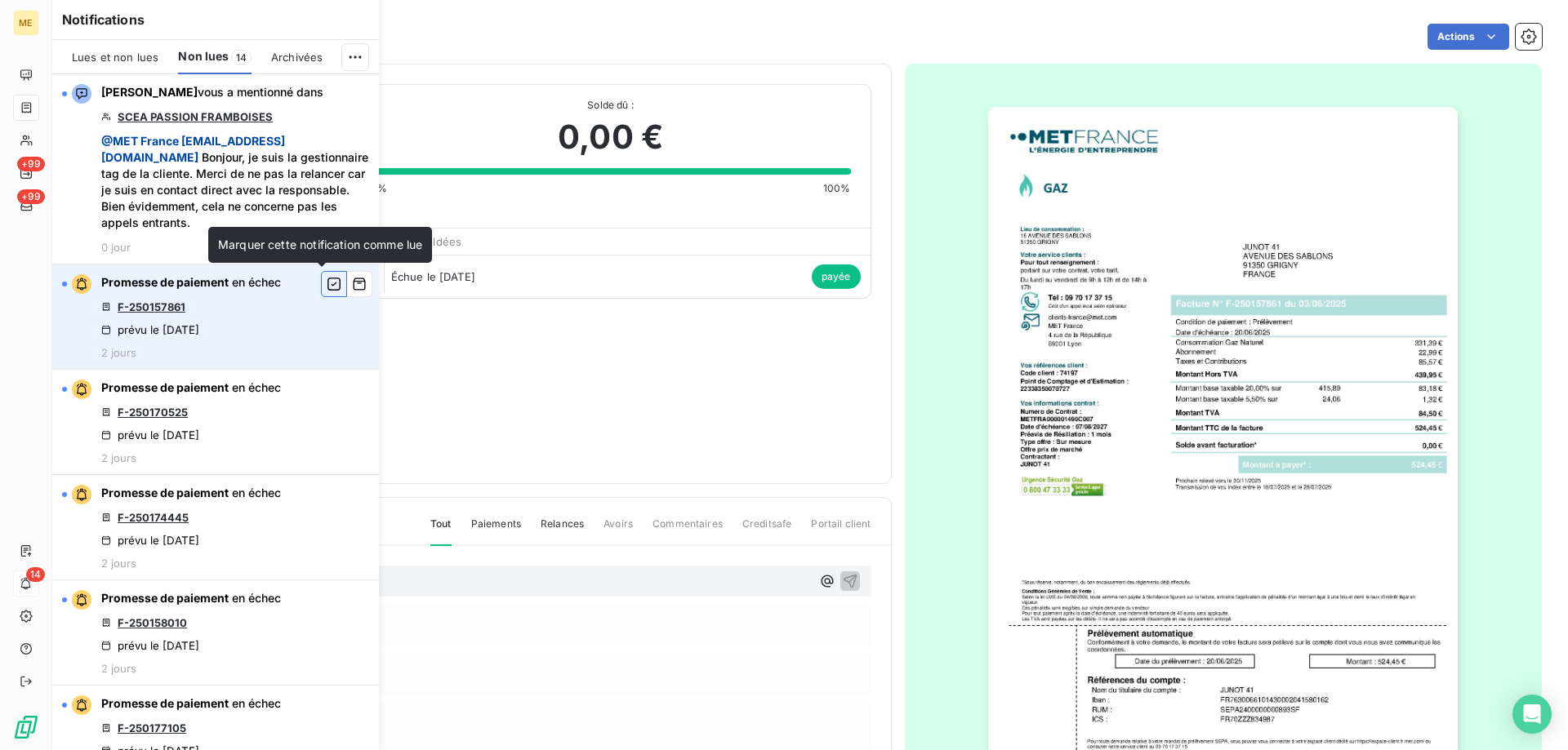
click at [327, 282] on icon "button" at bounding box center [334, 284] width 14 height 16
click at [140, 303] on link "F-250170525" at bounding box center [152, 307] width 70 height 13
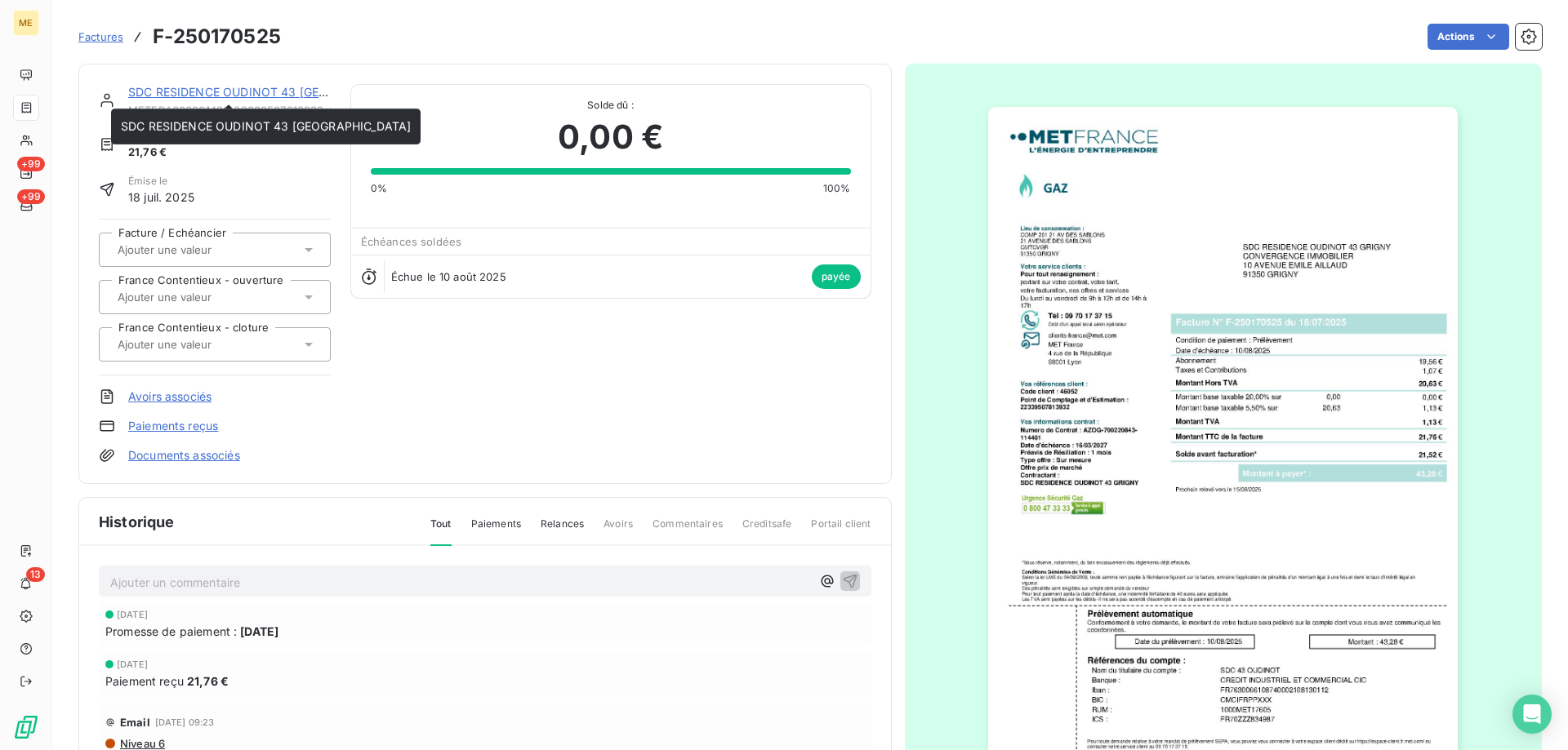
click at [225, 89] on link "SDC RESIDENCE OUDINOT 43 [GEOGRAPHIC_DATA]" at bounding box center [273, 92] width 290 height 14
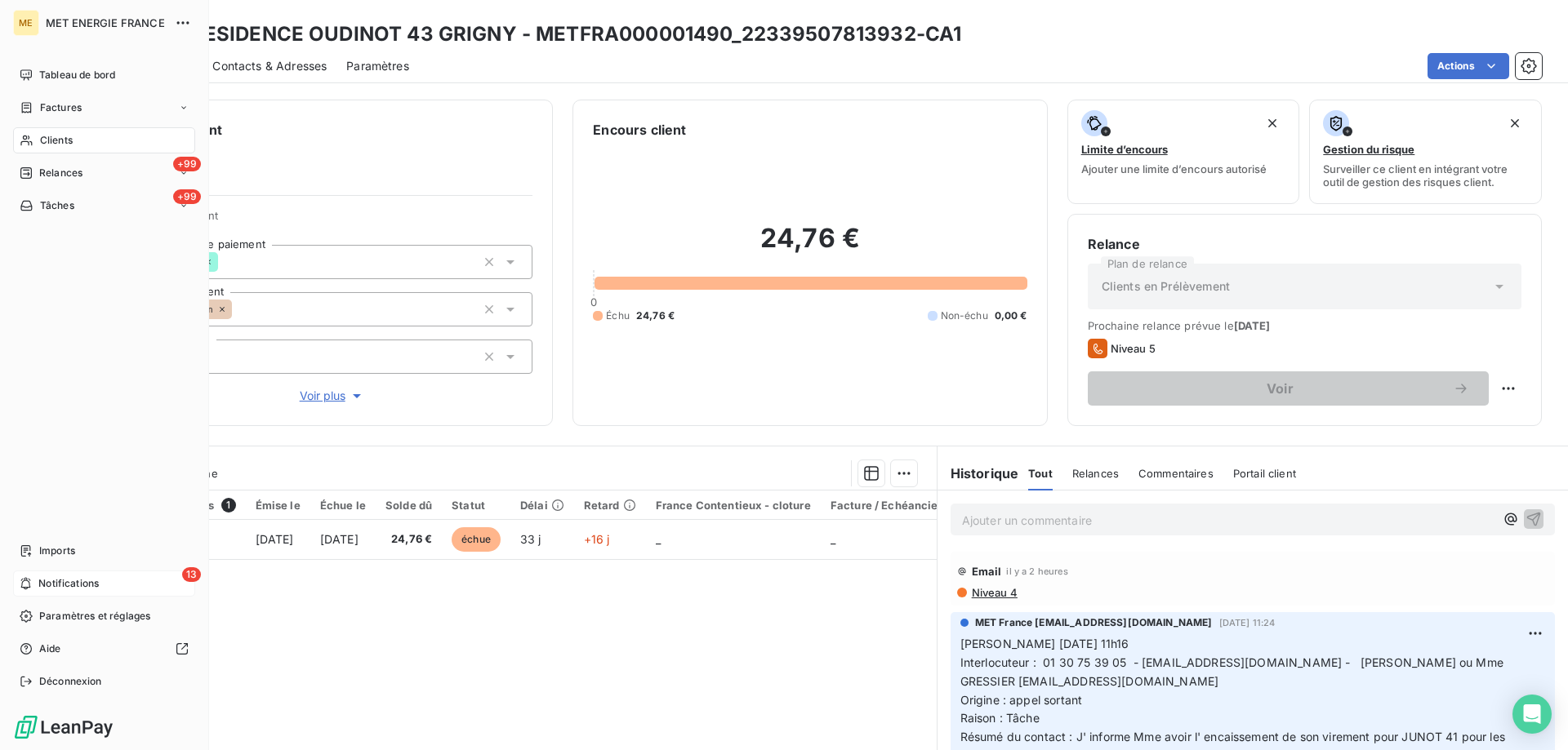
click at [64, 582] on span "Notifications" at bounding box center [68, 584] width 60 height 14
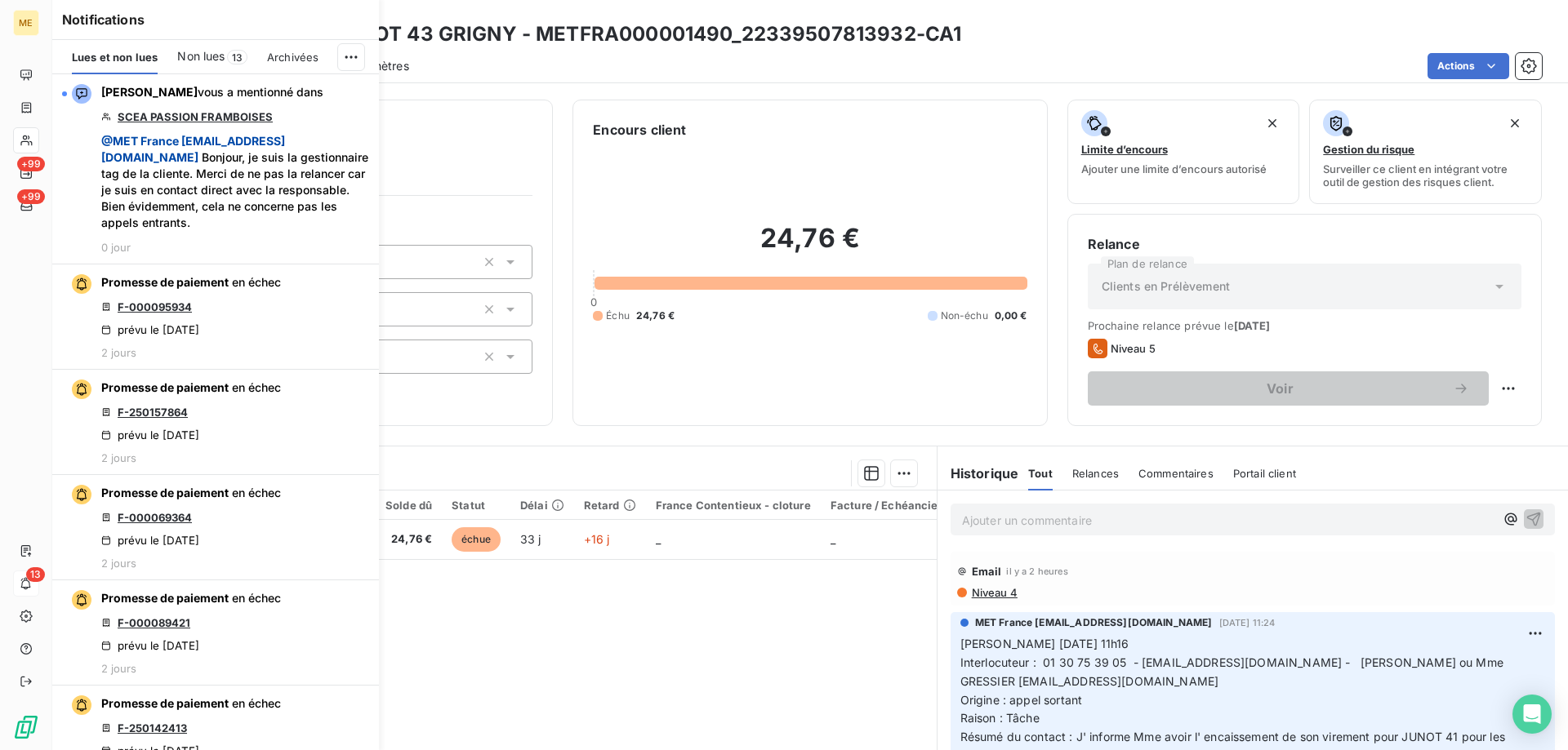
click at [201, 60] on span "Non lues" at bounding box center [201, 56] width 47 height 16
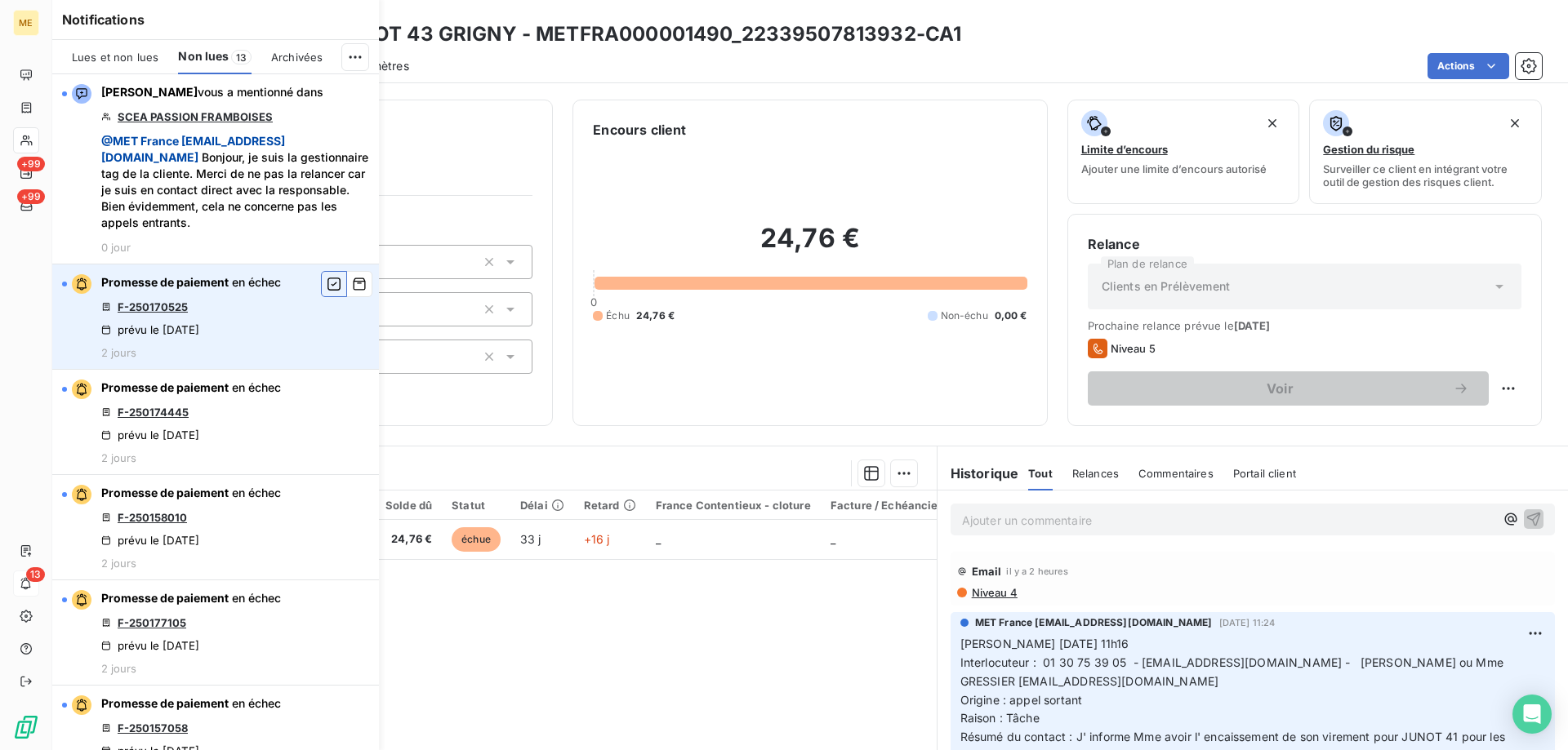
click at [327, 286] on icon "button" at bounding box center [334, 284] width 14 height 16
click at [155, 303] on link "F-250174445" at bounding box center [152, 307] width 71 height 13
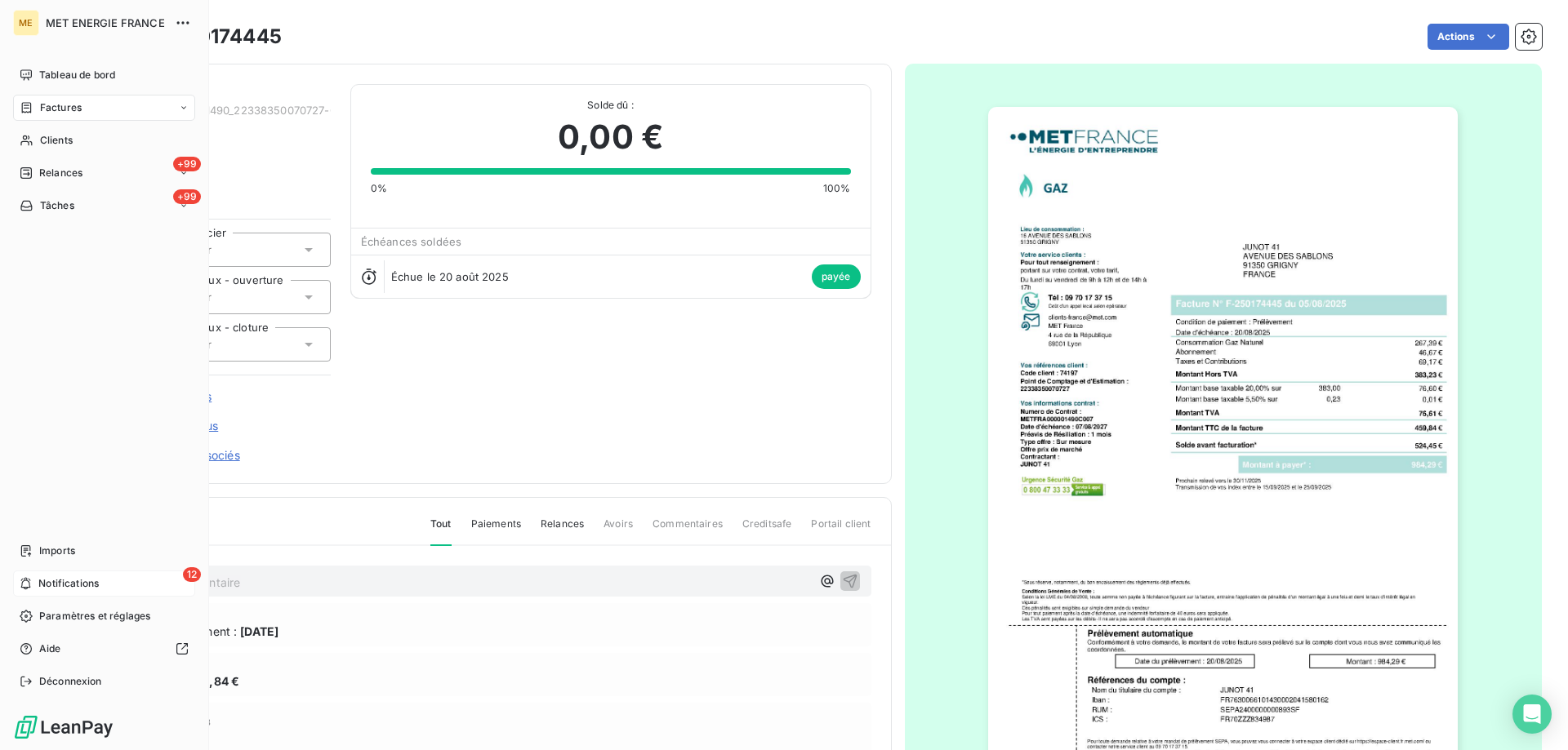
click at [74, 578] on span "Notifications" at bounding box center [68, 584] width 60 height 14
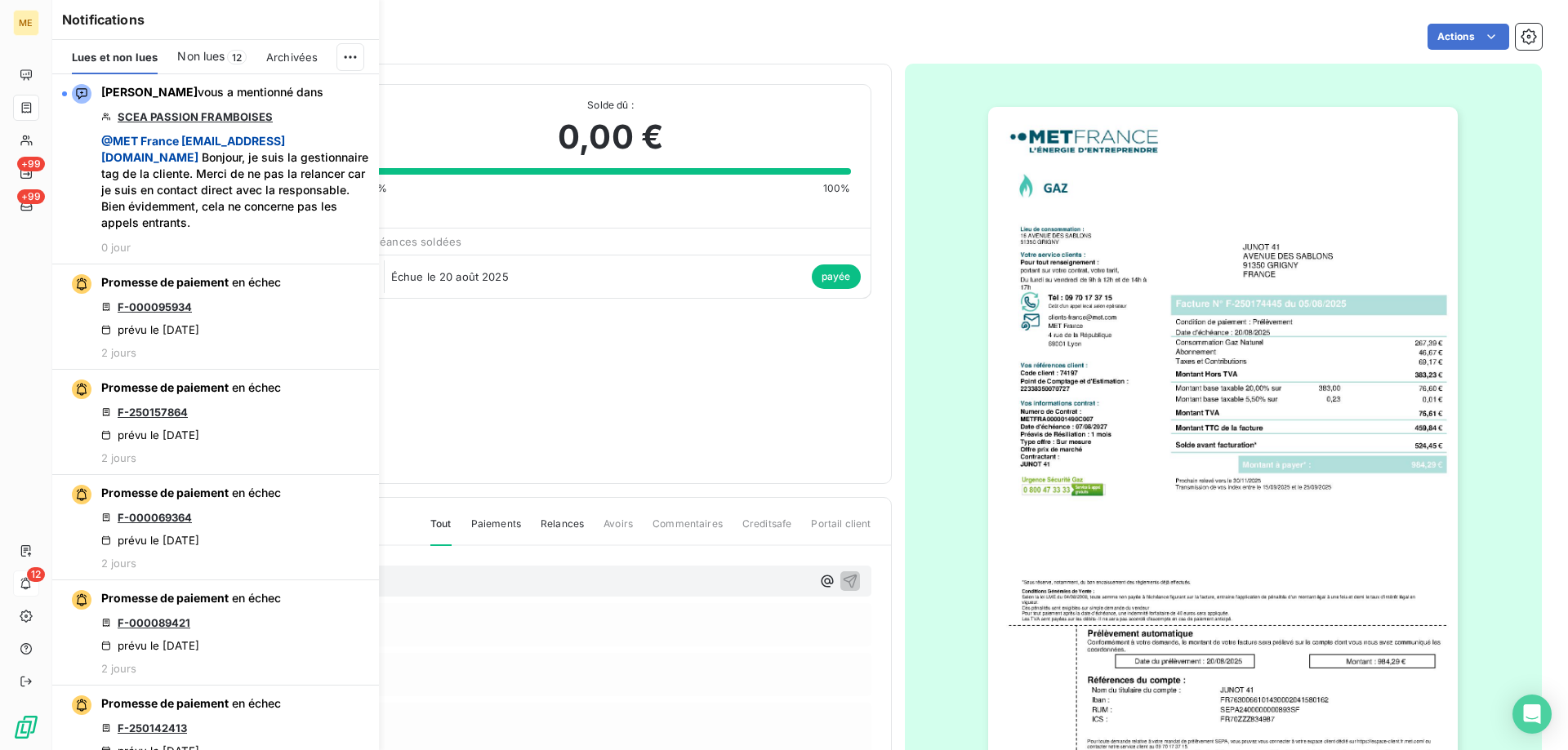
click at [205, 60] on span "Non lues" at bounding box center [201, 56] width 47 height 16
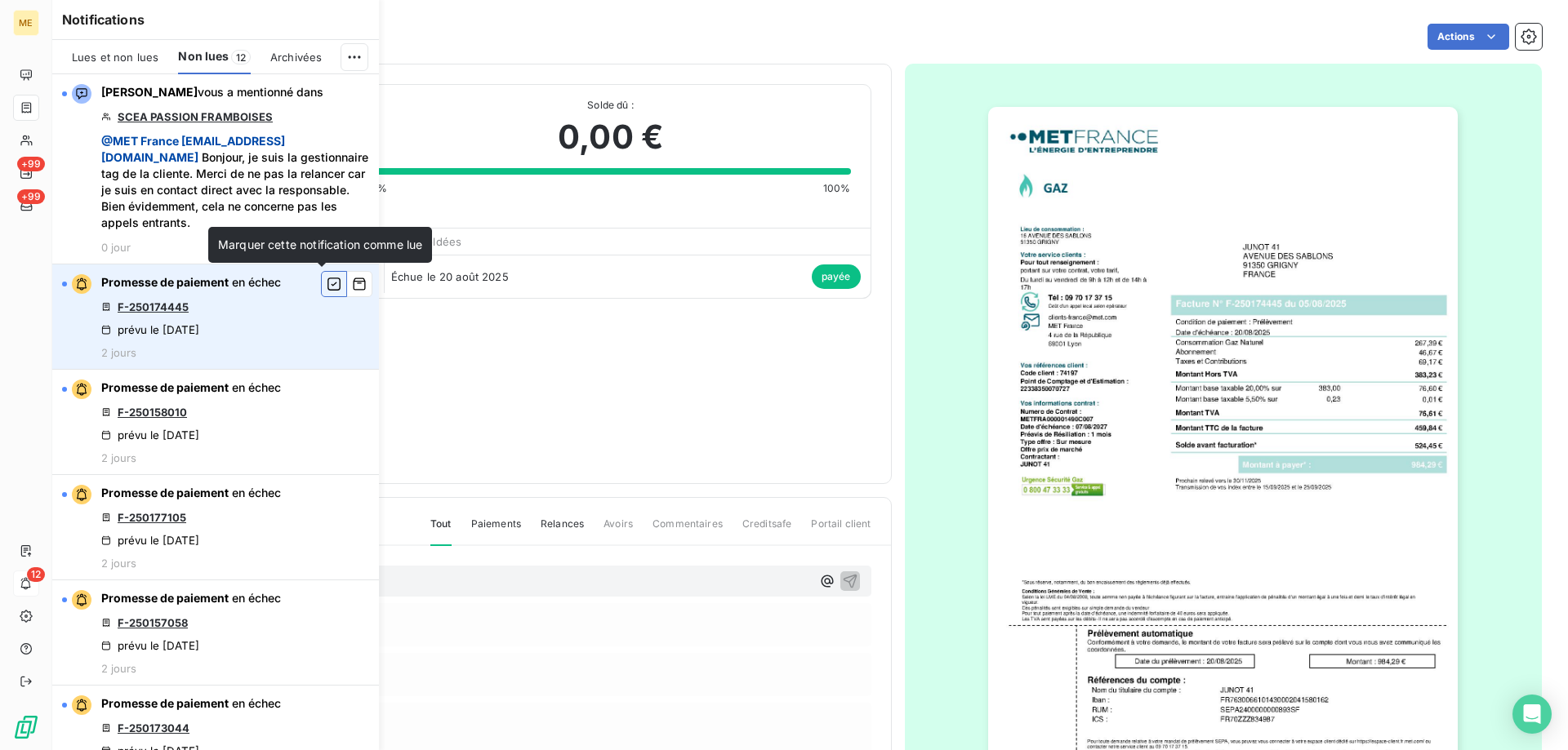
click at [327, 283] on icon "button" at bounding box center [334, 284] width 14 height 16
click at [172, 311] on link "F-250158010" at bounding box center [152, 307] width 70 height 13
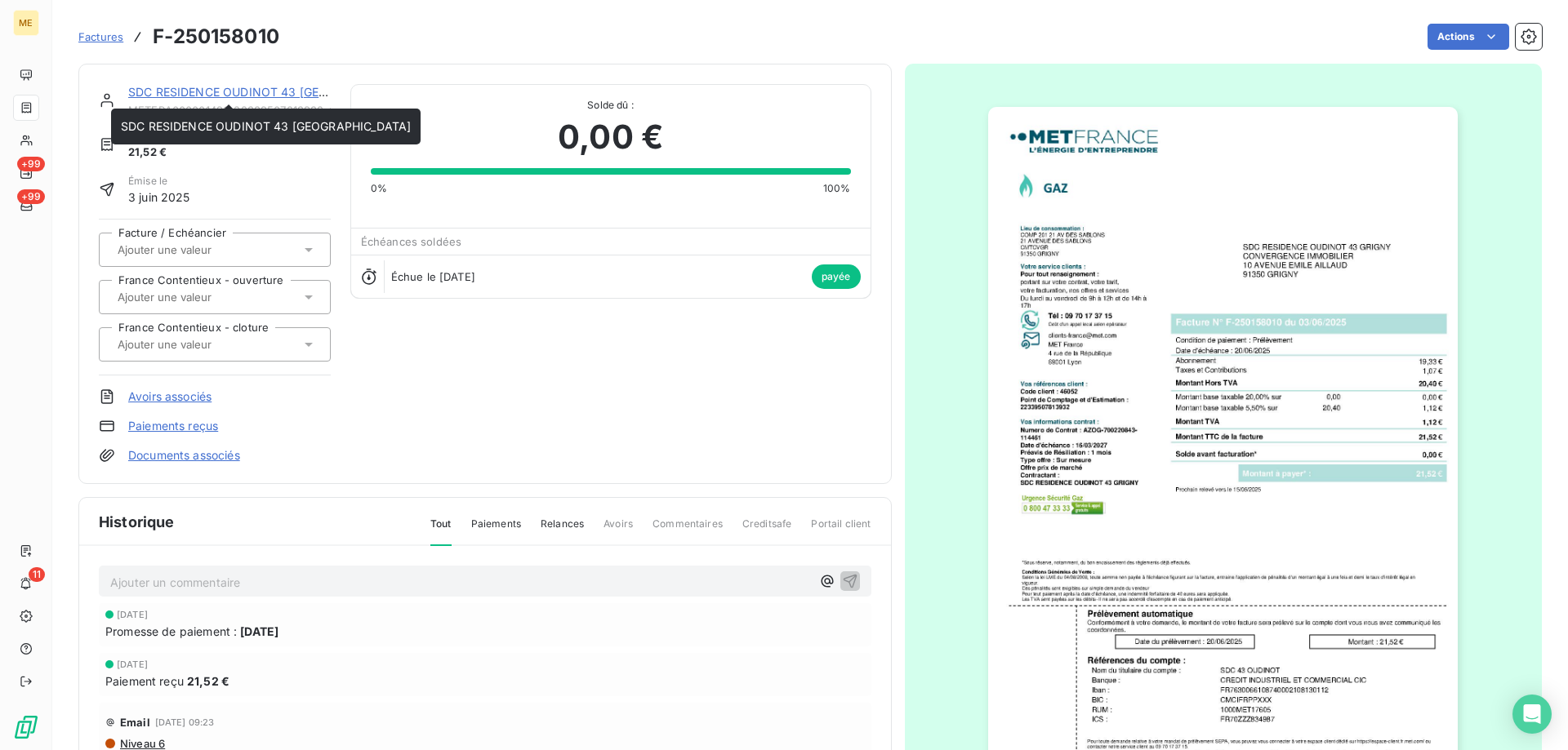
click at [266, 94] on link "SDC RESIDENCE OUDINOT 43 GRIGNY" at bounding box center [273, 92] width 290 height 14
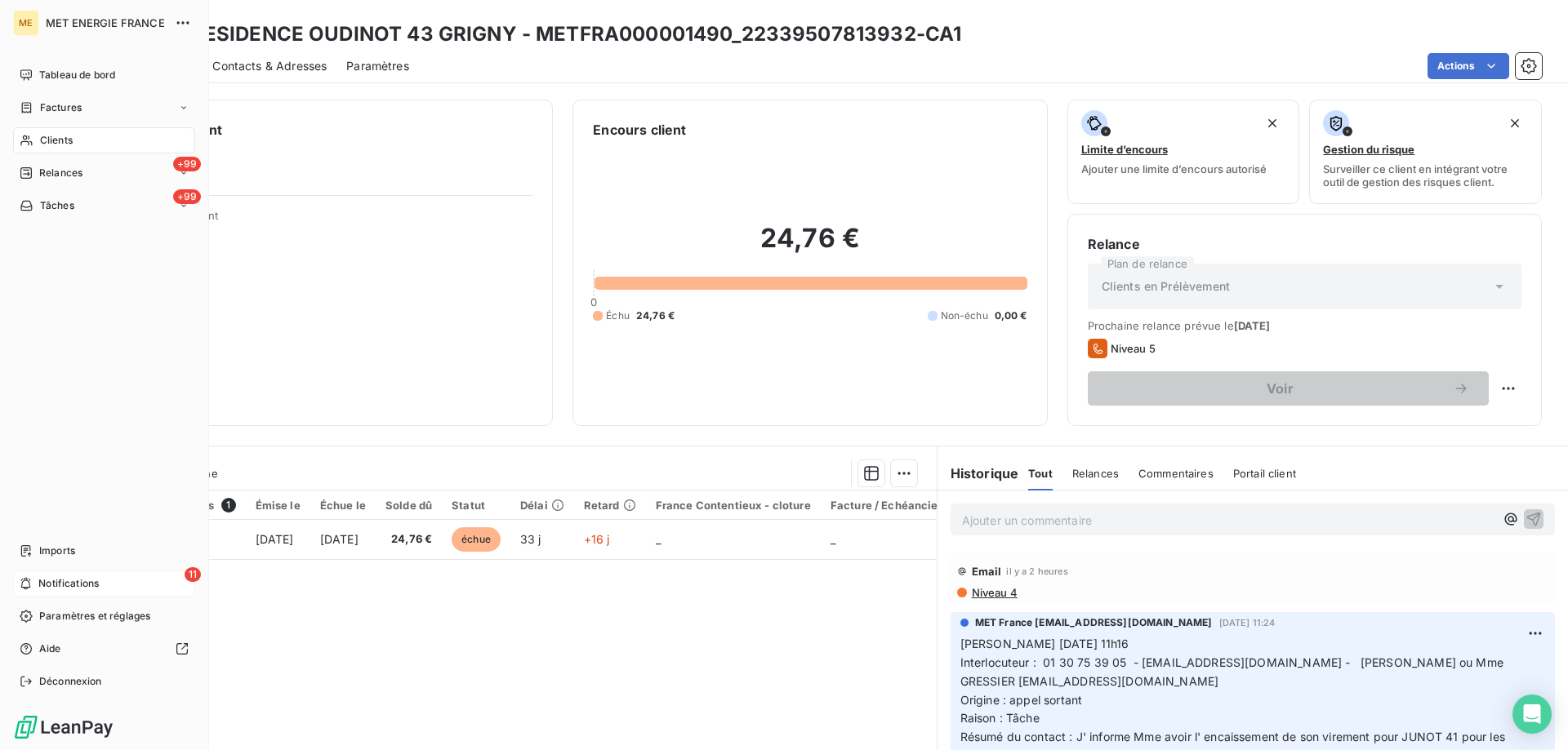
click at [44, 584] on span "Notifications" at bounding box center [68, 584] width 60 height 14
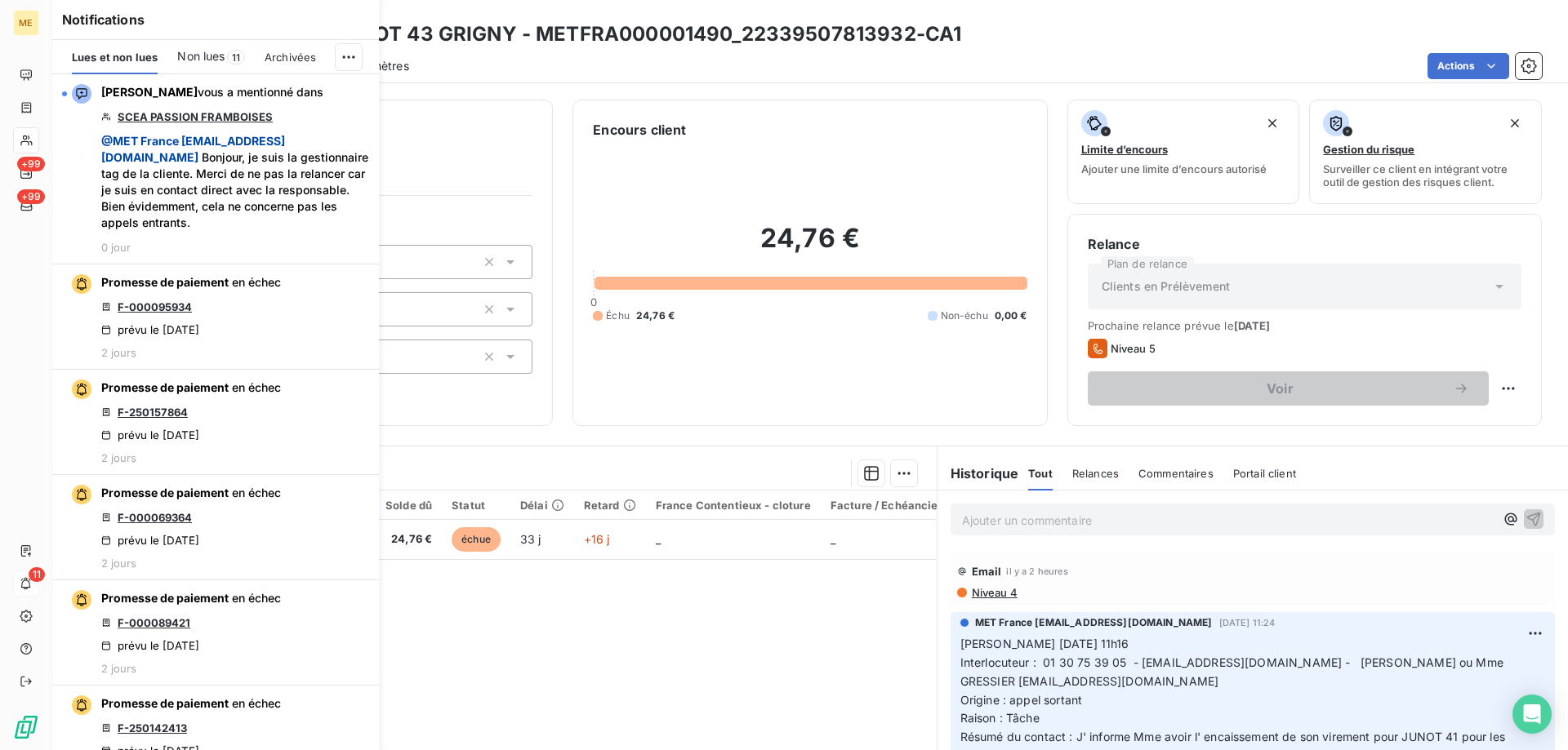
click at [206, 55] on span "Non lues" at bounding box center [201, 56] width 47 height 16
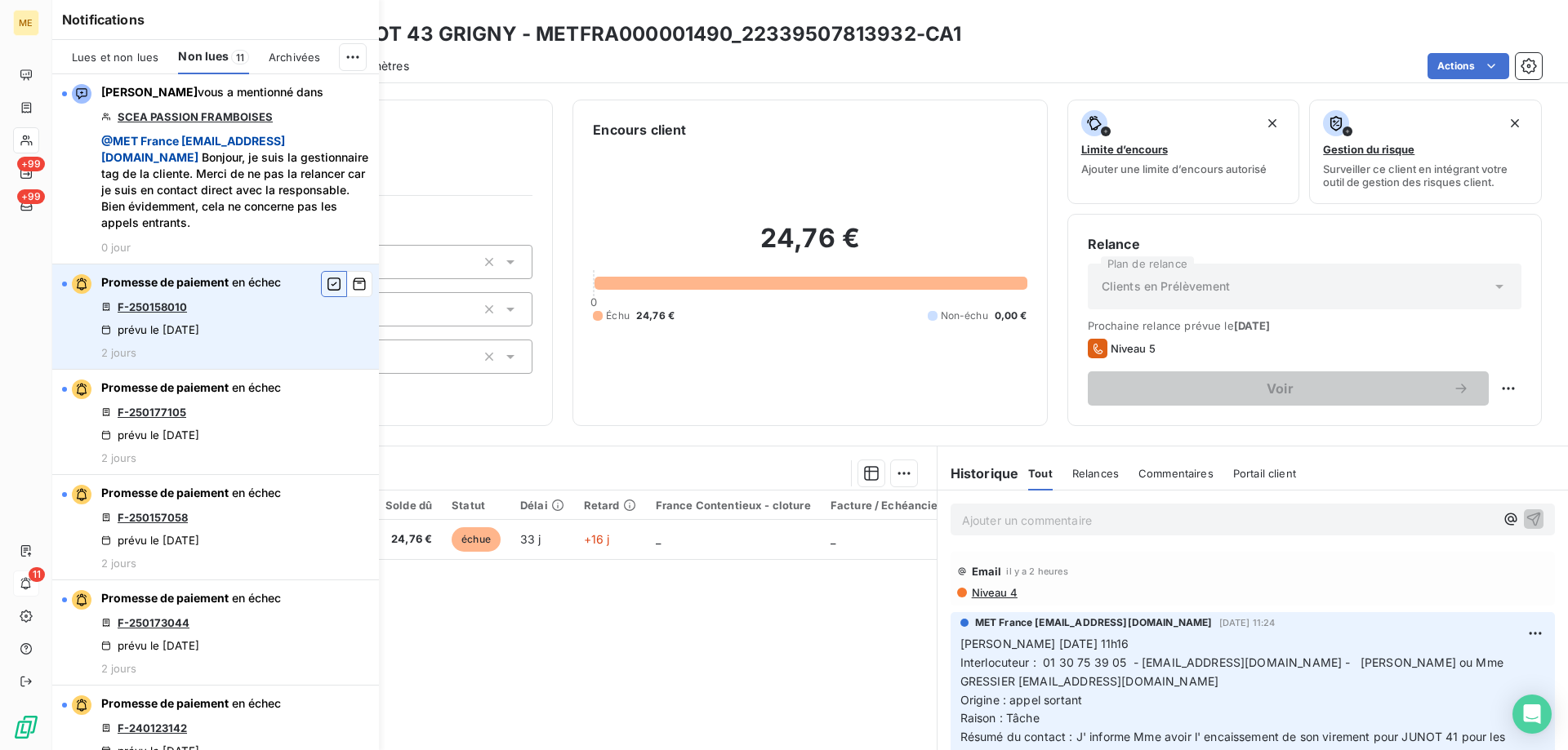
click at [327, 280] on icon "button" at bounding box center [334, 284] width 14 height 16
click at [142, 307] on link "F-250177105" at bounding box center [151, 307] width 69 height 13
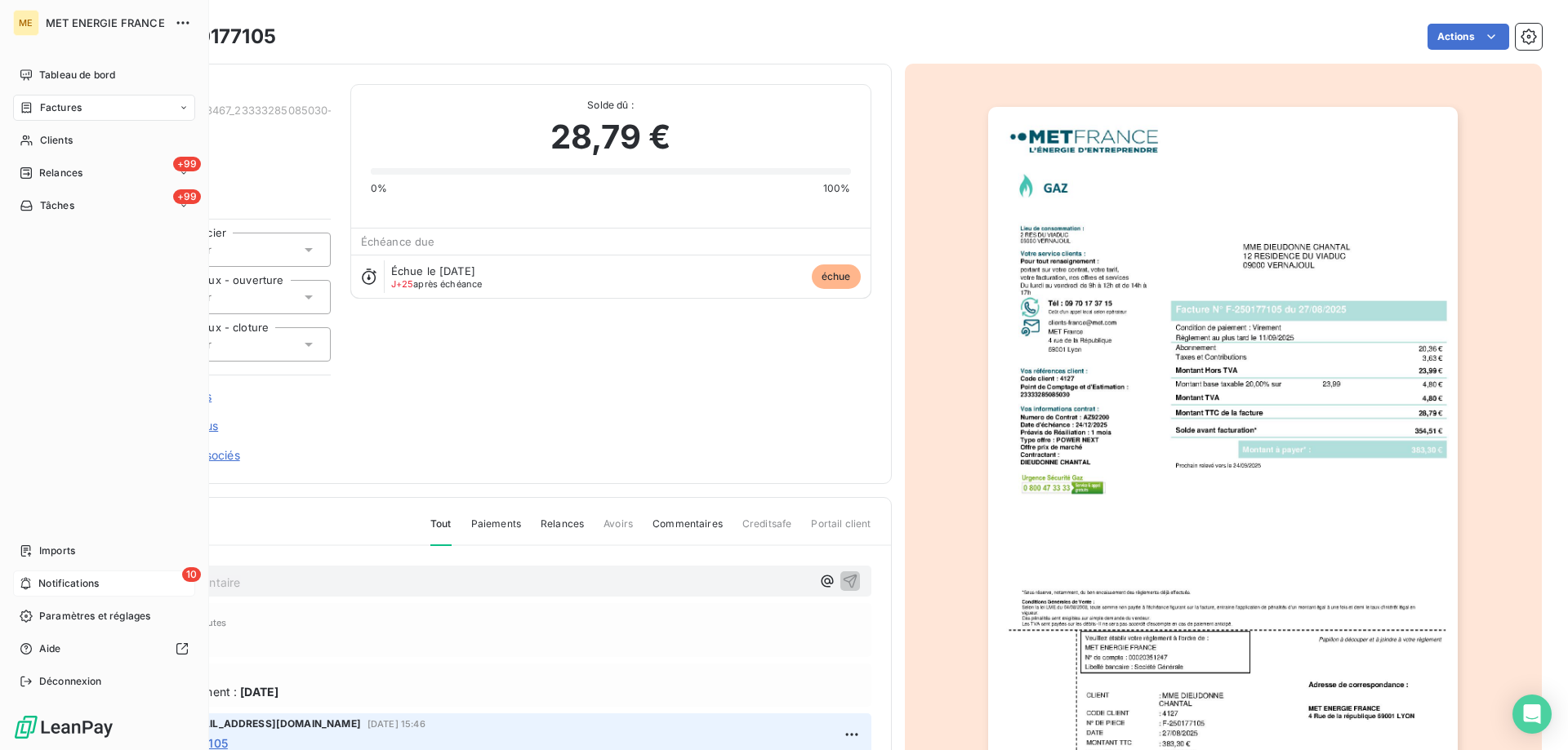
click at [47, 588] on span "Notifications" at bounding box center [68, 584] width 60 height 14
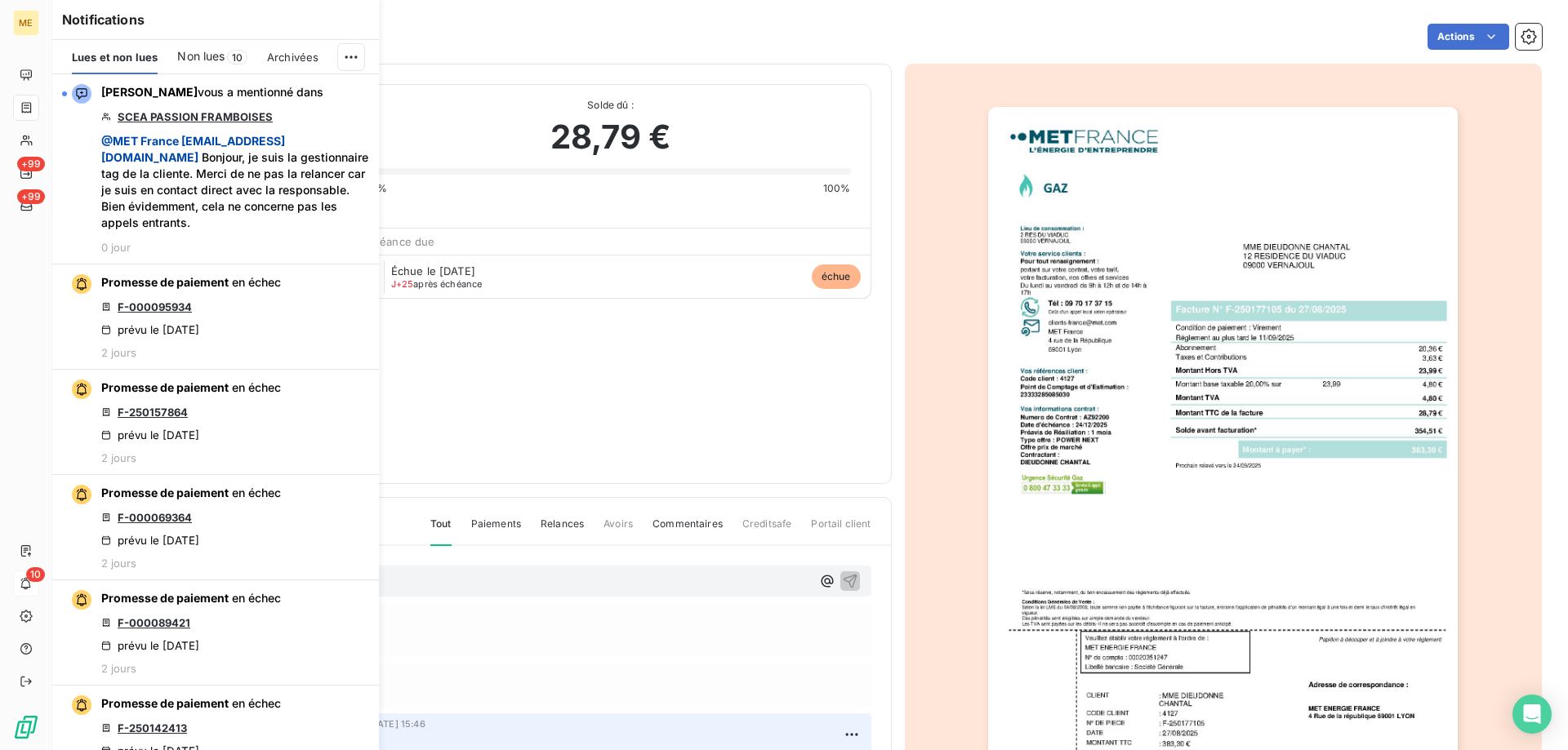
click at [191, 40] on div "Non lues 10" at bounding box center [212, 57] width 70 height 34
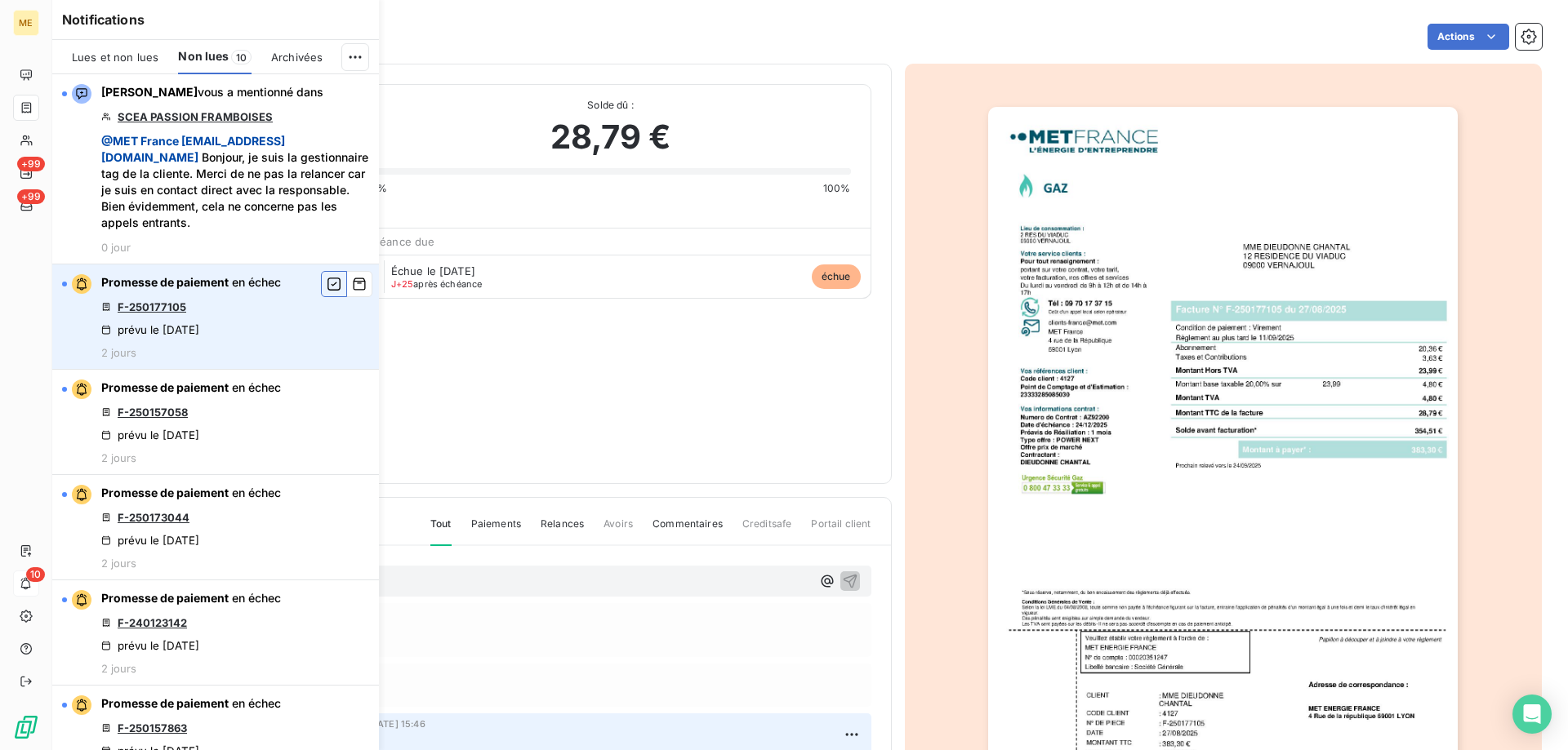
click at [327, 284] on icon "button" at bounding box center [334, 284] width 14 height 16
click at [150, 305] on link "F-250157058" at bounding box center [152, 307] width 70 height 13
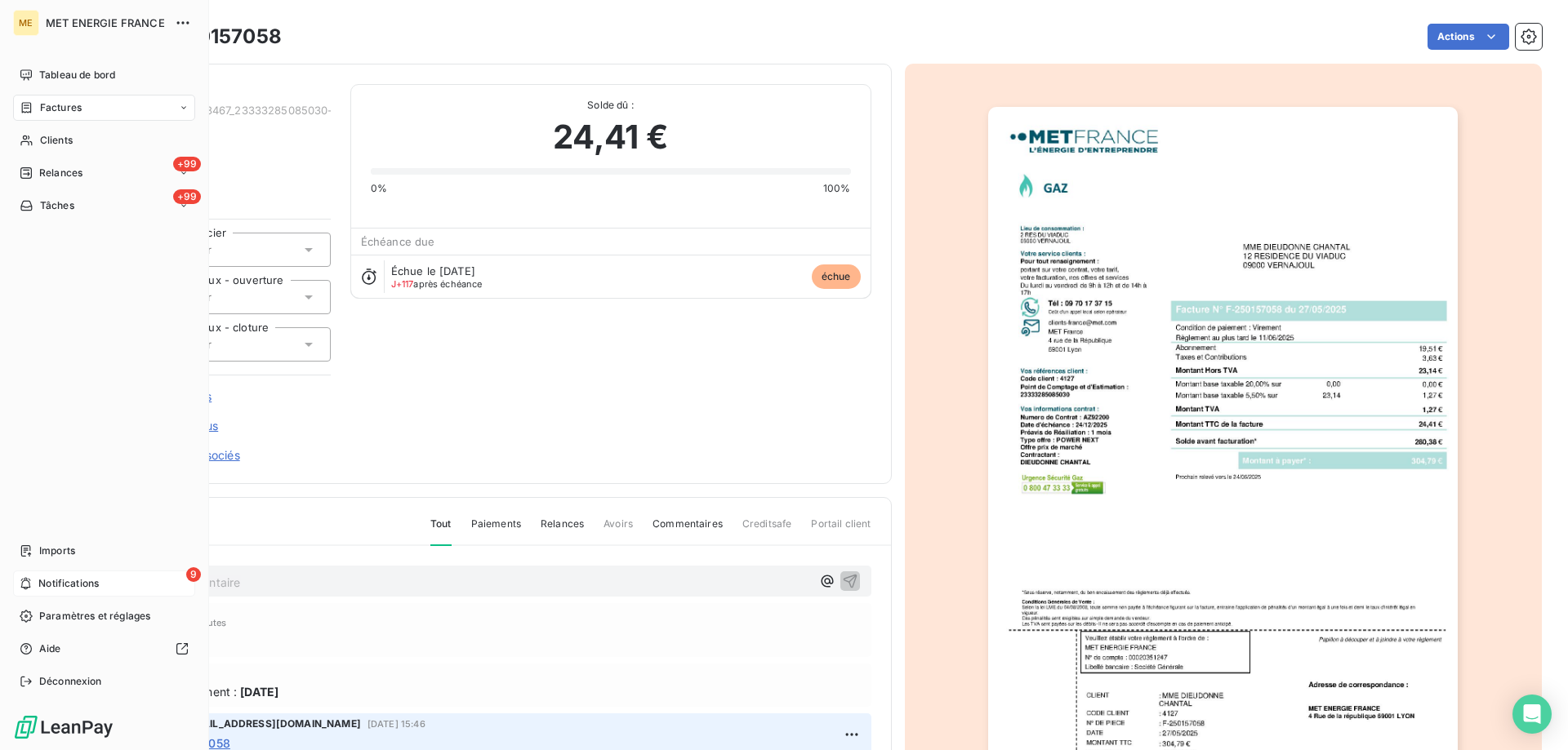
click at [60, 586] on span "Notifications" at bounding box center [68, 584] width 60 height 14
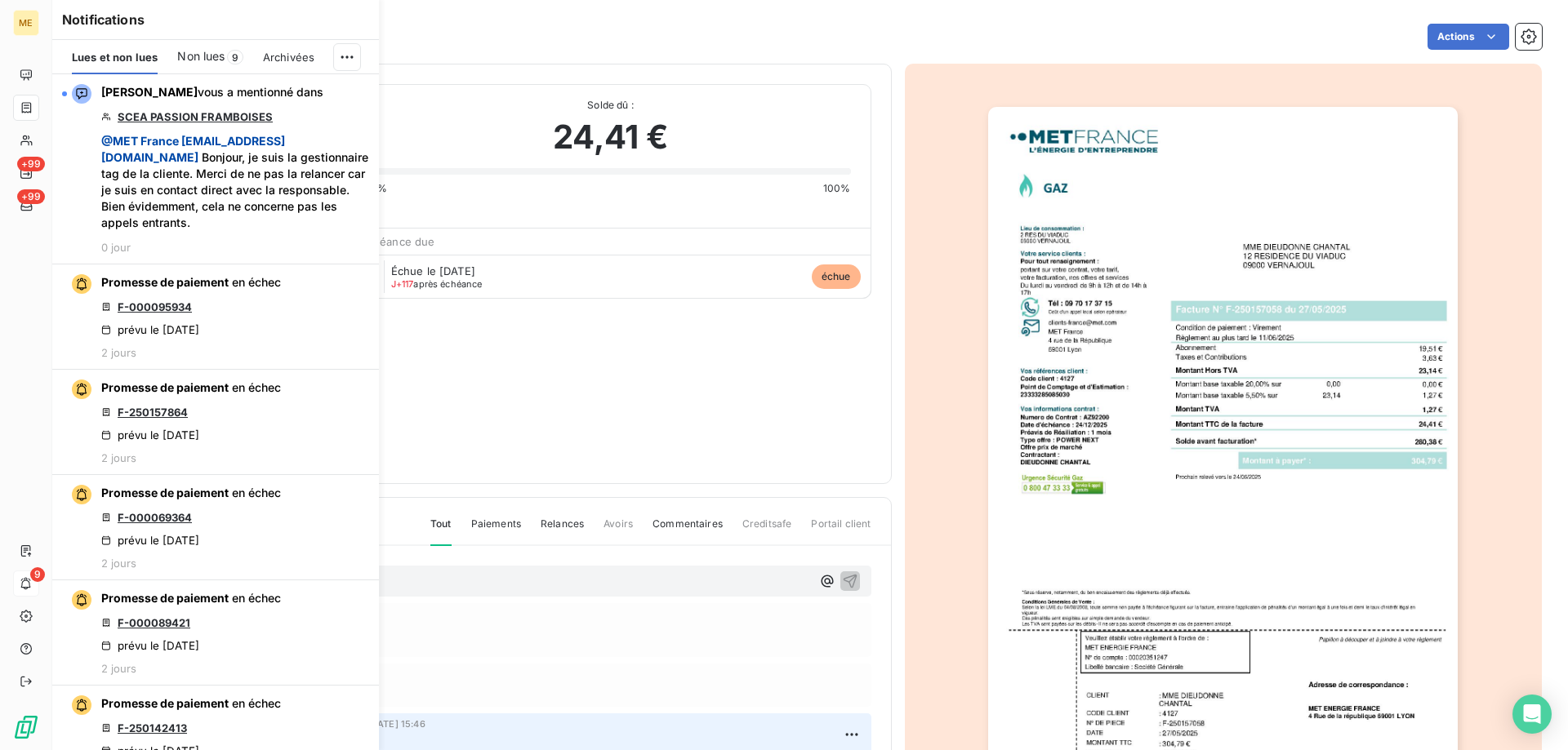
click at [225, 51] on span "Non lues" at bounding box center [201, 56] width 47 height 16
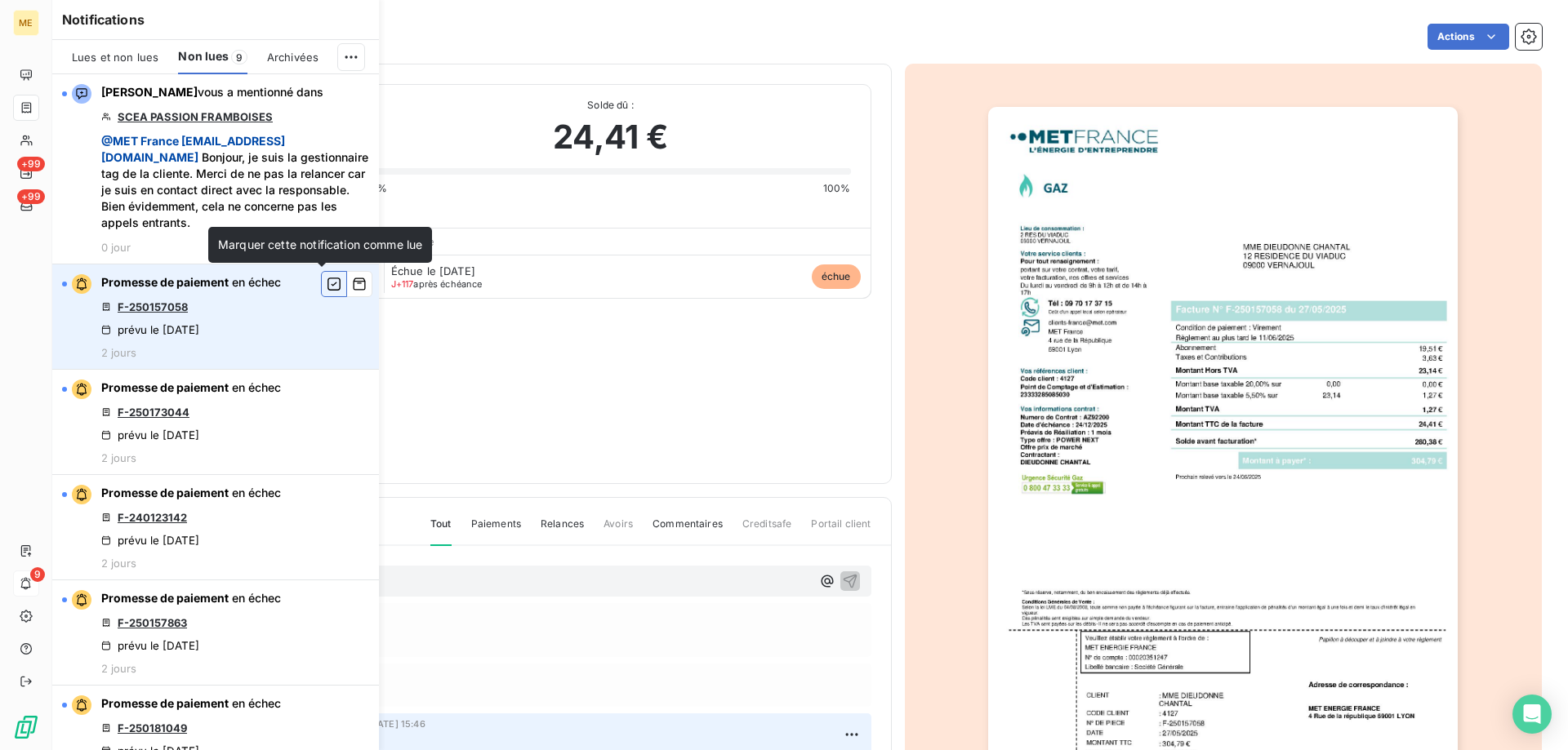
click at [327, 287] on icon "button" at bounding box center [334, 284] width 14 height 16
click at [134, 309] on link "F-250173044" at bounding box center [153, 307] width 72 height 13
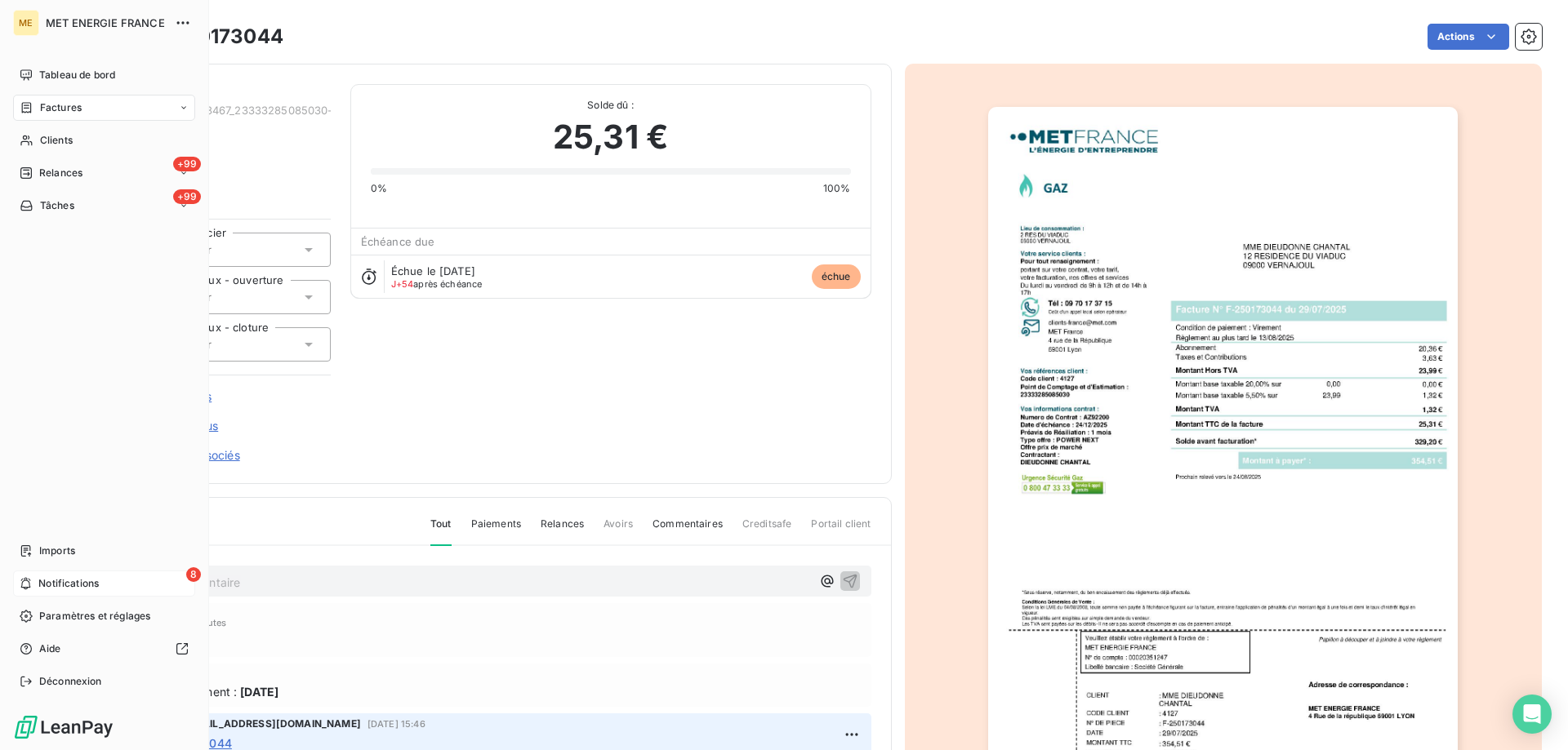
click at [85, 585] on span "Notifications" at bounding box center [68, 584] width 60 height 14
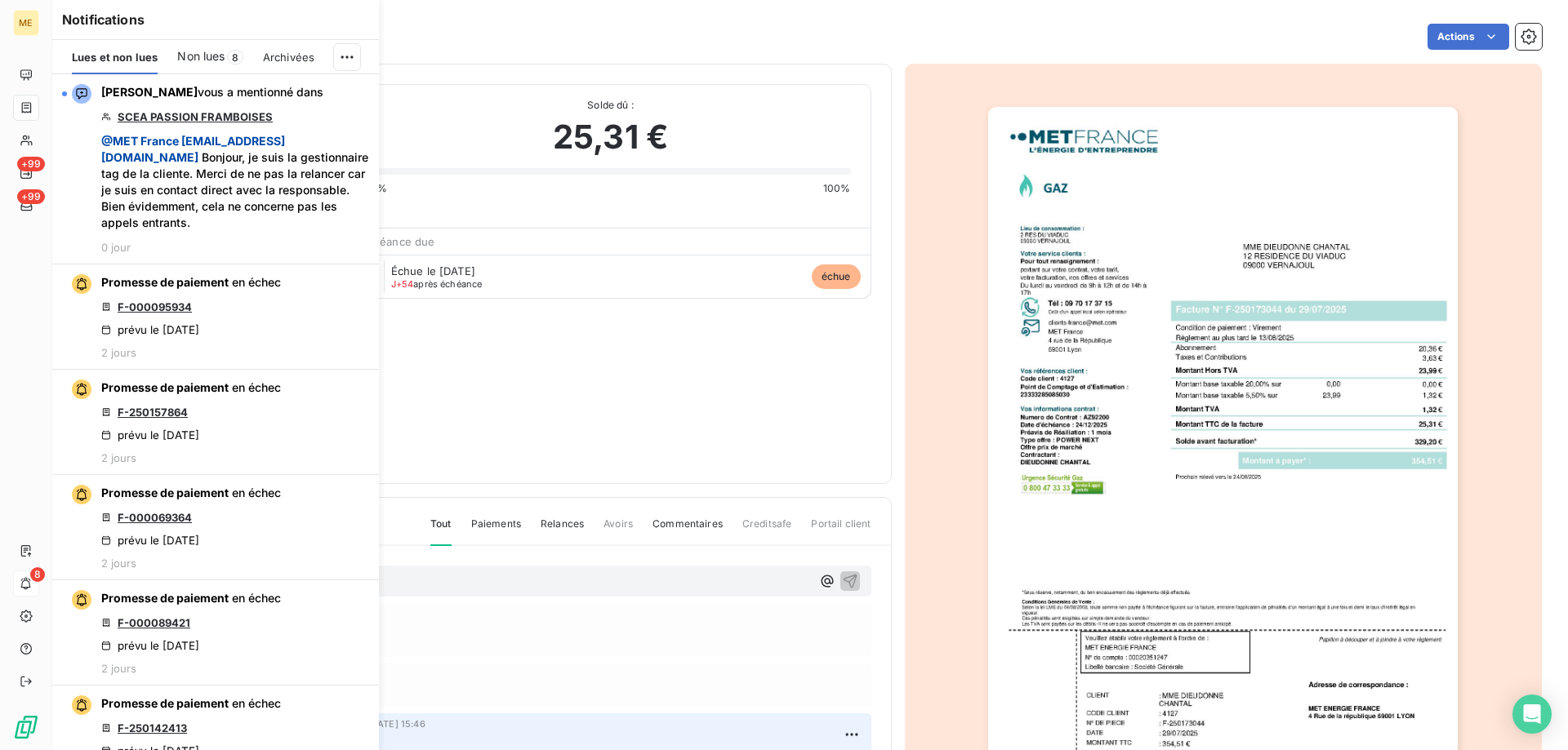
click at [184, 60] on span "Non lues" at bounding box center [201, 56] width 47 height 16
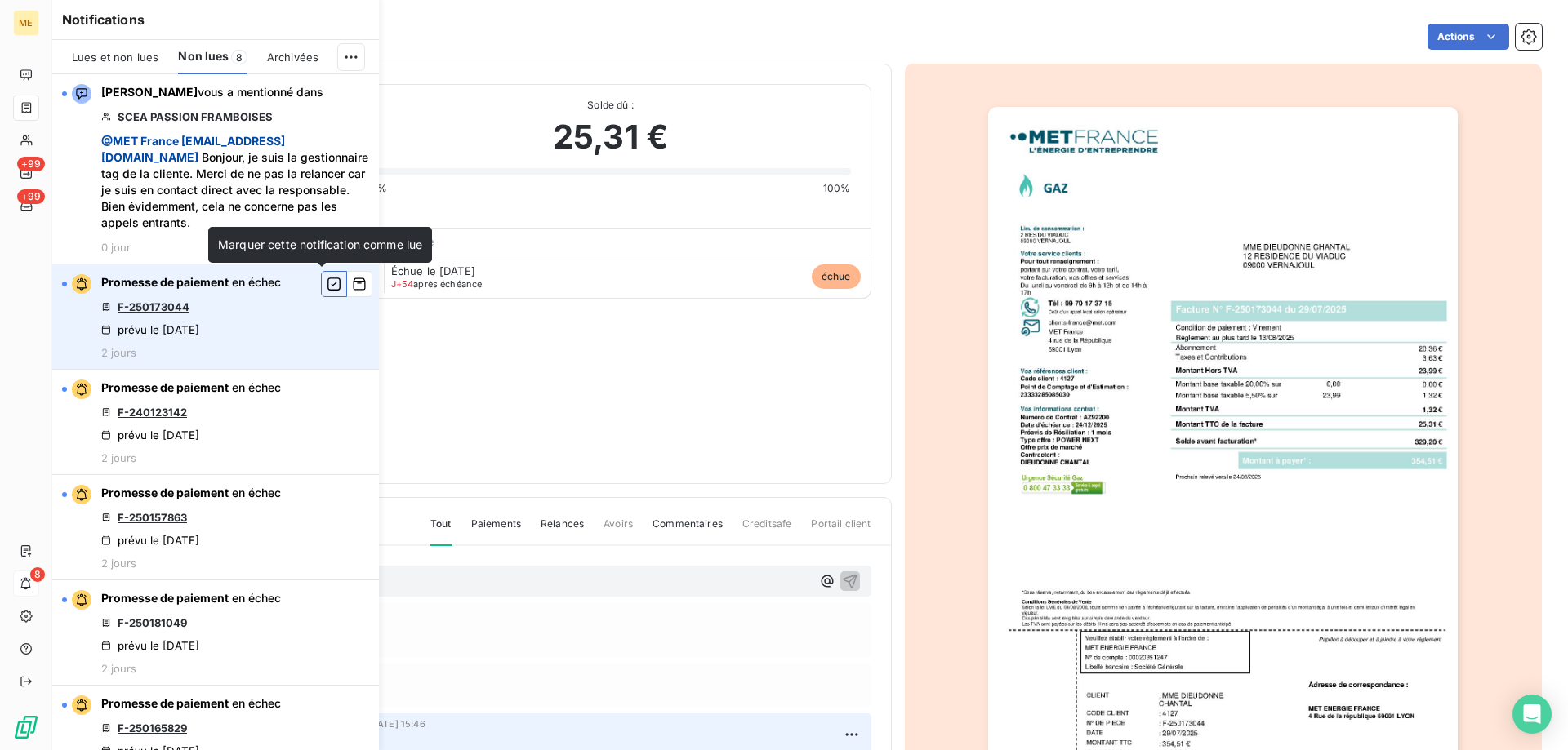
click at [327, 282] on icon "button" at bounding box center [334, 284] width 14 height 16
click at [150, 303] on link "F-240123142" at bounding box center [152, 307] width 70 height 13
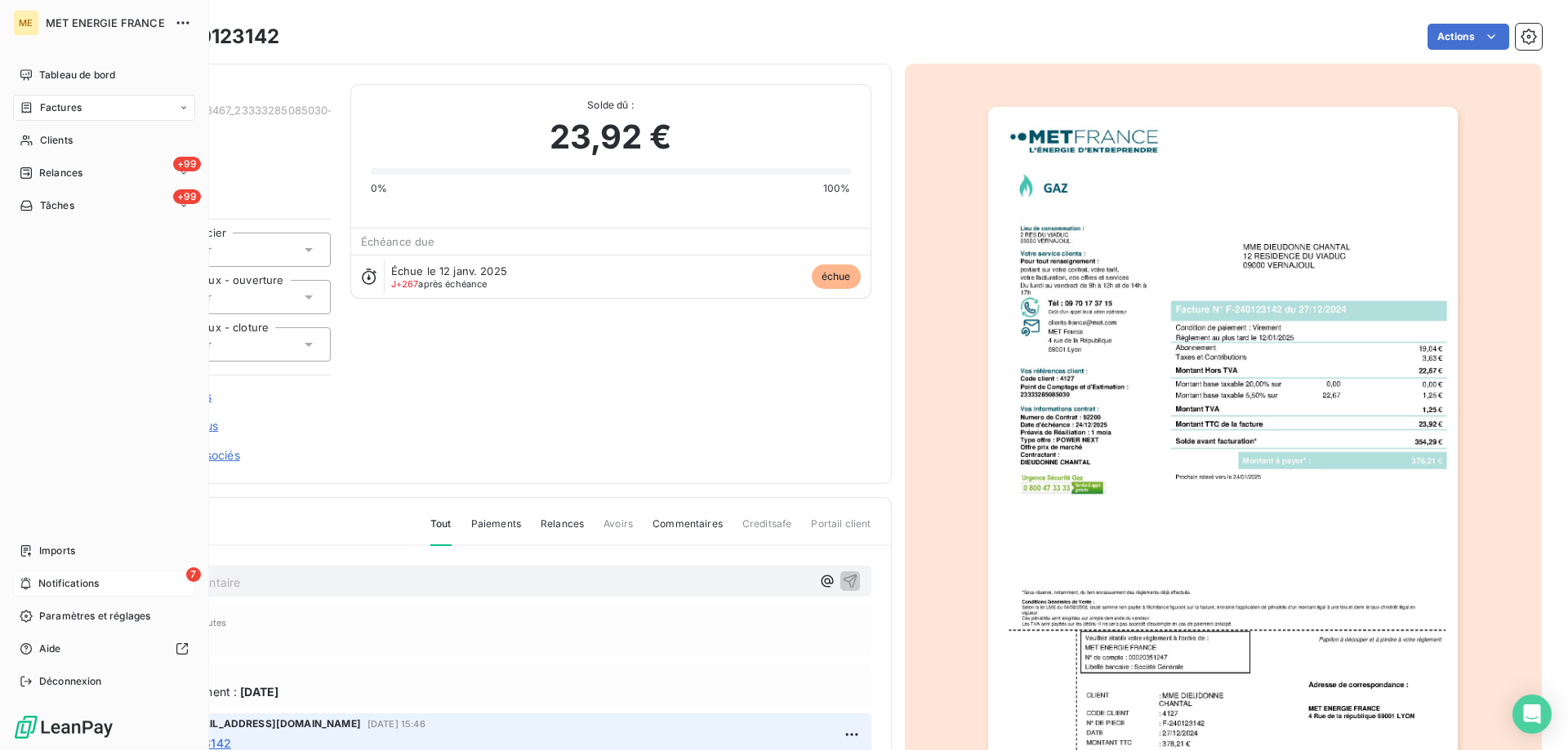
click at [64, 582] on span "Notifications" at bounding box center [68, 584] width 60 height 14
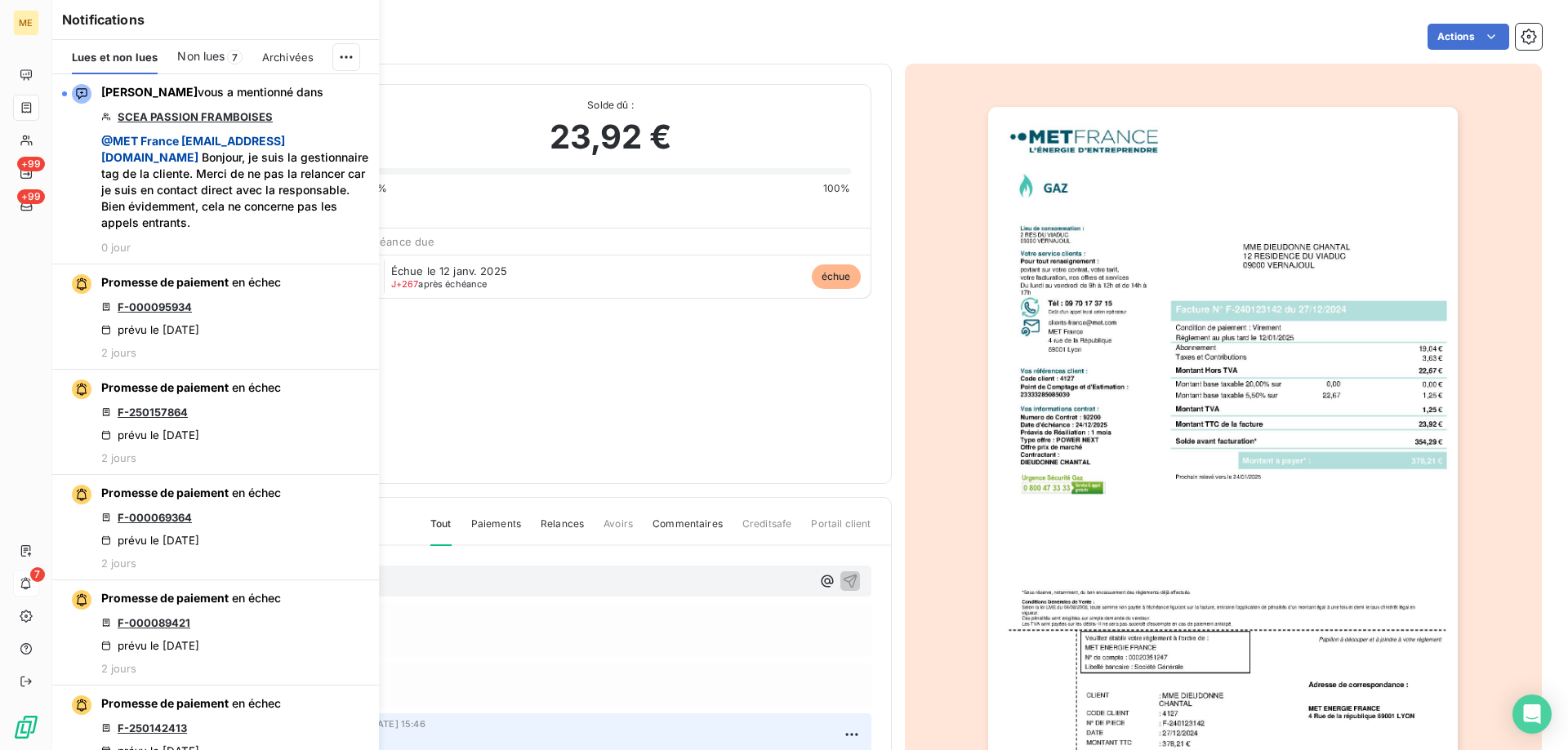
click at [203, 51] on span "Non lues" at bounding box center [201, 56] width 47 height 16
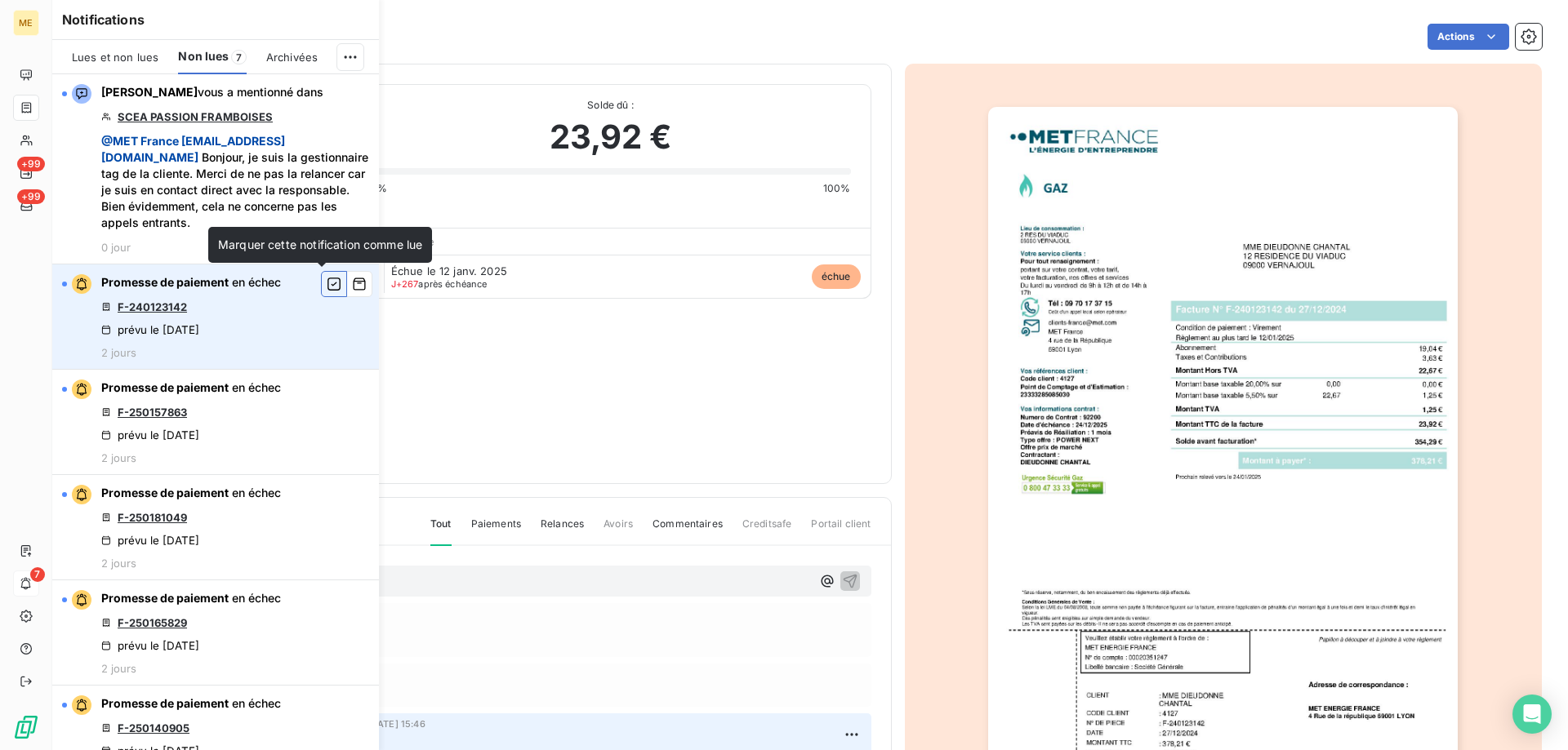
click at [327, 283] on icon "button" at bounding box center [334, 284] width 14 height 16
click at [182, 306] on link "F-250157863" at bounding box center [152, 307] width 70 height 13
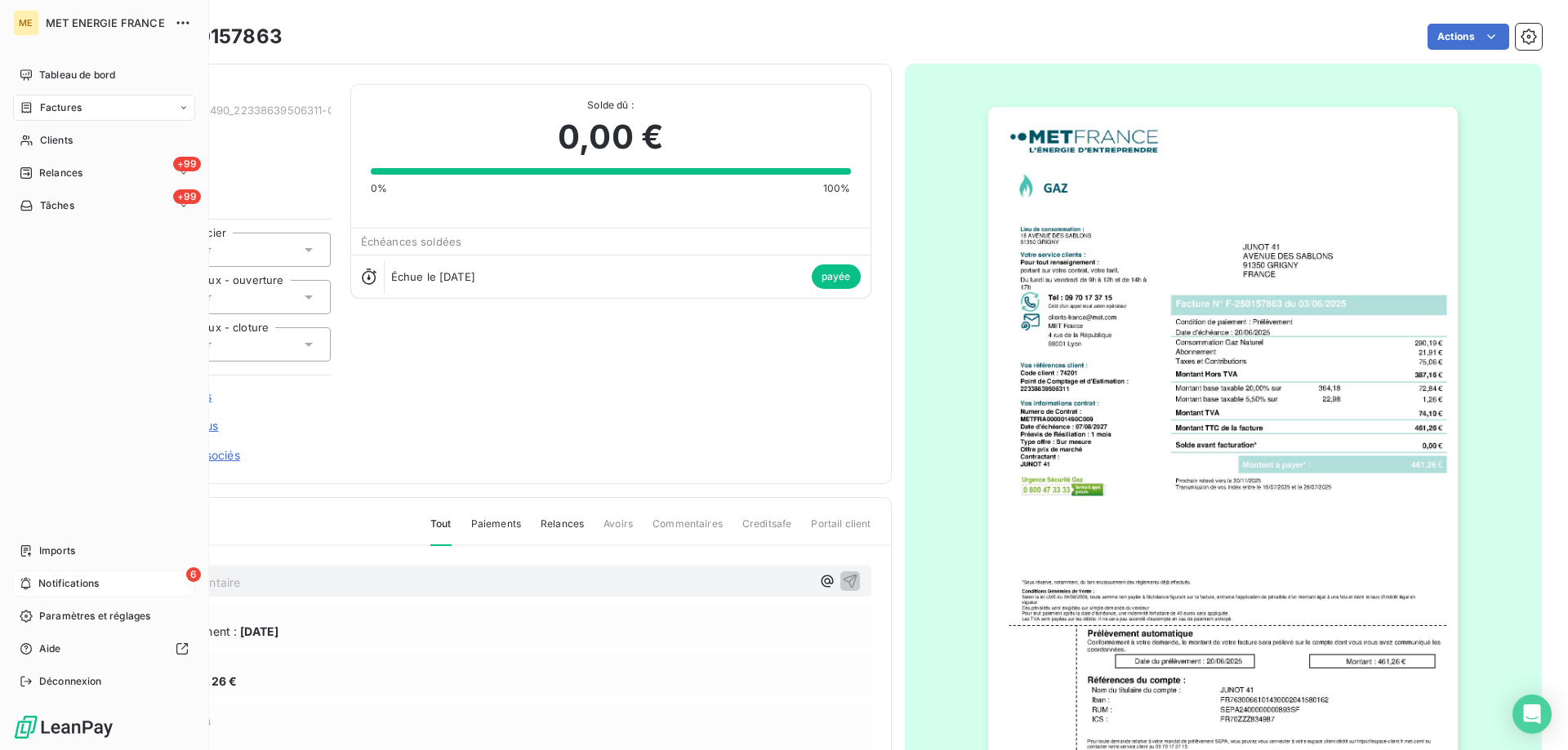
click at [39, 575] on div "6 Notifications" at bounding box center [104, 583] width 182 height 26
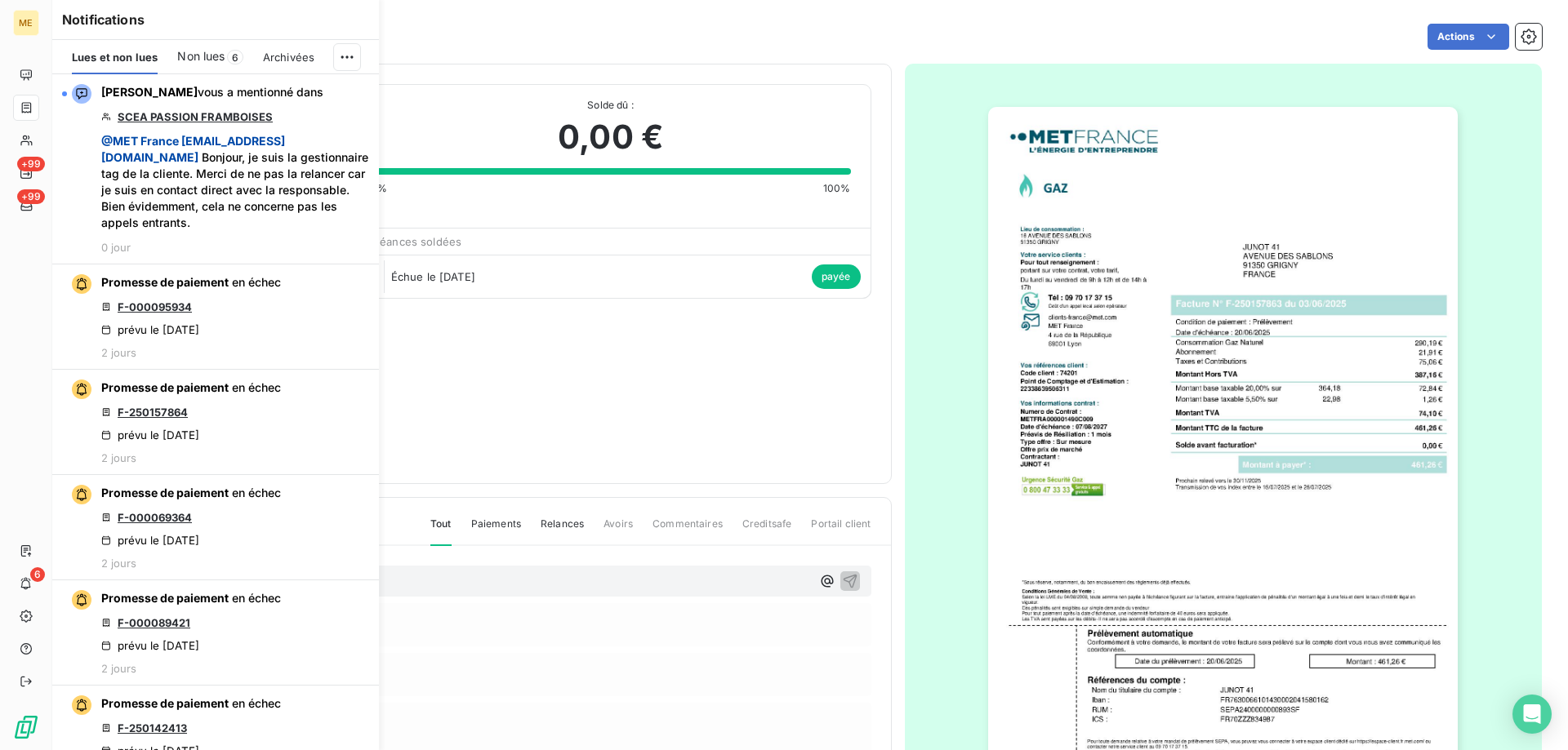
click at [204, 46] on div "Non lues 6" at bounding box center [210, 57] width 65 height 34
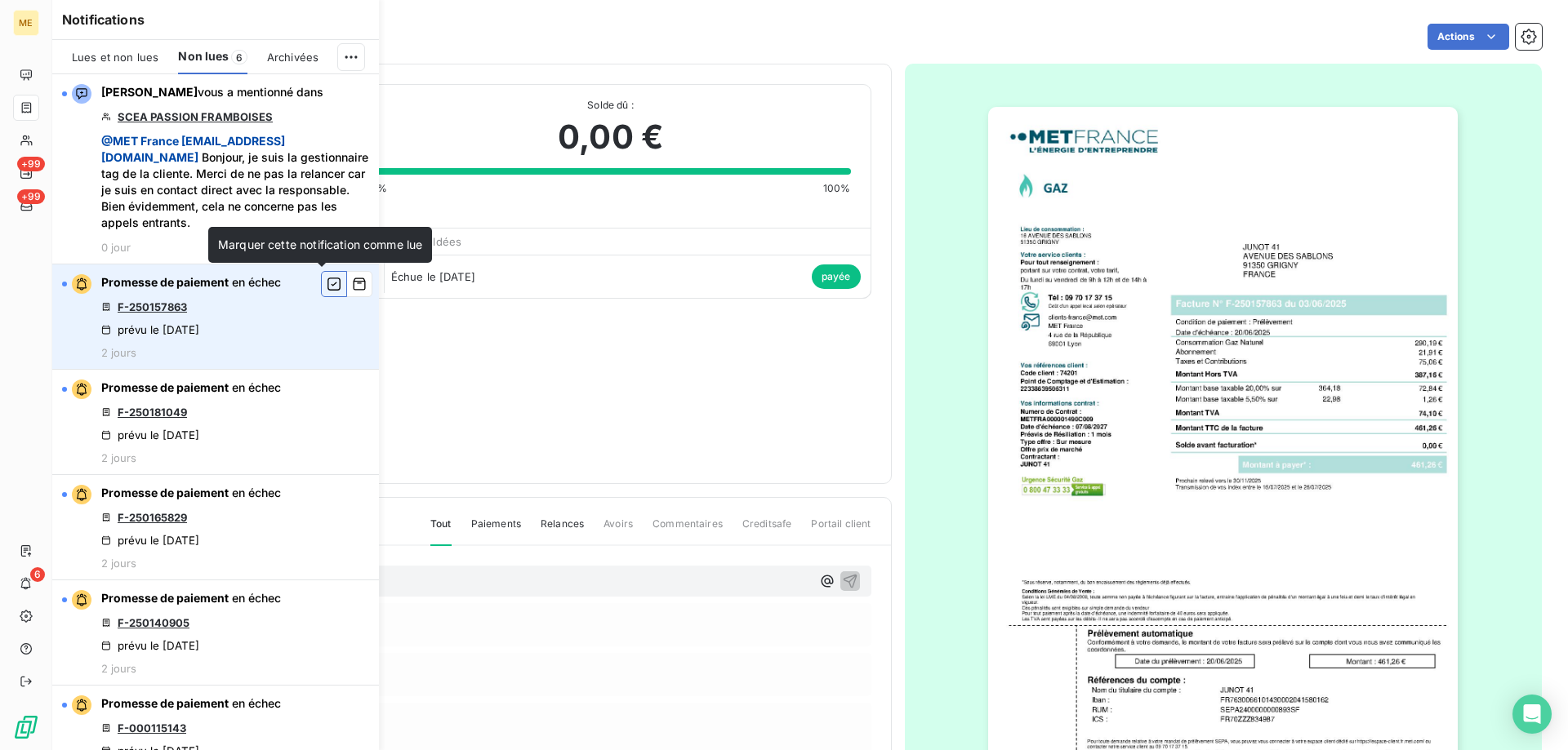
click at [327, 286] on icon "button" at bounding box center [334, 284] width 14 height 16
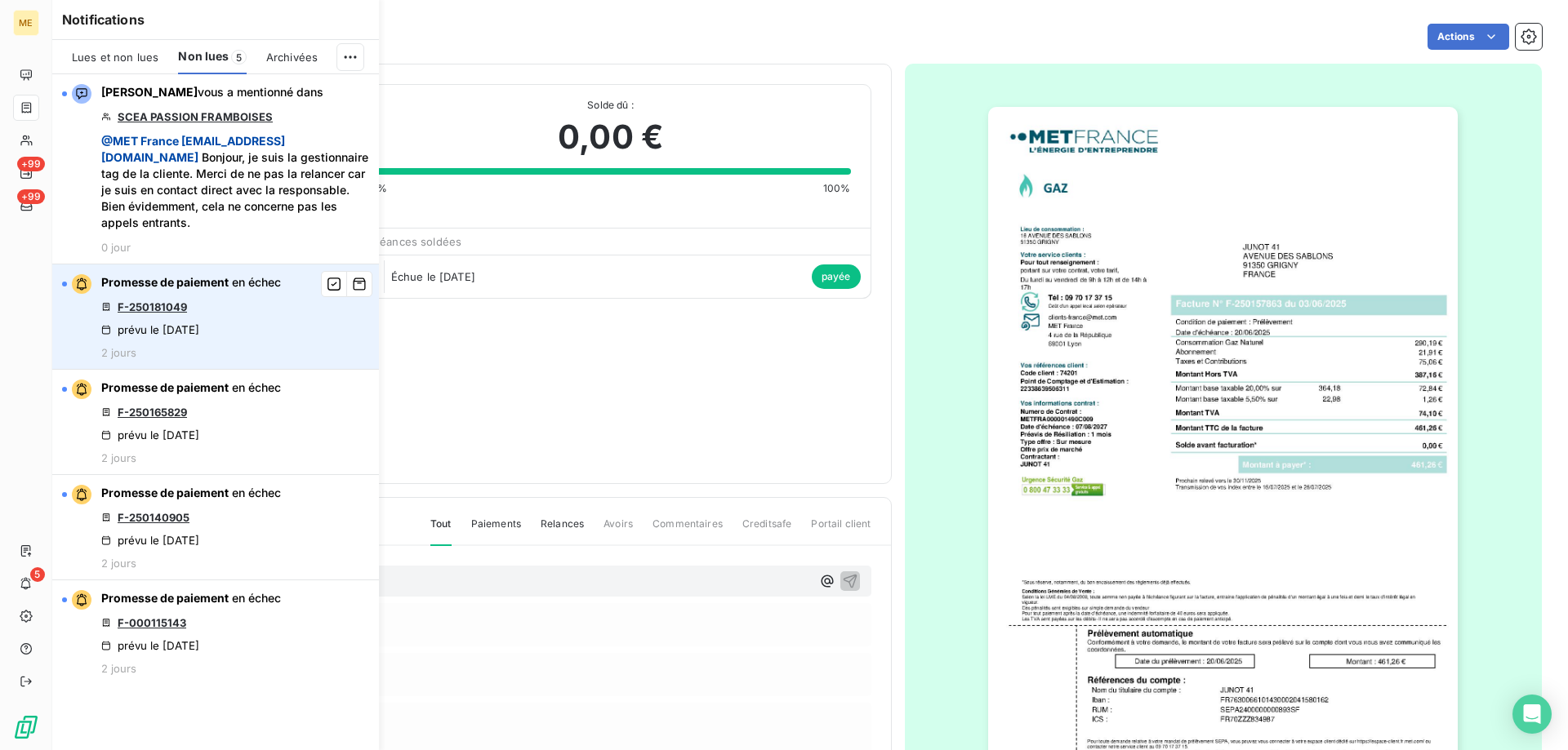
click at [137, 307] on link "F-250181049" at bounding box center [152, 307] width 70 height 13
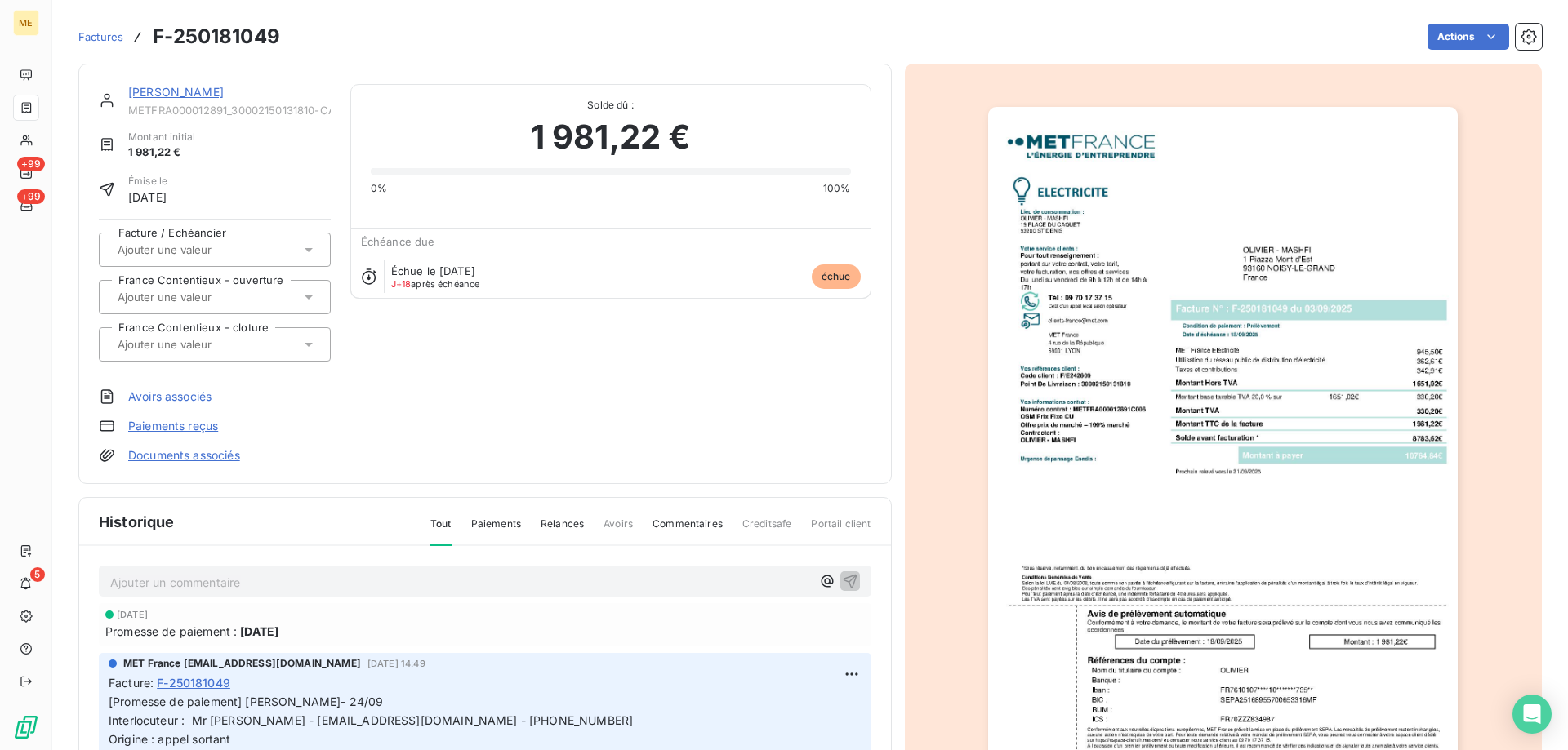
click at [157, 94] on link "[PERSON_NAME]" at bounding box center [176, 92] width 96 height 14
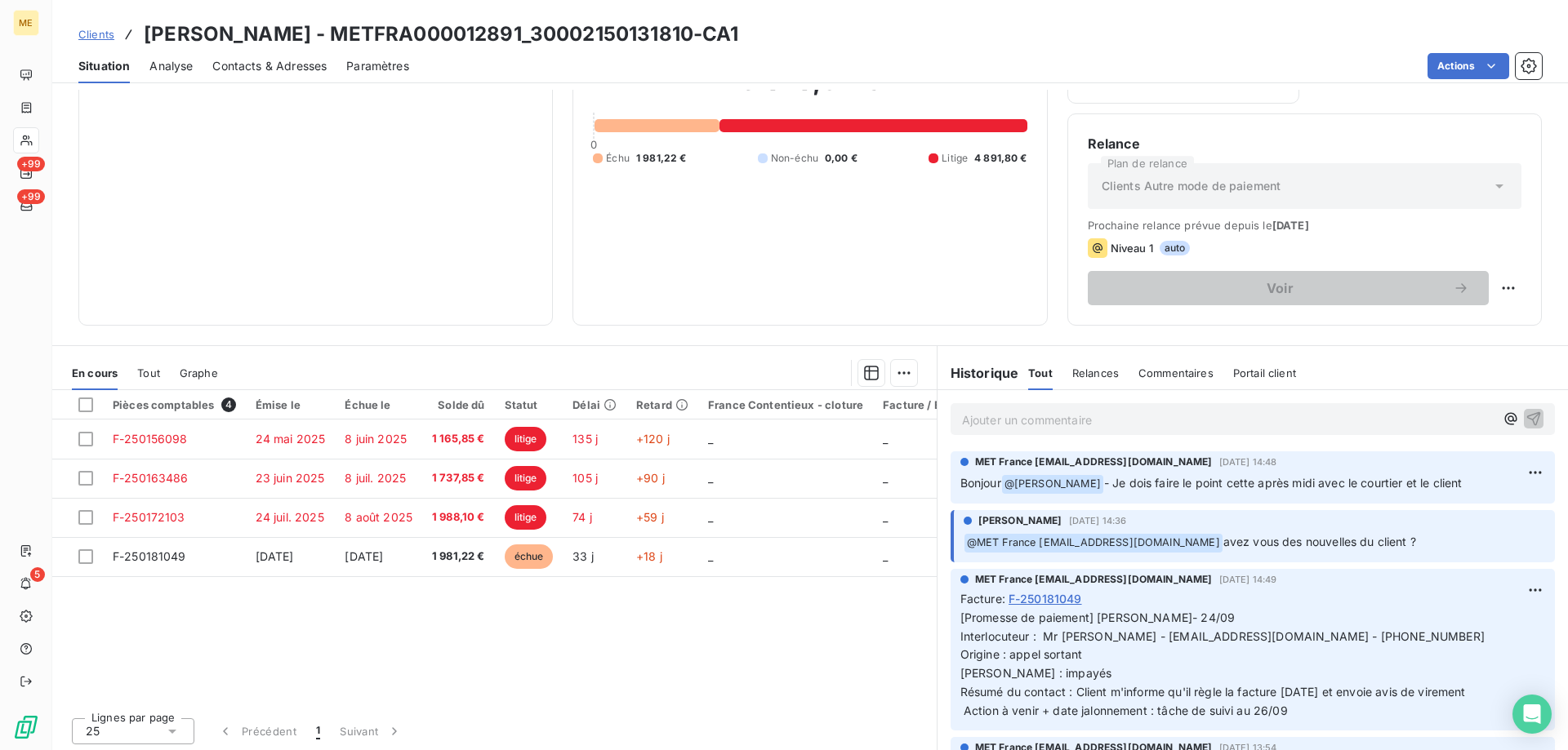
scroll to position [218, 0]
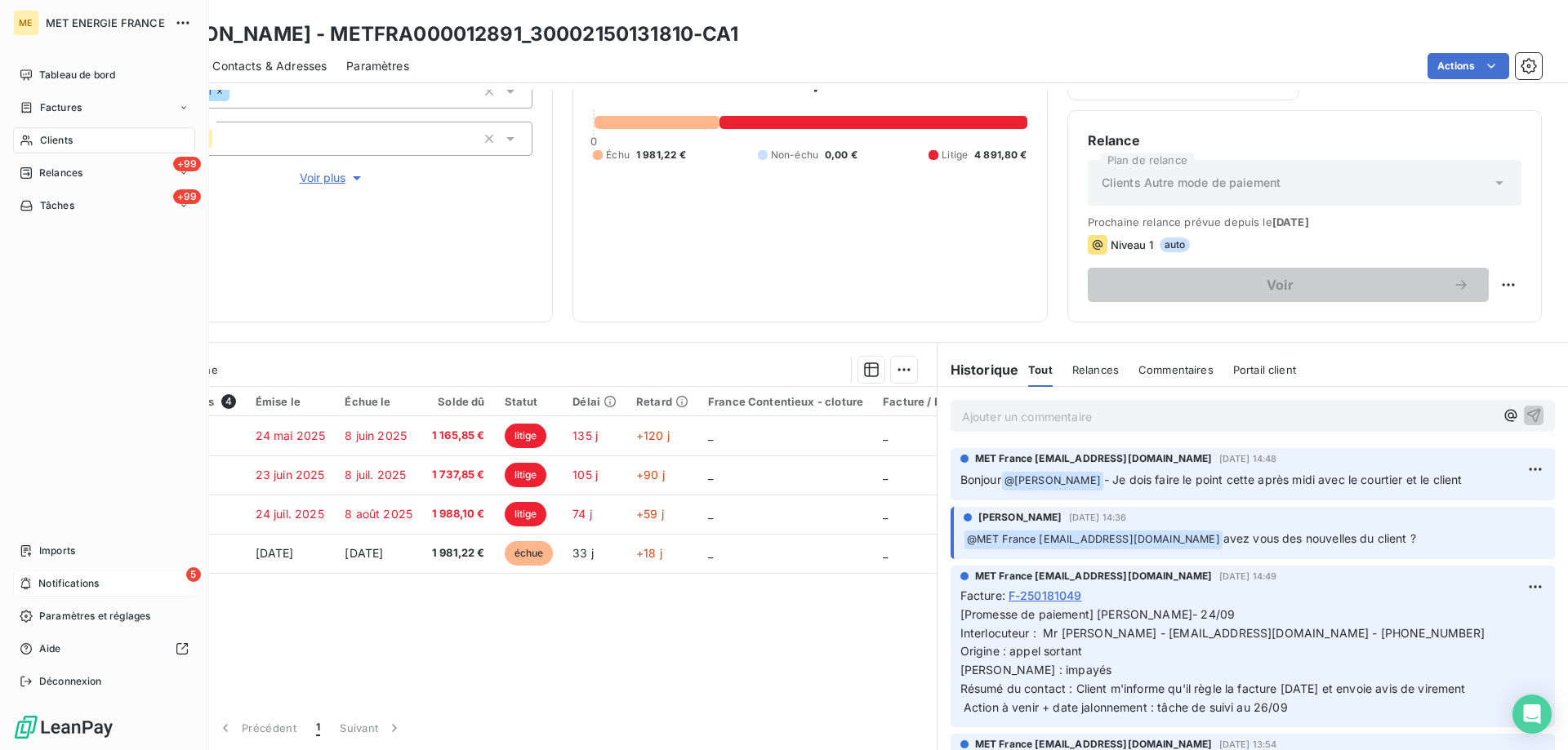
click at [35, 578] on div "5 Notifications" at bounding box center [104, 583] width 182 height 26
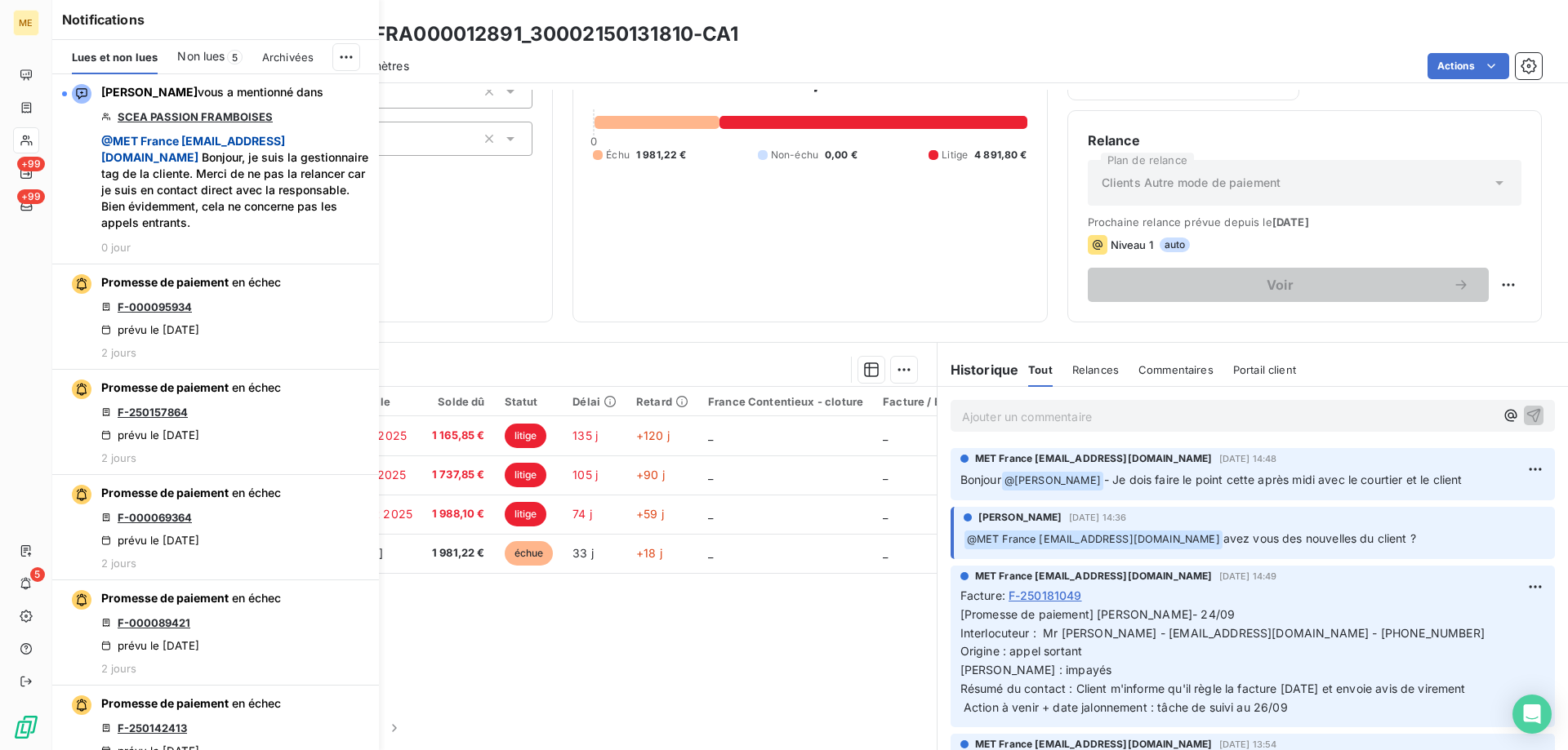
click at [201, 58] on span "Non lues" at bounding box center [201, 56] width 47 height 16
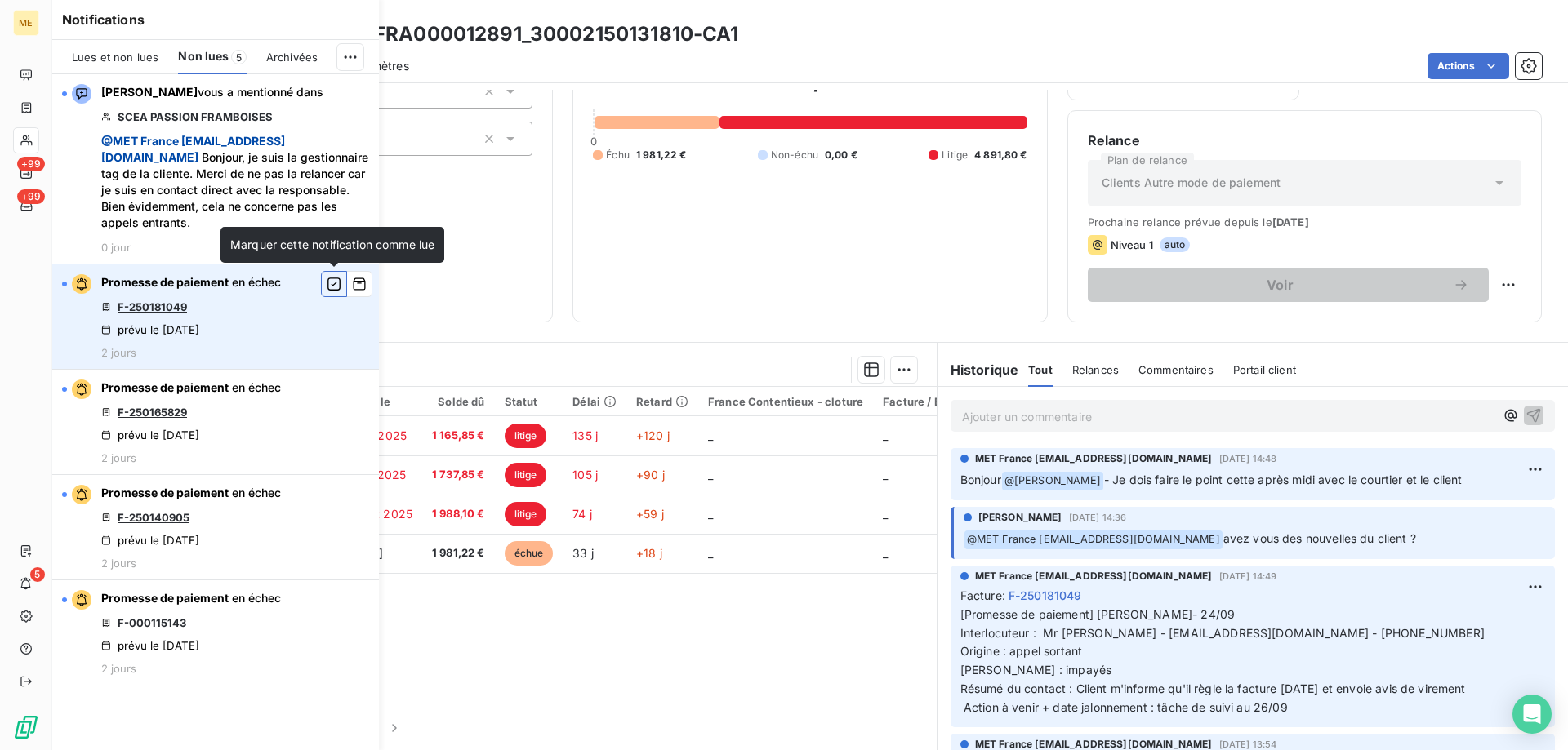
click at [334, 283] on icon "button" at bounding box center [334, 284] width 14 height 16
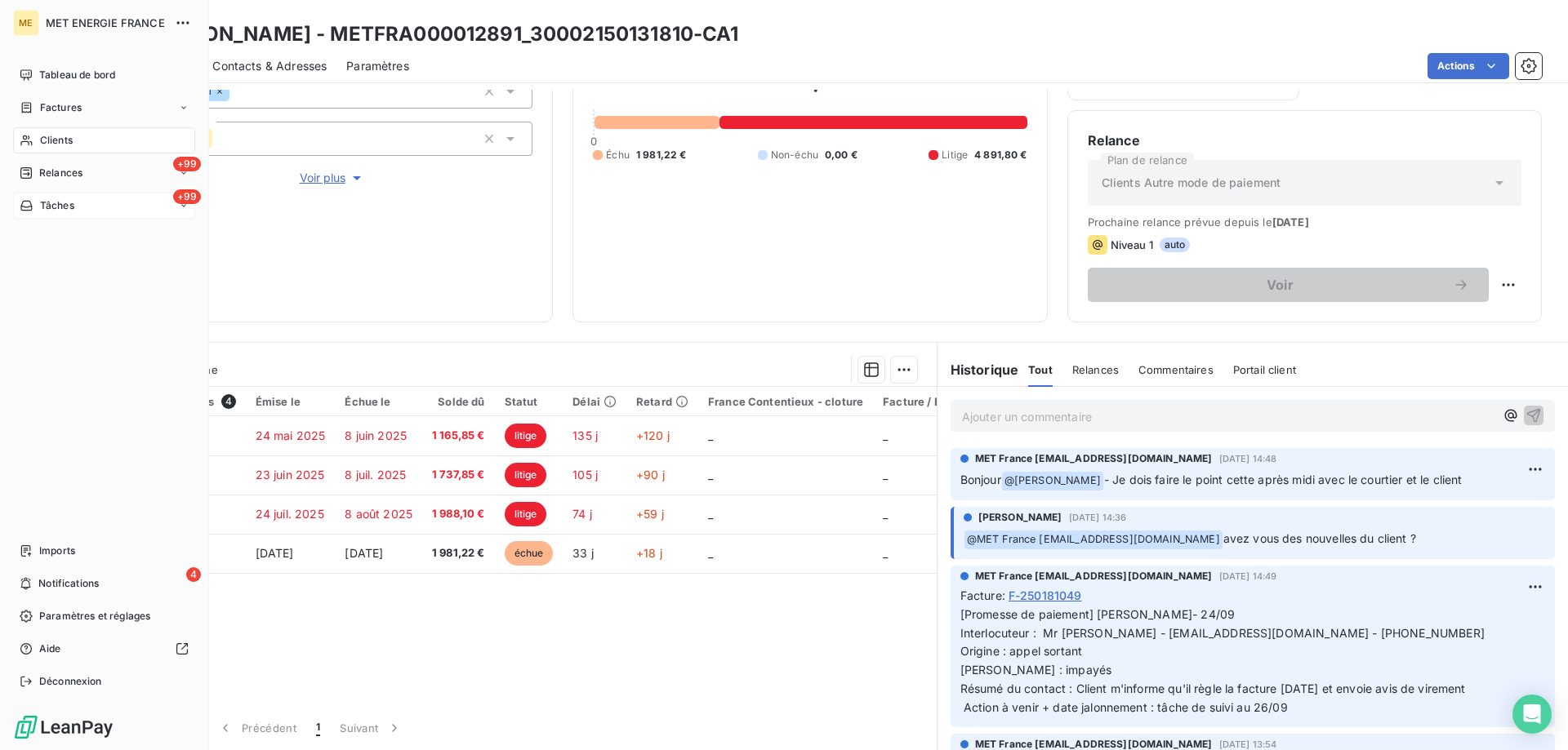
click at [23, 207] on icon at bounding box center [26, 205] width 12 height 10
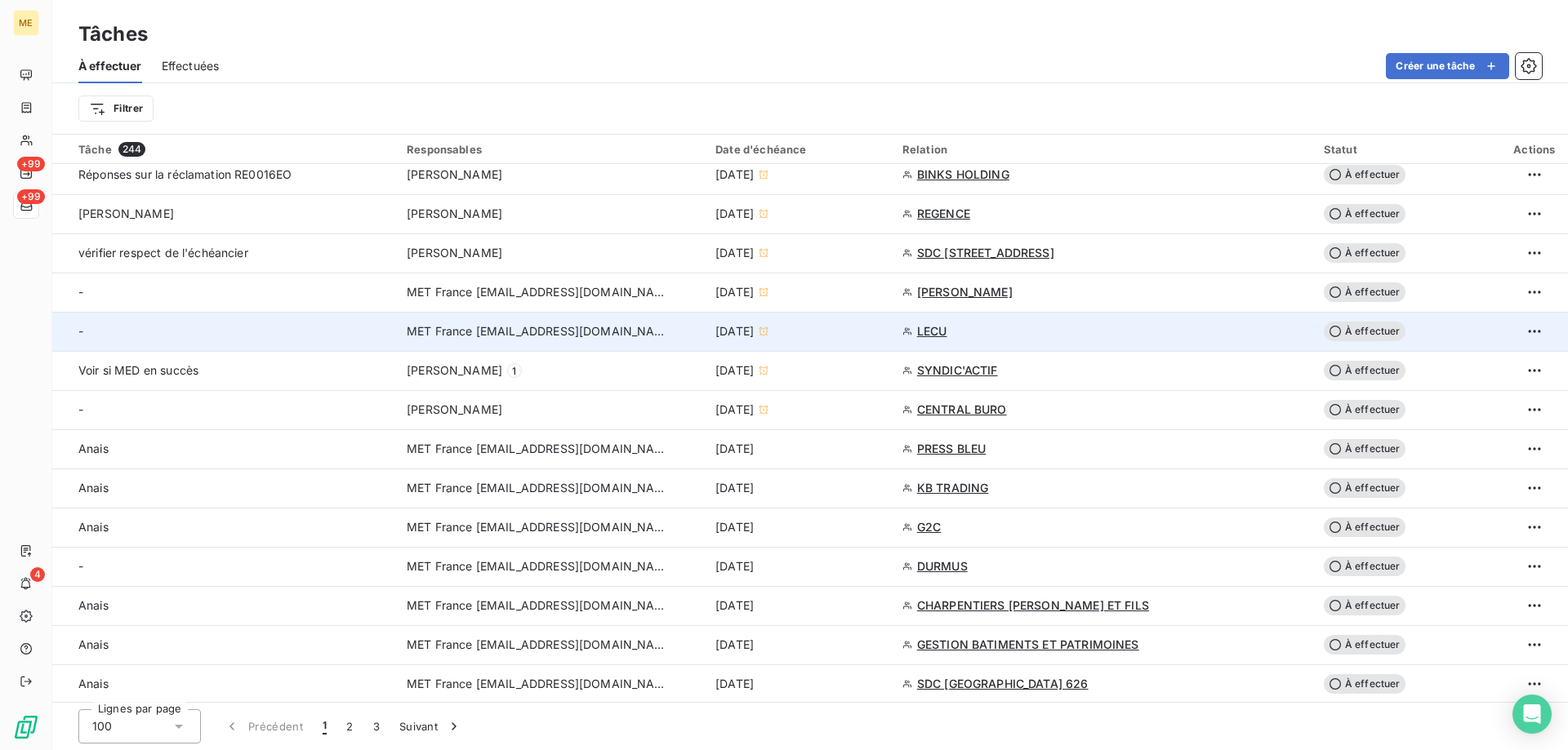
scroll to position [816, 0]
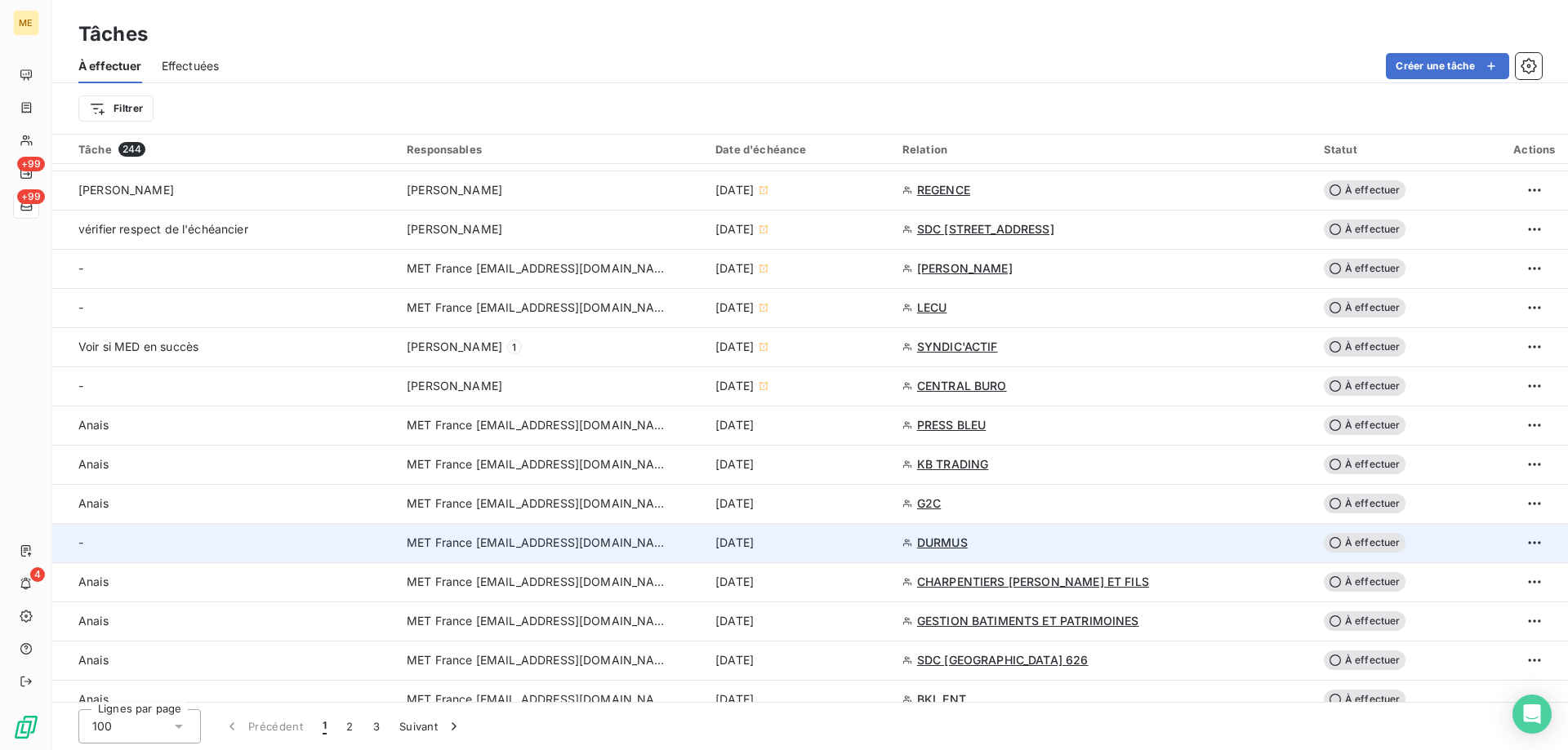
click at [557, 549] on span "MET France [EMAIL_ADDRESS][DOMAIN_NAME]" at bounding box center [537, 542] width 261 height 16
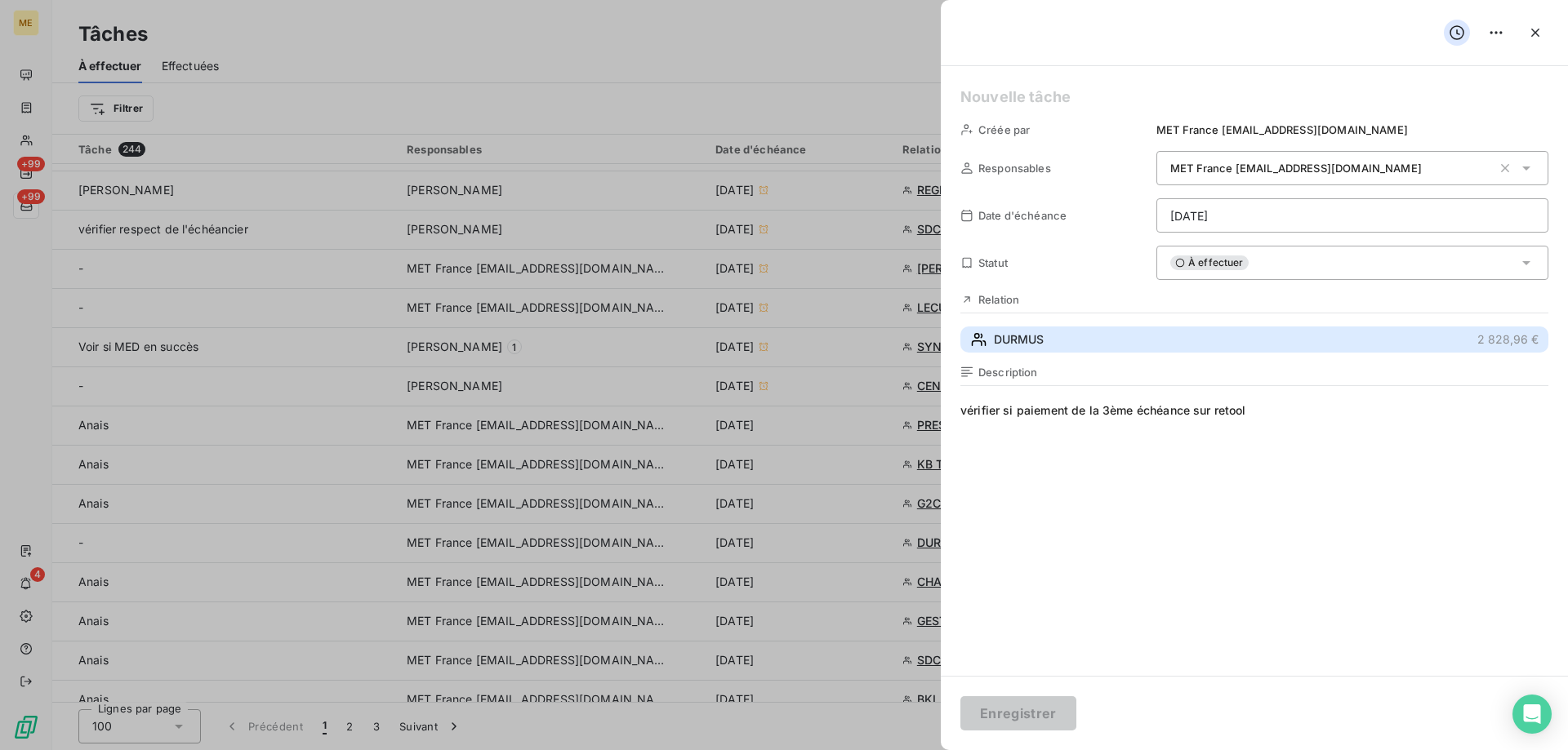
click at [1033, 337] on span "DURMUS" at bounding box center [1019, 339] width 50 height 16
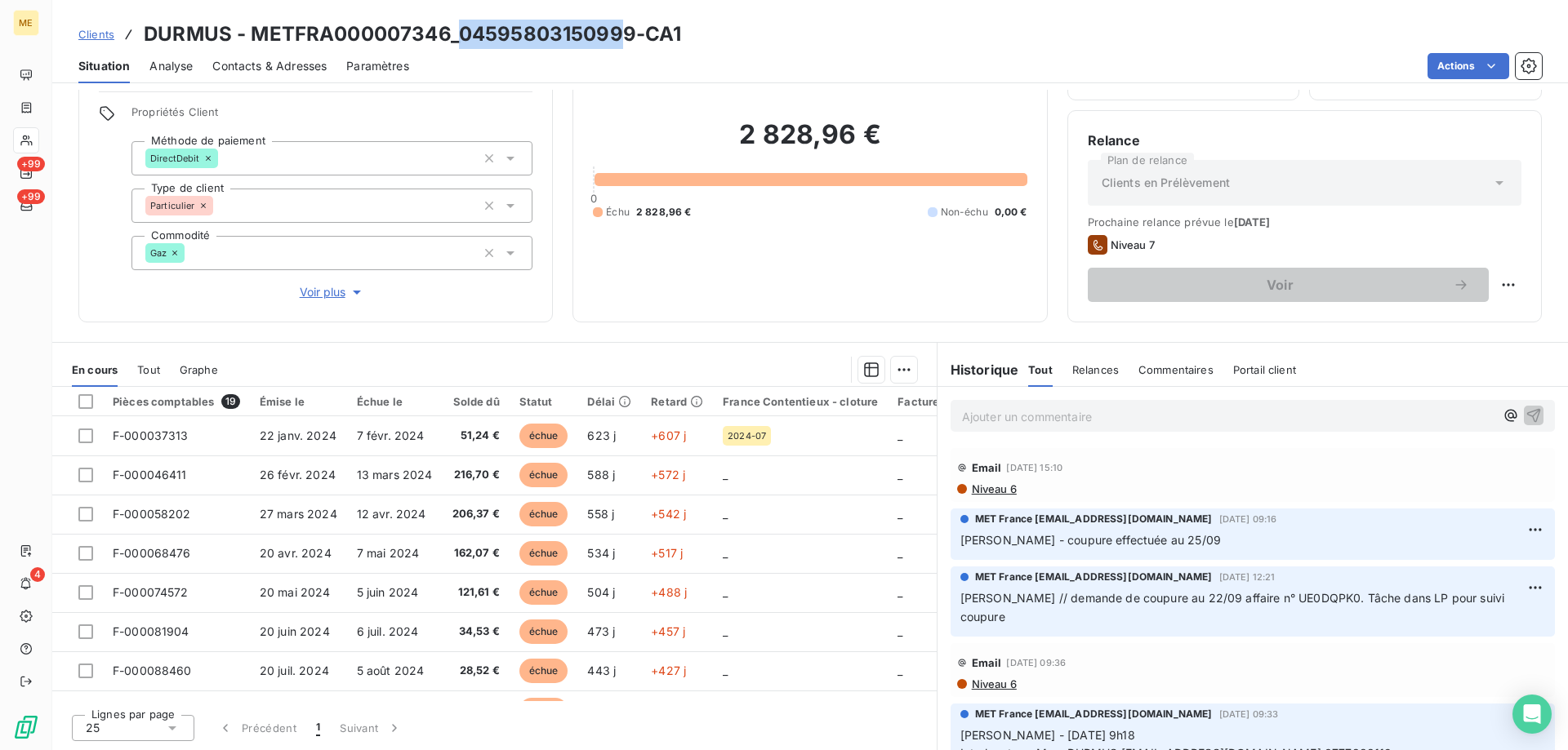
drag, startPoint x: 459, startPoint y: 33, endPoint x: 619, endPoint y: 41, distance: 160.2
click at [619, 41] on h3 "DURMUS - METFRA000007346_04595803150999-CA1" at bounding box center [413, 34] width 537 height 30
drag, startPoint x: 246, startPoint y: 36, endPoint x: 450, endPoint y: 35, distance: 204.0
click at [450, 35] on h3 "DURMUS - METFRA000007346_04595803150999-CA1" at bounding box center [413, 34] width 537 height 30
copy h3 "METFRA000007346"
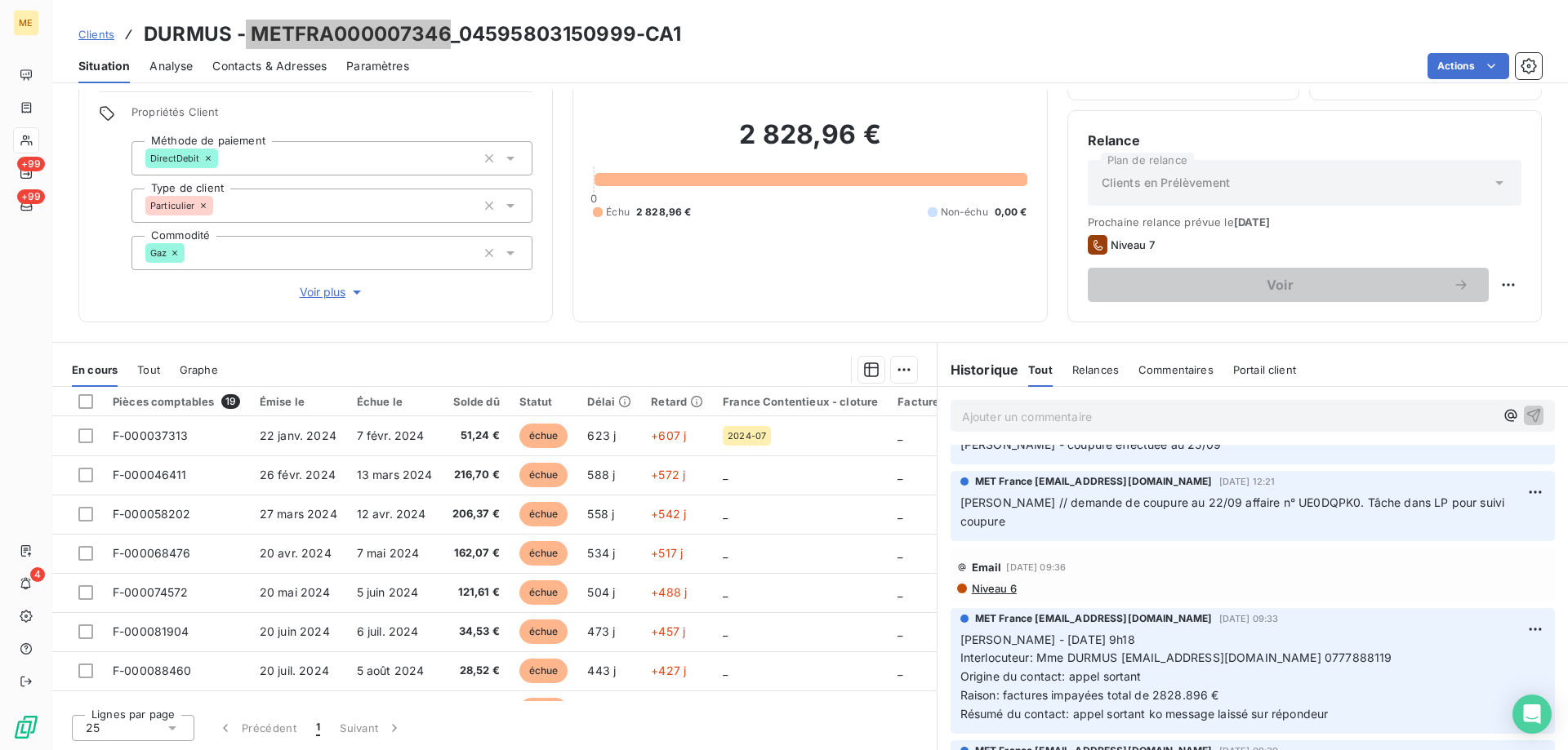
scroll to position [245, 0]
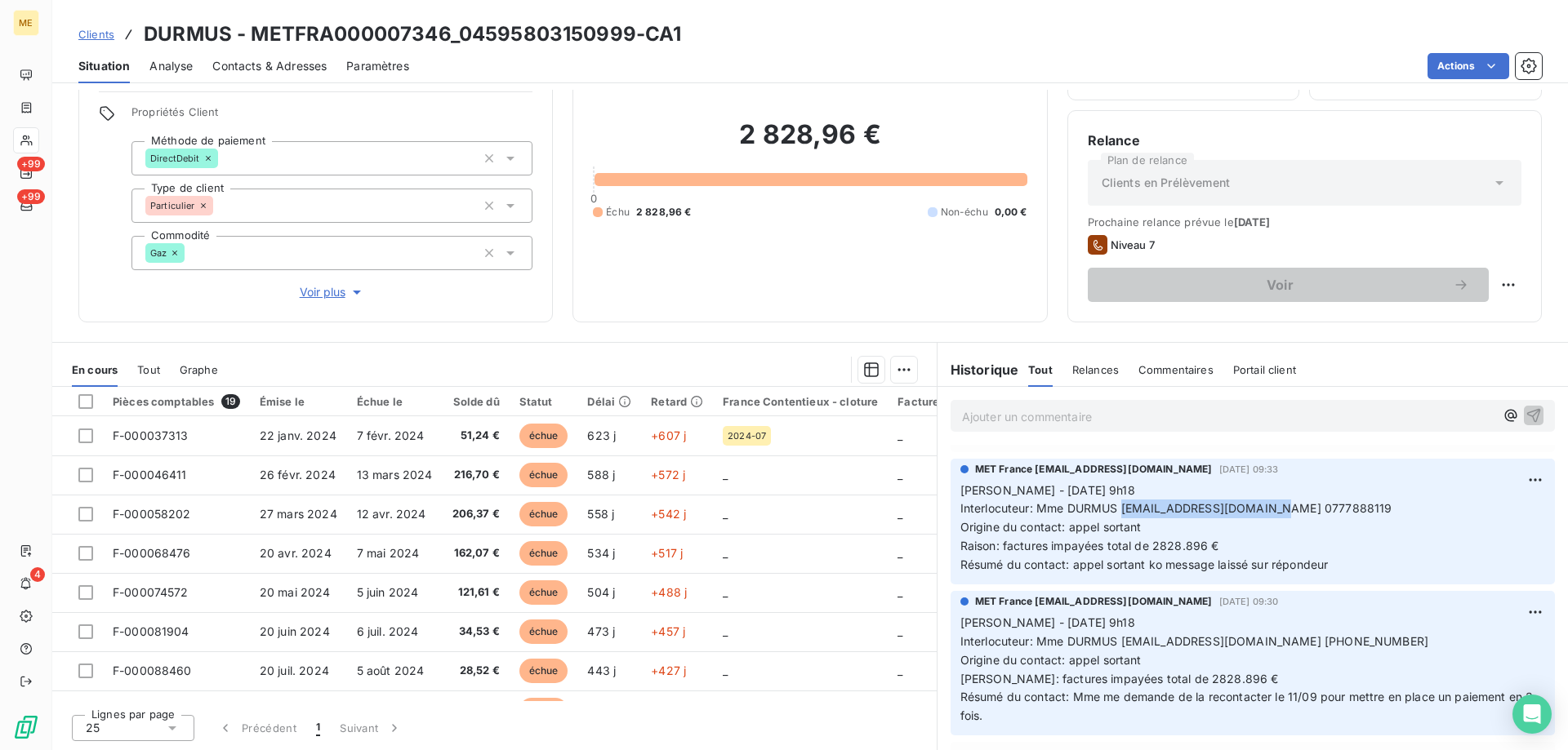
drag, startPoint x: 1117, startPoint y: 491, endPoint x: 1274, endPoint y: 484, distance: 157.2
click at [1274, 501] on span "Interlocuteur: Mme DURMUS gharbimaryam77@gmail.com 0777888119" at bounding box center [1177, 508] width 432 height 14
copy span "gharbimaryam77@gmail.com"
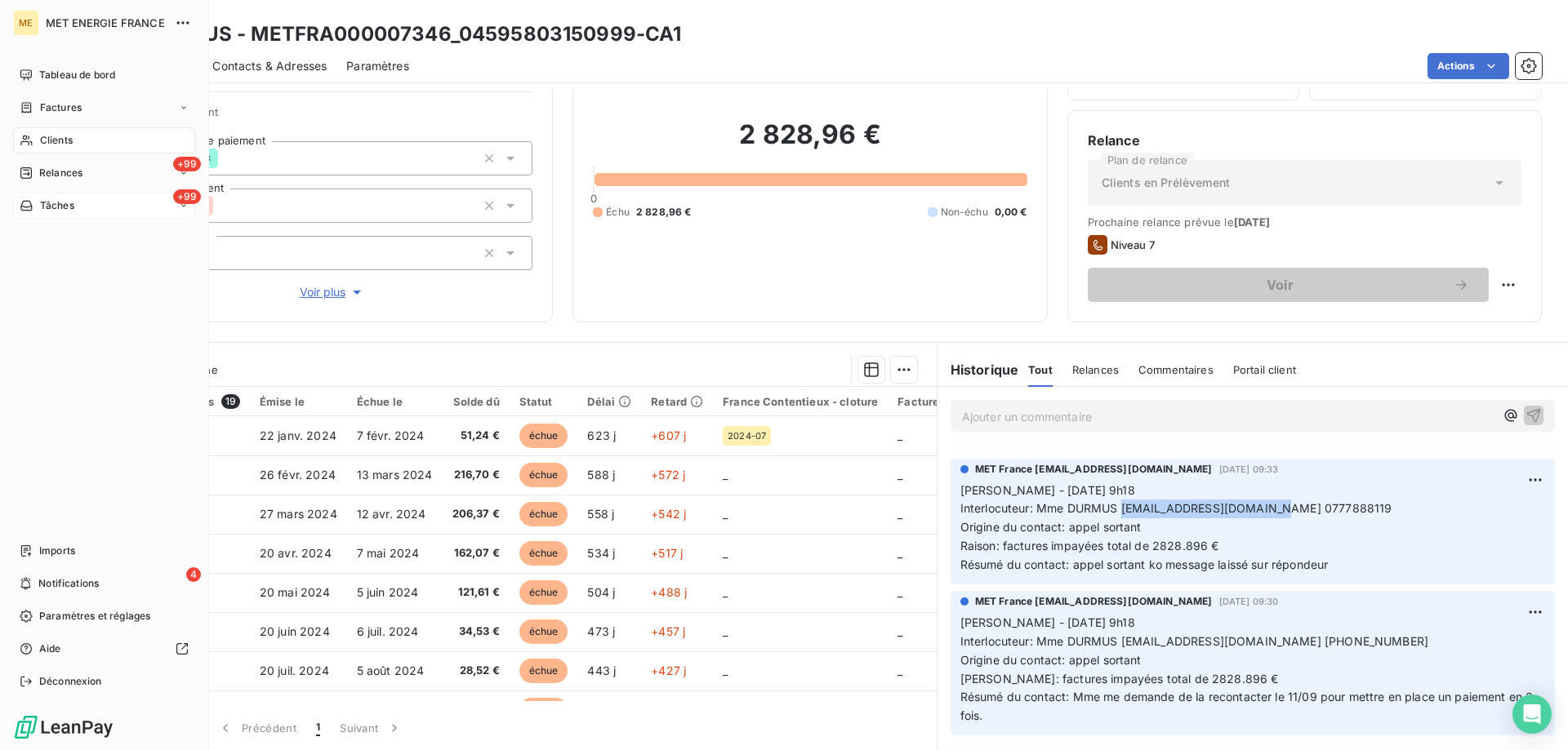
click at [30, 207] on icon at bounding box center [26, 205] width 12 height 10
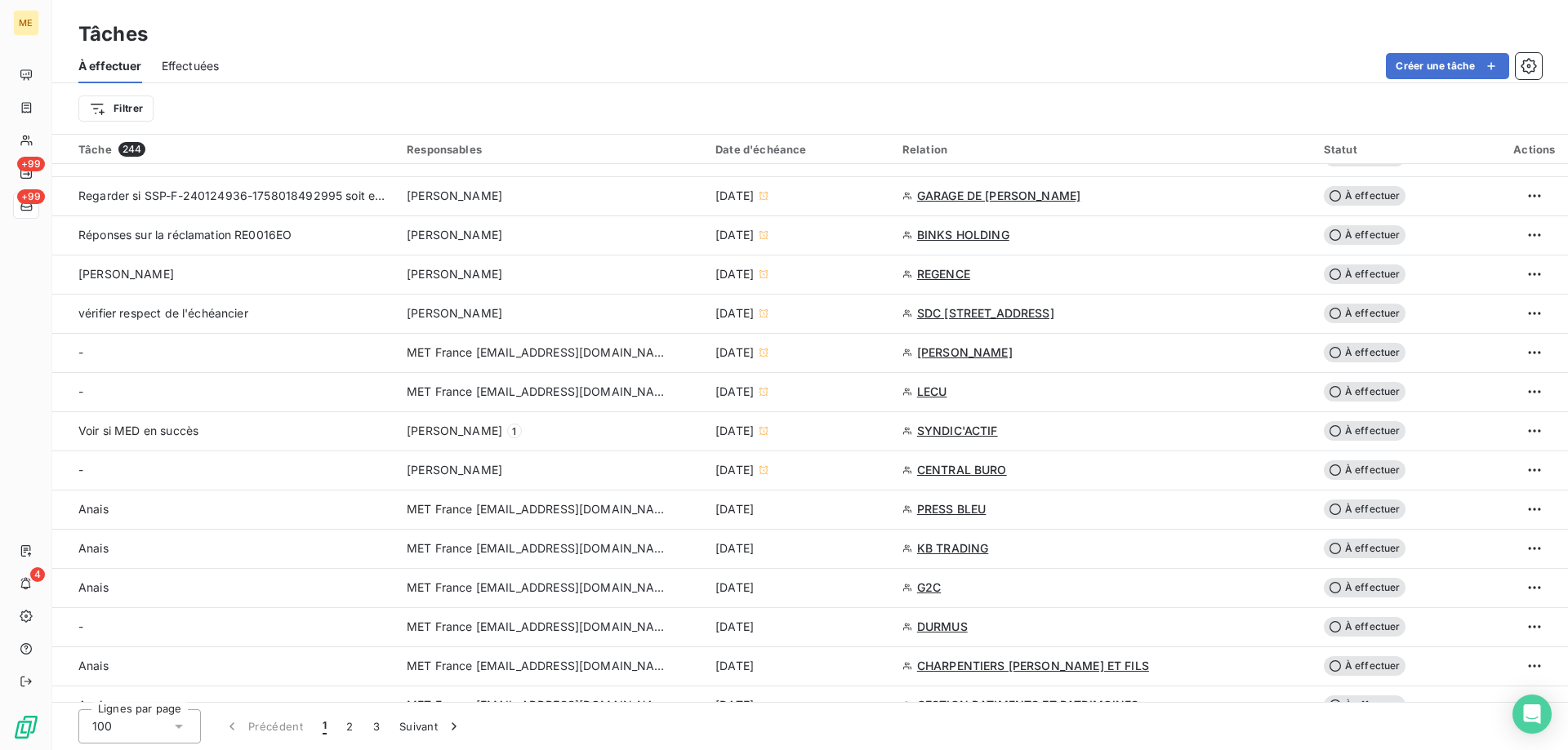
scroll to position [735, 0]
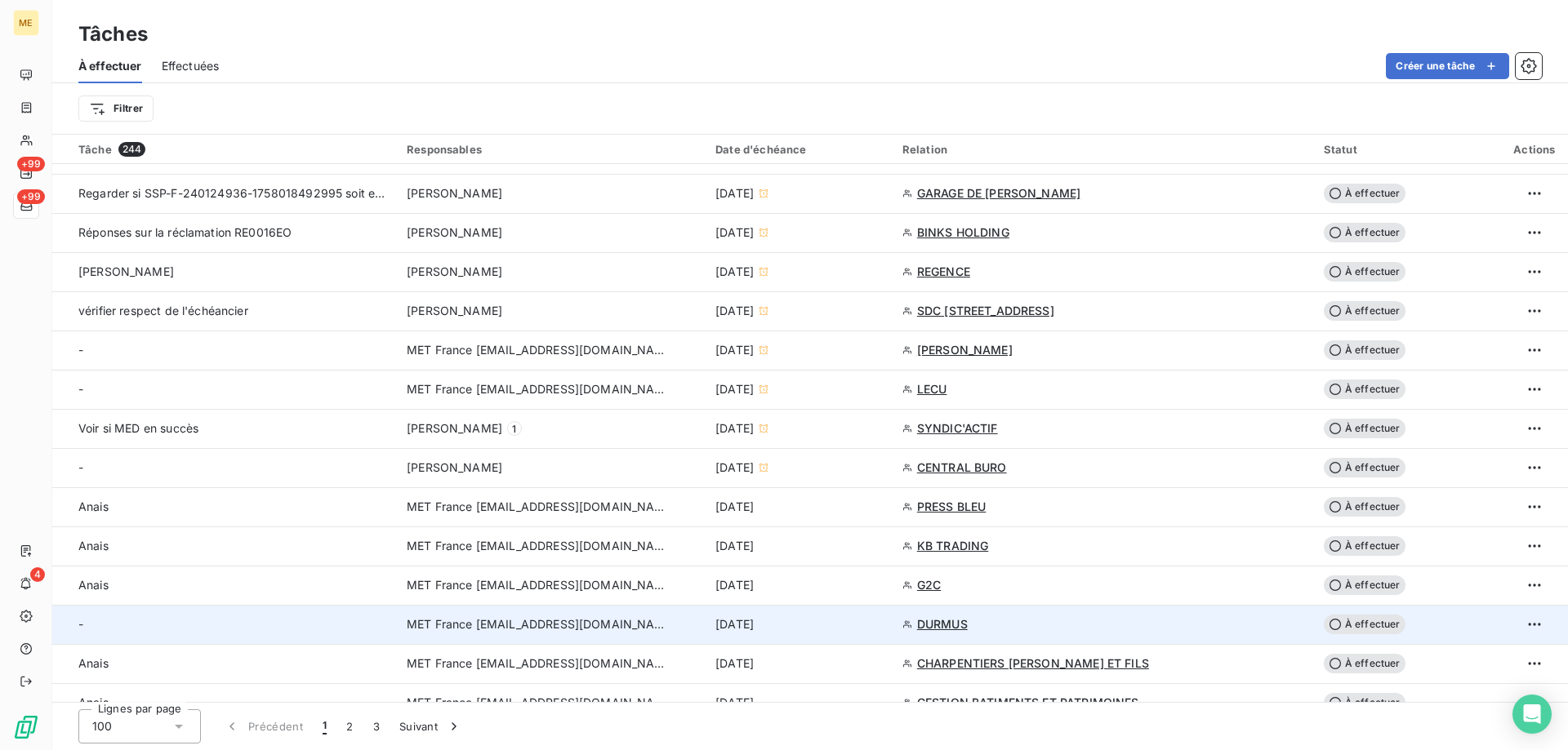
click at [521, 615] on td "MET France [EMAIL_ADDRESS][DOMAIN_NAME]" at bounding box center [551, 625] width 309 height 39
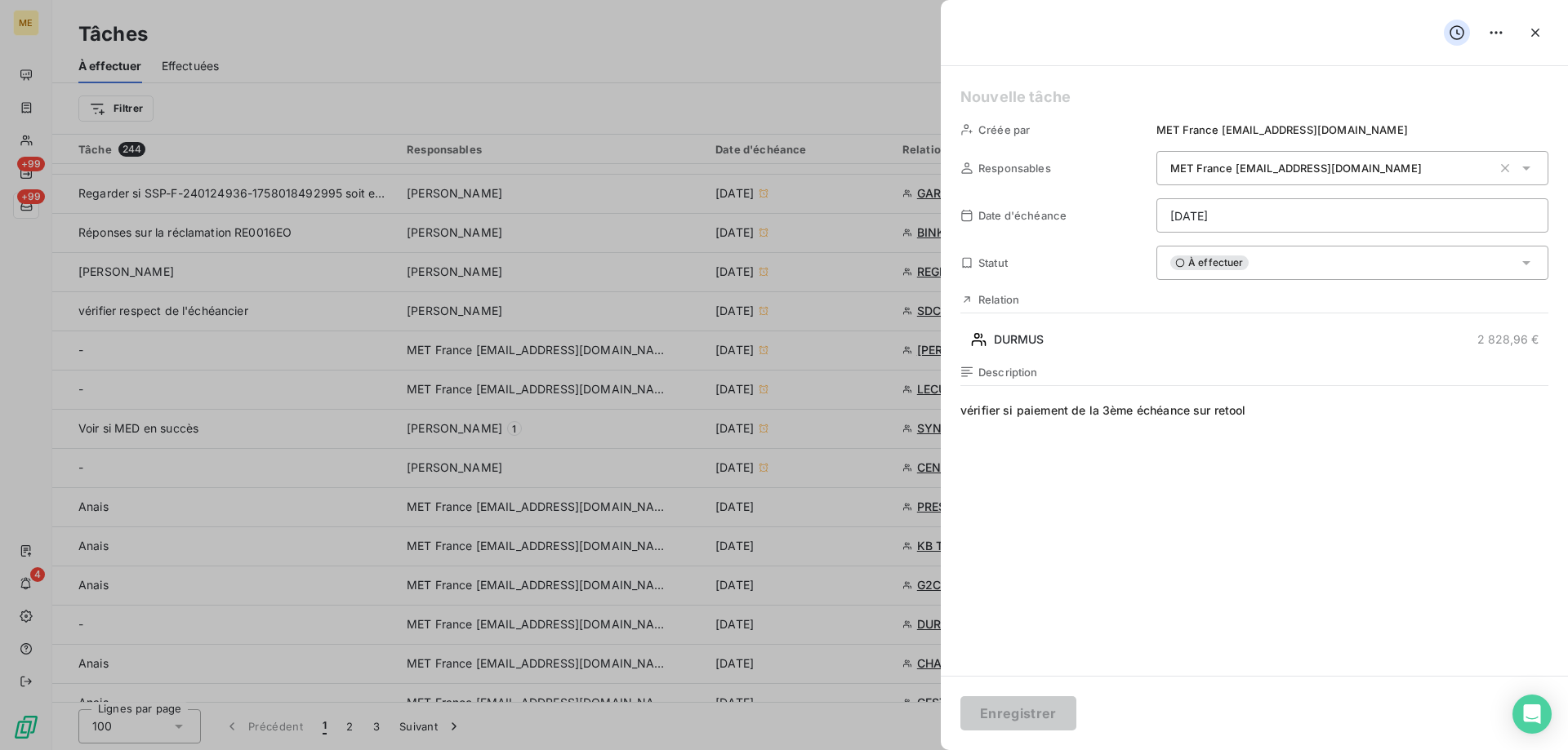
click at [1295, 260] on div "À effectuer" at bounding box center [1352, 263] width 392 height 34
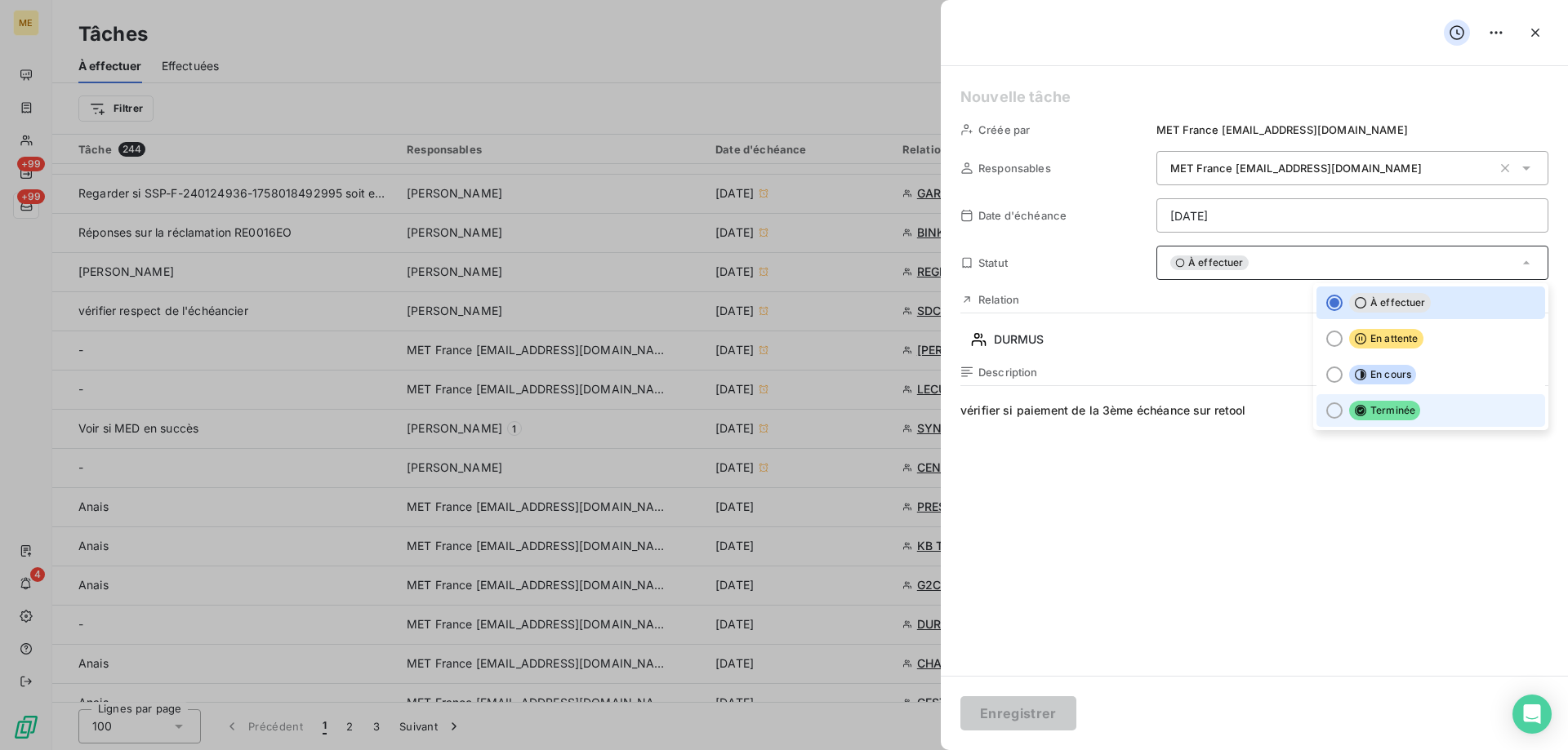
click at [1330, 413] on div at bounding box center [1334, 411] width 16 height 16
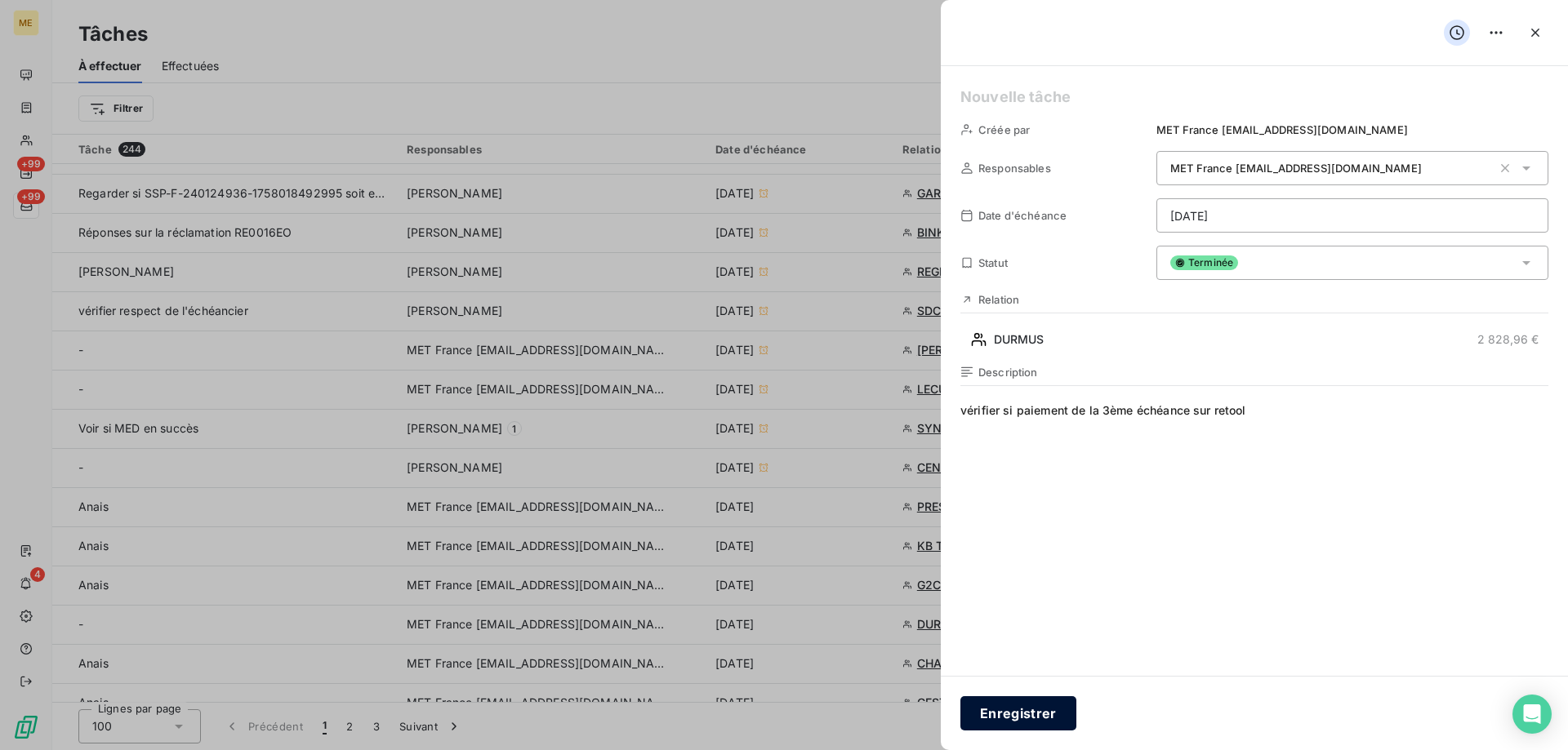
click at [1019, 712] on button "Enregistrer" at bounding box center [1019, 713] width 116 height 34
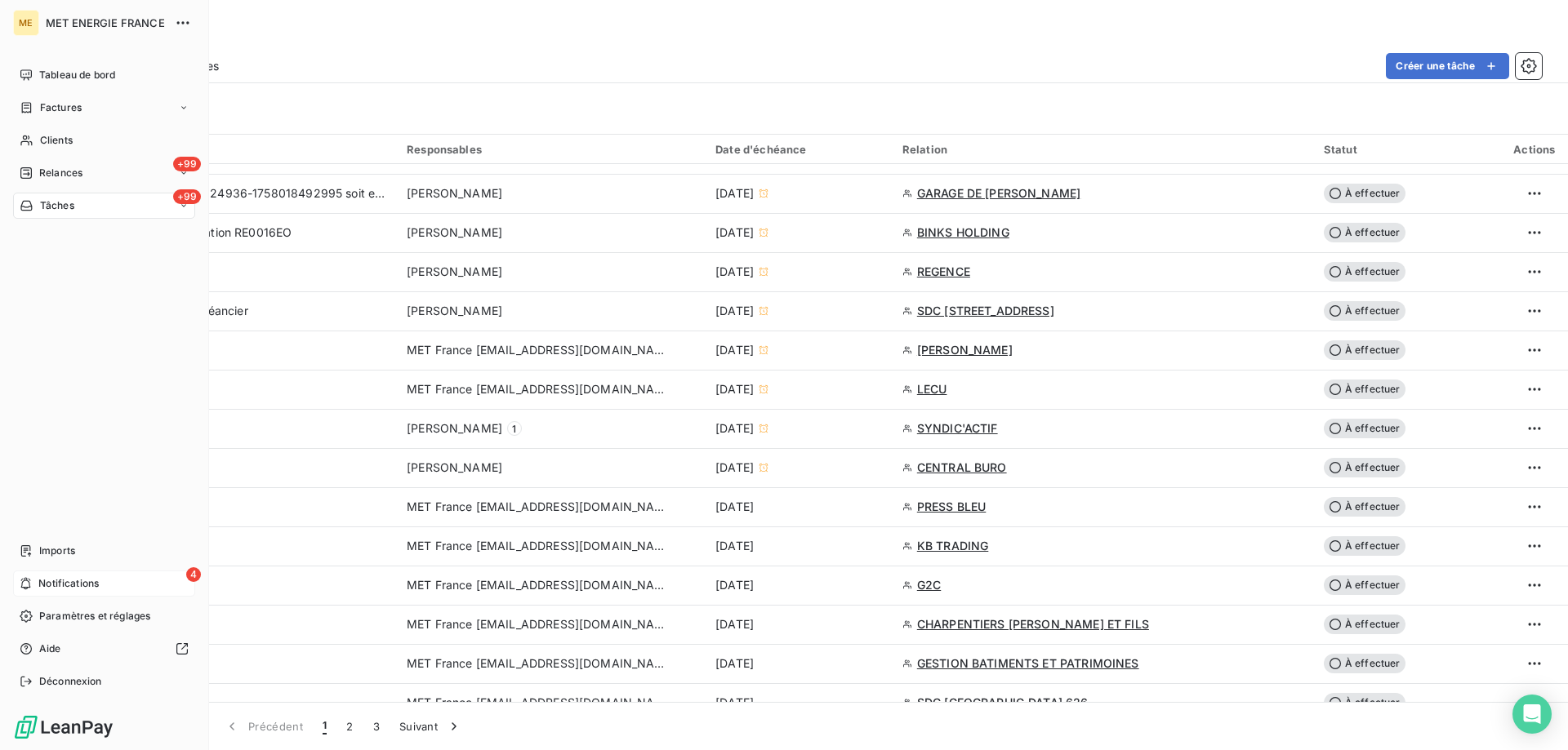
click at [43, 592] on div "4 Notifications" at bounding box center [104, 583] width 182 height 26
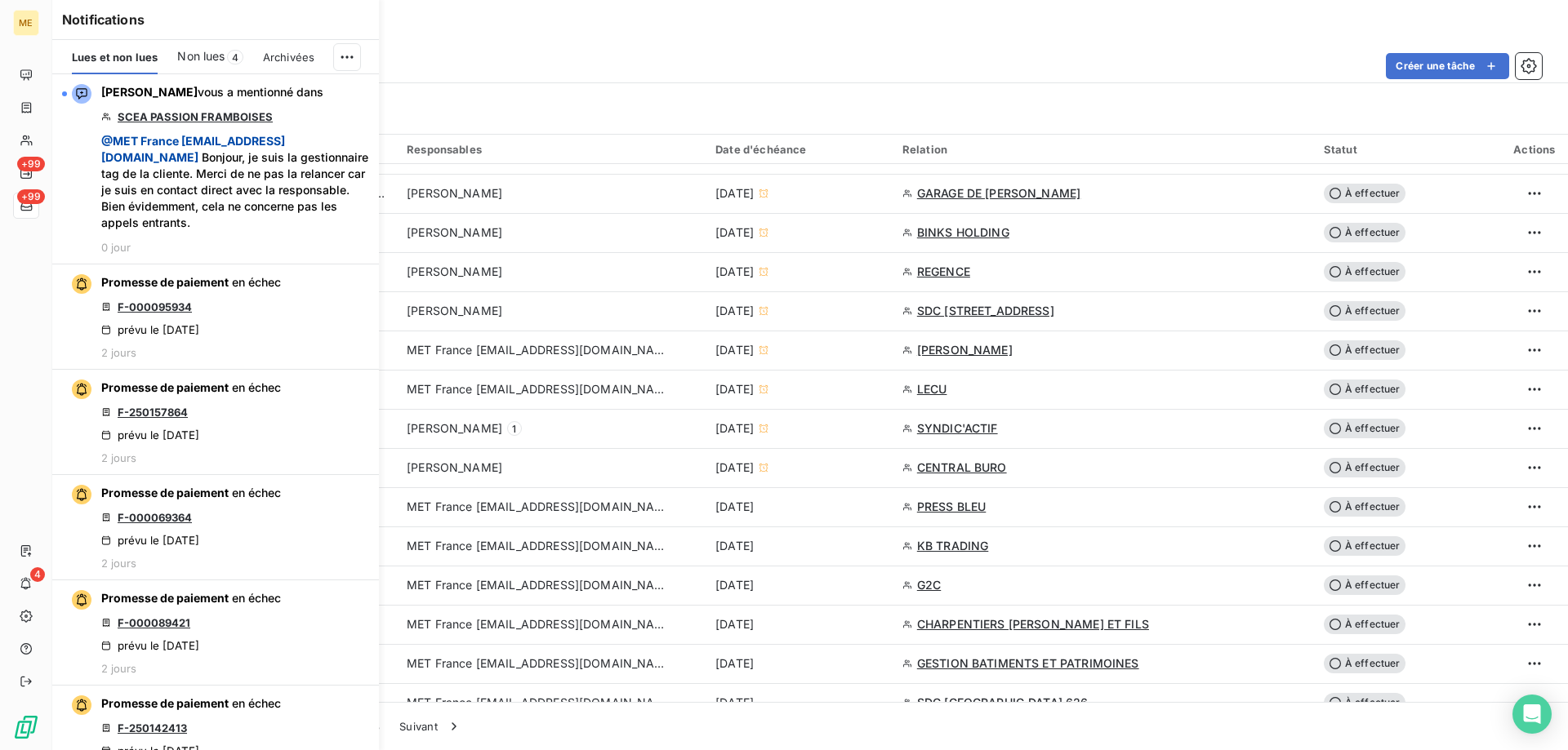
click at [201, 69] on div "Non lues 4" at bounding box center [210, 57] width 65 height 34
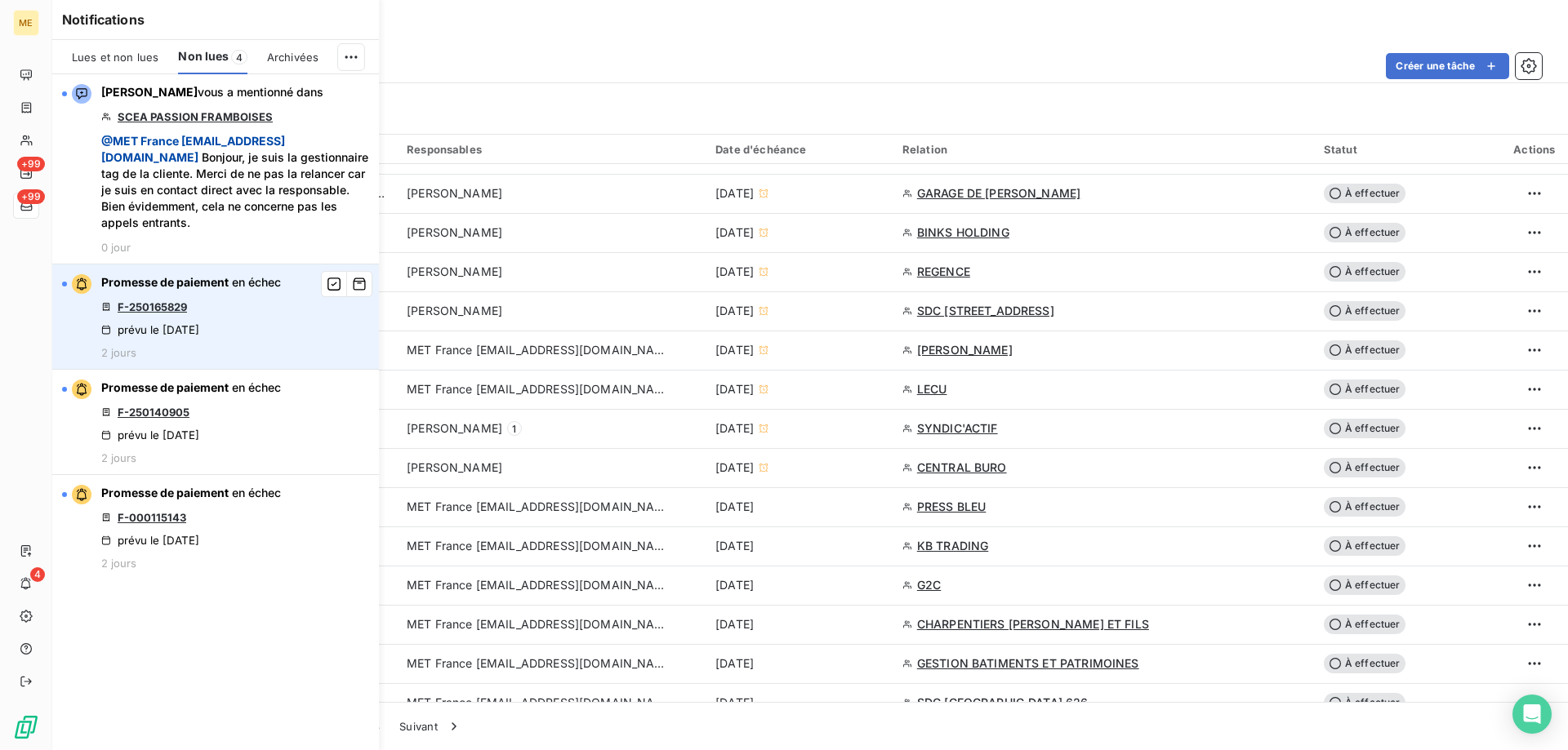
click at [159, 302] on link "F-250165829" at bounding box center [152, 307] width 70 height 13
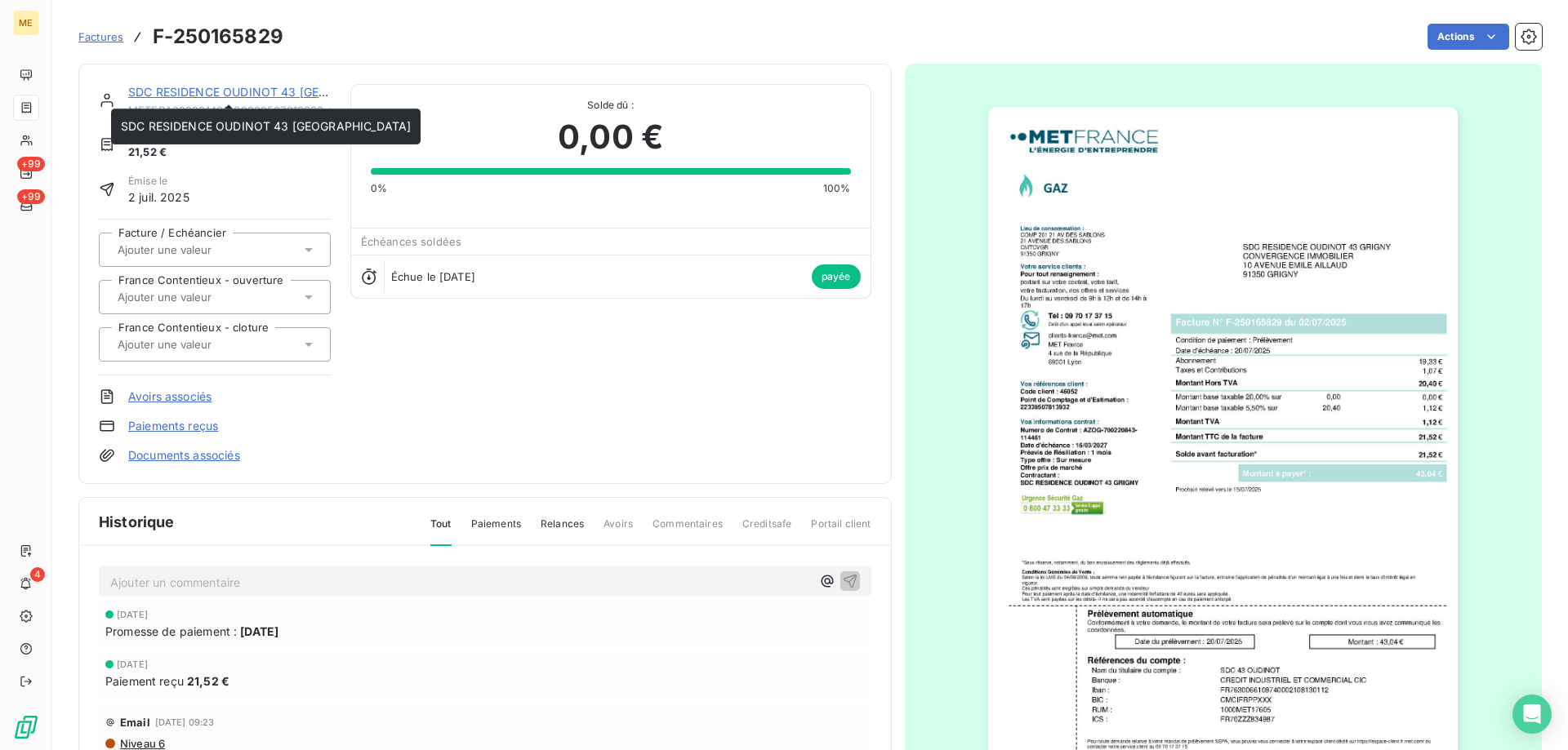
click at [238, 95] on link "SDC RESIDENCE OUDINOT 43 [GEOGRAPHIC_DATA]" at bounding box center [273, 92] width 290 height 14
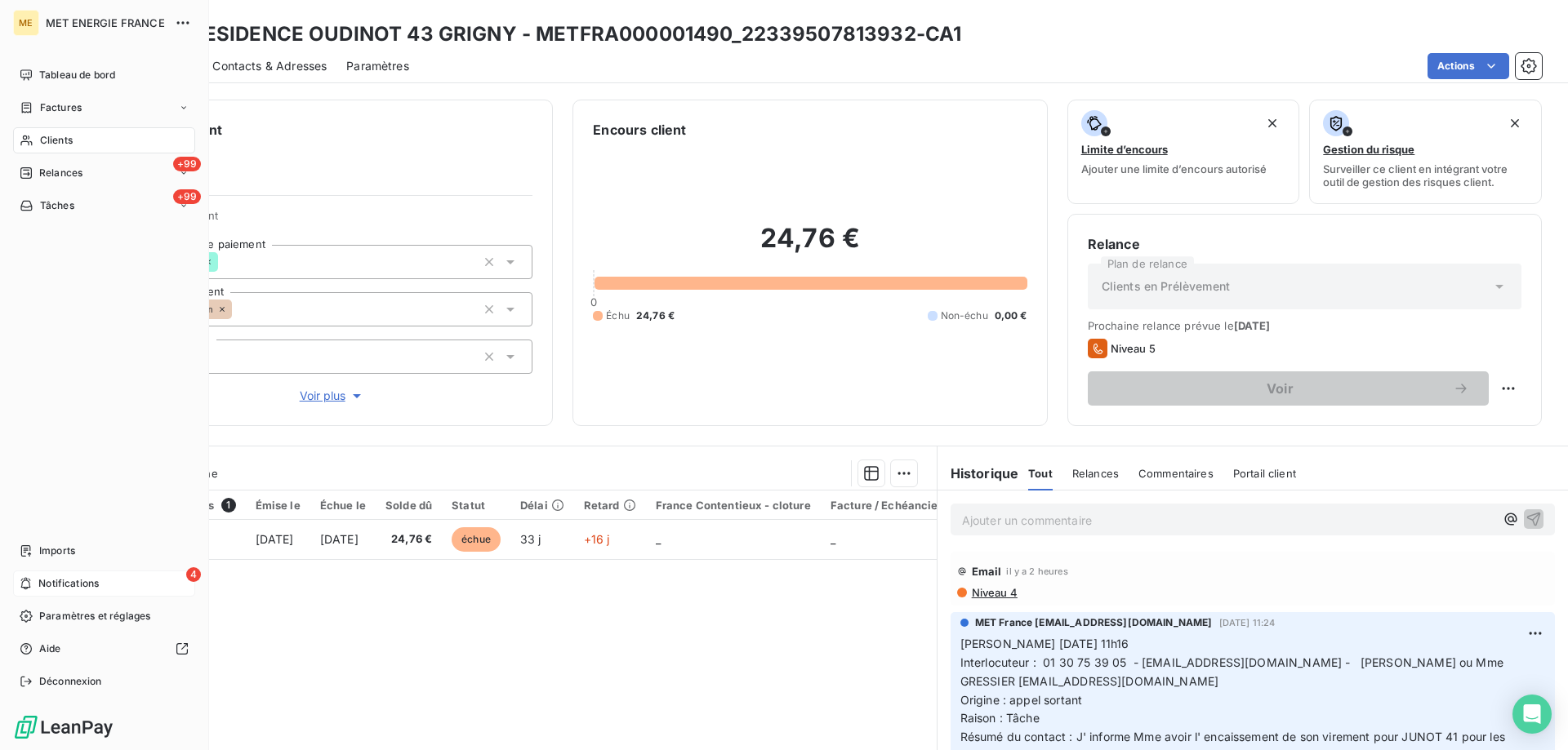
click at [100, 581] on div "4 Notifications" at bounding box center [104, 583] width 182 height 26
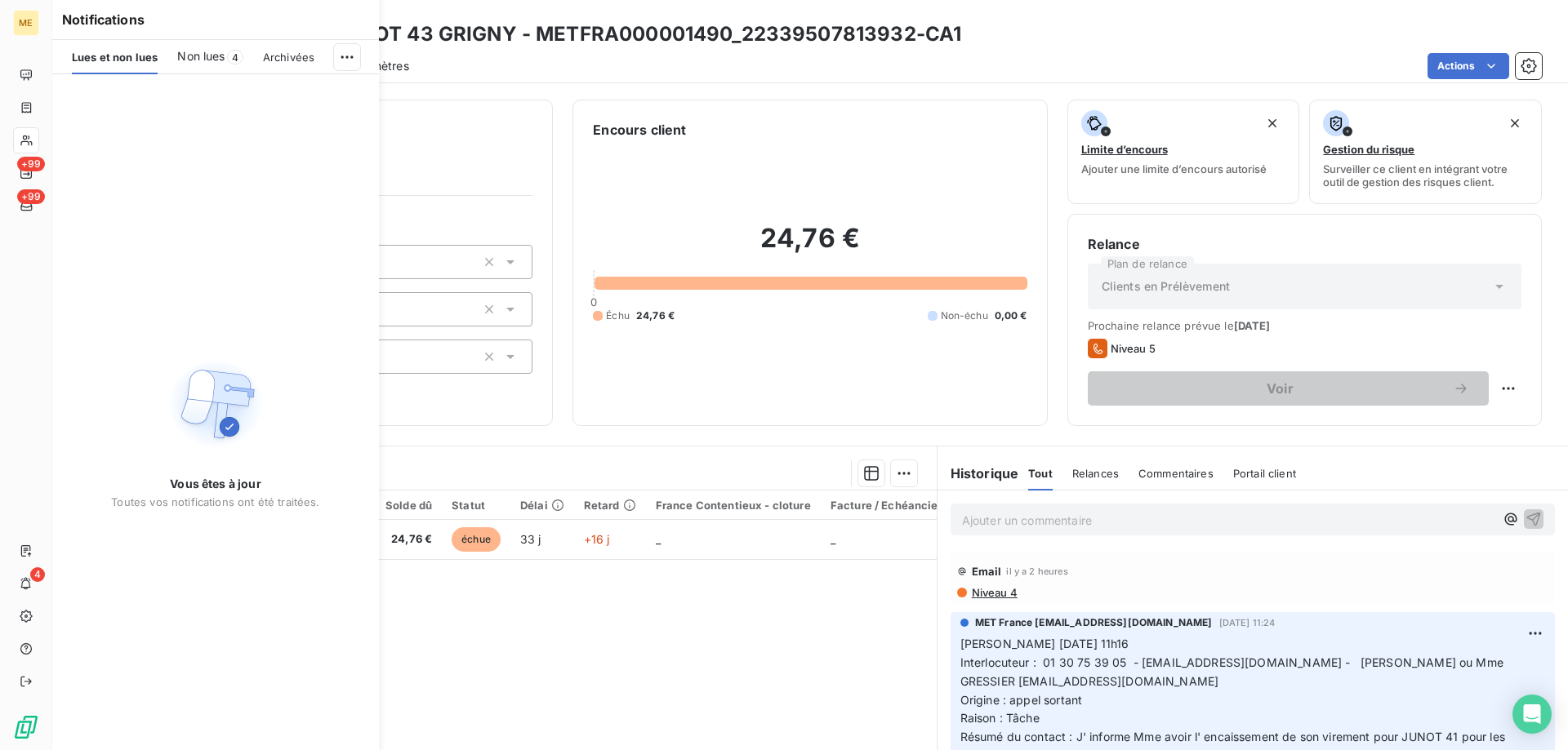
click at [201, 54] on span "Non lues" at bounding box center [201, 56] width 47 height 16
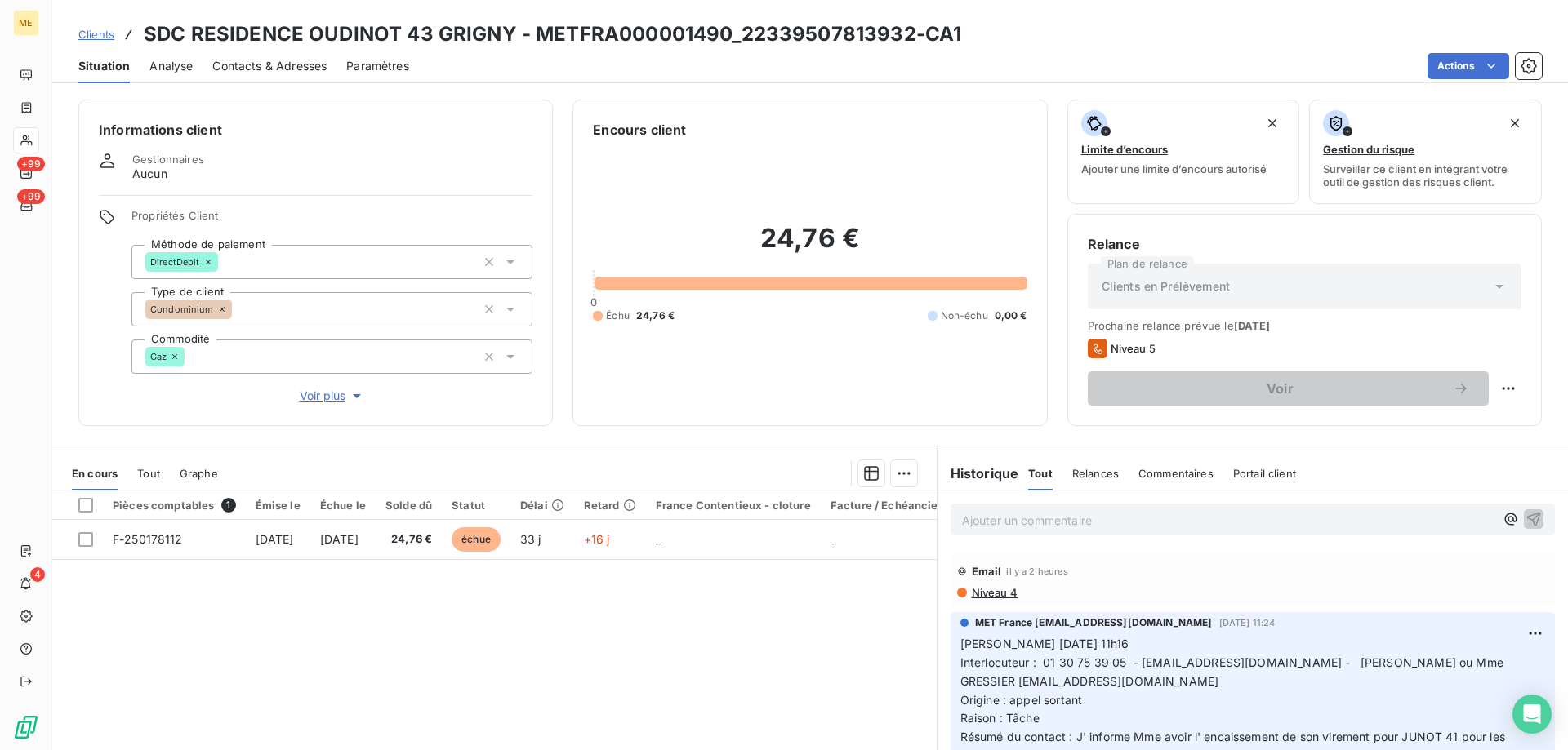
click at [637, 460] on div at bounding box center [577, 473] width 680 height 26
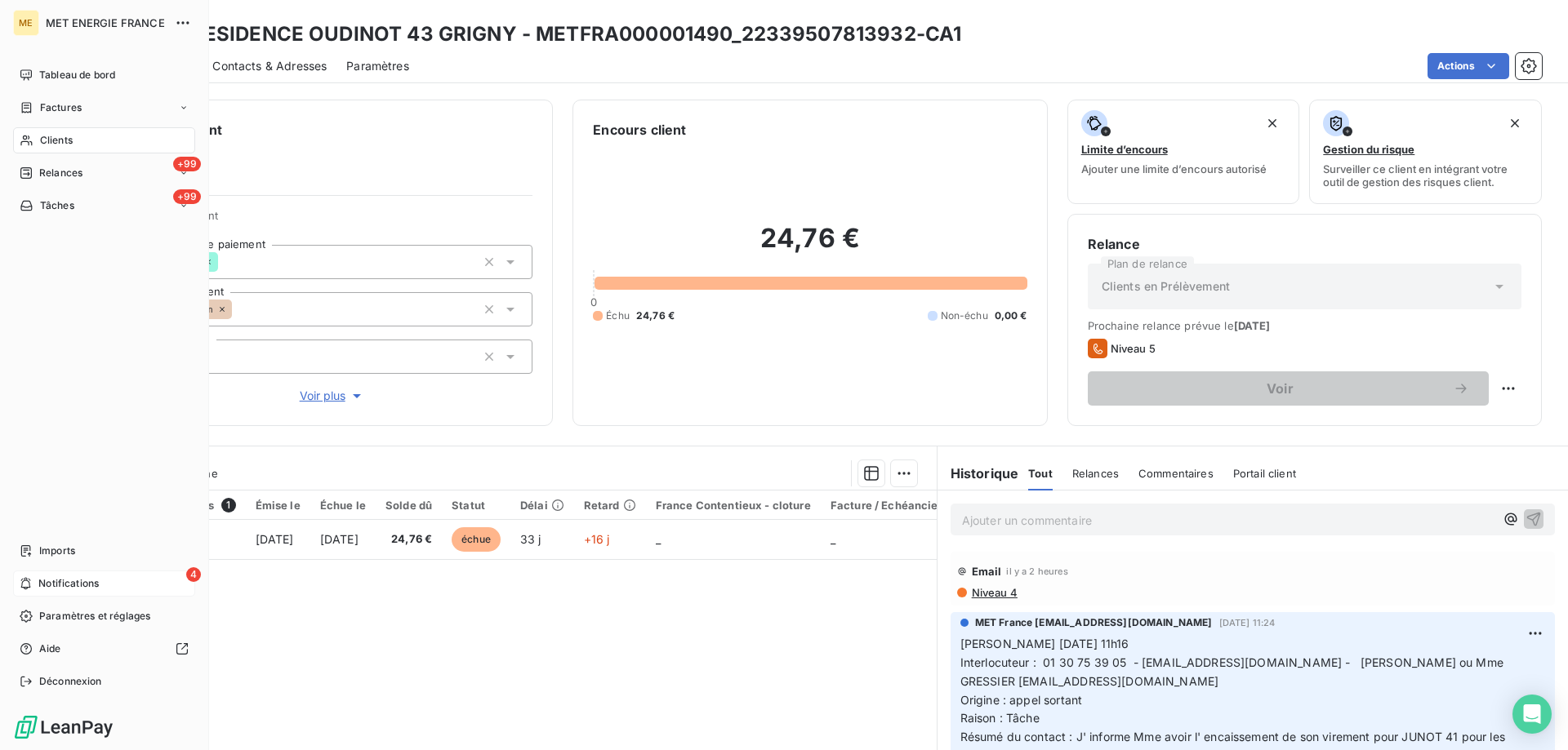
click at [70, 580] on span "Notifications" at bounding box center [68, 584] width 60 height 14
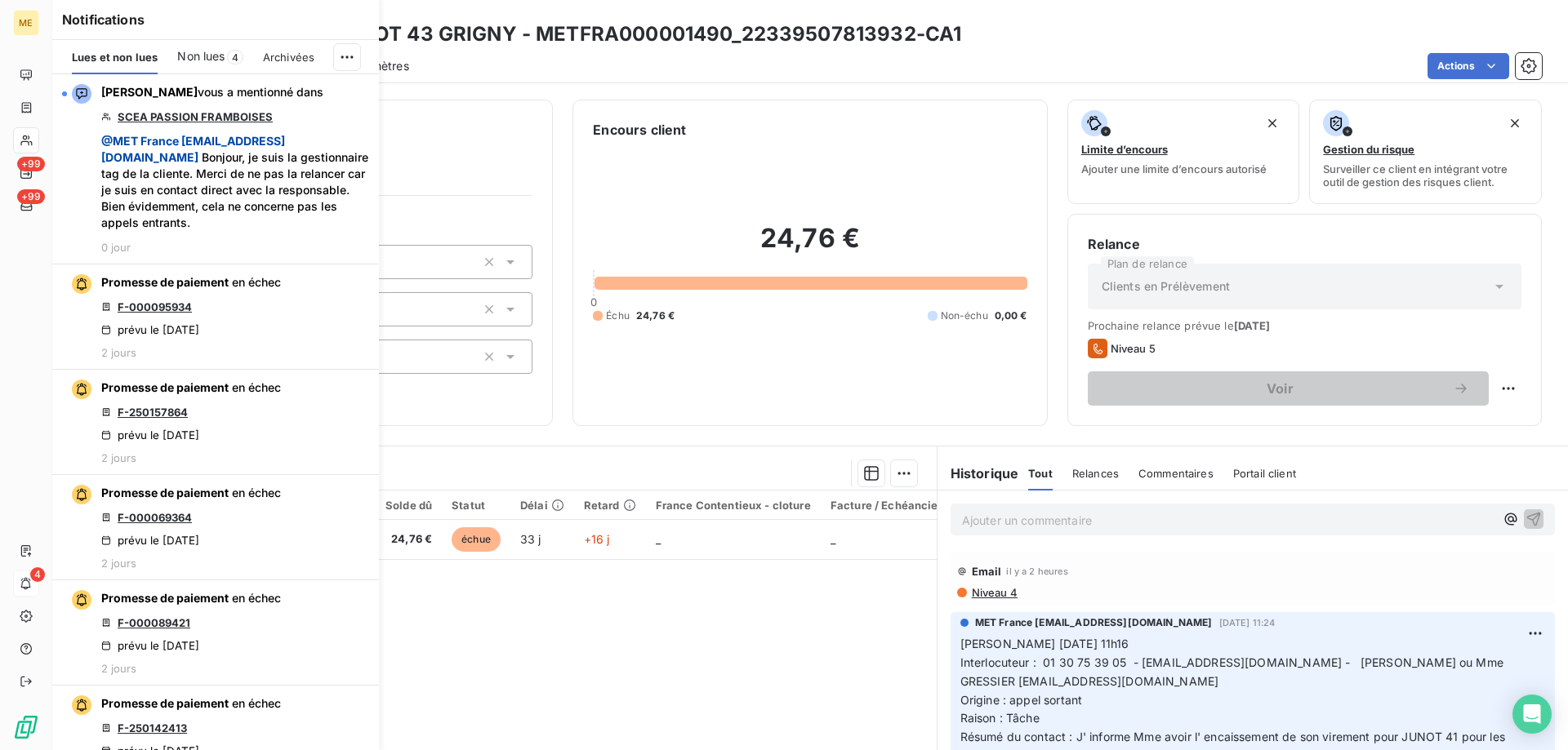
click at [195, 59] on span "Non lues" at bounding box center [201, 56] width 47 height 16
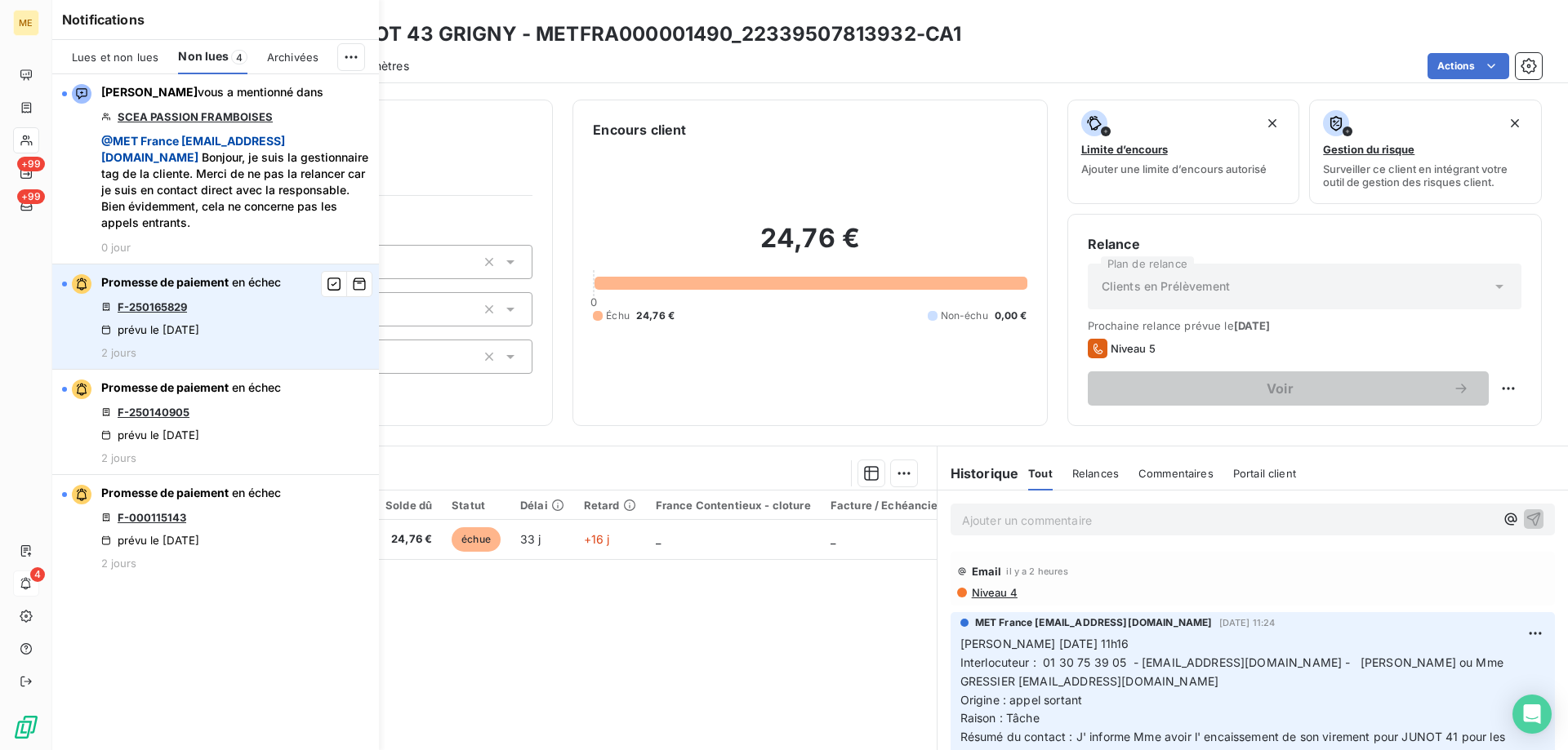
click at [159, 310] on link "F-250165829" at bounding box center [152, 307] width 70 height 13
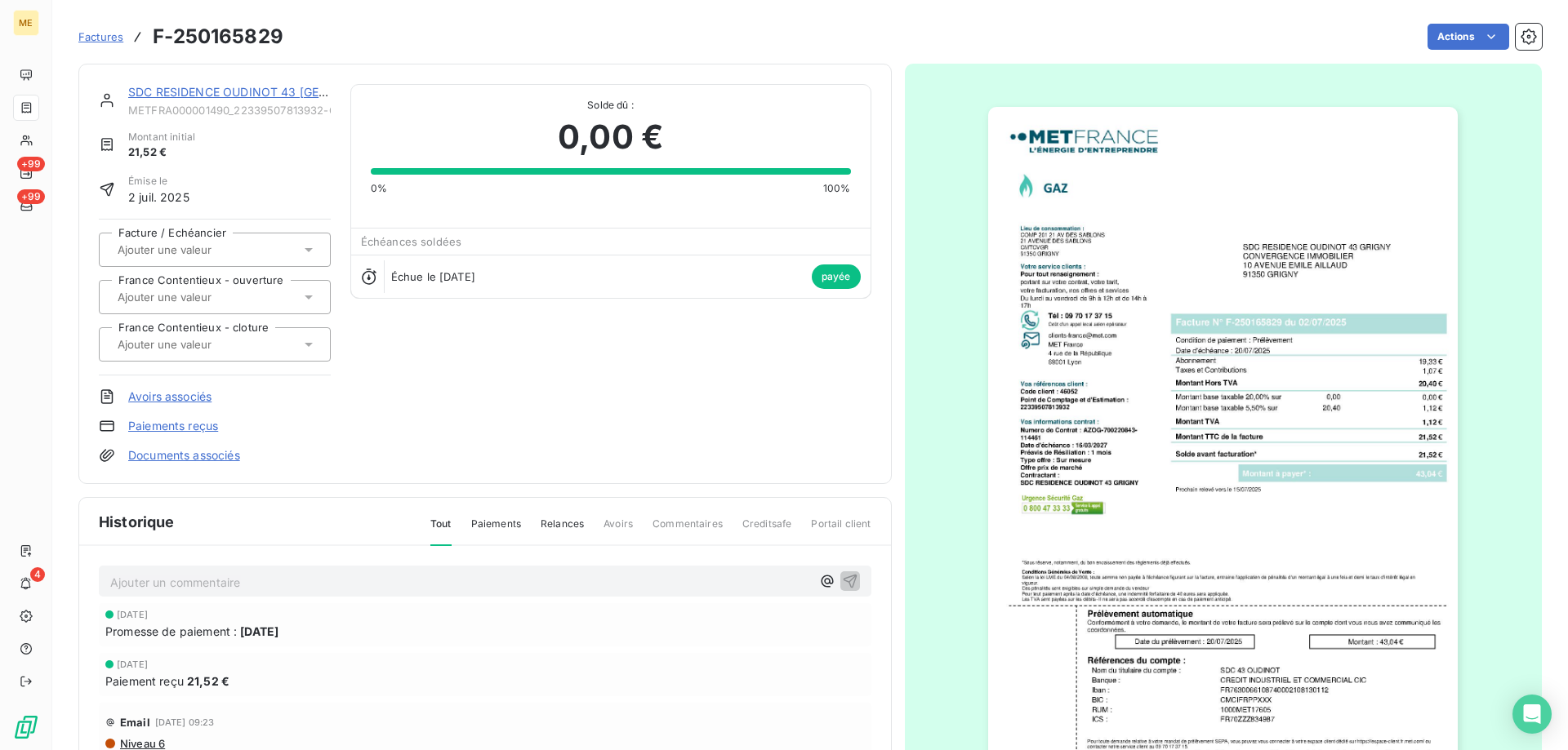
click at [199, 94] on link "SDC RESIDENCE OUDINOT 43 [GEOGRAPHIC_DATA]" at bounding box center [273, 92] width 290 height 14
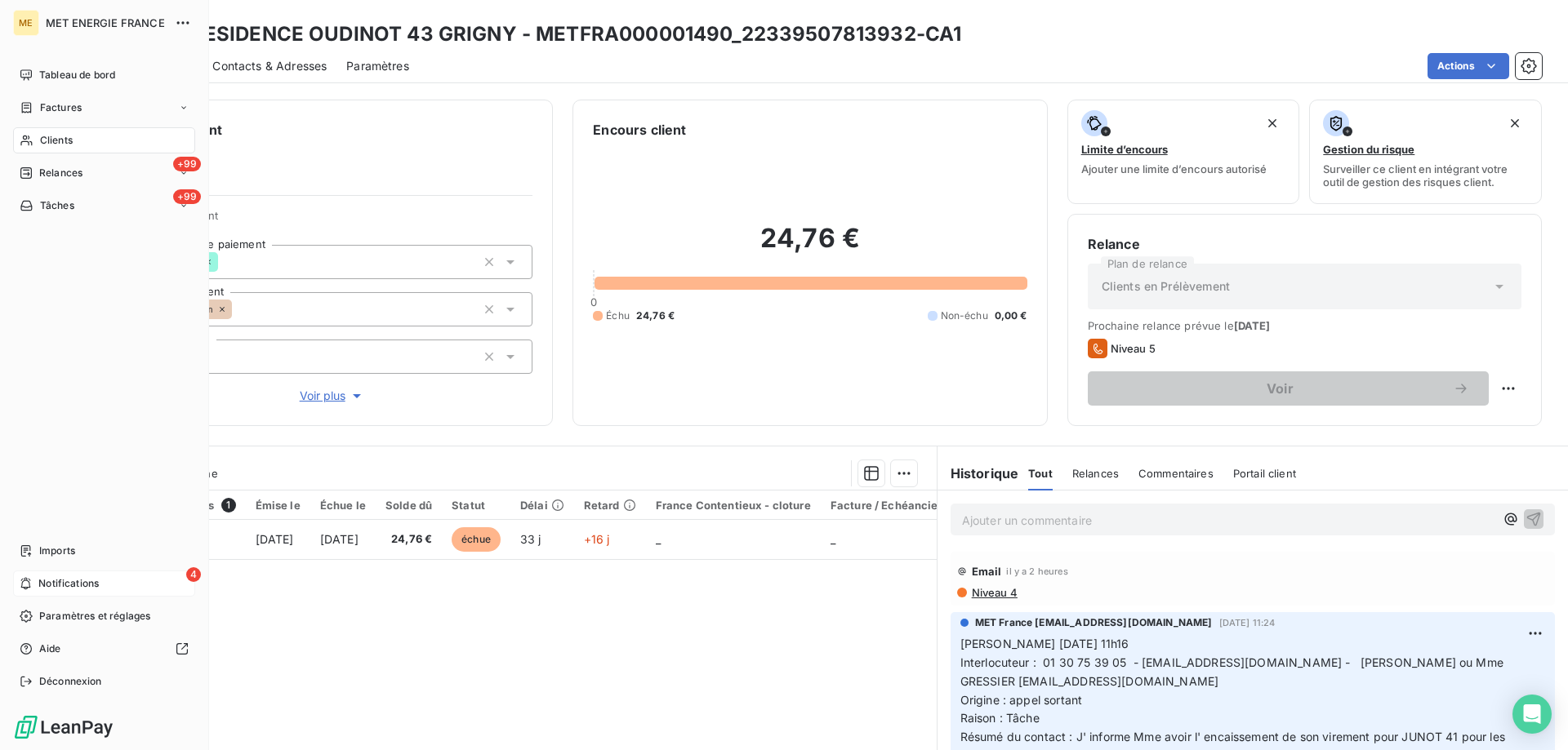
click at [86, 572] on div "4 Notifications" at bounding box center [104, 583] width 182 height 26
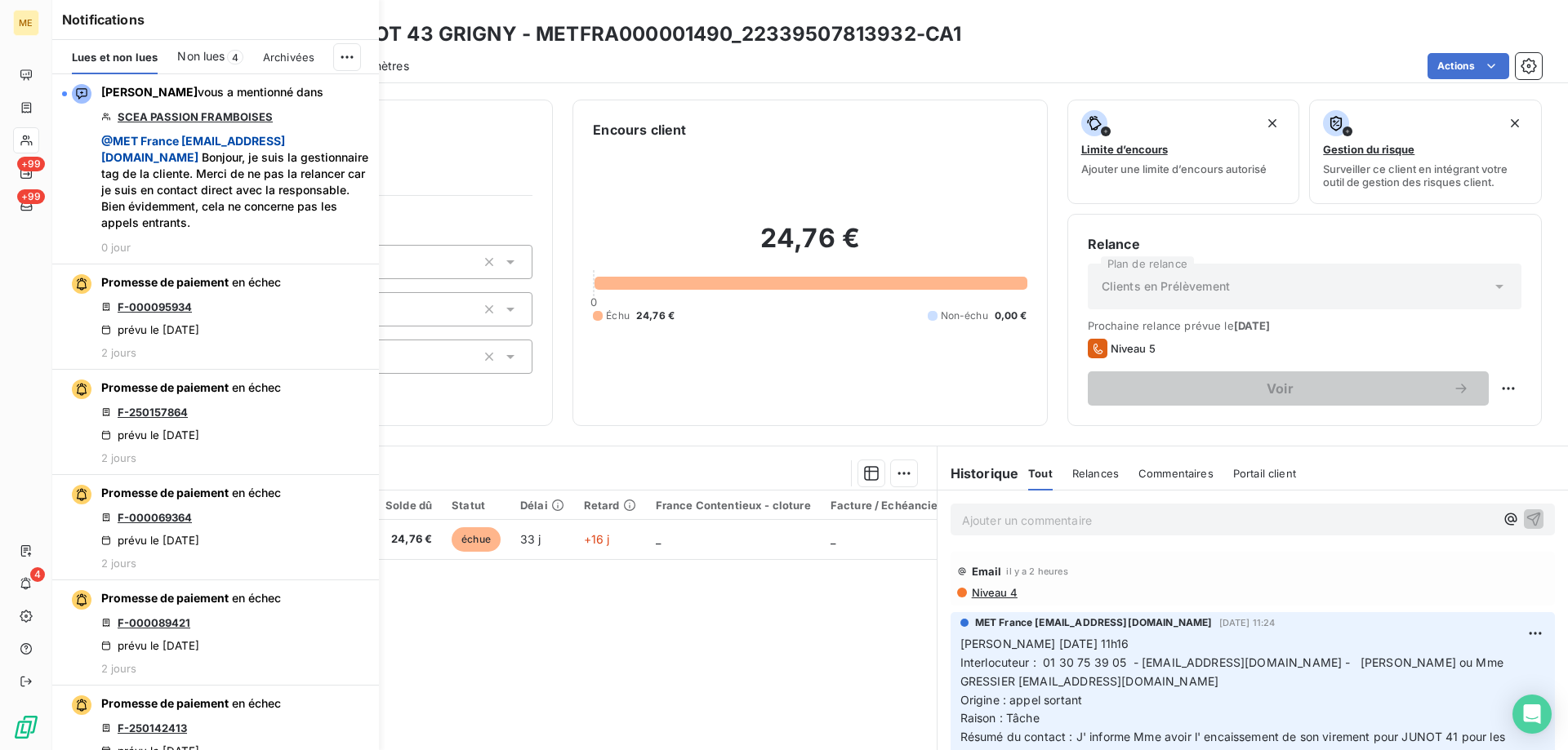
click at [206, 55] on span "Non lues" at bounding box center [201, 56] width 47 height 16
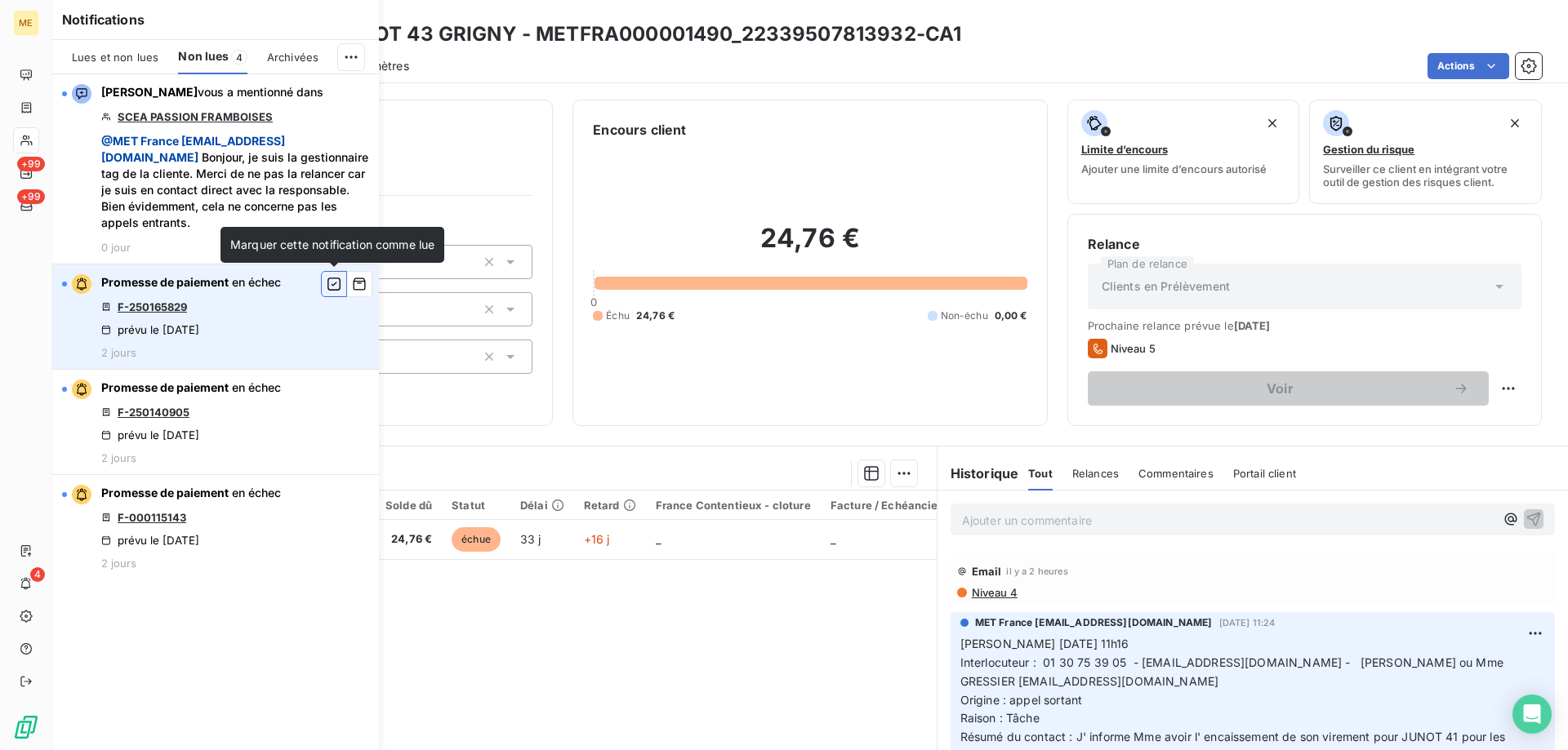
click at [335, 286] on icon "button" at bounding box center [334, 284] width 14 height 16
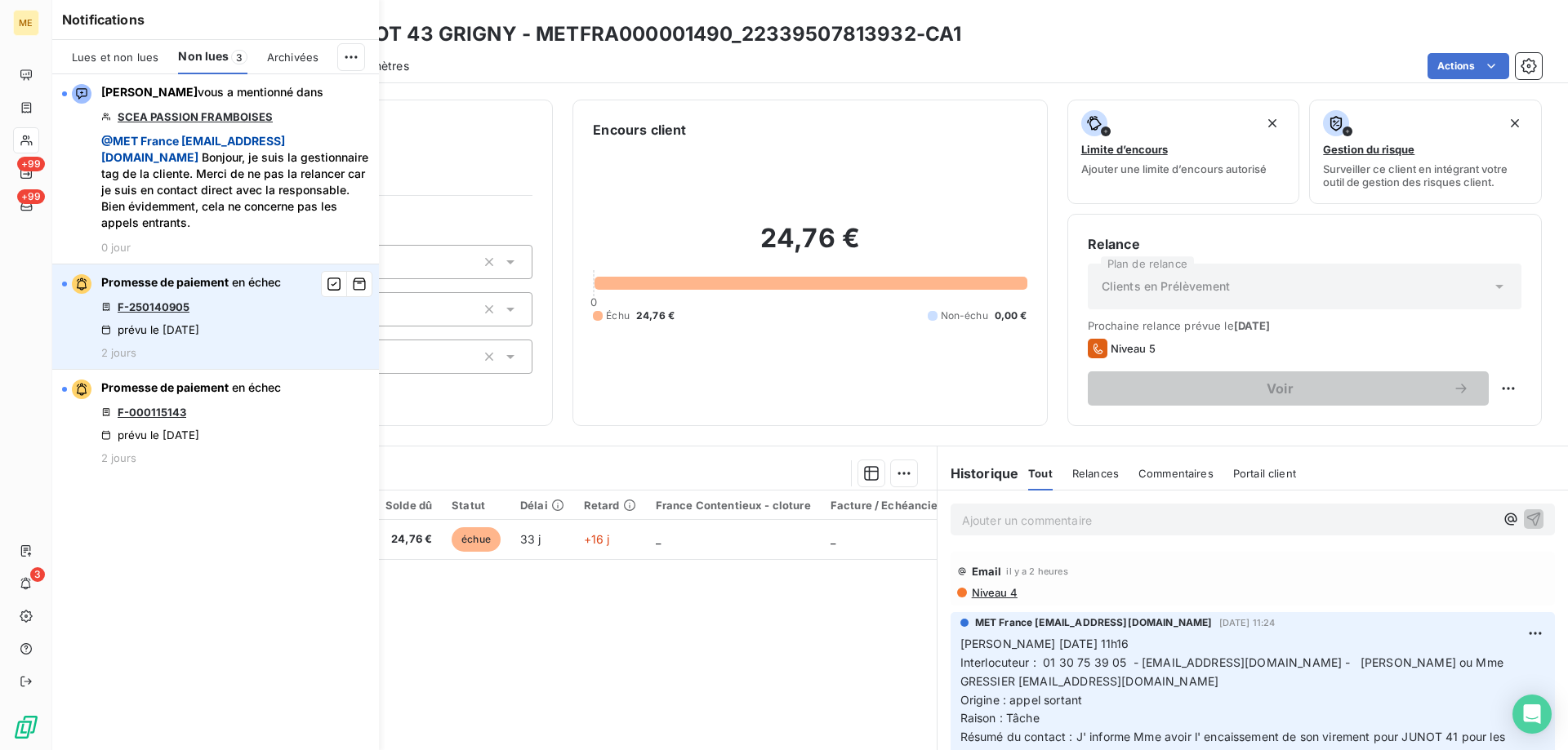
click at [162, 311] on link "F-250140905" at bounding box center [153, 307] width 72 height 13
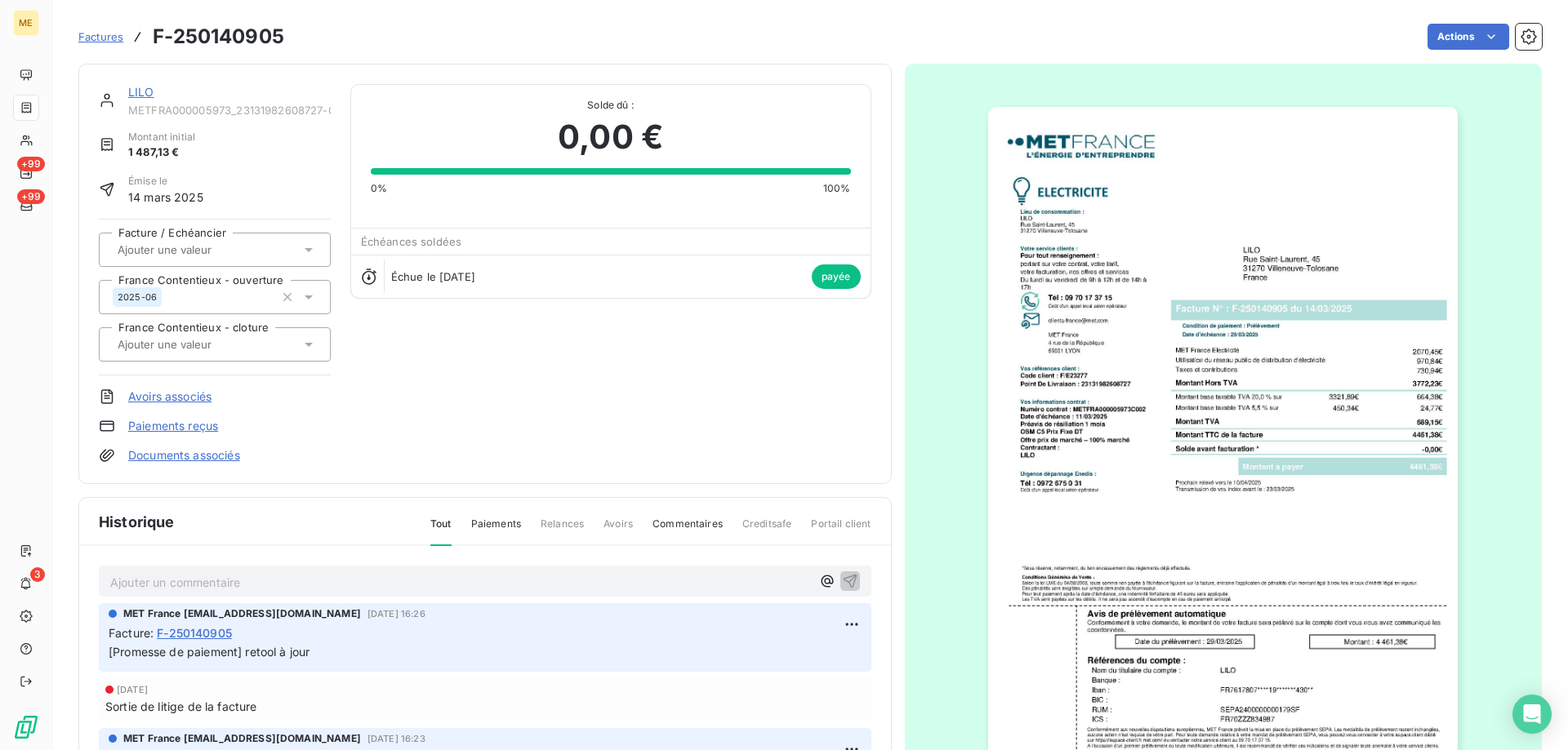
click at [151, 92] on link "LILO" at bounding box center [141, 92] width 26 height 14
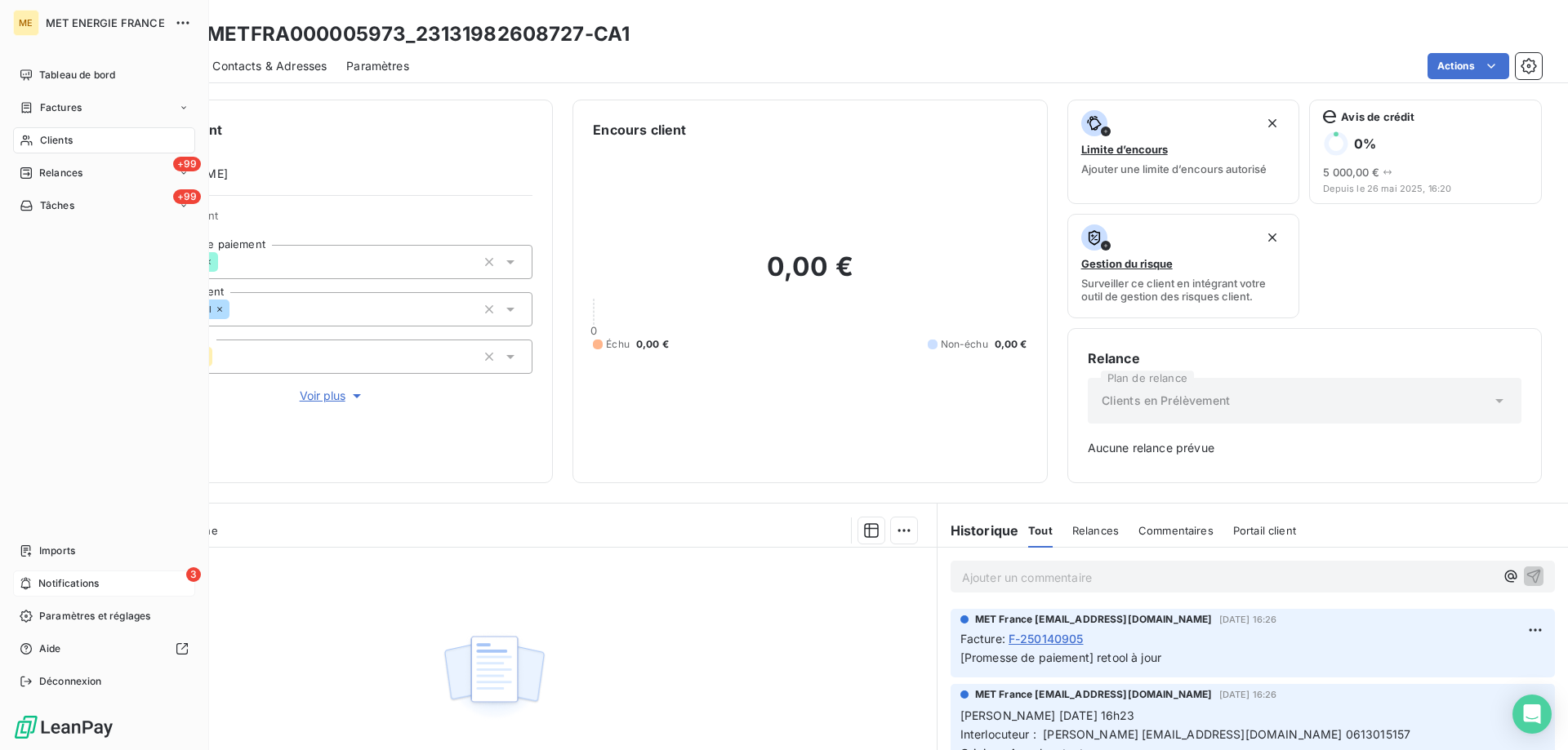
click at [79, 584] on span "Notifications" at bounding box center [68, 584] width 60 height 14
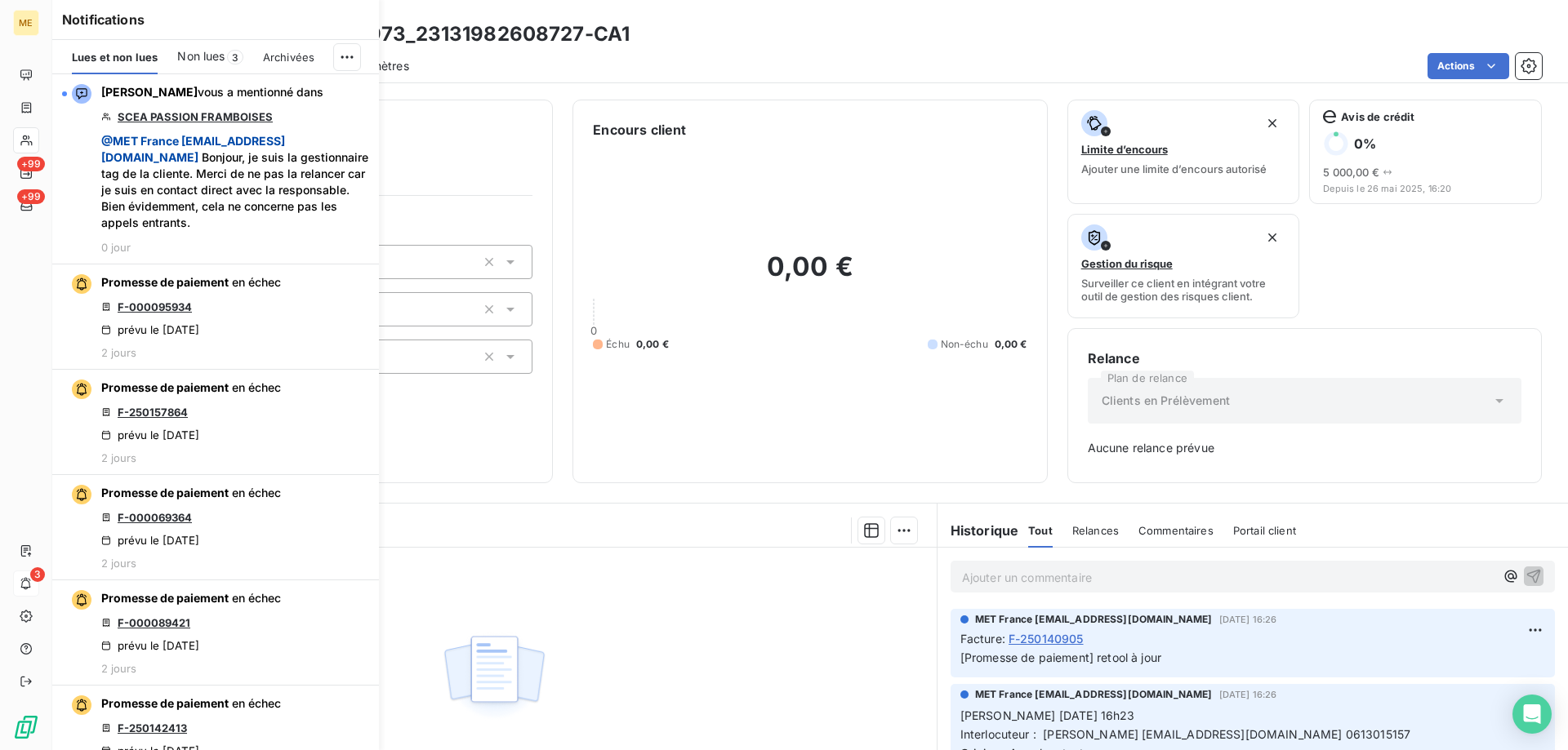
click at [201, 51] on span "Non lues" at bounding box center [201, 56] width 47 height 16
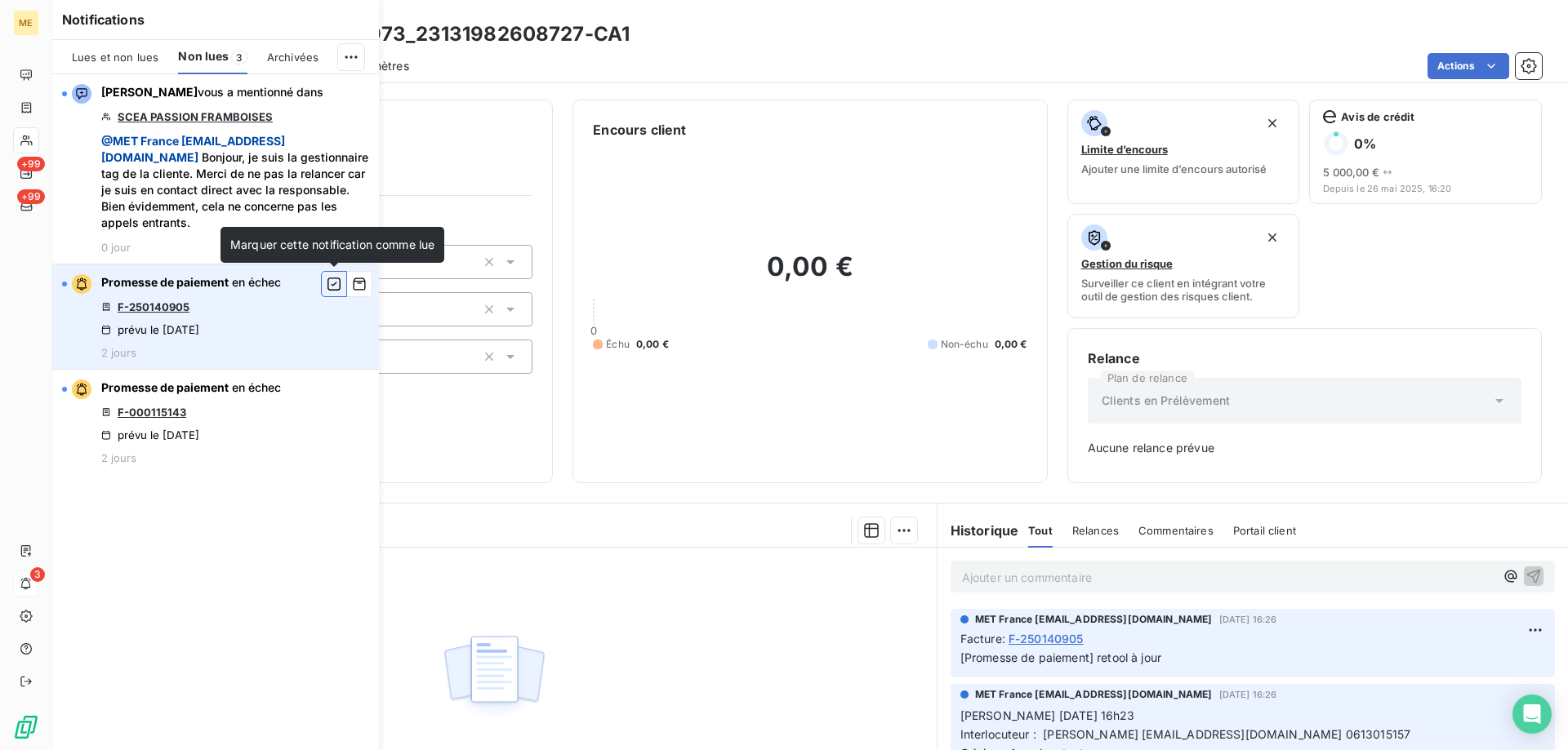
click at [334, 284] on icon "button" at bounding box center [334, 284] width 13 height 13
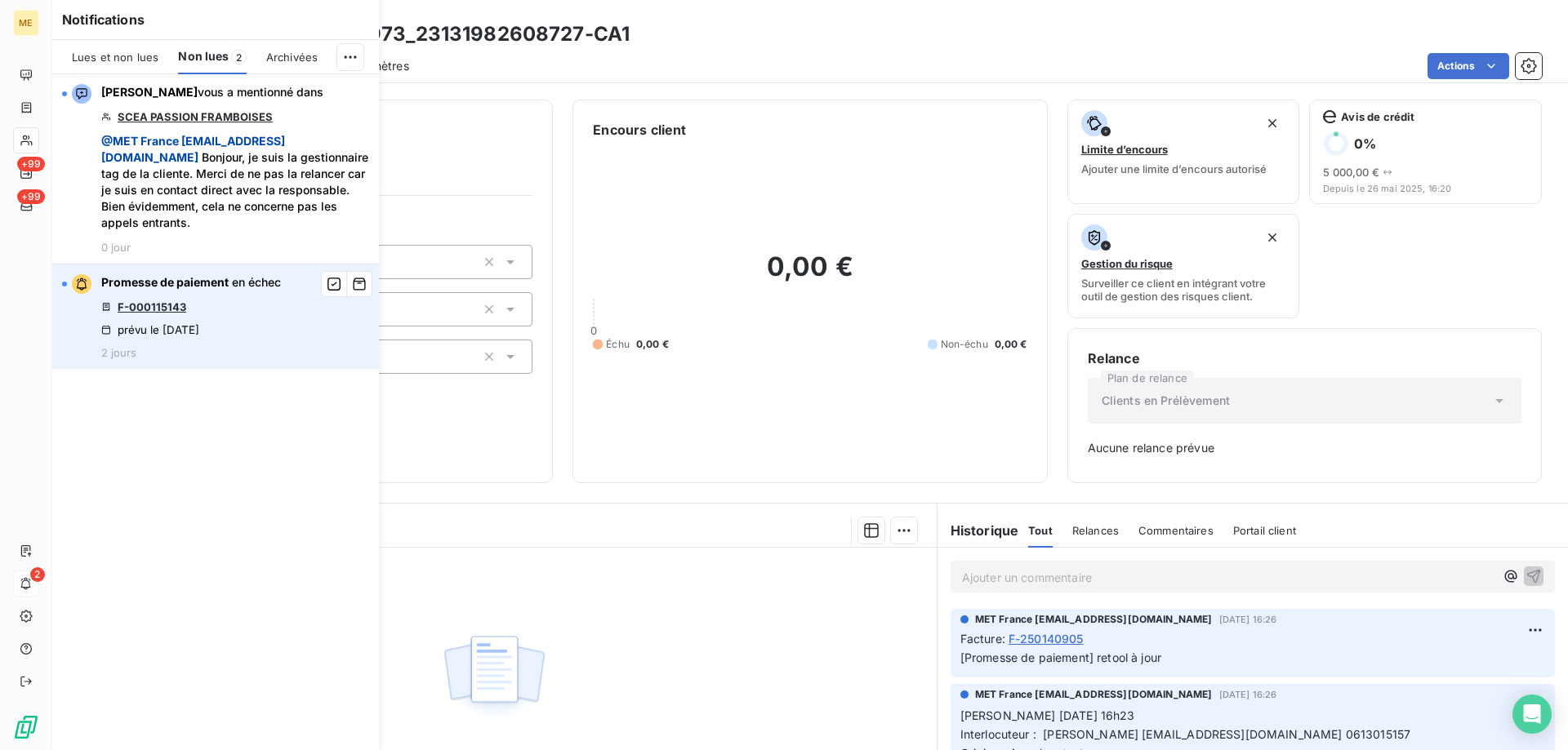
click at [148, 309] on link "F-000115143" at bounding box center [151, 307] width 69 height 13
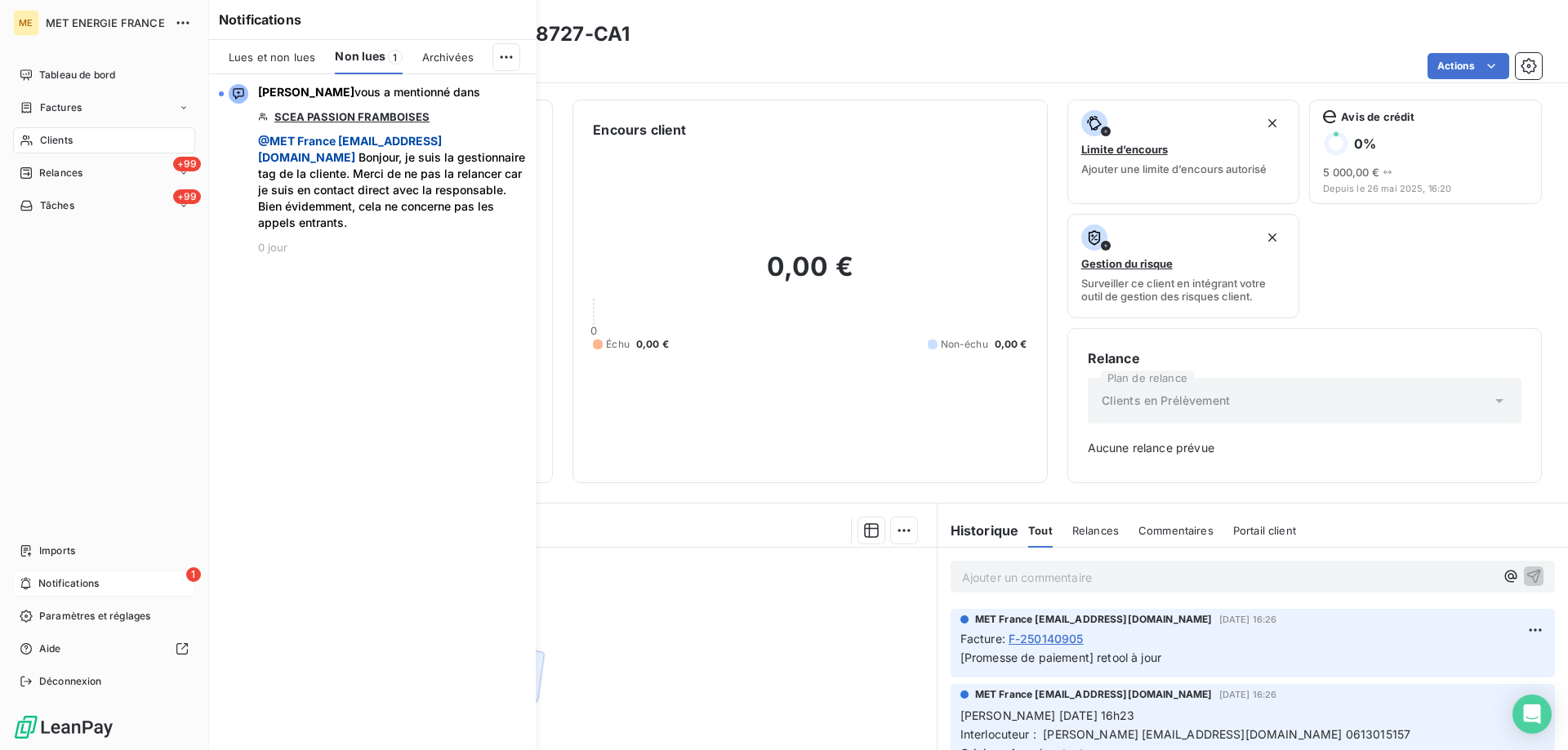
click at [28, 140] on icon at bounding box center [27, 141] width 14 height 13
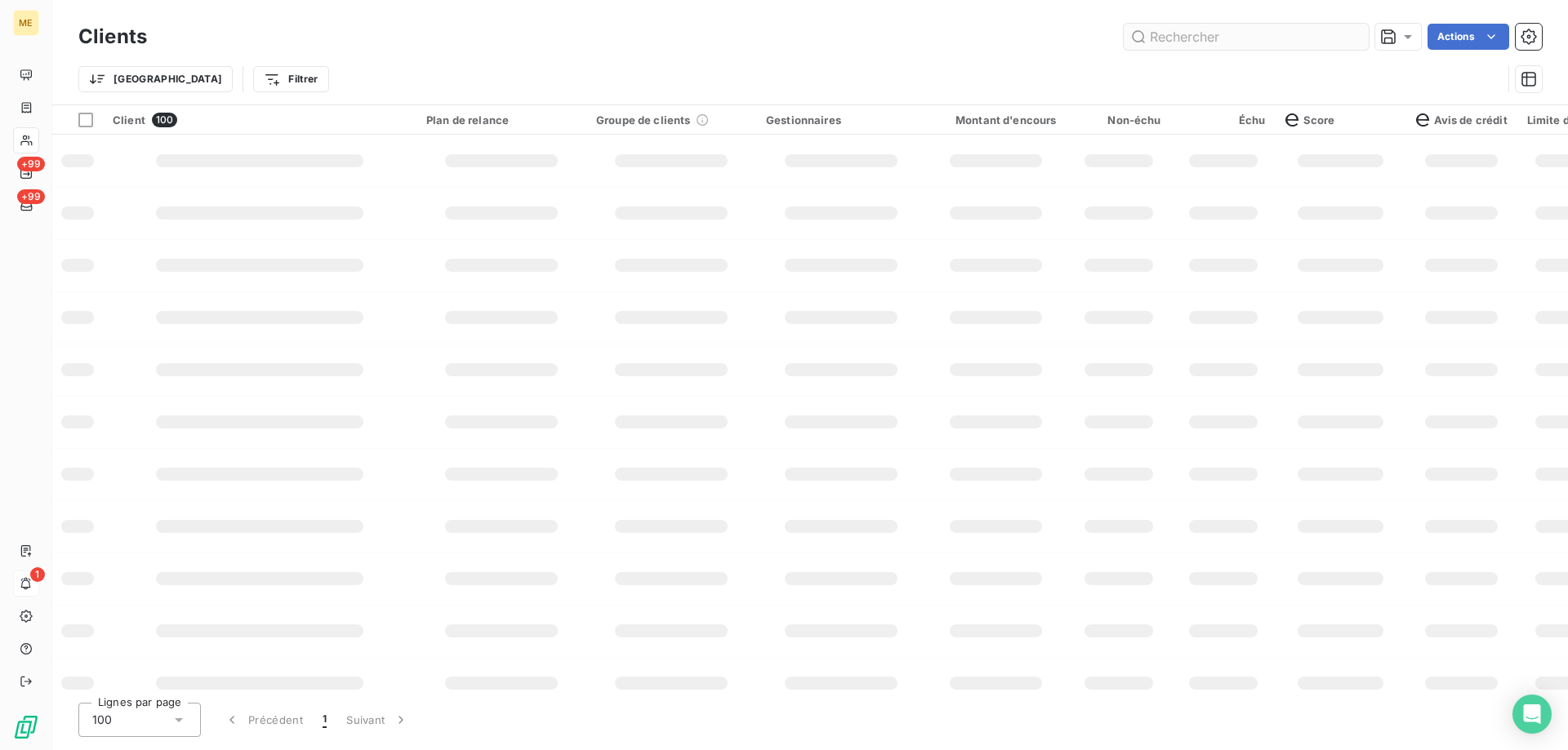
click at [1146, 38] on input "text" at bounding box center [1247, 36] width 245 height 26
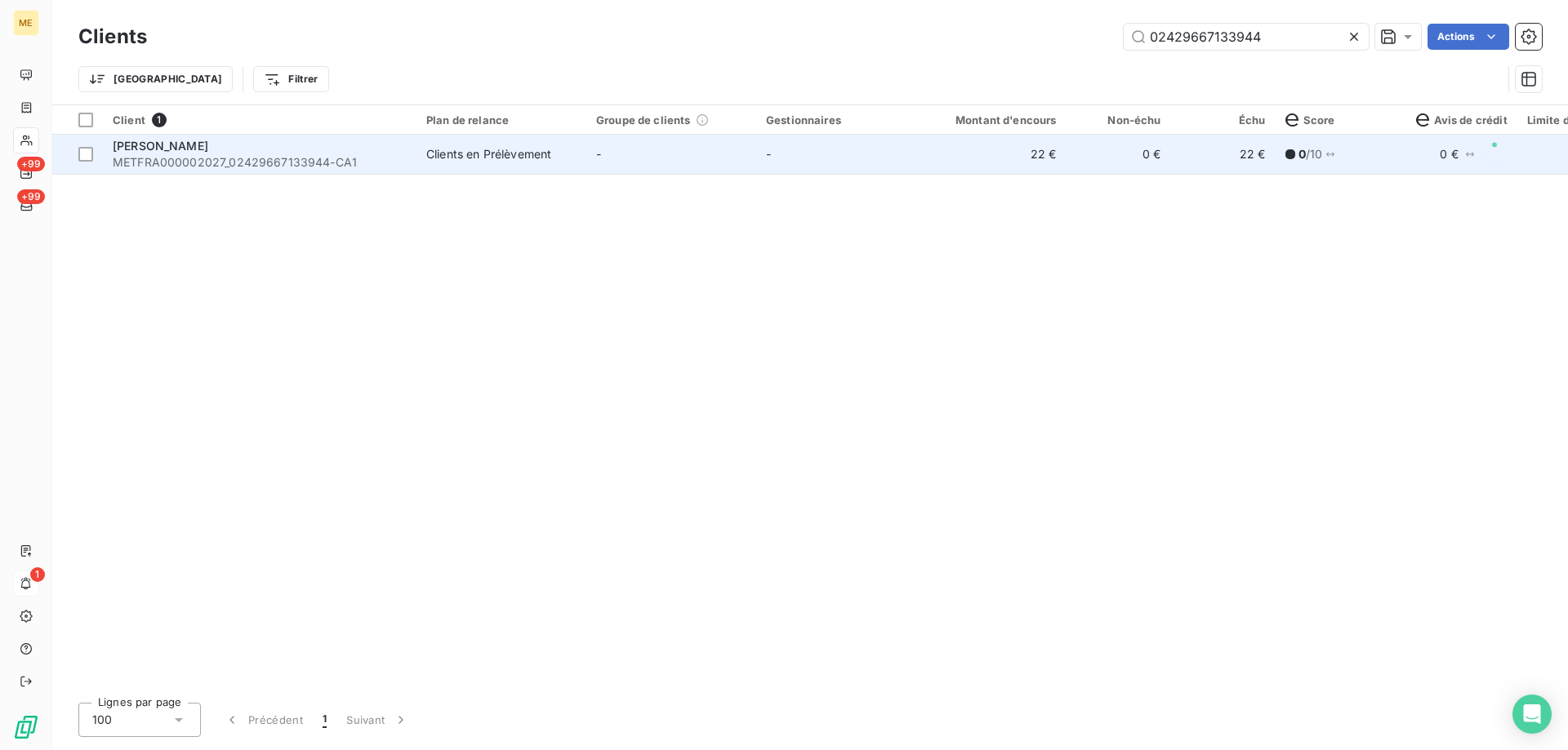
type input "02429667133944"
click at [155, 155] on span "METFRA000002027_02429667133944-CA1" at bounding box center [260, 162] width 294 height 16
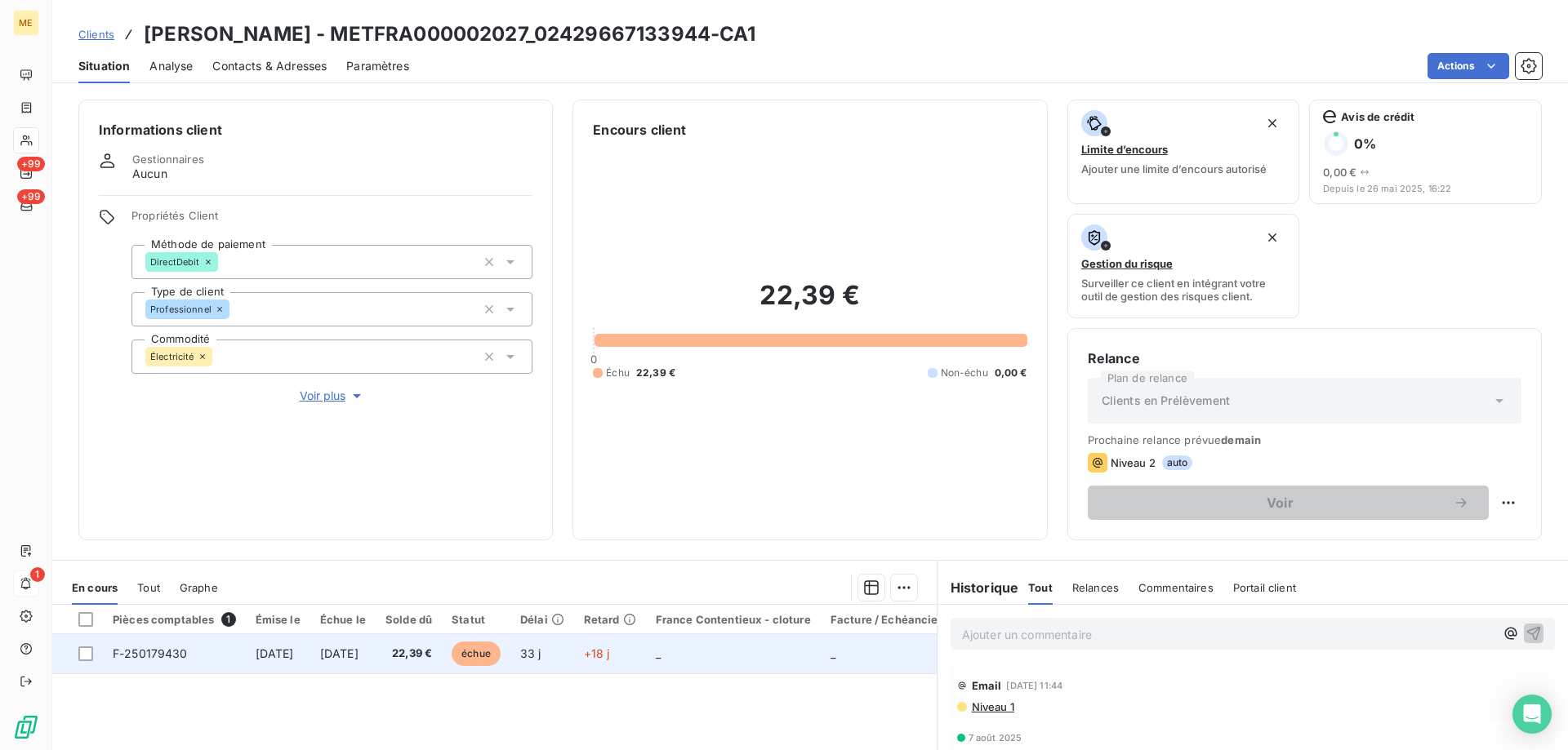
click at [159, 654] on span "F-250179430" at bounding box center [150, 653] width 75 height 14
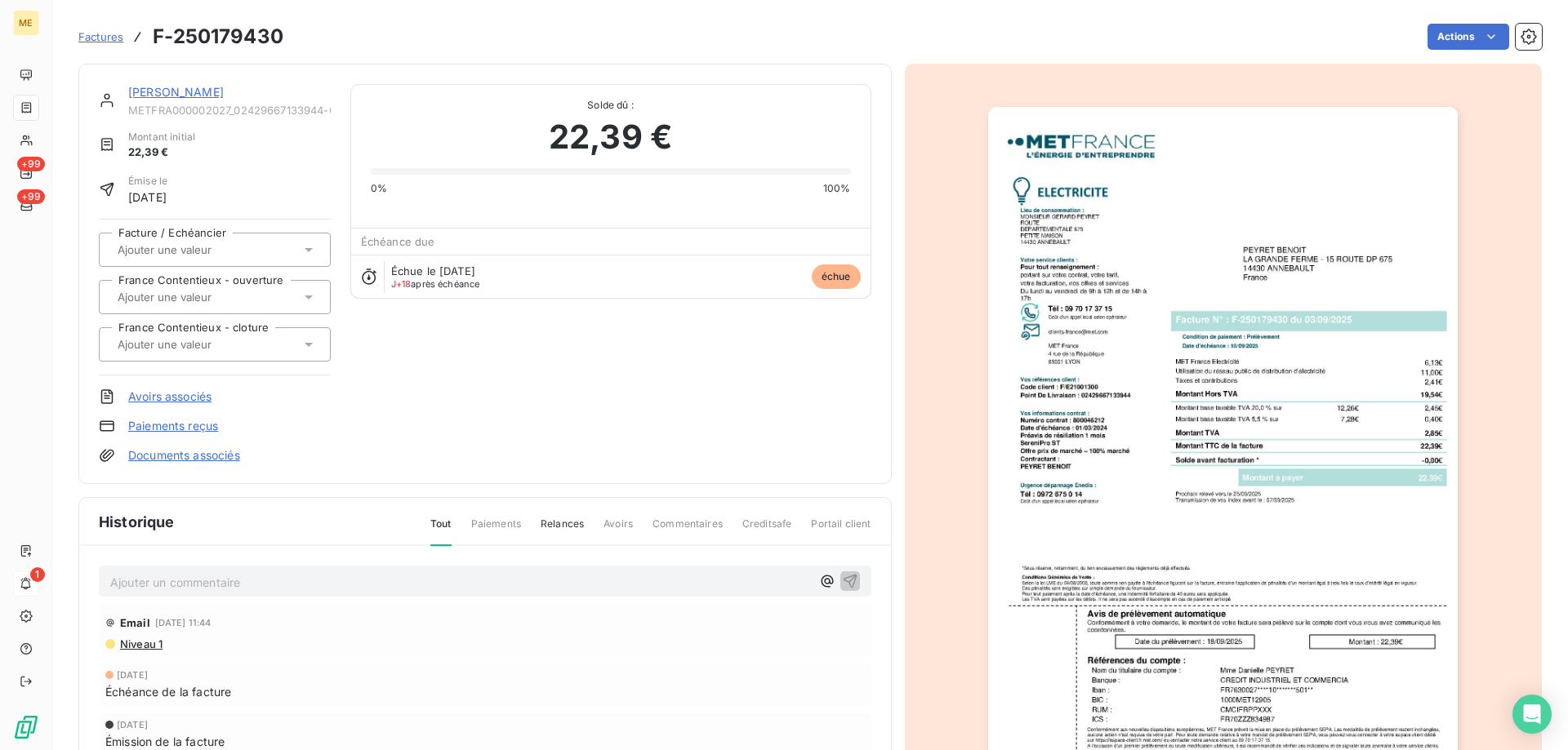
click at [165, 92] on link "PEYRET BENOIT" at bounding box center [176, 92] width 96 height 14
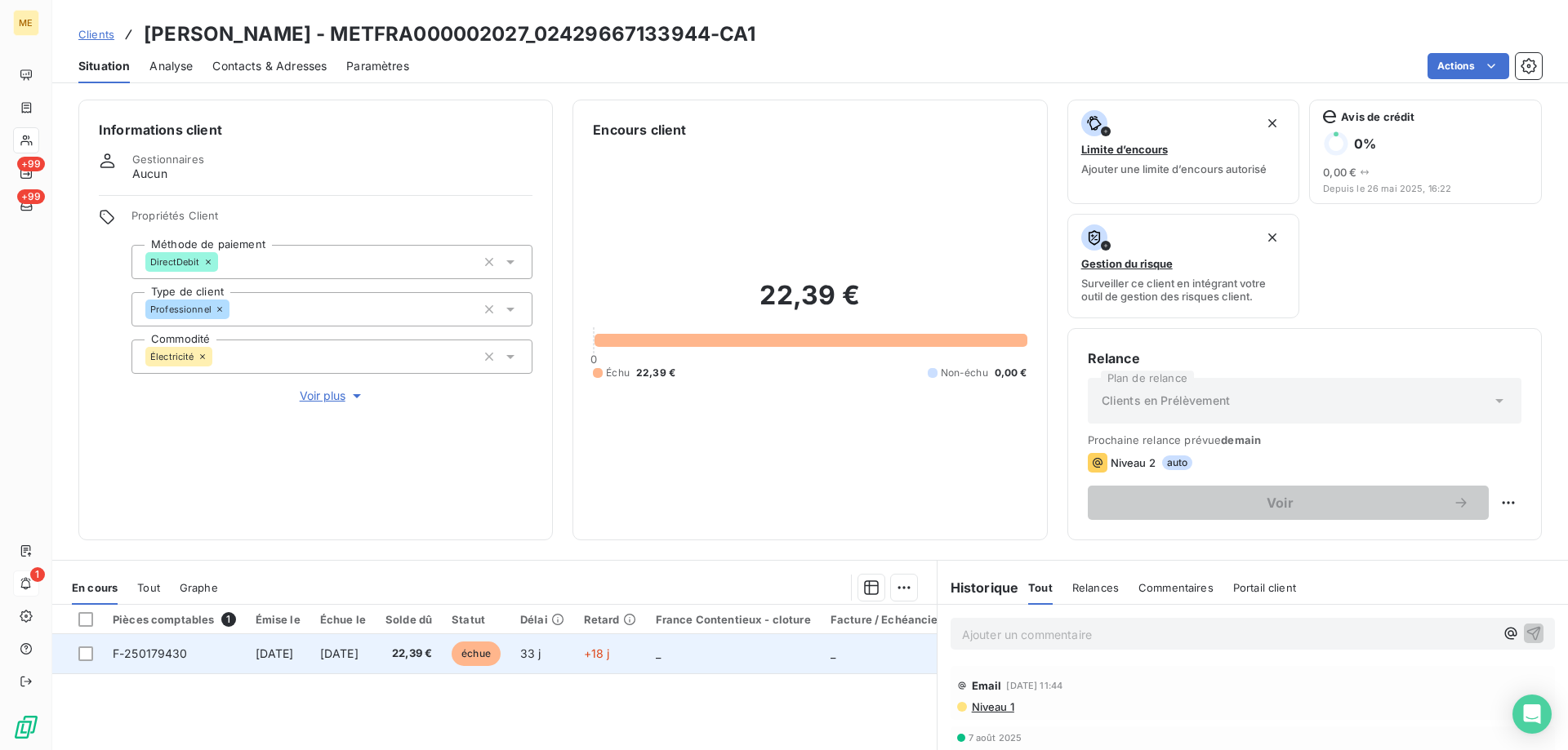
click at [140, 658] on span "F-250179430" at bounding box center [150, 653] width 75 height 14
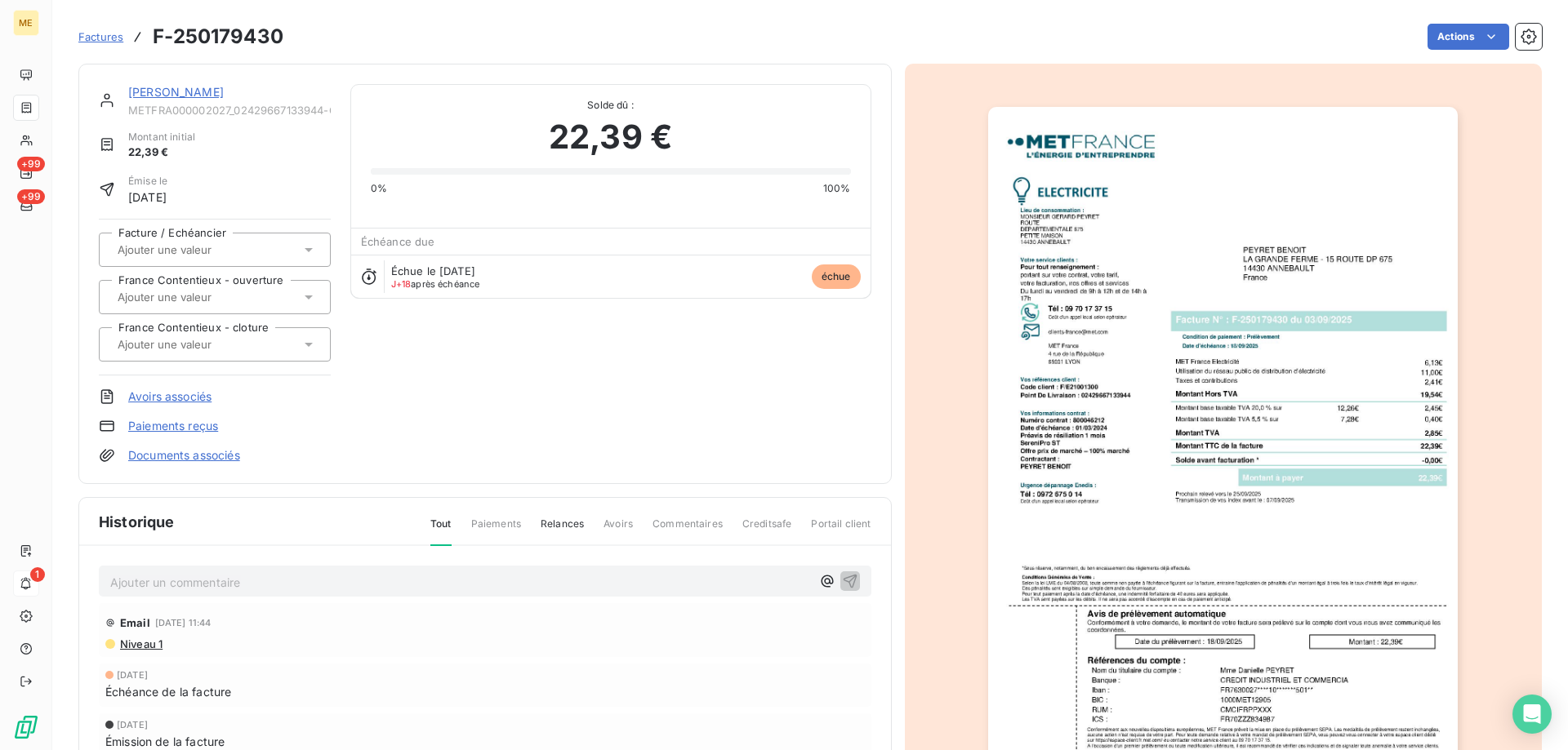
click at [108, 40] on span "Factures" at bounding box center [101, 37] width 45 height 13
click at [170, 89] on link "PEYRET BENOIT" at bounding box center [176, 92] width 96 height 14
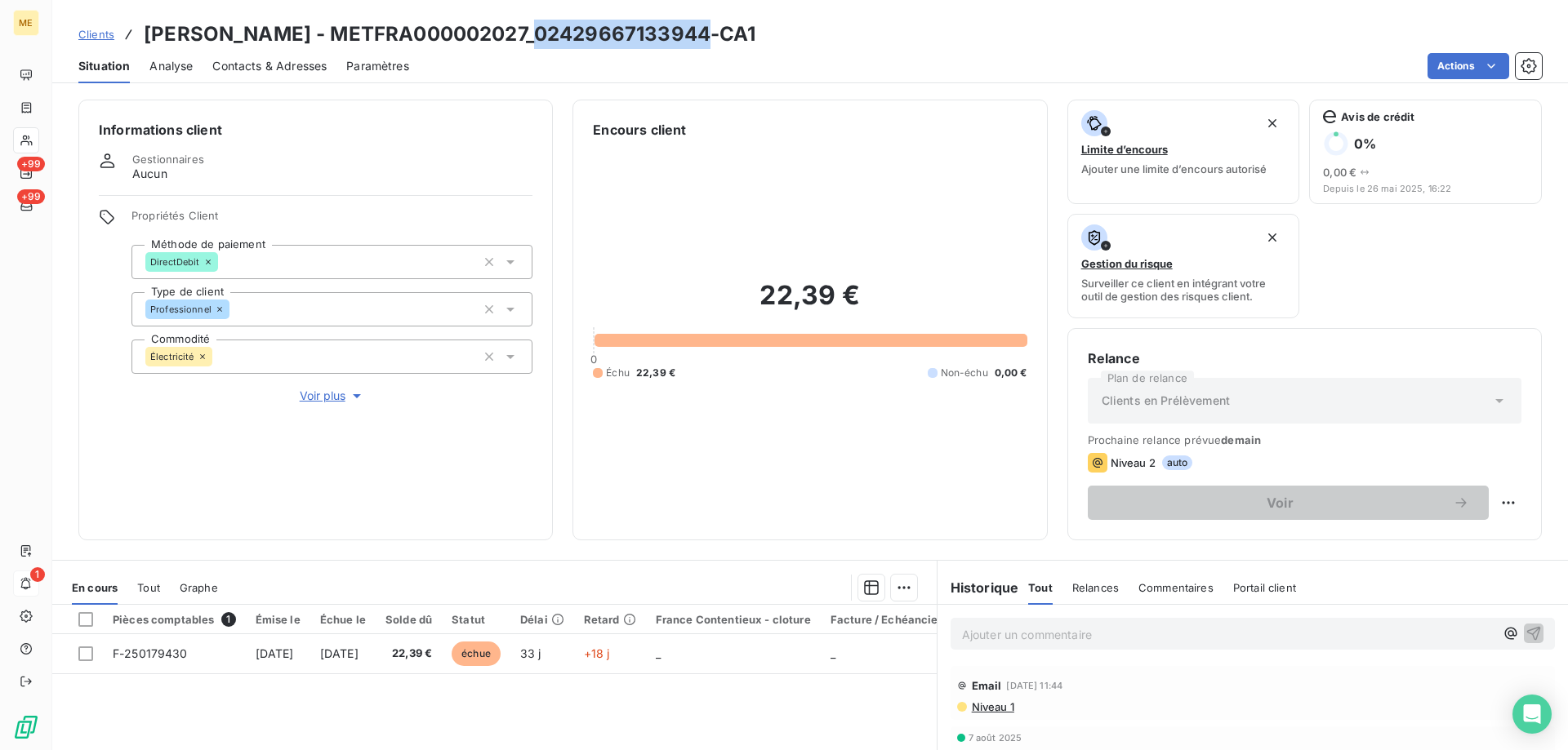
drag, startPoint x: 525, startPoint y: 31, endPoint x: 701, endPoint y: 40, distance: 176.2
click at [701, 40] on h3 "PEYRET BENOIT - METFRA000002027_02429667133944-CA1" at bounding box center [450, 34] width 613 height 30
copy h3 "02429667133944"
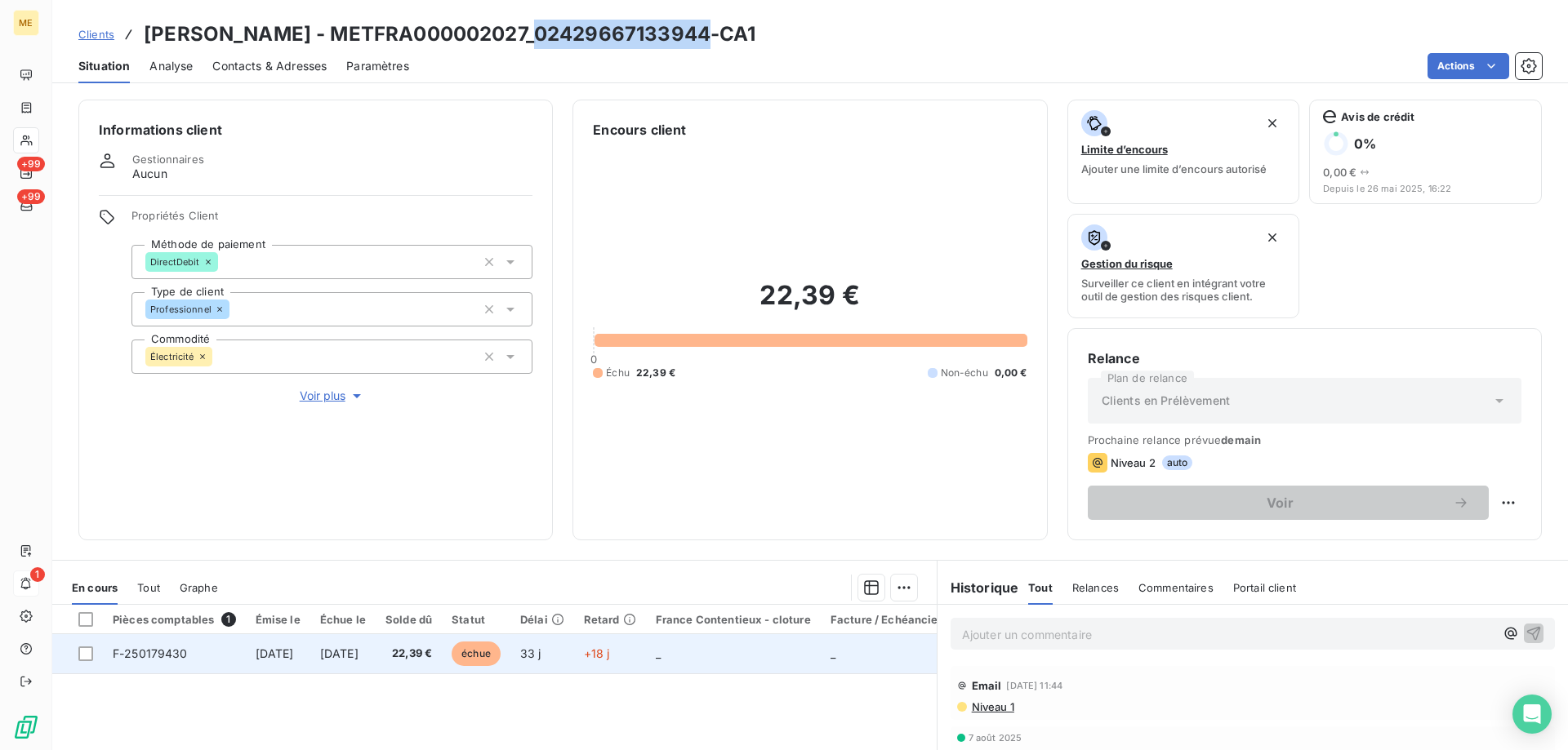
click at [157, 654] on span "F-250179430" at bounding box center [150, 653] width 75 height 14
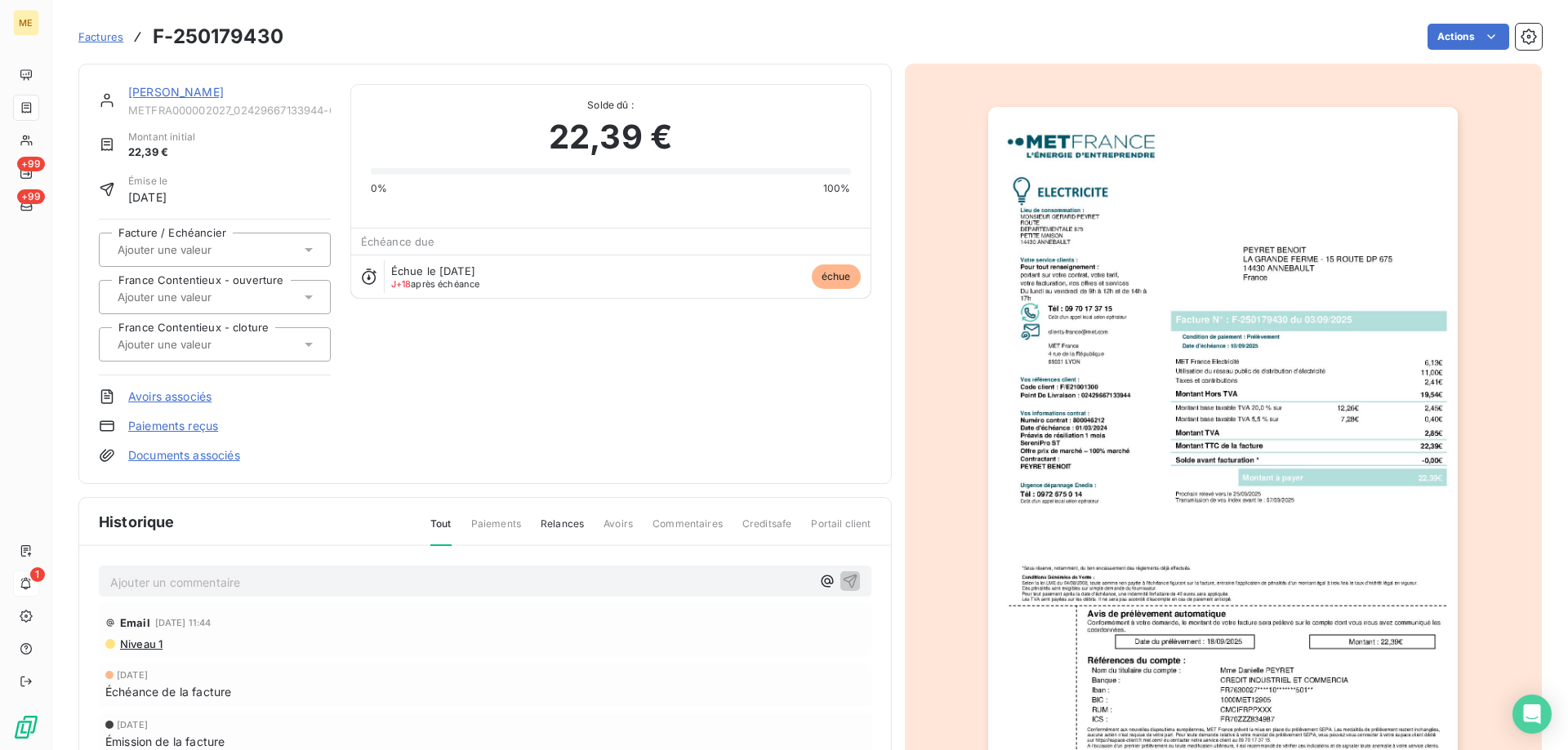
click at [1281, 482] on img "button" at bounding box center [1223, 439] width 469 height 664
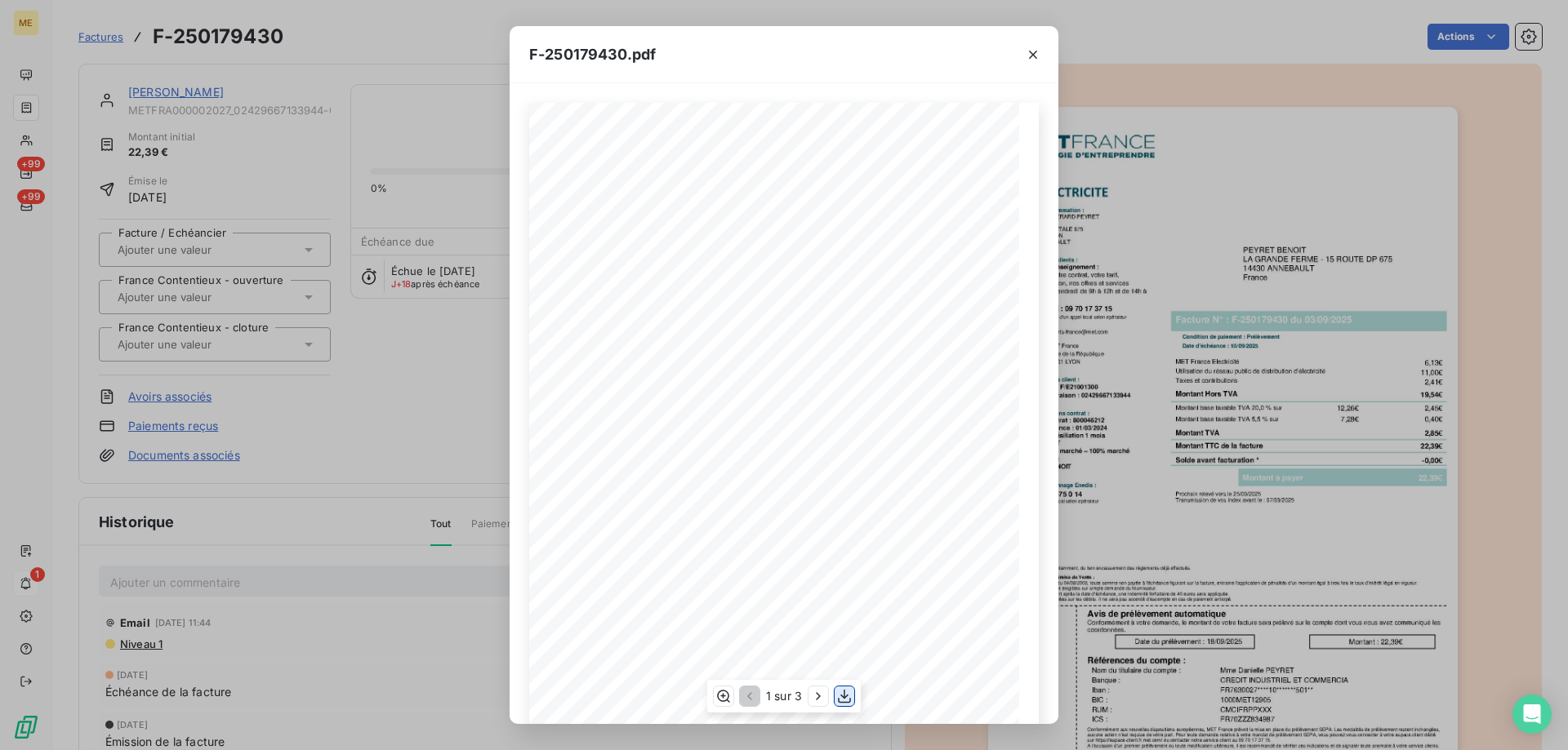
click at [844, 696] on icon "button" at bounding box center [844, 697] width 13 height 14
click at [1032, 53] on icon "button" at bounding box center [1032, 55] width 8 height 8
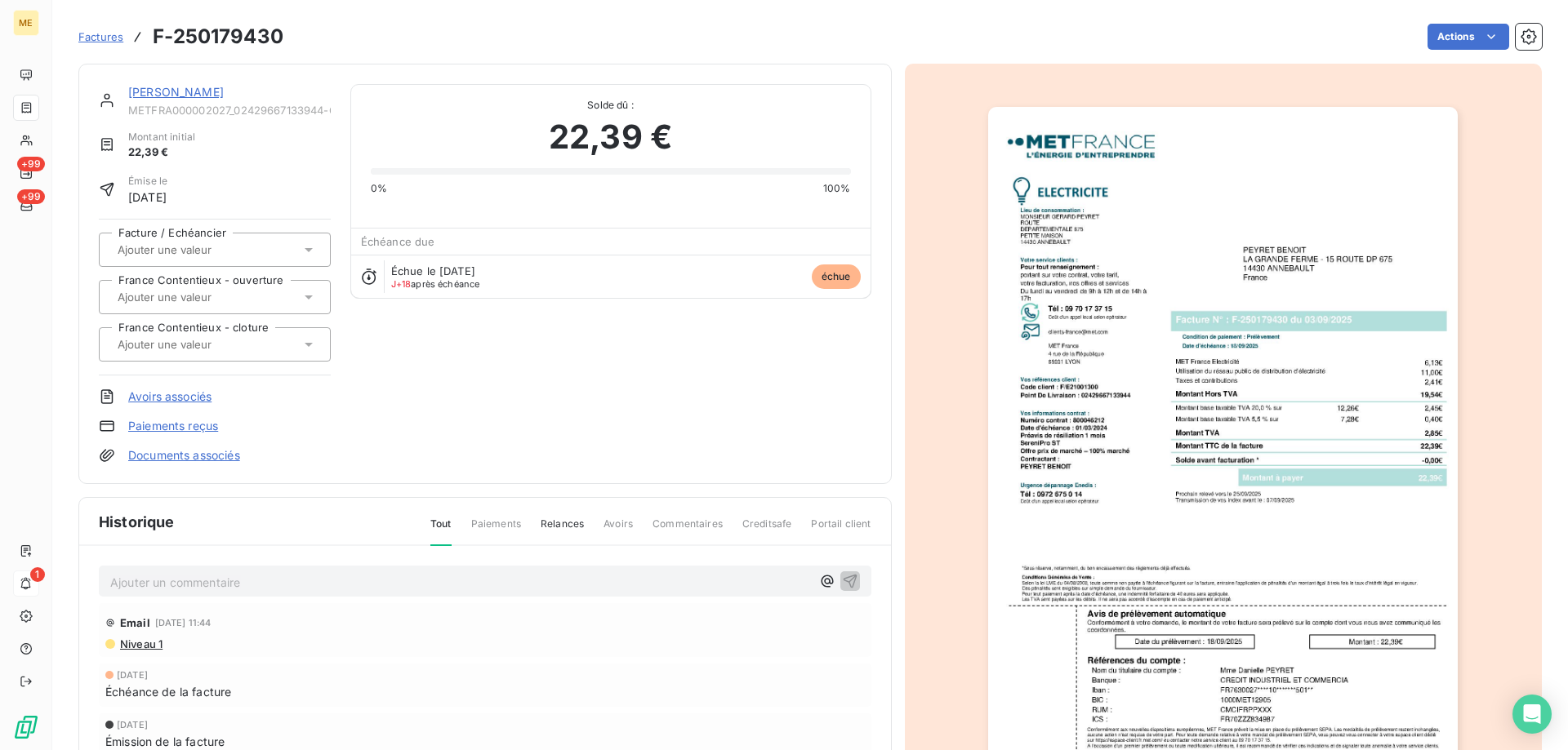
click at [176, 87] on link "PEYRET BENOIT" at bounding box center [176, 92] width 96 height 14
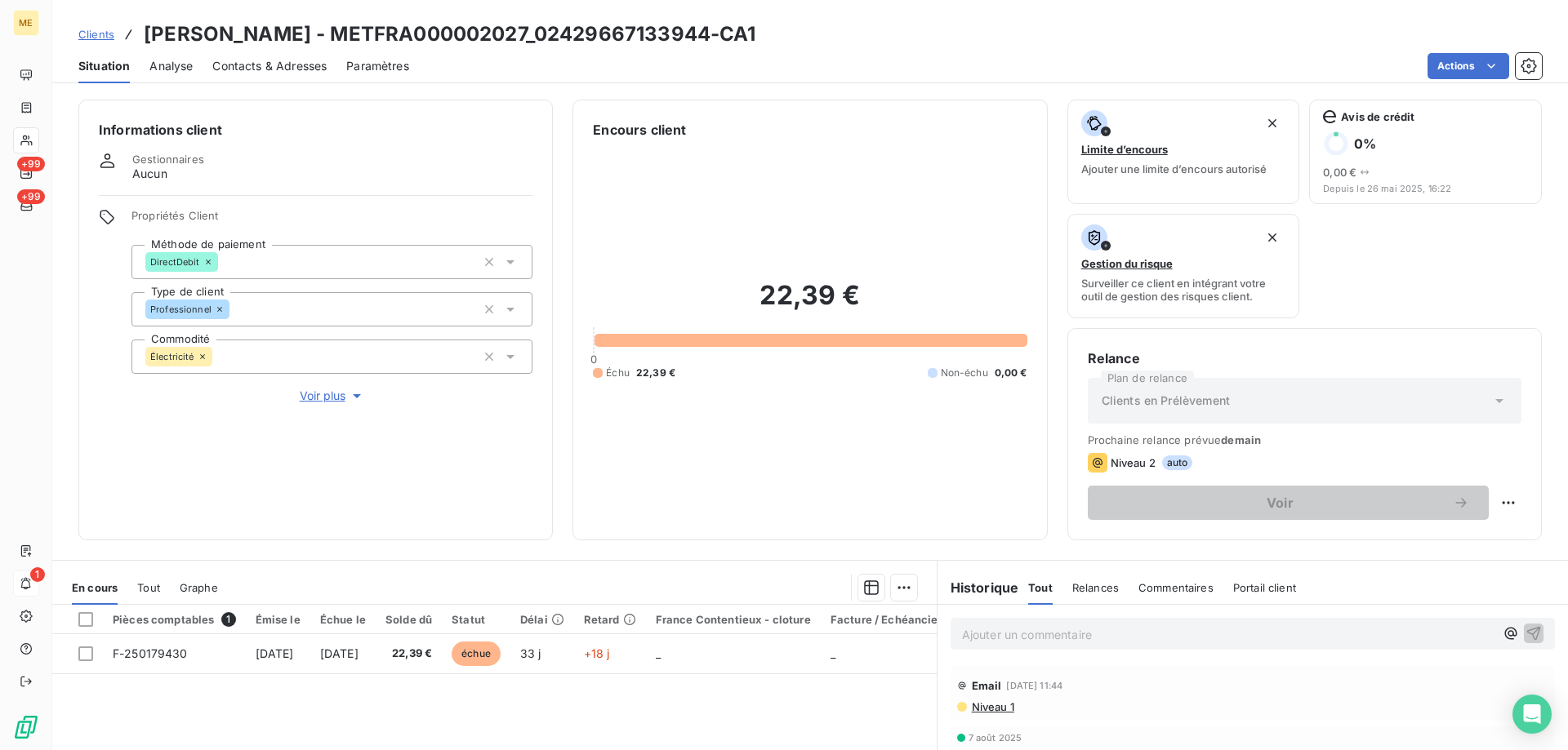
click at [87, 32] on span "Clients" at bounding box center [97, 34] width 36 height 13
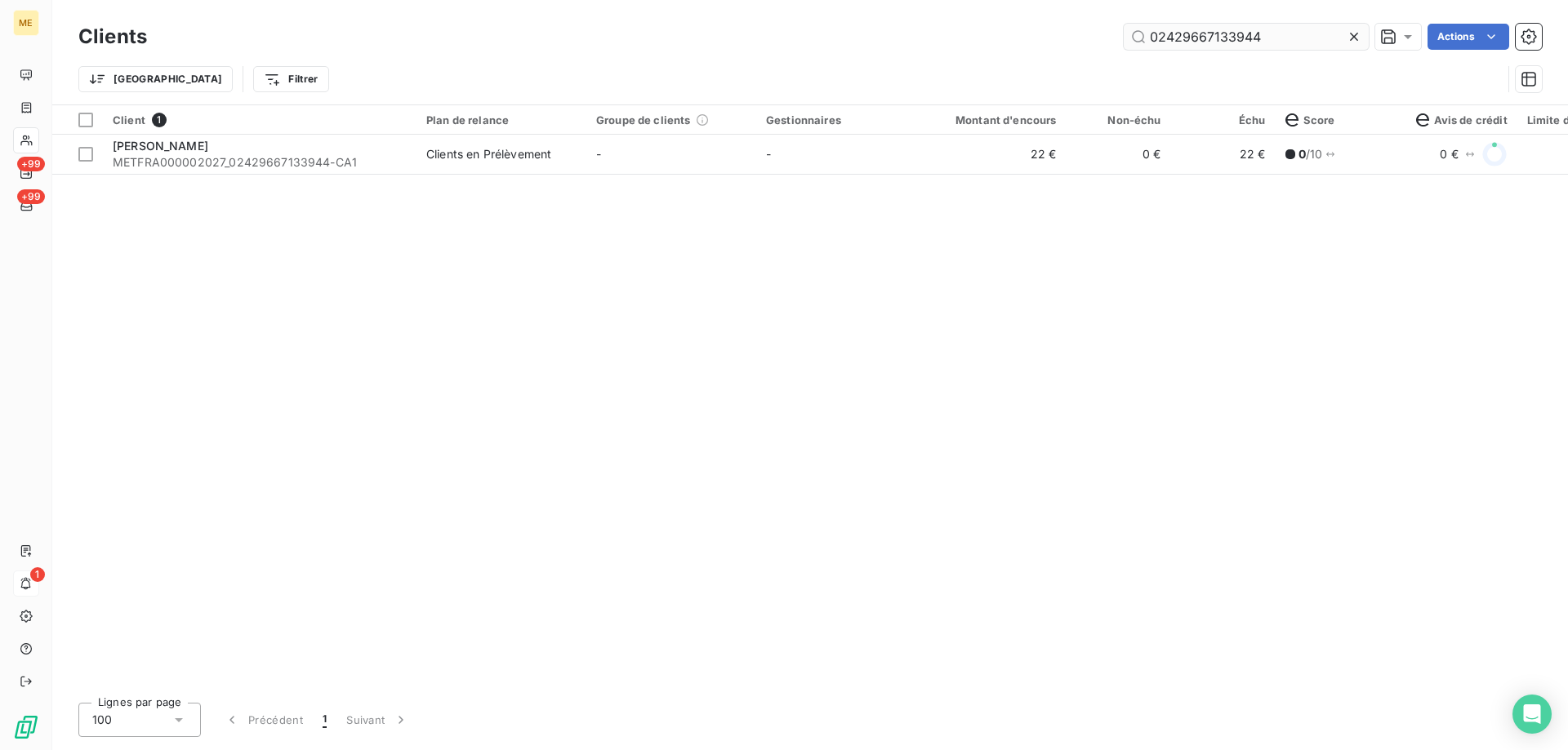
click at [1201, 36] on input "02429667133944" at bounding box center [1247, 36] width 245 height 26
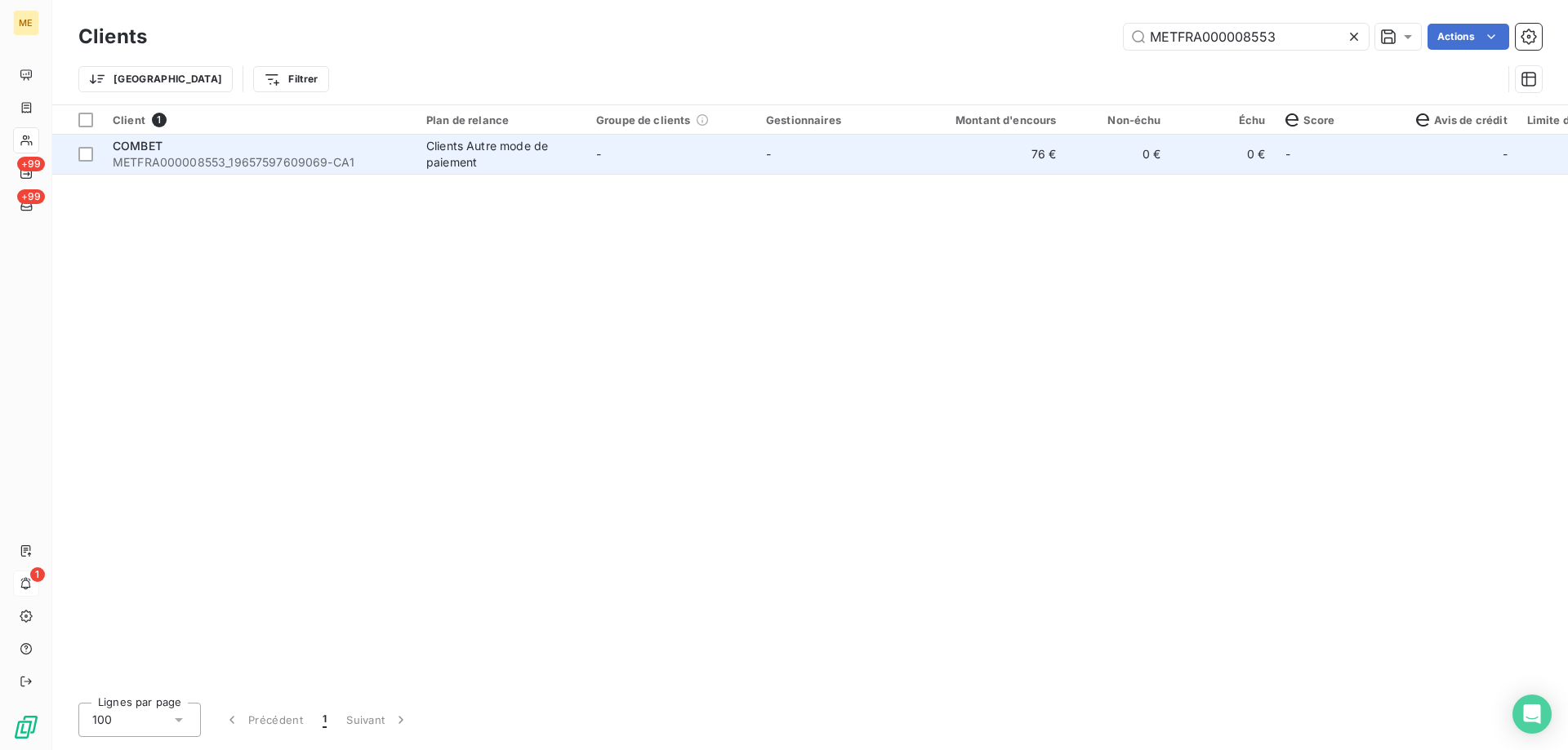
type input "METFRA000008553"
click at [140, 160] on span "METFRA000008553_19657597609069-CA1" at bounding box center [260, 162] width 294 height 16
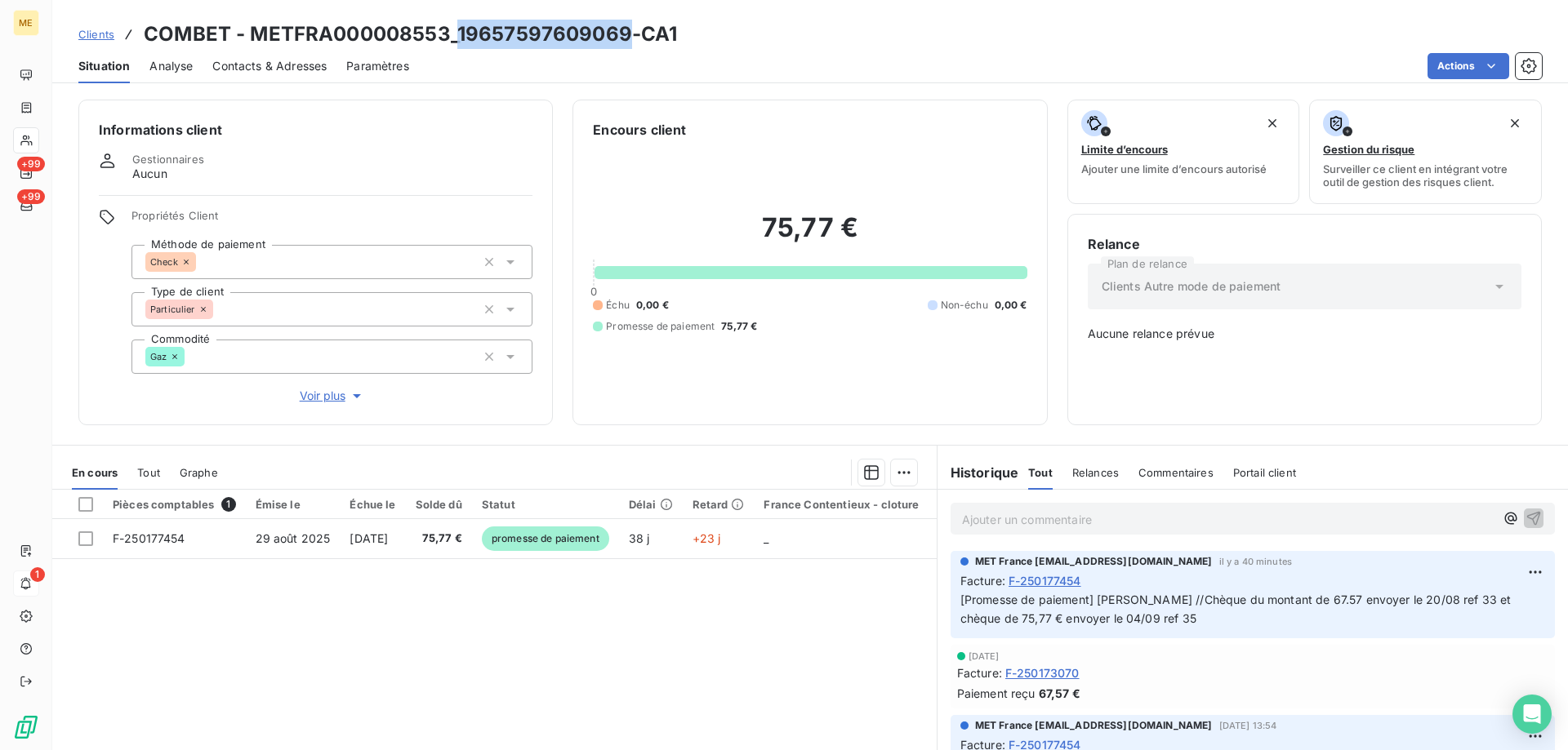
drag, startPoint x: 455, startPoint y: 33, endPoint x: 624, endPoint y: 27, distance: 169.1
click at [624, 27] on h3 "COMBET - METFRA000008553_19657597609069-CA1" at bounding box center [411, 34] width 534 height 30
copy h3 "19657597609069"
click at [87, 32] on span "Clients" at bounding box center [97, 34] width 36 height 13
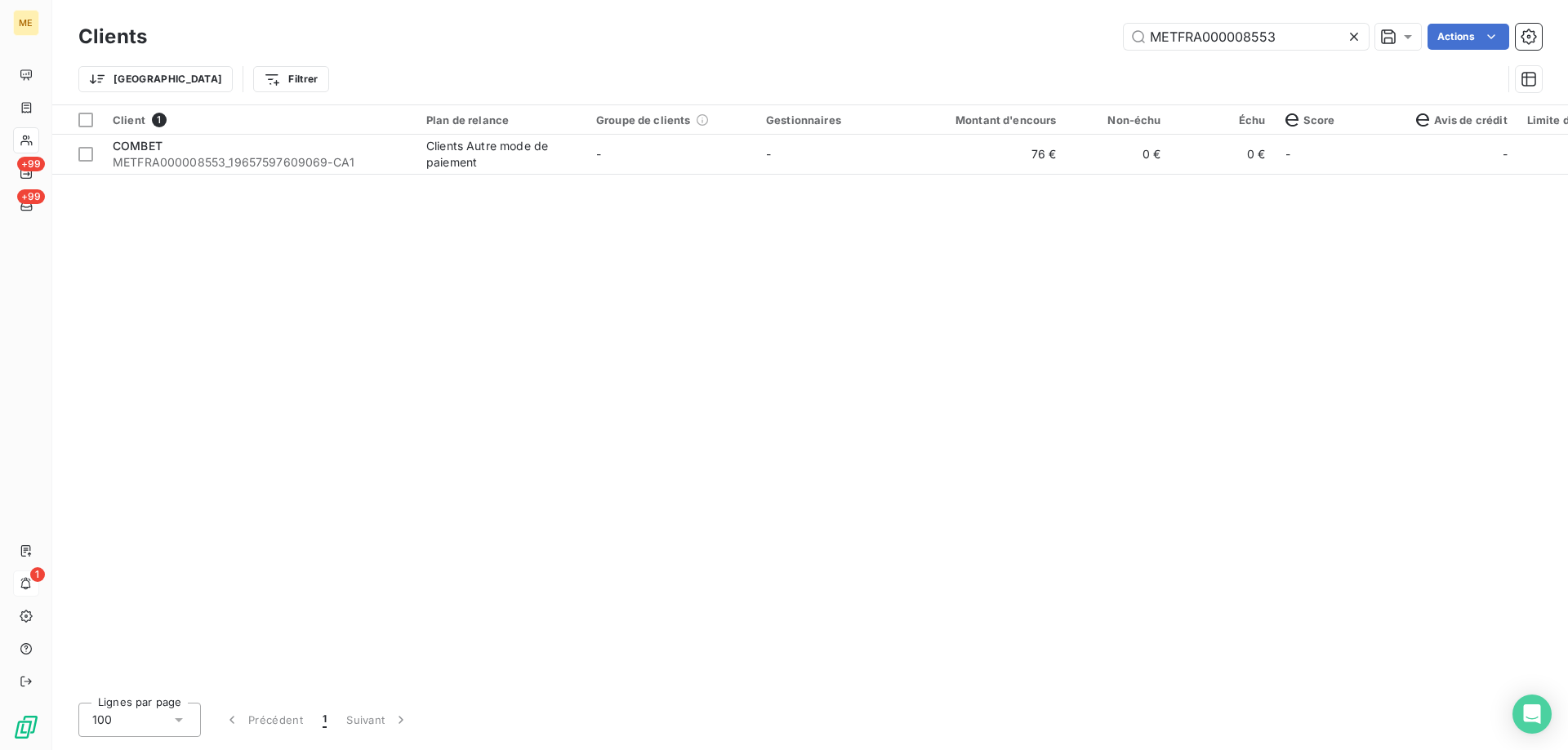
click at [1362, 48] on div at bounding box center [1358, 36] width 23 height 26
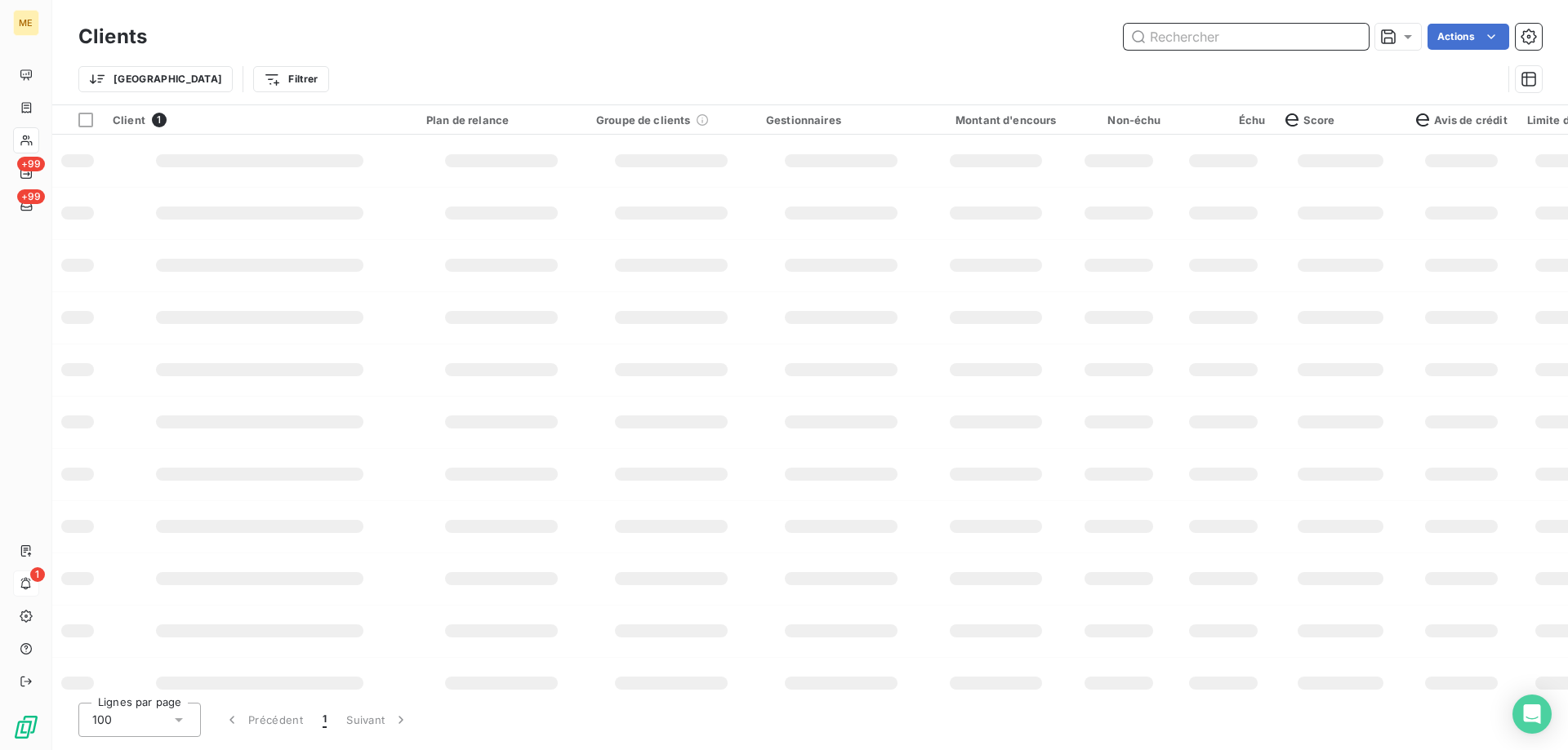
click at [1356, 40] on input "text" at bounding box center [1247, 36] width 245 height 26
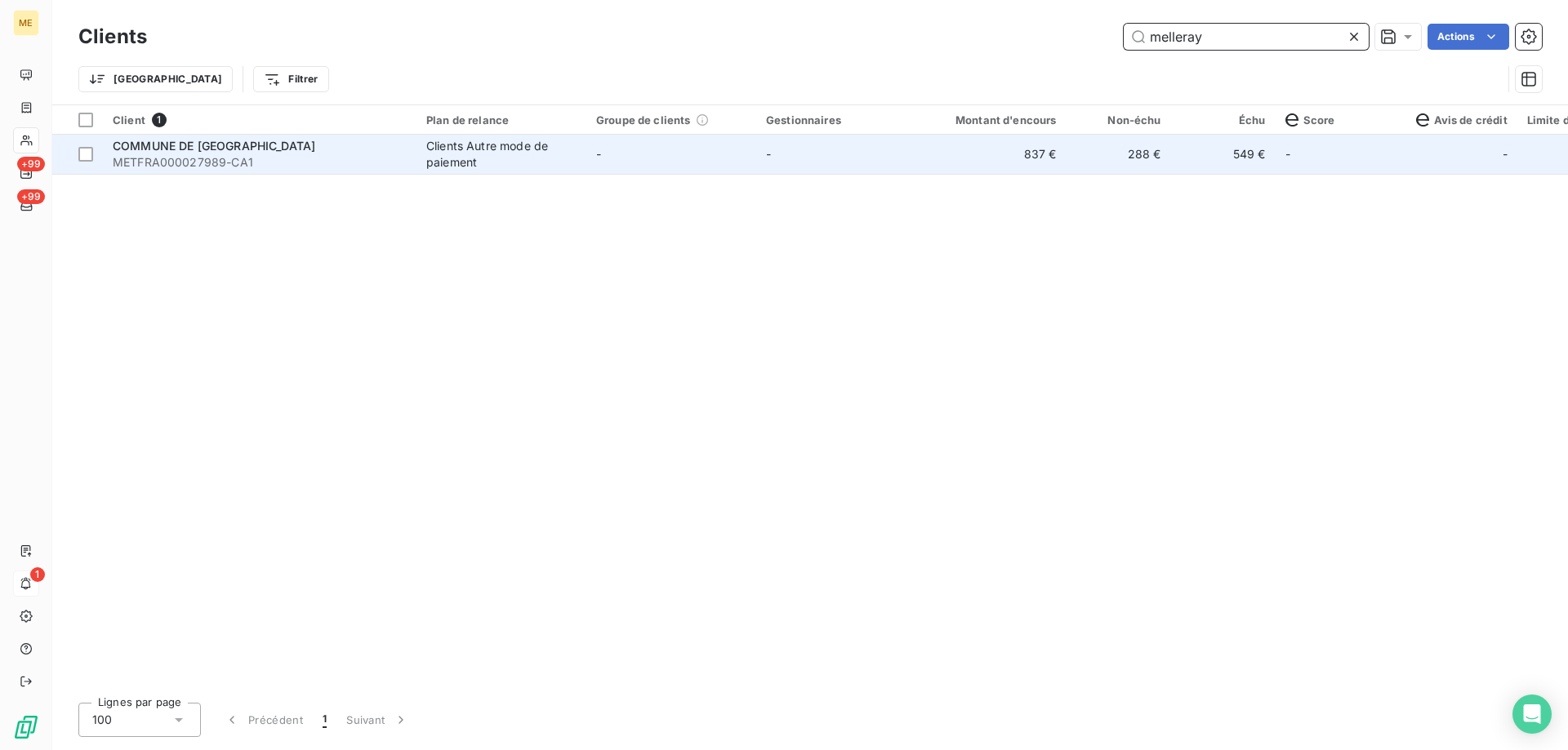
type input "melleray"
click at [236, 149] on span "COMMUNE DE MELLERAY" at bounding box center [214, 146] width 202 height 14
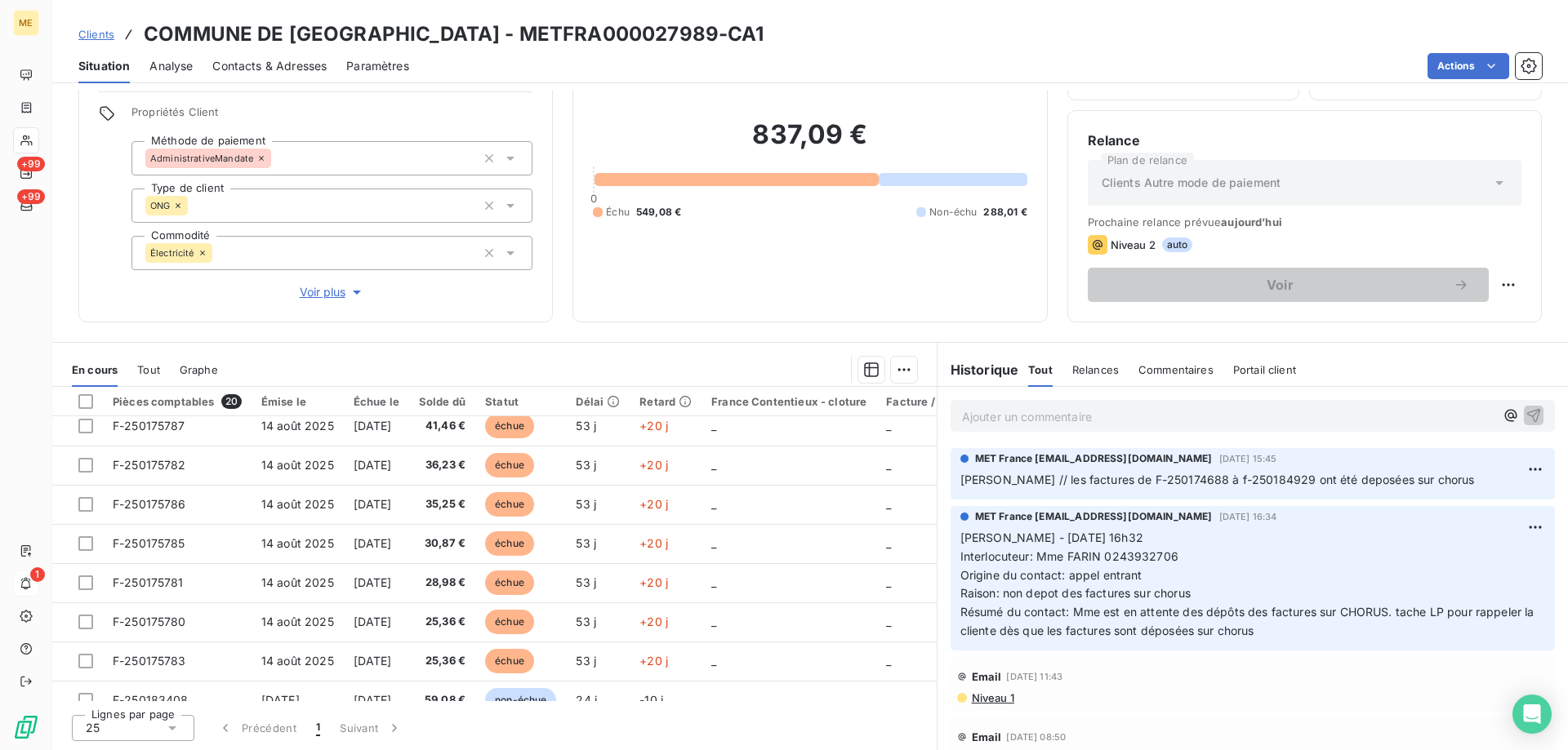
scroll to position [24, 0]
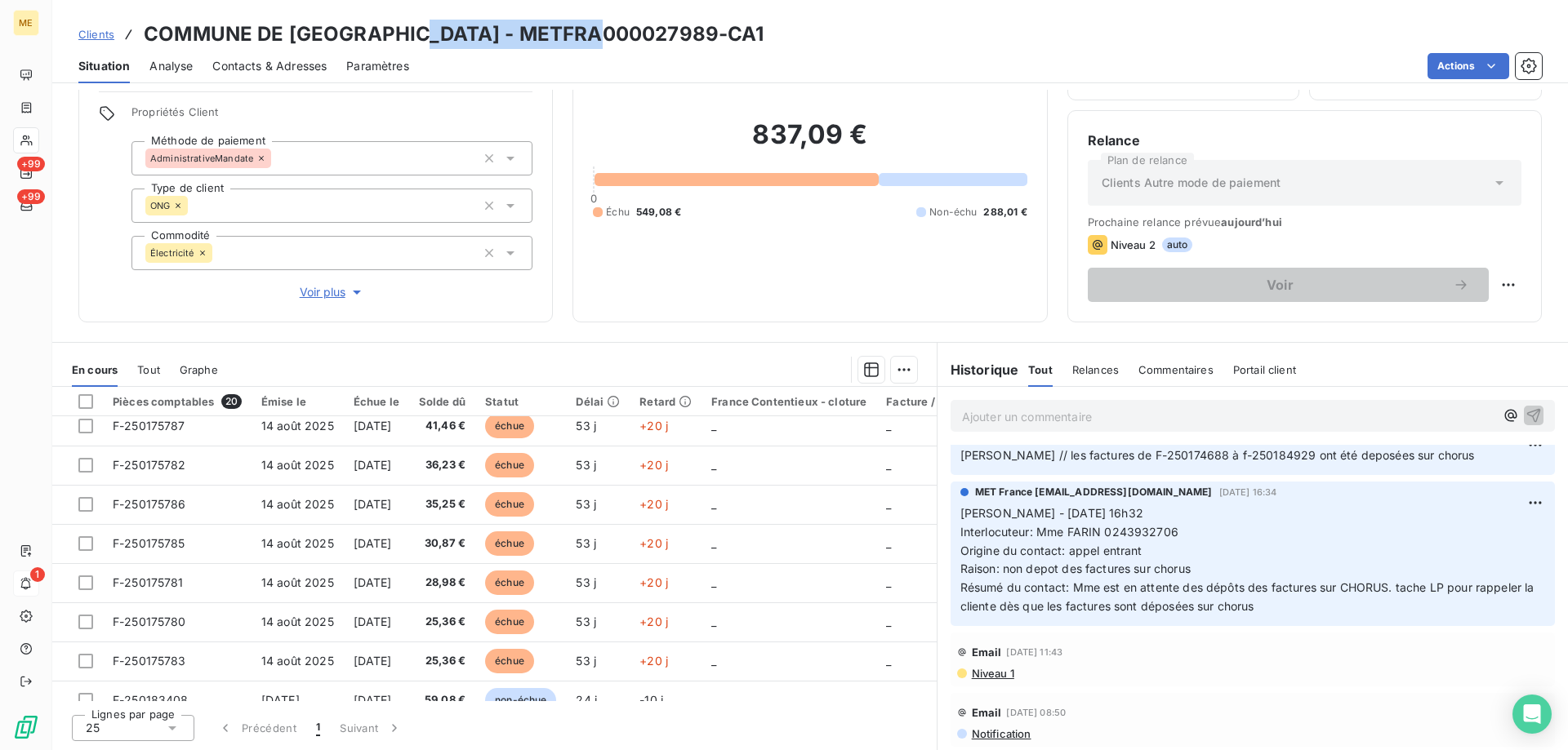
drag, startPoint x: 414, startPoint y: 30, endPoint x: 607, endPoint y: 35, distance: 193.1
click at [607, 35] on h3 "COMMUNE DE MELLERAY - METFRA000027989-CA1" at bounding box center [454, 34] width 621 height 30
copy h3 "METFRA000027989"
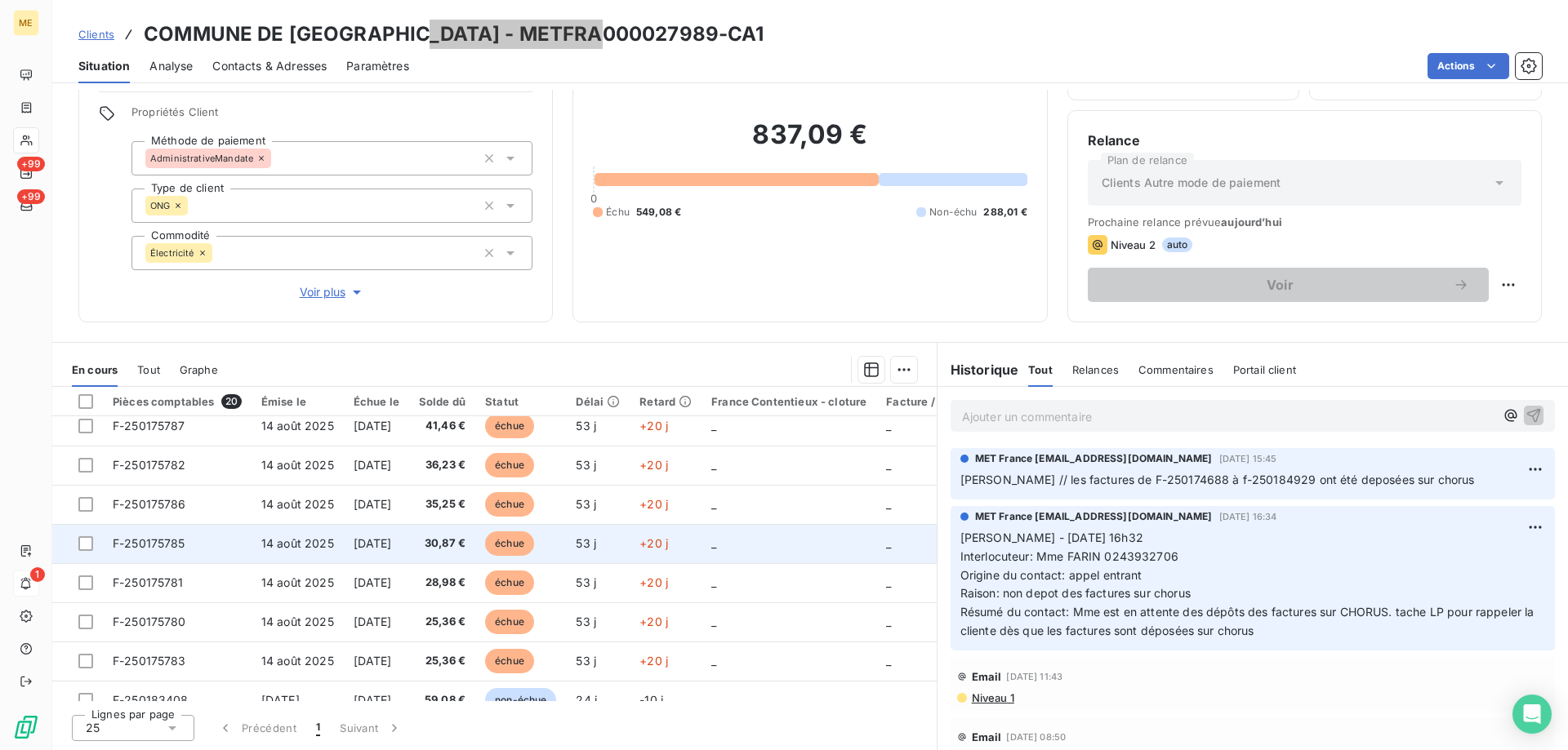
scroll to position [0, 0]
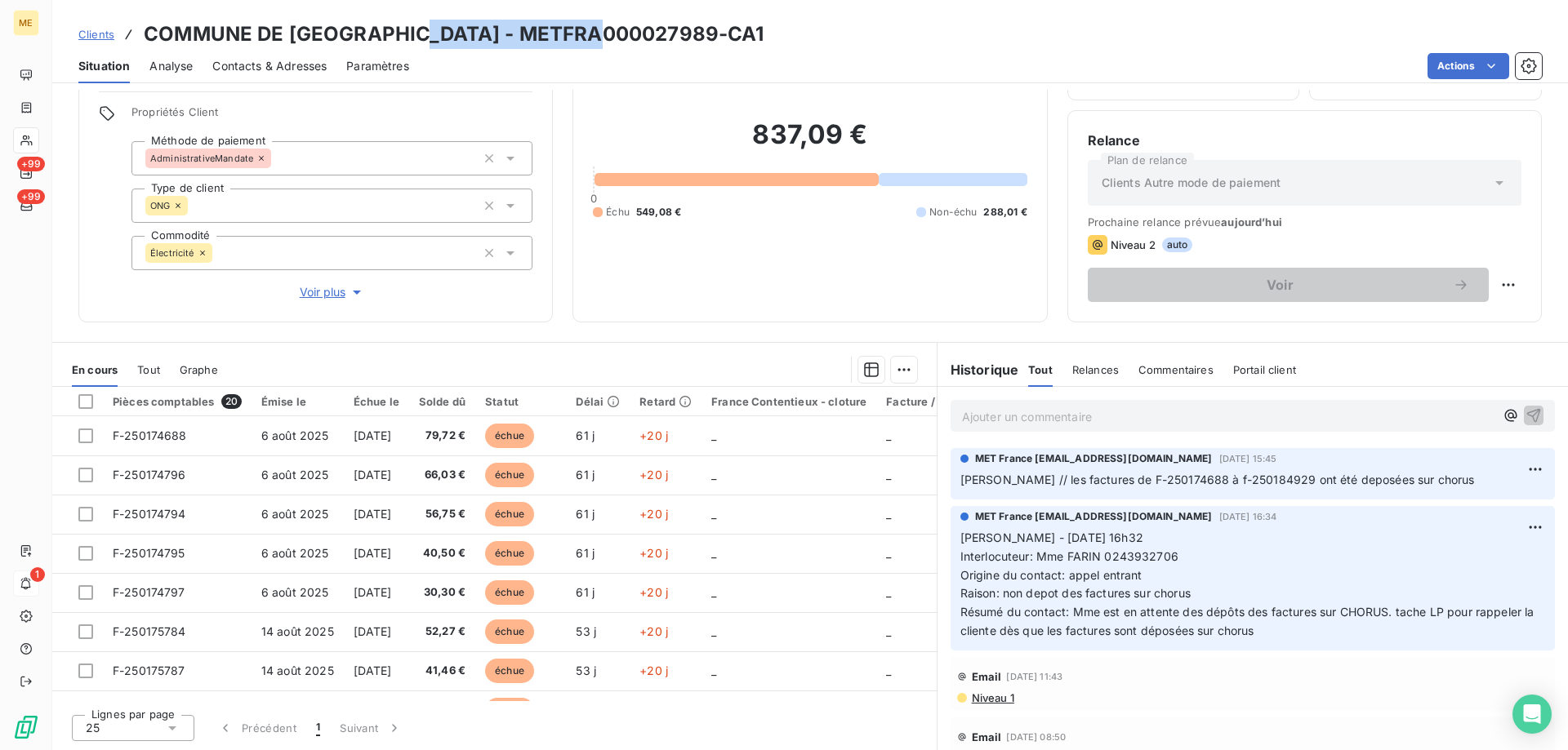
copy h3 "METFRA000027989"
click at [105, 38] on span "Clients" at bounding box center [97, 34] width 36 height 13
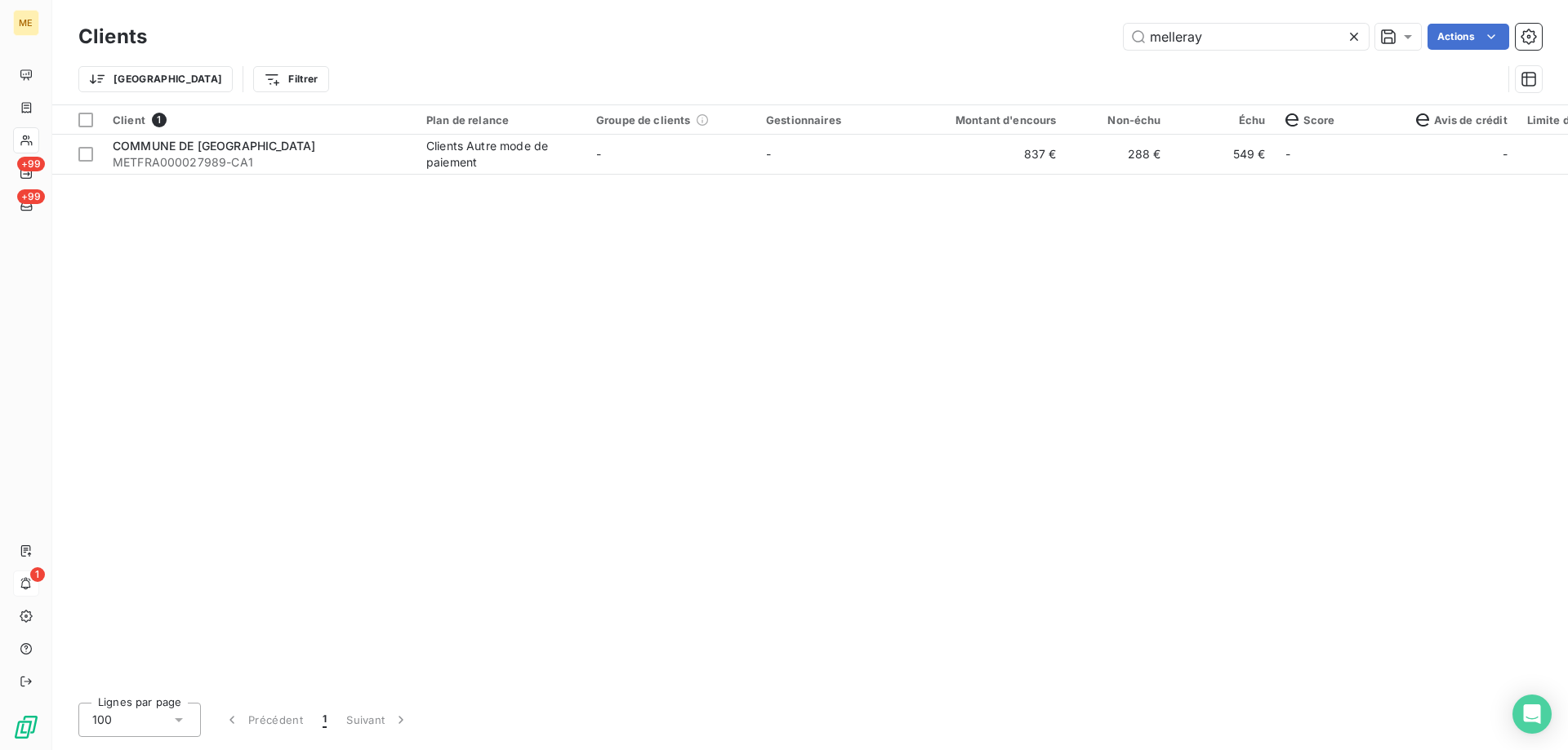
drag, startPoint x: 1300, startPoint y: 46, endPoint x: 1036, endPoint y: 45, distance: 264.0
click at [1035, 45] on div "melleray Actions" at bounding box center [854, 36] width 1375 height 26
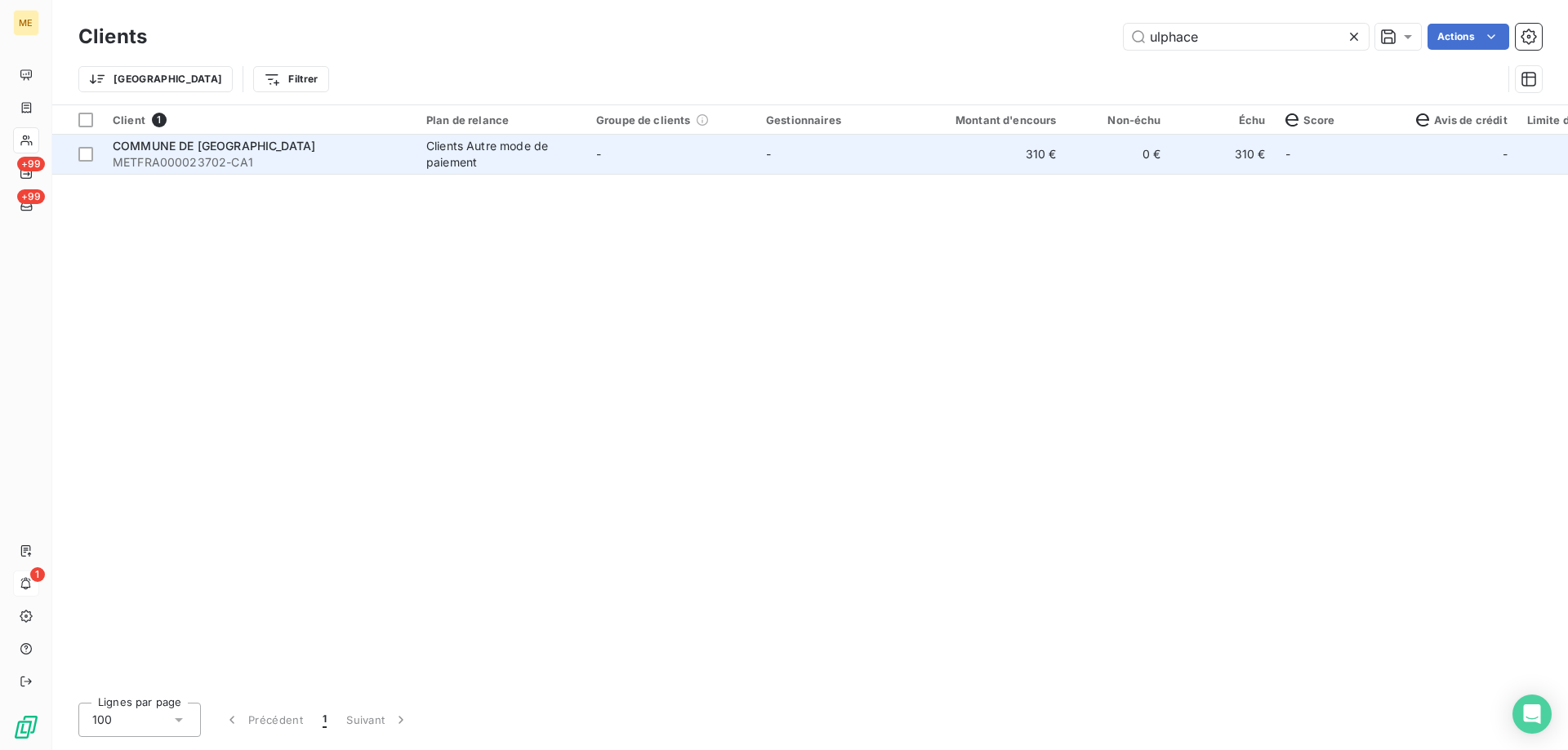
type input "ulphace"
click at [172, 145] on span "COMMUNE DE SAINT ULPHACE" at bounding box center [214, 146] width 202 height 14
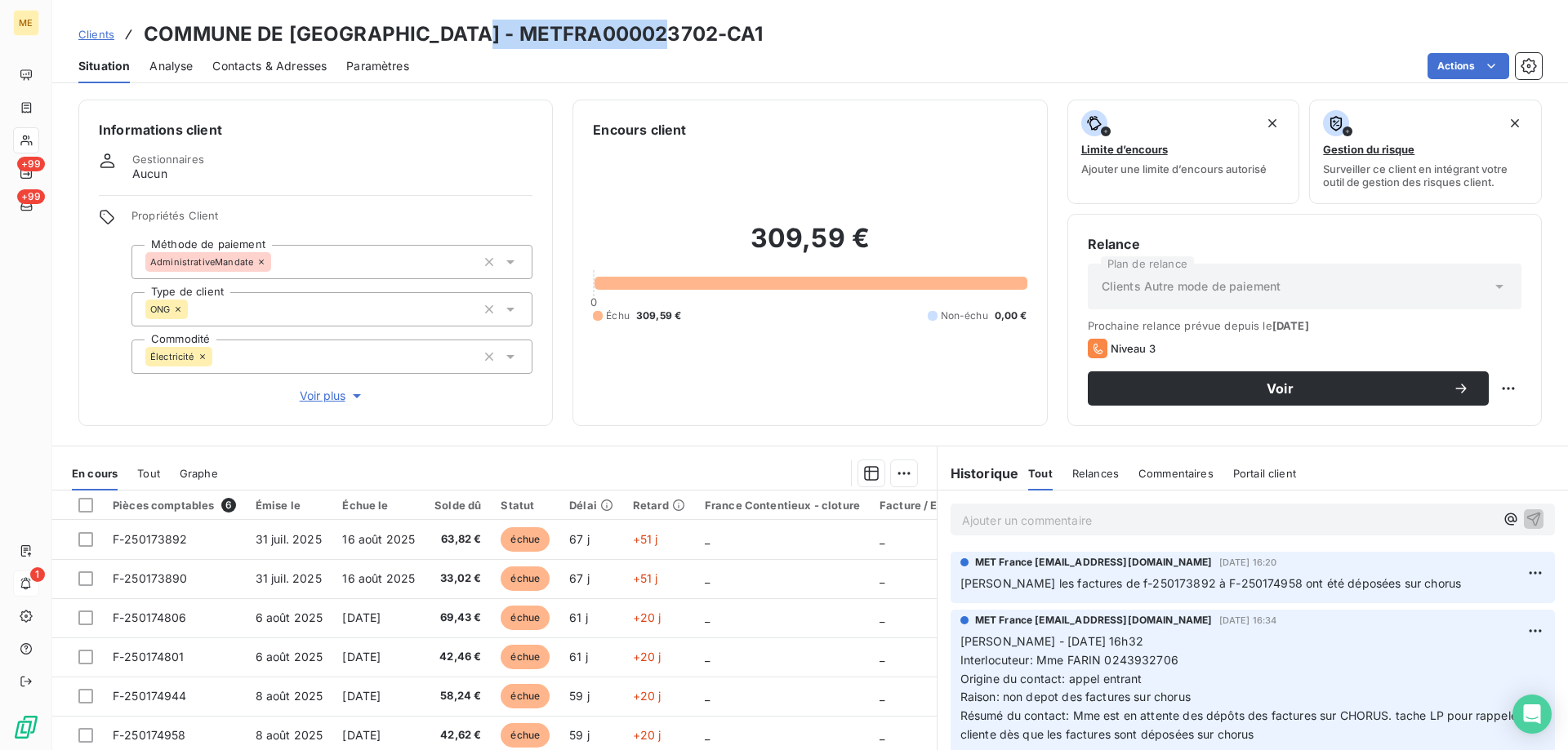
drag, startPoint x: 464, startPoint y: 32, endPoint x: 663, endPoint y: 30, distance: 199.0
click at [663, 30] on h3 "COMMUNE DE SAINT ULPHACE - METFRA000023702-CA1" at bounding box center [454, 34] width 620 height 30
copy h3 "METFRA000023702"
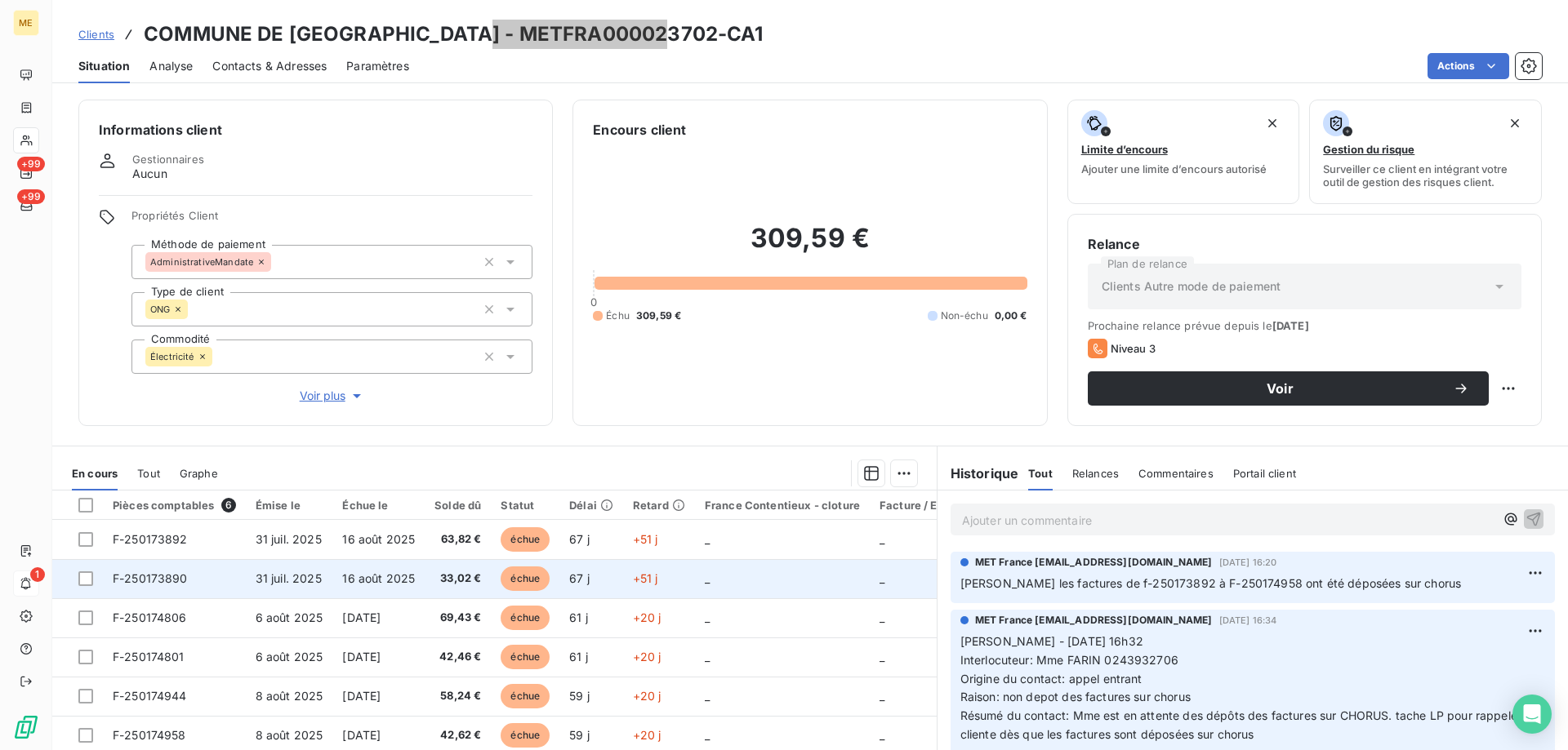
scroll to position [104, 0]
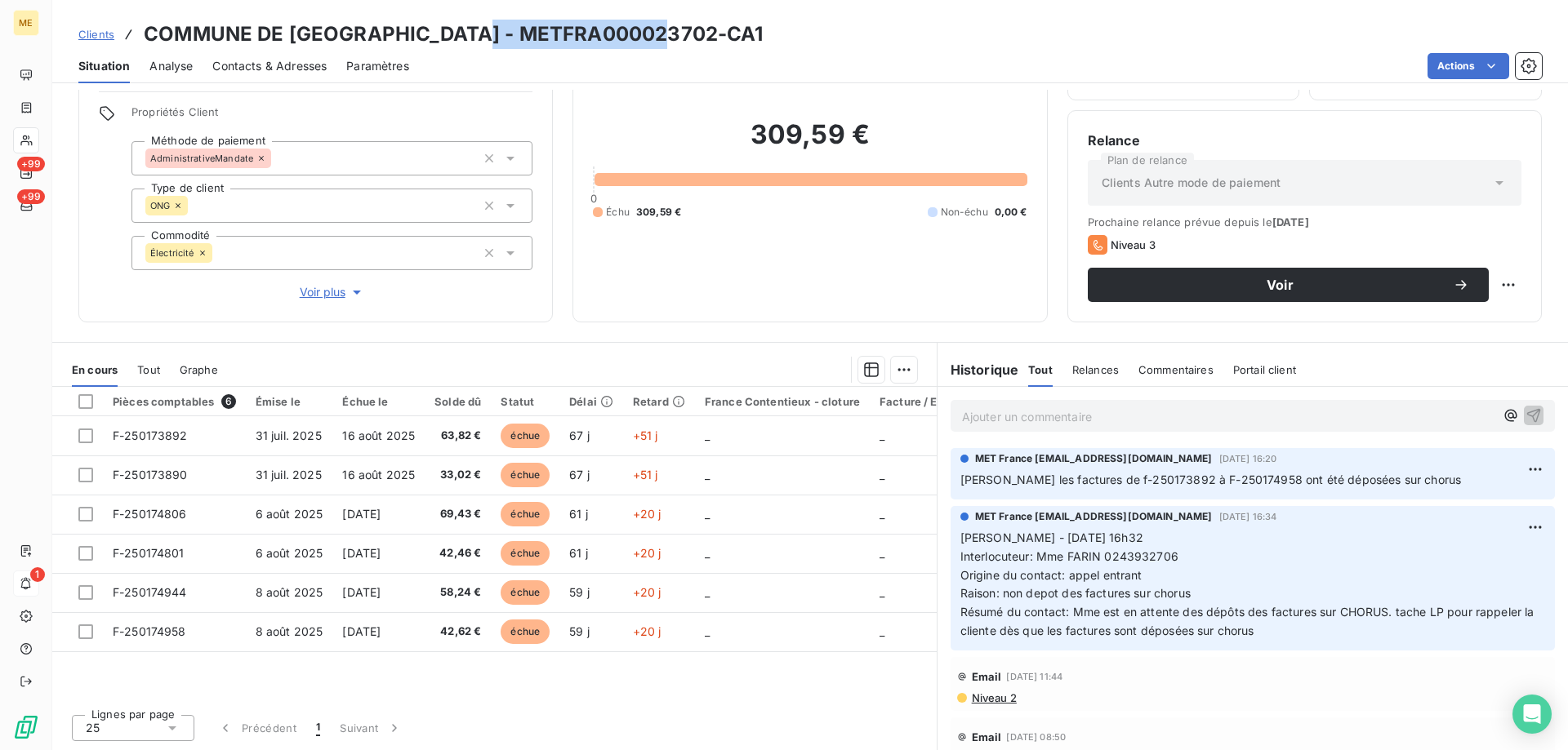
click at [145, 370] on span "Tout" at bounding box center [149, 370] width 23 height 13
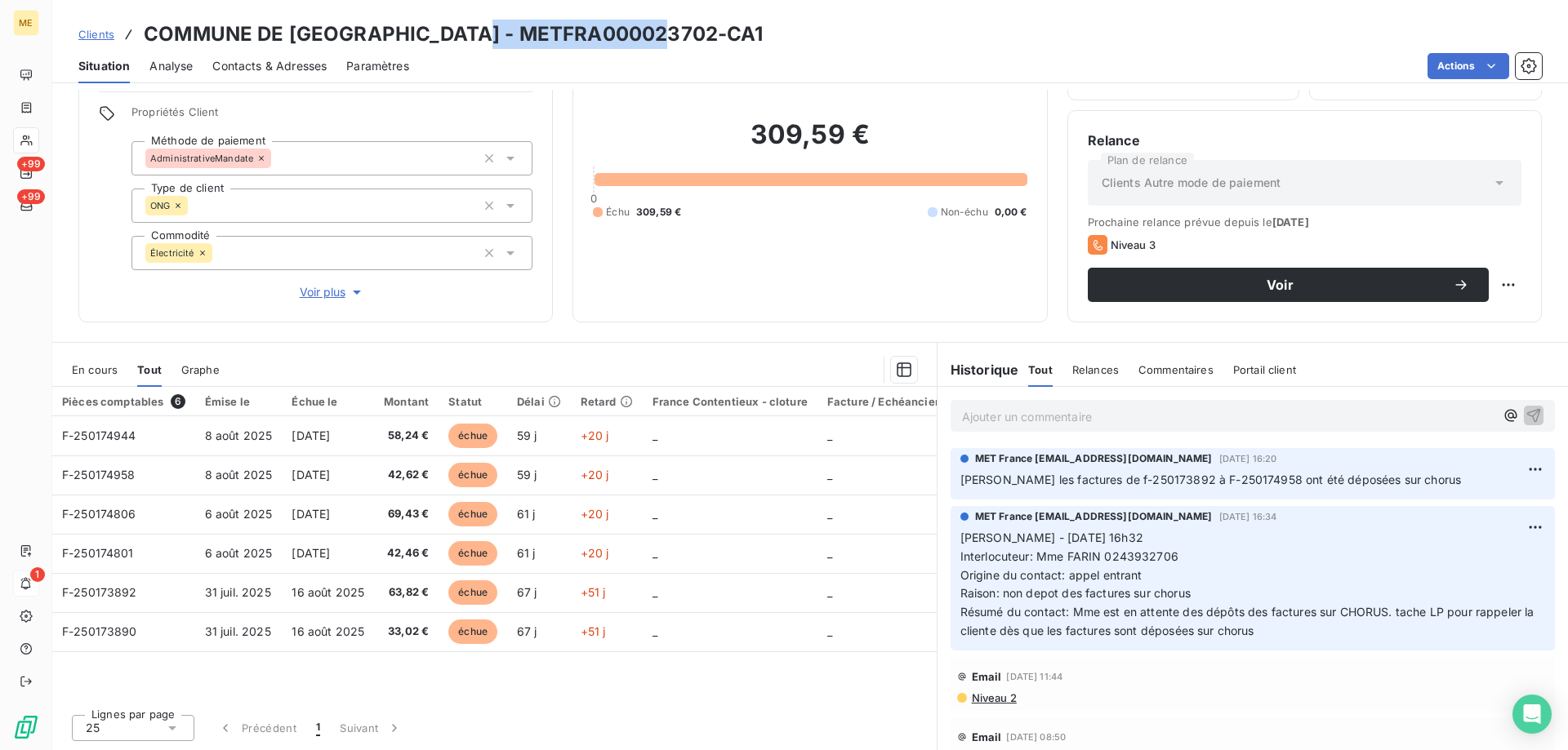
click at [84, 377] on div "En cours" at bounding box center [94, 370] width 46 height 34
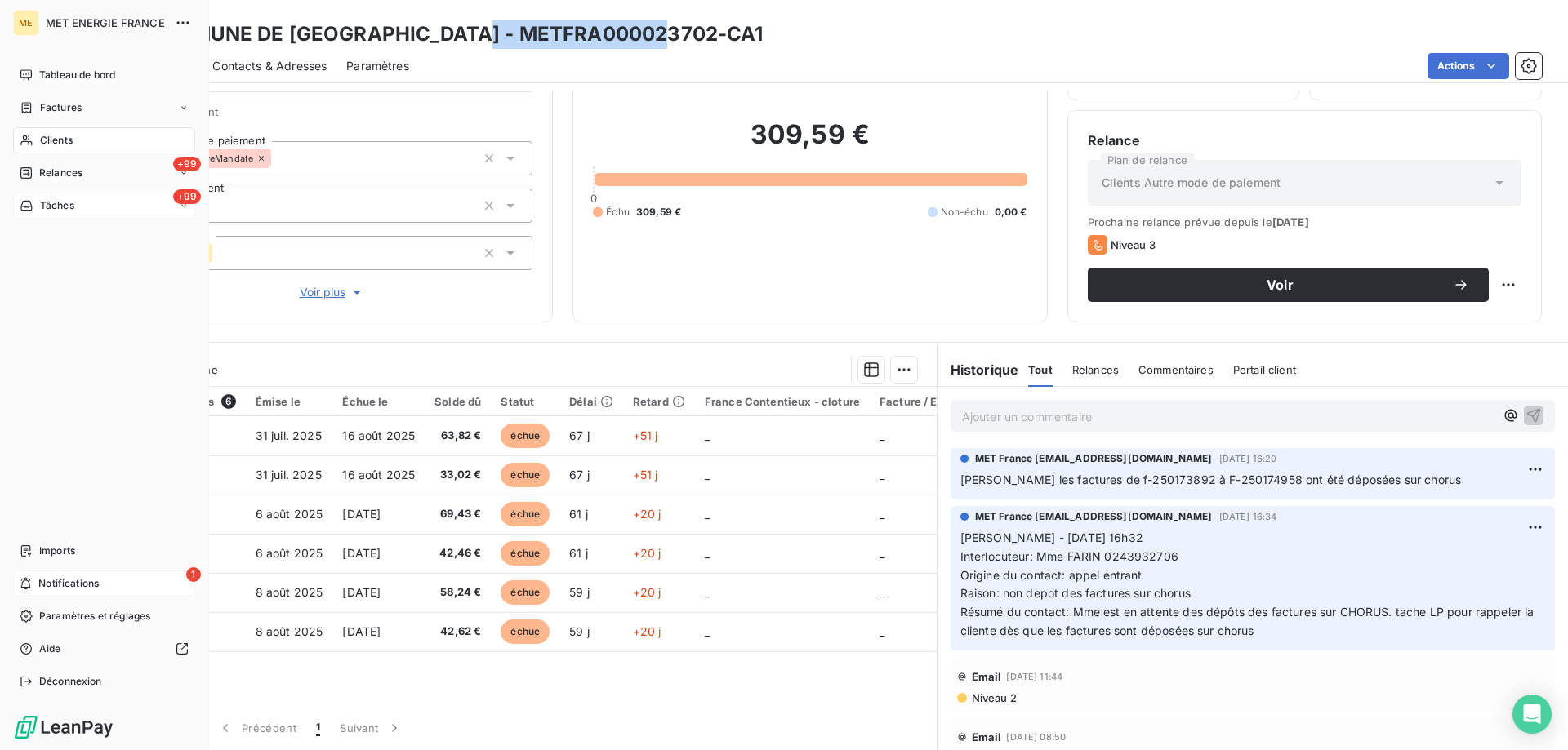
click at [57, 212] on span "Tâches" at bounding box center [57, 206] width 34 height 14
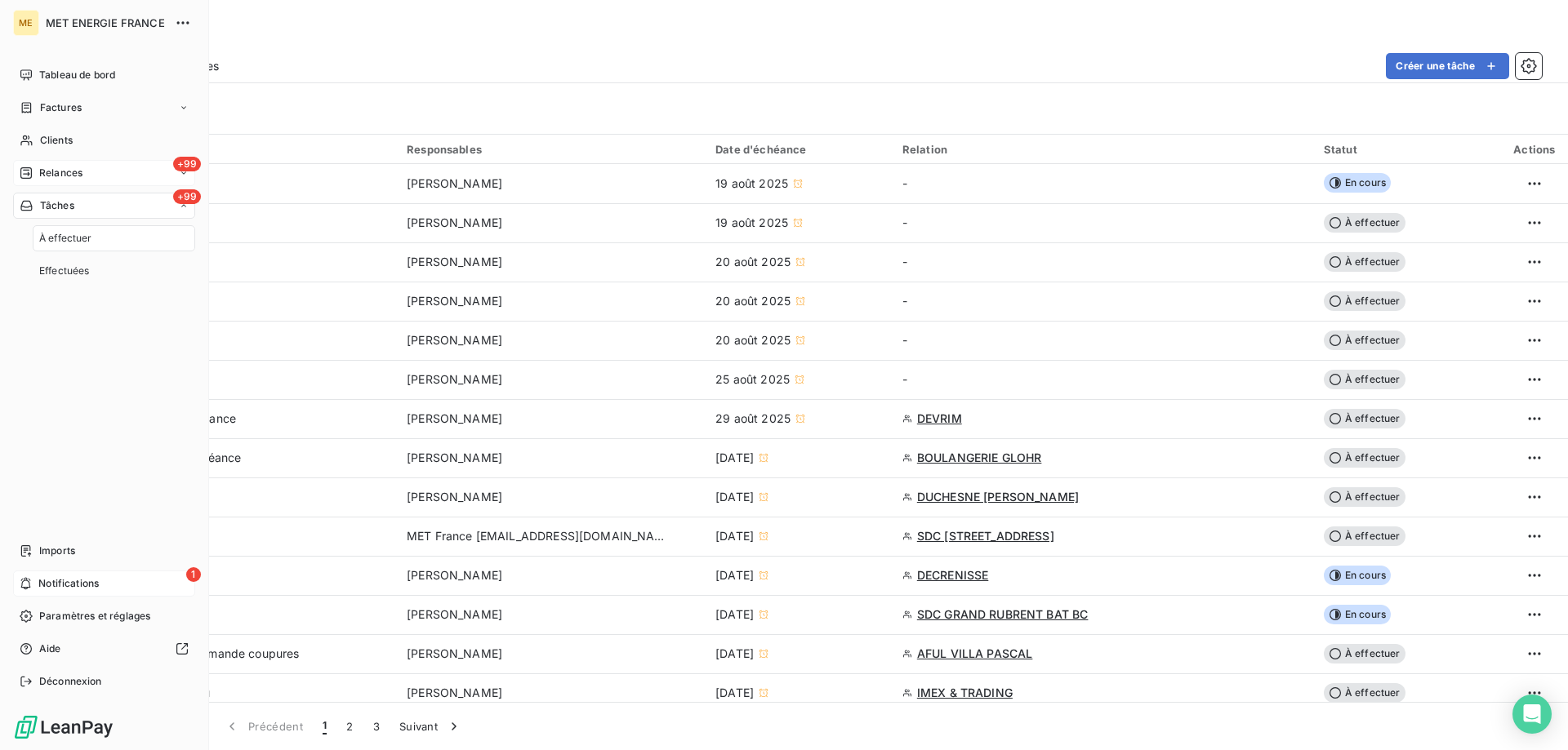
click at [64, 173] on span "Relances" at bounding box center [61, 173] width 43 height 14
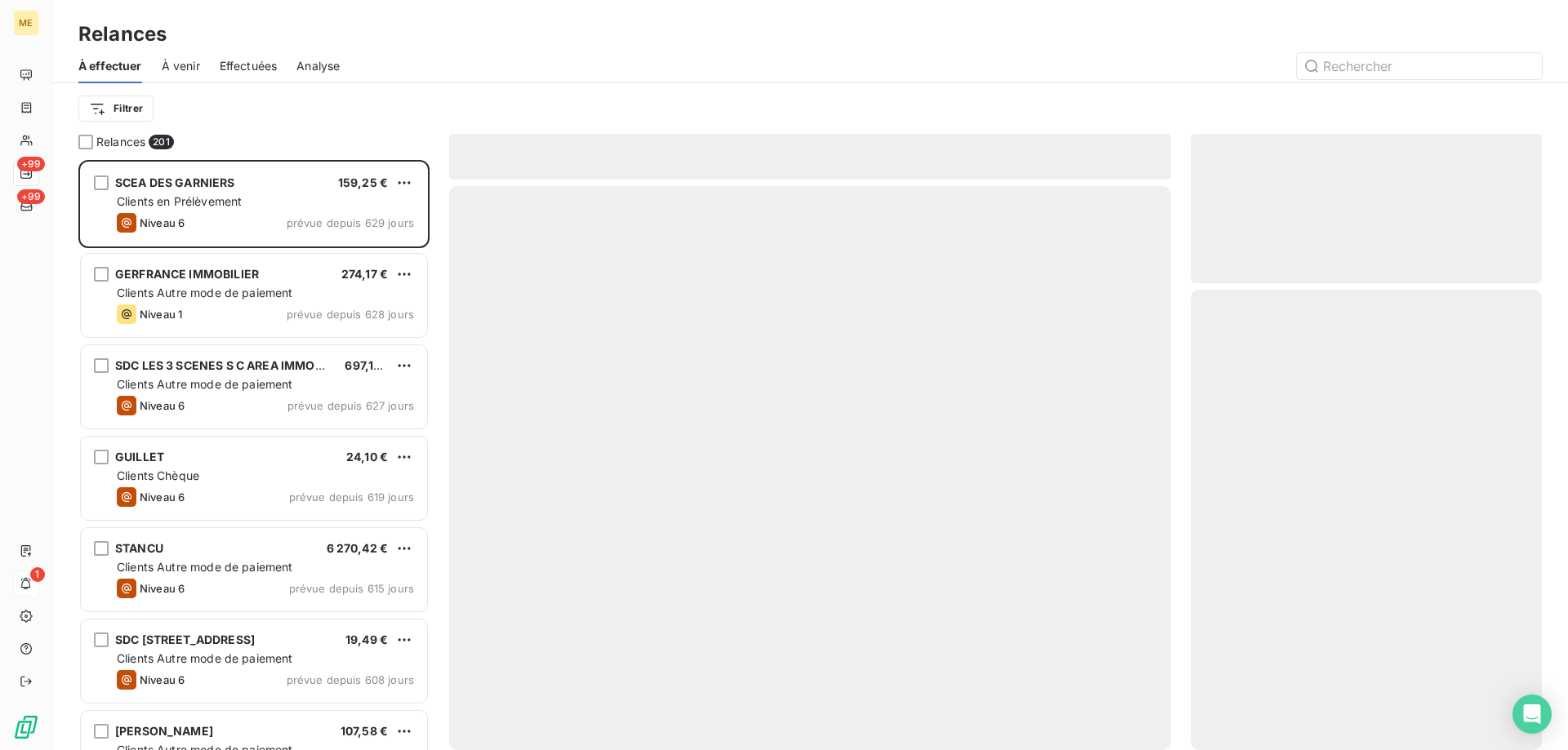
scroll to position [578, 338]
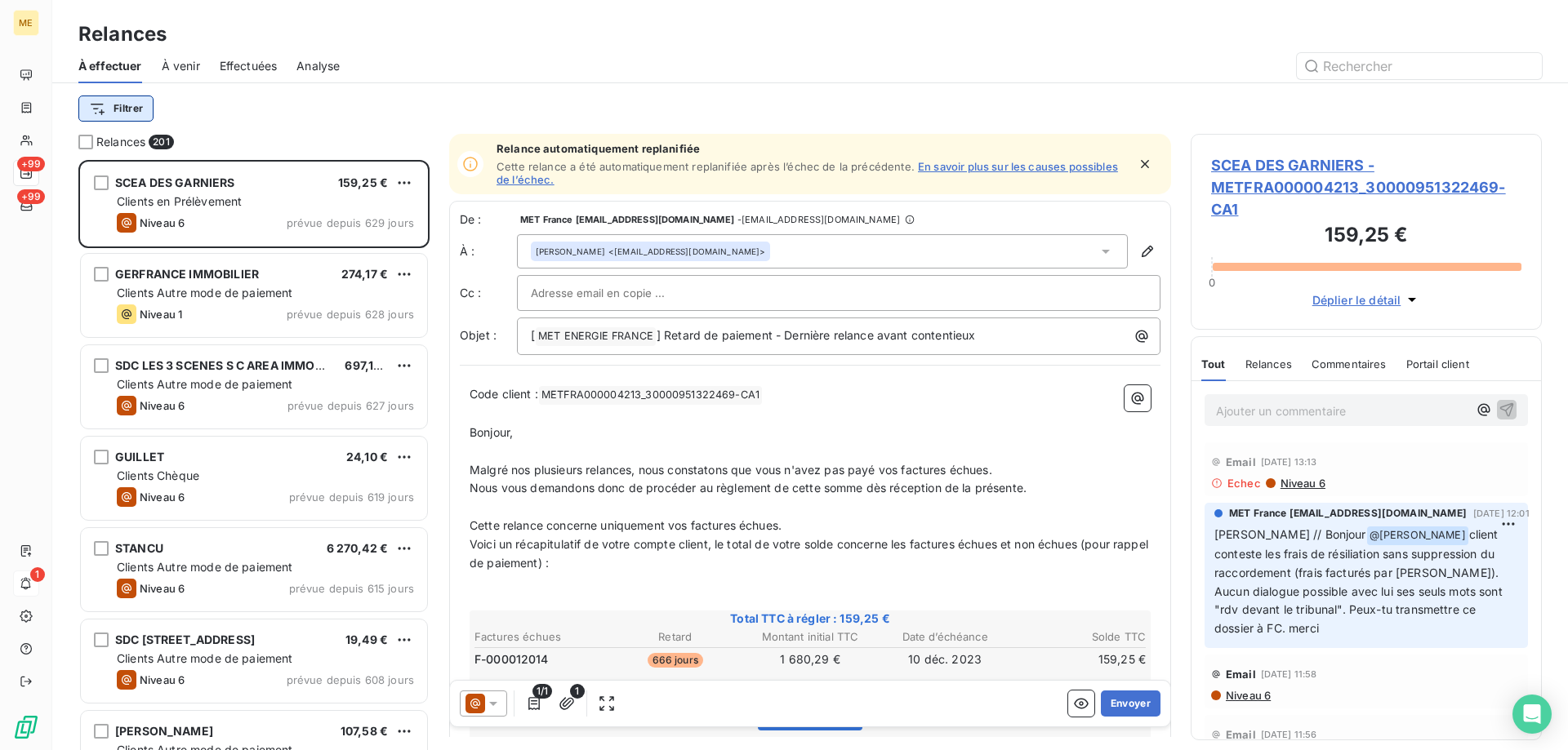
click at [124, 113] on html "ME +99 +99 1 Relances À effectuer À venir Effectuées Analyse Filtrer Relances 2…" at bounding box center [784, 456] width 1568 height 914
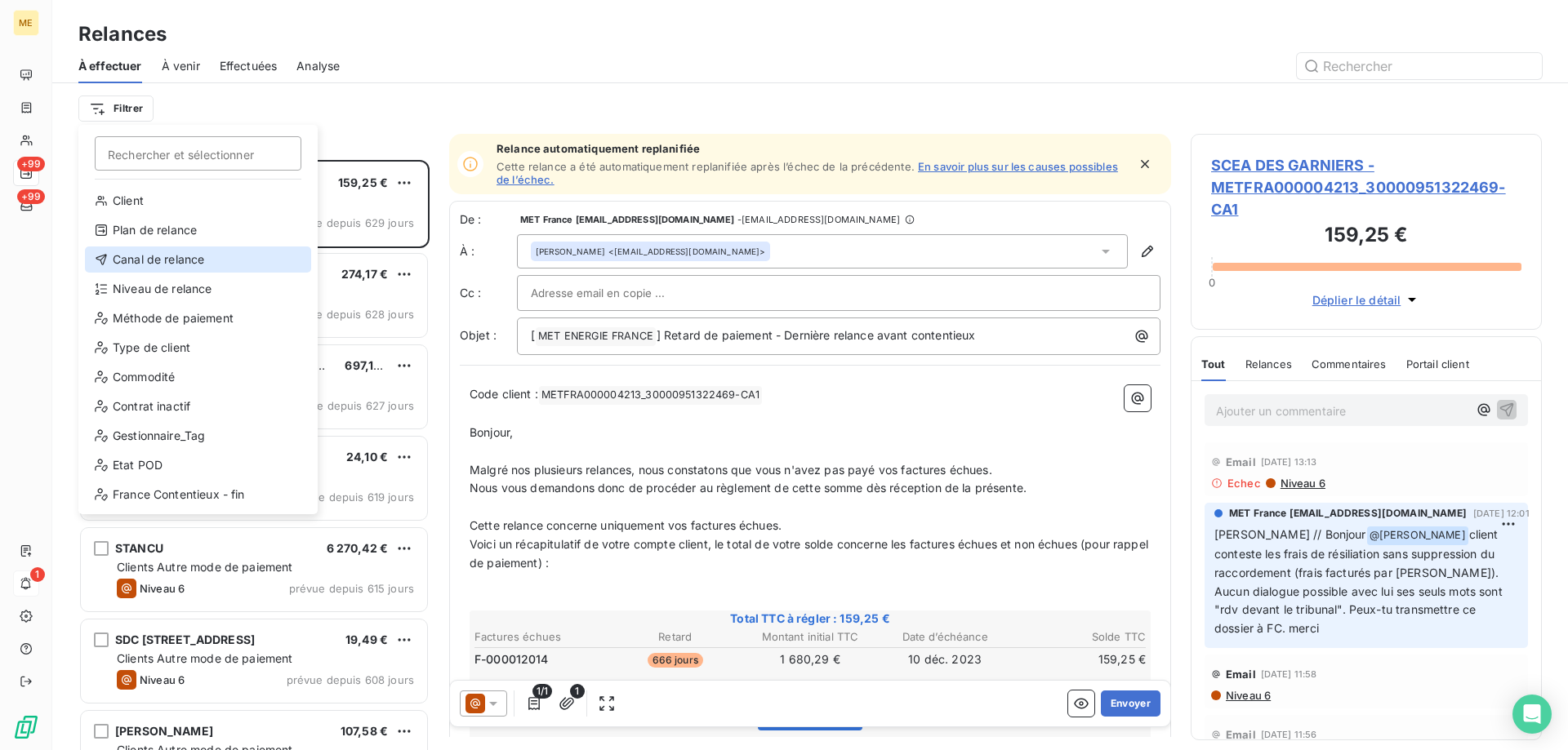
click at [124, 251] on div "Canal de relance" at bounding box center [198, 259] width 227 height 26
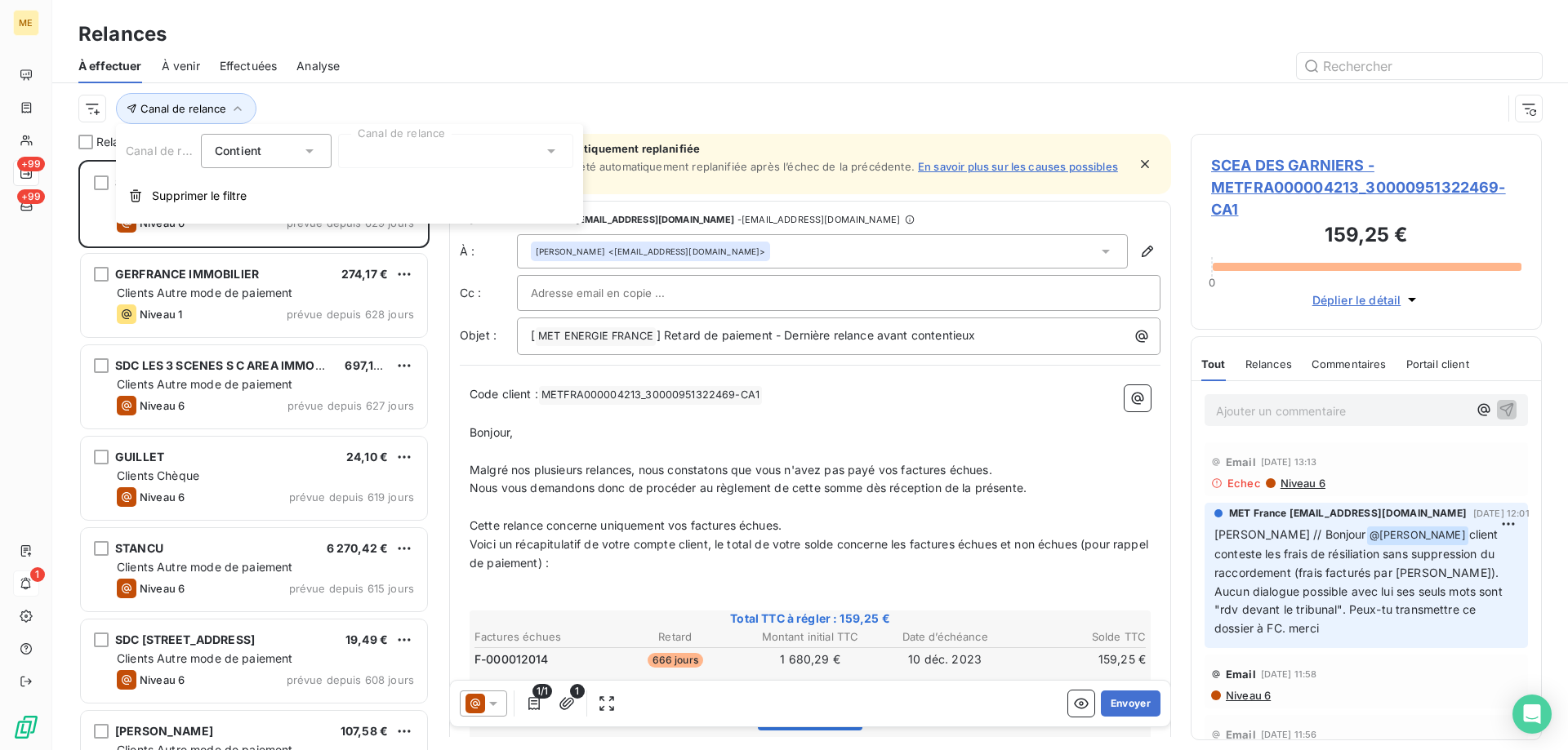
click at [356, 141] on div at bounding box center [456, 151] width 236 height 34
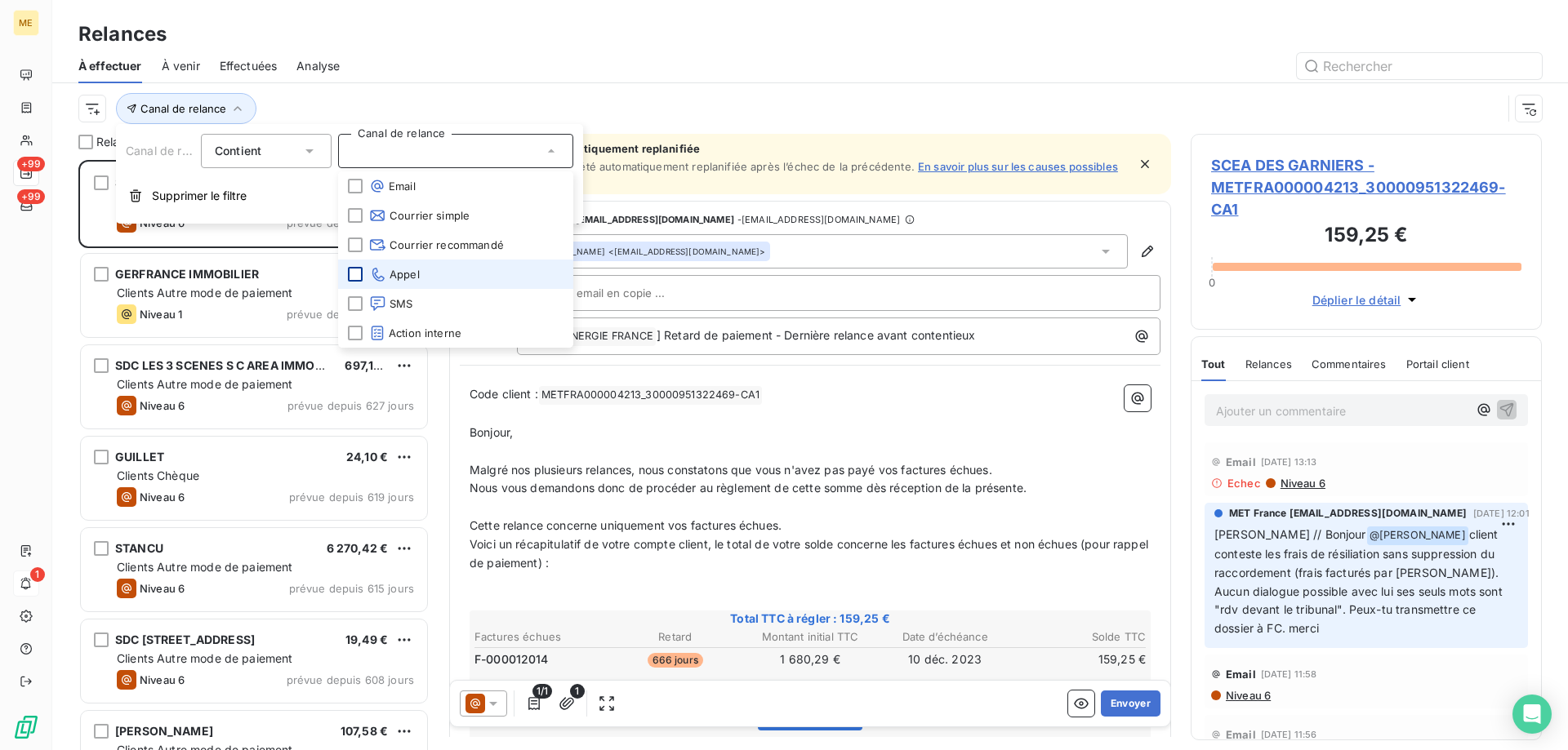
click at [357, 274] on div at bounding box center [356, 274] width 14 height 14
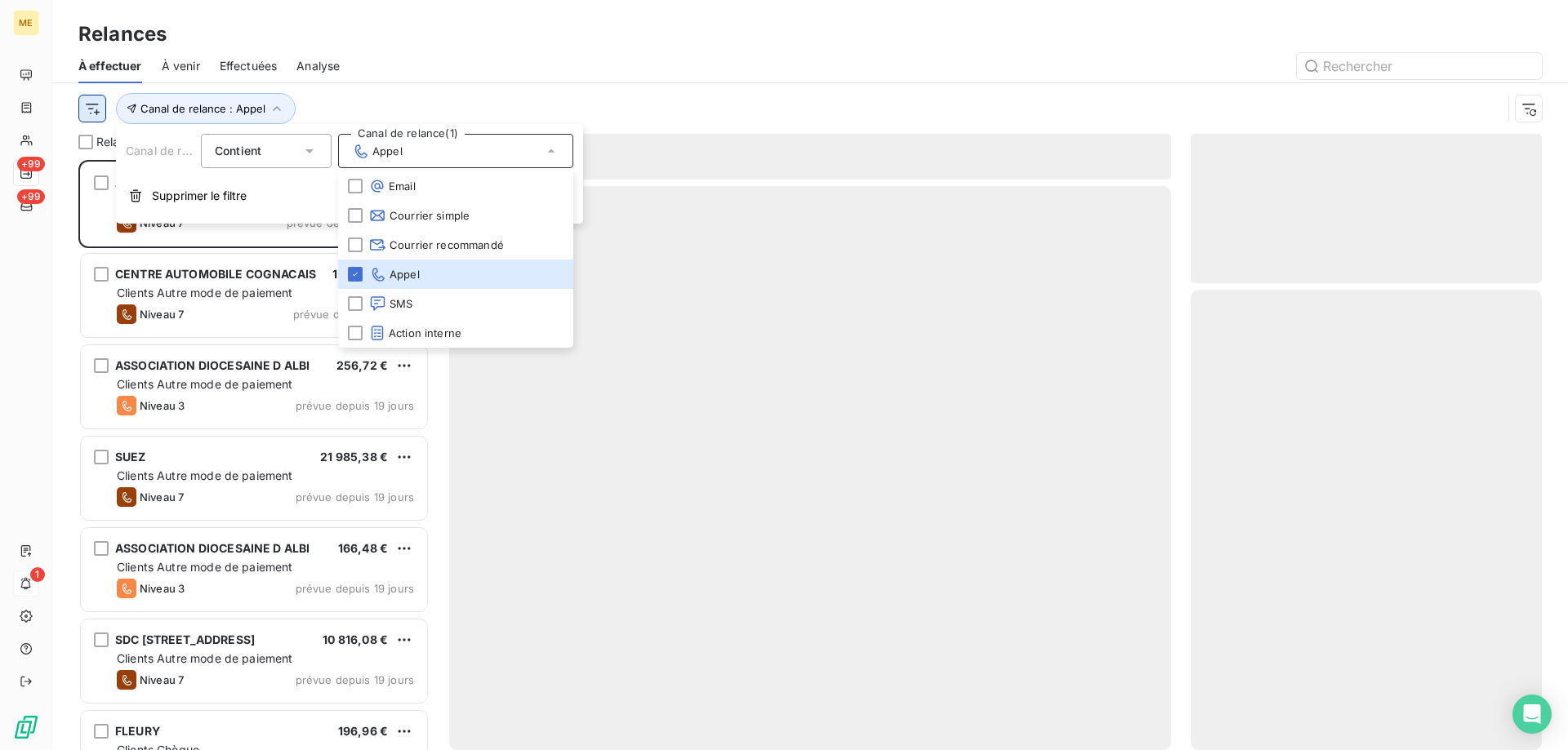
scroll to position [578, 338]
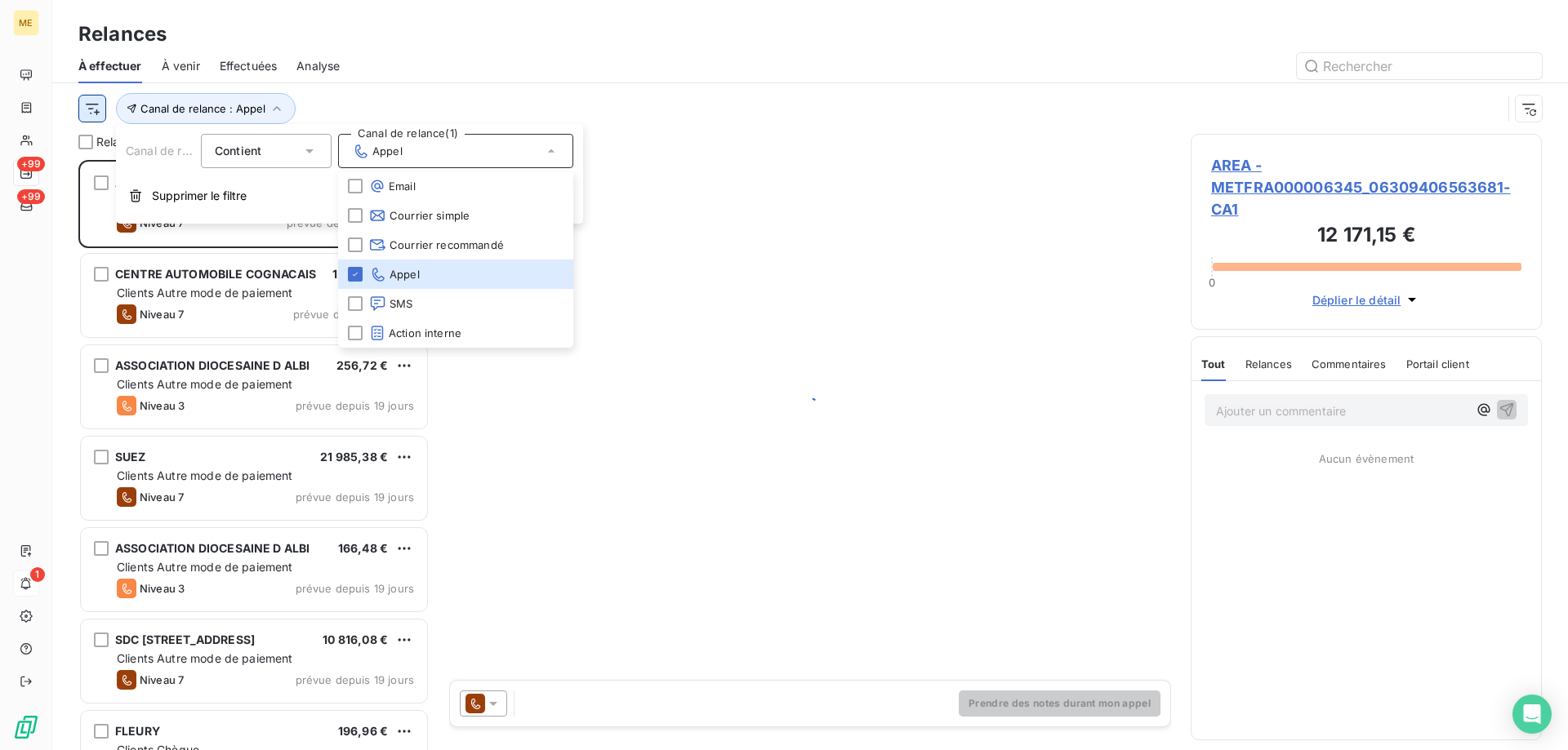
click at [94, 109] on html "ME +99 +99 1 Relances À effectuer À venir Effectuées Analyse Canal de relance :…" at bounding box center [784, 456] width 1568 height 914
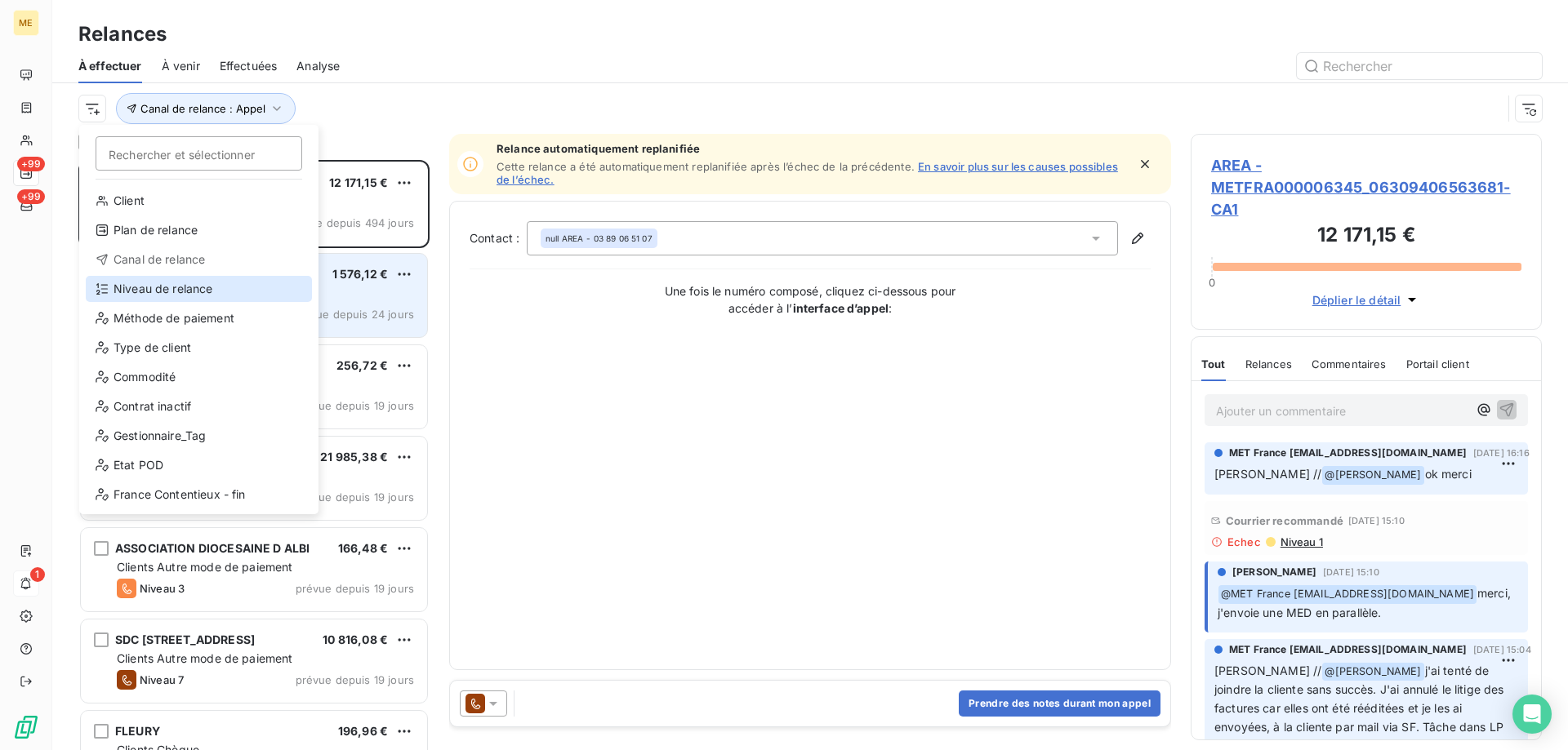
drag, startPoint x: 145, startPoint y: 283, endPoint x: 351, endPoint y: 263, distance: 207.0
click at [146, 283] on div "Niveau de relance" at bounding box center [199, 288] width 227 height 26
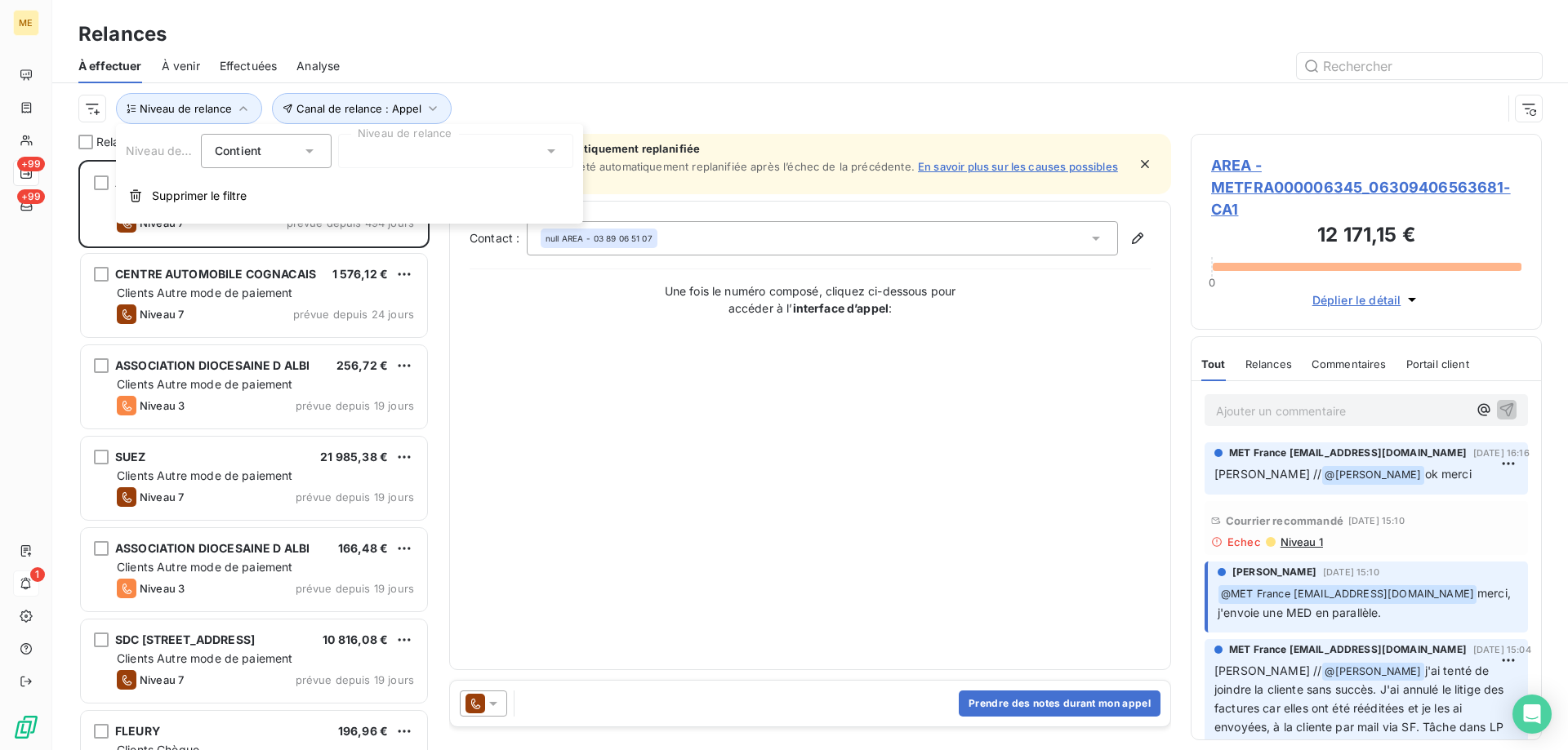
click at [407, 143] on div at bounding box center [456, 151] width 236 height 34
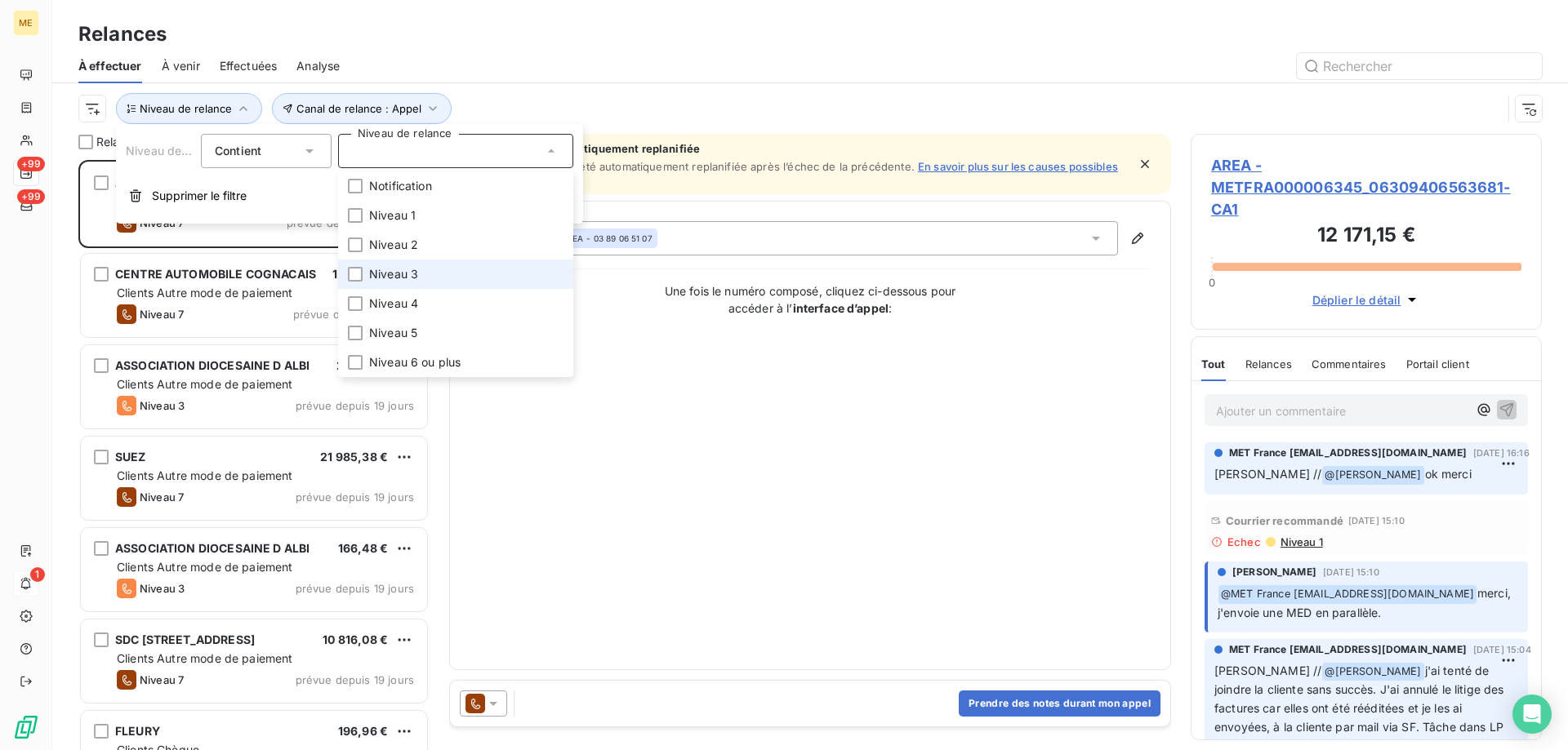
click at [450, 277] on li "Niveau 3" at bounding box center [456, 274] width 236 height 30
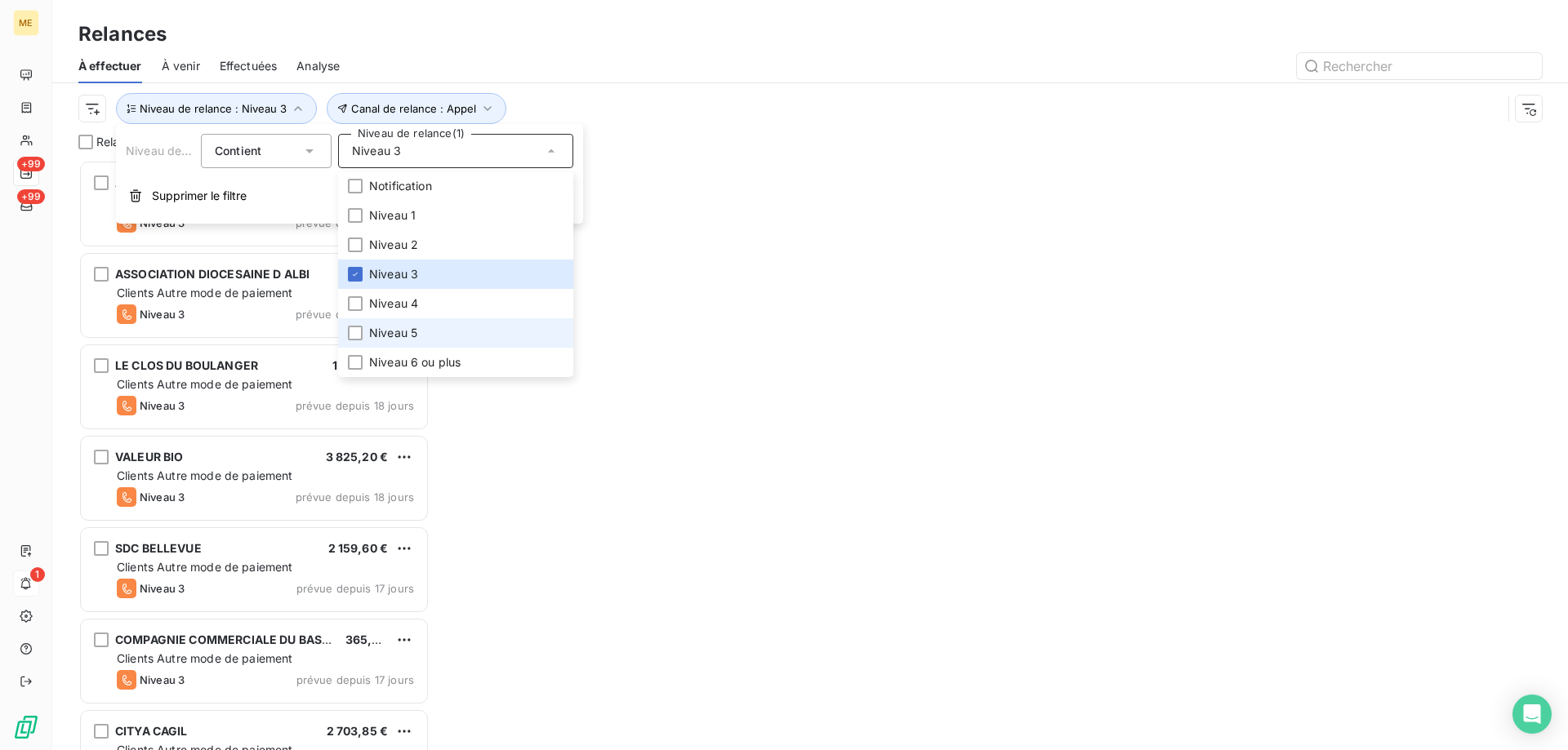
scroll to position [578, 338]
click at [427, 327] on li "Niveau 5" at bounding box center [456, 333] width 236 height 30
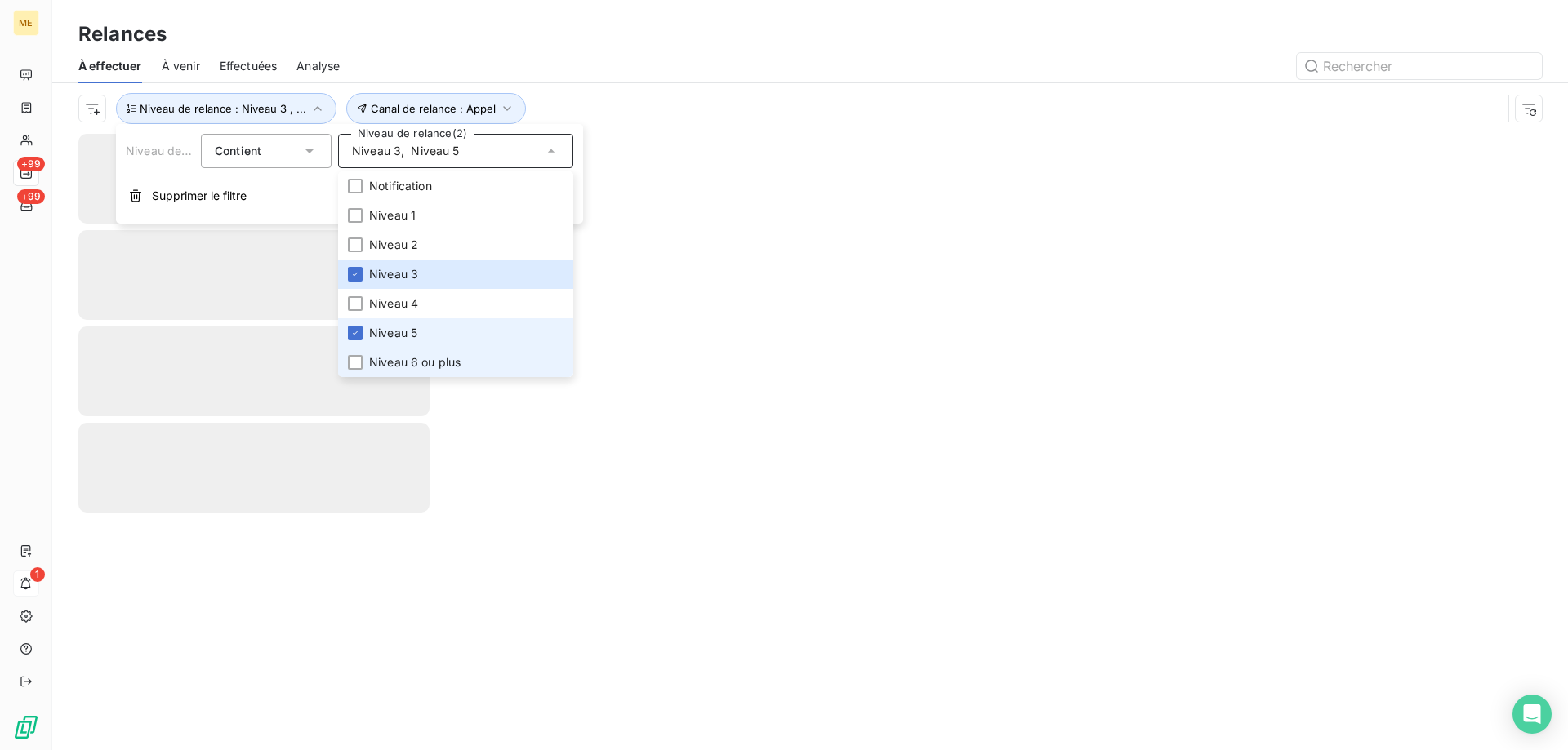
click at [423, 354] on li "Niveau 6 ou plus" at bounding box center [456, 362] width 236 height 30
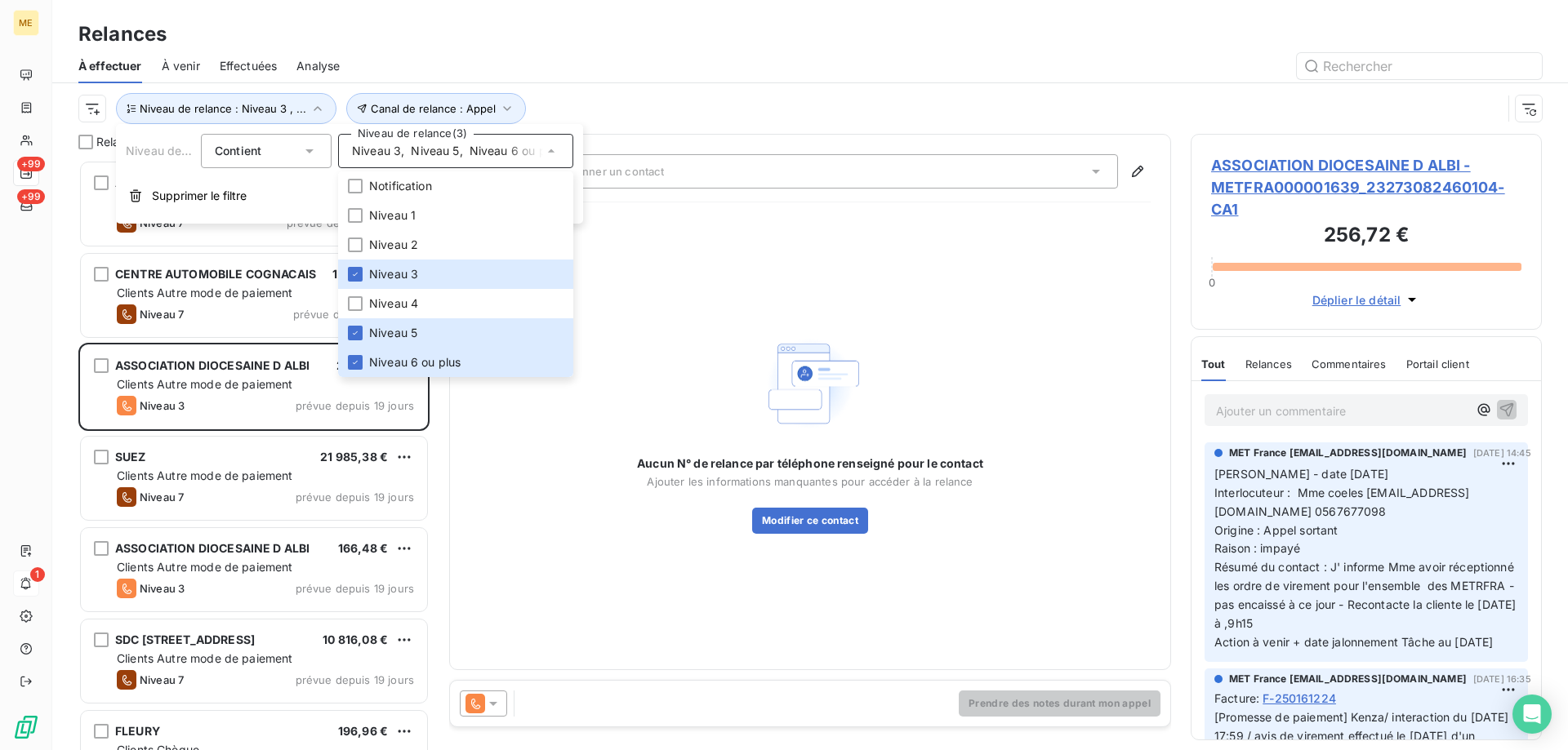
click at [87, 113] on html "ME +99 +99 1 Relances À effectuer À venir Effectuées Analyse Canal de relance :…" at bounding box center [784, 456] width 1568 height 914
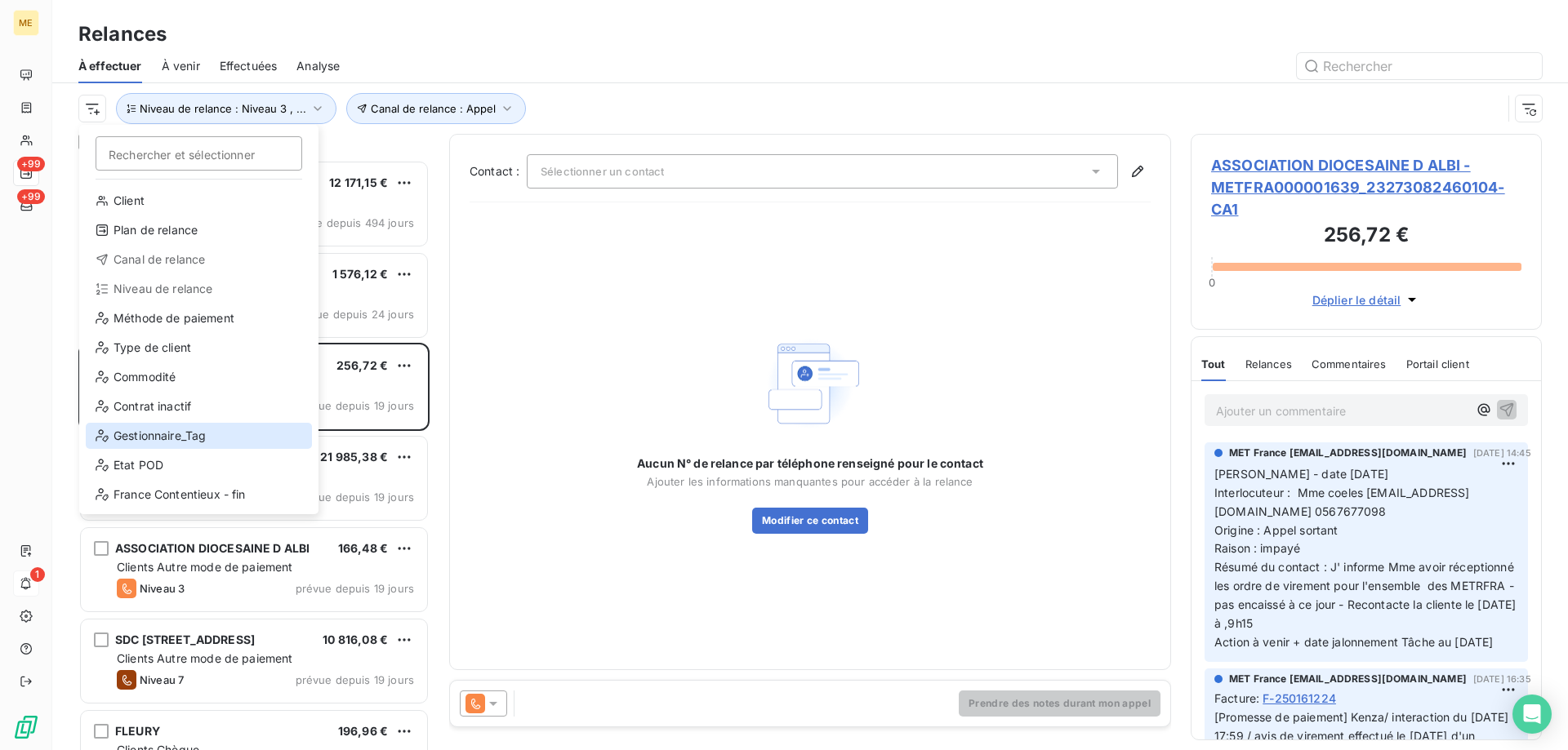
click at [137, 438] on div "Gestionnaire_Tag" at bounding box center [199, 435] width 227 height 26
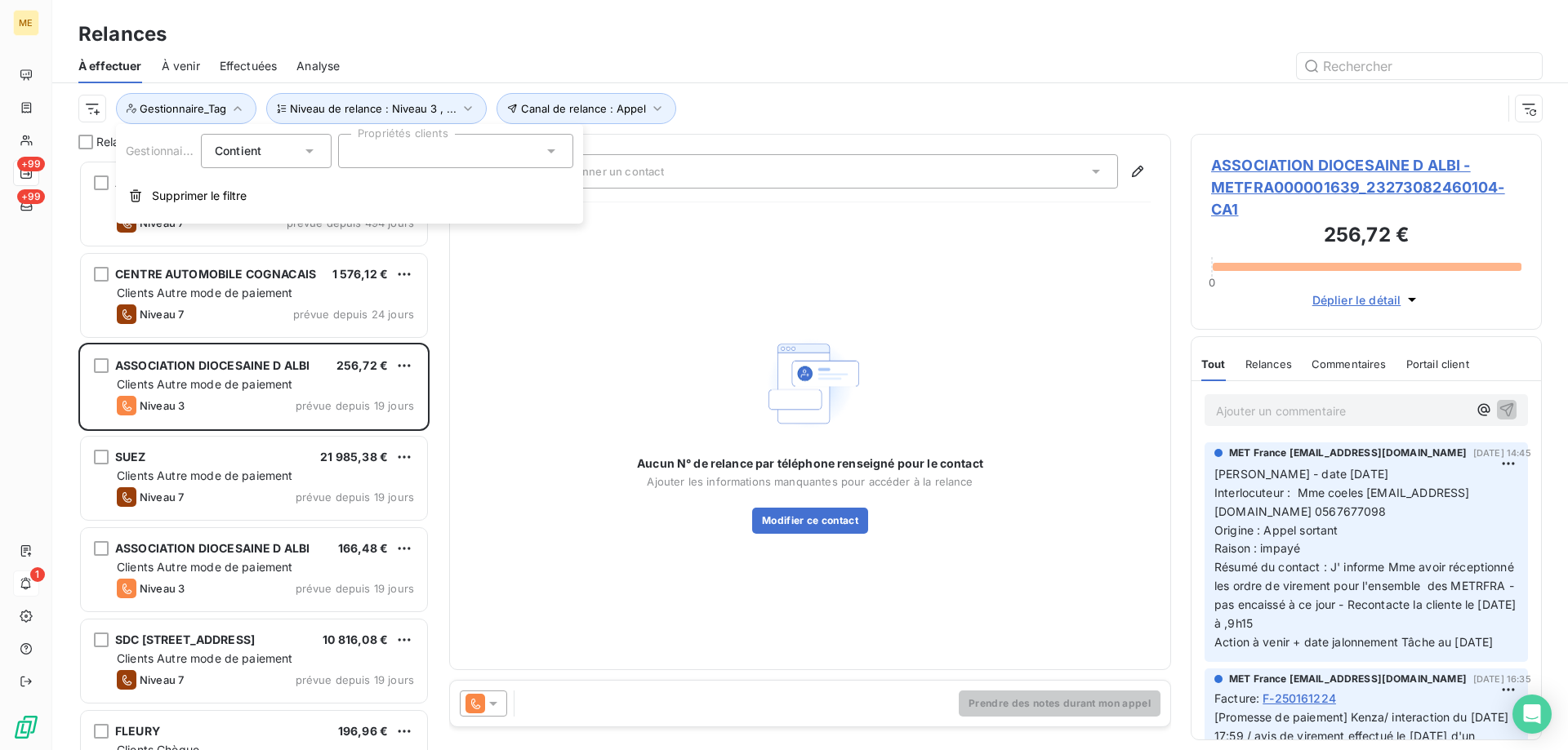
click at [450, 166] on div at bounding box center [456, 151] width 236 height 34
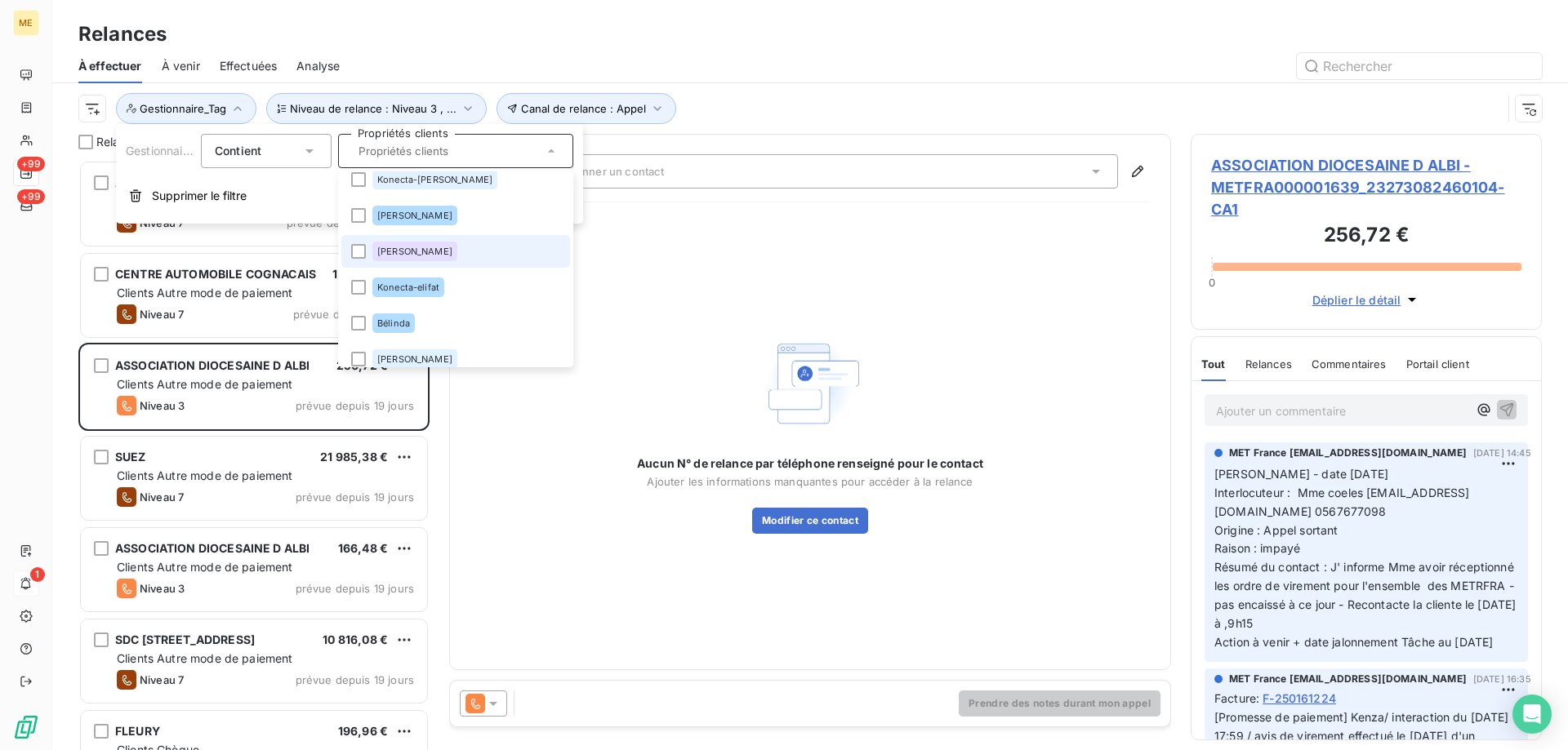
scroll to position [516, 0]
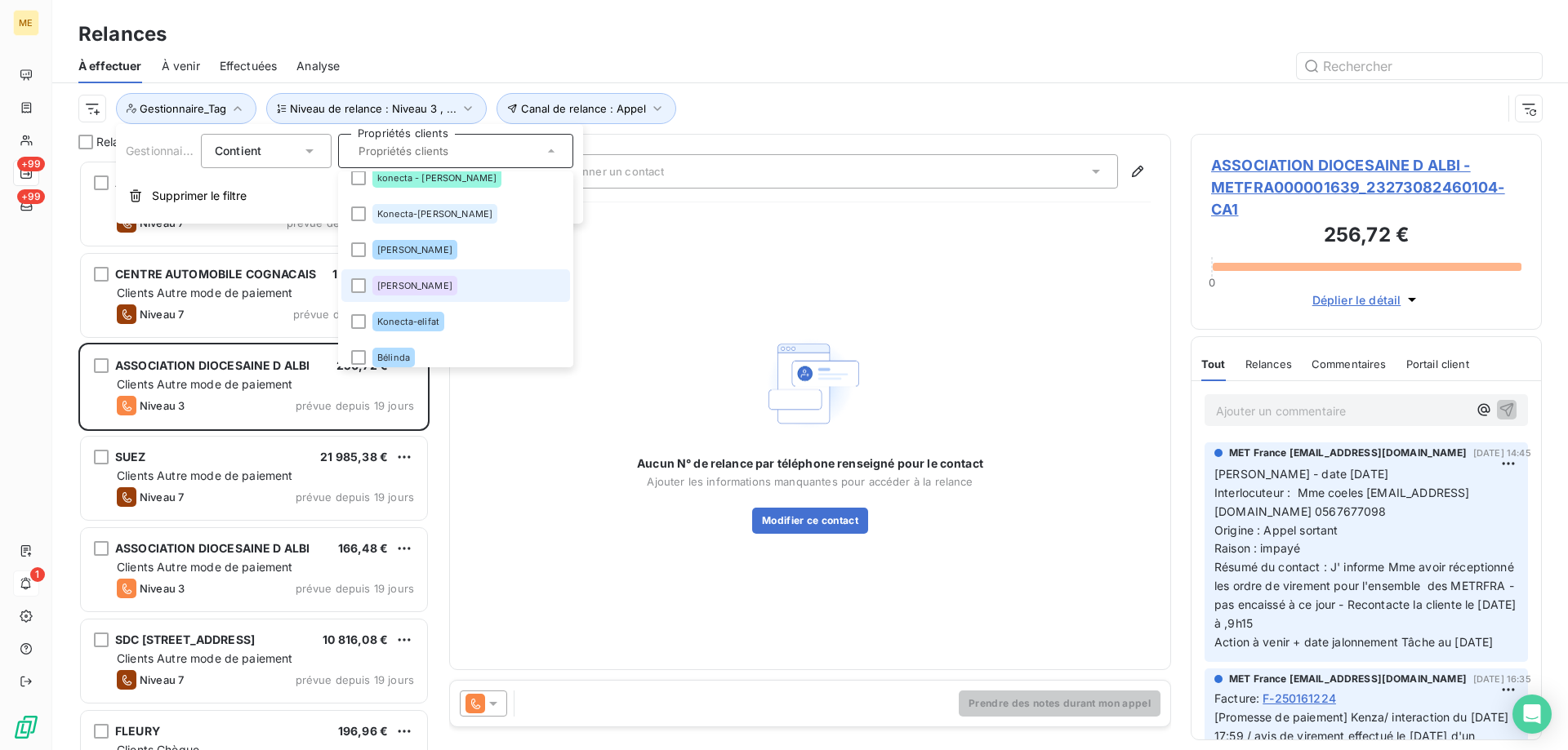
click at [453, 218] on div "Konecta-[PERSON_NAME]" at bounding box center [435, 214] width 125 height 20
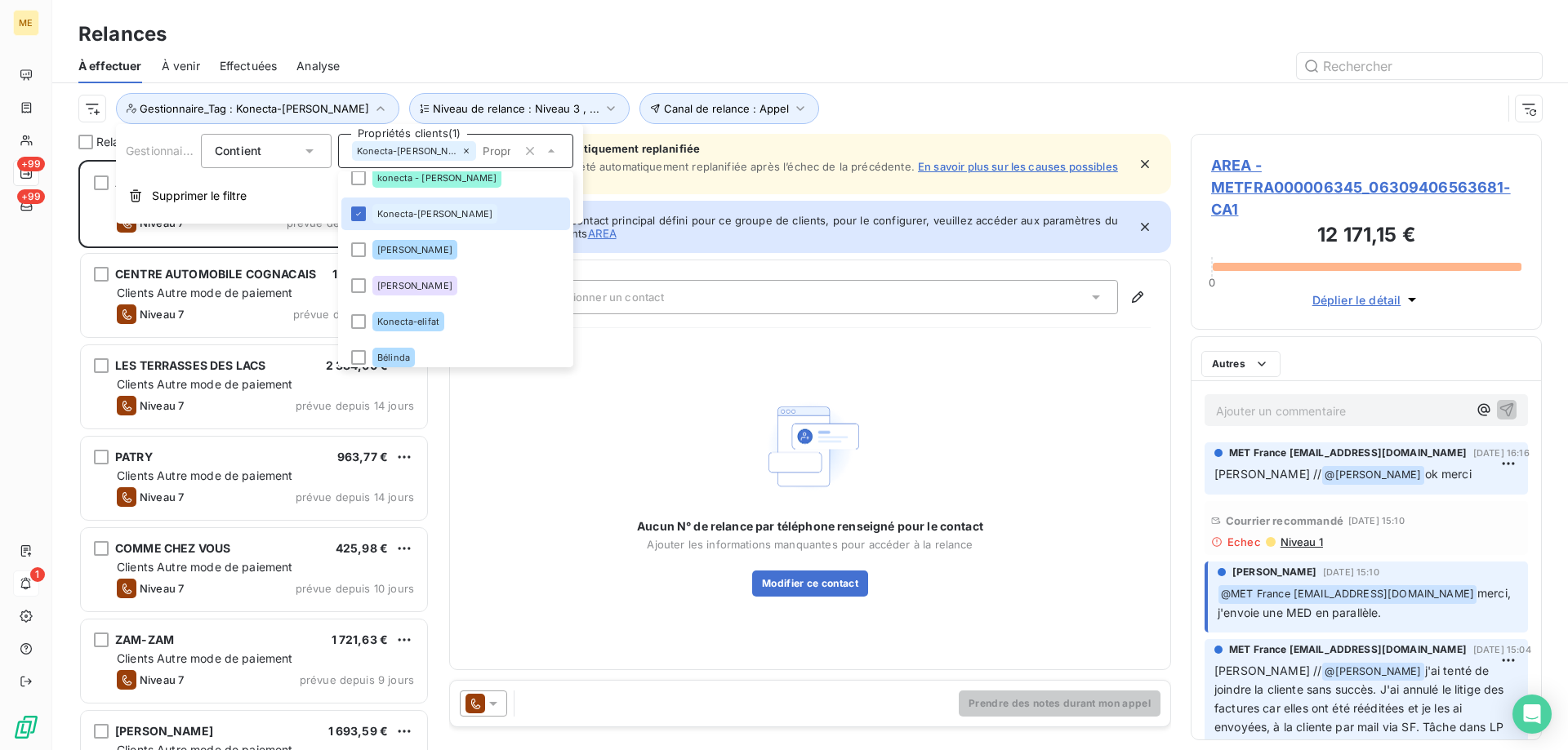
scroll to position [578, 338]
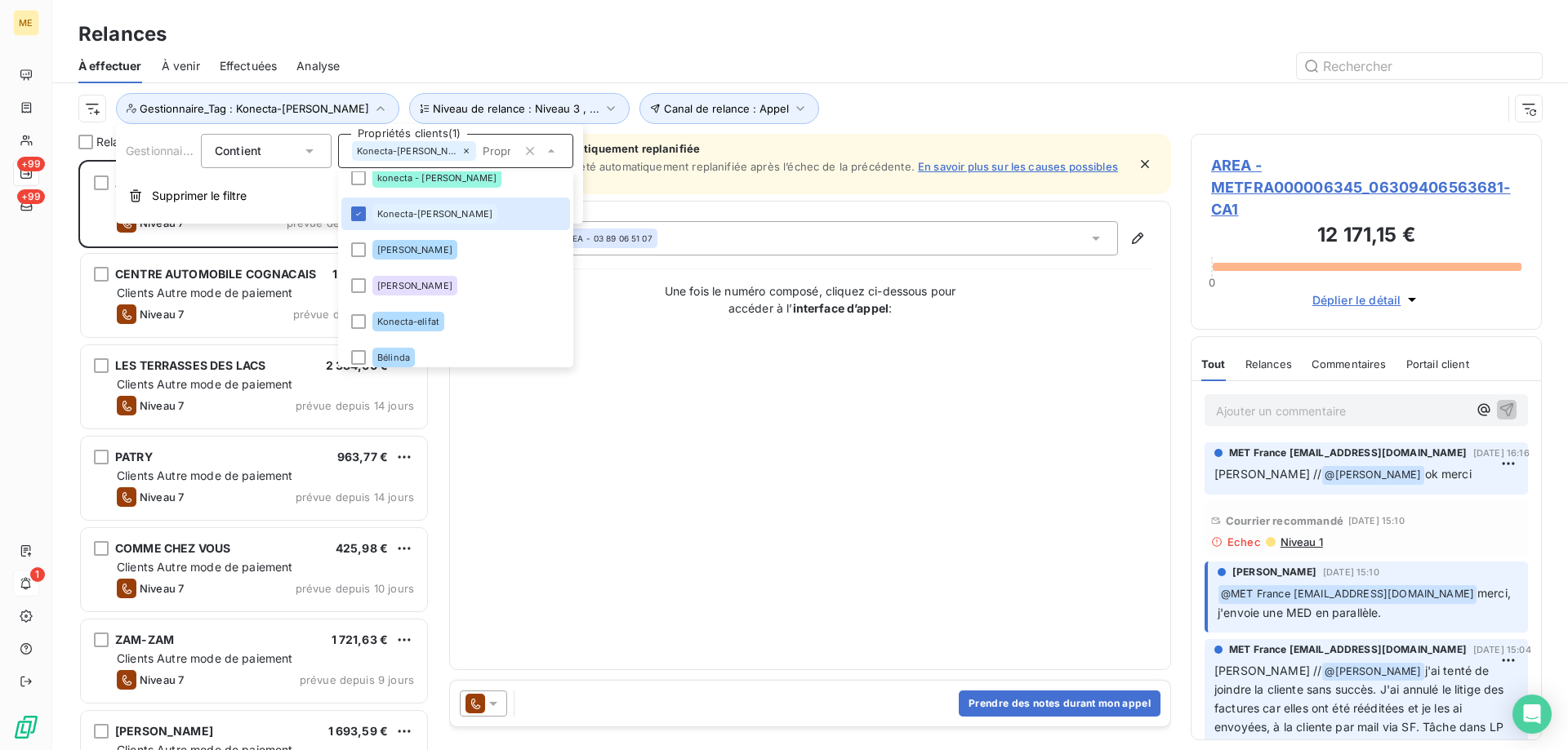
click at [610, 490] on div "Contact : null AREA - 03 89 06 51 07 Une fois le numéro composé, cliquez ci-des…" at bounding box center [810, 435] width 681 height 429
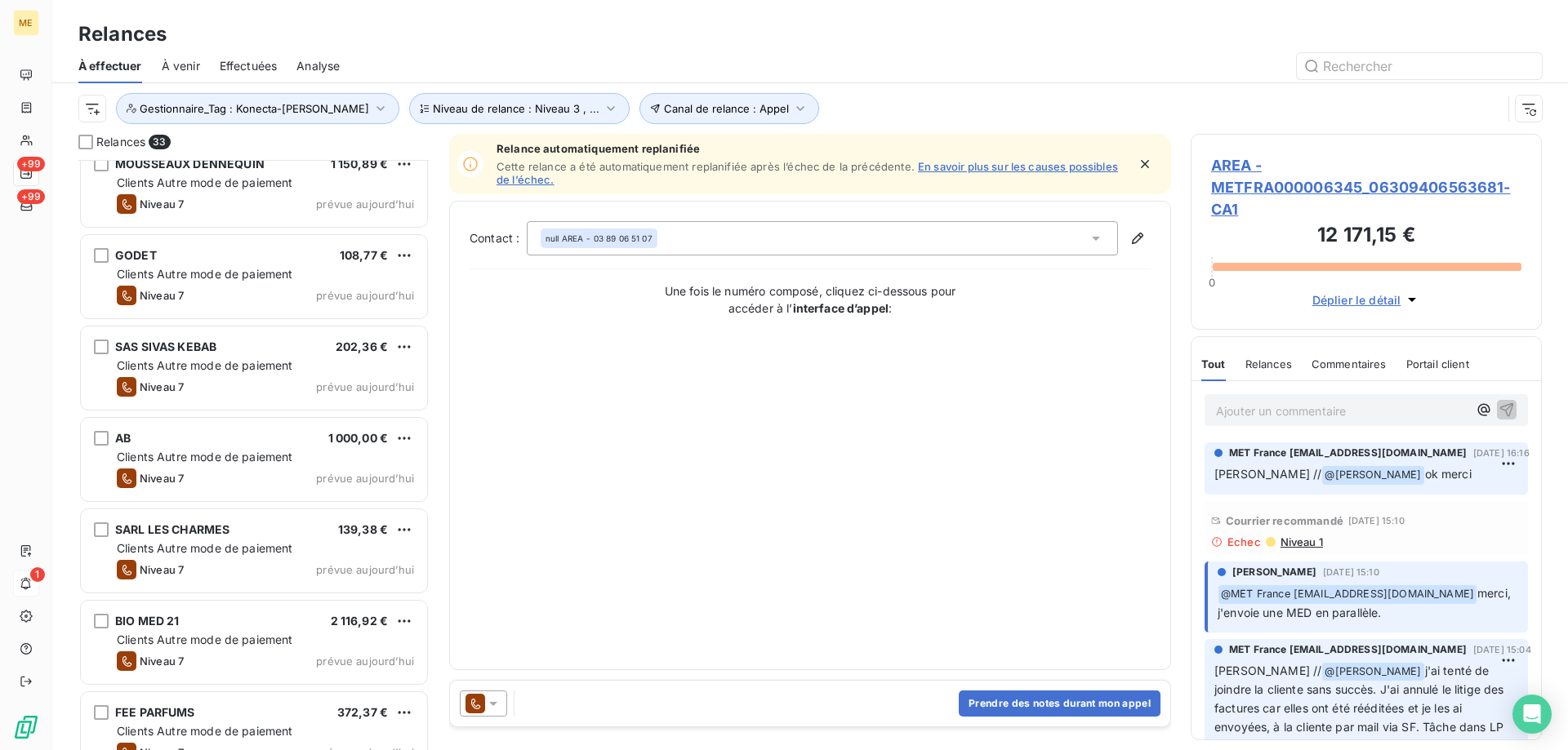
scroll to position [2427, 0]
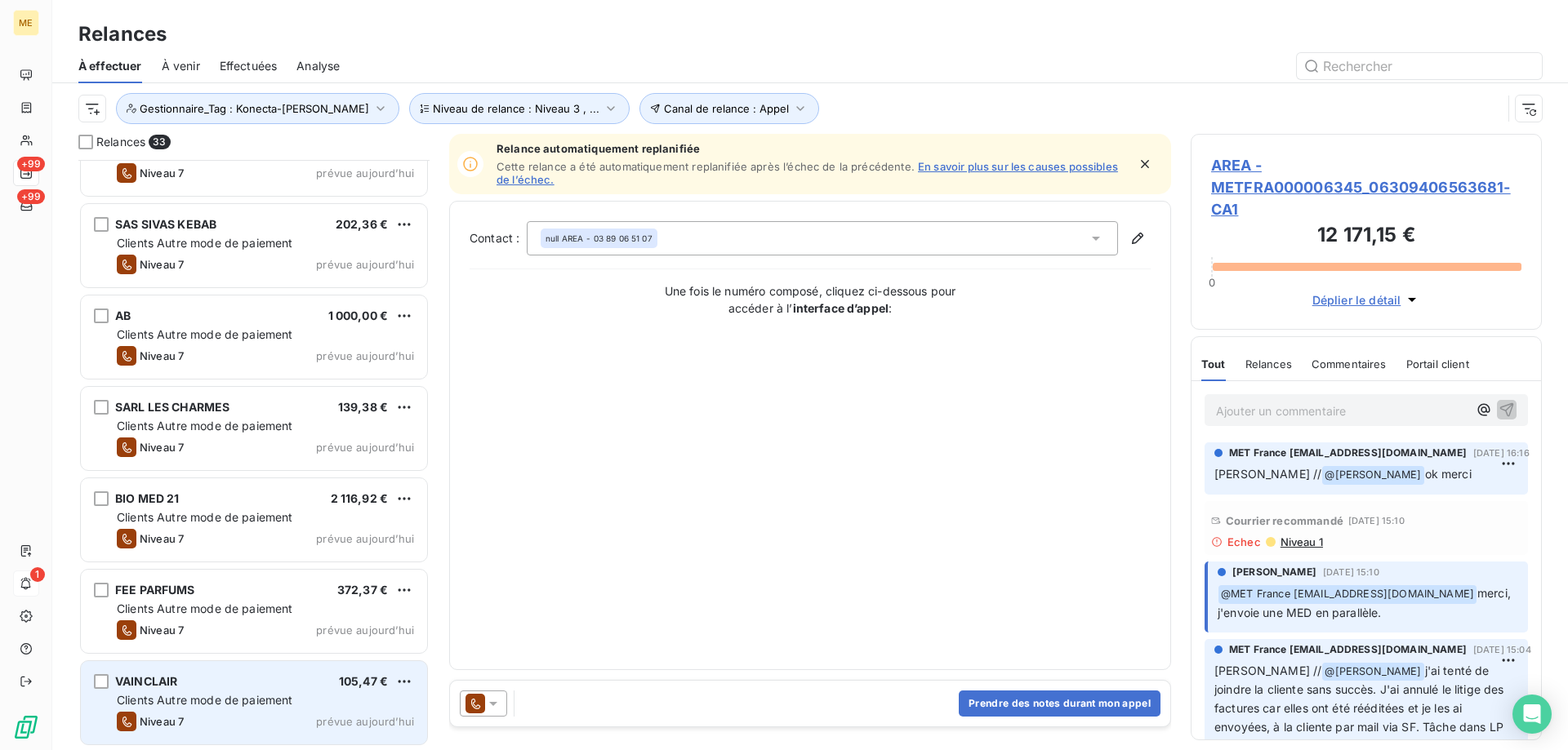
click at [282, 716] on div "Niveau 7 prévue aujourd’hui" at bounding box center [265, 721] width 297 height 20
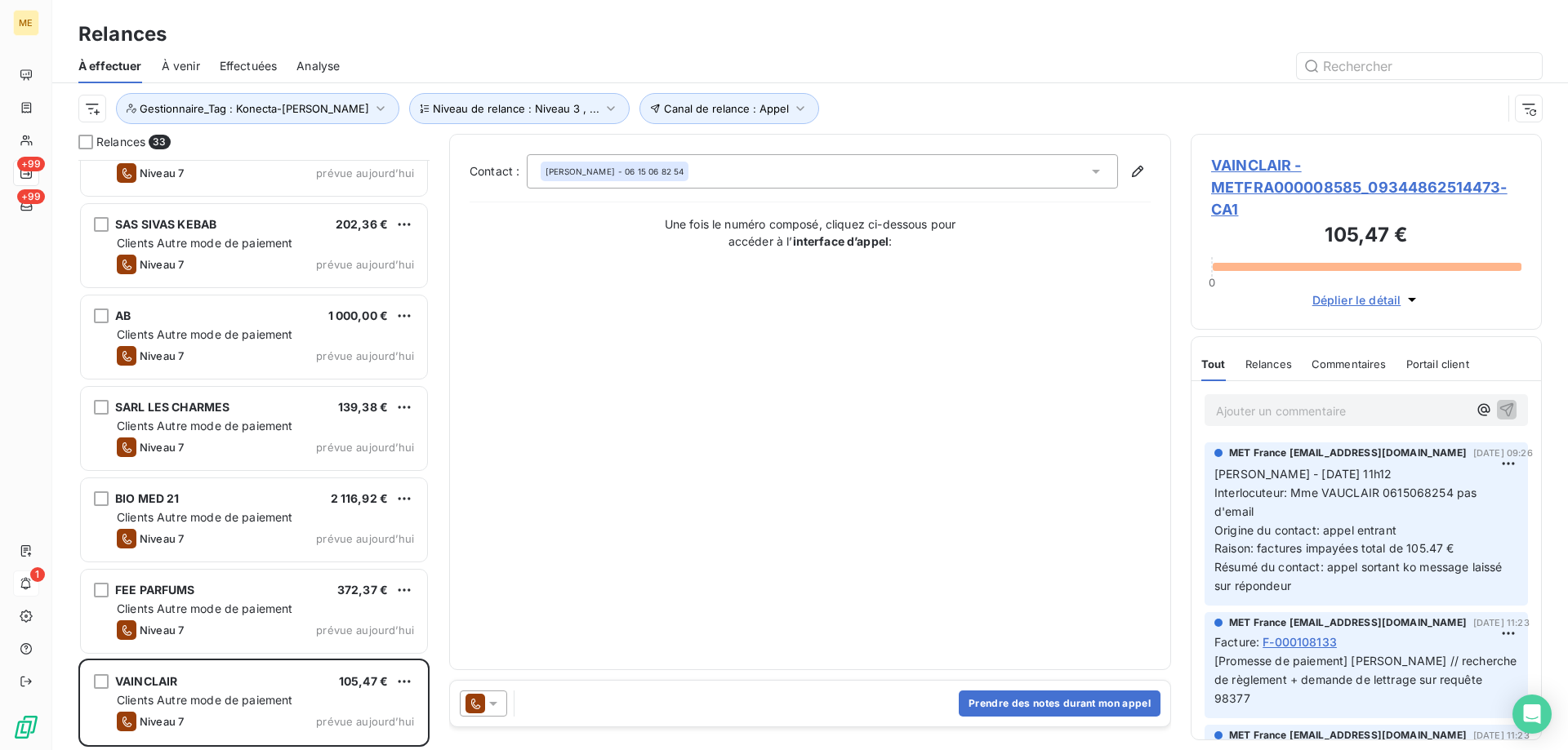
click at [1265, 183] on span "VAINCLAIR - METFRA000008585_09344862514473-CA1" at bounding box center [1367, 187] width 311 height 66
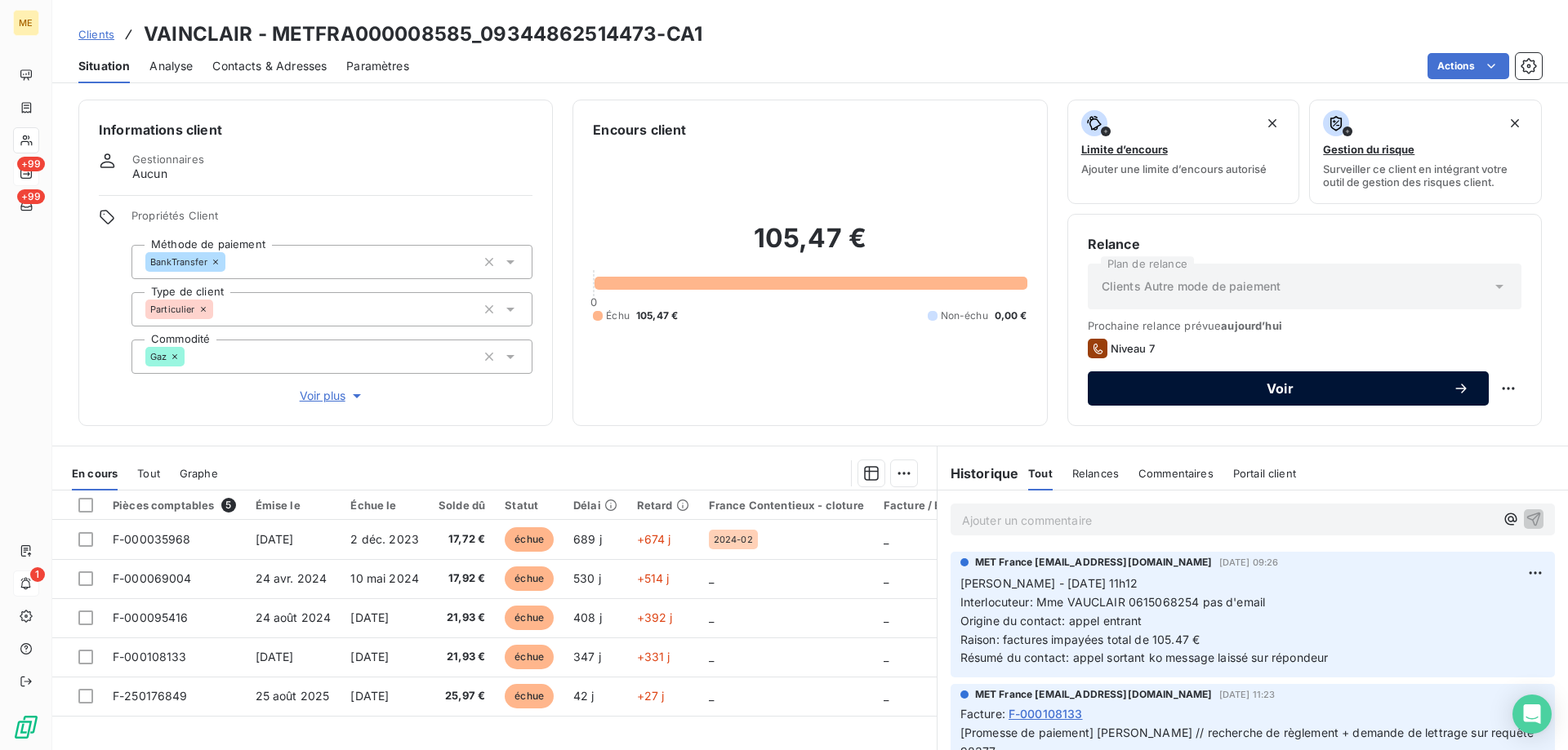
click at [1262, 388] on span "Voir" at bounding box center [1281, 388] width 346 height 13
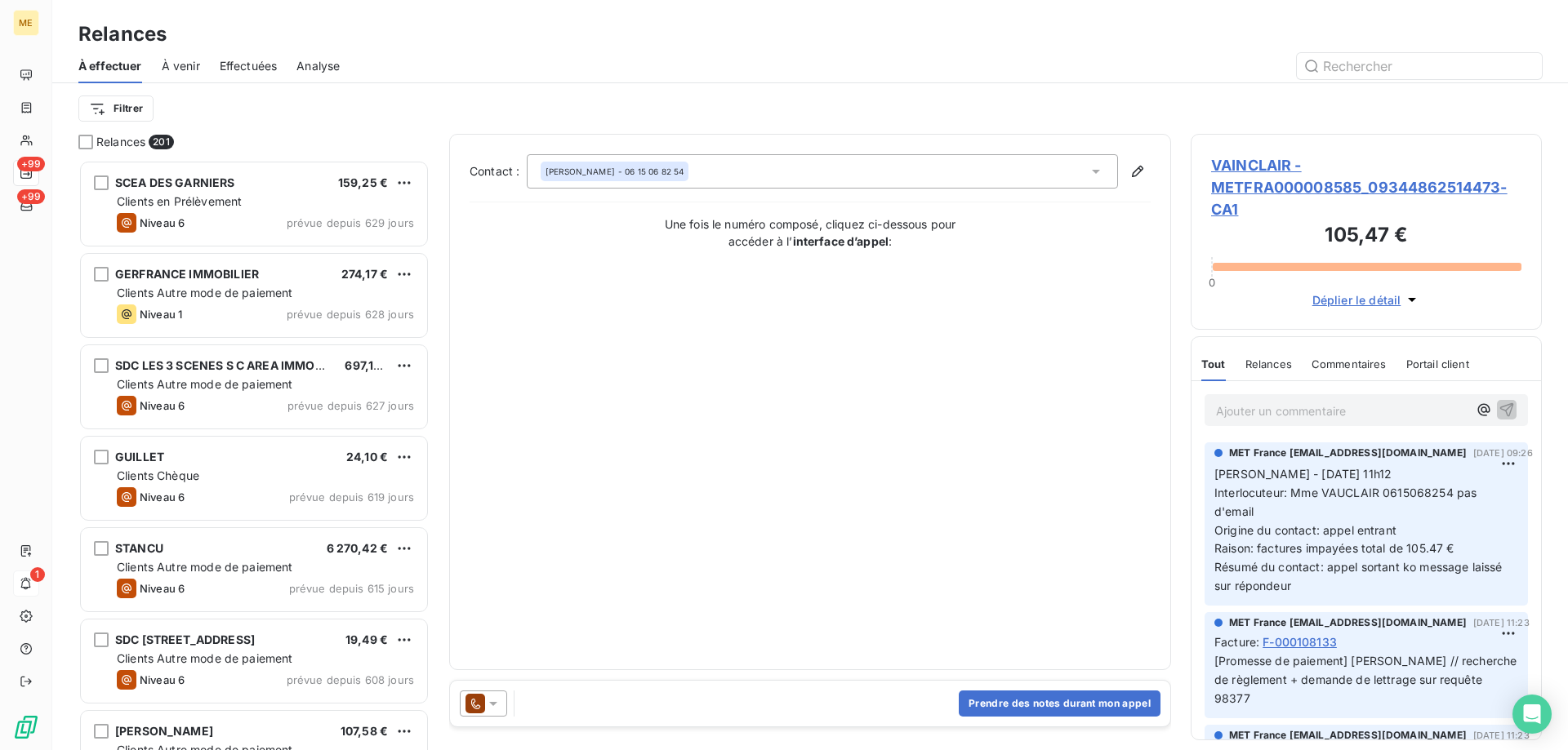
scroll to position [578, 338]
click at [1214, 201] on span "VAINCLAIR - METFRA000008585_09344862514473-CA1" at bounding box center [1367, 187] width 311 height 66
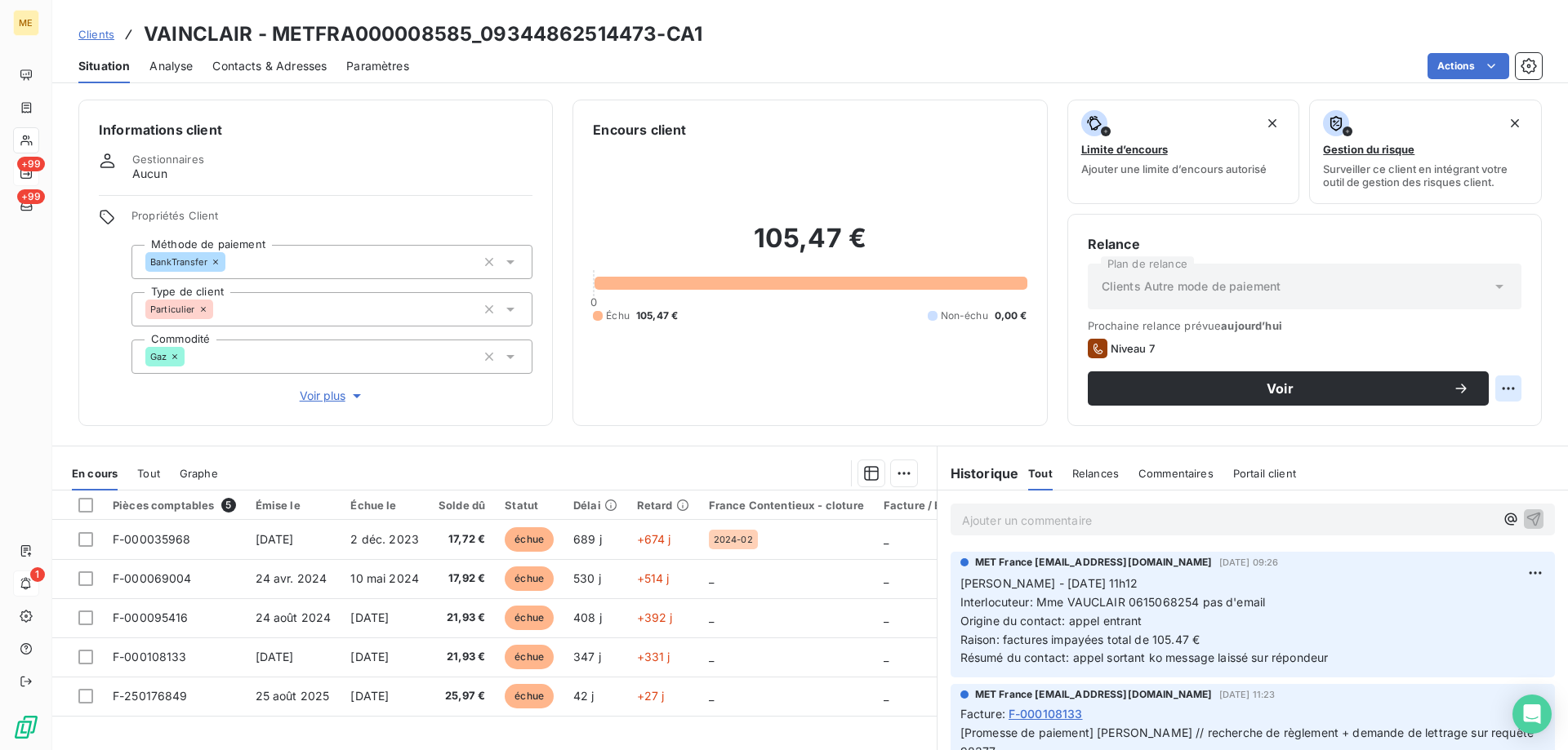
click at [1500, 387] on html "ME +99 +99 1 Clients VAINCLAIR - METFRA000008585_09344862514473-CA1 Situation A…" at bounding box center [784, 456] width 1568 height 914
click at [1439, 428] on div "Replanifier cette action" at bounding box center [1428, 424] width 146 height 26
select select "9"
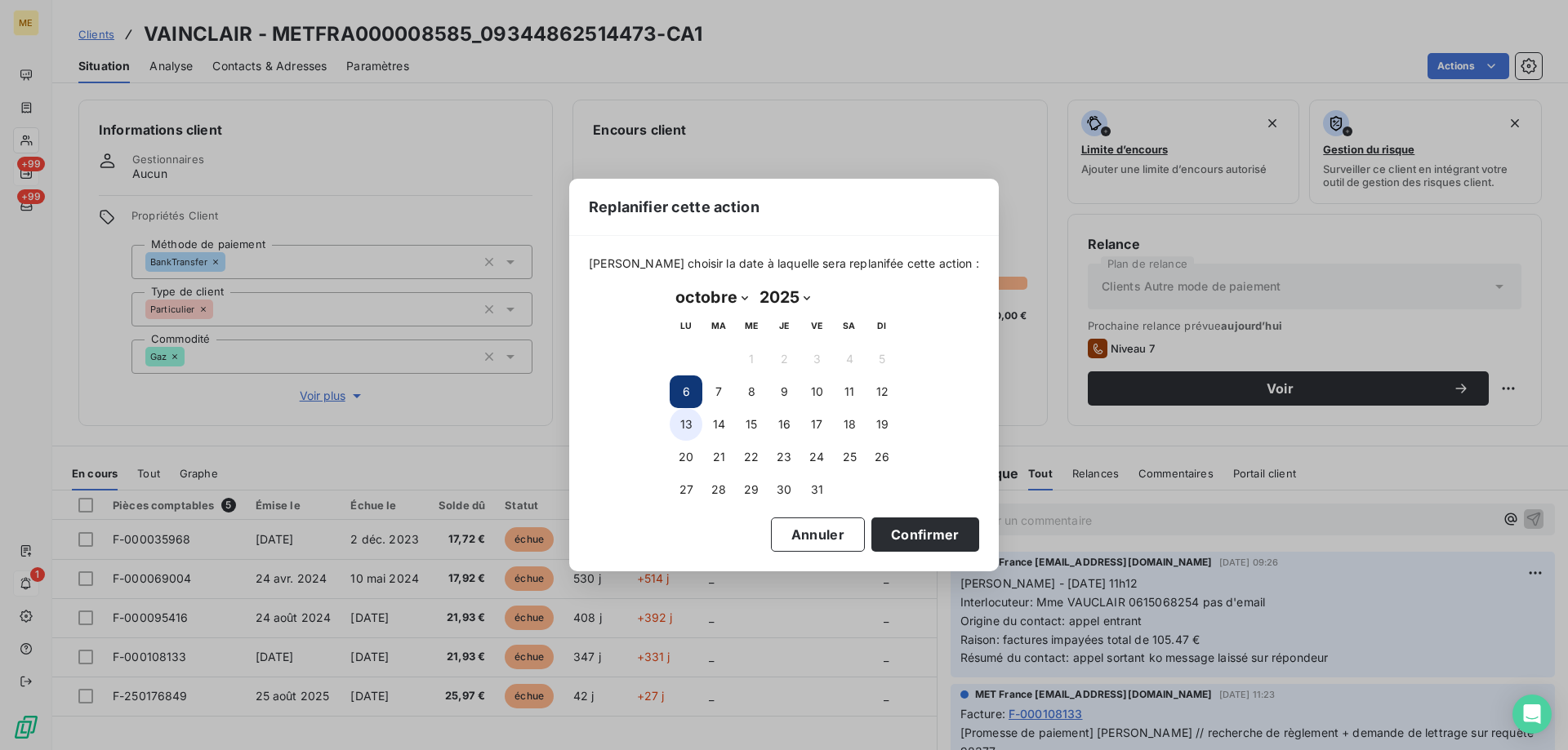
click at [673, 424] on button "13" at bounding box center [686, 424] width 32 height 32
click at [902, 526] on button "Confirmer" at bounding box center [925, 534] width 107 height 34
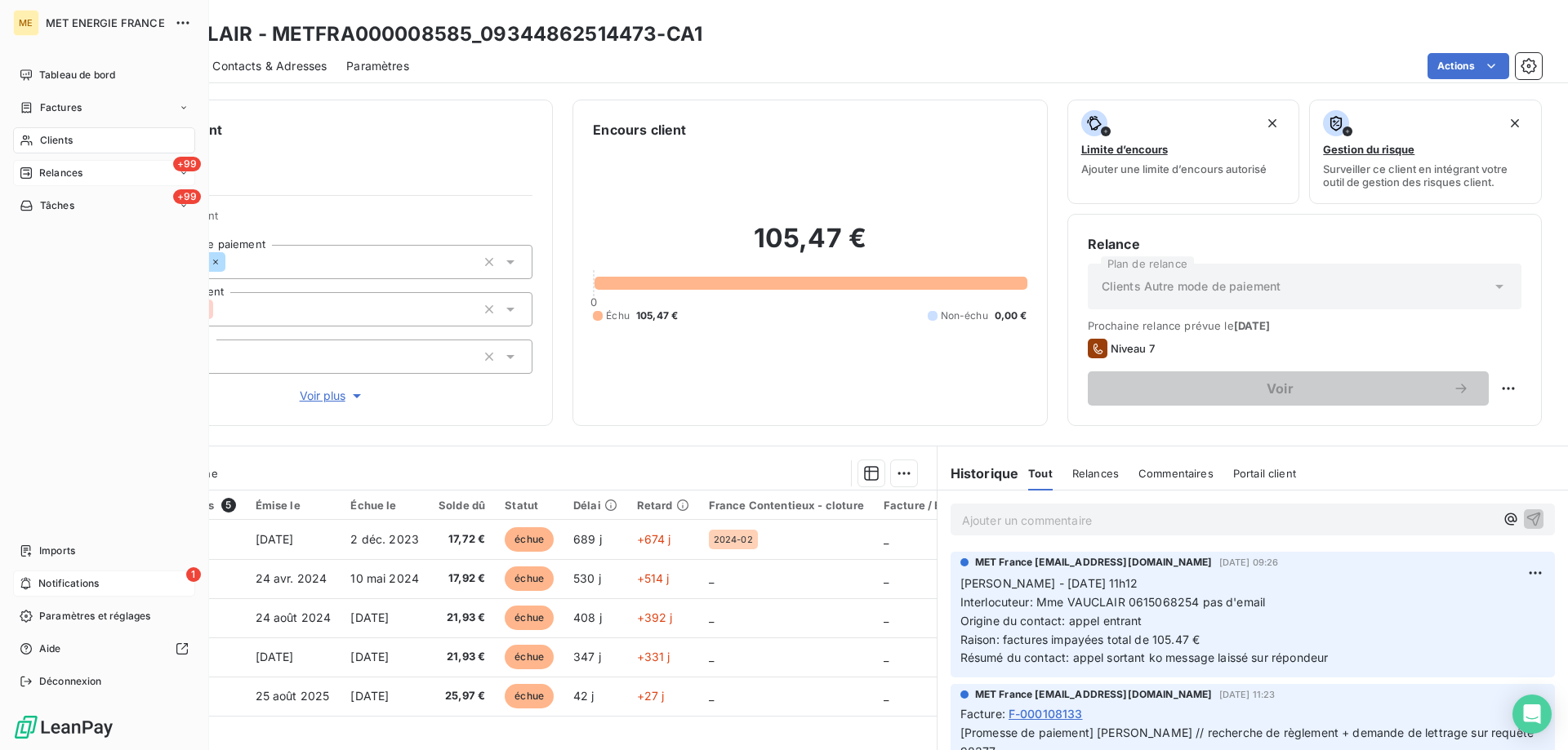
click at [44, 175] on span "Relances" at bounding box center [61, 173] width 43 height 14
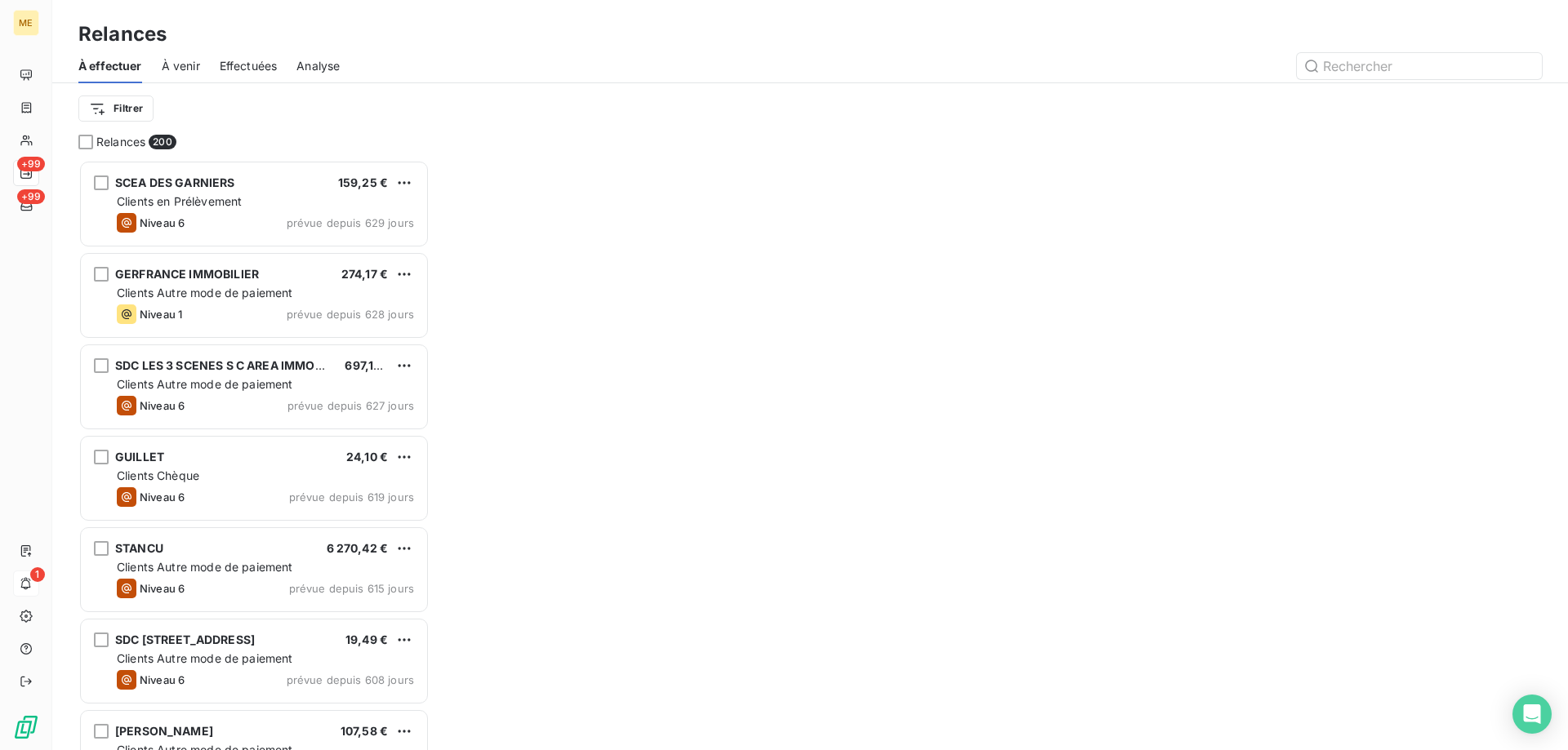
scroll to position [578, 338]
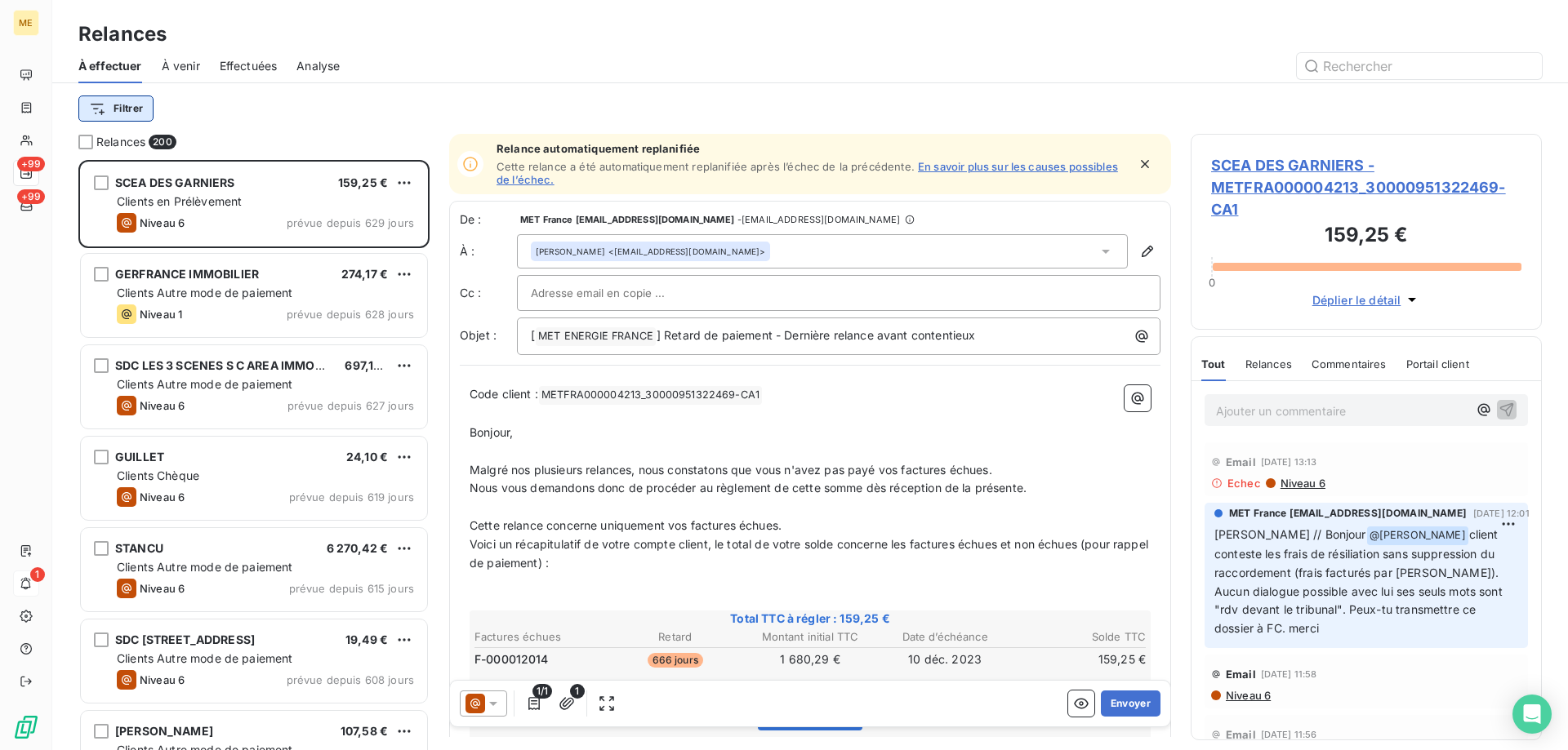
click at [107, 117] on html "ME +99 +99 1 Relances À effectuer À venir Effectuées Analyse Filtrer Relances 2…" at bounding box center [784, 456] width 1568 height 914
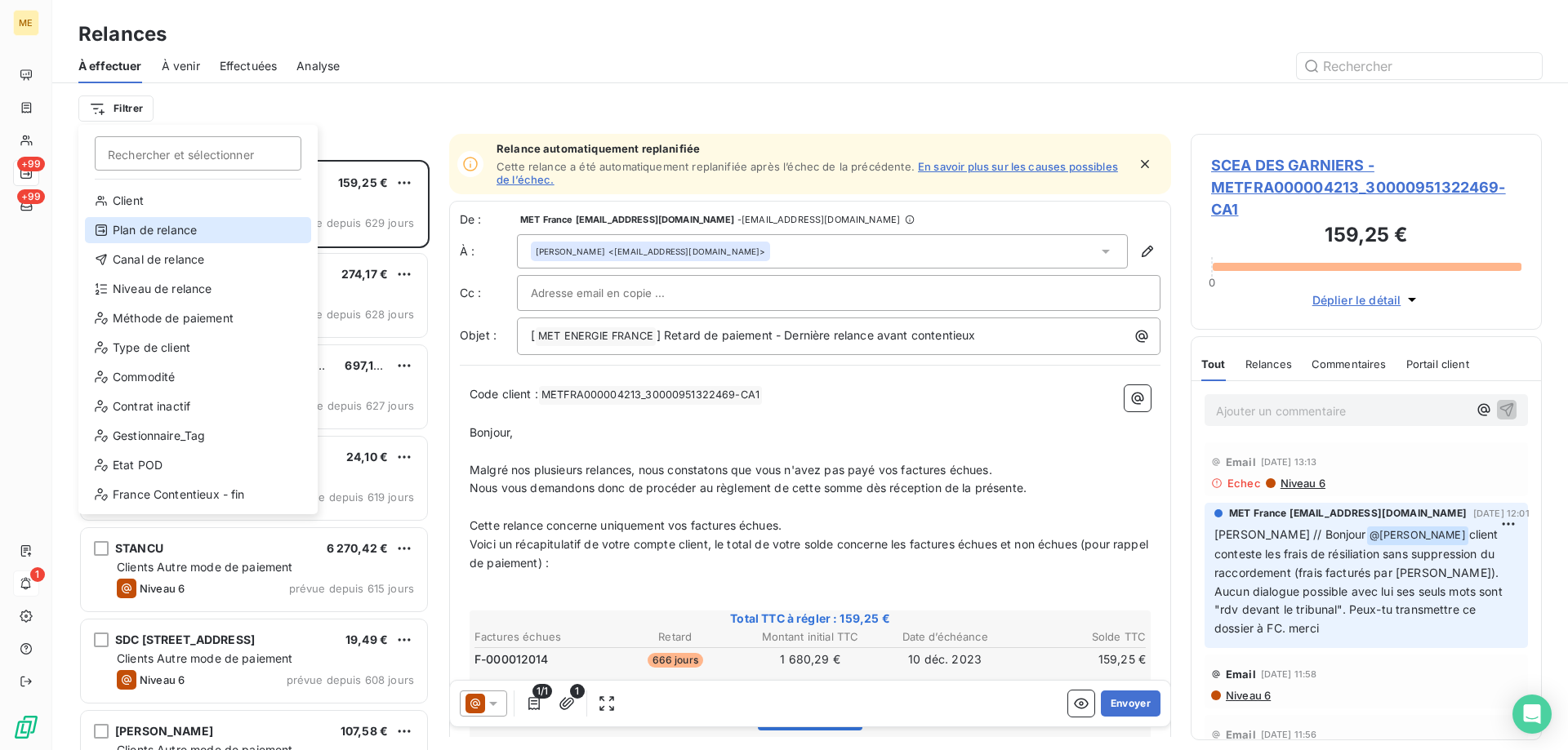
click at [127, 223] on div "Plan de relance" at bounding box center [198, 230] width 227 height 26
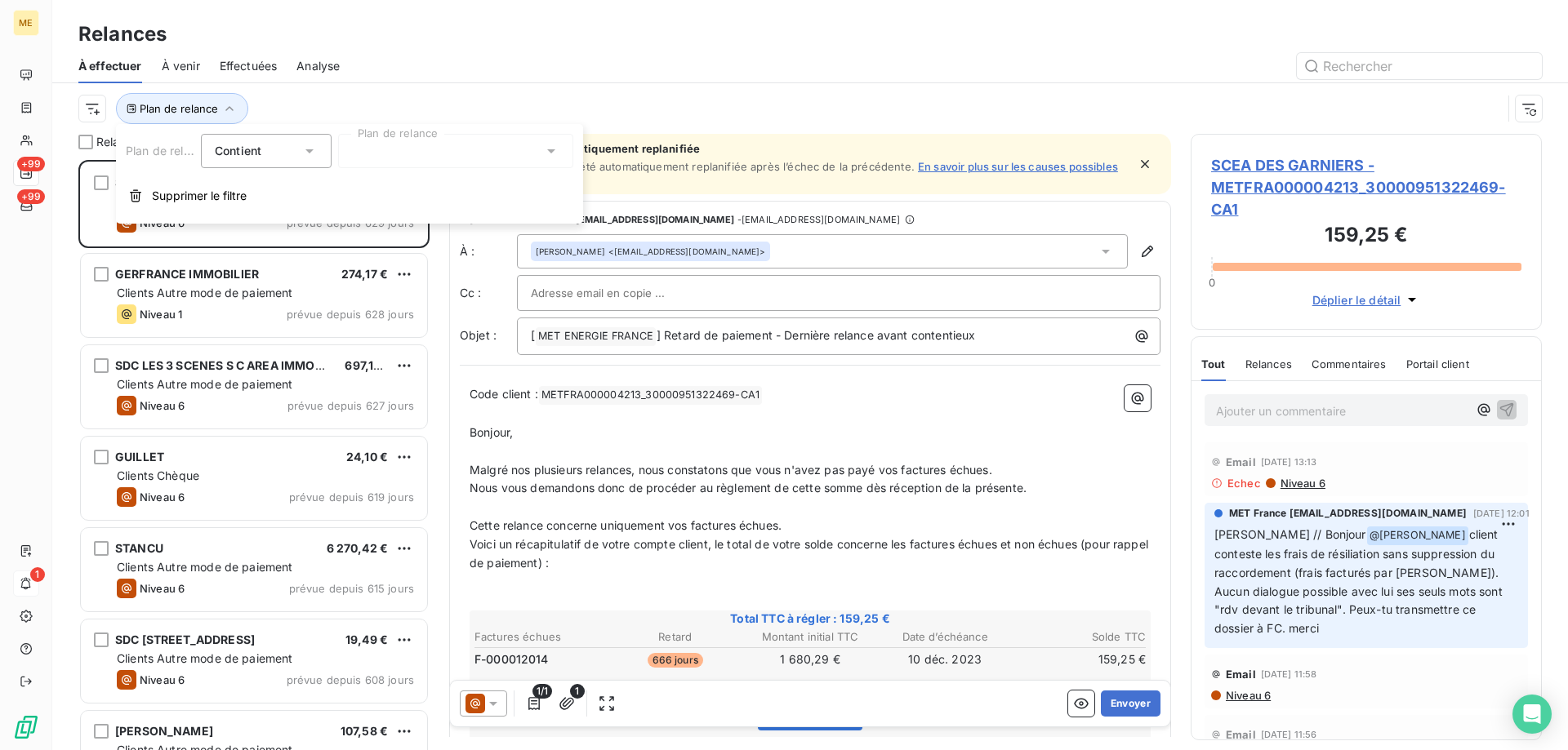
click at [388, 133] on div "Plan de relance Contient is Plan de relance Supprimer le filtre" at bounding box center [350, 174] width 467 height 99
click at [397, 156] on div at bounding box center [456, 151] width 236 height 34
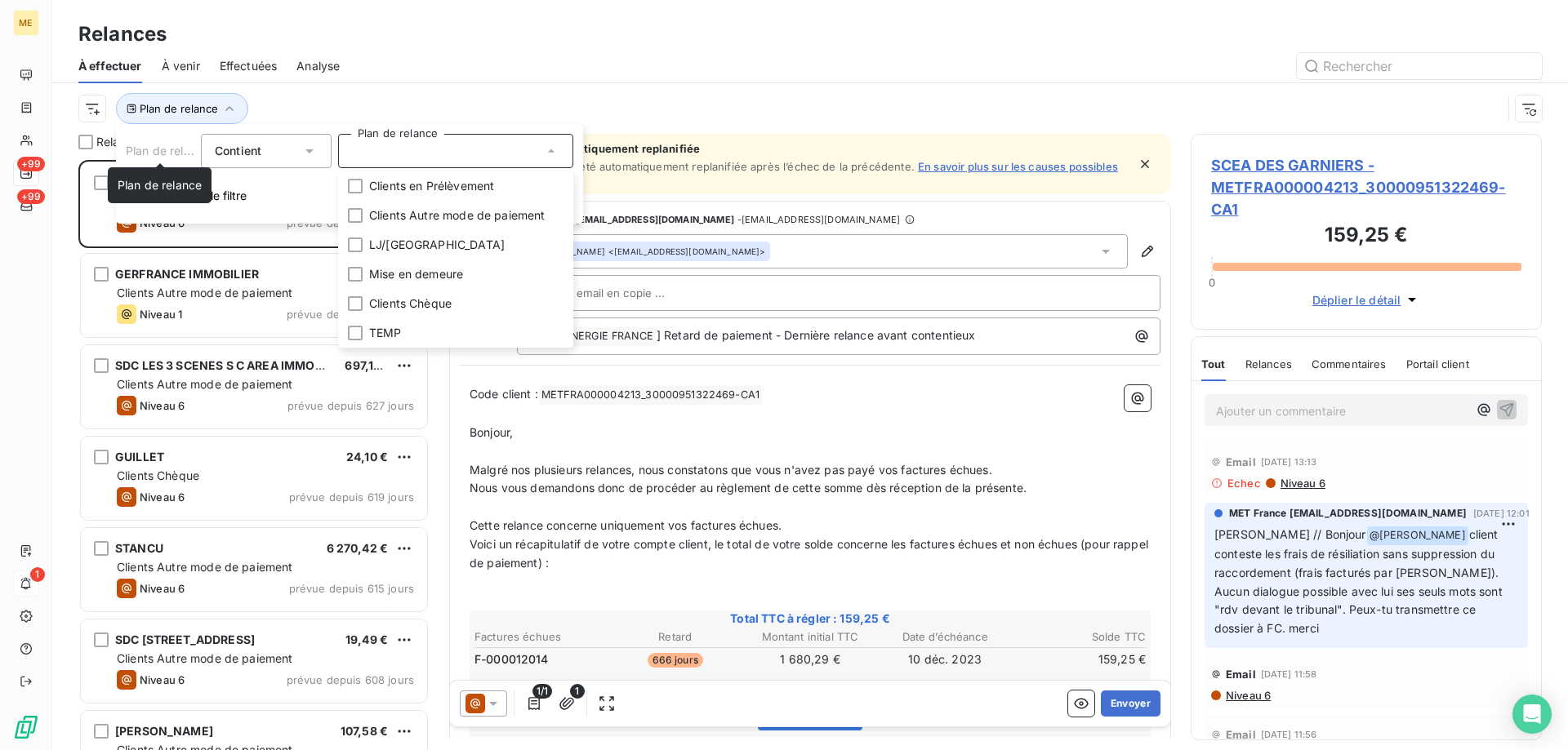
click at [147, 174] on div "Plan de relance Plan de relance" at bounding box center [159, 185] width 104 height 36
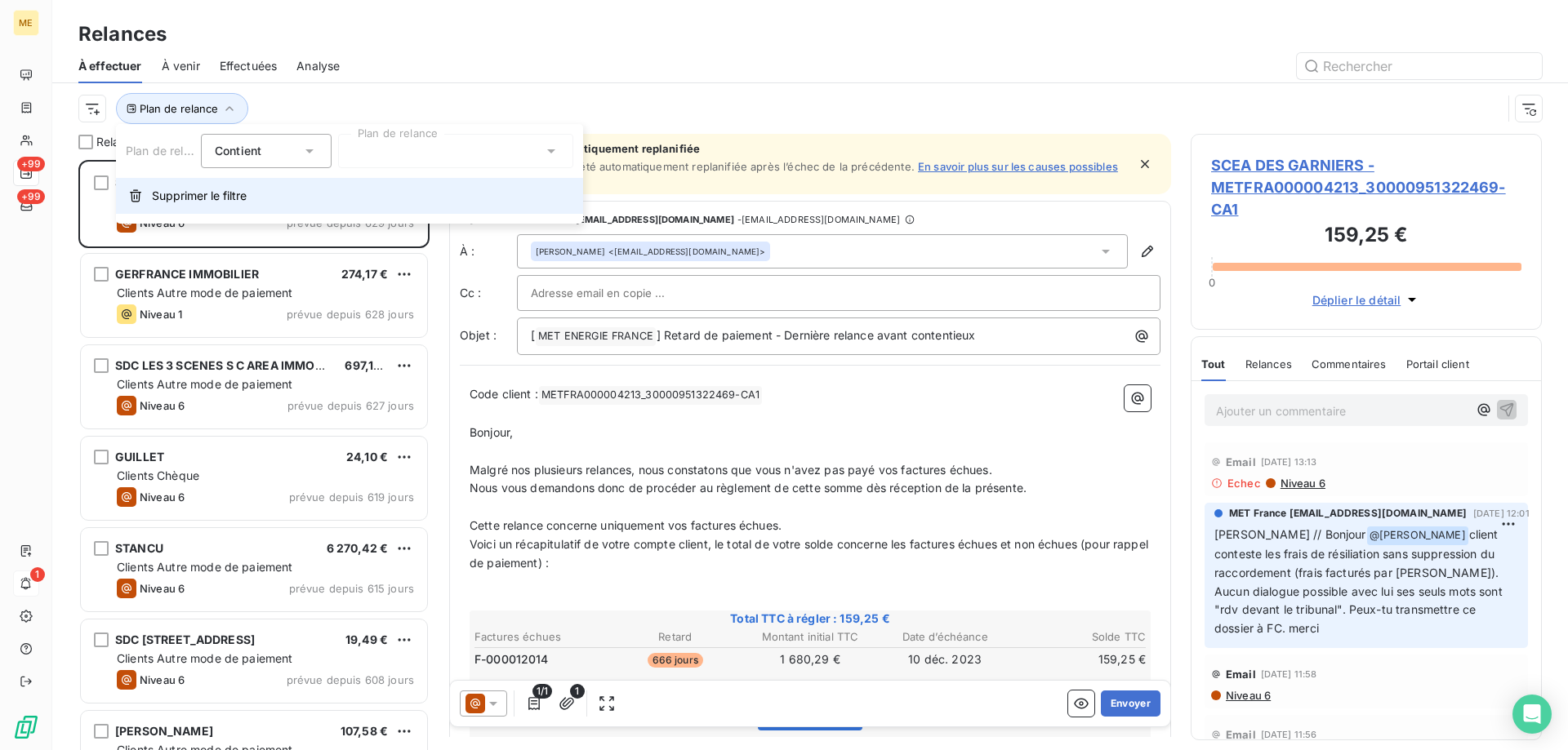
click at [136, 208] on button "Supprimer le filtre" at bounding box center [350, 196] width 467 height 36
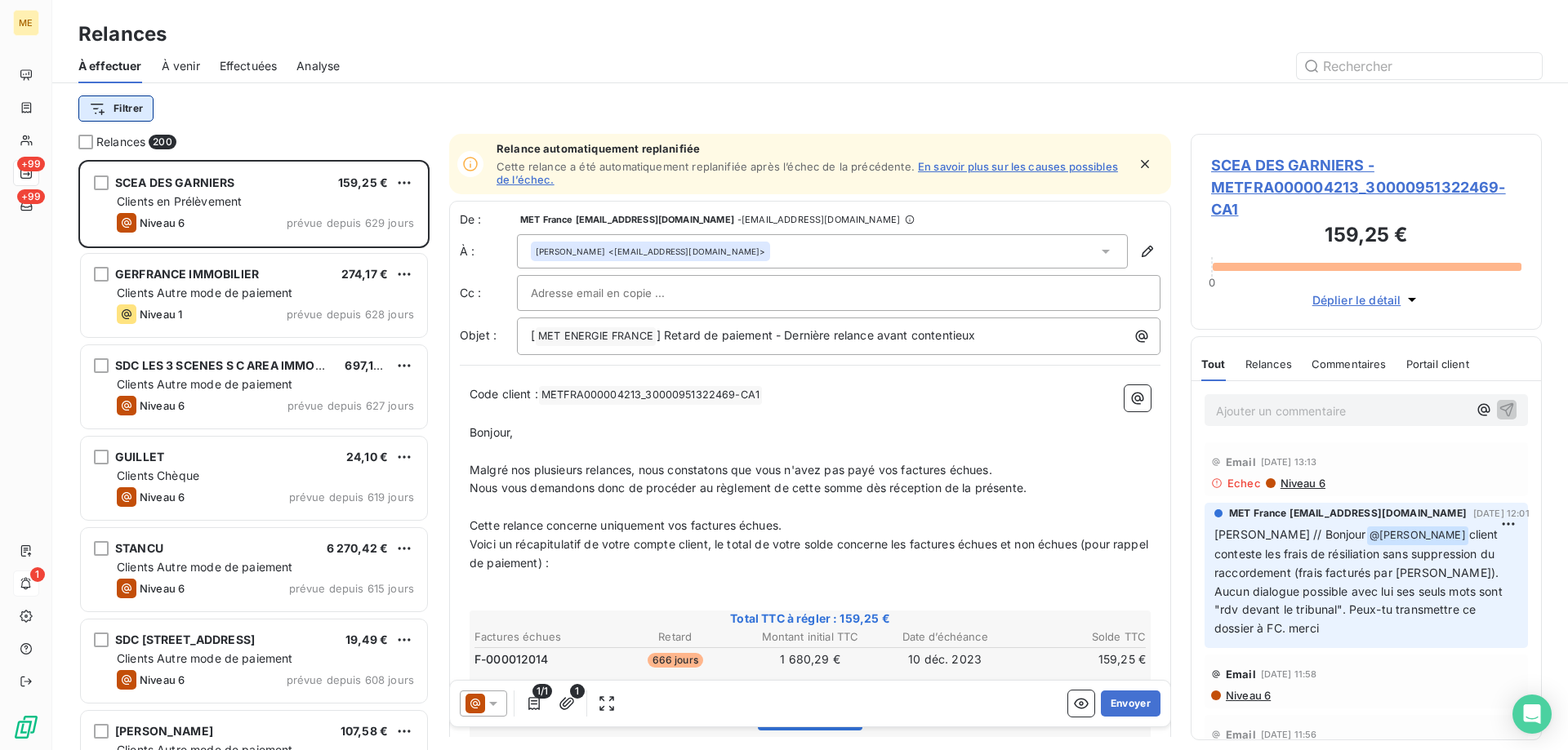
click at [105, 119] on html "ME +99 +99 1 Relances À effectuer À venir Effectuées Analyse Filtrer Relances 2…" at bounding box center [784, 456] width 1568 height 914
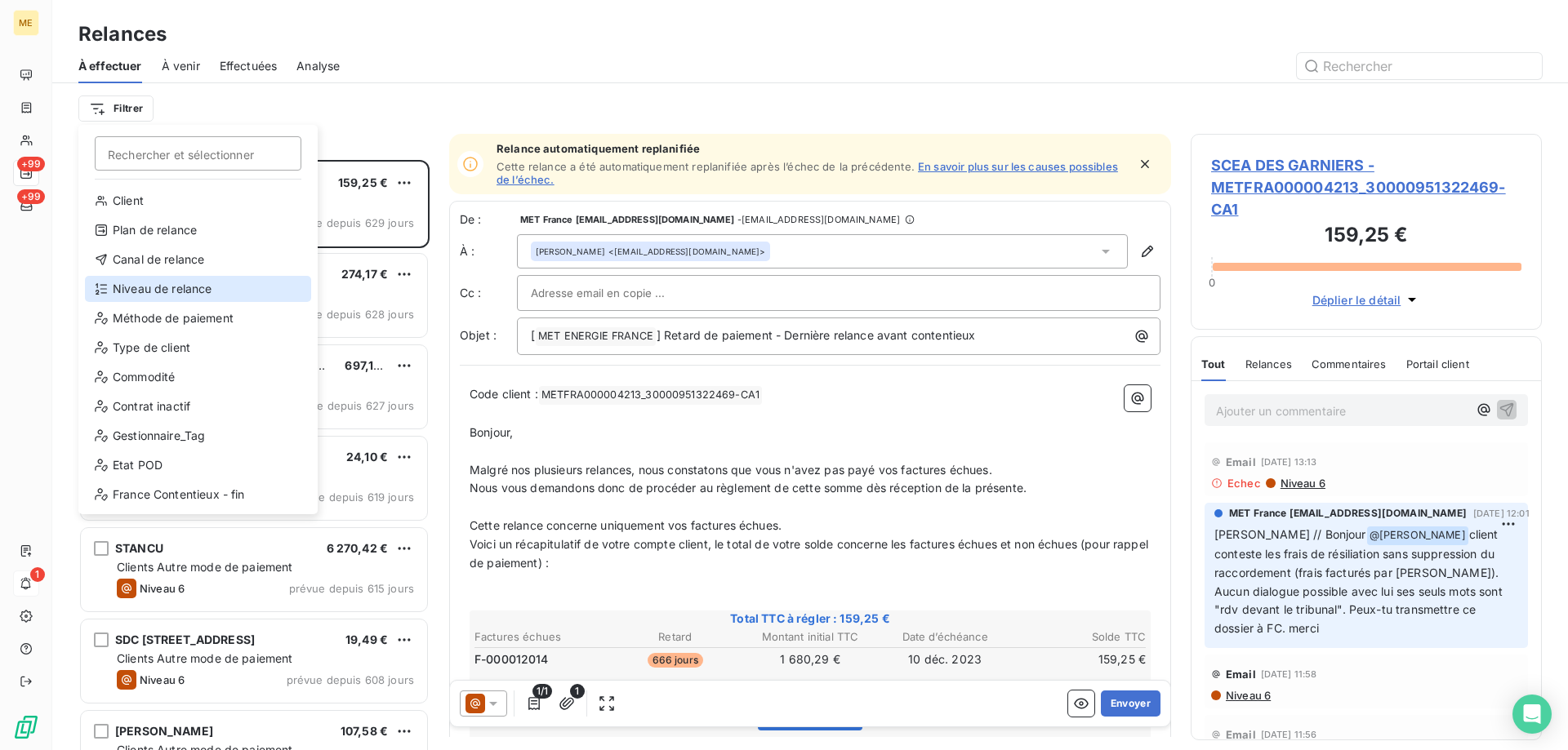
click at [117, 286] on div "Niveau de relance" at bounding box center [198, 288] width 227 height 26
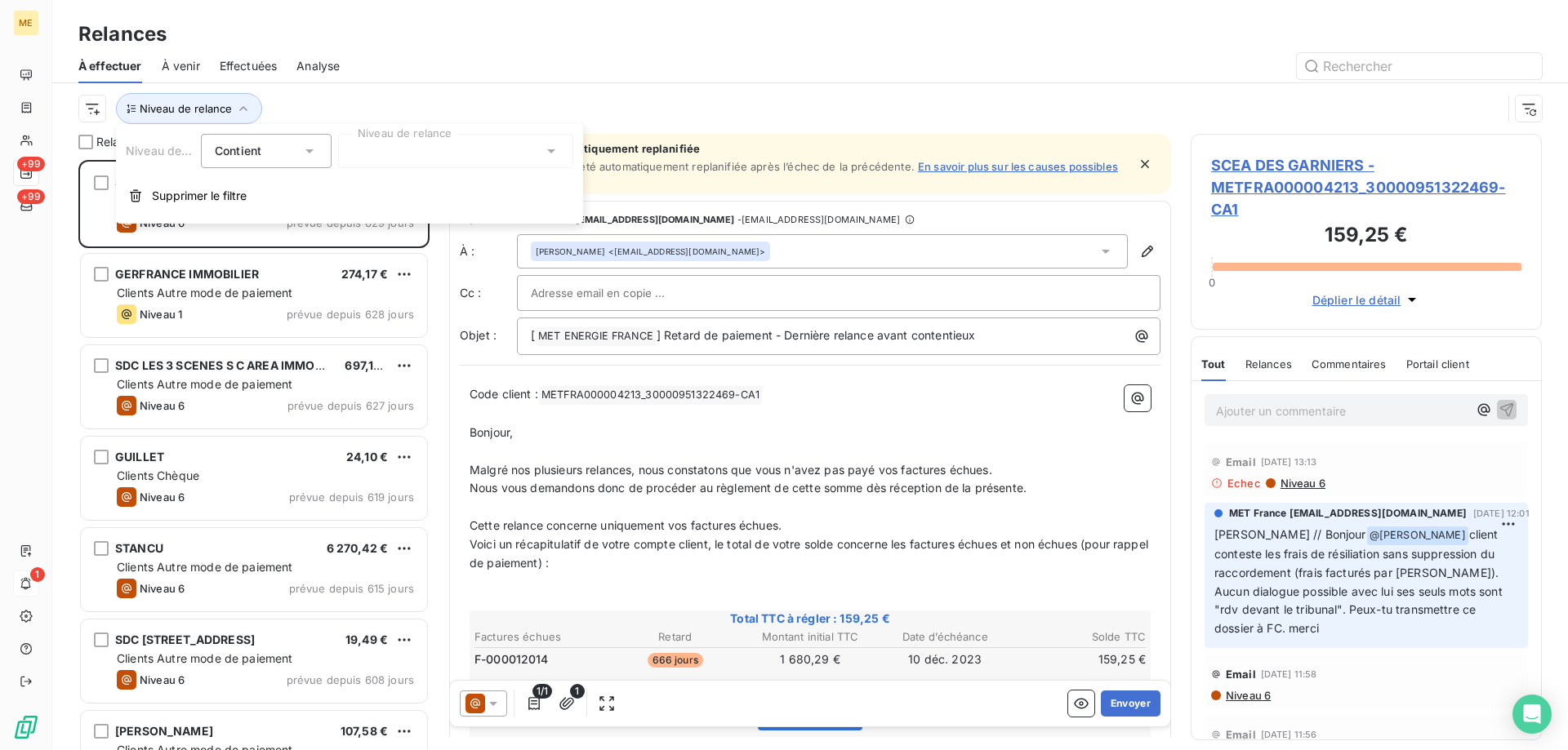
click at [393, 156] on div at bounding box center [456, 151] width 236 height 34
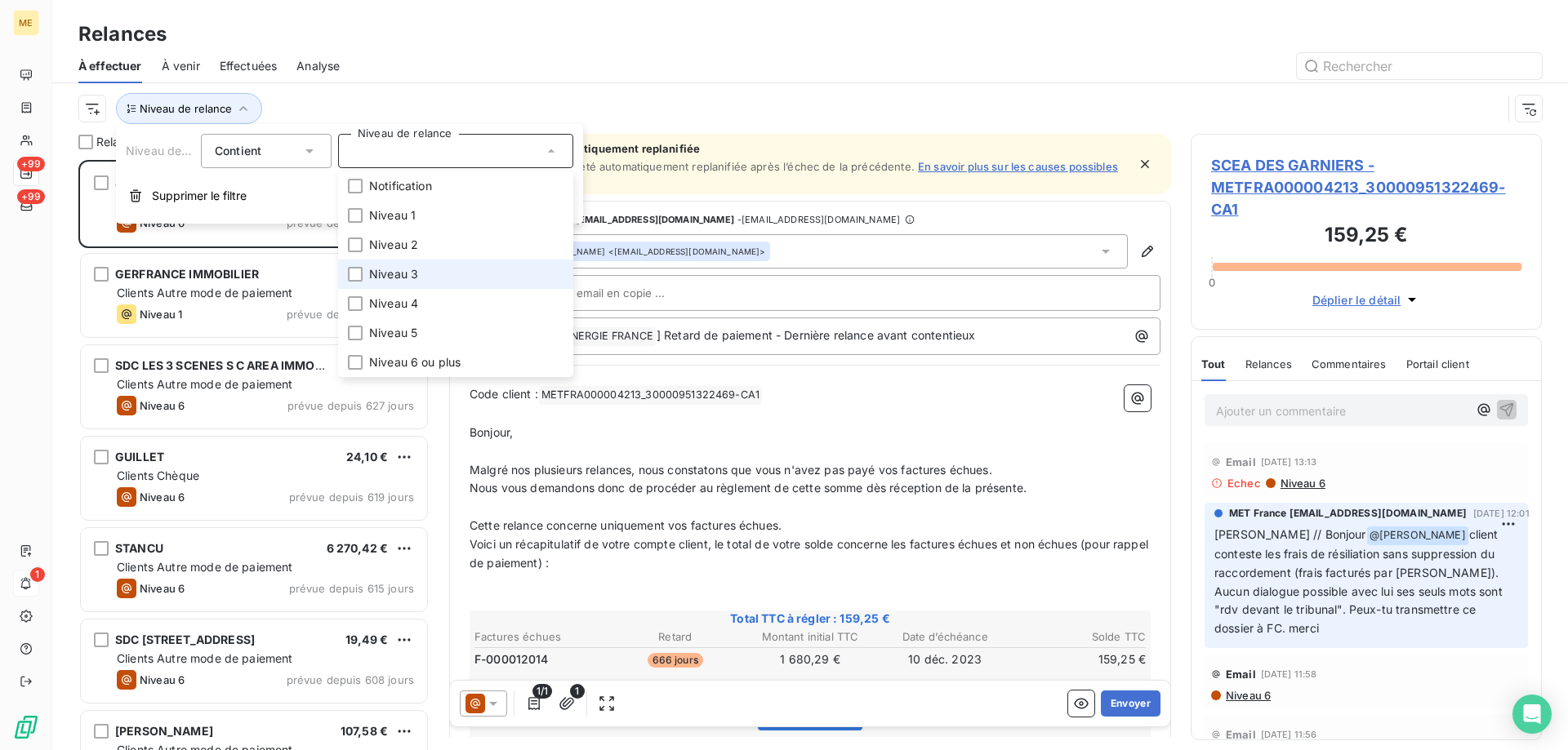
click at [471, 268] on li "Niveau 3" at bounding box center [456, 274] width 236 height 30
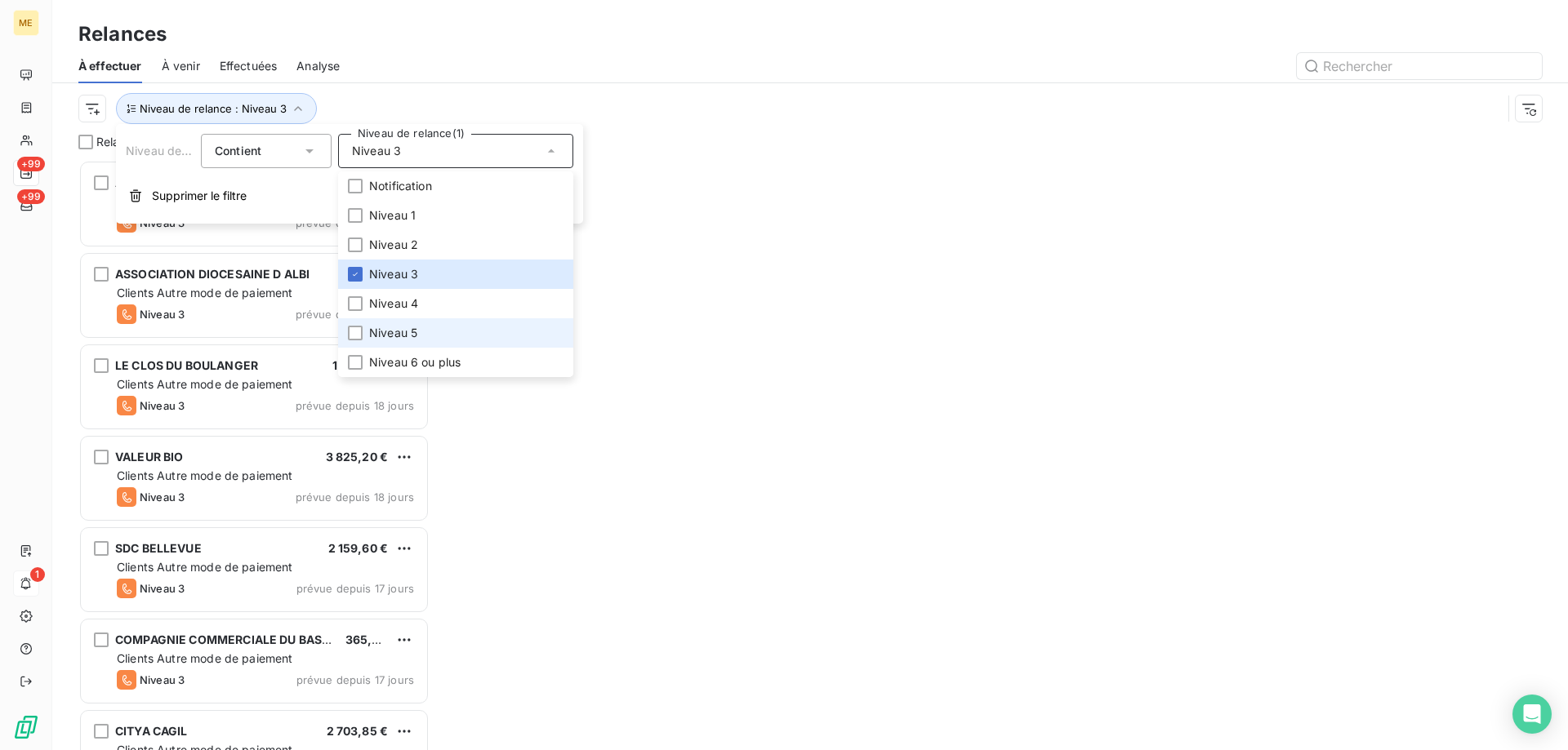
click at [434, 338] on li "Niveau 5" at bounding box center [456, 333] width 236 height 30
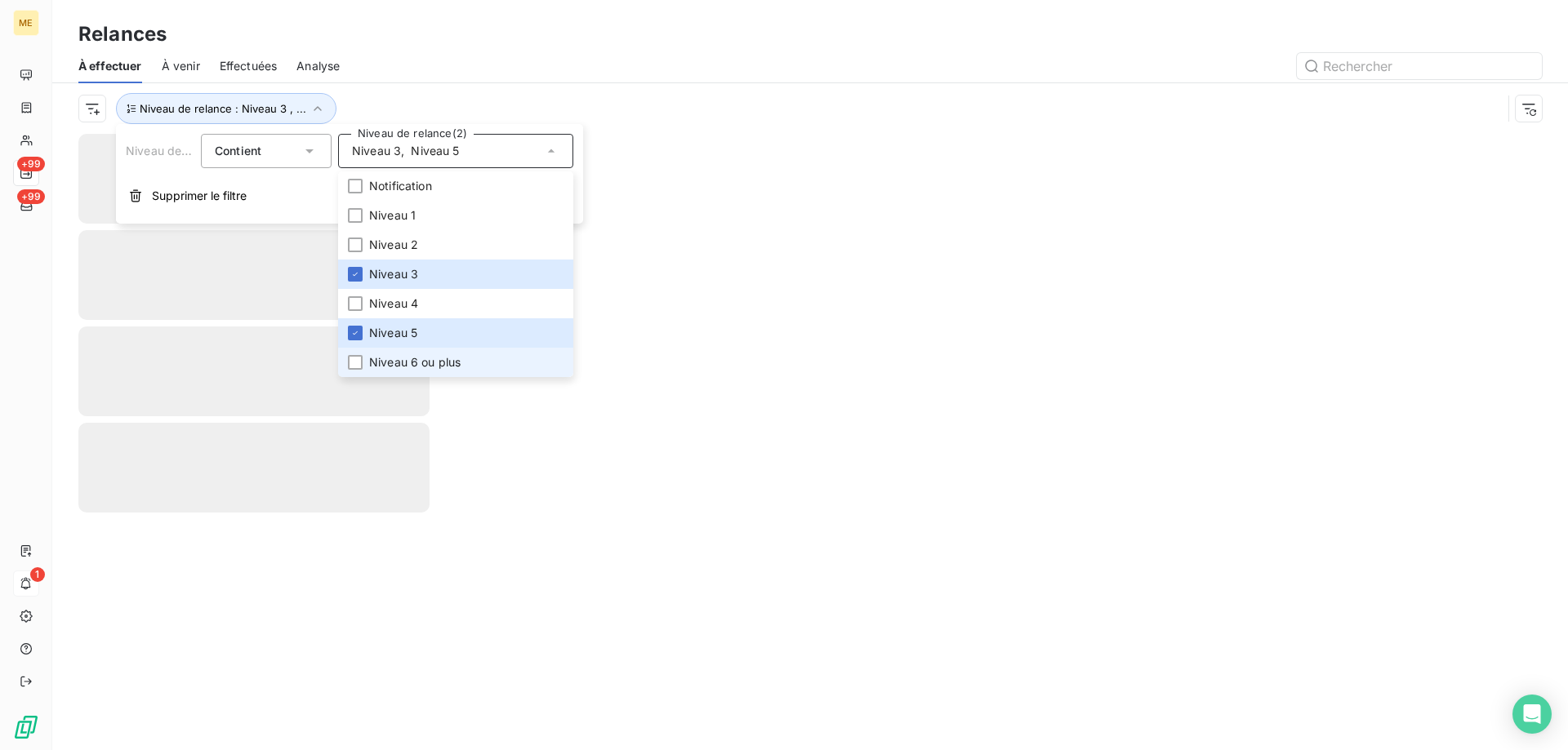
click at [429, 360] on span "Niveau 6 ou plus" at bounding box center [415, 362] width 91 height 16
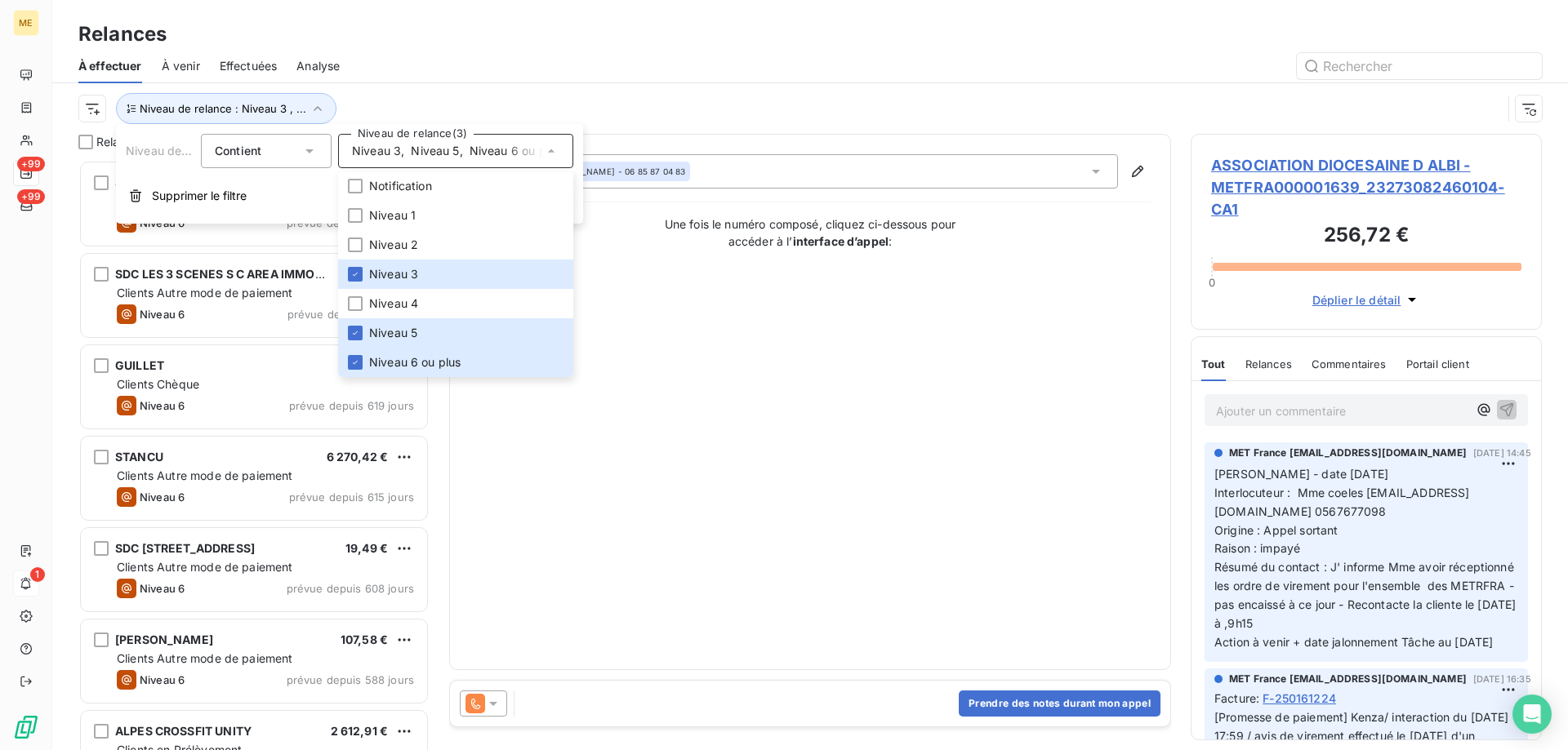
scroll to position [578, 338]
click at [86, 106] on html "ME +99 +99 1 Relances À effectuer À venir Effectuées Analyse Niveau de relance …" at bounding box center [784, 456] width 1568 height 914
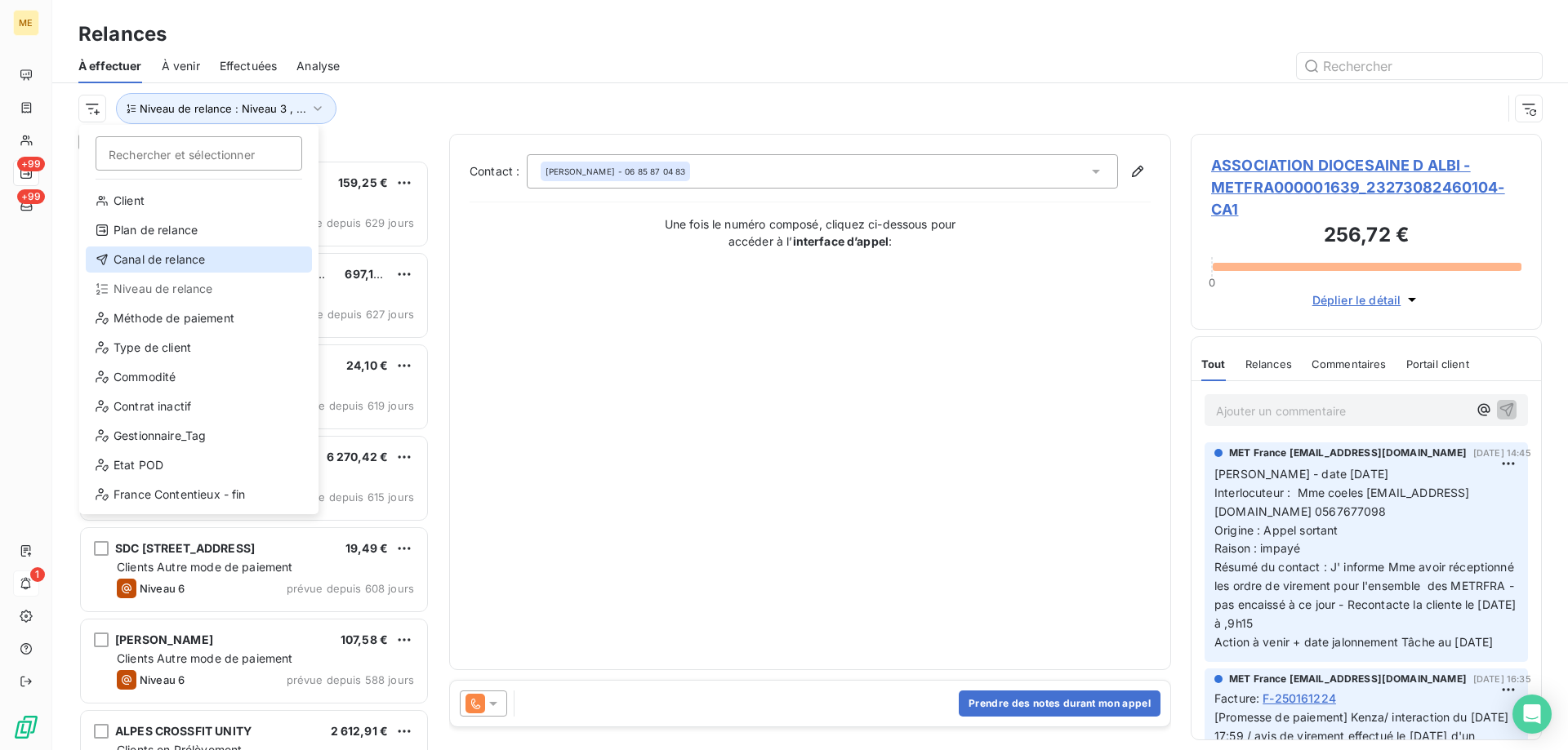
click at [174, 262] on div "Canal de relance" at bounding box center [199, 259] width 227 height 26
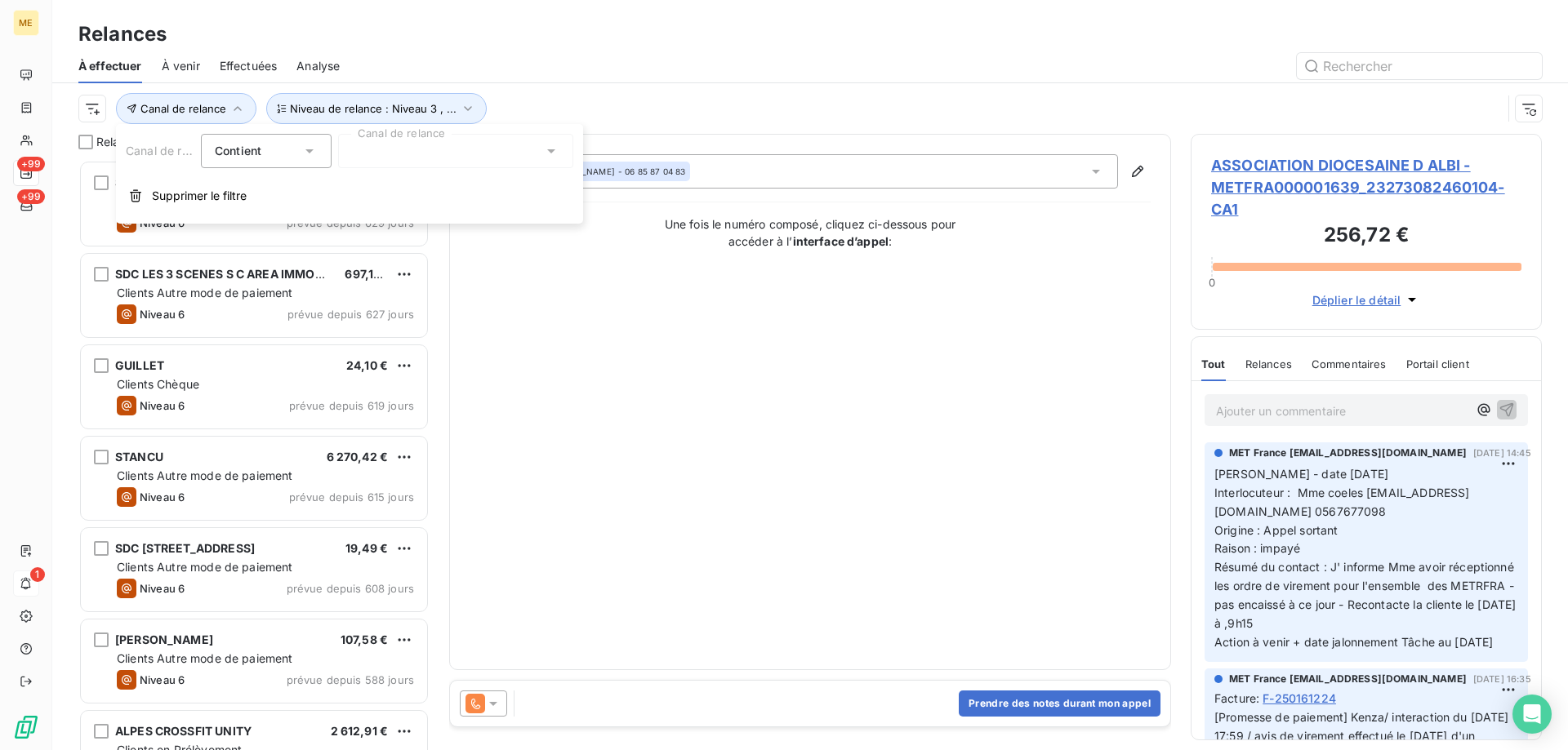
click at [404, 144] on div at bounding box center [456, 151] width 236 height 34
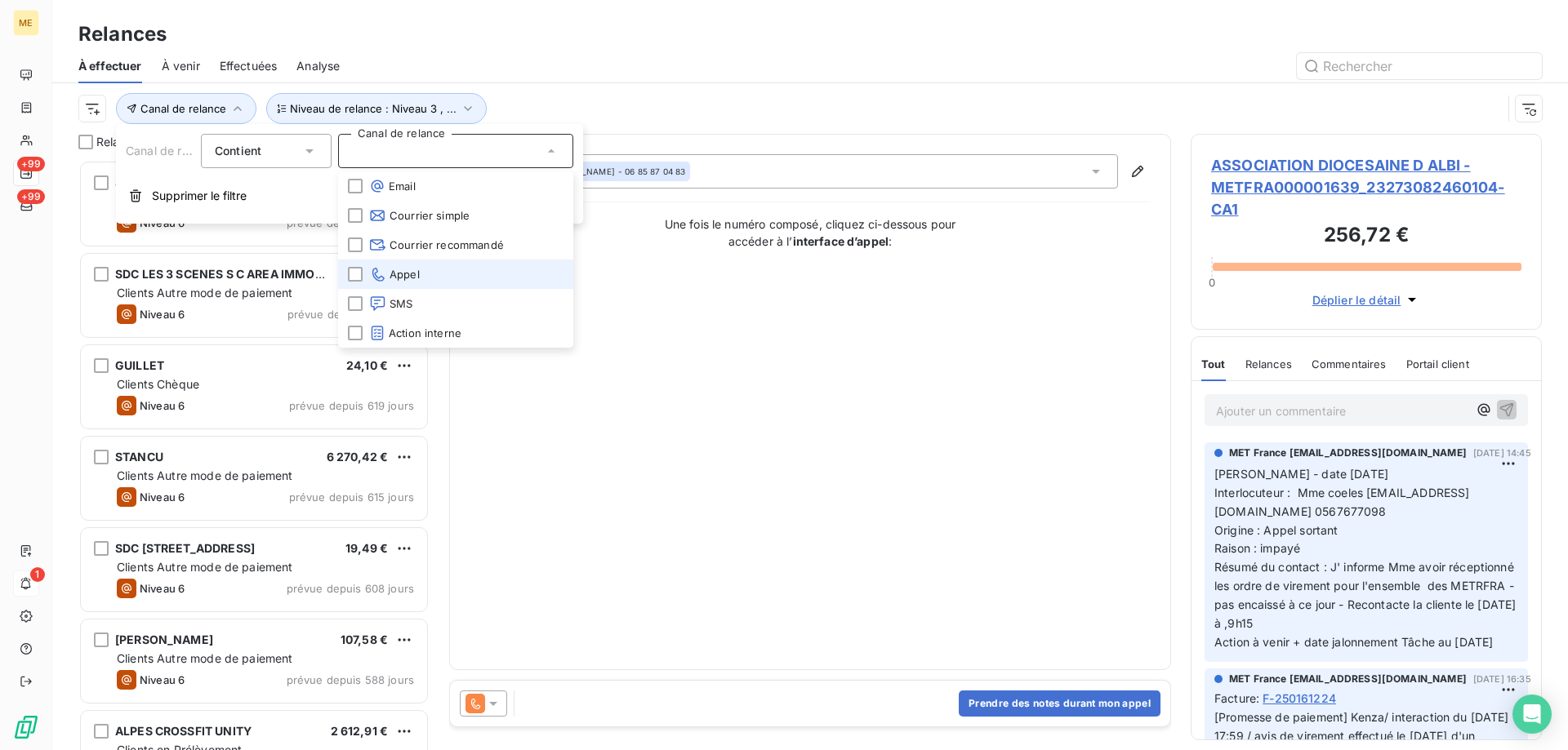
click at [432, 279] on li "Appel" at bounding box center [456, 274] width 236 height 30
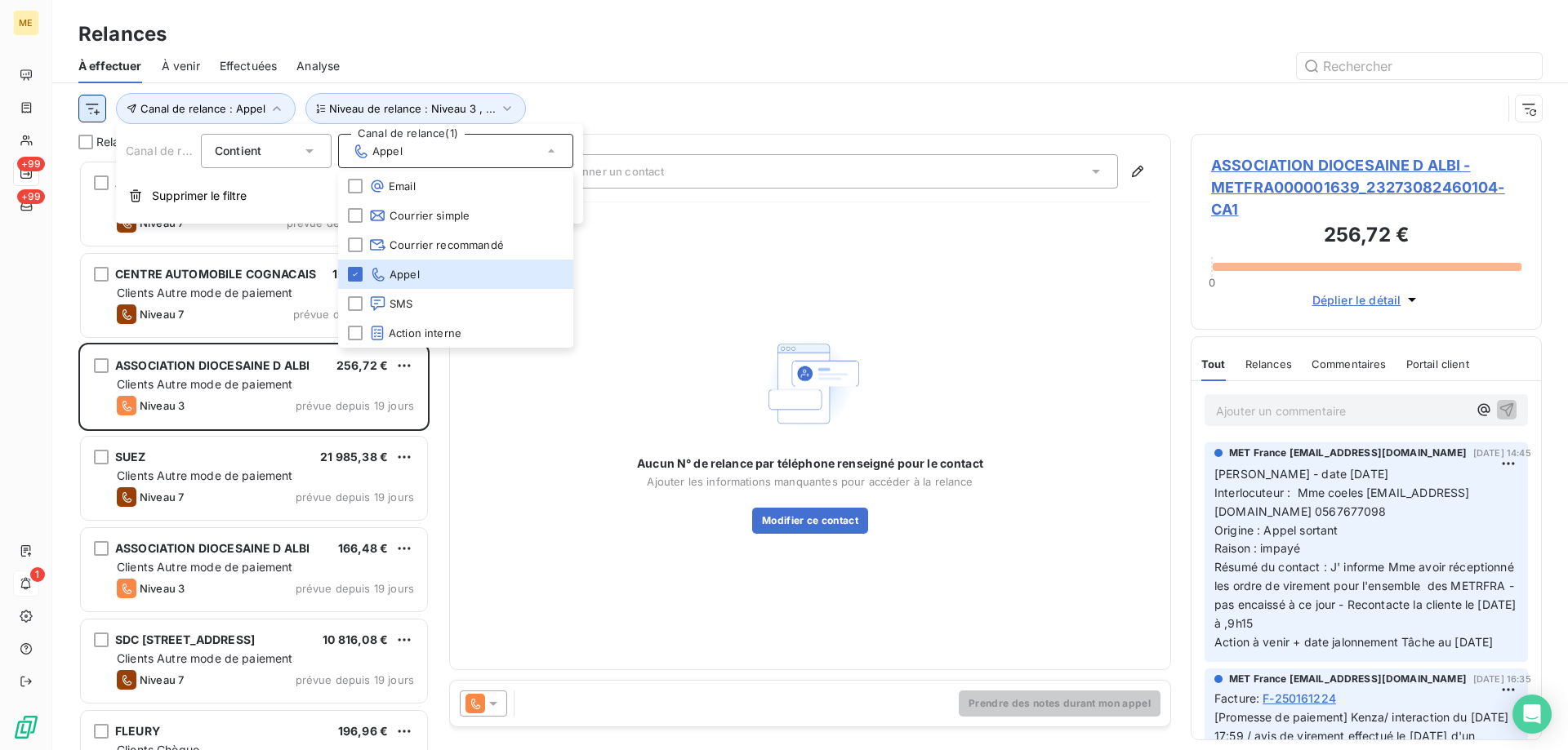
click at [86, 112] on html "ME +99 +99 1 Relances À effectuer À venir Effectuées Analyse Canal de relance :…" at bounding box center [784, 456] width 1568 height 914
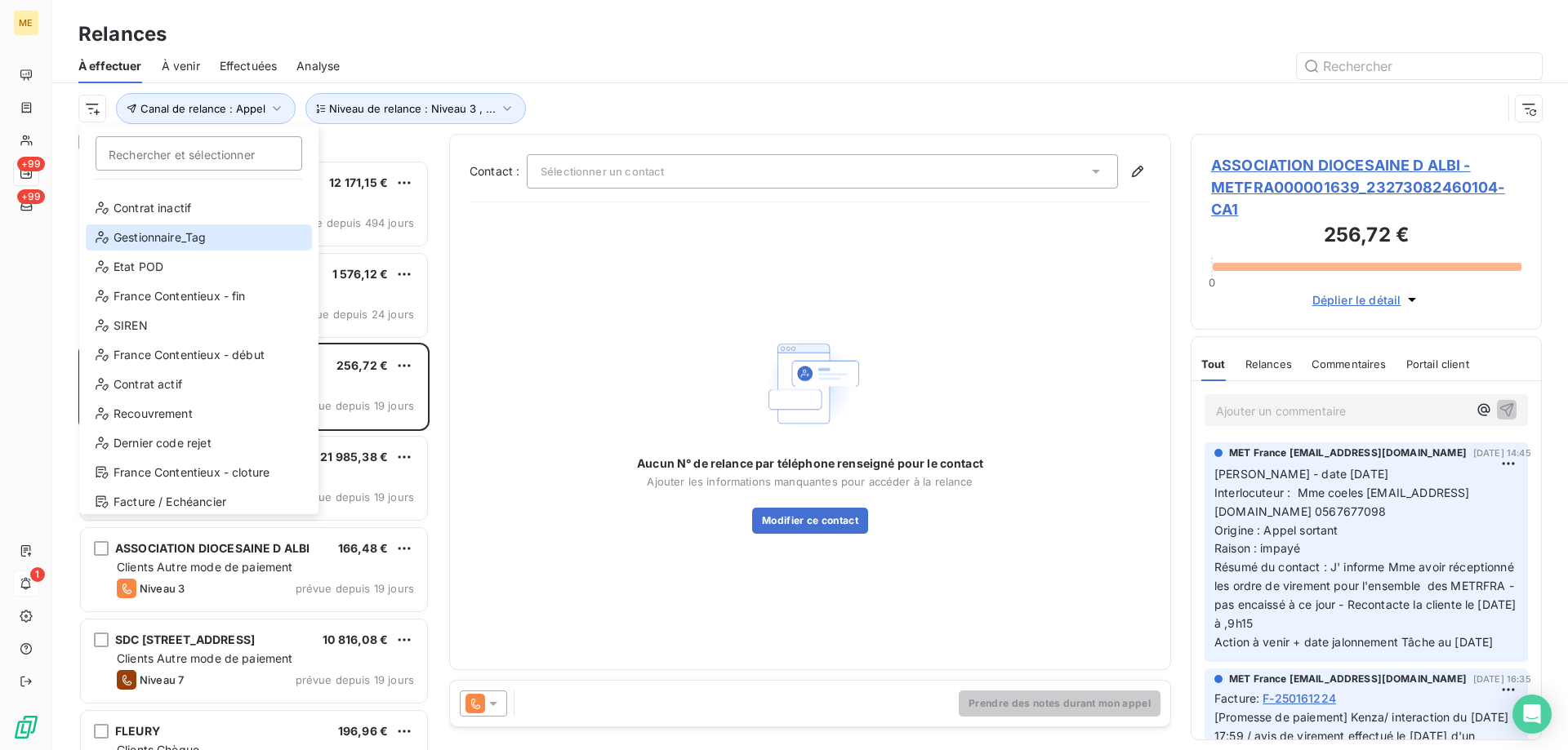
scroll to position [235, 0]
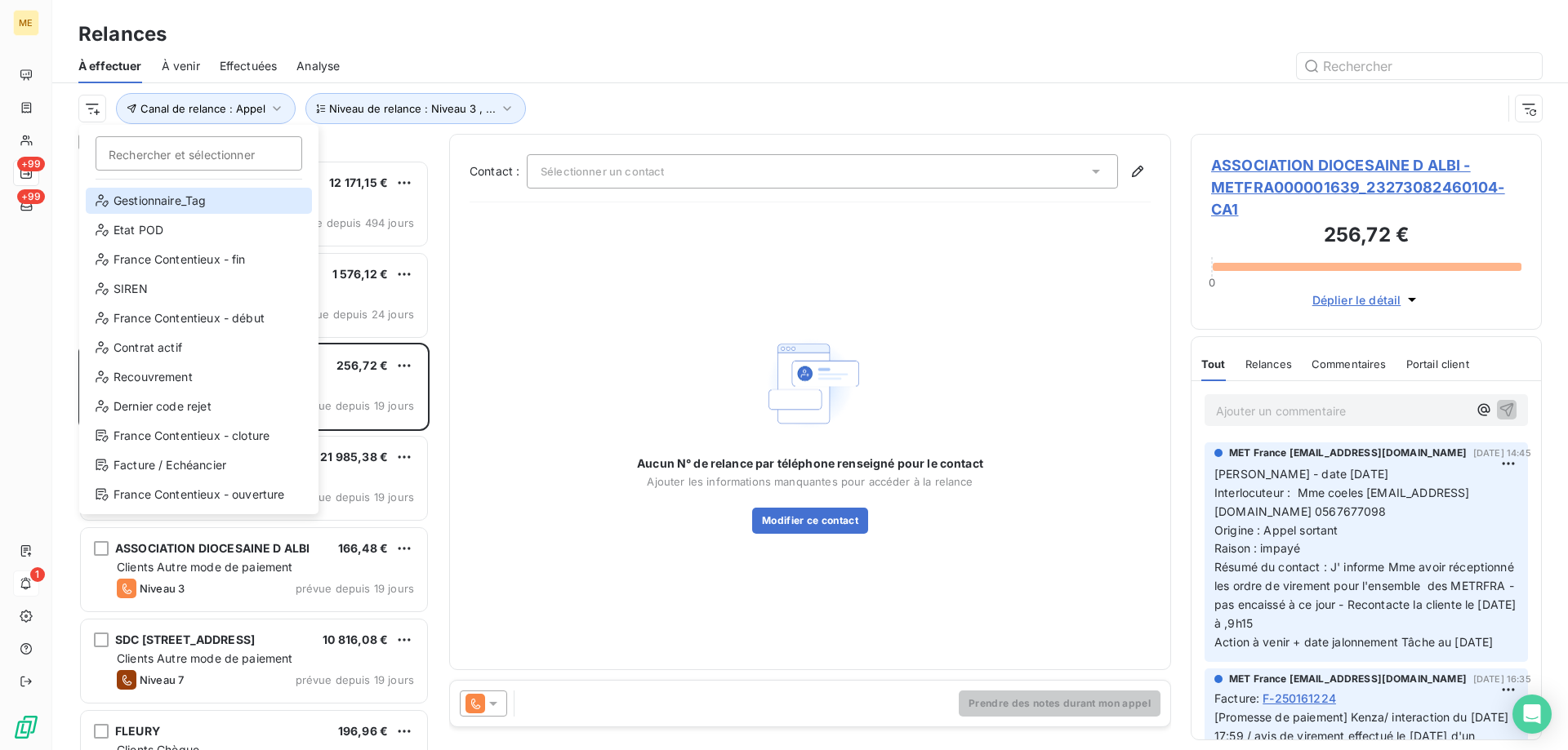
click at [196, 203] on div "Gestionnaire_Tag" at bounding box center [199, 200] width 227 height 26
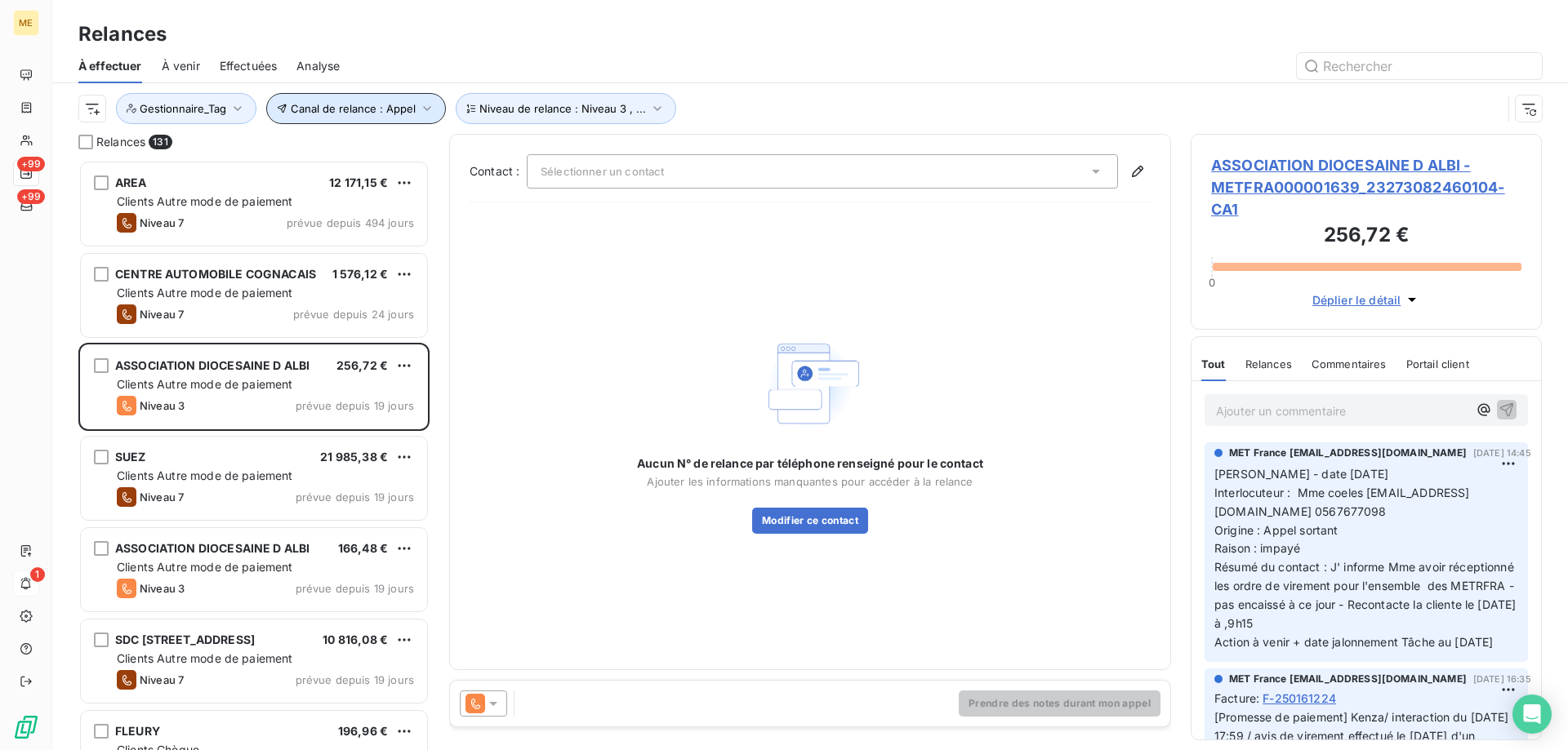
click at [427, 116] on button "Canal de relance : Appel" at bounding box center [356, 108] width 180 height 31
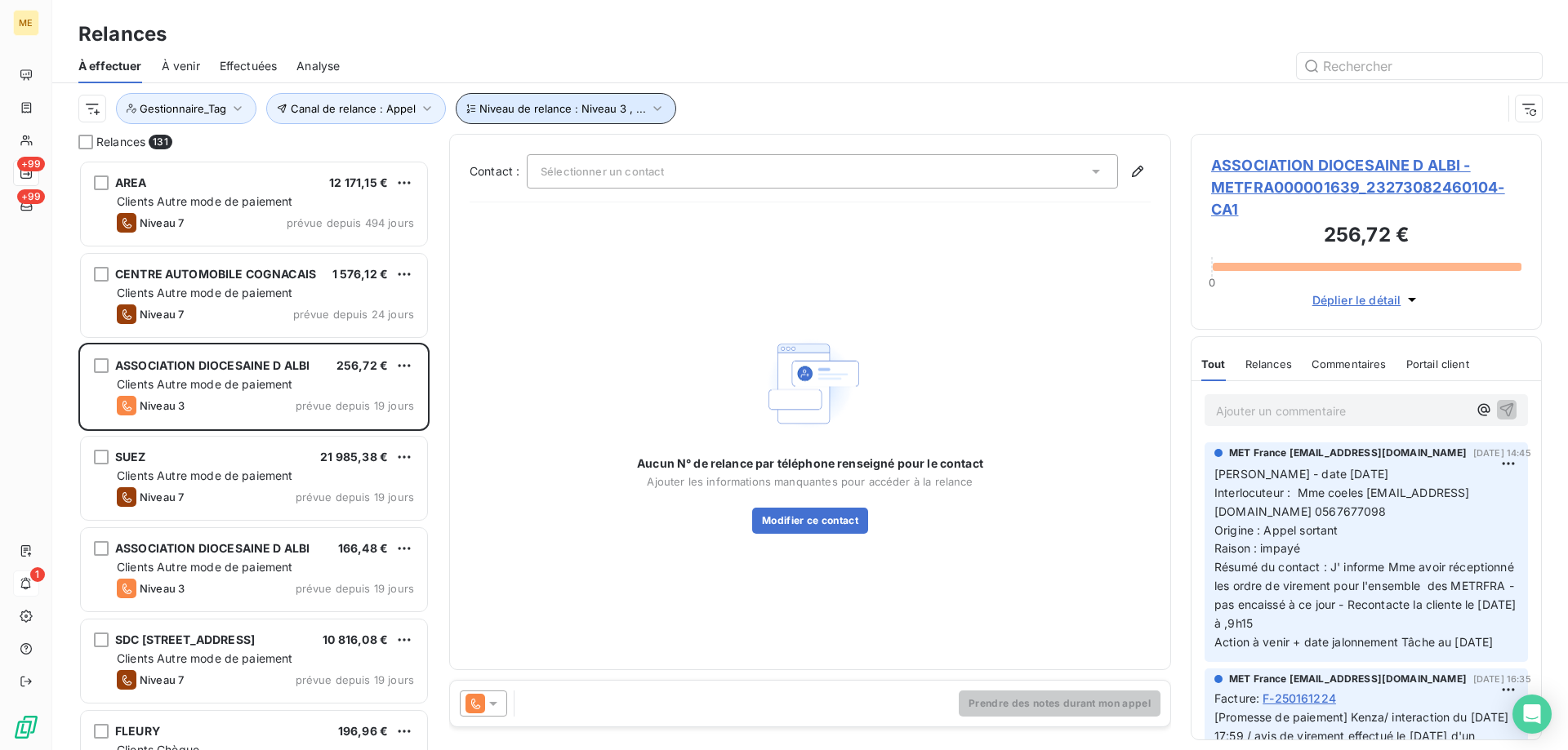
click at [550, 95] on button "Niveau de relance : Niveau 3 , ..." at bounding box center [566, 108] width 220 height 31
click at [172, 115] on span "Gestionnaire_Tag" at bounding box center [183, 108] width 87 height 13
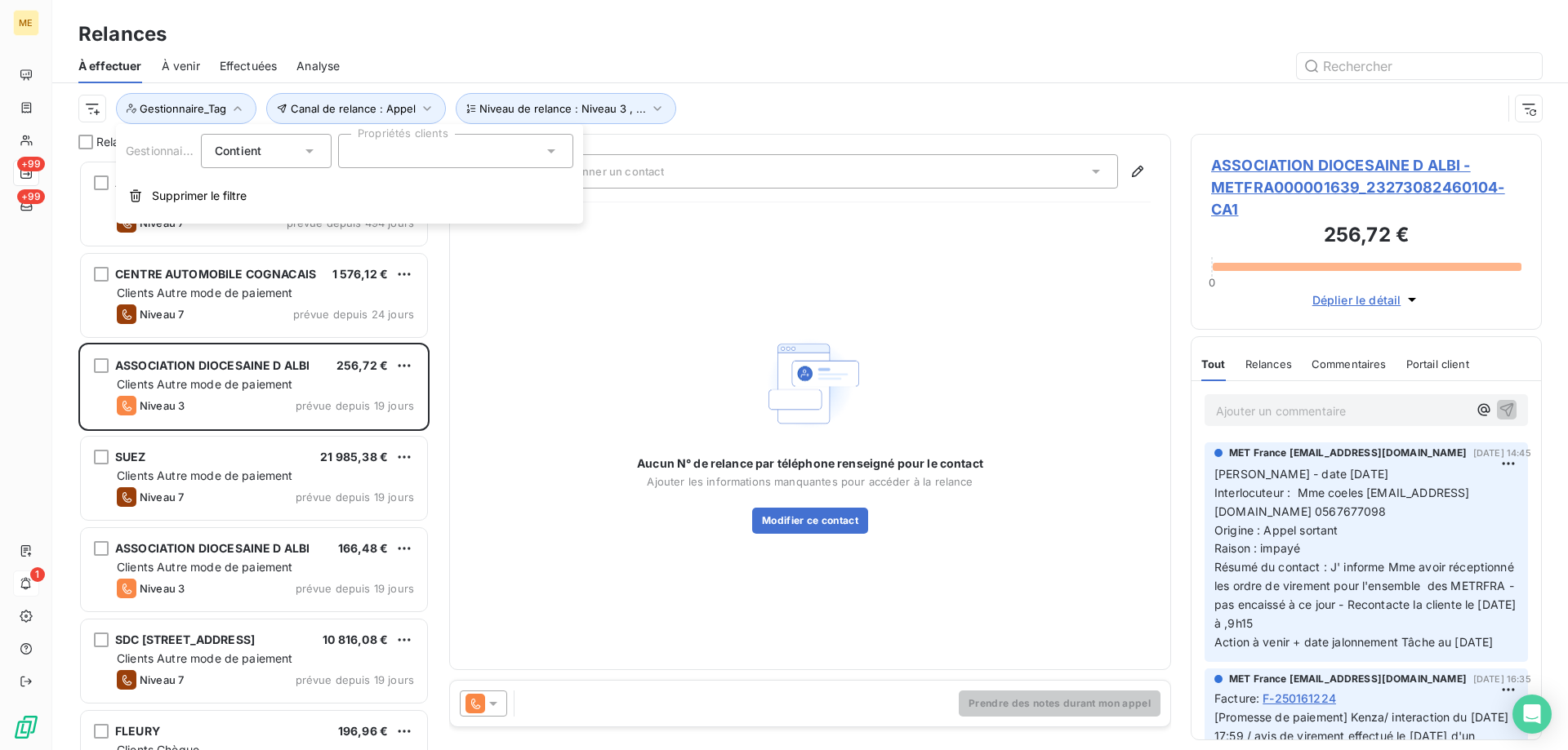
click at [534, 153] on div at bounding box center [456, 151] width 236 height 34
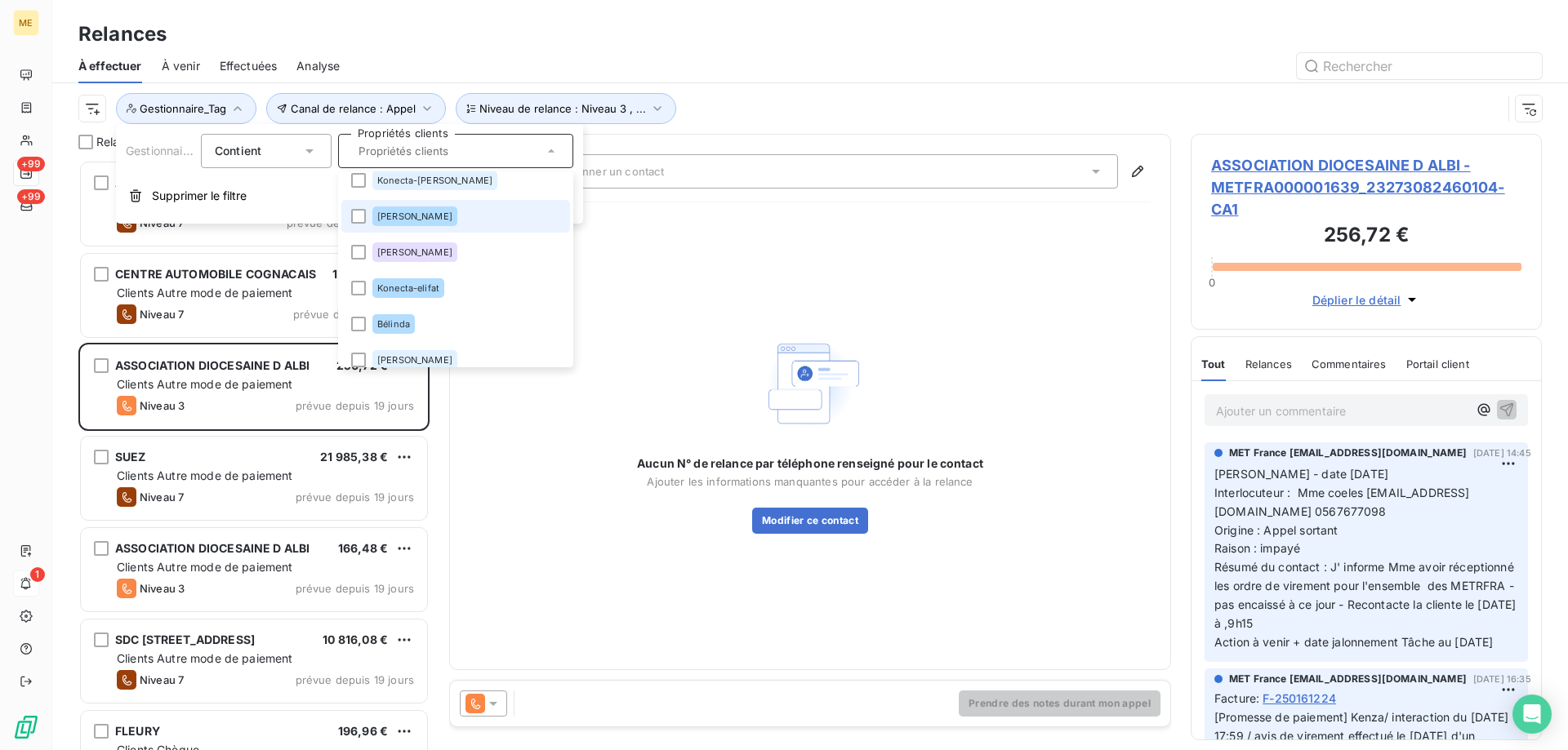
scroll to position [516, 0]
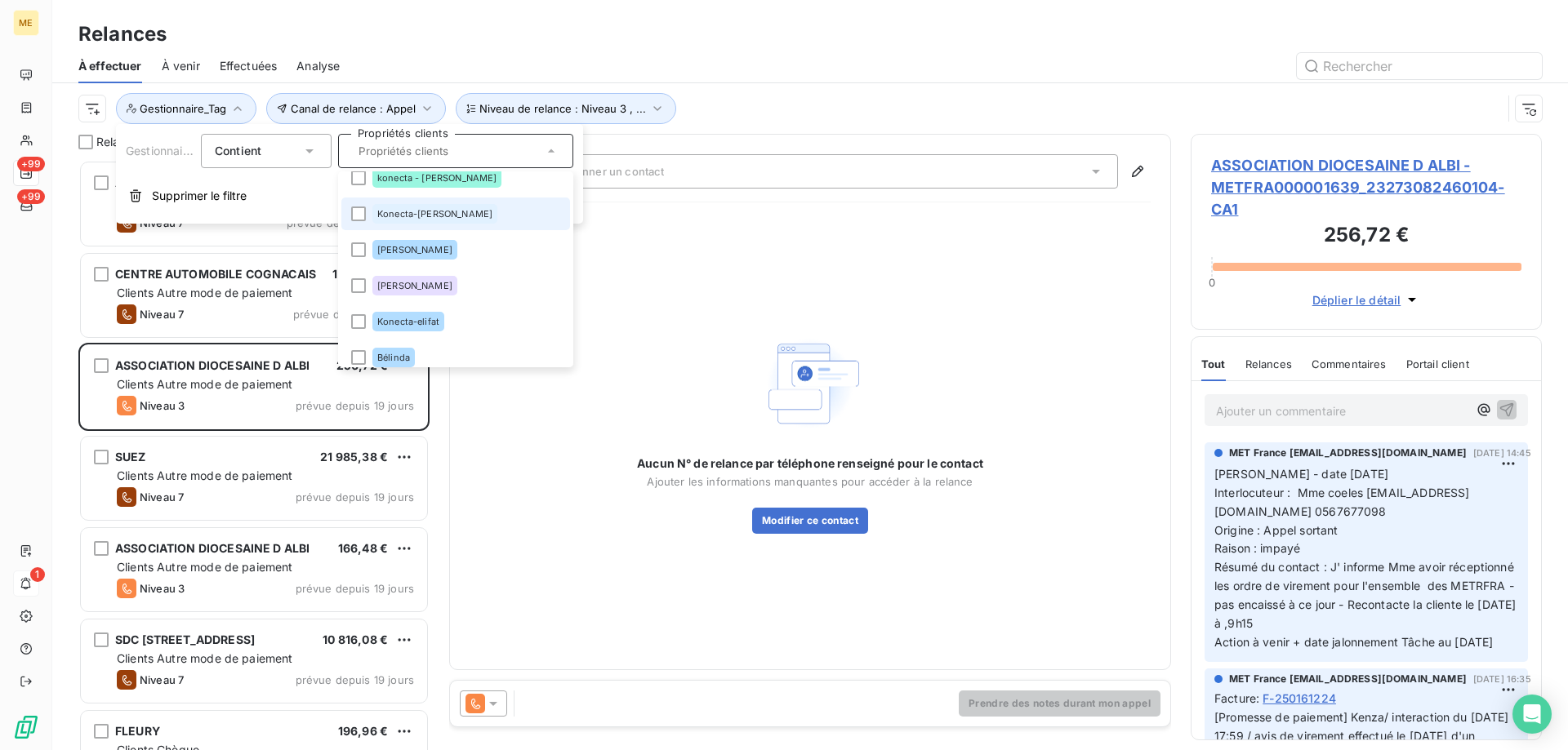
click at [425, 222] on div "Konecta-[PERSON_NAME]" at bounding box center [435, 214] width 125 height 20
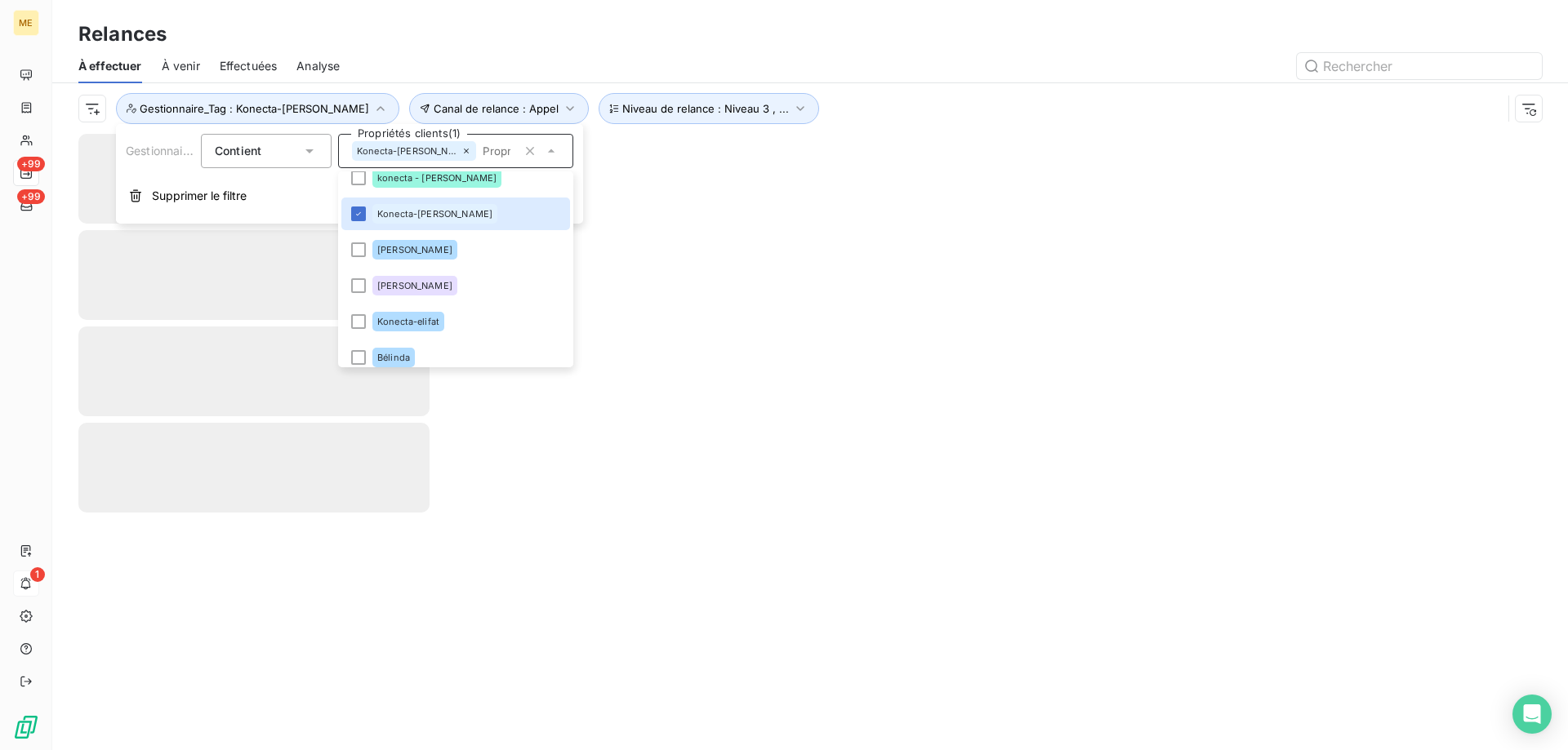
click at [839, 254] on div at bounding box center [810, 442] width 1516 height 617
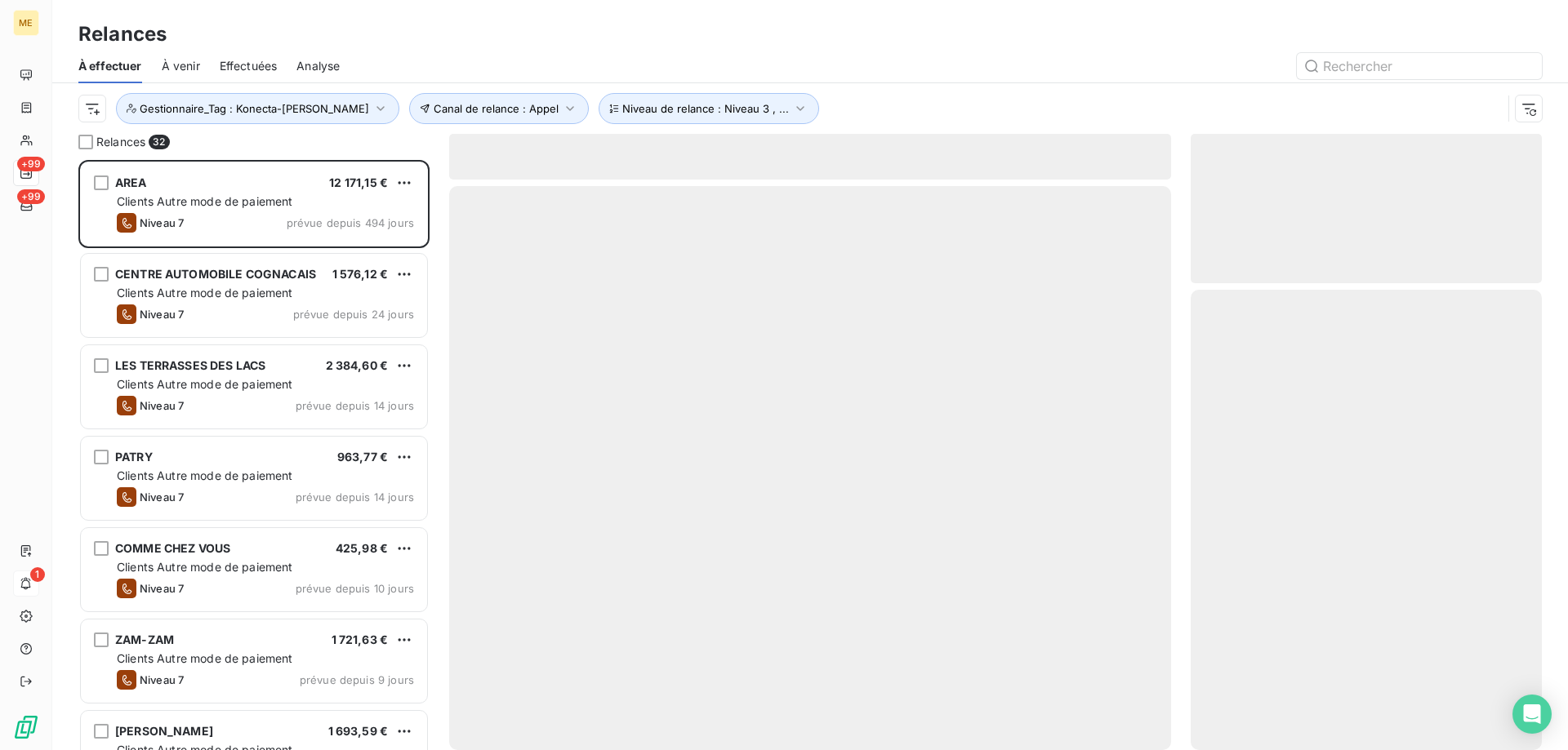
scroll to position [578, 338]
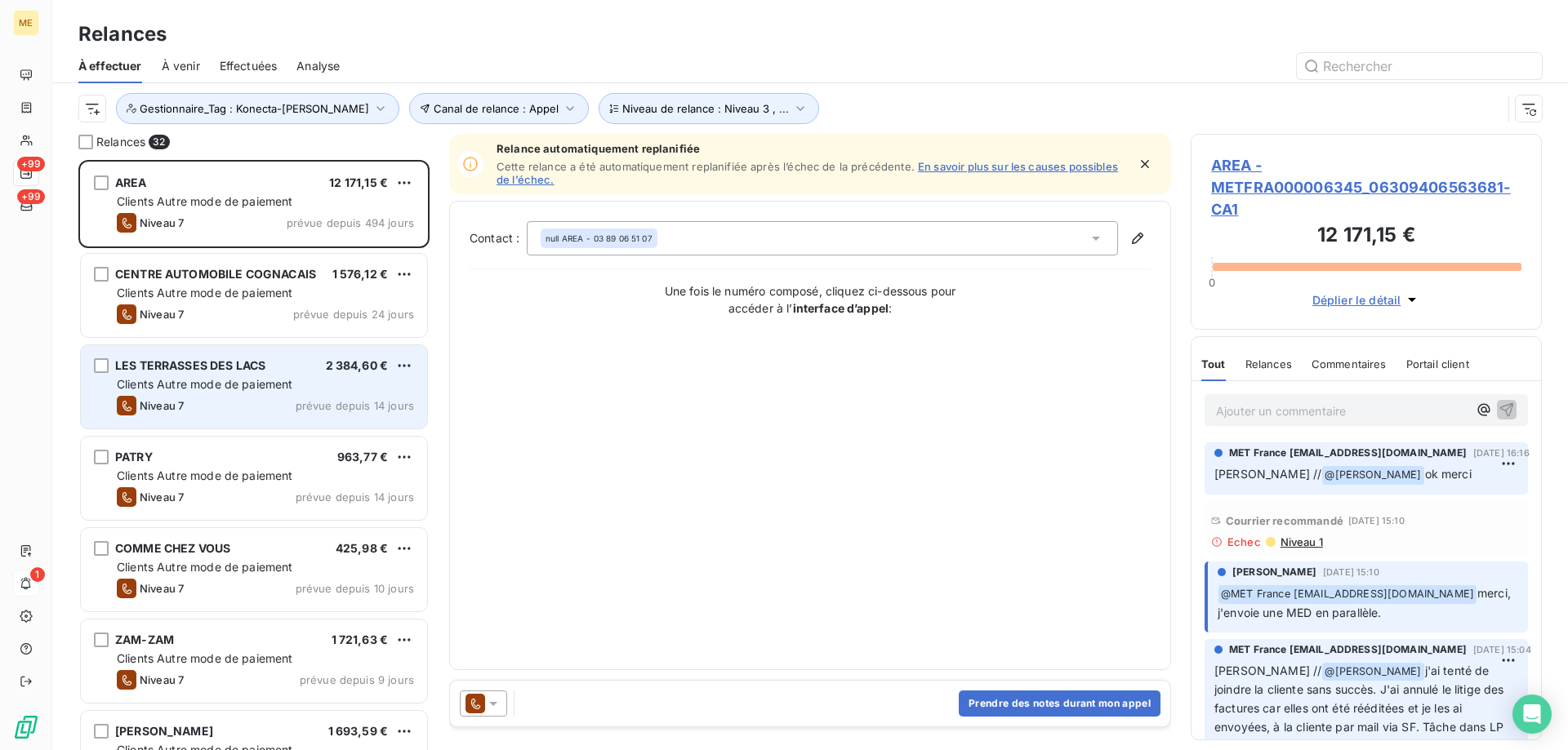
click at [246, 399] on div "Niveau 7 prévue depuis 14 jours" at bounding box center [265, 405] width 297 height 20
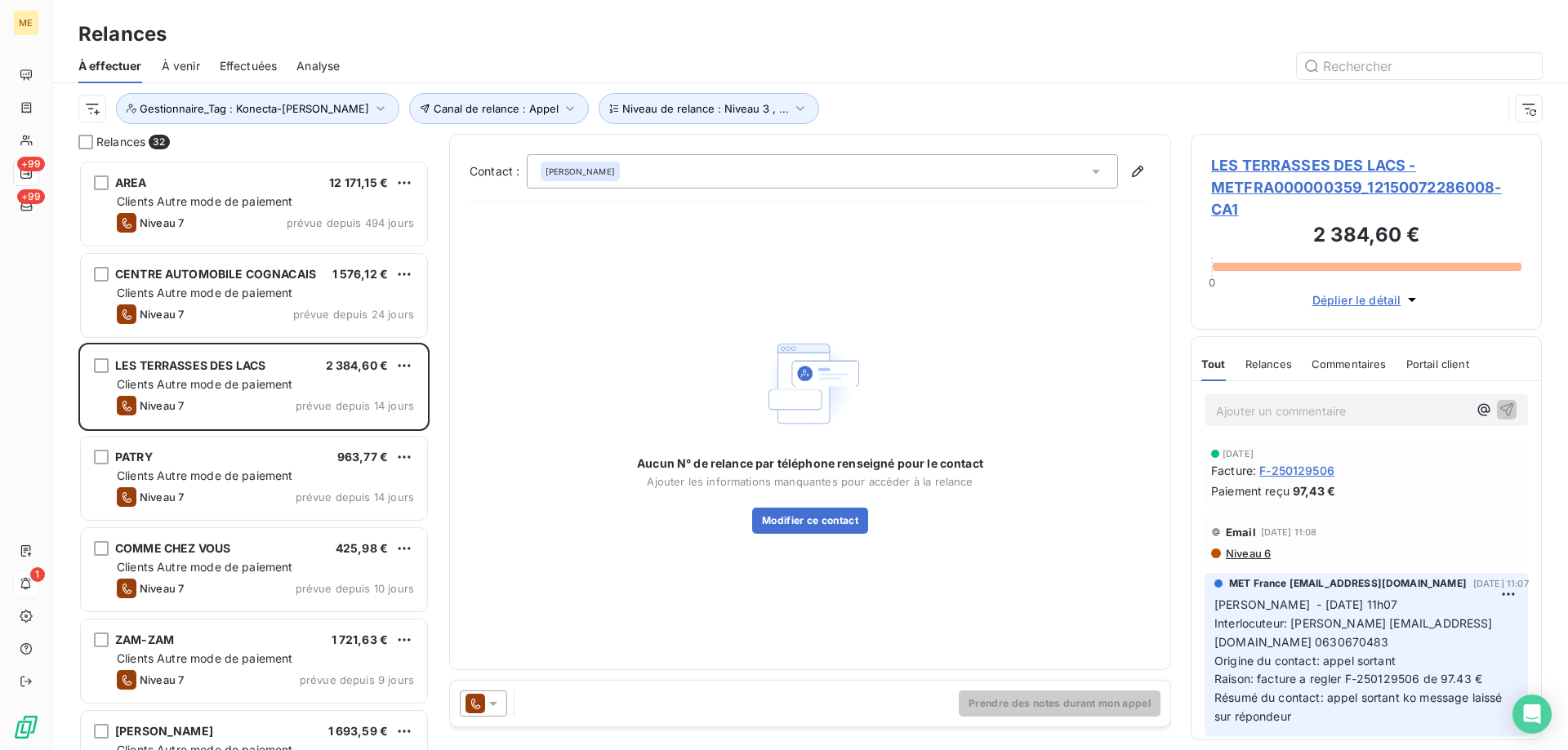
click at [562, 168] on span "MAXIME RUFFIN" at bounding box center [580, 171] width 70 height 12
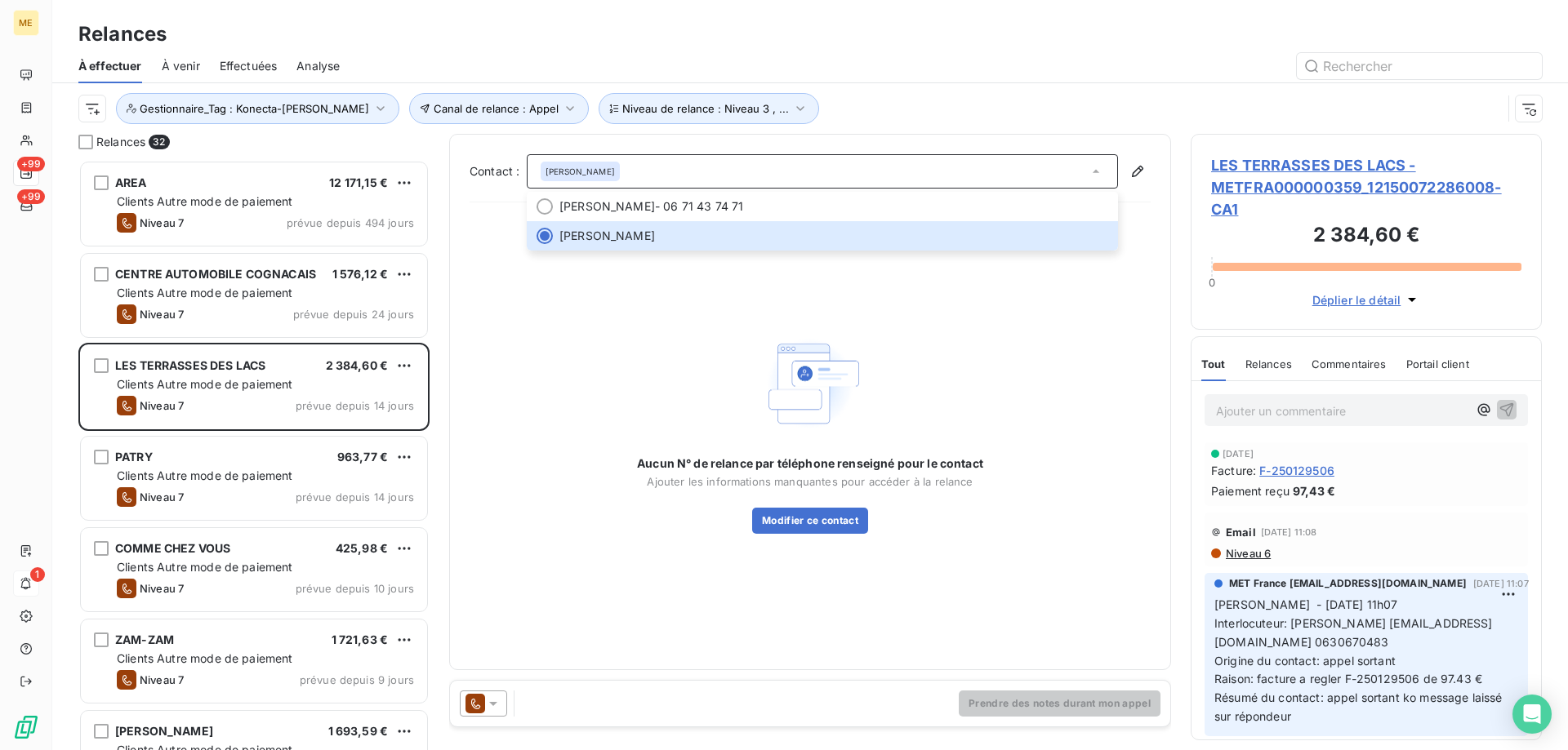
click at [499, 701] on icon at bounding box center [493, 703] width 16 height 16
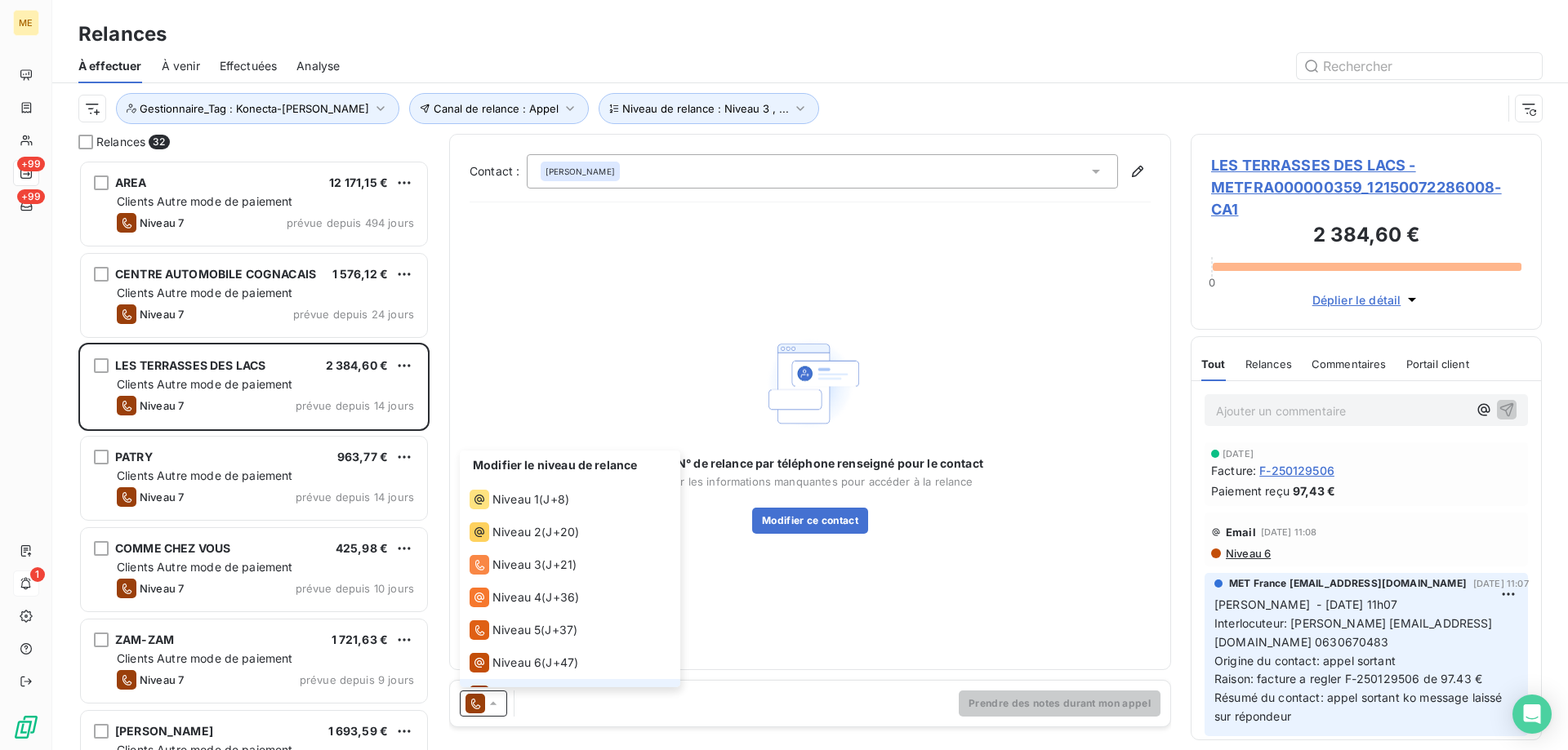
scroll to position [24, 0]
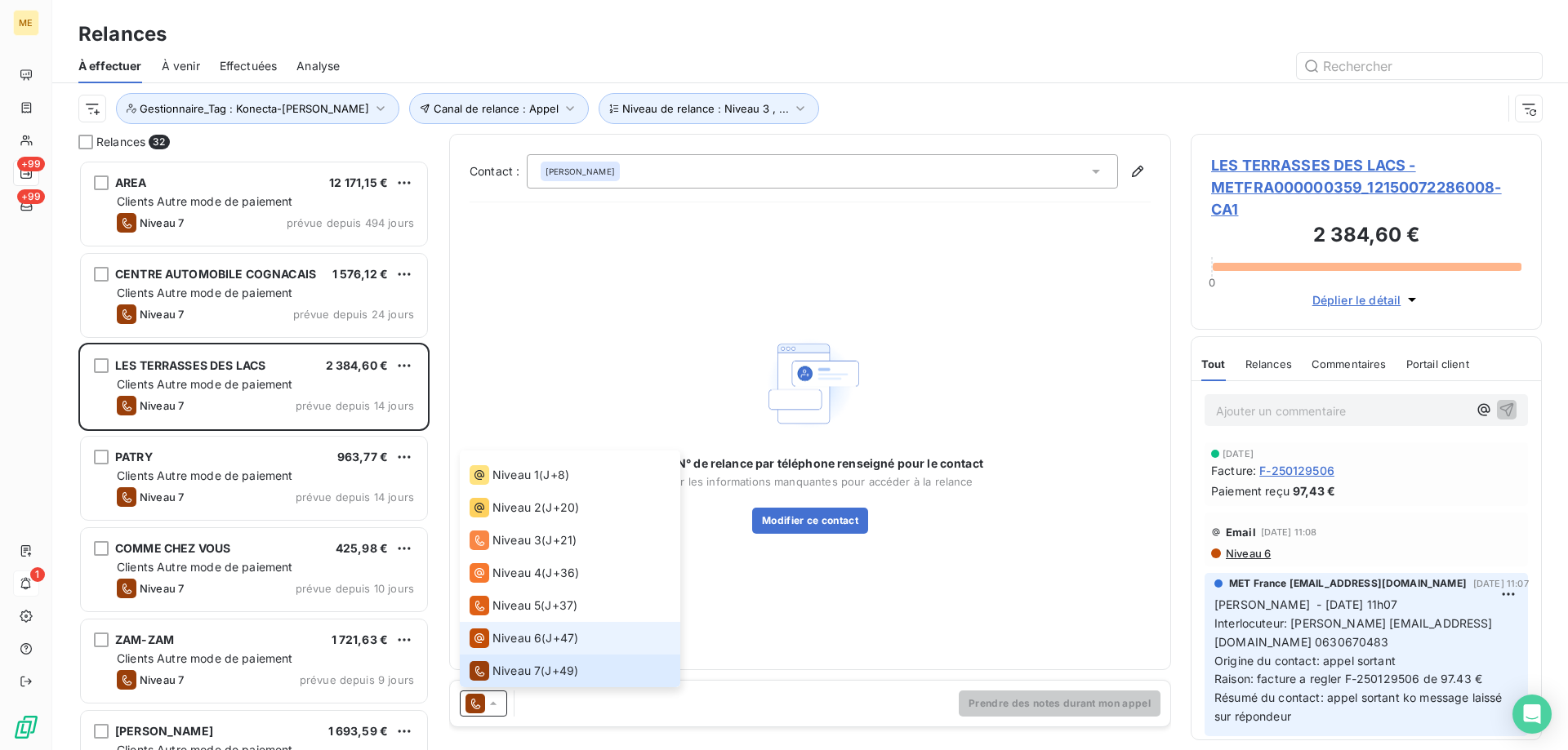
click at [501, 635] on span "Niveau 6" at bounding box center [517, 638] width 49 height 16
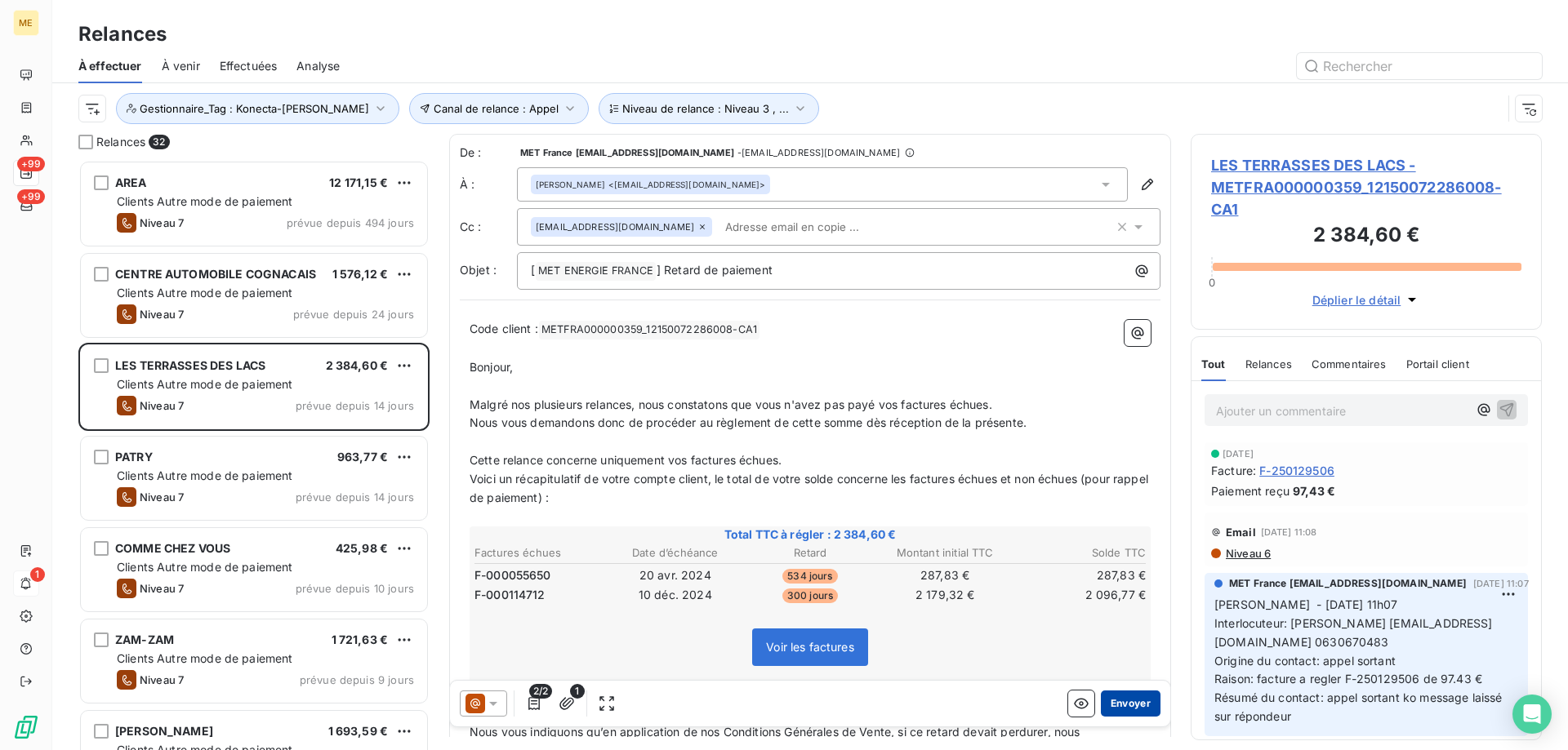
click at [1138, 706] on button "Envoyer" at bounding box center [1130, 703] width 60 height 26
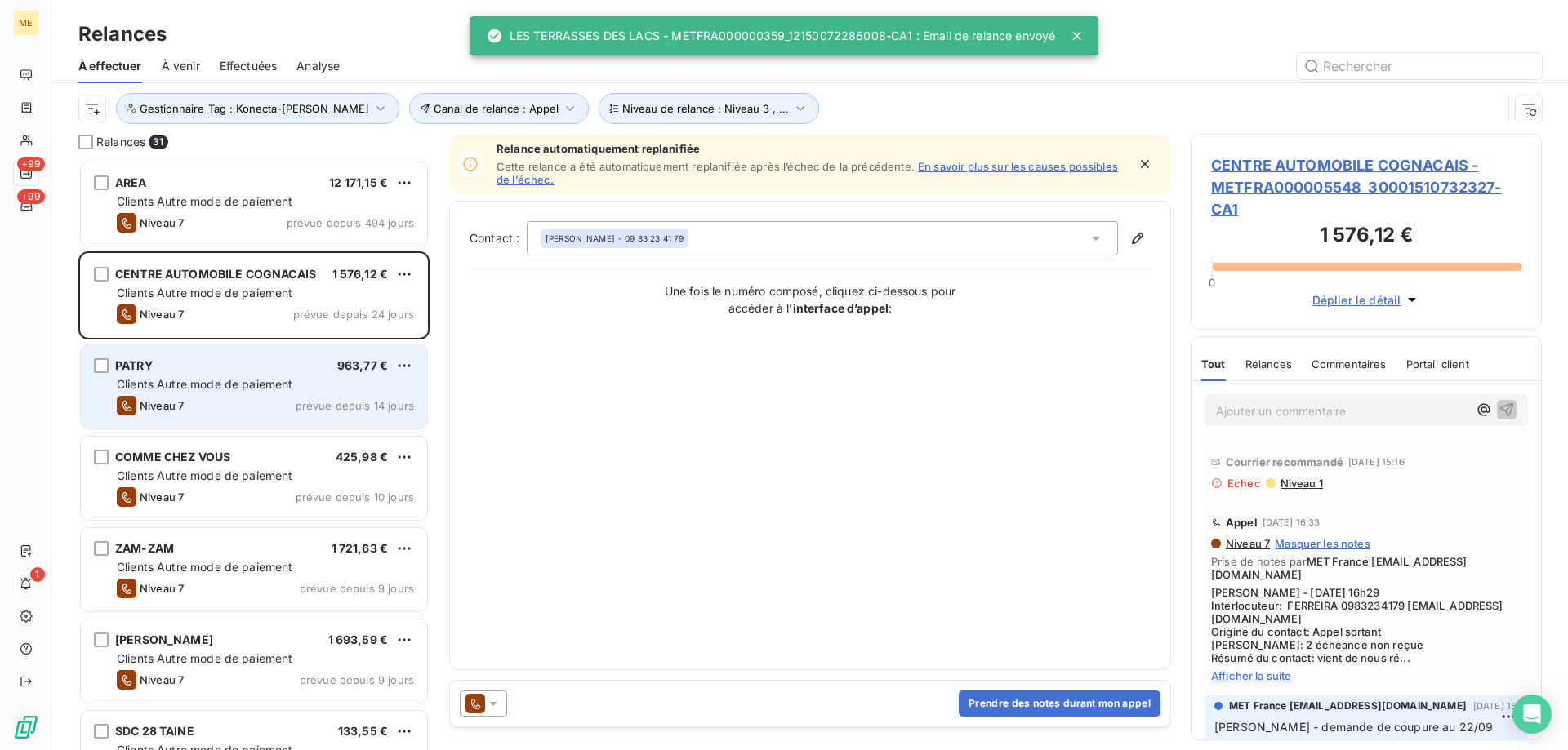
click at [172, 397] on div "Niveau 7" at bounding box center [150, 405] width 67 height 20
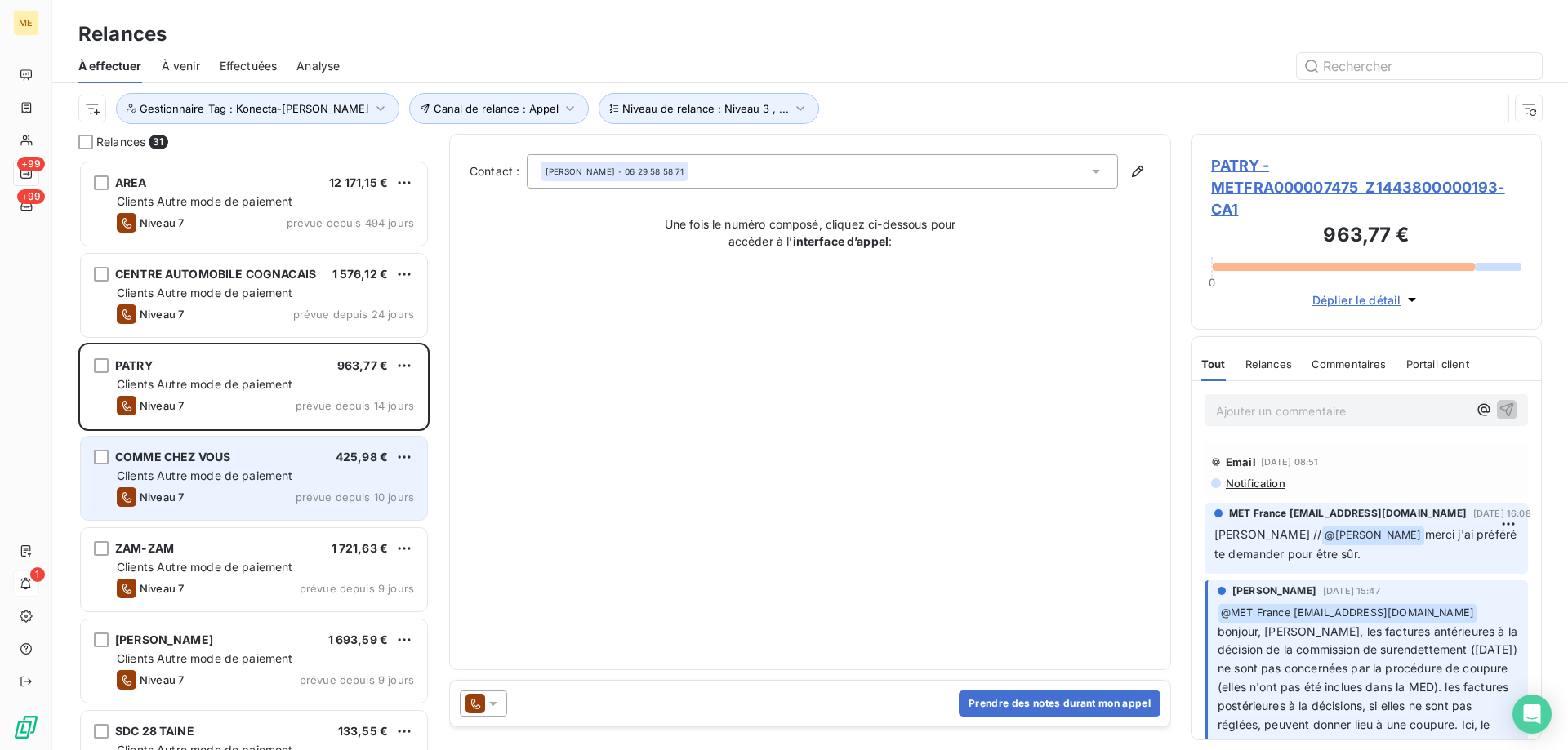
click at [290, 475] on span "Clients Autre mode de paiement" at bounding box center [204, 475] width 176 height 14
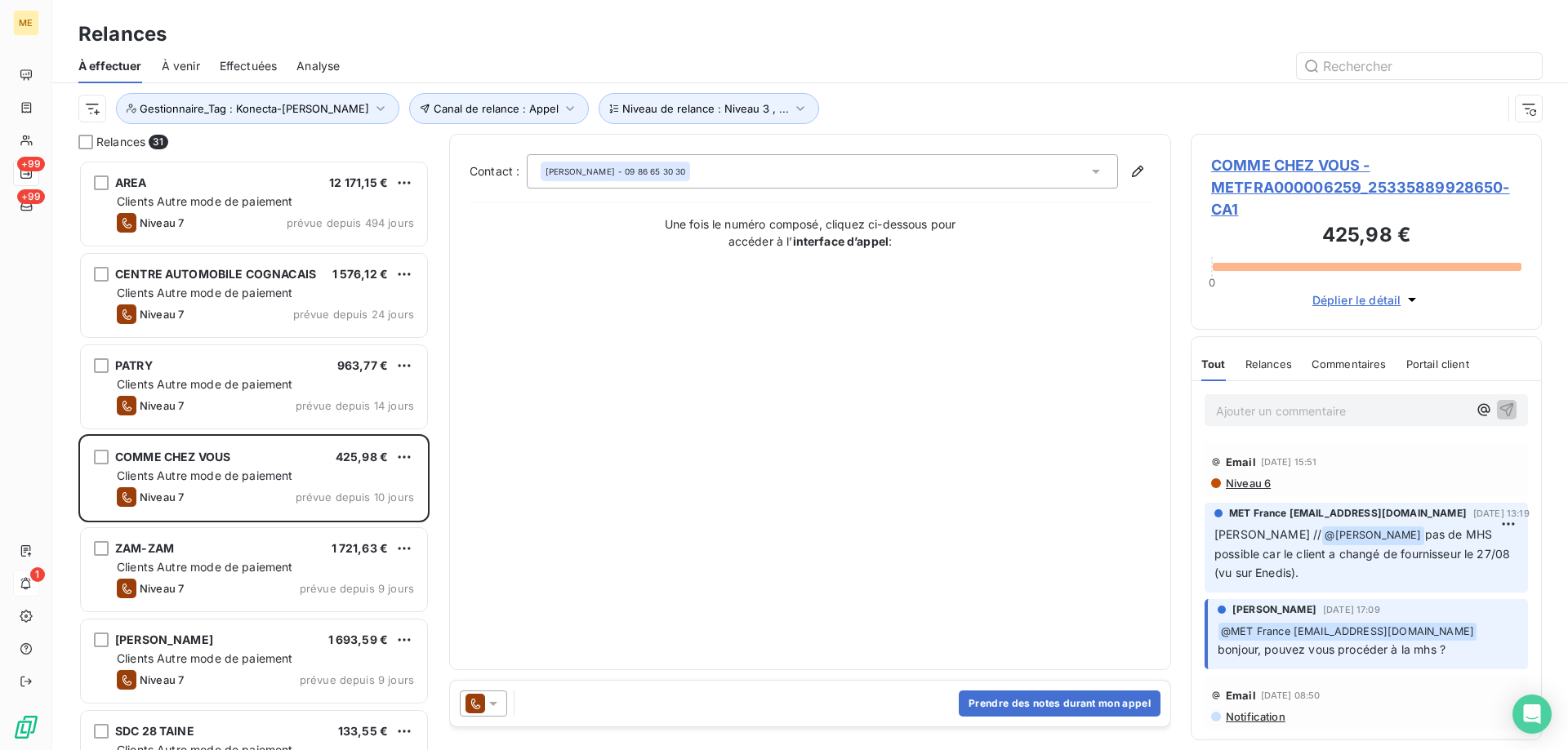
click at [603, 175] on span "CLAIRE GUILLIN" at bounding box center [580, 171] width 70 height 12
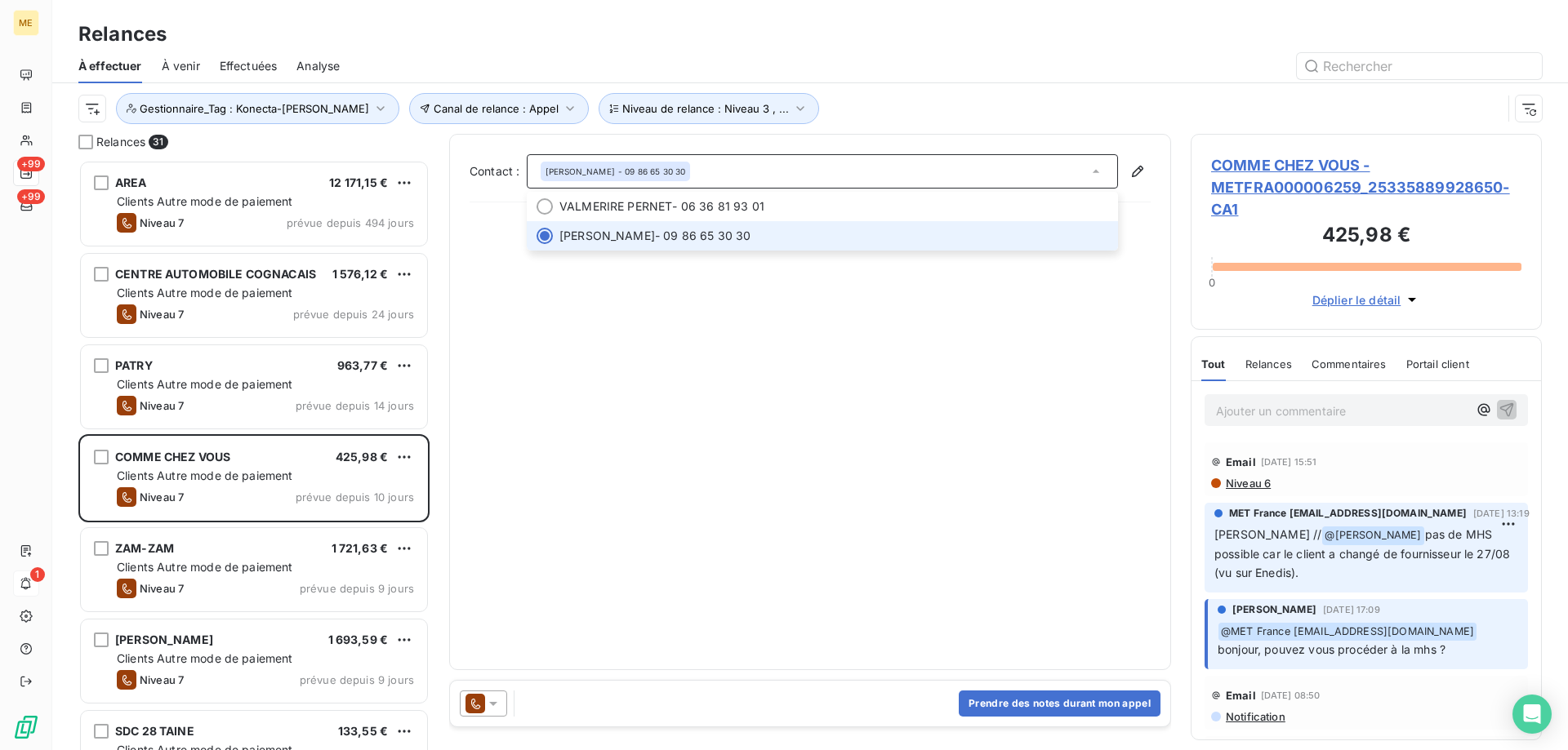
click at [603, 175] on span "CLAIRE GUILLIN" at bounding box center [580, 171] width 70 height 12
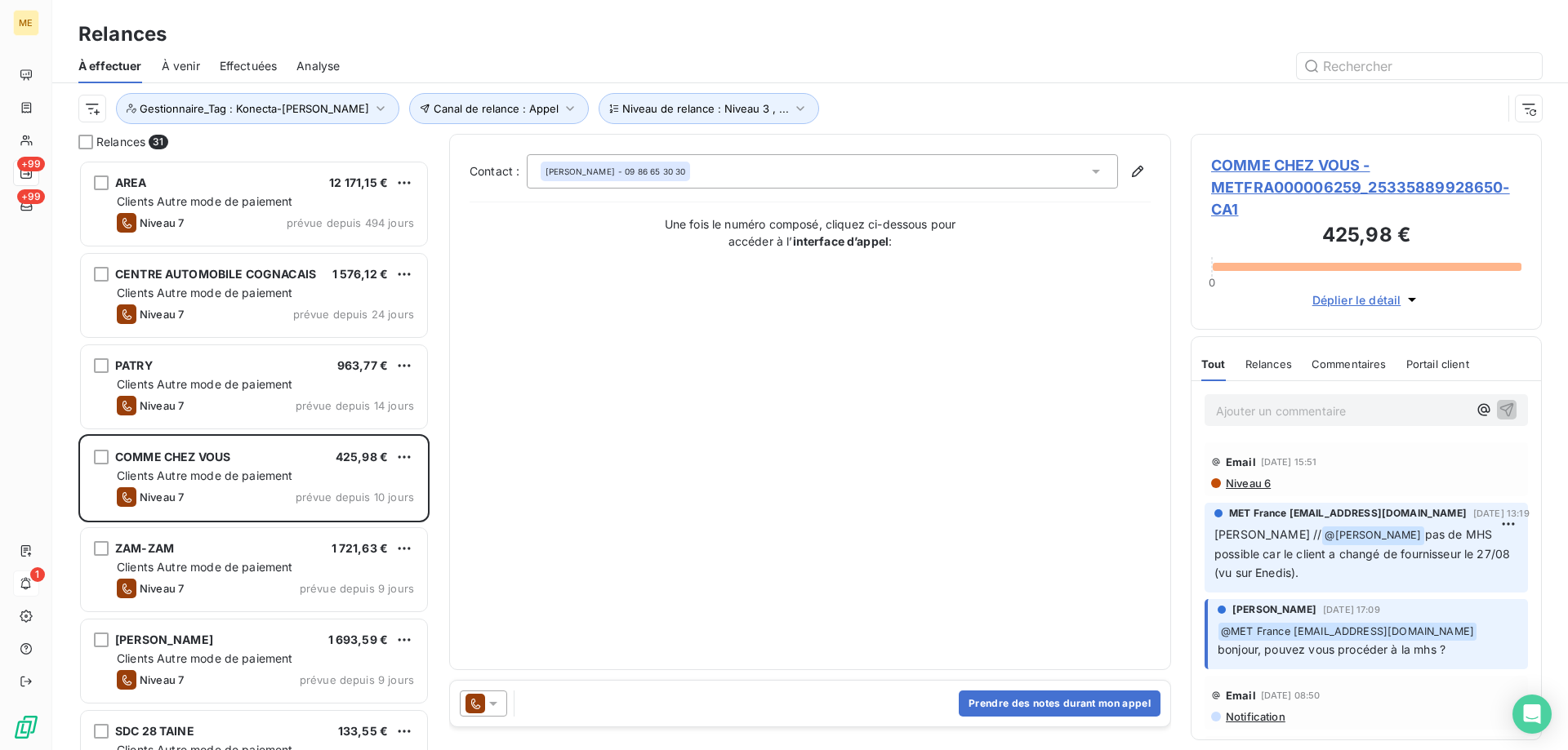
click at [493, 700] on icon at bounding box center [493, 703] width 16 height 16
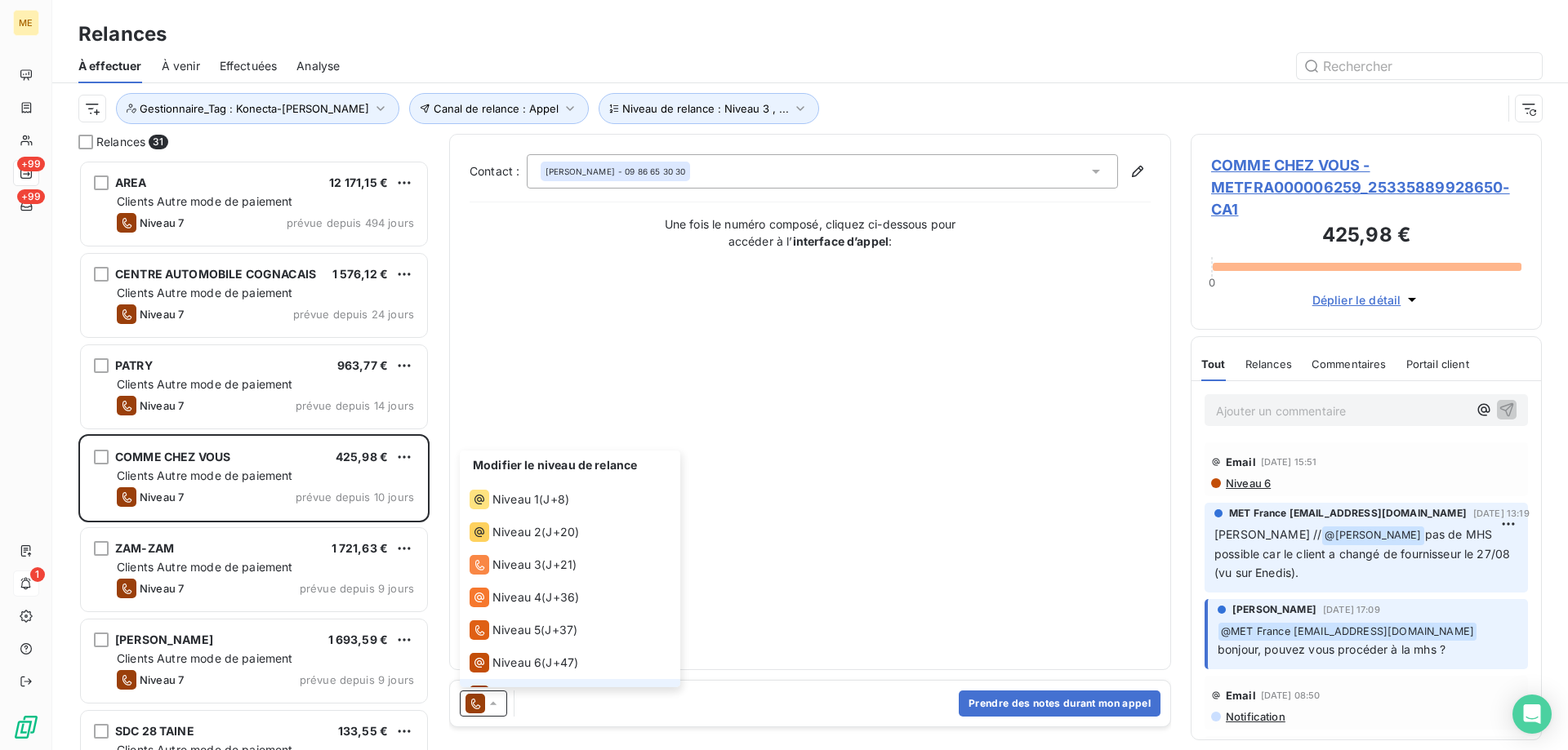
scroll to position [24, 0]
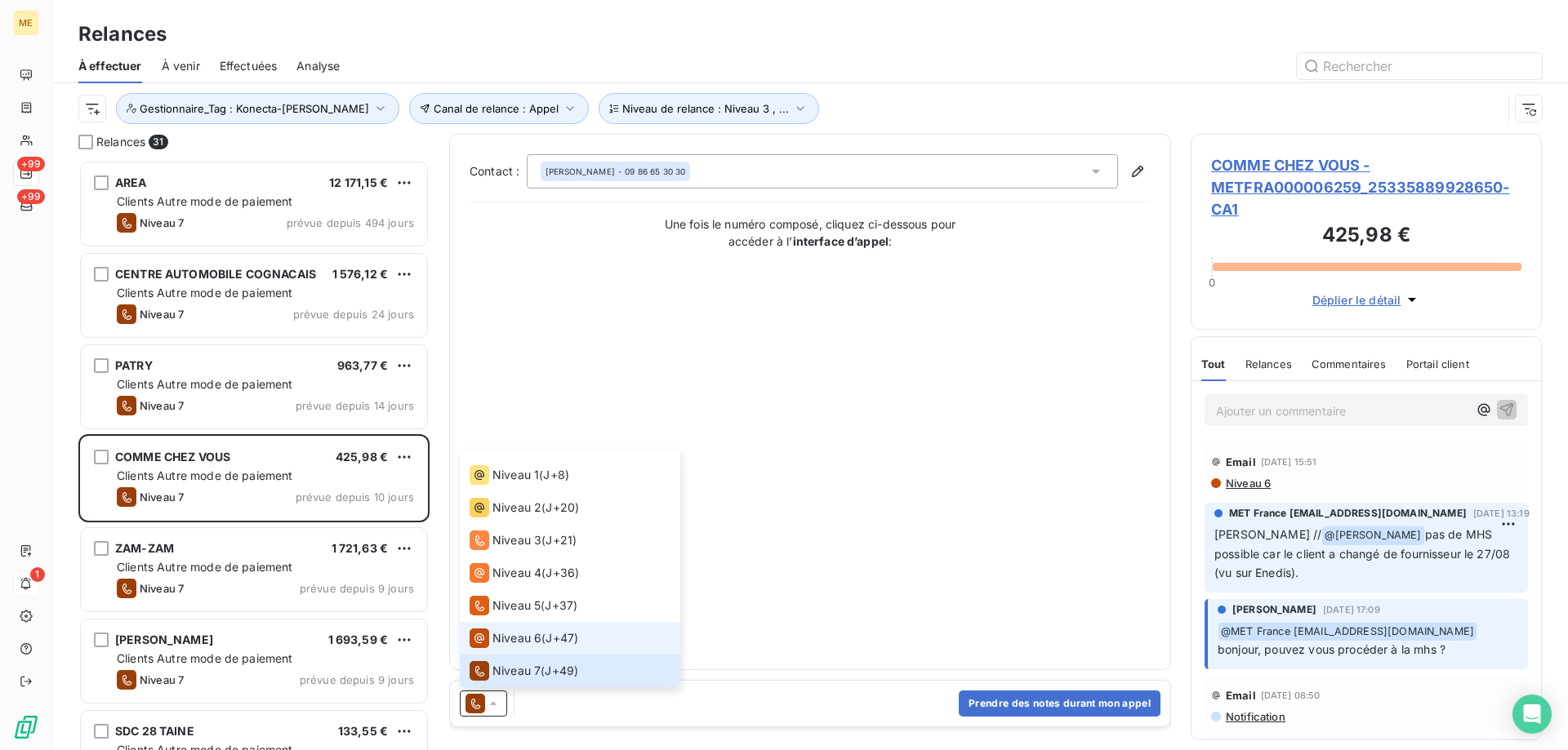
click at [506, 645] on span "Niveau 6" at bounding box center [517, 638] width 49 height 16
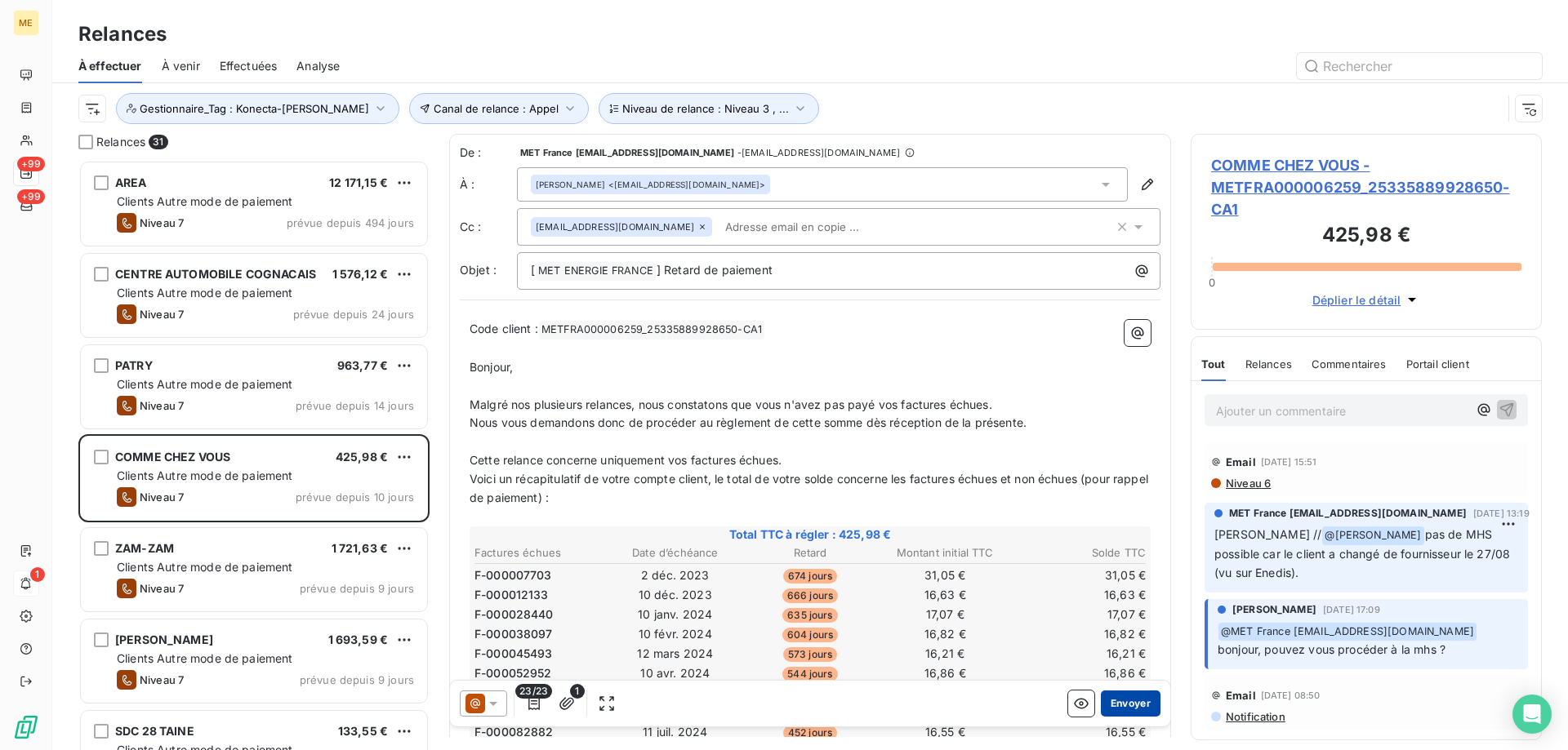
click at [1134, 695] on button "Envoyer" at bounding box center [1130, 703] width 60 height 26
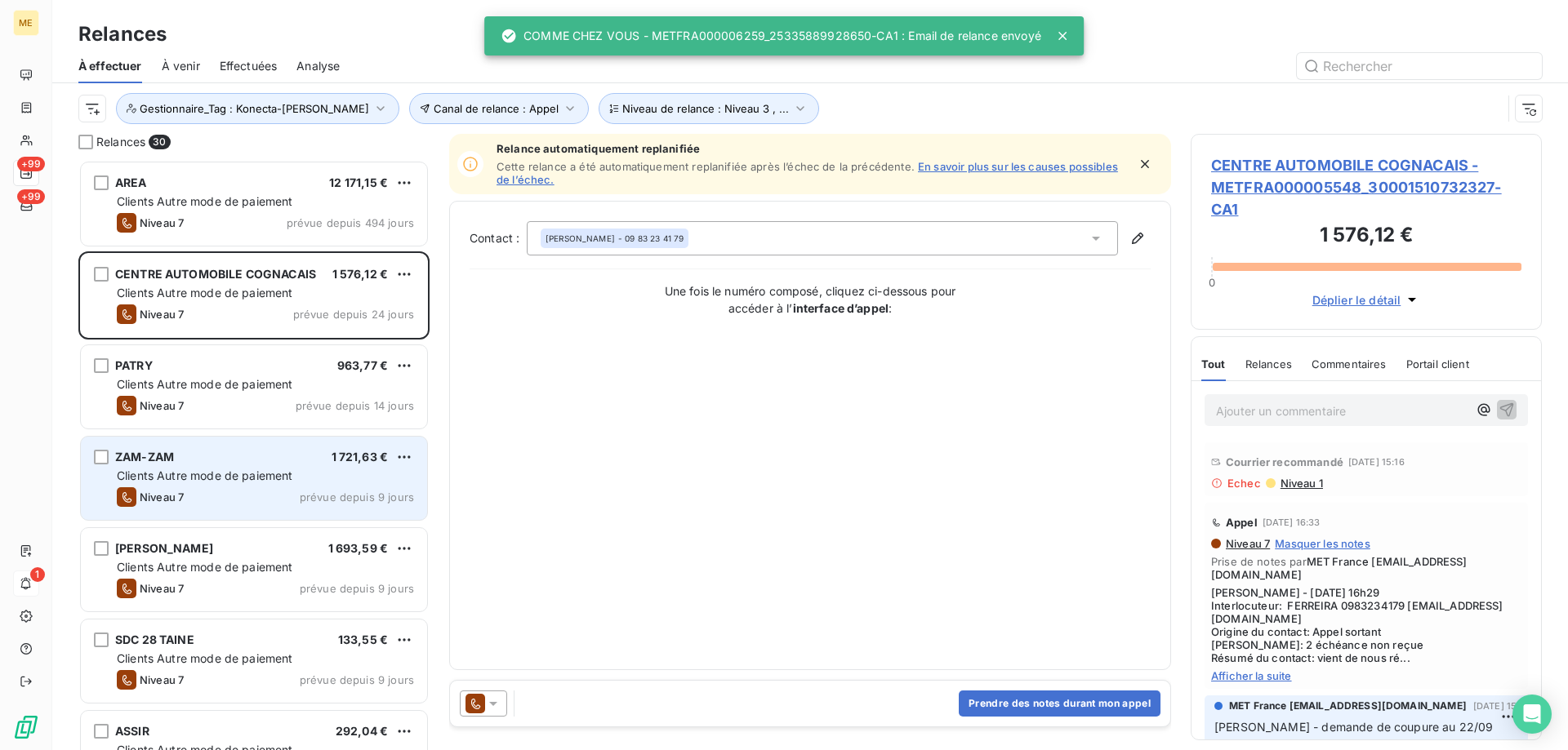
click at [247, 488] on div "Niveau 7 prévue depuis 9 jours" at bounding box center [265, 497] width 297 height 20
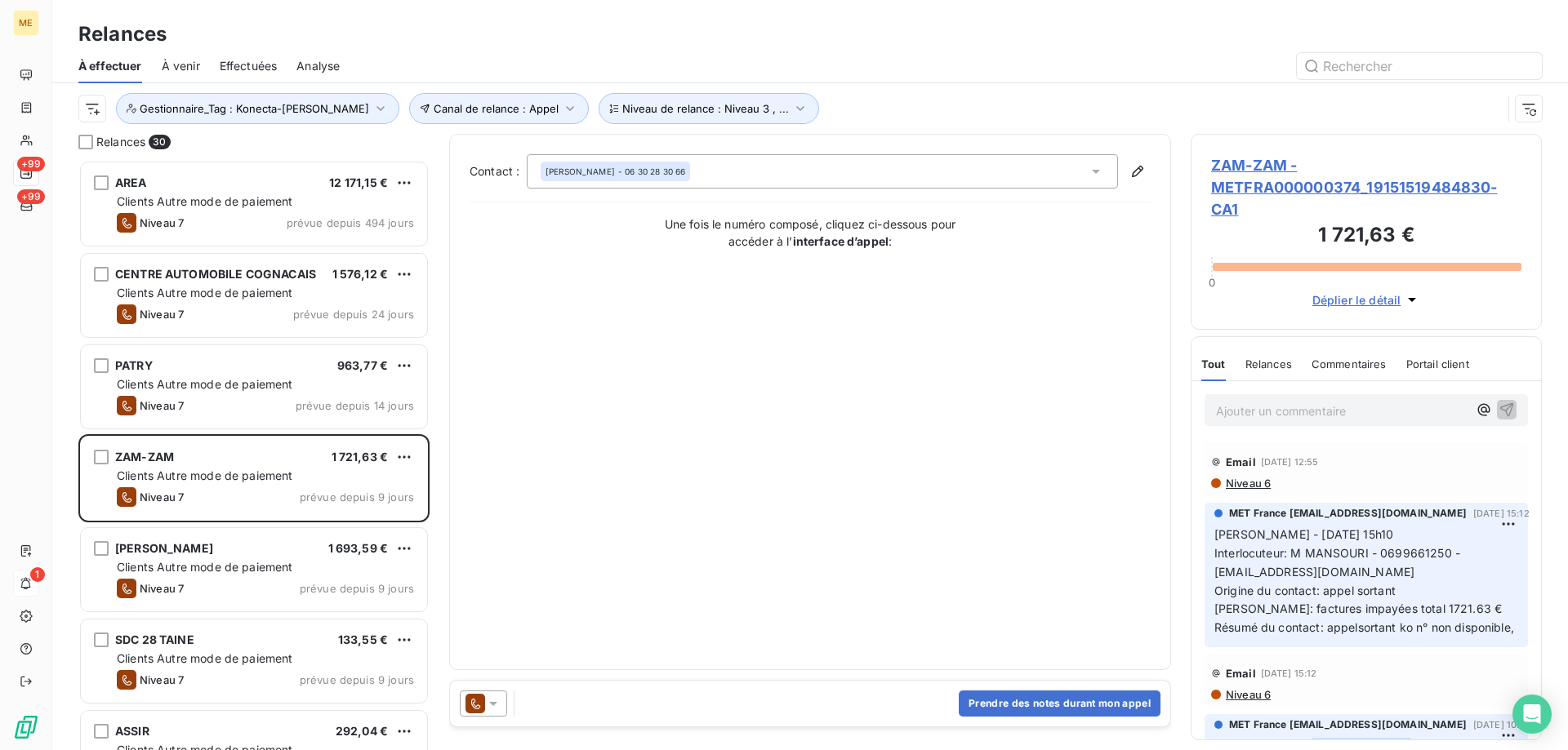
click at [502, 704] on div at bounding box center [483, 703] width 47 height 26
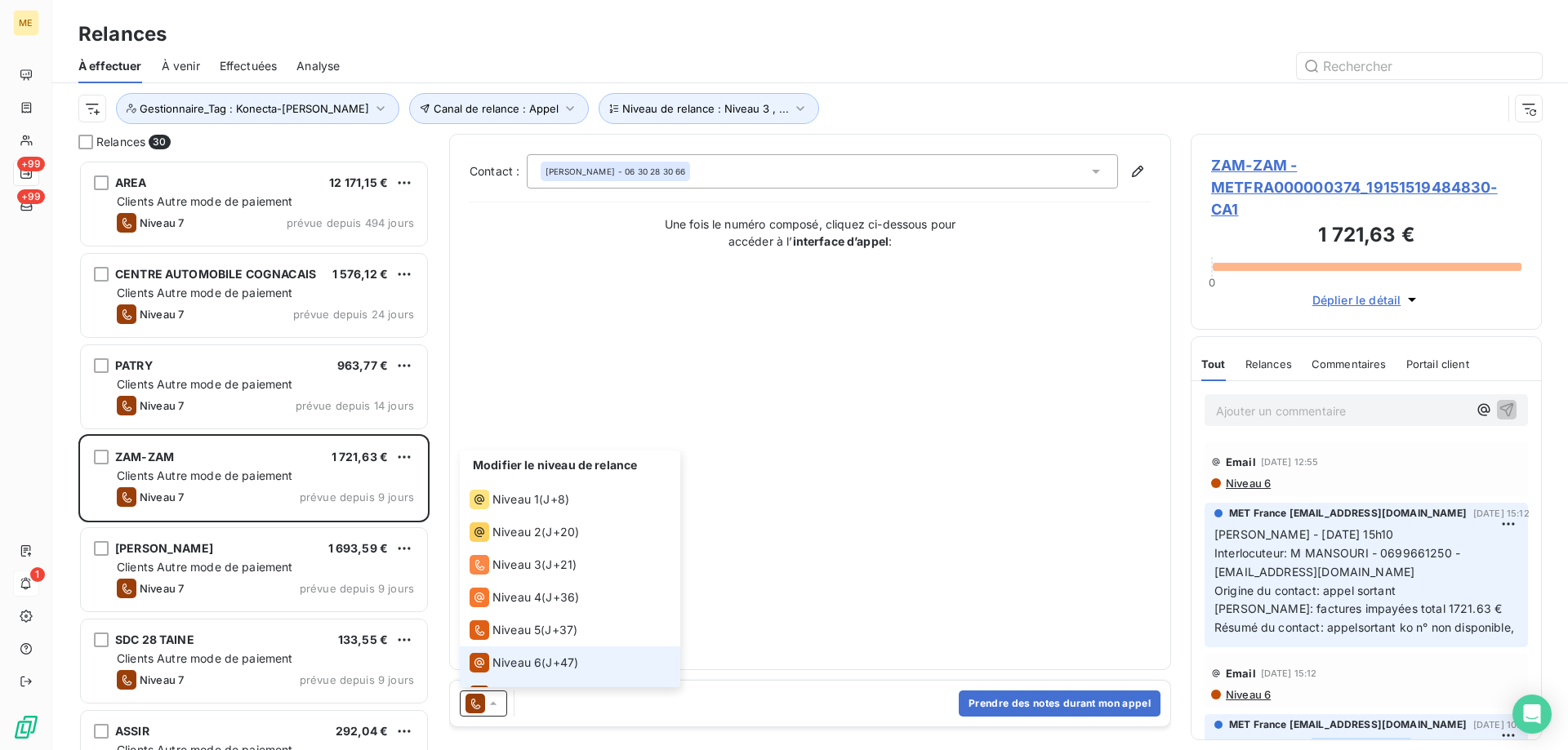
scroll to position [24, 0]
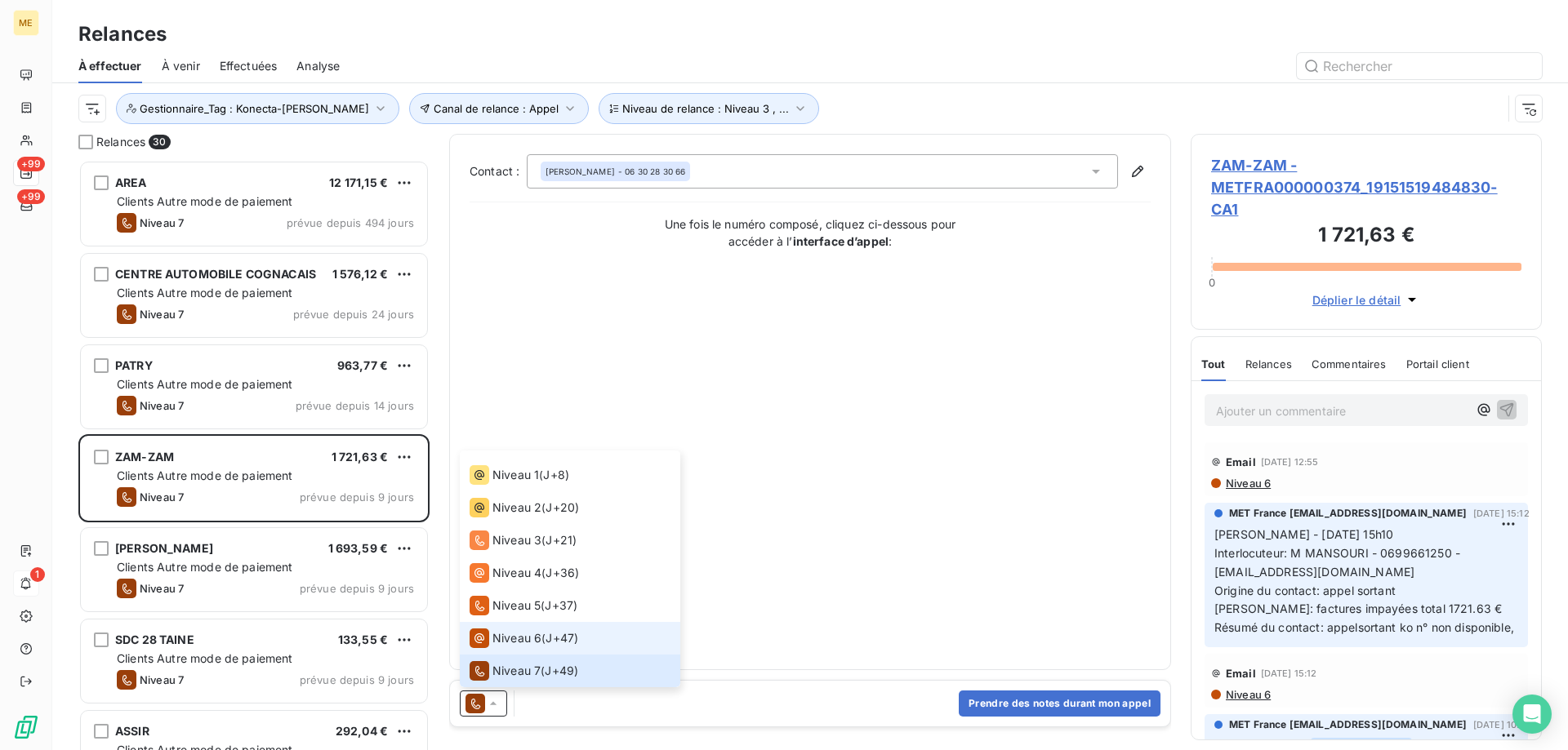
click at [495, 643] on span "Niveau 6" at bounding box center [517, 638] width 49 height 16
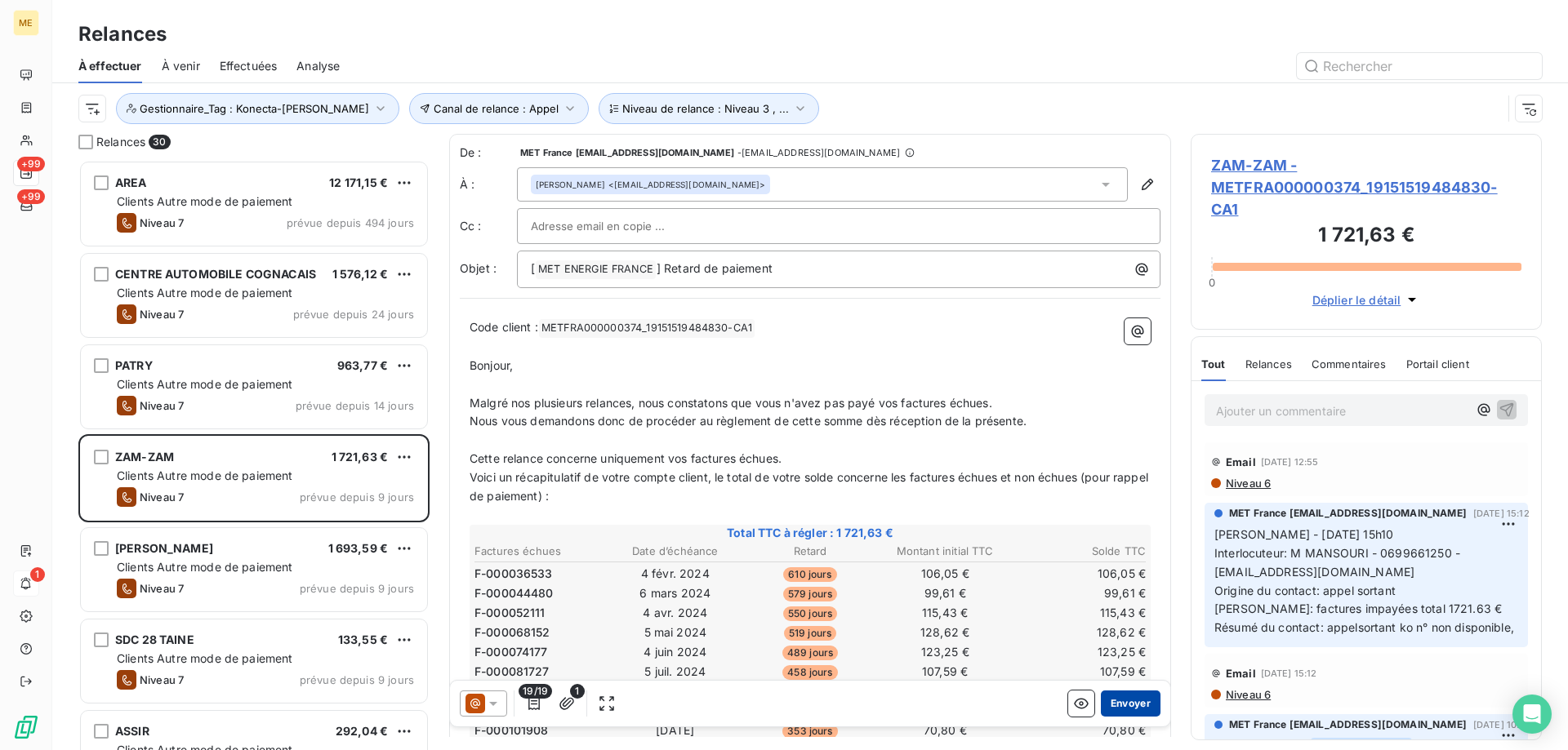
click at [1102, 699] on button "Envoyer" at bounding box center [1130, 703] width 60 height 26
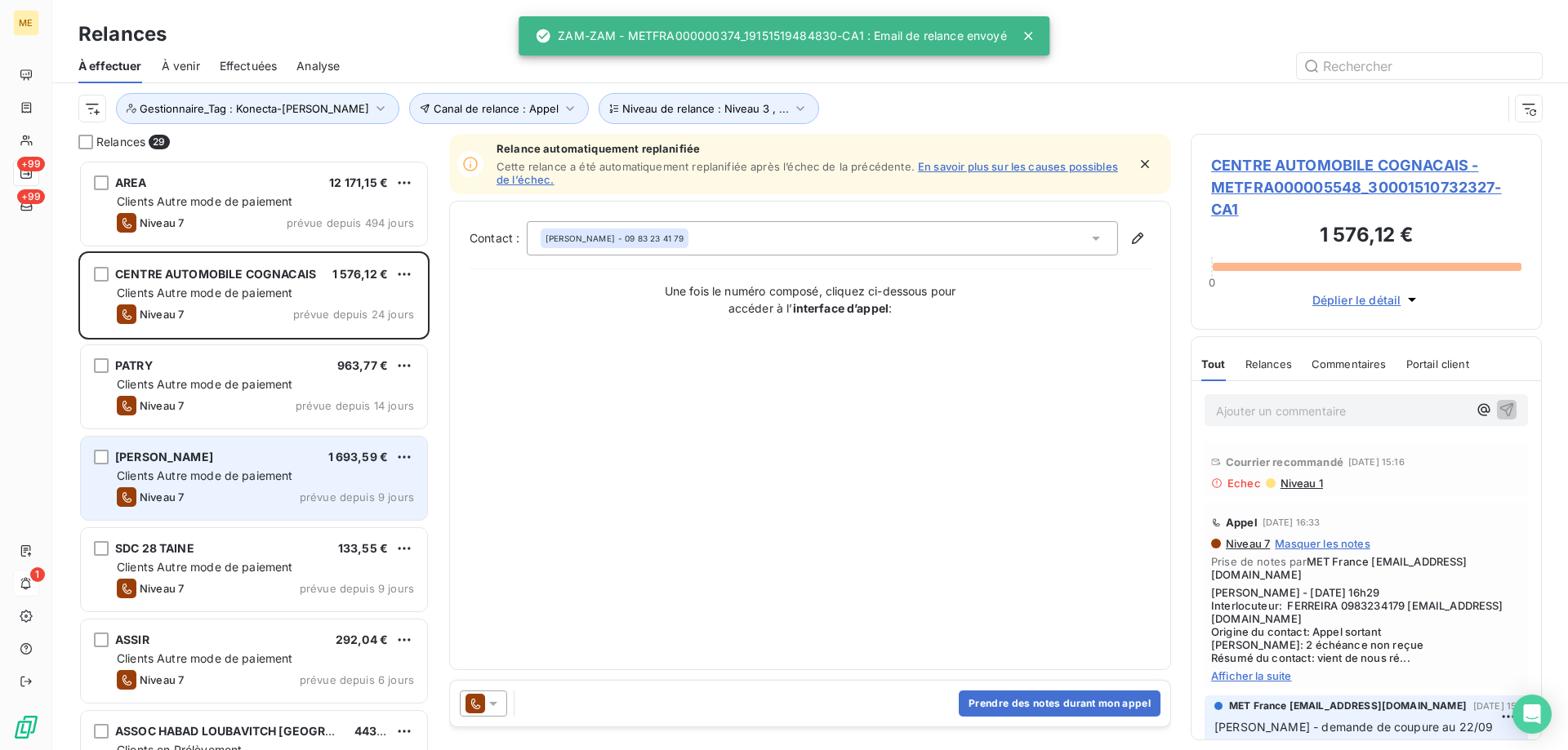
click at [334, 490] on span "prévue depuis 9 jours" at bounding box center [357, 497] width 115 height 13
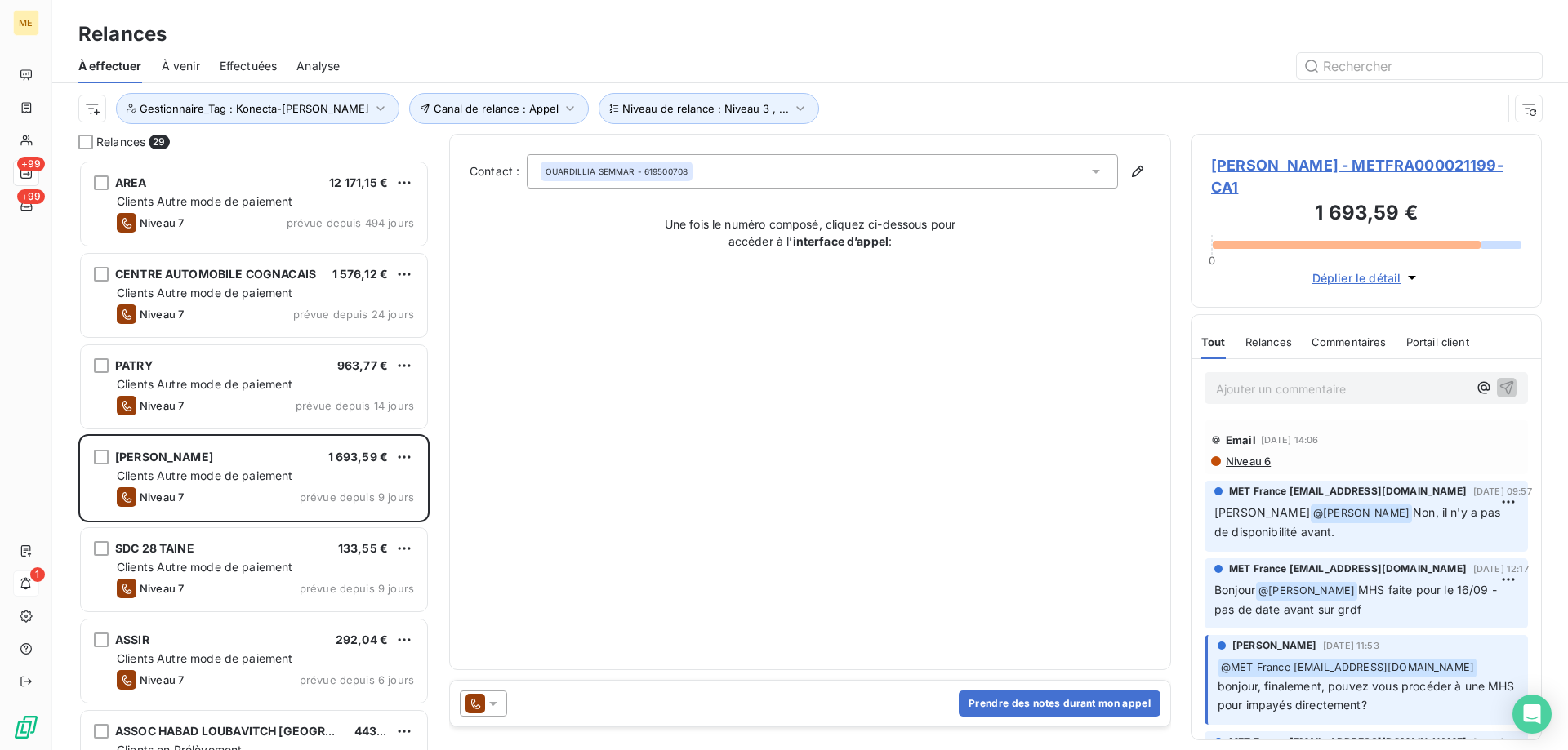
click at [496, 702] on icon at bounding box center [493, 703] width 8 height 4
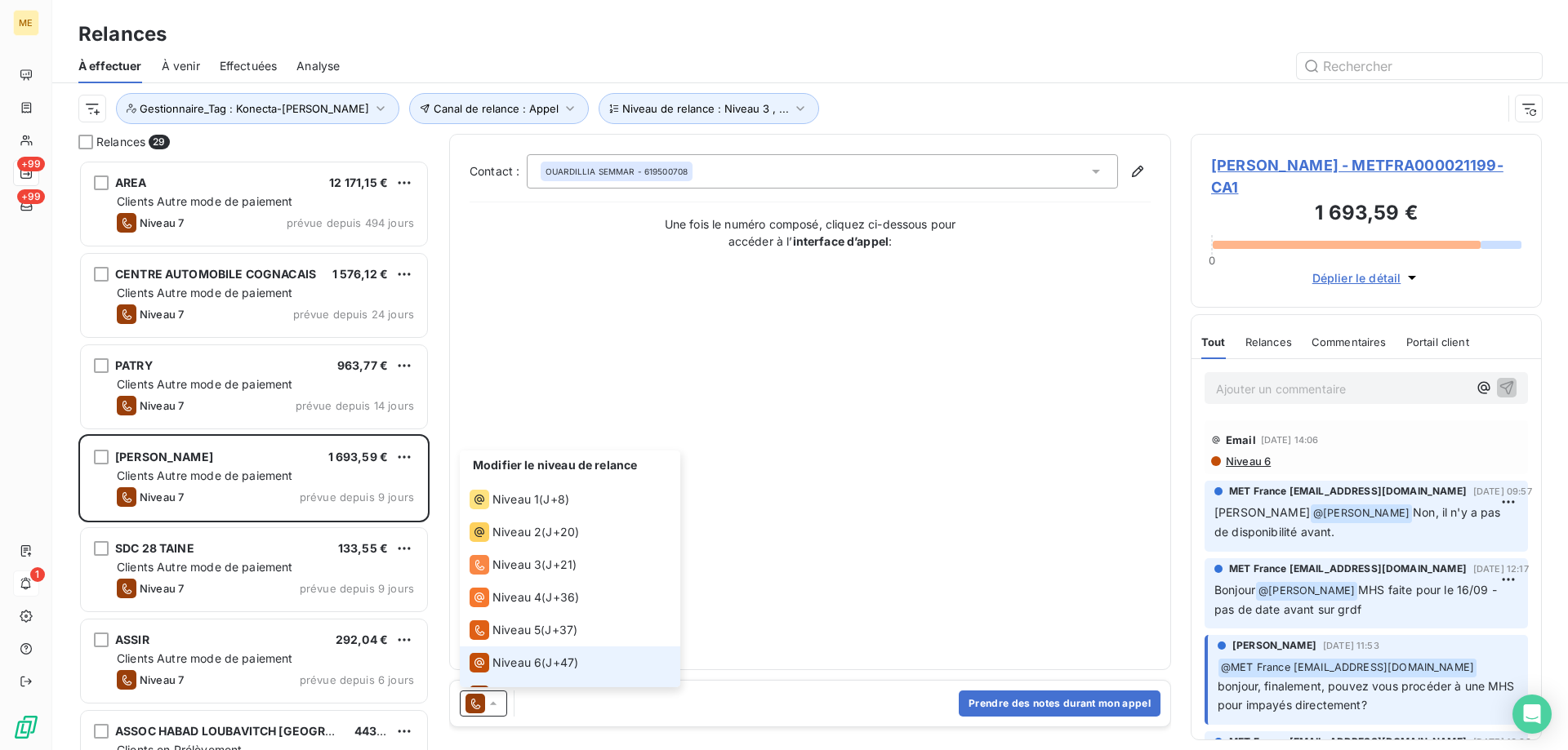
scroll to position [24, 0]
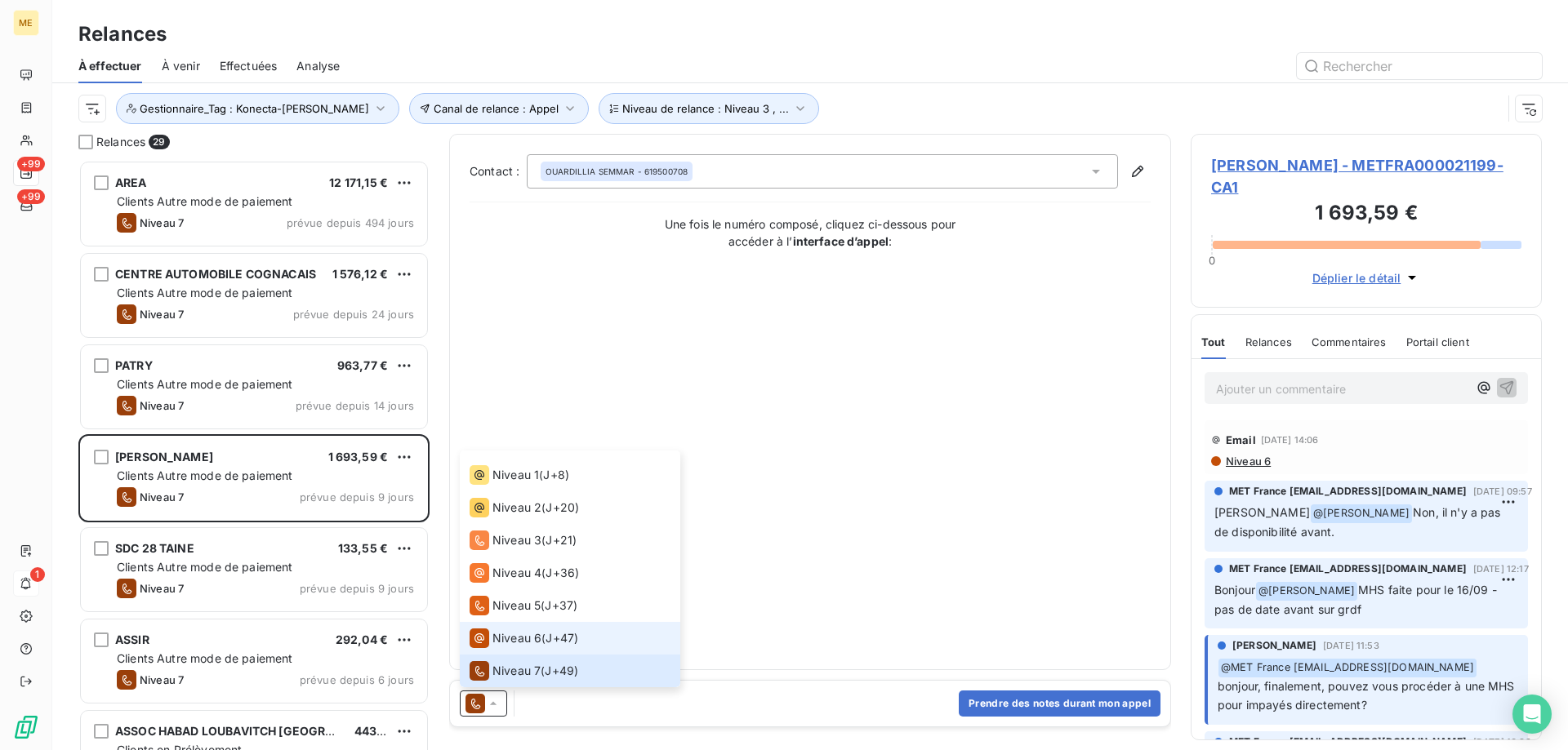
click at [507, 635] on span "Niveau 6" at bounding box center [517, 638] width 49 height 16
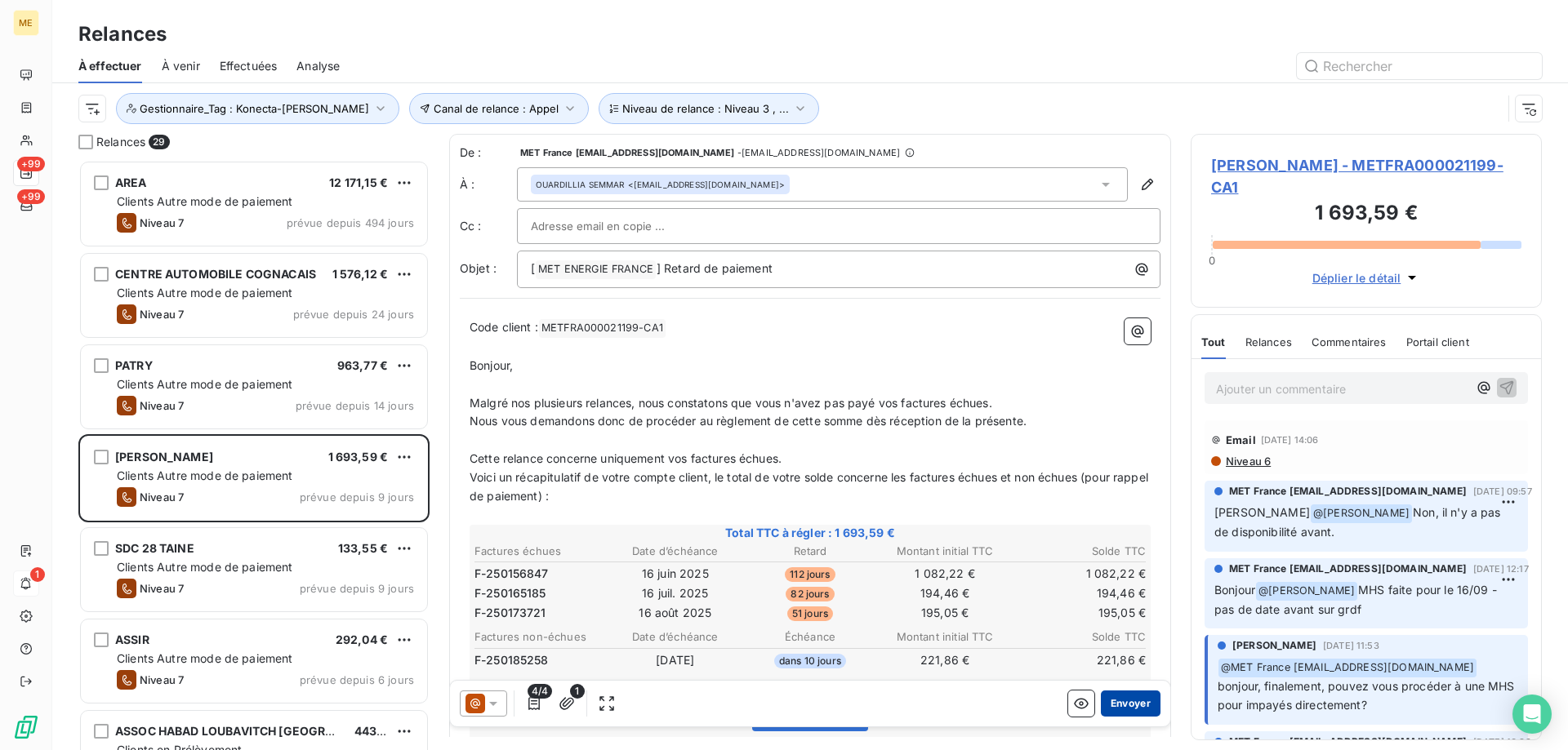
click at [1108, 701] on button "Envoyer" at bounding box center [1130, 703] width 60 height 26
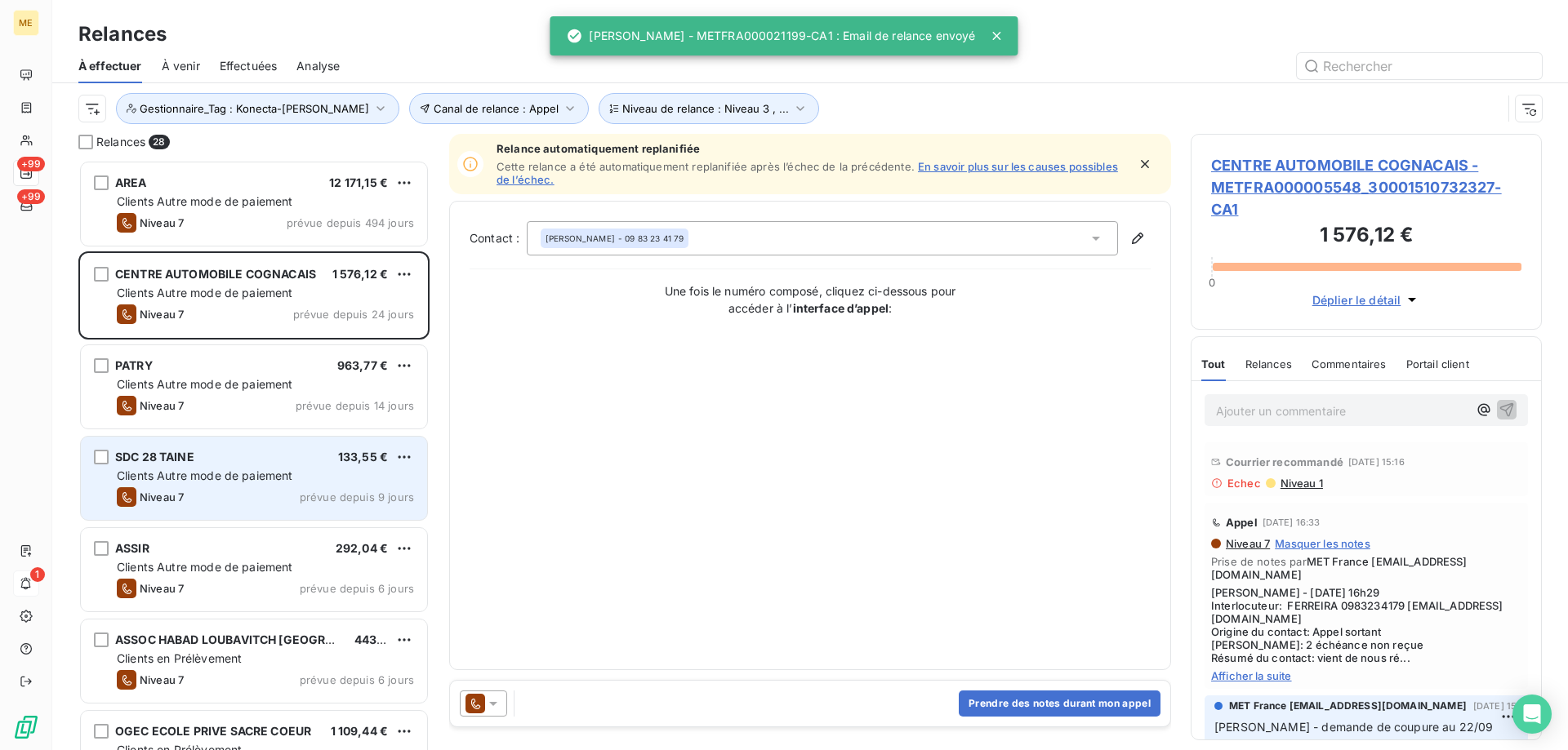
click at [270, 470] on span "Clients Autre mode de paiement" at bounding box center [204, 475] width 176 height 14
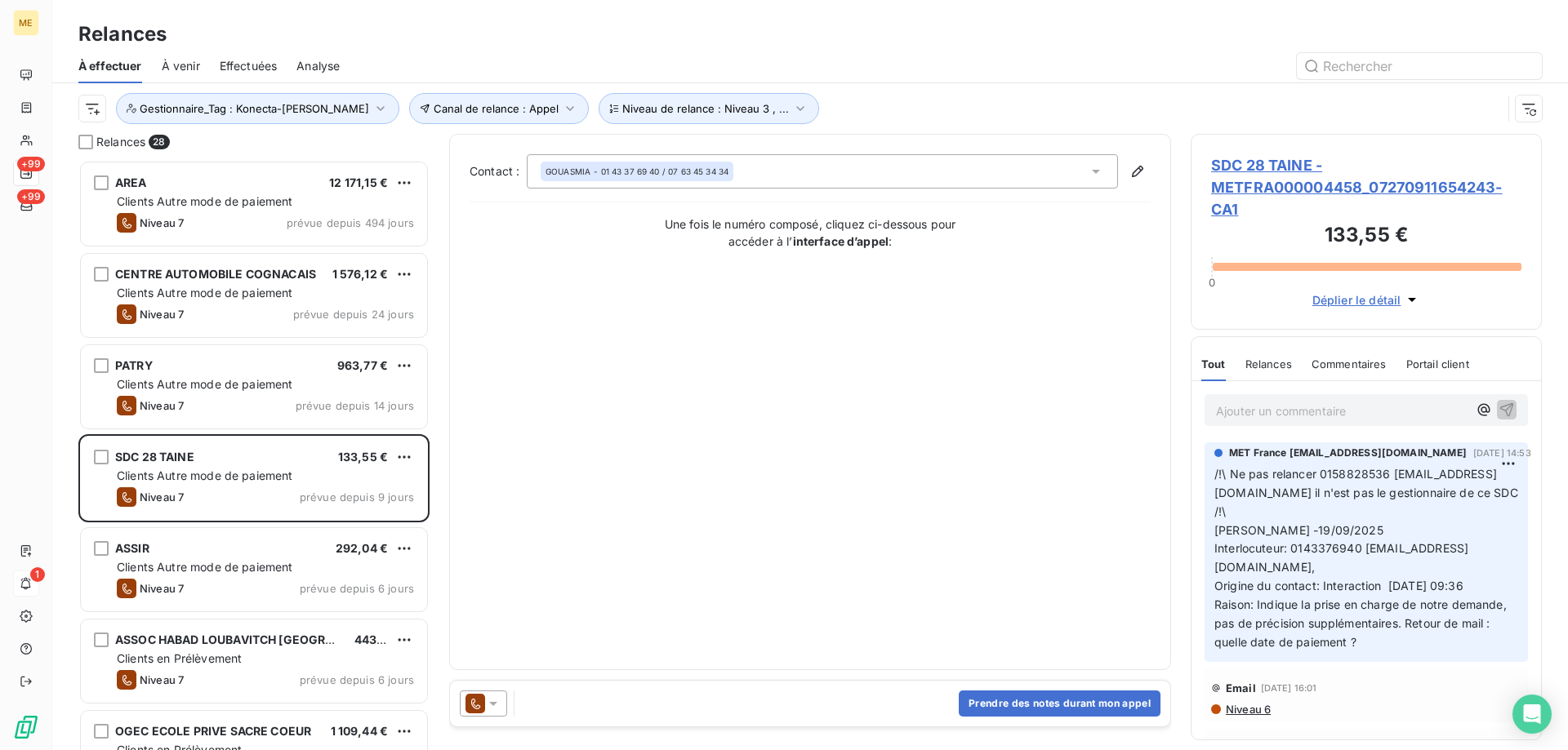
click at [487, 696] on icon at bounding box center [493, 703] width 16 height 16
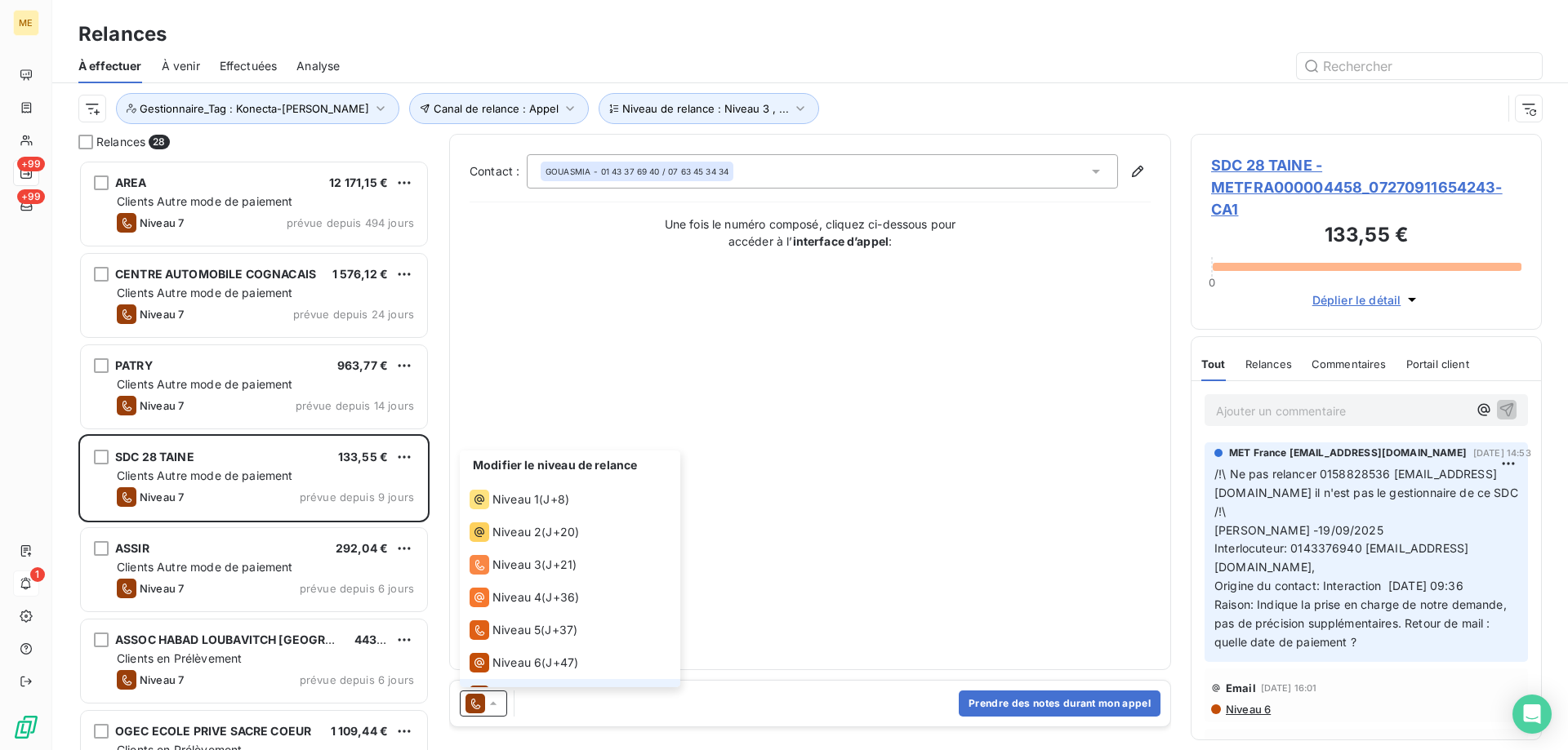
scroll to position [24, 0]
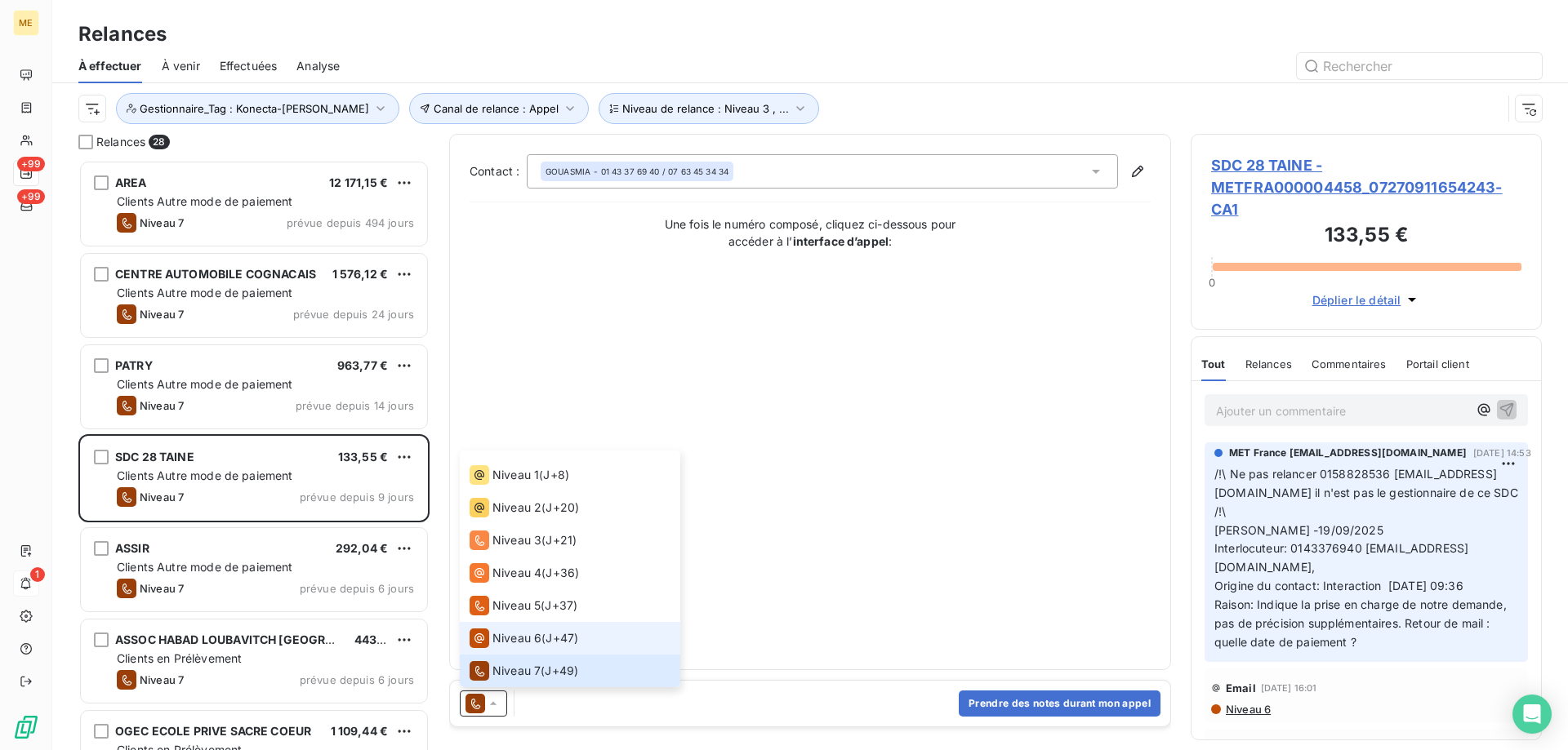
click at [497, 644] on span "Niveau 6" at bounding box center [517, 638] width 49 height 16
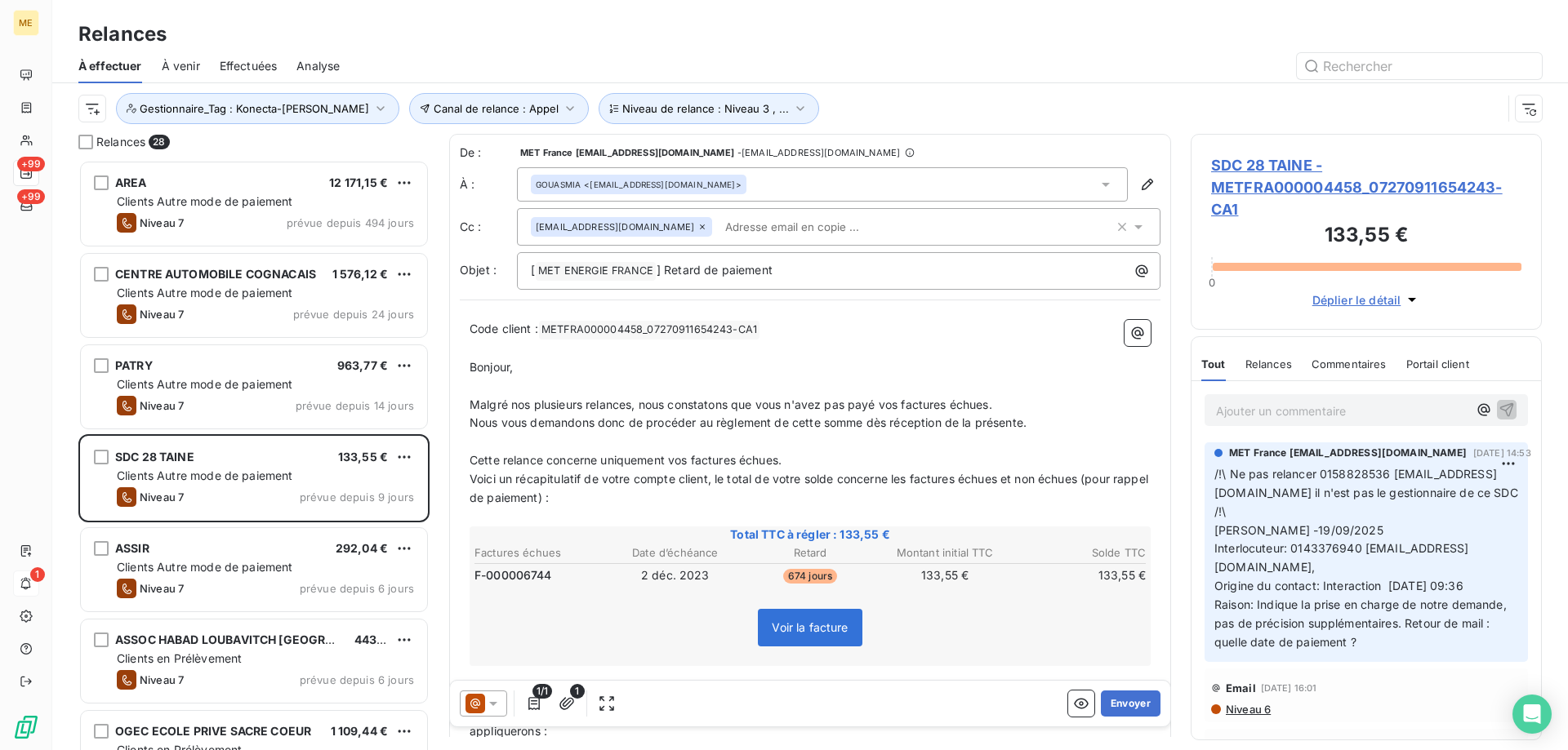
click at [750, 183] on div "GOUASMIA <hgouasmia@lamy-immobilier.fr>" at bounding box center [822, 184] width 611 height 34
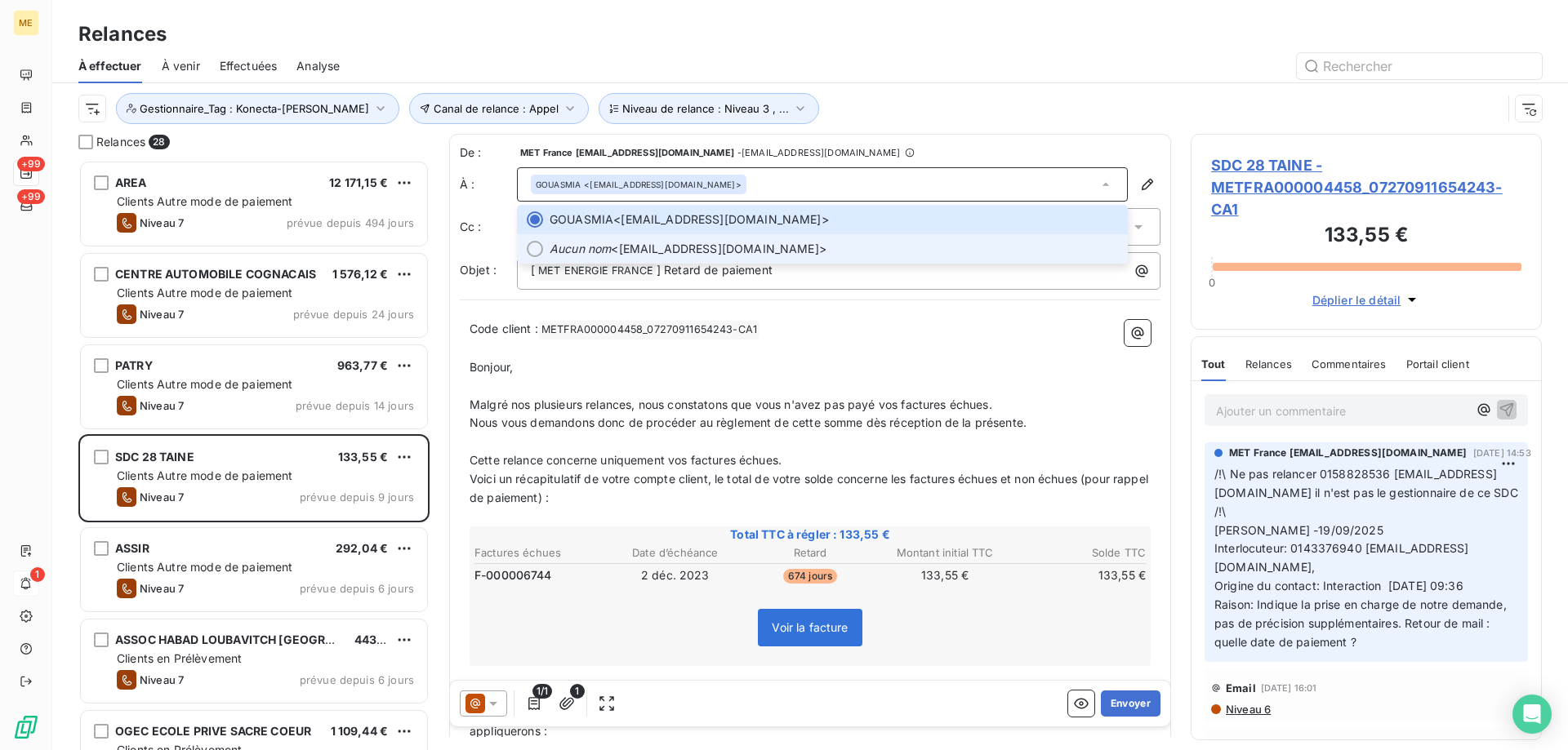
click at [737, 243] on span "Aucun nom <gbaron@lamyimmobilier.fr>" at bounding box center [834, 249] width 569 height 16
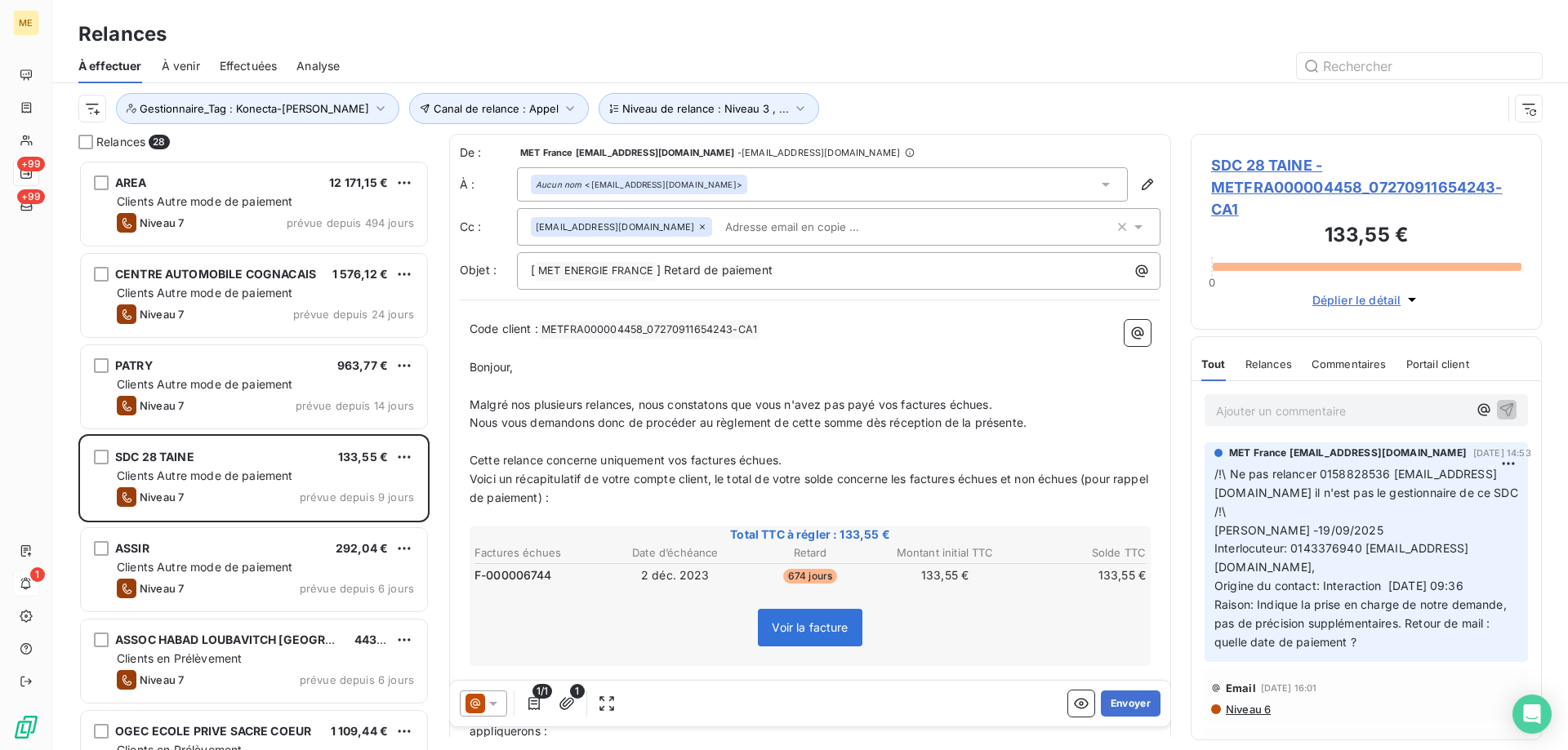
click at [734, 223] on input "text" at bounding box center [813, 226] width 189 height 24
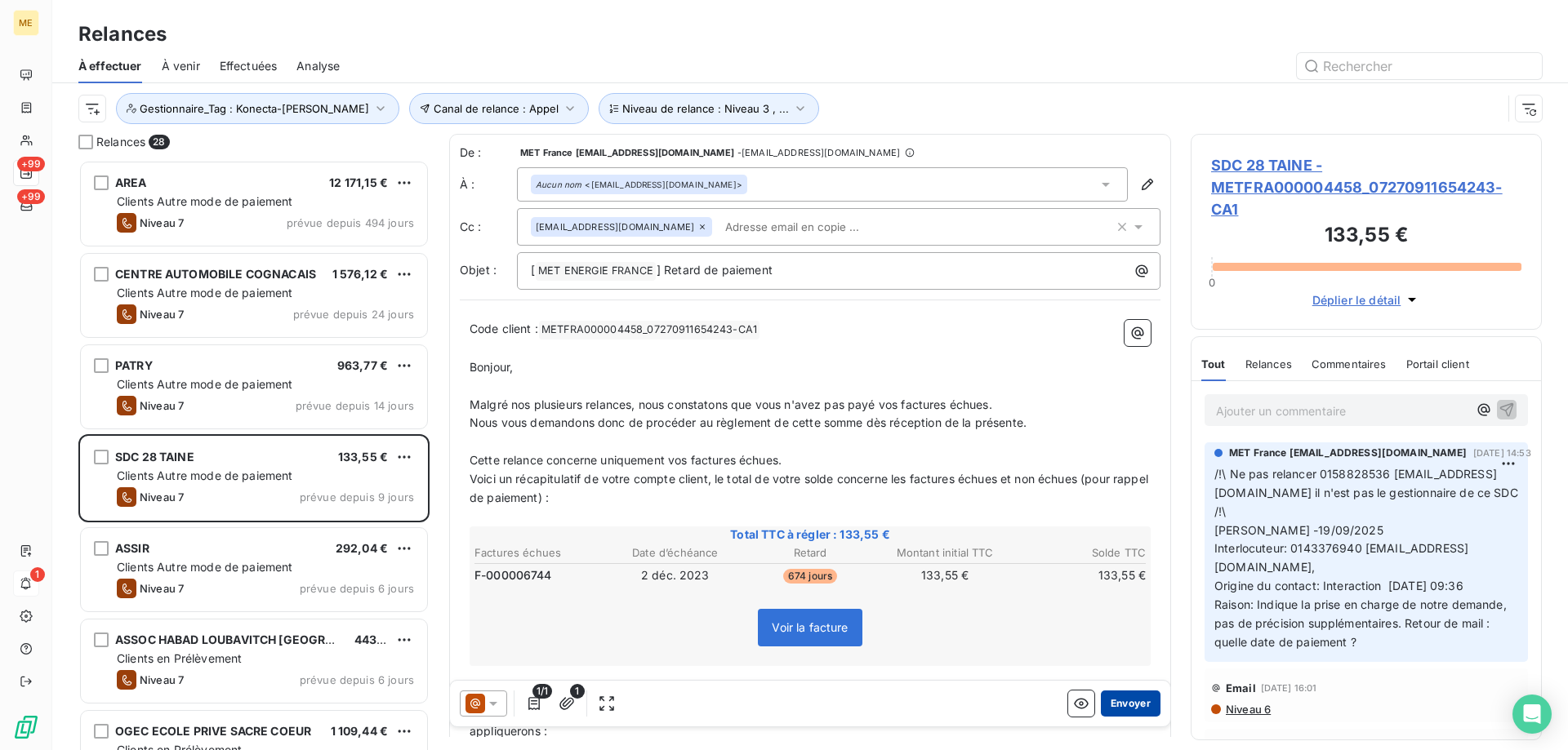
click at [1120, 706] on button "Envoyer" at bounding box center [1130, 703] width 60 height 26
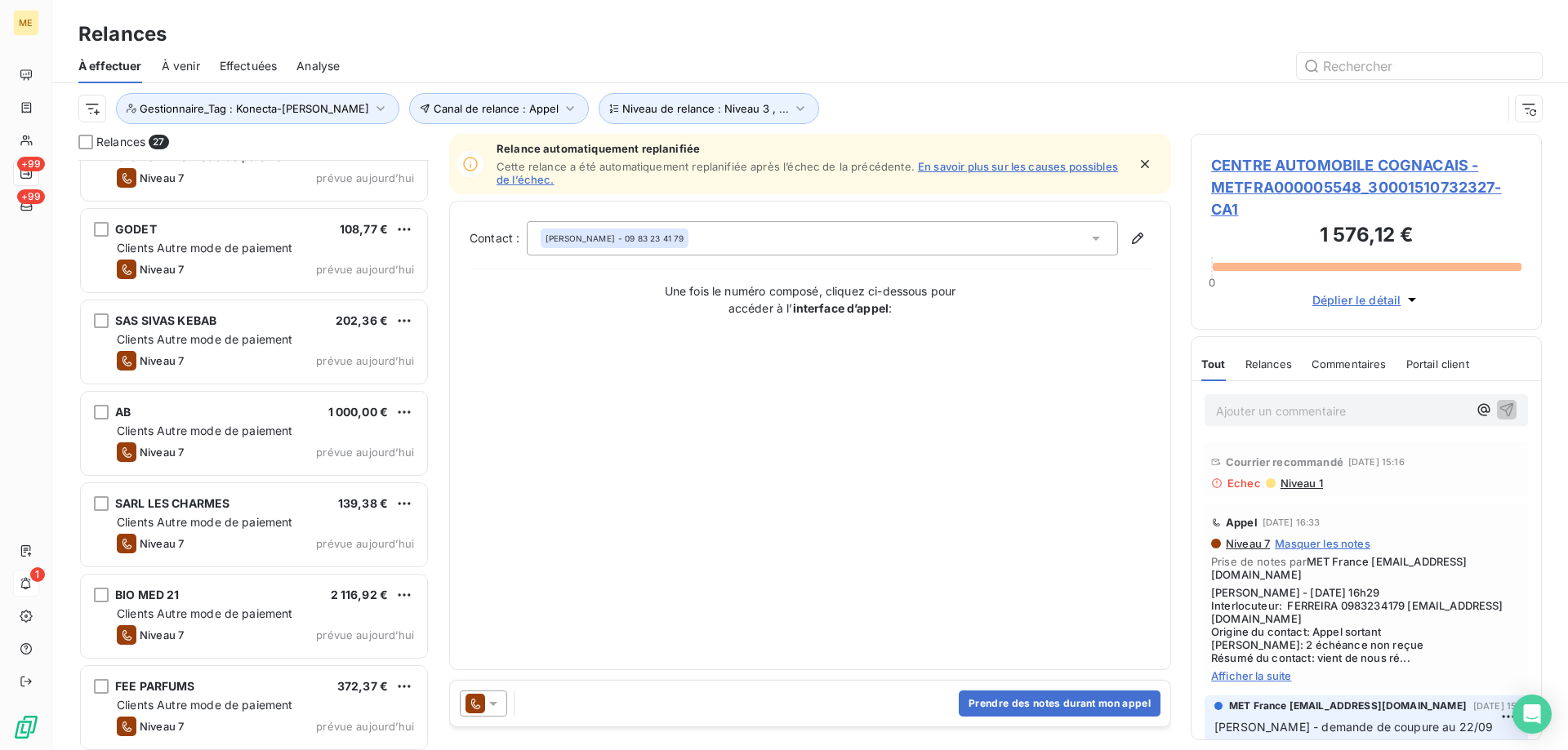
scroll to position [1879, 0]
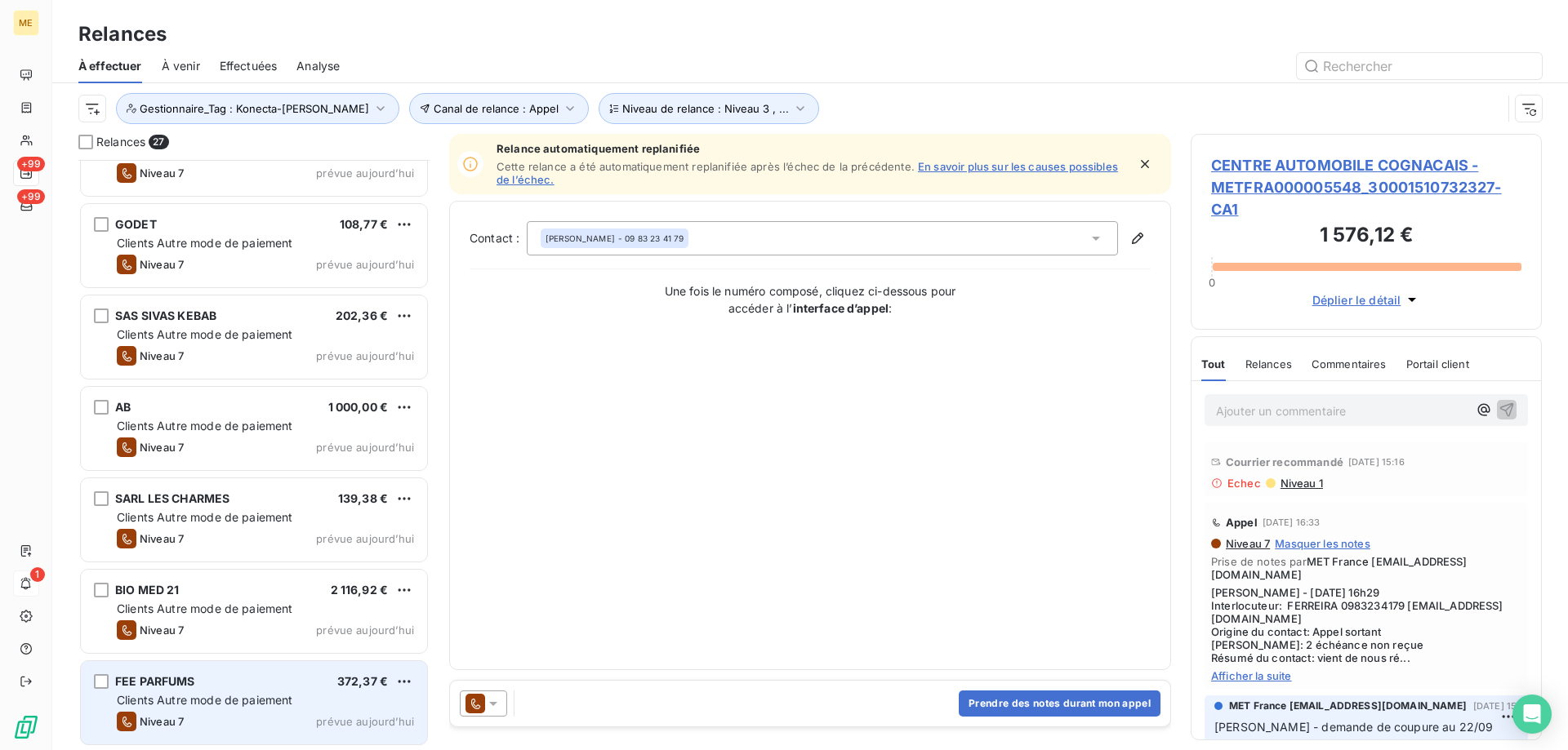
click at [283, 695] on span "Clients Autre mode de paiement" at bounding box center [204, 700] width 176 height 14
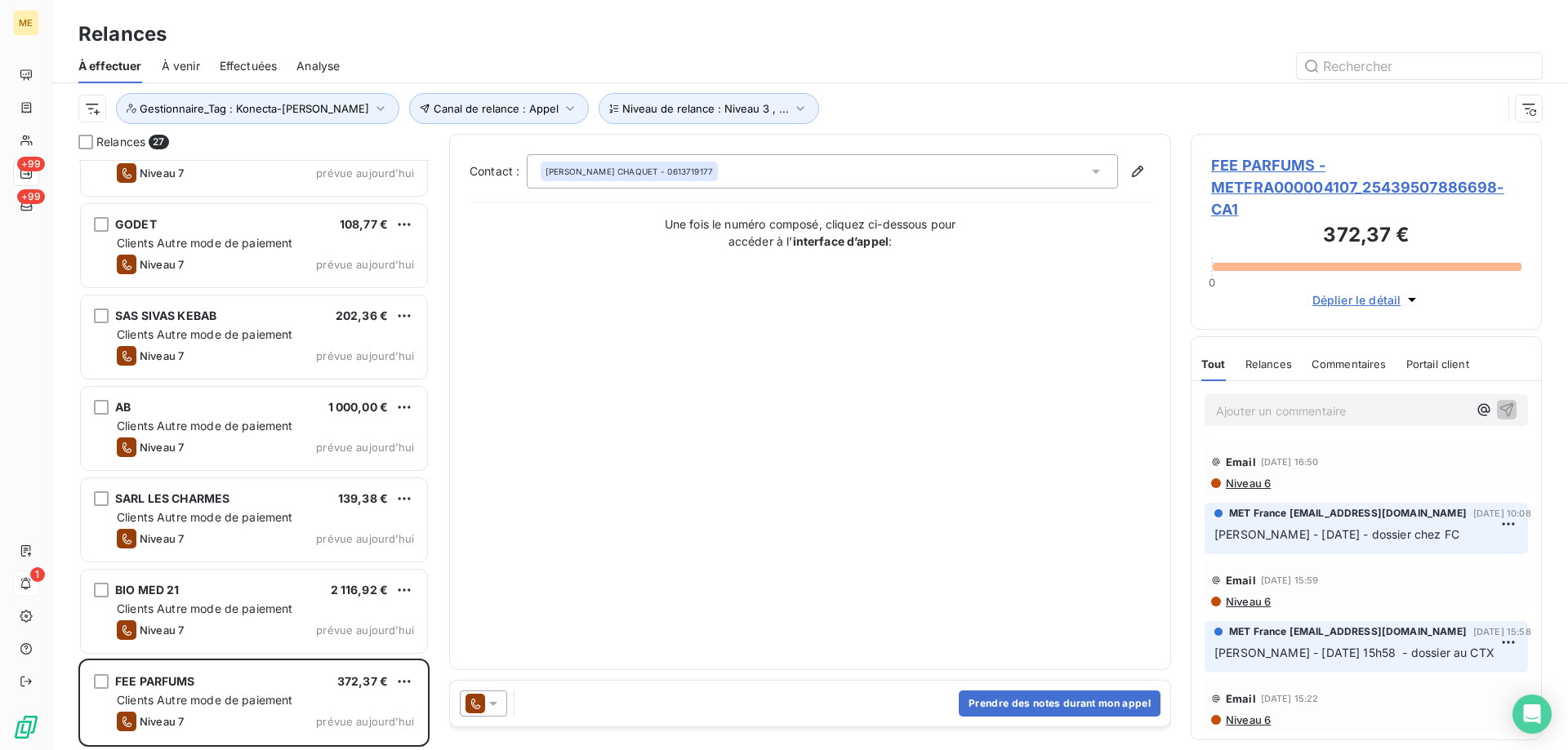
click at [492, 706] on icon at bounding box center [493, 703] width 16 height 16
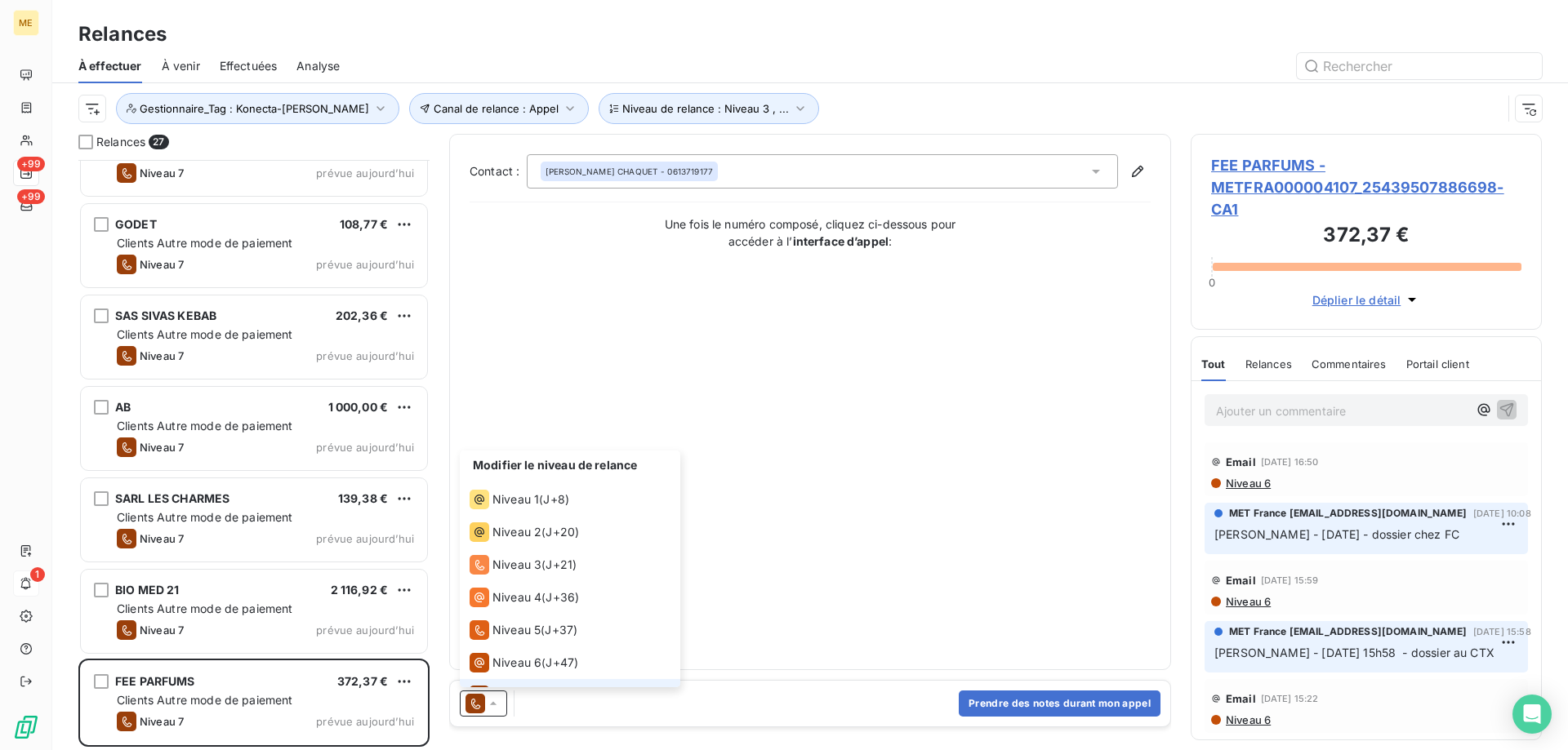
scroll to position [24, 0]
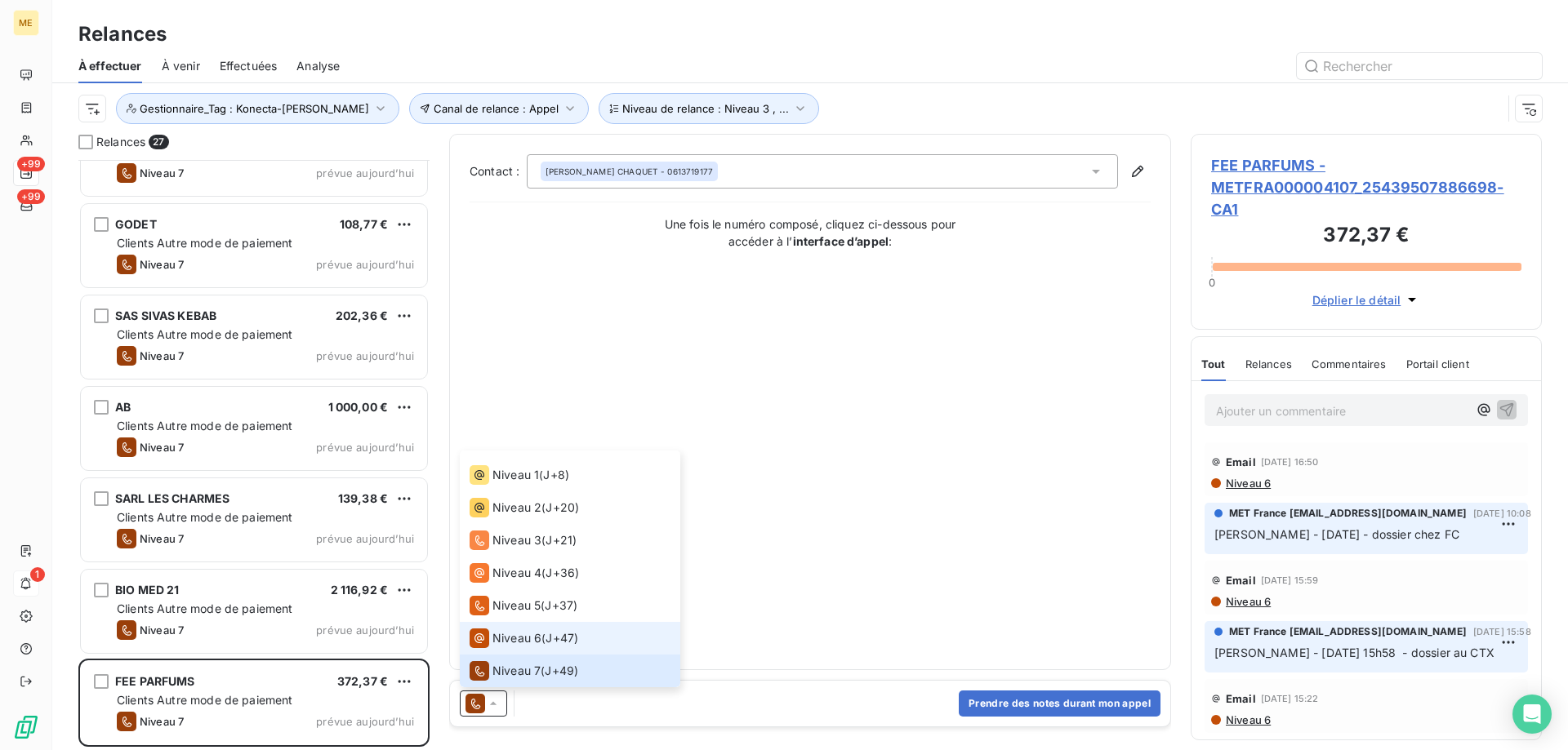
click at [491, 640] on div "Niveau 6" at bounding box center [505, 638] width 72 height 20
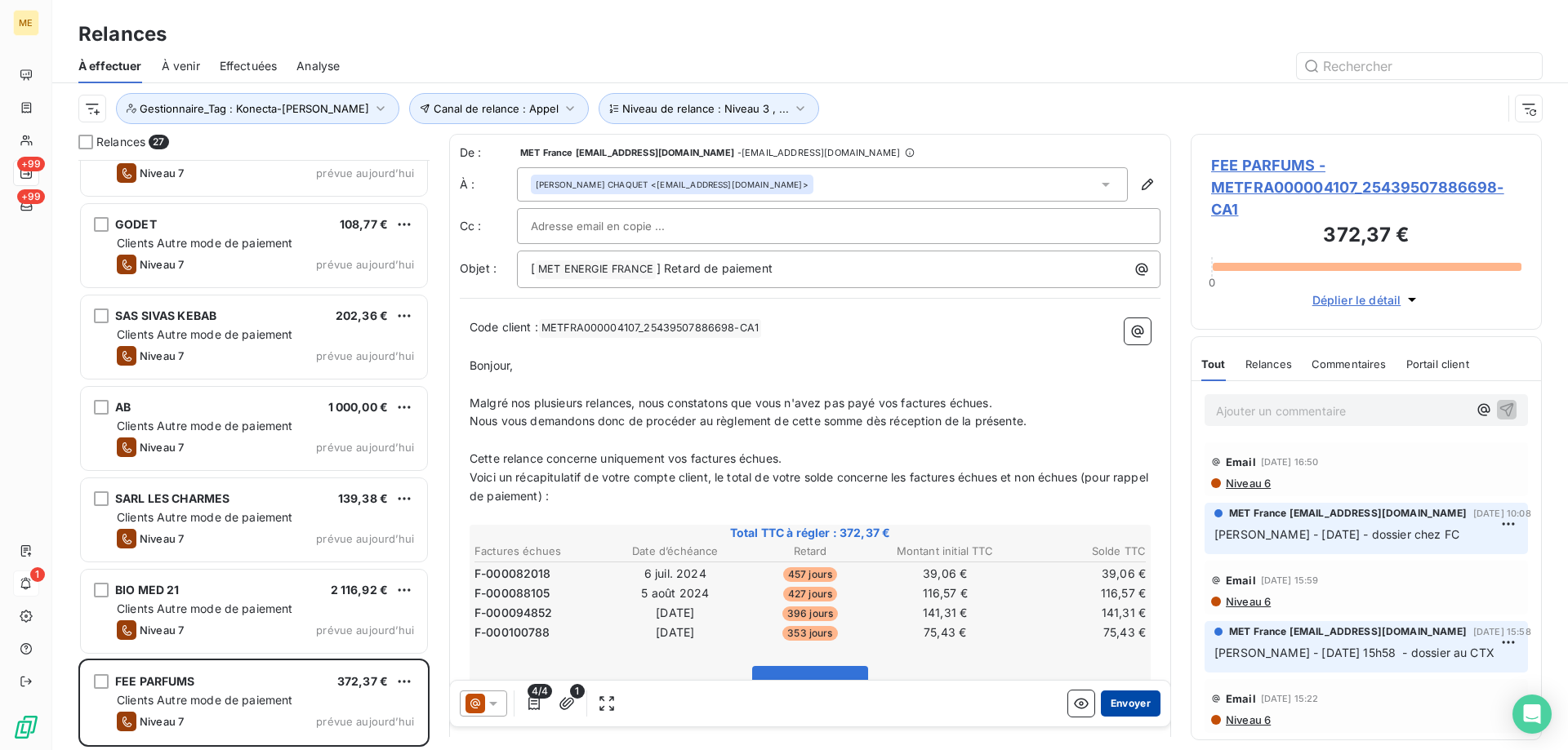
click at [1145, 701] on button "Envoyer" at bounding box center [1130, 703] width 60 height 26
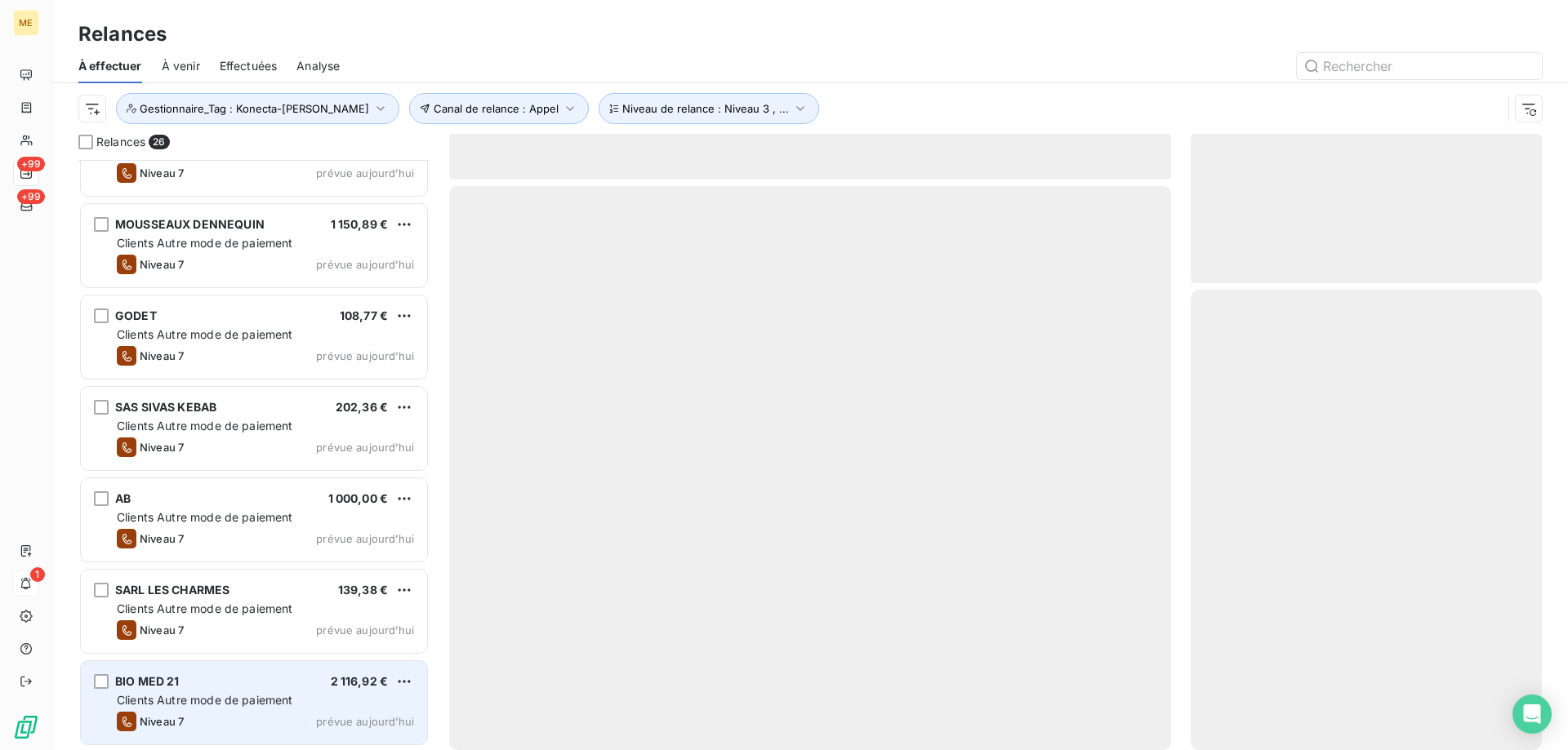
scroll to position [1786, 0]
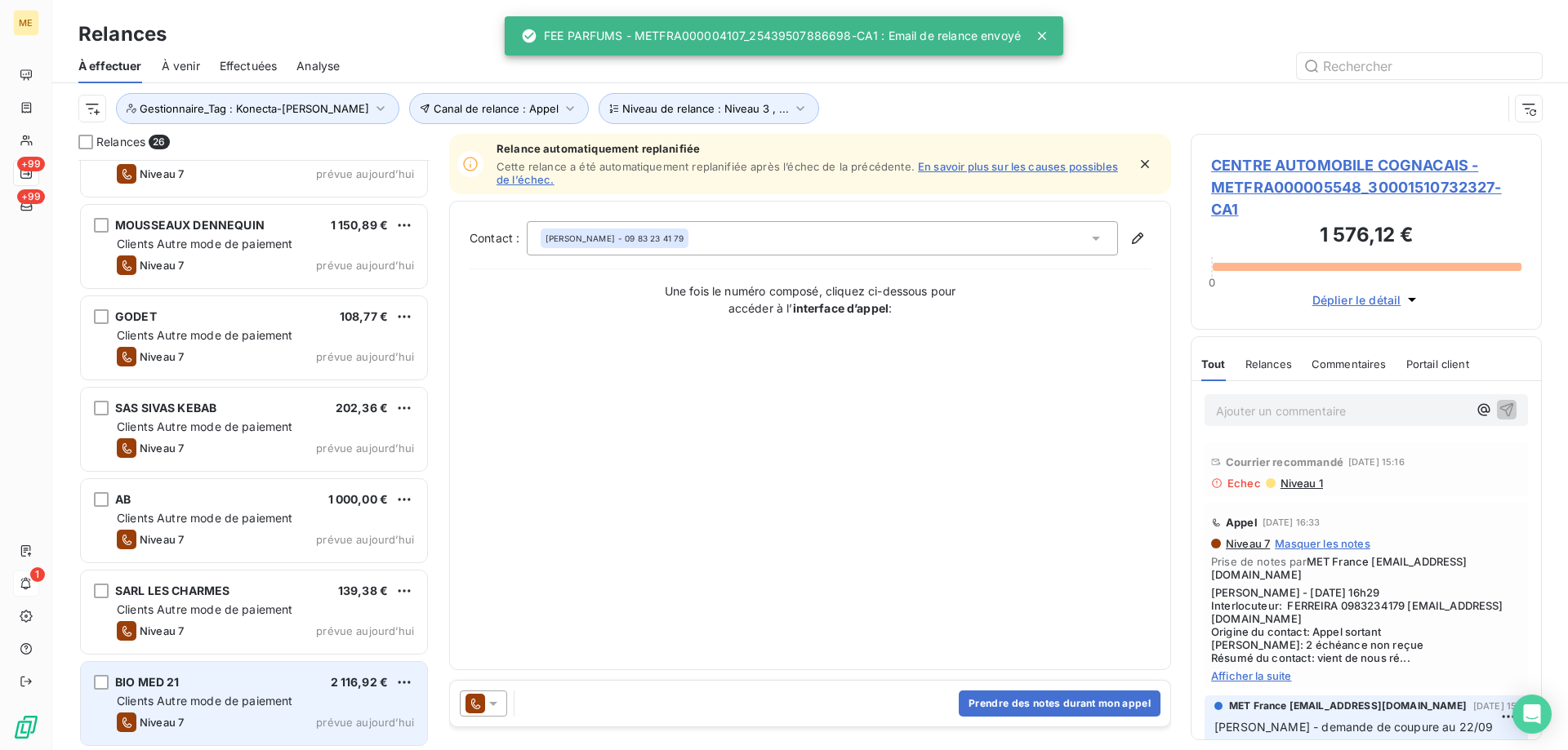
click at [220, 713] on div "Niveau 7 prévue aujourd’hui" at bounding box center [265, 722] width 297 height 20
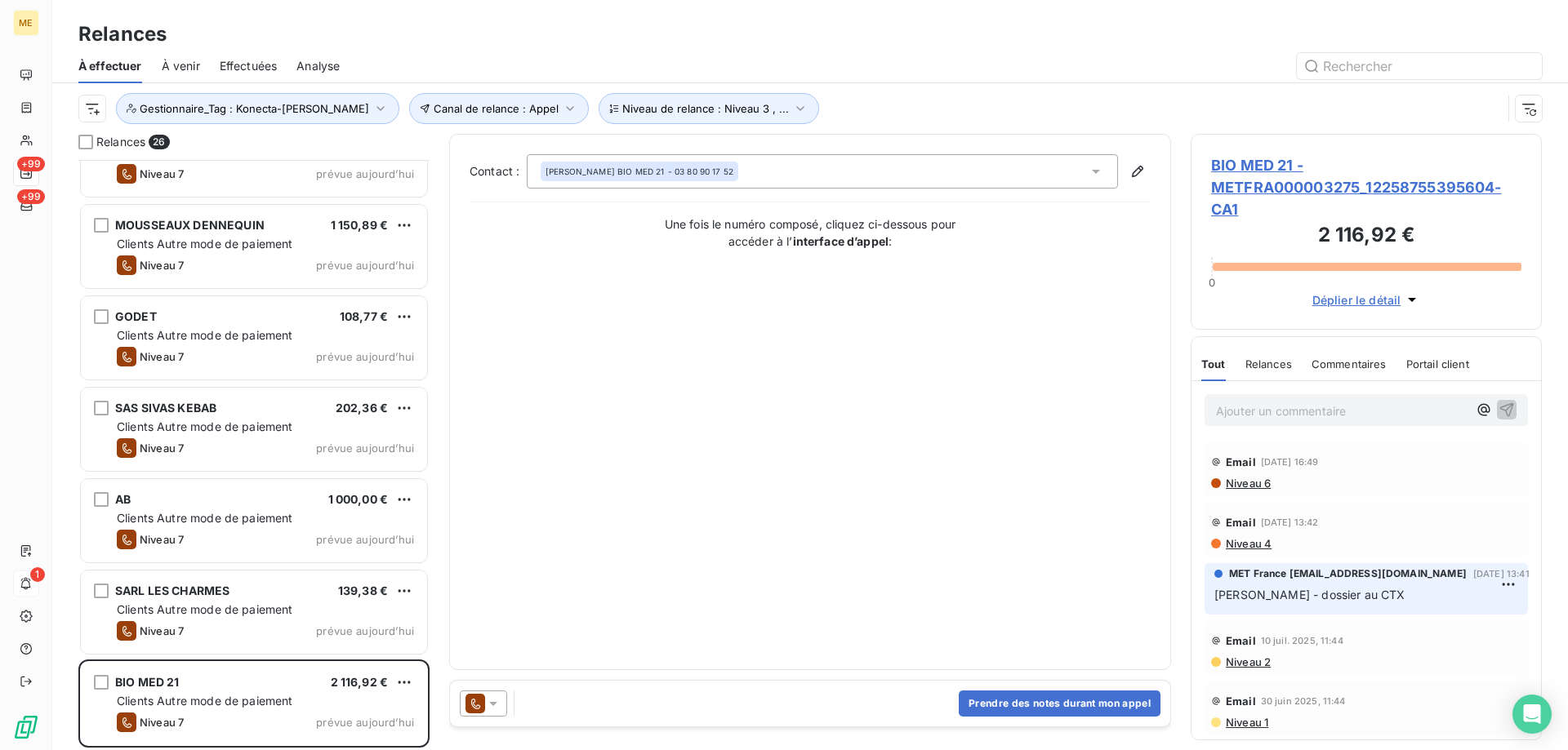
click at [490, 691] on div at bounding box center [483, 703] width 47 height 26
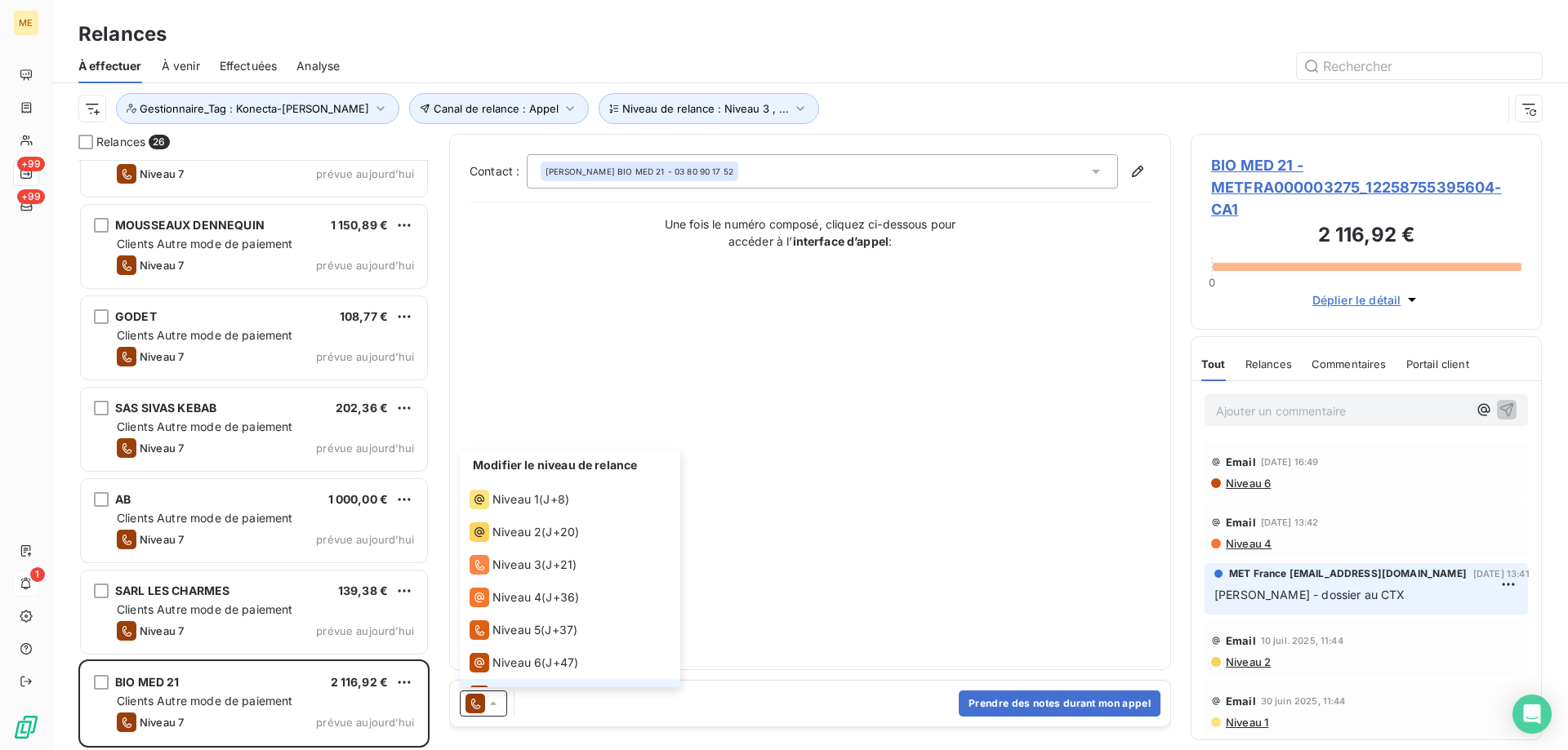
scroll to position [24, 0]
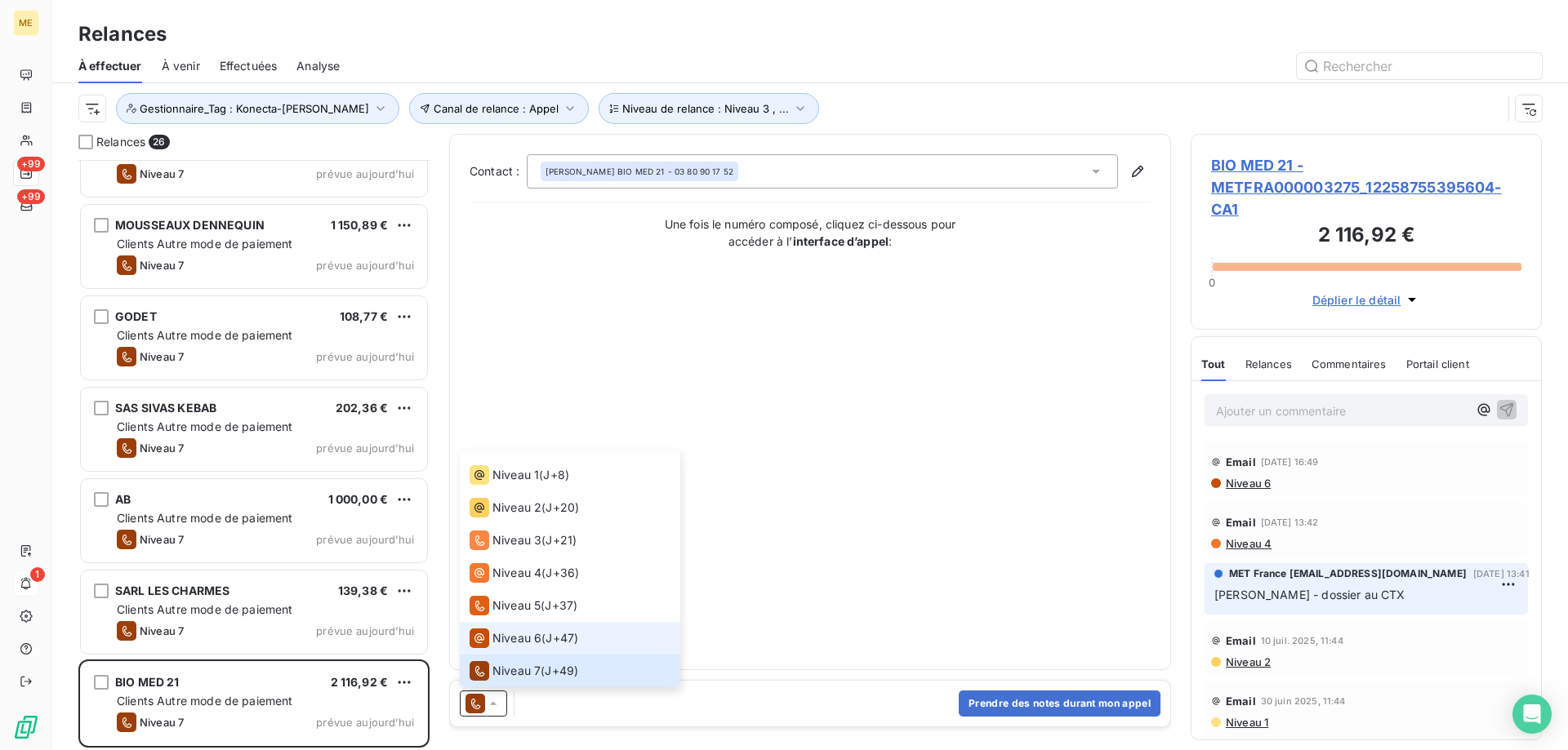
click at [487, 645] on icon at bounding box center [479, 638] width 20 height 20
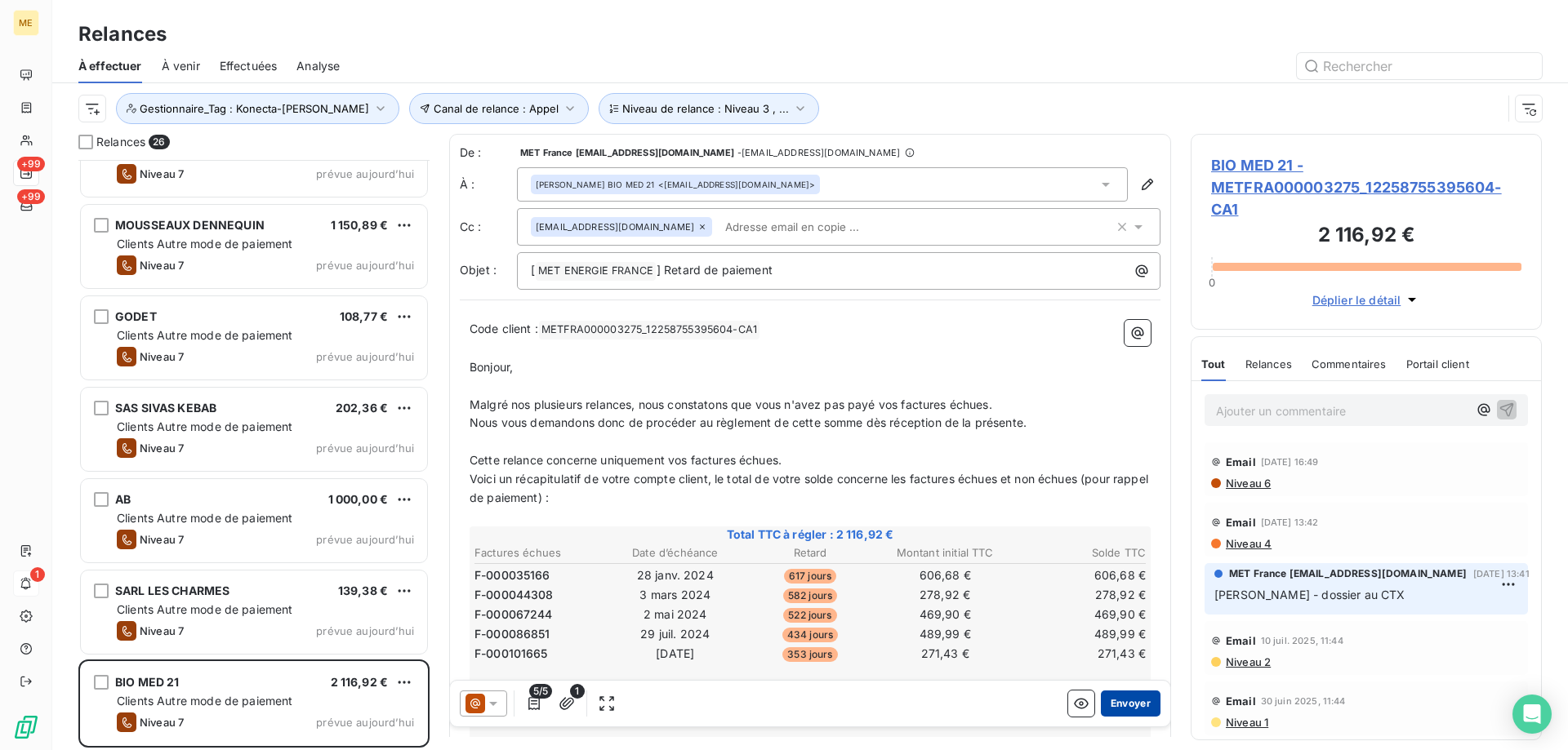
click at [1104, 713] on button "Envoyer" at bounding box center [1130, 703] width 60 height 26
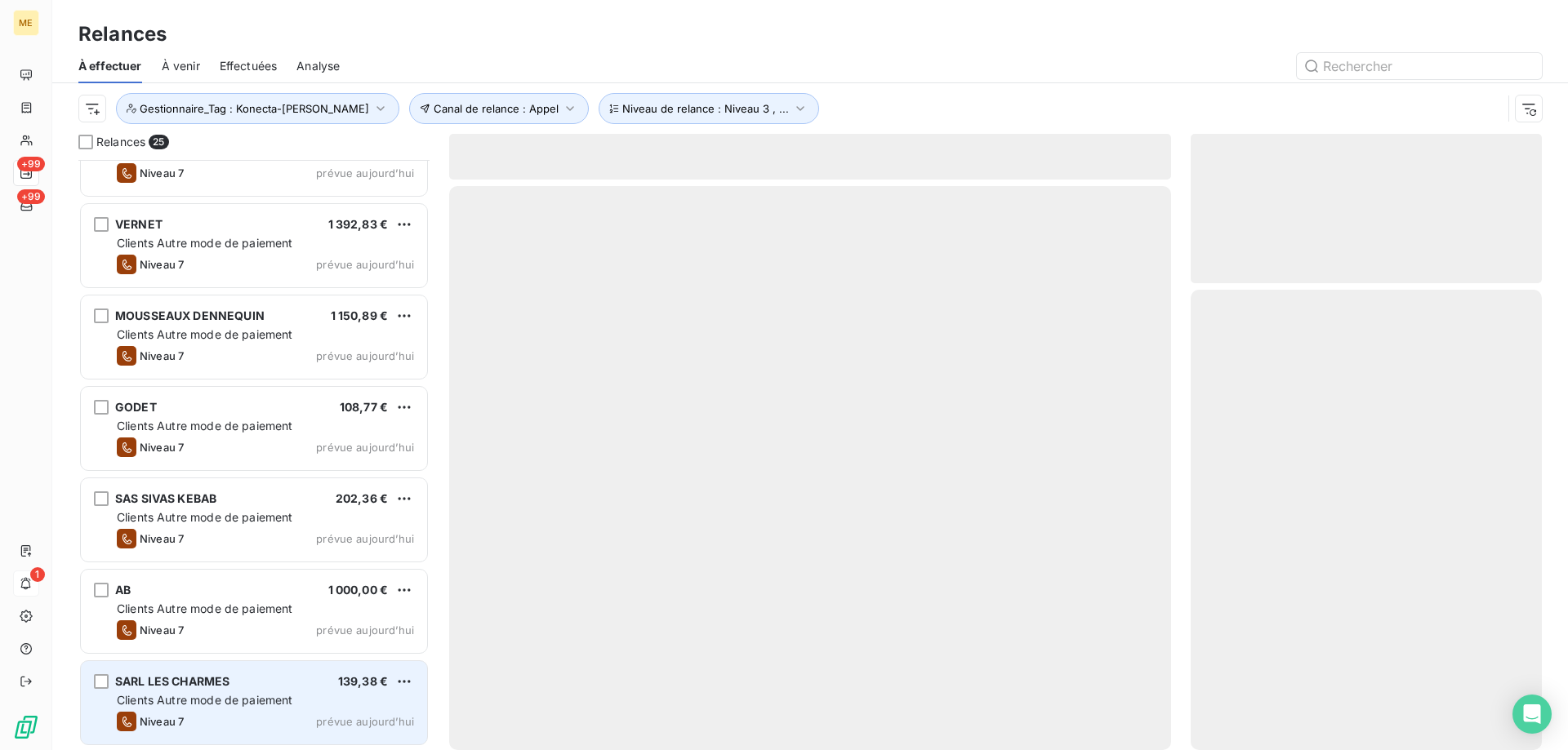
scroll to position [1695, 0]
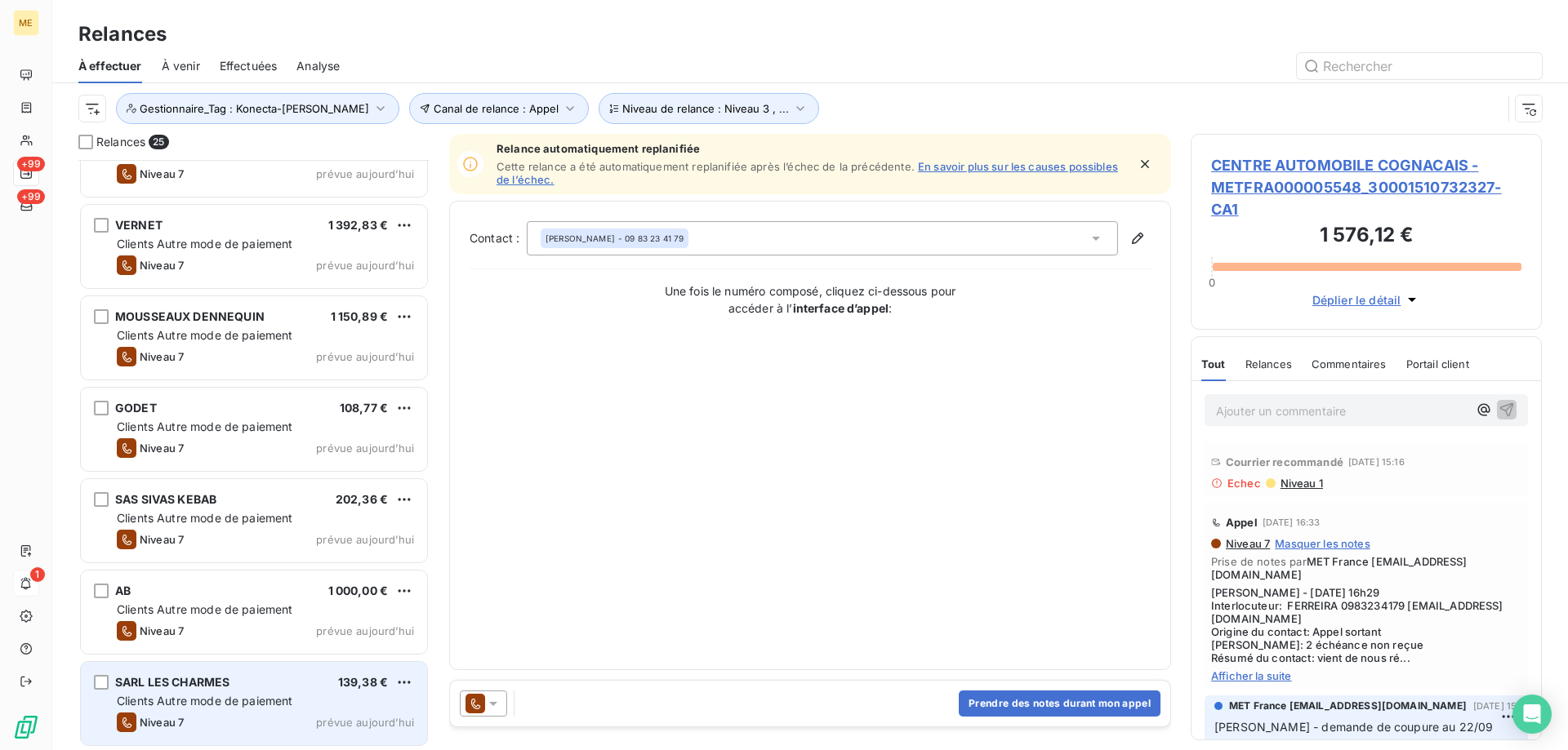
click at [256, 695] on span "Clients Autre mode de paiement" at bounding box center [204, 701] width 176 height 14
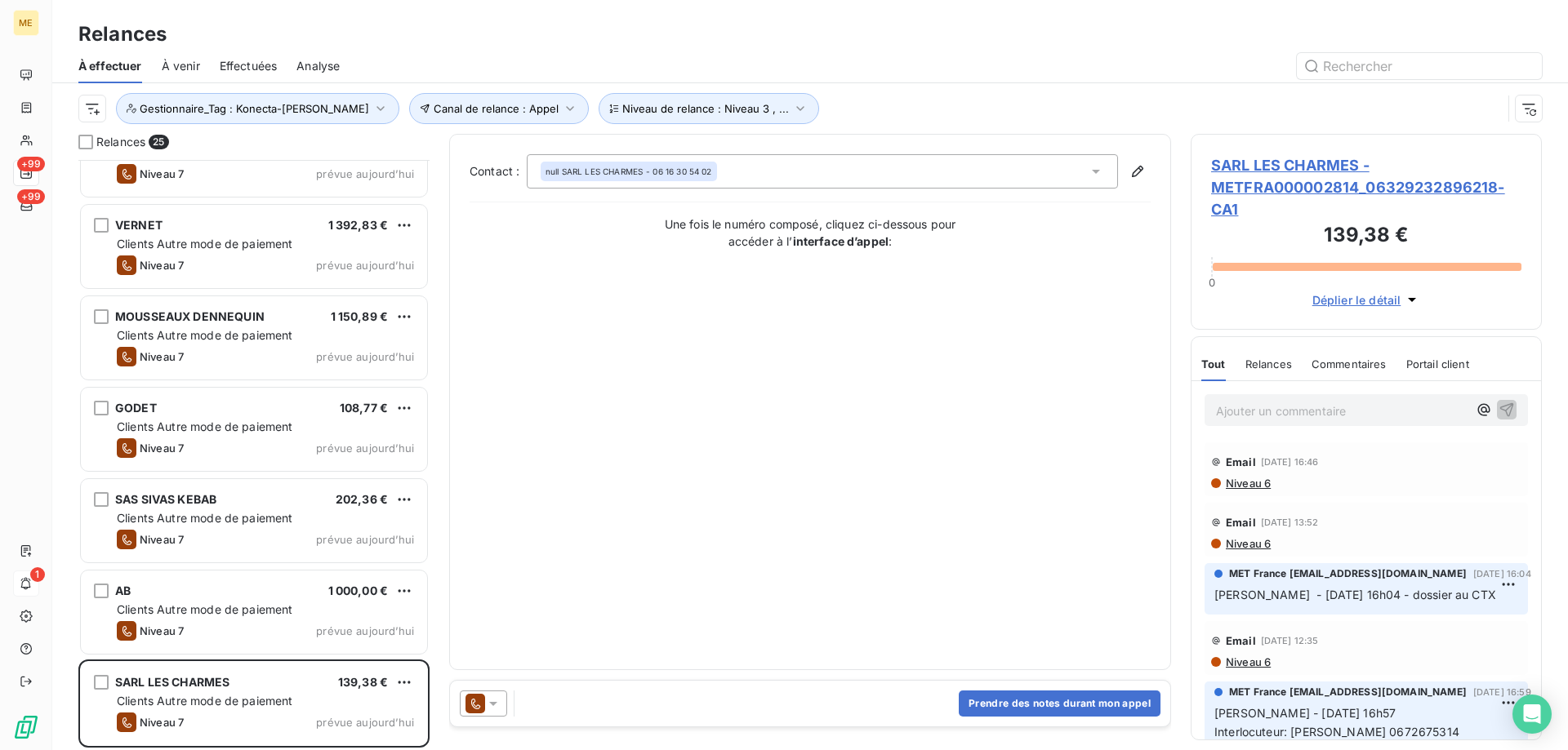
click at [490, 702] on icon at bounding box center [493, 703] width 8 height 4
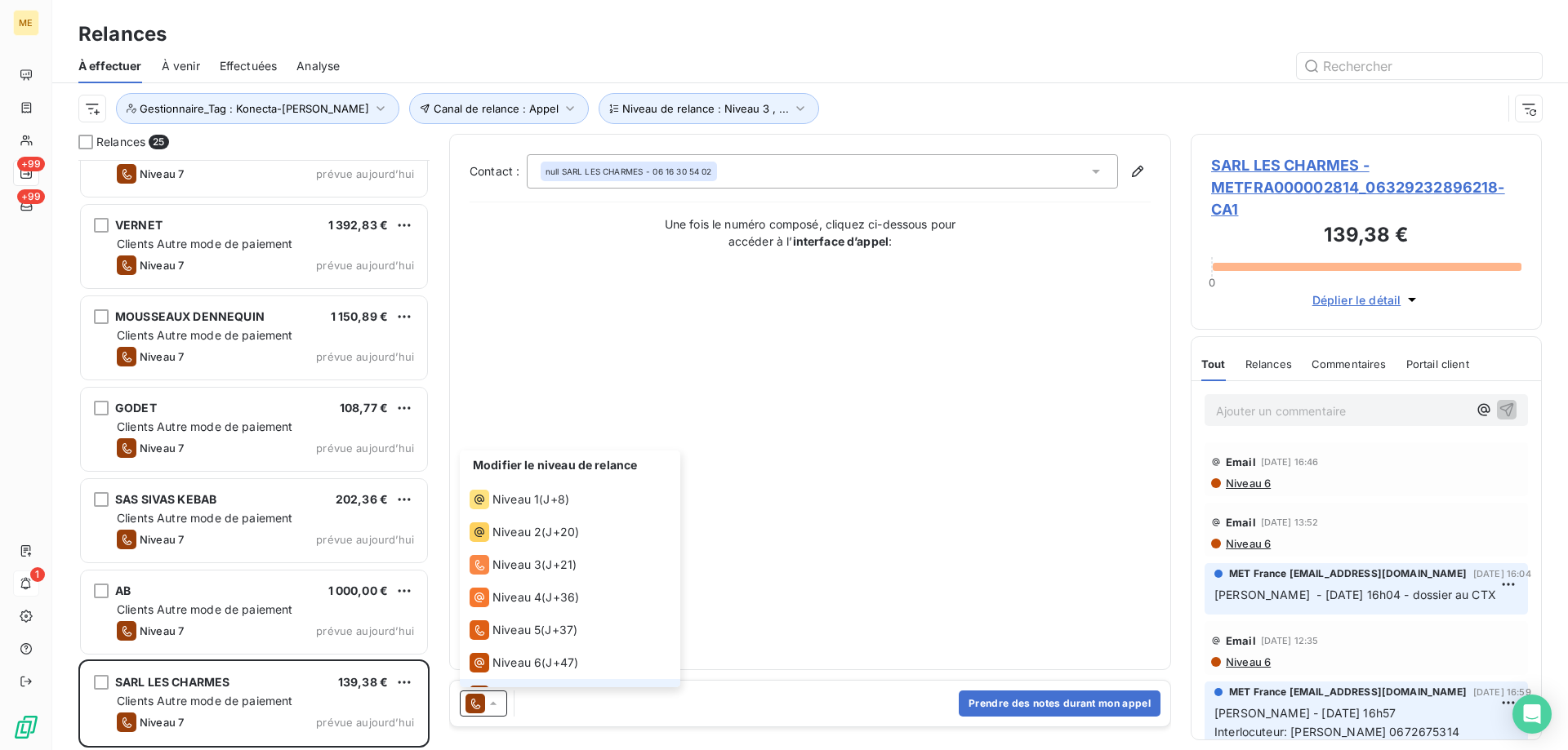
scroll to position [24, 0]
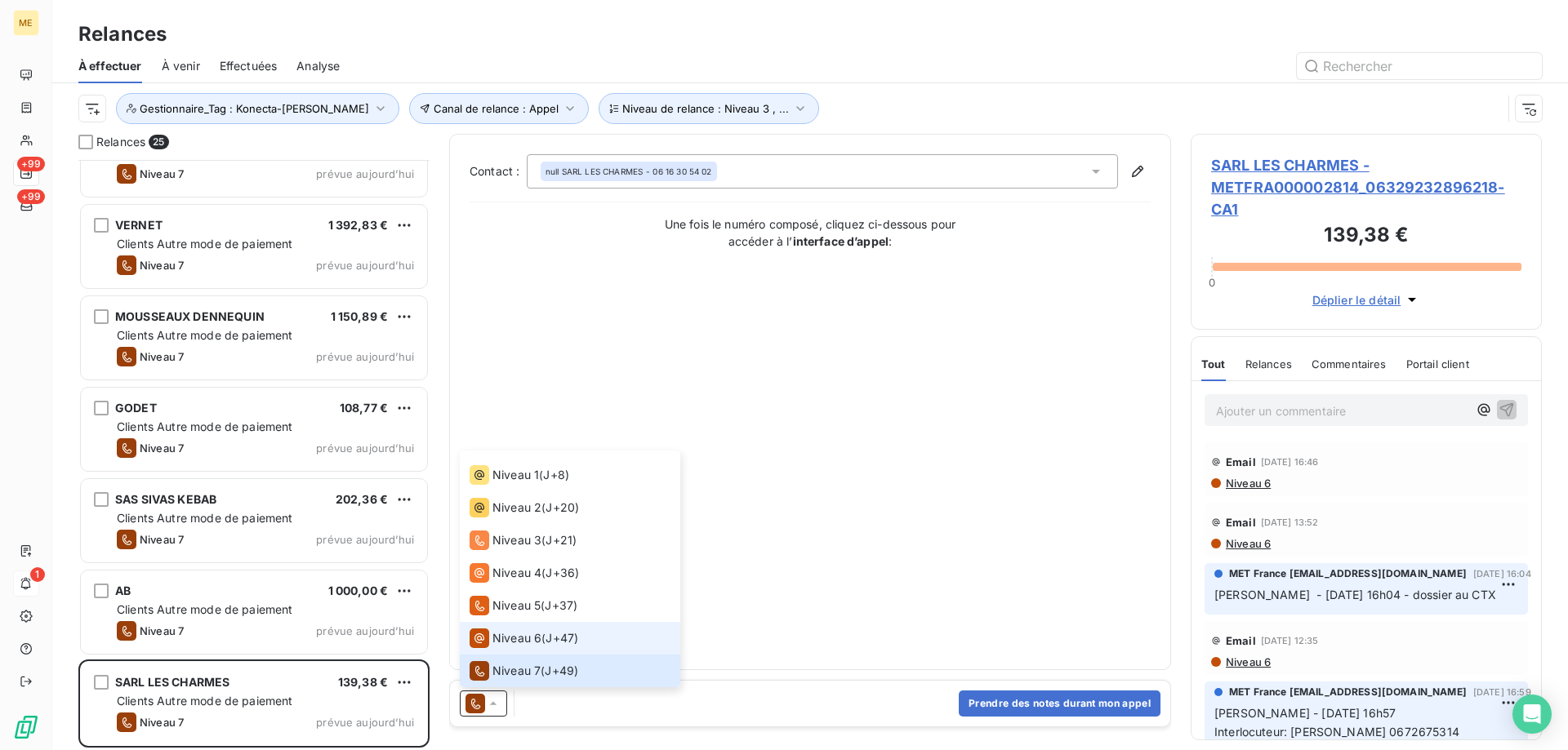
click at [495, 649] on li "Niveau 6 ( J+47 )" at bounding box center [570, 638] width 220 height 32
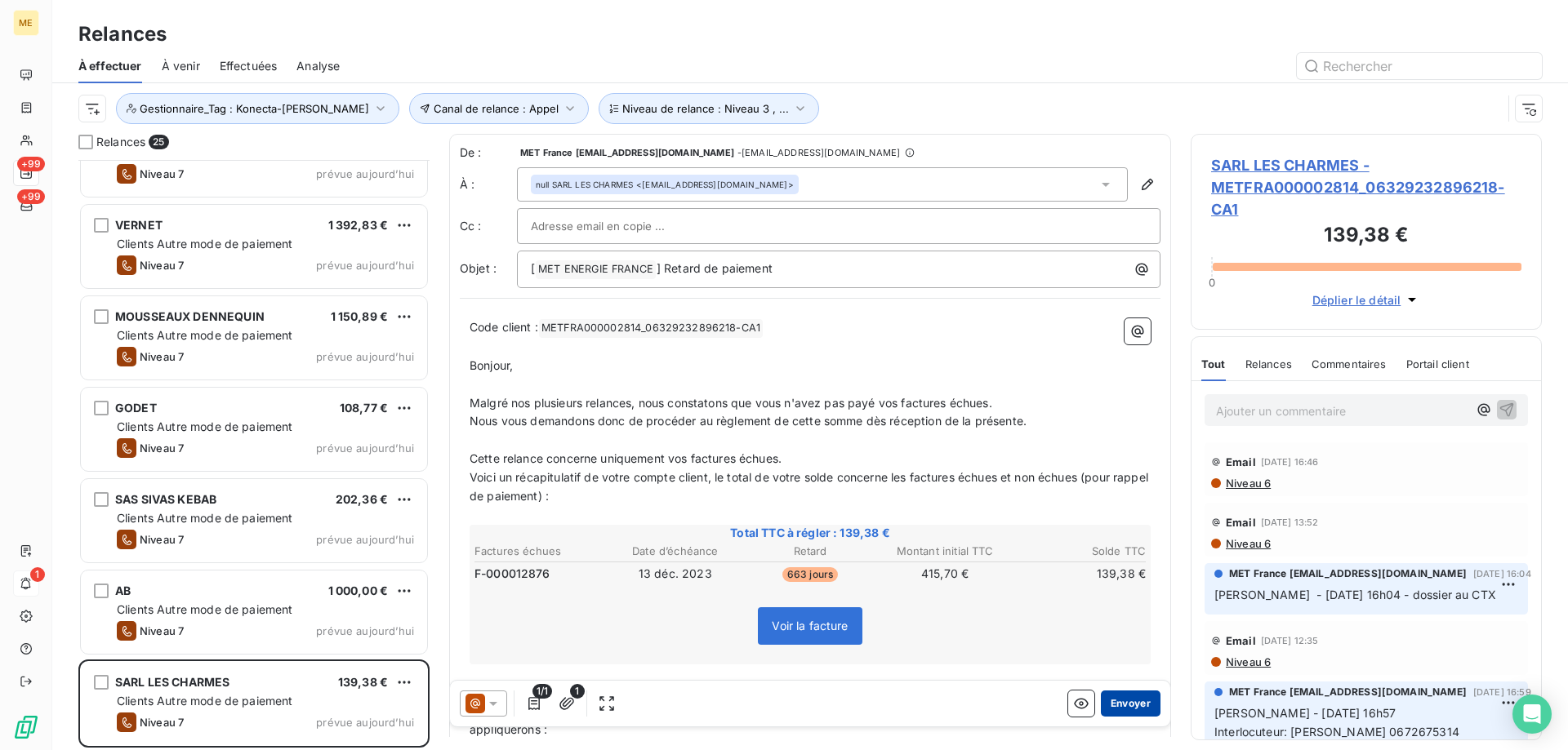
click at [1104, 710] on button "Envoyer" at bounding box center [1130, 703] width 60 height 26
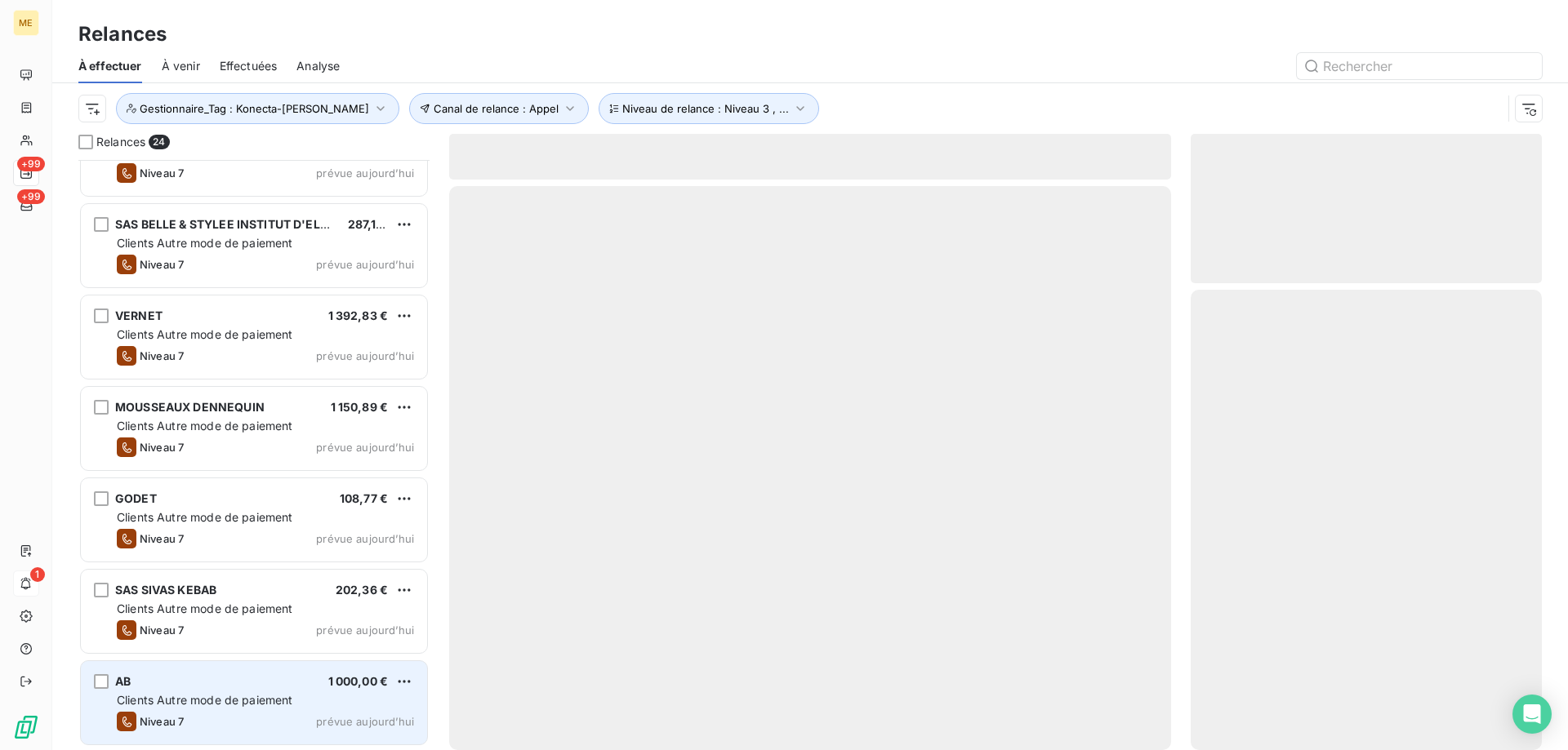
scroll to position [1604, 0]
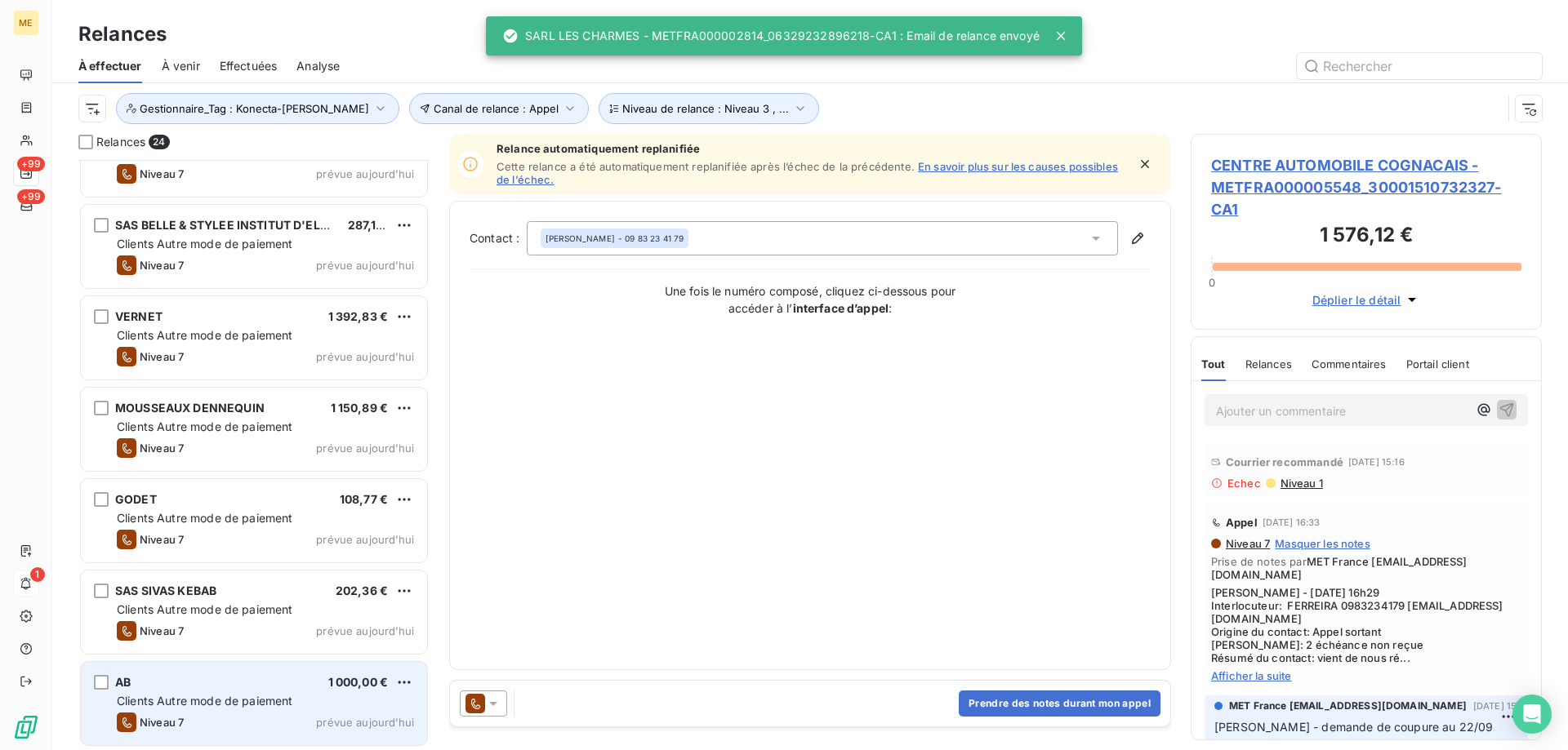
click at [265, 700] on span "Clients Autre mode de paiement" at bounding box center [204, 701] width 176 height 14
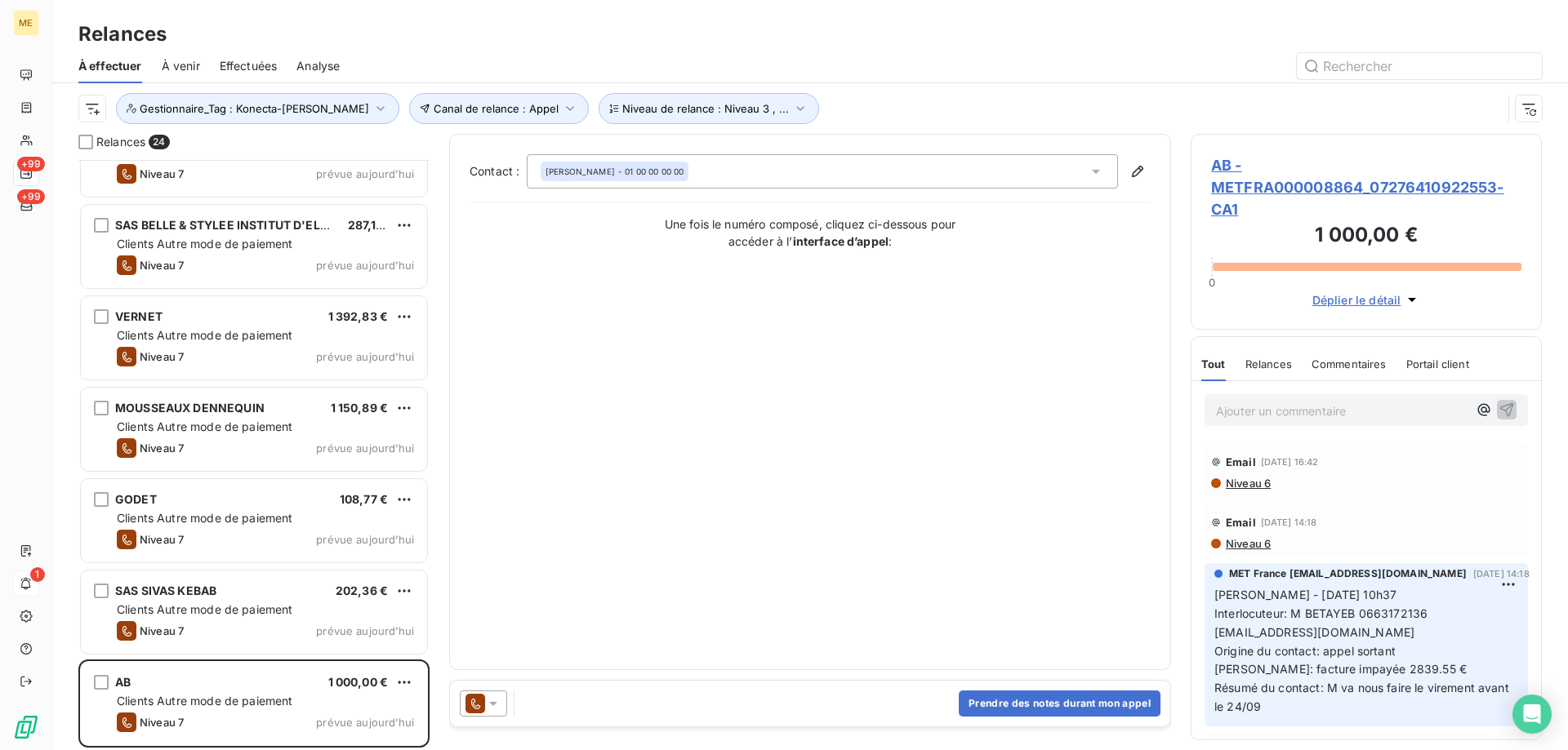
click at [1227, 197] on span "AB - METFRA000008864_07276410922553-CA1" at bounding box center [1367, 187] width 311 height 66
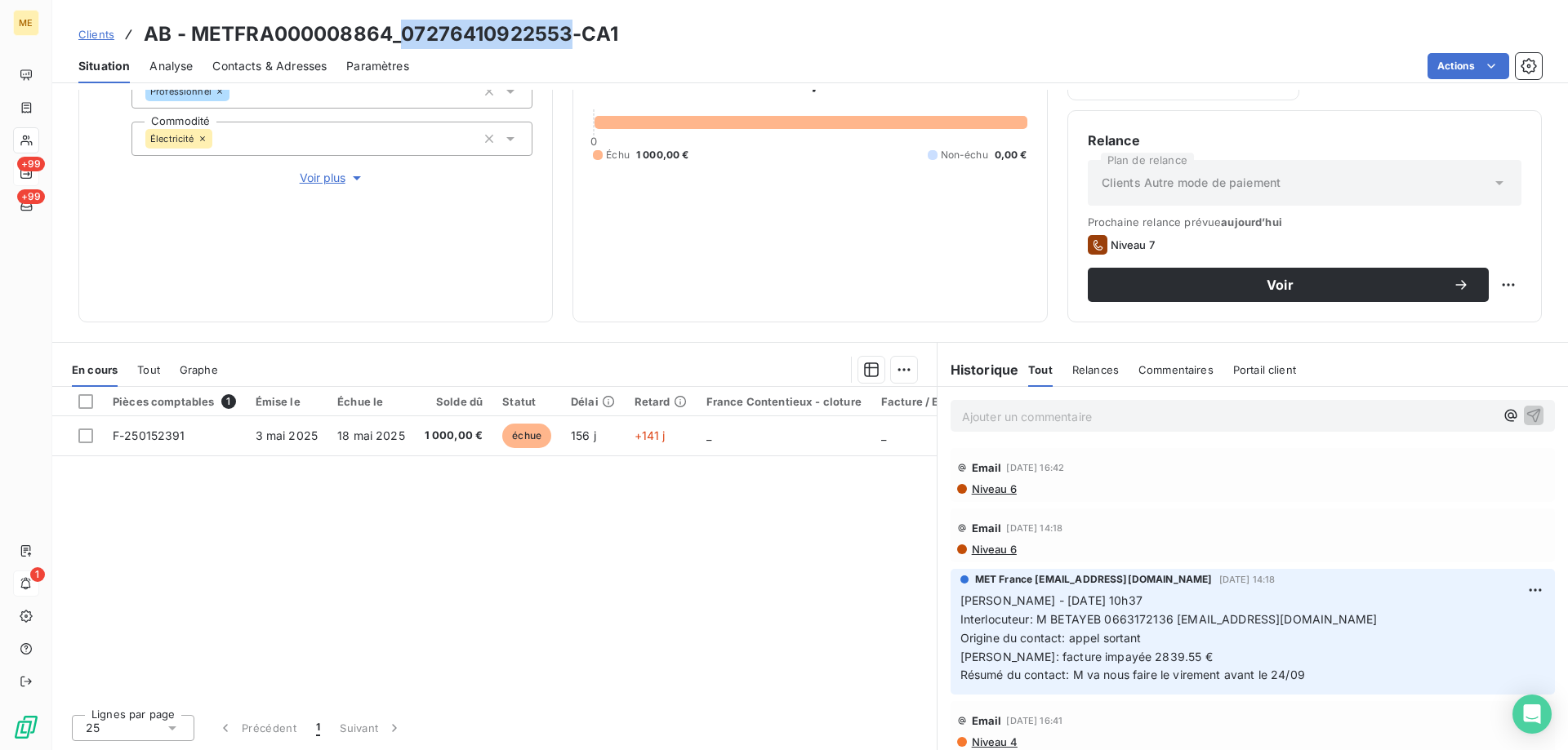
drag, startPoint x: 404, startPoint y: 35, endPoint x: 568, endPoint y: 20, distance: 164.7
click at [568, 20] on h3 "AB - METFRA000008864_07276410922553-CA1" at bounding box center [381, 34] width 475 height 30
copy h3 "07276410922553"
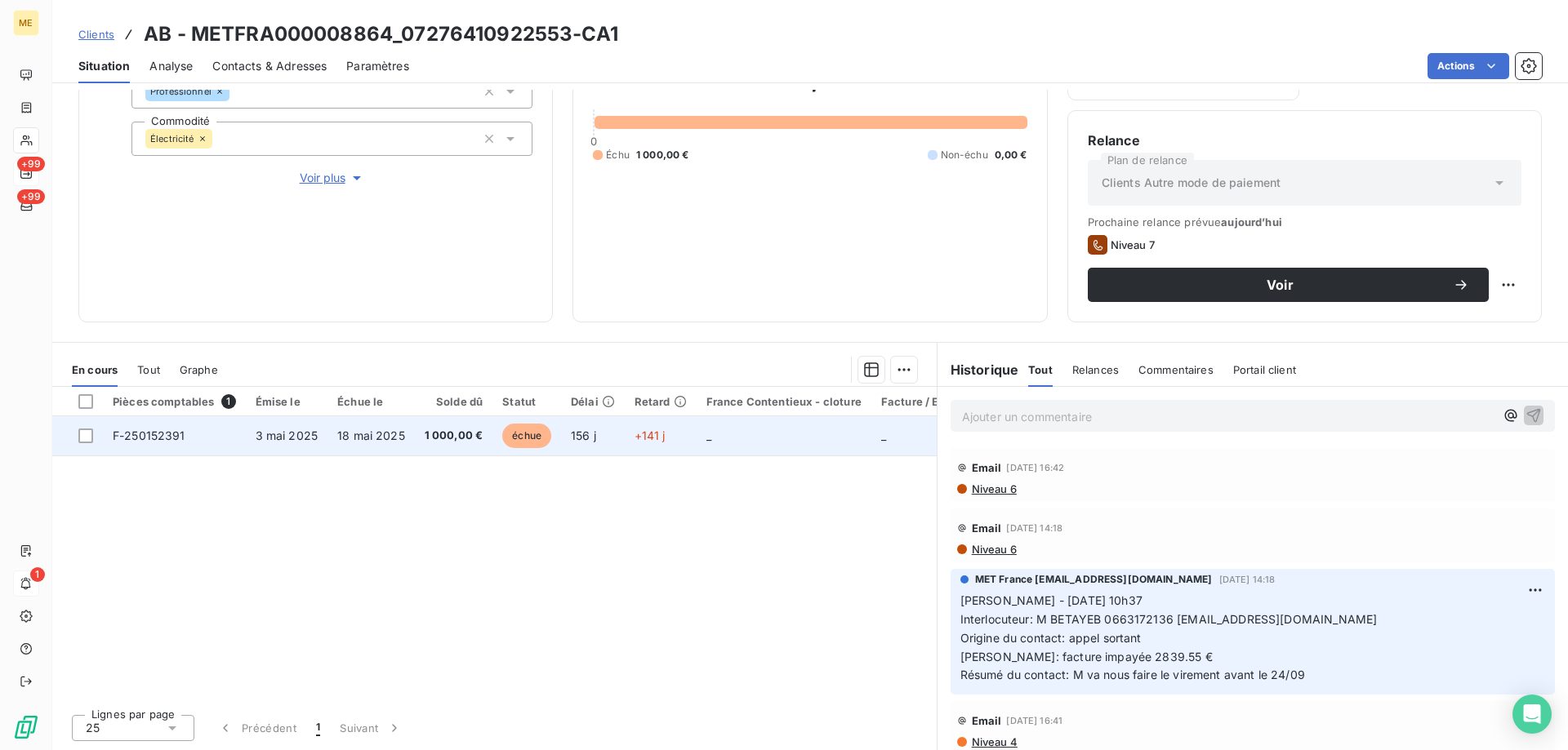
click at [155, 438] on span "F-250152391" at bounding box center [149, 436] width 73 height 14
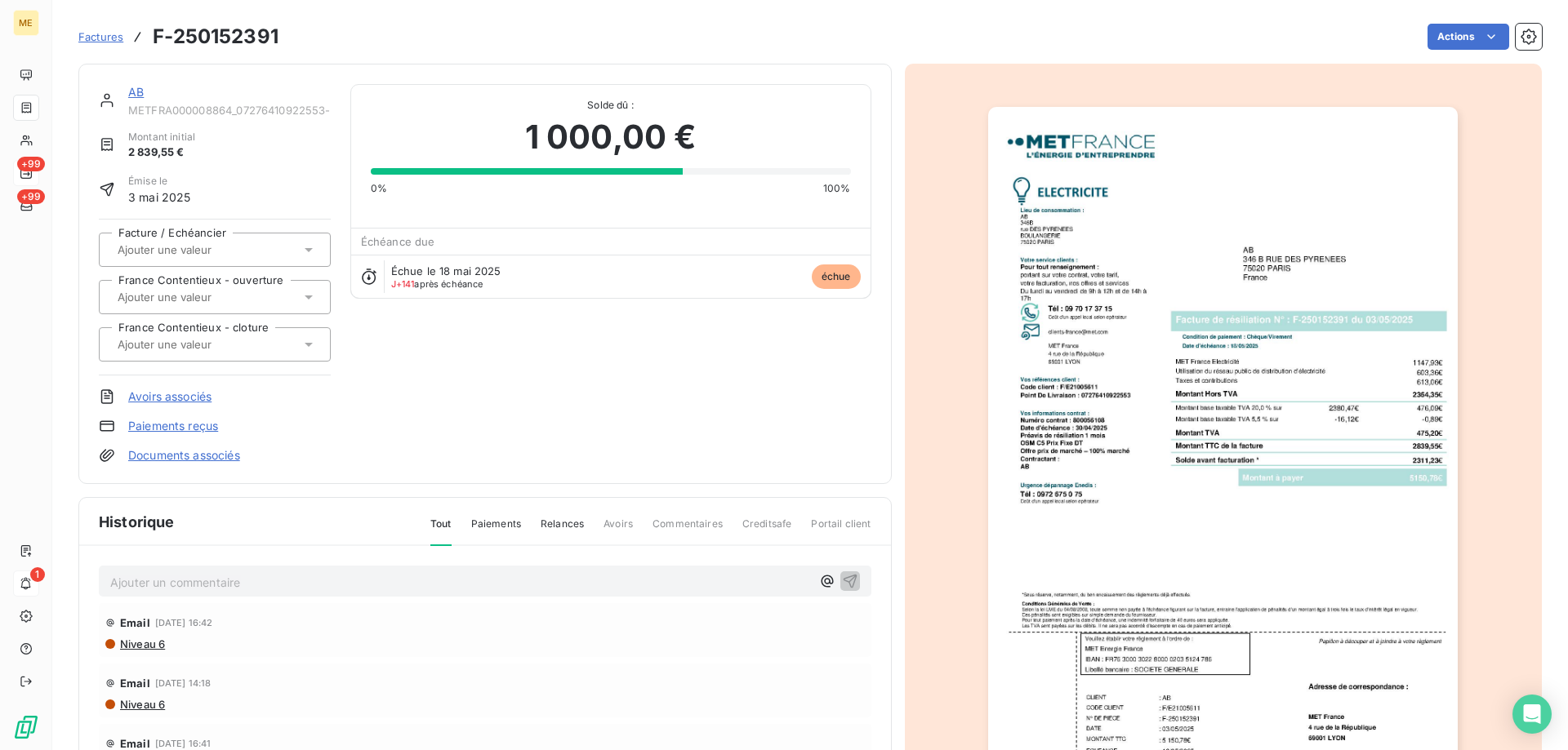
click at [139, 94] on link "AB" at bounding box center [135, 92] width 15 height 14
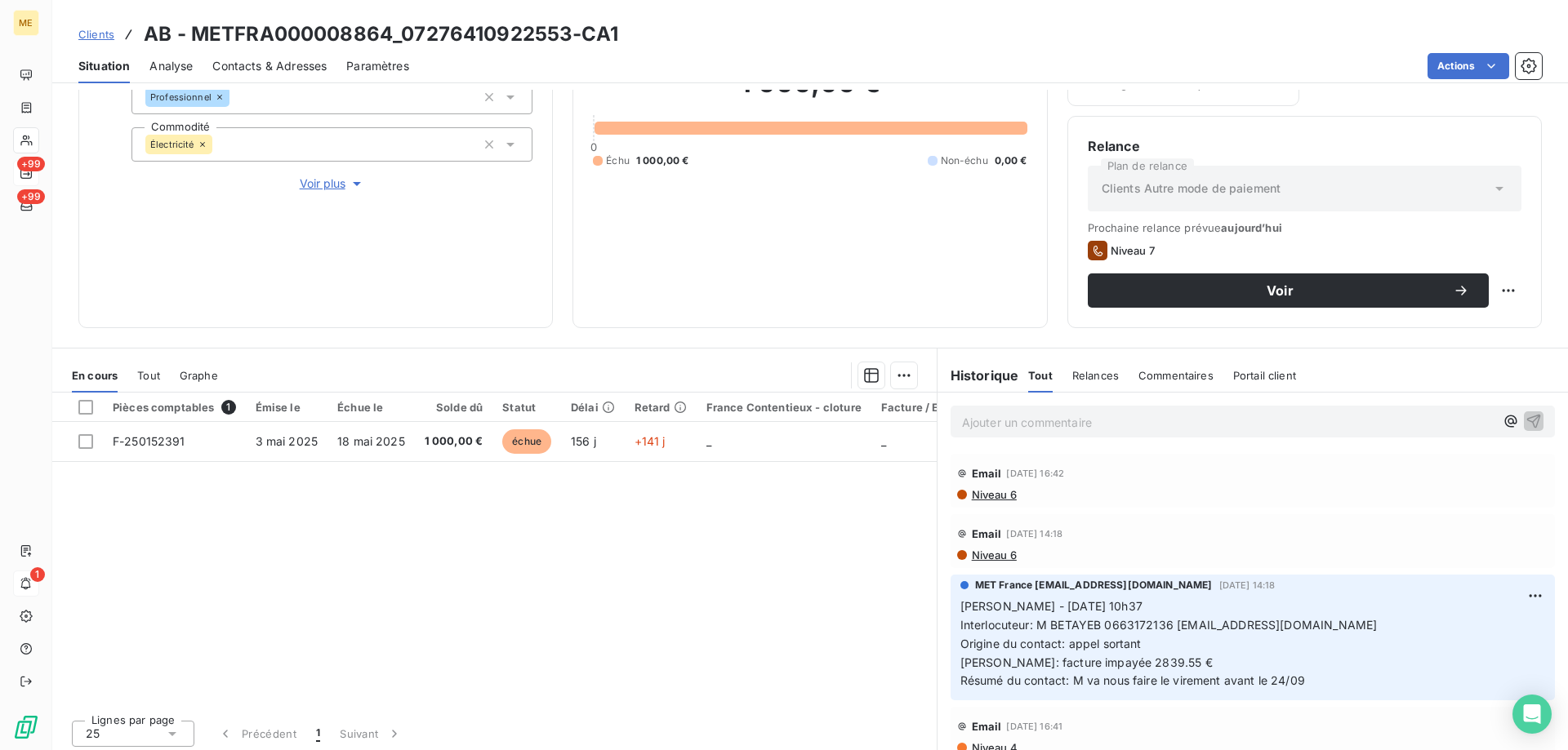
scroll to position [218, 0]
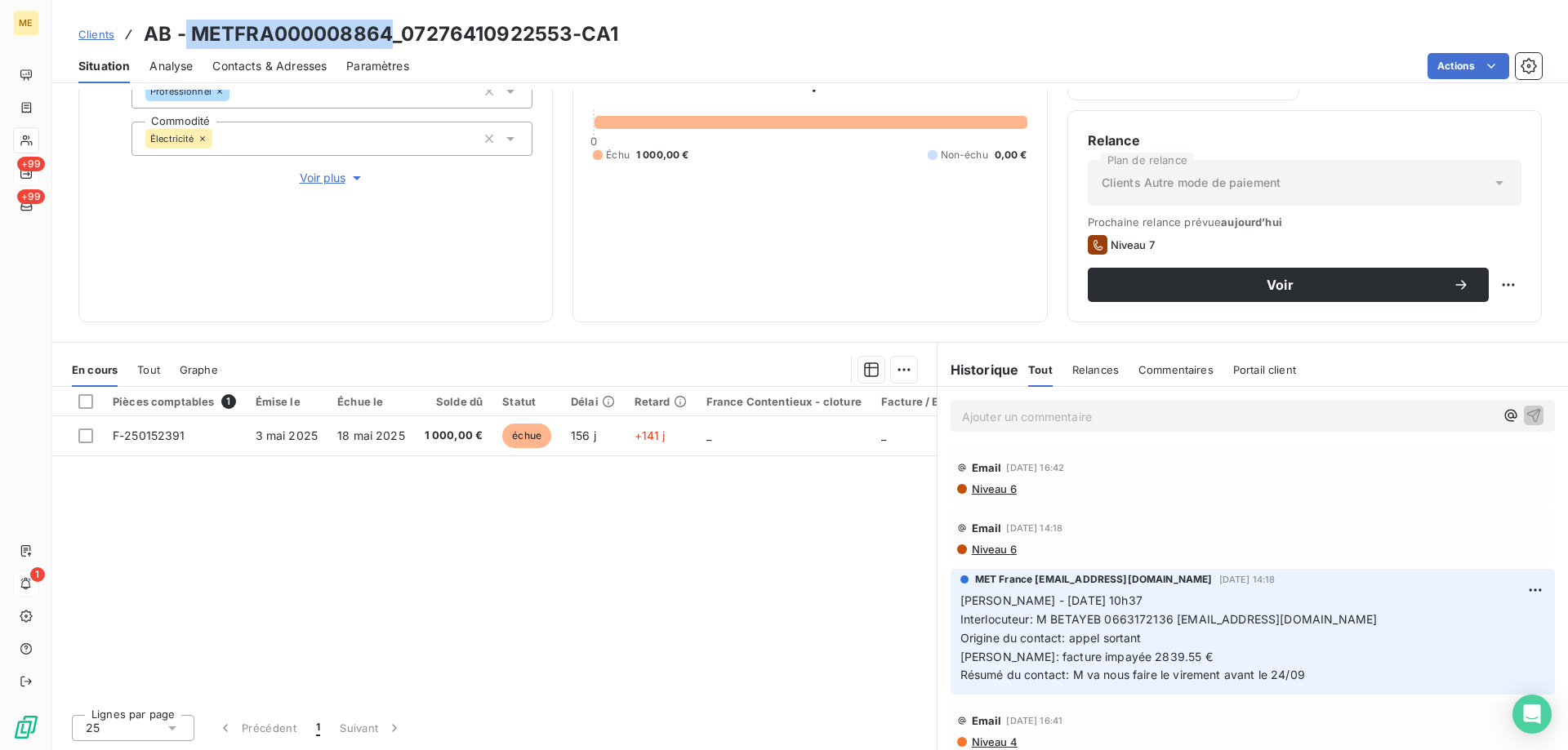
drag, startPoint x: 187, startPoint y: 36, endPoint x: 395, endPoint y: 30, distance: 208.1
click at [395, 30] on h3 "AB - METFRA000008864_07276410922553-CA1" at bounding box center [381, 34] width 475 height 30
copy h3 "METFRA000008864"
click at [310, 171] on span "Voir plus" at bounding box center [332, 178] width 65 height 16
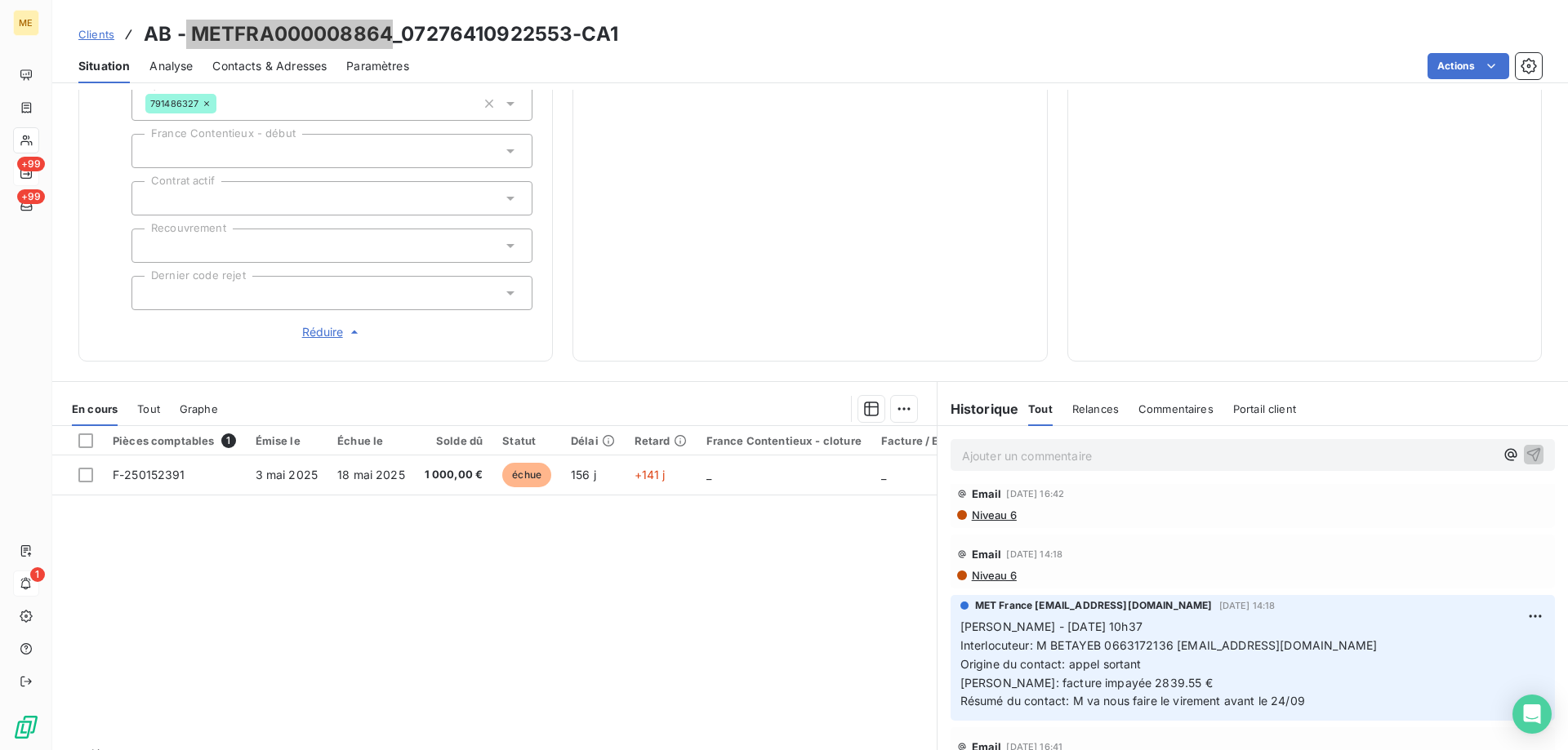
scroll to position [0, 0]
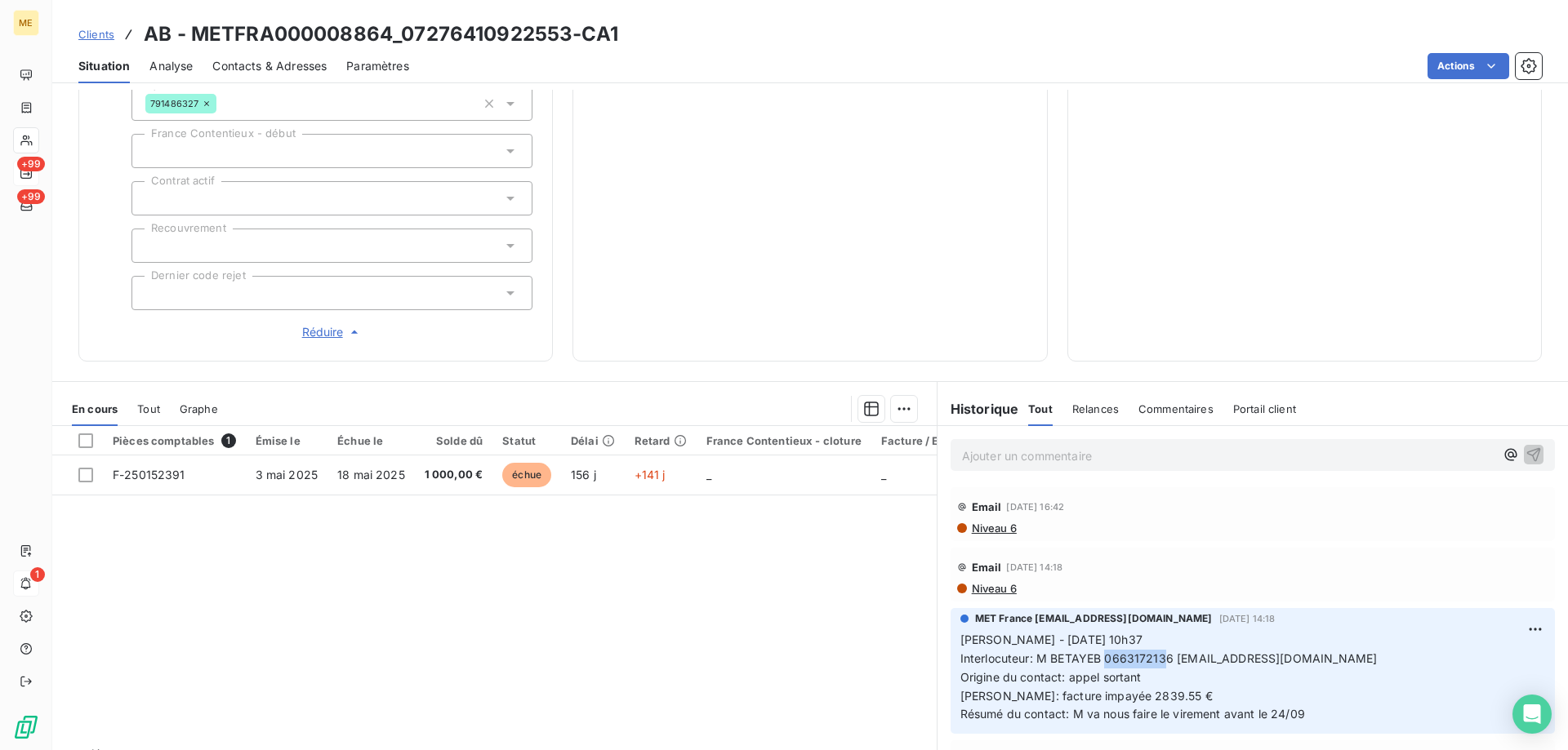
drag, startPoint x: 1099, startPoint y: 652, endPoint x: 1158, endPoint y: 640, distance: 60.2
click at [1158, 640] on p "Sylvain - 12/09/2025 - 10h37 Interlocuteur: M BETAYEB 0663172136 lavalsedespain…" at bounding box center [1253, 678] width 585 height 93
copy span "066317213"
drag, startPoint x: 1165, startPoint y: 653, endPoint x: 1315, endPoint y: 649, distance: 150.1
click at [1315, 649] on p "Sylvain - 12/09/2025 - 10h37 Interlocuteur: M BETAYEB 0663172136 lavalsedespain…" at bounding box center [1253, 678] width 585 height 93
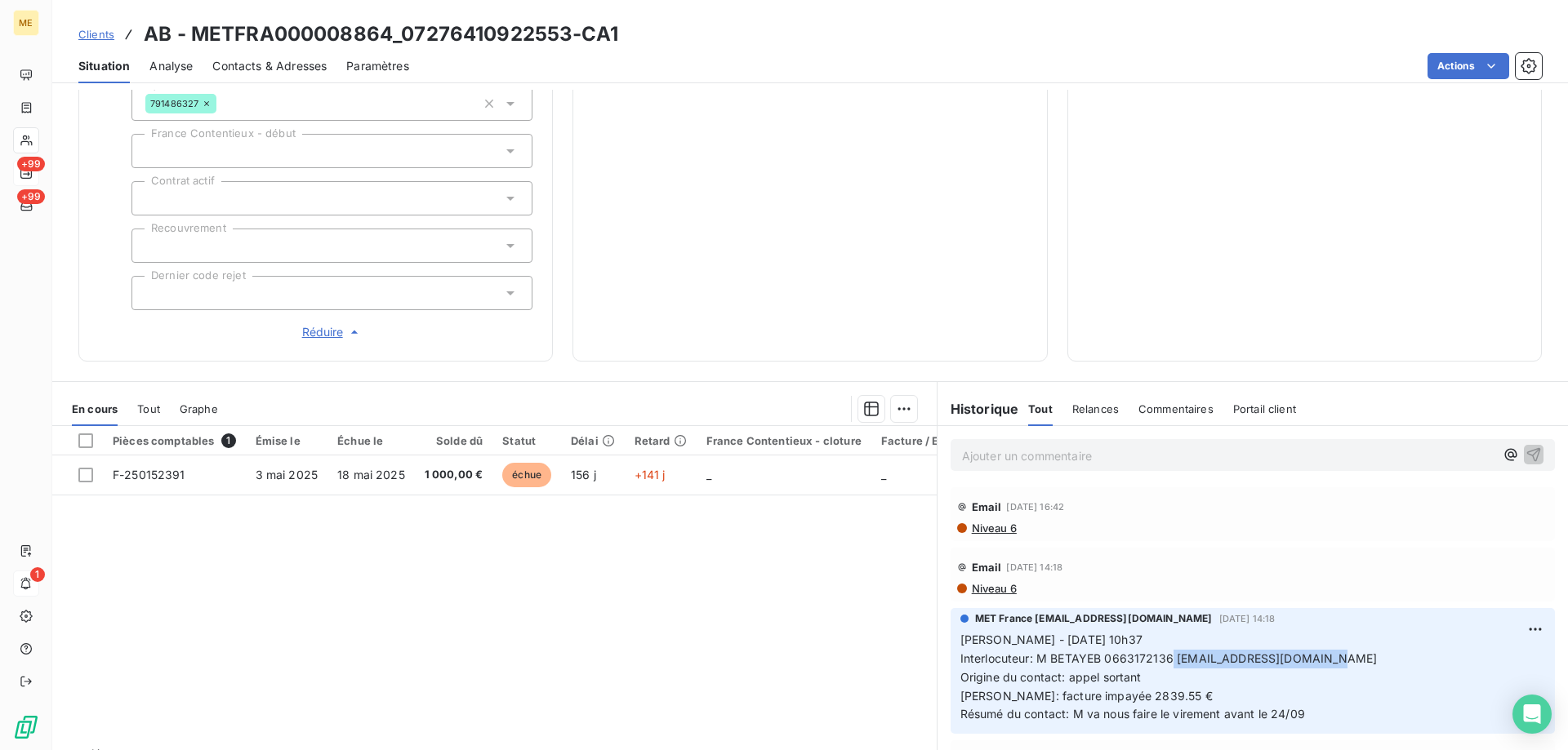
copy span "lavalsedespains@yahoo.fr"
drag, startPoint x: 1106, startPoint y: 649, endPoint x: 1165, endPoint y: 646, distance: 59.1
click at [1165, 646] on span "Sylvain - 12/09/2025 - 10h37 Interlocuteur: M BETAYEB 0663172136 lavalsedespain…" at bounding box center [1170, 677] width 417 height 89
copy span "663172136"
drag, startPoint x: 1170, startPoint y: 647, endPoint x: 1315, endPoint y: 652, distance: 145.1
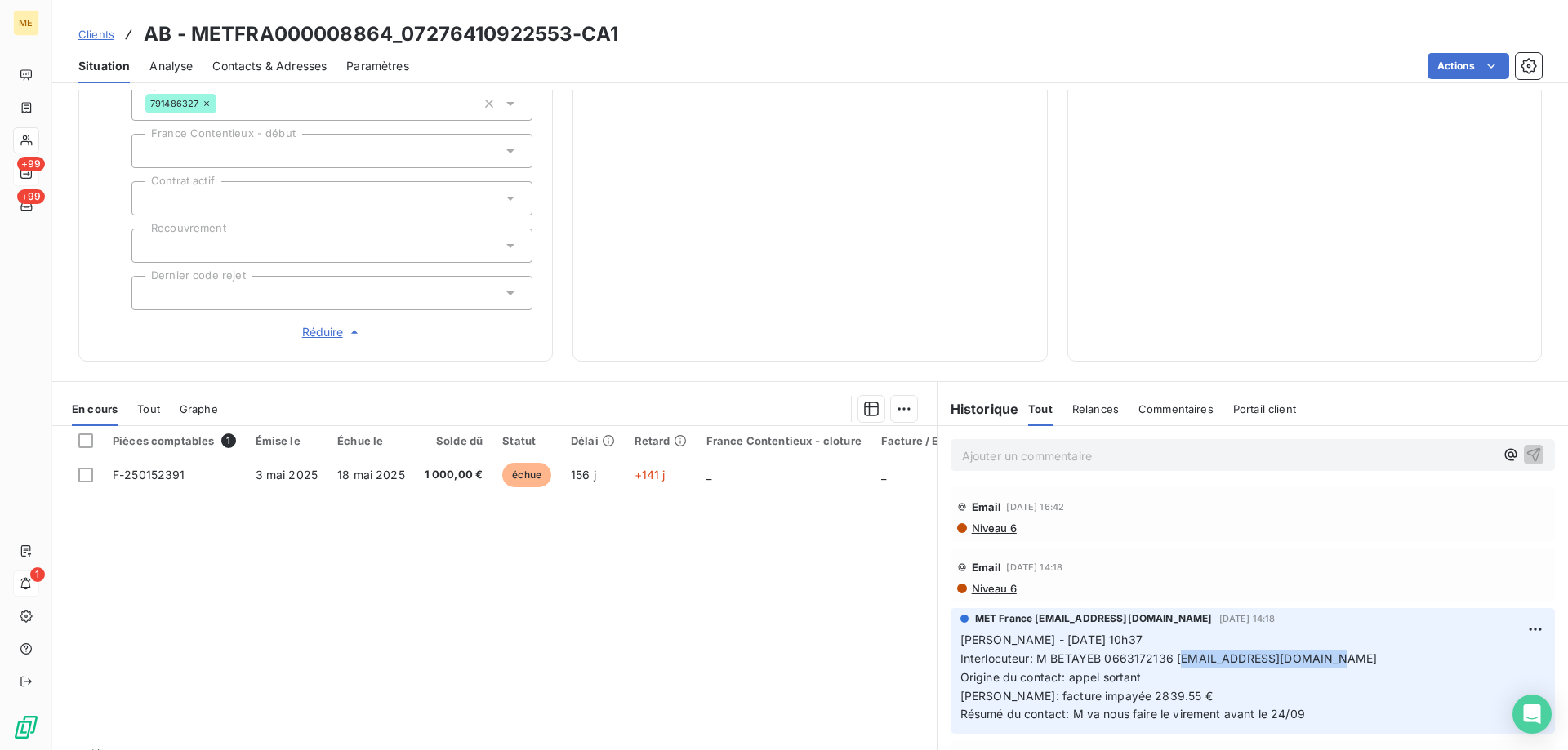
click at [1315, 652] on p "Sylvain - 12/09/2025 - 10h37 Interlocuteur: M BETAYEB 0663172136 lavalsedespain…" at bounding box center [1253, 678] width 585 height 93
click at [1207, 637] on p "Sylvain - 12/09/2025 - 10h37 Interlocuteur: M BETAYEB 0663172136 lavalsedespain…" at bounding box center [1253, 678] width 585 height 93
drag, startPoint x: 1168, startPoint y: 648, endPoint x: 1326, endPoint y: 642, distance: 158.1
click at [1326, 642] on p "Sylvain - 12/09/2025 - 10h37 Interlocuteur: M BETAYEB 0663172136 lavalsedespain…" at bounding box center [1253, 678] width 585 height 93
drag, startPoint x: 401, startPoint y: 35, endPoint x: 570, endPoint y: 38, distance: 169.0
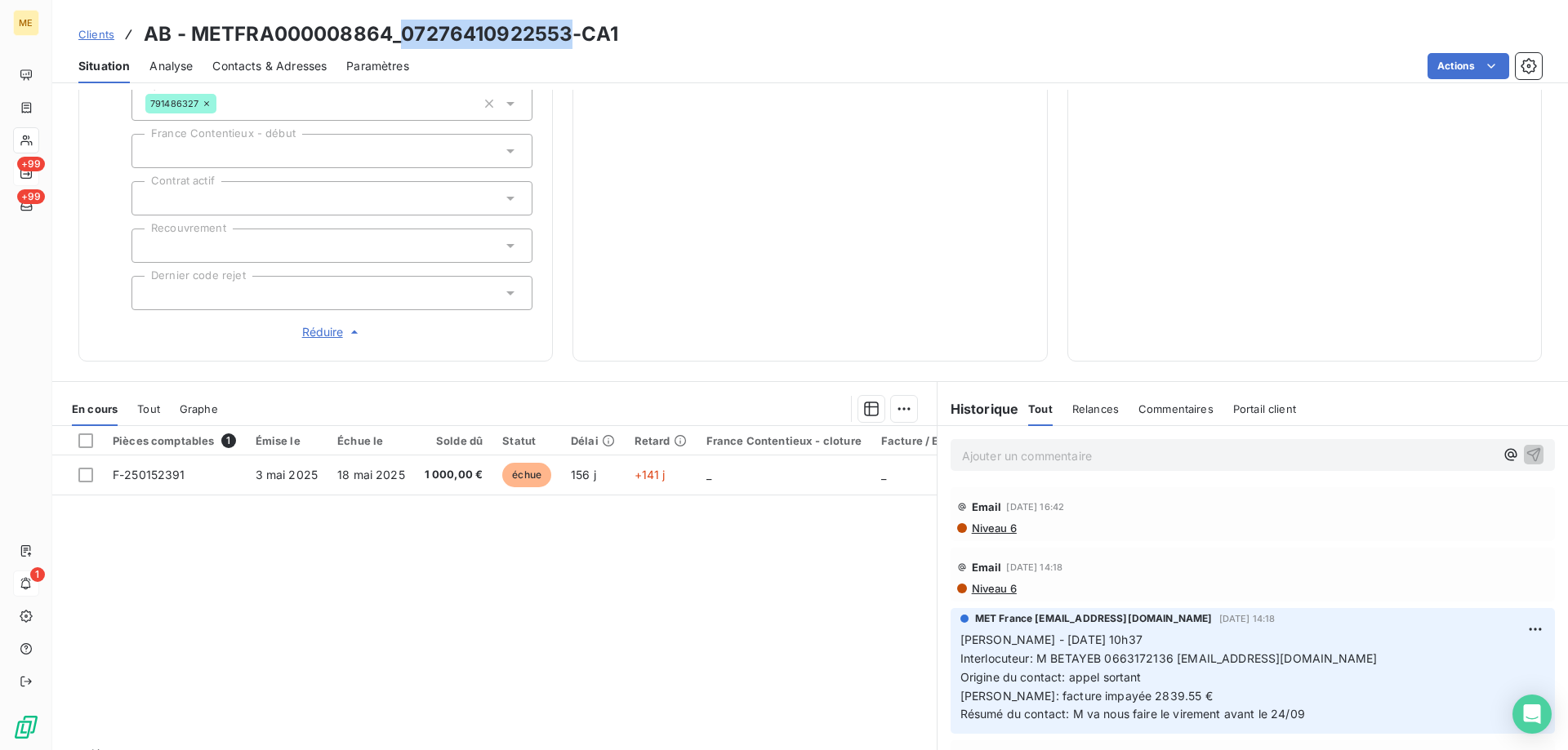
click at [570, 38] on h3 "AB - METFRA000008864_07276410922553-CA1" at bounding box center [381, 34] width 475 height 30
click at [156, 403] on span "Tout" at bounding box center [149, 409] width 23 height 13
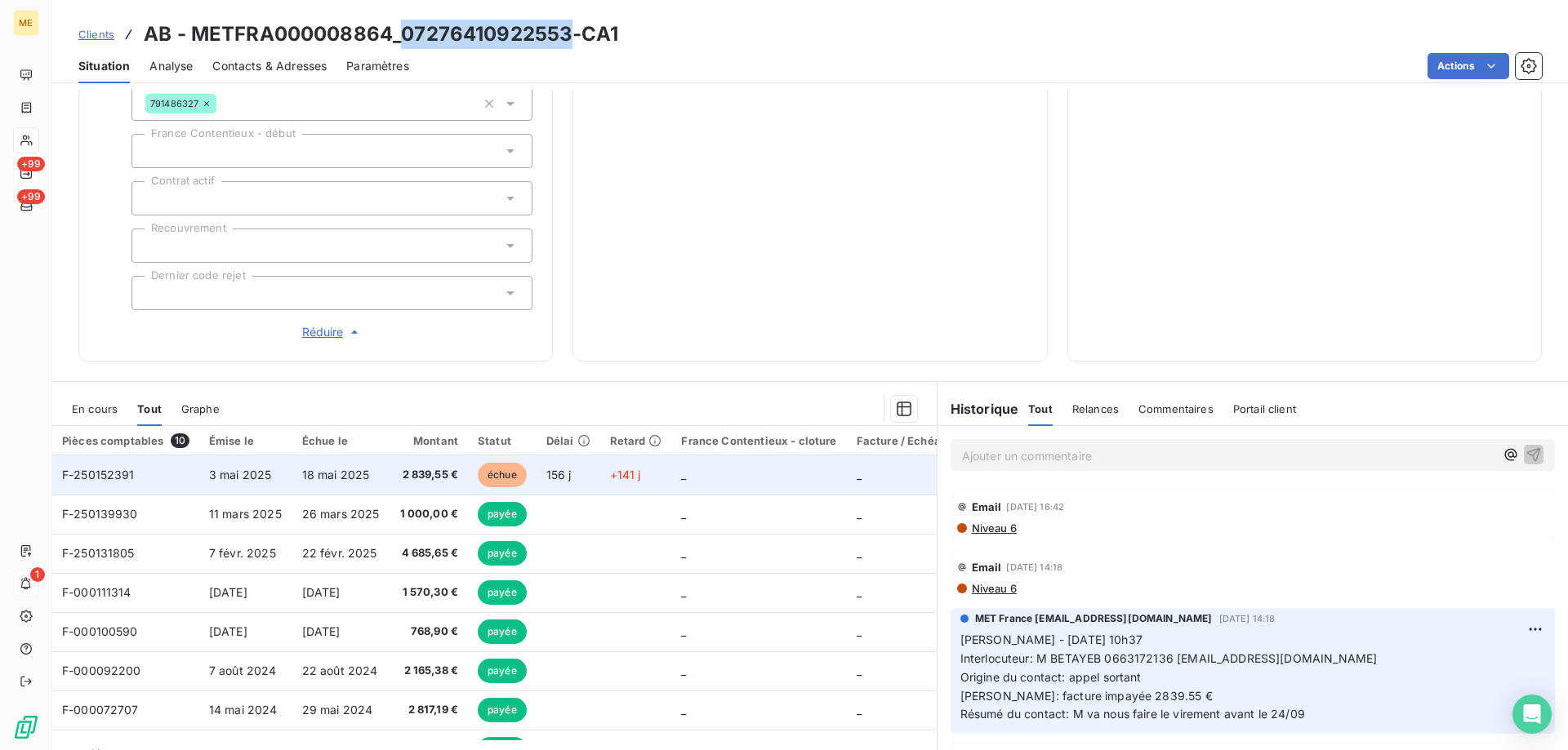
click at [99, 468] on span "F-250152391" at bounding box center [98, 475] width 73 height 14
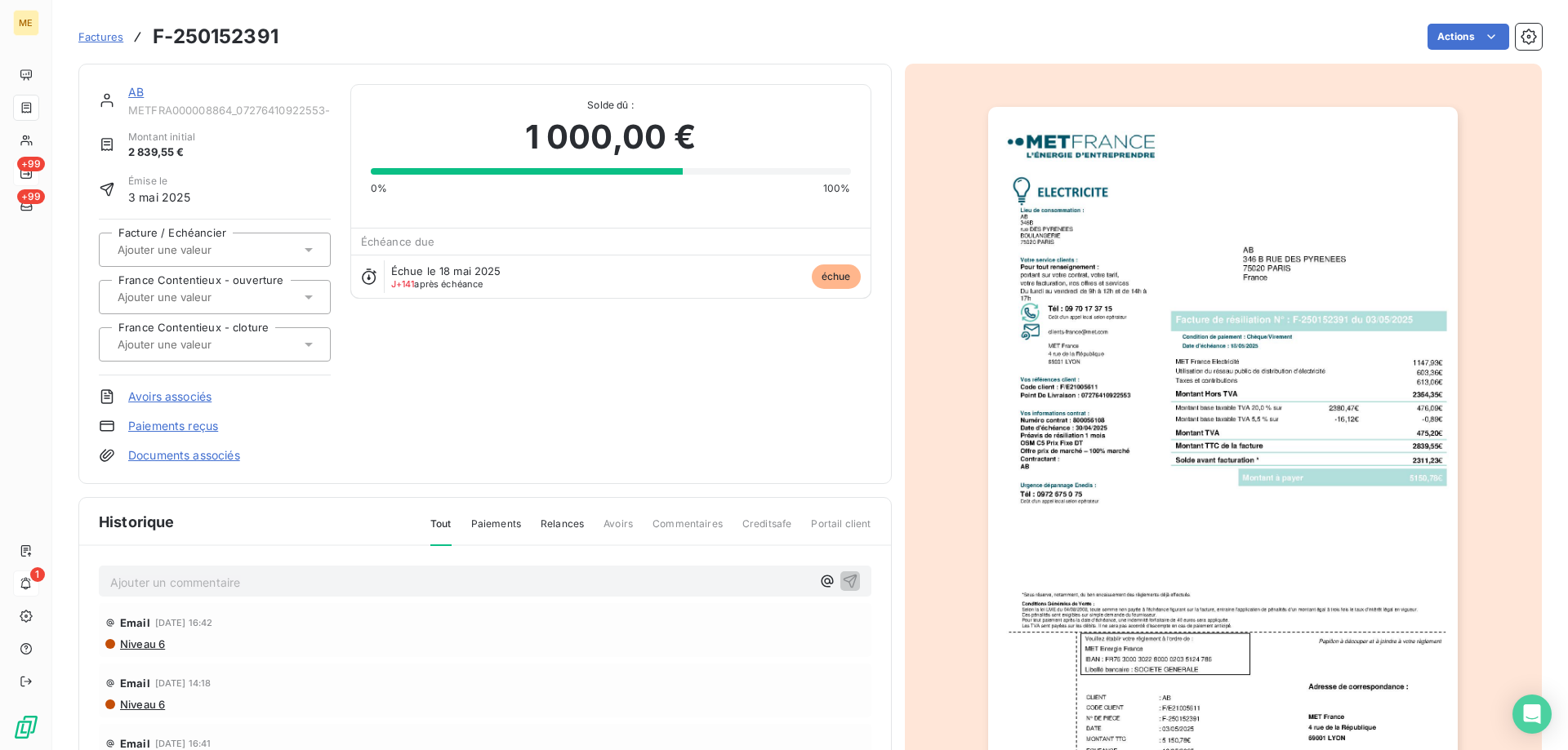
click at [1115, 371] on img "button" at bounding box center [1223, 439] width 469 height 664
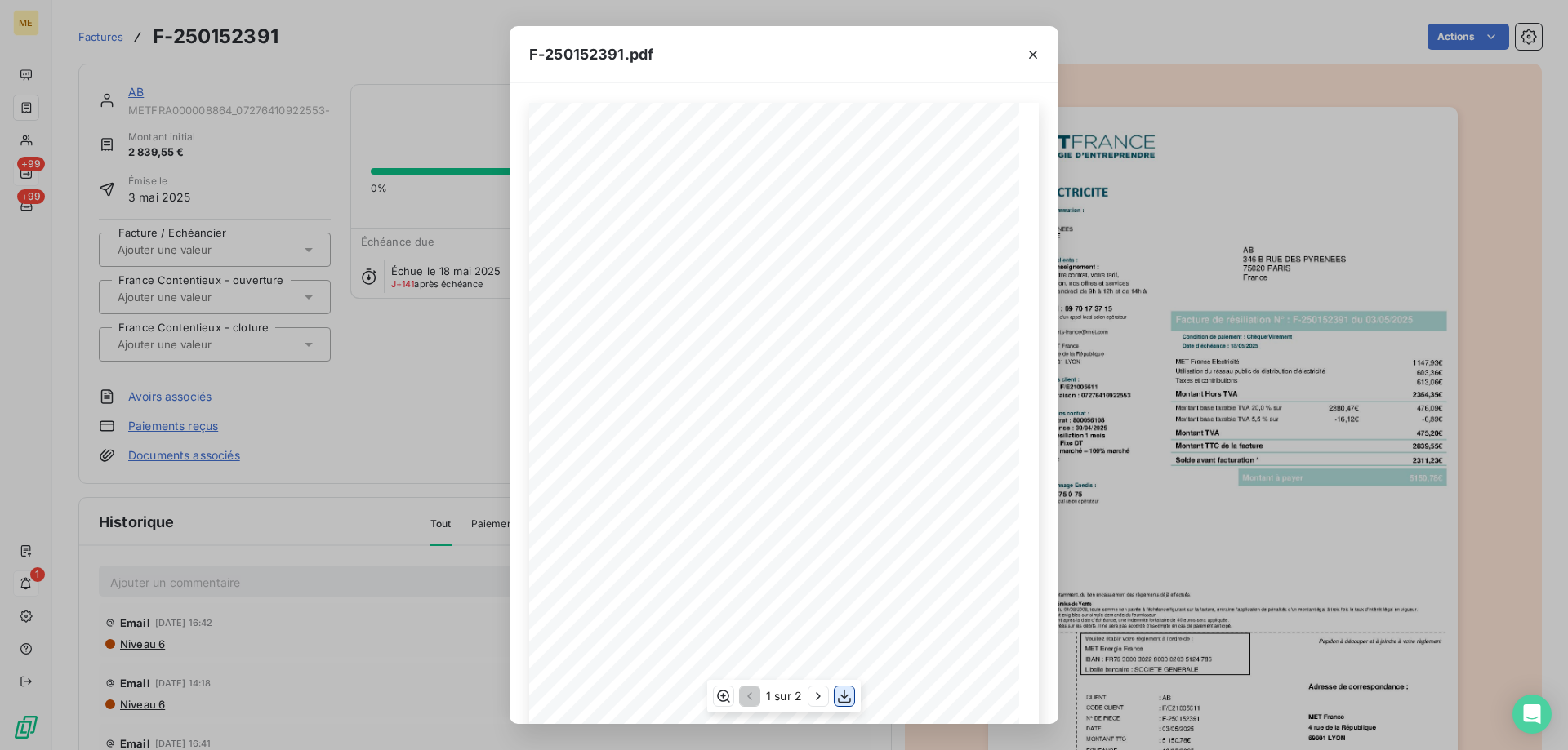
click at [844, 696] on icon "button" at bounding box center [844, 697] width 13 height 14
drag, startPoint x: 1030, startPoint y: 53, endPoint x: 843, endPoint y: 63, distance: 187.3
click at [1030, 53] on icon "button" at bounding box center [1033, 55] width 16 height 16
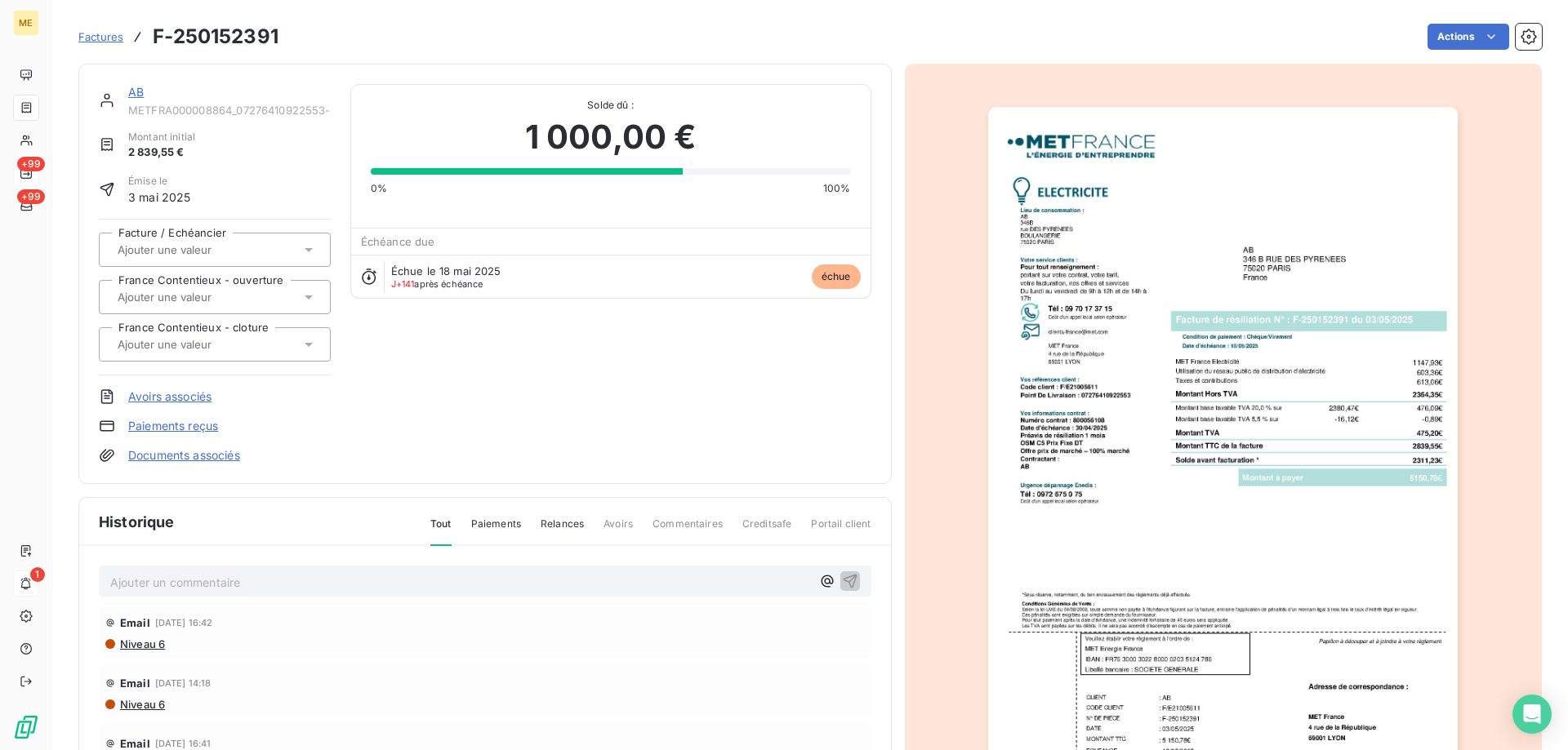
click at [139, 88] on link "AB" at bounding box center [135, 92] width 15 height 14
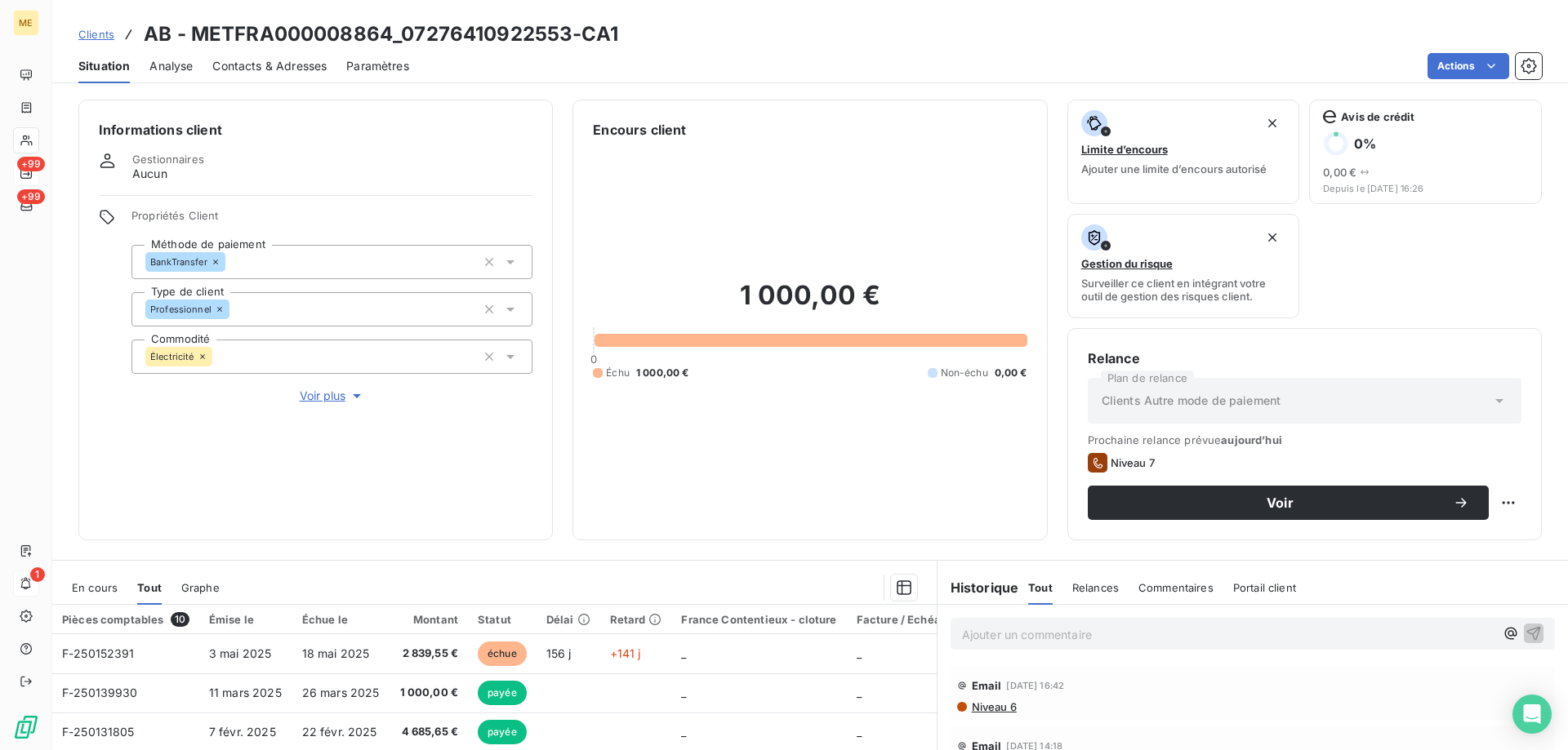
click at [1030, 661] on div "Ajouter un commentaire ﻿" at bounding box center [1253, 634] width 630 height 58
click at [998, 622] on div "Ajouter un commentaire ﻿" at bounding box center [1253, 634] width 604 height 32
click at [1001, 635] on p "Ajouter un commentaire ﻿" at bounding box center [1228, 635] width 533 height 21
click at [1192, 637] on span "Sylvain - mail de relance envoyer via SF inteaction 06/10/2025 12:08 car phone …" at bounding box center [1203, 634] width 482 height 14
click at [1201, 635] on span "Sylvain - mail de relance envoyer via SF inteaction 06/10/2025 12:08 car phone …" at bounding box center [1203, 634] width 482 height 14
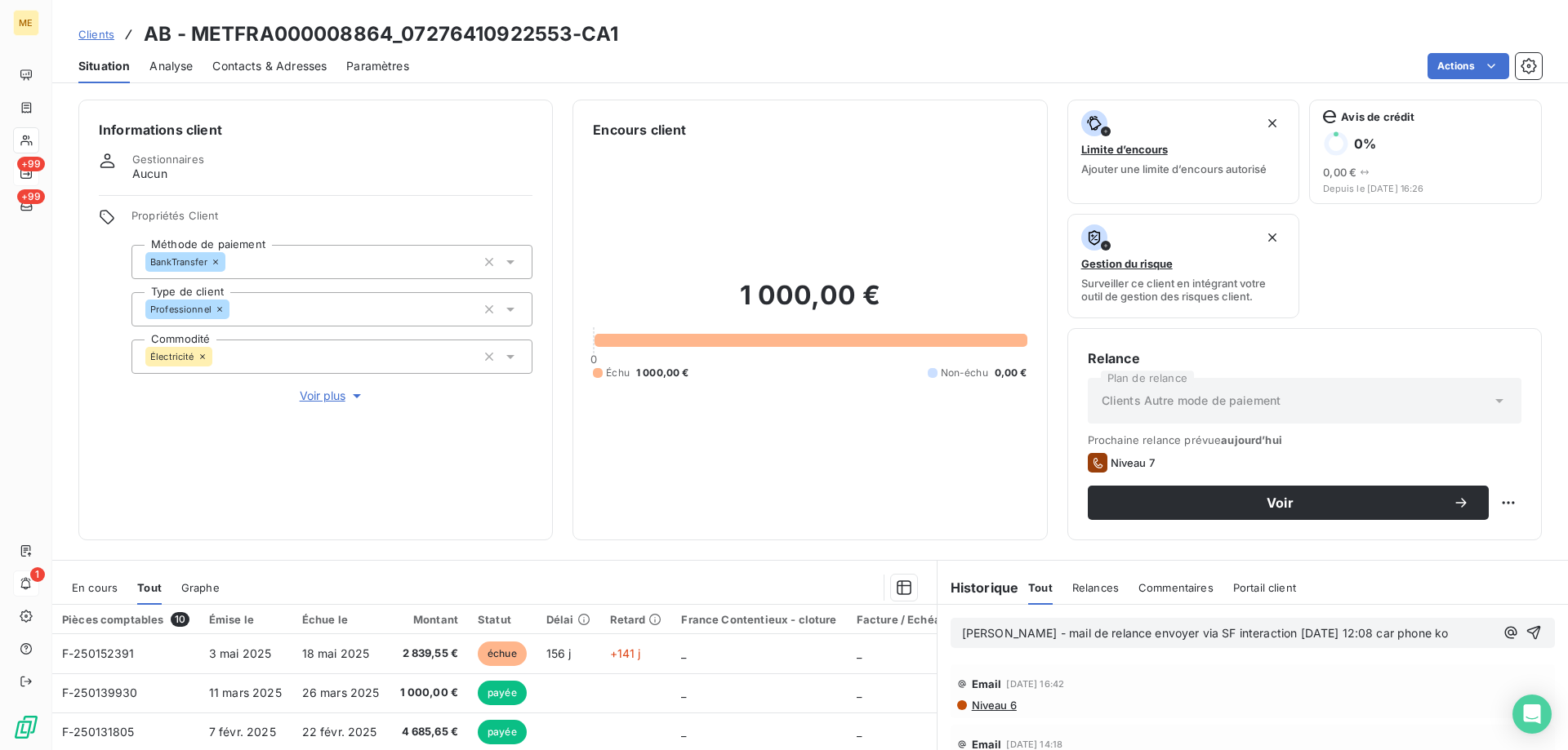
click at [1118, 635] on span "Sylvain - mail de relance envoyer via SF interaction 06/10/2025 12:08 car phone…" at bounding box center [1205, 634] width 487 height 14
drag, startPoint x: 1138, startPoint y: 647, endPoint x: 1130, endPoint y: 639, distance: 11.3
click at [1137, 648] on div "Sylvain - mail de relance envoyer via SF interaction 06/10/2025 12:08 car phone…" at bounding box center [1253, 633] width 630 height 56
click at [1135, 637] on span "Sylvain - mail de relance envoyer via SF interaction 06/10/2025 12:08 car phone…" at bounding box center [1205, 634] width 487 height 14
click at [1348, 629] on span "Sylvain - mail de relance envoyé via SF interaction 06/10/2025 12:08 car phone …" at bounding box center [1203, 634] width 482 height 14
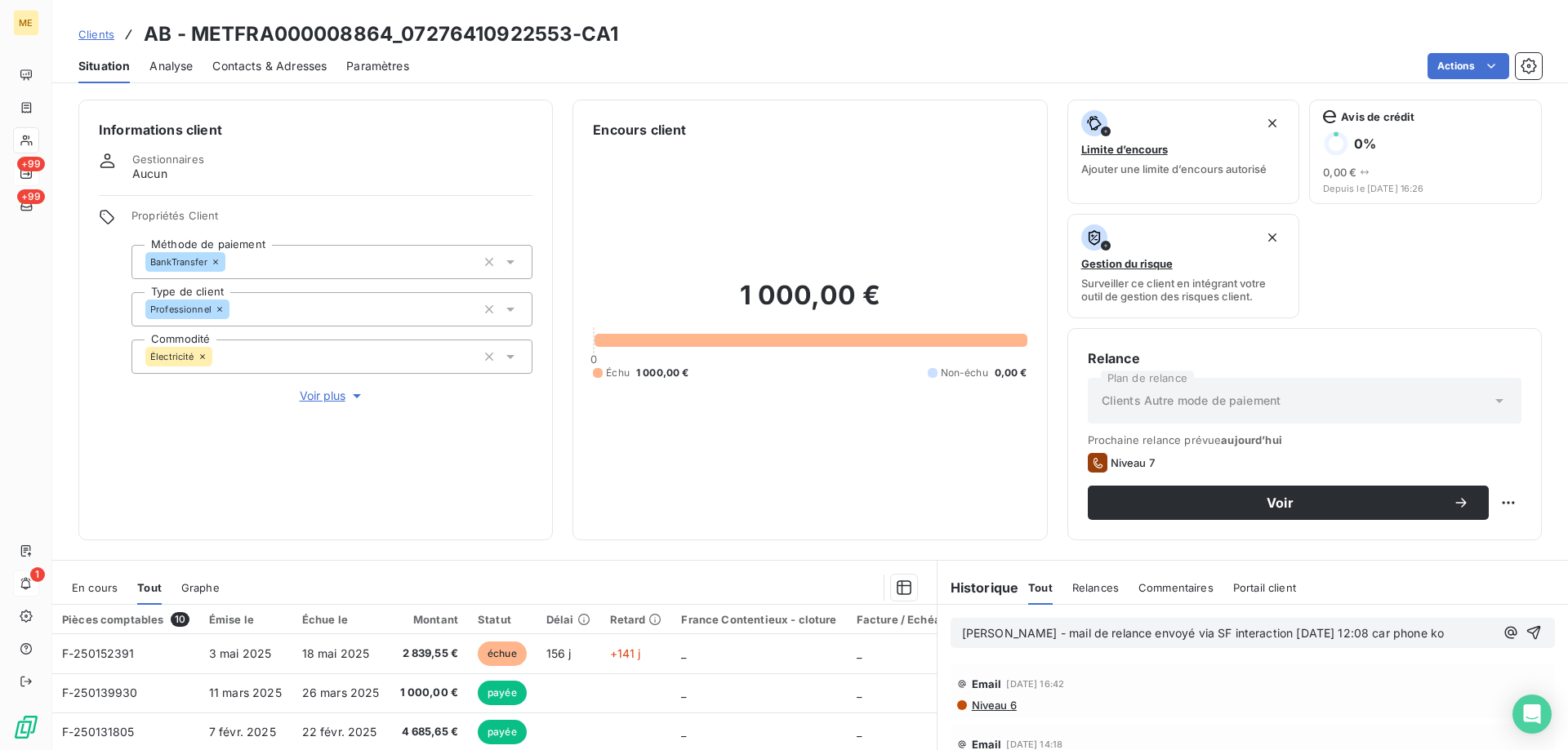
click at [0, 0] on lt-span ", car" at bounding box center [0, 0] width 0 height 0
click at [1527, 634] on icon "button" at bounding box center [1534, 634] width 14 height 14
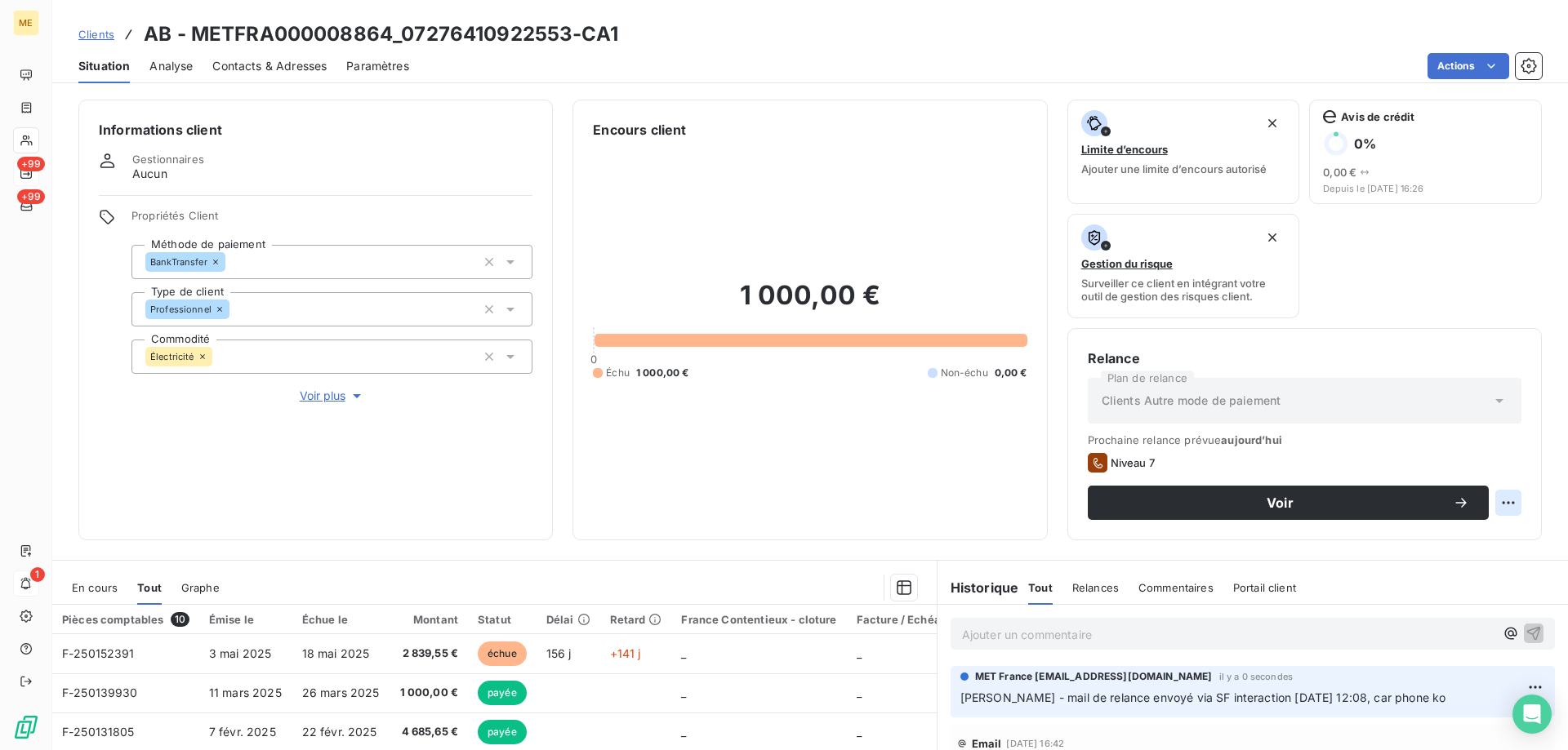
click at [1495, 498] on html "ME +99 +99 1 Clients AB - METFRA000008864_07276410922553-CA1 Situation Analyse …" at bounding box center [784, 456] width 1568 height 914
click at [1458, 536] on div "Replanifier cette action" at bounding box center [1428, 538] width 146 height 26
select select "9"
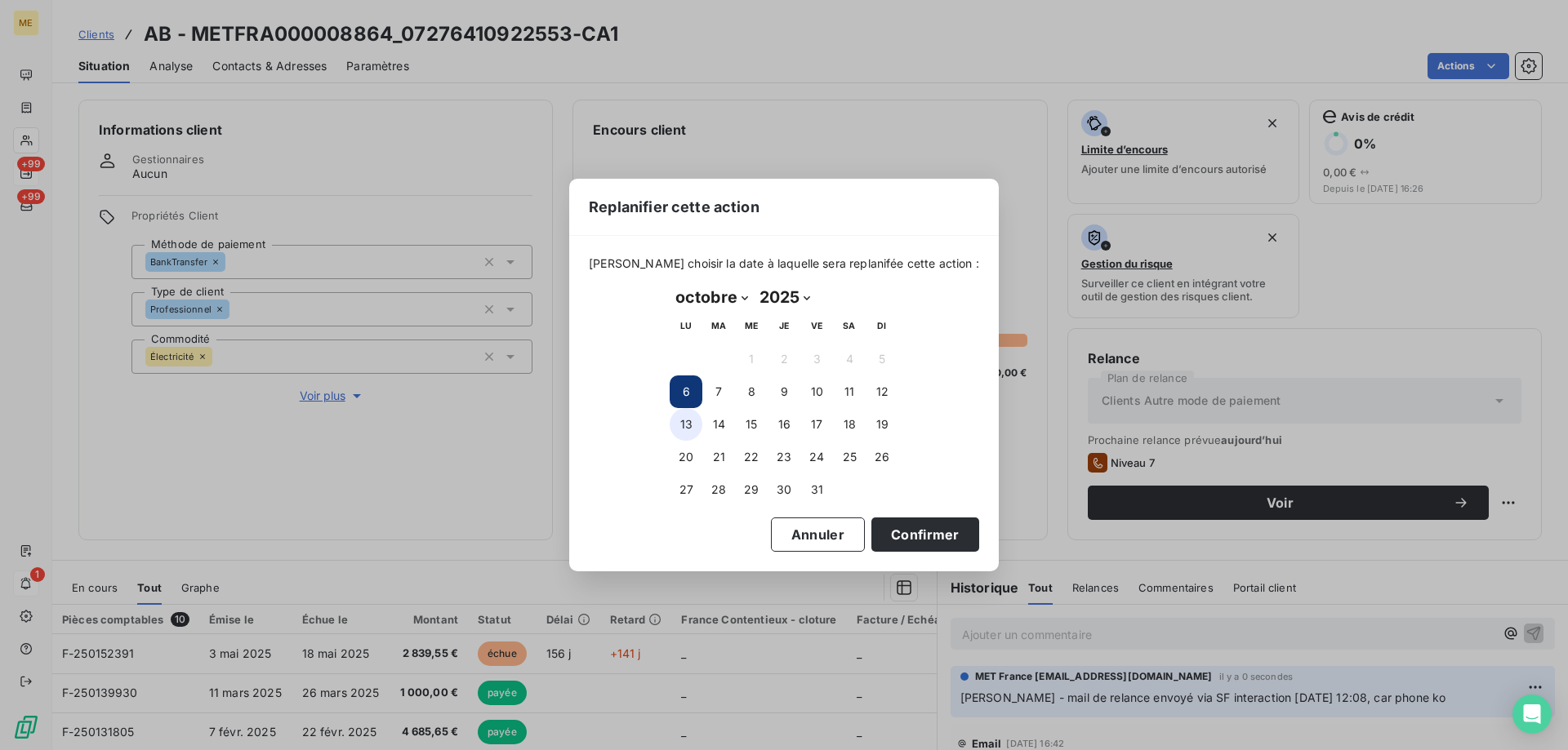
click at [691, 433] on button "13" at bounding box center [686, 424] width 32 height 32
click at [941, 543] on button "Confirmer" at bounding box center [925, 534] width 107 height 34
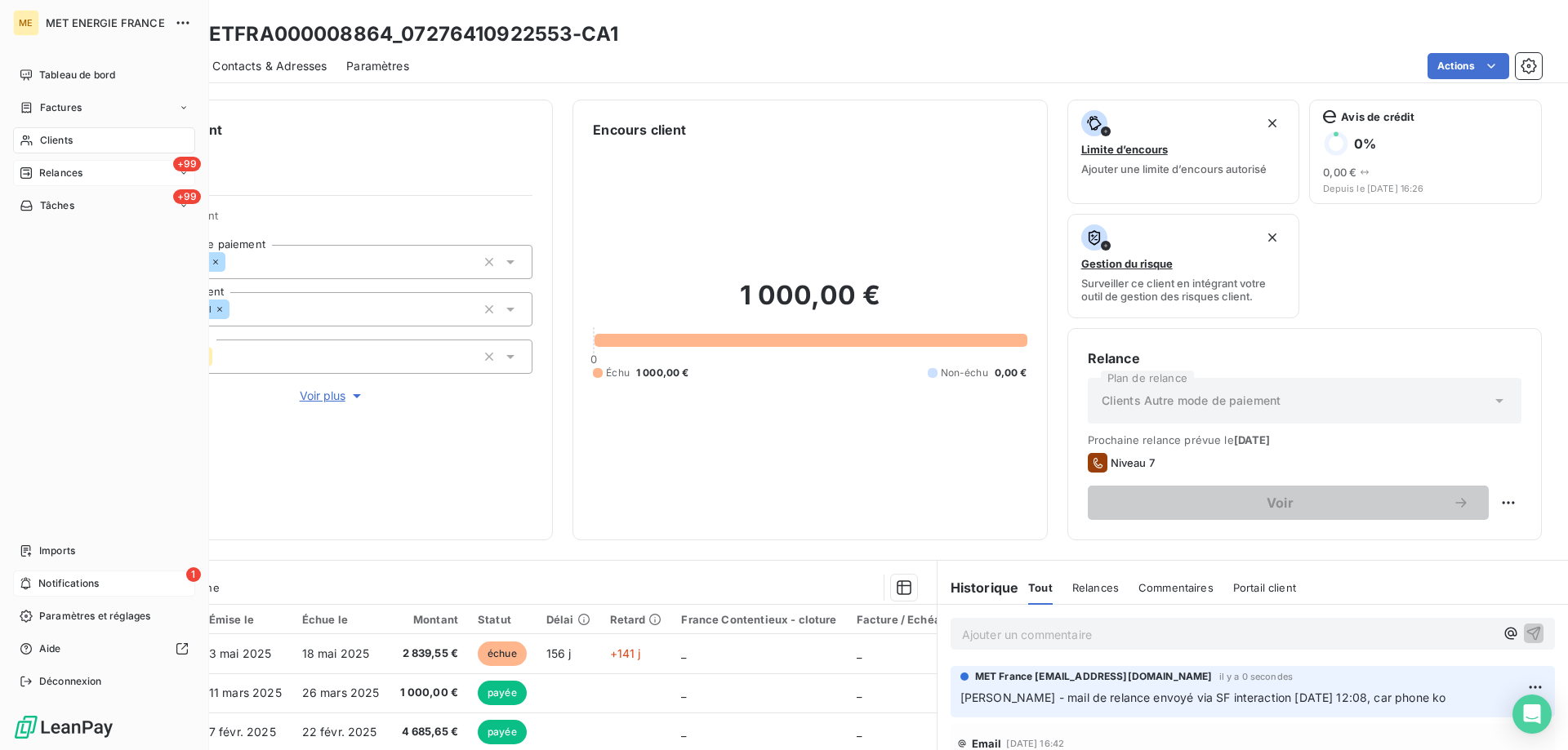
click at [35, 173] on div "Relances" at bounding box center [51, 173] width 63 height 14
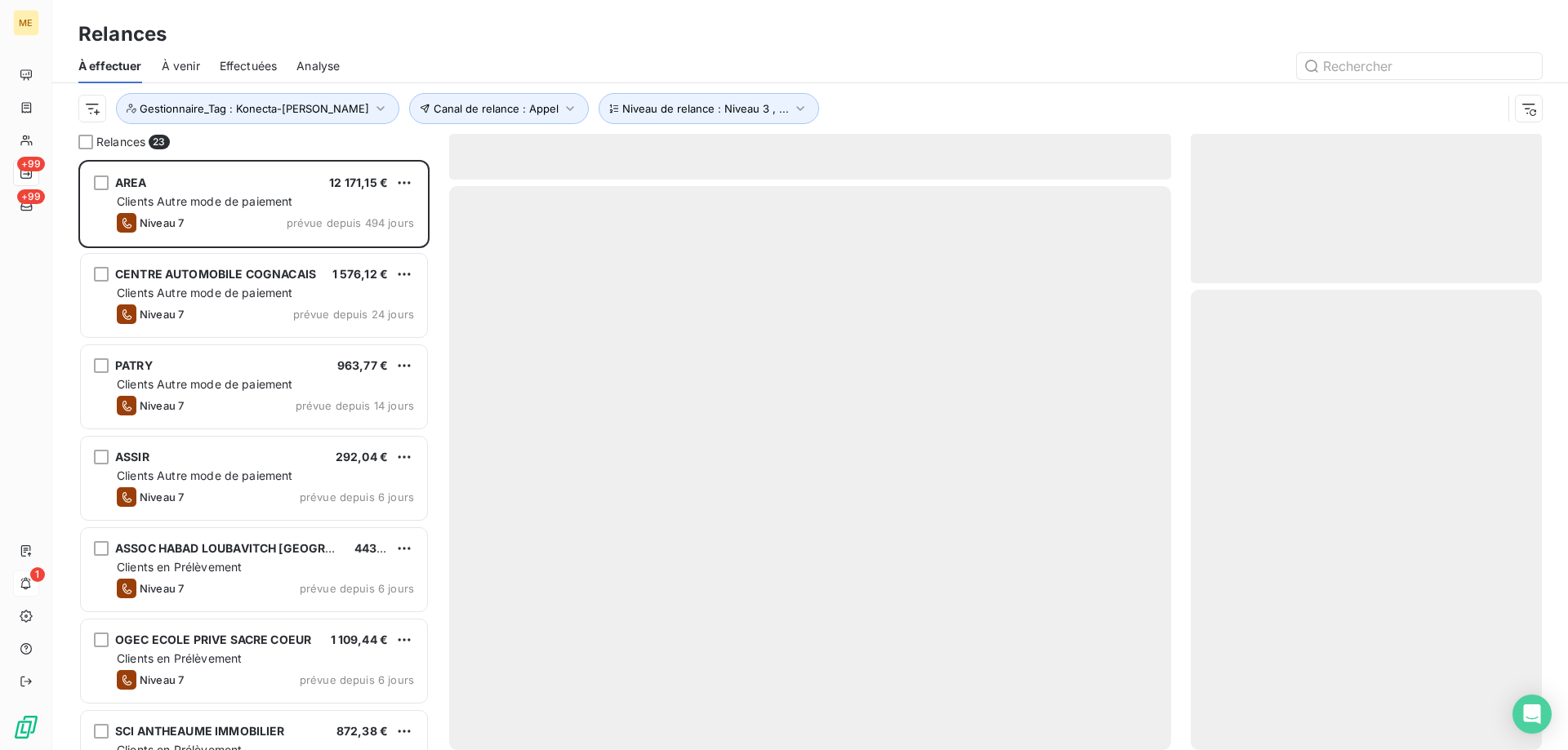
scroll to position [578, 338]
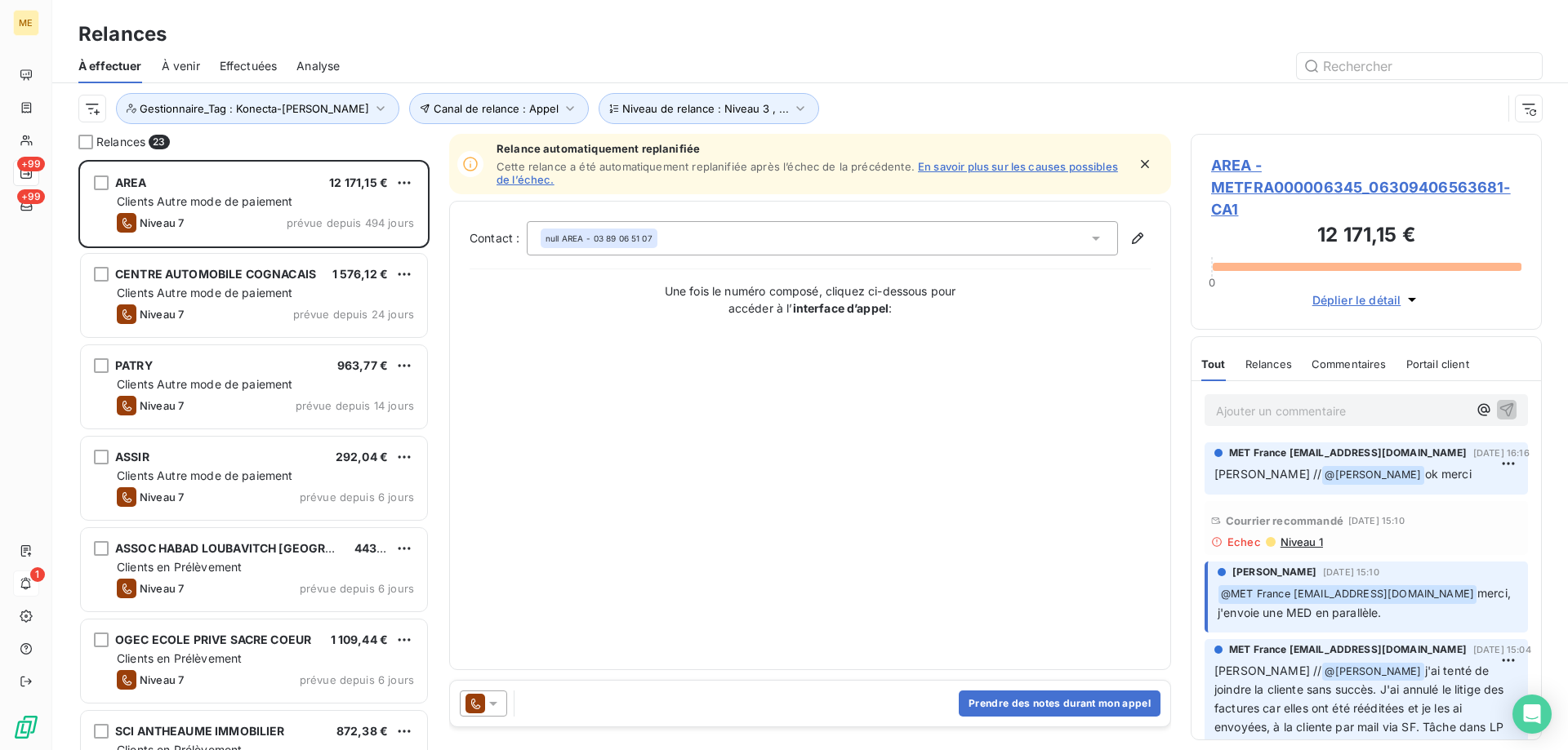
click at [1221, 209] on span "AREA - METFRA000006345_06309406563681-CA1" at bounding box center [1367, 187] width 311 height 66
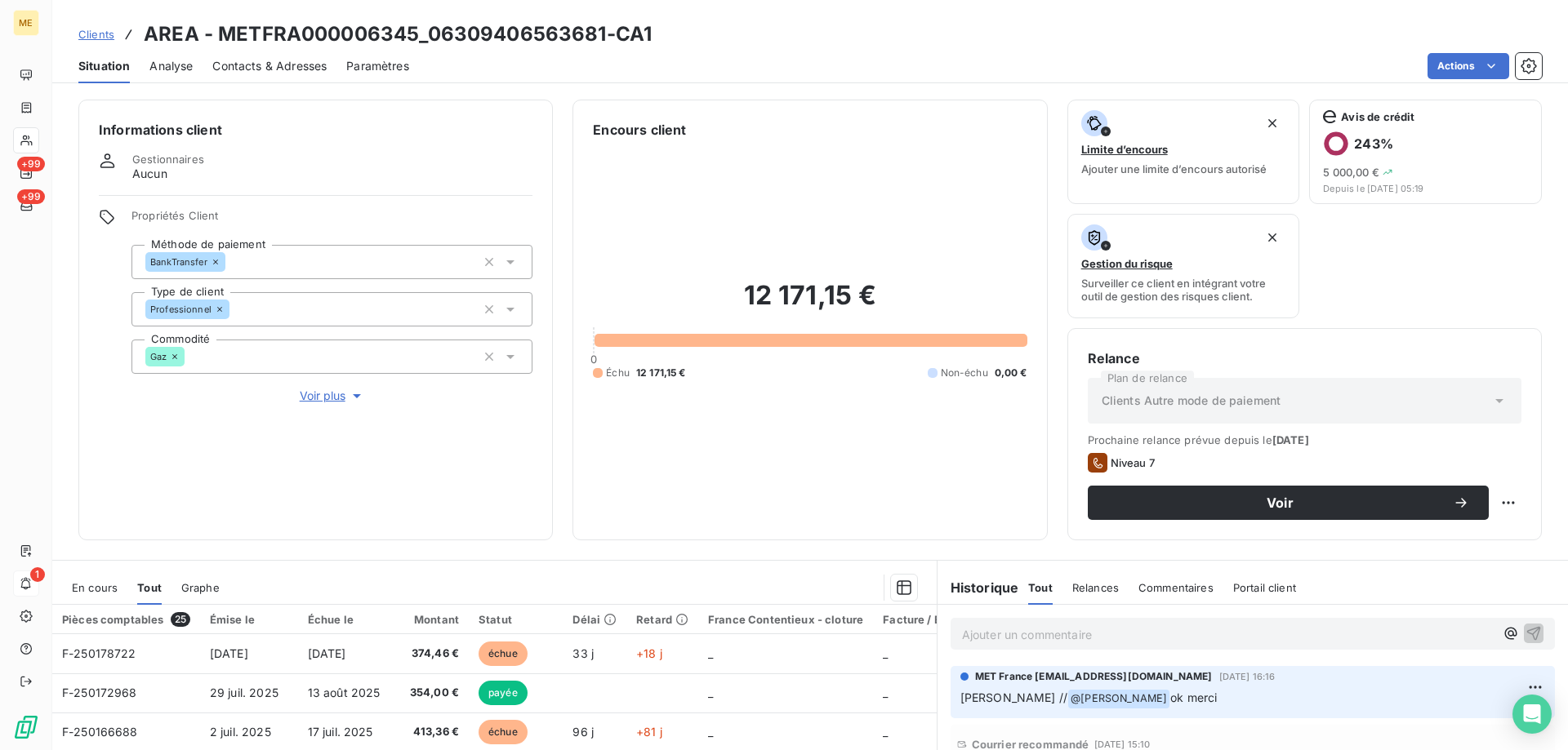
click at [331, 391] on span "Voir plus" at bounding box center [332, 396] width 65 height 16
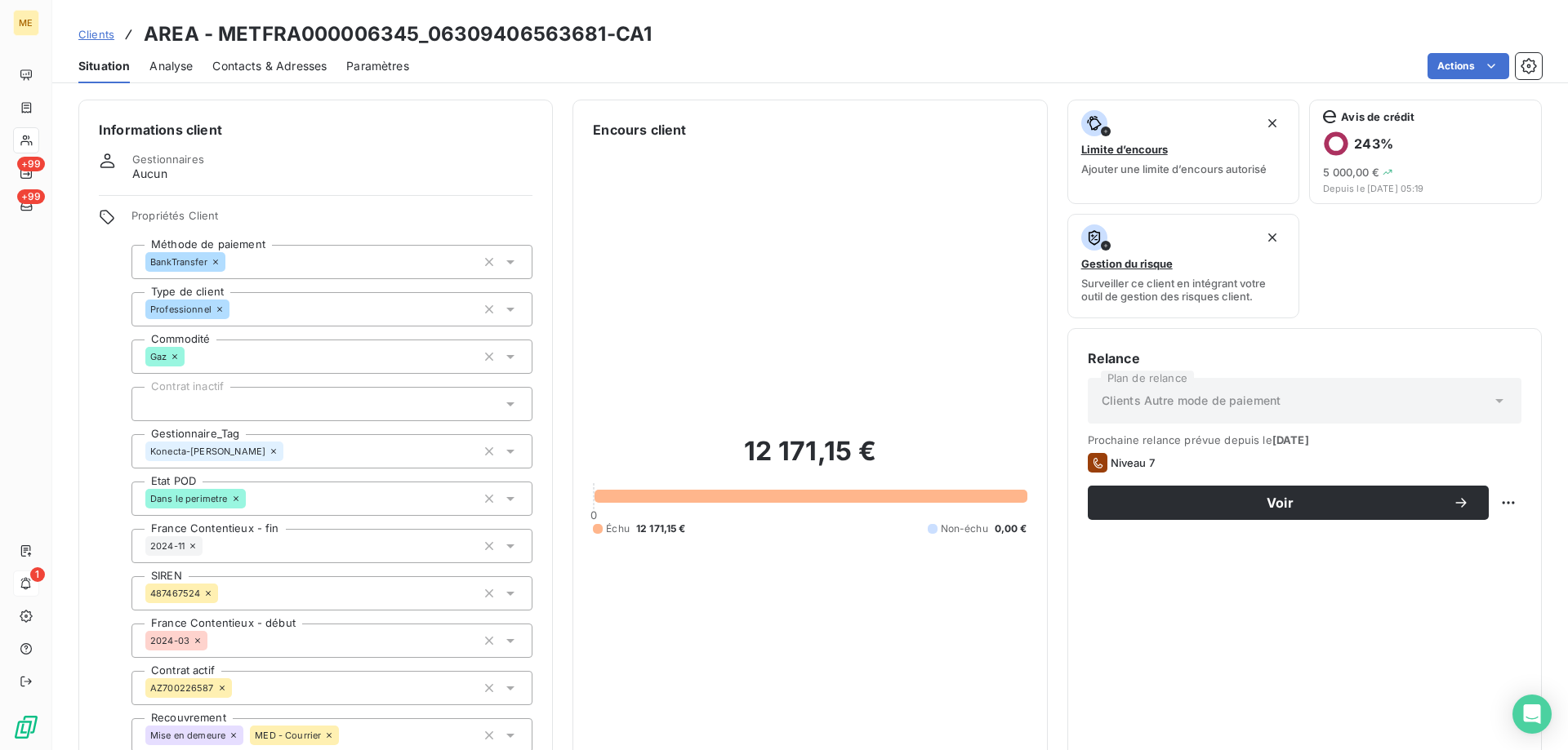
click at [260, 71] on span "Contacts & Adresses" at bounding box center [270, 66] width 115 height 16
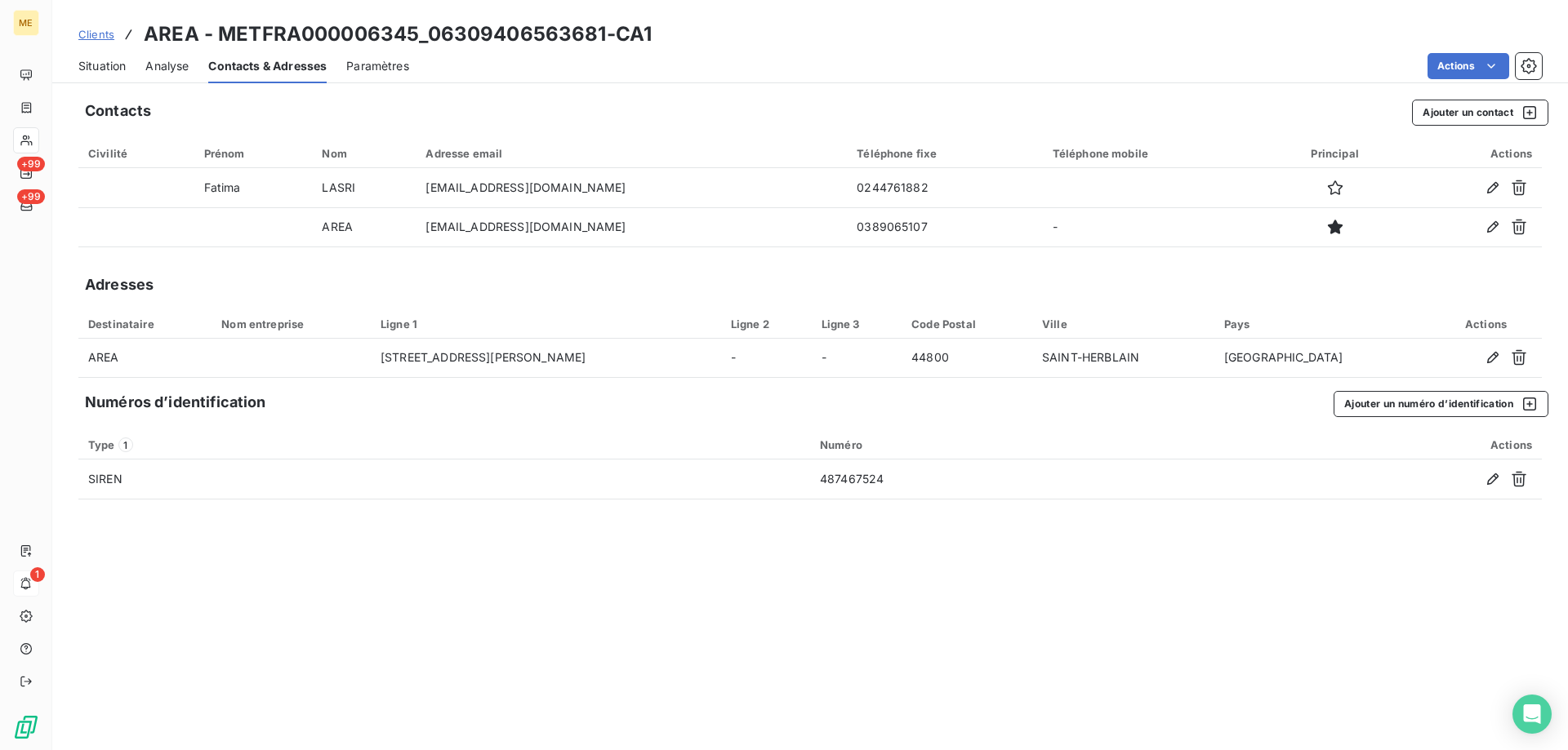
click at [92, 71] on span "Situation" at bounding box center [102, 66] width 47 height 16
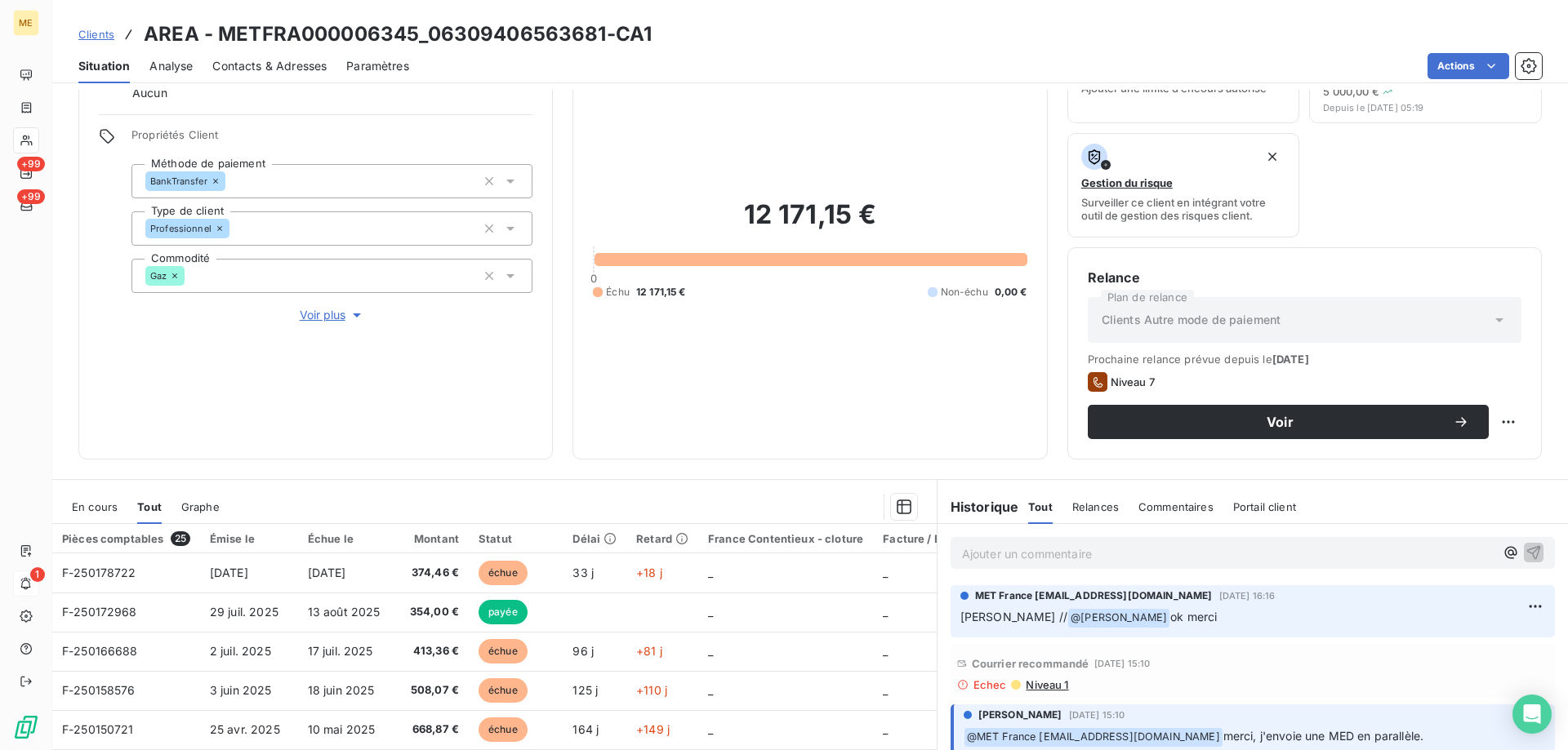
scroll to position [218, 0]
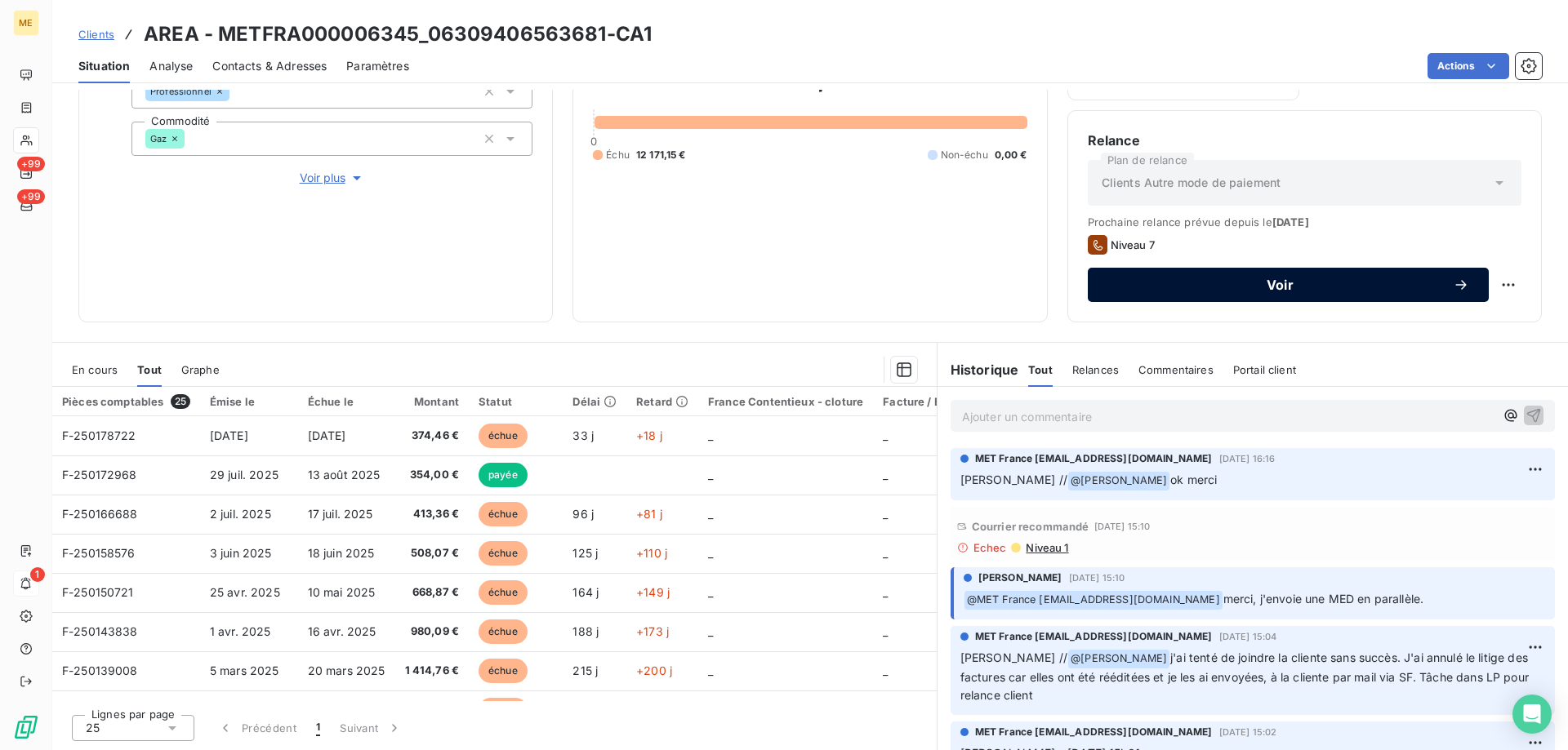
click at [1178, 292] on div "Voir" at bounding box center [1289, 285] width 362 height 16
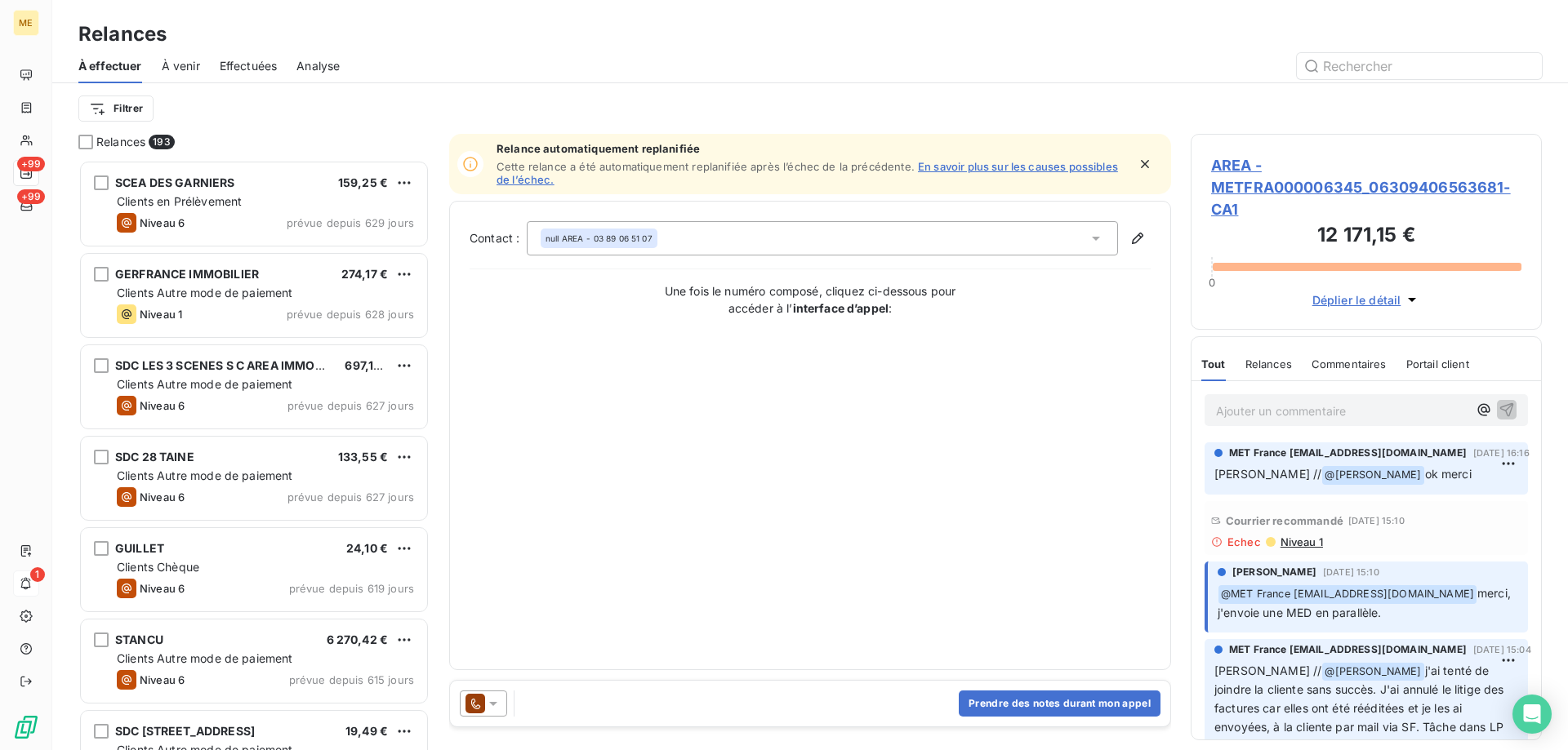
scroll to position [578, 338]
click at [496, 703] on icon at bounding box center [493, 703] width 8 height 4
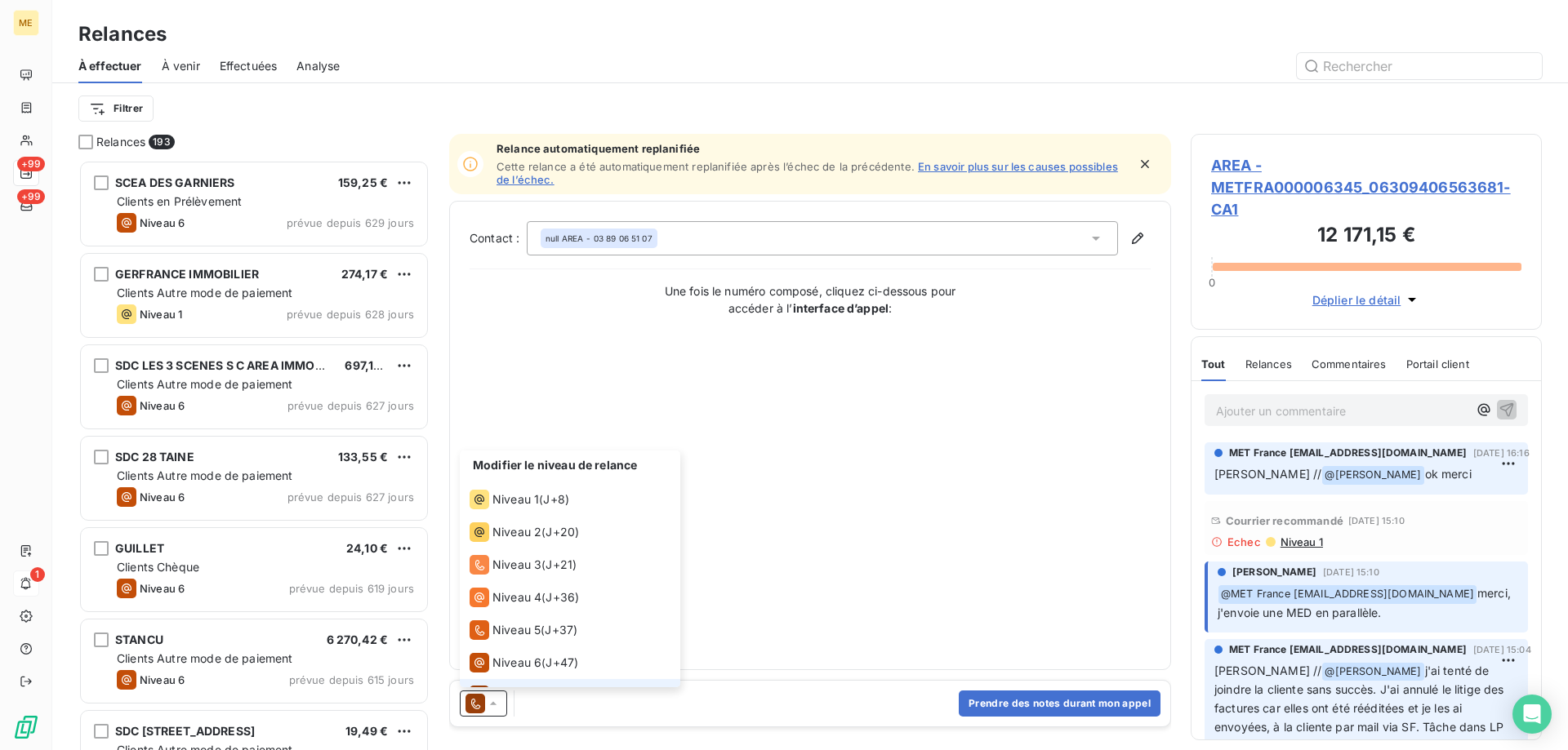
scroll to position [24, 0]
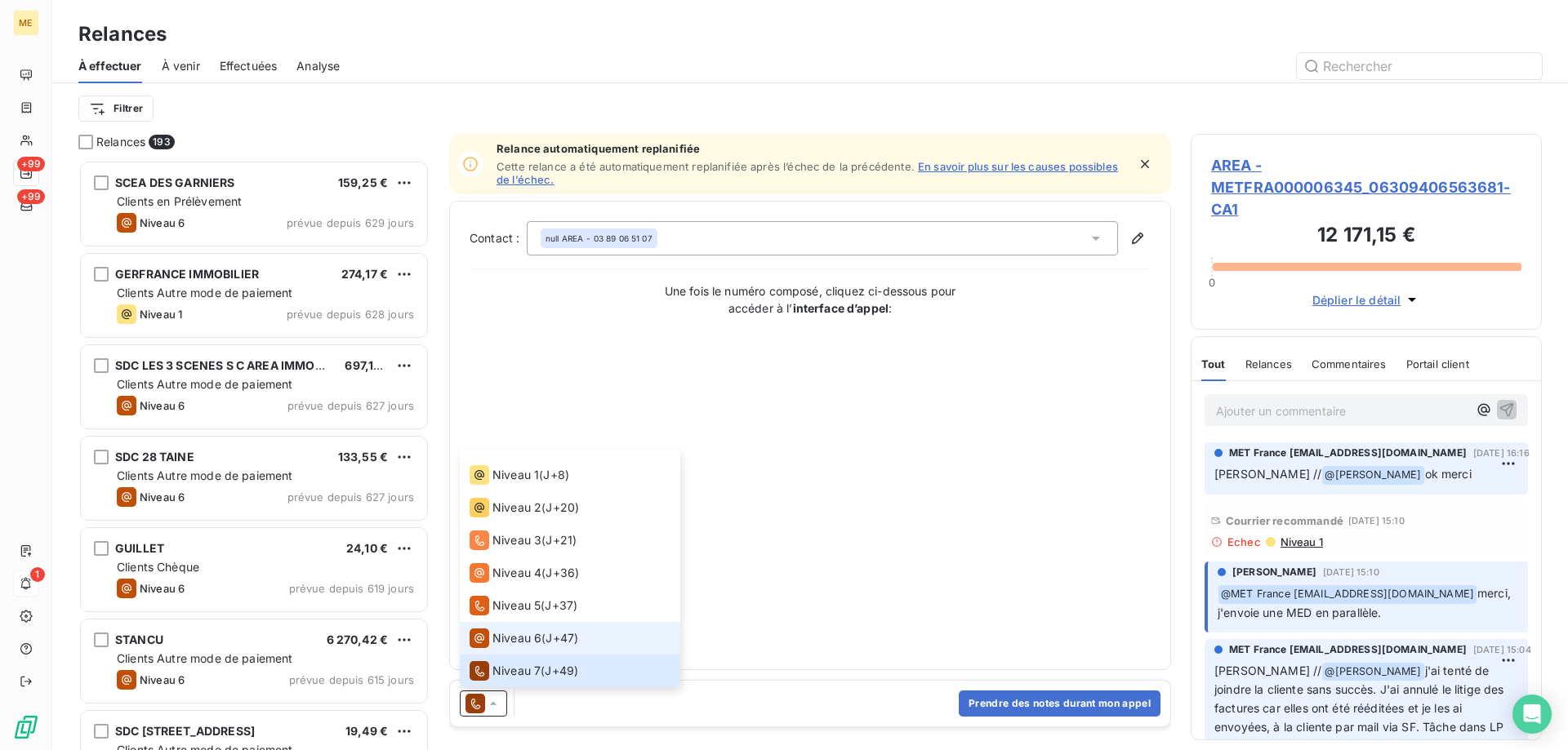
click at [495, 642] on span "Niveau 6" at bounding box center [517, 638] width 49 height 16
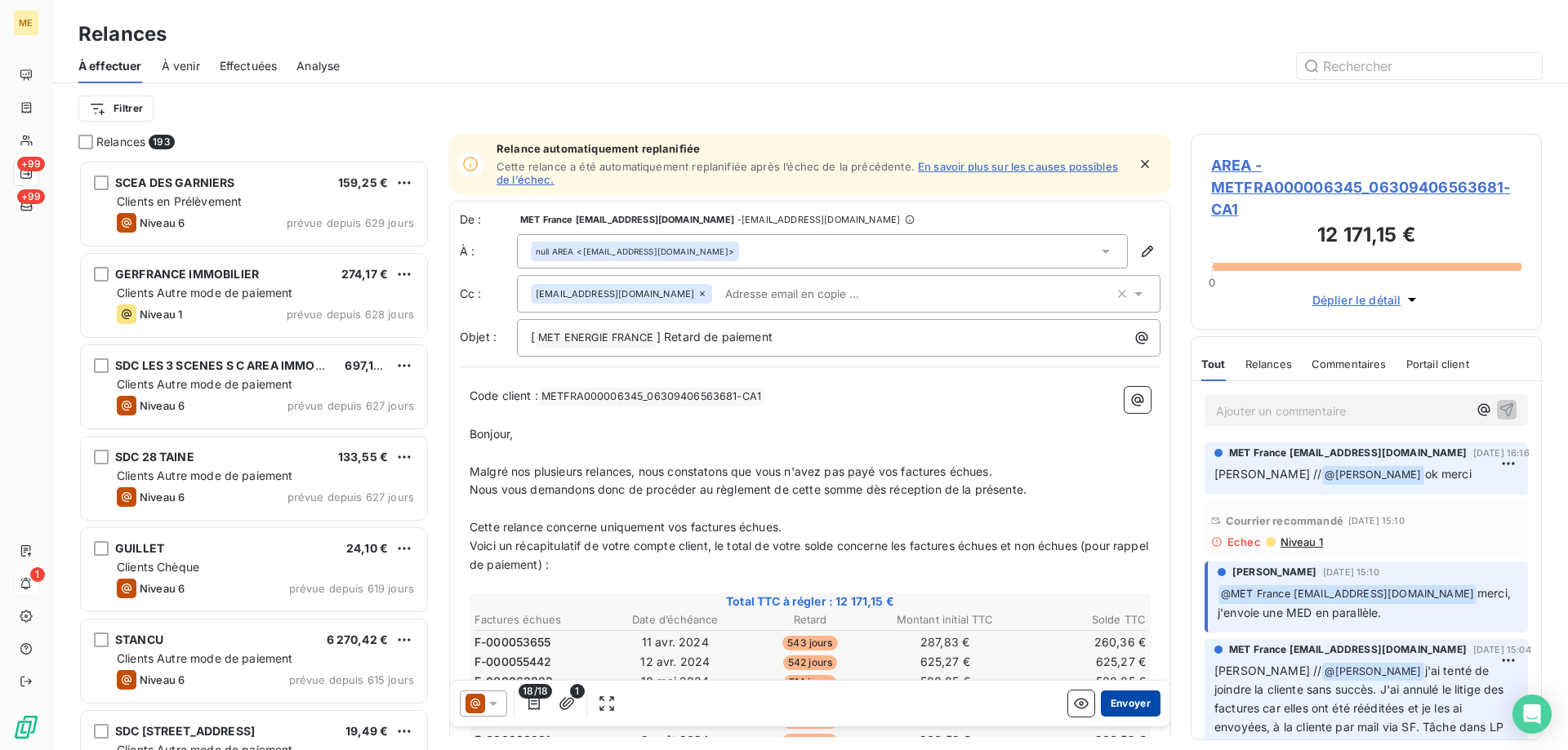
click at [1123, 703] on button "Envoyer" at bounding box center [1130, 703] width 60 height 26
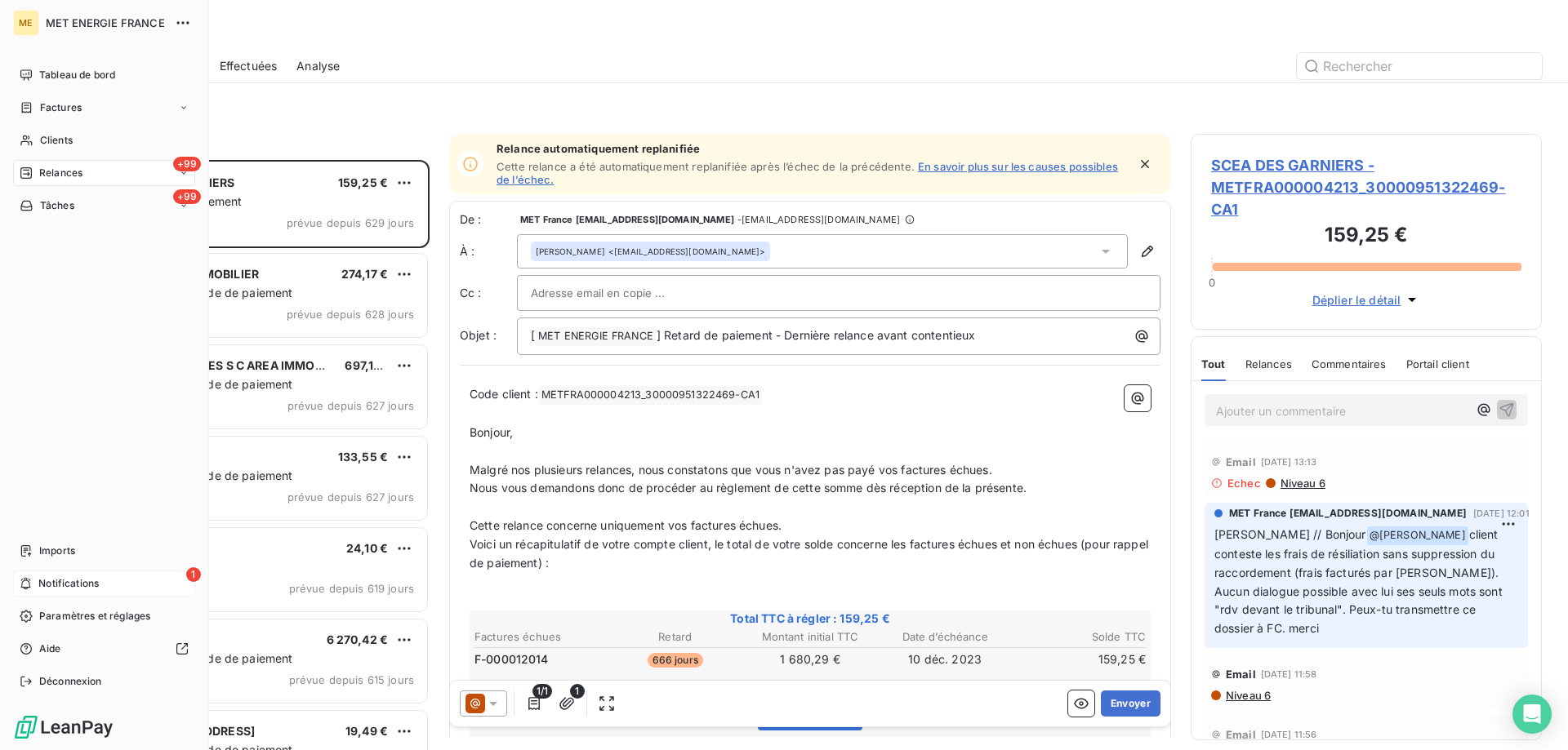
click at [32, 187] on nav "Tableau de bord Factures Clients +99 Relances +99 Tâches" at bounding box center [104, 140] width 182 height 157
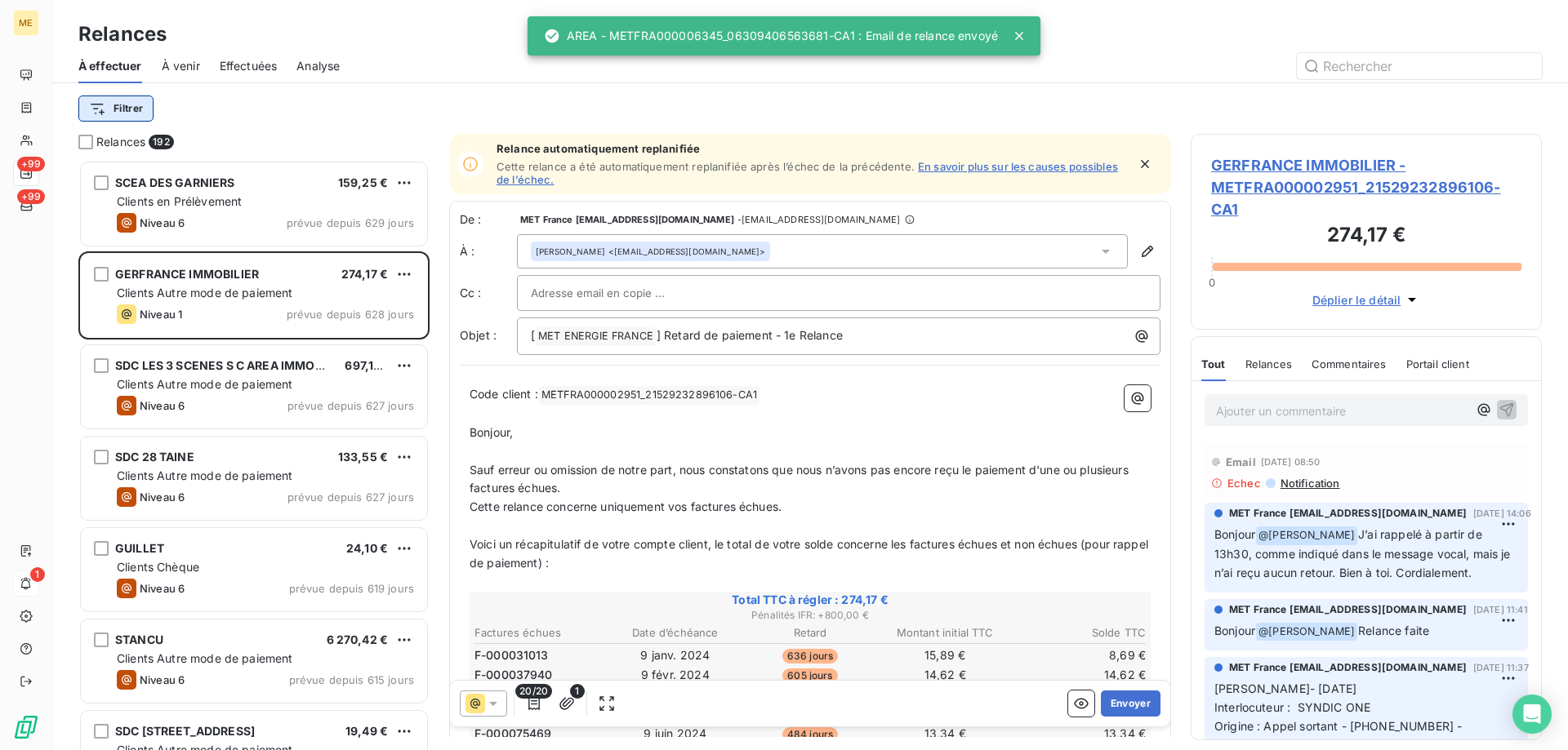
click at [147, 113] on html "ME +99 +99 1 Relances À effectuer À venir Effectuées Analyse Filtrer Relances 1…" at bounding box center [784, 456] width 1568 height 914
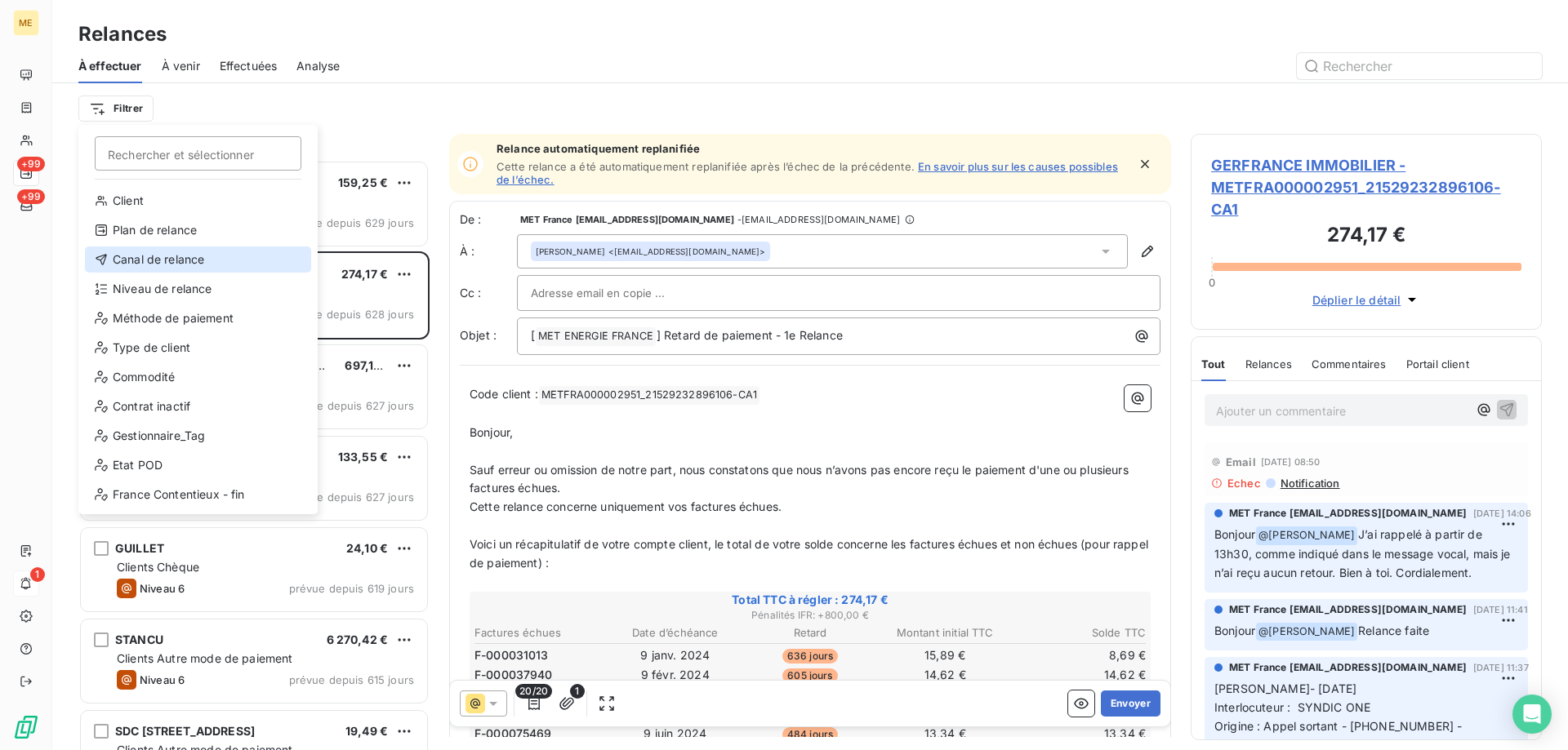
click at [158, 257] on div "Canal de relance" at bounding box center [198, 259] width 227 height 26
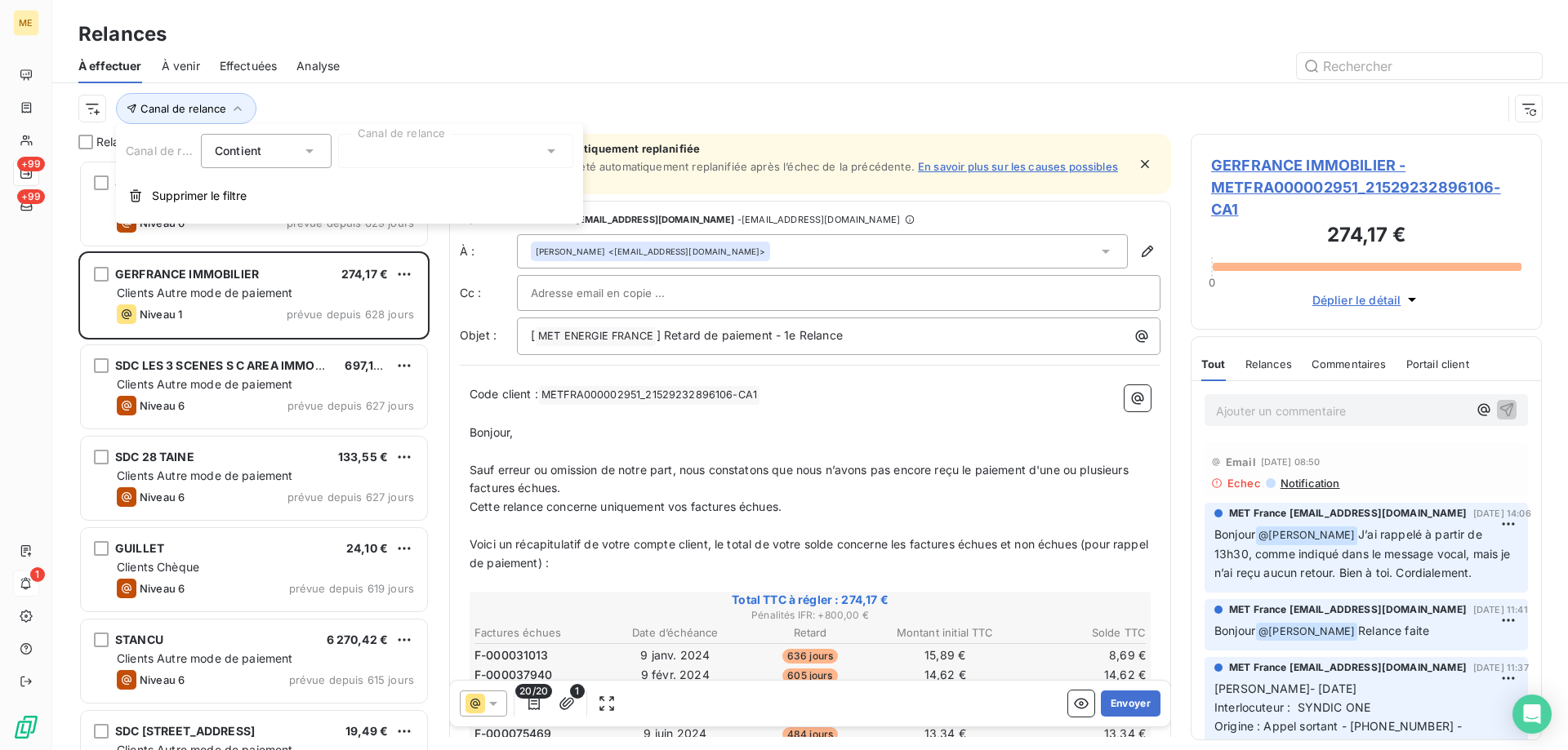
click at [398, 149] on div at bounding box center [456, 151] width 236 height 34
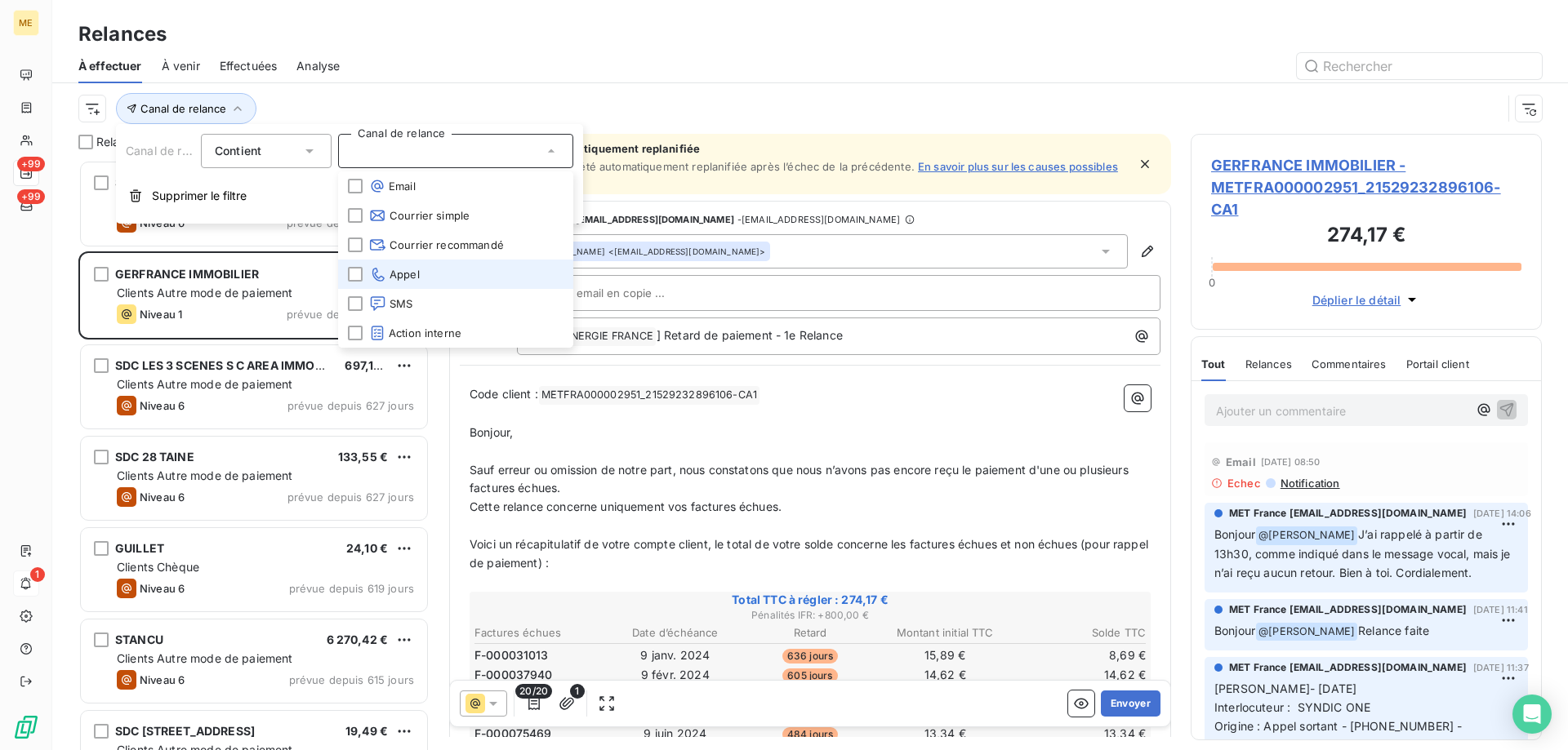
click at [400, 272] on span "Appel" at bounding box center [394, 274] width 51 height 16
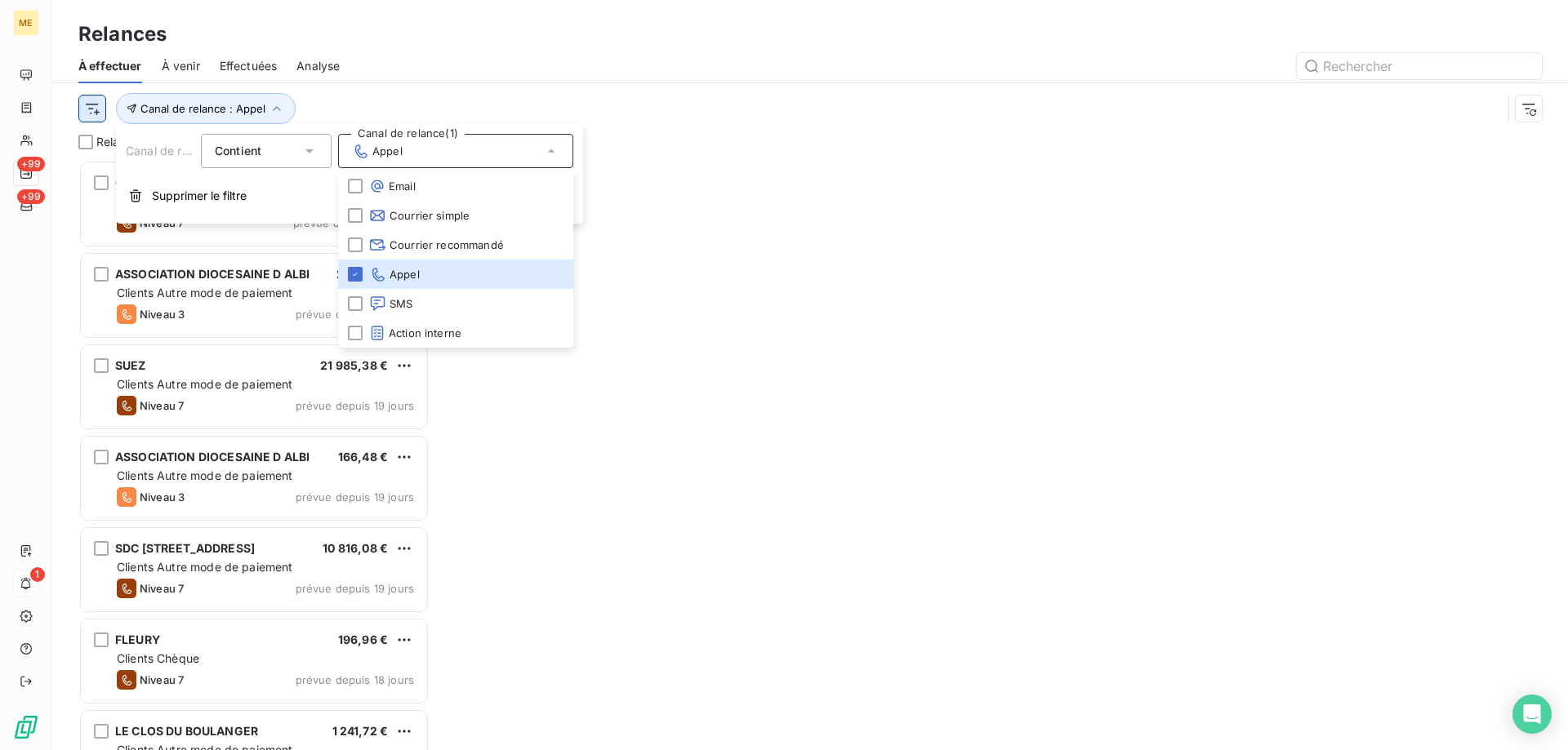
scroll to position [578, 338]
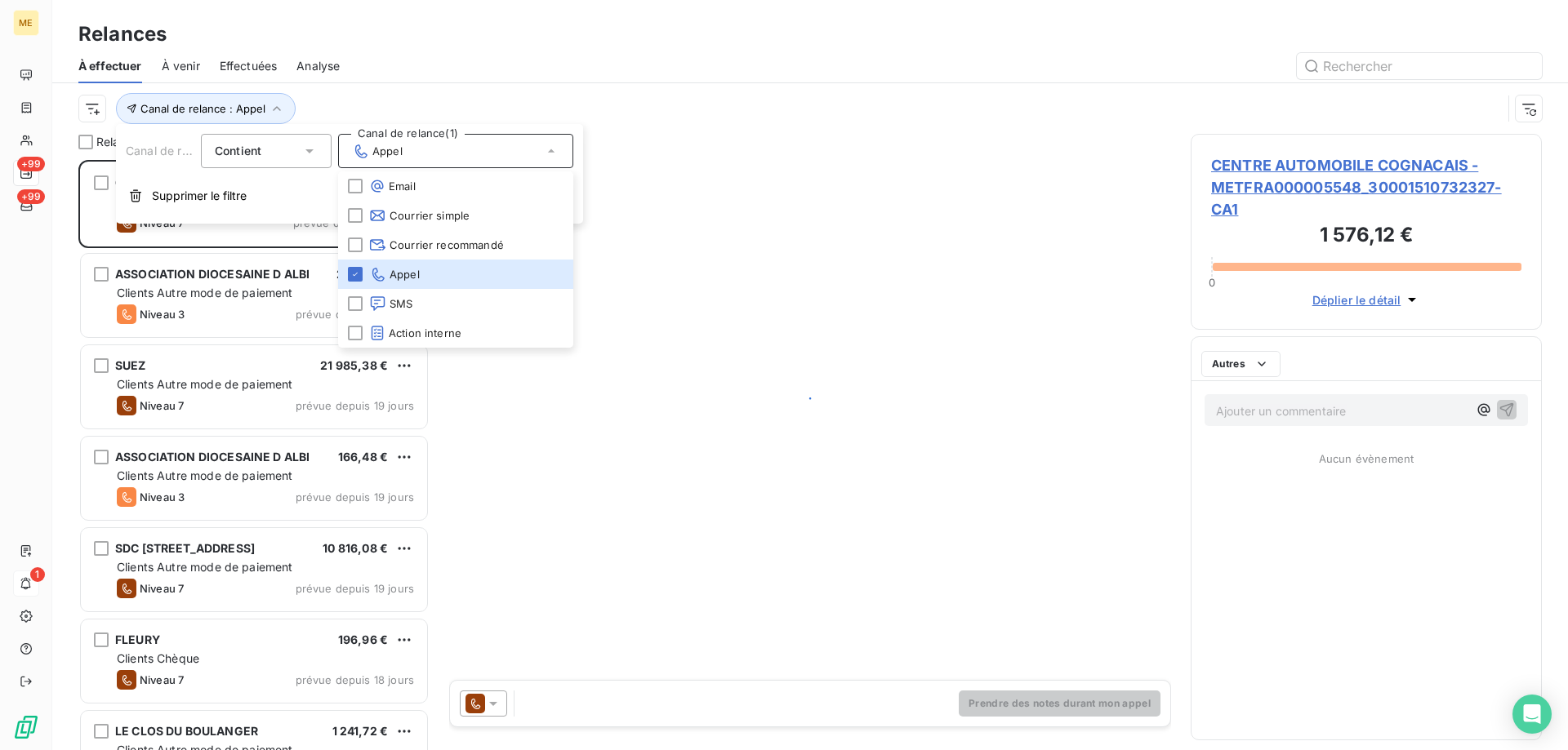
click at [90, 109] on html "ME +99 +99 1 Relances À effectuer À venir Effectuées Analyse Canal de relance :…" at bounding box center [784, 456] width 1568 height 914
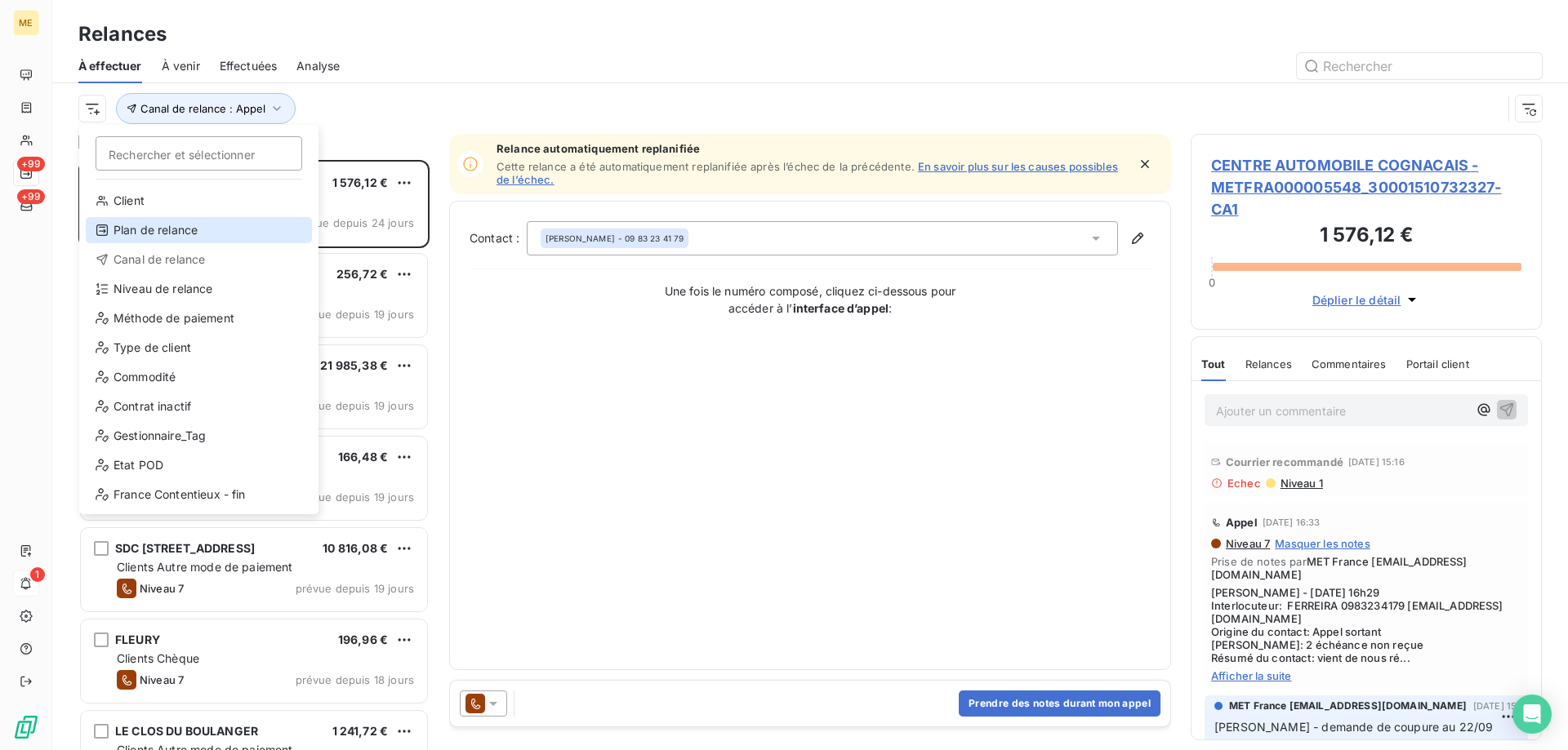
drag, startPoint x: 144, startPoint y: 232, endPoint x: 372, endPoint y: 161, distance: 238.8
click at [144, 229] on div "Plan de relance" at bounding box center [199, 230] width 227 height 26
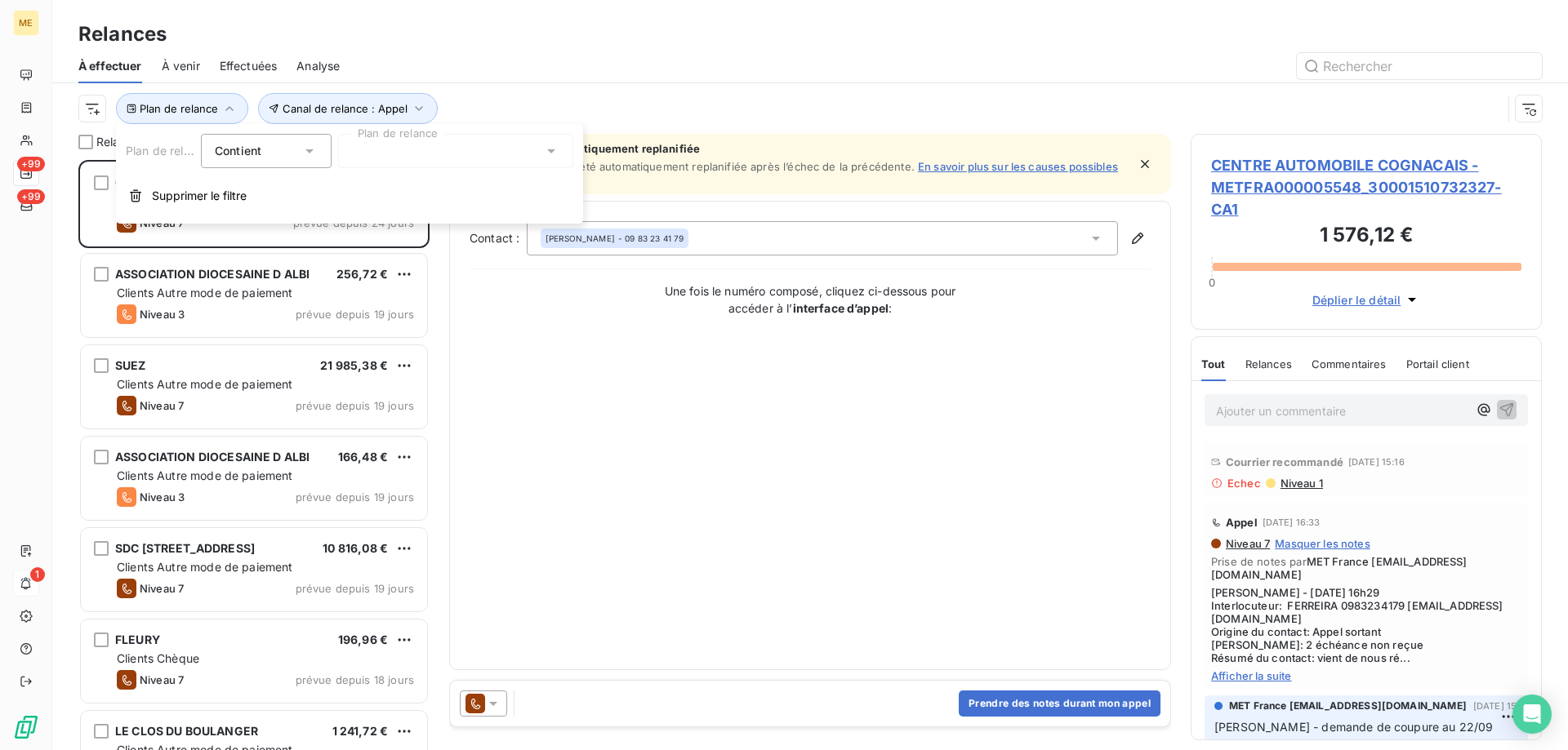
click at [413, 158] on div at bounding box center [456, 151] width 236 height 34
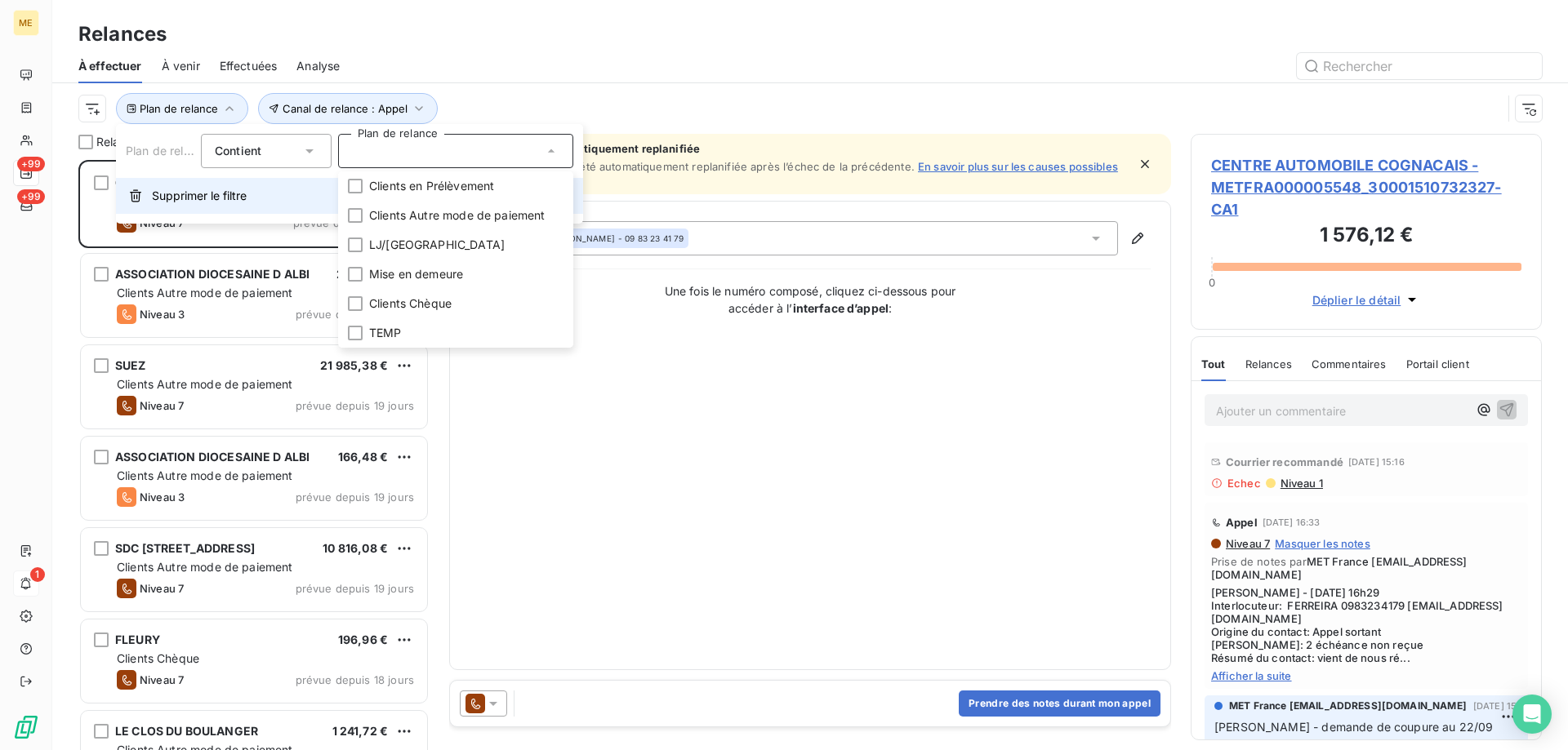
click at [158, 193] on span "Supprimer le filtre" at bounding box center [200, 196] width 95 height 16
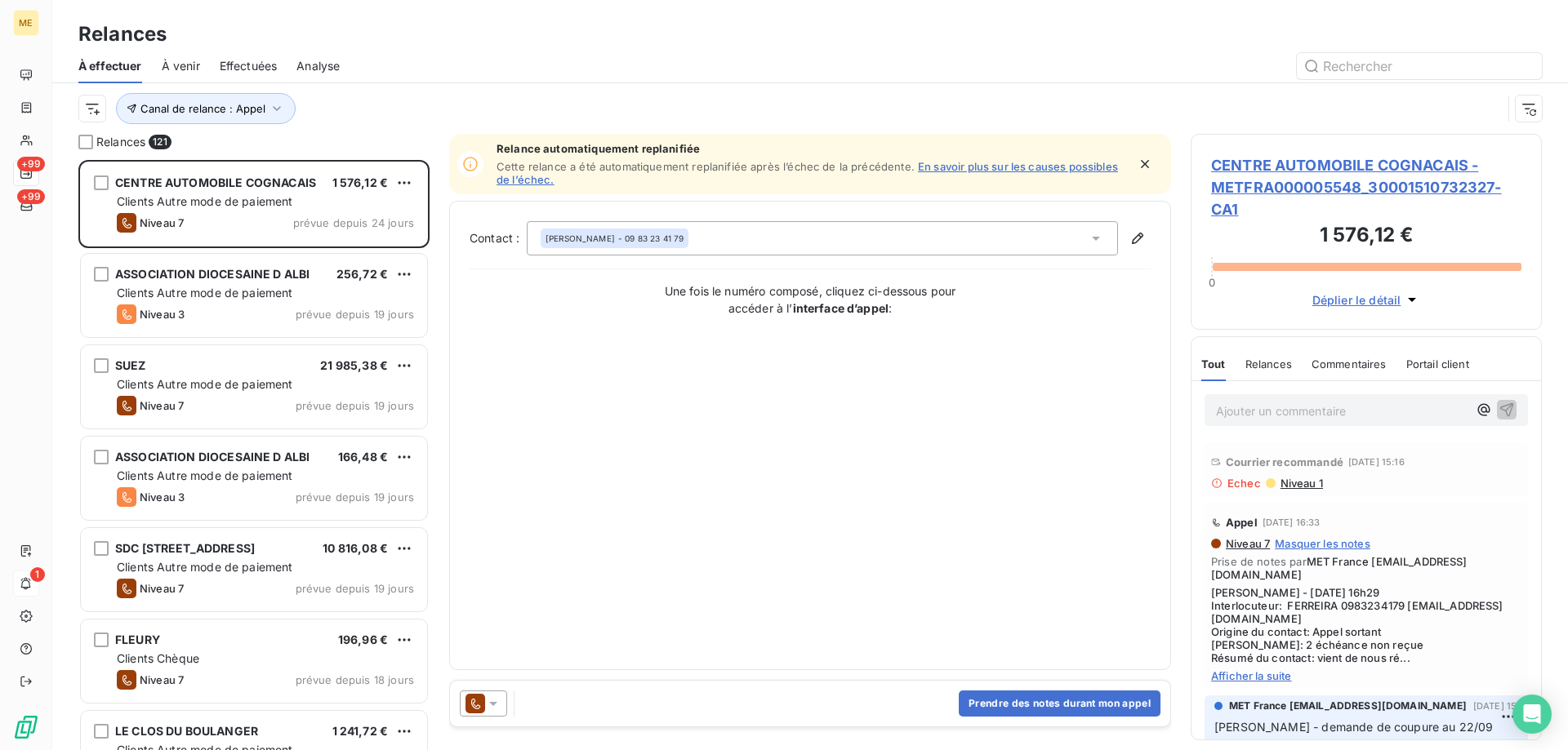
click at [107, 106] on div "Canal de relance : Appel" at bounding box center [791, 108] width 1424 height 31
click at [92, 109] on html "ME +99 +99 1 Relances À effectuer À venir Effectuées Analyse Canal de relance :…" at bounding box center [784, 456] width 1568 height 914
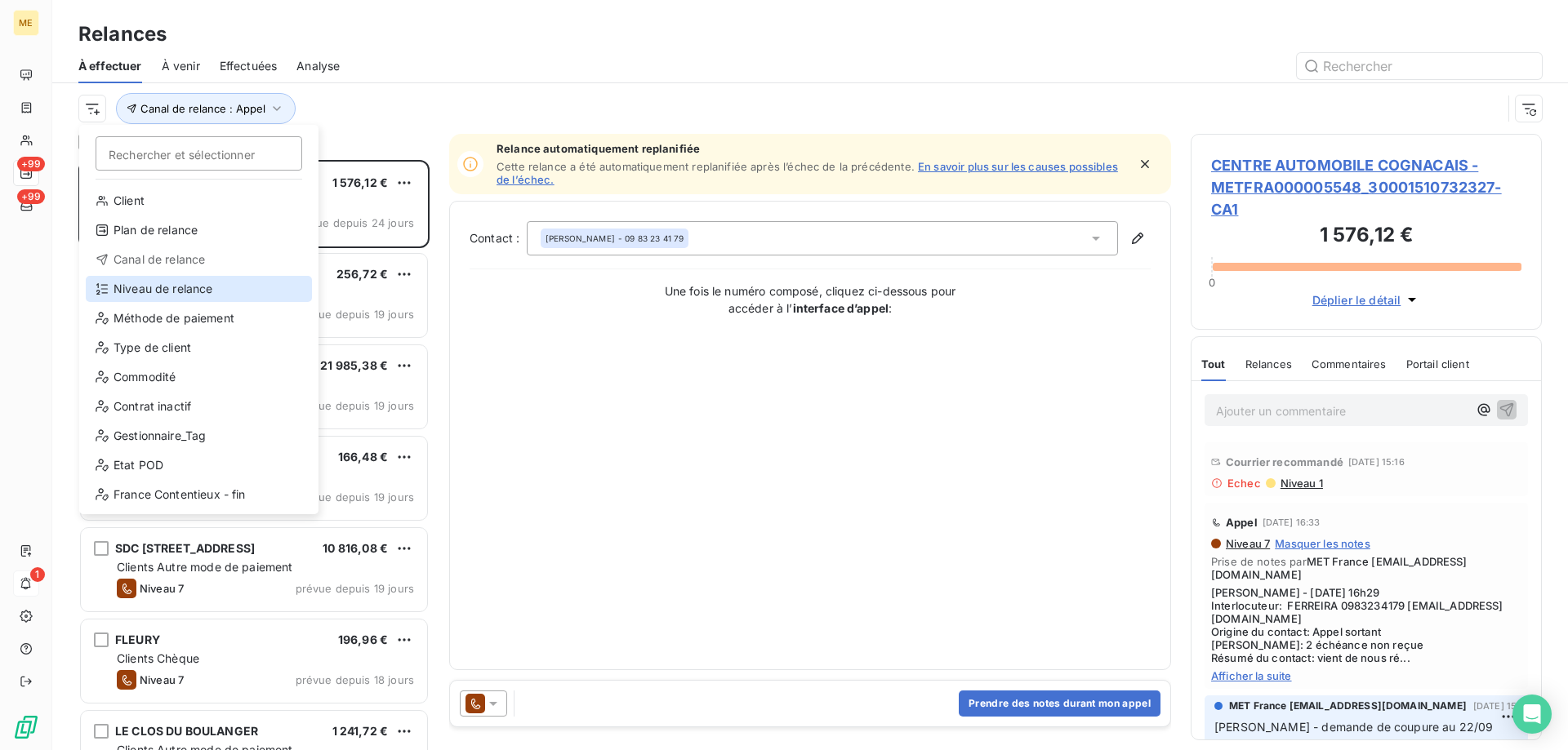
click at [169, 287] on div "Niveau de relance" at bounding box center [199, 288] width 227 height 26
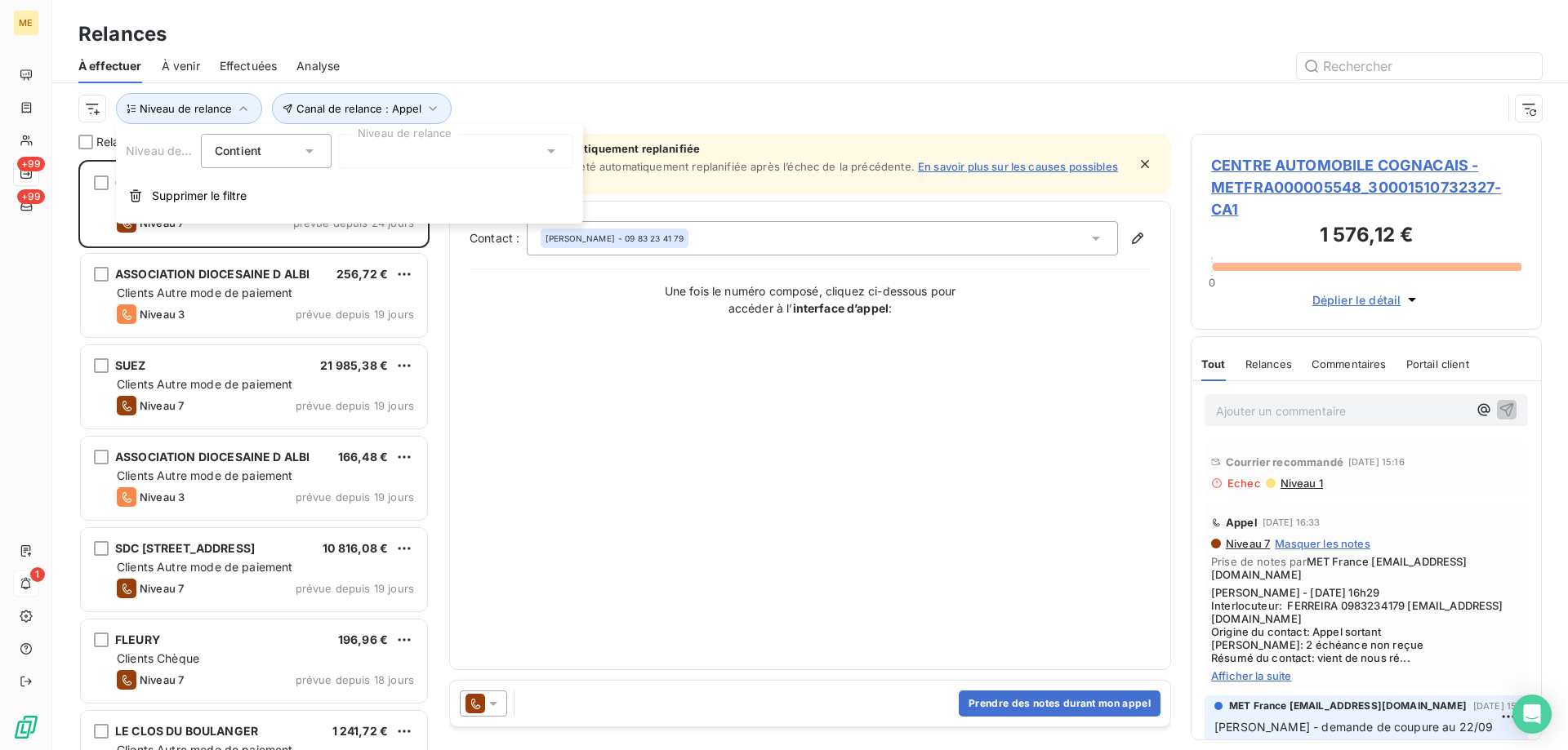
click at [426, 153] on div at bounding box center [456, 151] width 236 height 34
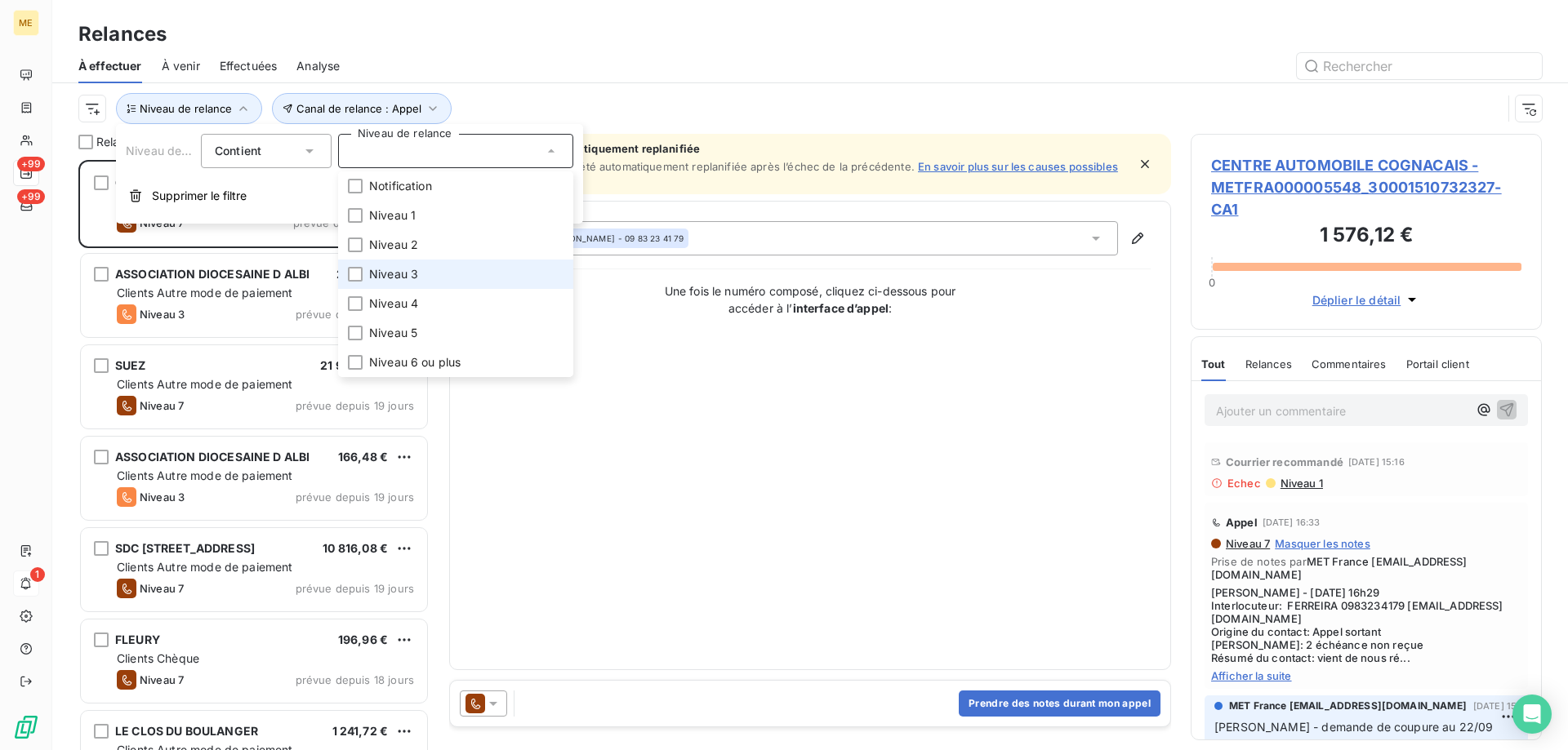
click at [438, 268] on li "Niveau 3" at bounding box center [456, 274] width 236 height 30
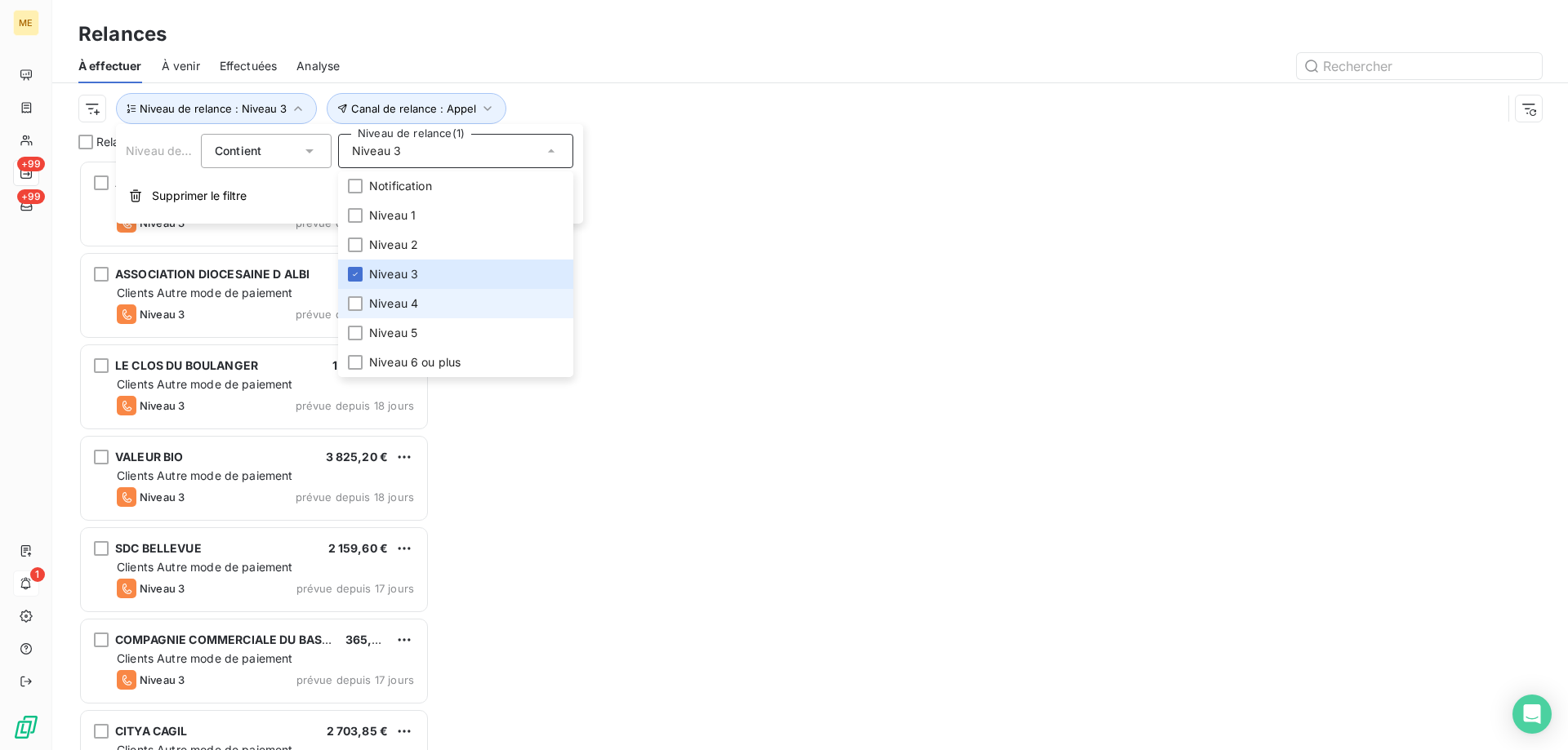
scroll to position [578, 338]
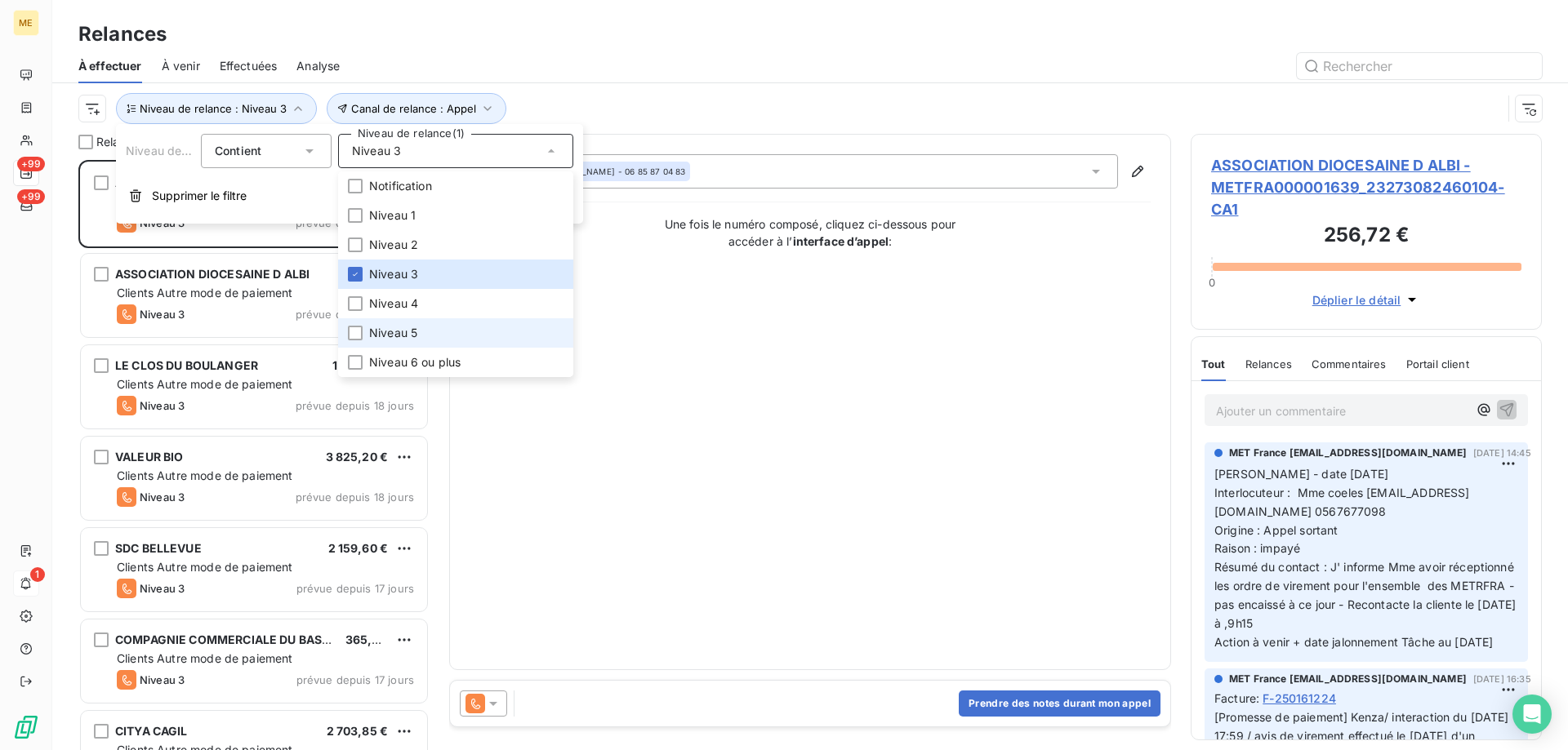
drag, startPoint x: 416, startPoint y: 320, endPoint x: 418, endPoint y: 329, distance: 9.2
click at [416, 321] on li "Niveau 5" at bounding box center [456, 333] width 236 height 30
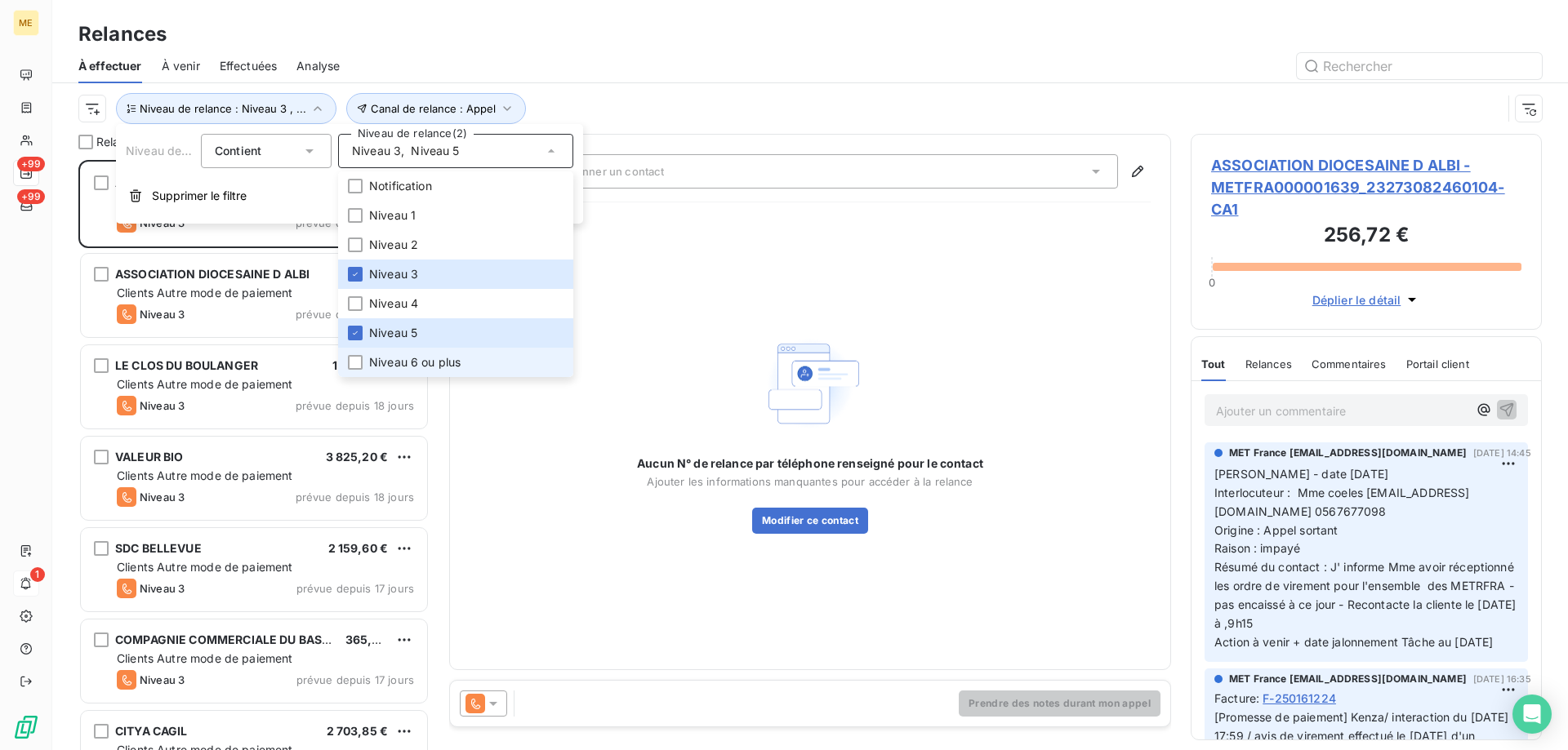
click at [418, 362] on span "Niveau 6 ou plus" at bounding box center [415, 362] width 91 height 16
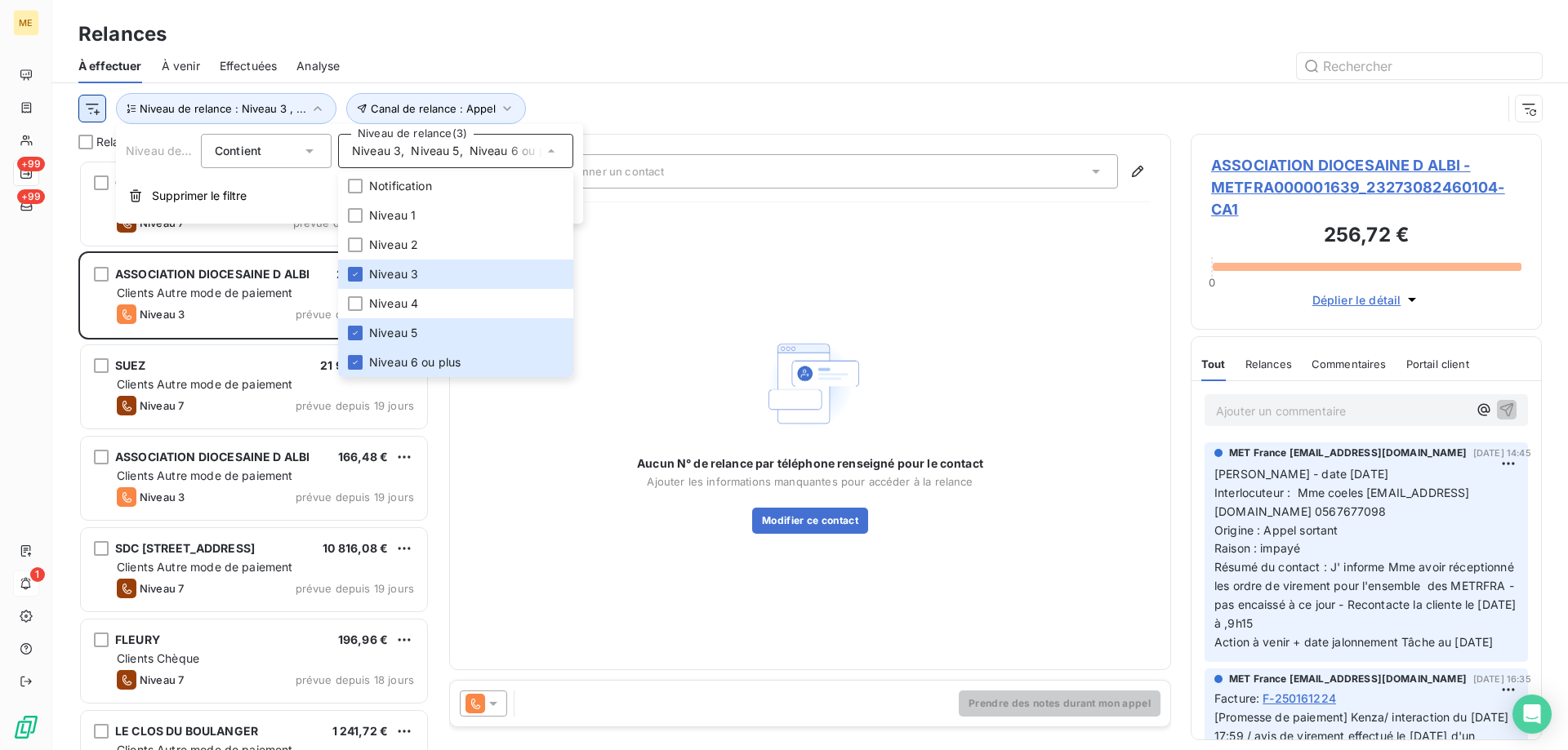
click at [96, 110] on html "ME +99 +99 1 Relances À effectuer À venir Effectuées Analyse Canal de relance :…" at bounding box center [784, 456] width 1568 height 914
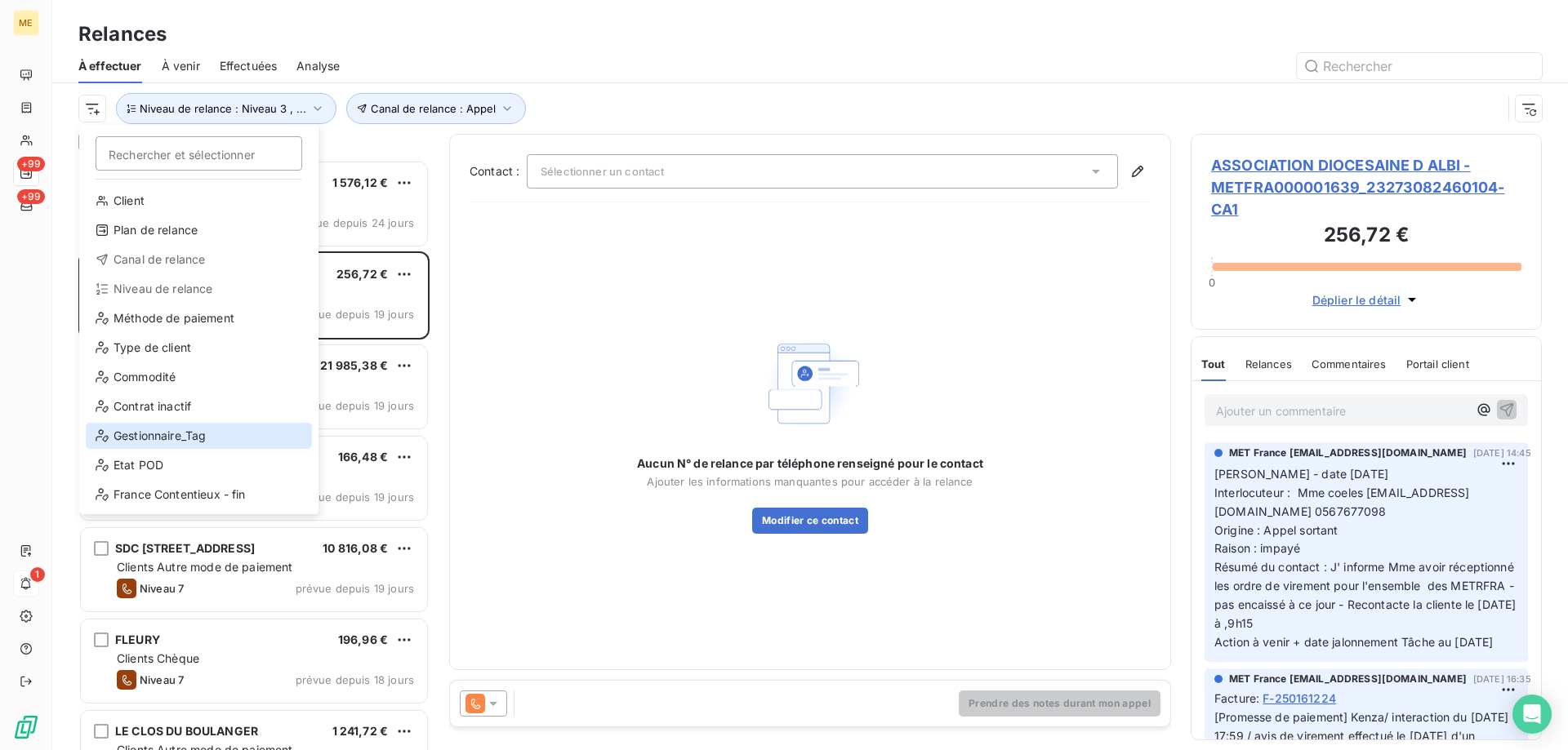
click at [177, 434] on div "Gestionnaire_Tag" at bounding box center [199, 435] width 227 height 26
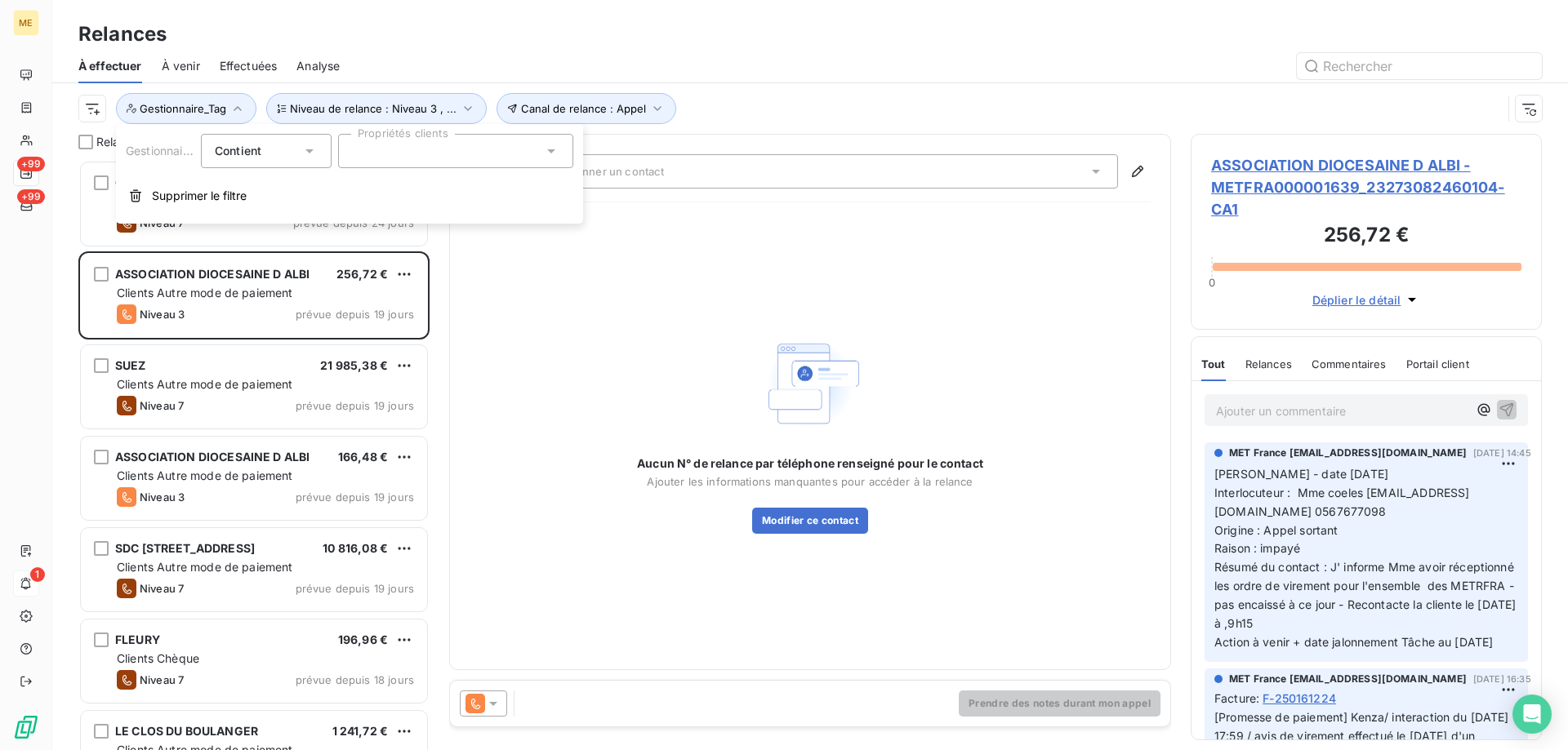
click at [453, 151] on div at bounding box center [456, 151] width 236 height 34
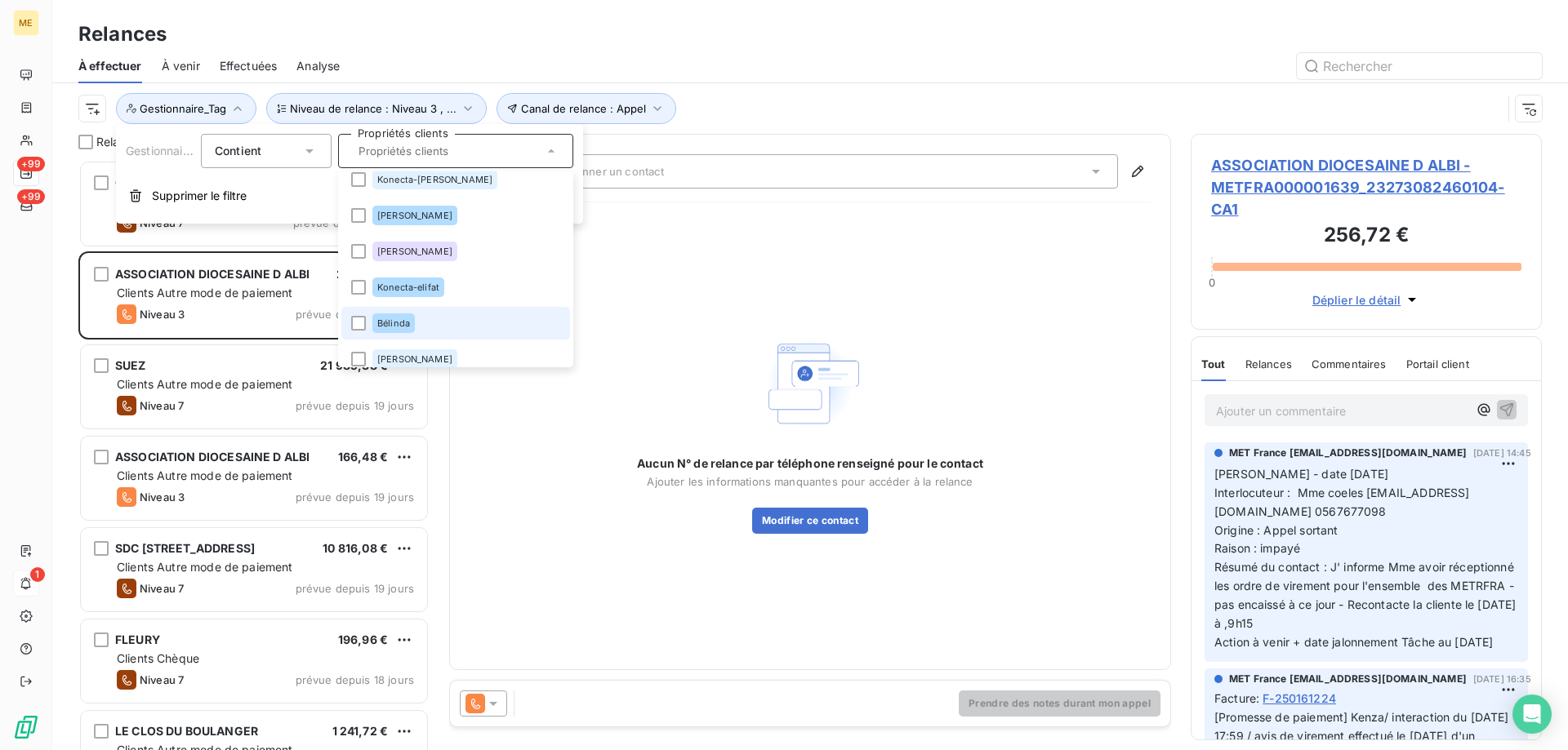
scroll to position [516, 0]
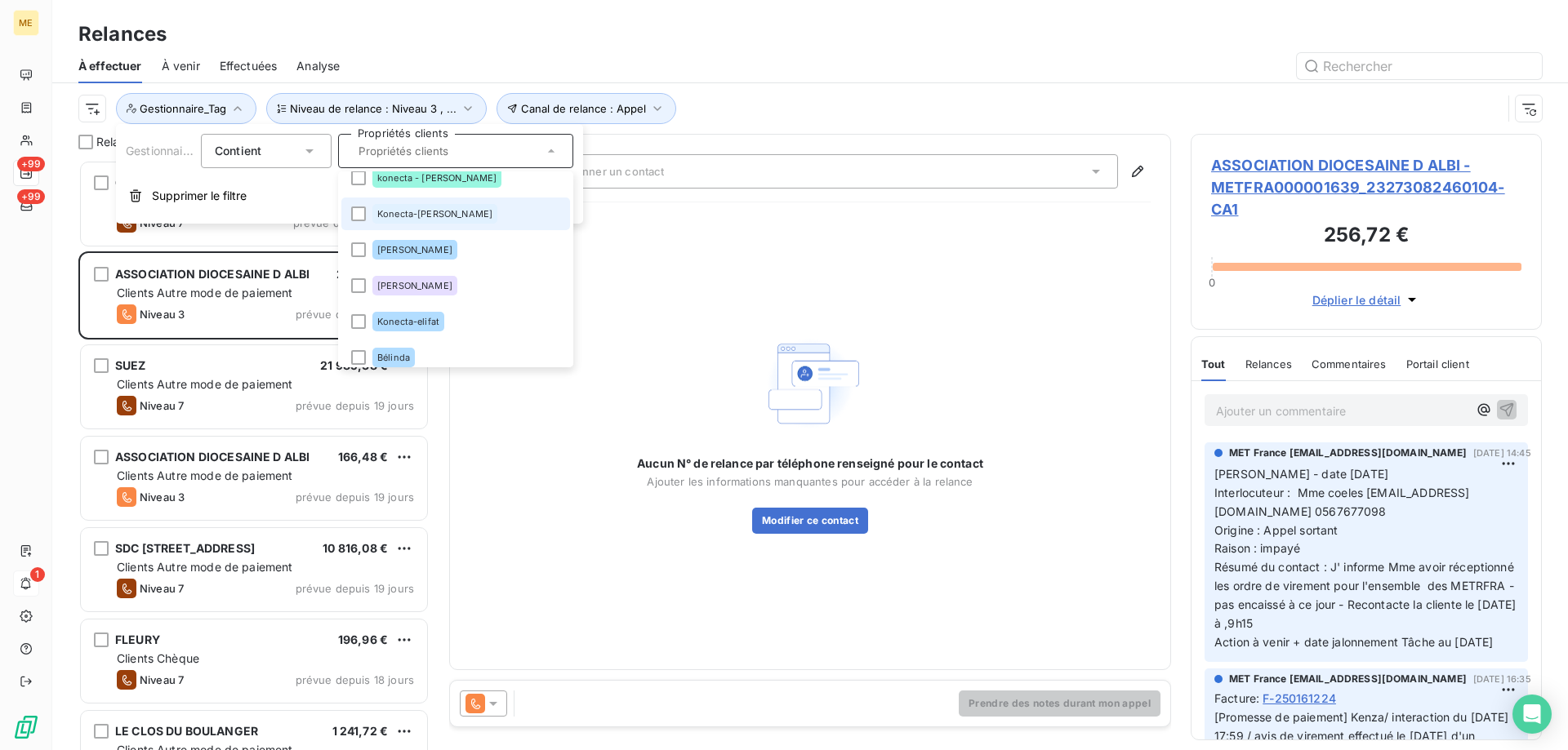
click at [451, 213] on div "Konecta-[PERSON_NAME]" at bounding box center [435, 214] width 125 height 20
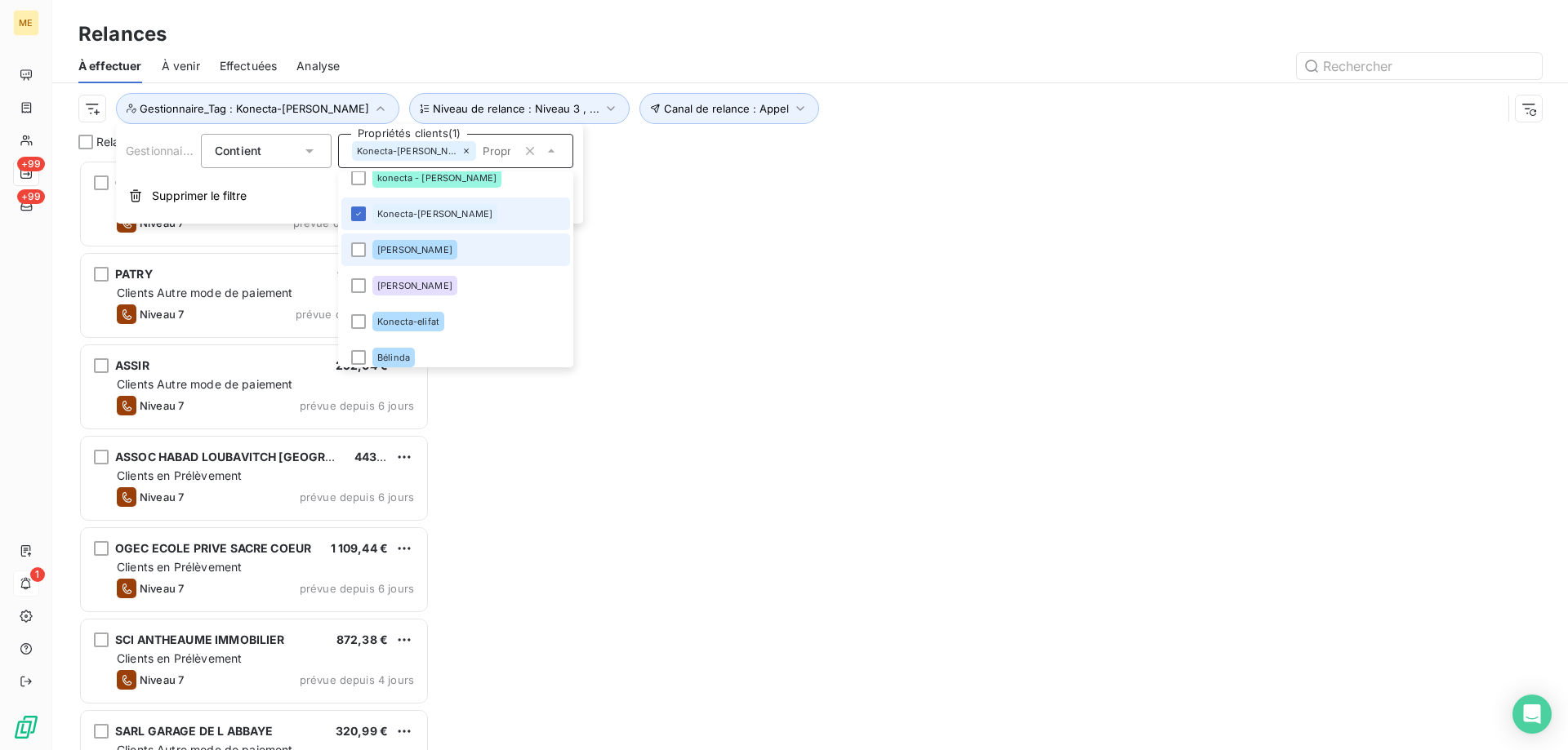
scroll to position [578, 338]
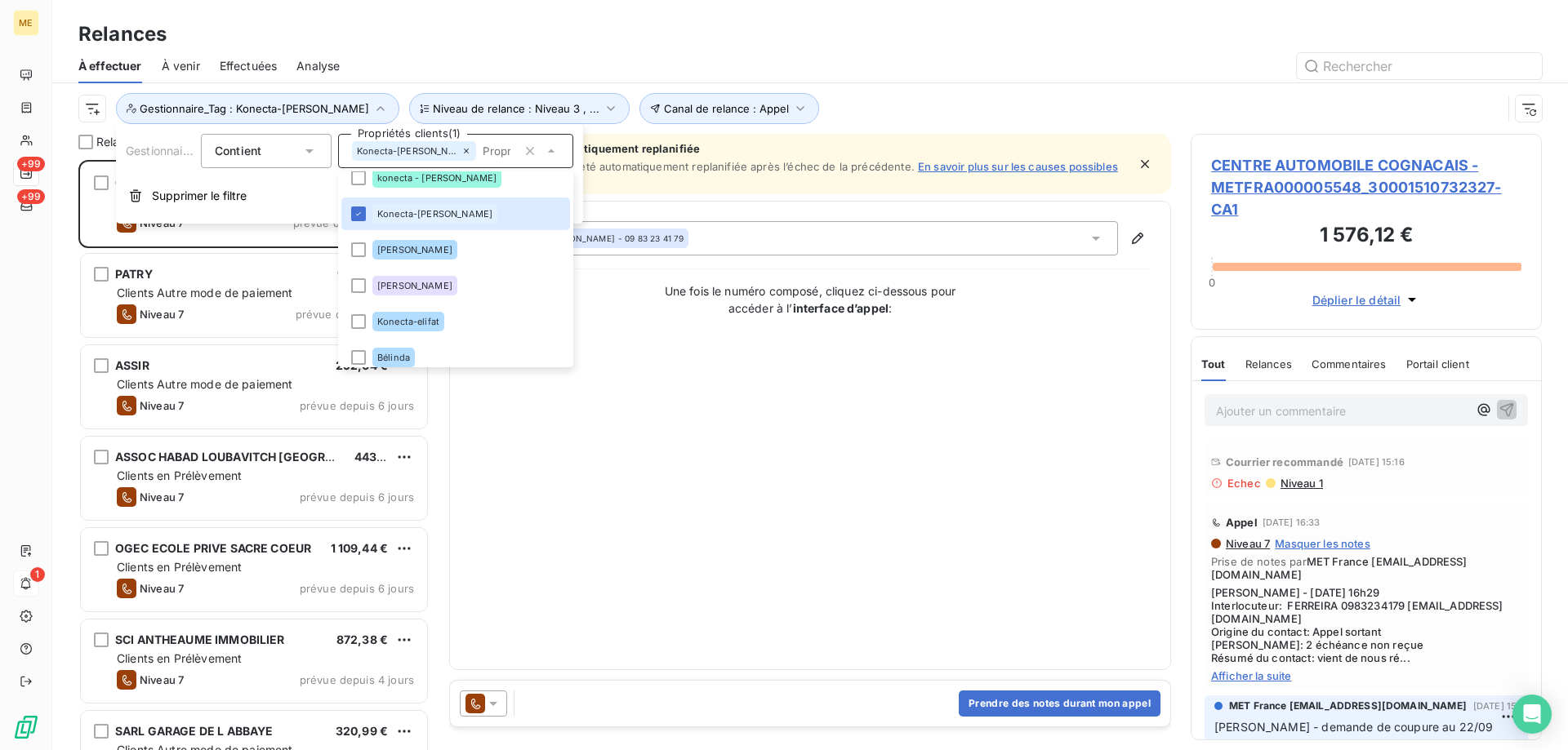
click at [846, 430] on div "Contact : JULIA FERREIRA - 09 83 23 41 79 Une fois le numéro composé, cliquez c…" at bounding box center [810, 435] width 681 height 429
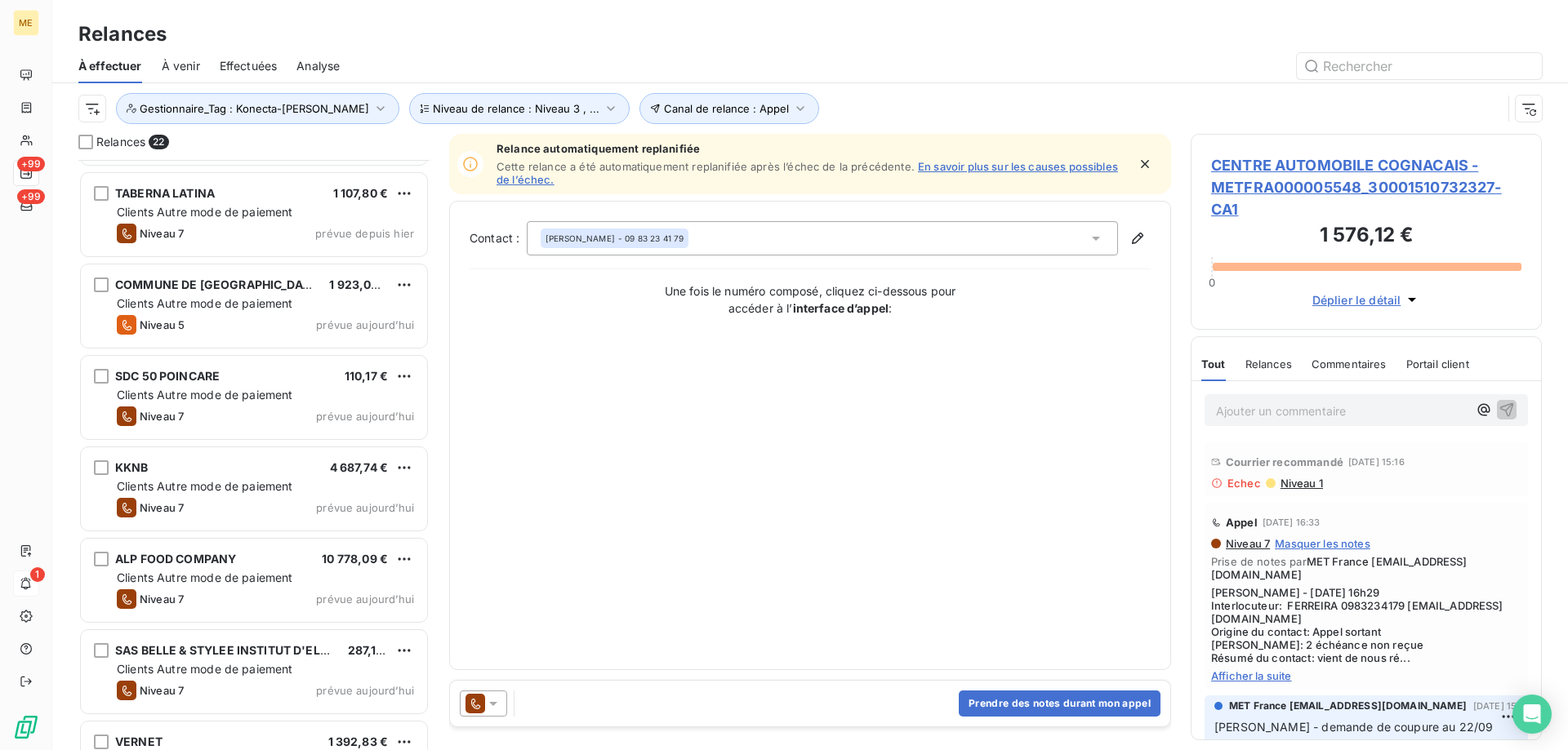
scroll to position [1422, 0]
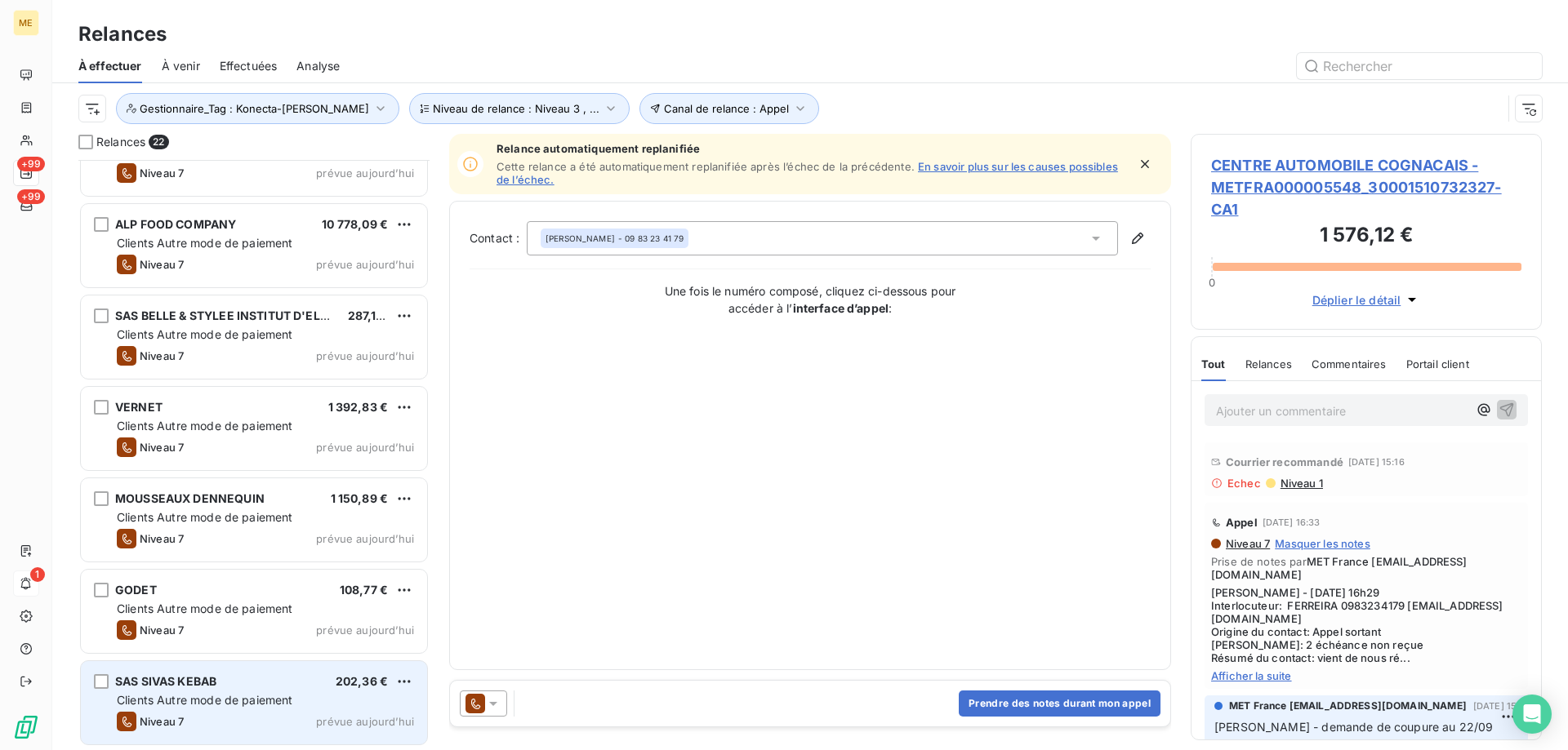
click at [235, 723] on div "Niveau 7 prévue aujourd’hui" at bounding box center [265, 721] width 297 height 20
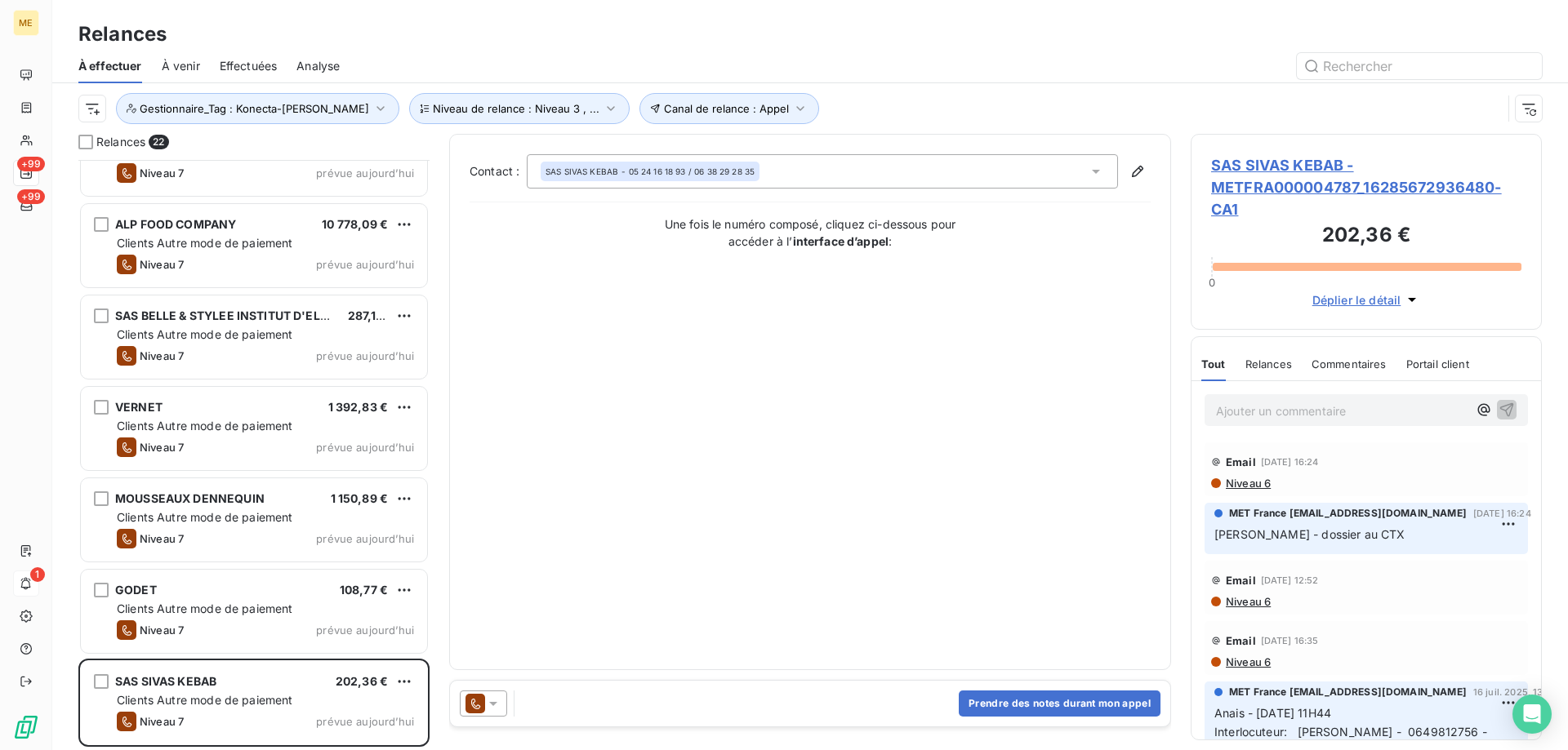
click at [499, 709] on icon at bounding box center [493, 703] width 16 height 16
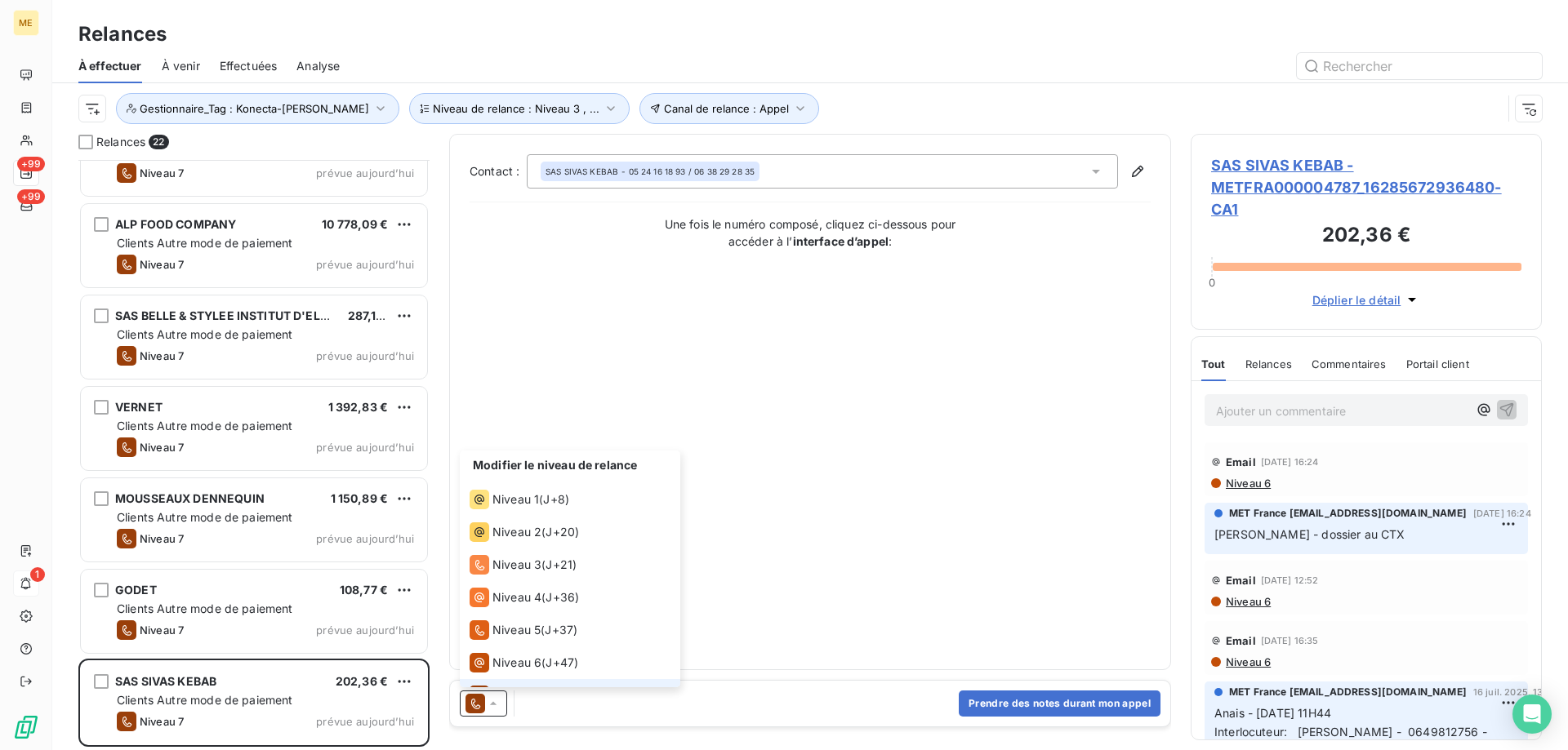
scroll to position [24, 0]
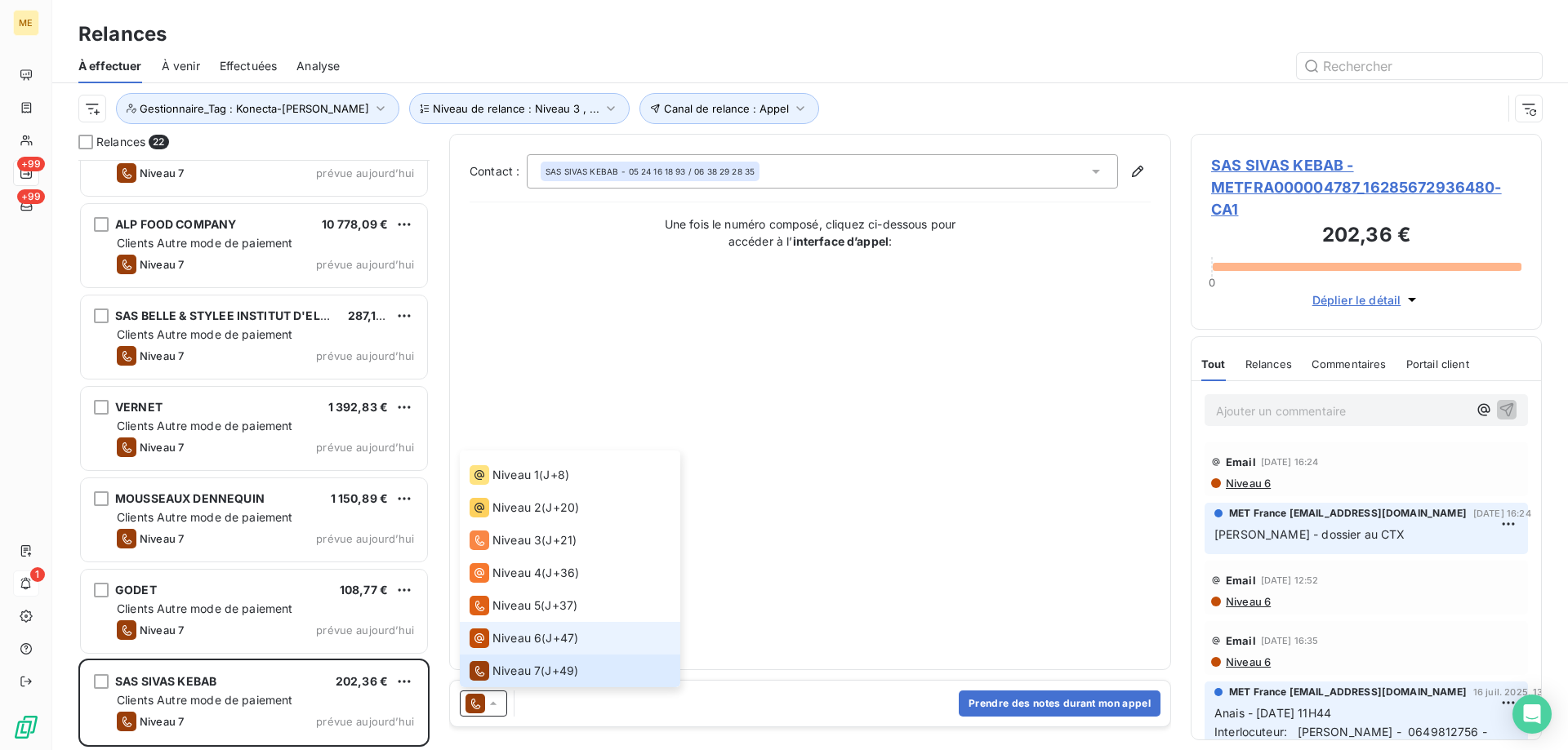
click at [506, 646] on div "Niveau 6" at bounding box center [505, 638] width 72 height 20
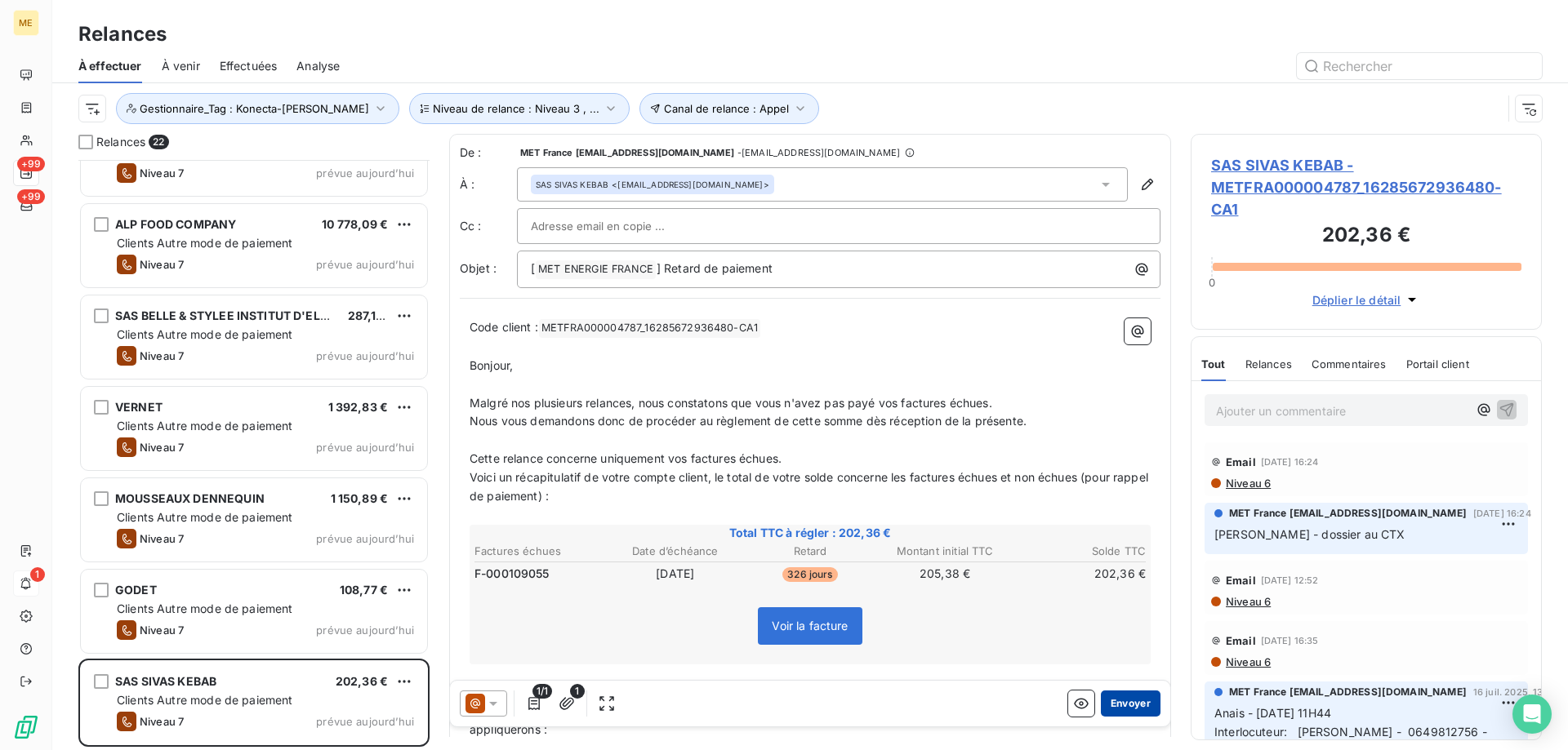
click at [1133, 700] on button "Envoyer" at bounding box center [1130, 703] width 60 height 26
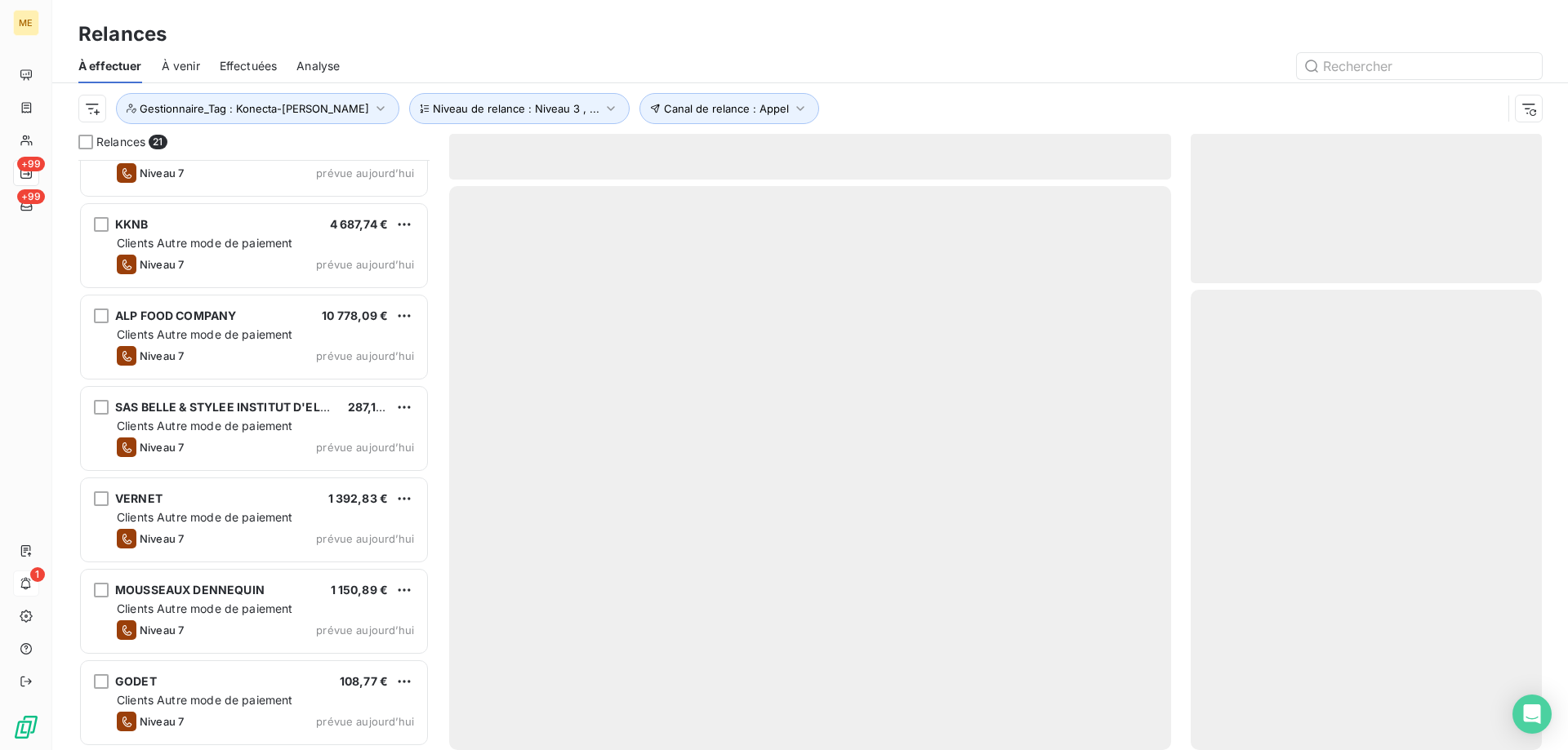
scroll to position [1330, 0]
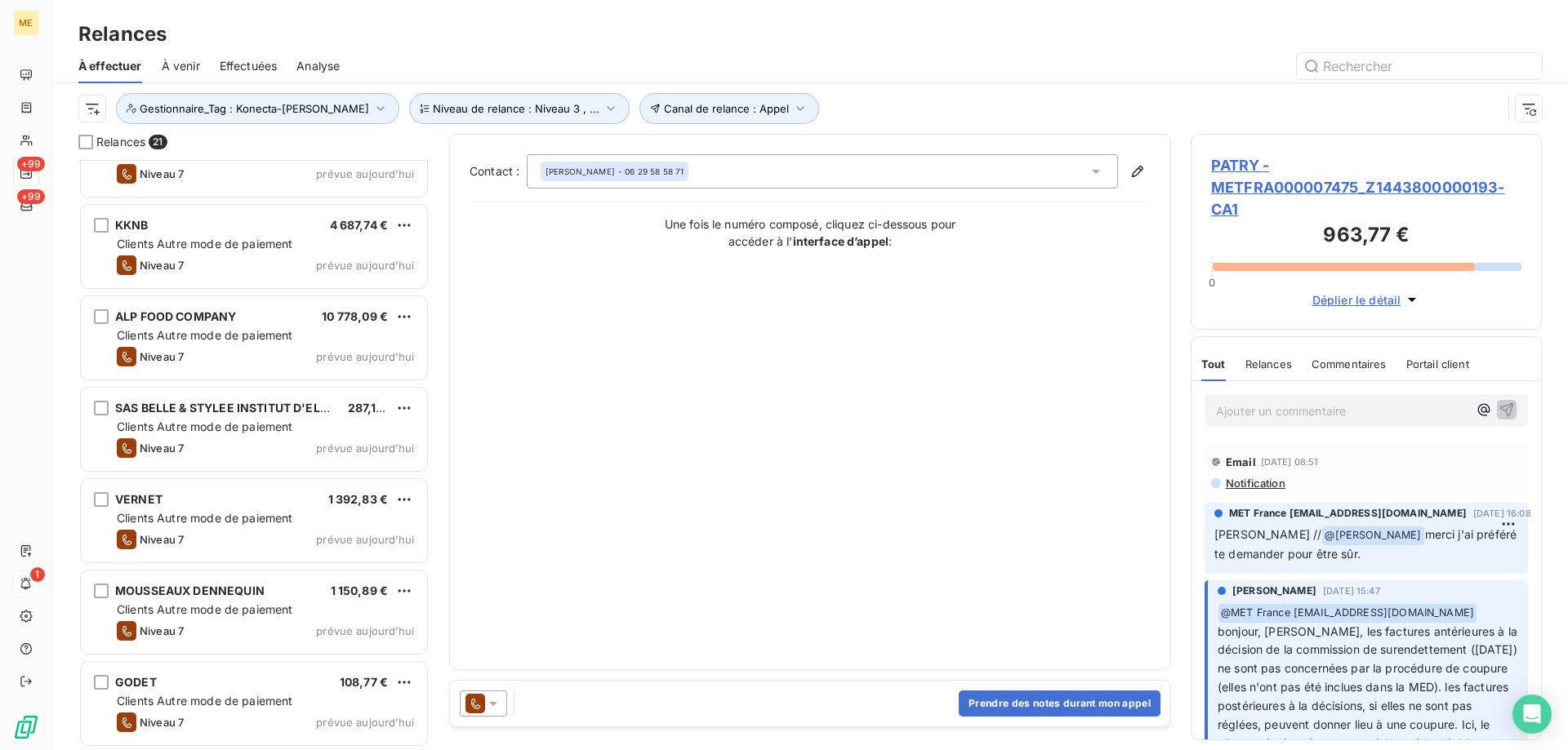
scroll to position [1331, 0]
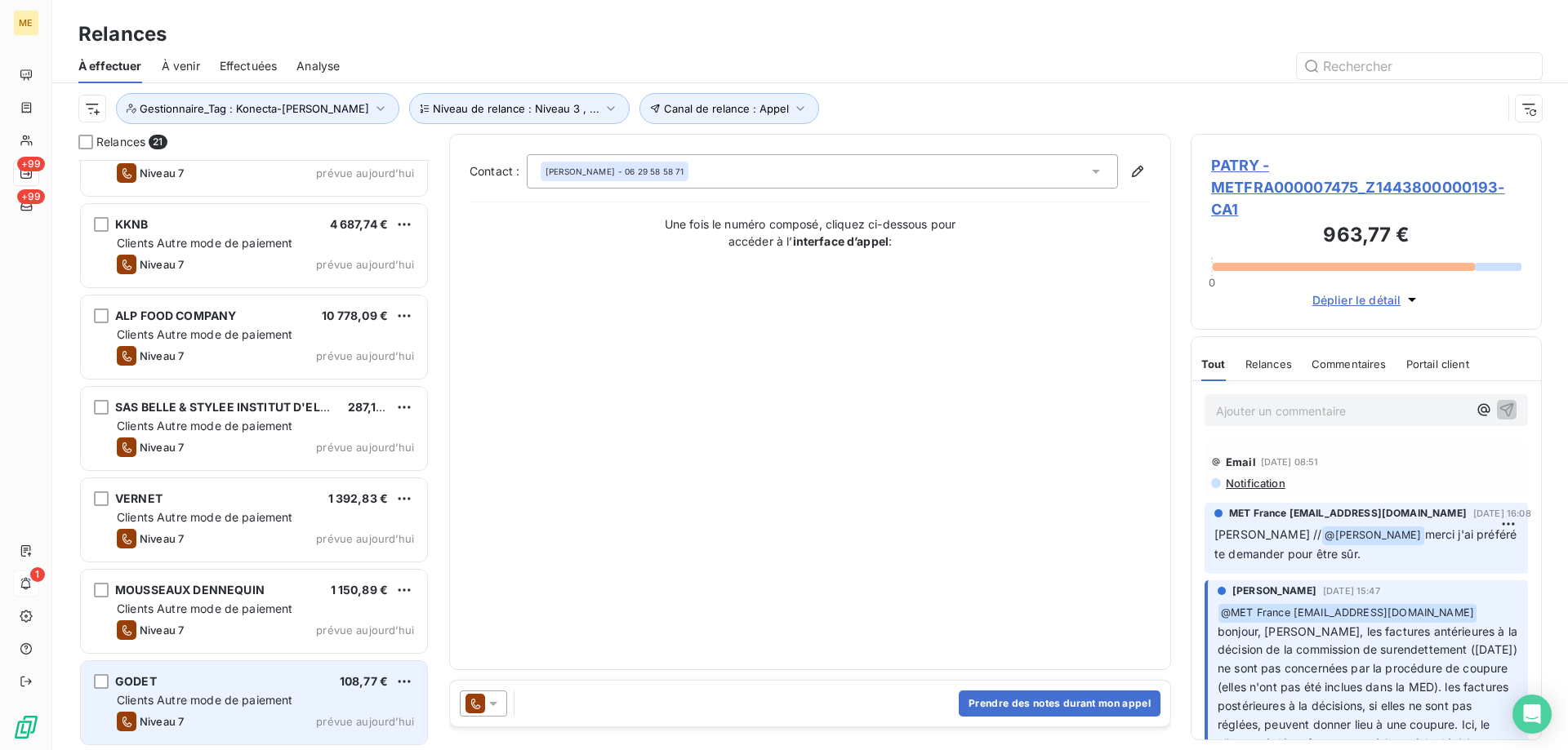
click at [220, 725] on div "Niveau 7 prévue aujourd’hui" at bounding box center [265, 721] width 297 height 20
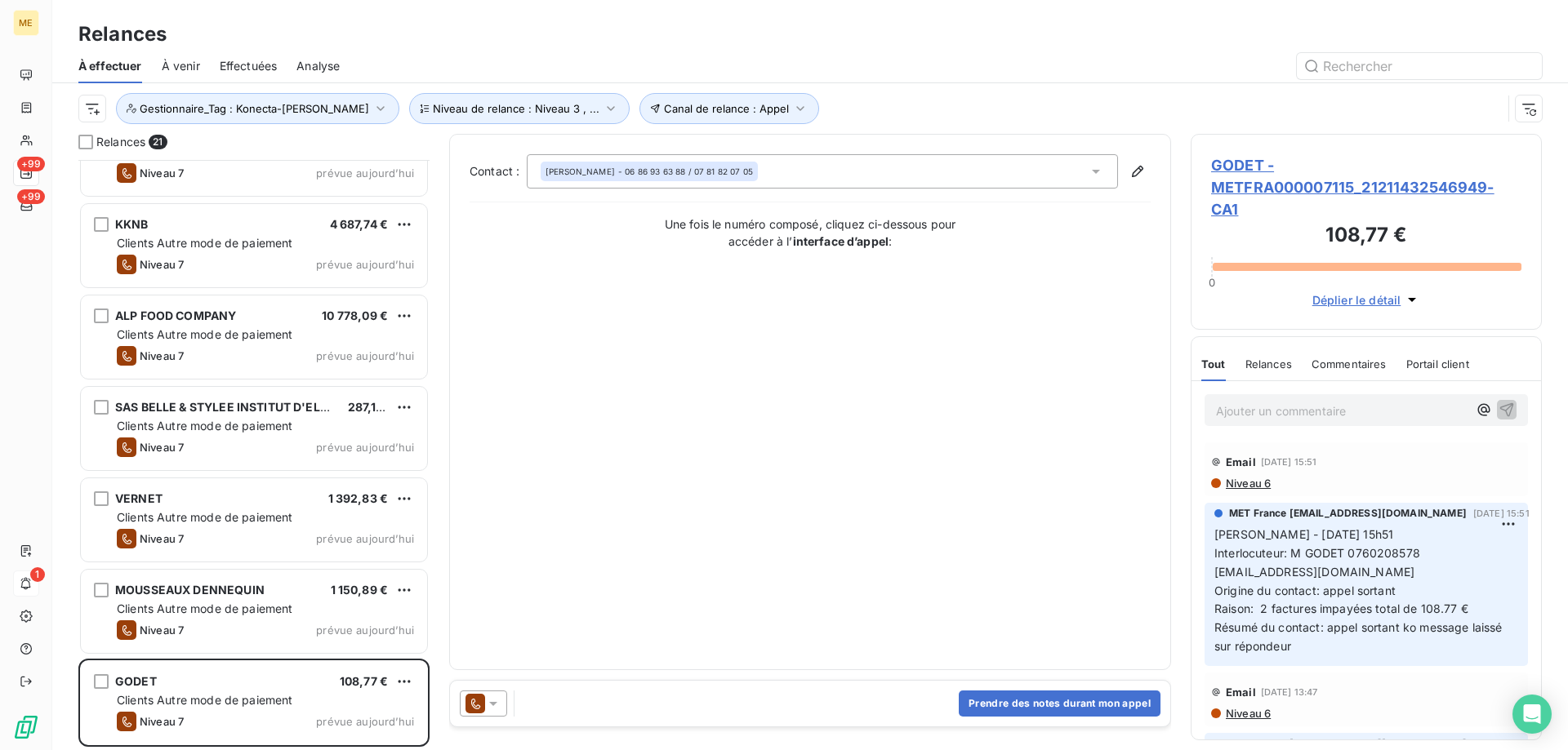
click at [501, 703] on div at bounding box center [483, 703] width 47 height 26
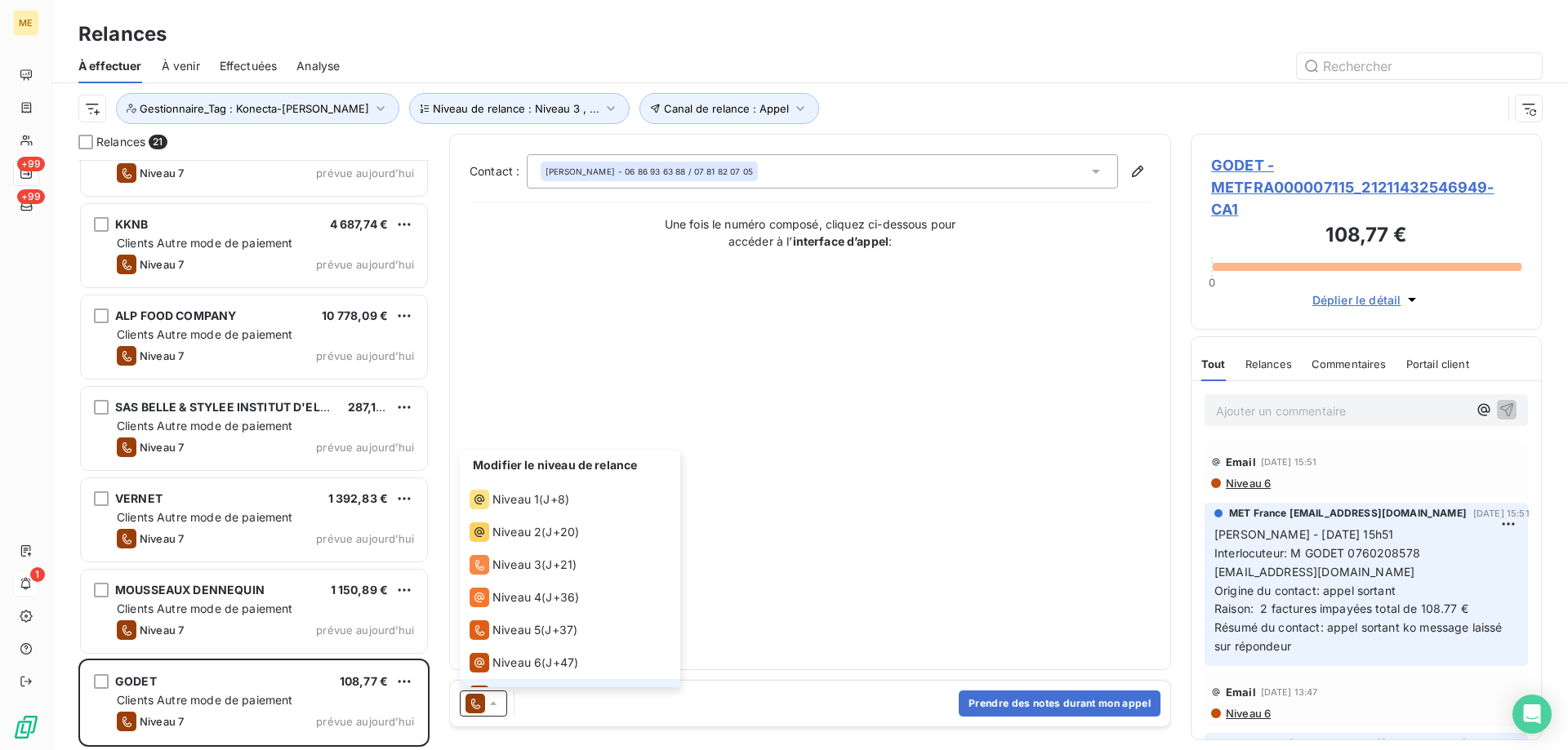
scroll to position [24, 0]
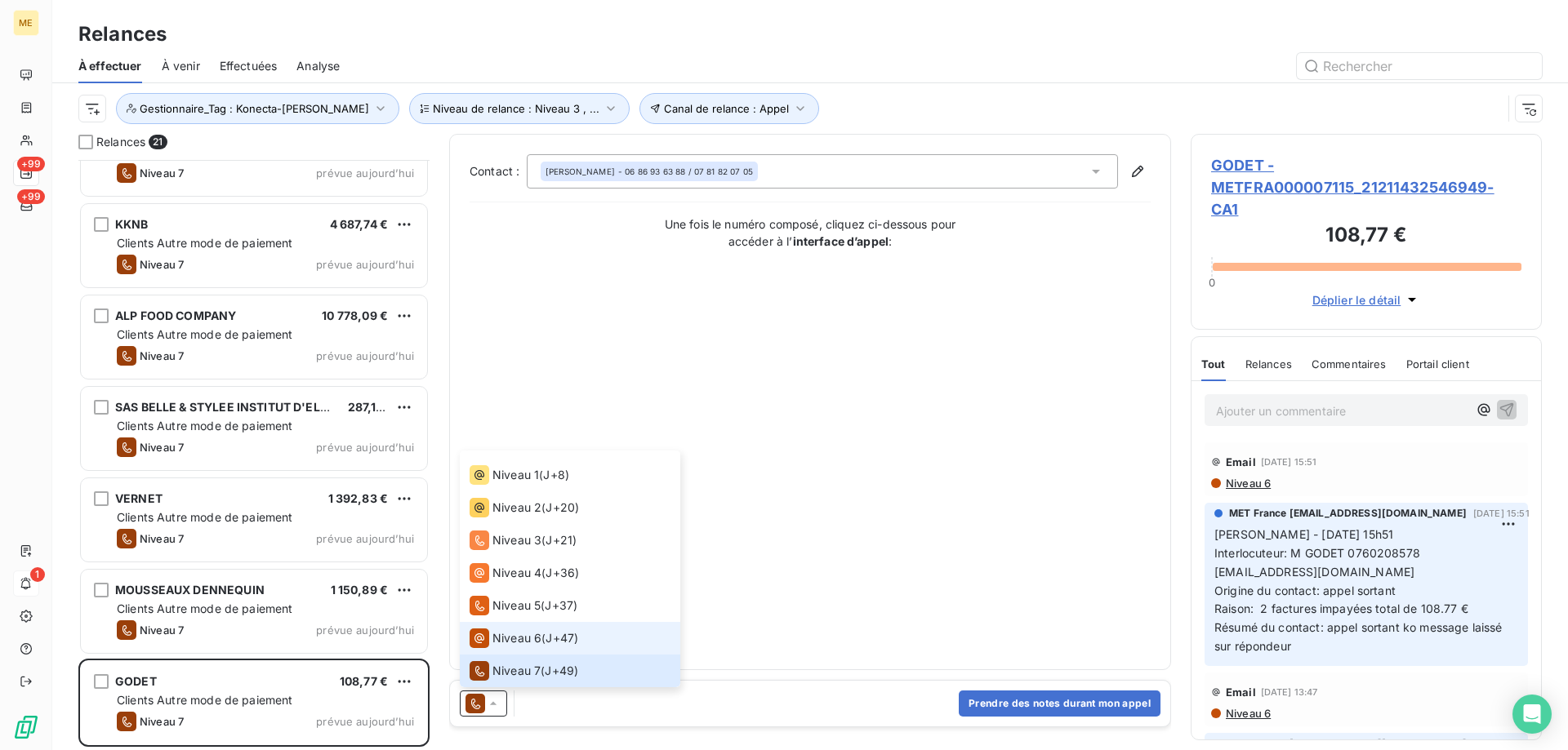
click at [506, 645] on span "Niveau 6" at bounding box center [517, 638] width 49 height 16
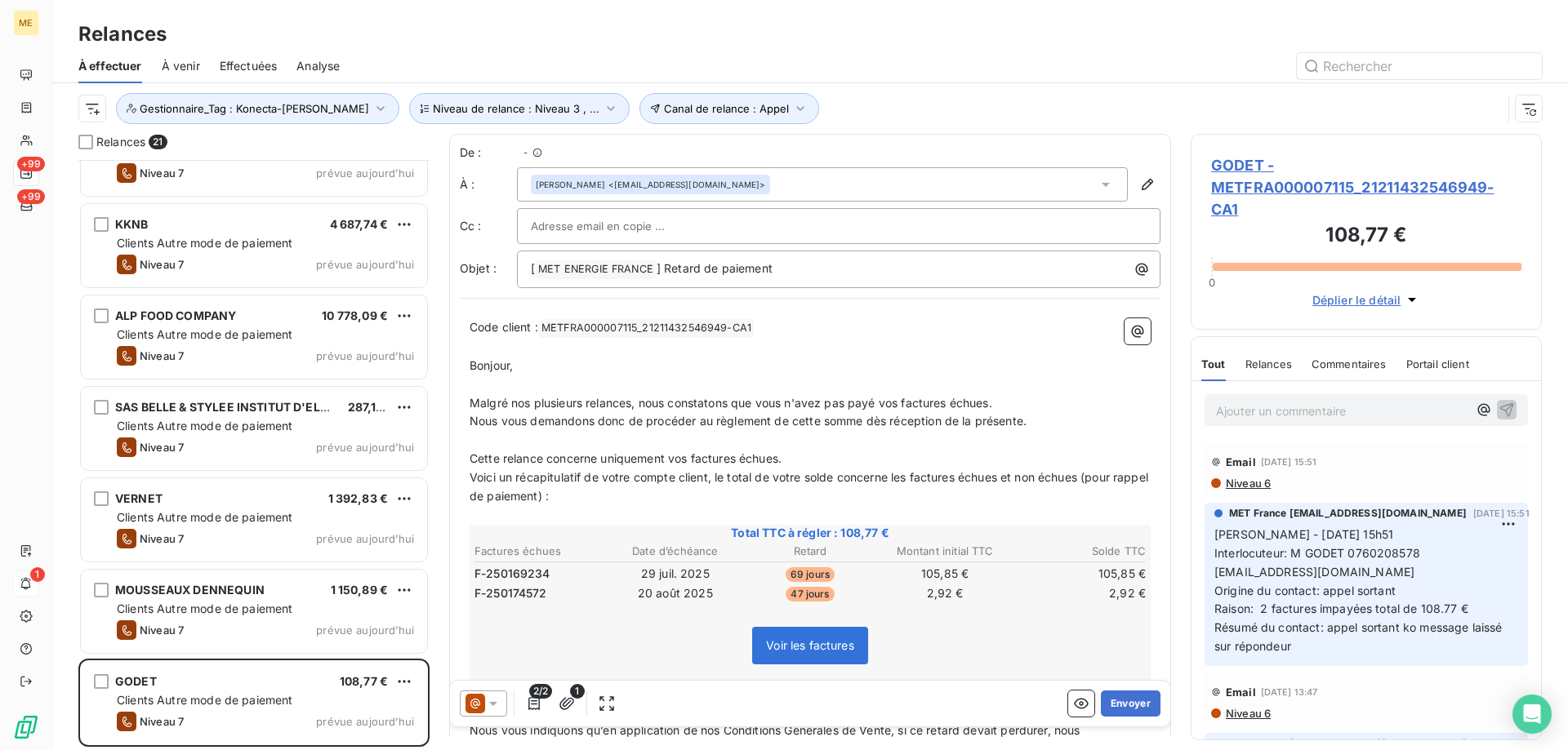
scroll to position [578, 338]
click at [1126, 711] on button "Envoyer" at bounding box center [1130, 703] width 60 height 26
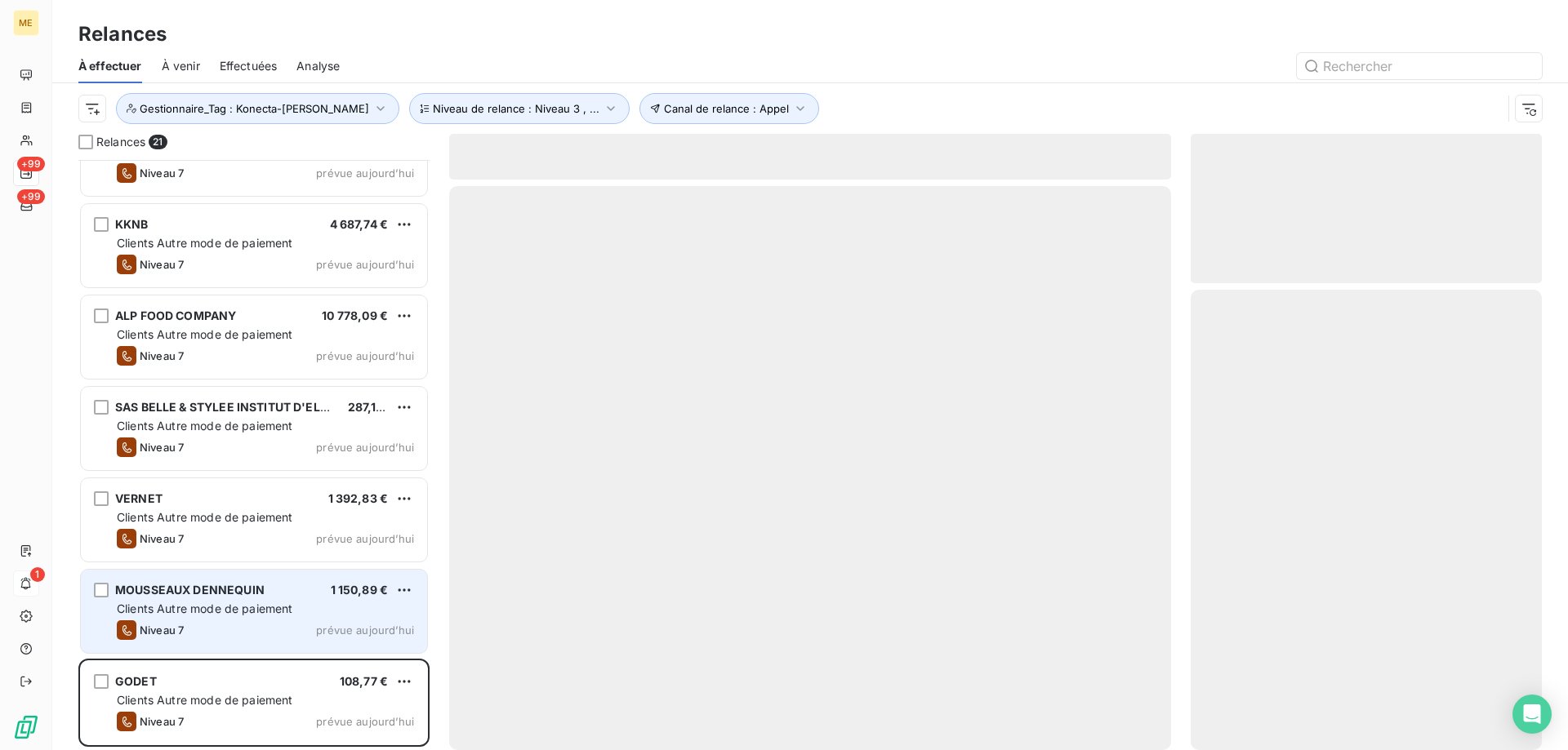
click at [184, 592] on span "MOUSSEAUX DENNEQUIN" at bounding box center [190, 590] width 150 height 14
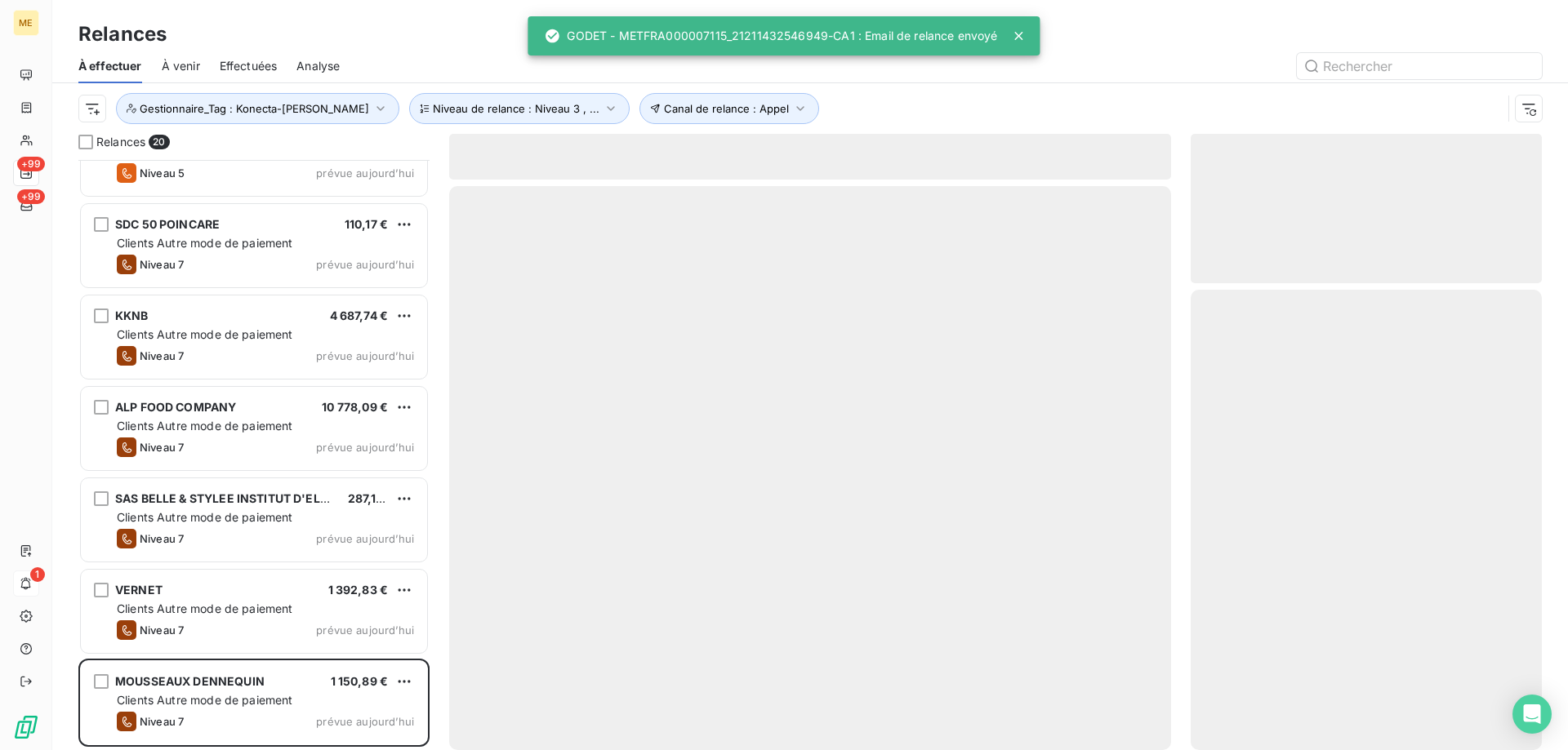
scroll to position [1239, 0]
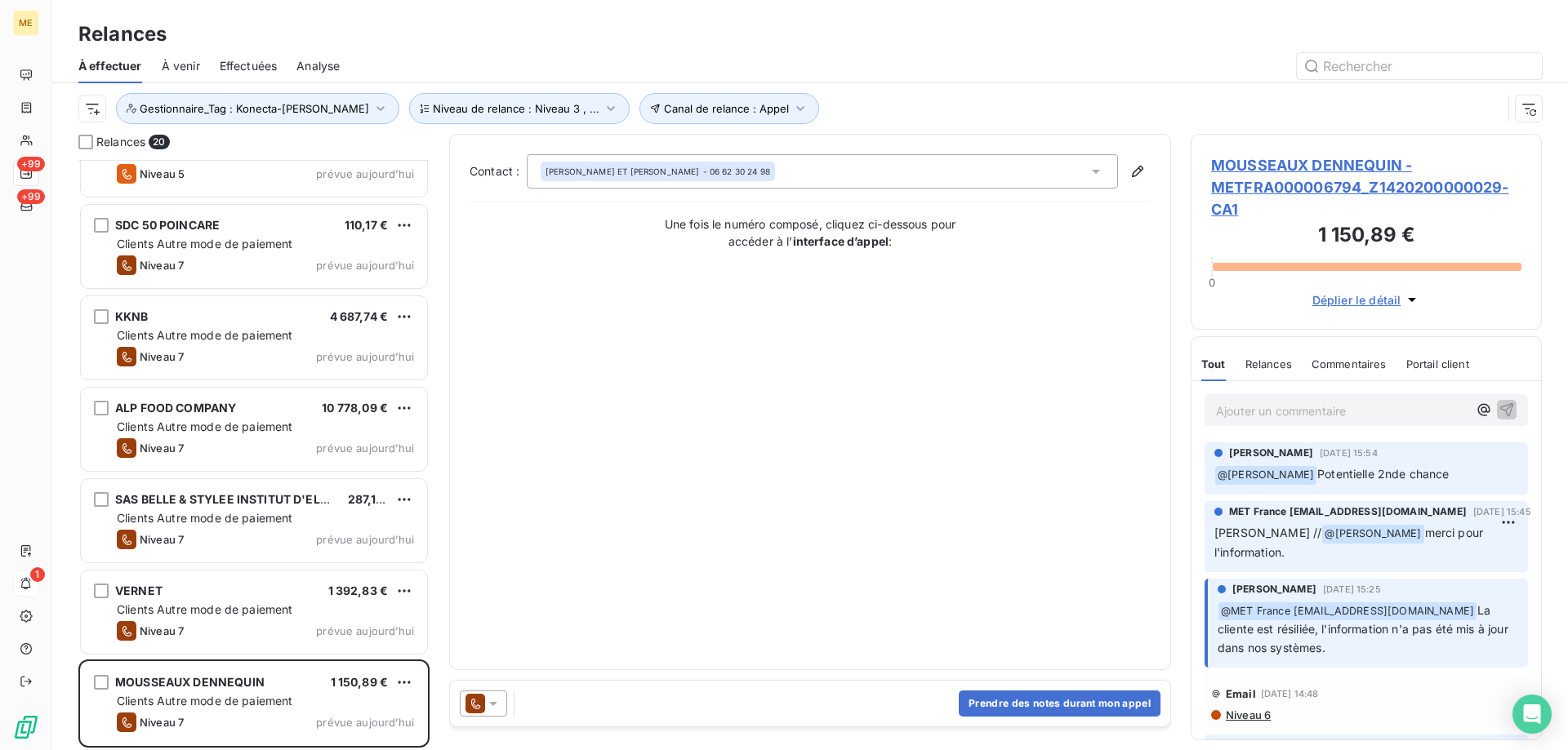
click at [495, 699] on icon at bounding box center [493, 703] width 16 height 16
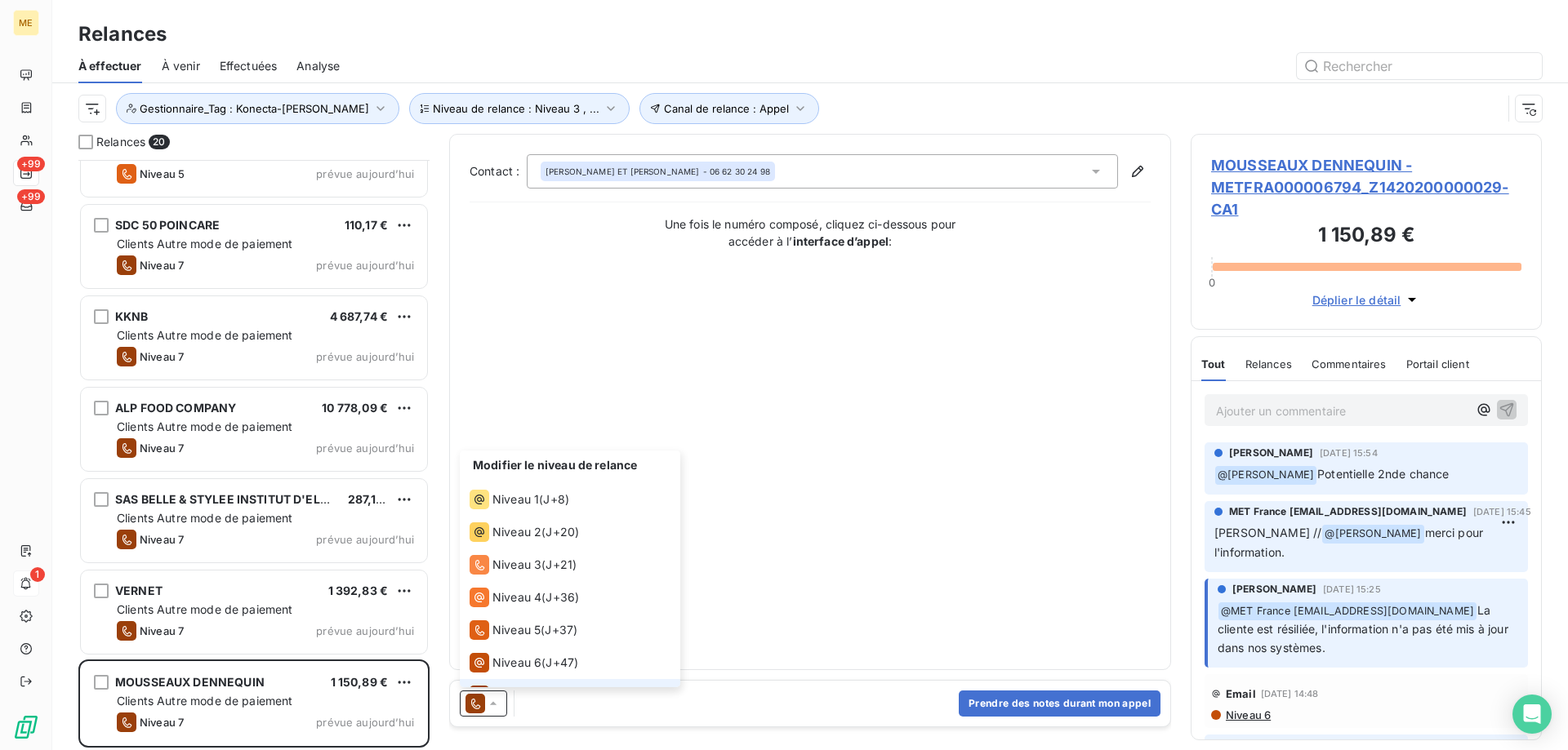
scroll to position [24, 0]
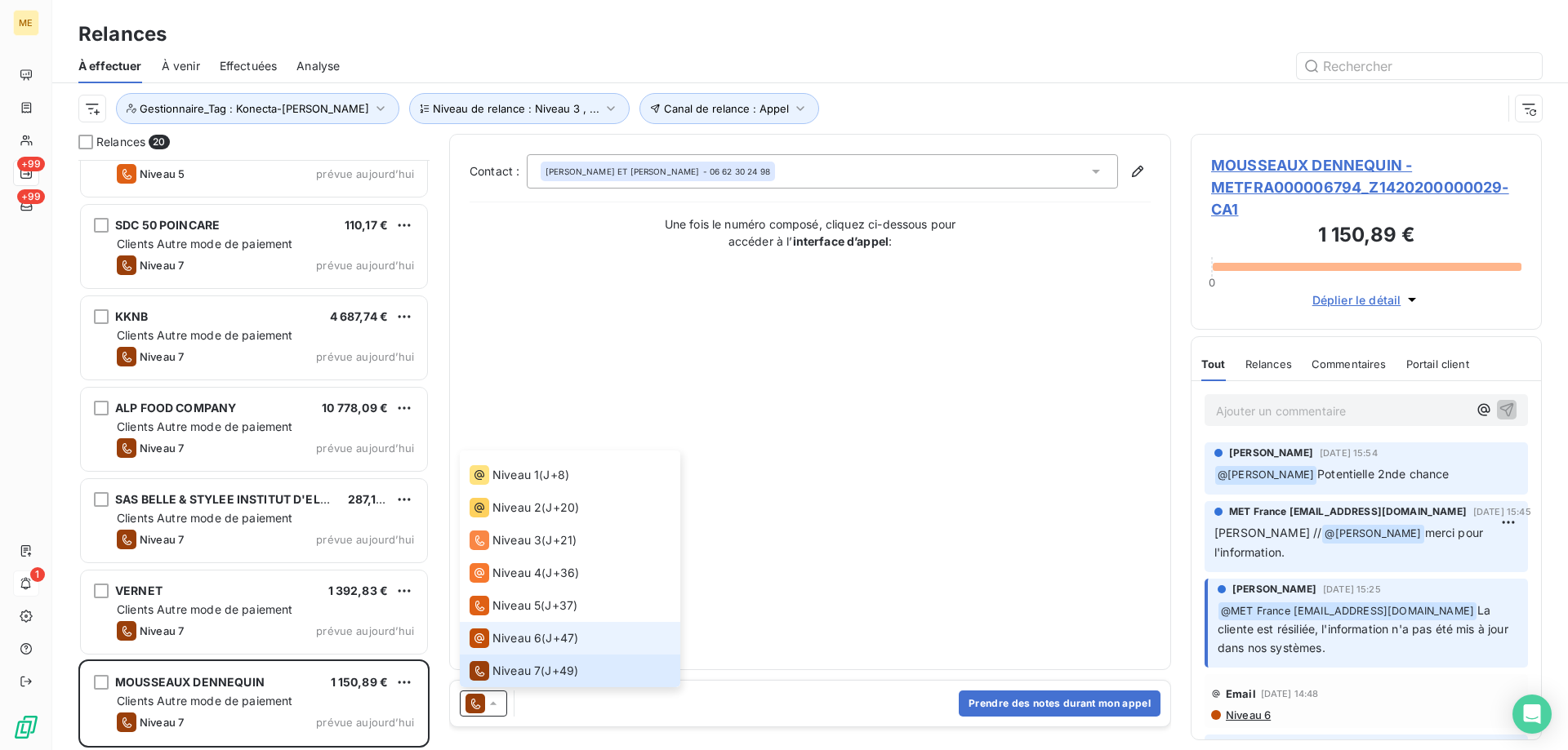
click at [498, 643] on span "Niveau 6" at bounding box center [517, 638] width 49 height 16
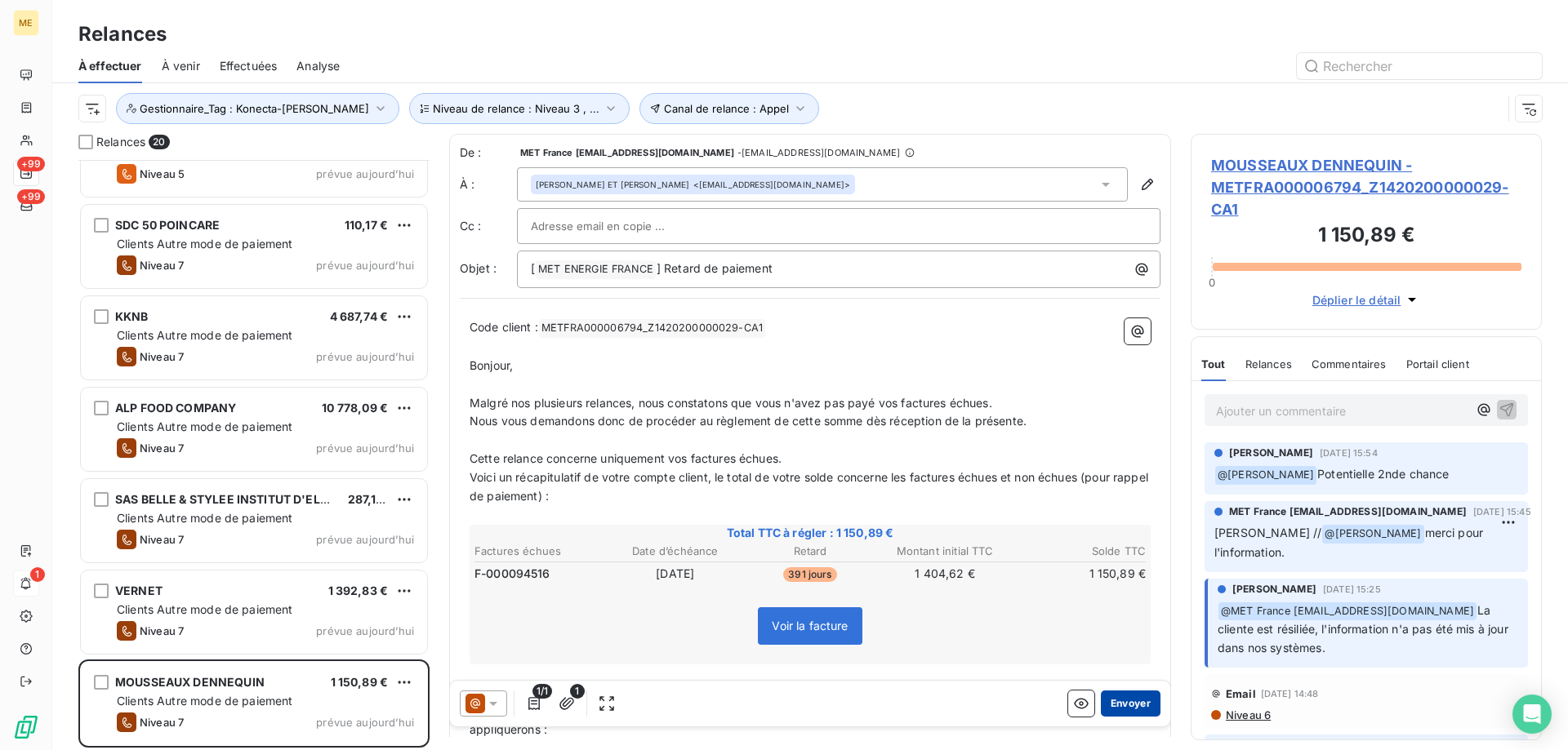
click at [1139, 701] on button "Envoyer" at bounding box center [1130, 703] width 60 height 26
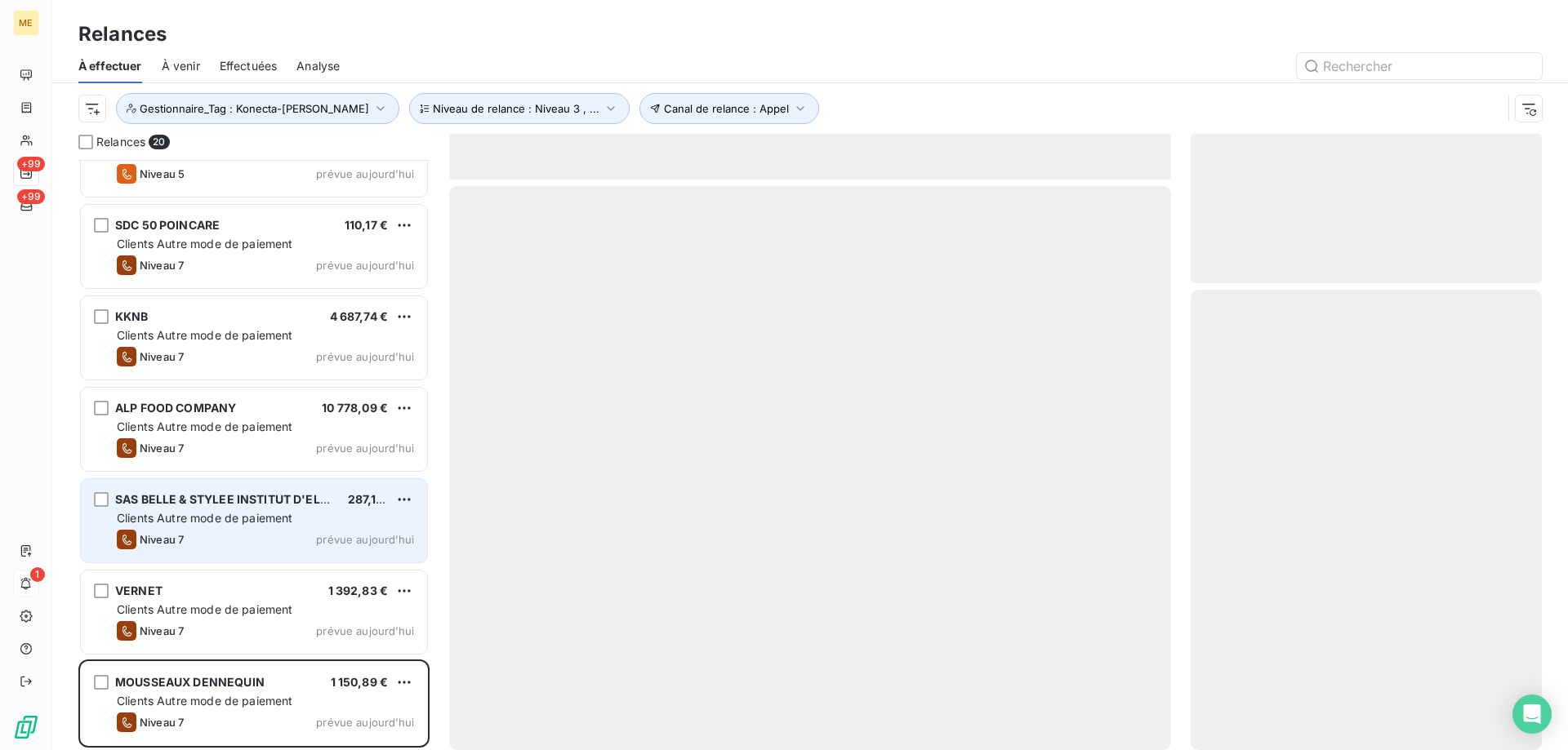
scroll to position [1146, 0]
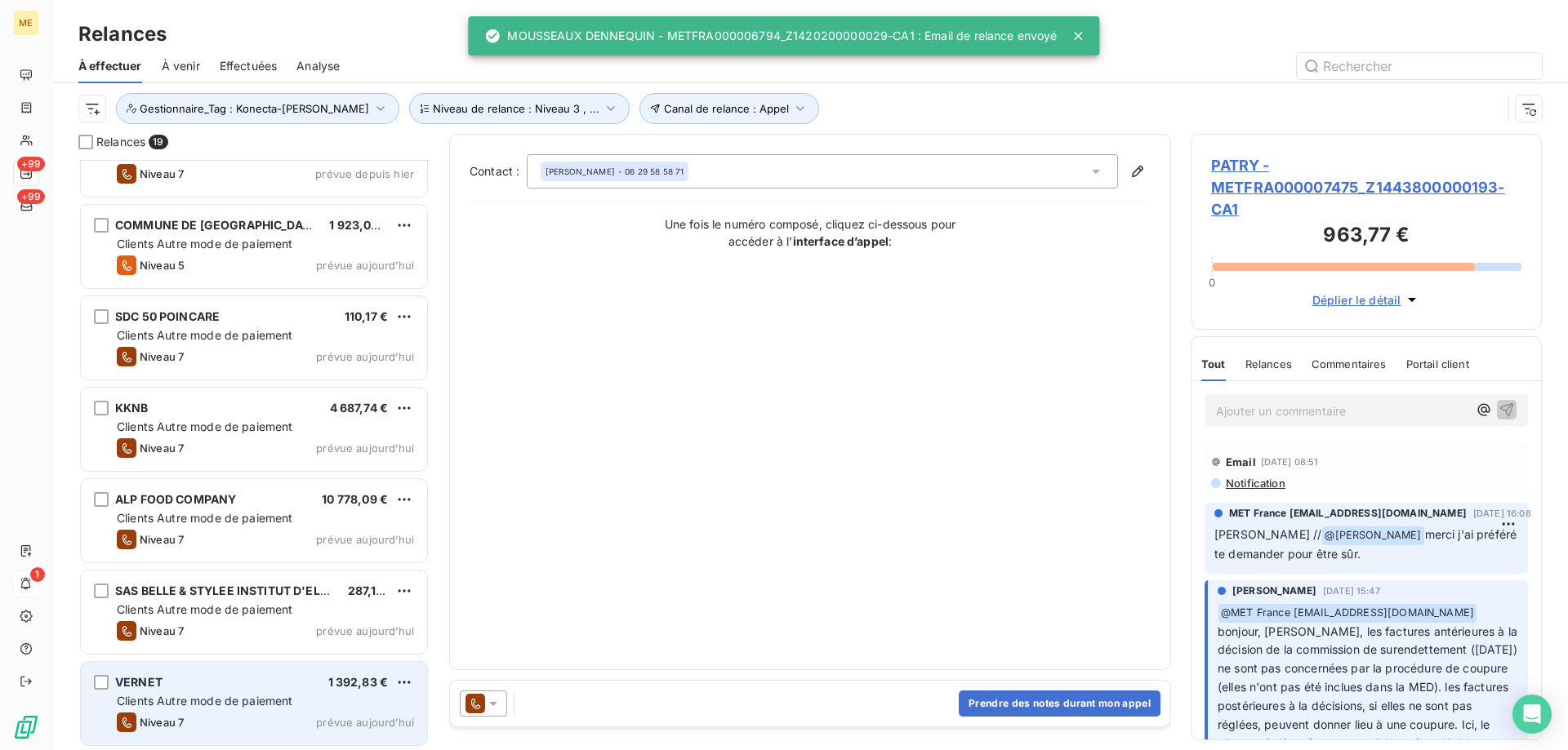
click at [302, 681] on div "VERNET 1 392,83 €" at bounding box center [265, 682] width 297 height 14
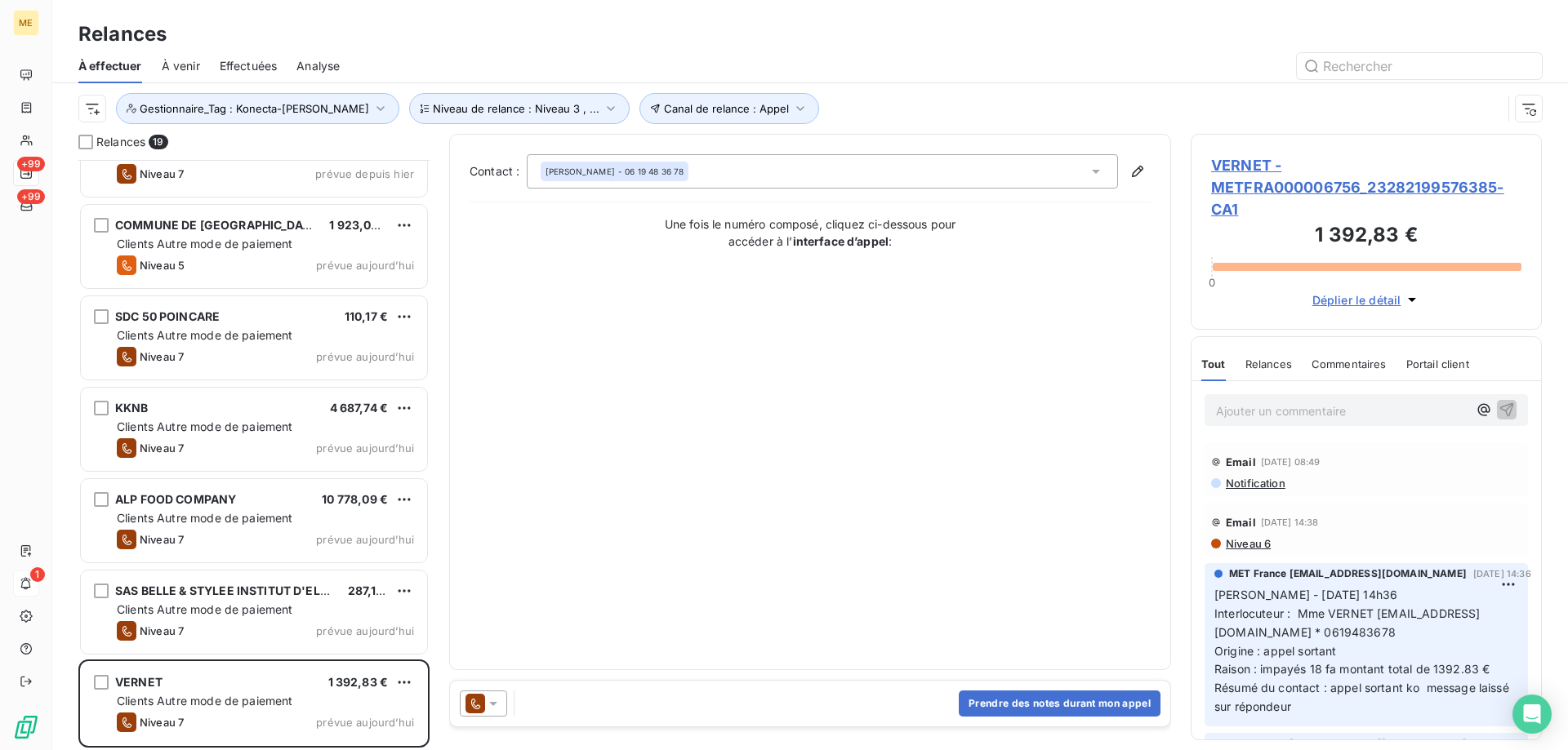
click at [495, 703] on icon at bounding box center [493, 703] width 8 height 4
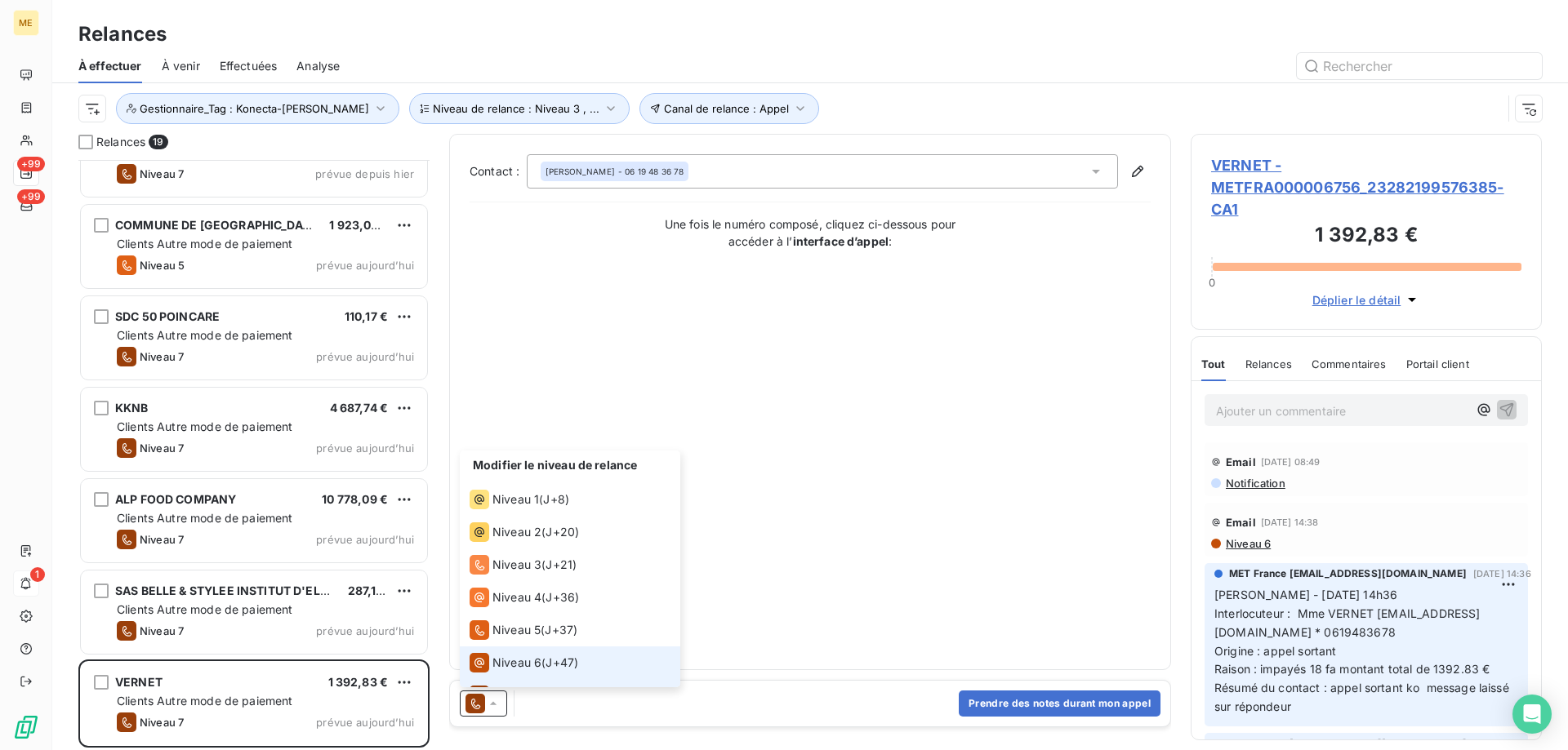
scroll to position [24, 0]
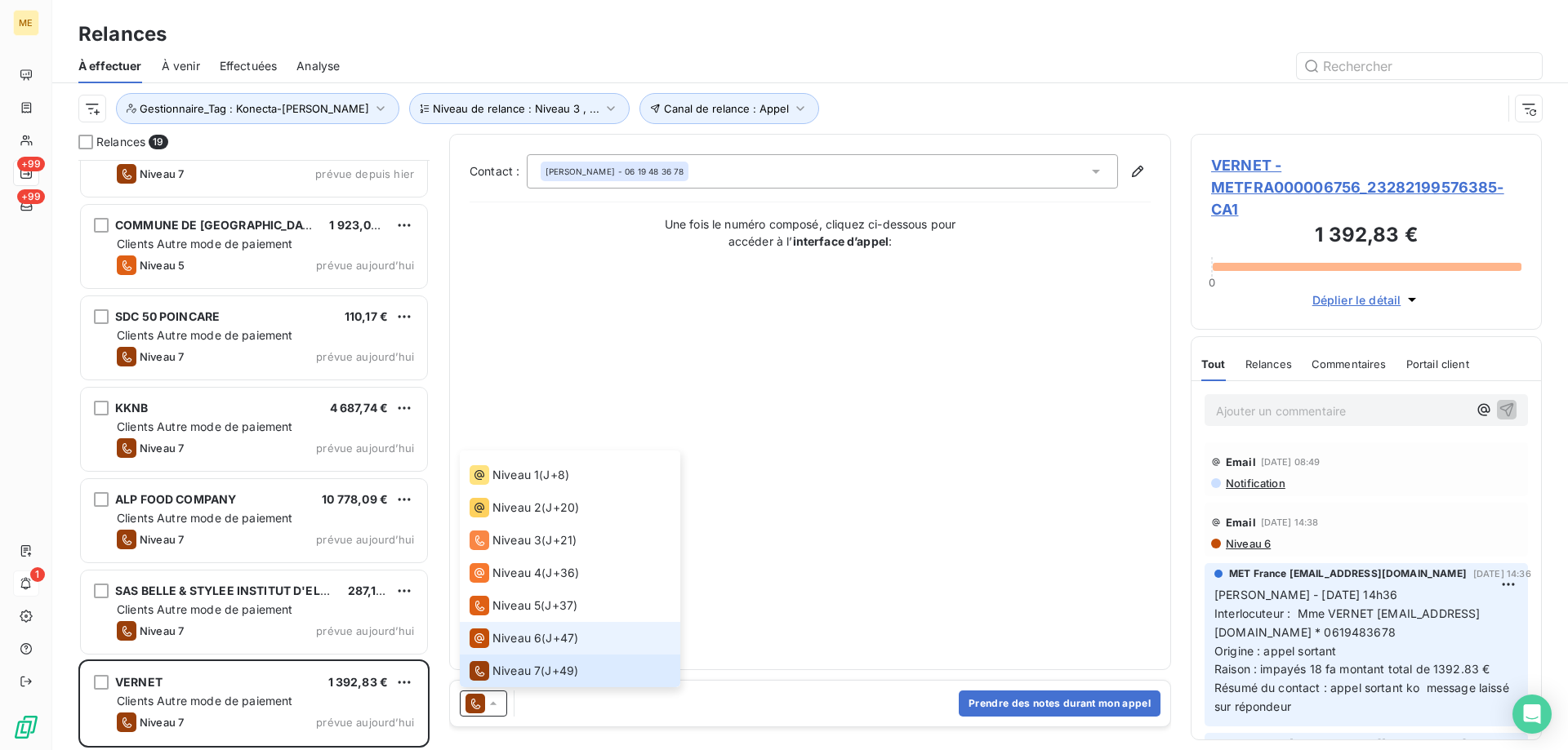
click at [505, 638] on span "Niveau 6" at bounding box center [517, 638] width 49 height 16
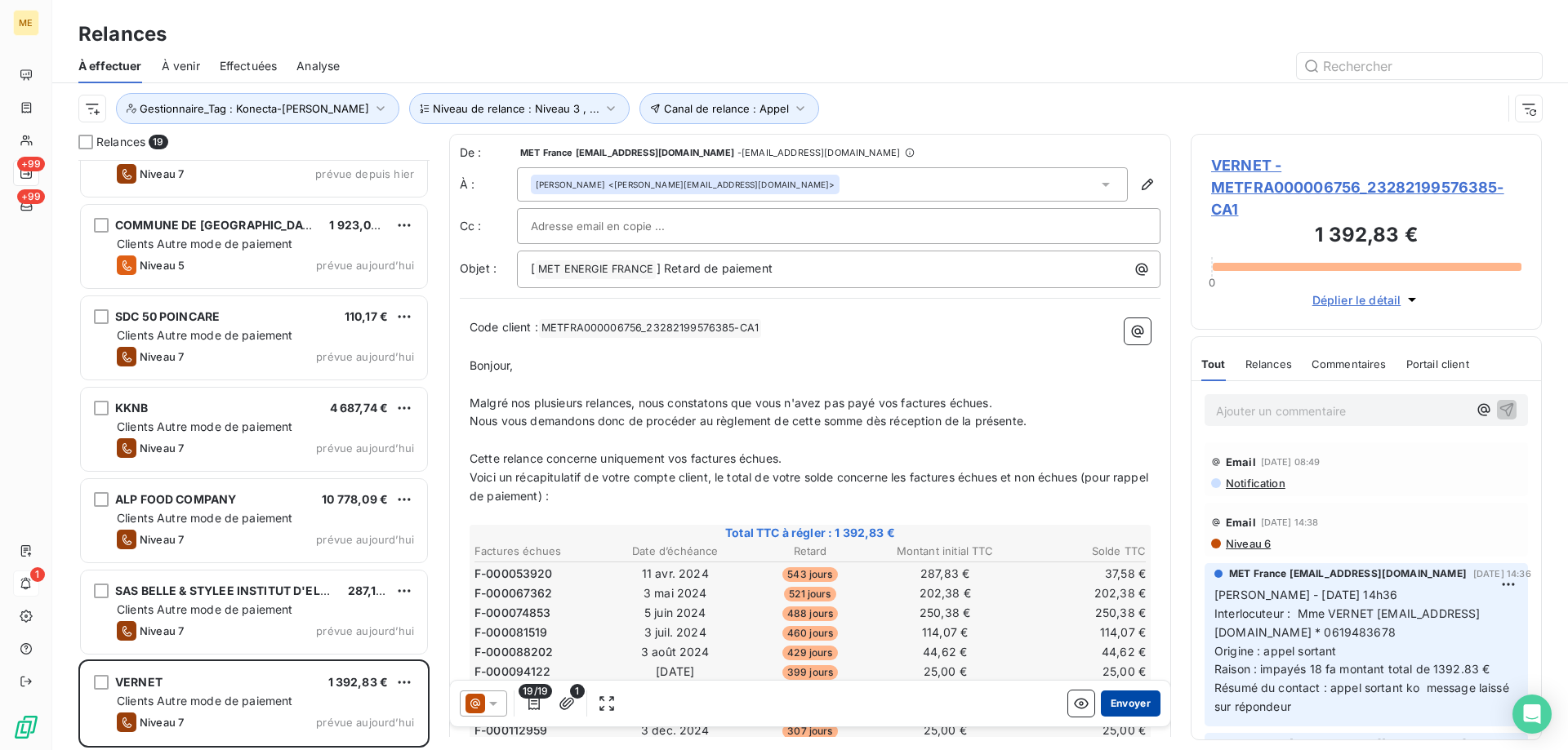
click at [1110, 703] on button "Envoyer" at bounding box center [1130, 703] width 60 height 26
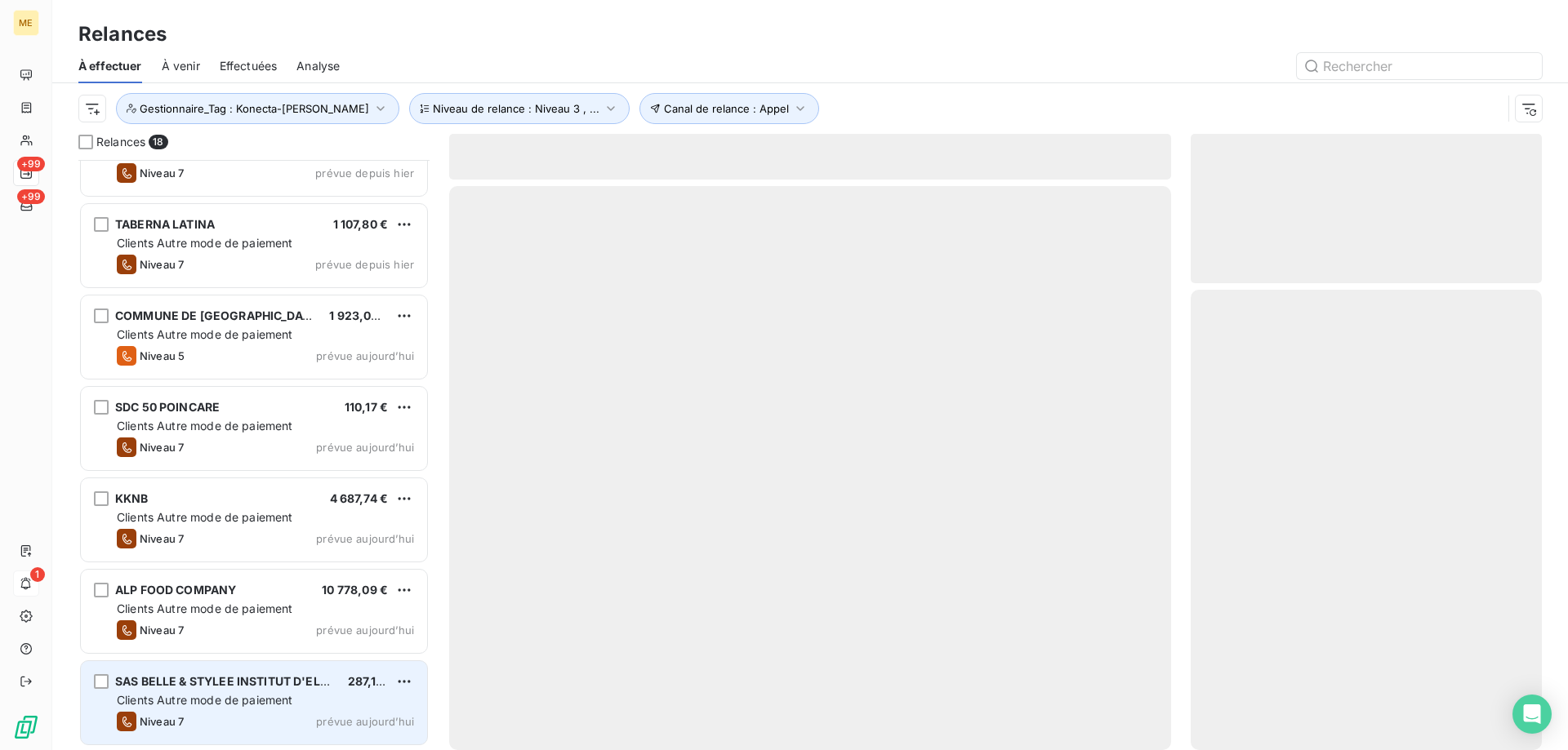
scroll to position [1055, 0]
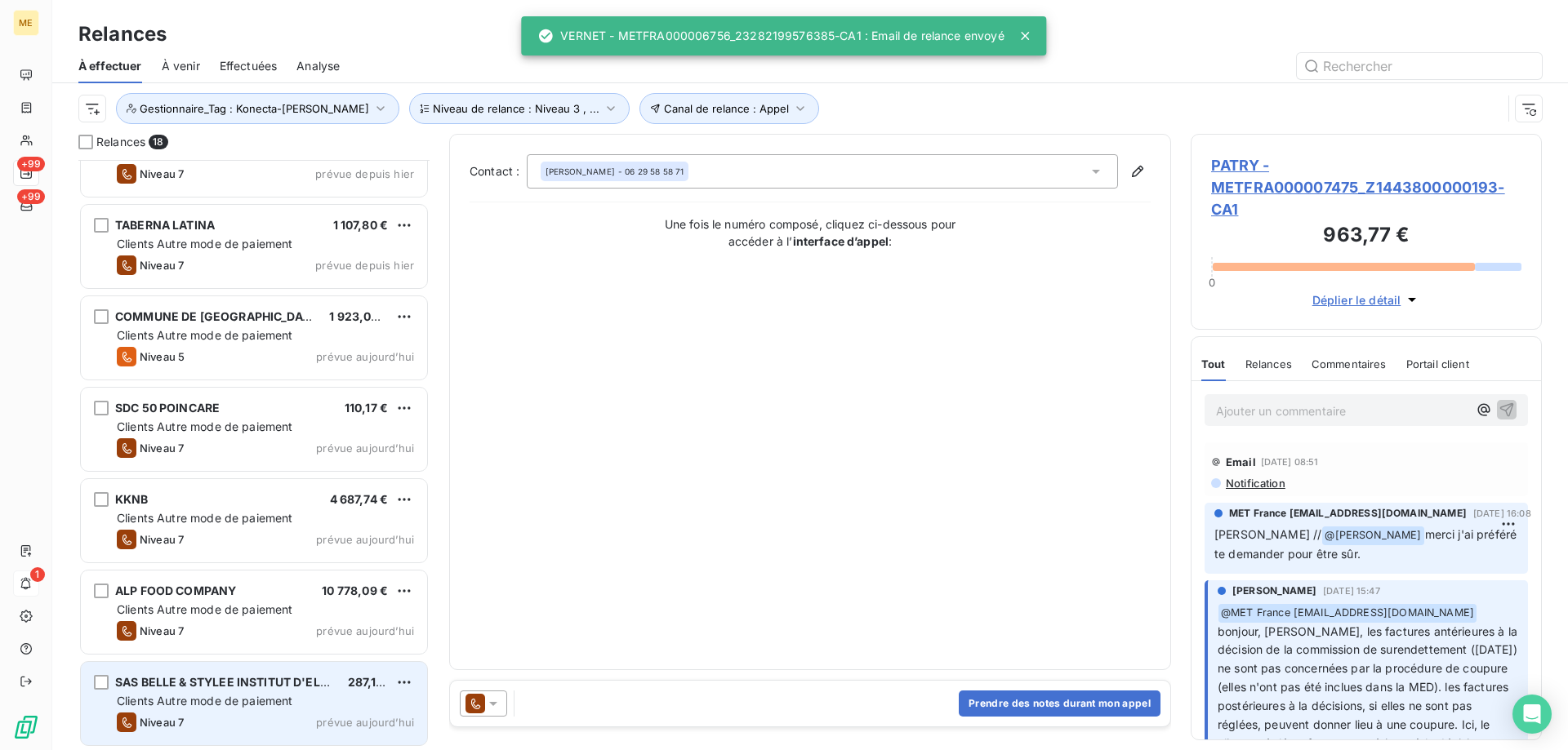
click at [283, 610] on span "Clients Autre mode de paiement" at bounding box center [204, 609] width 176 height 14
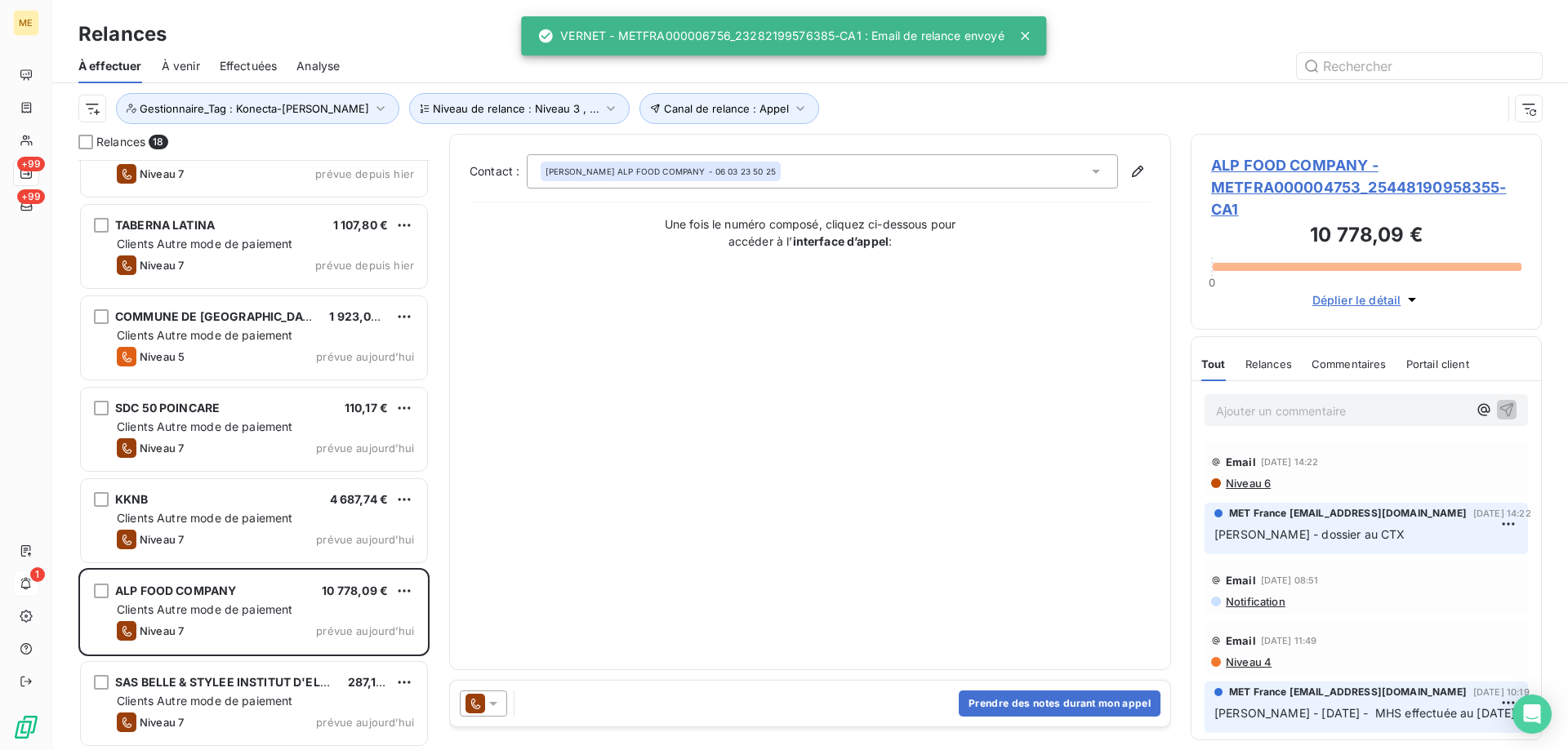
click at [501, 710] on div at bounding box center [483, 703] width 47 height 26
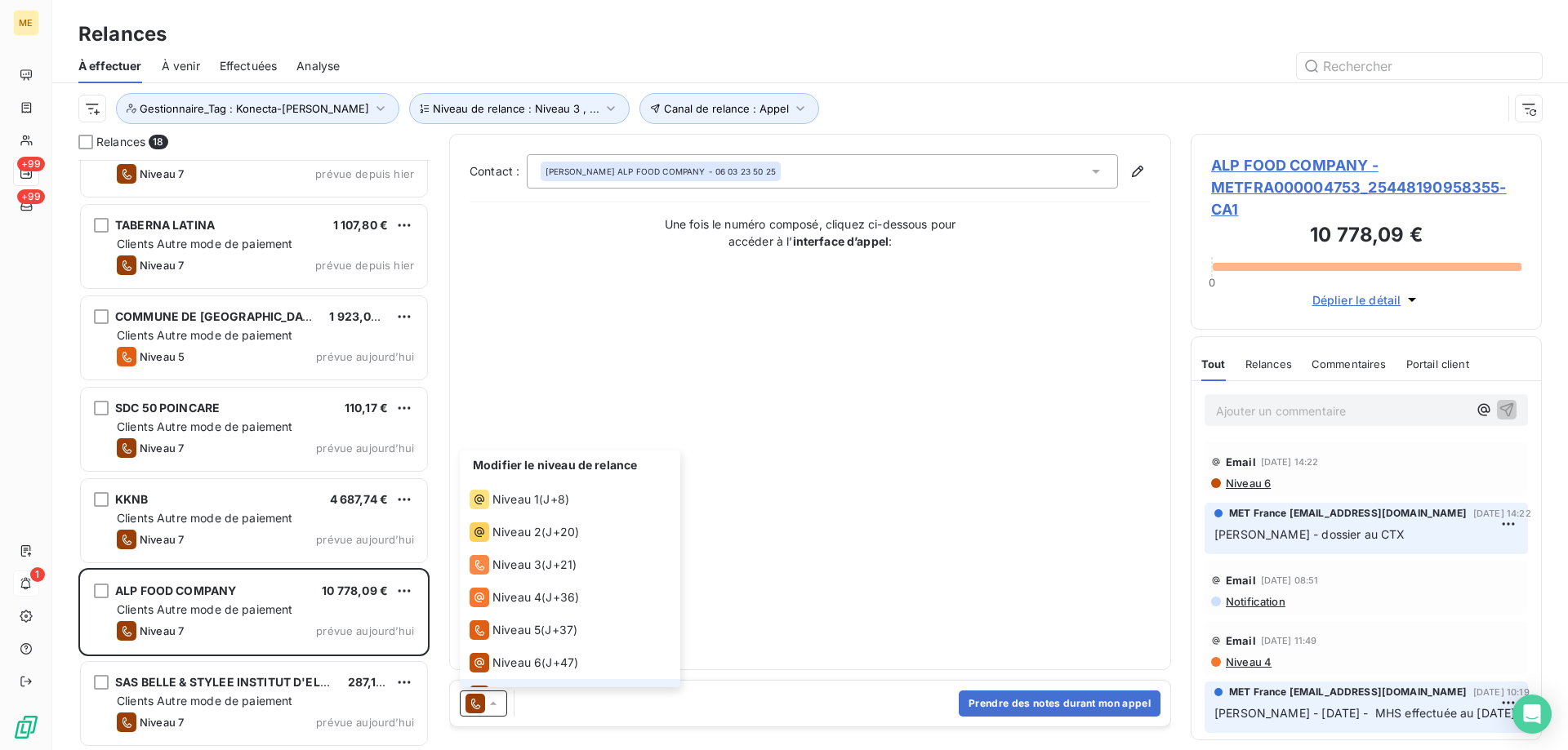
scroll to position [24, 0]
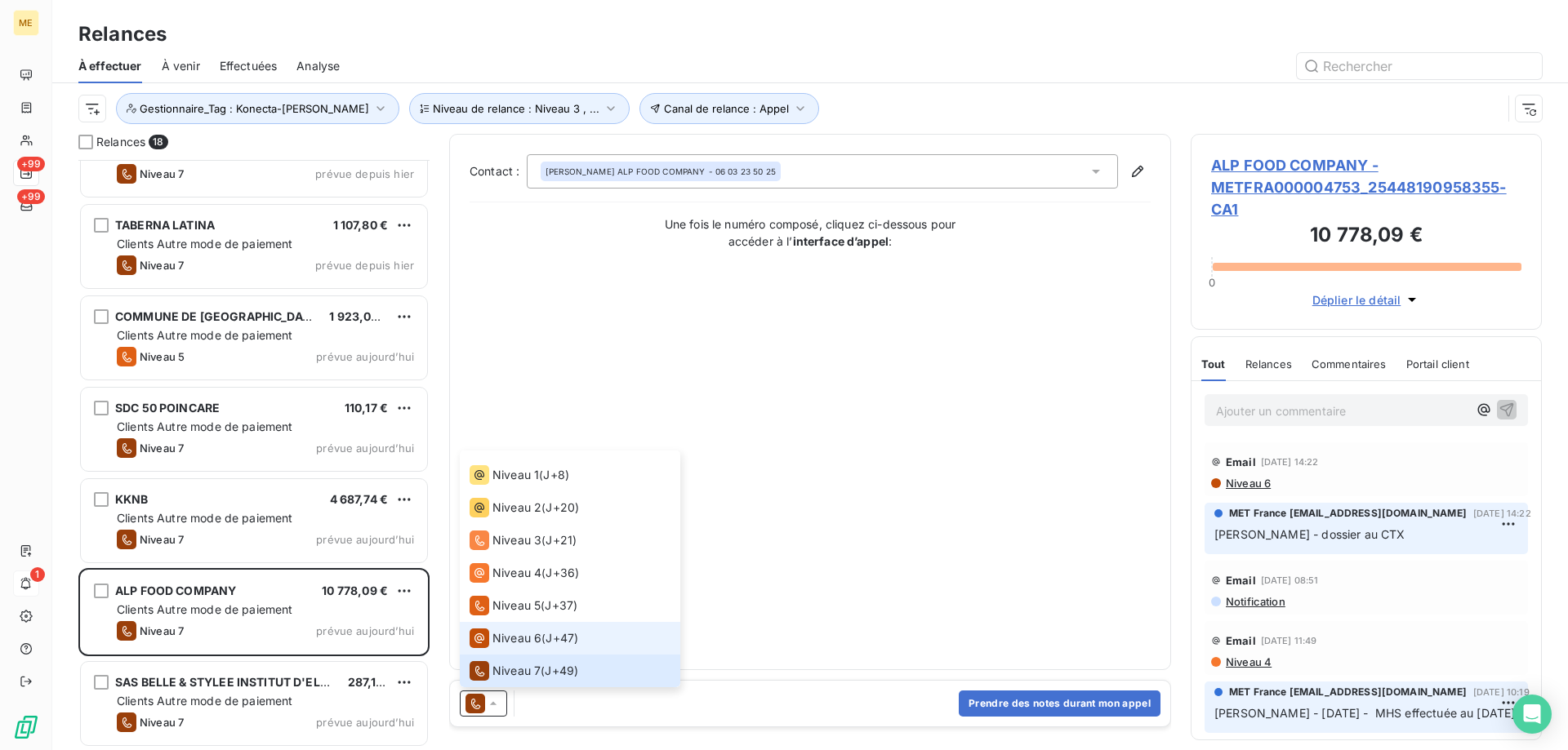
click at [499, 646] on div "Niveau 6" at bounding box center [505, 638] width 72 height 20
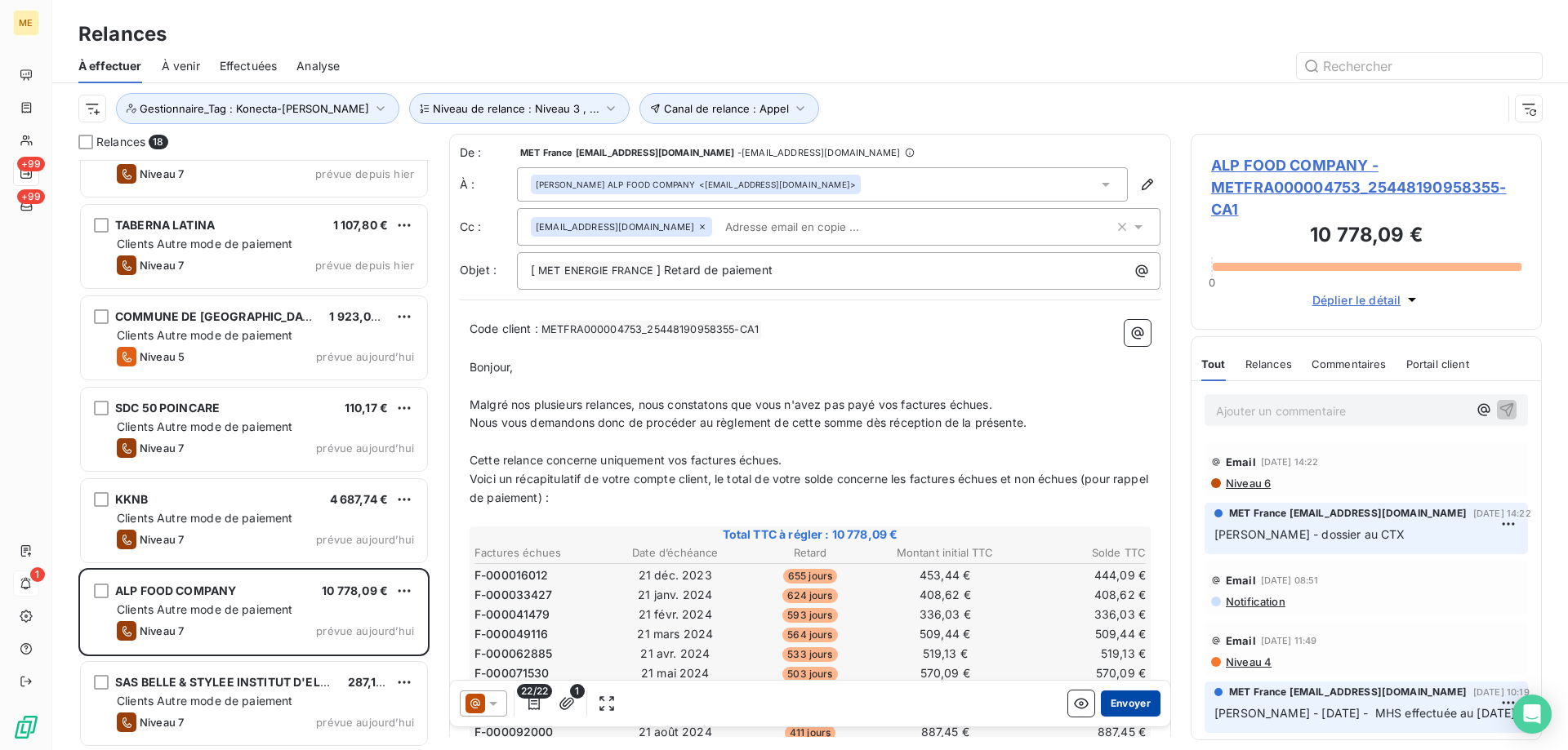
click at [1110, 705] on button "Envoyer" at bounding box center [1130, 703] width 60 height 26
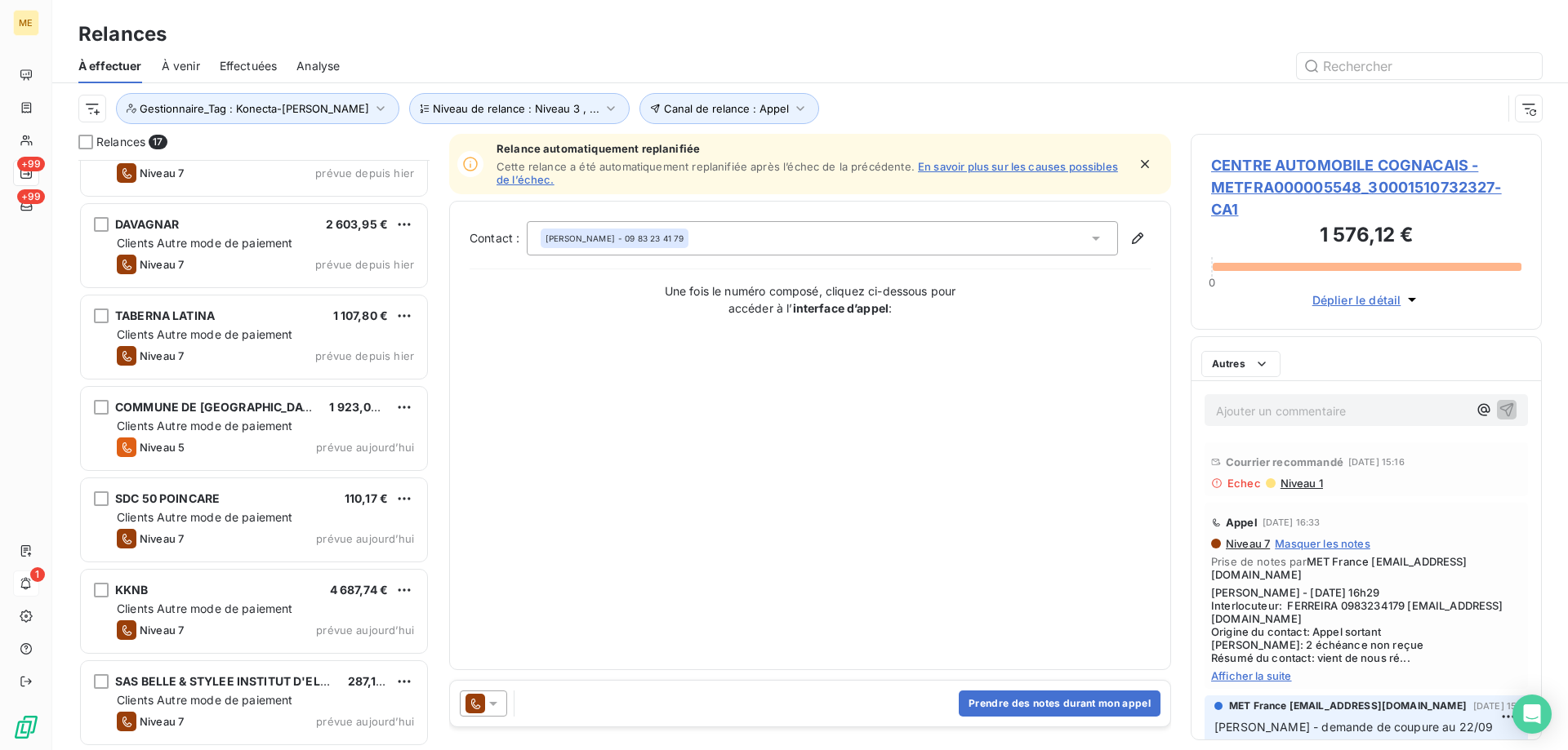
scroll to position [964, 0]
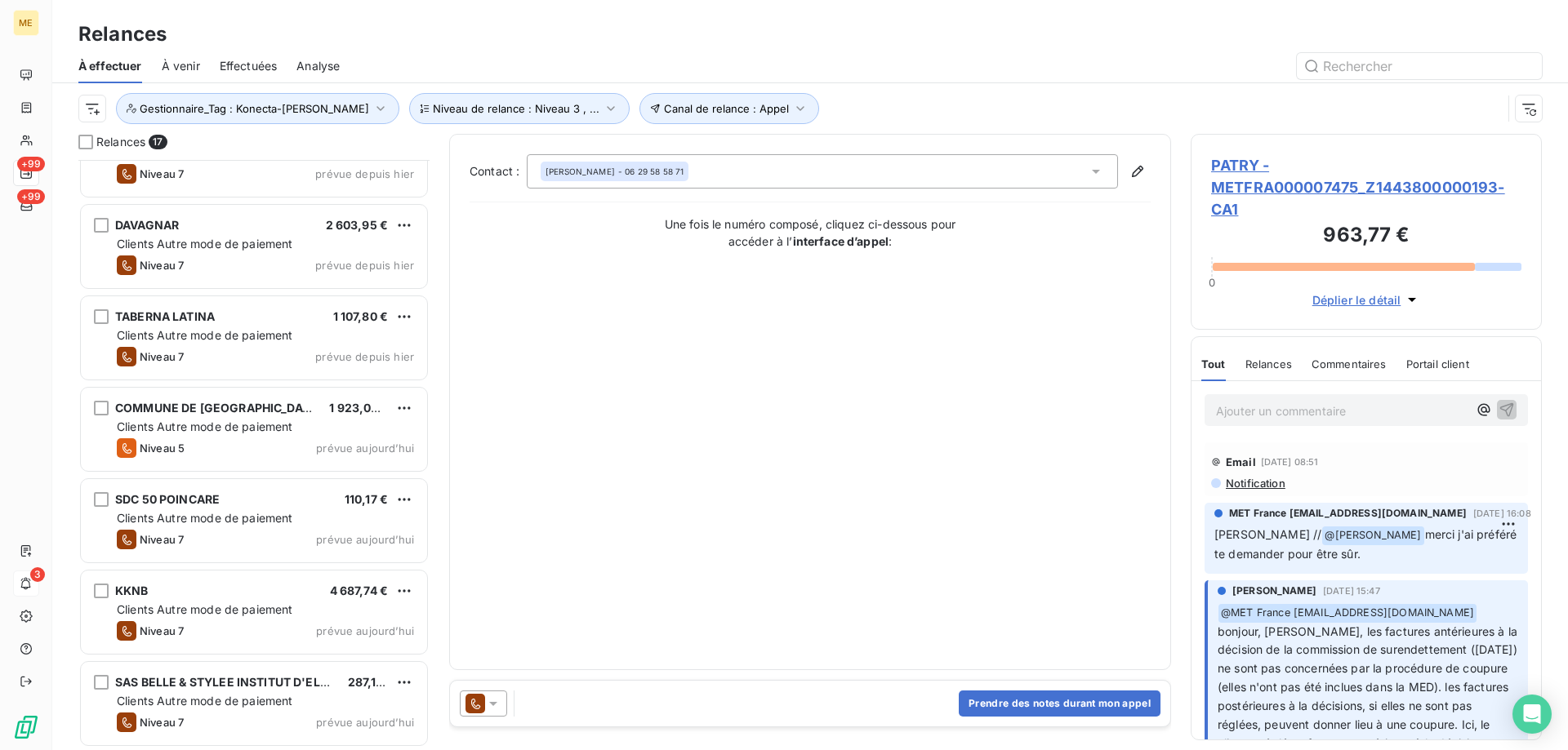
scroll to position [965, 0]
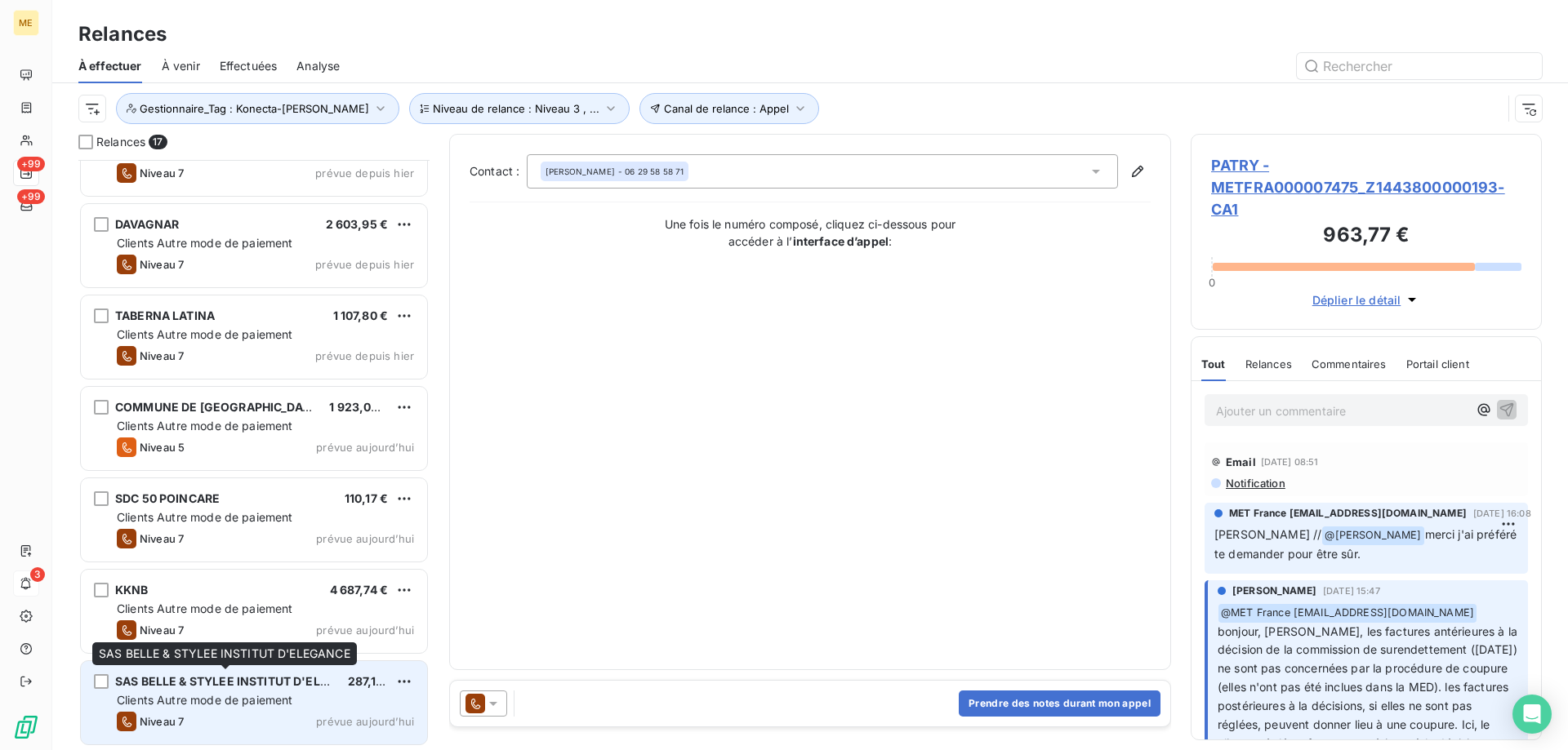
click at [310, 679] on span "SAS BELLE & STYLEE INSTITUT D'ELEGANCE" at bounding box center [243, 681] width 255 height 14
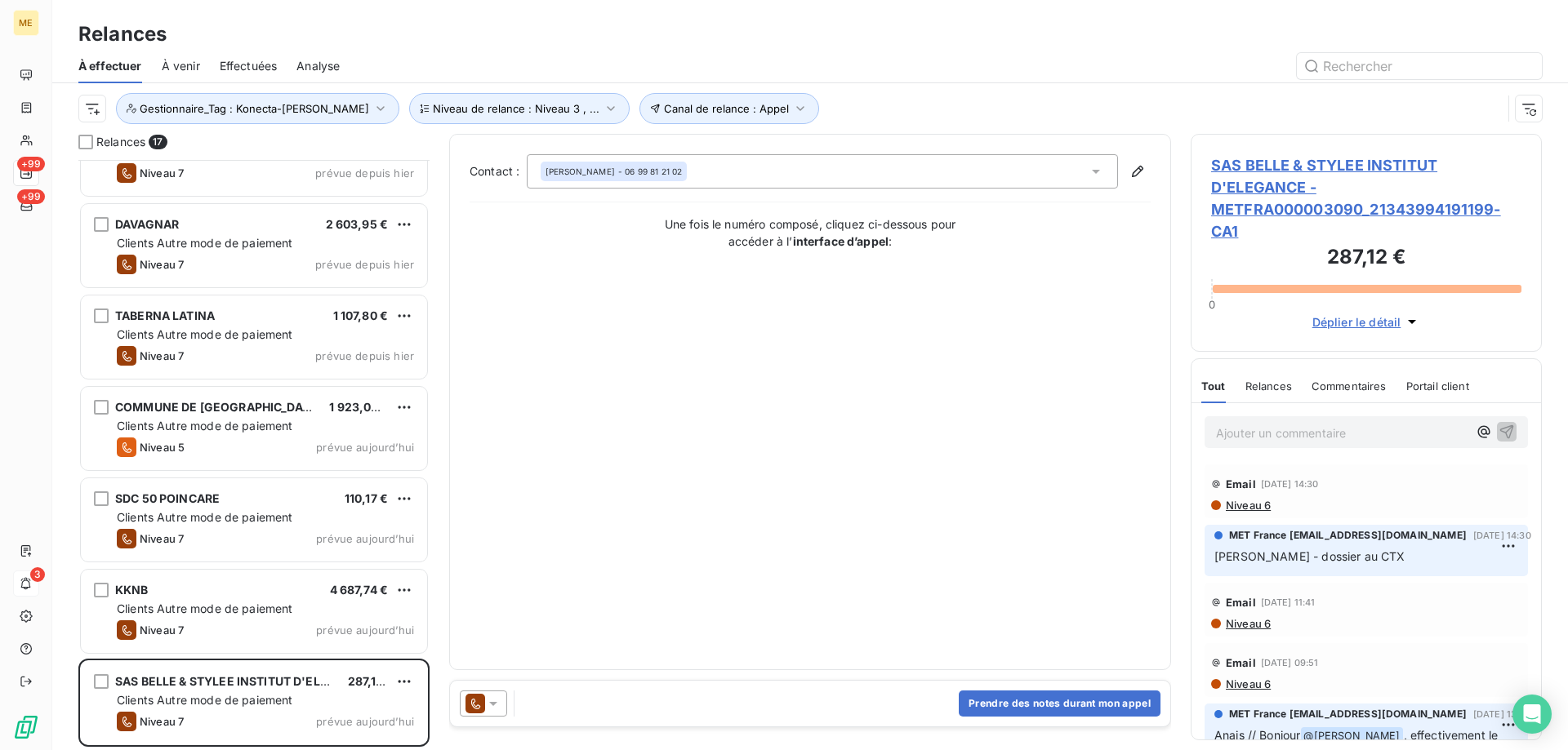
click at [493, 702] on icon at bounding box center [493, 703] width 8 height 4
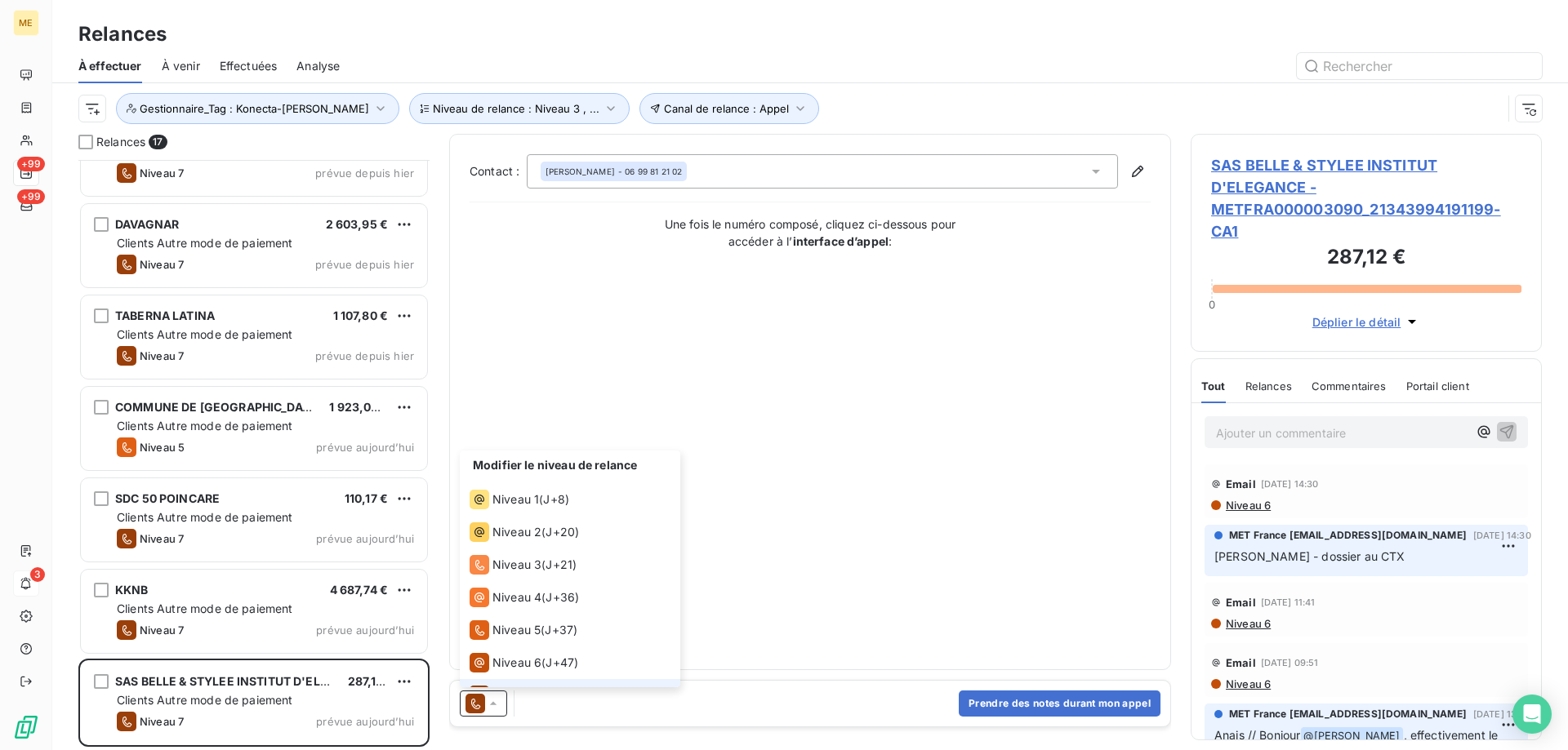
scroll to position [24, 0]
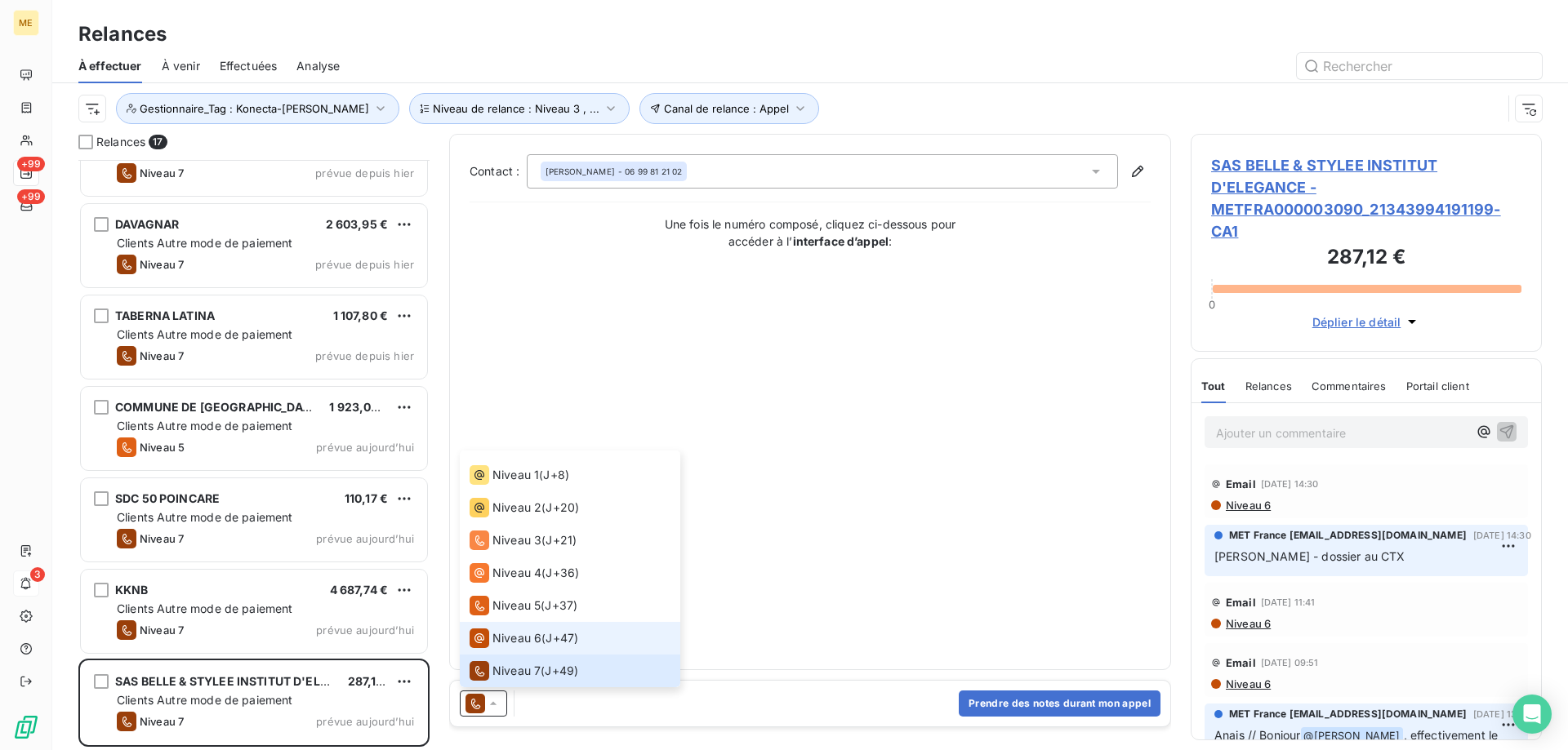
click at [500, 644] on span "Niveau 6" at bounding box center [517, 638] width 49 height 16
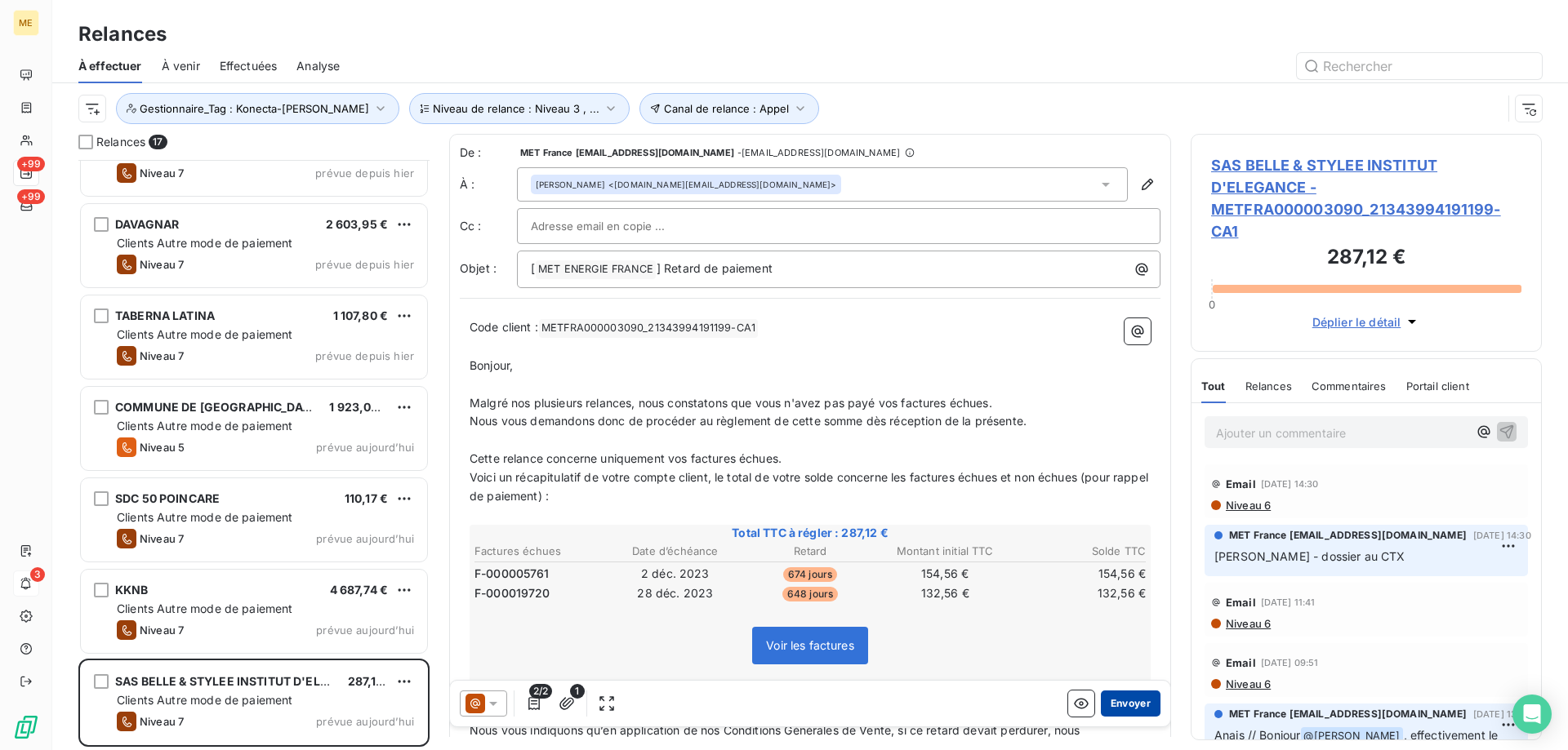
click at [1120, 712] on button "Envoyer" at bounding box center [1130, 703] width 60 height 26
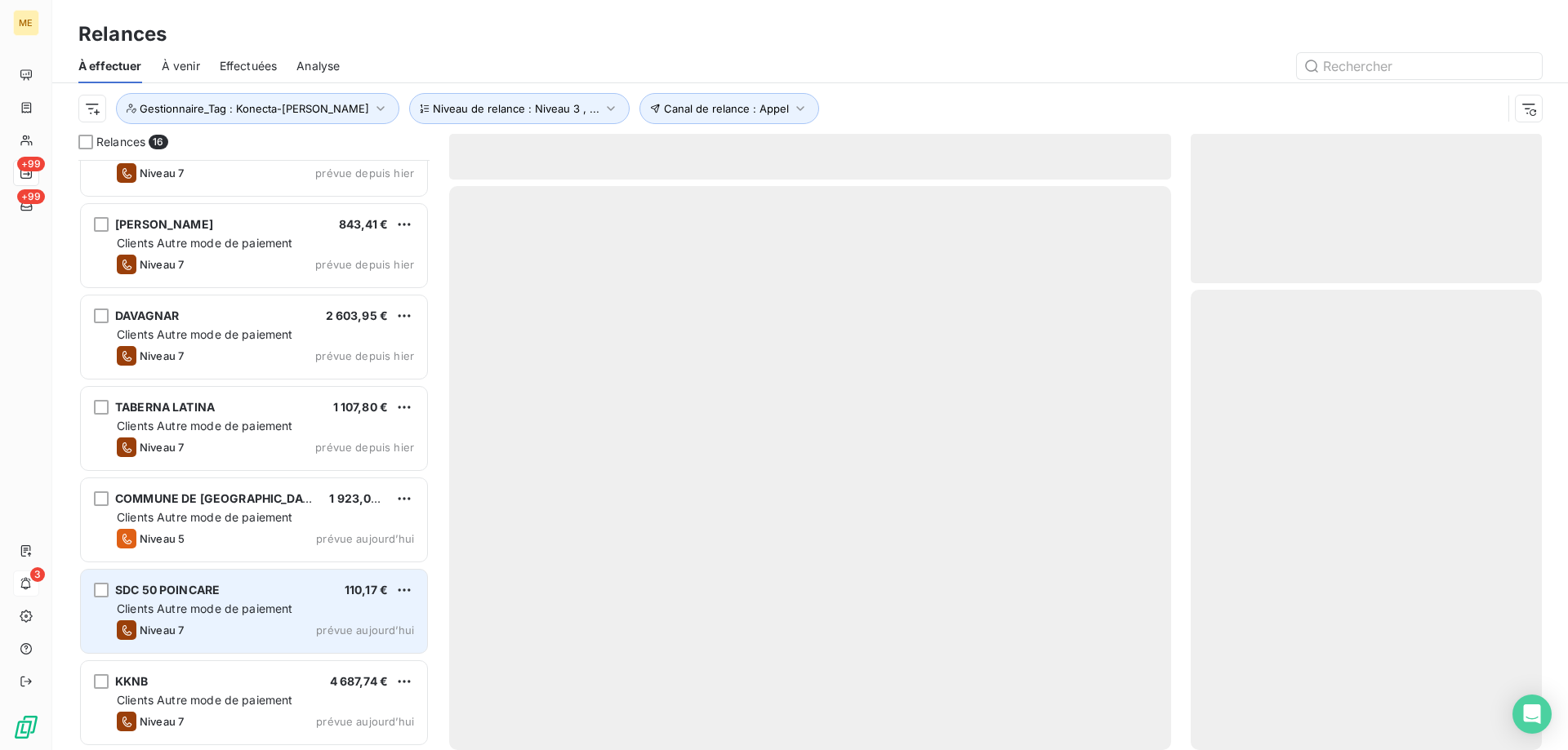
scroll to position [873, 0]
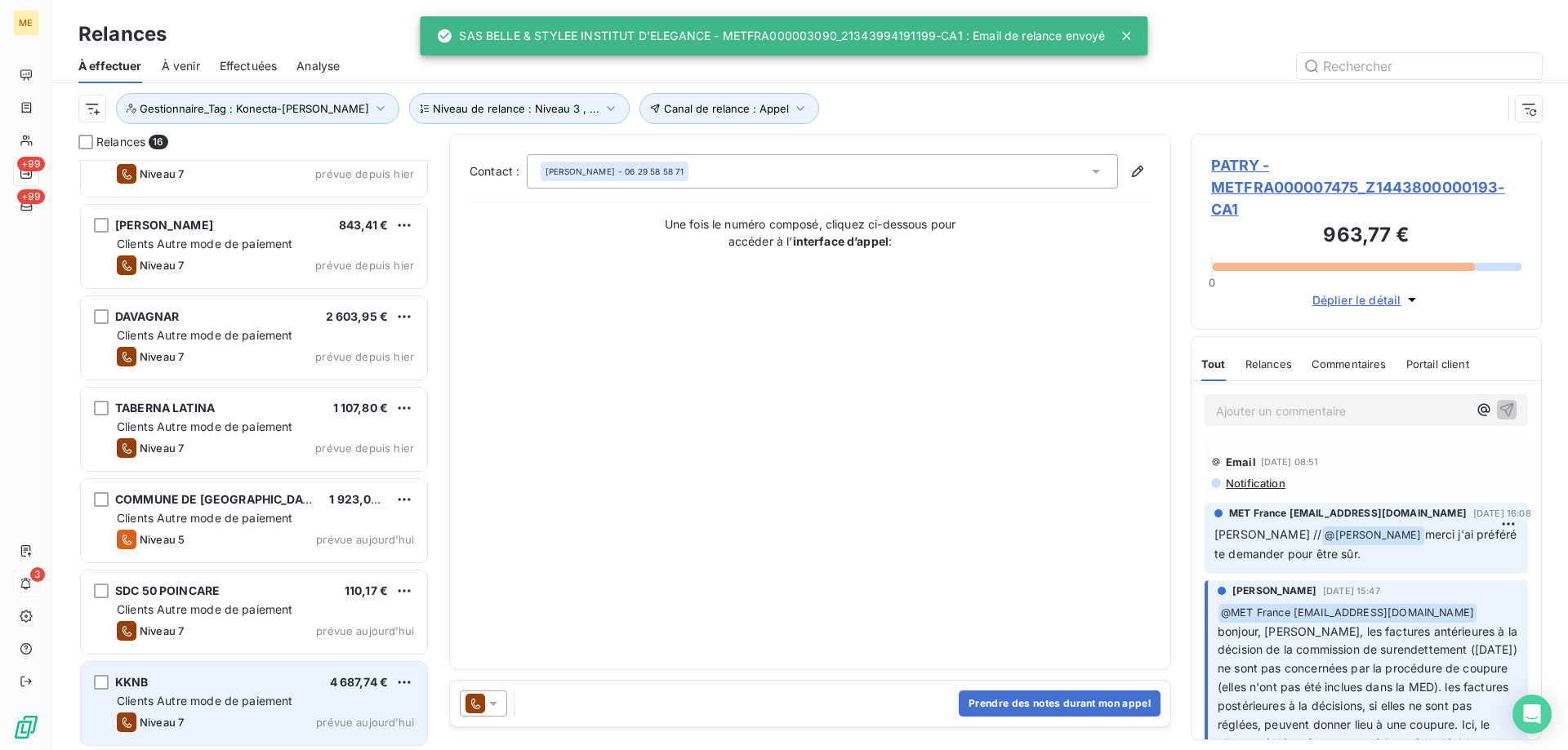
click at [250, 692] on div "KKNB 4 687,74 € Clients Autre mode de paiement Niveau 7 prévue aujourd’hui" at bounding box center [253, 703] width 347 height 83
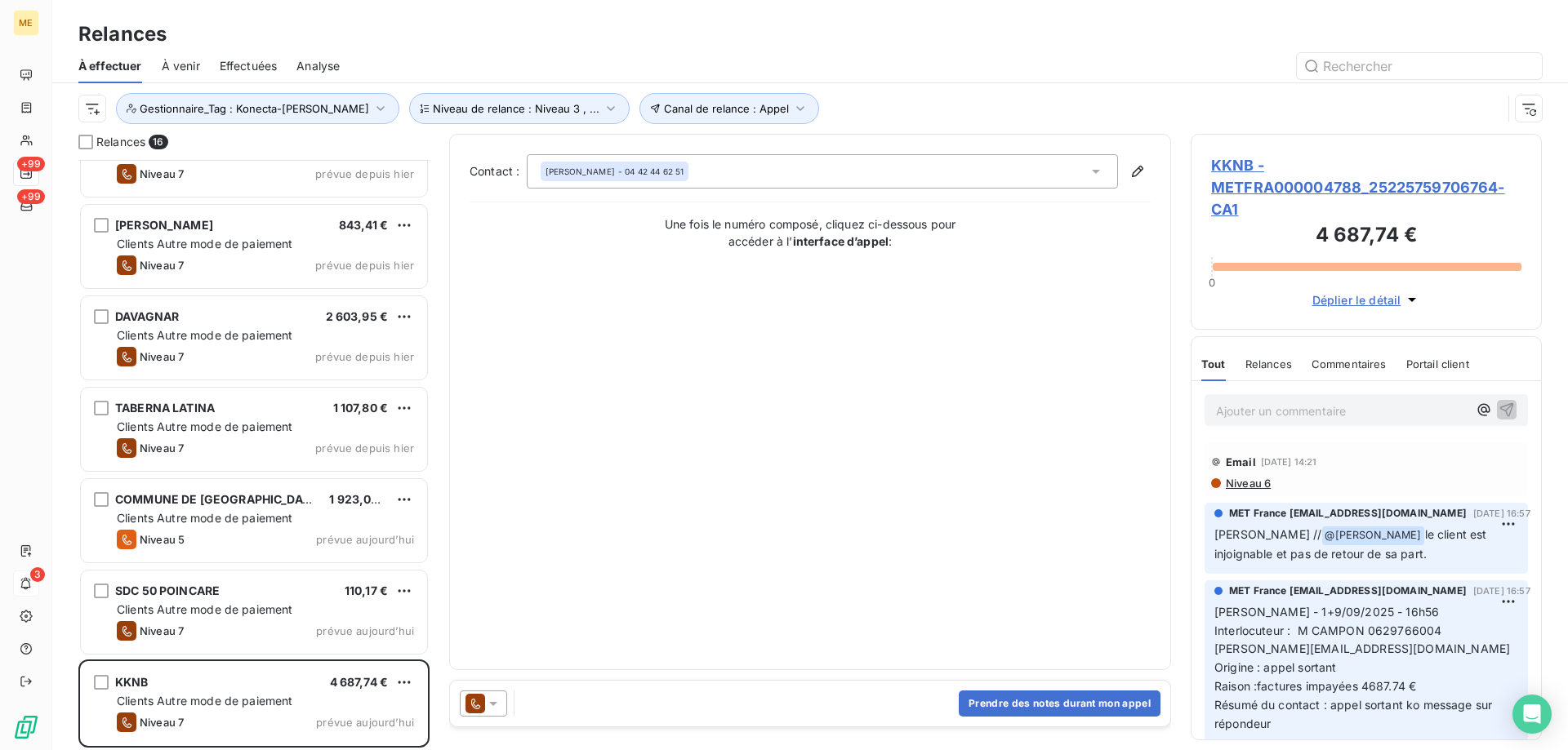
click at [494, 701] on icon at bounding box center [493, 703] width 16 height 16
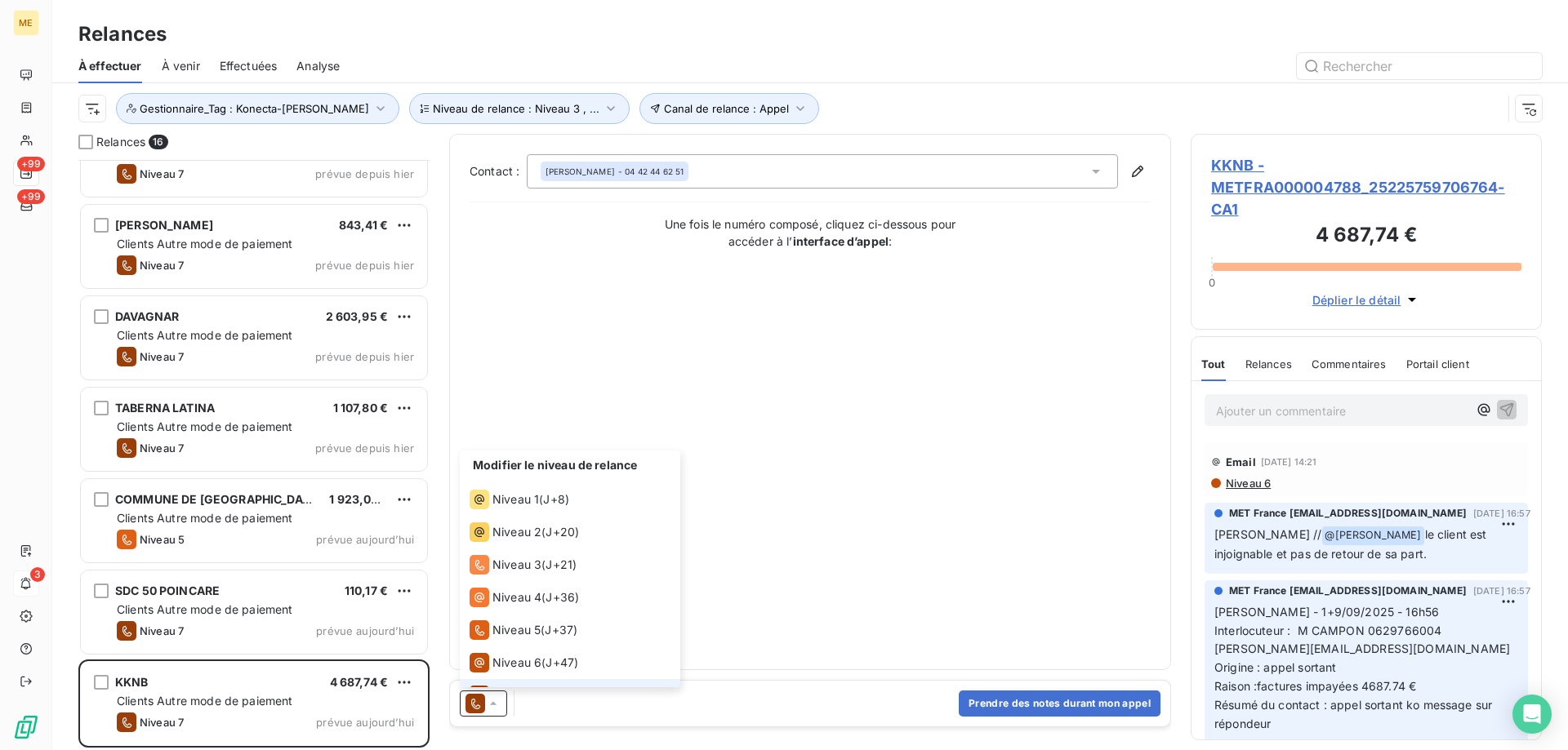
scroll to position [24, 0]
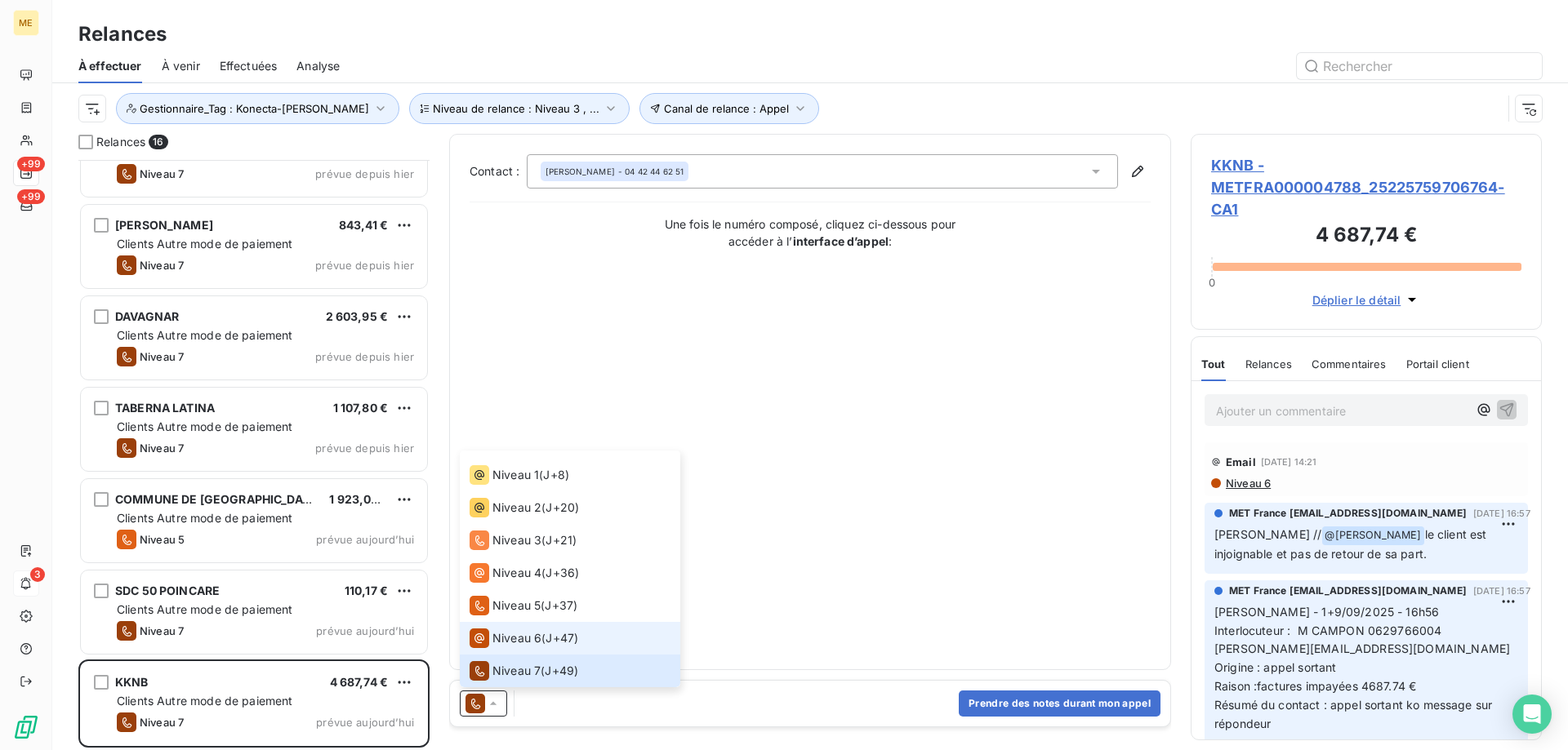
click at [503, 639] on span "Niveau 6" at bounding box center [517, 638] width 49 height 16
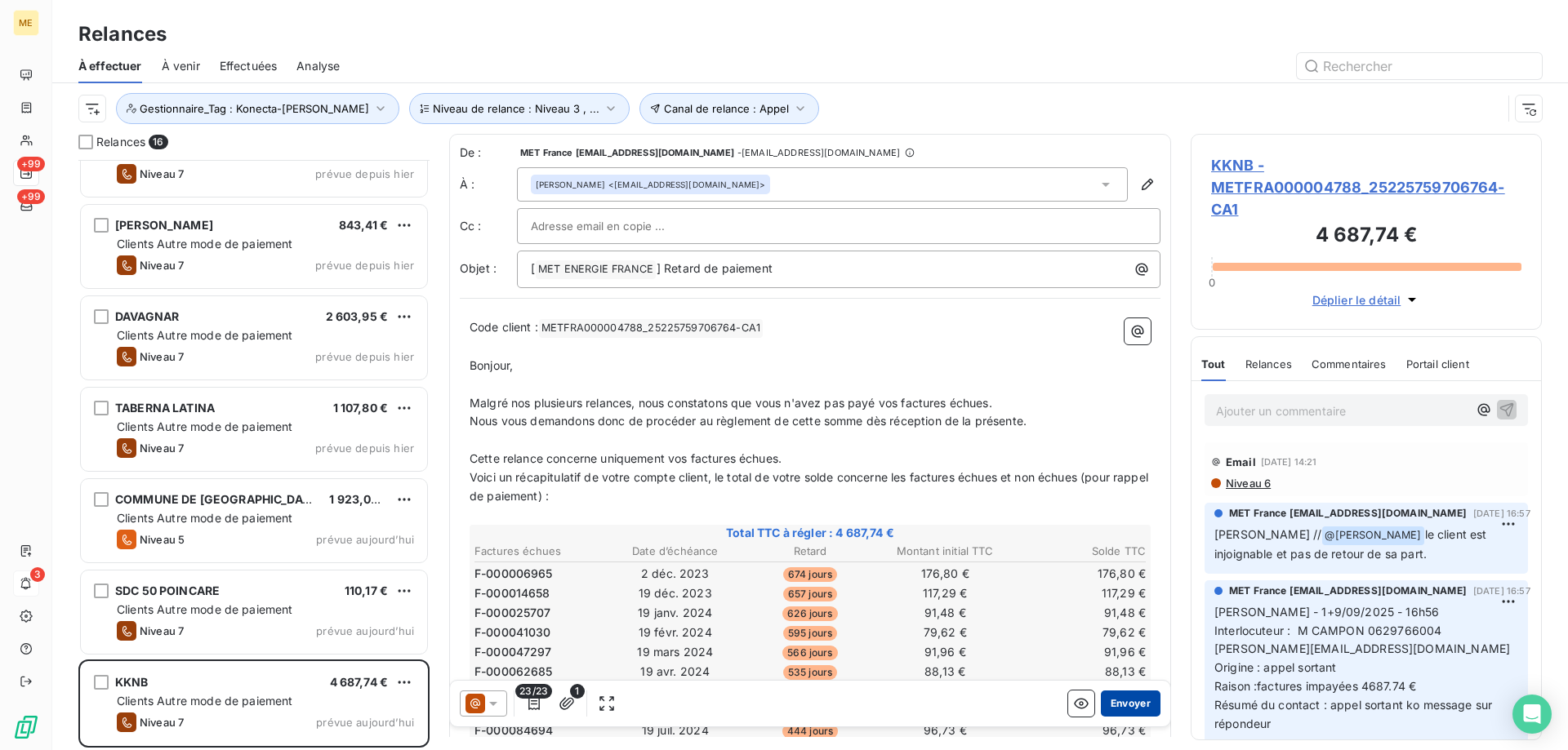
click at [1101, 708] on button "Envoyer" at bounding box center [1130, 703] width 60 height 26
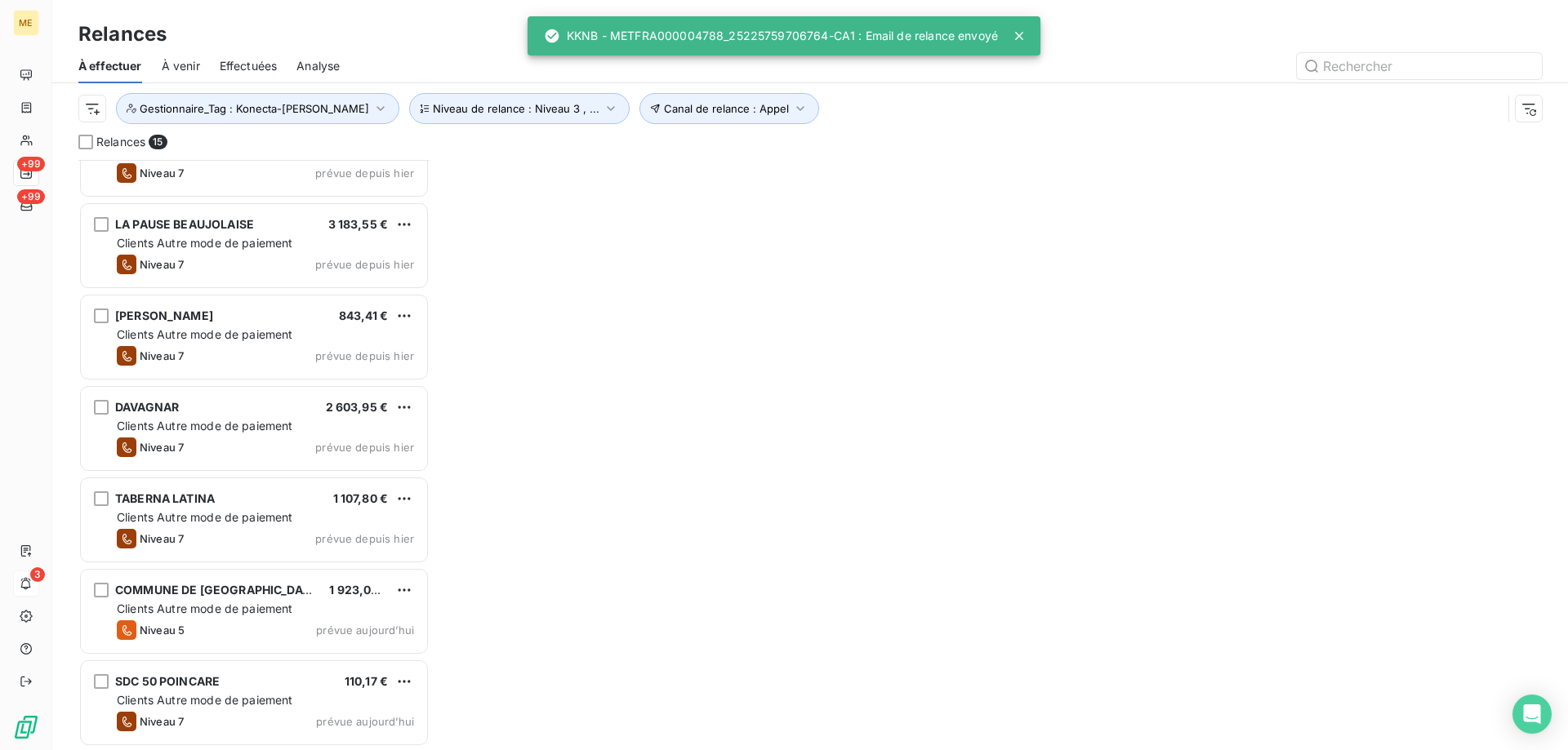
scroll to position [781, 0]
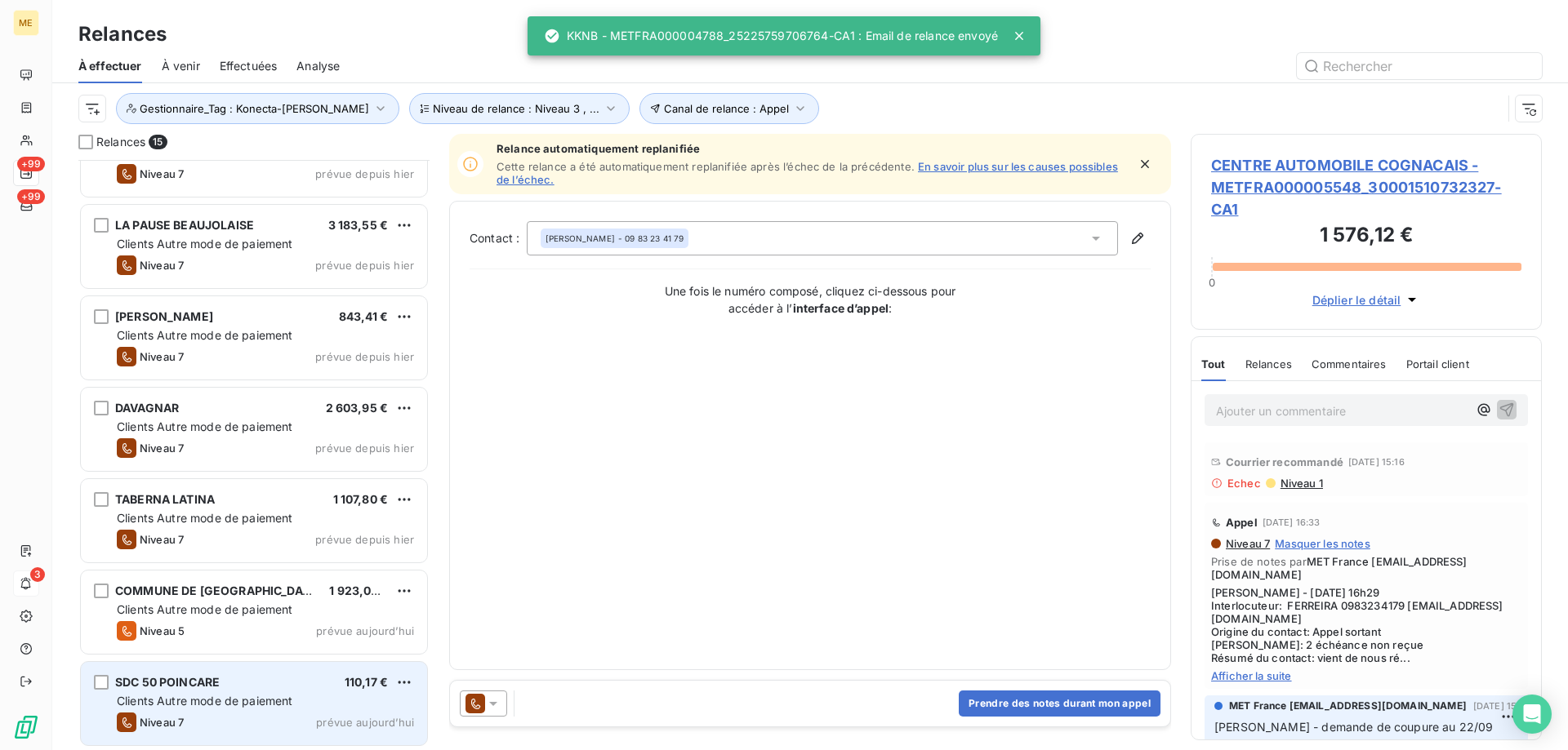
click at [261, 703] on span "Clients Autre mode de paiement" at bounding box center [204, 701] width 176 height 14
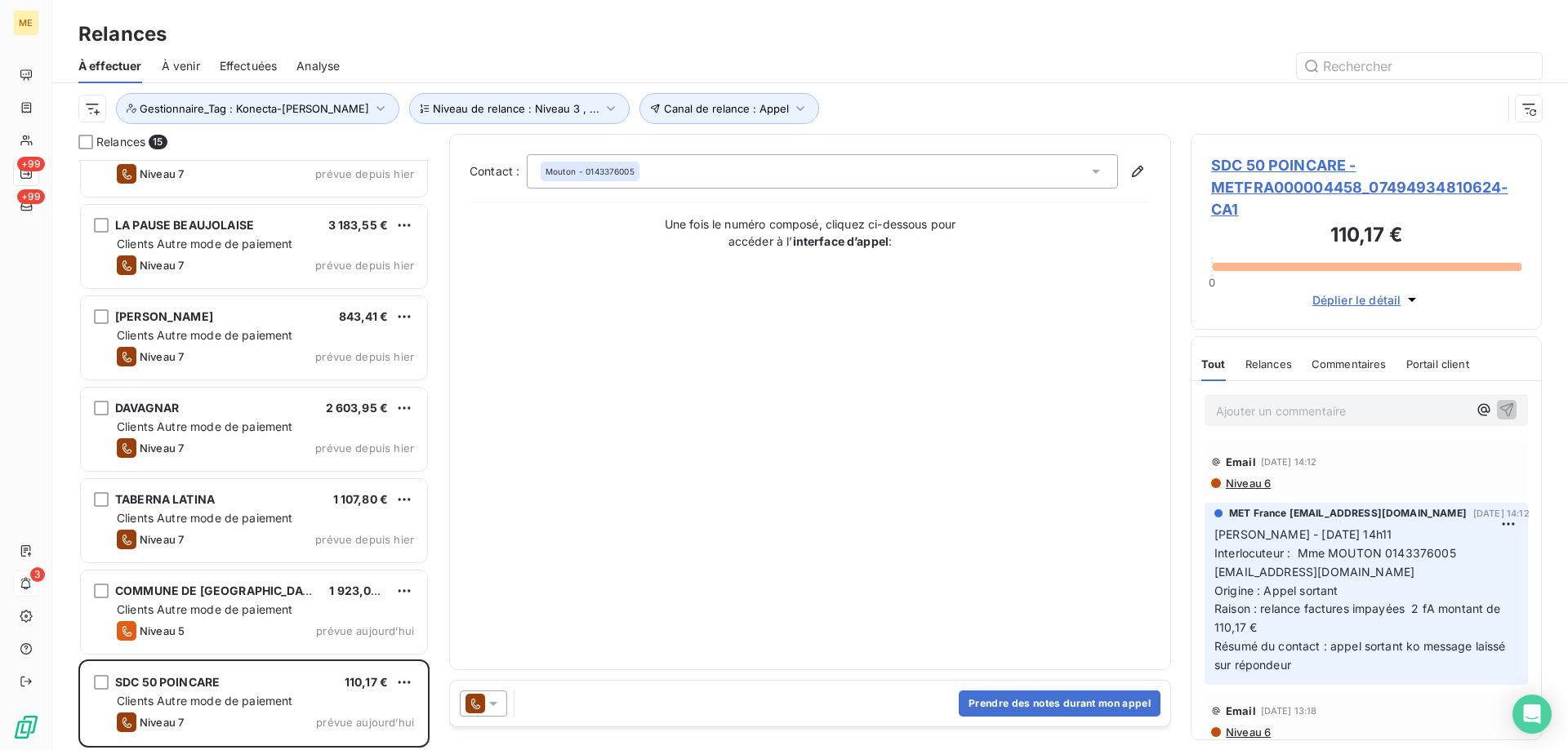
click at [489, 701] on icon at bounding box center [493, 703] width 16 height 16
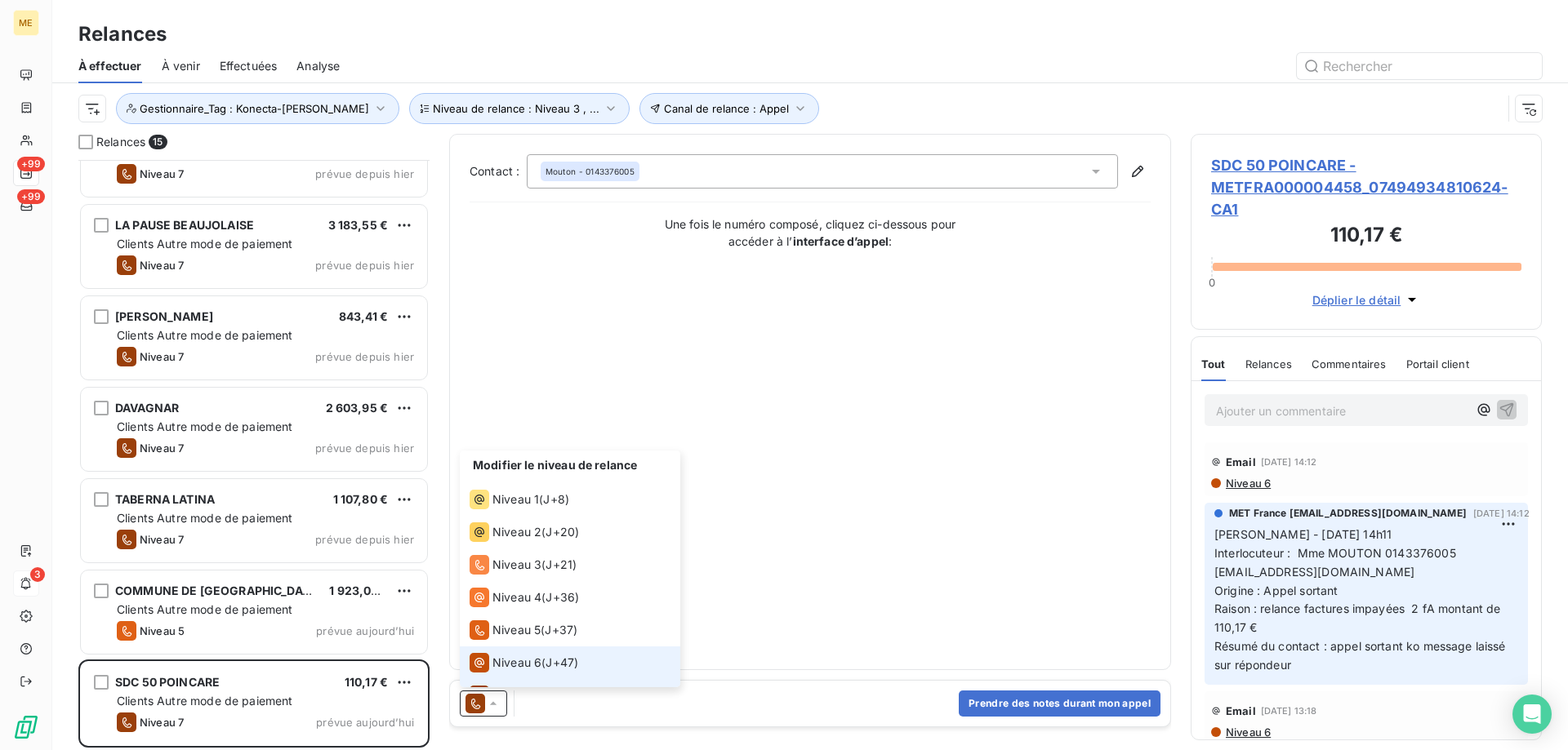
scroll to position [24, 0]
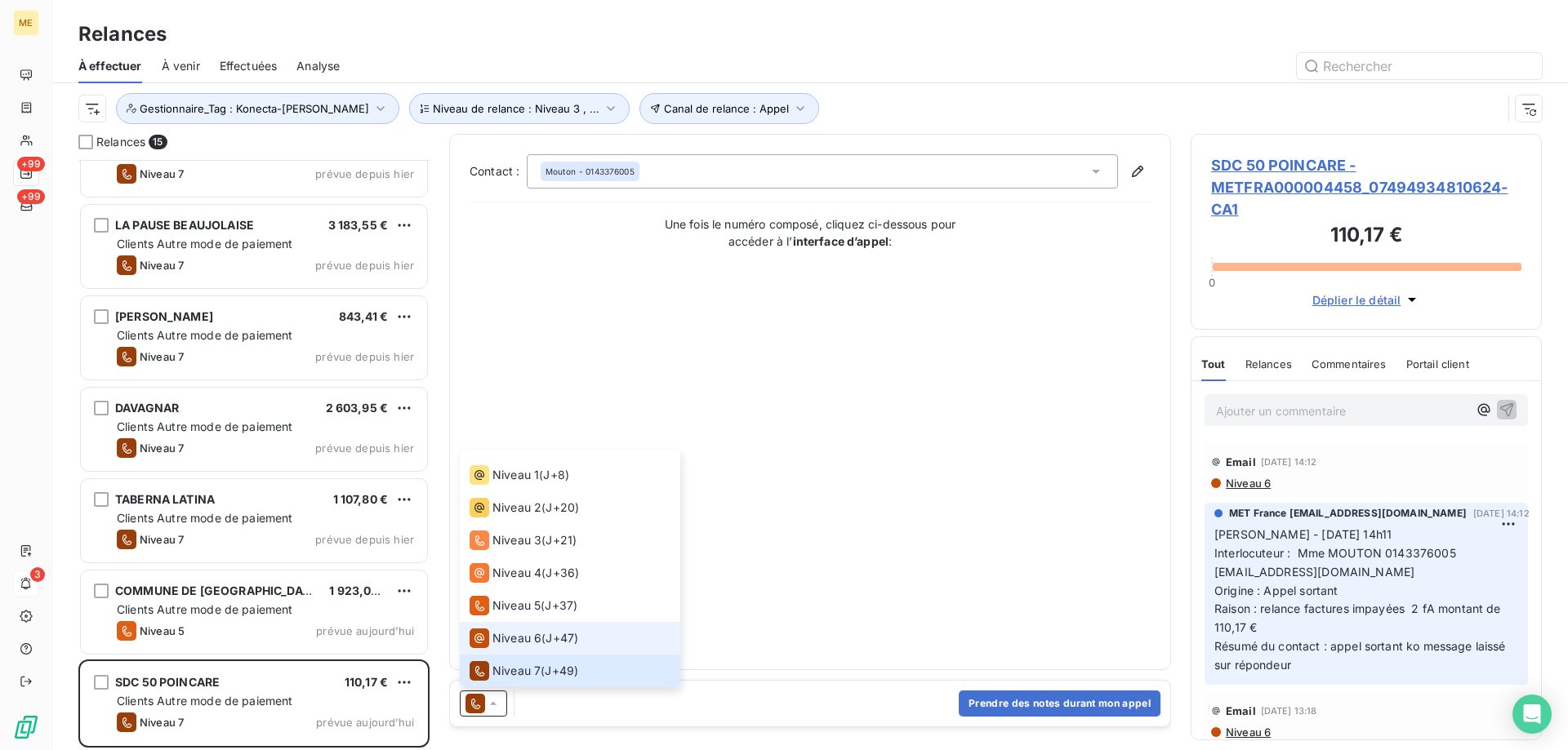
click at [504, 643] on span "Niveau 6" at bounding box center [517, 638] width 49 height 16
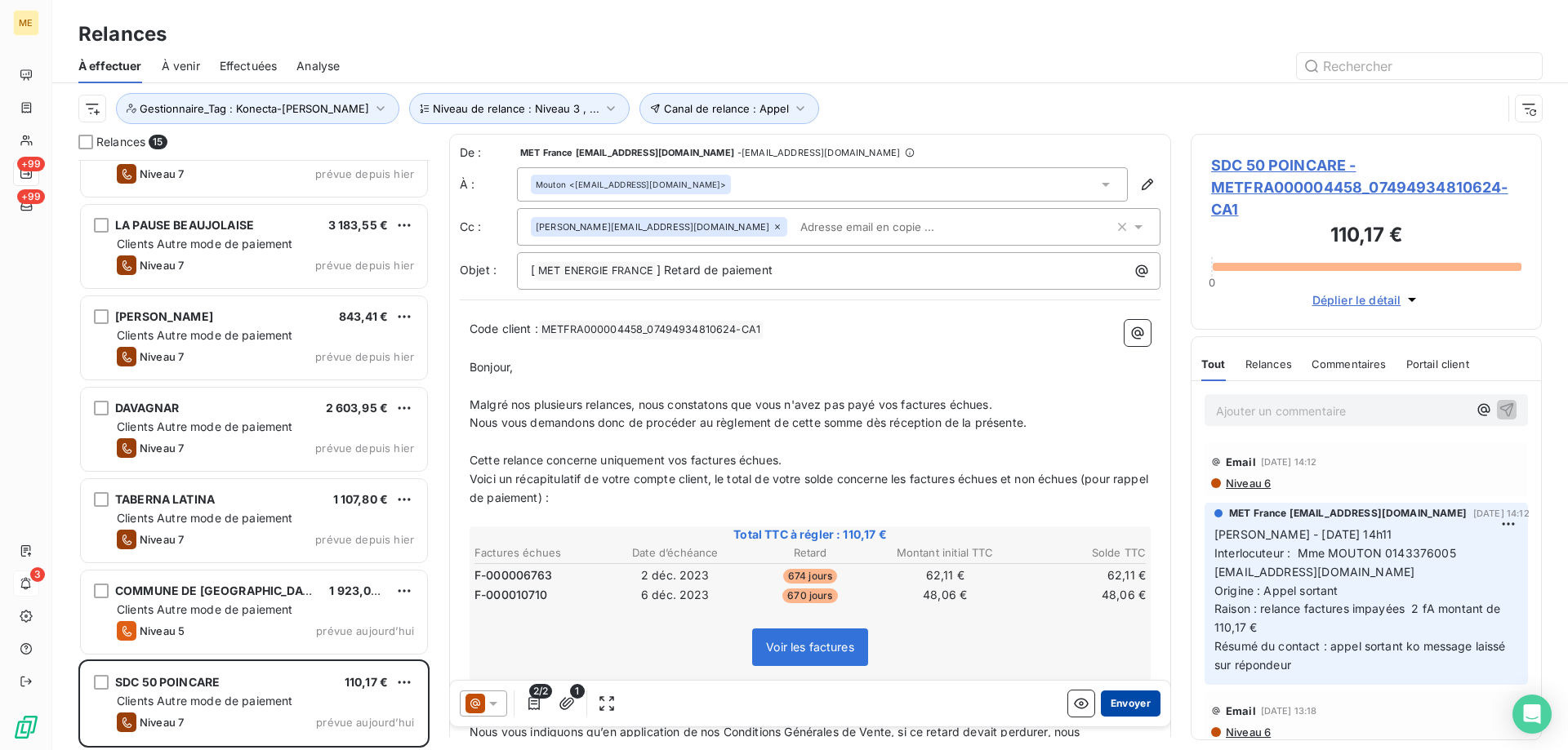
click at [1109, 706] on button "Envoyer" at bounding box center [1130, 703] width 60 height 26
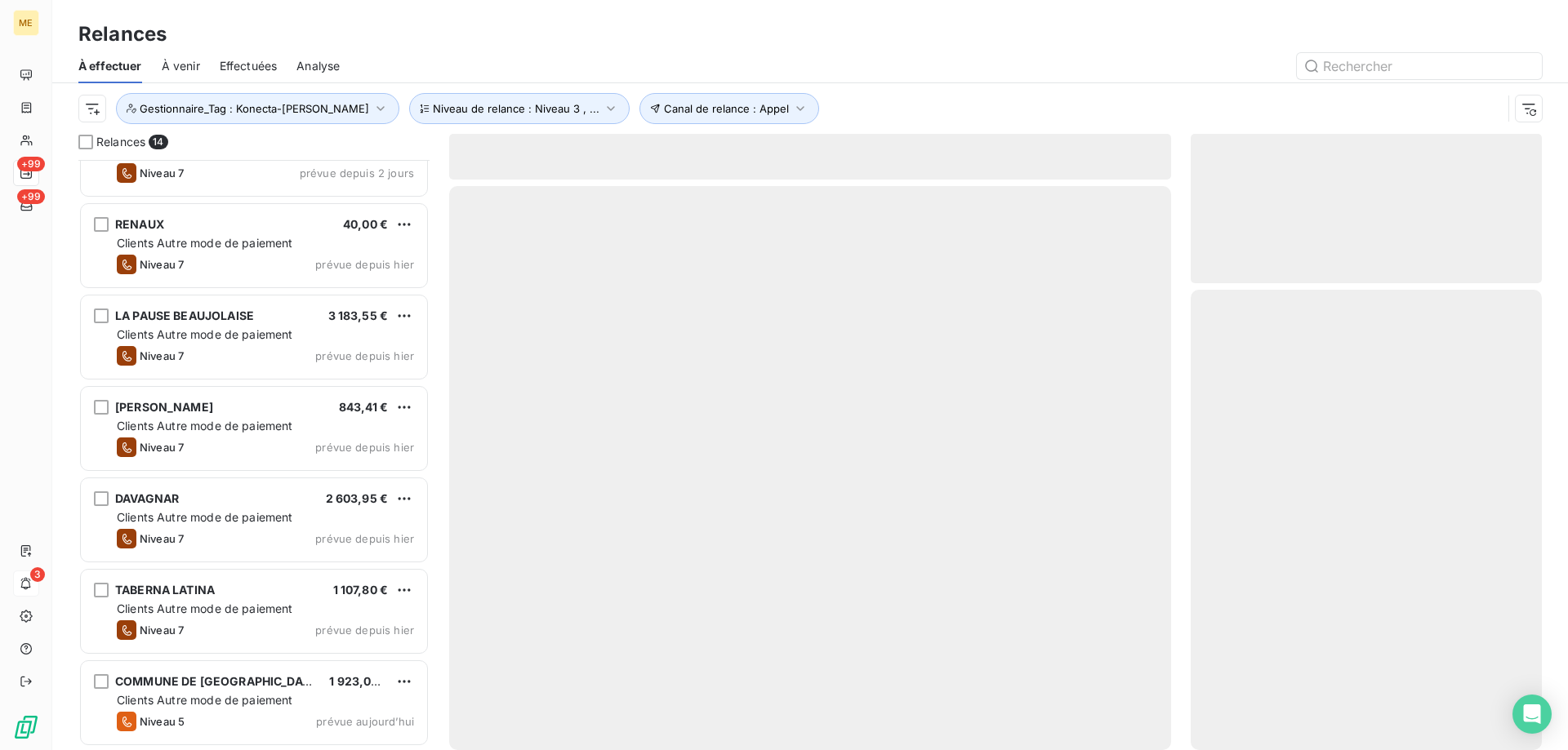
scroll to position [690, 0]
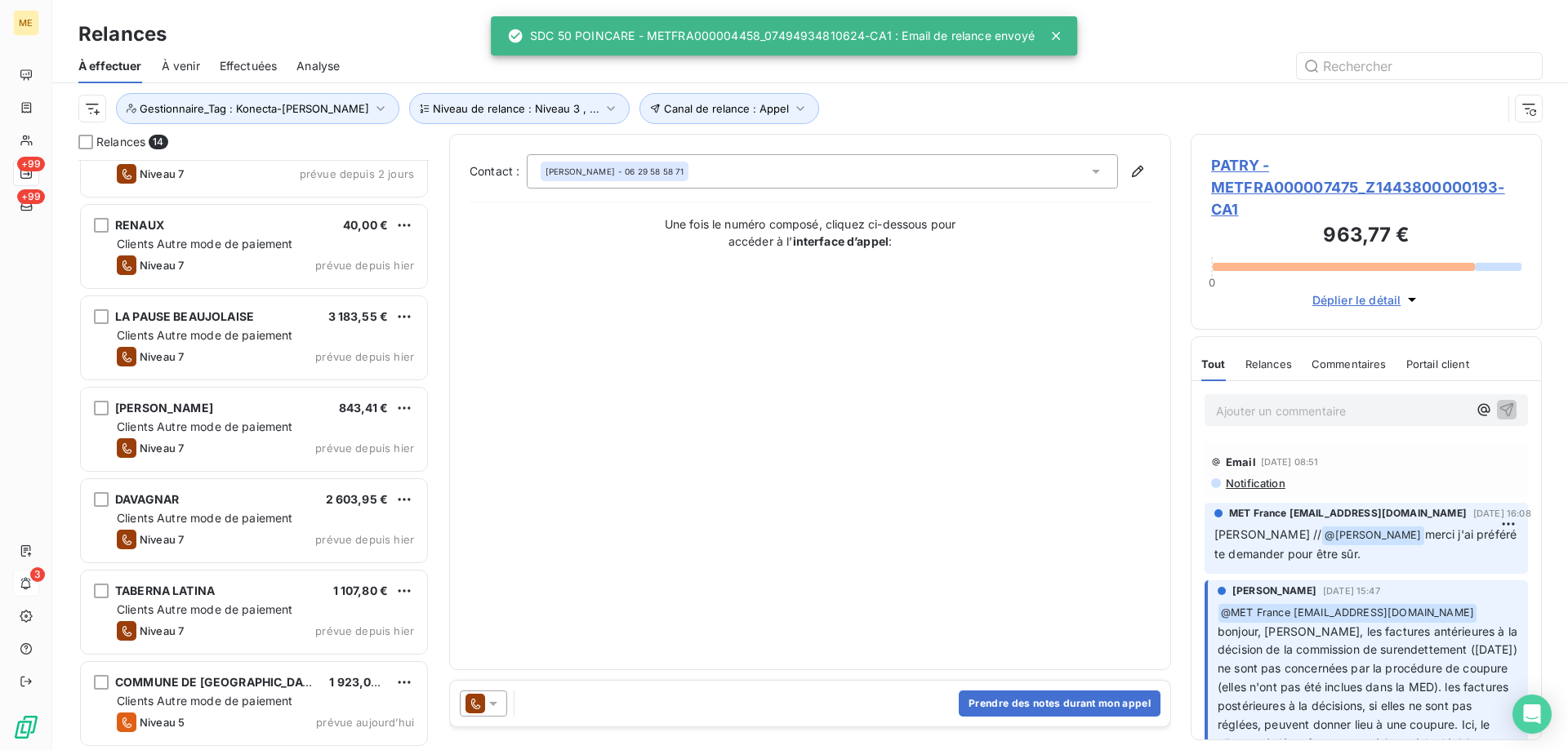
click at [268, 689] on div "COMMUNE DE LAVARE 1 923,03 €" at bounding box center [265, 682] width 297 height 14
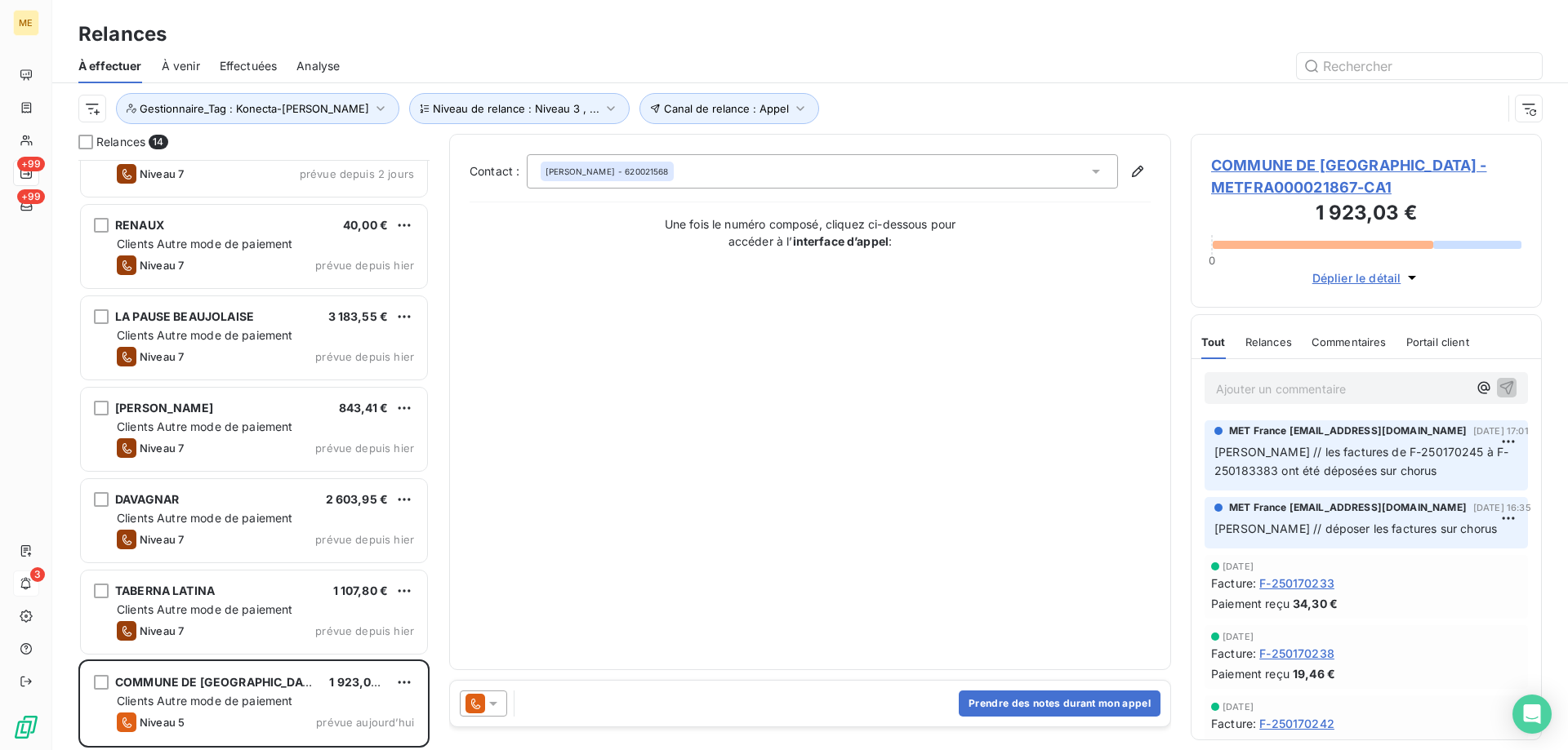
click at [1287, 166] on span "COMMUNE DE LAVARE - METFRA000021867-CA1" at bounding box center [1367, 175] width 311 height 44
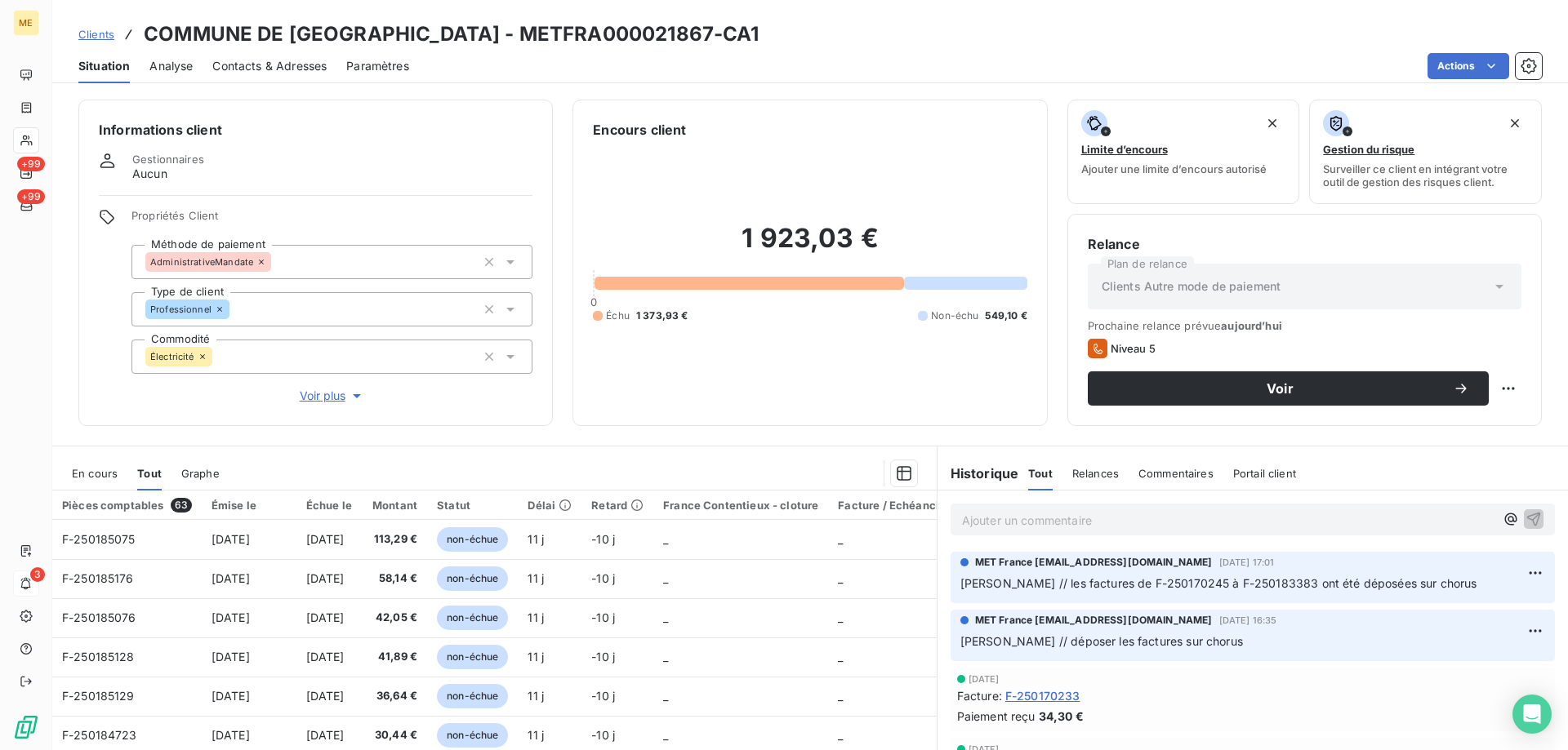
click at [61, 475] on div "En cours Tout Graphe" at bounding box center [494, 473] width 885 height 34
click at [107, 472] on span "En cours" at bounding box center [94, 473] width 46 height 13
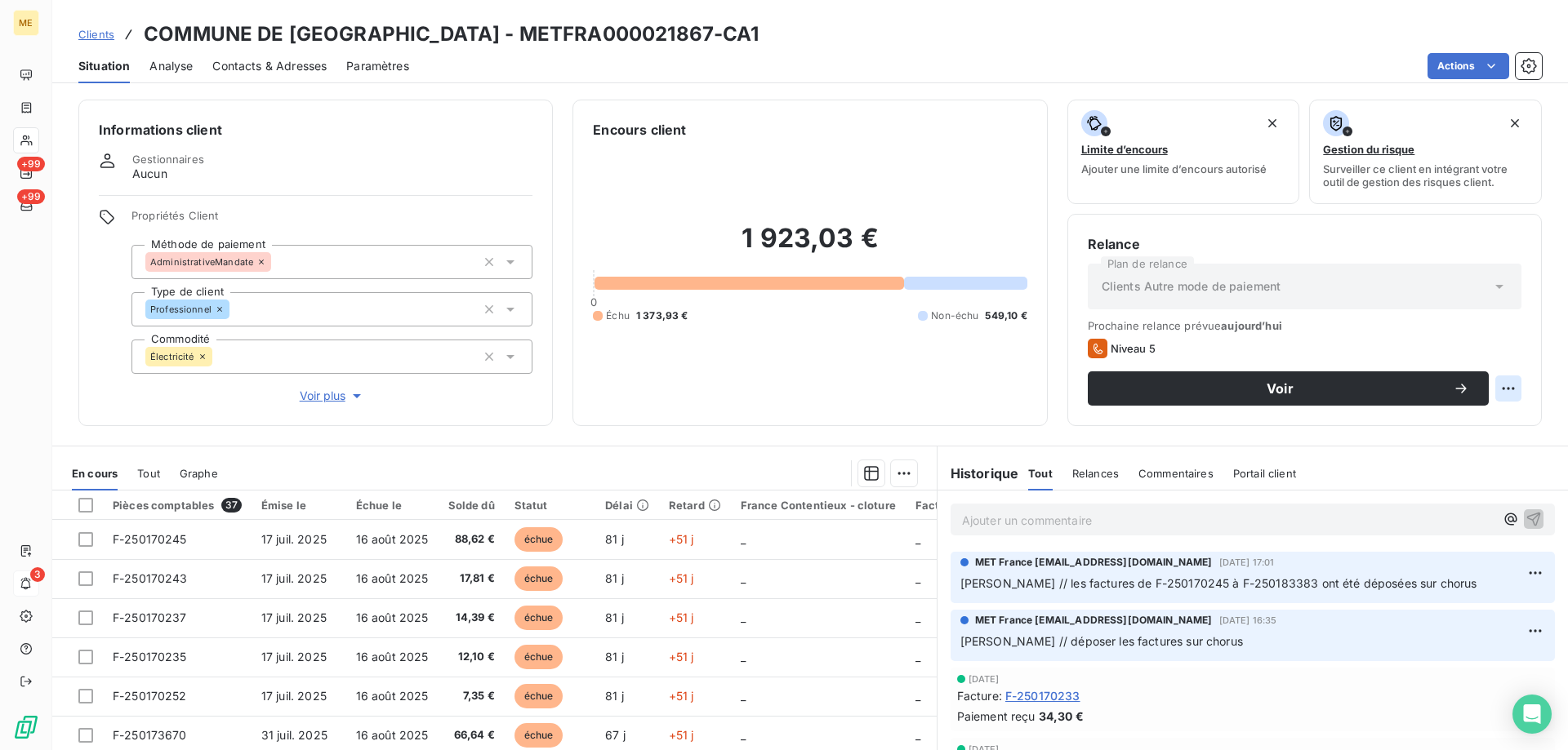
click at [1499, 385] on html "ME +99 +99 3 Clients COMMUNE DE LAVARE - METFRA000021867-CA1 Situation Analyse …" at bounding box center [784, 456] width 1568 height 914
click at [1431, 435] on div "Replanifier cette action" at bounding box center [1428, 424] width 146 height 26
select select "9"
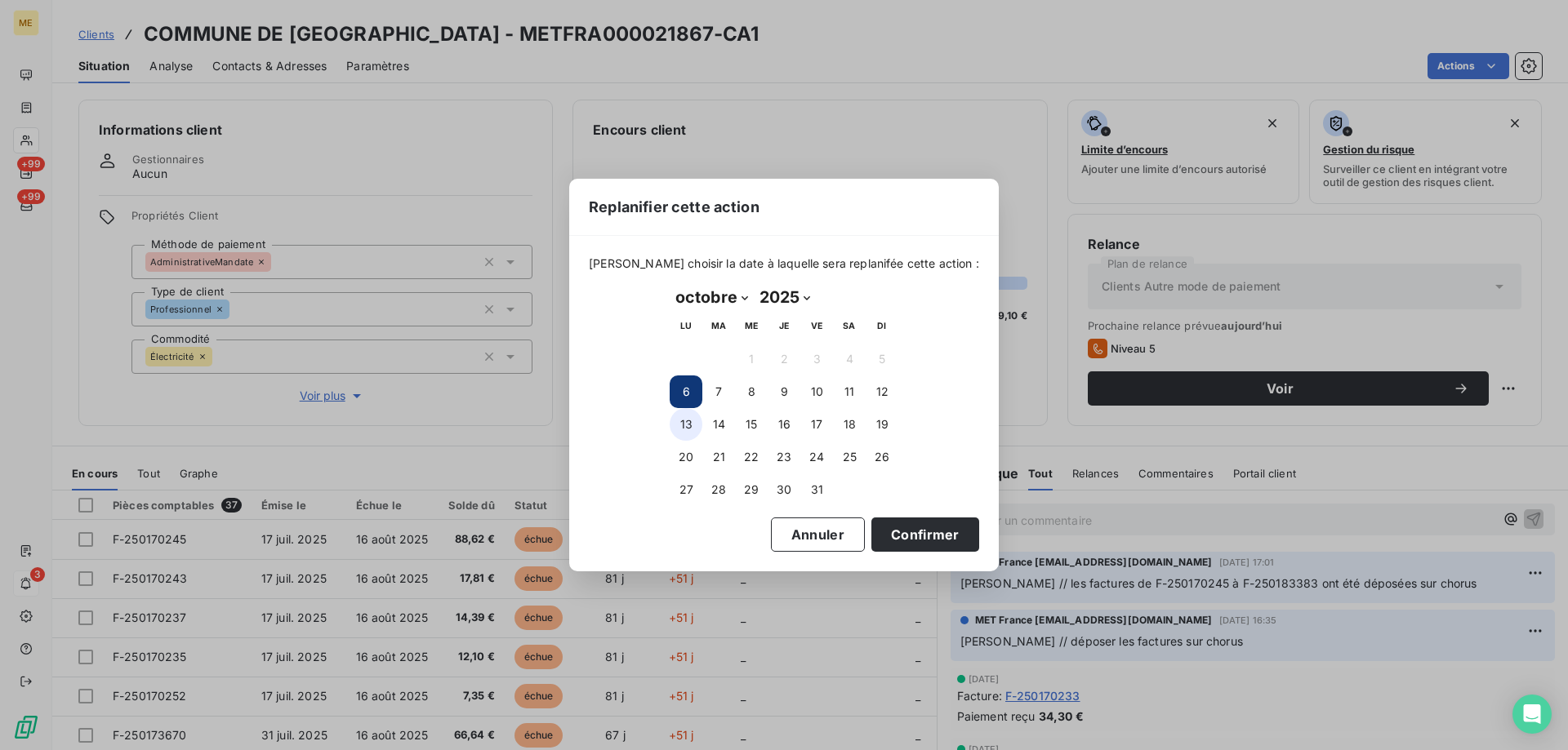
click at [685, 424] on button "13" at bounding box center [686, 424] width 32 height 32
click at [909, 524] on button "Confirmer" at bounding box center [925, 534] width 107 height 34
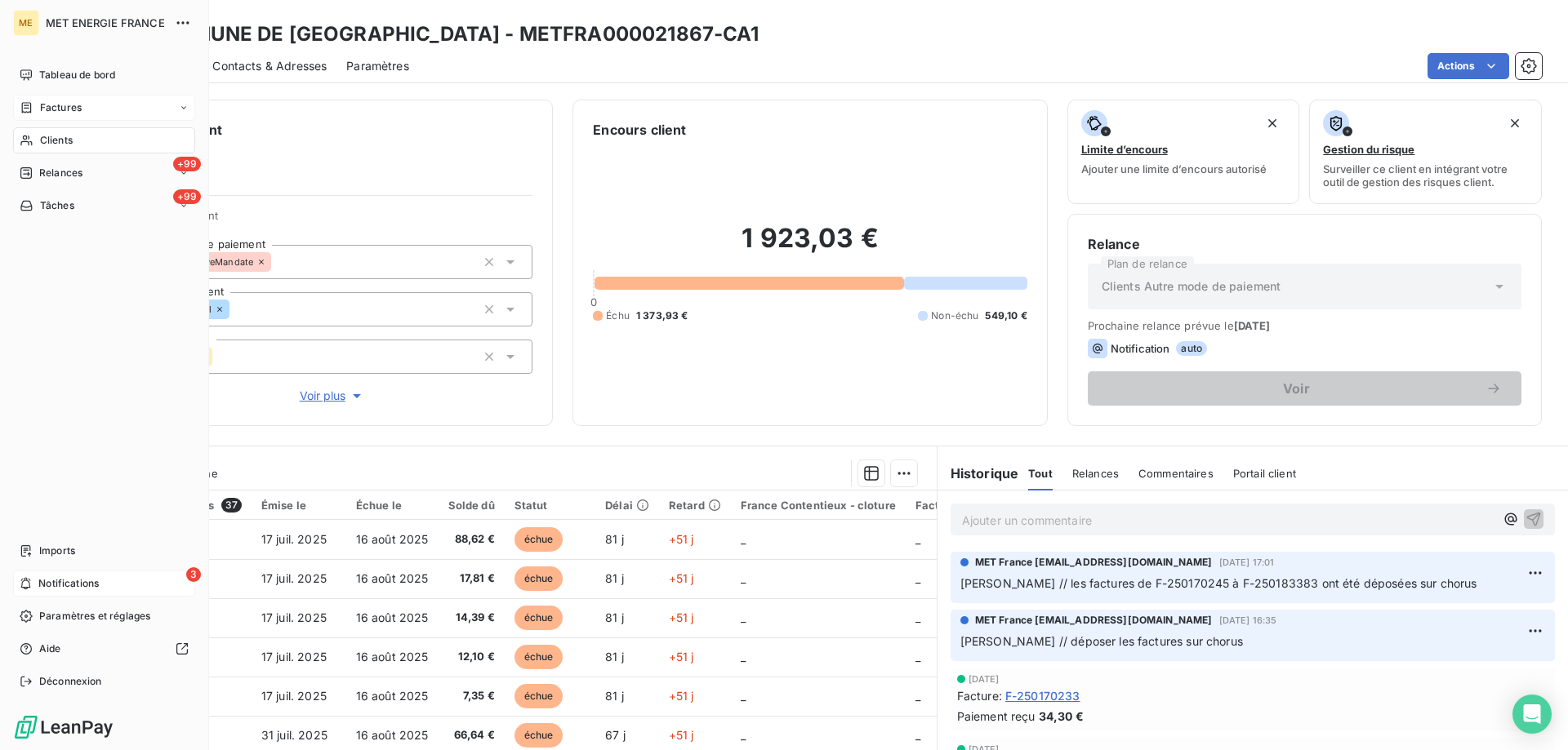
click at [23, 107] on icon at bounding box center [27, 107] width 14 height 13
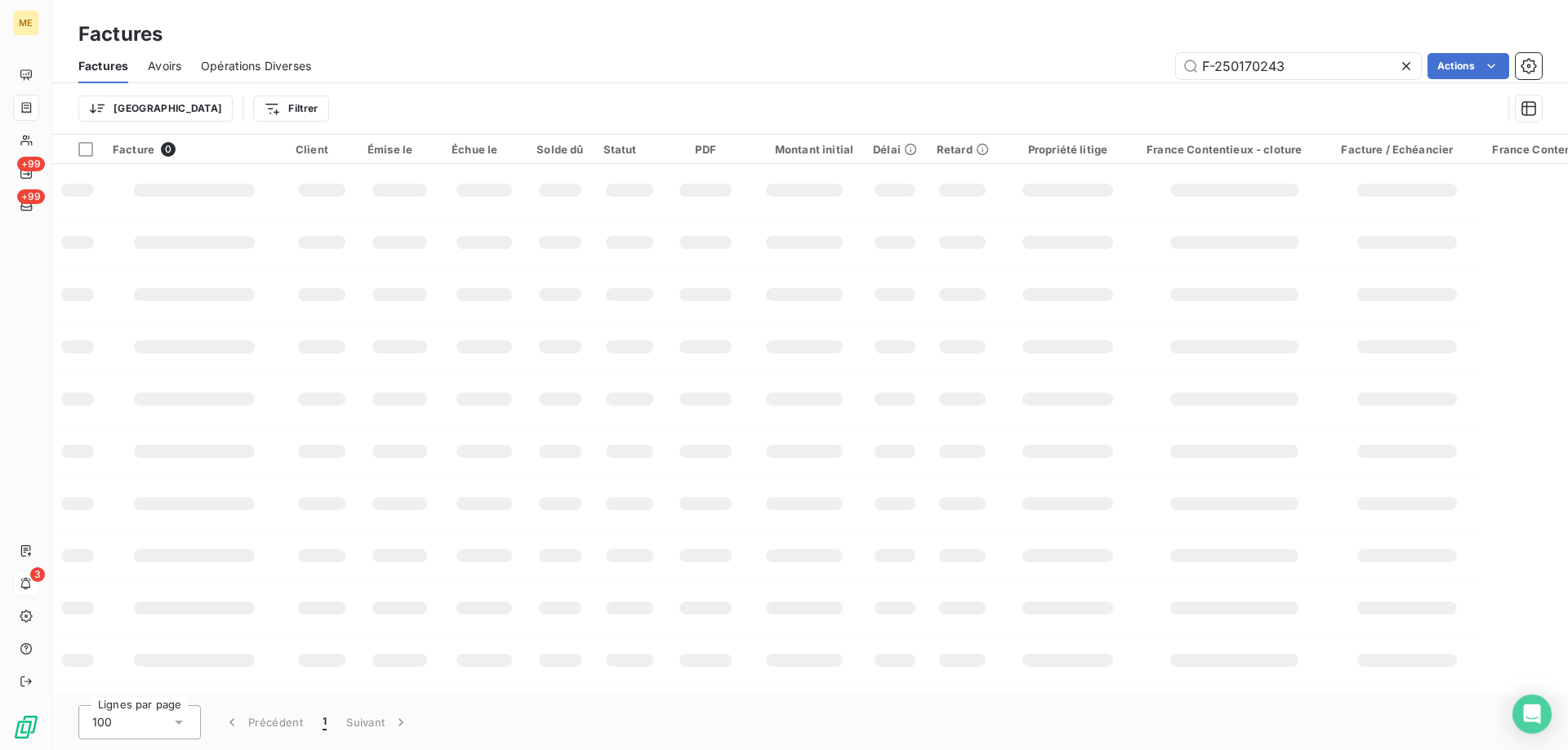
drag, startPoint x: 1317, startPoint y: 71, endPoint x: 1028, endPoint y: 71, distance: 289.0
click at [1028, 71] on div "F-250170243 Actions" at bounding box center [936, 65] width 1212 height 26
type input "F-250182497"
click at [423, 256] on td at bounding box center [399, 243] width 84 height 52
click at [1290, 65] on input "F-250182497" at bounding box center [1298, 65] width 245 height 26
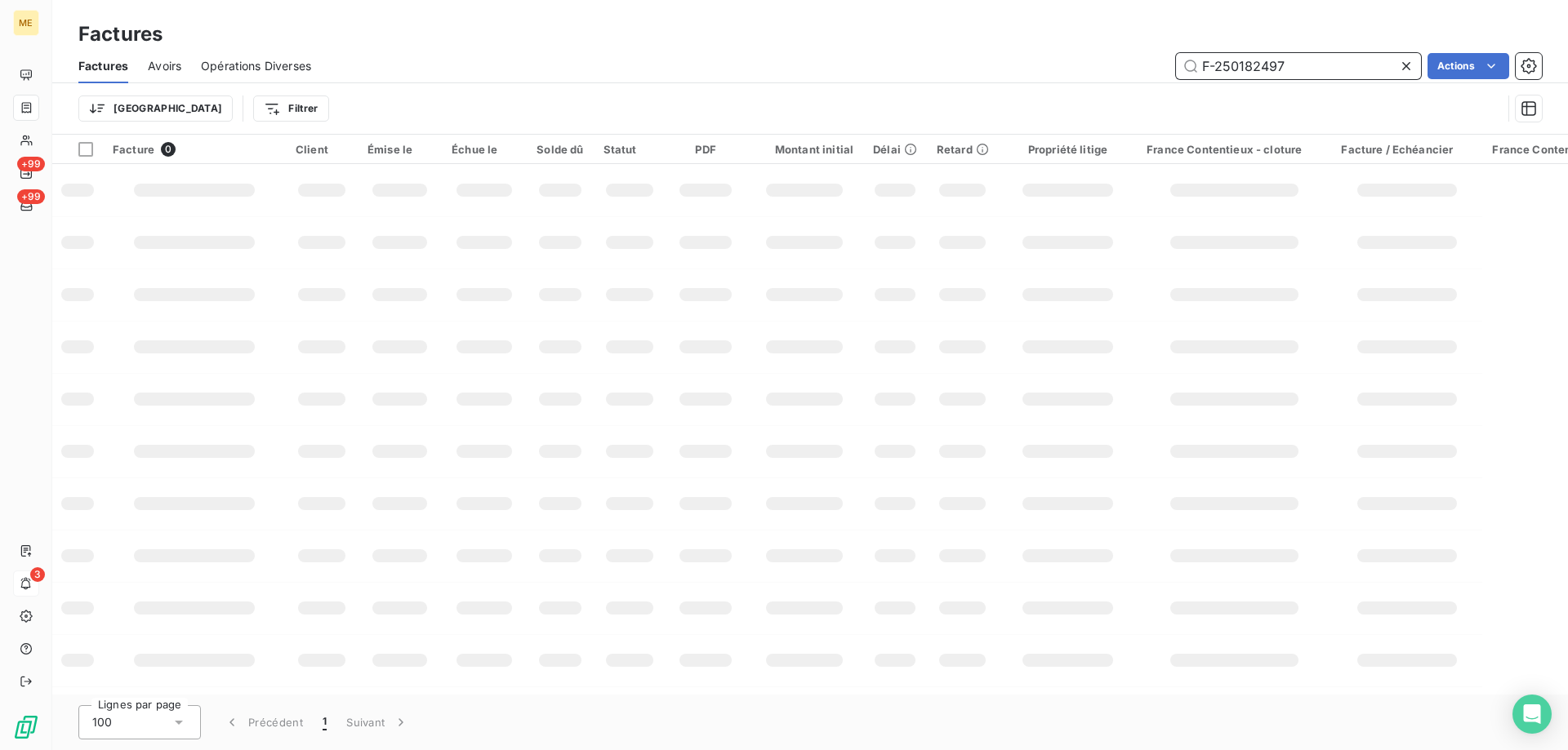
click at [1201, 60] on input "F-250182497" at bounding box center [1298, 65] width 245 height 26
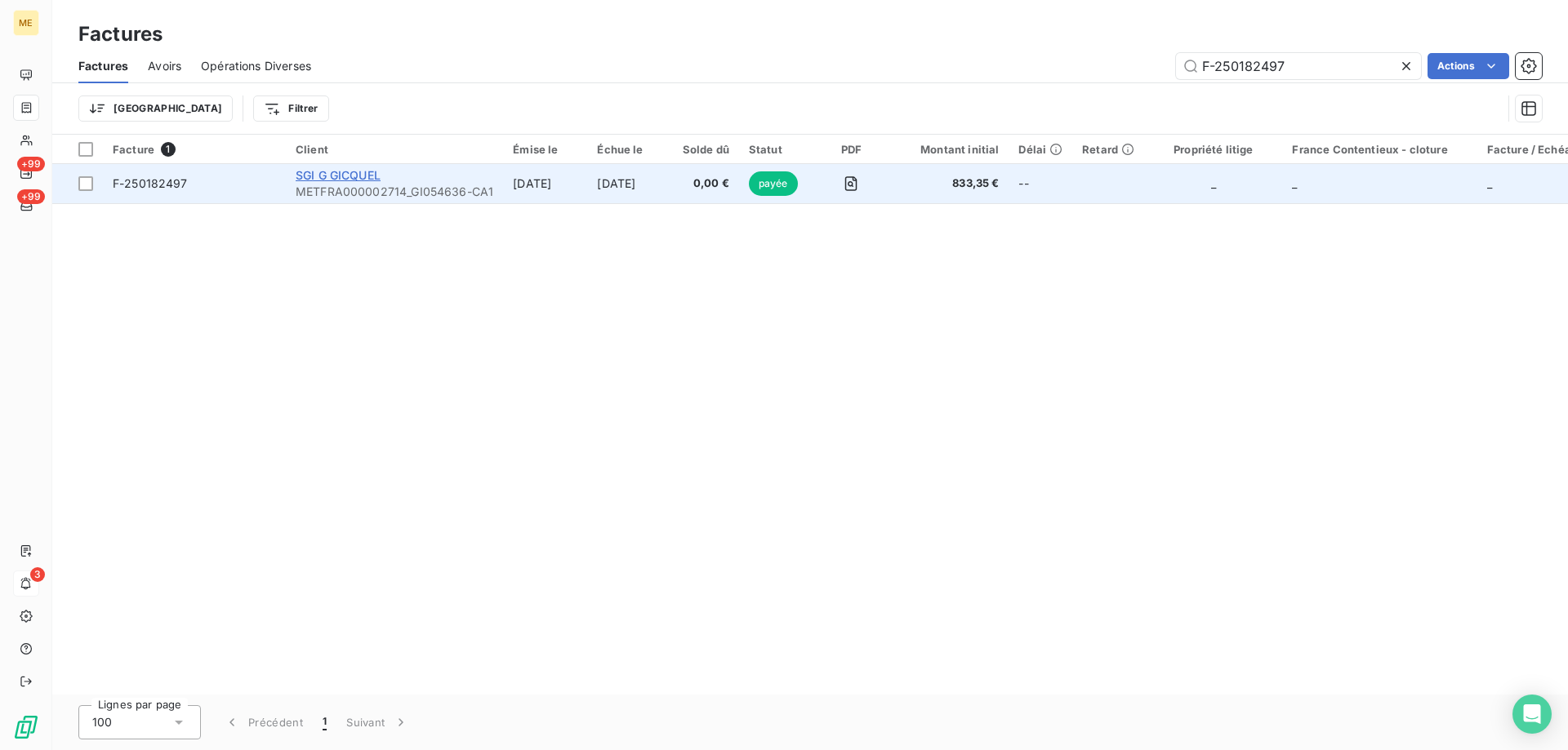
click at [303, 178] on span "SGI G GICQUEL" at bounding box center [338, 175] width 85 height 14
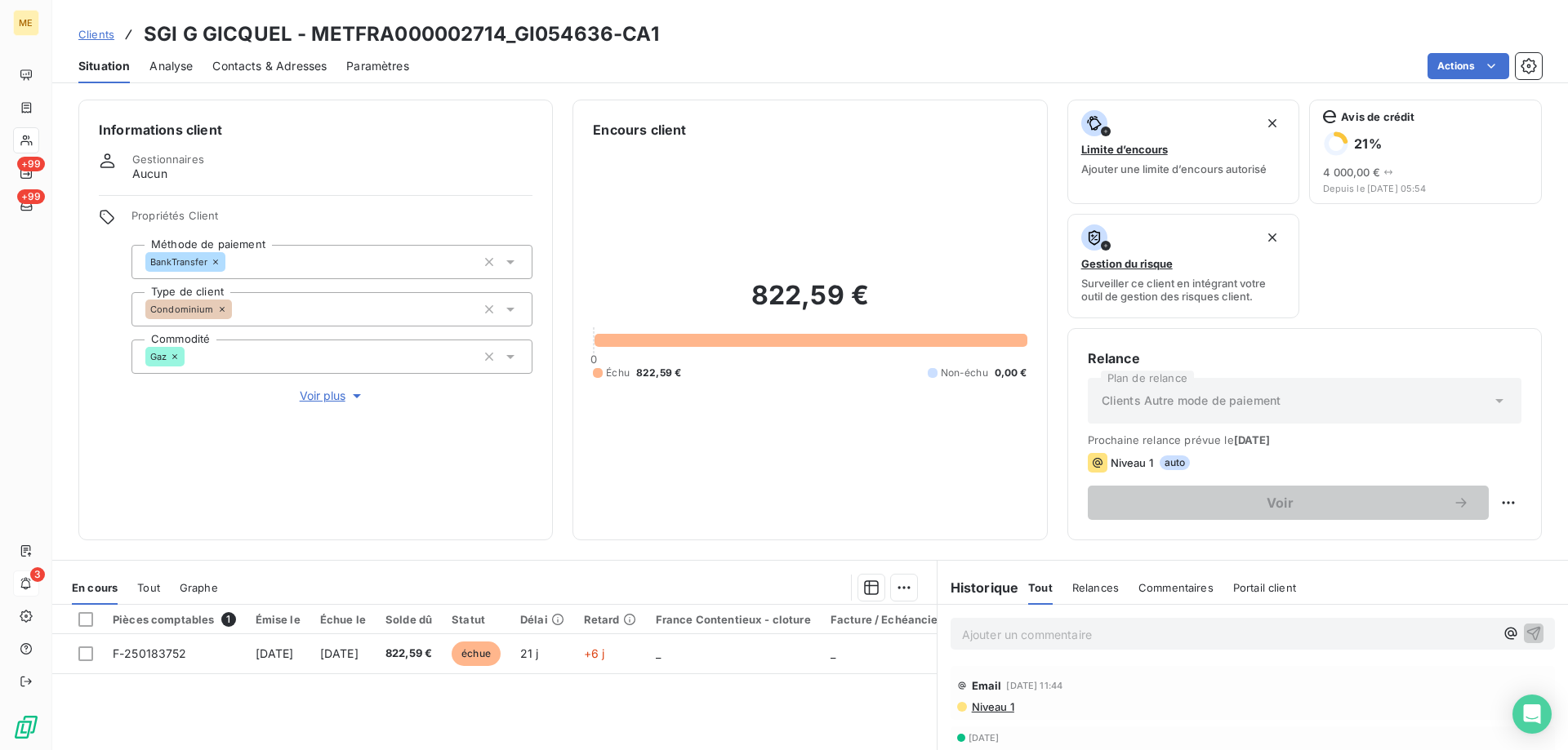
click at [336, 388] on span "Voir plus" at bounding box center [332, 396] width 65 height 16
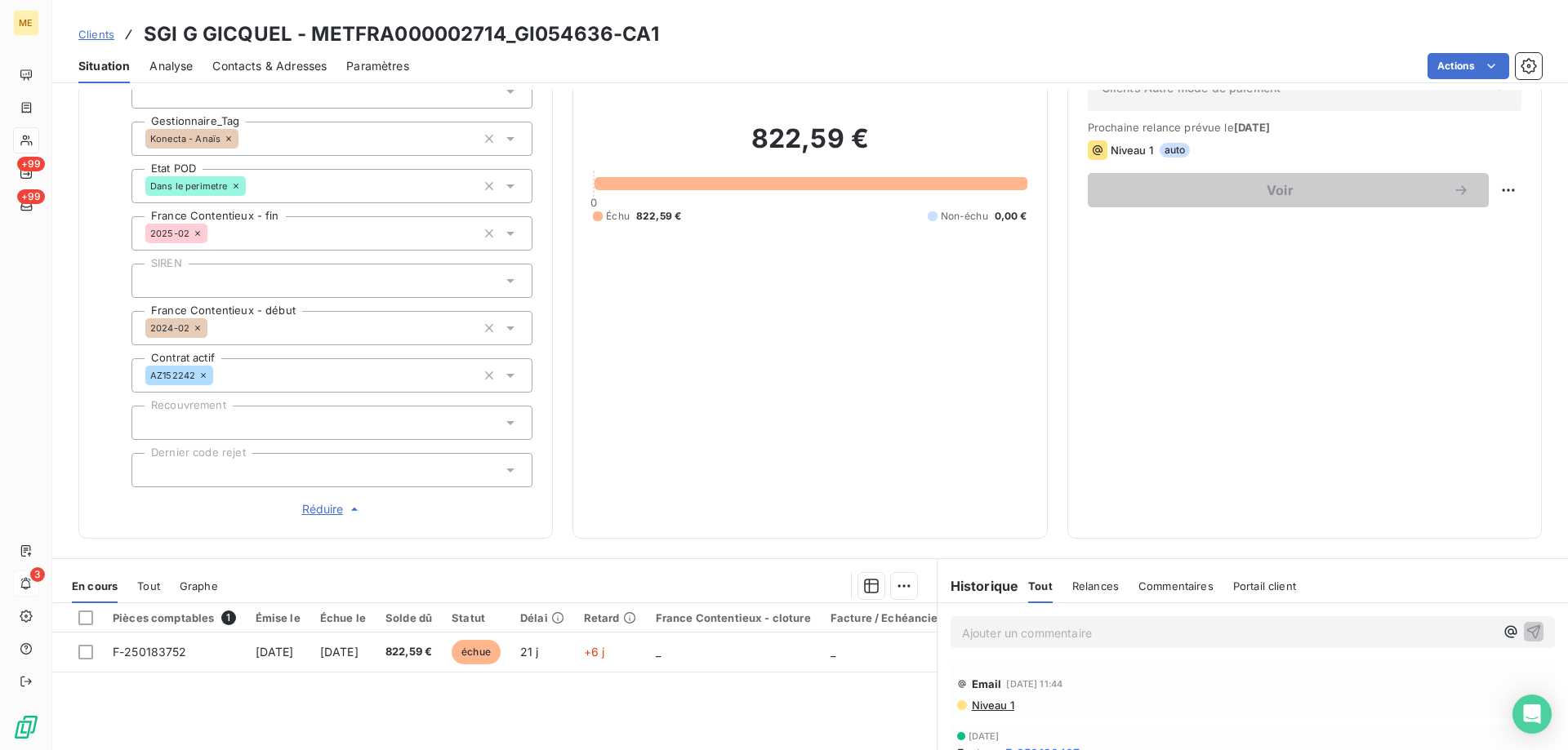
scroll to position [519, 0]
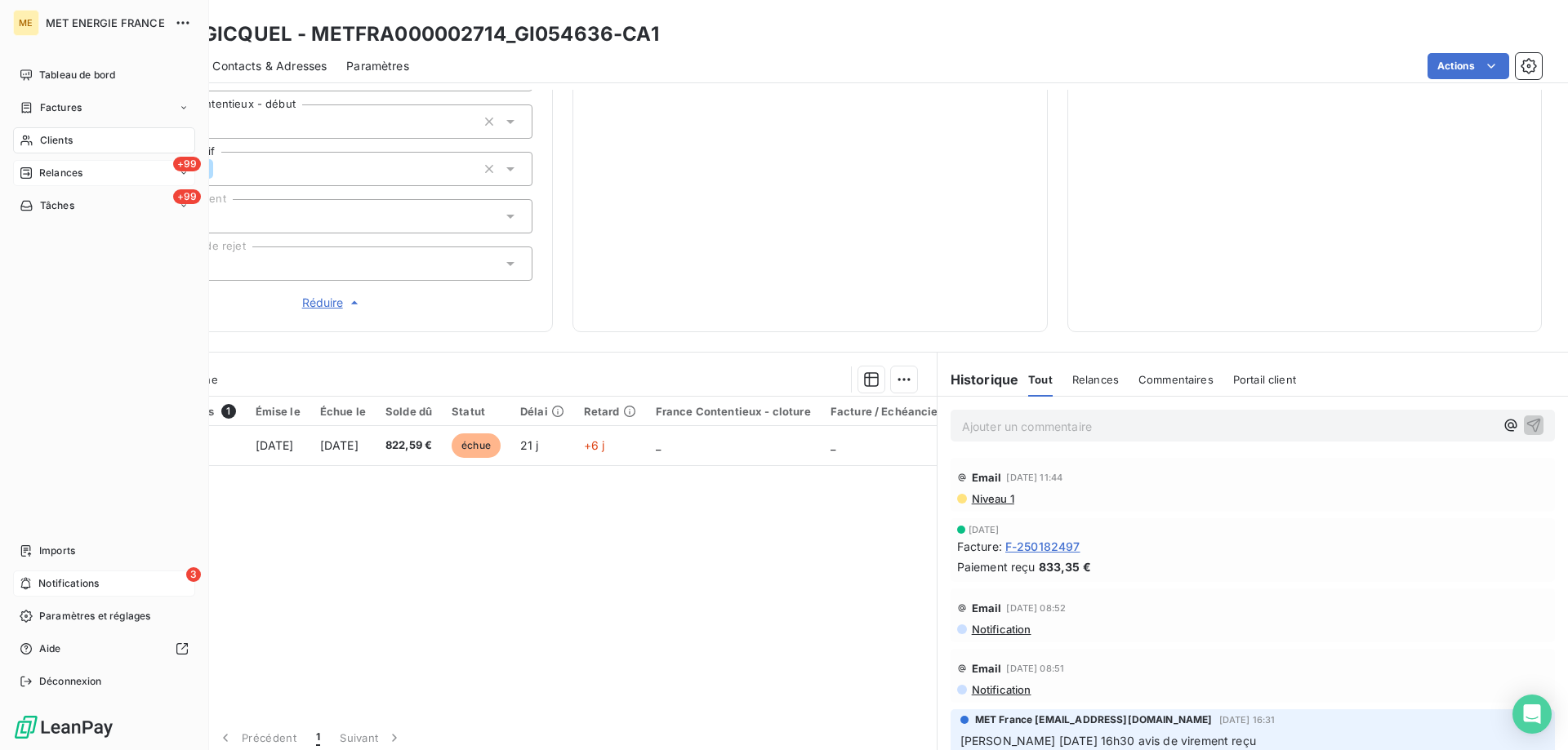
click at [60, 176] on span "Relances" at bounding box center [61, 173] width 43 height 14
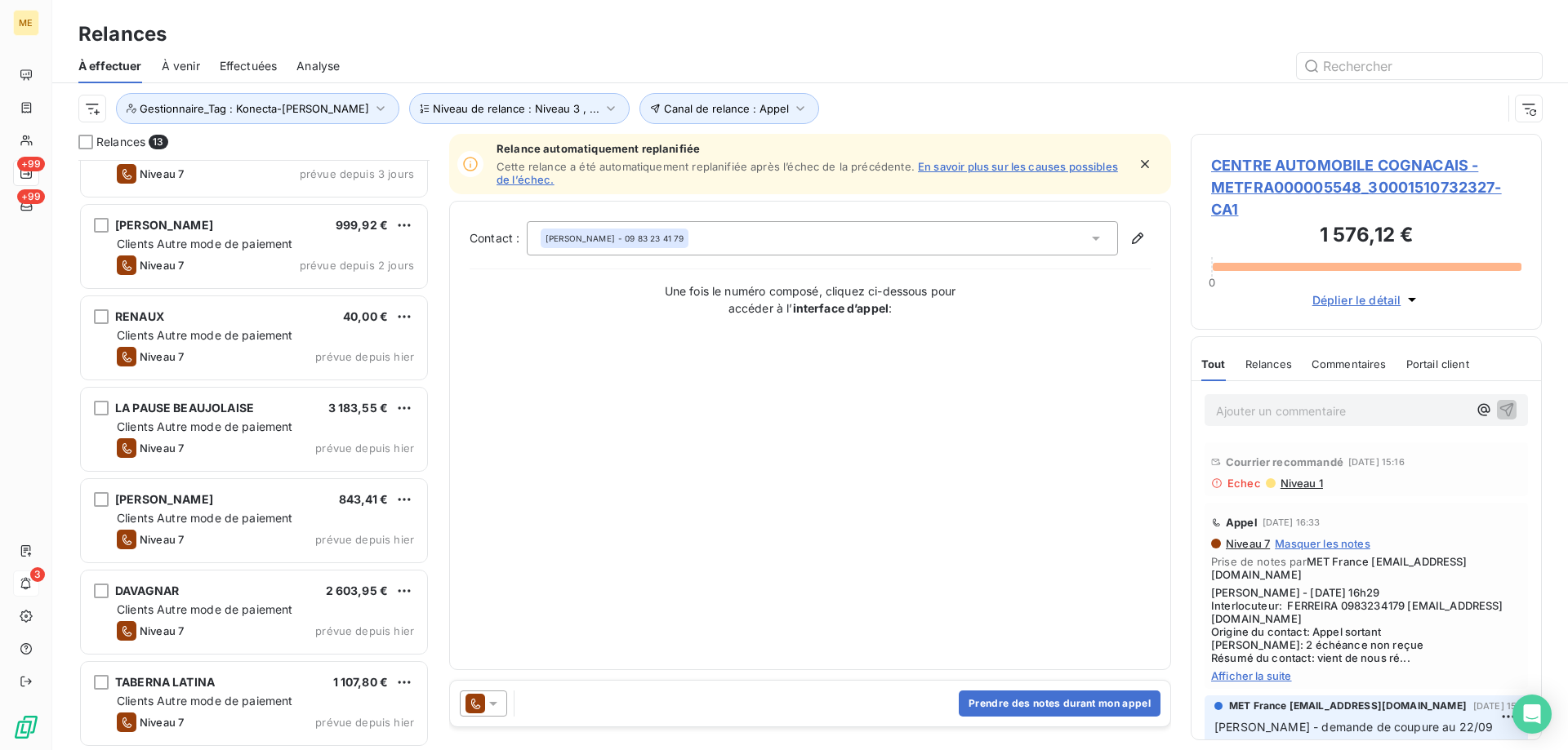
scroll to position [599, 0]
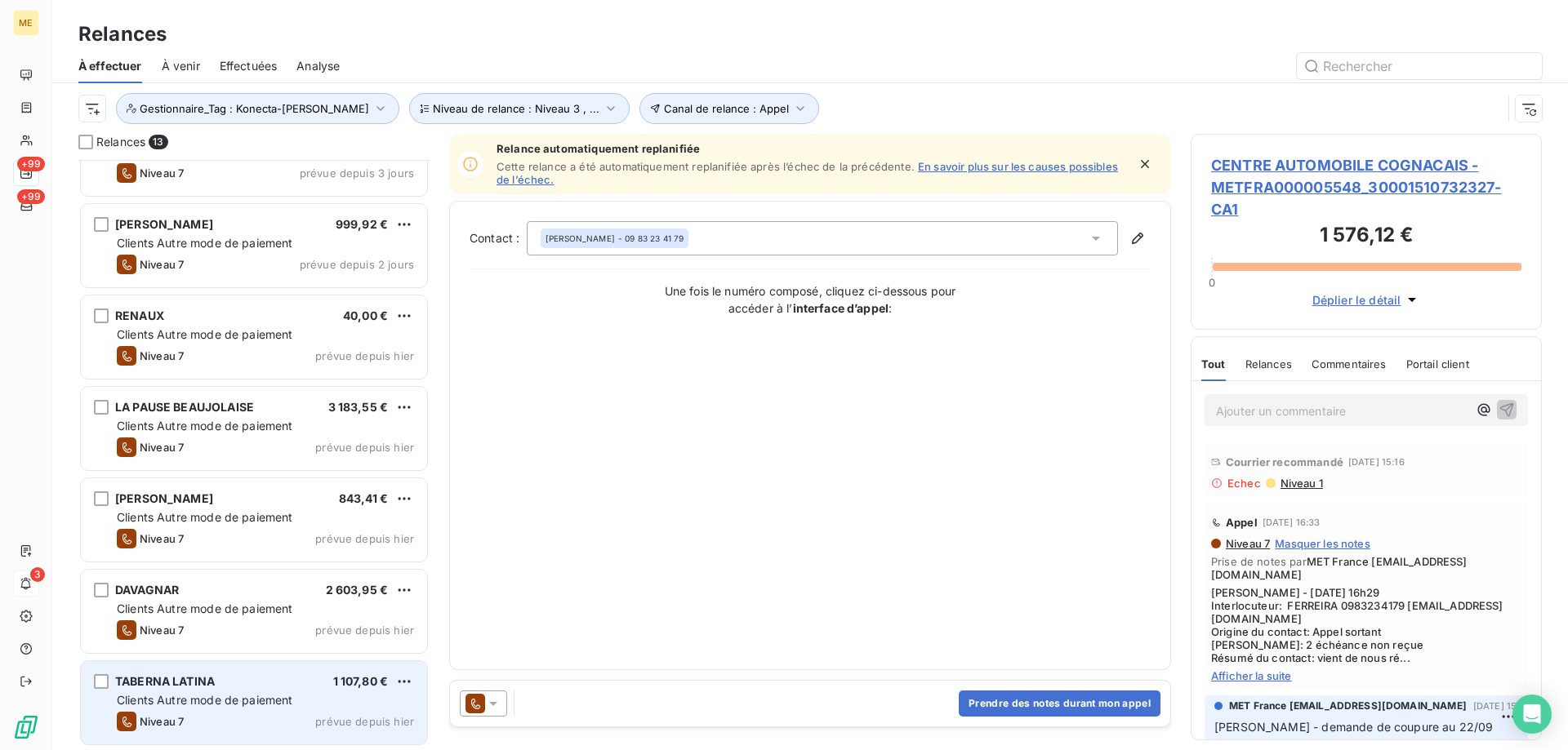
click at [210, 719] on div "Niveau 7 prévue depuis hier" at bounding box center [265, 721] width 297 height 20
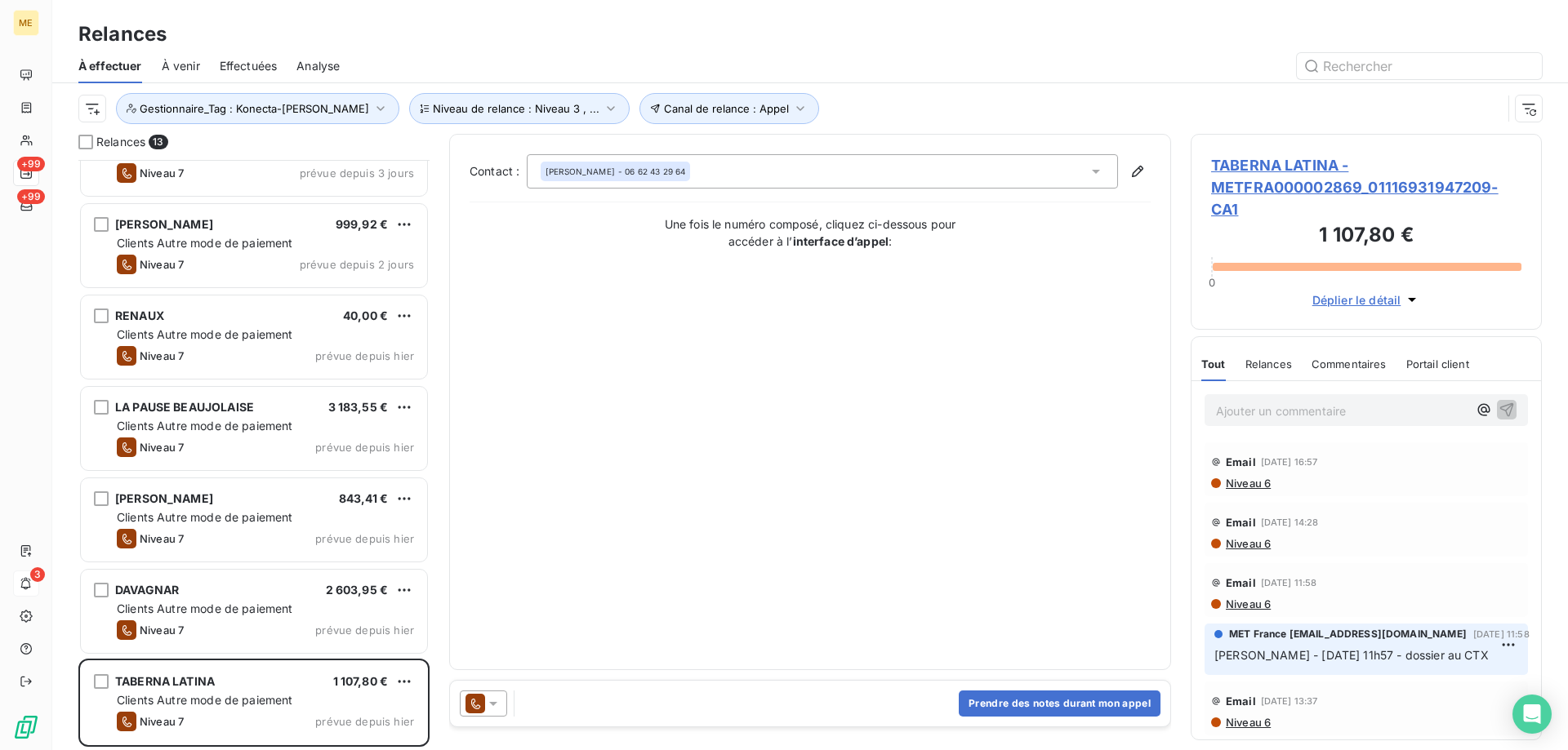
click at [494, 705] on icon at bounding box center [493, 703] width 8 height 4
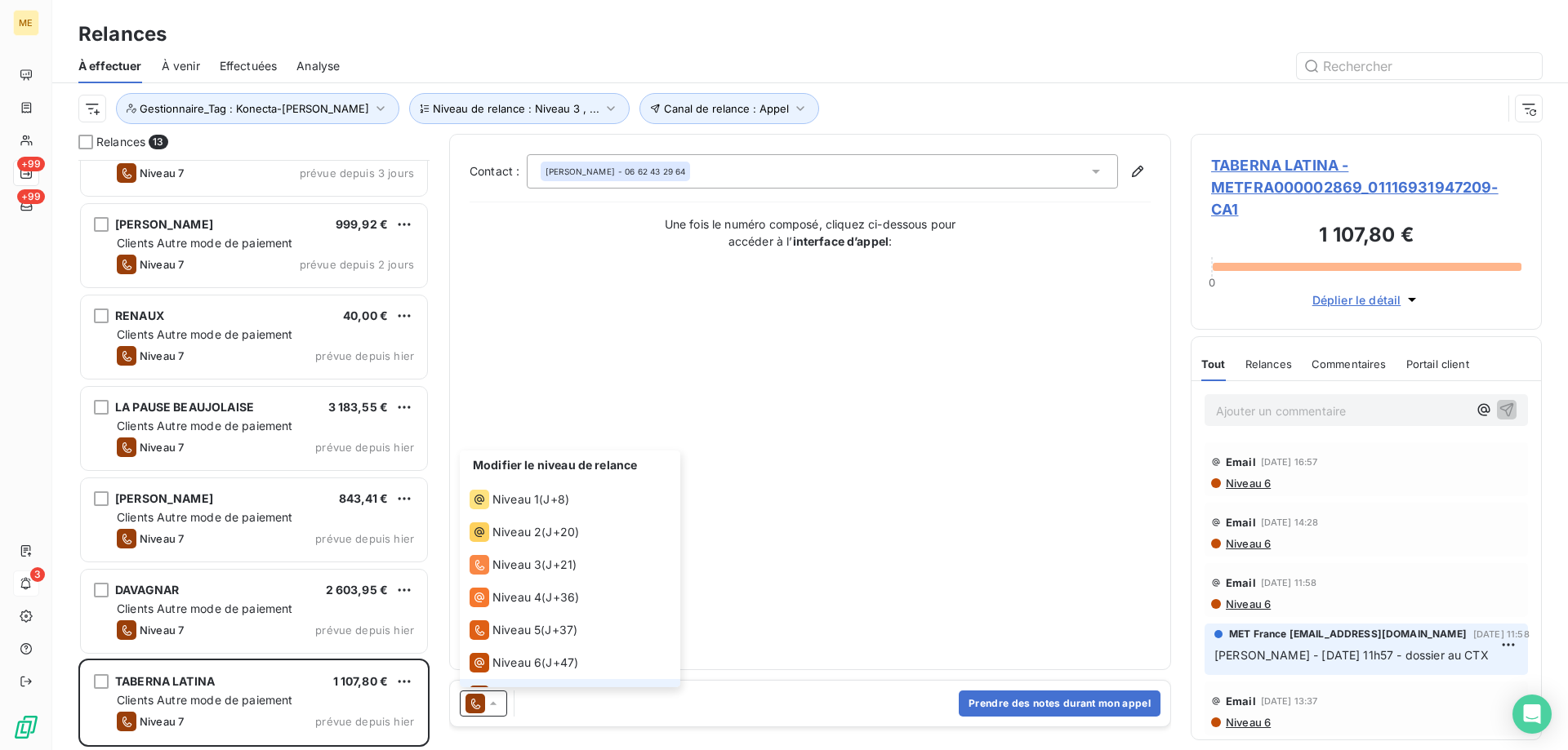
scroll to position [24, 0]
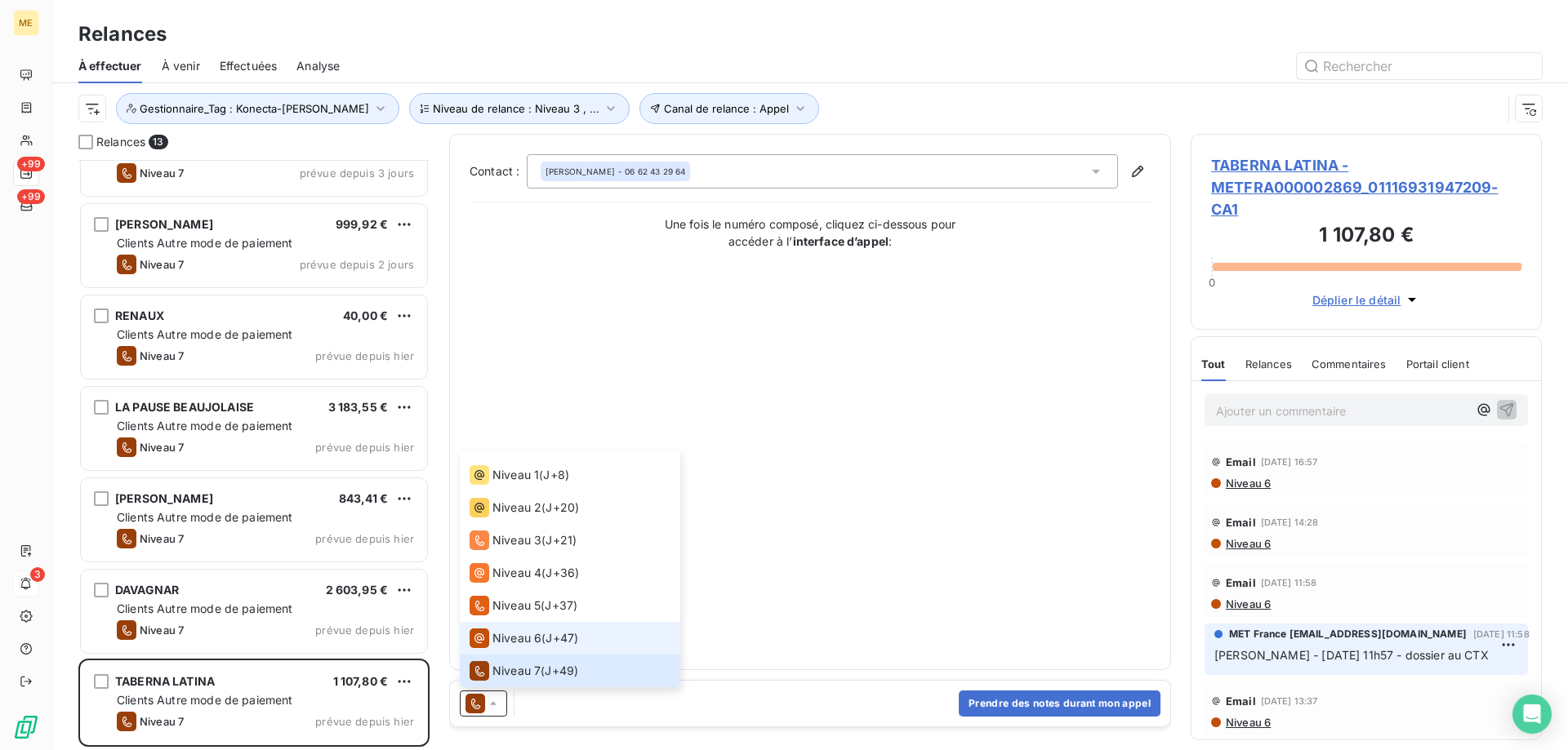
click at [498, 642] on span "Niveau 6" at bounding box center [517, 638] width 49 height 16
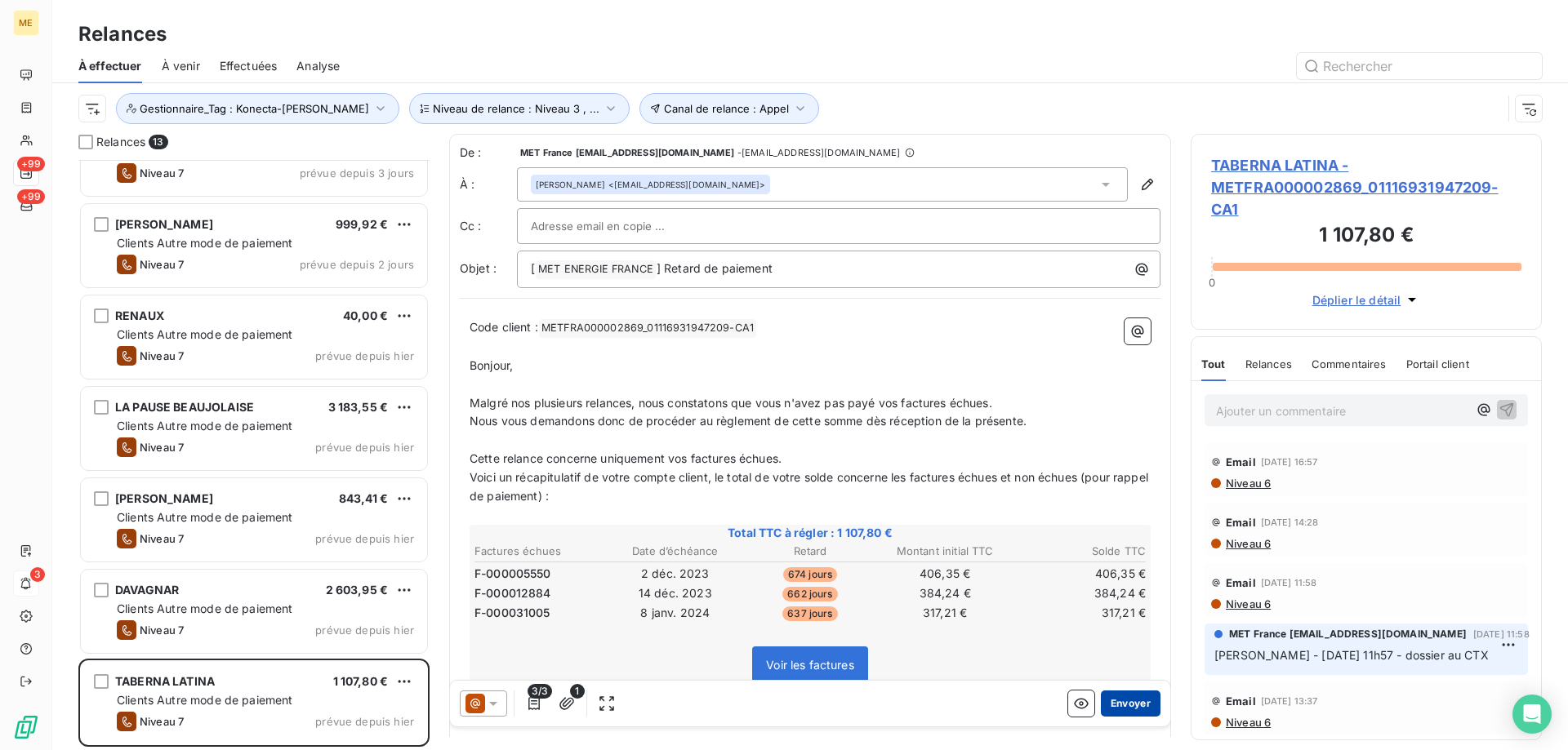
click at [1110, 711] on button "Envoyer" at bounding box center [1130, 703] width 60 height 26
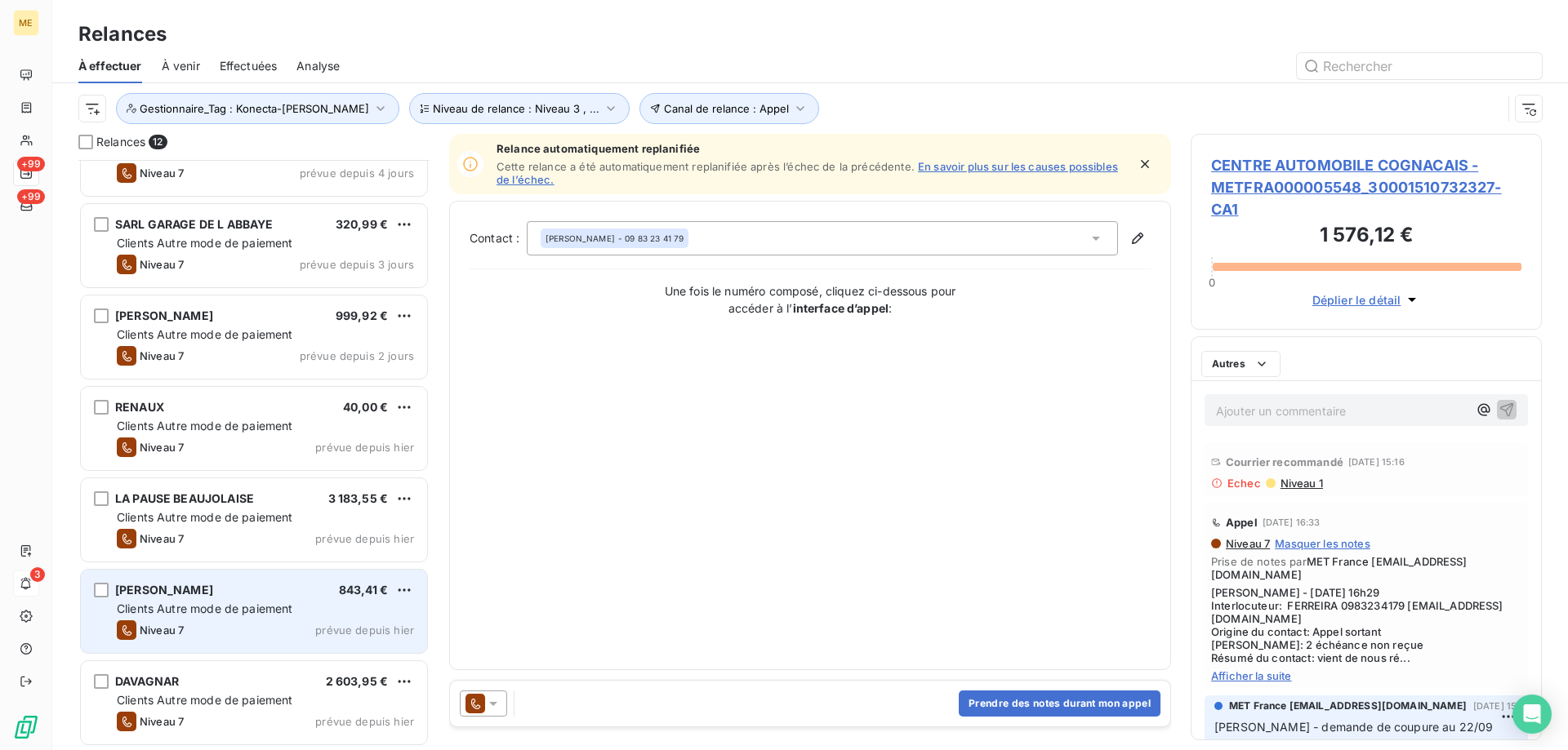
scroll to position [507, 0]
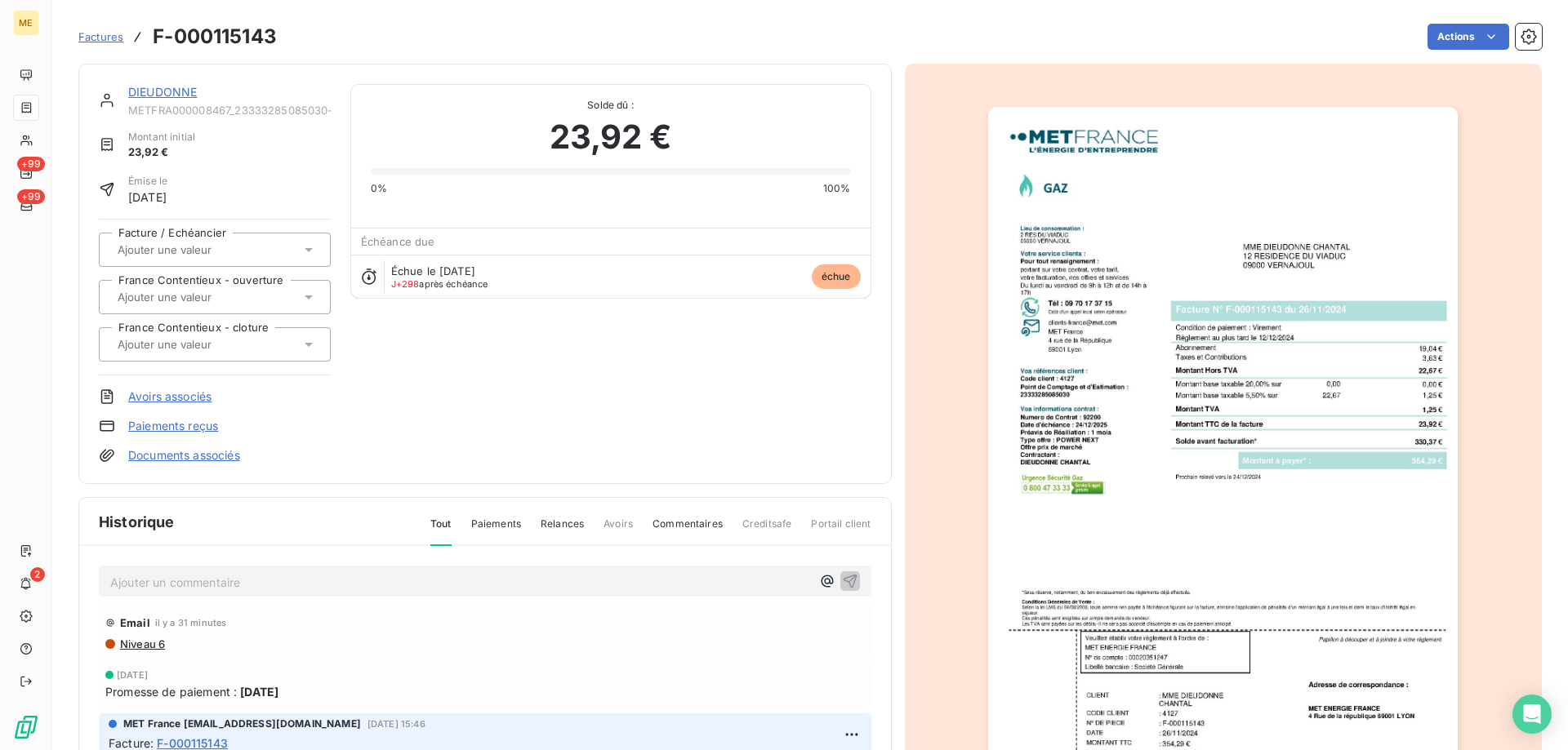
click at [184, 89] on link "DIEUDONNE" at bounding box center [162, 92] width 69 height 14
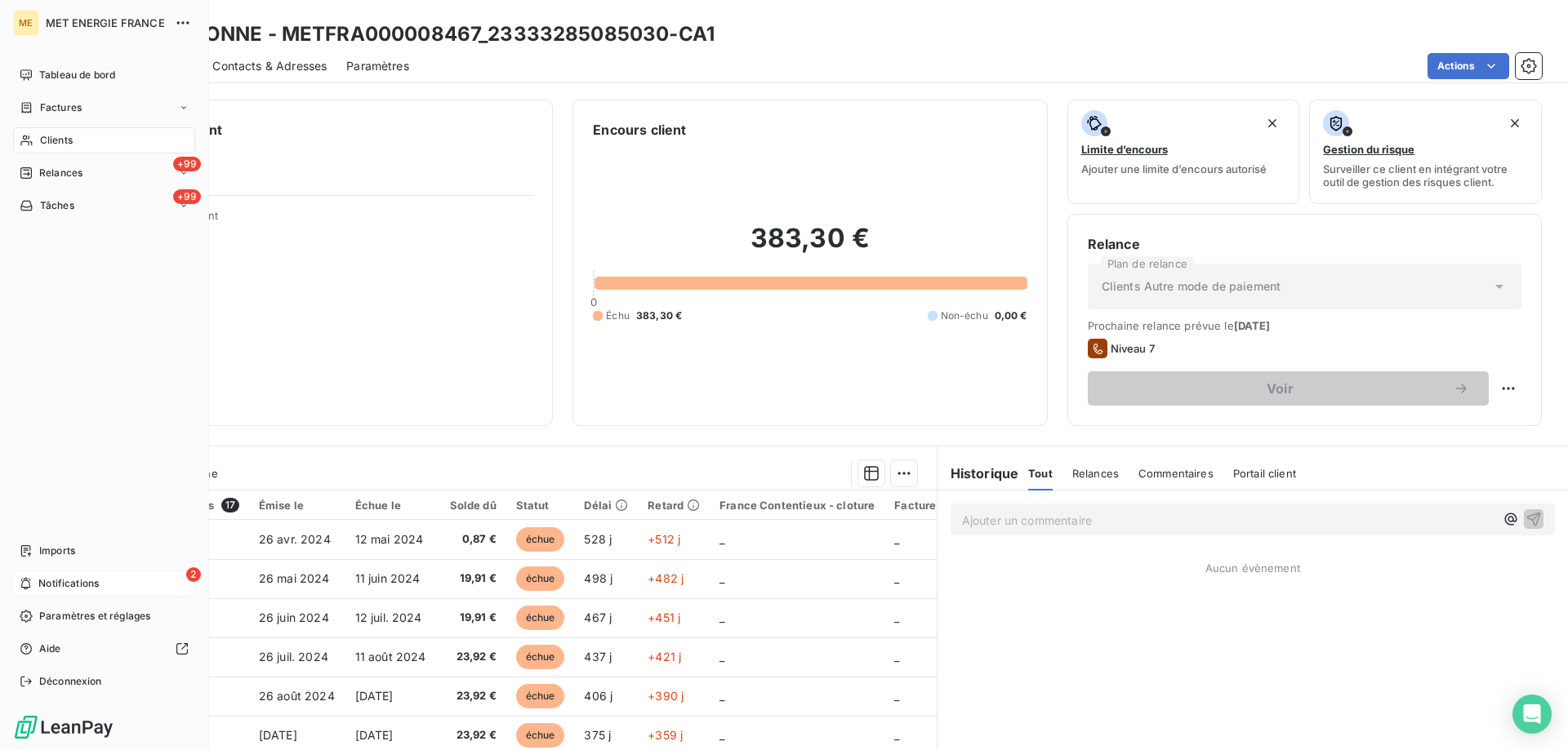
click at [35, 584] on div "2 Notifications" at bounding box center [104, 583] width 182 height 26
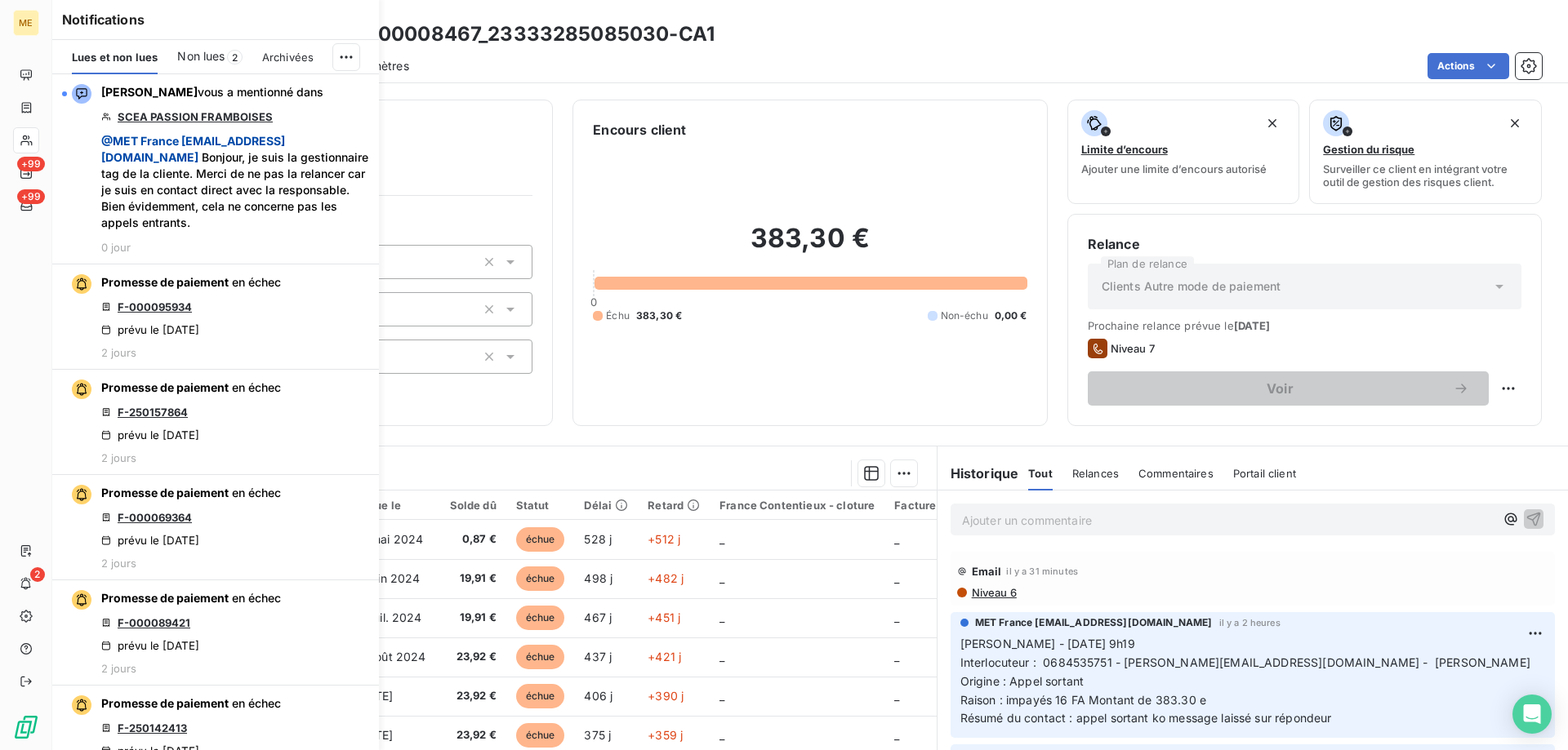
click at [204, 58] on span "Non lues" at bounding box center [201, 56] width 47 height 16
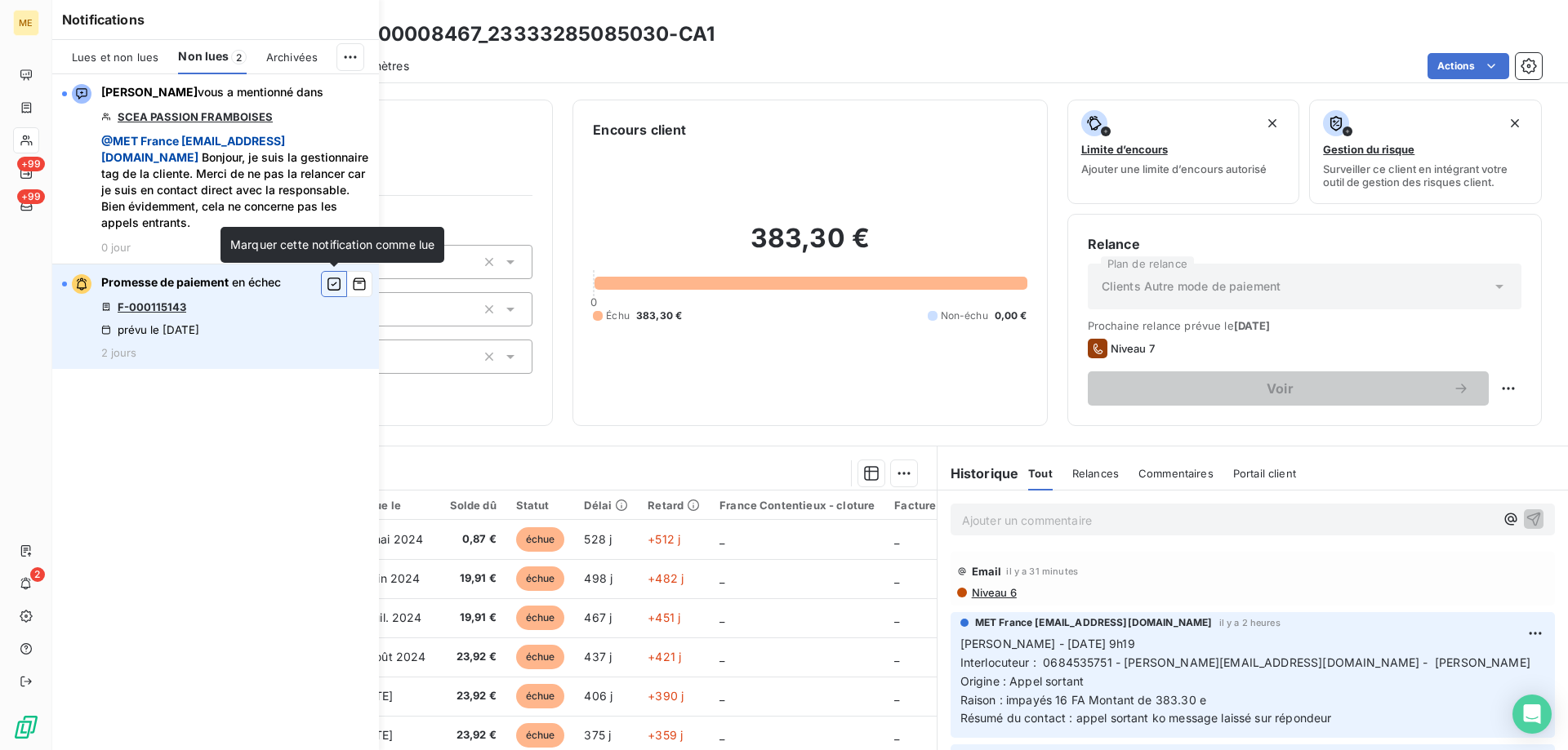
click at [333, 286] on icon "button" at bounding box center [334, 284] width 13 height 13
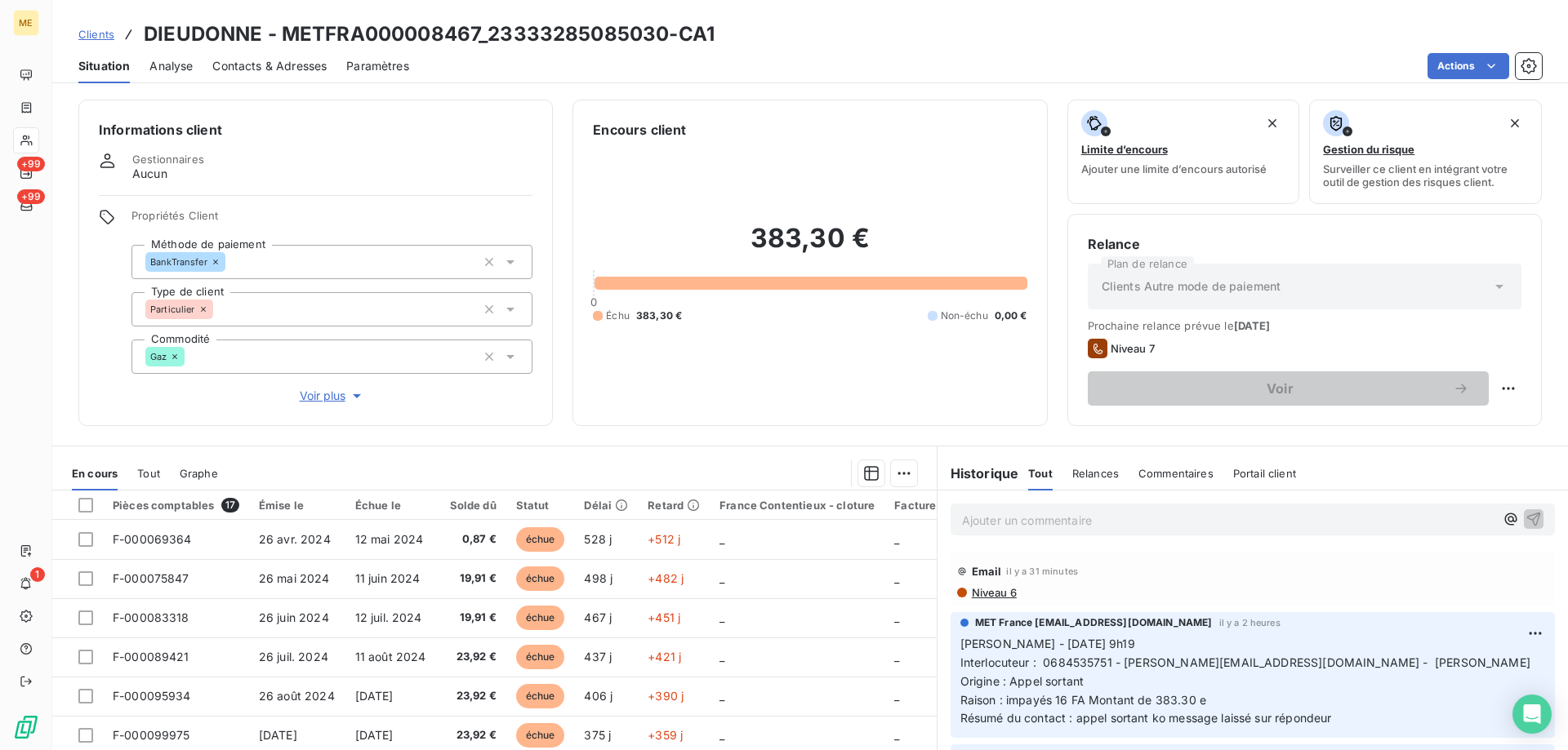
click at [794, 146] on div "383,30 € 0 Échu 383,30 € Non-échu 0,00 €" at bounding box center [810, 272] width 433 height 266
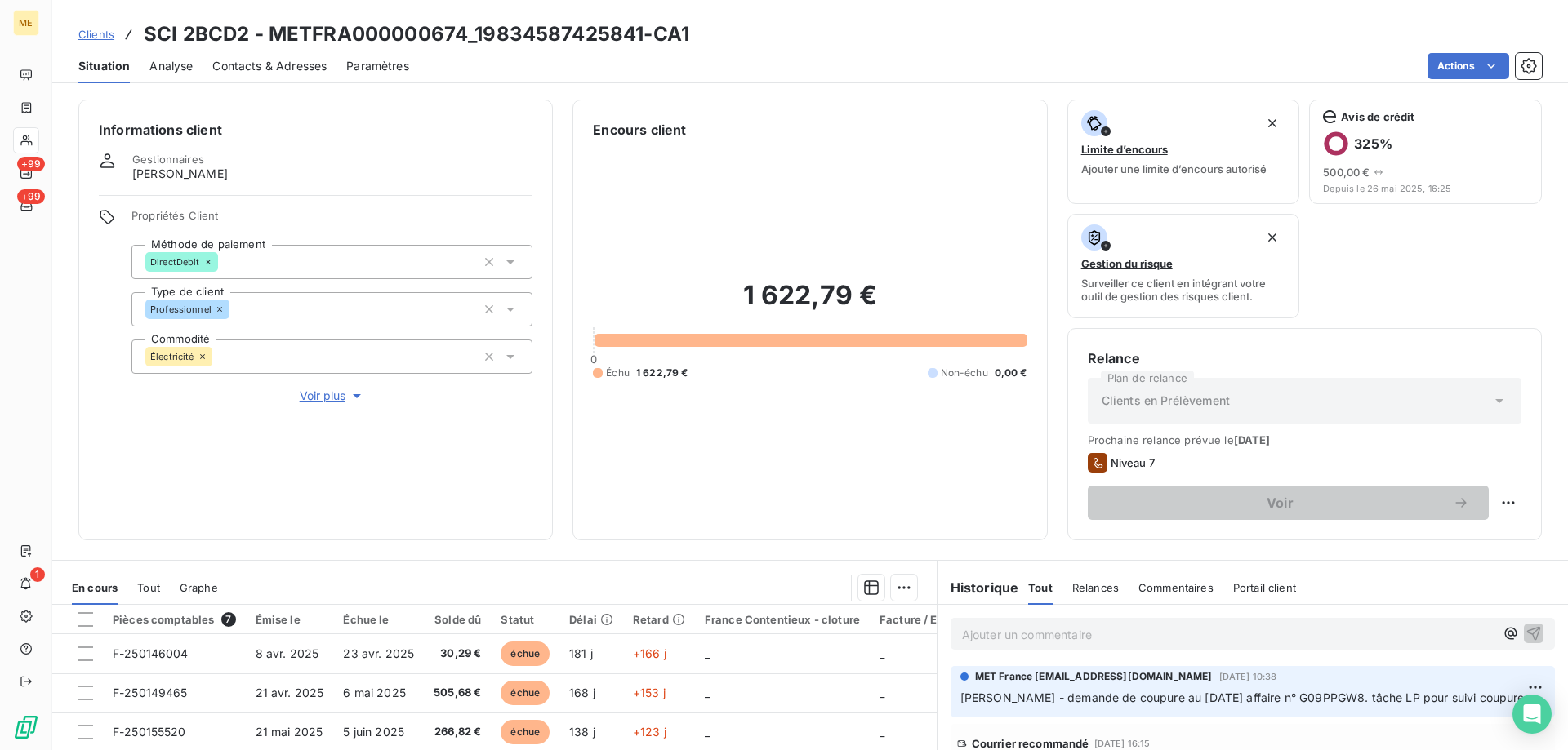
click at [97, 40] on span "Clients" at bounding box center [97, 34] width 36 height 13
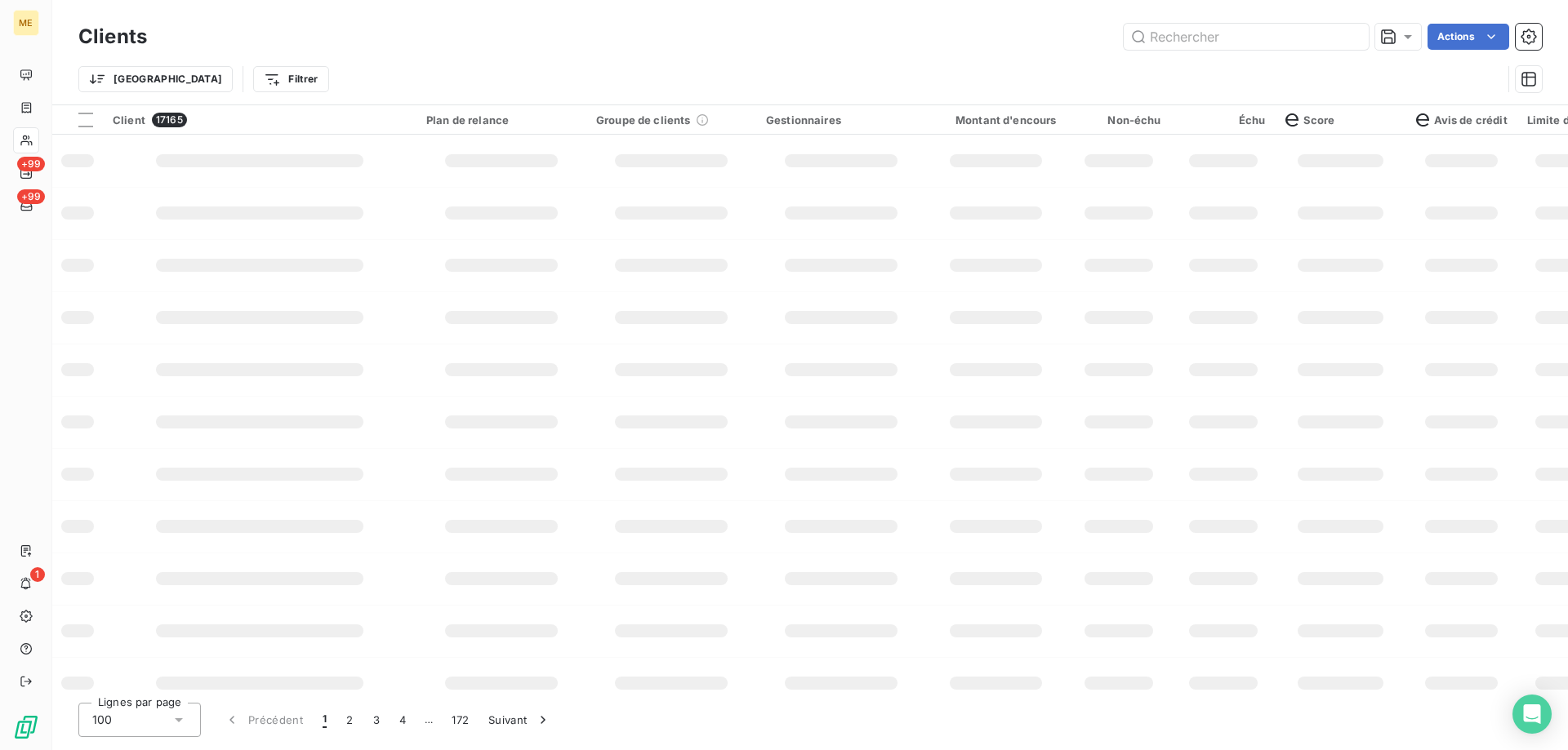
click at [1197, 42] on input "text" at bounding box center [1247, 36] width 245 height 26
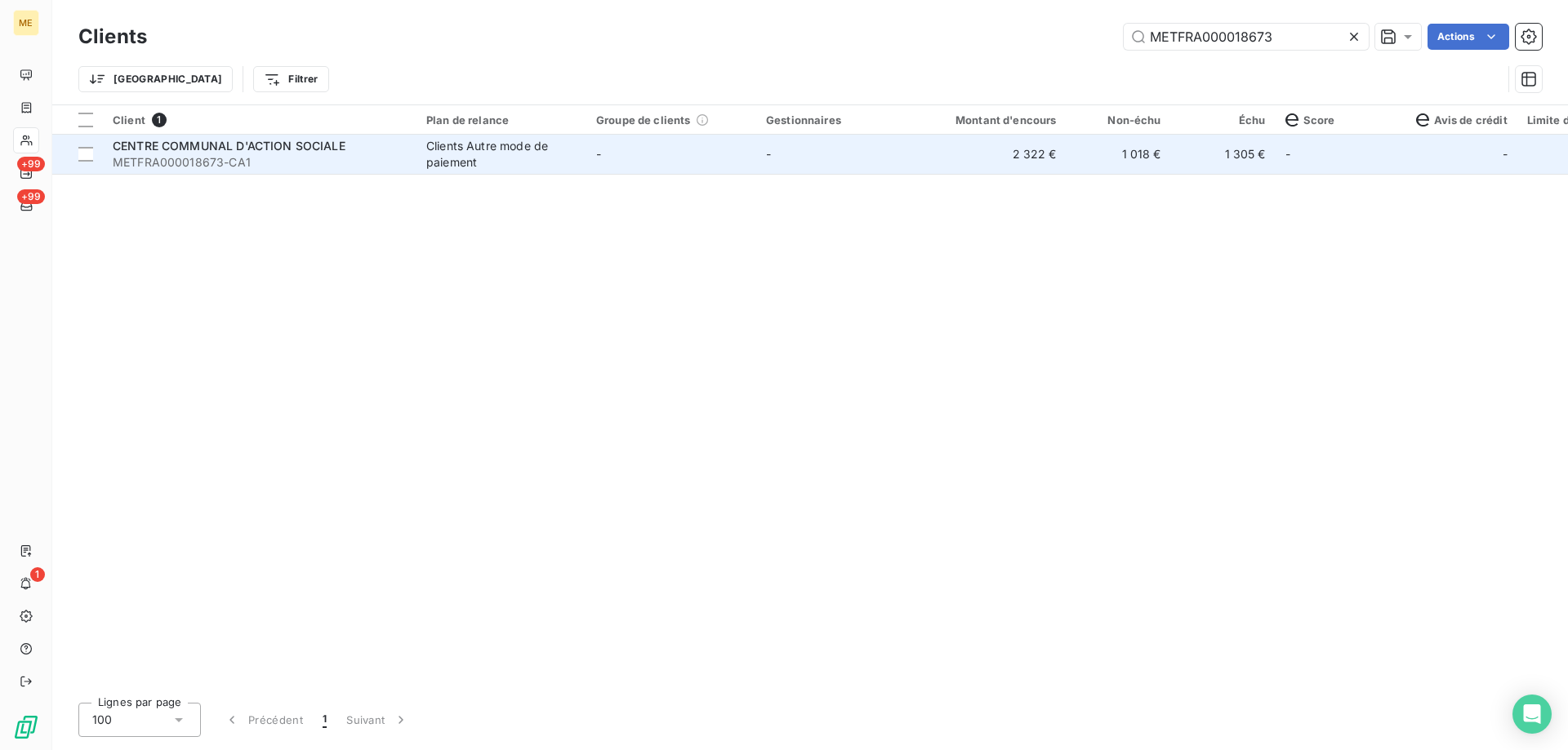
type input "METFRA000018673"
click at [180, 141] on span "CENTRE COMMUNAL D'ACTION SOCIALE" at bounding box center [229, 146] width 233 height 14
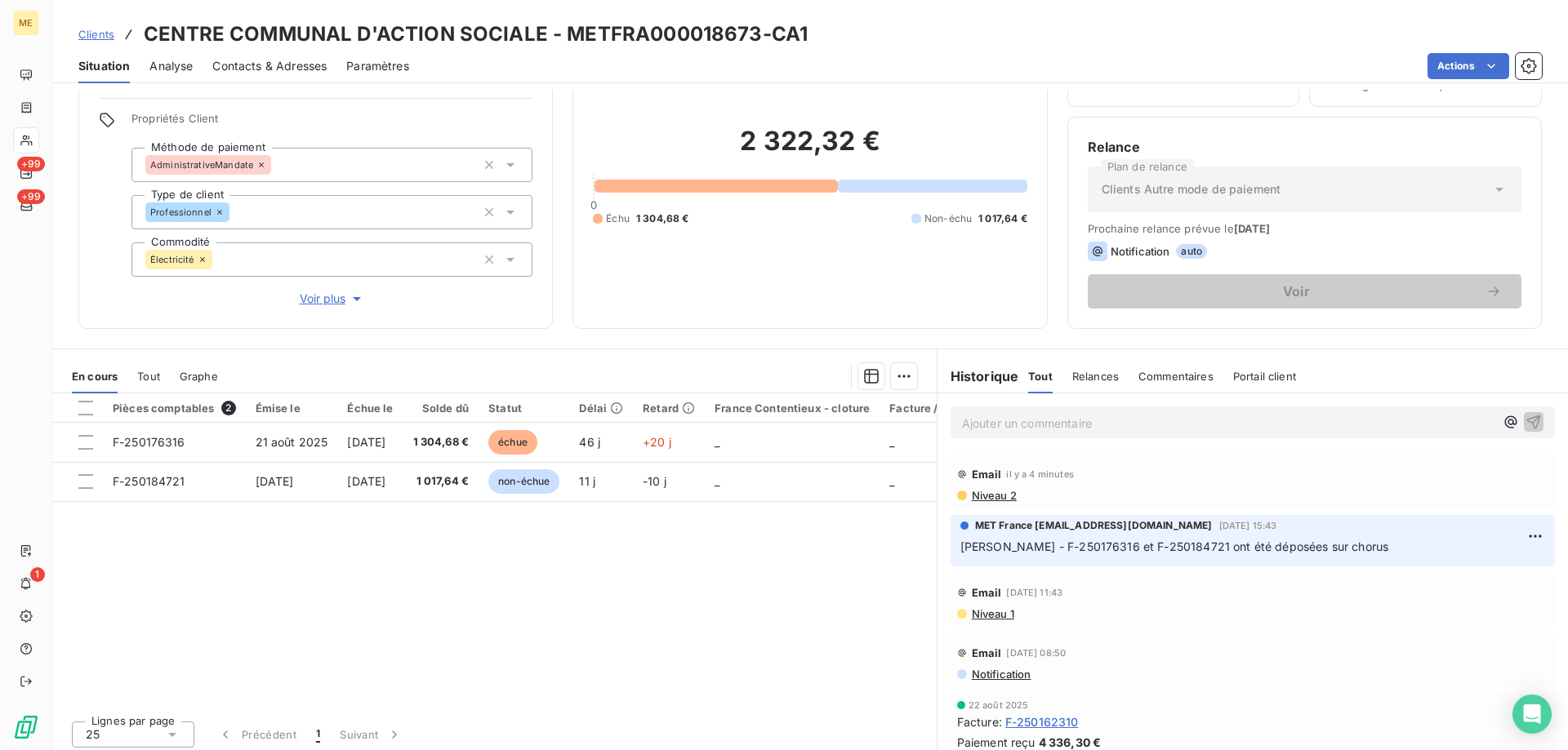
scroll to position [104, 0]
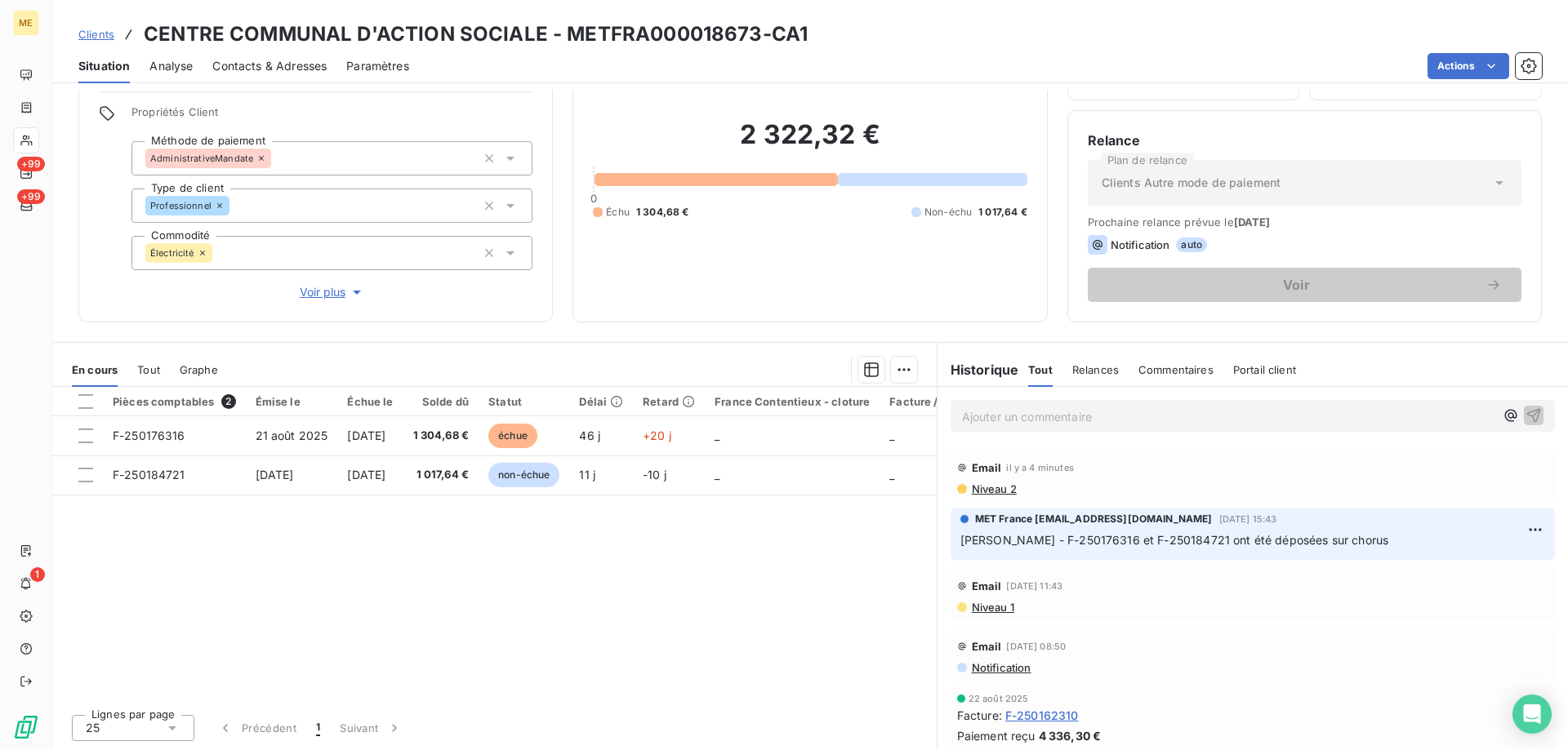
click at [302, 284] on span "Voir plus" at bounding box center [332, 292] width 65 height 16
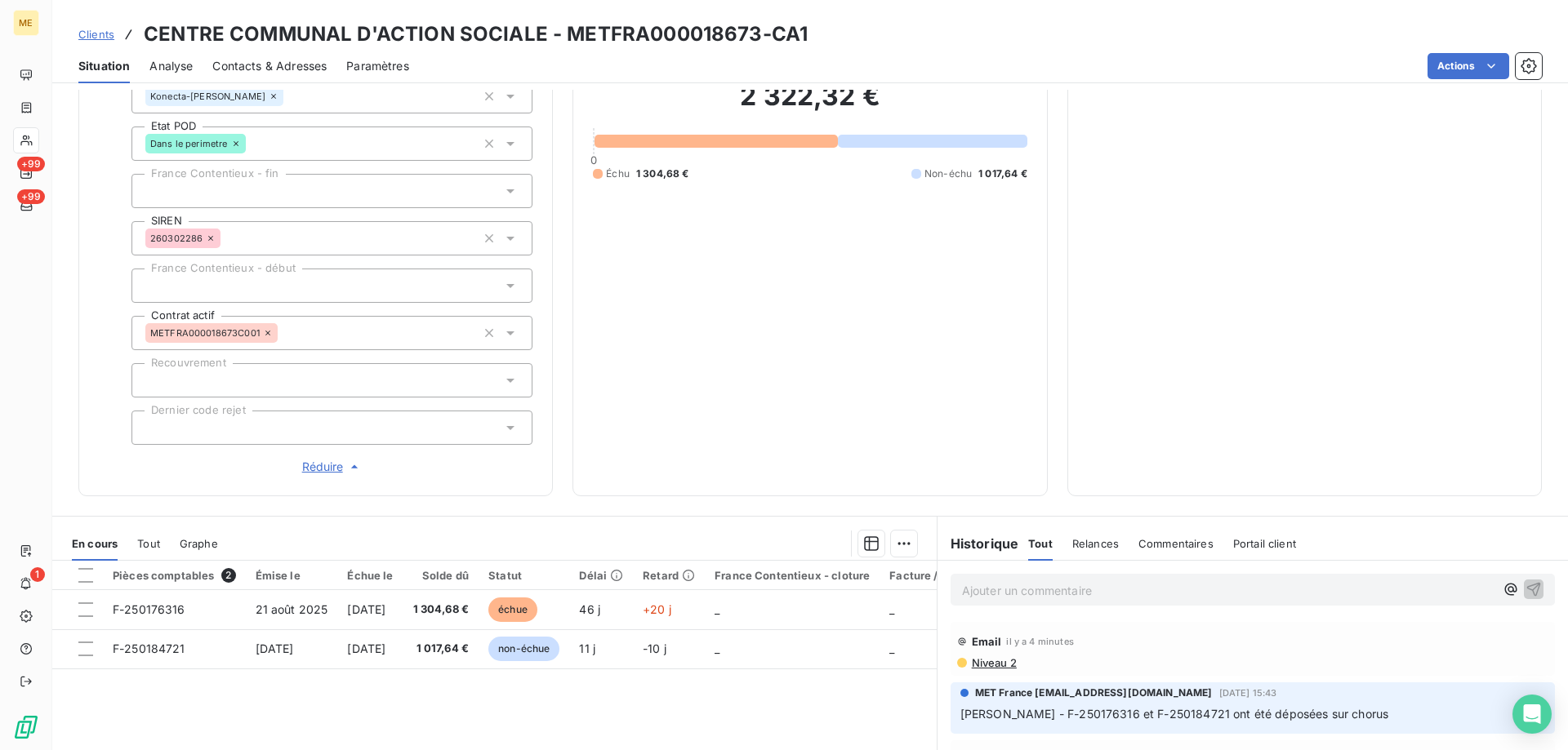
scroll to position [519, 0]
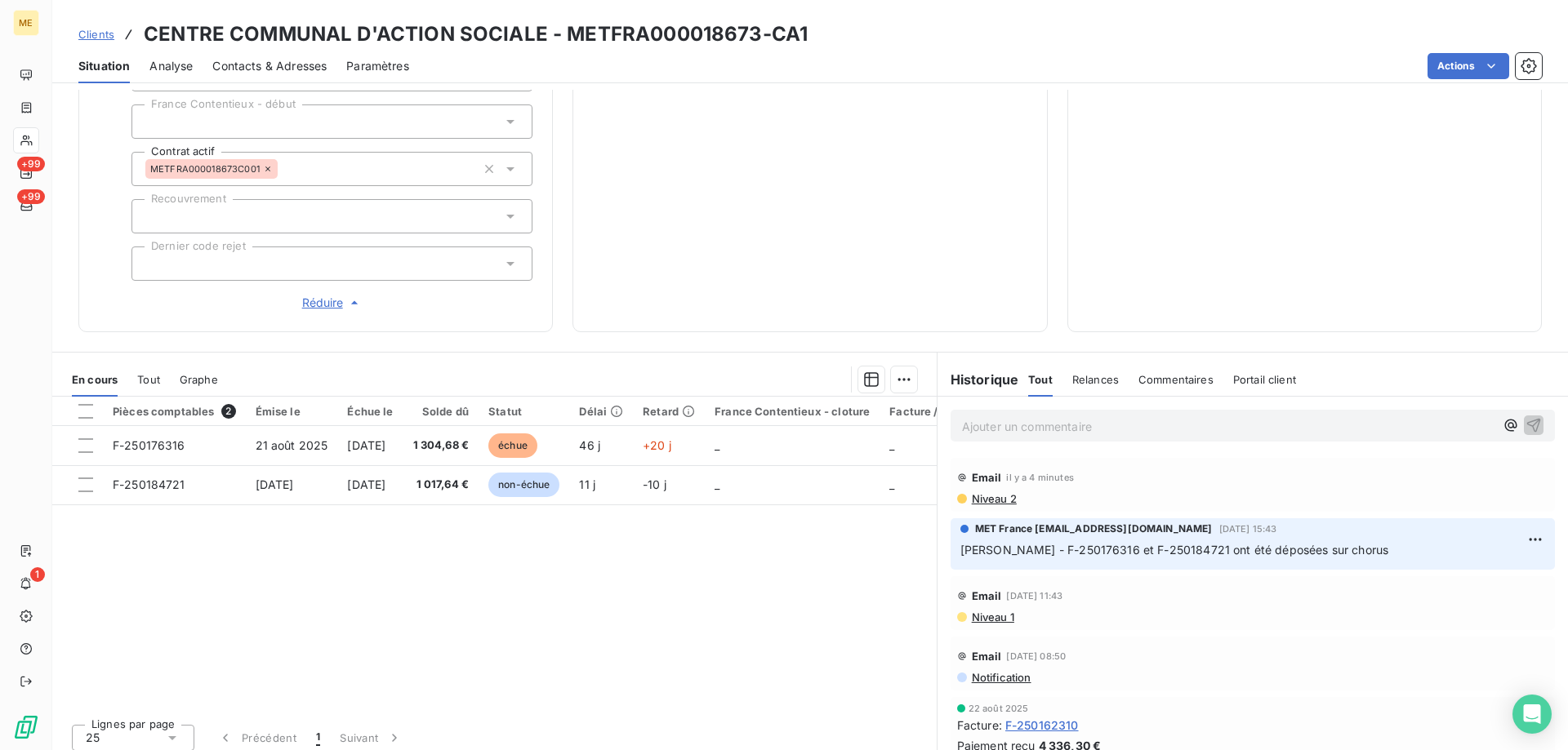
click at [986, 493] on span "Niveau 2" at bounding box center [993, 499] width 47 height 13
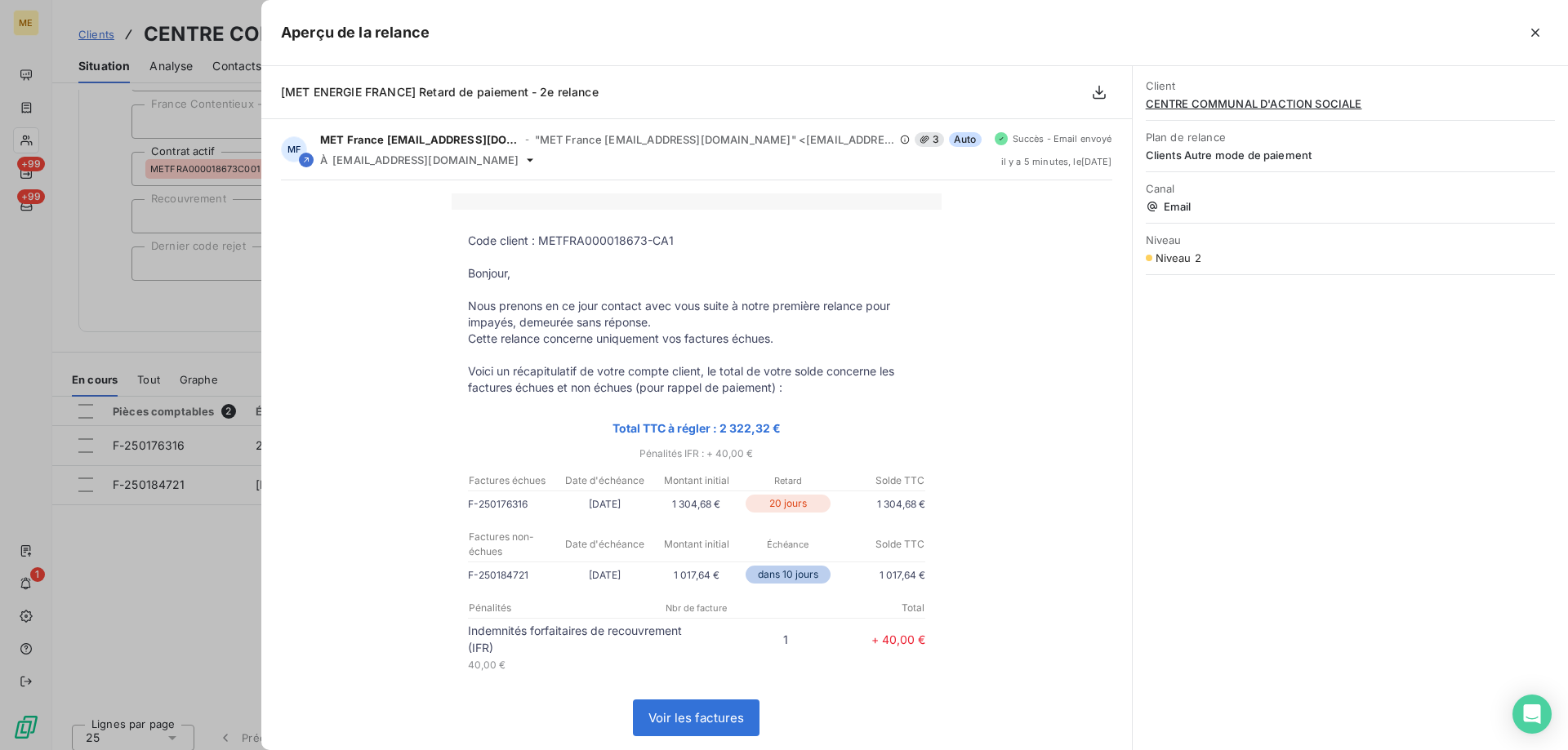
click at [167, 625] on div at bounding box center [784, 375] width 1568 height 750
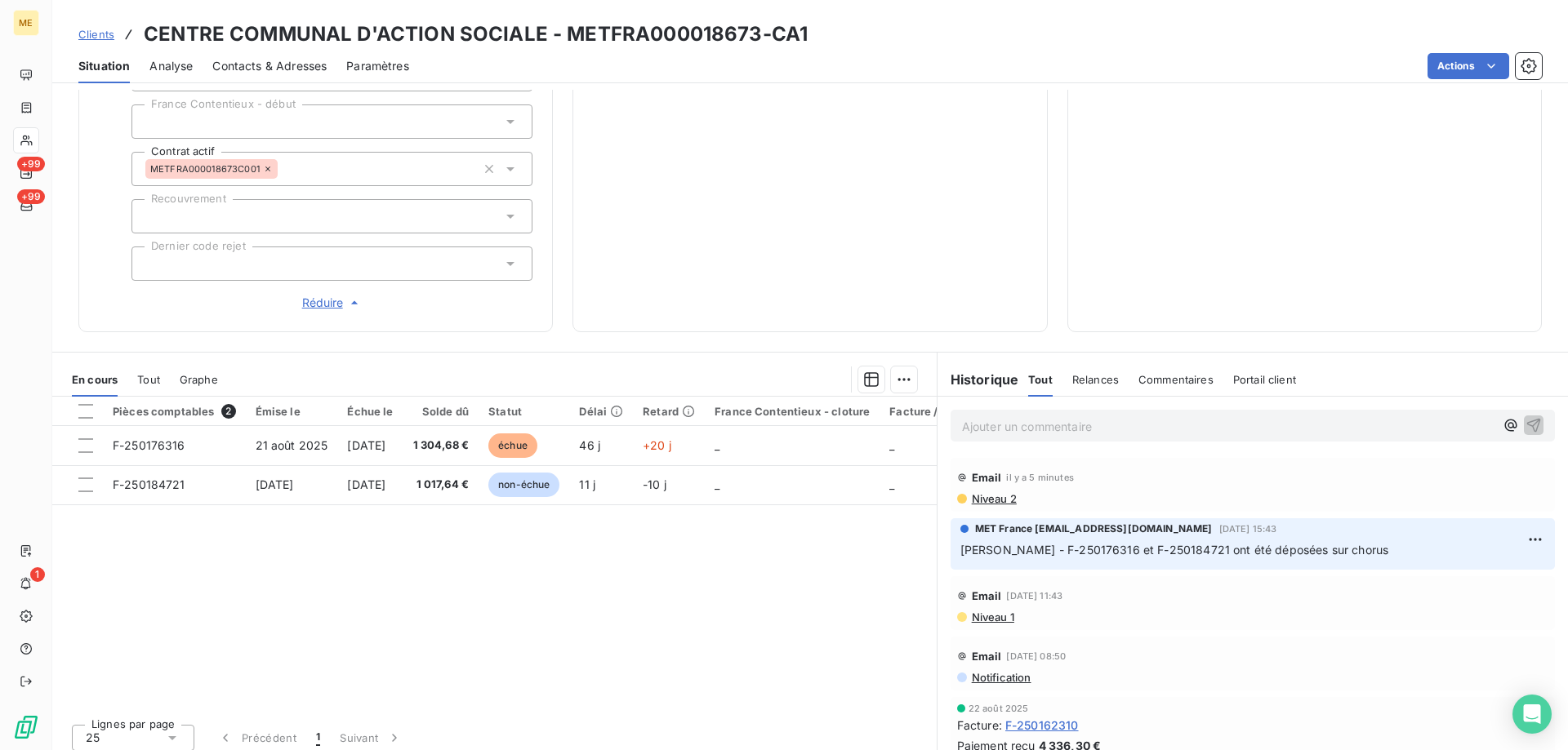
click at [983, 495] on span "Niveau 2" at bounding box center [993, 499] width 47 height 13
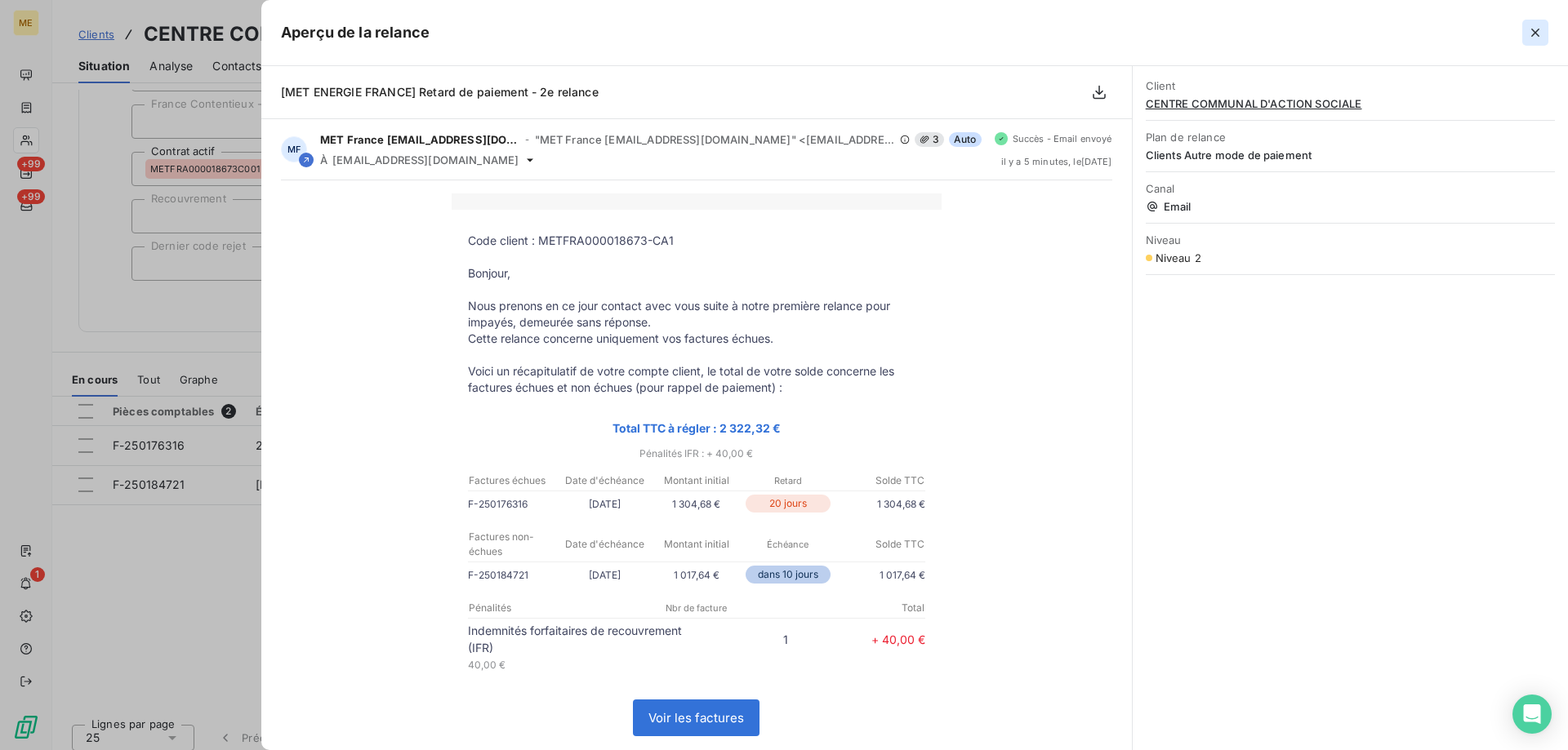
click at [1536, 36] on icon "button" at bounding box center [1535, 32] width 16 height 16
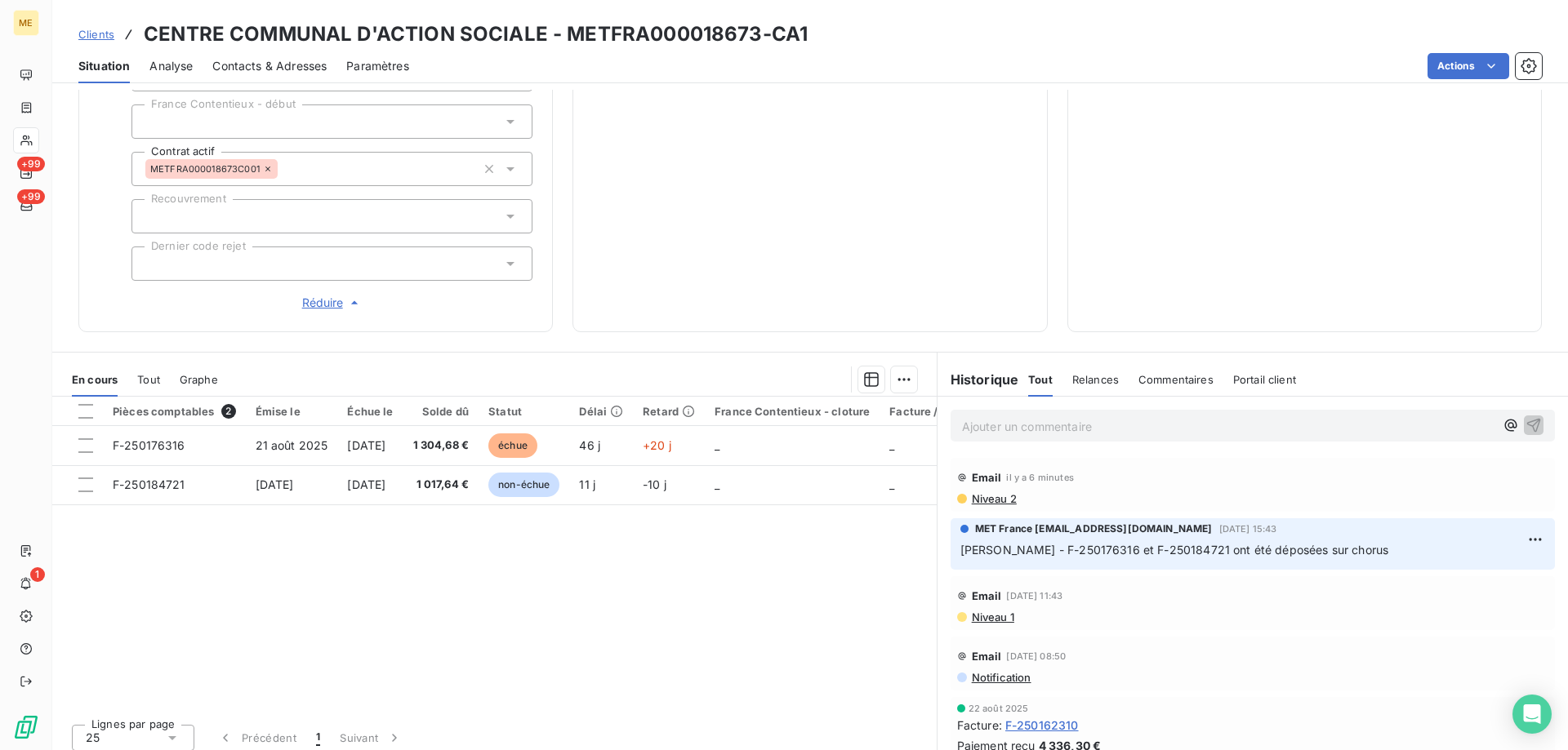
click at [1005, 410] on div "Ajouter un commentaire ﻿" at bounding box center [1253, 426] width 604 height 32
click at [1007, 422] on p "Ajouter un commentaire ﻿" at bounding box center [1228, 426] width 533 height 21
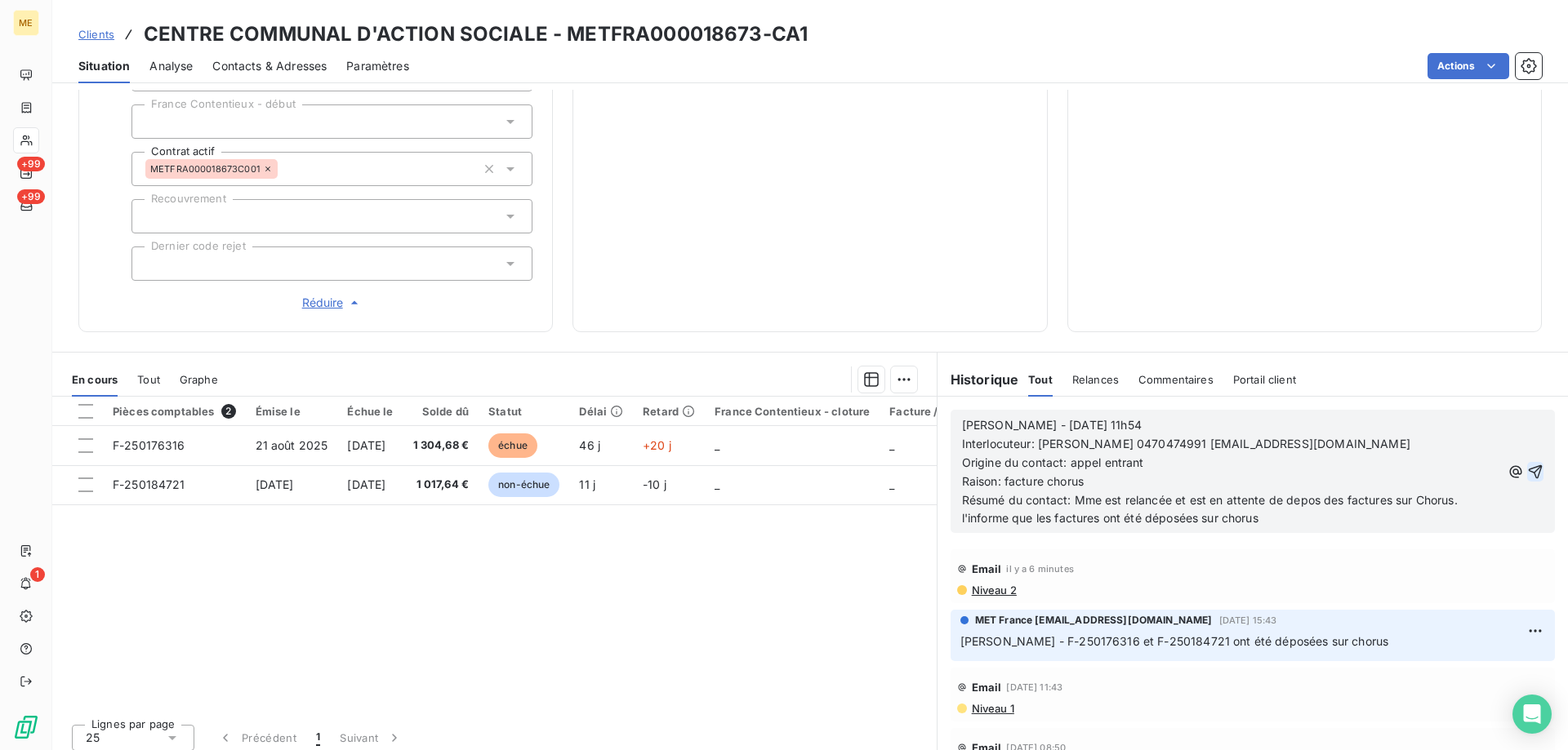
click at [1527, 464] on icon "button" at bounding box center [1535, 472] width 16 height 16
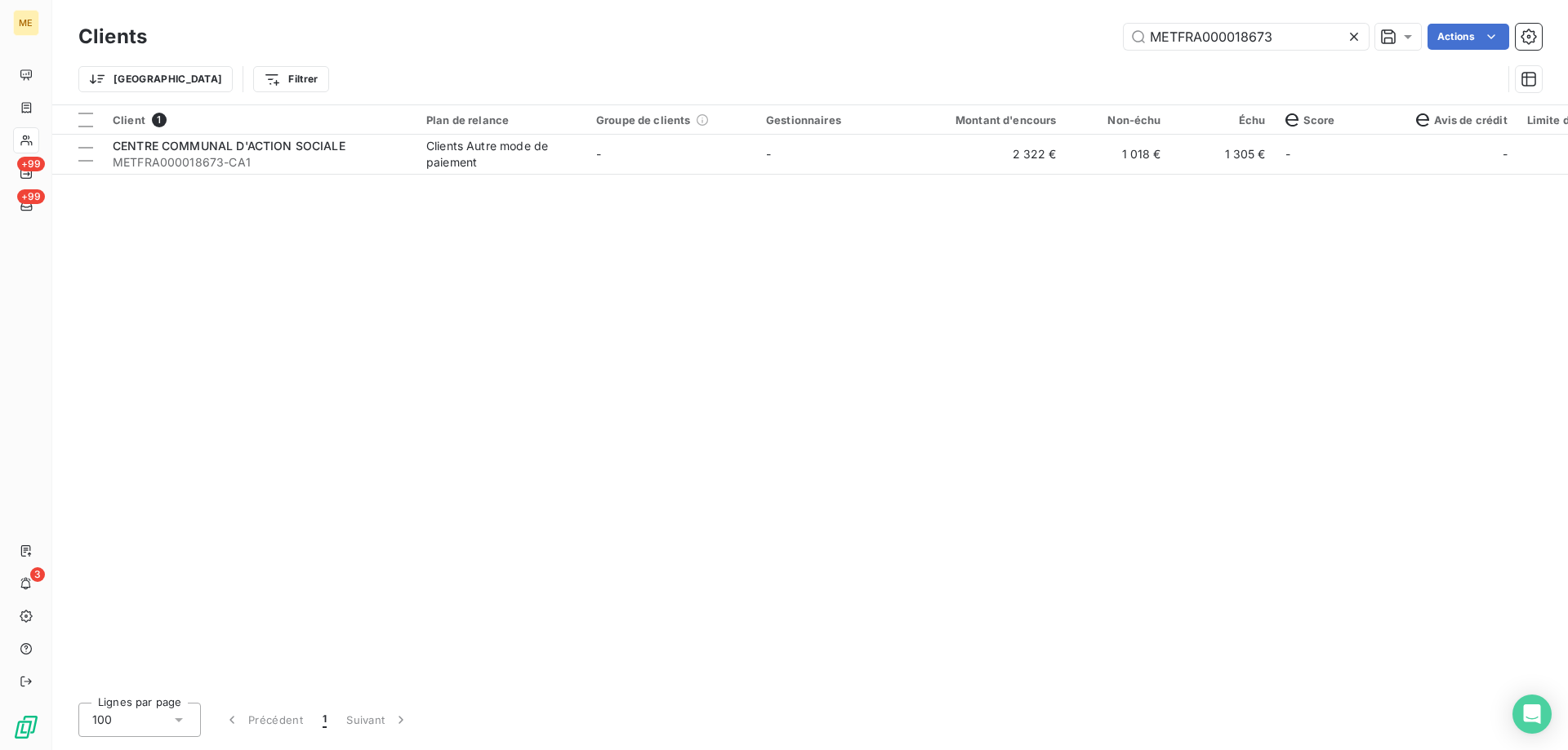
drag, startPoint x: 1288, startPoint y: 38, endPoint x: 1029, endPoint y: 27, distance: 259.2
click at [1029, 27] on div "METFRA000018673 Actions" at bounding box center [854, 36] width 1375 height 26
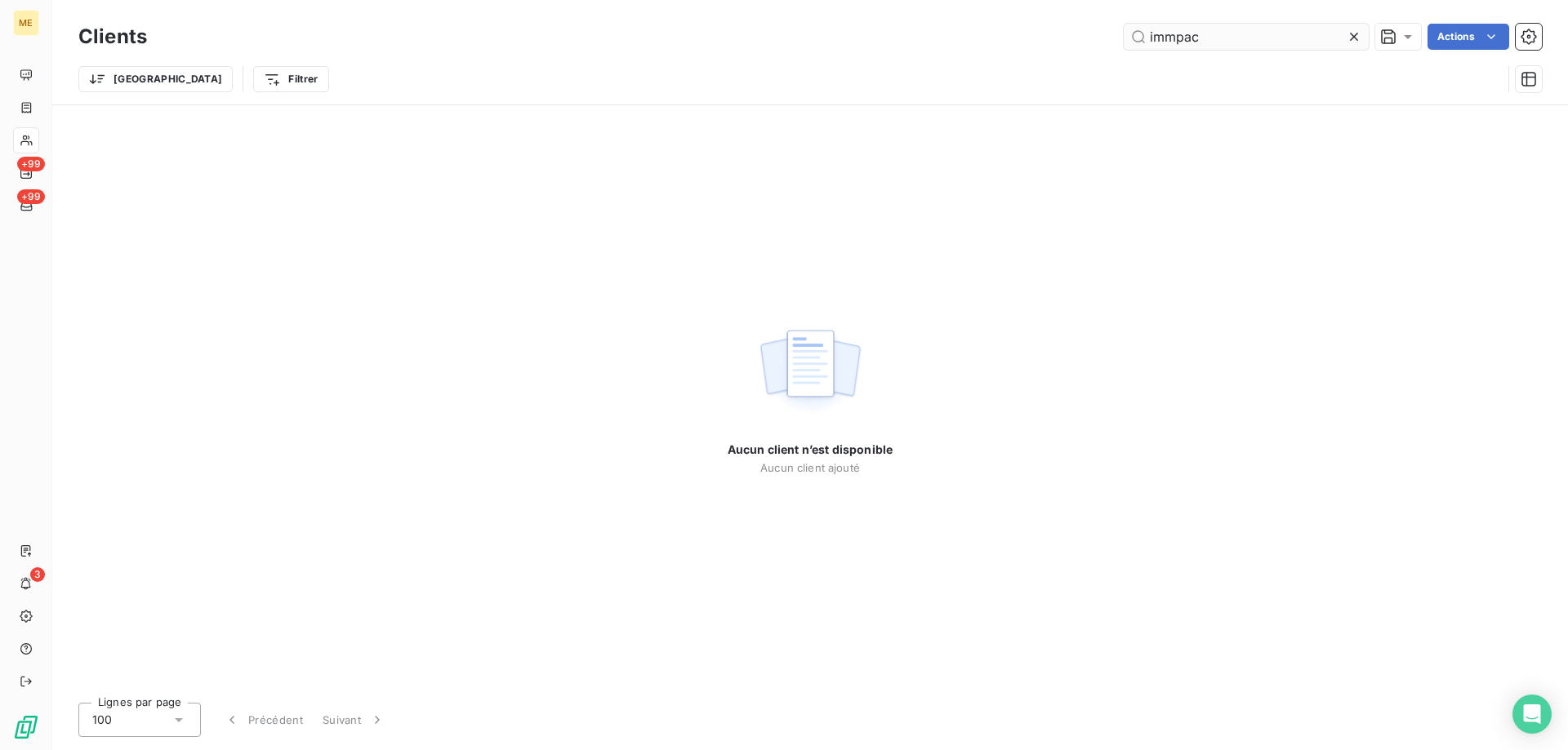
click at [1176, 38] on input "immpac" at bounding box center [1247, 36] width 245 height 26
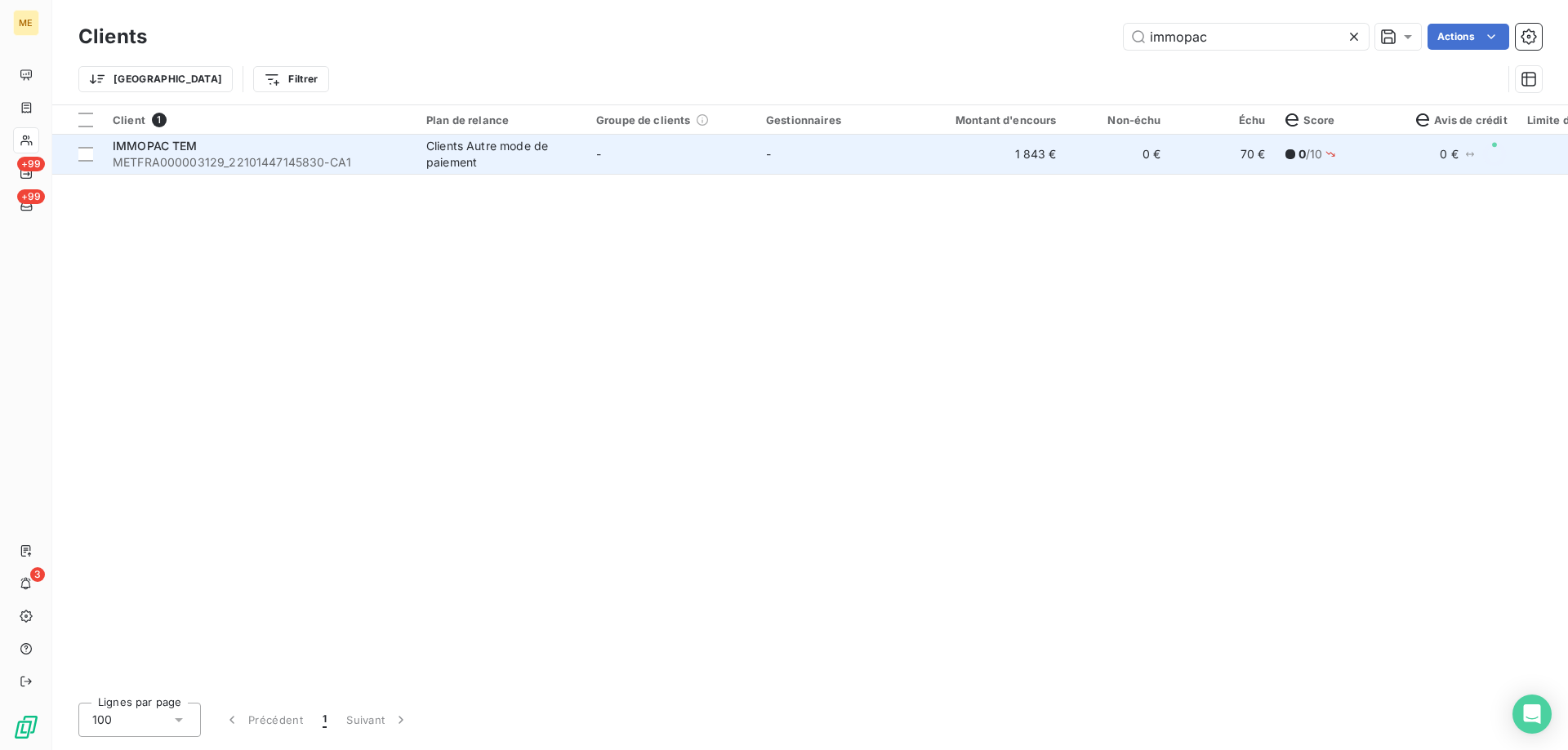
type input "immopac"
click at [139, 173] on td "IMMOPAC TEM METFRA000003129_22101447145830-CA1" at bounding box center [260, 154] width 313 height 39
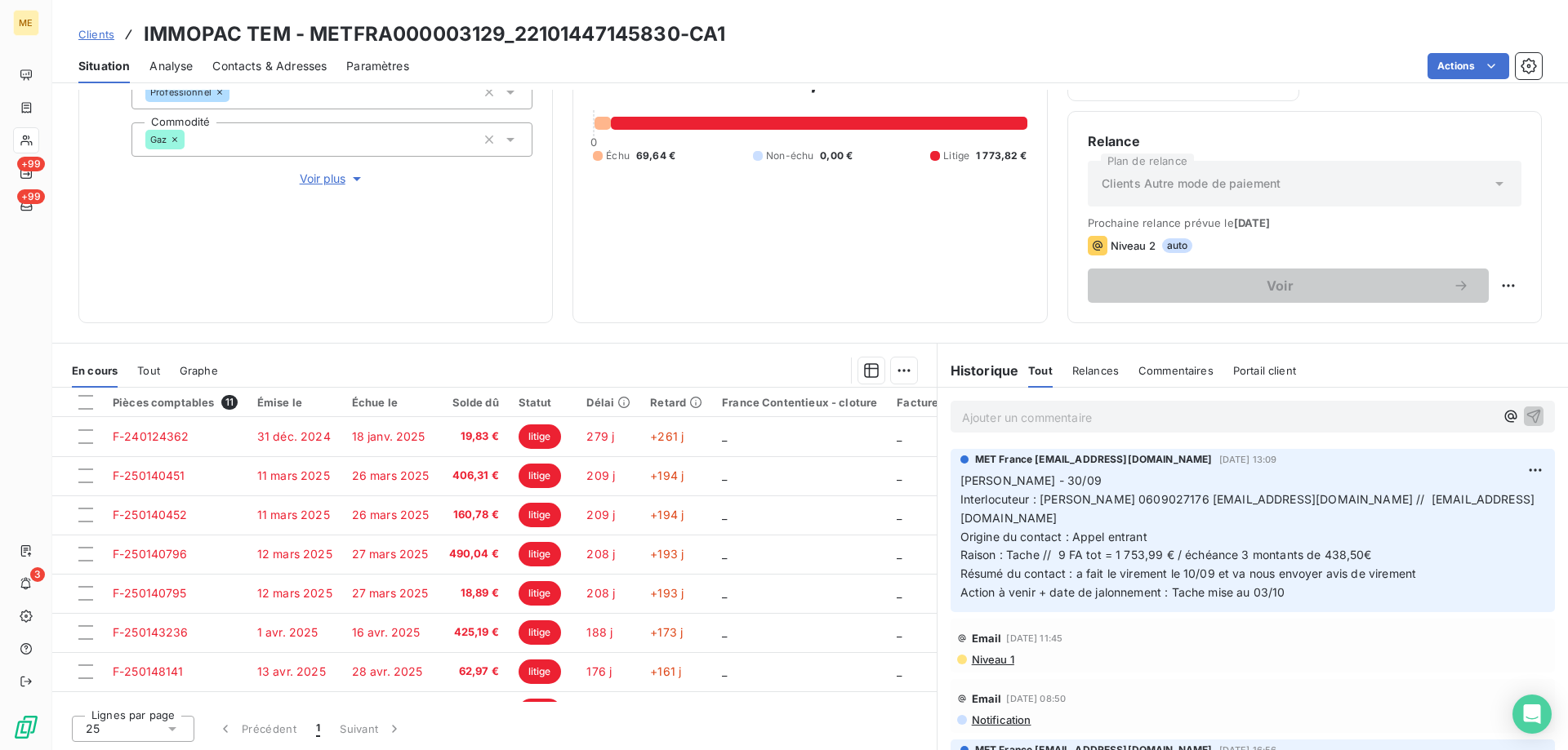
scroll to position [218, 0]
click at [107, 30] on span "Clients" at bounding box center [97, 34] width 36 height 13
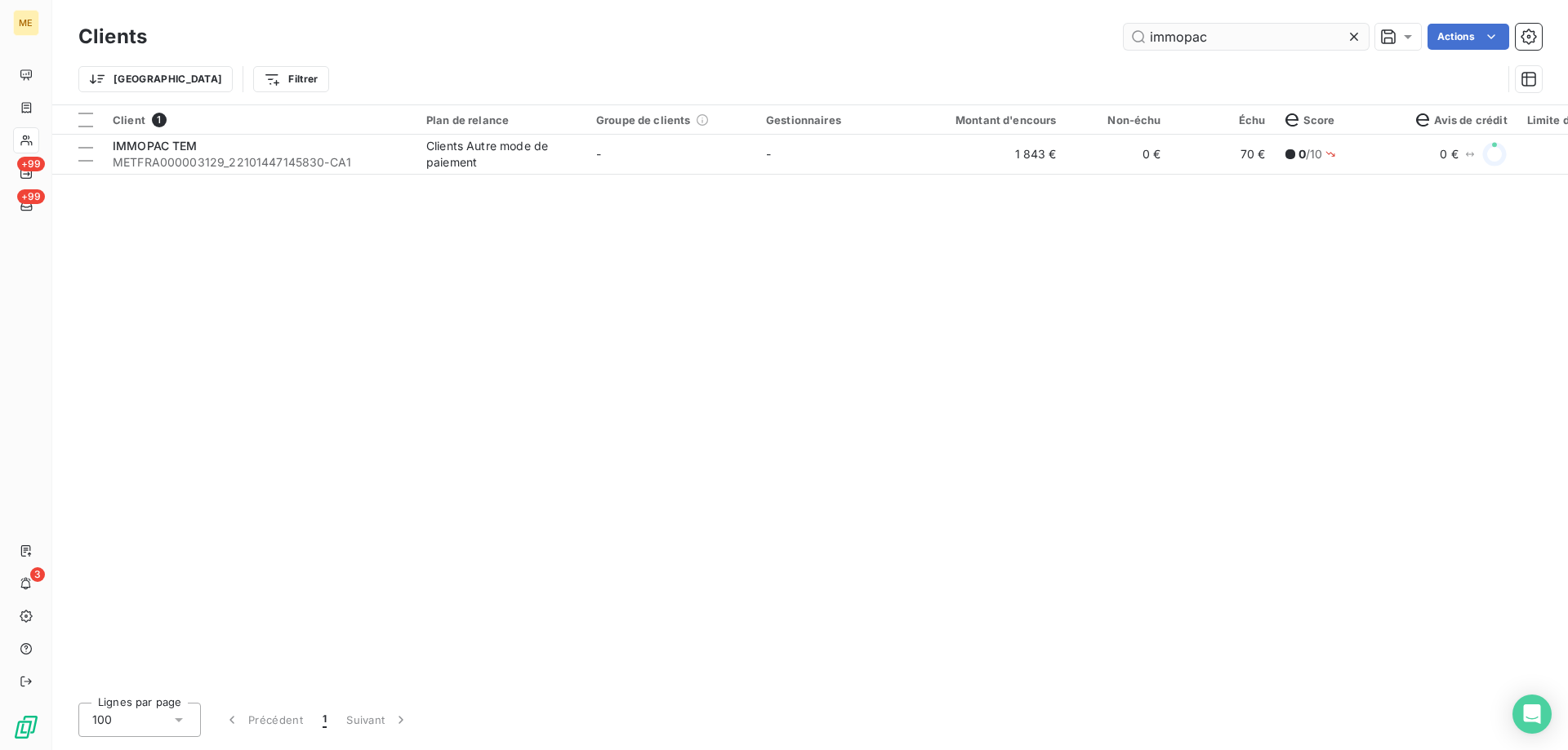
click at [1254, 30] on input "immopac" at bounding box center [1247, 36] width 245 height 26
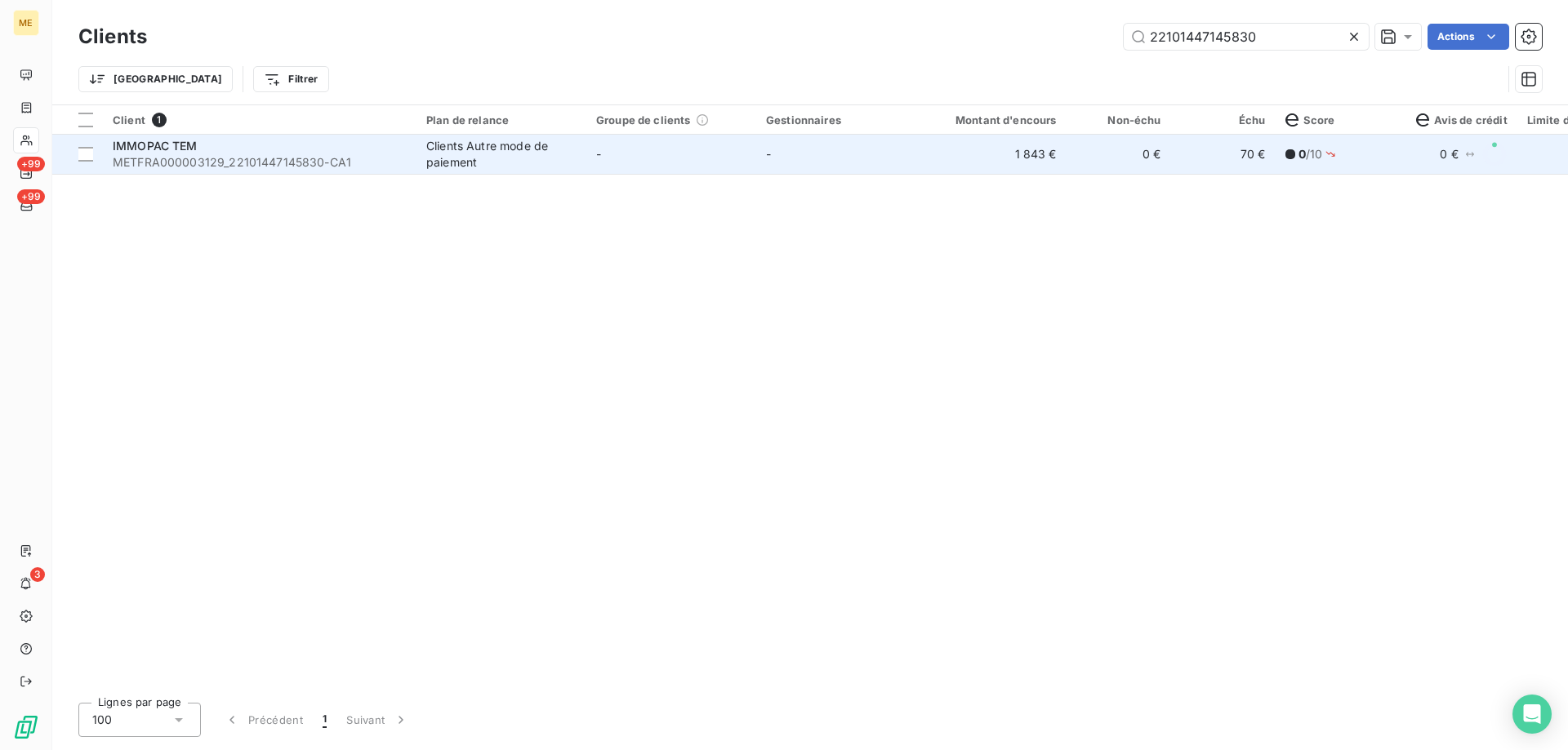
type input "22101447145830"
click at [176, 162] on span "METFRA000003129_22101447145830-CA1" at bounding box center [260, 162] width 294 height 16
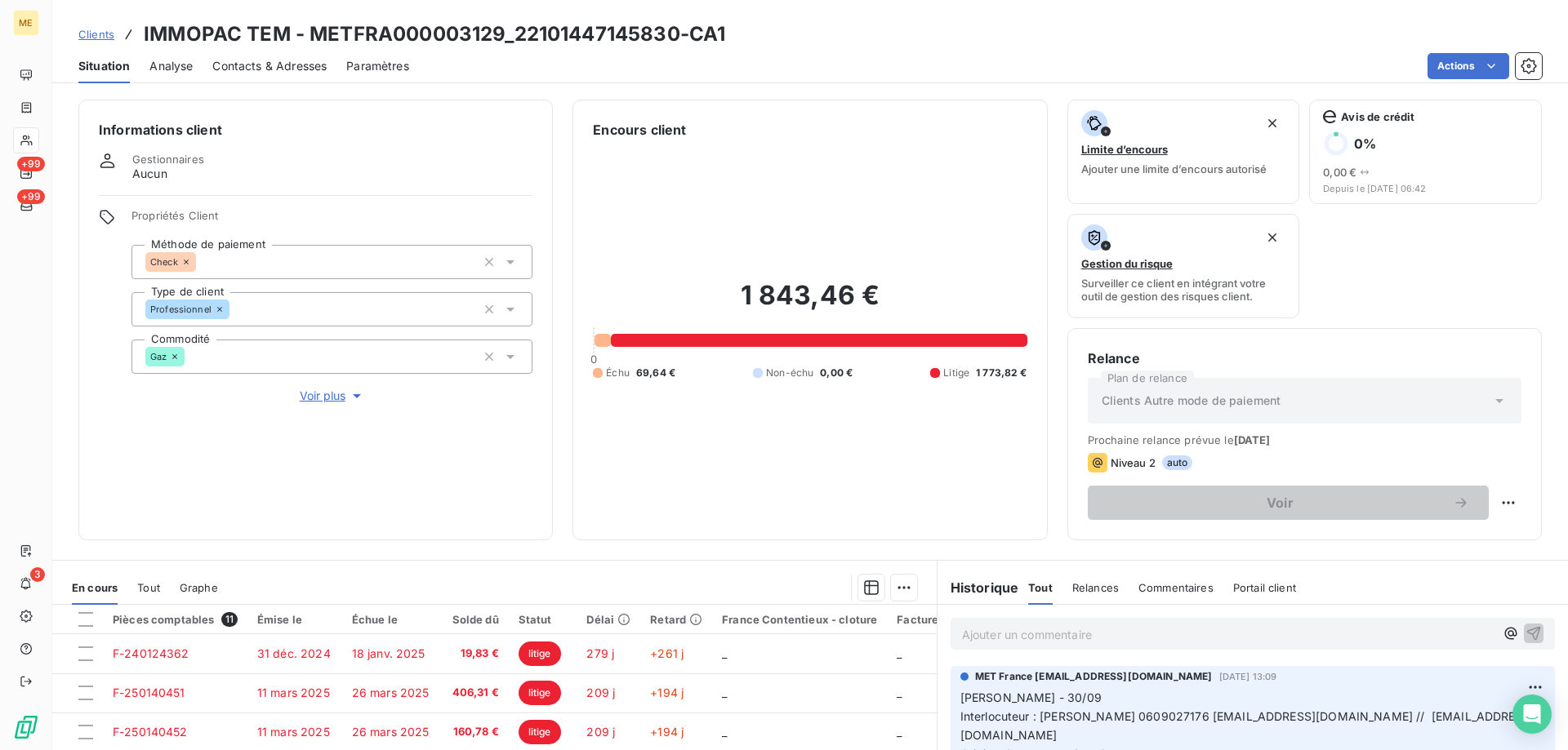
click at [150, 583] on span "Tout" at bounding box center [149, 587] width 23 height 13
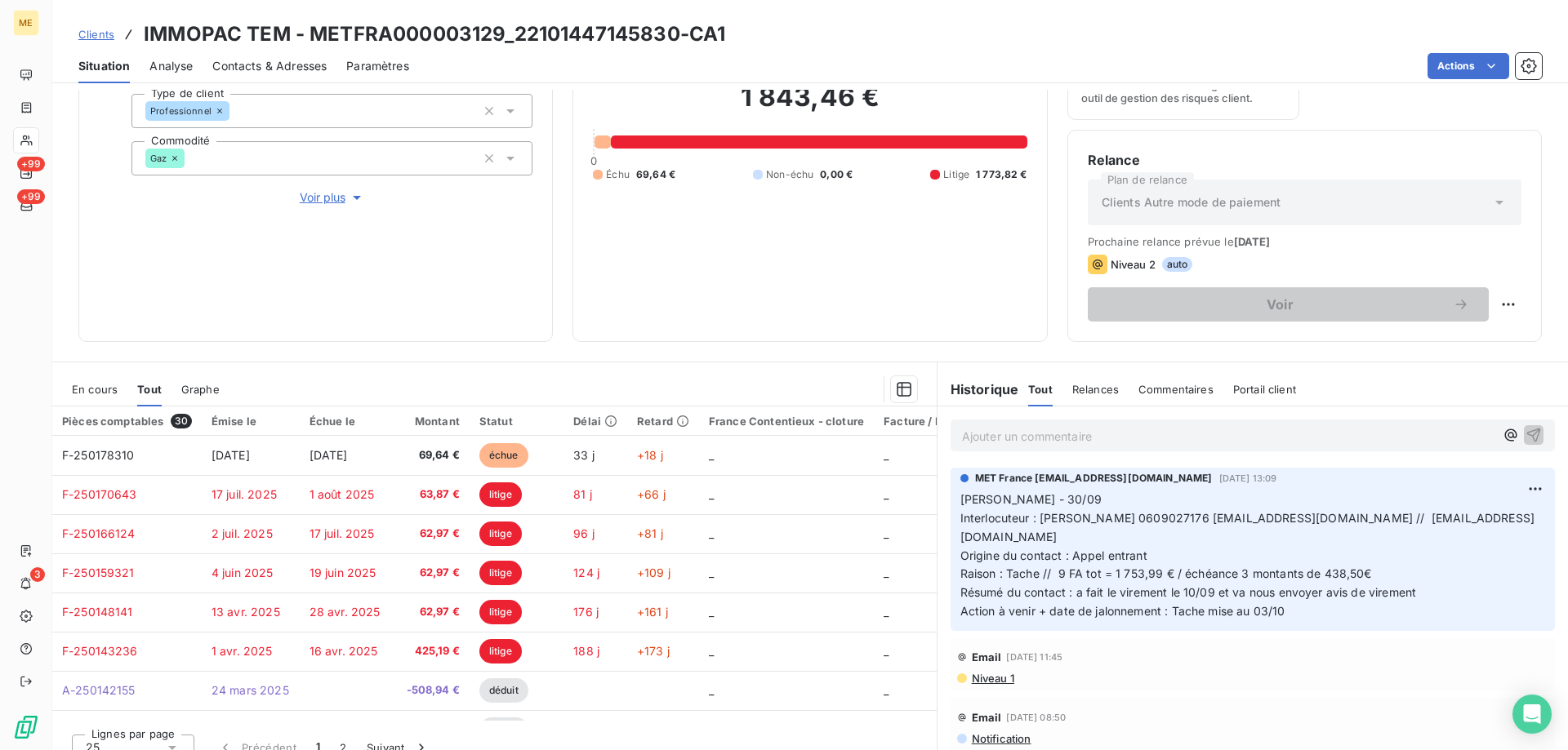
scroll to position [218, 0]
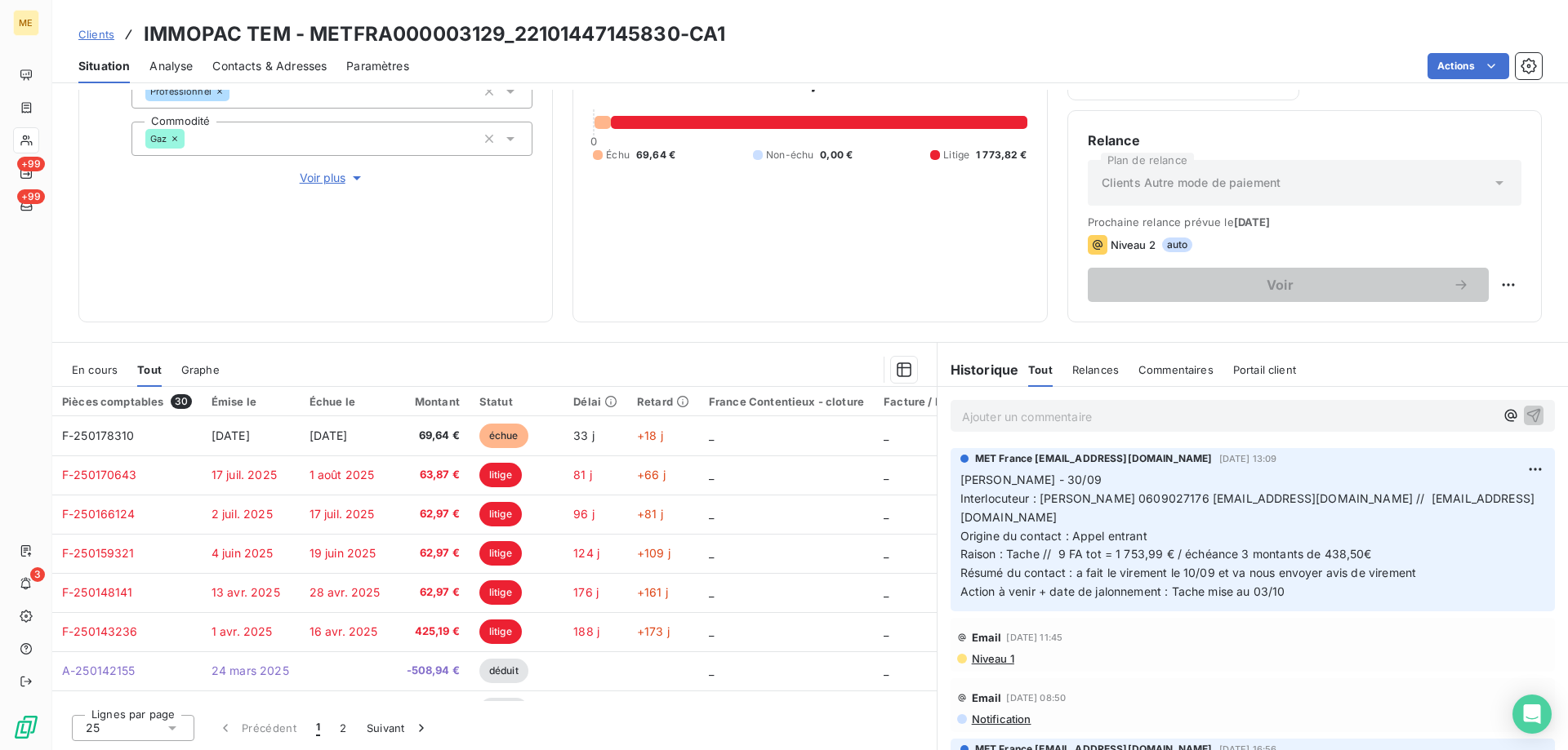
click at [81, 377] on div "En cours" at bounding box center [94, 370] width 46 height 34
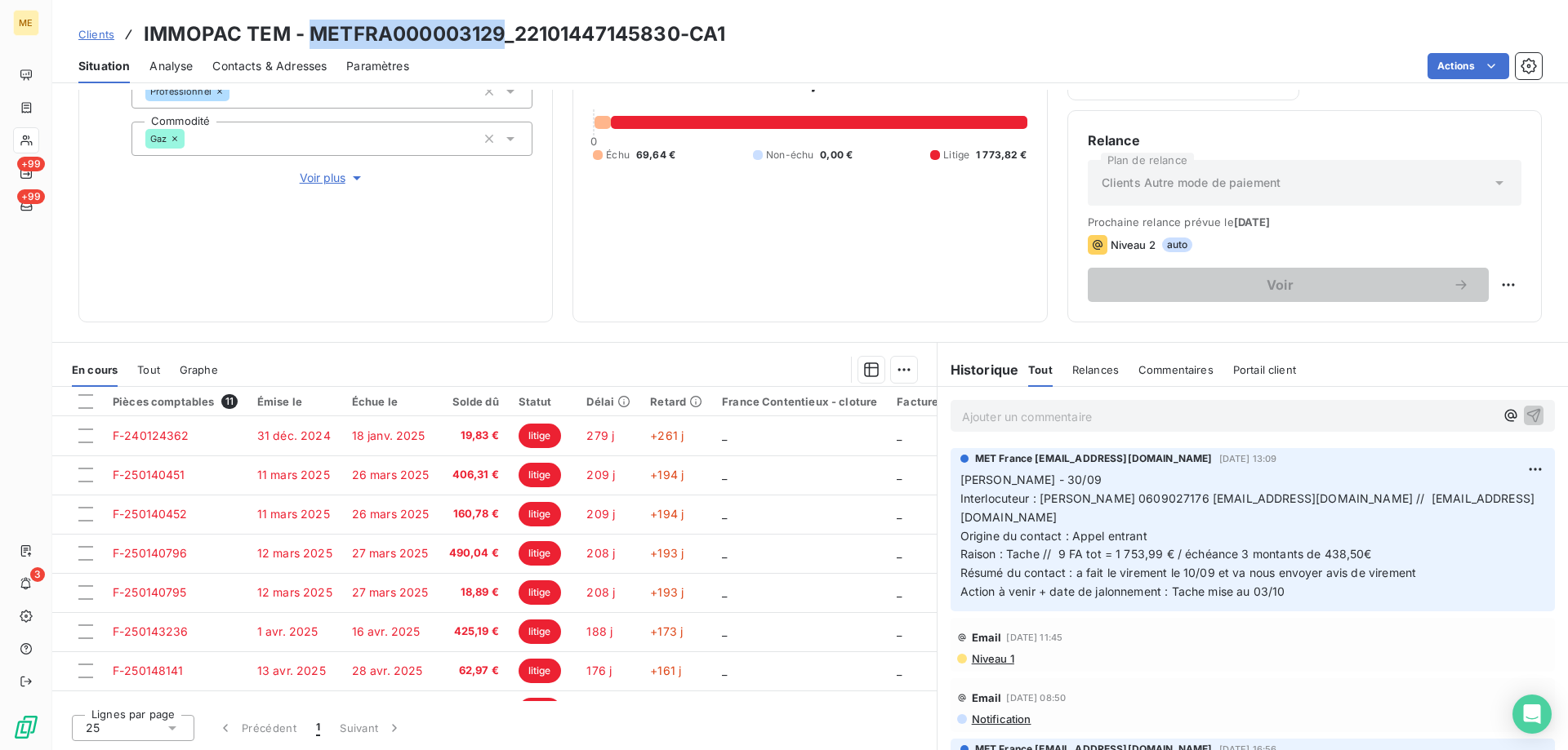
drag, startPoint x: 307, startPoint y: 31, endPoint x: 501, endPoint y: 38, distance: 194.1
click at [501, 38] on h3 "IMMOPAC TEM - METFRA000003129_22101447145830-CA1" at bounding box center [434, 34] width 581 height 30
copy h3 "METFRA000003129"
drag, startPoint x: 515, startPoint y: 31, endPoint x: 683, endPoint y: 17, distance: 168.6
click at [683, 17] on div "Clients IMMOPAC TEM - METFRA000003129_22101447145830-CA1 Situation Analyse Cont…" at bounding box center [810, 41] width 1516 height 83
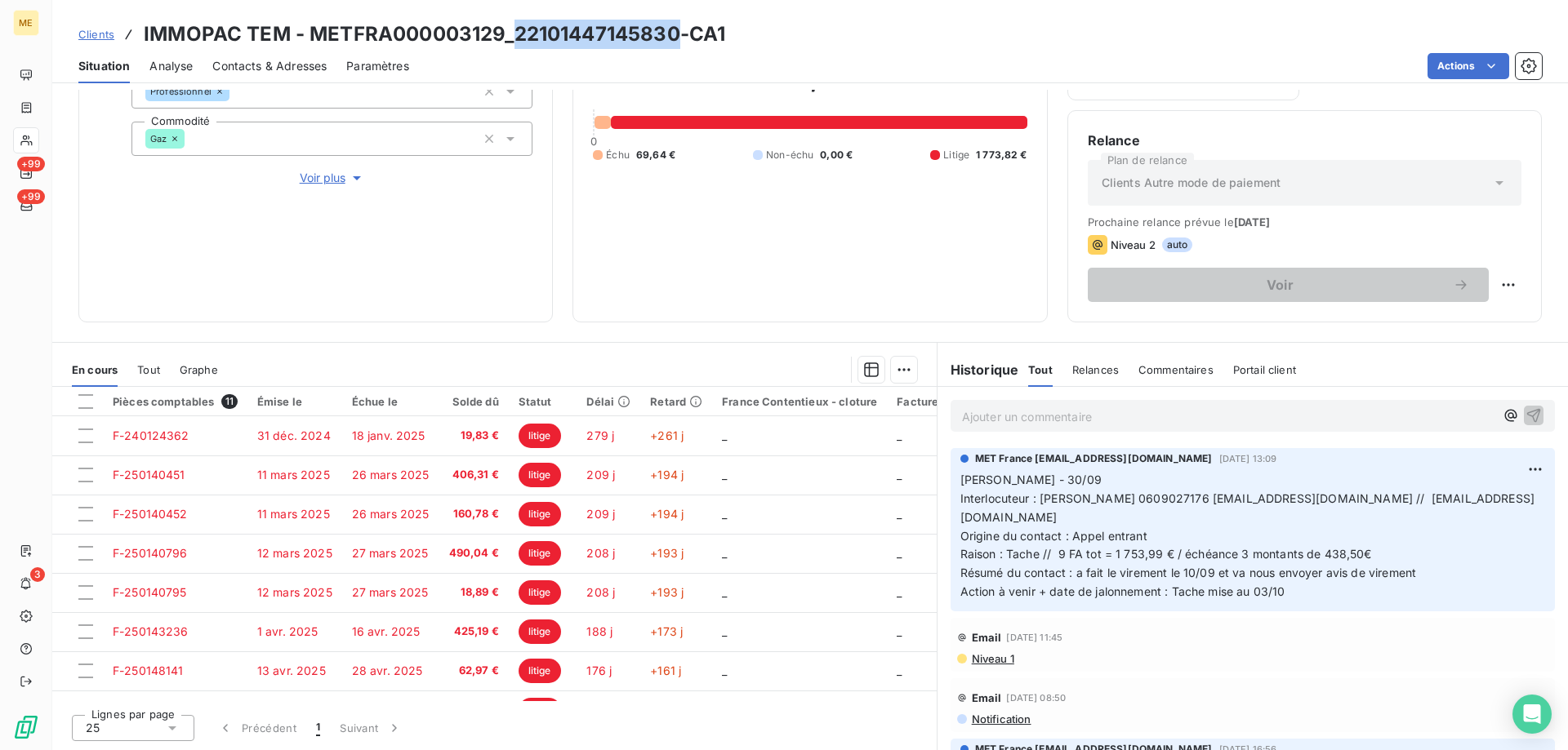
copy h3 "22101447145830"
